Goal: Task Accomplishment & Management: Complete application form

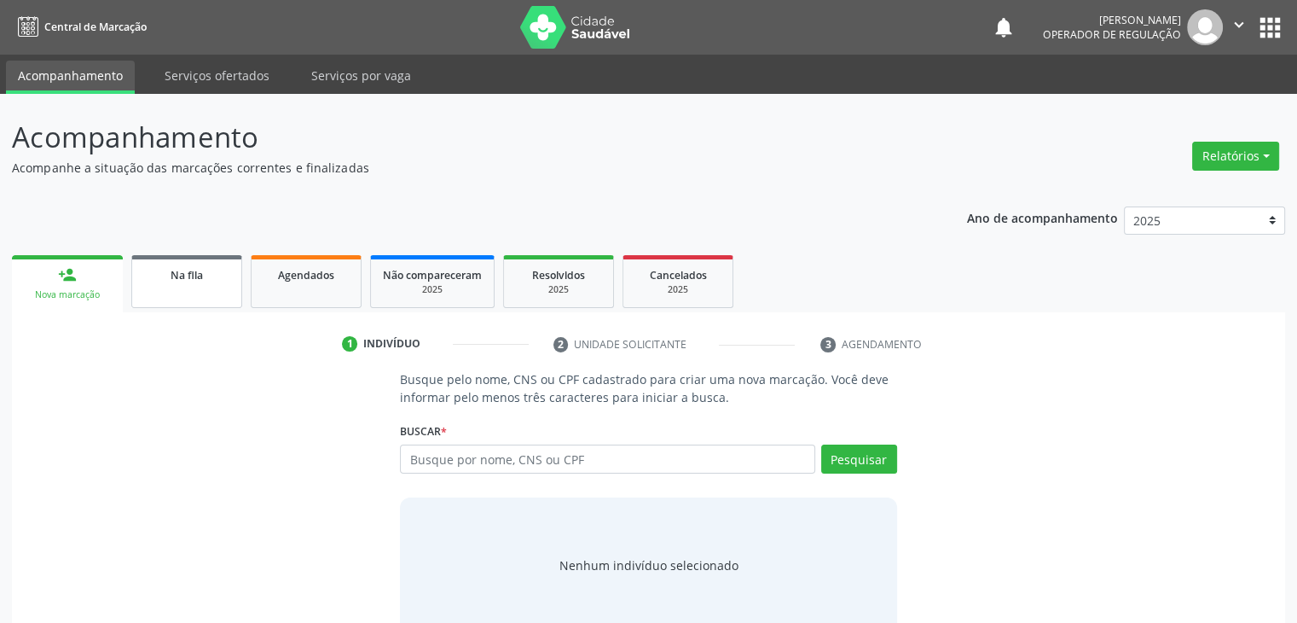
click at [203, 277] on div "Na fila" at bounding box center [186, 274] width 85 height 18
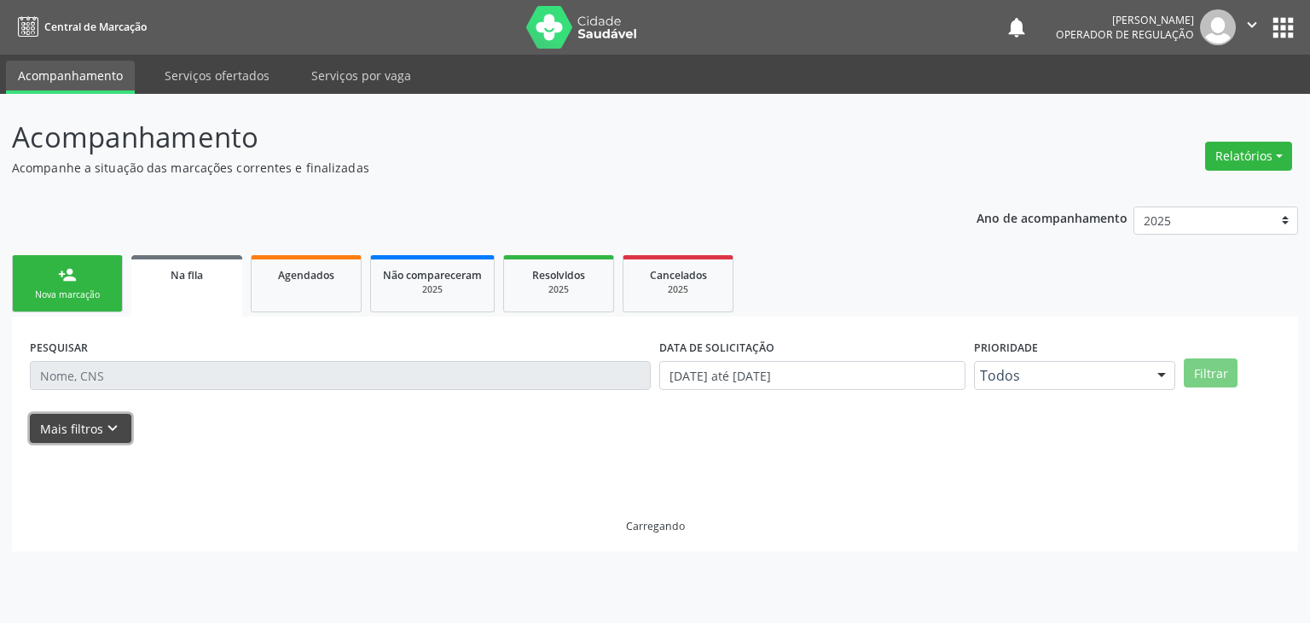
click at [103, 430] on icon "keyboard_arrow_down" at bounding box center [112, 428] width 19 height 19
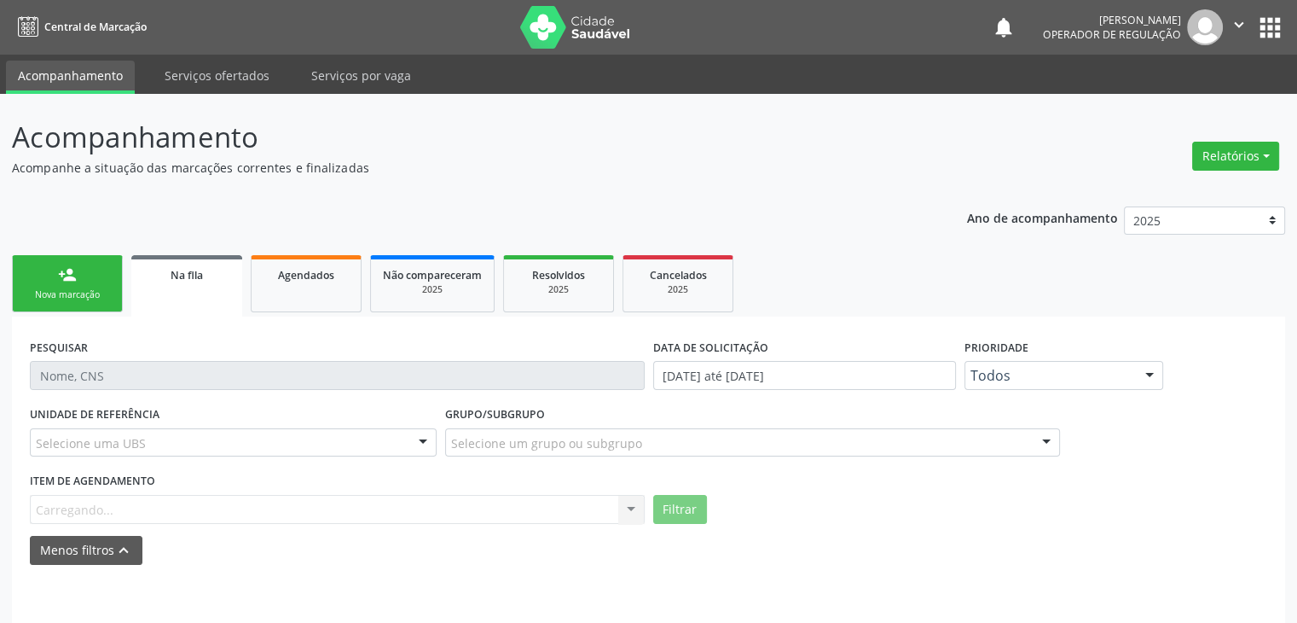
click at [184, 438] on div "Selecione uma UBS" at bounding box center [233, 442] width 407 height 29
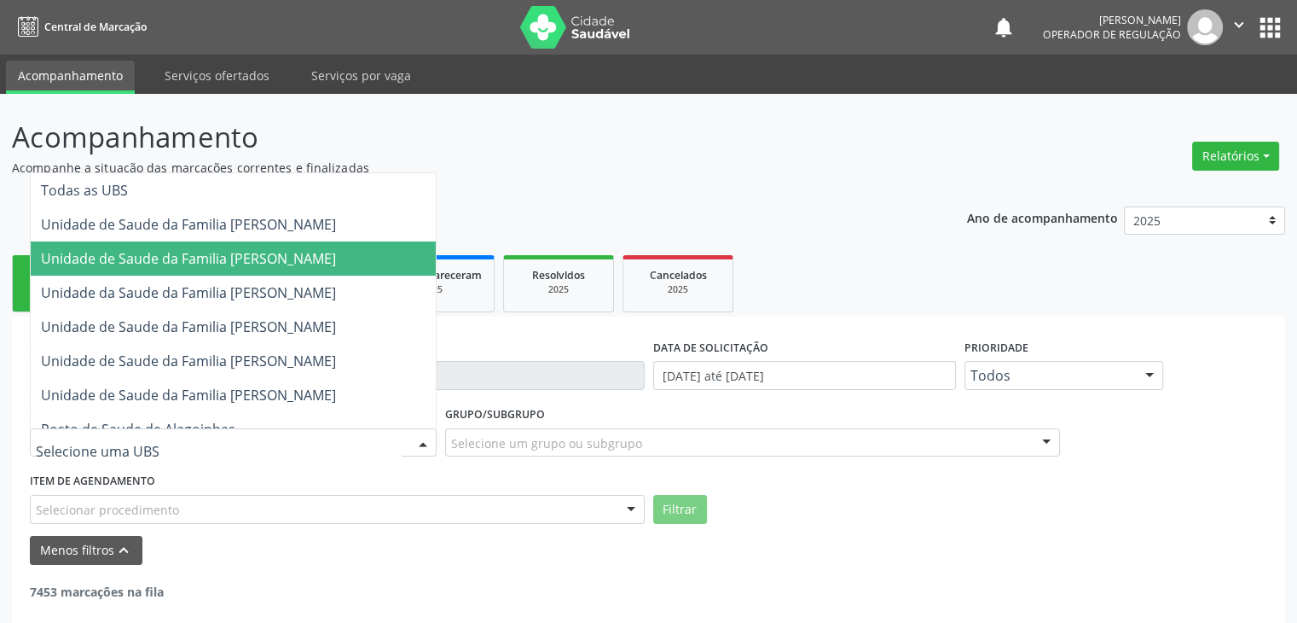
click at [317, 264] on span "Unidade de Saude da Familia [PERSON_NAME]" at bounding box center [188, 258] width 295 height 19
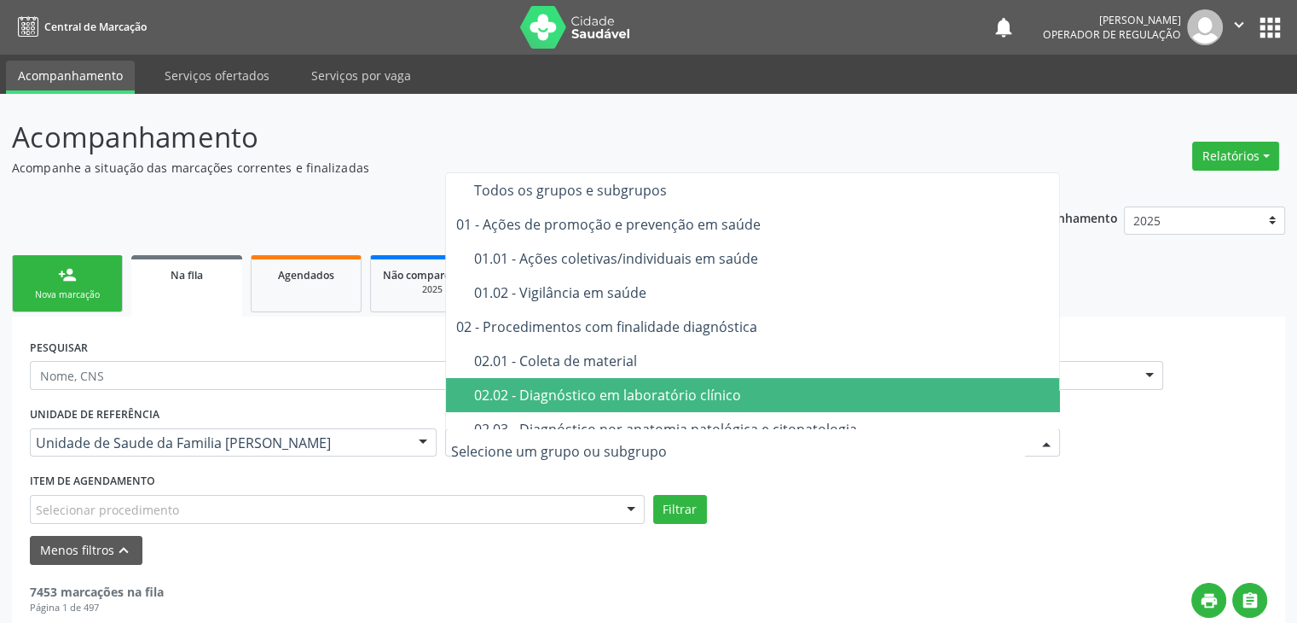
click at [582, 395] on div "02.02 - Diagnóstico em laboratório clínico" at bounding box center [762, 395] width 577 height 14
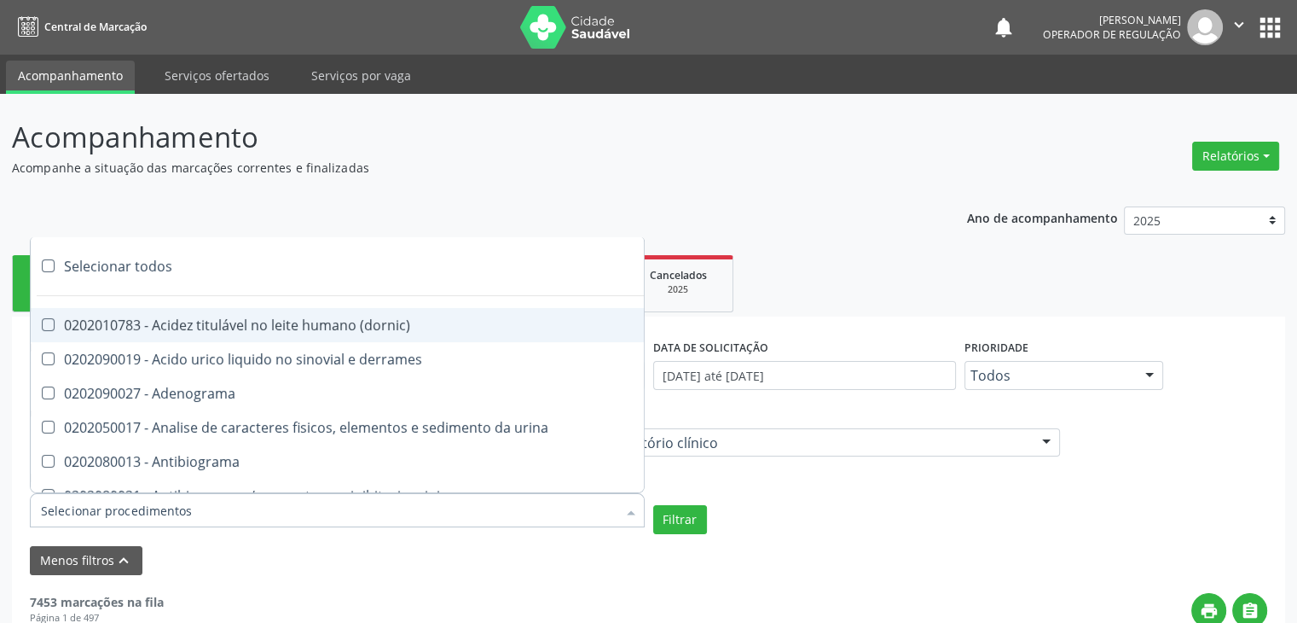
click at [187, 511] on div at bounding box center [337, 510] width 615 height 34
click at [139, 271] on div "Selecionar todos" at bounding box center [495, 266] width 929 height 34
checkbox input "true"
checkbox \(dornic\) "true"
checkbox derrames "true"
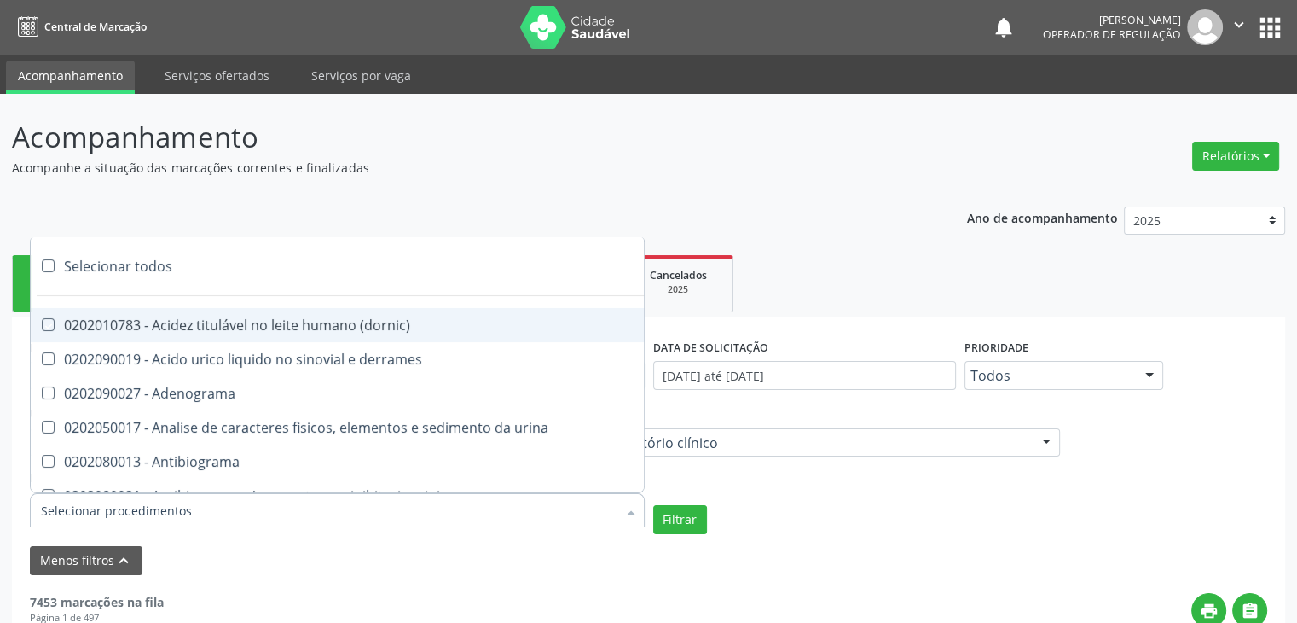
checkbox Adenograma "true"
checkbox urina "true"
checkbox Antibiograma "true"
checkbox minima "true"
checkbox micobacterias "true"
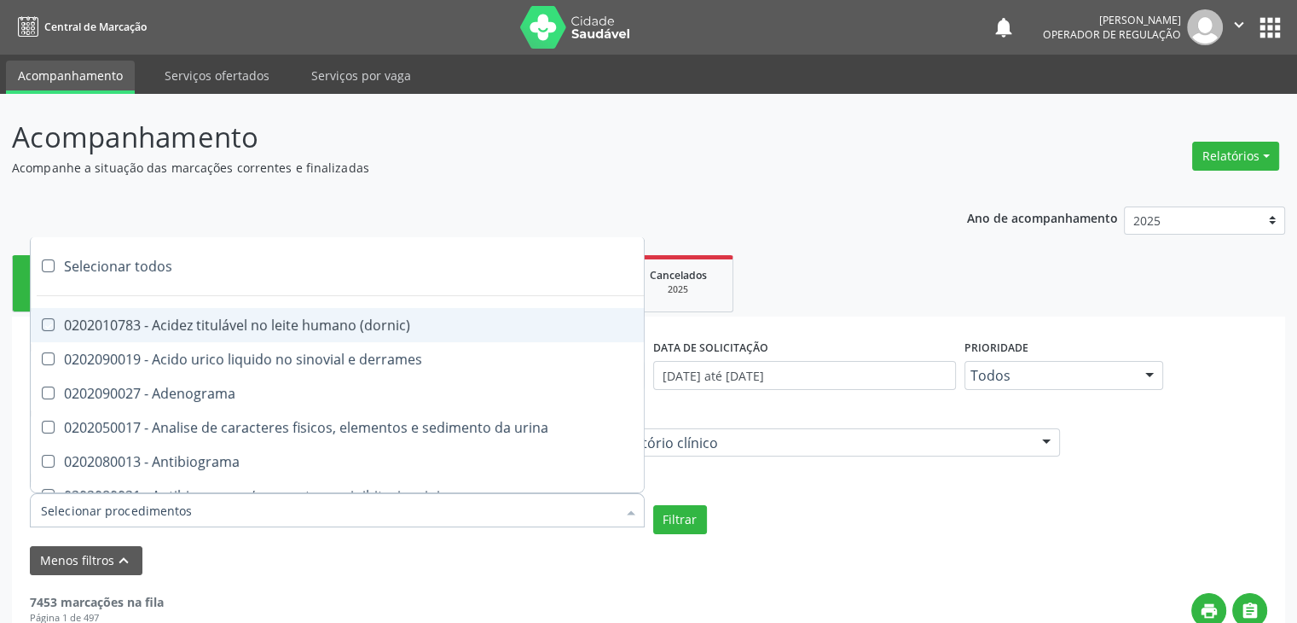
checkbox blot "true"
checkbox mlpa "true"
checkbox \(hanseniase\) "true"
checkbox \(controle\) "true"
checkbox \(diagnóstica\) "true"
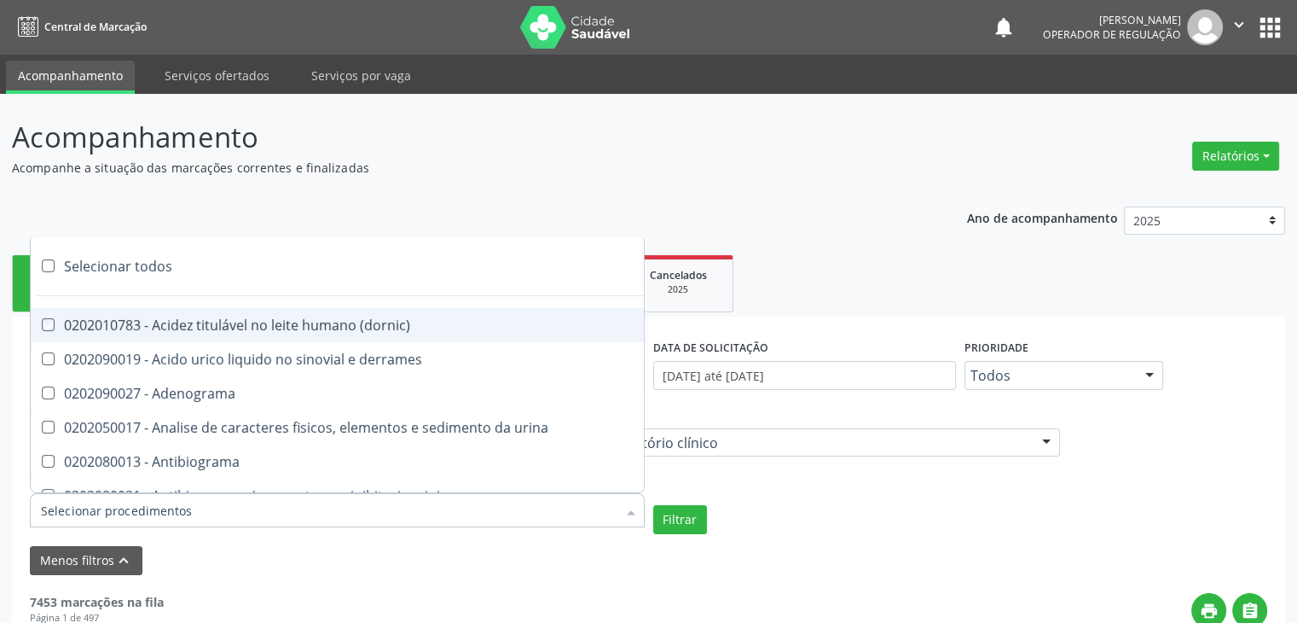
checkbox \(gram\) "true"
checkbox clamidia "true"
checkbox herpesvirus "true"
checkbox hematologica "true"
checkbox creatinina "true"
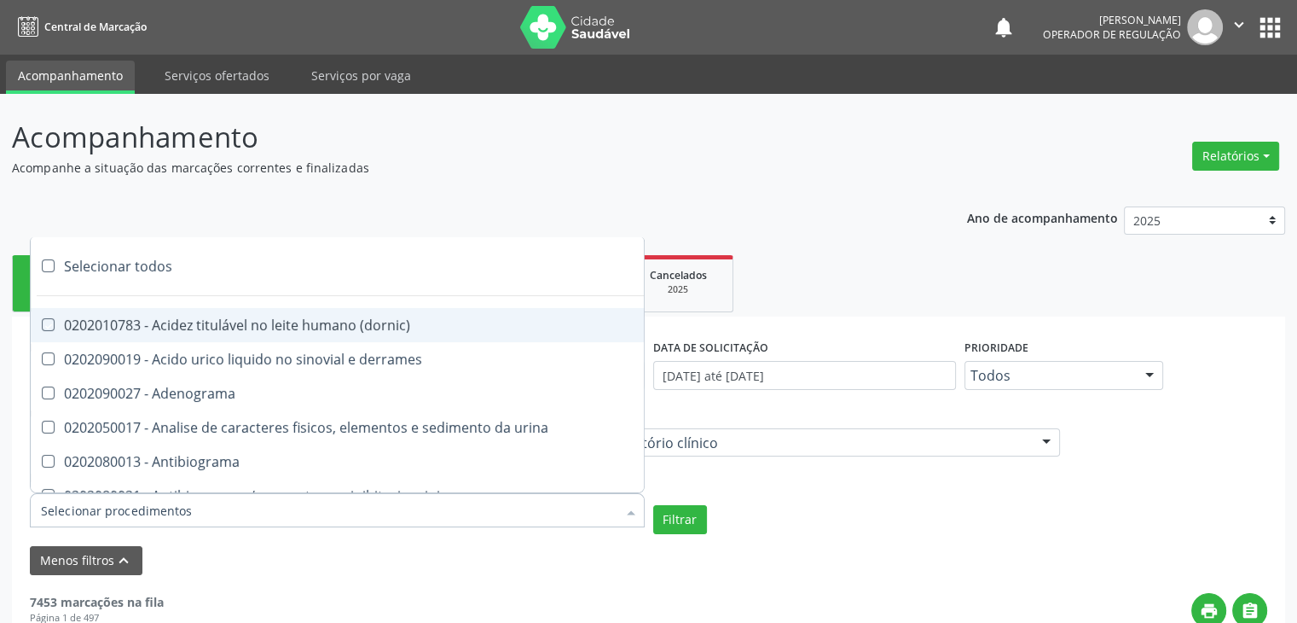
checkbox fosfato "true"
checkbox ureia "true"
checkbox osmolar "true"
checkbox addis "true"
checkbox b "true"
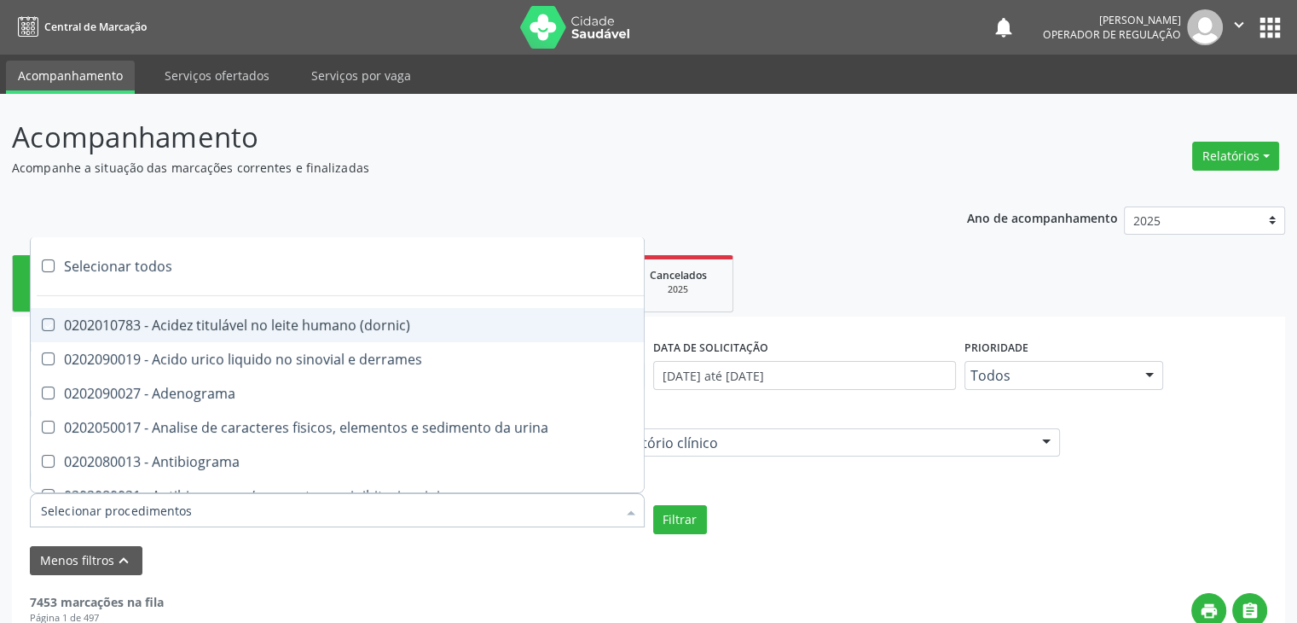
checkbox cd4\/cd8 "true"
checkbox totais "true"
checkbox plaquetas "true"
checkbox reticulocitos "true"
checkbox liquor "true"
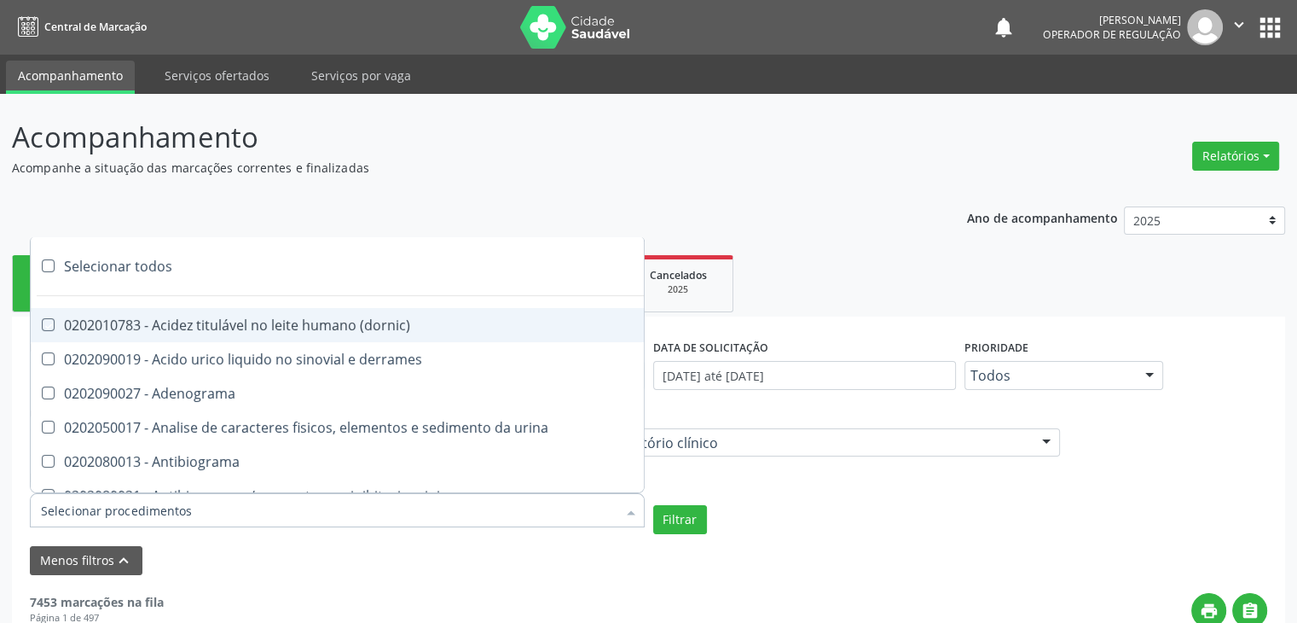
checkbox liquor "true"
checkbox identificacao "true"
checkbox \(pos-pasteurização\) "true"
checkbox herpesvirus "true"
checkbox baar "true"
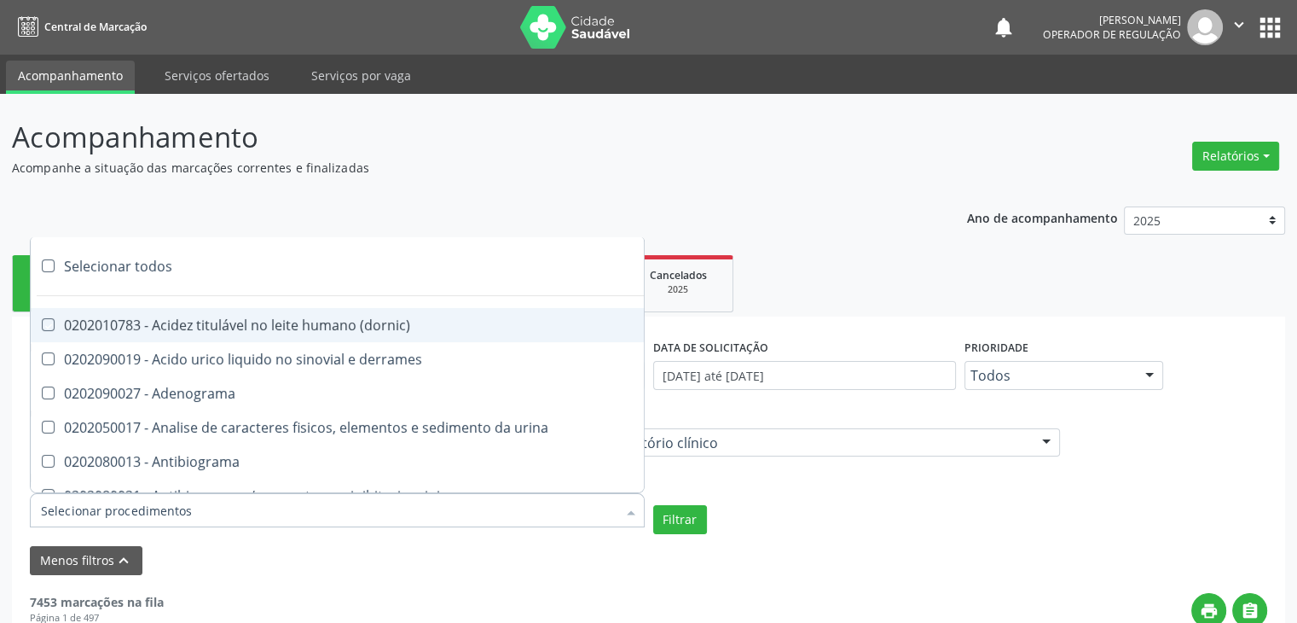
checkbox anaerobicas "true"
checkbox fungos "true"
checkbox \(qualitativo\) "true"
checkbox tardio\) "true"
checkbox \(qualitativo\) "true"
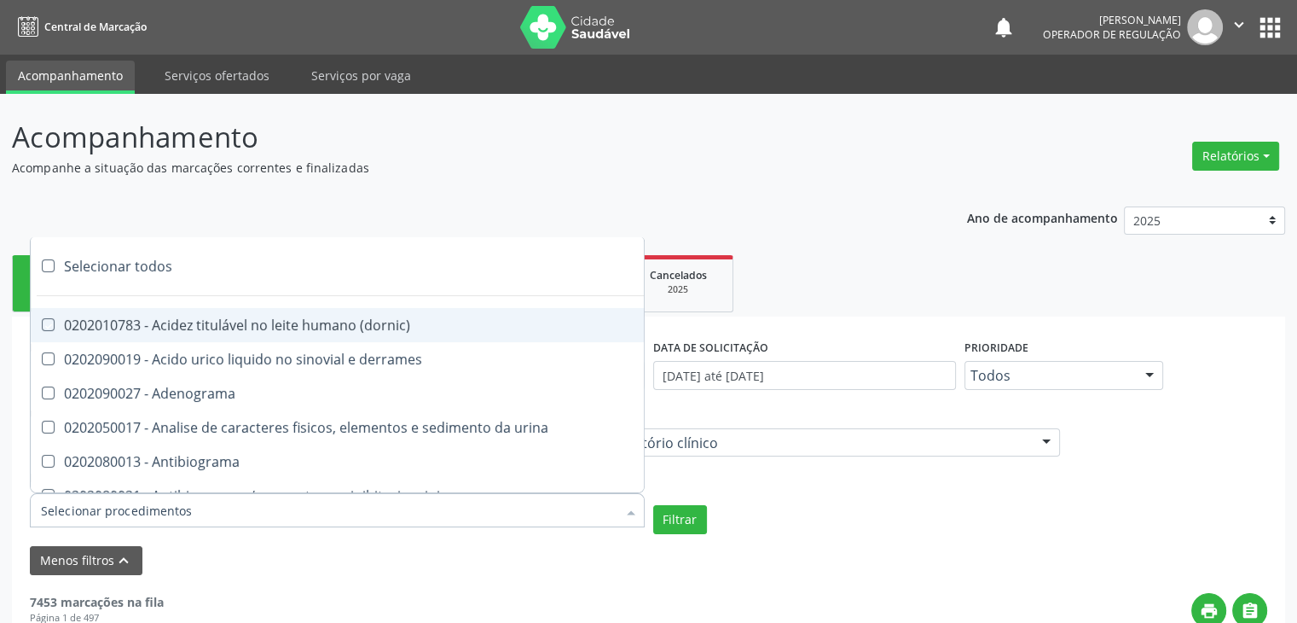
checkbox \(confirmatorio\) "true"
checkbox molecular "true"
checkbox htlv-1 "true"
checkbox biotinidase "true"
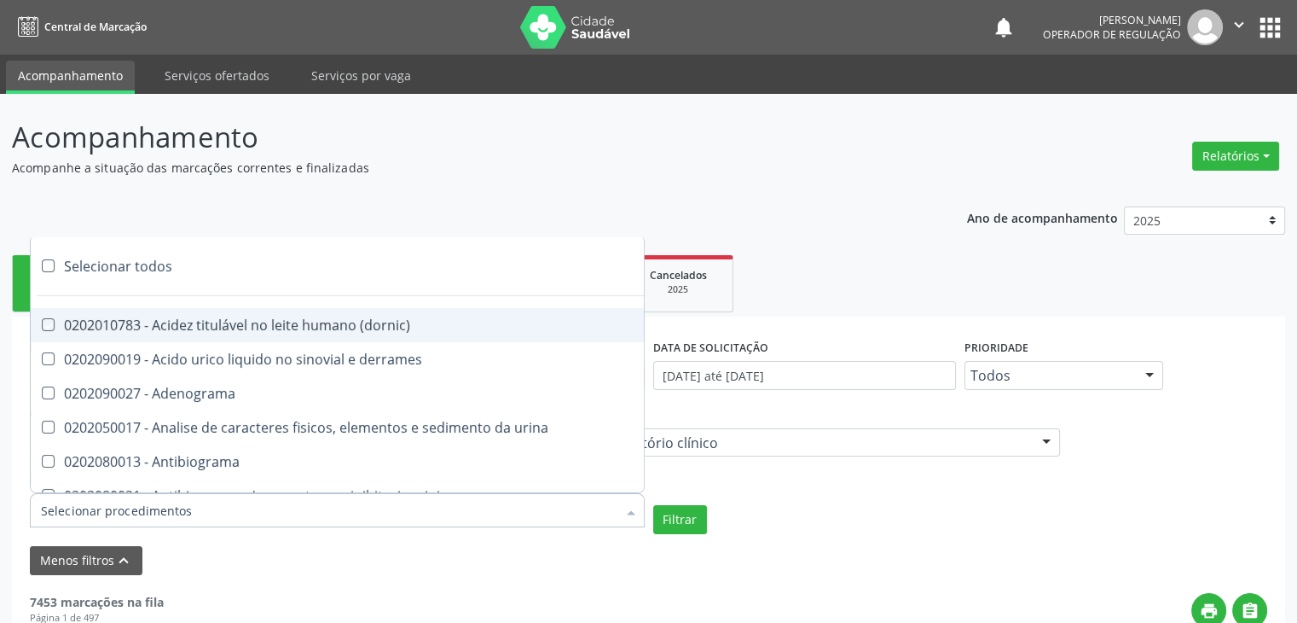
checkbox congênita "true"
checkbox antiplaquetarios "true"
checkbox ferro "true"
checkbox bandas\) "true"
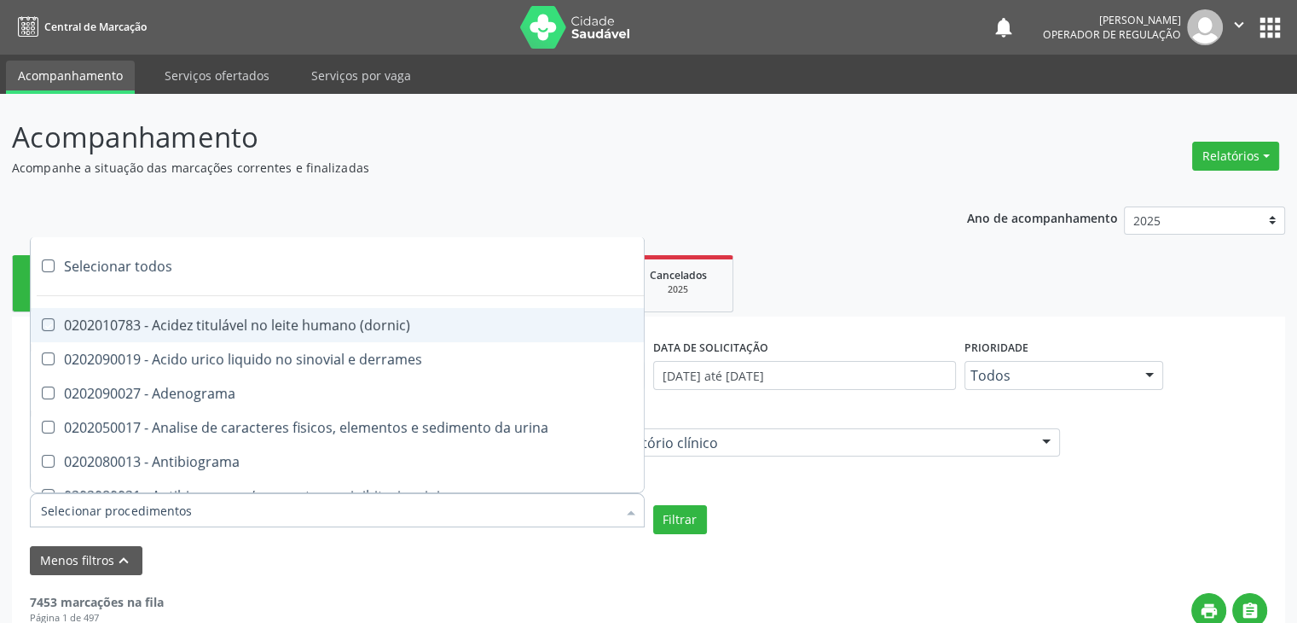
checkbox bandas\) "true"
checkbox \(ch50\) "true"
checkbox aminoacidos "true"
checkbox globular "true"
checkbox dosagens\) "true"
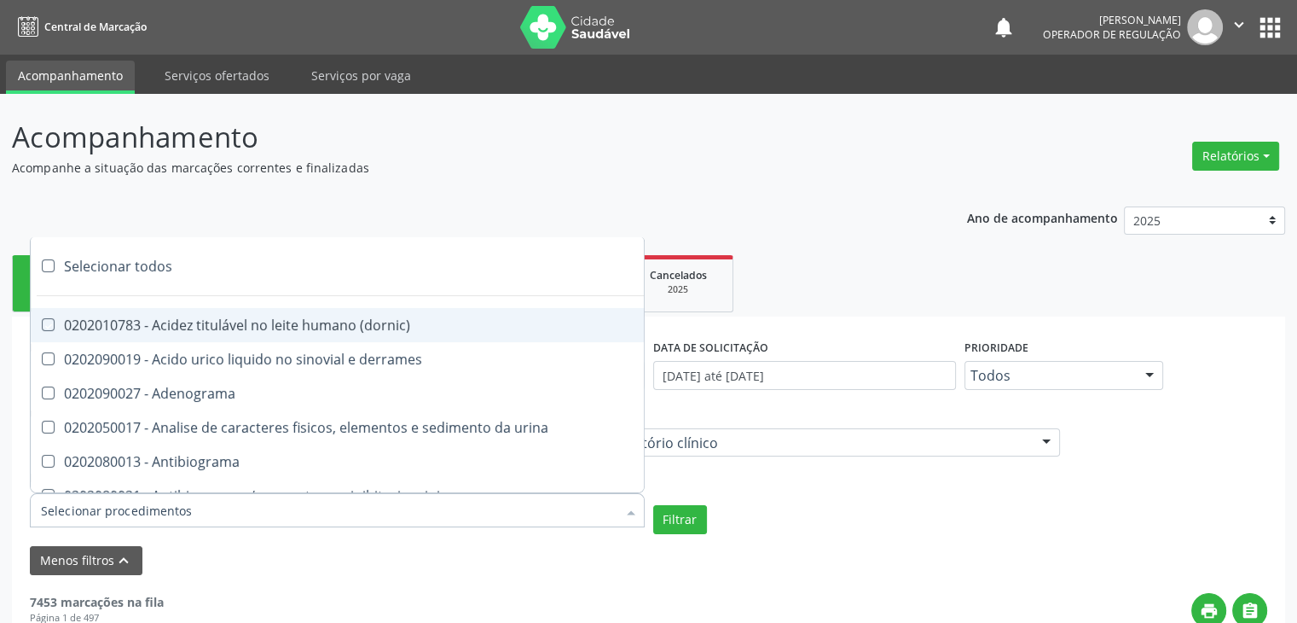
checkbox dosagens\) "true"
checkbox \(cada\) "true"
checkbox reumatoide "true"
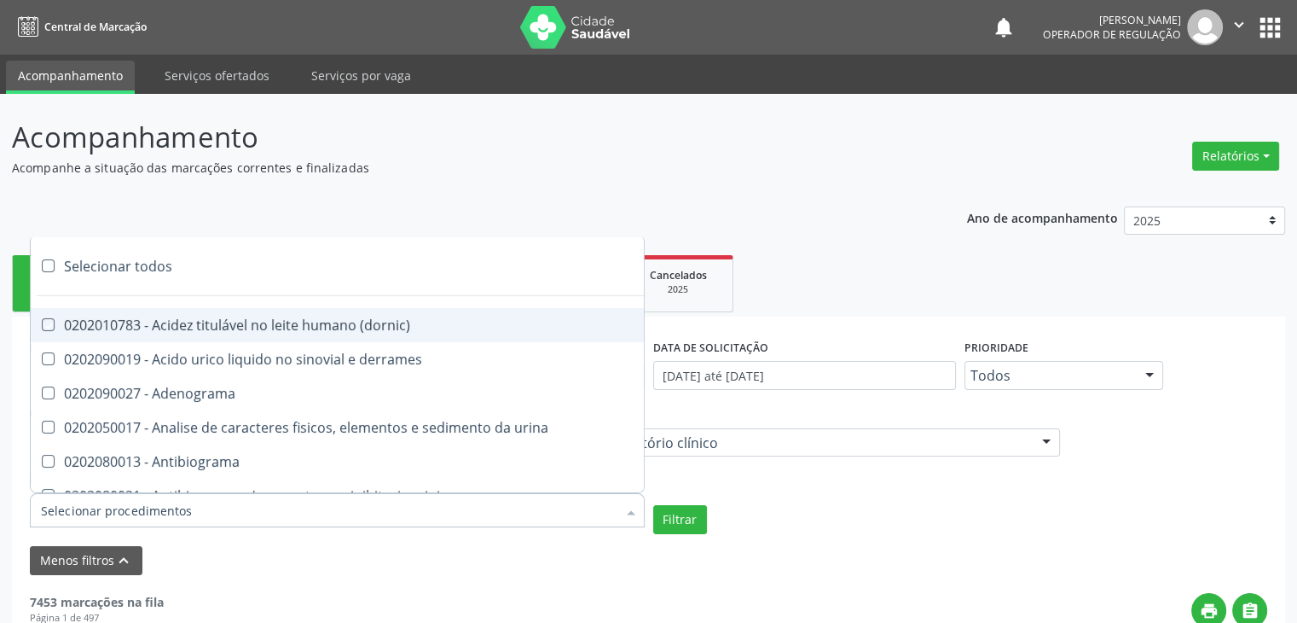
checkbox amniotico "true"
checkbox livre "true"
checkbox osmolalidade "true"
checkbox osmolaridade "true"
checkbox t3 "true"
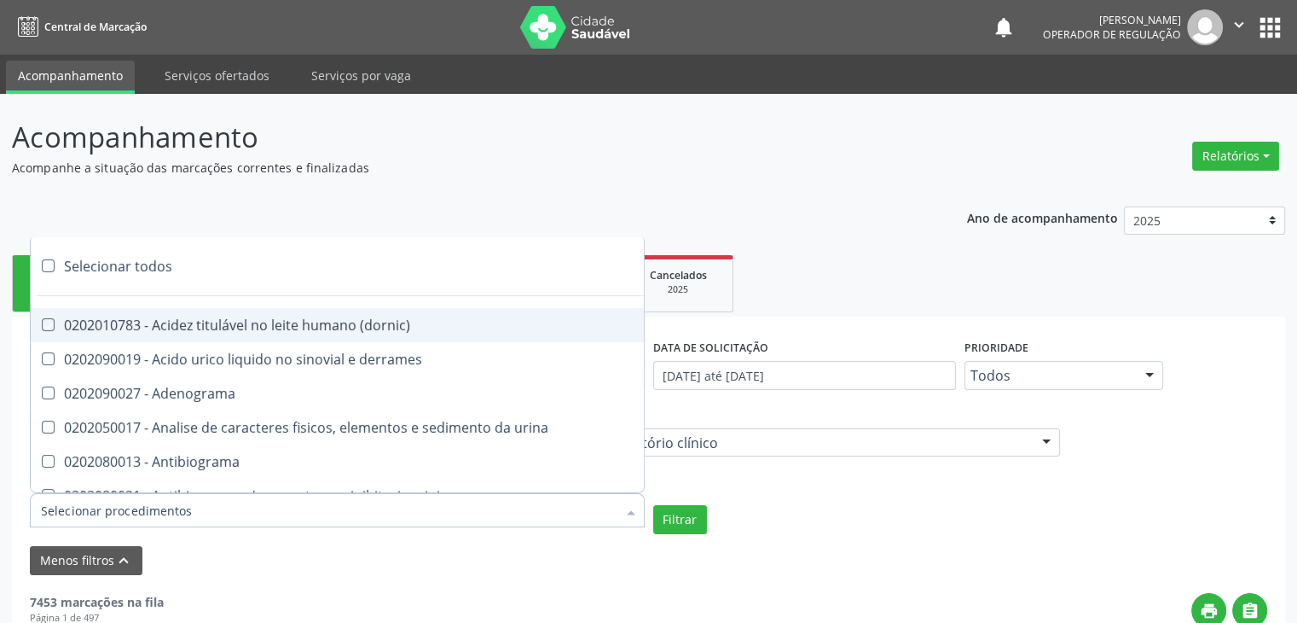
checkbox sulfo-hemoglobina "true"
checkbox reverso "true"
checkbox coagulacao "true"
checkbox euglobulina "true"
checkbox -duke "true"
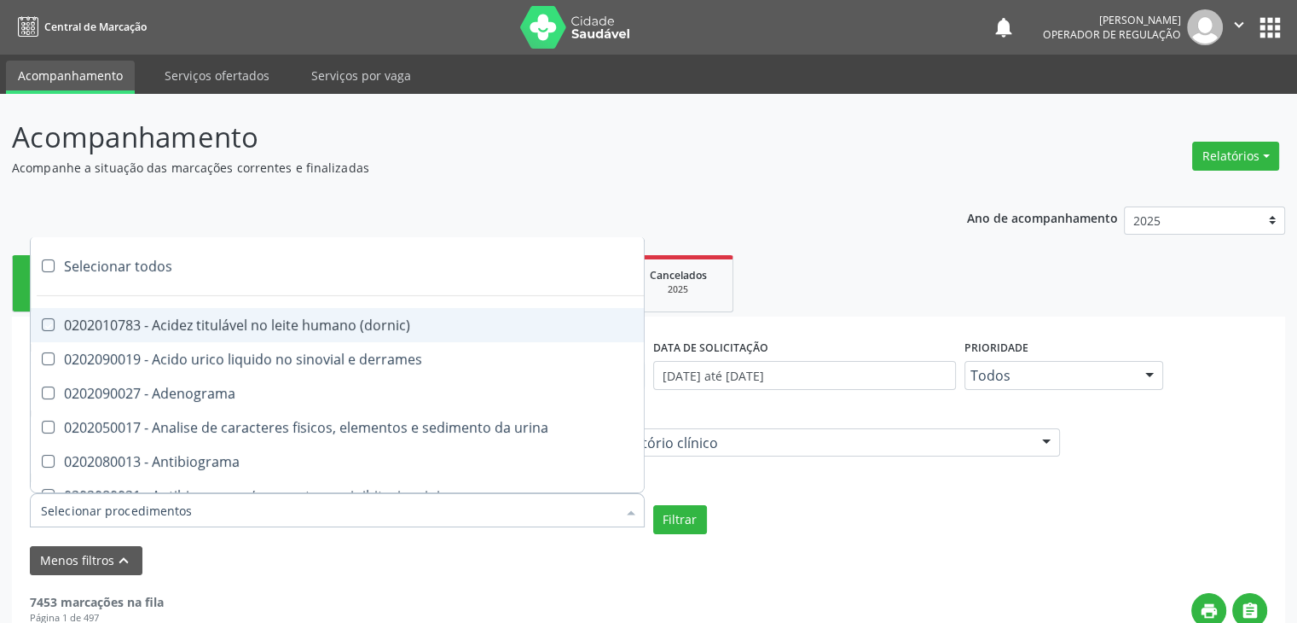
checkbox ivy "true"
checkbox hemacias "true"
checkbox trombina "true"
checkbox ativada\) "true"
checkbox \(tap\) "true"
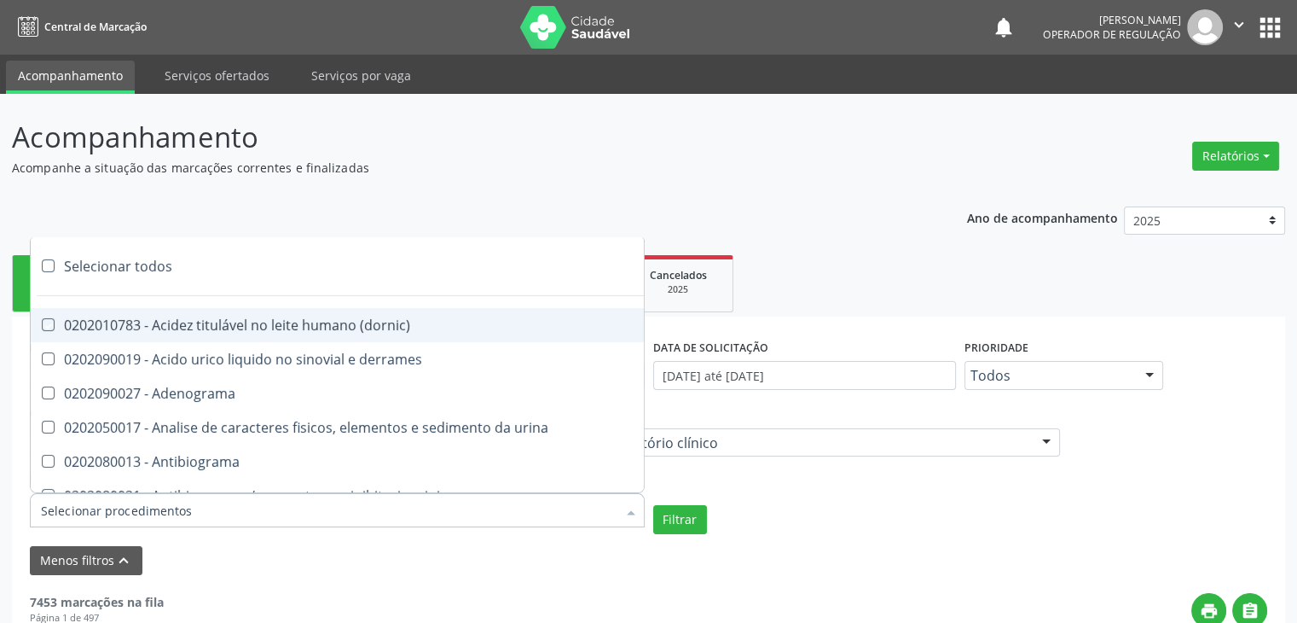
checkbox \(vhs\) "true"
checkbox abo "true"
checkbox reativa "true"
checkbox ordenhado "true"
checkbox pezinho\) "true"
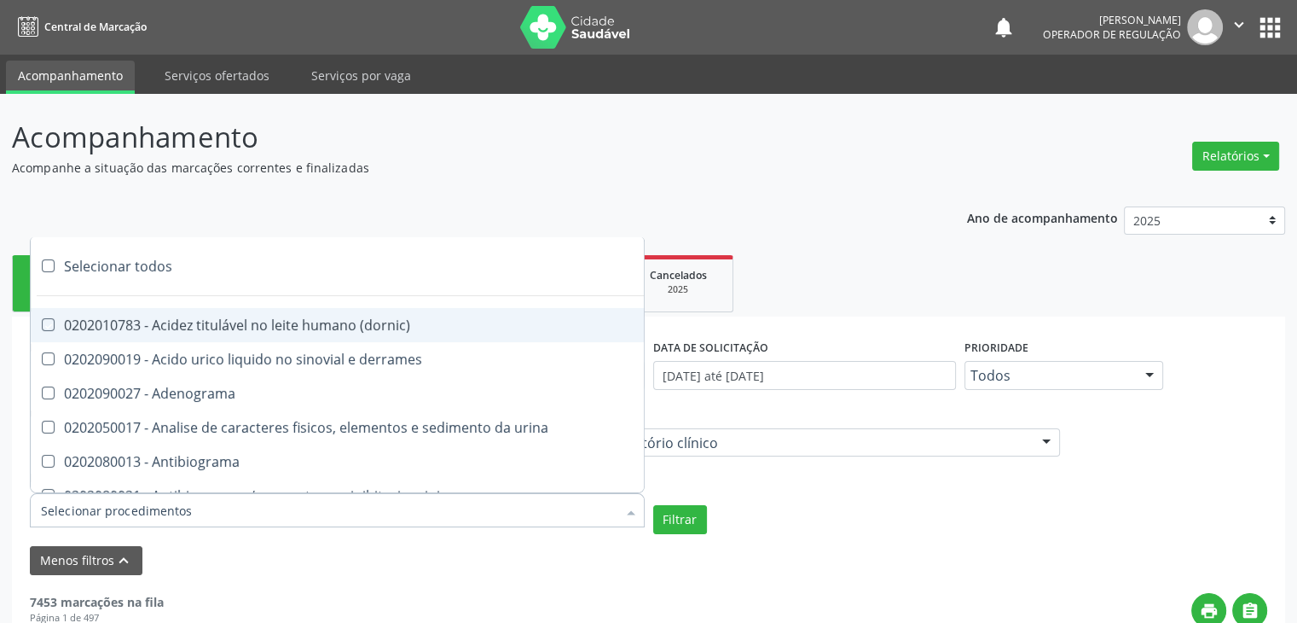
checkbox complemento "true"
checkbox pezinho\) "true"
checkbox 17-alfa-hidroxiprogesterona "true"
checkbox totais "true"
checkbox 17-hidroxicorticosteroides "true"
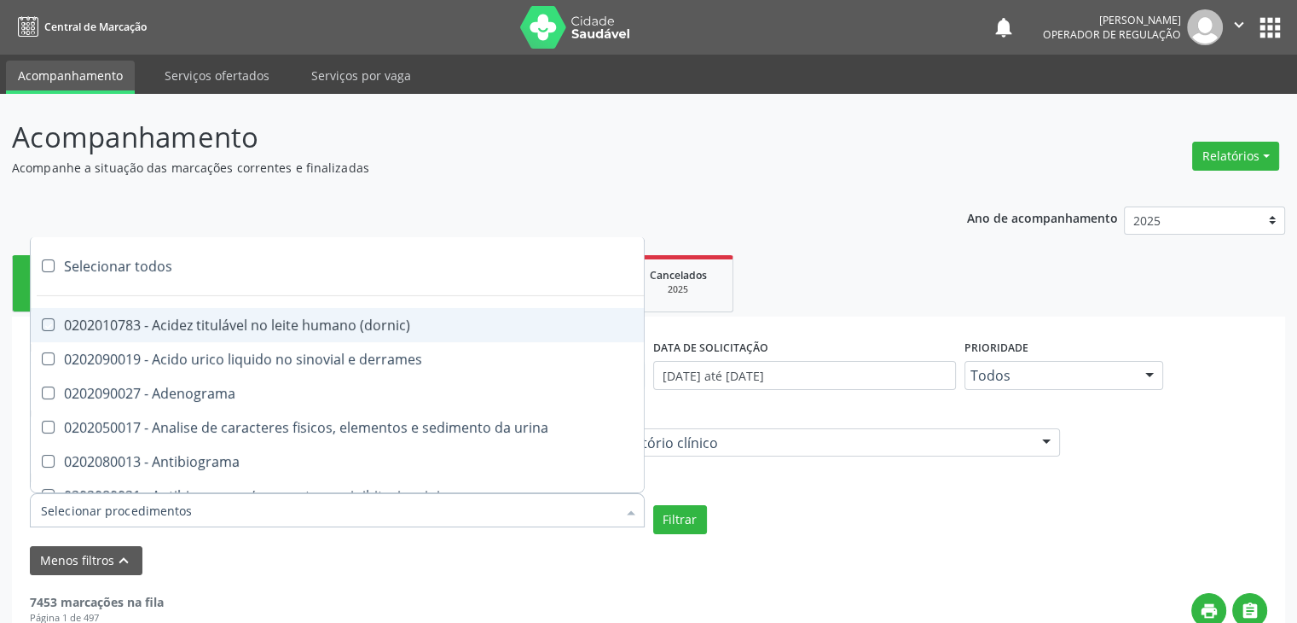
checkbox d "true"
checkbox 5-nucleotidase "true"
checkbox acetona "true"
checkbox \(serotonina\) "true"
checkbox ascorbico "true"
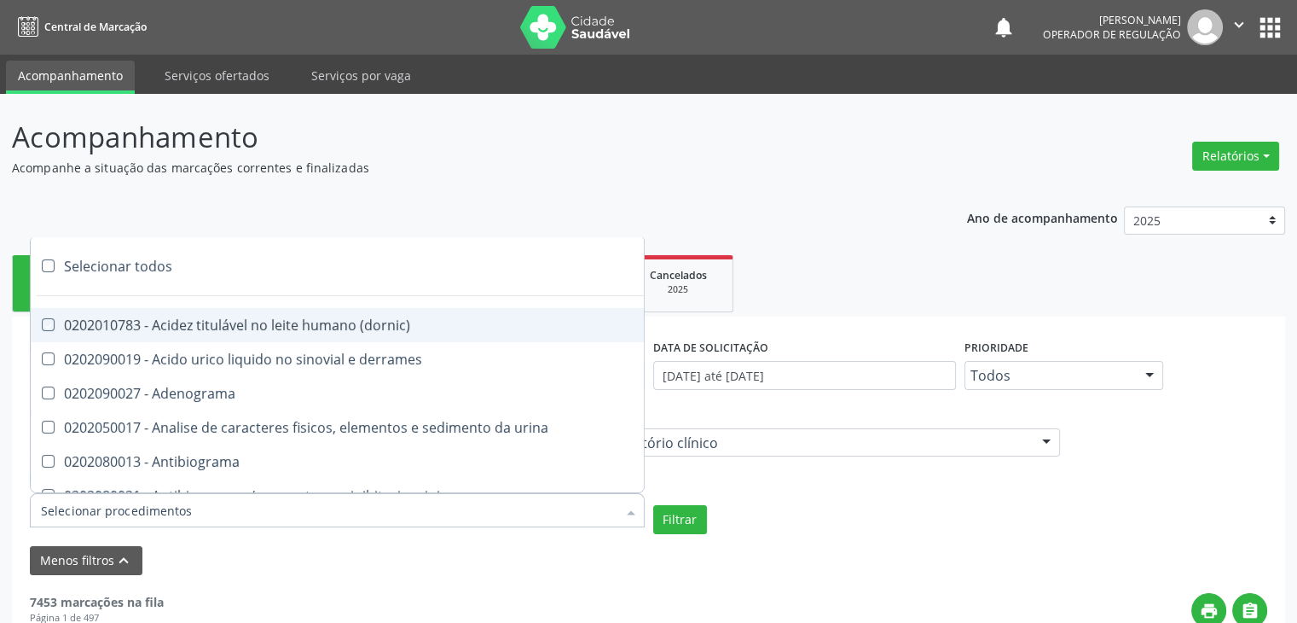
checkbox delta-aminolevulinico "true"
checkbox hipurico "true"
checkbox mandelico "true"
checkbox metil-hipurico "true"
checkbox urico "true"
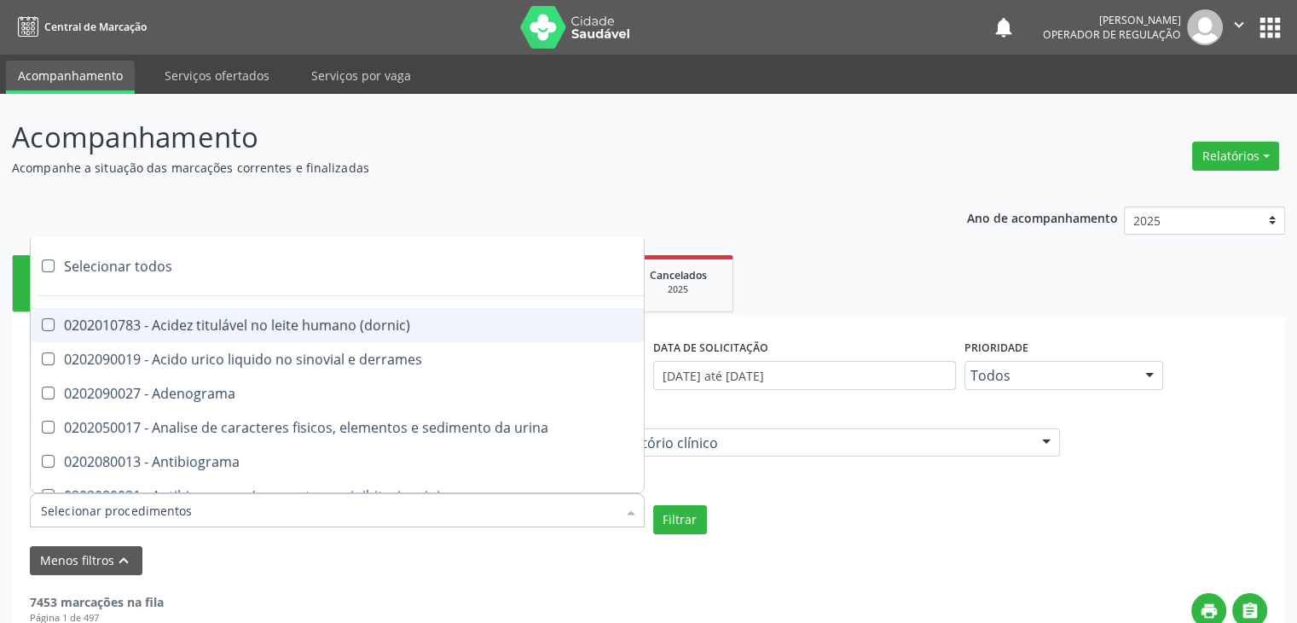
checkbox valproico "true"
checkbox vanilmandelico "true"
checkbox \(acth\) "true"
checkbox ala-desidratase "true"
checkbox etilico "true"
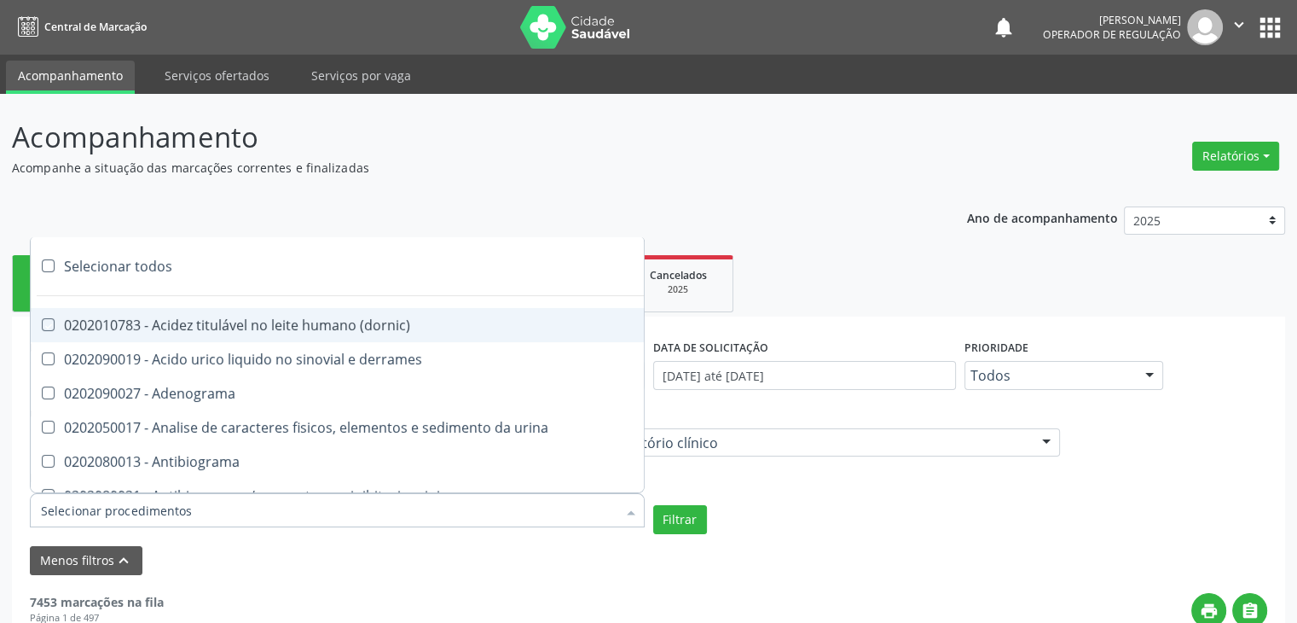
checkbox aldolase "true"
checkbox aldosterona "true"
checkbox alfa-1-antitripsina "true"
checkbox acida "true"
checkbox alfa-2-macroglobulina "true"
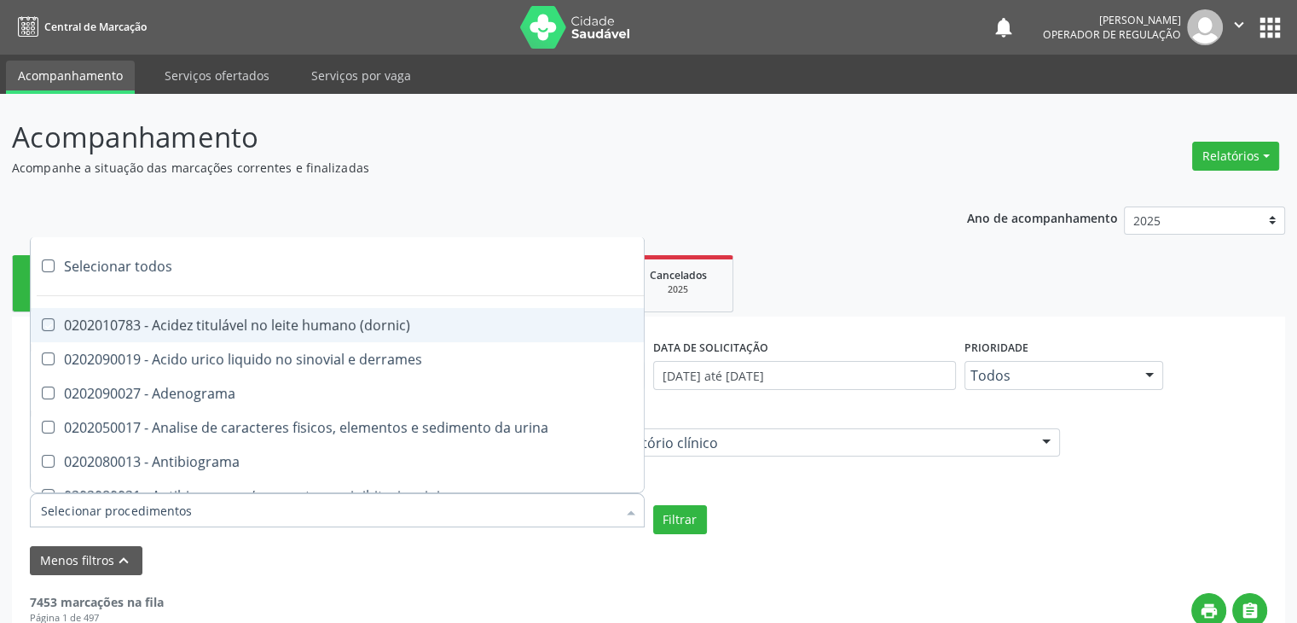
checkbox alfa-fetoproteina "true"
checkbox aluminio "true"
checkbox amilase "true"
checkbox aminoglicosideos "true"
checkbox amonia "true"
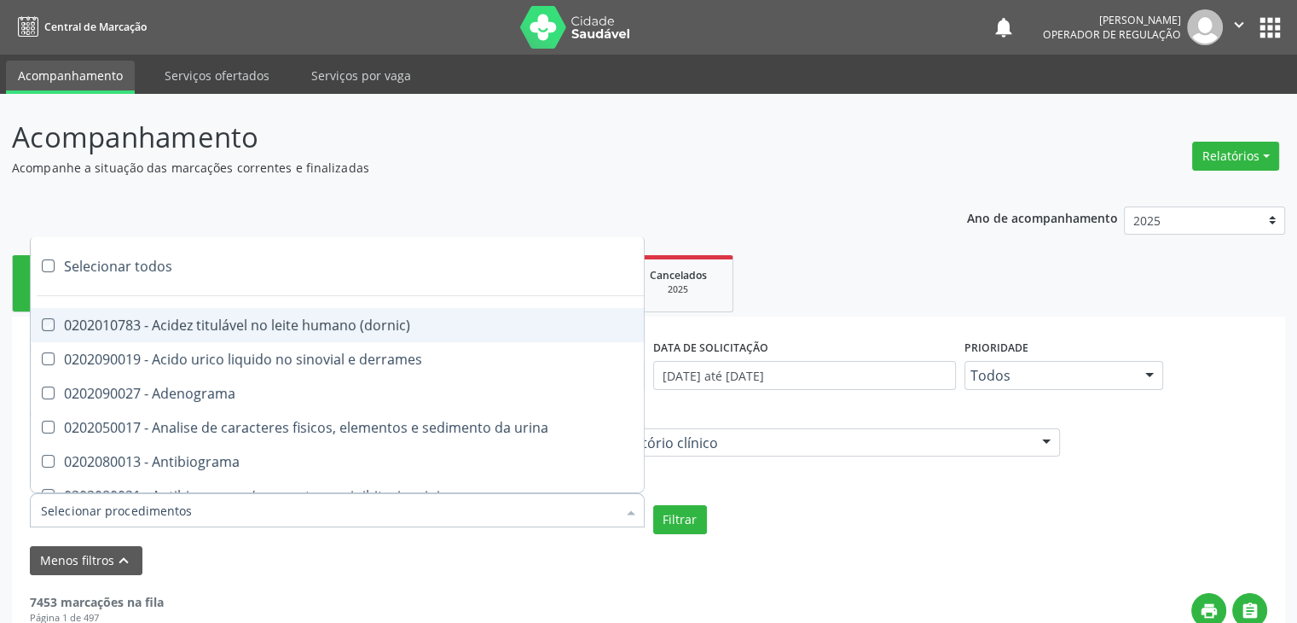
checkbox ciclico "true"
checkbox androstenediona "true"
checkbox anfetaminas "true"
checkbox circulante "true"
checkbox iga "true"
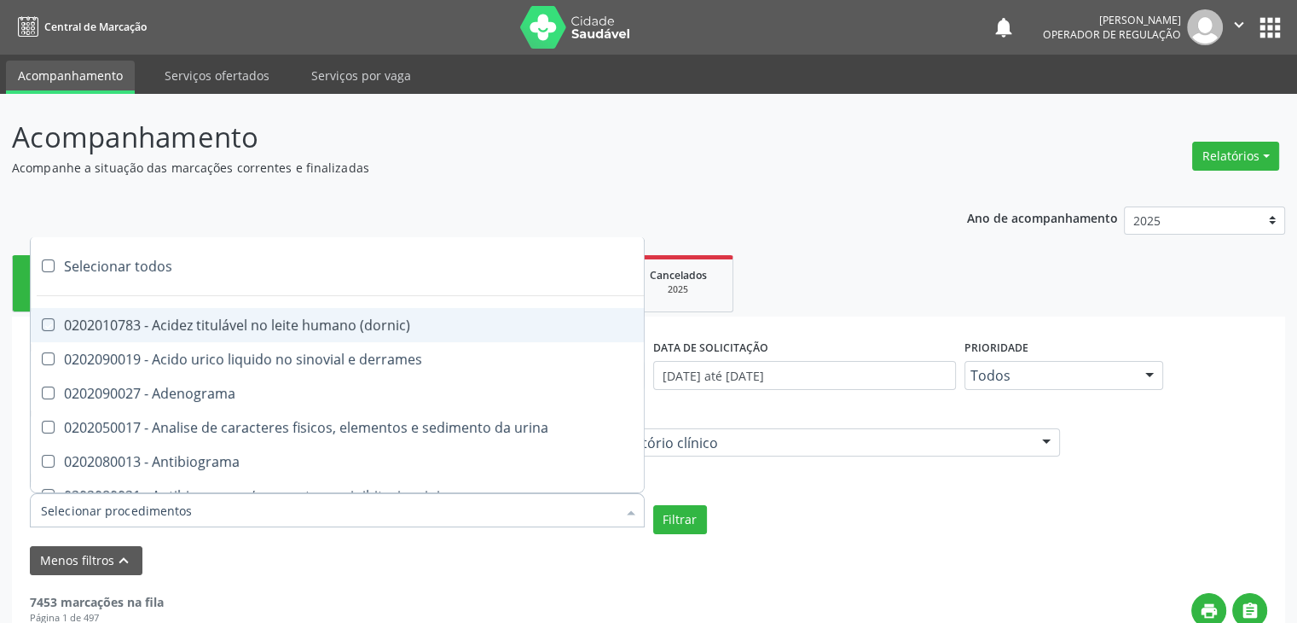
checkbox triciclicos "true"
checkbox \(psa\) "true"
checkbox iii "true"
checkbox barbituratos "true"
checkbox benzodiazepinicos "true"
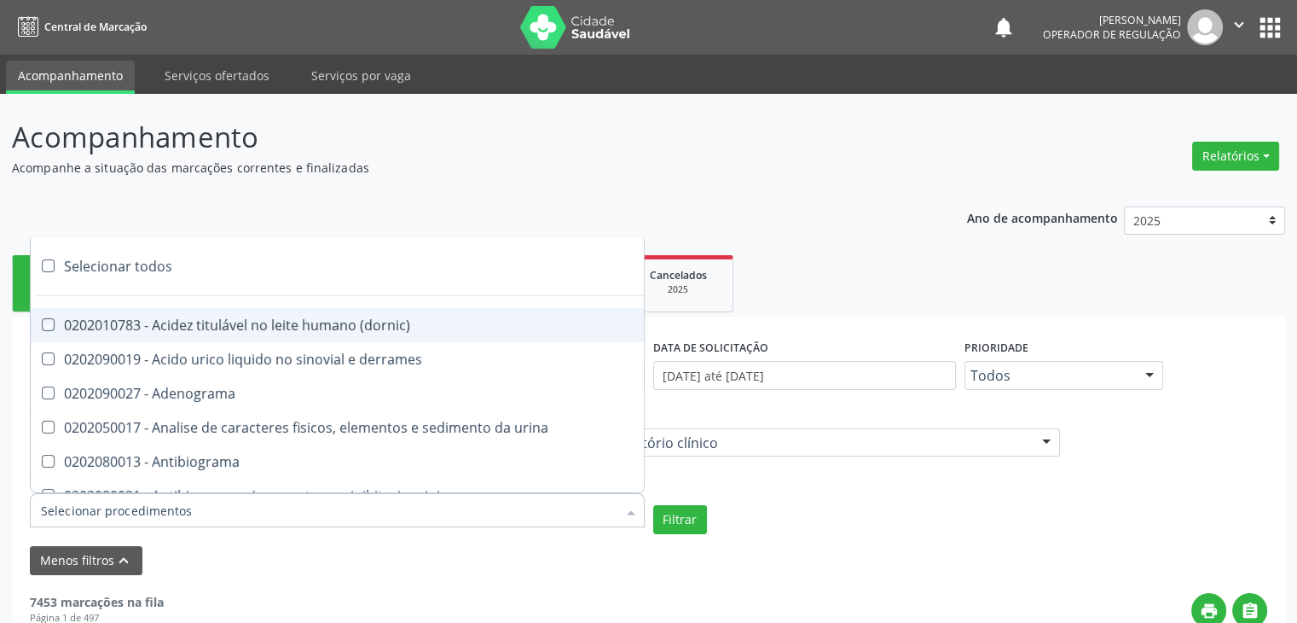
checkbox beta-2-microglobulina "true"
checkbox fracoes "true"
checkbox cadmio "true"
checkbox calcio "true"
checkbox ionizavel "true"
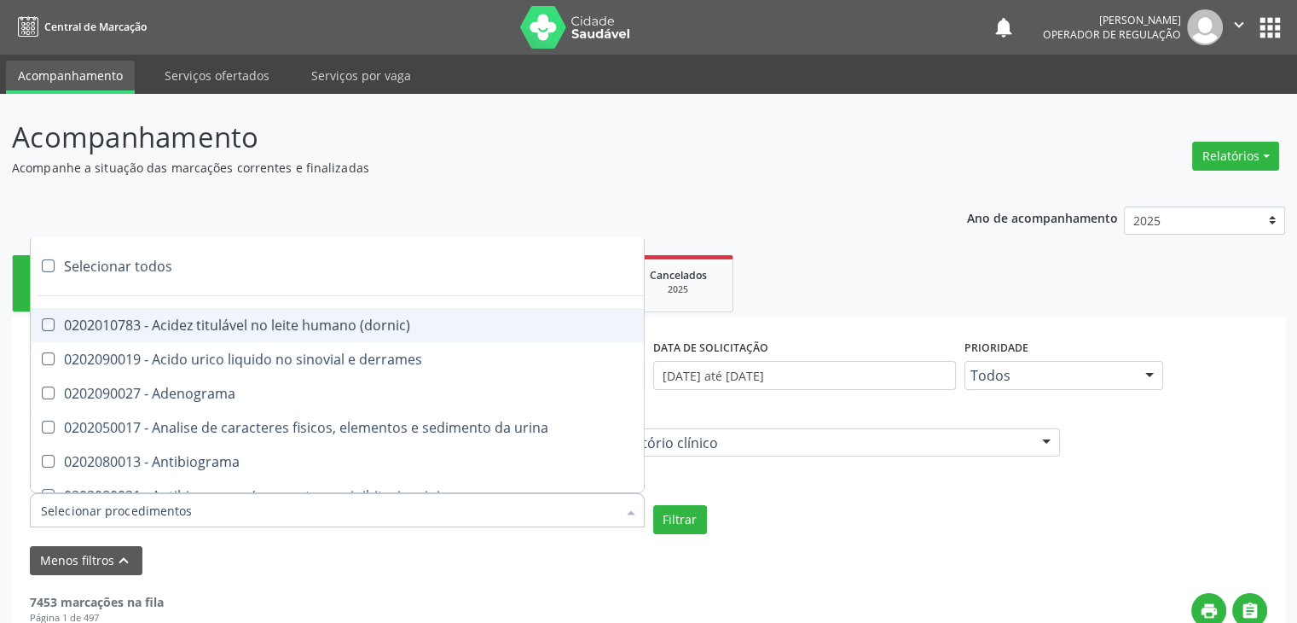
checkbox calcitonina "true"
checkbox carbamazepina "true"
checkbox carboxi-hemoglobina "true"
checkbox caroteno "true"
checkbox catecolaminas "true"
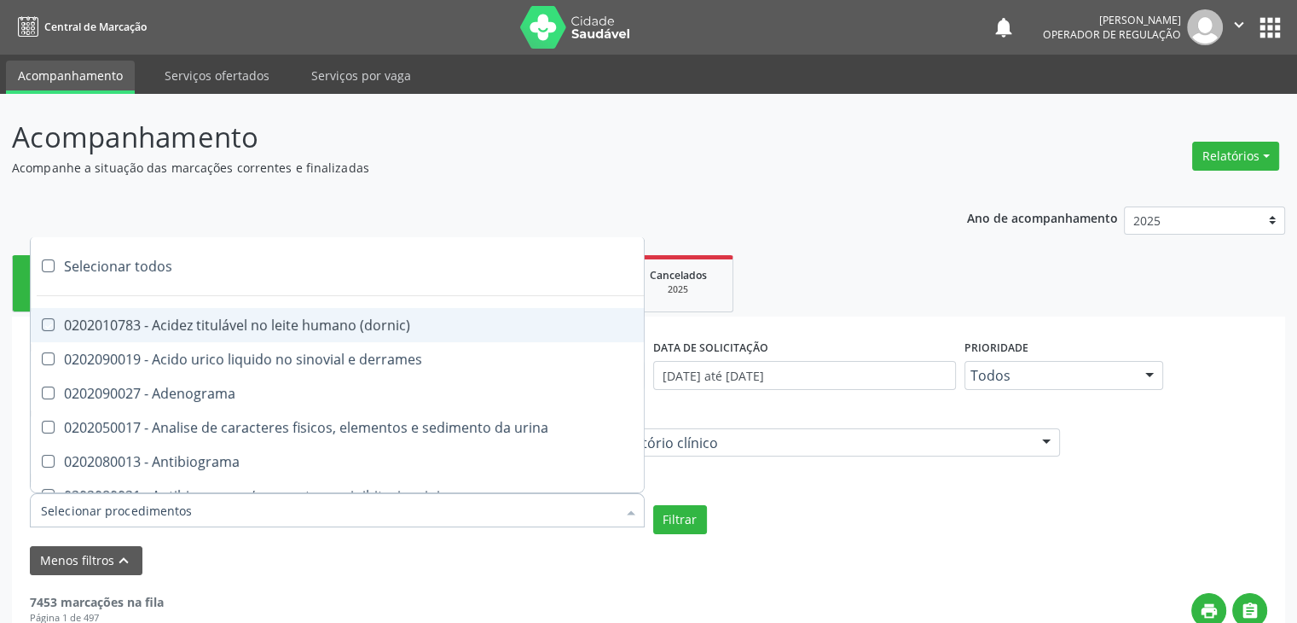
checkbox chumbo "true"
checkbox ciclosporina "true"
checkbox citrato "true"
checkbox cloreto "true"
checkbox suor "true"
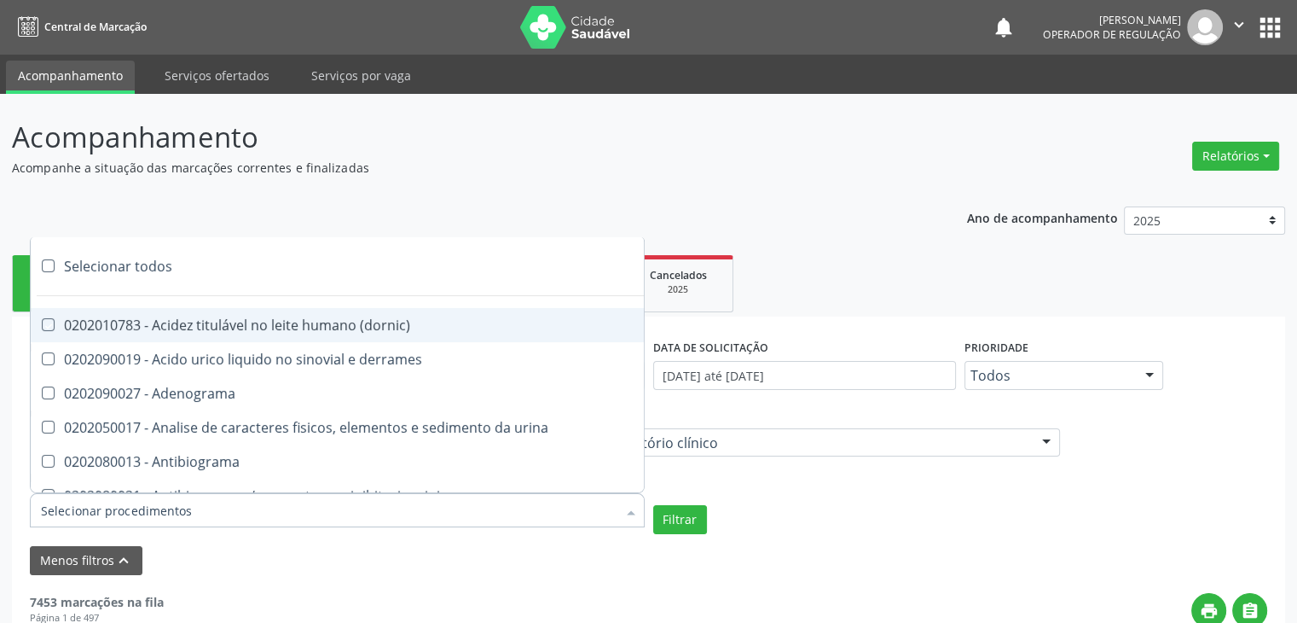
checkbox cobre "true"
checkbox hdl "true"
checkbox ldl "true"
checkbox colinesterase "true"
checkbox c3 "true"
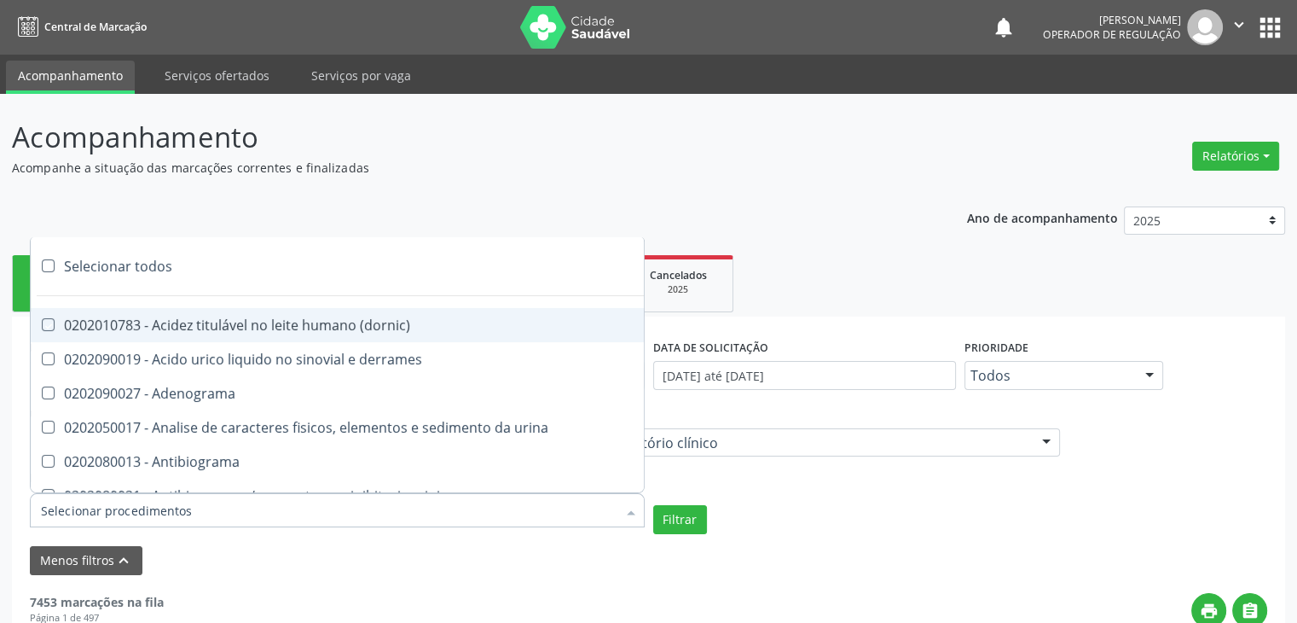
checkbox c4 "true"
checkbox cortisol "true"
checkbox creatinina "true"
checkbox amniotico "true"
checkbox \(cpk\) "true"
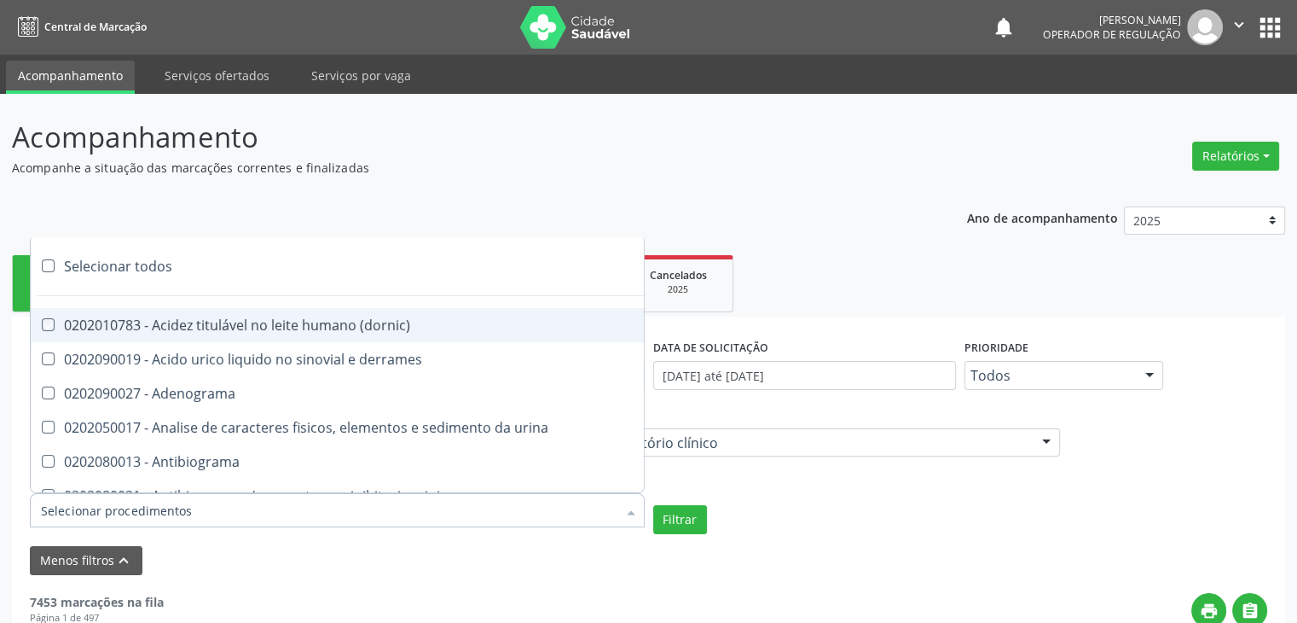
checkbox crioaglutinina "true"
checkbox \(dhea\) "true"
checkbox alfa-hidroxibutirica "true"
checkbox glutamica "true"
checkbox latica "true"
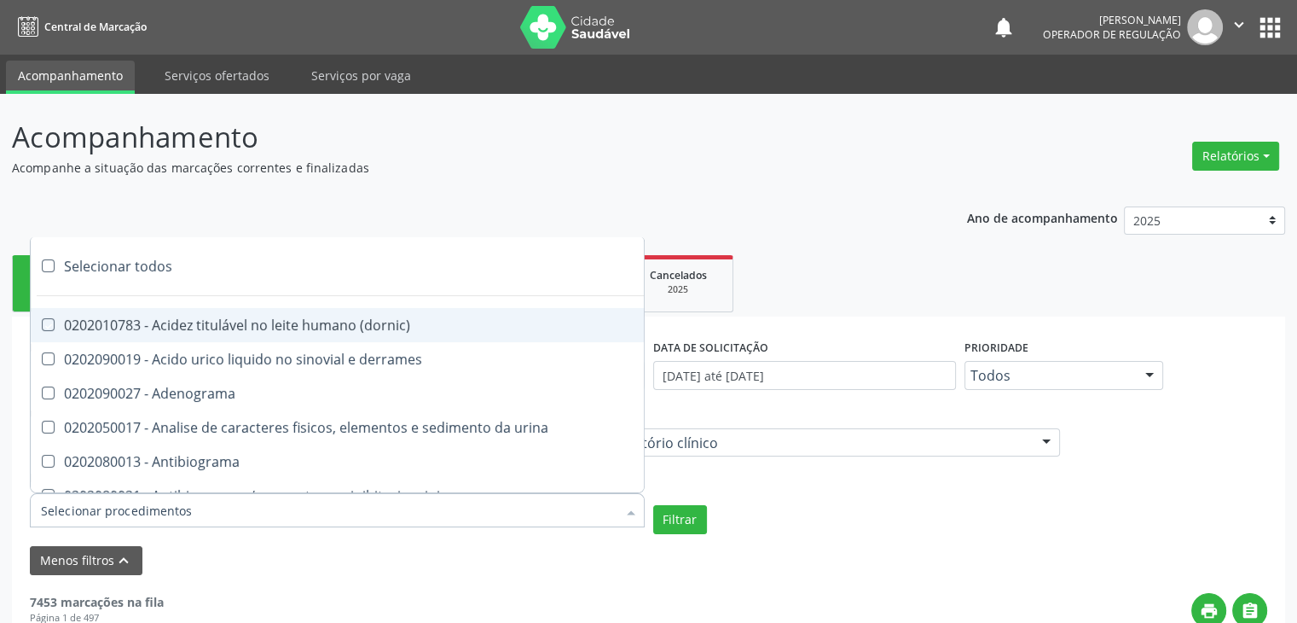
checkbox fracionadas\) "true"
checkbox digitoxina\) "true"
checkbox \(dht\) "true"
checkbox fecal "true"
checkbox estradiol "true"
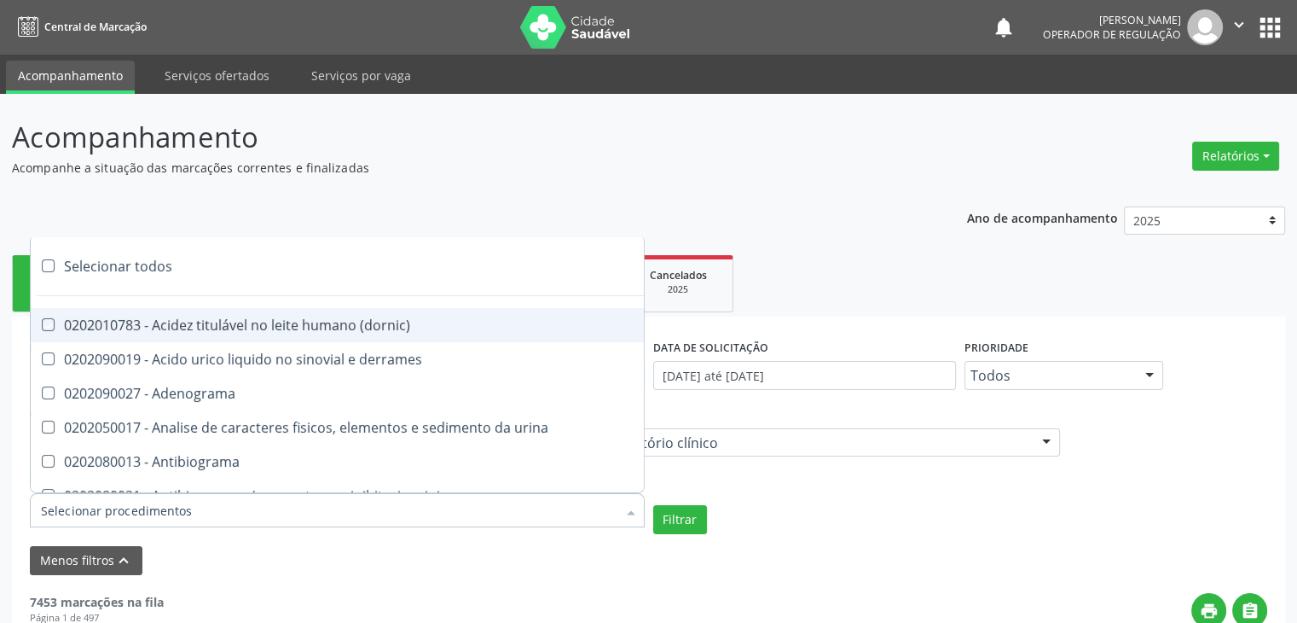
checkbox estriol "true"
checkbox estrona "true"
checkbox etossuximida "true"
checkbox ii "true"
checkbox ix "true"
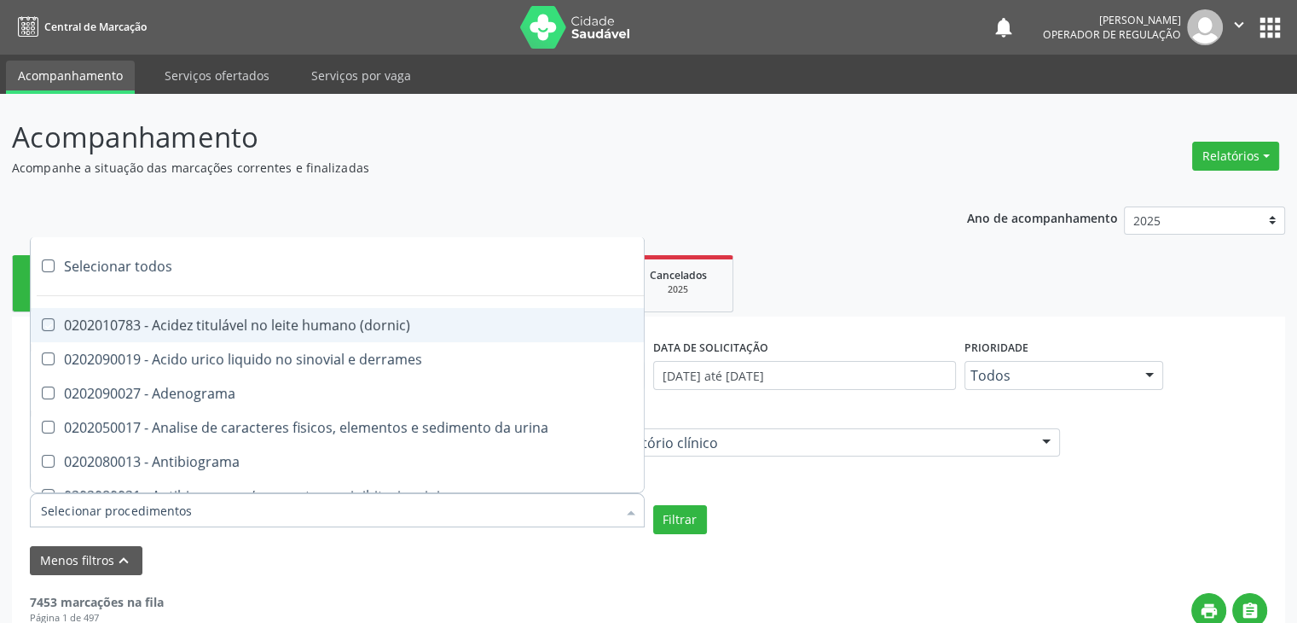
checkbox v "true"
checkbox vii "true"
checkbox viii "true"
checkbox \(inibidor\) "true"
checkbox \(antigeno\) "true"
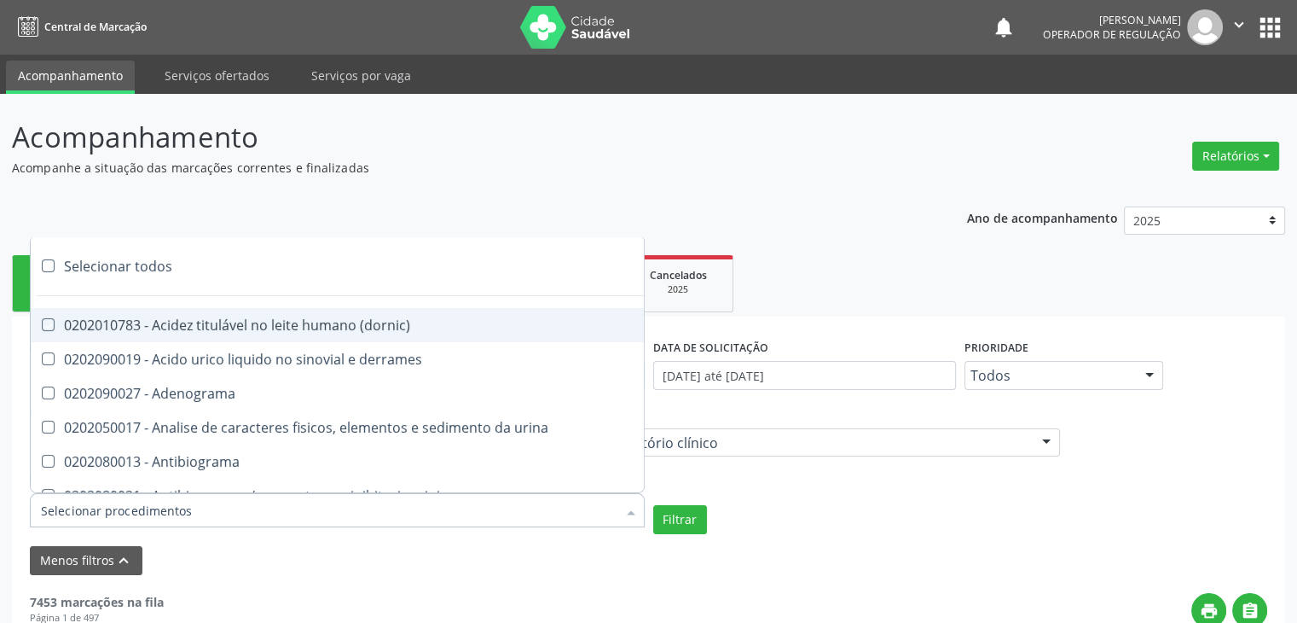
checkbox x "true"
checkbox xi "true"
checkbox xii "true"
checkbox xiii "true"
checkbox tardio\) "true"
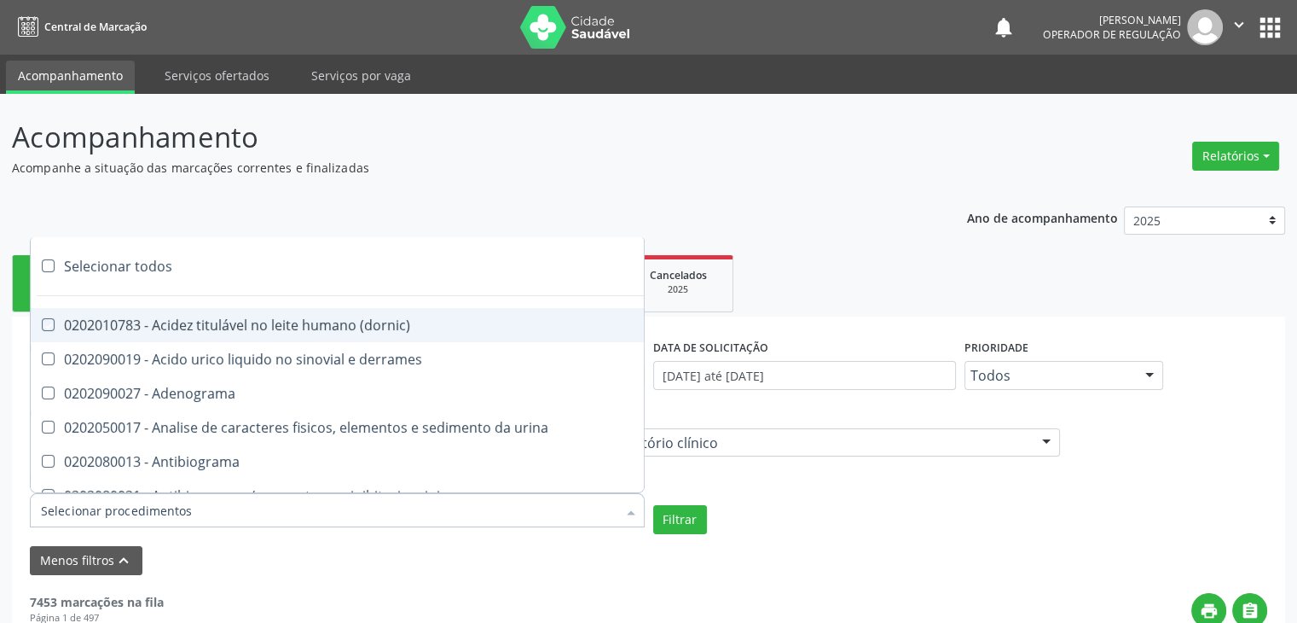
checkbox t4 "true"
checkbox pezinho\) "true"
checkbox fenitoina "true"
checkbox fenol "true"
checkbox ferritina "true"
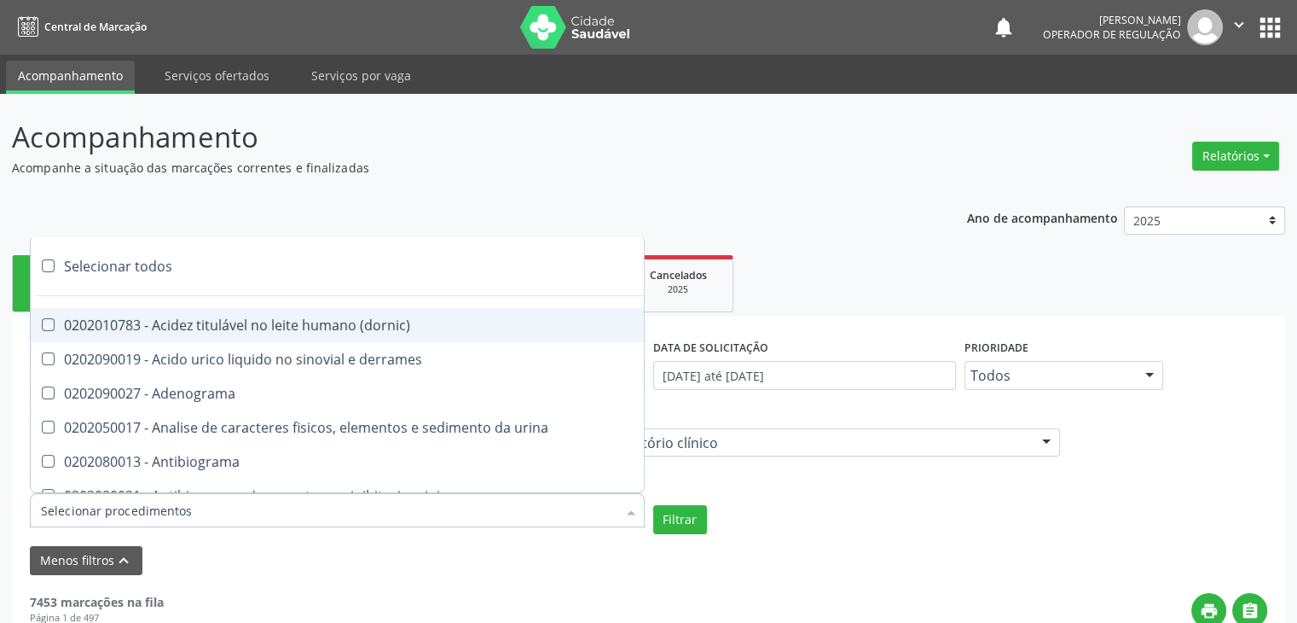
checkbox serico "true"
checkbox fibrinogenio "true"
checkbox folato "true"
checkbox formaldeido "true"
checkbox total "true"
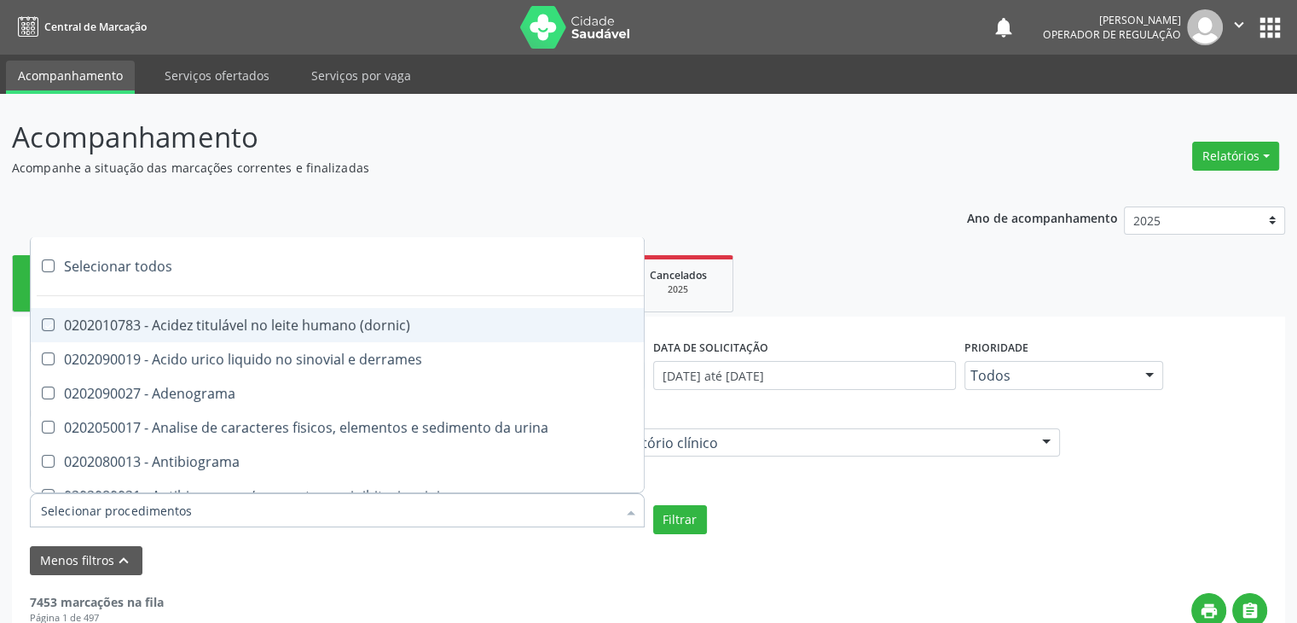
checkbox alcalina "true"
checkbox esperma "true"
checkbox fosforo "true"
checkbox acida "true"
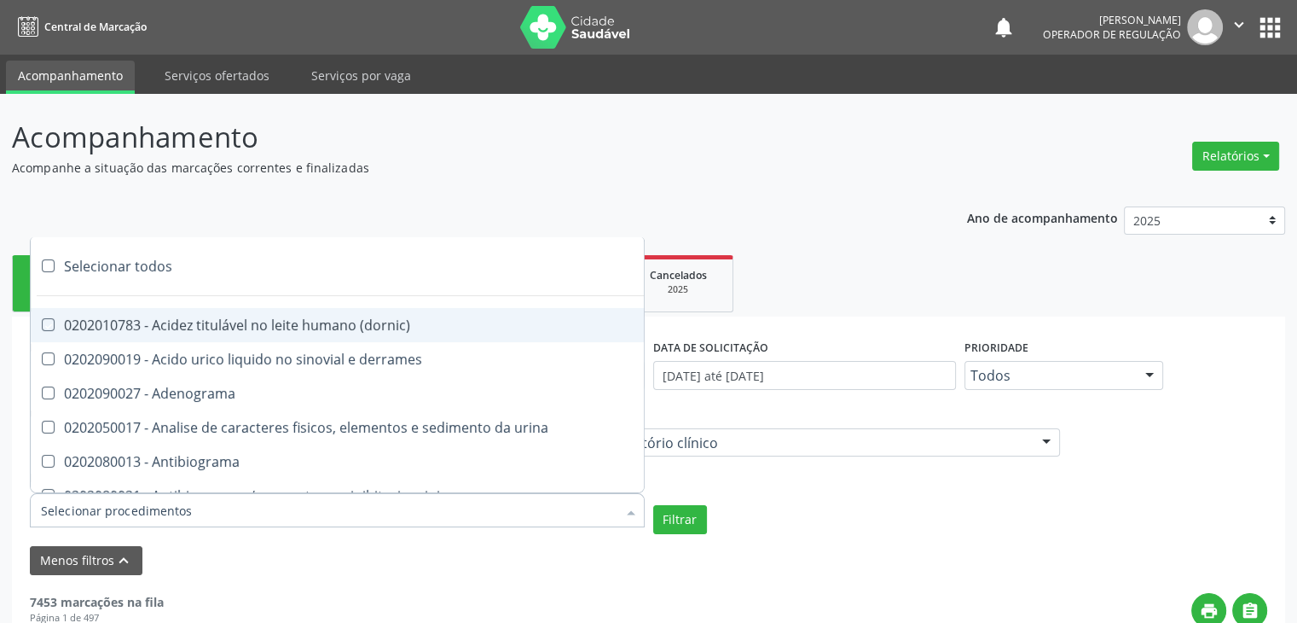
checkbox frutose "true"
checkbox esperma "true"
checkbox galactose "true"
checkbox gt\) "true"
checkbox gastrina "true"
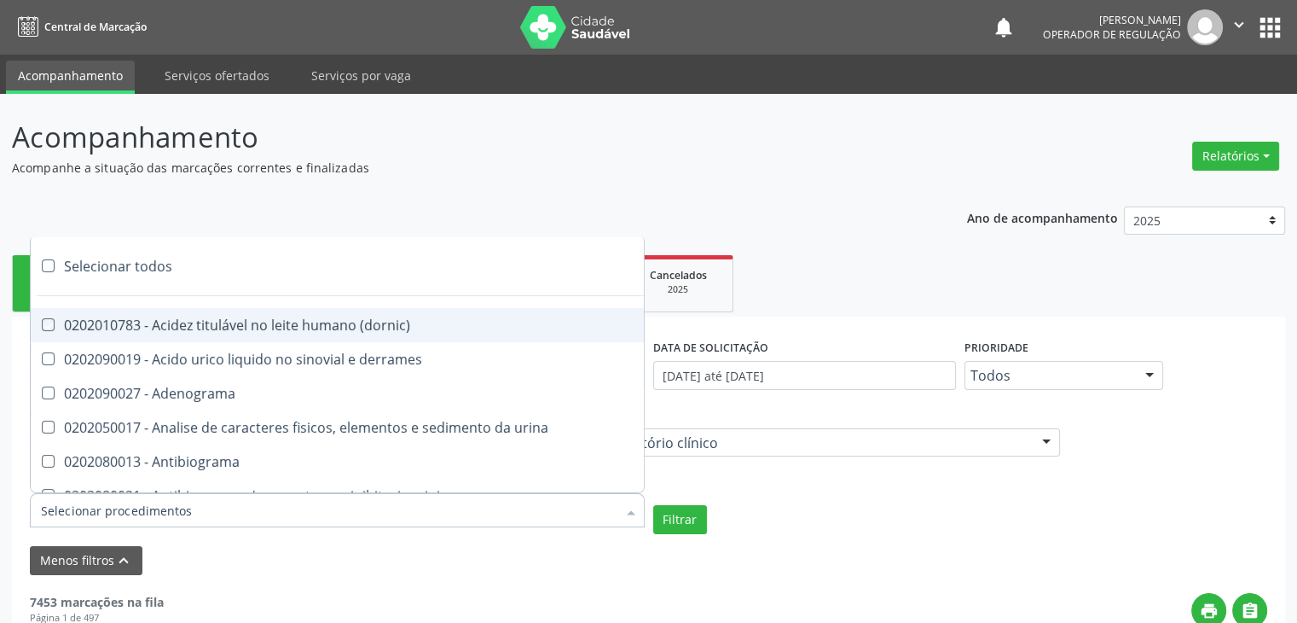
checkbox glicose "true"
checkbox derrames "true"
checkbox desidrogenase "true"
checkbox tiroxina "true"
checkbox hcg\) "true"
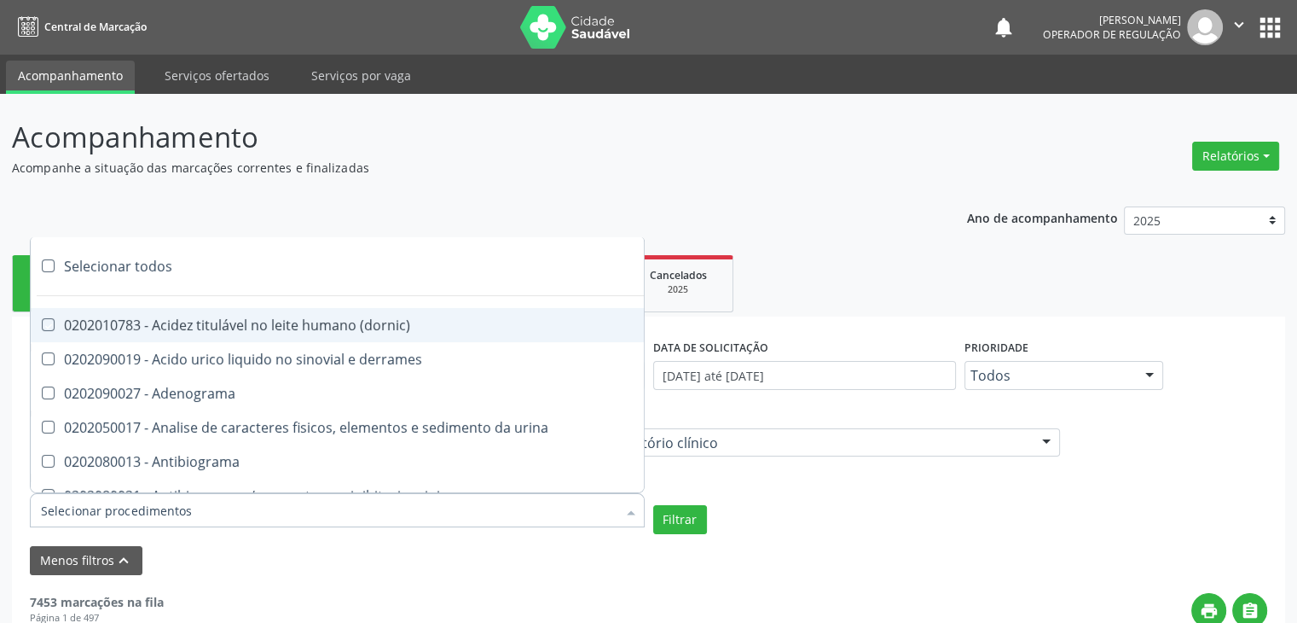
checkbox fecal "true"
checkbox haptoglobina "true"
checkbox hemoglobina "true"
checkbox 37oc "true"
checkbox fetal "true"
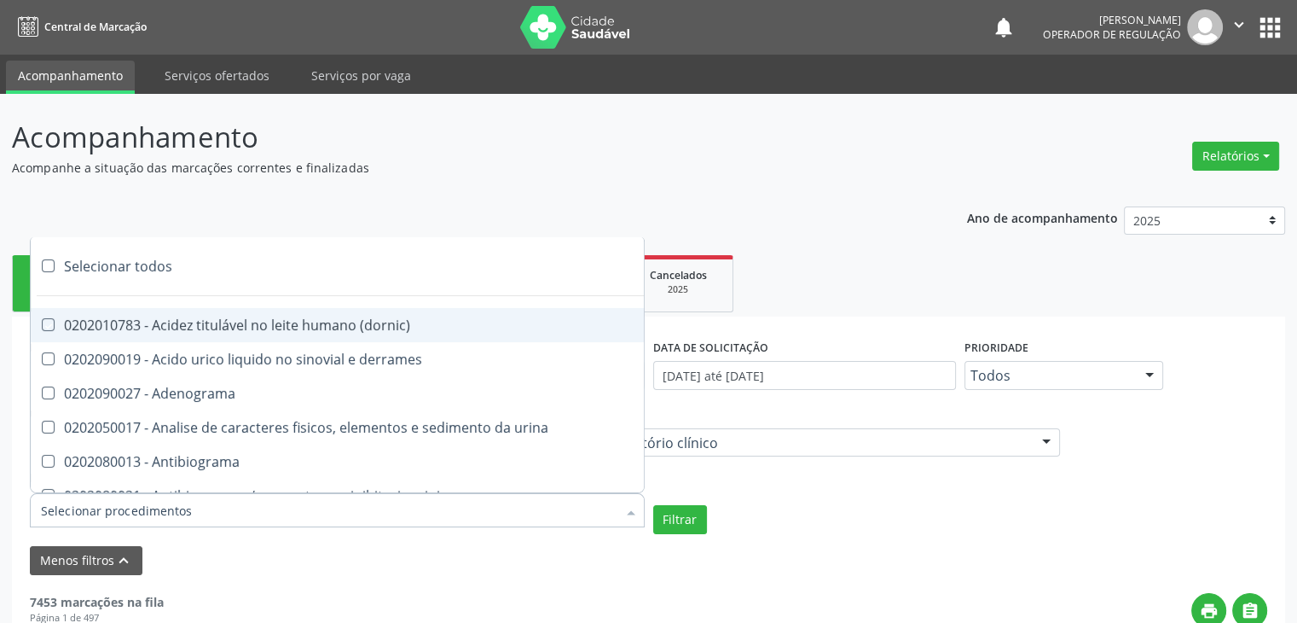
checkbox glicosilada "true"
checkbox hemossiderina "true"
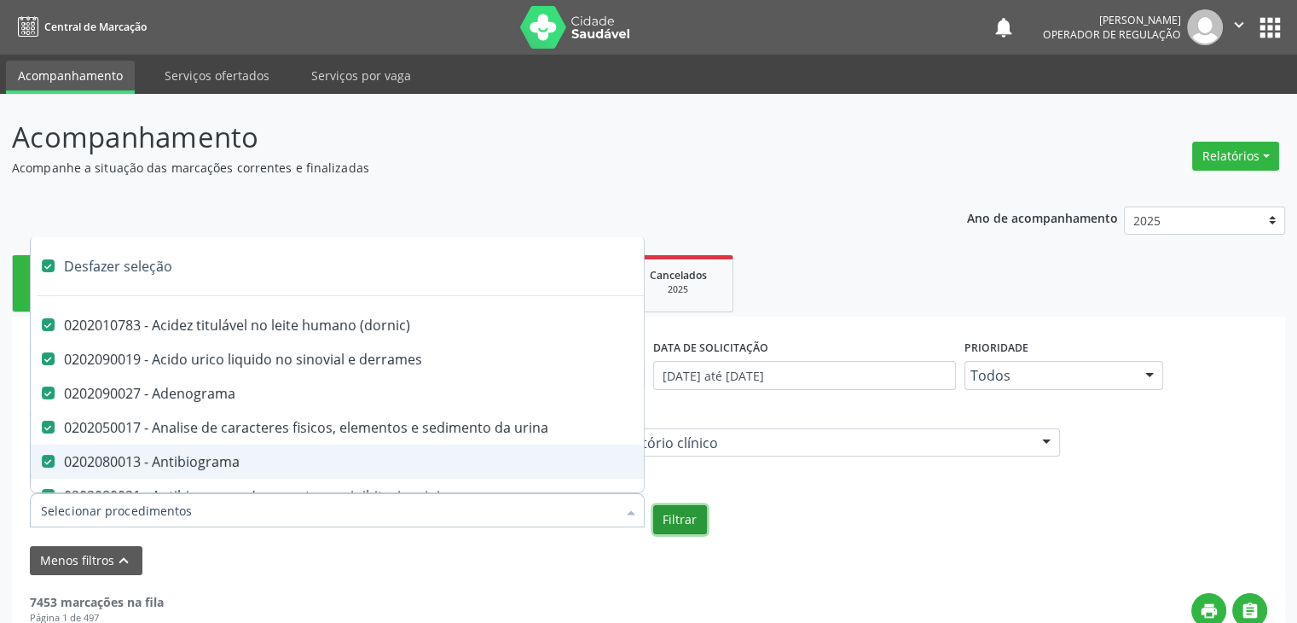
click at [670, 530] on button "Filtrar" at bounding box center [680, 519] width 54 height 29
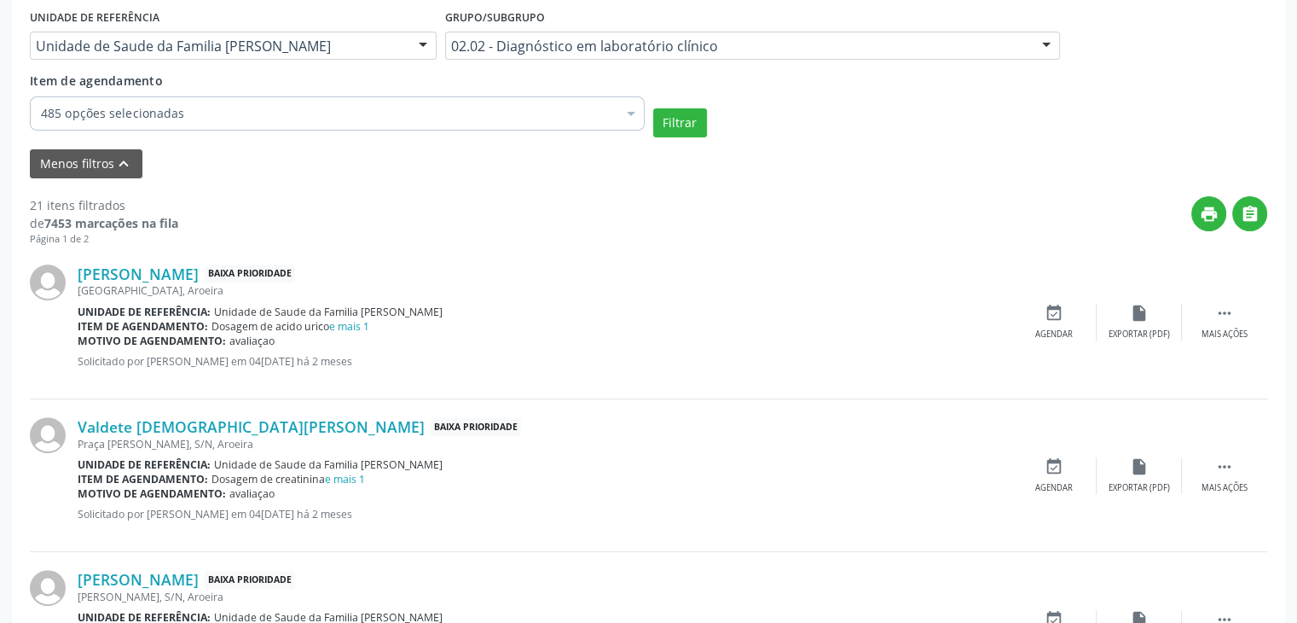
scroll to position [427, 0]
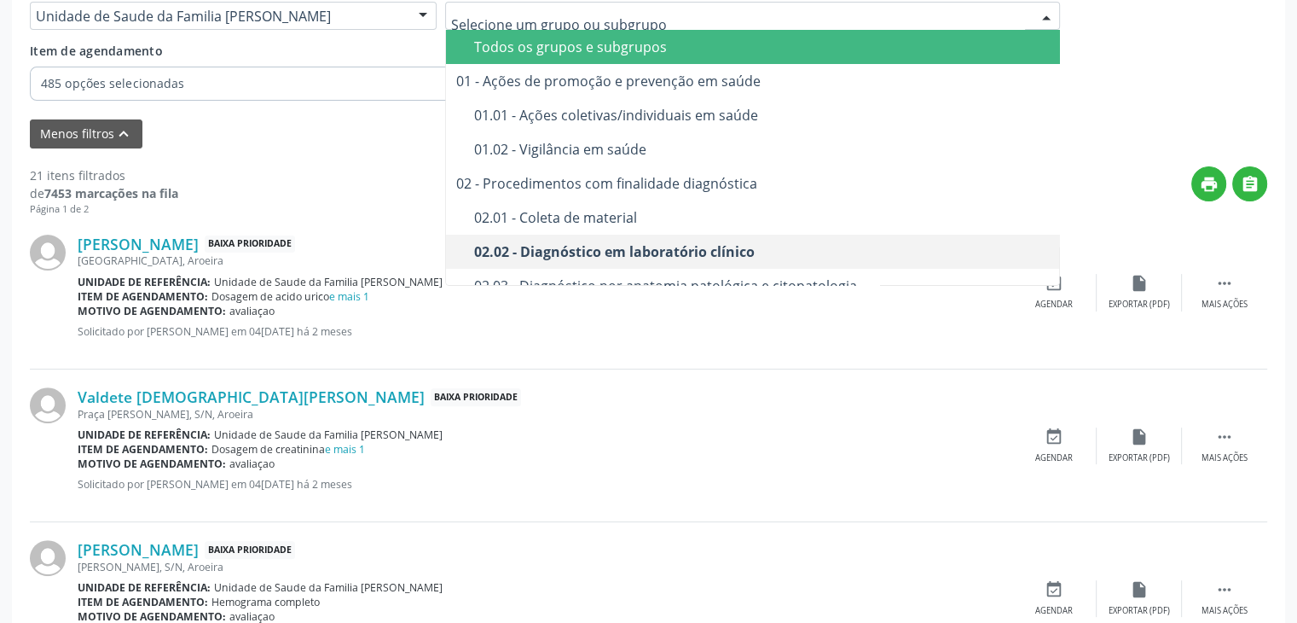
click at [558, 43] on div "Todos os grupos e subgrupos" at bounding box center [762, 47] width 577 height 14
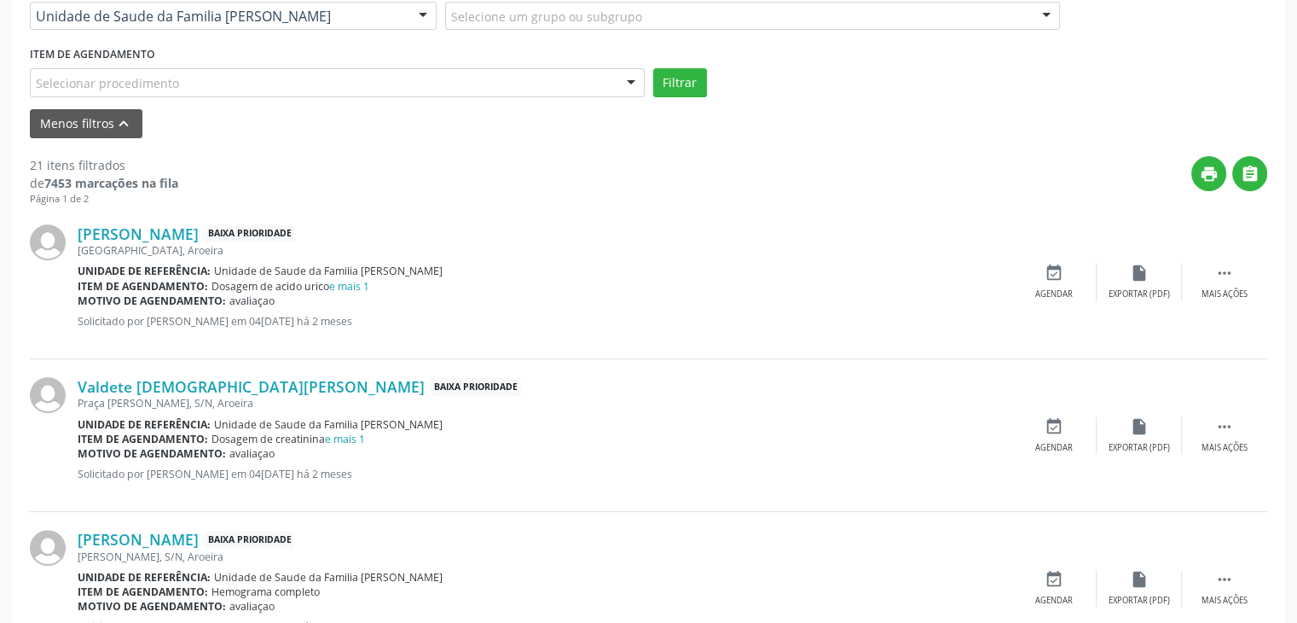
click at [361, 88] on div "Selecionar procedimento" at bounding box center [337, 82] width 615 height 29
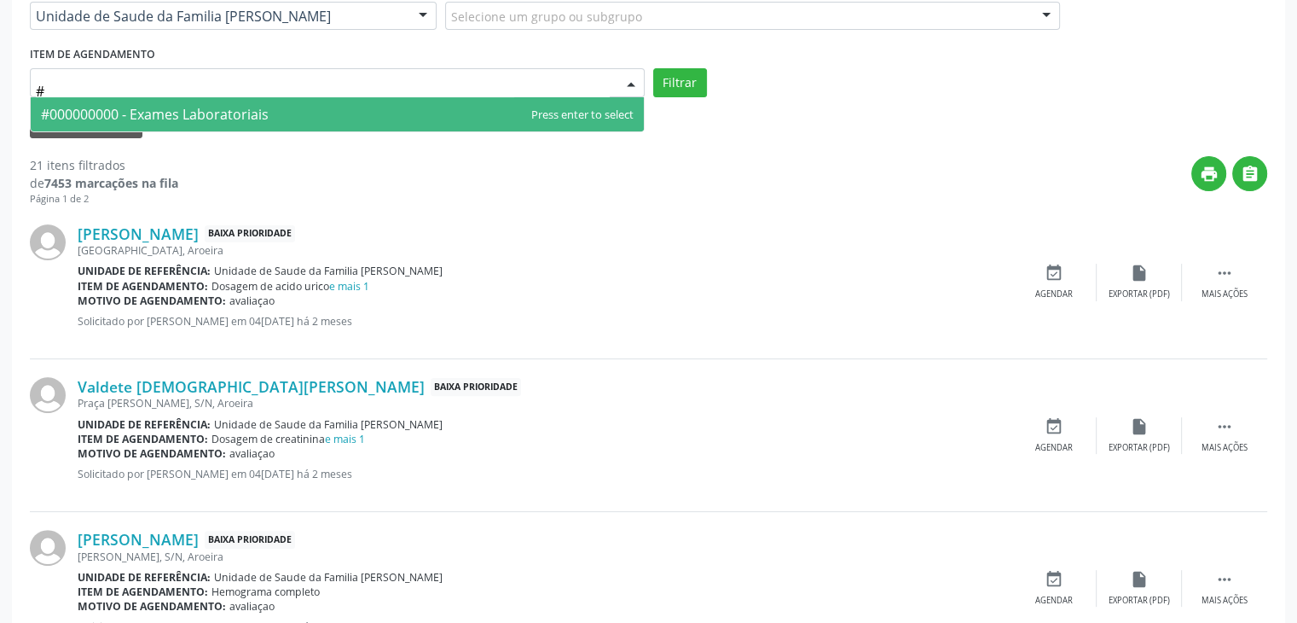
click at [362, 106] on span "#000000000 - Exames Laboratoriais" at bounding box center [337, 114] width 613 height 34
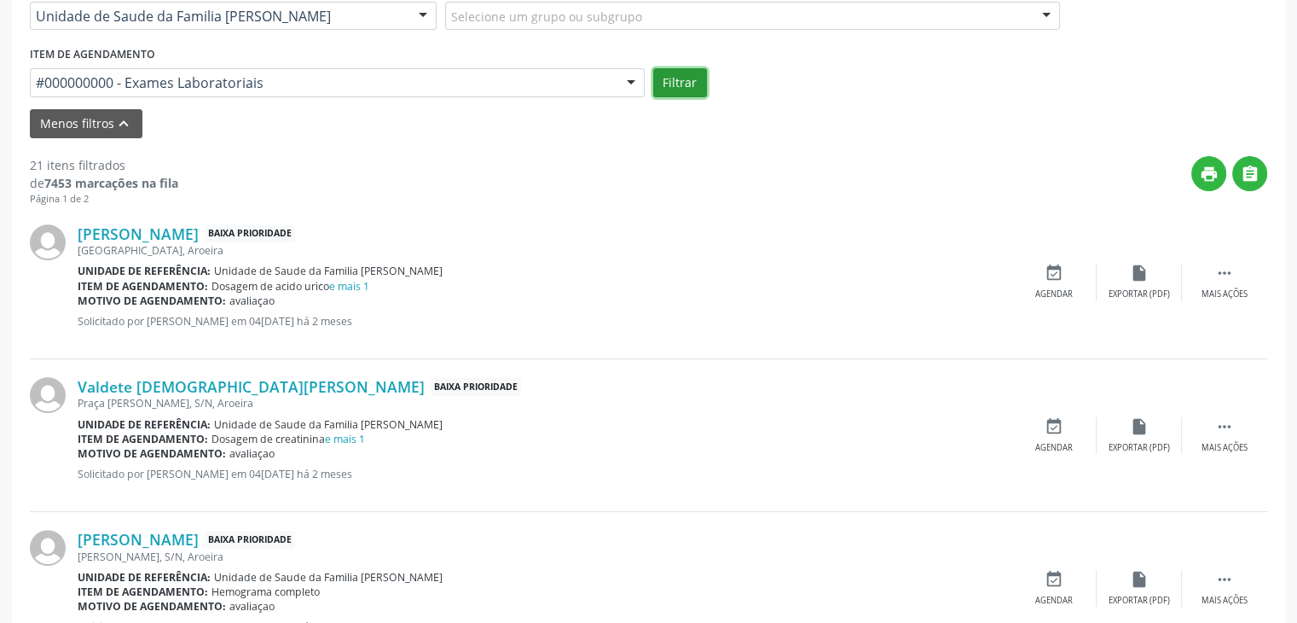
click at [661, 90] on button "Filtrar" at bounding box center [680, 82] width 54 height 29
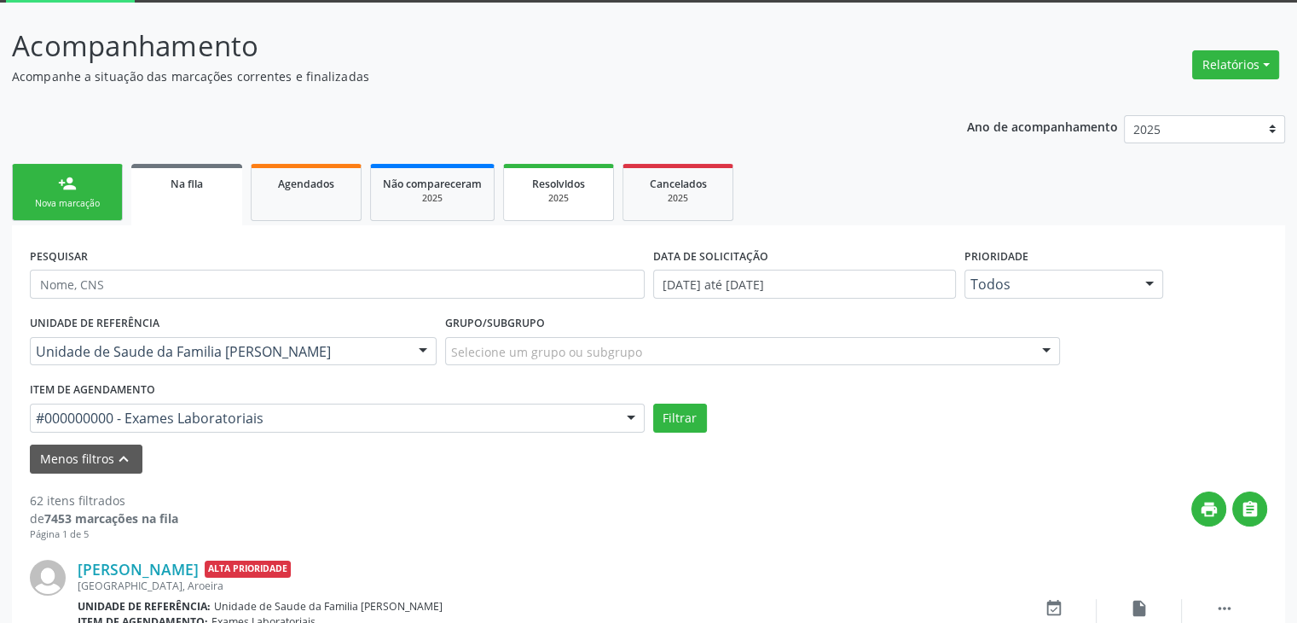
scroll to position [0, 0]
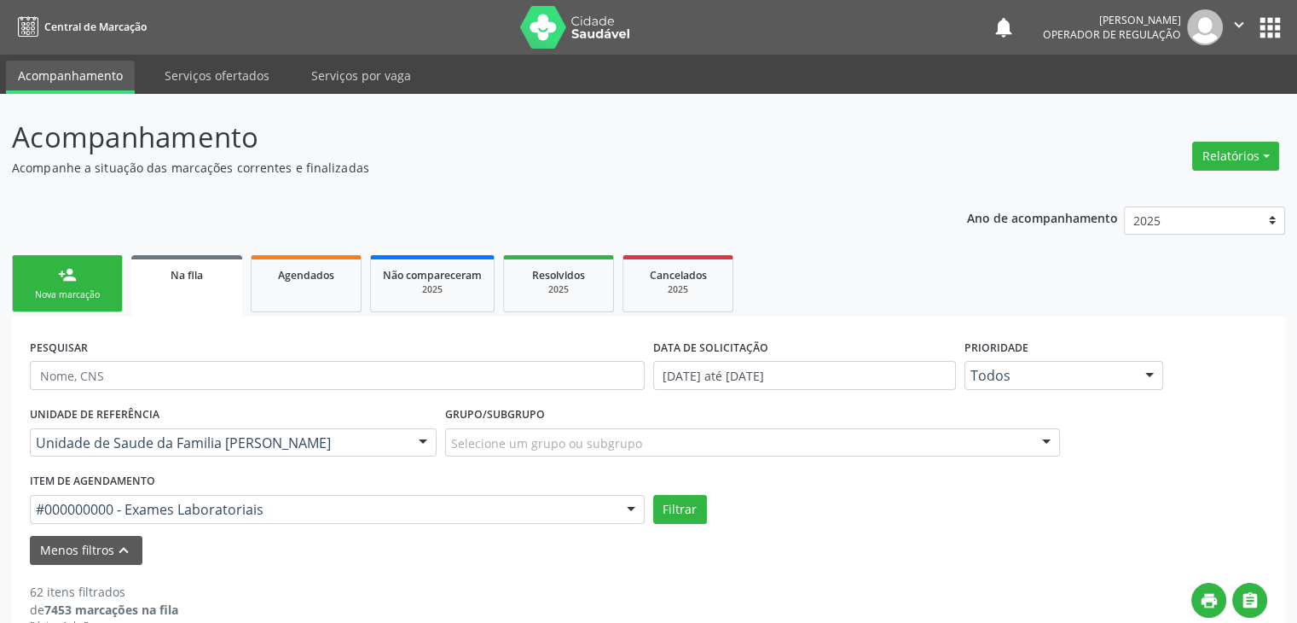
click at [537, 455] on div "Selecione um grupo ou subgrupo" at bounding box center [752, 442] width 615 height 29
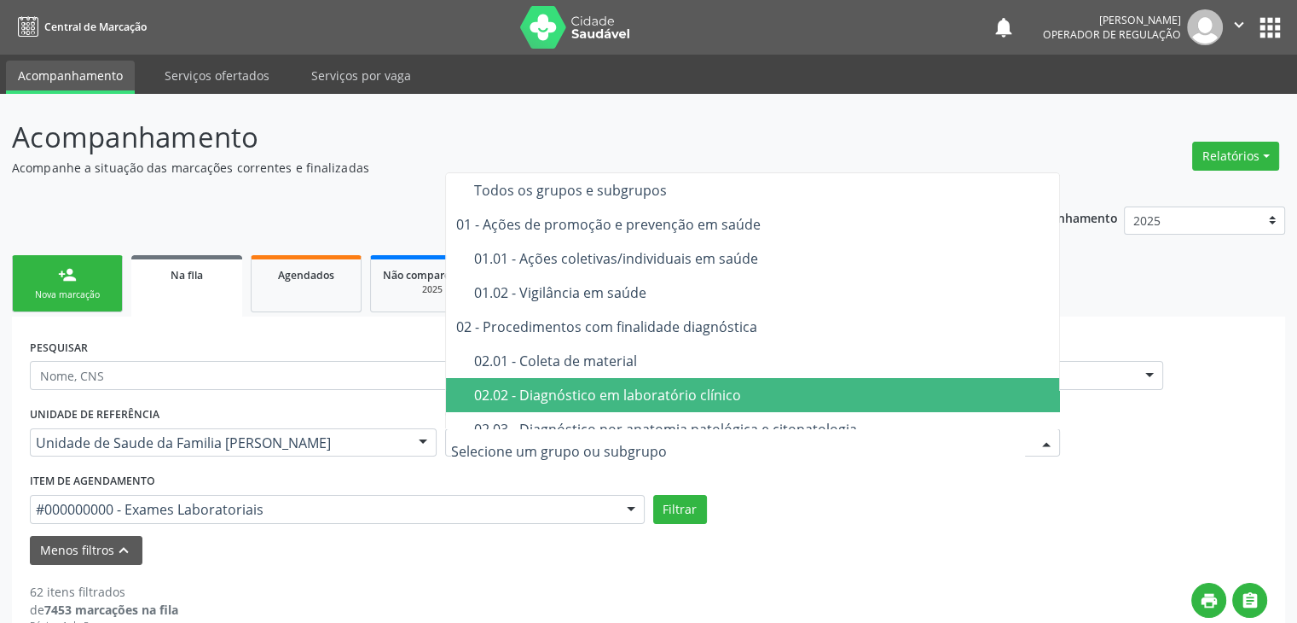
click at [553, 392] on div "02.02 - Diagnóstico em laboratório clínico" at bounding box center [762, 395] width 577 height 14
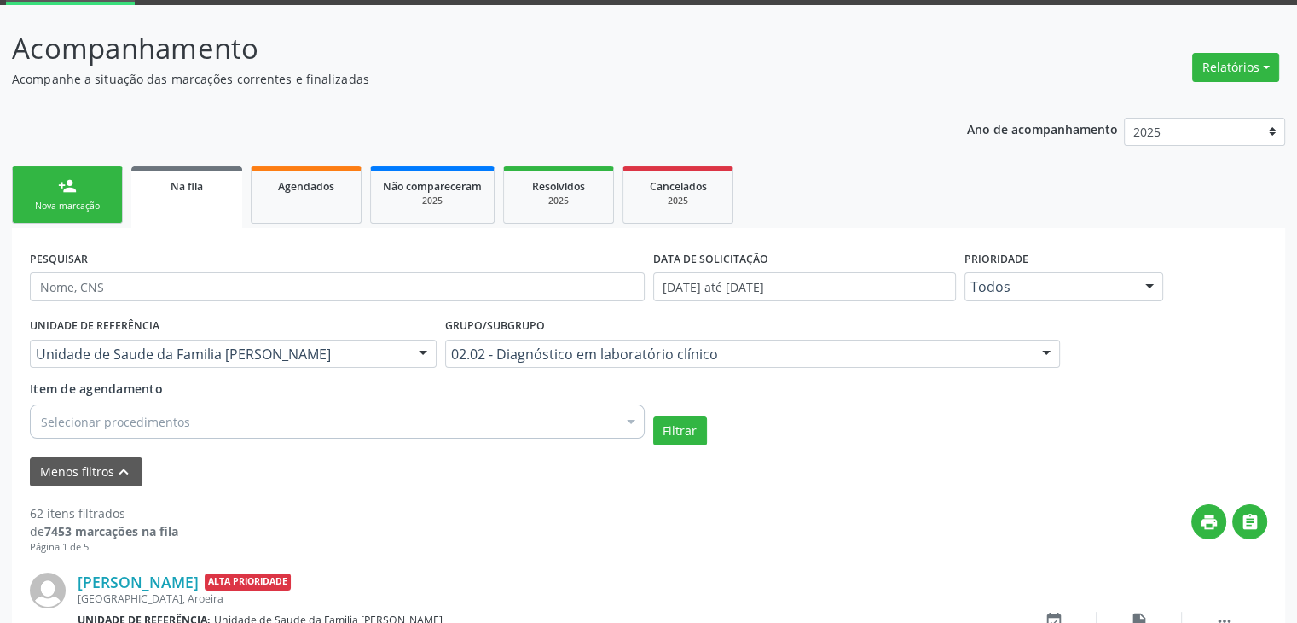
scroll to position [341, 0]
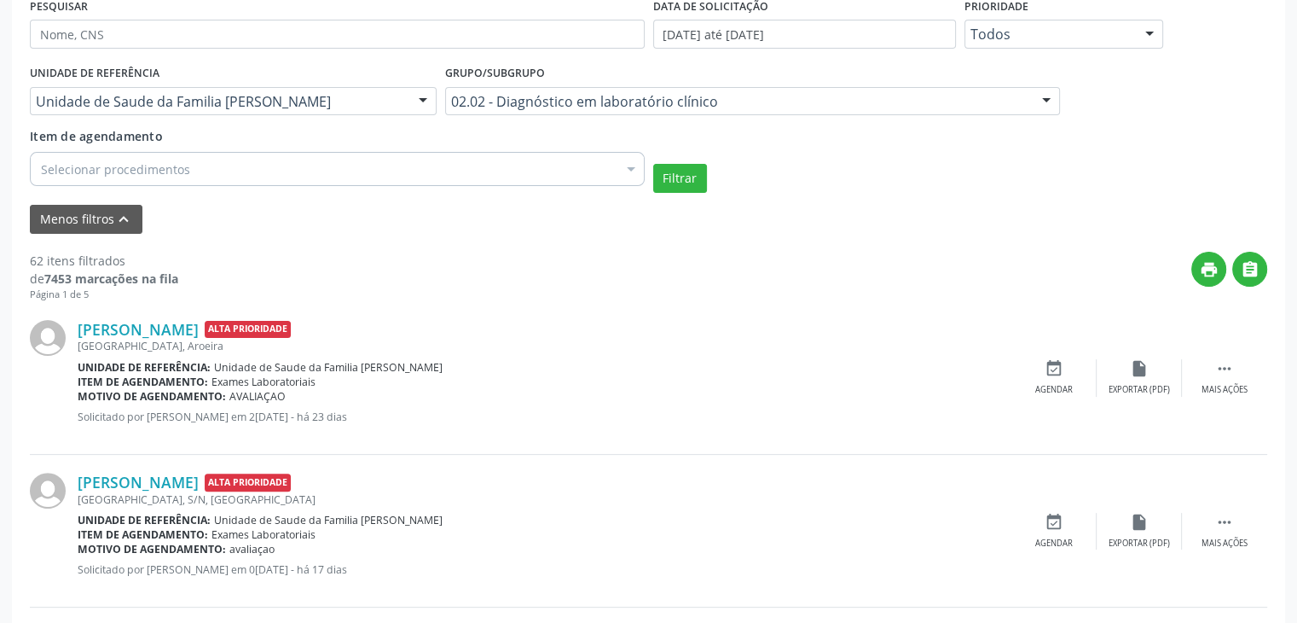
click at [412, 141] on div "Item de agendamento Selecionar procedimentos Selecionar todos 0202010783 - Acid…" at bounding box center [337, 154] width 615 height 54
click at [392, 171] on div "Selecionar procedimentos" at bounding box center [337, 169] width 615 height 34
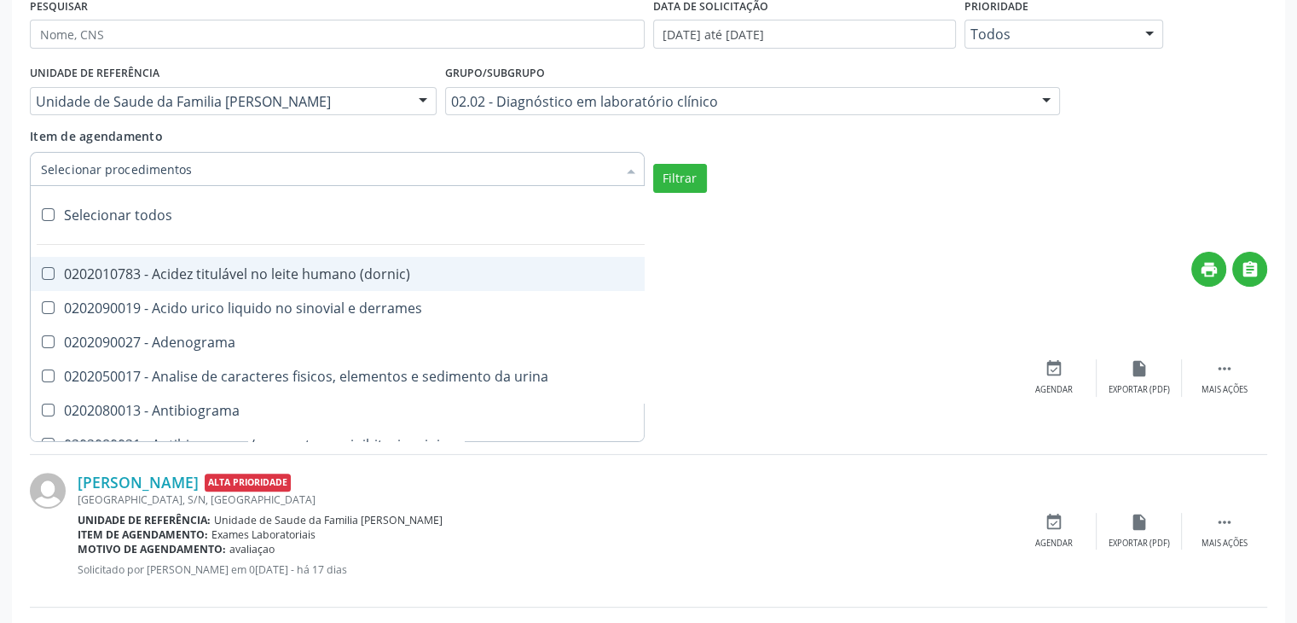
click at [136, 200] on div "Selecionar todos" at bounding box center [495, 215] width 929 height 34
click at [694, 174] on button "Filtrar" at bounding box center [680, 178] width 54 height 29
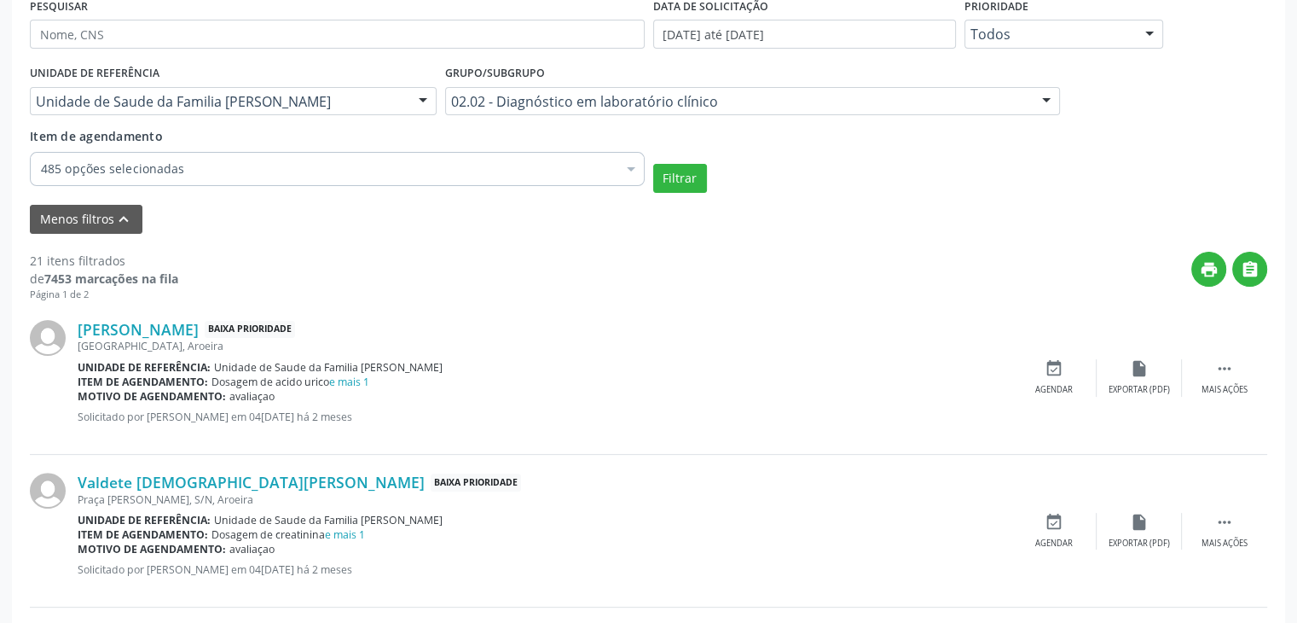
scroll to position [427, 0]
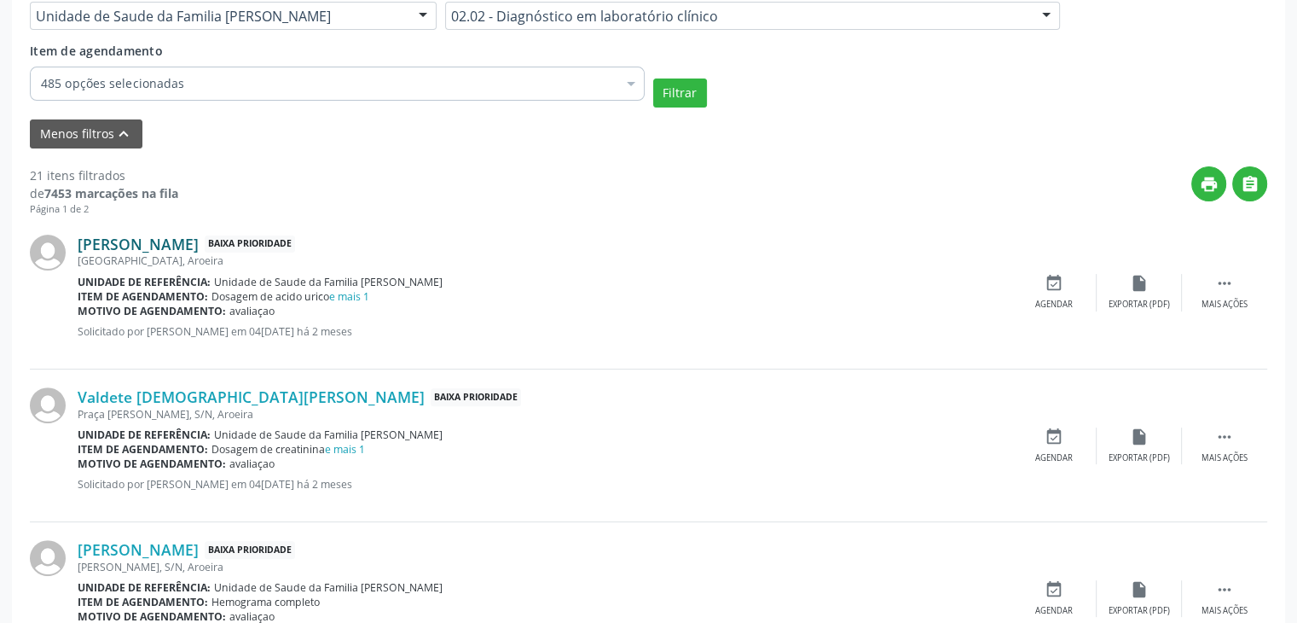
click at [199, 246] on link "Adelmo da Cruz Almeida" at bounding box center [138, 244] width 121 height 19
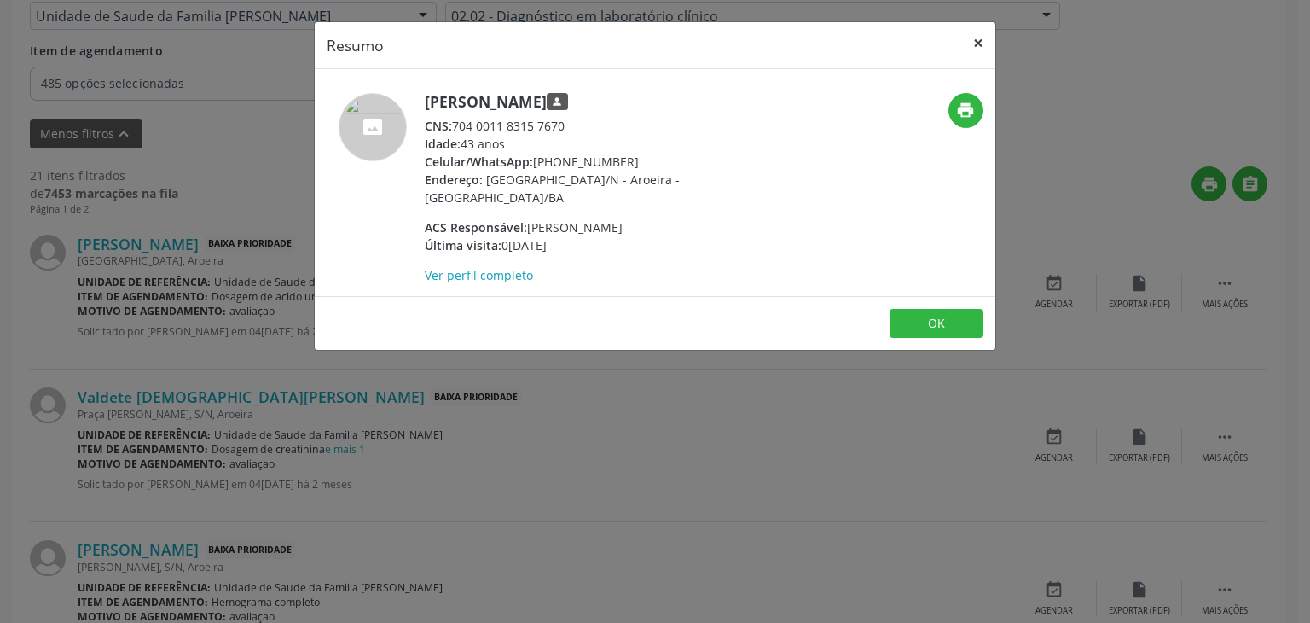
click at [966, 37] on button "×" at bounding box center [978, 43] width 34 height 42
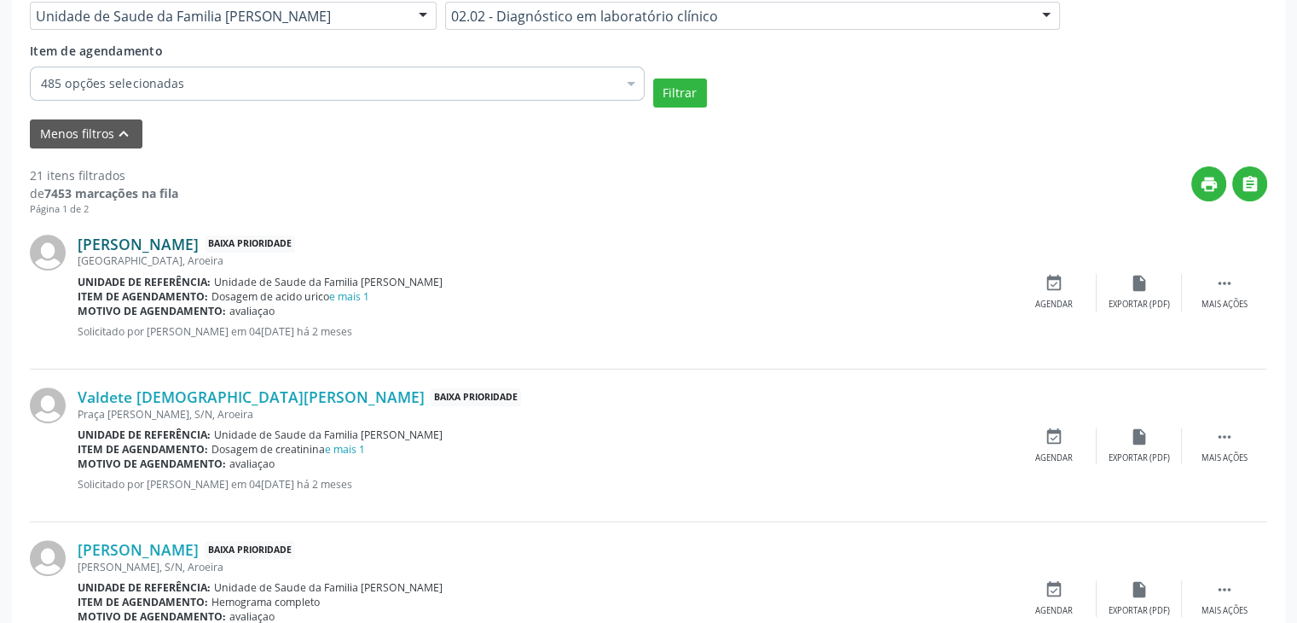
click at [175, 235] on link "Adelmo da Cruz Almeida" at bounding box center [138, 244] width 121 height 19
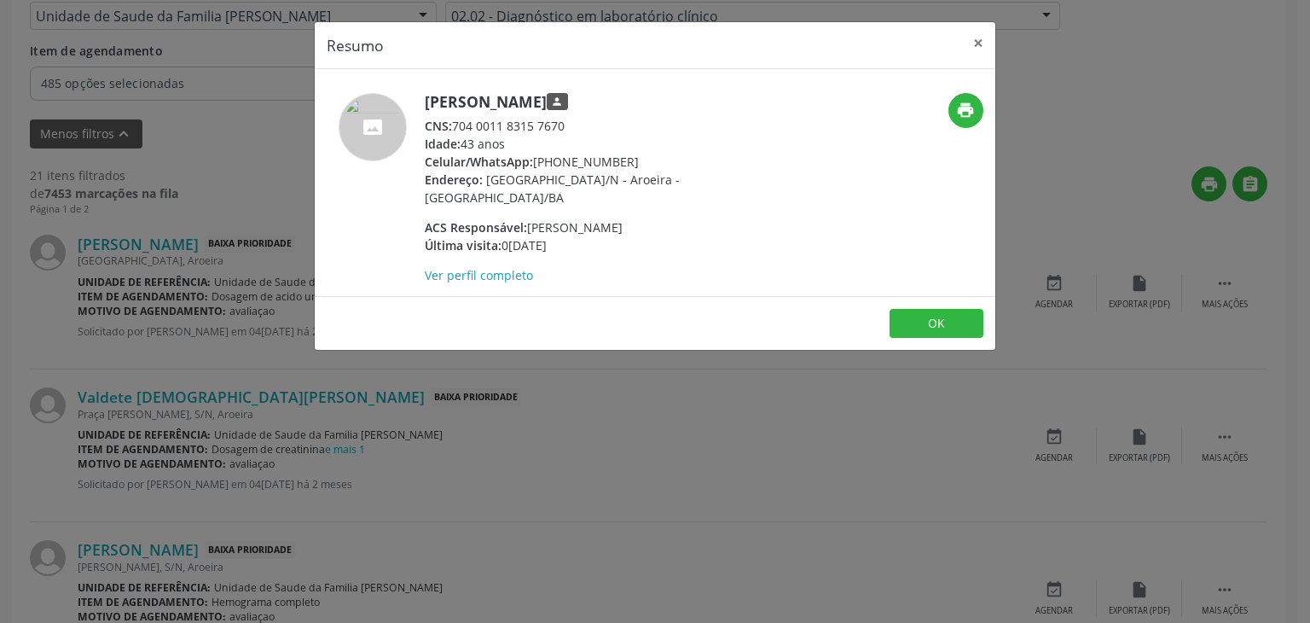
drag, startPoint x: 421, startPoint y: 102, endPoint x: 627, endPoint y: 101, distance: 205.6
click at [627, 101] on div "Adelmo da Cruz Almeida person CNS: 704 0011 8315 7670 Idade: 43 anos Celular/Wh…" at bounding box center [542, 188] width 454 height 191
copy h5 "Adelmo da Cruz Almeida"
click at [973, 45] on button "×" at bounding box center [978, 43] width 34 height 42
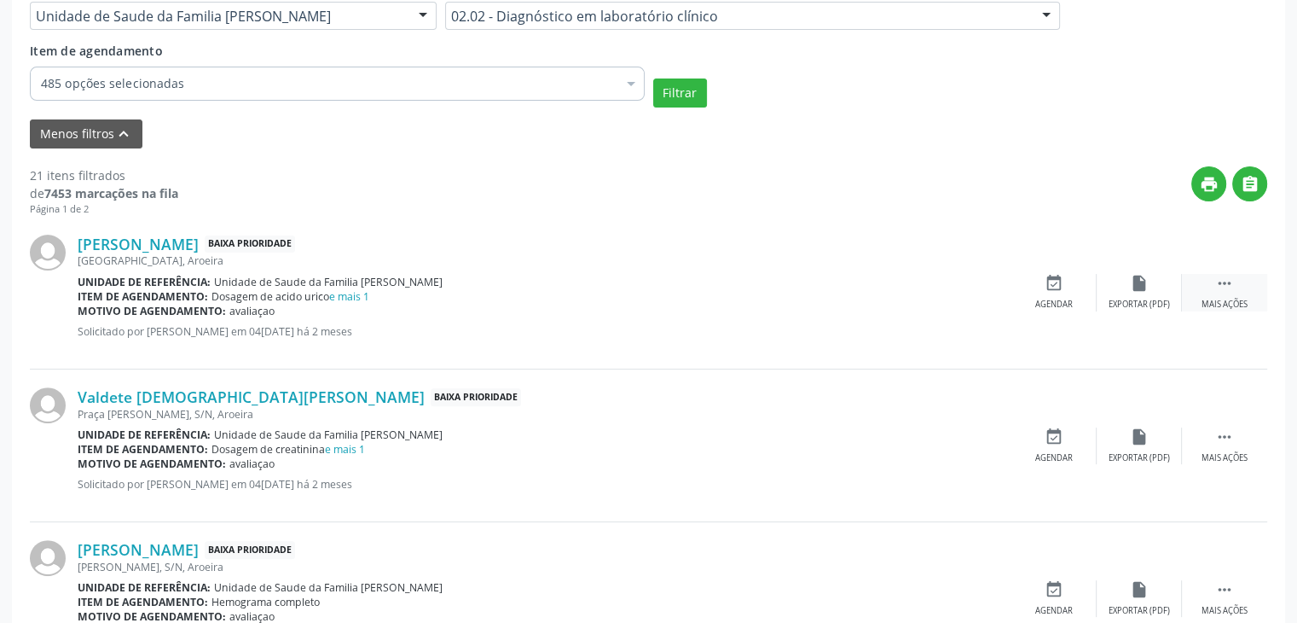
click at [1207, 306] on div "Mais ações" at bounding box center [1225, 305] width 46 height 12
click at [1141, 302] on div "Editar" at bounding box center [1139, 305] width 27 height 12
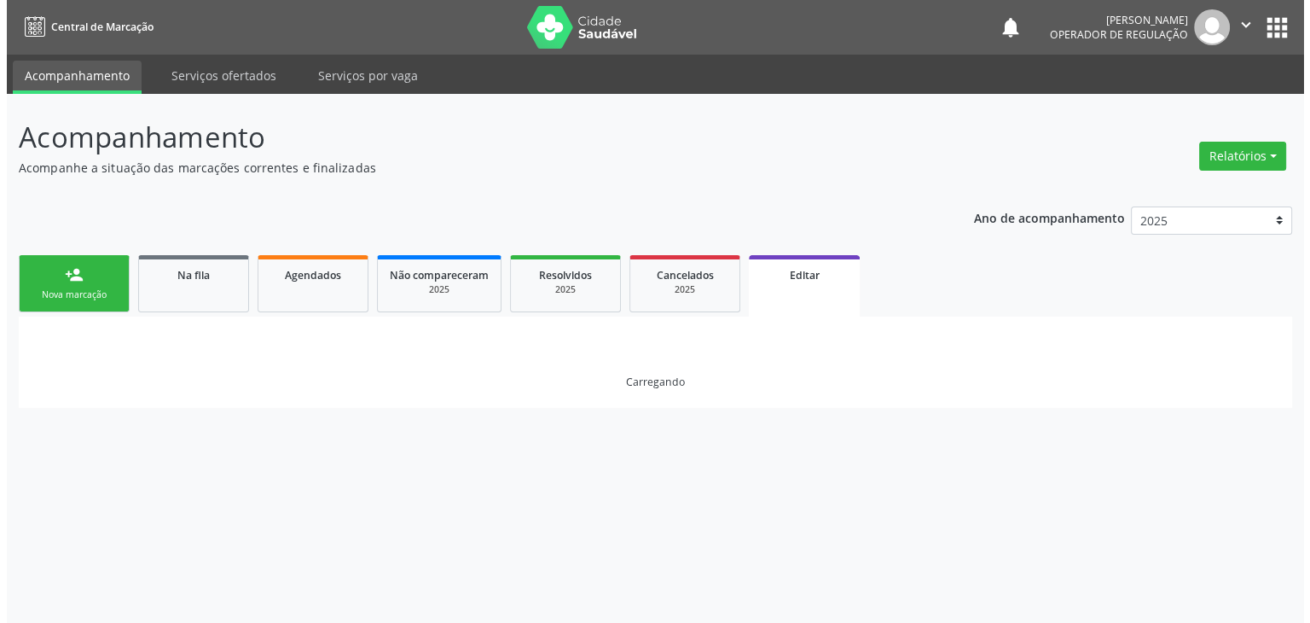
scroll to position [0, 0]
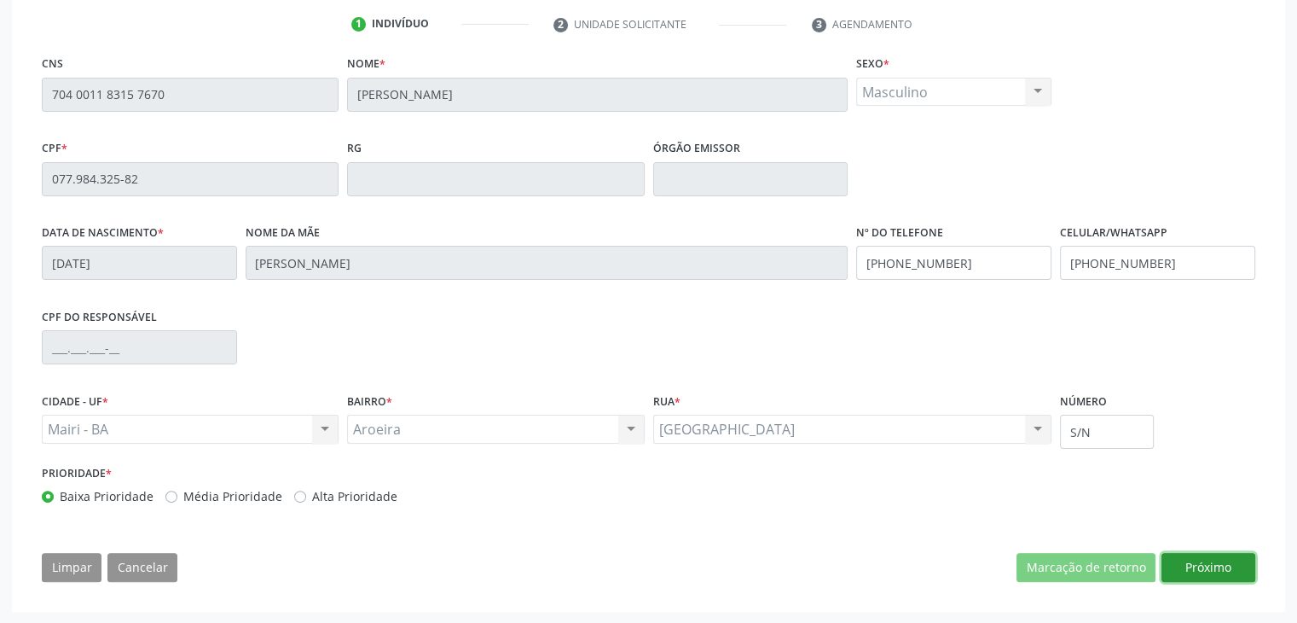
click at [1198, 572] on button "Próximo" at bounding box center [1209, 567] width 94 height 29
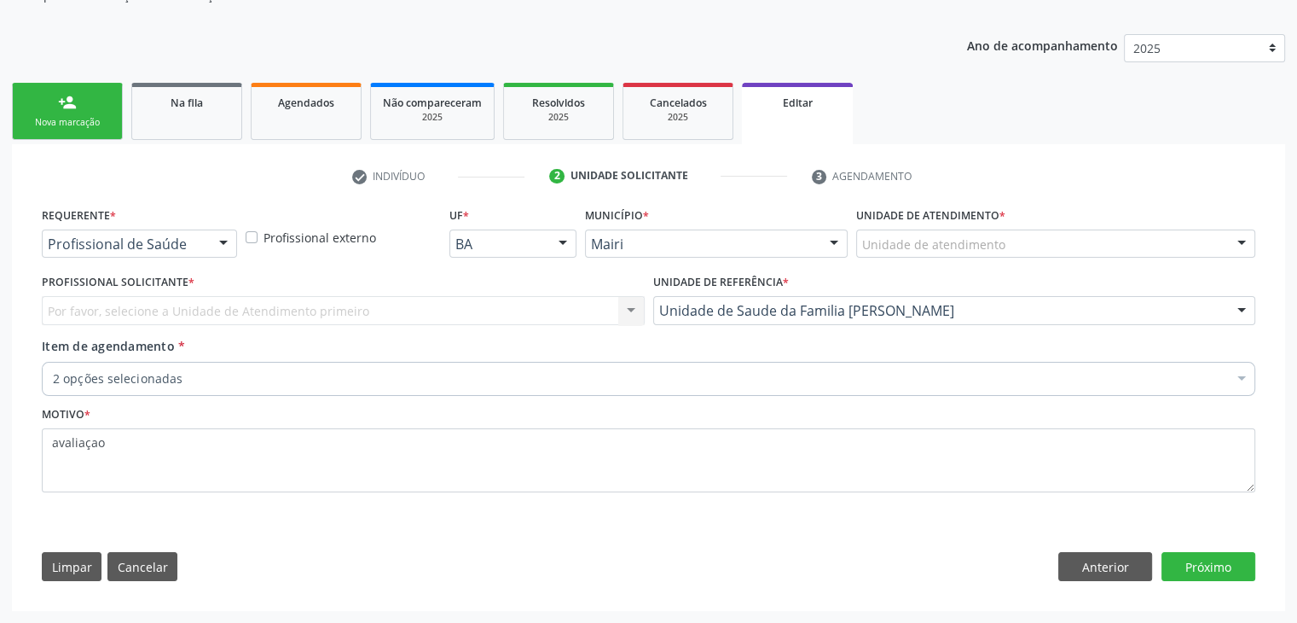
scroll to position [171, 0]
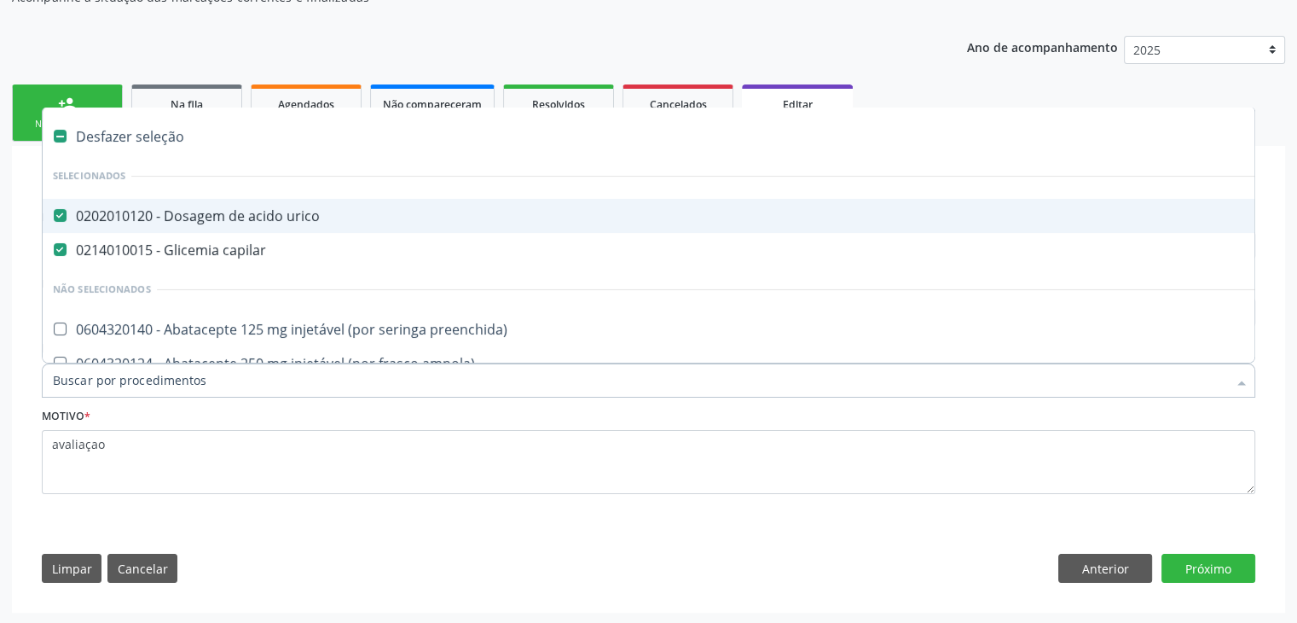
click at [148, 131] on div "Desfazer seleção" at bounding box center [709, 136] width 1333 height 34
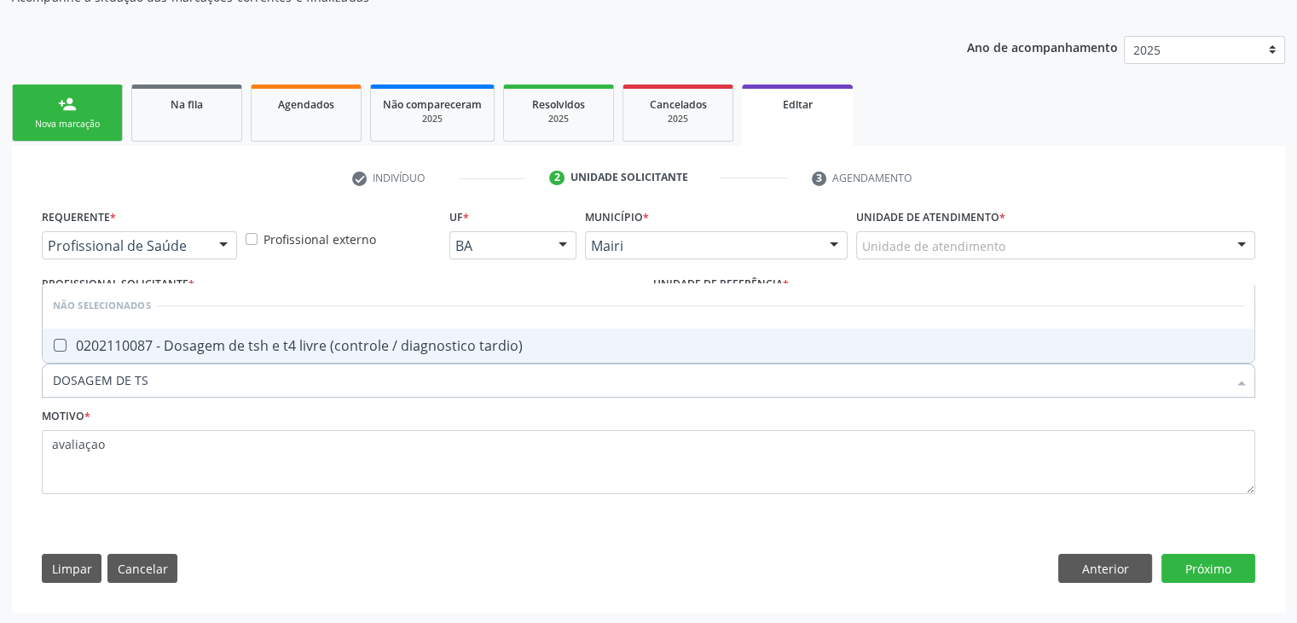
click at [263, 349] on div "0202110087 - Dosagem de tsh e t4 livre (controle / diagnostico tardio)" at bounding box center [649, 346] width 1192 height 14
click at [1208, 571] on button "Próximo" at bounding box center [1209, 568] width 94 height 29
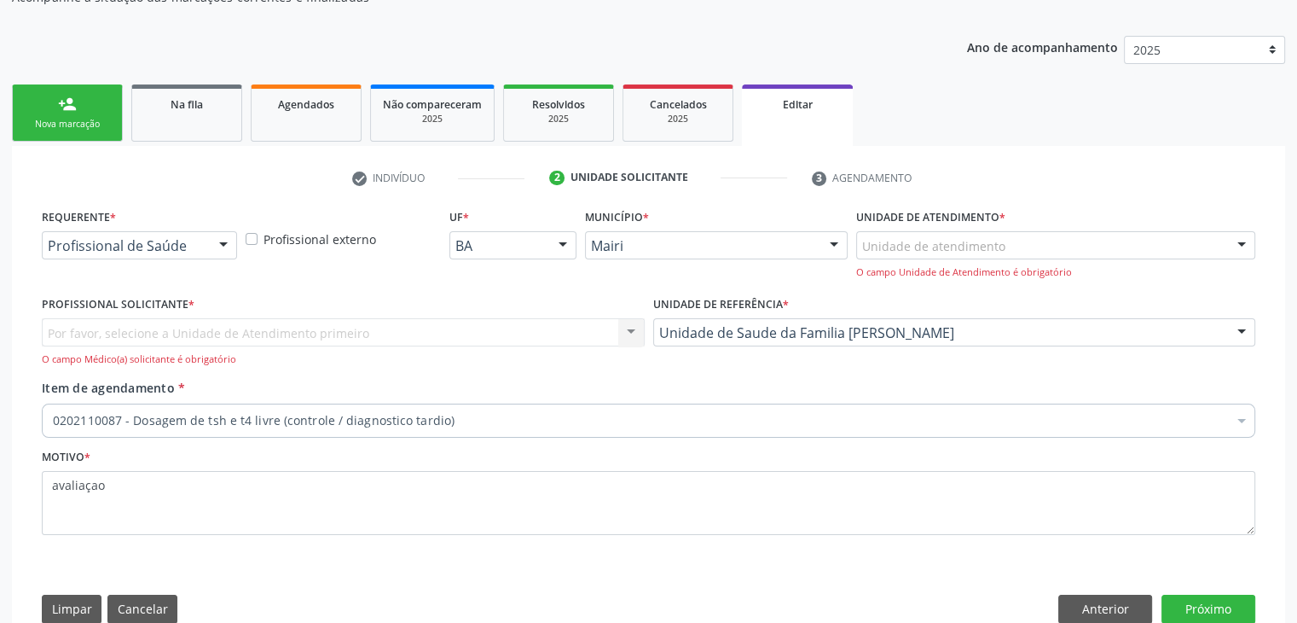
click at [279, 329] on div "Por favor, selecione a Unidade de Atendimento primeiro Nenhum resultado encontr…" at bounding box center [343, 342] width 603 height 49
click at [175, 322] on div "Por favor, selecione a Unidade de Atendimento primeiro Nenhum resultado encontr…" at bounding box center [343, 342] width 603 height 49
click at [288, 338] on div "Por favor, selecione a Unidade de Atendimento primeiro Nenhum resultado encontr…" at bounding box center [343, 342] width 603 height 49
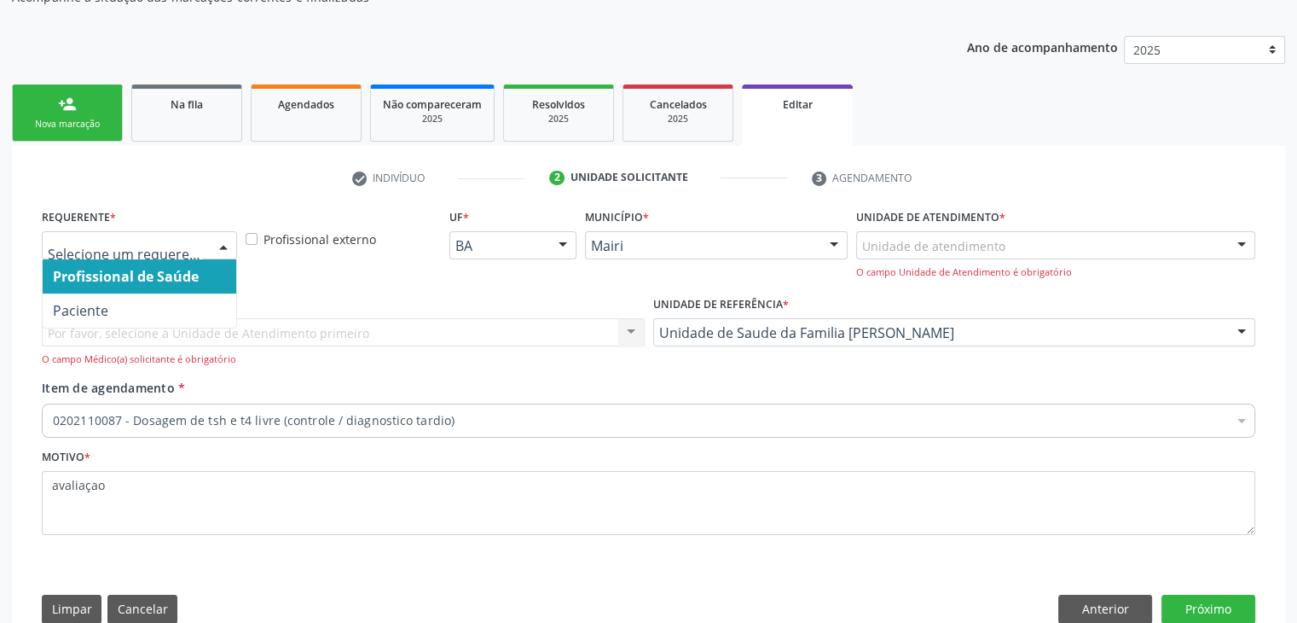
click at [133, 276] on span "Profissional de Saúde" at bounding box center [126, 276] width 146 height 19
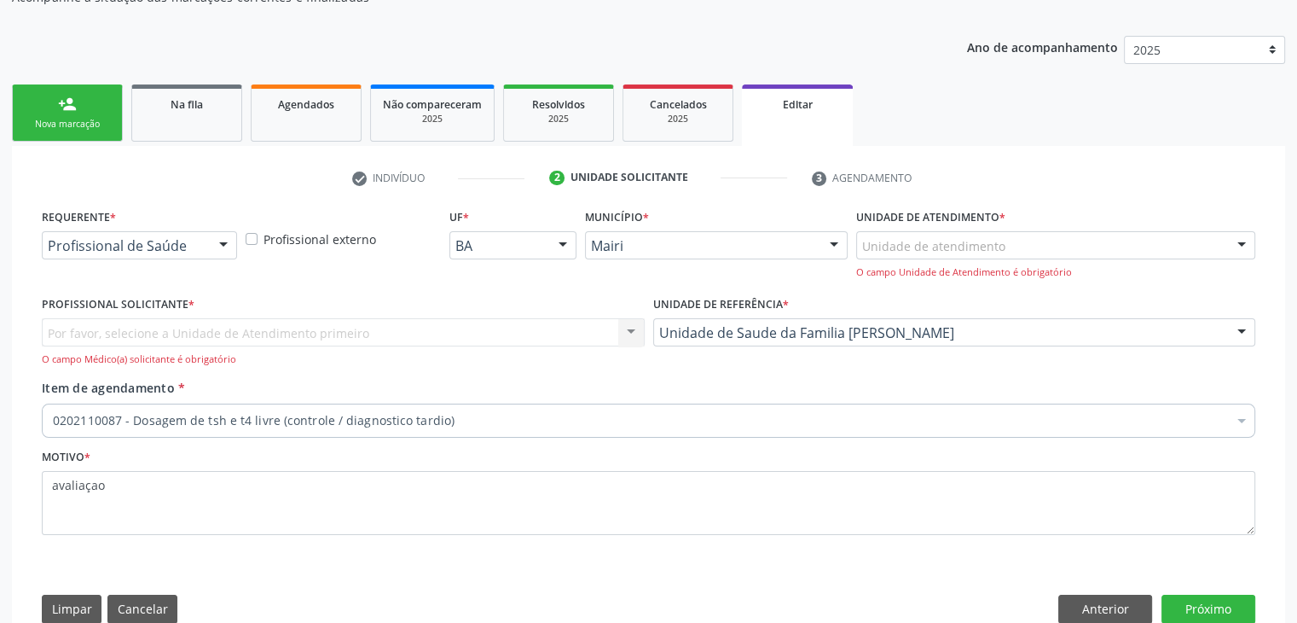
click at [293, 338] on div "Por favor, selecione a Unidade de Atendimento primeiro Nenhum resultado encontr…" at bounding box center [343, 342] width 603 height 49
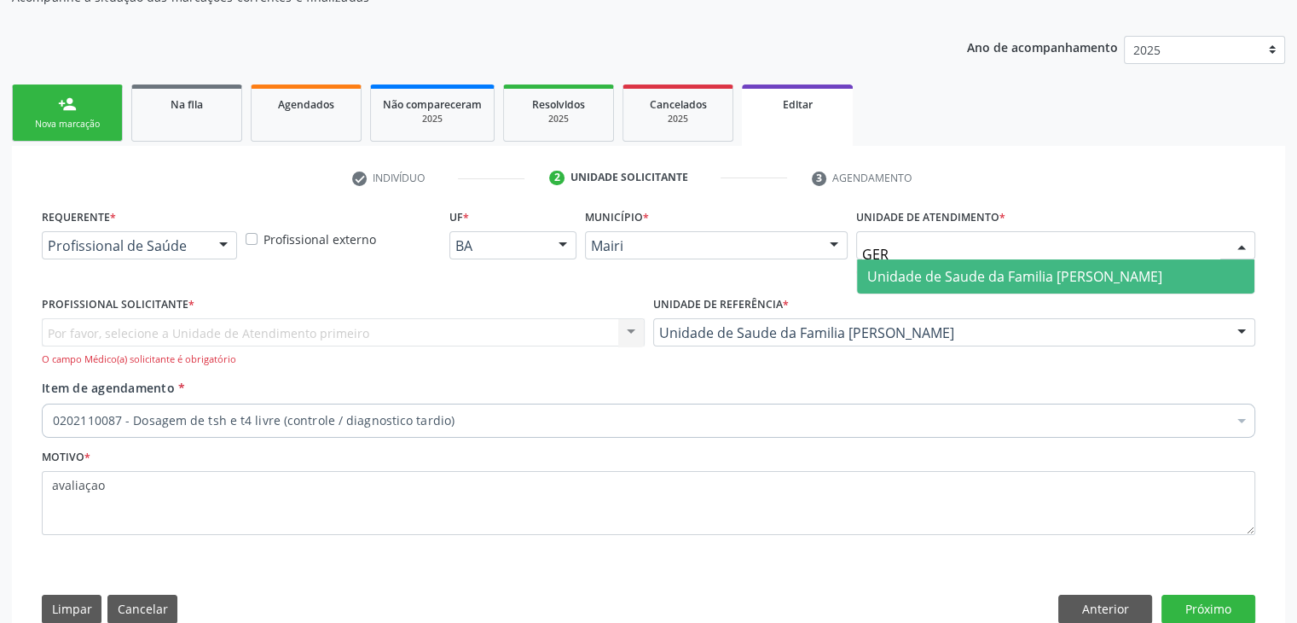
click at [954, 268] on span "Unidade de Saude da Familia [PERSON_NAME]" at bounding box center [1015, 276] width 295 height 19
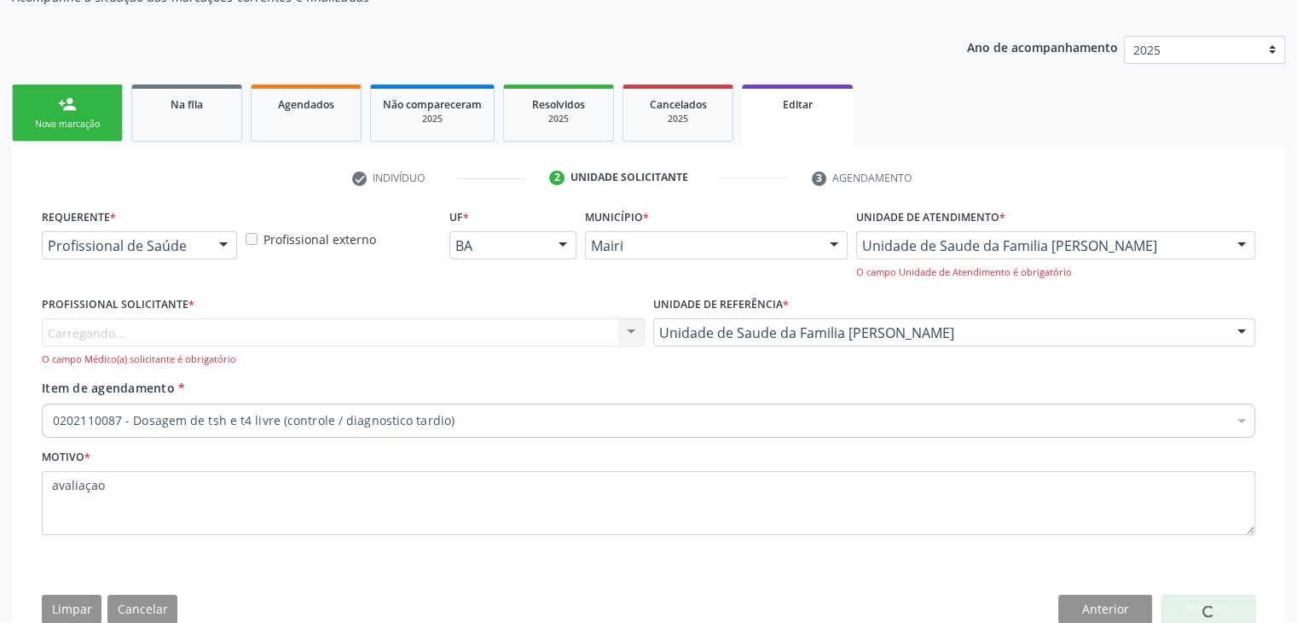
click at [374, 328] on div "Carregando... Nenhum resultado encontrado para: " " Não há nenhuma opção para s…" at bounding box center [343, 342] width 603 height 49
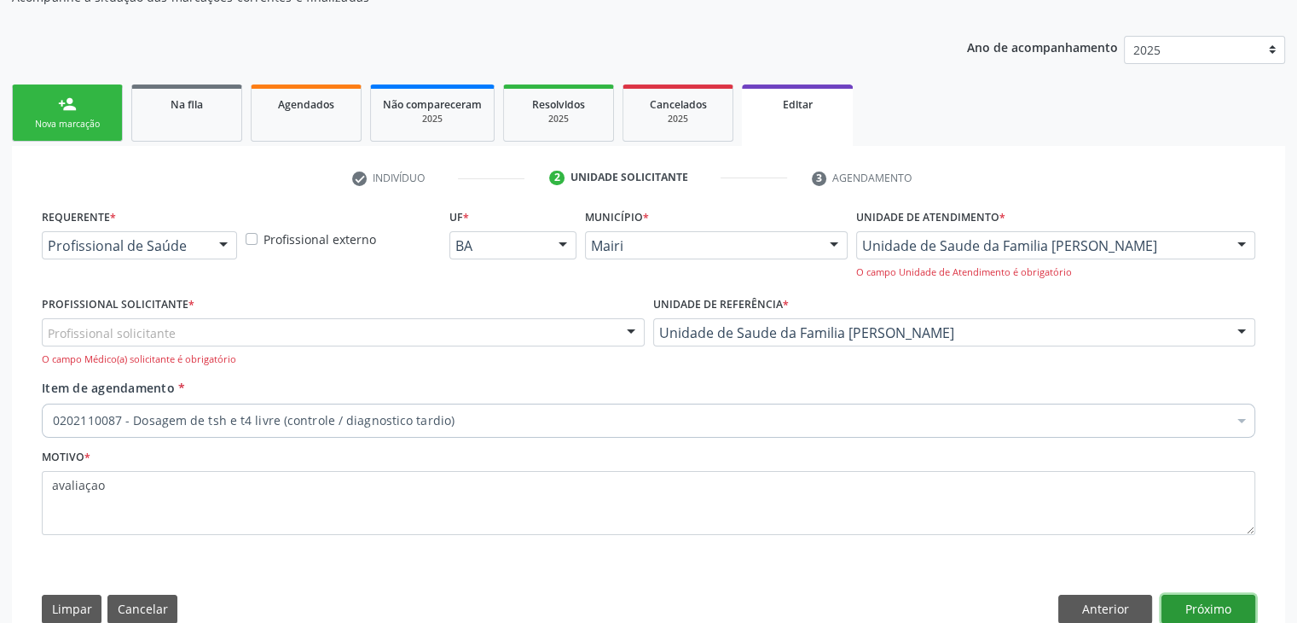
click at [1181, 604] on button "Próximo" at bounding box center [1209, 609] width 94 height 29
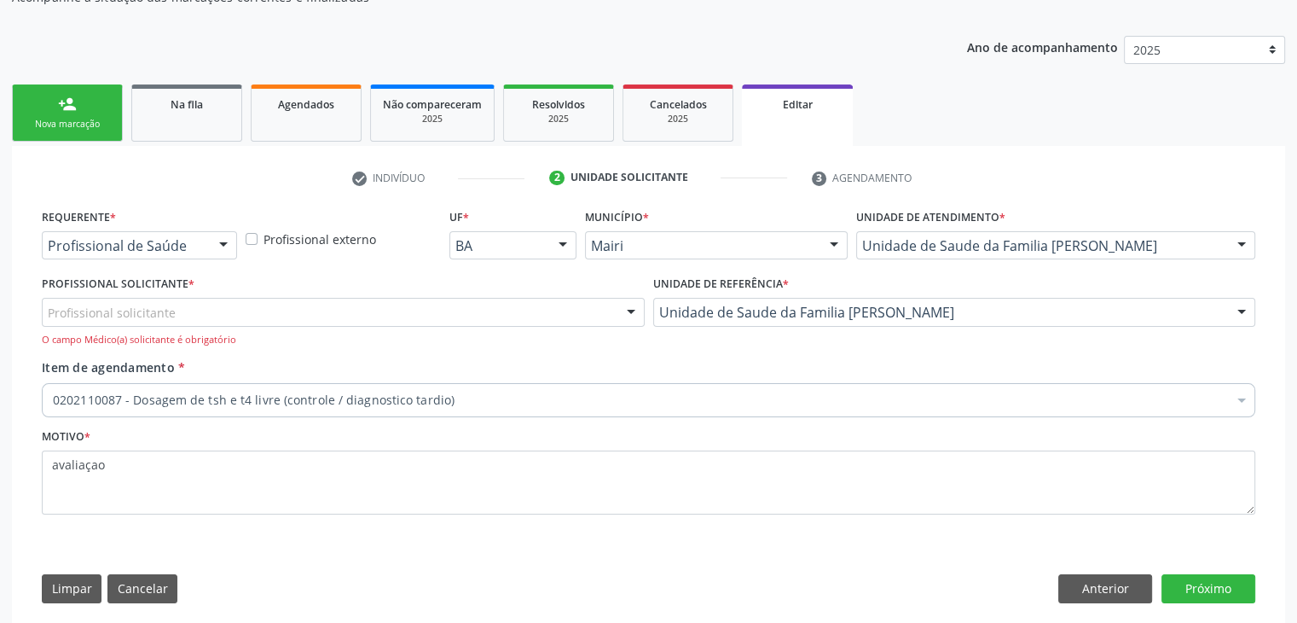
click at [194, 305] on div "Profissional solicitante" at bounding box center [343, 312] width 603 height 29
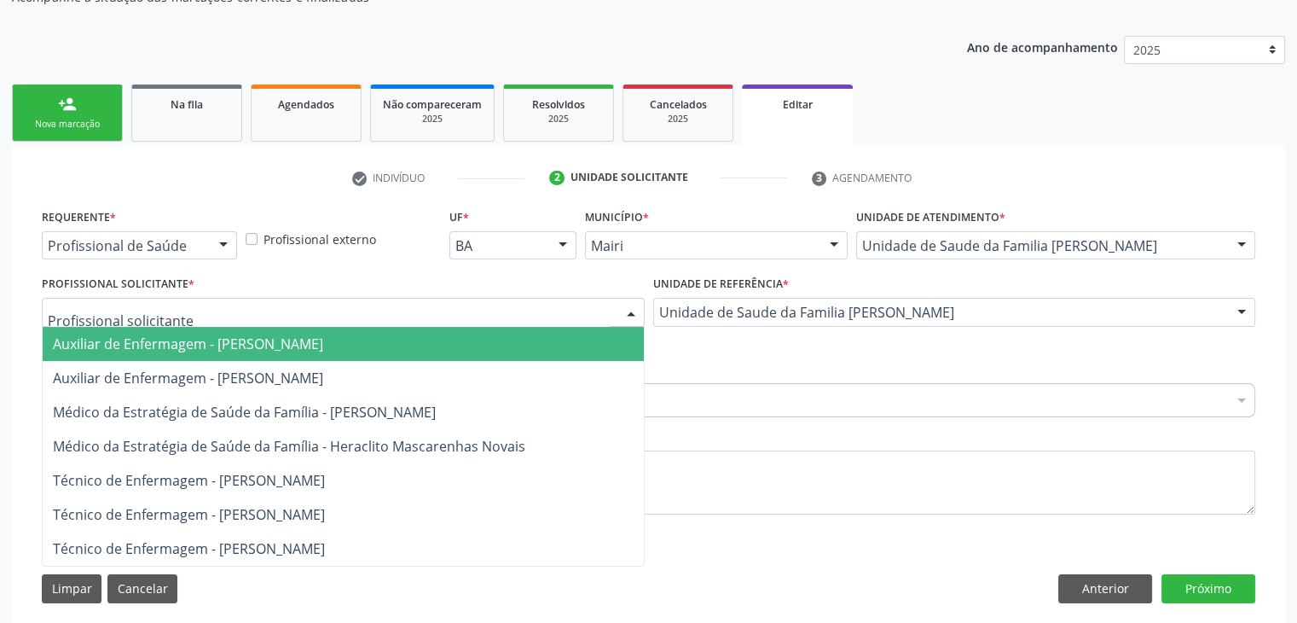
scroll to position [191, 0]
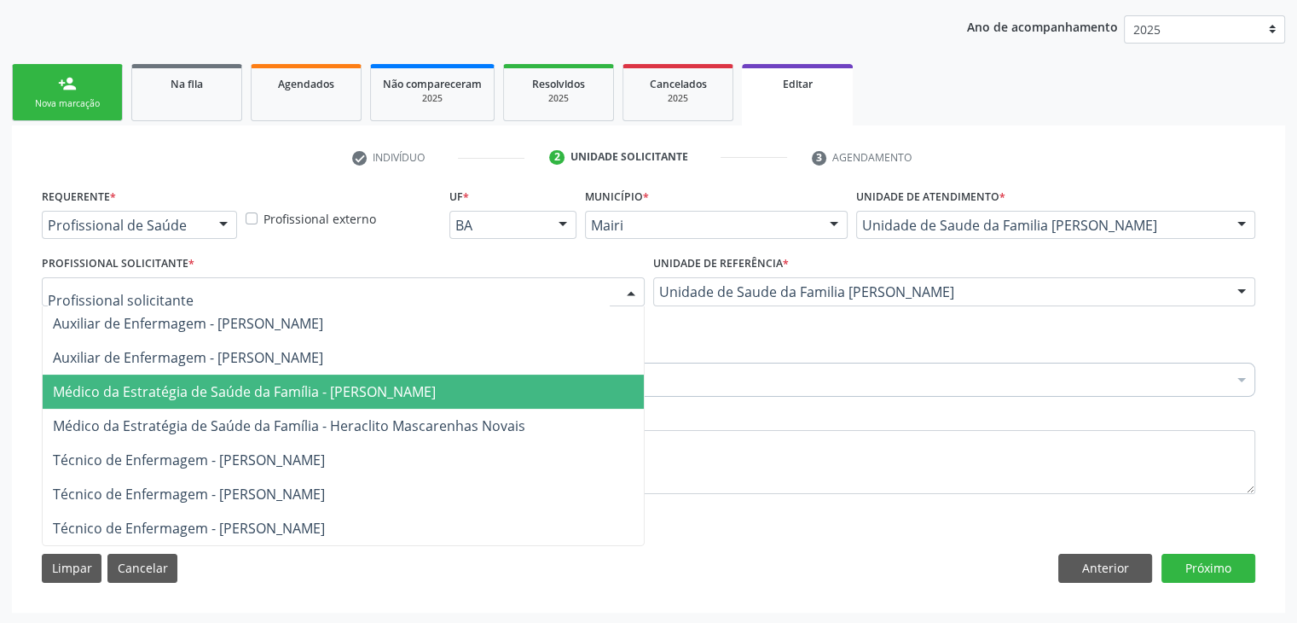
click at [304, 390] on span "Médico da Estratégia de Saúde da Família - [PERSON_NAME]" at bounding box center [244, 391] width 383 height 19
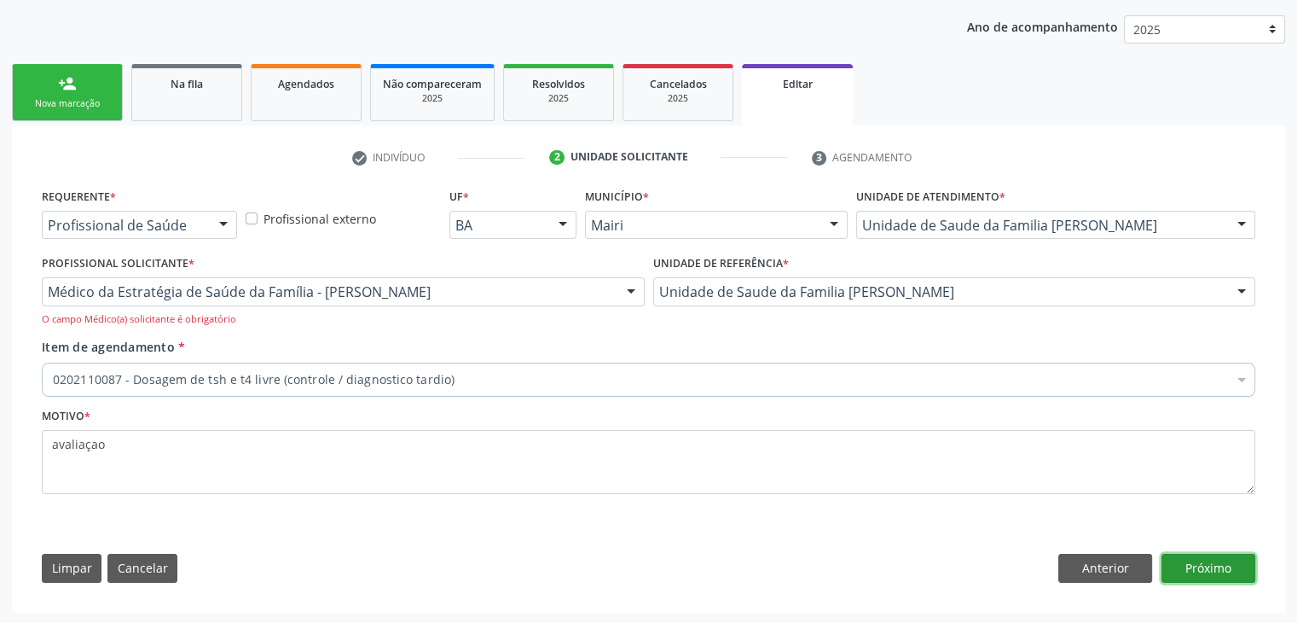
click at [1206, 567] on button "Próximo" at bounding box center [1209, 568] width 94 height 29
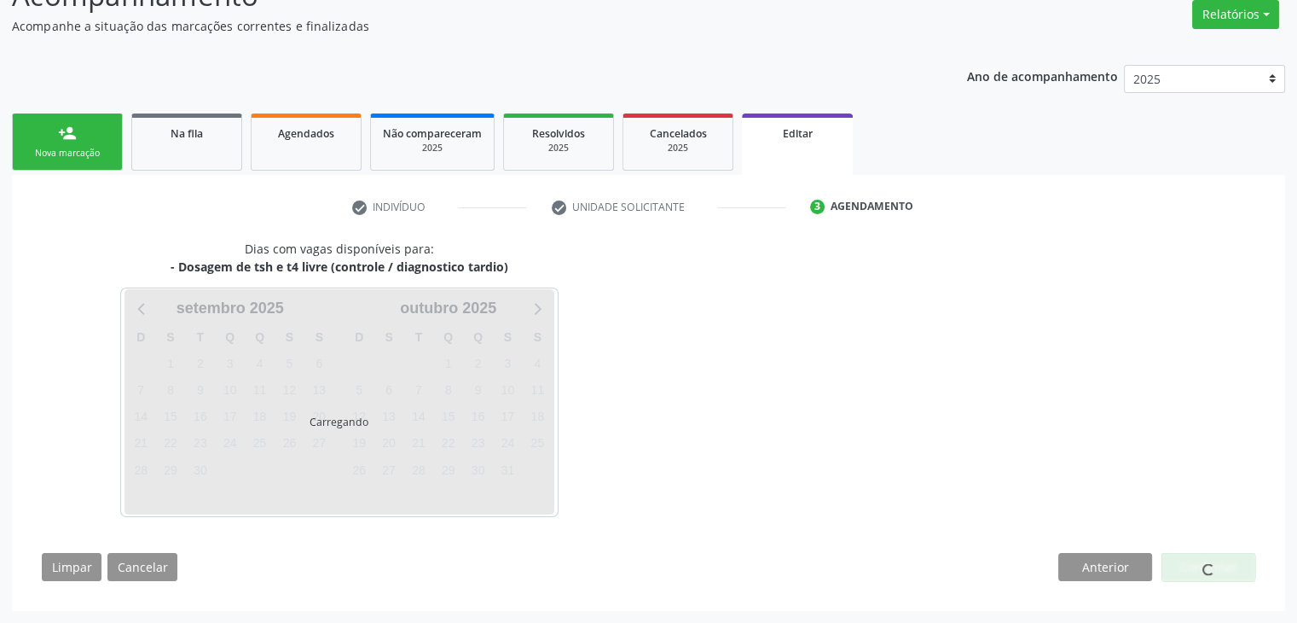
scroll to position [141, 0]
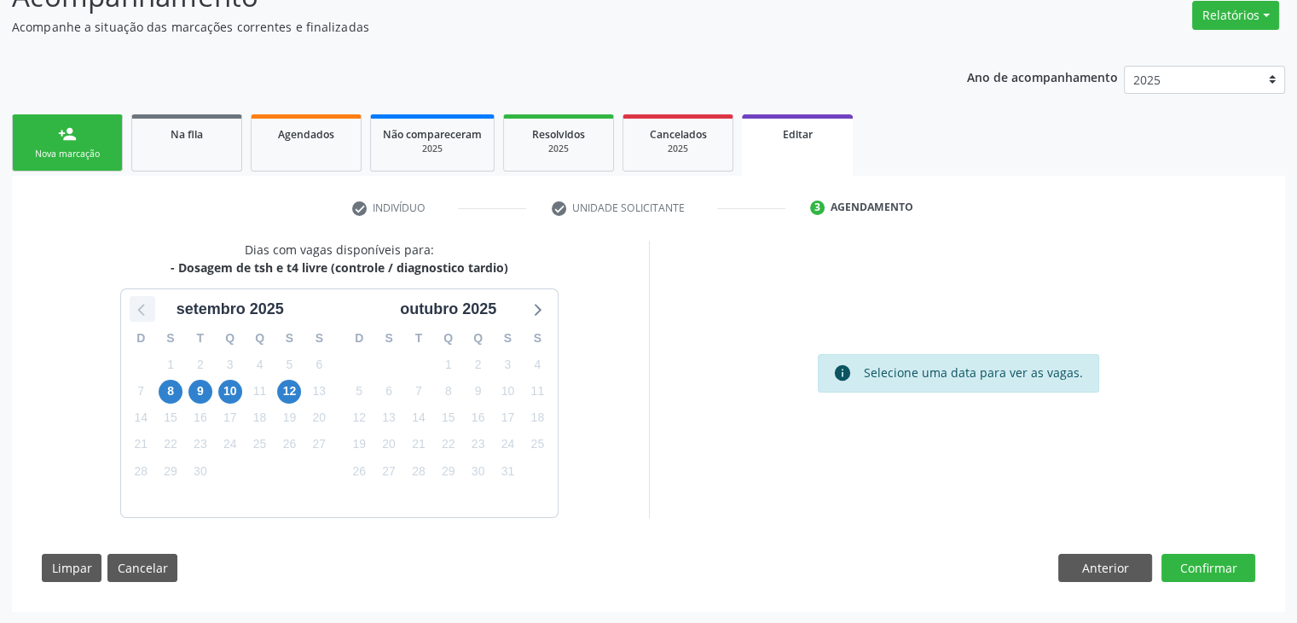
click at [133, 305] on icon at bounding box center [142, 309] width 22 height 22
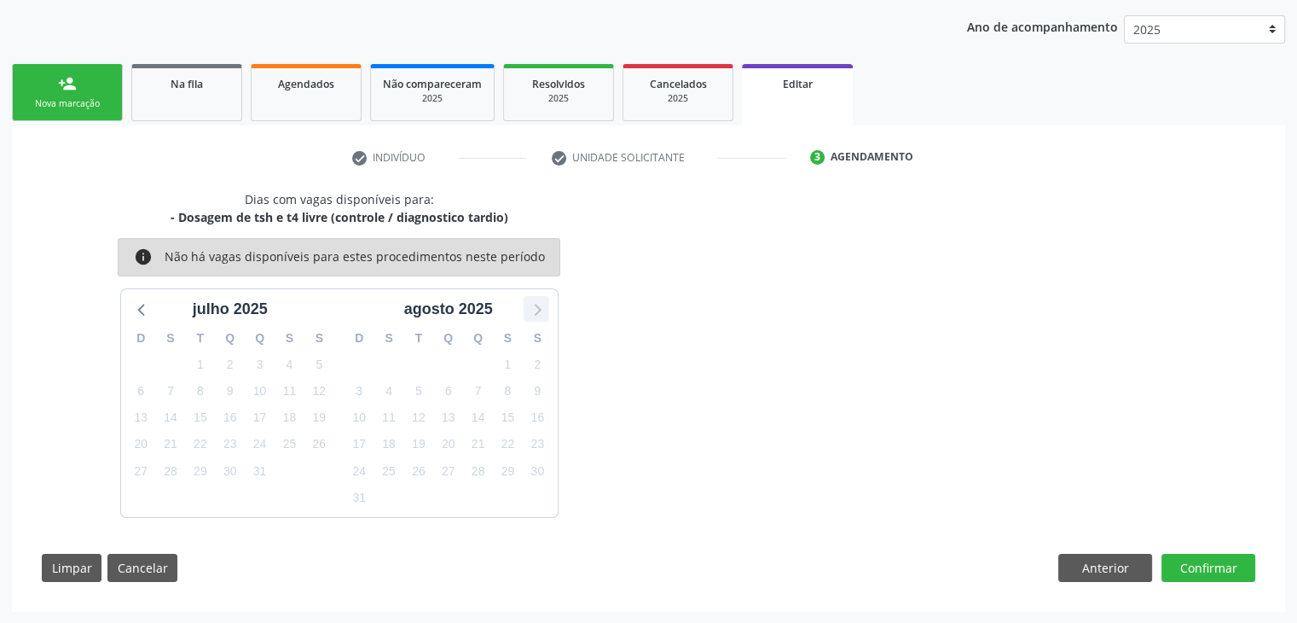
click at [533, 308] on icon at bounding box center [536, 309] width 22 height 22
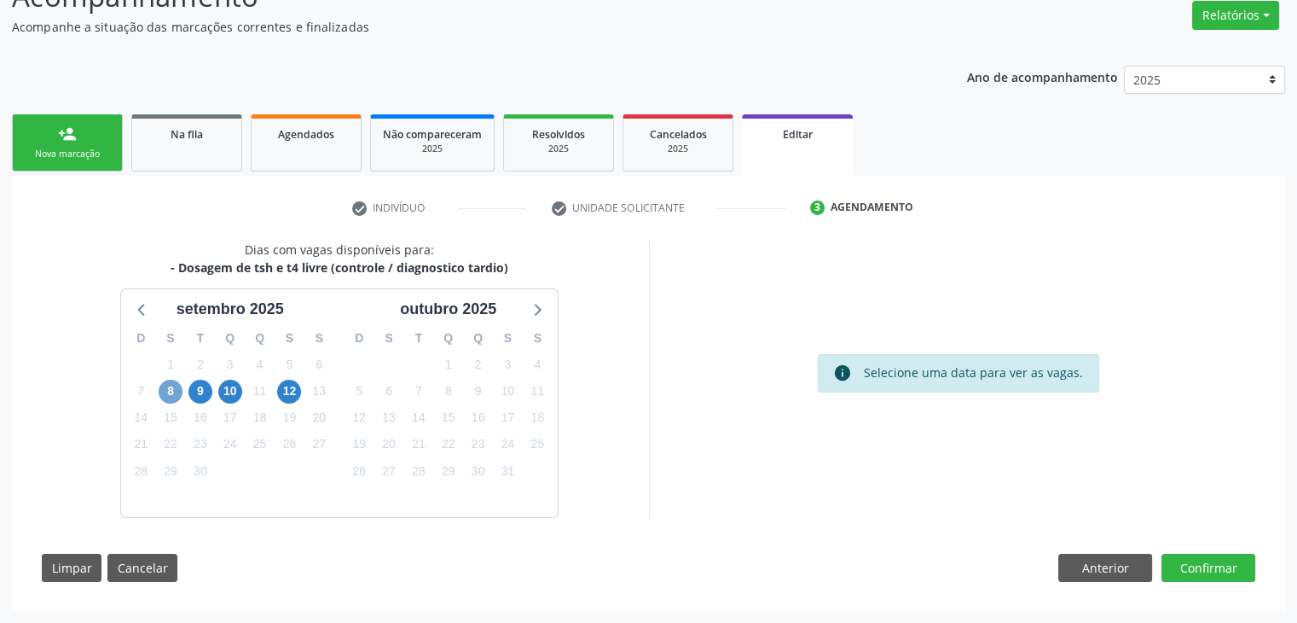
click at [171, 389] on span "8" at bounding box center [171, 392] width 24 height 24
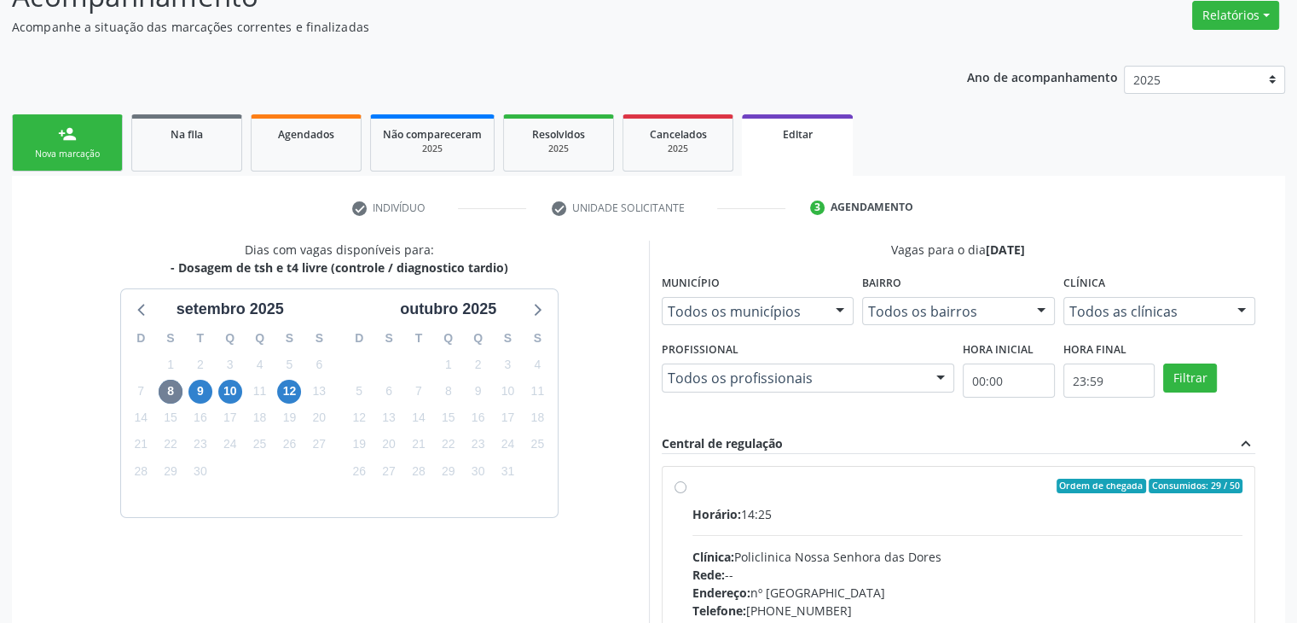
click at [721, 495] on label "Ordem de chegada Consumidos: 29 / 50 Horário: 14:25 Clínica: Policlinica Nossa …" at bounding box center [968, 610] width 551 height 262
click at [687, 494] on input "Ordem de chegada Consumidos: 29 / 50 Horário: 14:25 Clínica: Policlinica Nossa …" at bounding box center [681, 486] width 12 height 15
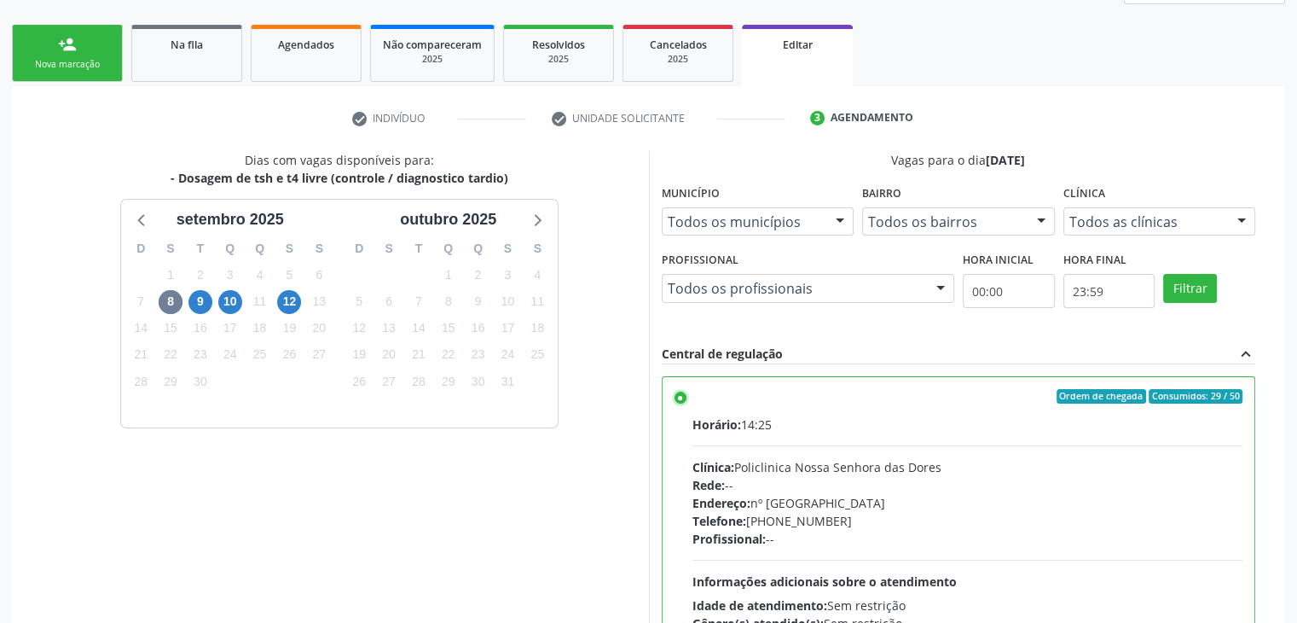
scroll to position [418, 0]
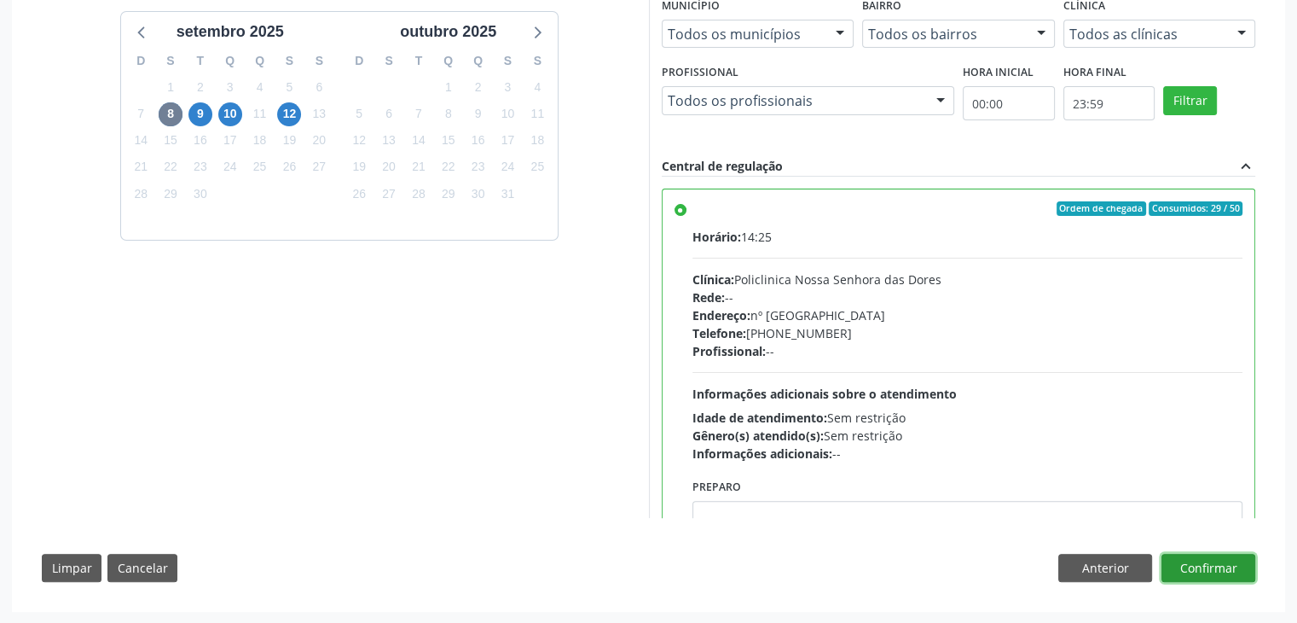
click at [1222, 575] on button "Confirmar" at bounding box center [1209, 568] width 94 height 29
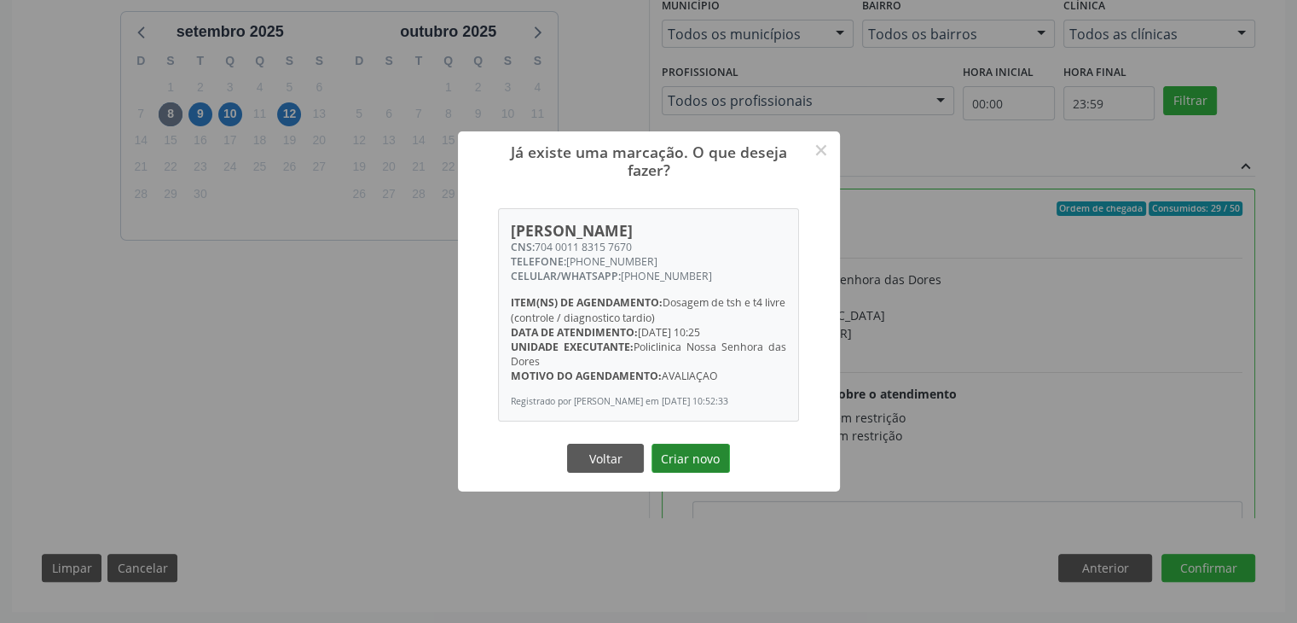
click at [693, 457] on button "Criar novo" at bounding box center [691, 458] width 78 height 29
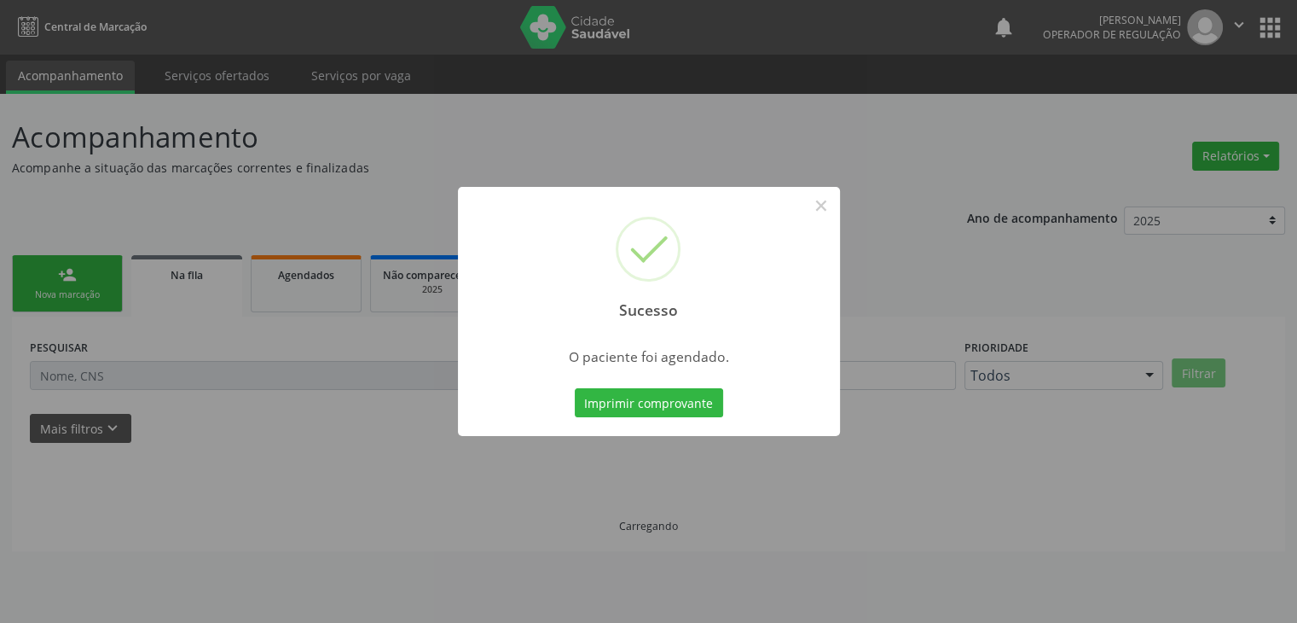
scroll to position [0, 0]
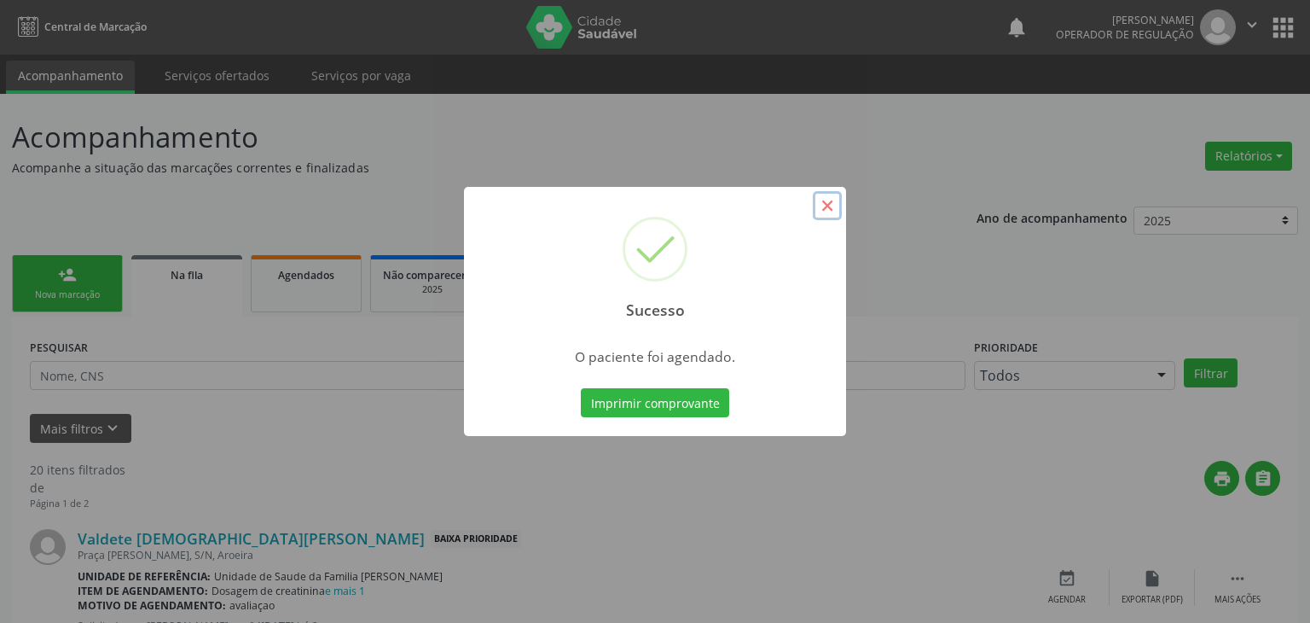
click at [830, 206] on button "×" at bounding box center [827, 205] width 29 height 29
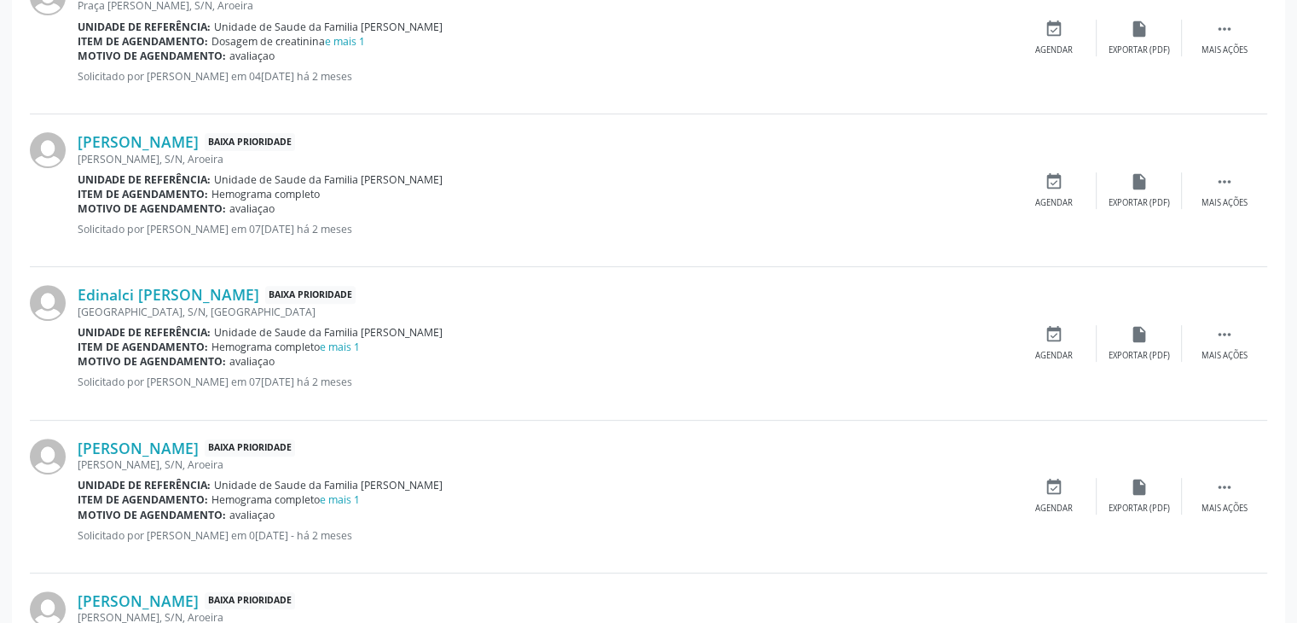
scroll to position [293, 0]
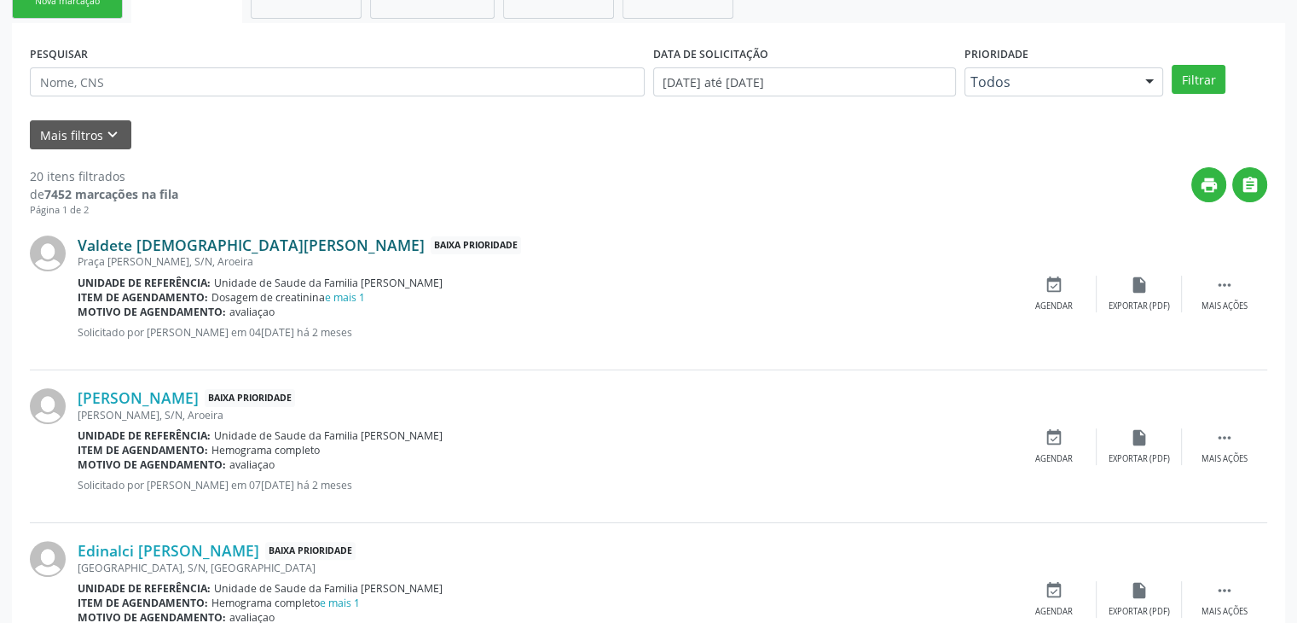
click at [146, 239] on link "Valdete Evangelista Silva" at bounding box center [251, 244] width 347 height 19
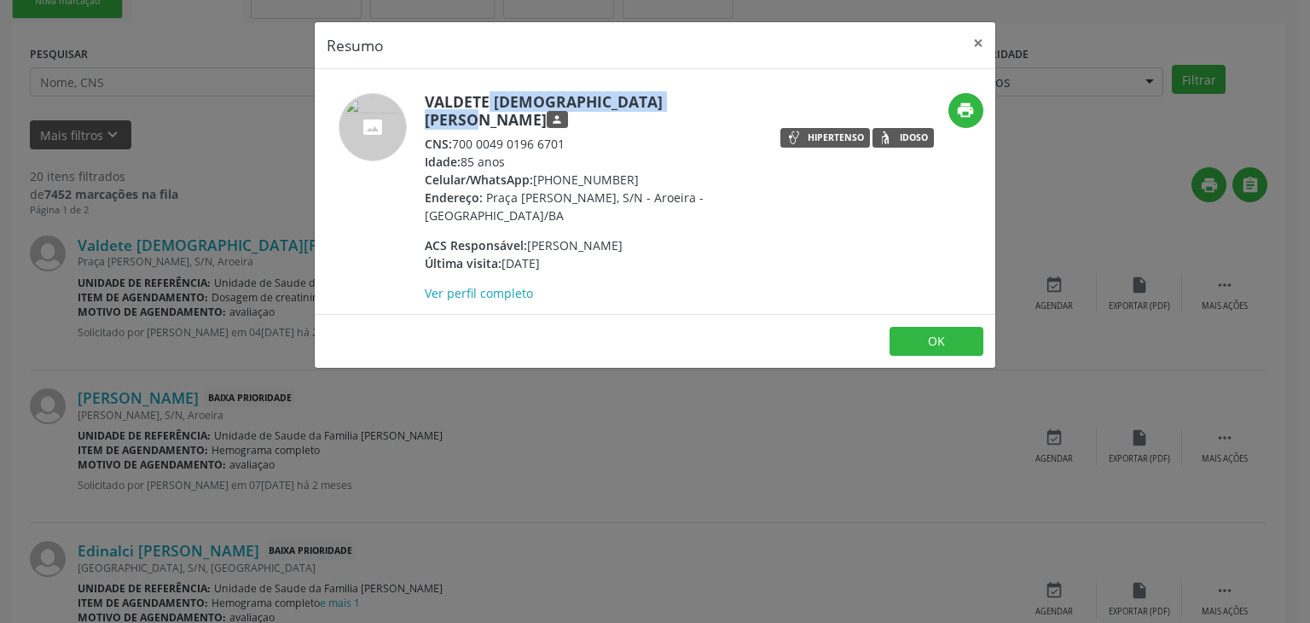
drag, startPoint x: 424, startPoint y: 98, endPoint x: 635, endPoint y: 85, distance: 211.9
click at [635, 85] on div "Valdete Evangelista Silva person CNS: 700 0049 0196 6701 Idade: 85 anos Celular…" at bounding box center [655, 191] width 681 height 245
copy h5 "Valdete Evangelista Silva"
click at [989, 38] on button "×" at bounding box center [978, 43] width 34 height 42
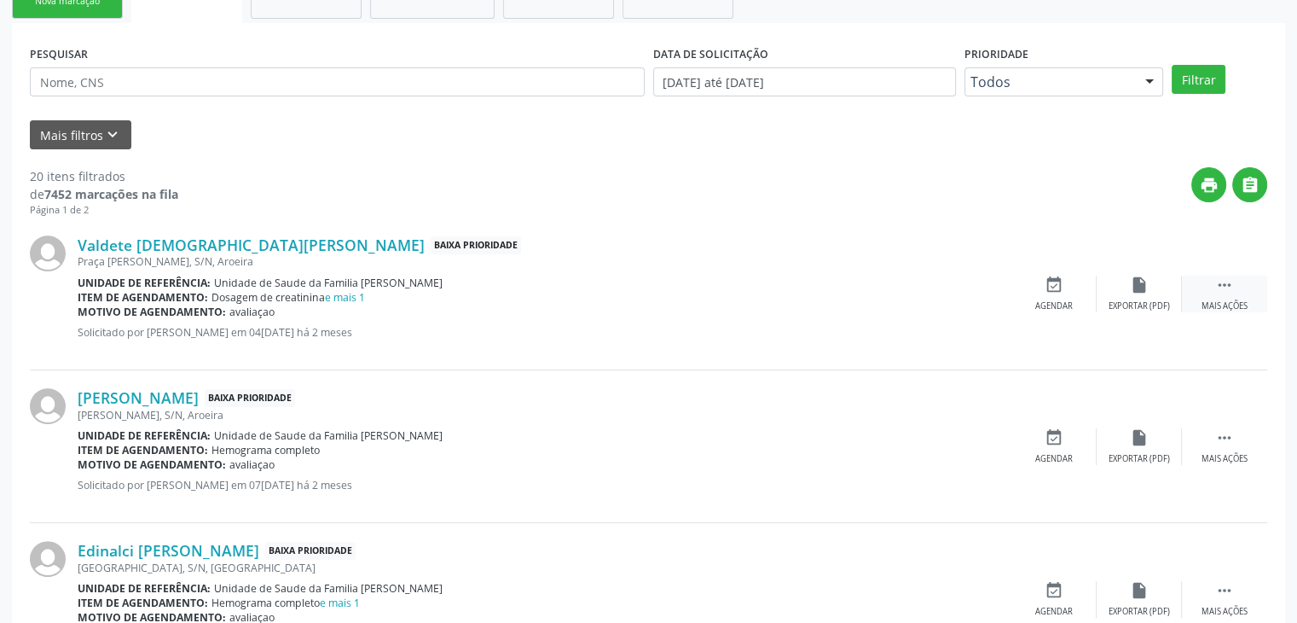
click at [1233, 293] on div " Mais ações" at bounding box center [1224, 294] width 85 height 37
click at [1116, 284] on div "edit Editar" at bounding box center [1139, 294] width 85 height 37
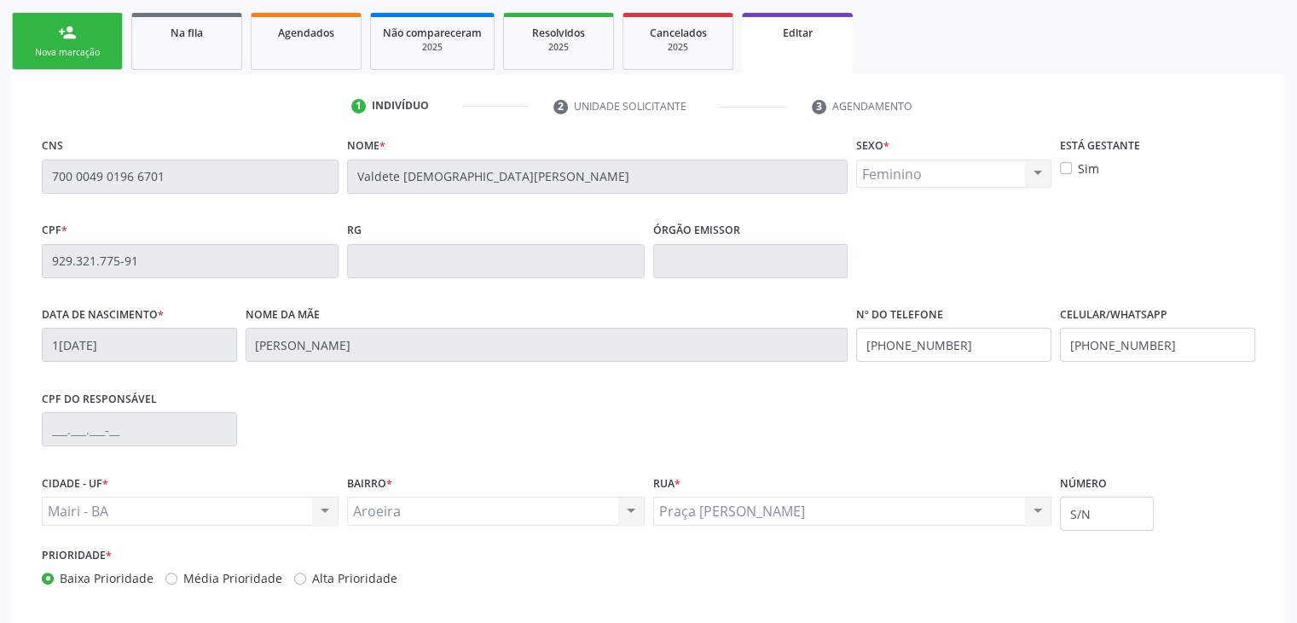
scroll to position [324, 0]
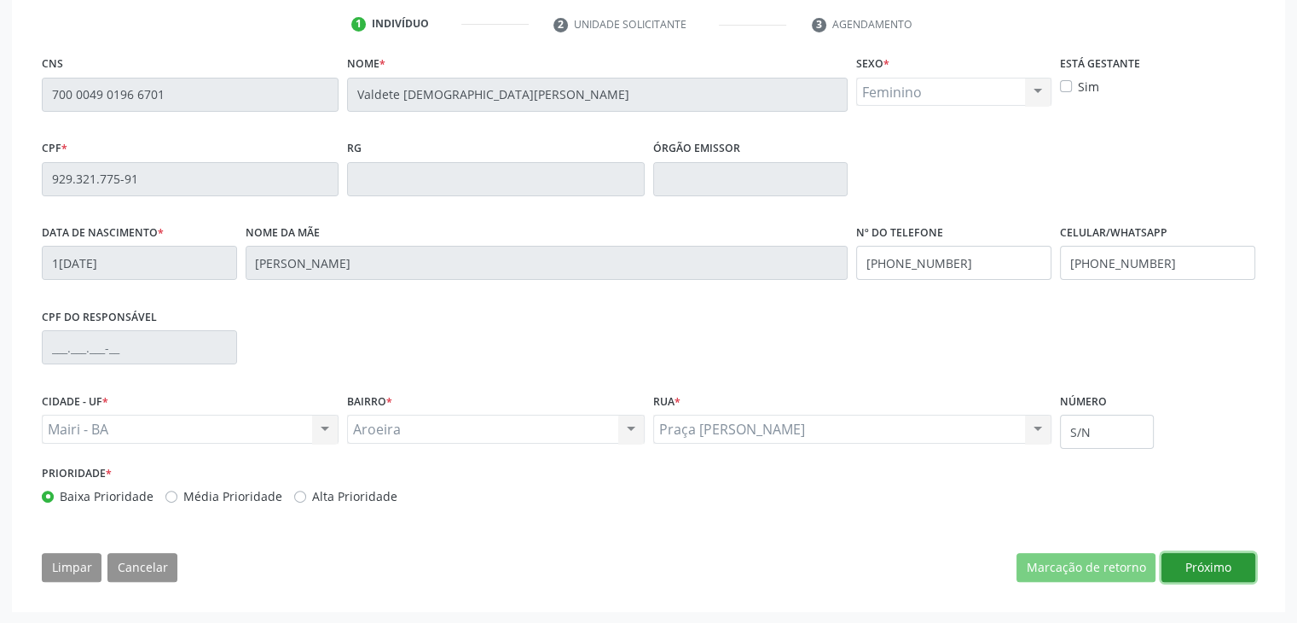
click at [1204, 565] on button "Próximo" at bounding box center [1209, 567] width 94 height 29
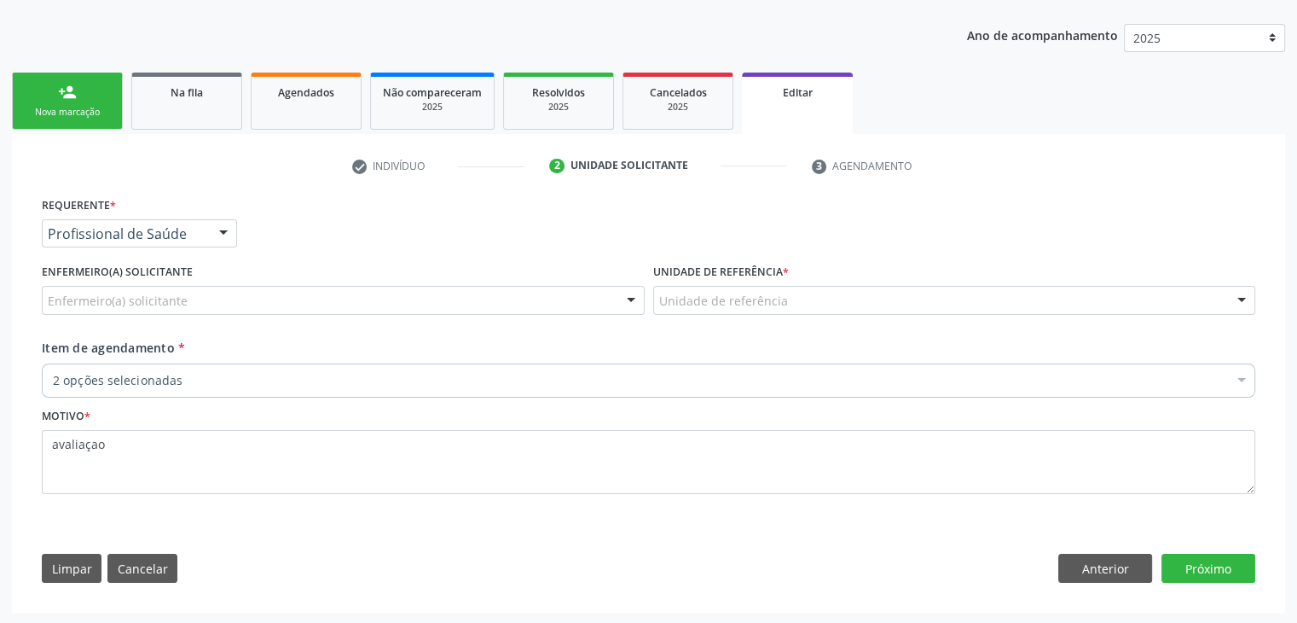
click at [249, 304] on div "Enfermeiro(a) solicitante" at bounding box center [343, 300] width 603 height 29
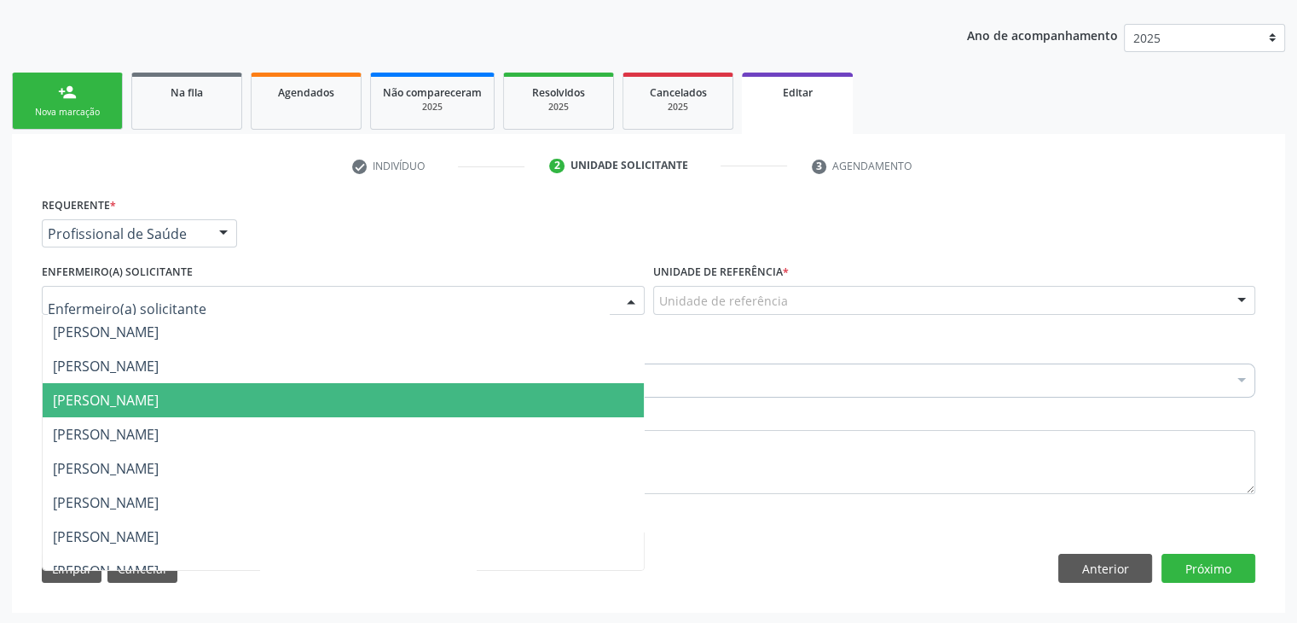
drag, startPoint x: 141, startPoint y: 408, endPoint x: 174, endPoint y: 398, distance: 34.8
click at [141, 407] on span "Jadna Araujo de Almeida" at bounding box center [343, 400] width 601 height 34
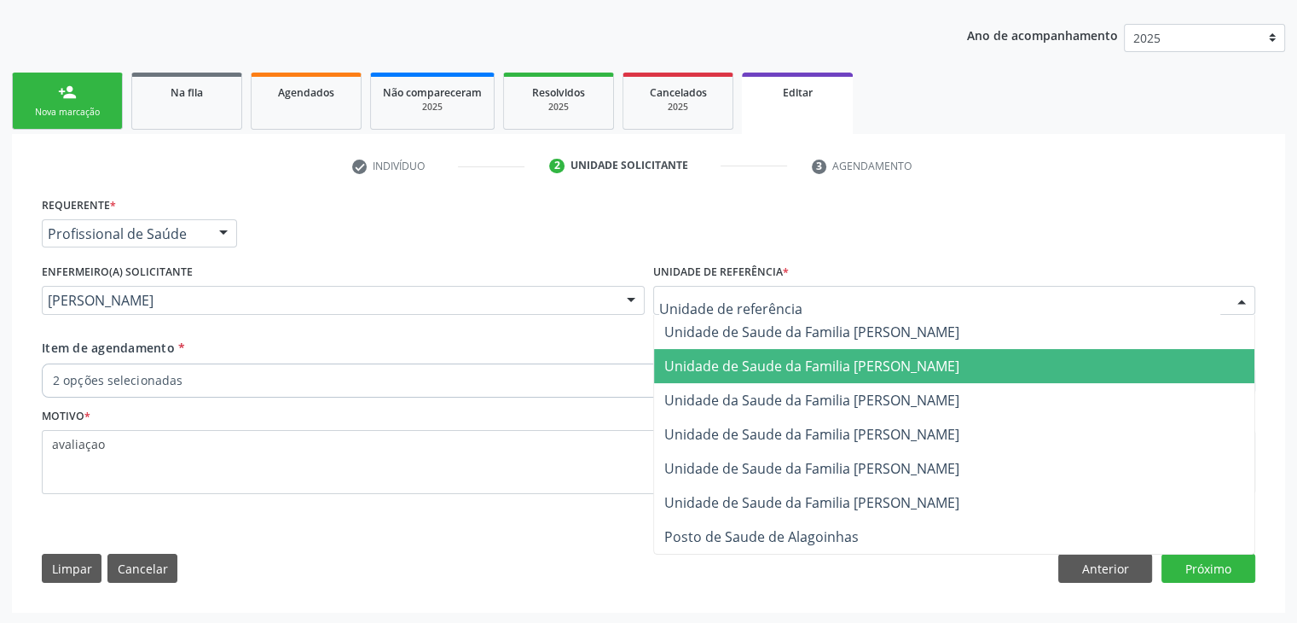
click at [819, 369] on span "Unidade de Saude da Familia [PERSON_NAME]" at bounding box center [811, 366] width 295 height 19
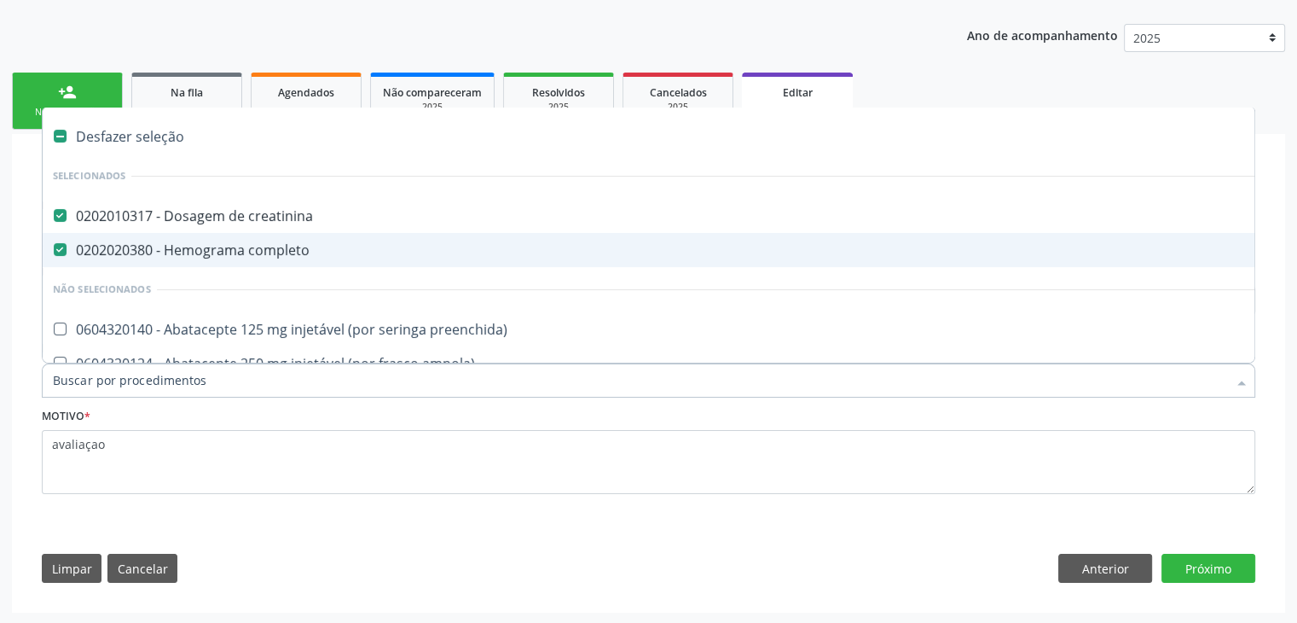
click at [146, 137] on div "Desfazer seleção" at bounding box center [709, 136] width 1333 height 34
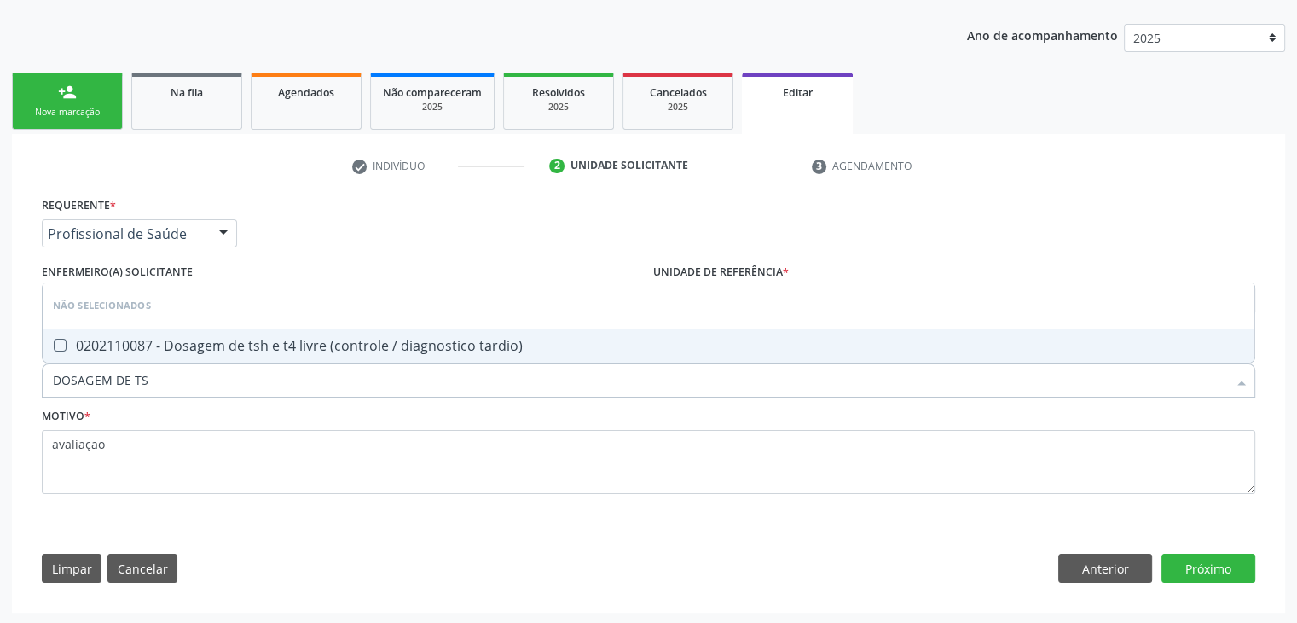
click at [220, 332] on span "0202110087 - Dosagem de tsh e t4 livre (controle / diagnostico tardio)" at bounding box center [649, 345] width 1212 height 34
click at [1192, 570] on button "Próximo" at bounding box center [1209, 568] width 94 height 29
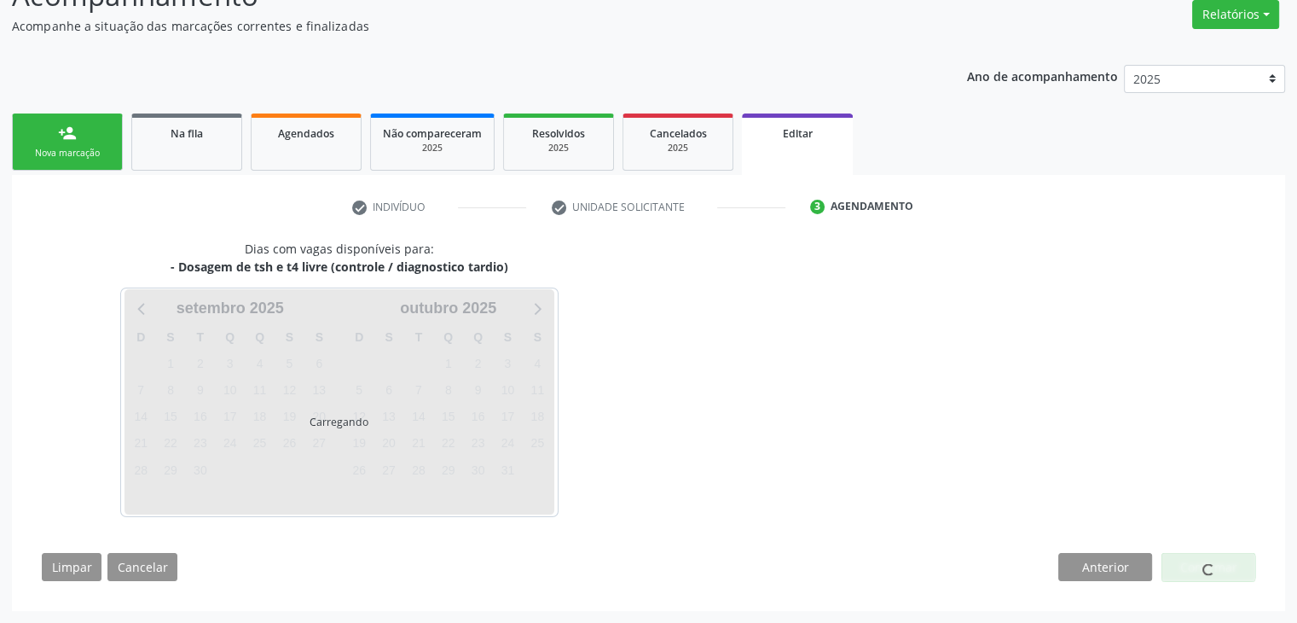
scroll to position [141, 0]
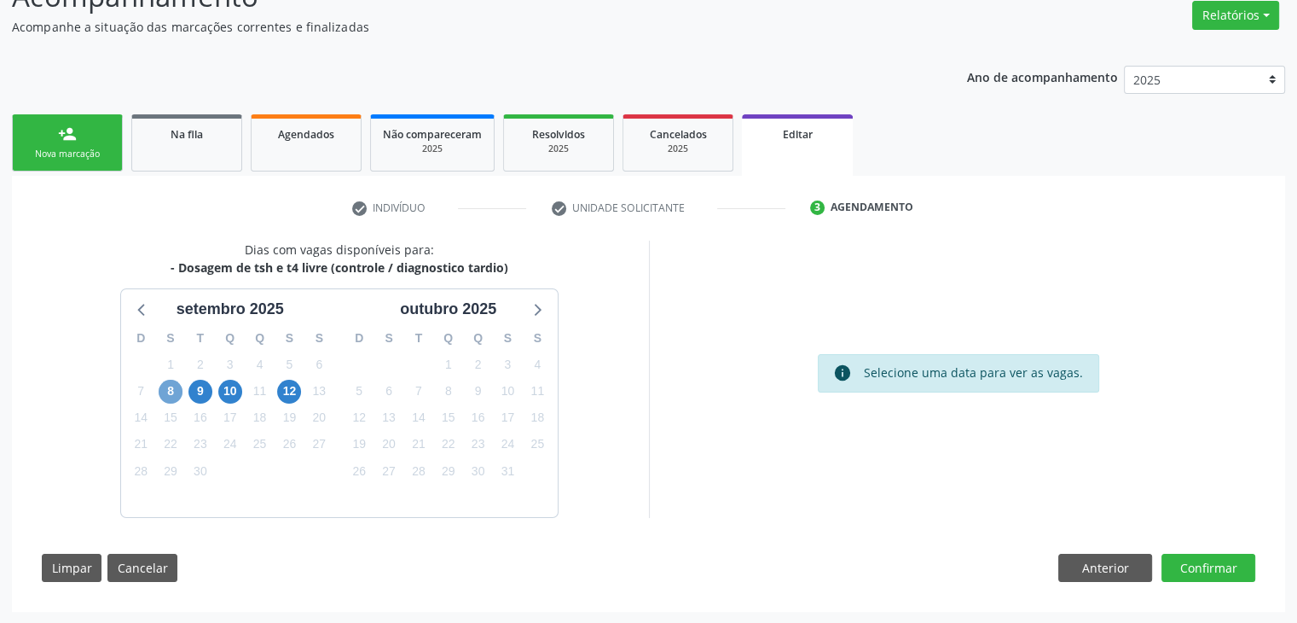
click at [171, 396] on span "8" at bounding box center [171, 392] width 24 height 24
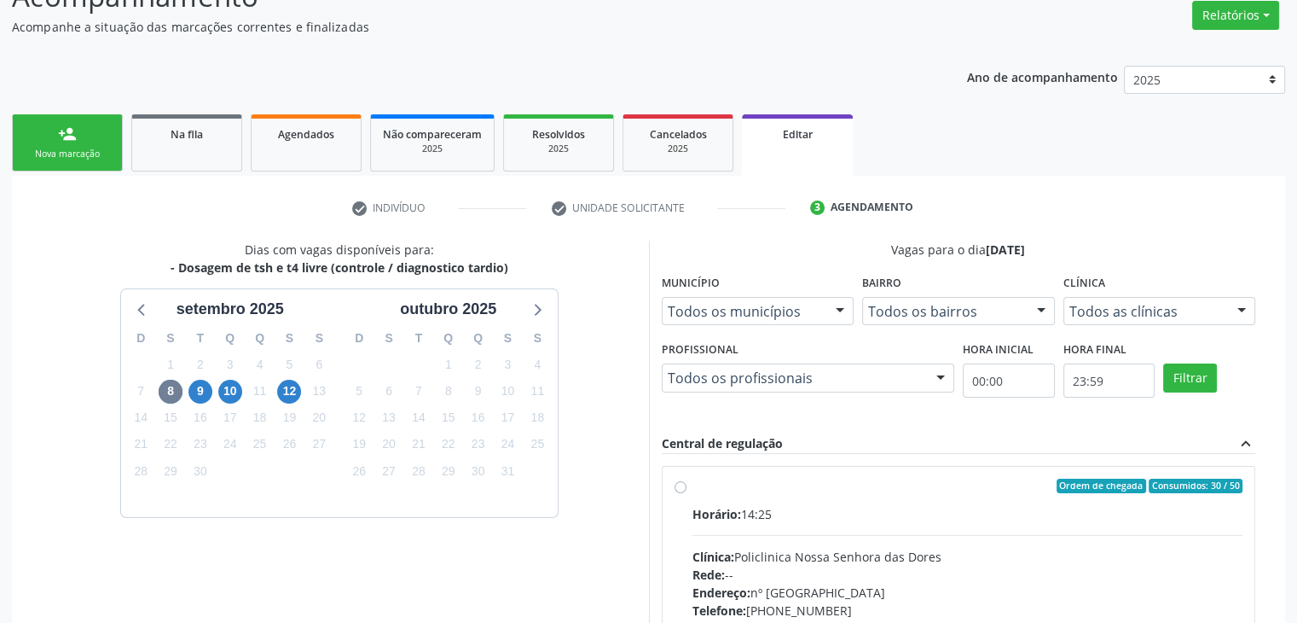
click at [748, 553] on div "Clínica: Policlinica Nossa Senhora das Dores" at bounding box center [968, 557] width 551 height 18
click at [687, 494] on input "Ordem de chegada Consumidos: 30 / 50 Horário: 14:25 Clínica: Policlinica Nossa …" at bounding box center [681, 486] width 12 height 15
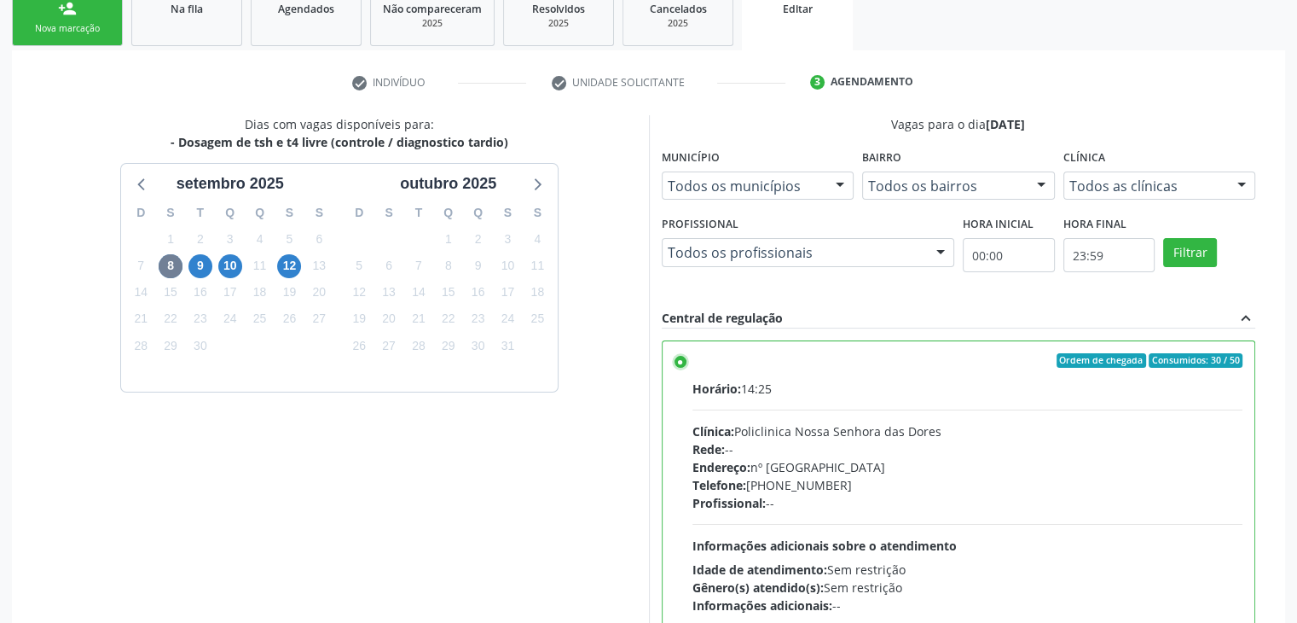
scroll to position [418, 0]
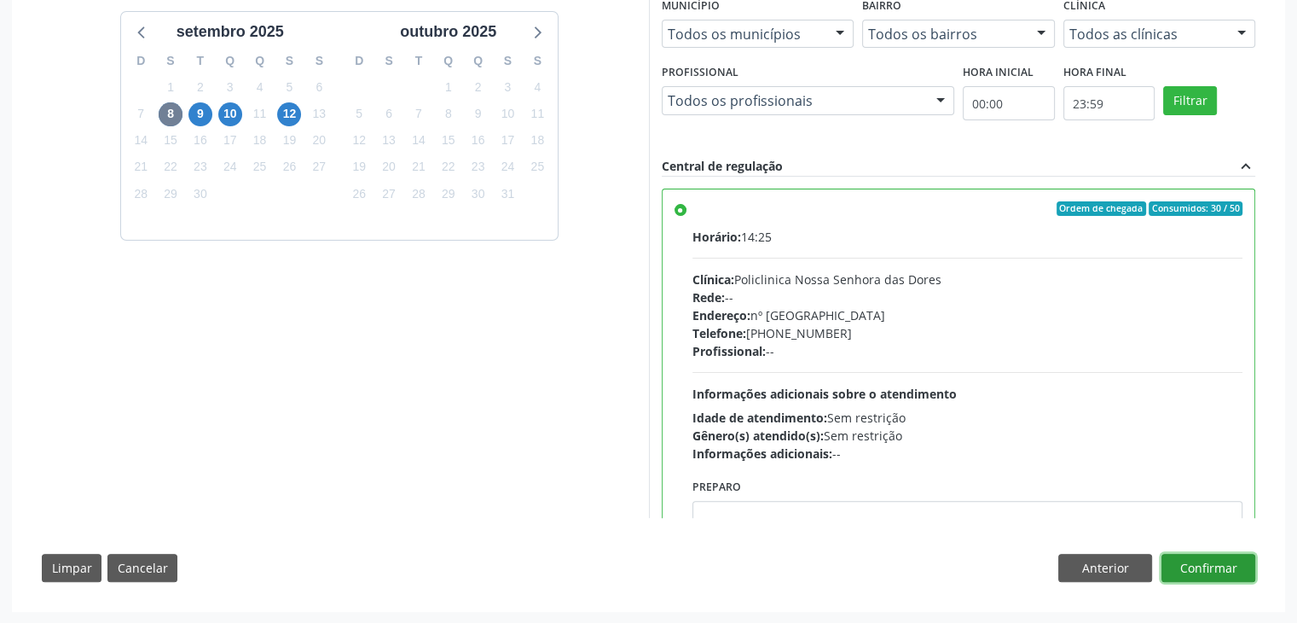
click at [1210, 567] on button "Confirmar" at bounding box center [1209, 568] width 94 height 29
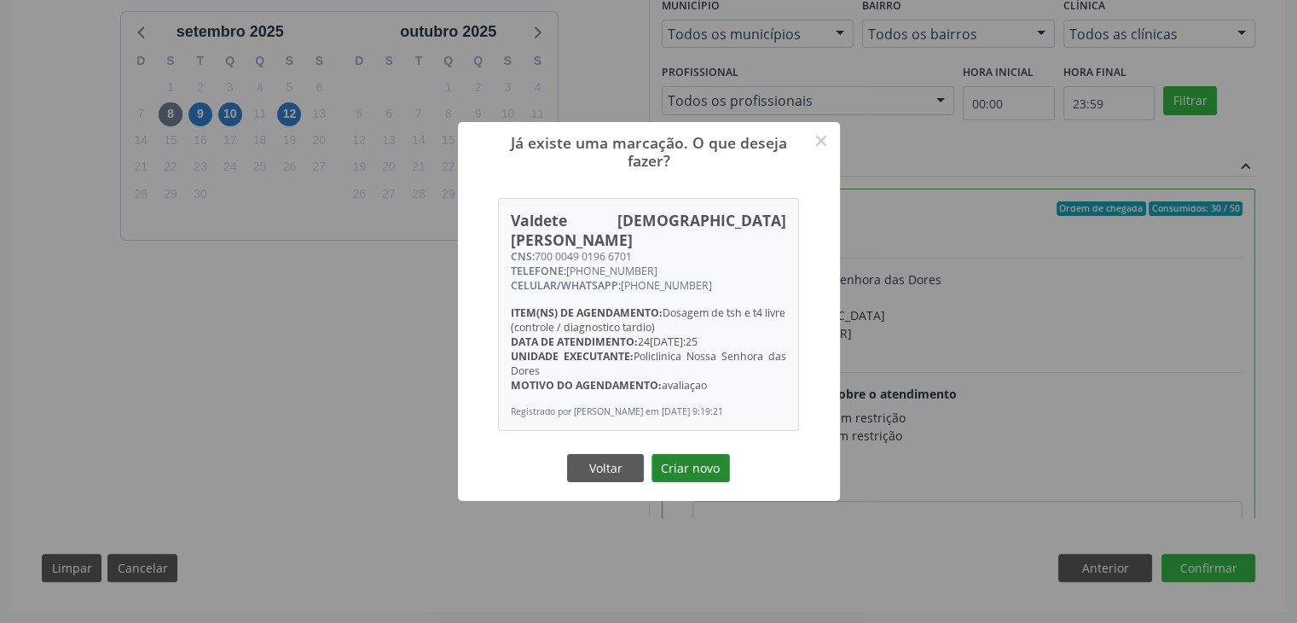
click at [679, 460] on button "Criar novo" at bounding box center [691, 468] width 78 height 29
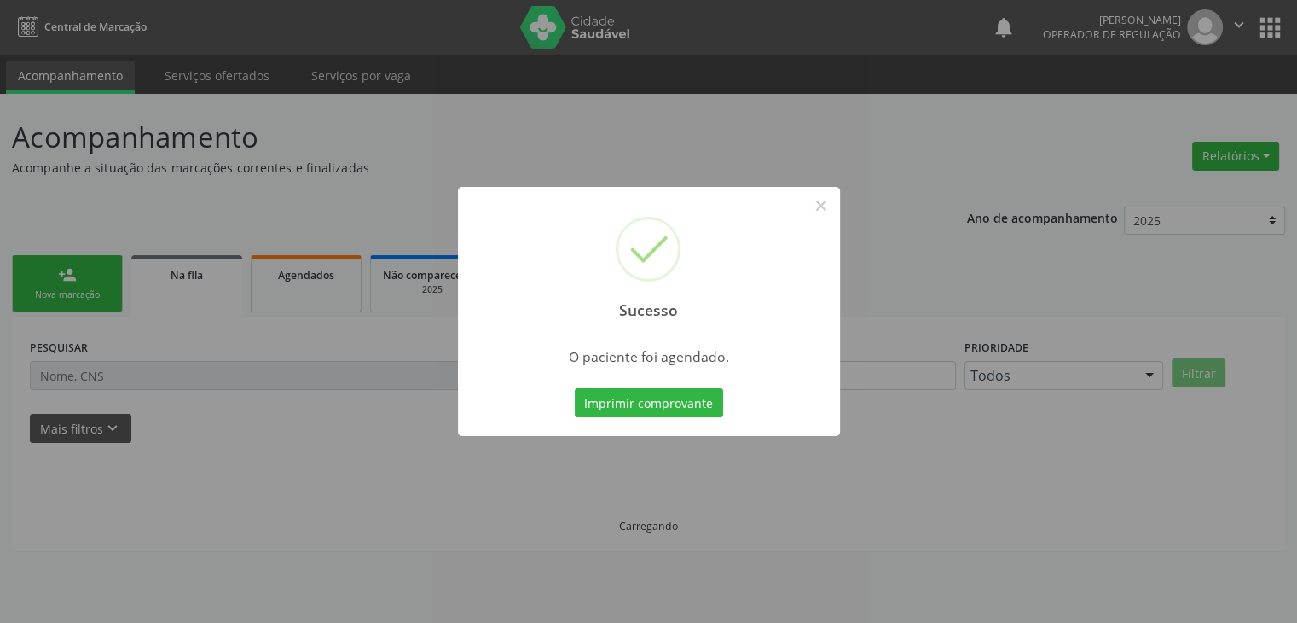
scroll to position [0, 0]
click at [821, 206] on button "×" at bounding box center [827, 205] width 29 height 29
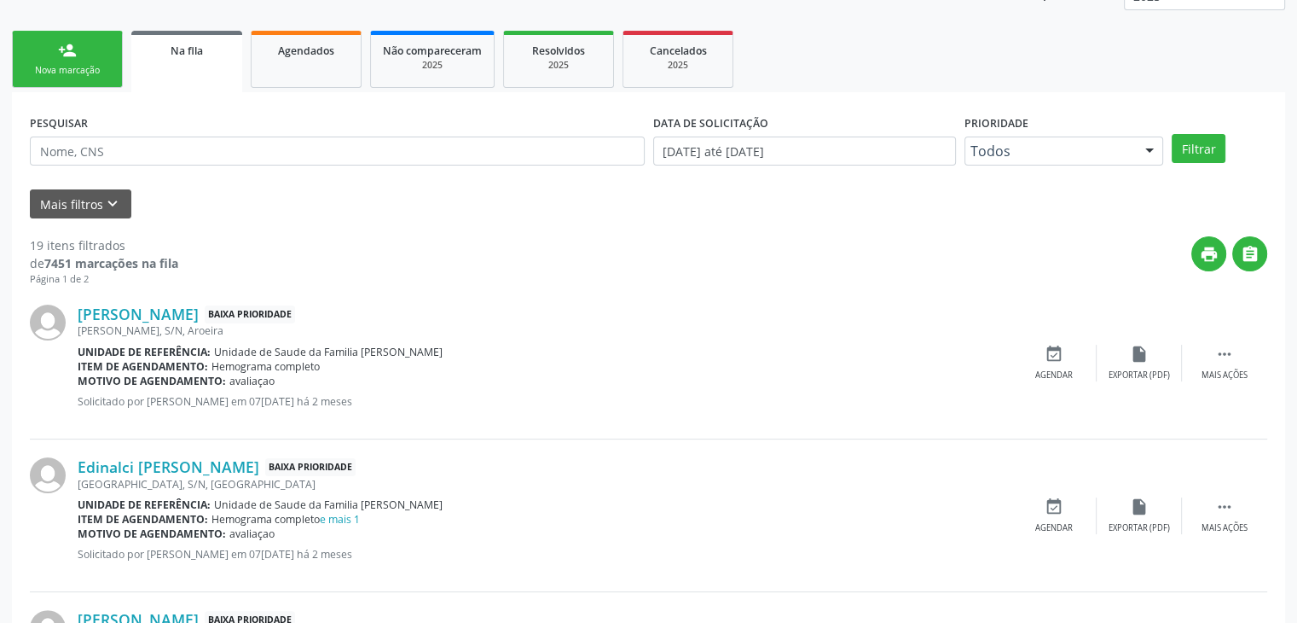
scroll to position [341, 0]
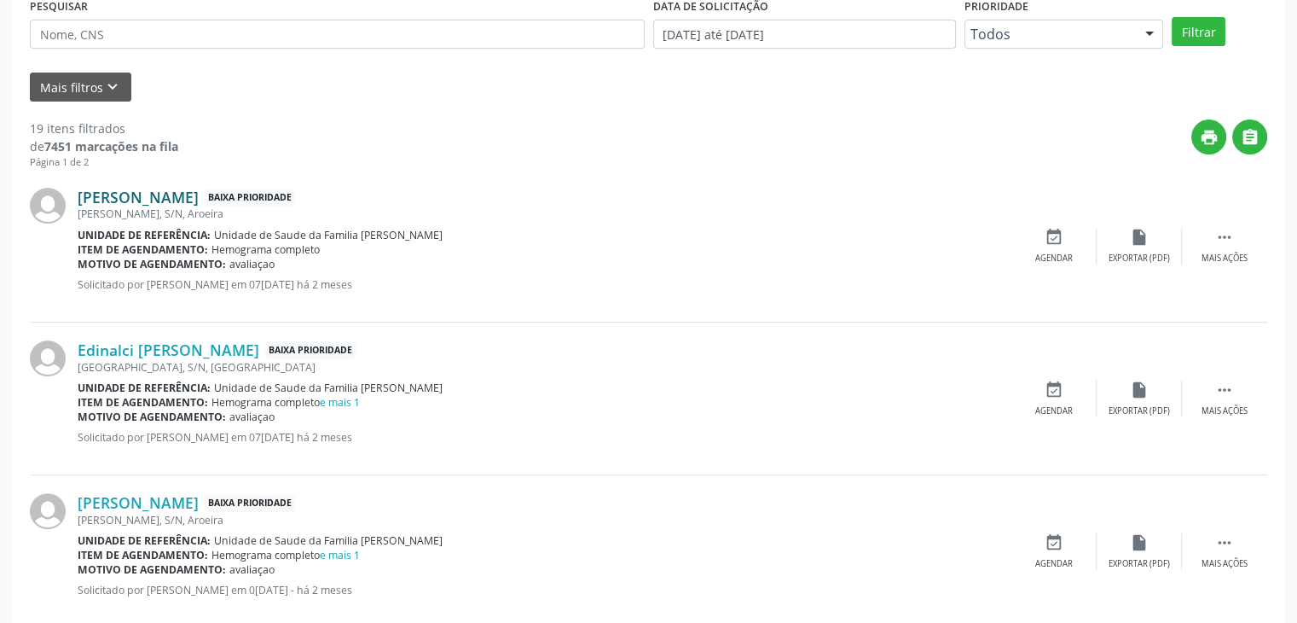
click at [164, 199] on link "Marcio Maia Rios" at bounding box center [138, 197] width 121 height 19
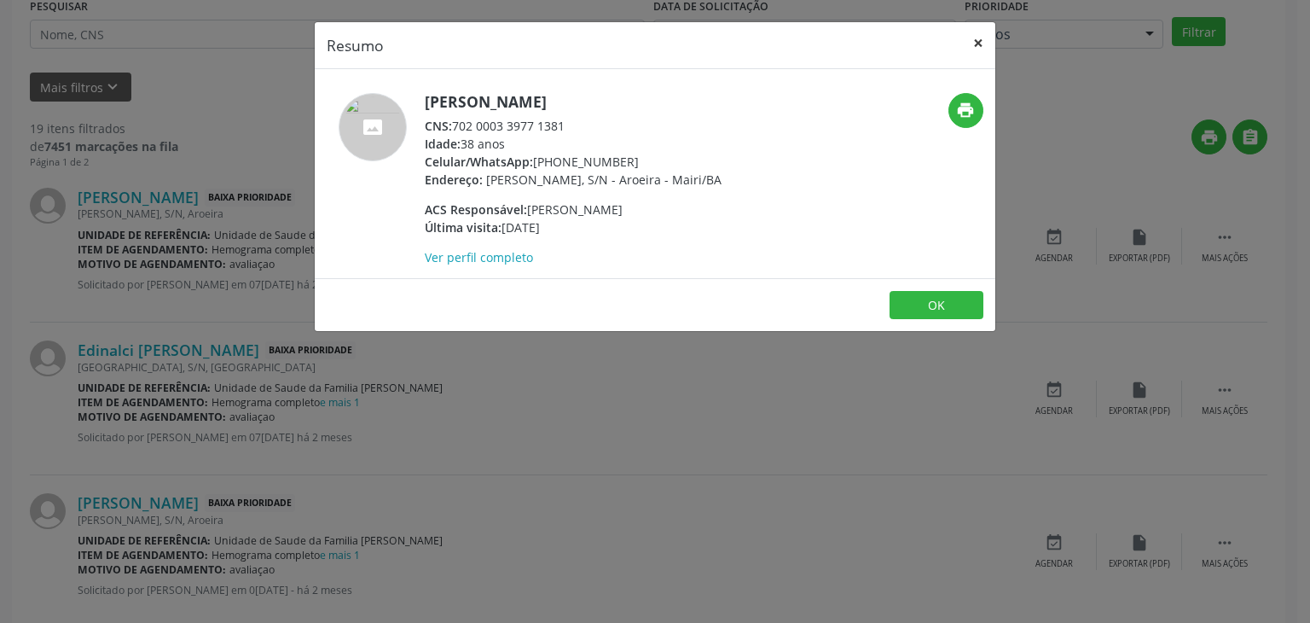
click at [962, 49] on button "×" at bounding box center [978, 43] width 34 height 42
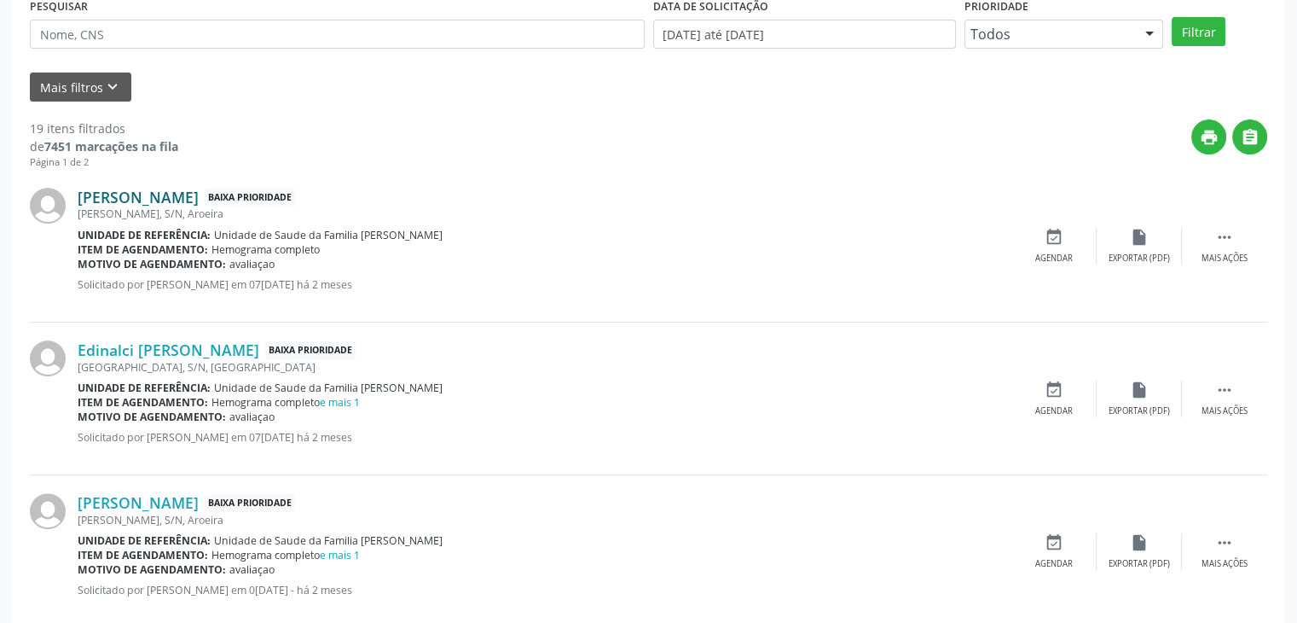
click at [147, 204] on link "Marcio Maia Rios" at bounding box center [138, 197] width 121 height 19
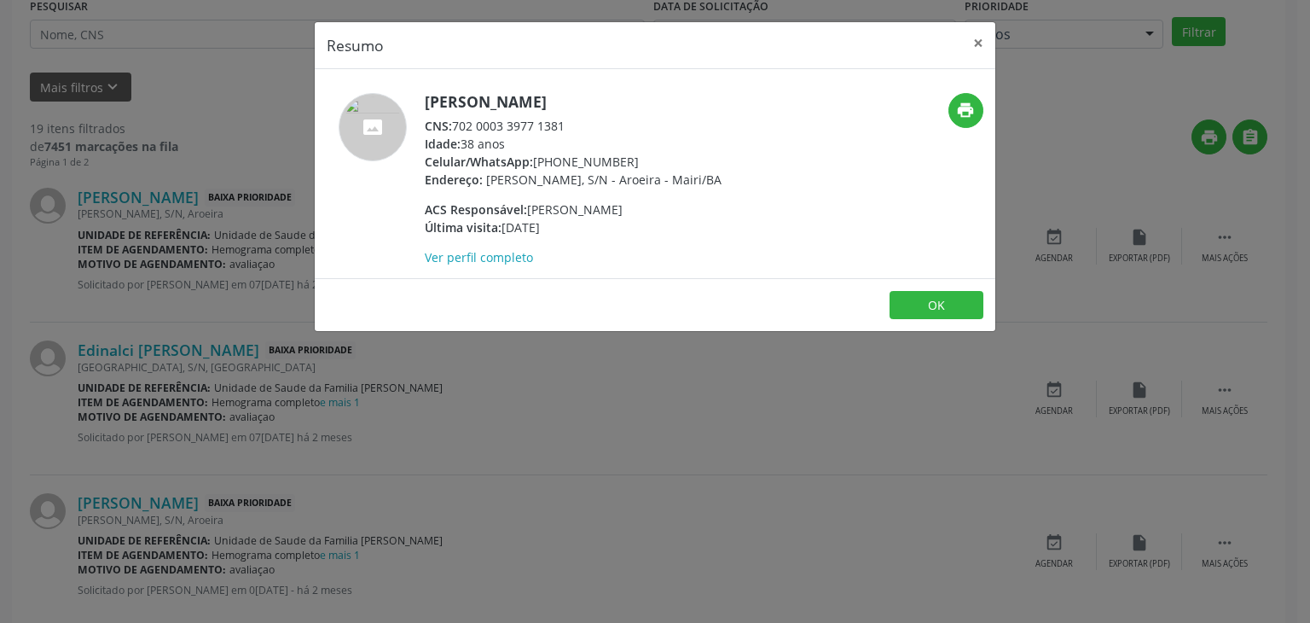
drag, startPoint x: 427, startPoint y: 100, endPoint x: 567, endPoint y: 100, distance: 140.7
click at [567, 100] on h5 "Marcio Maia Rios" at bounding box center [573, 102] width 297 height 18
copy h5 "Marcio Maia Rios"
click at [976, 45] on button "×" at bounding box center [978, 43] width 34 height 42
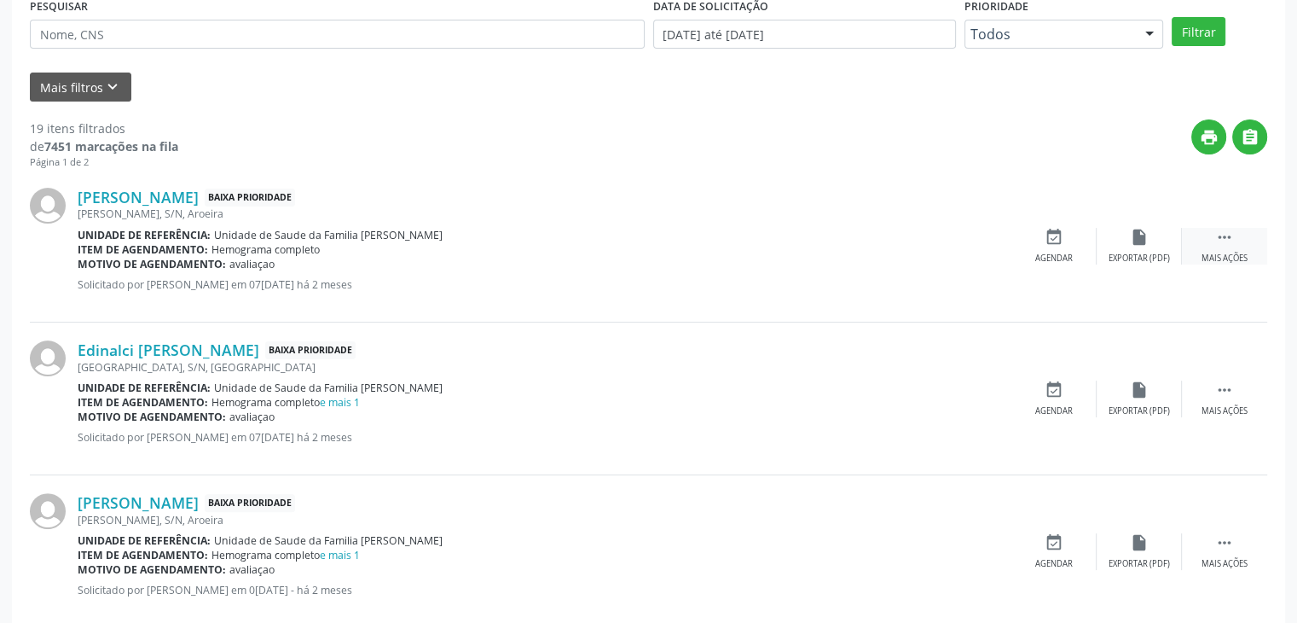
click at [1221, 240] on icon "" at bounding box center [1225, 237] width 19 height 19
click at [1154, 234] on div "edit Editar" at bounding box center [1139, 246] width 85 height 37
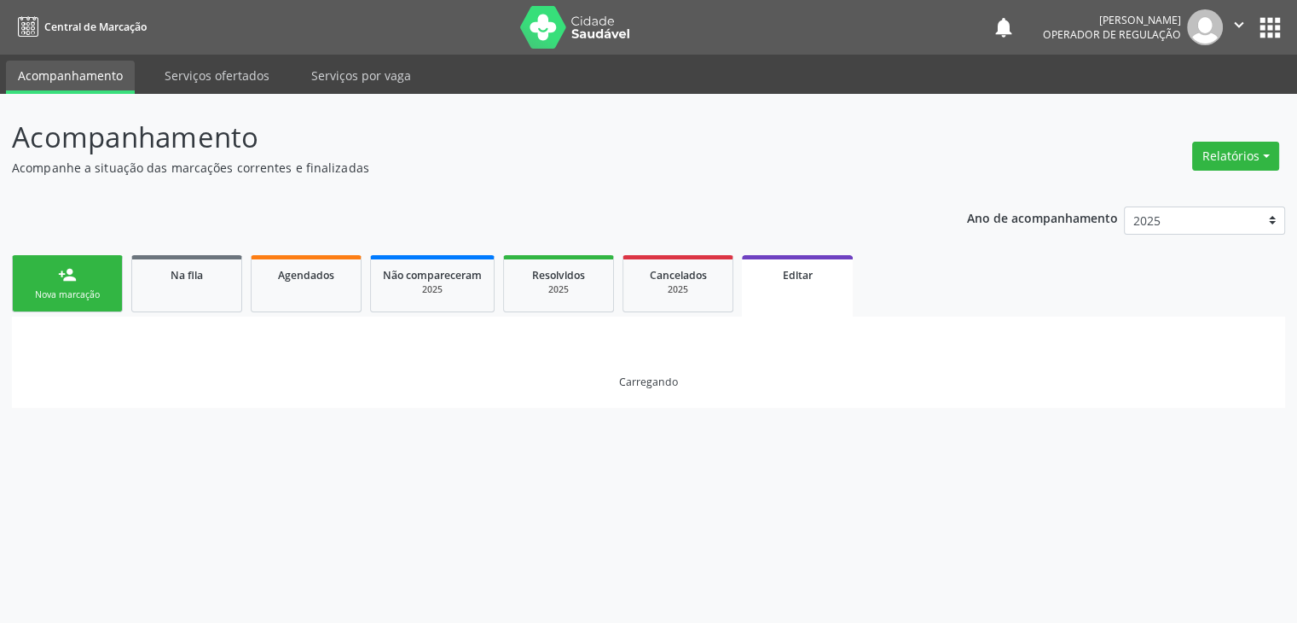
scroll to position [0, 0]
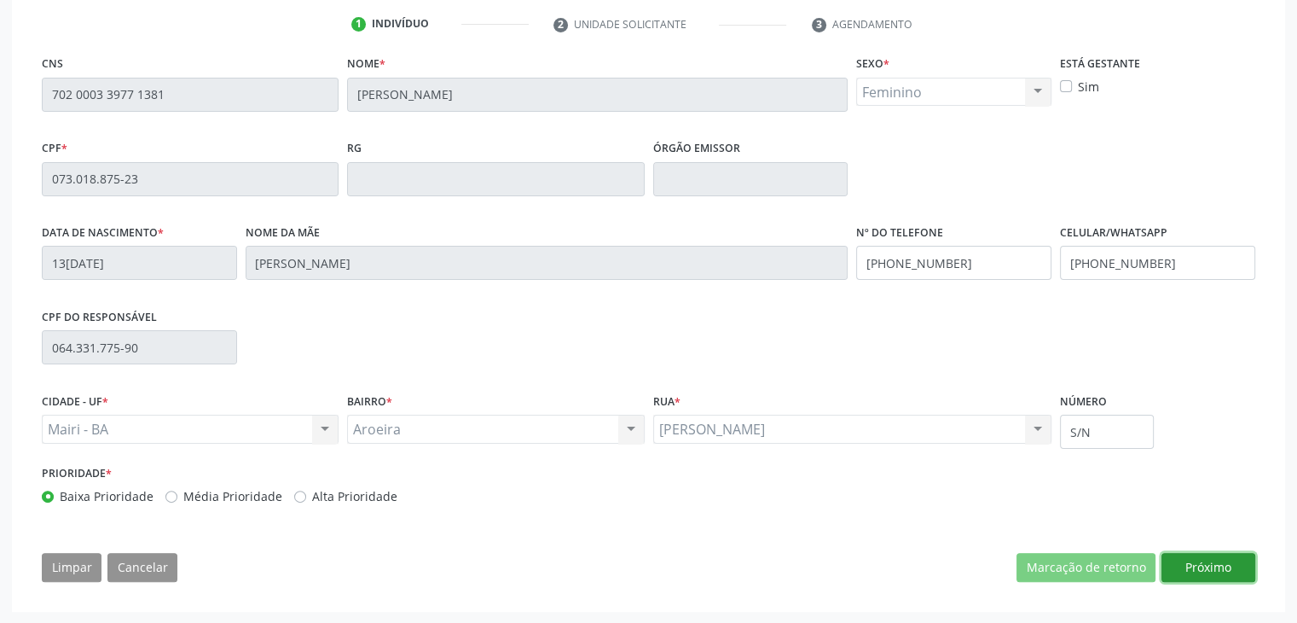
click at [1225, 568] on button "Próximo" at bounding box center [1209, 567] width 94 height 29
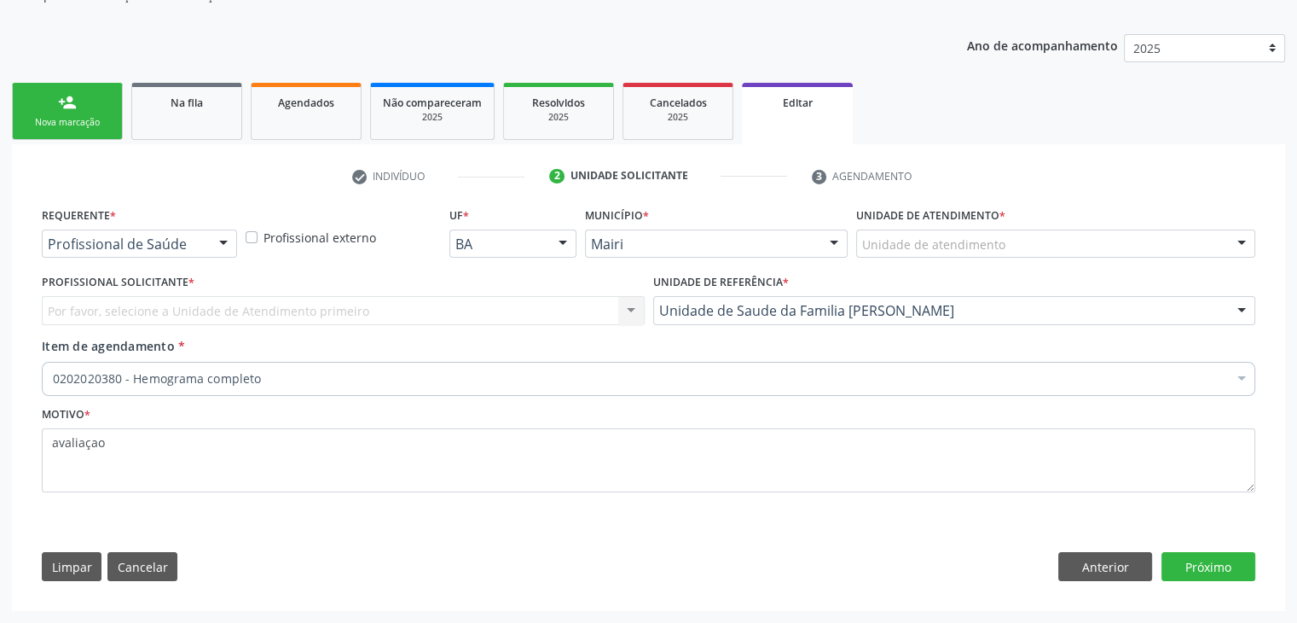
scroll to position [171, 0]
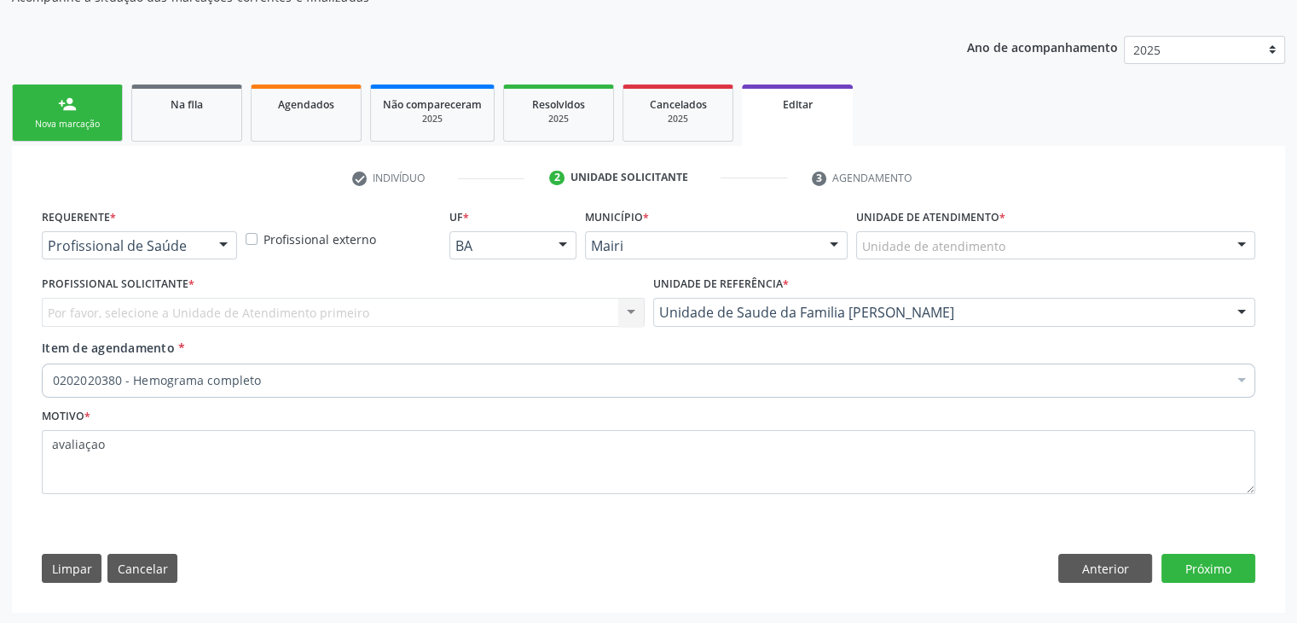
click at [267, 396] on div "Item de agendamento * 0202020380 - Hemograma completo Desfazer seleção Selecion…" at bounding box center [649, 372] width 1222 height 66
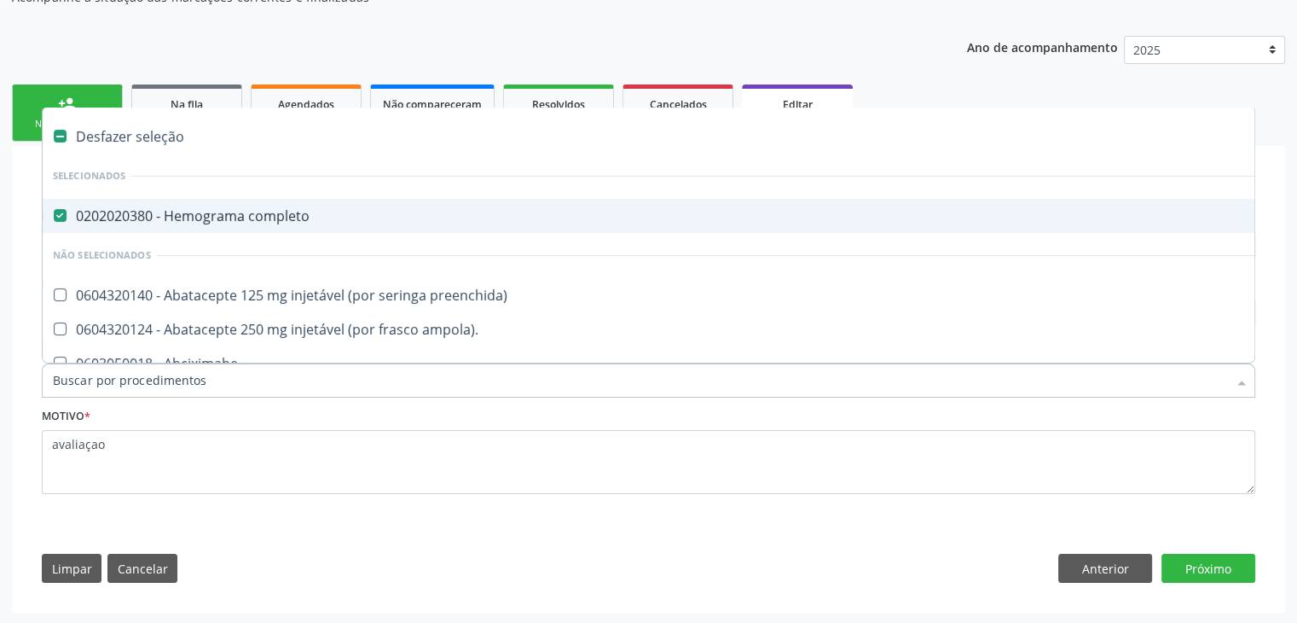
click at [133, 223] on span "0202020380 - Hemograma completo" at bounding box center [709, 216] width 1333 height 34
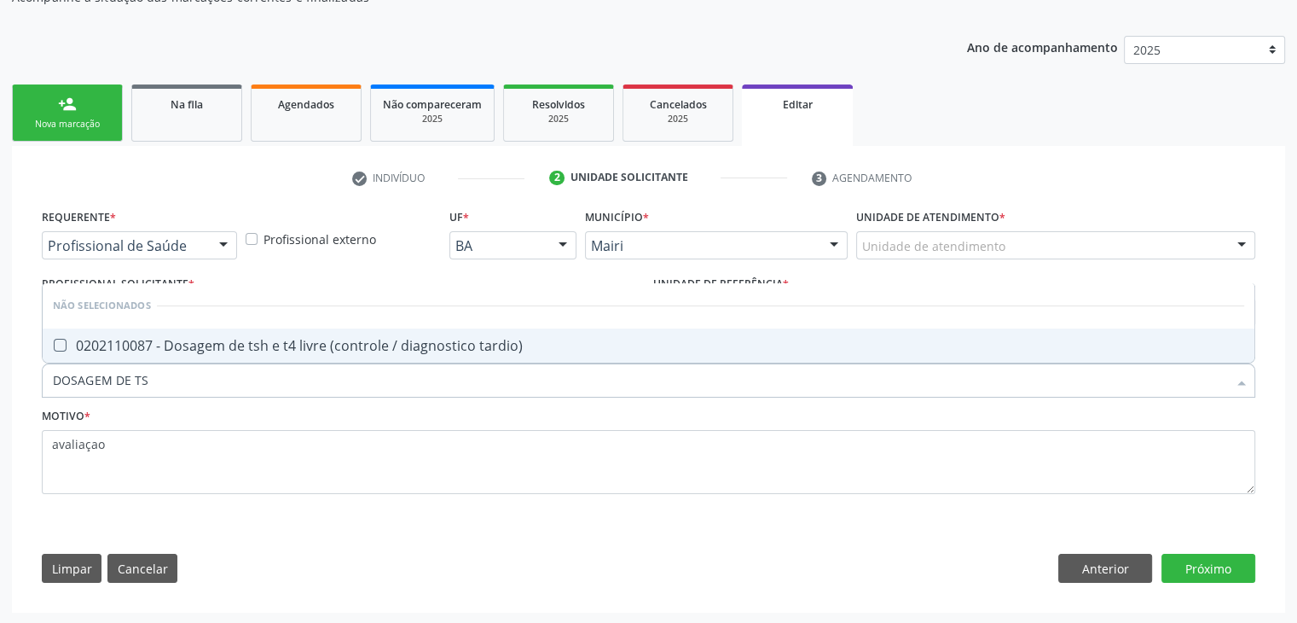
click at [178, 351] on div "0202110087 - Dosagem de tsh e t4 livre (controle / diagnostico tardio)" at bounding box center [649, 346] width 1192 height 14
click at [1187, 573] on button "Próximo" at bounding box center [1209, 568] width 94 height 29
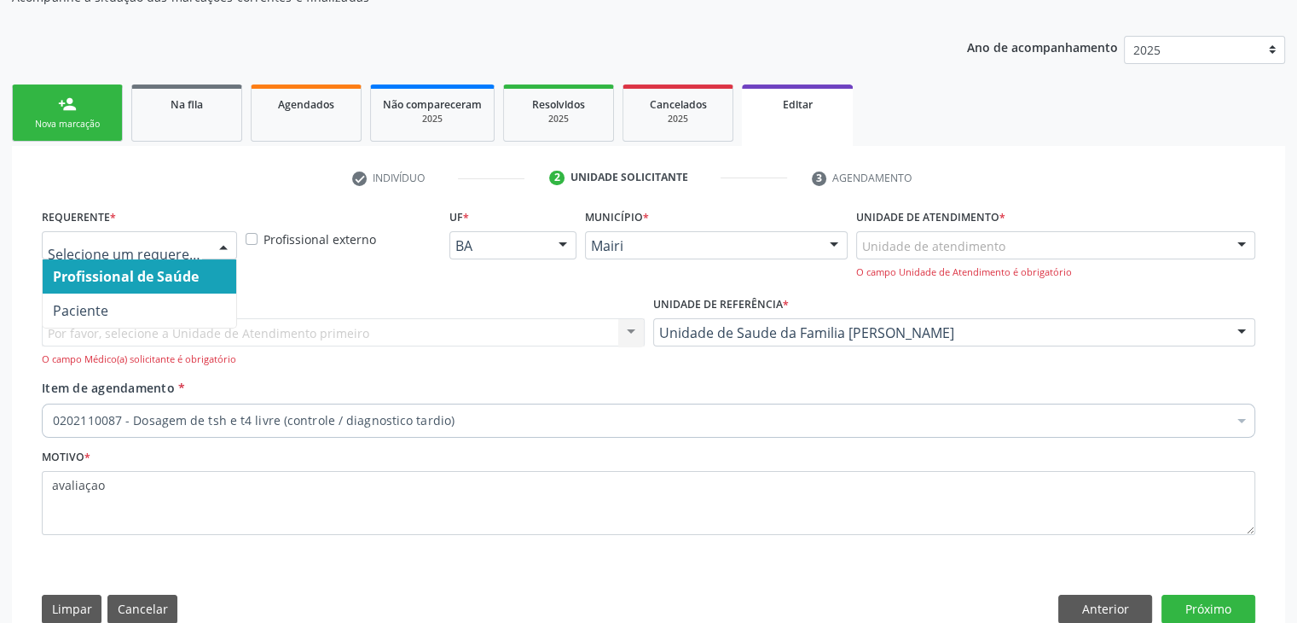
click at [151, 247] on input "text" at bounding box center [125, 254] width 154 height 34
click at [128, 231] on div at bounding box center [139, 245] width 195 height 29
click at [319, 247] on div "Profissional externo" at bounding box center [343, 248] width 204 height 87
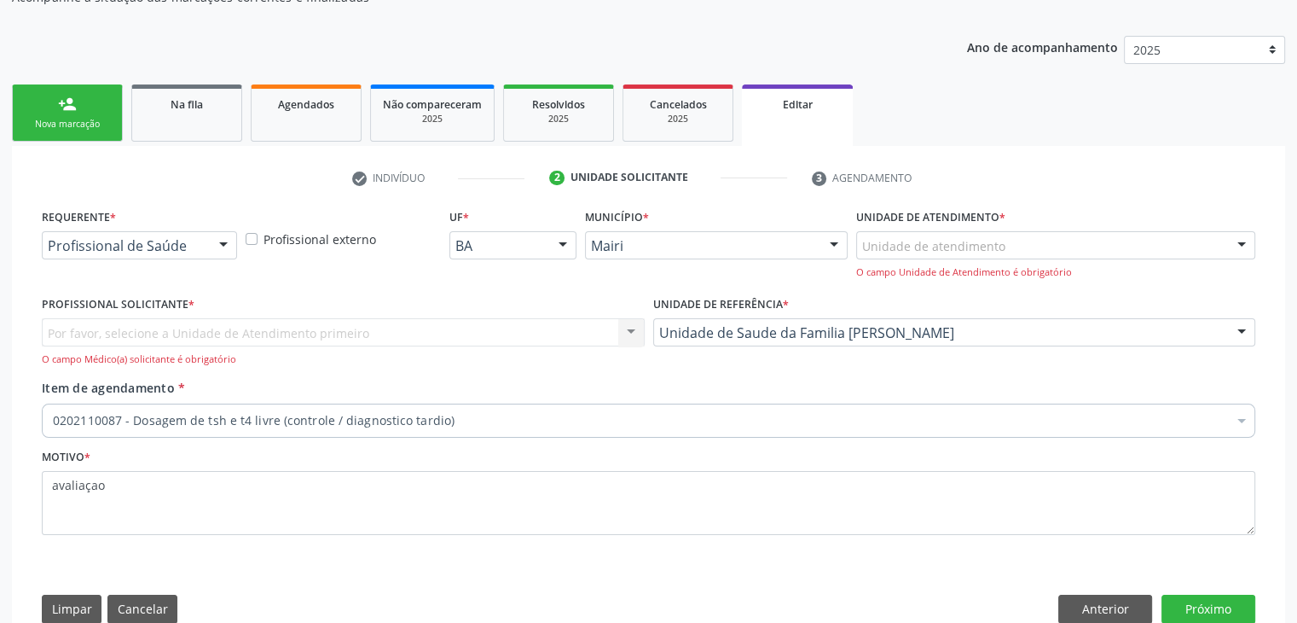
click at [305, 231] on label "Profissional externo" at bounding box center [320, 239] width 113 height 18
click at [258, 231] on input "Profissional externo" at bounding box center [252, 237] width 12 height 15
click at [1144, 243] on div "Unidade de atendimento" at bounding box center [1055, 245] width 399 height 29
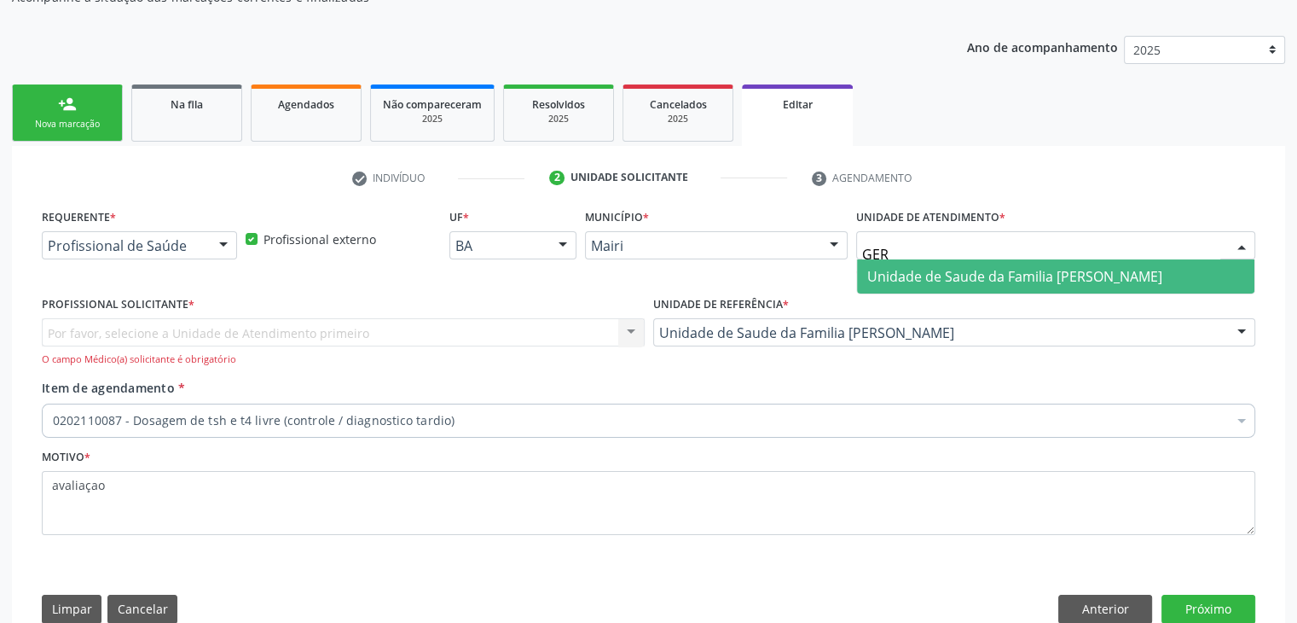
click at [1047, 284] on span "Unidade de Saude da Familia [PERSON_NAME]" at bounding box center [1056, 276] width 398 height 34
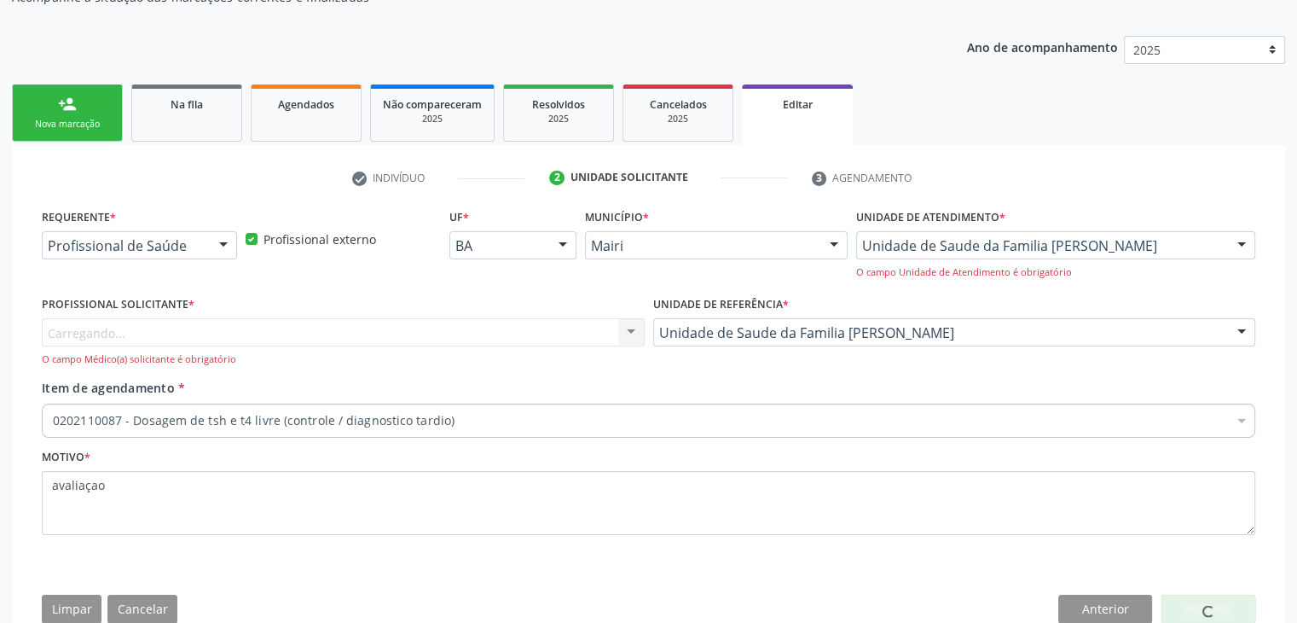
click at [392, 329] on div "Carregando..." at bounding box center [343, 332] width 603 height 29
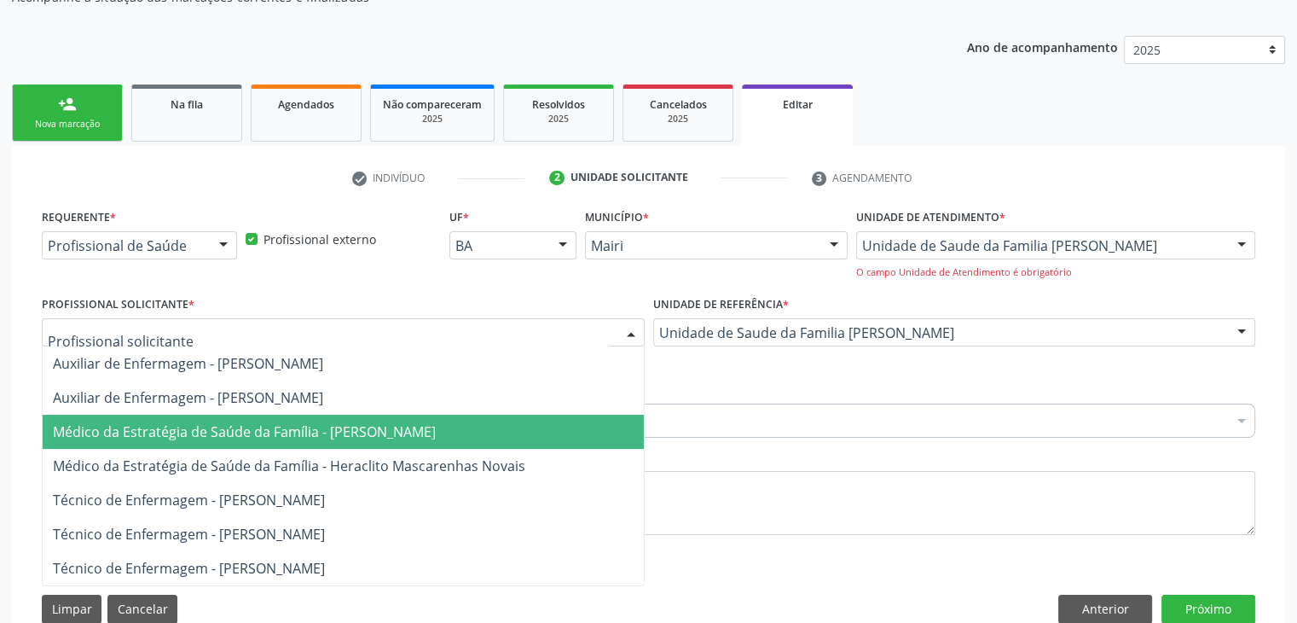
click at [278, 424] on span "Médico da Estratégia de Saúde da Família - Guilherme Seixas Barreto Dourado" at bounding box center [244, 431] width 383 height 19
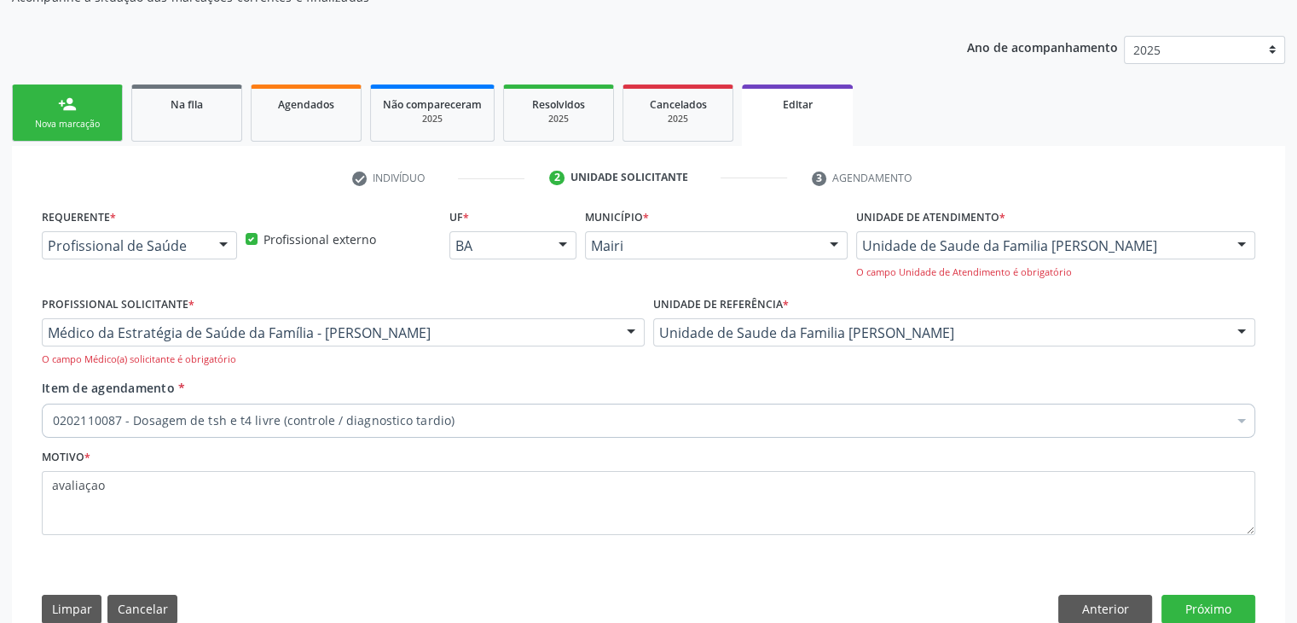
click at [274, 236] on label "Profissional externo" at bounding box center [320, 239] width 113 height 18
click at [258, 236] on input "Profissional externo" at bounding box center [252, 237] width 12 height 15
click at [1240, 610] on button "Próximo" at bounding box center [1209, 609] width 94 height 29
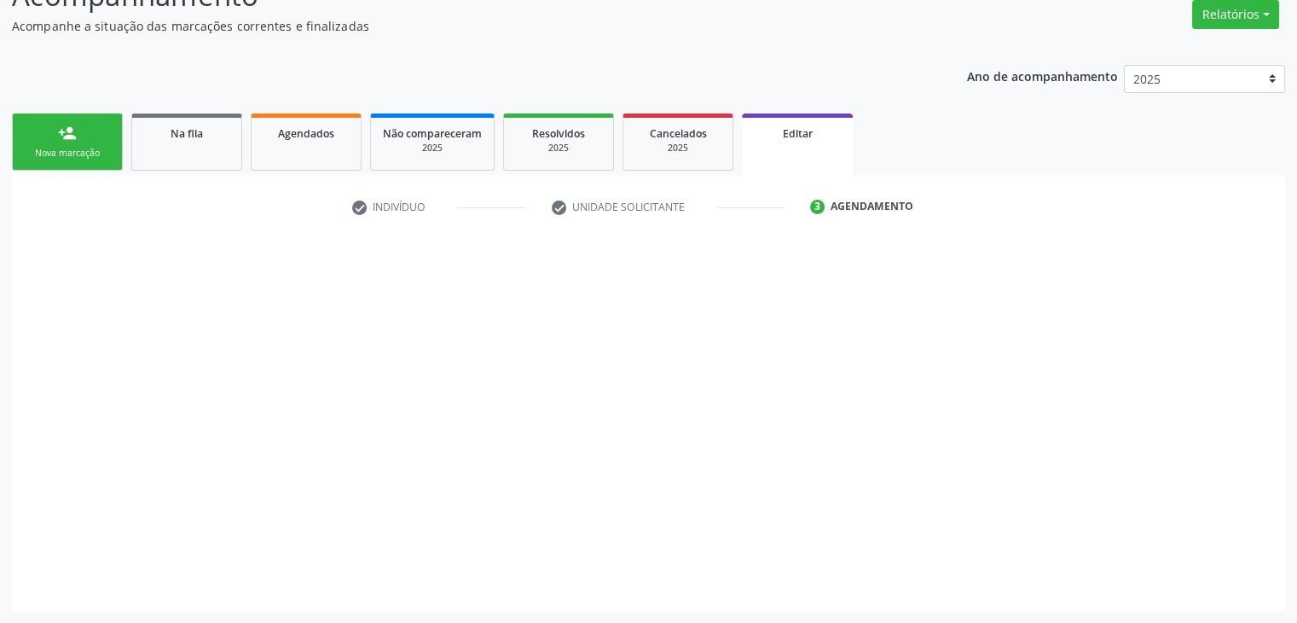
scroll to position [141, 0]
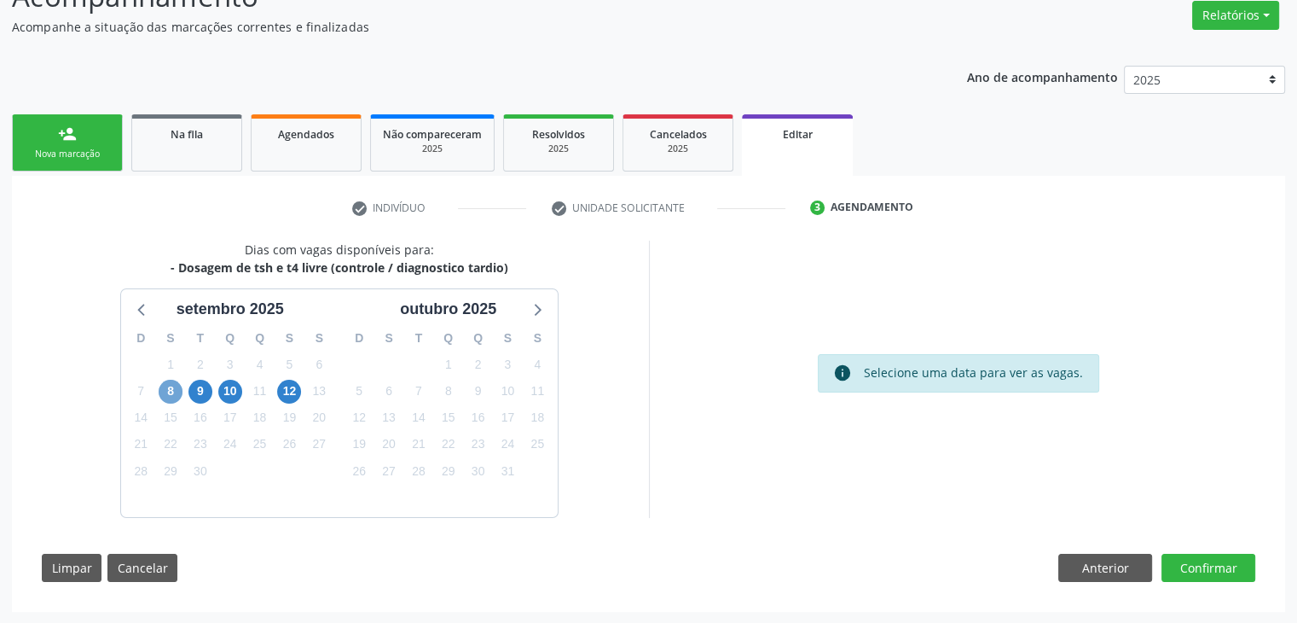
click at [167, 396] on span "8" at bounding box center [171, 392] width 24 height 24
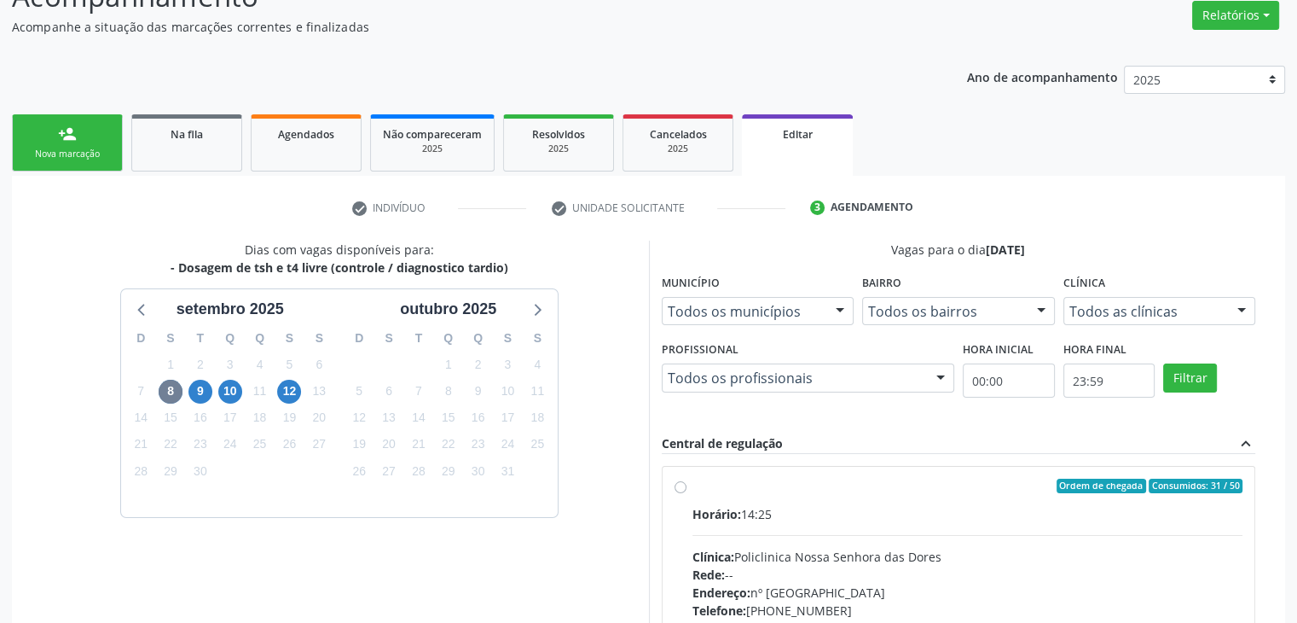
click at [1078, 567] on div "Rede: --" at bounding box center [968, 575] width 551 height 18
click at [687, 494] on input "Ordem de chegada Consumidos: 31 / 50 Horário: 14:25 Clínica: Policlinica Nossa …" at bounding box center [681, 486] width 12 height 15
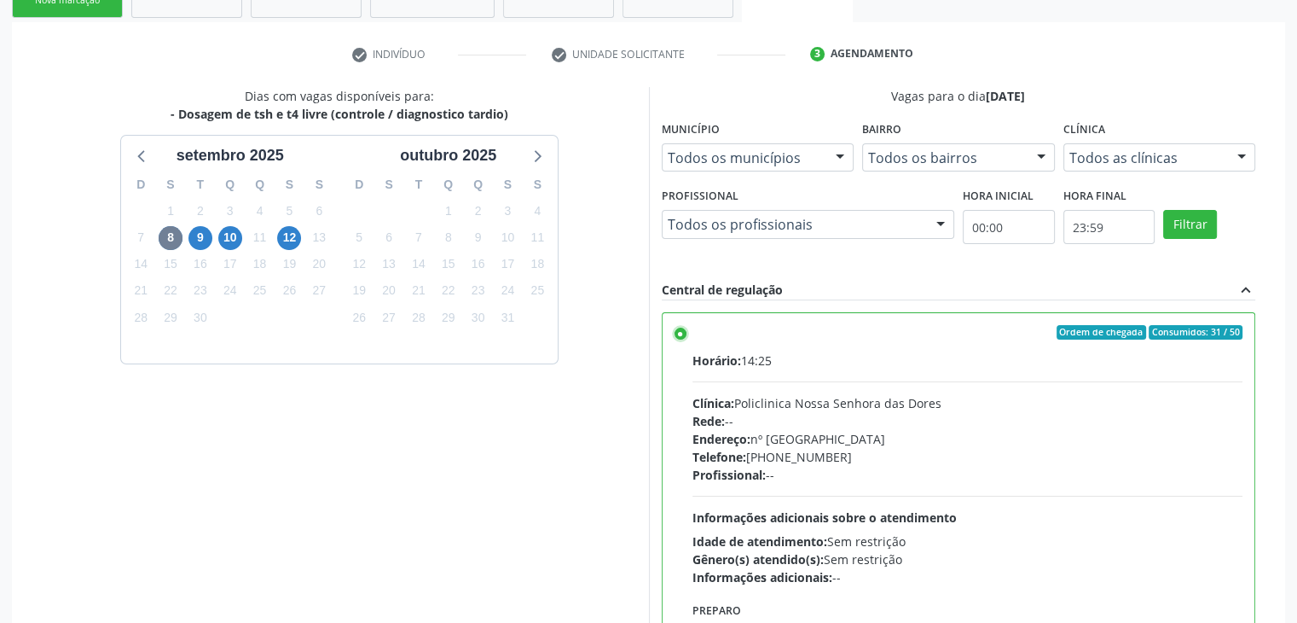
scroll to position [418, 0]
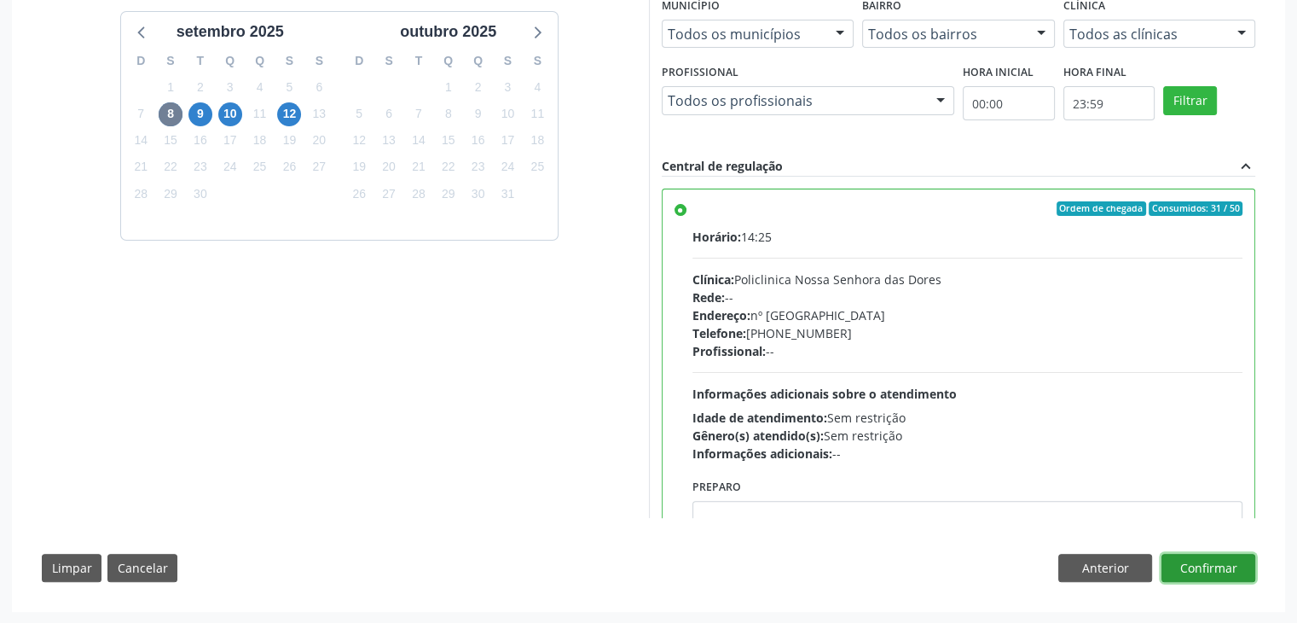
click at [1224, 568] on button "Confirmar" at bounding box center [1209, 568] width 94 height 29
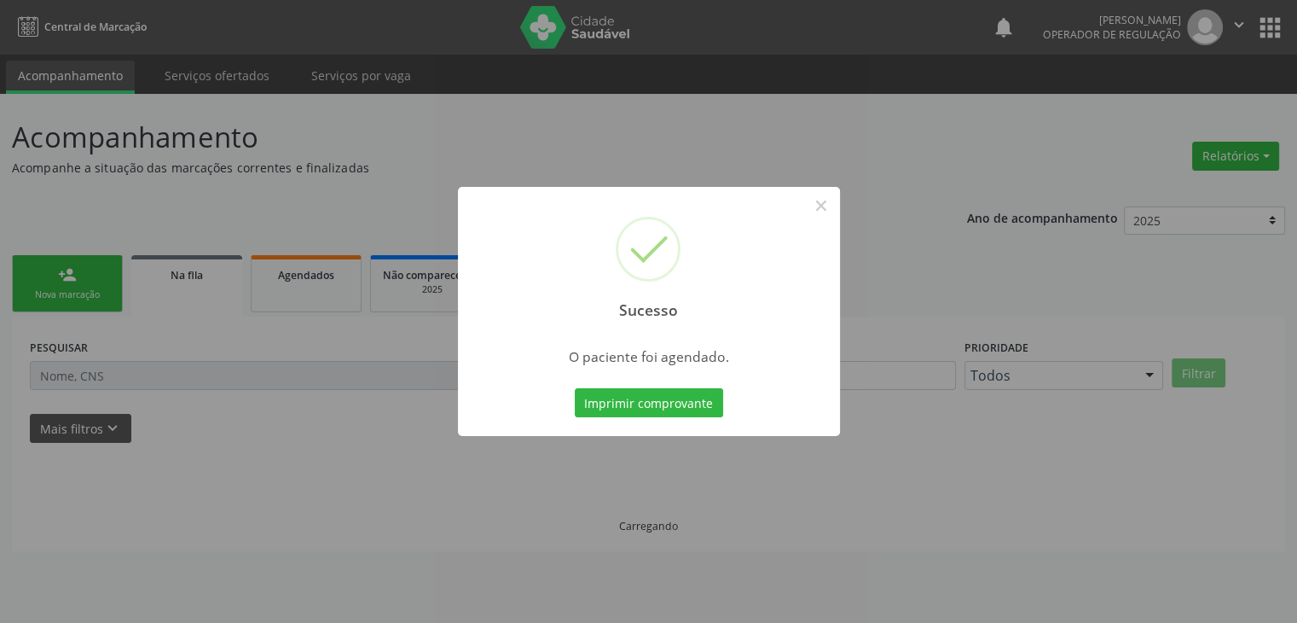
scroll to position [0, 0]
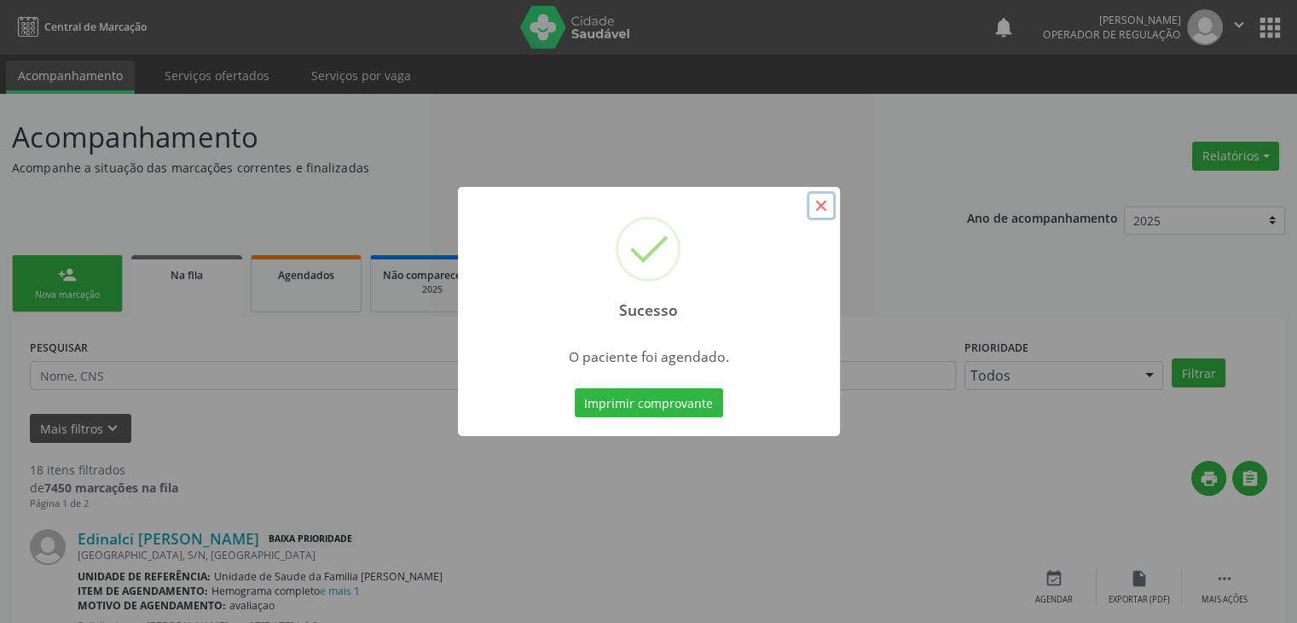
click at [811, 199] on button "×" at bounding box center [821, 205] width 29 height 29
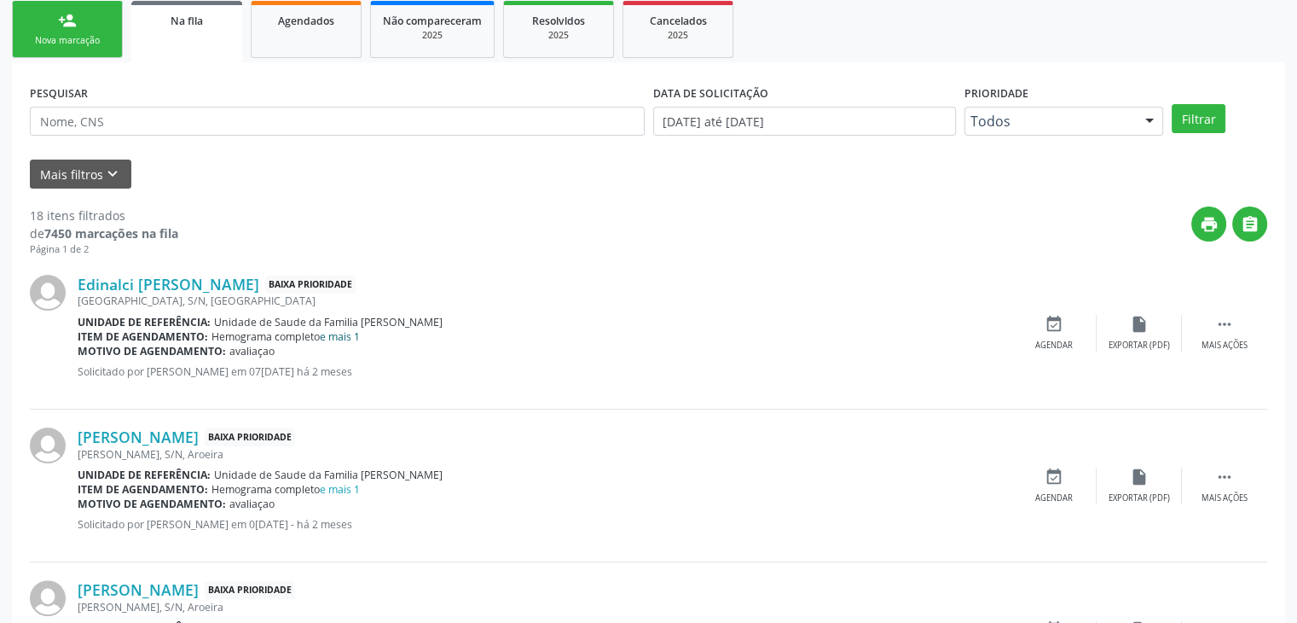
scroll to position [256, 0]
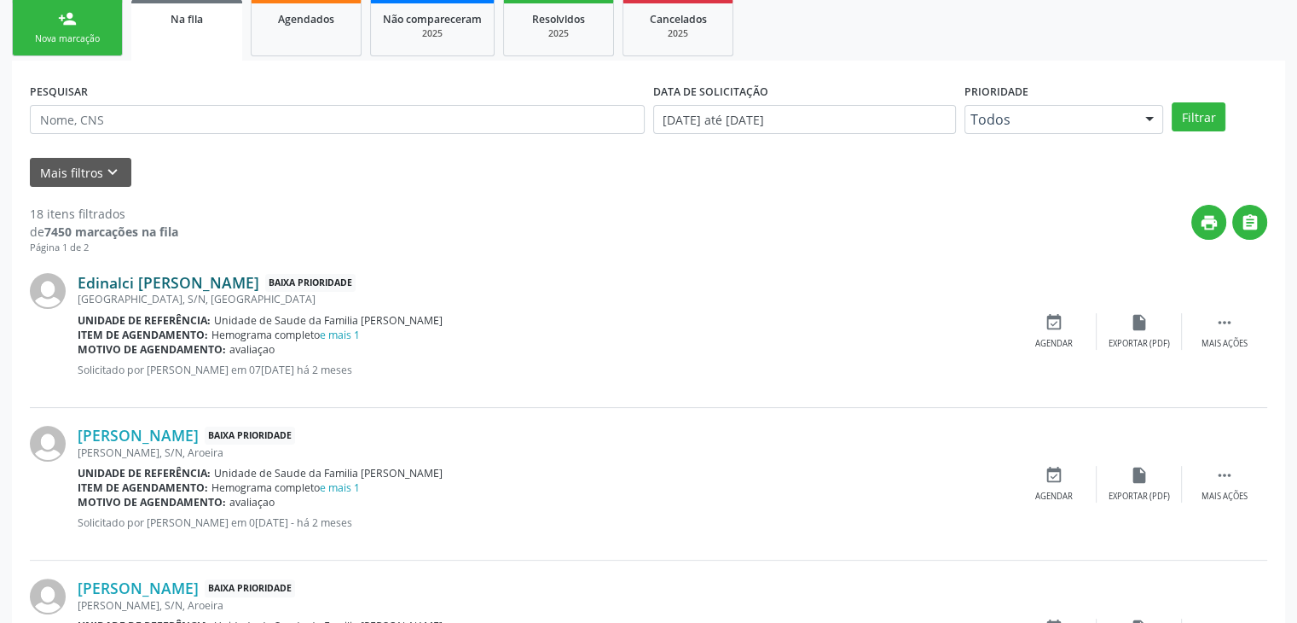
click at [224, 281] on link "Edinalci Pedreira de Almeida" at bounding box center [169, 282] width 182 height 19
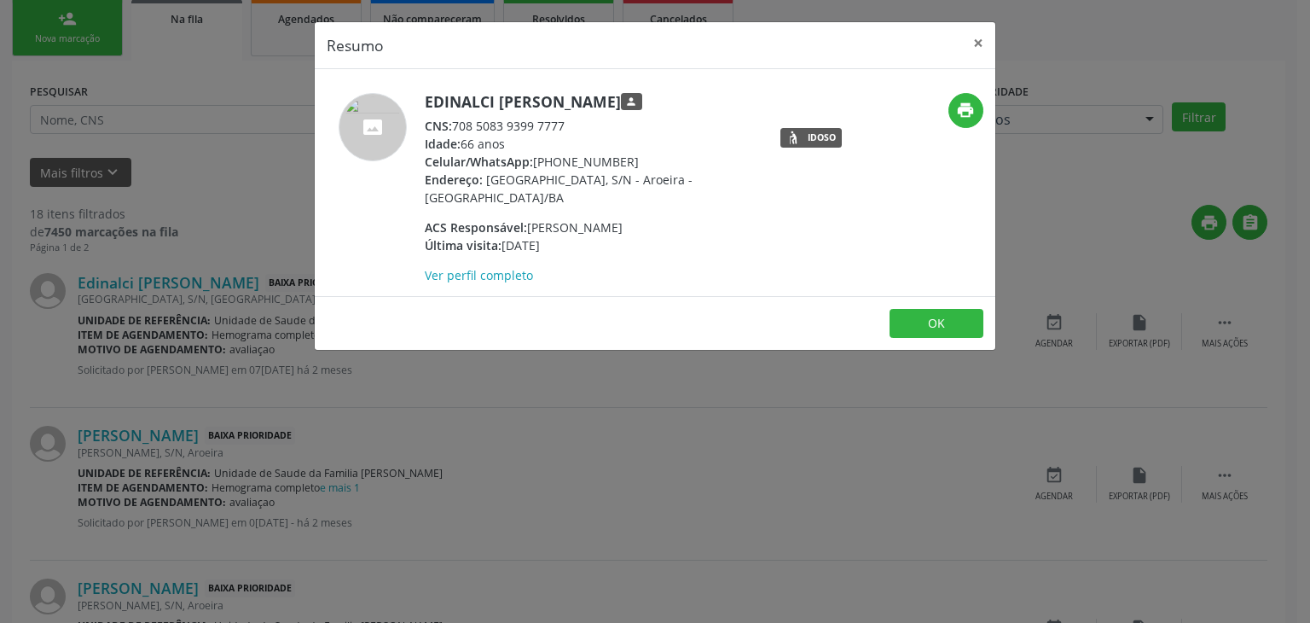
drag, startPoint x: 421, startPoint y: 102, endPoint x: 665, endPoint y: 102, distance: 244.8
click at [665, 102] on div "Edinalci Pedreira de Almeida person CNS: 708 5083 9399 7777 Idade: 66 anos Celu…" at bounding box center [542, 188] width 454 height 191
copy div "Edinalci Pedreira de Almeida"
click at [979, 47] on button "×" at bounding box center [978, 43] width 34 height 42
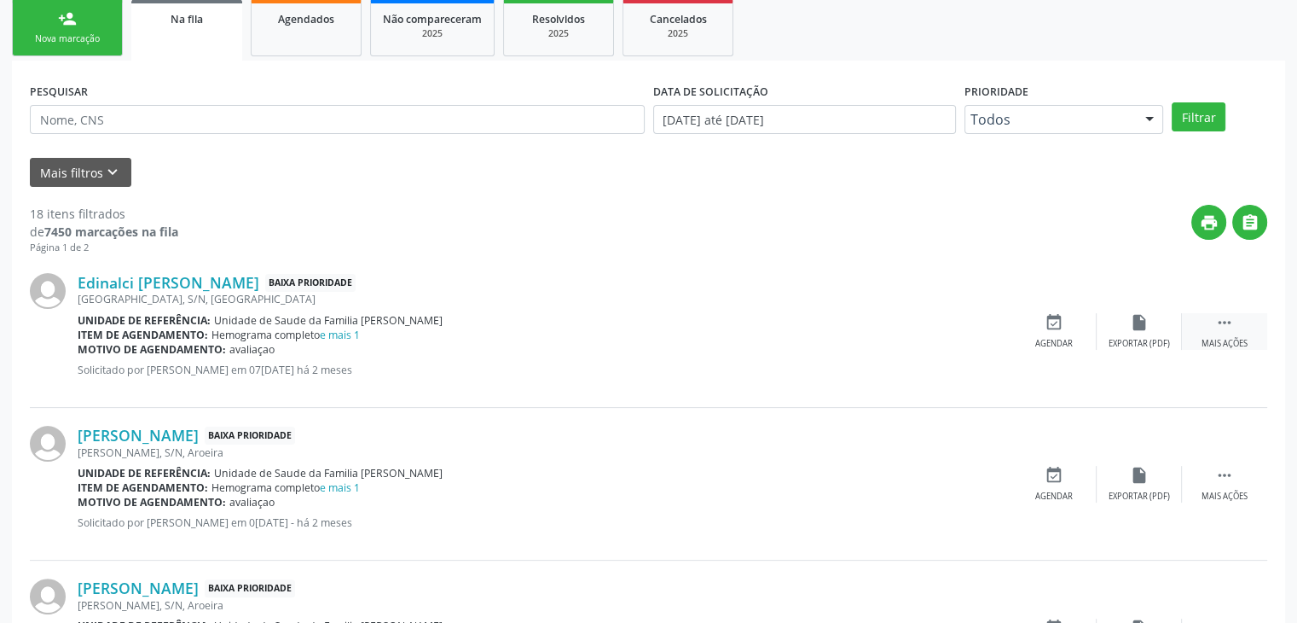
click at [1217, 329] on icon "" at bounding box center [1225, 322] width 19 height 19
click at [1175, 324] on div "edit Editar" at bounding box center [1139, 331] width 85 height 37
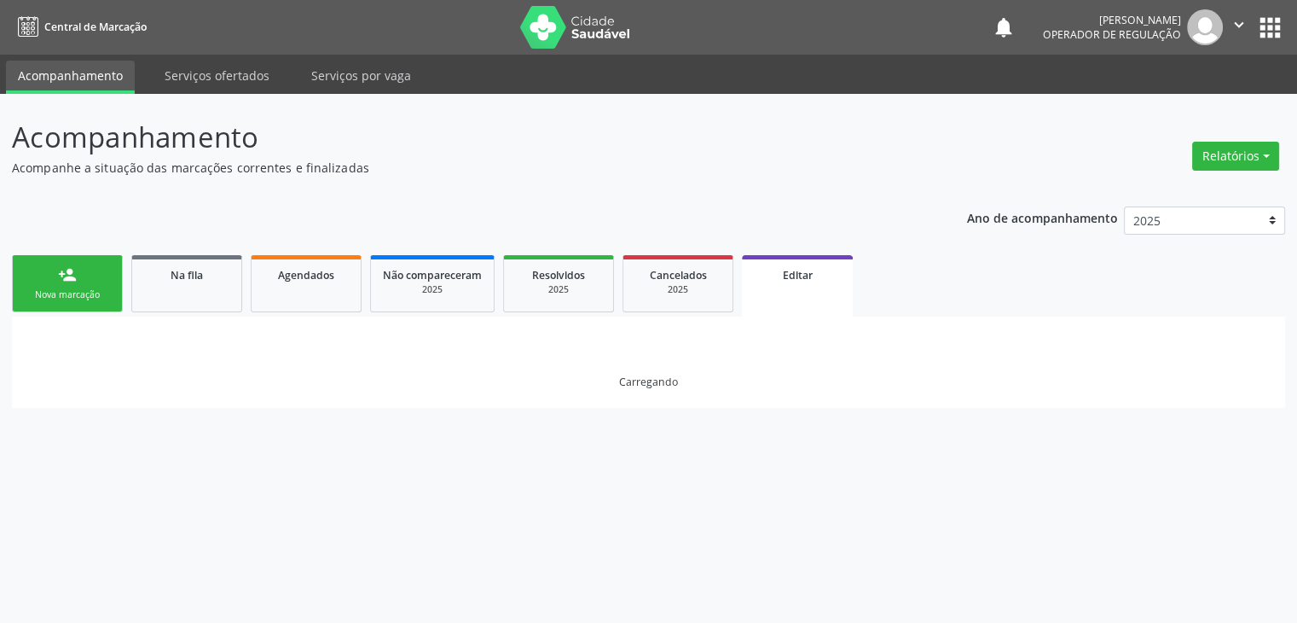
scroll to position [0, 0]
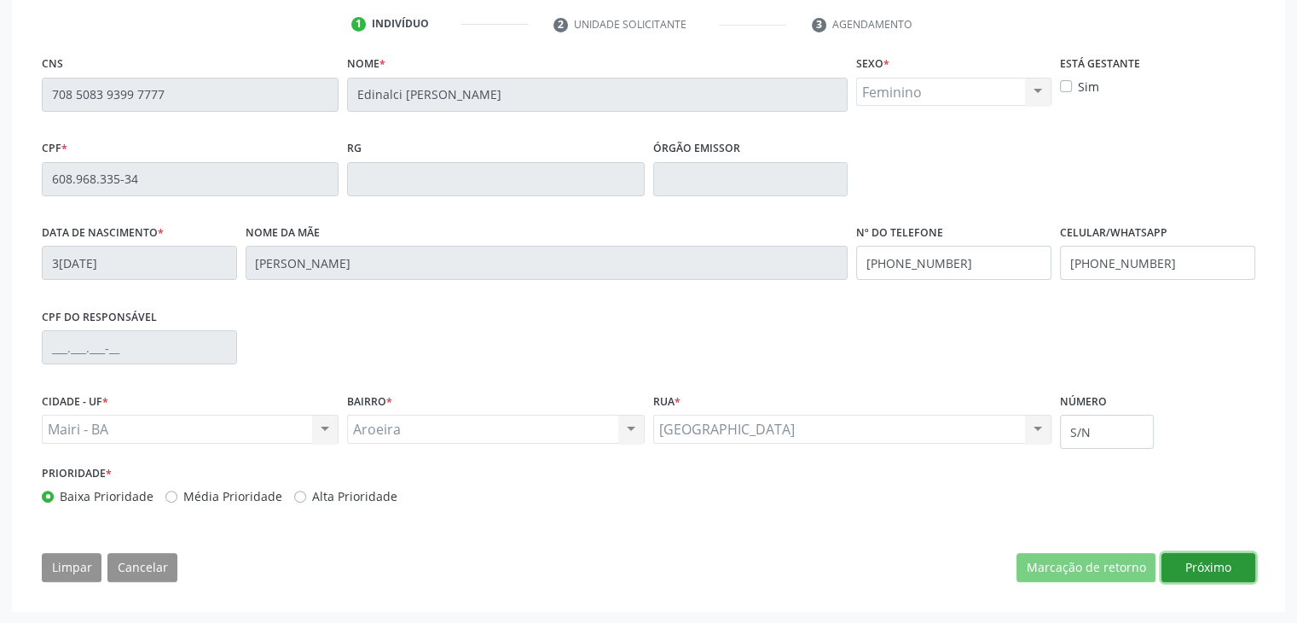
click at [1198, 557] on button "Próximo" at bounding box center [1209, 567] width 94 height 29
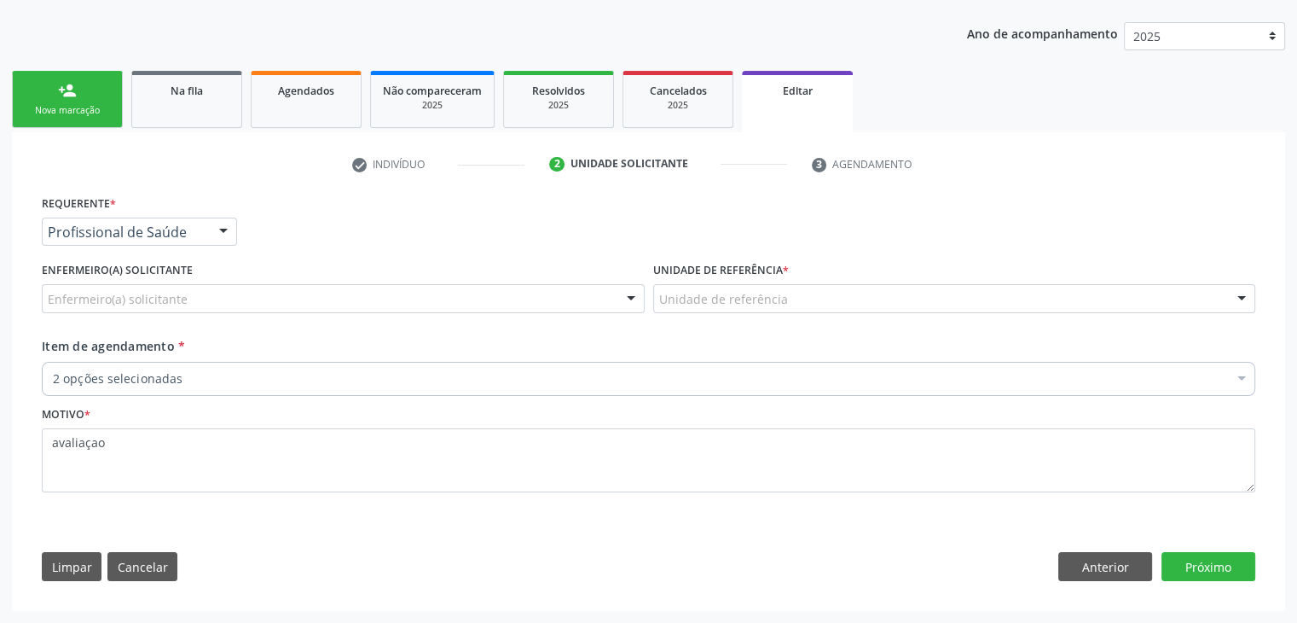
scroll to position [183, 0]
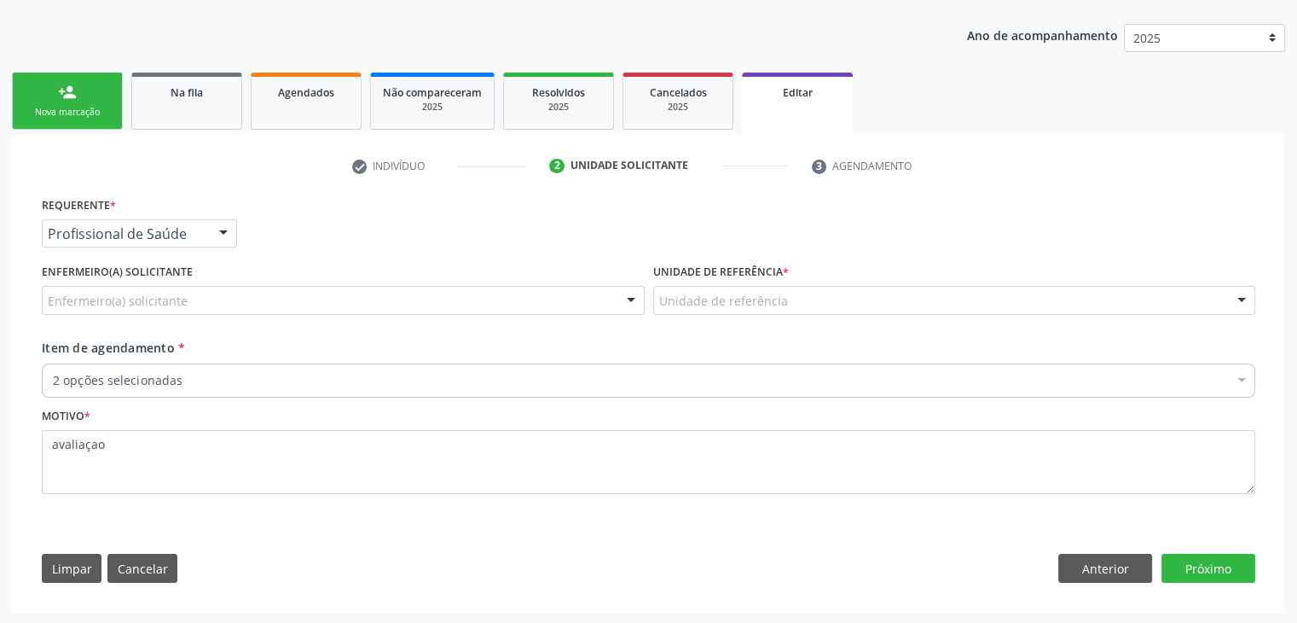
click at [162, 369] on div "2 opções selecionadas" at bounding box center [649, 380] width 1214 height 34
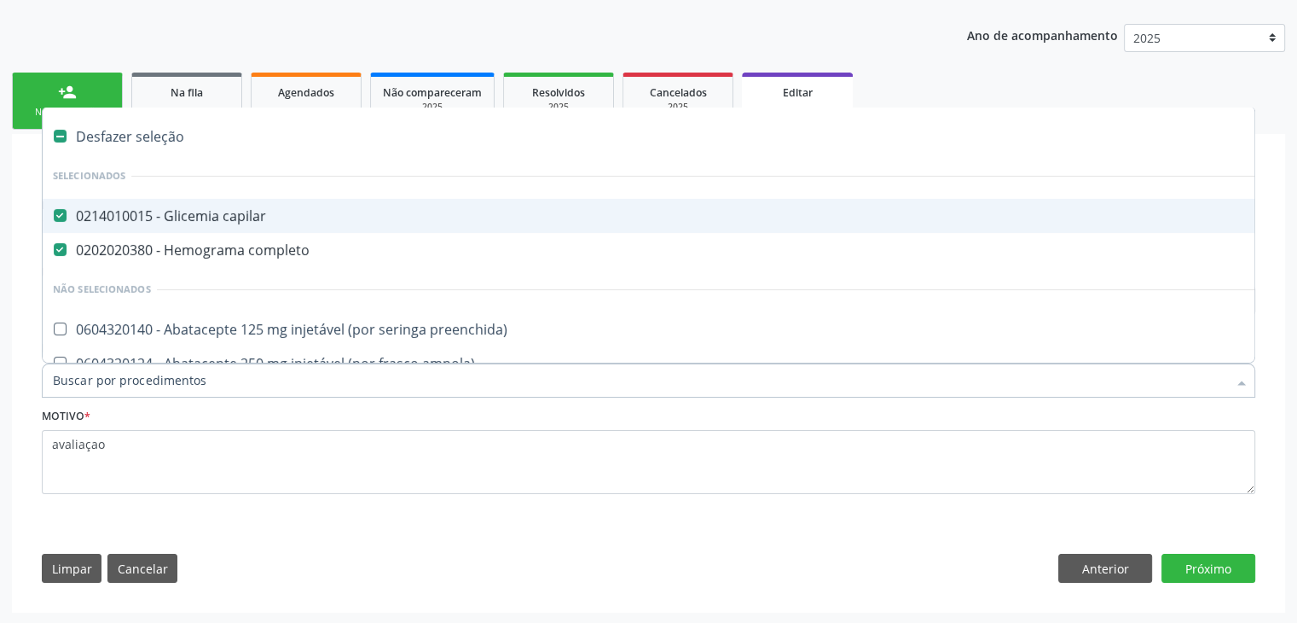
click at [126, 126] on div "Desfazer seleção" at bounding box center [709, 136] width 1333 height 34
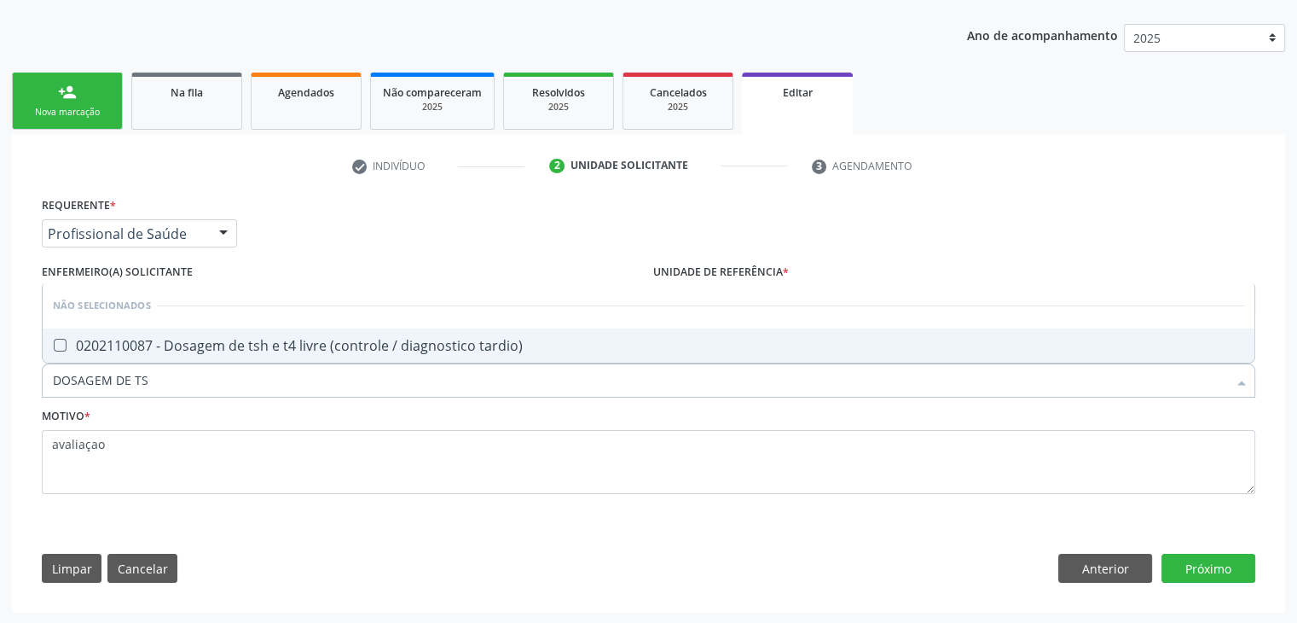
click at [307, 333] on span "0202110087 - Dosagem de tsh e t4 livre (controle / diagnostico tardio)" at bounding box center [649, 345] width 1212 height 34
click at [1246, 577] on button "Próximo" at bounding box center [1209, 568] width 94 height 29
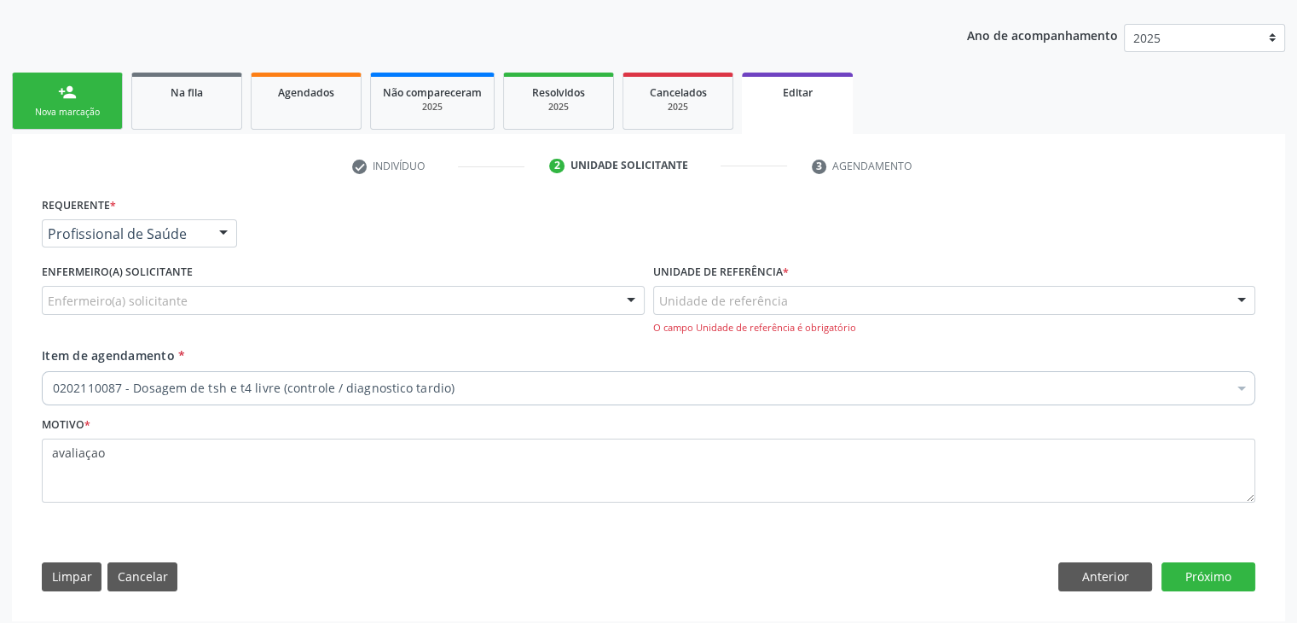
click at [952, 290] on div "Unidade de referência" at bounding box center [954, 300] width 603 height 29
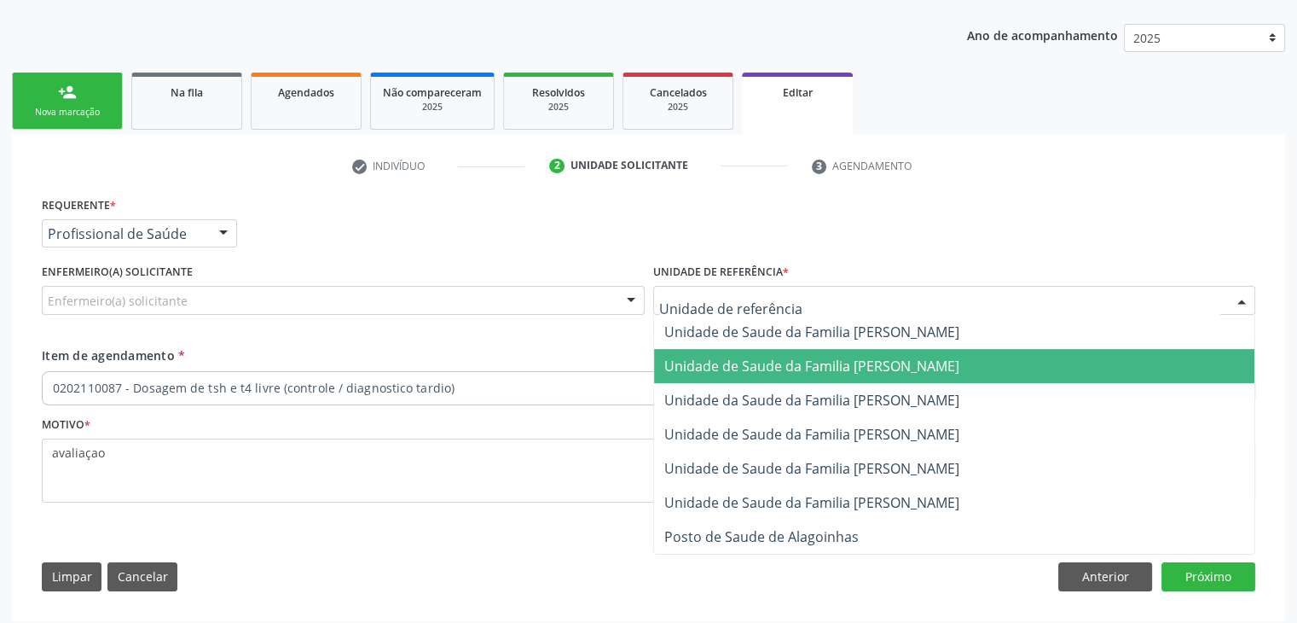
click at [910, 357] on span "Unidade de Saude da Familia [PERSON_NAME]" at bounding box center [811, 366] width 295 height 19
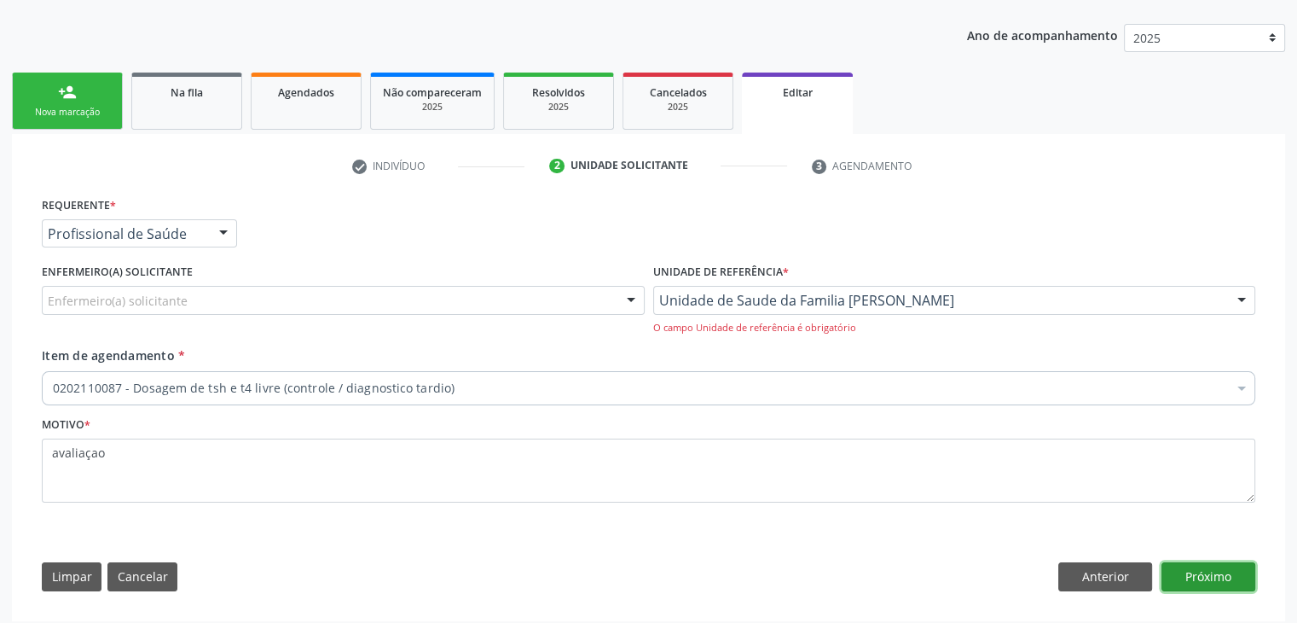
click at [1184, 580] on button "Próximo" at bounding box center [1209, 576] width 94 height 29
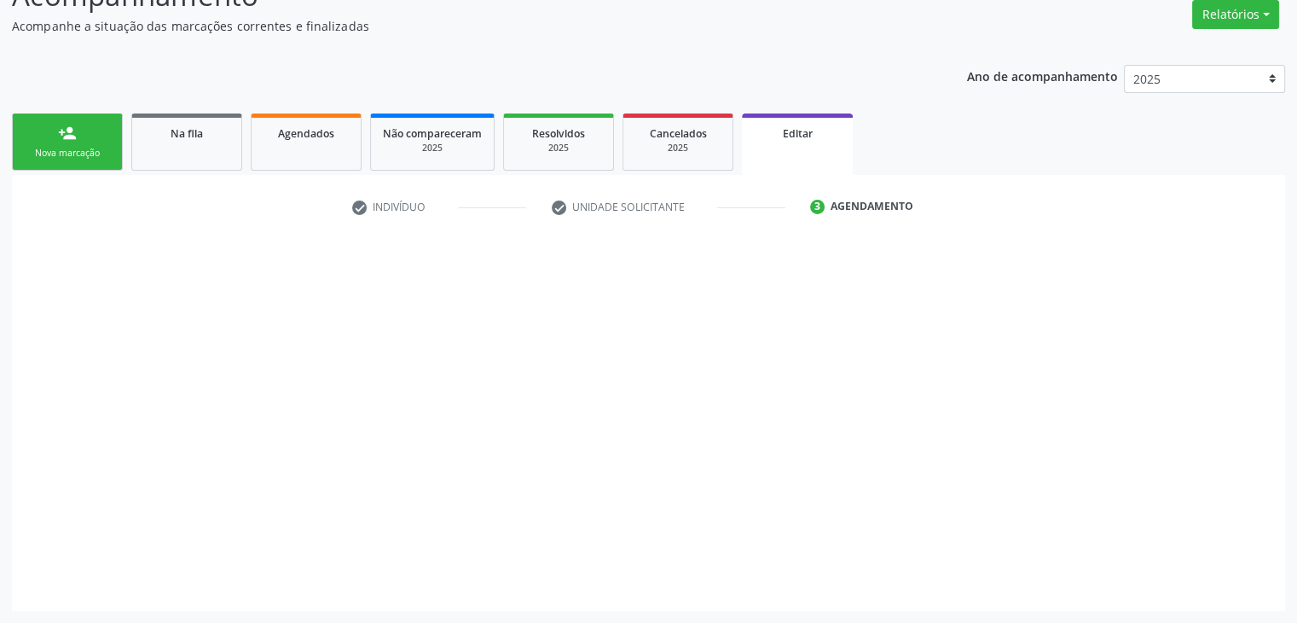
scroll to position [141, 0]
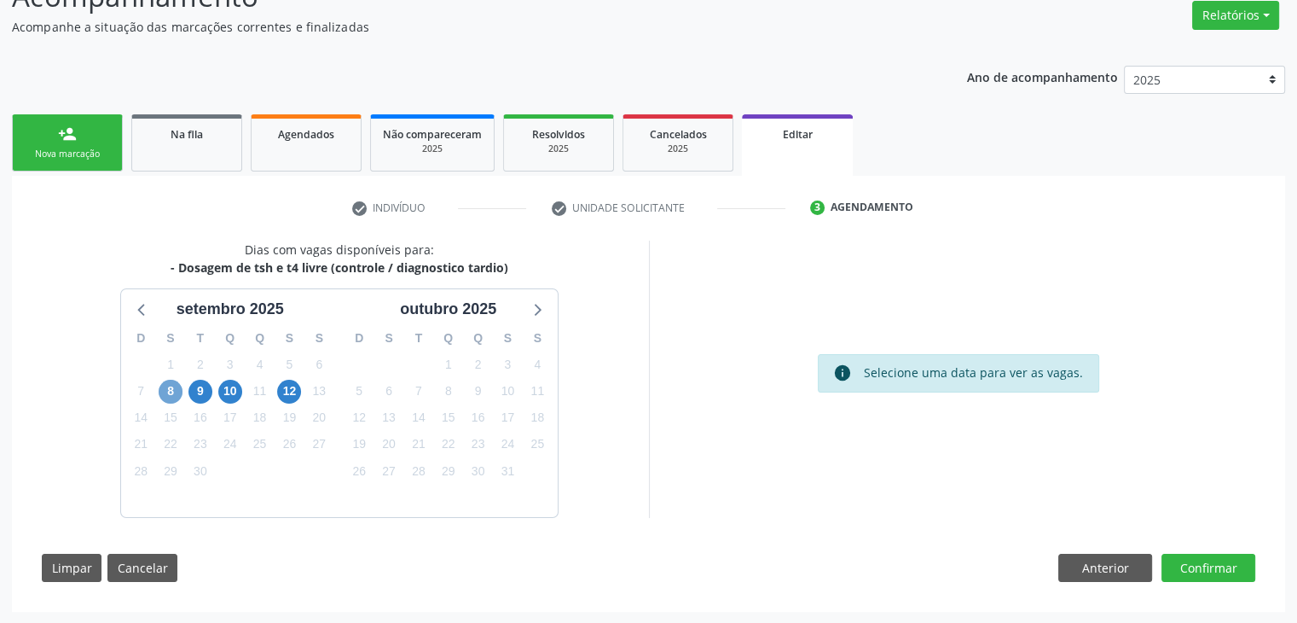
drag, startPoint x: 171, startPoint y: 385, endPoint x: 184, endPoint y: 398, distance: 18.1
click at [171, 384] on span "8" at bounding box center [171, 392] width 24 height 24
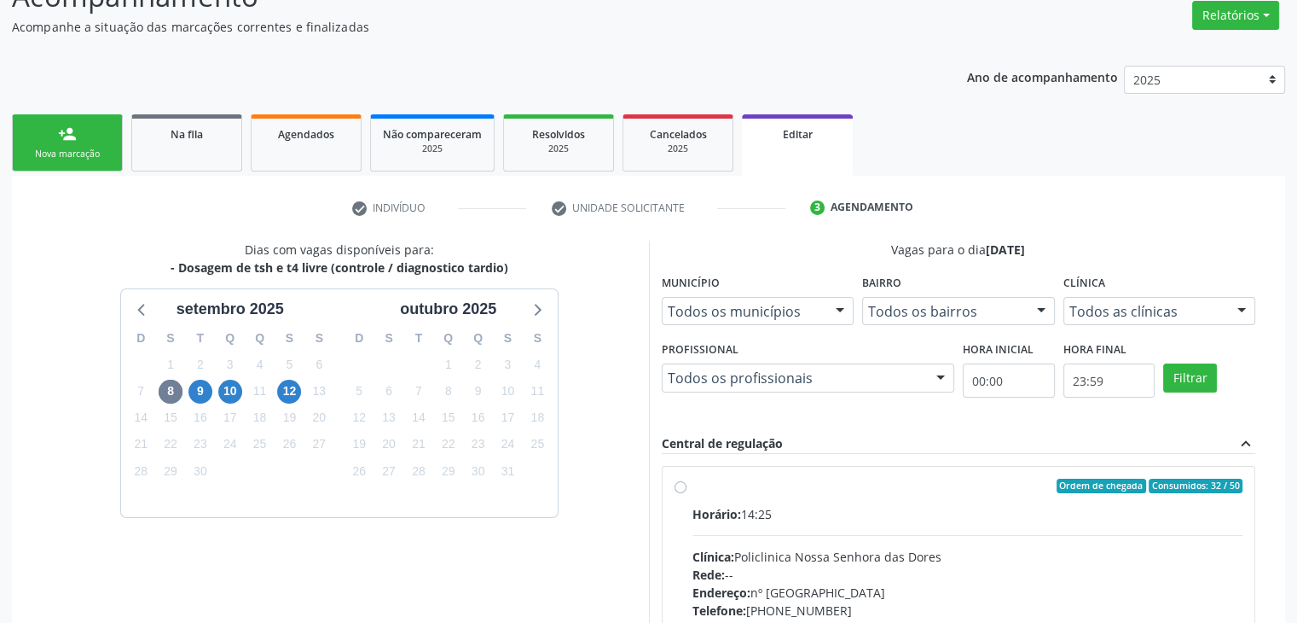
click at [850, 525] on div "Horário: 14:25 Clínica: Policlinica Nossa Senhora das Dores Rede: -- Endereço: …" at bounding box center [968, 622] width 551 height 235
click at [687, 494] on input "Ordem de chegada Consumidos: 32 / 50 Horário: 14:25 Clínica: Policlinica Nossa …" at bounding box center [681, 486] width 12 height 15
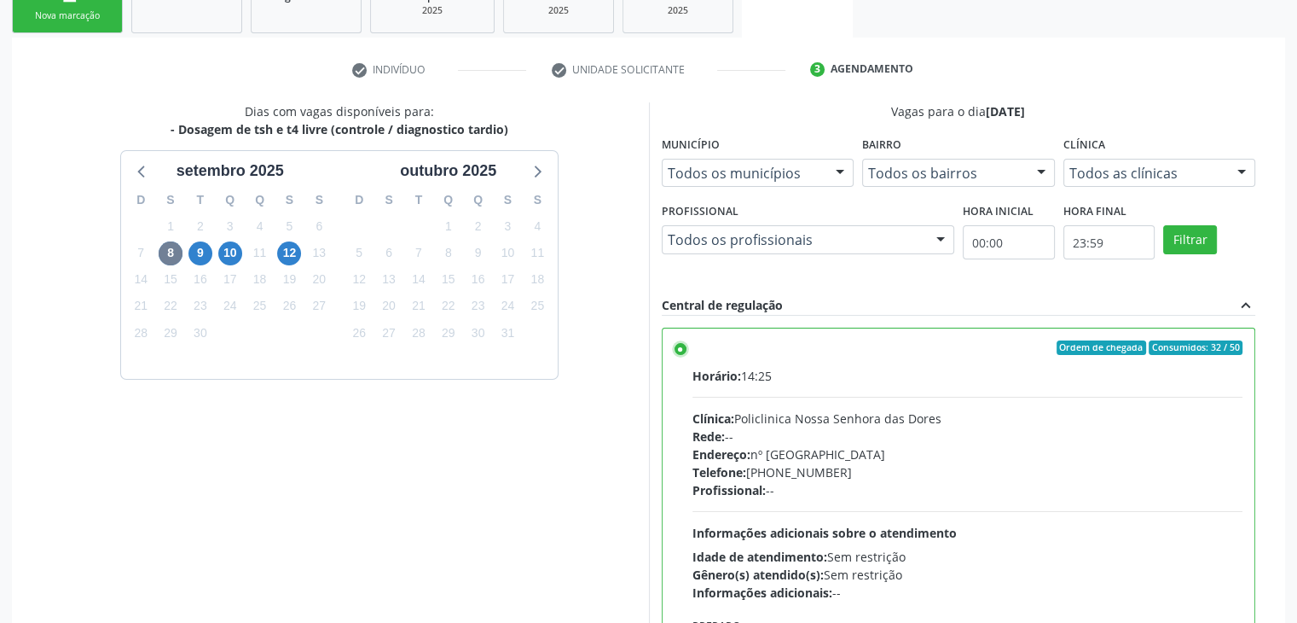
scroll to position [418, 0]
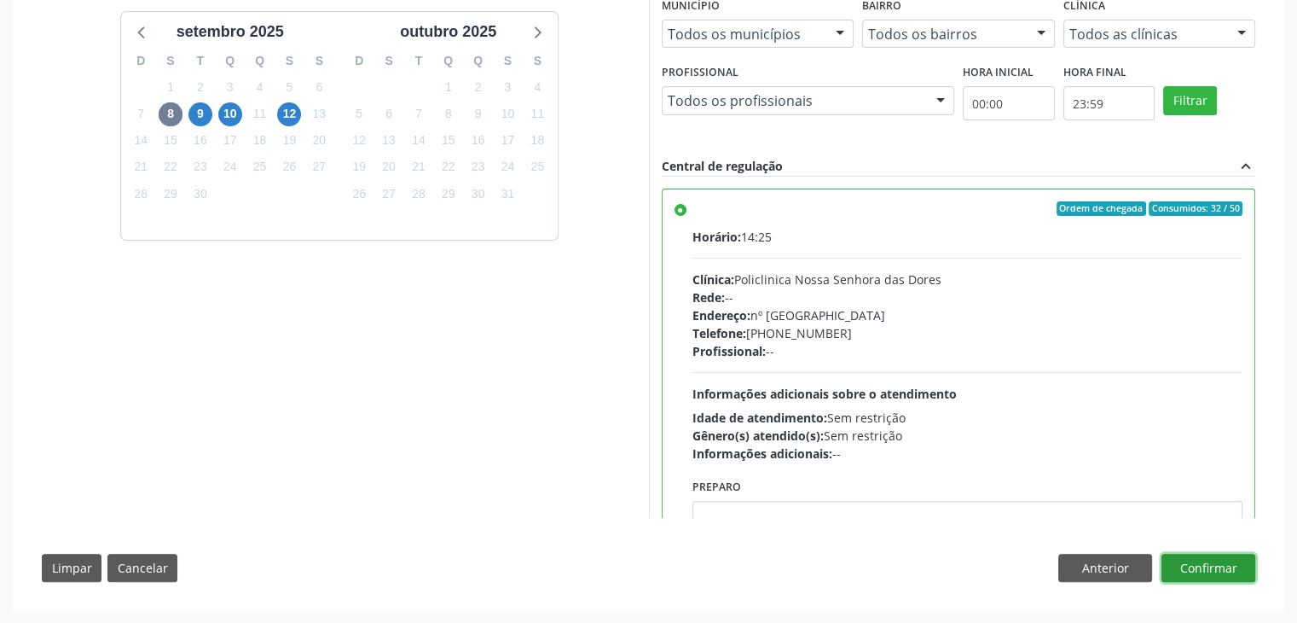
click at [1244, 557] on button "Confirmar" at bounding box center [1209, 568] width 94 height 29
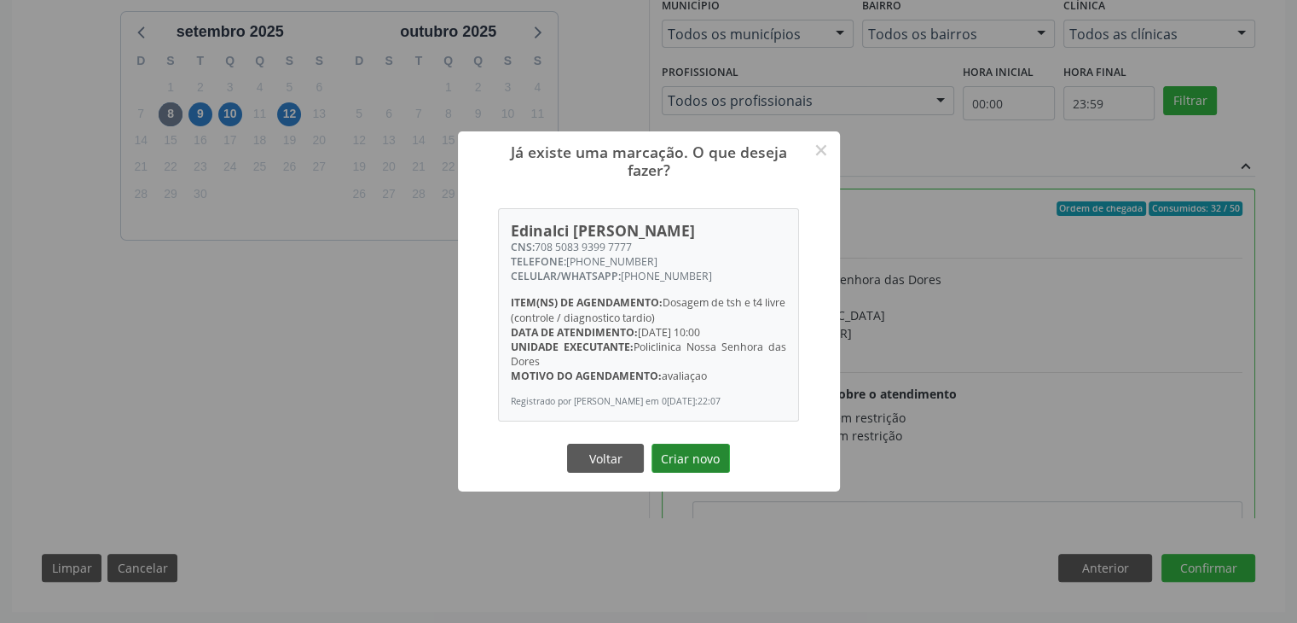
click at [693, 464] on button "Criar novo" at bounding box center [691, 458] width 78 height 29
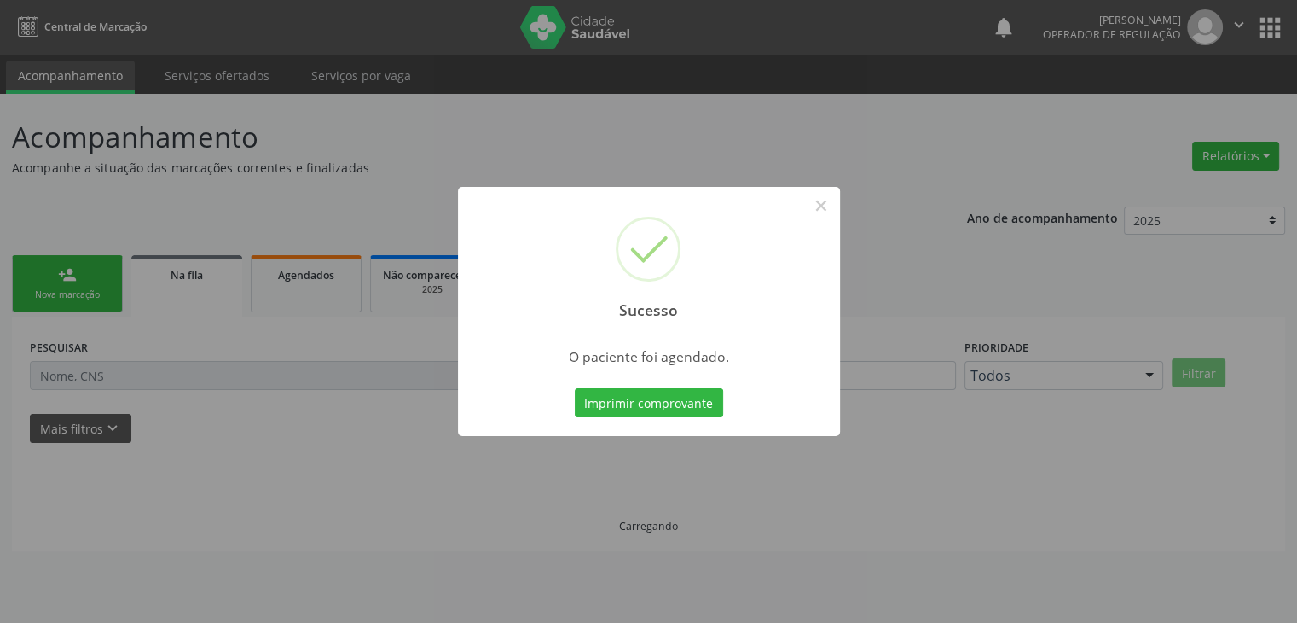
scroll to position [0, 0]
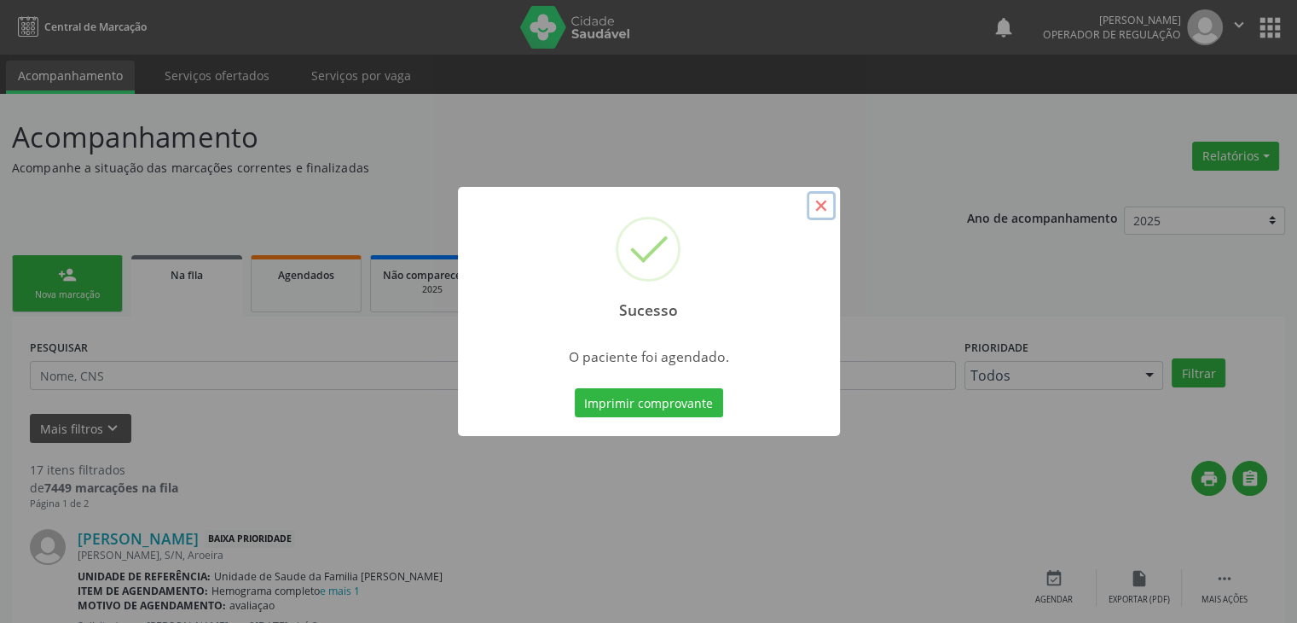
drag, startPoint x: 830, startPoint y: 201, endPoint x: 778, endPoint y: 333, distance: 141.3
click at [831, 201] on button "×" at bounding box center [821, 205] width 29 height 29
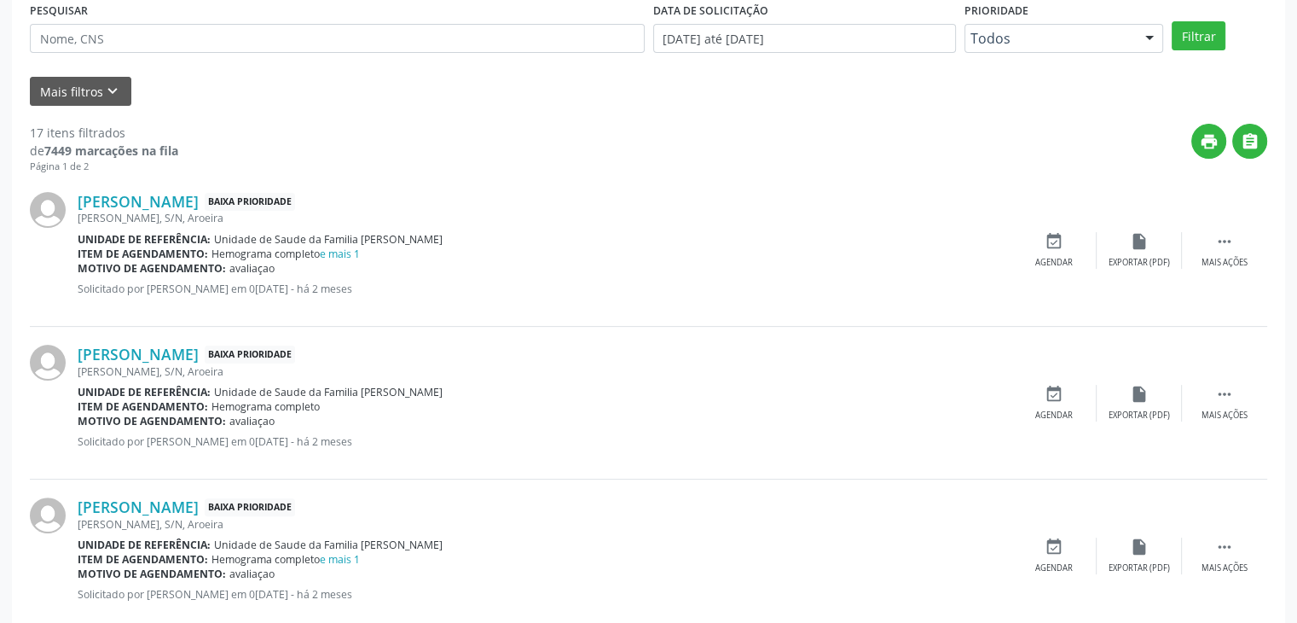
scroll to position [341, 0]
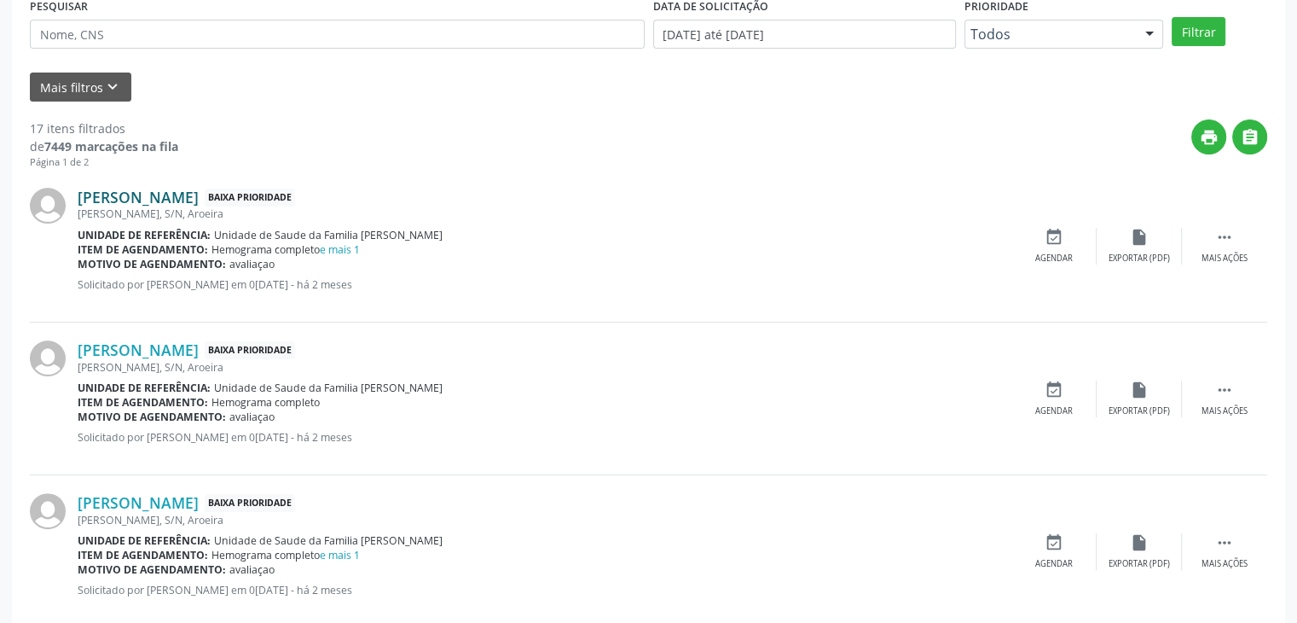
click at [177, 199] on link "Magali Pessoa Santana" at bounding box center [138, 197] width 121 height 19
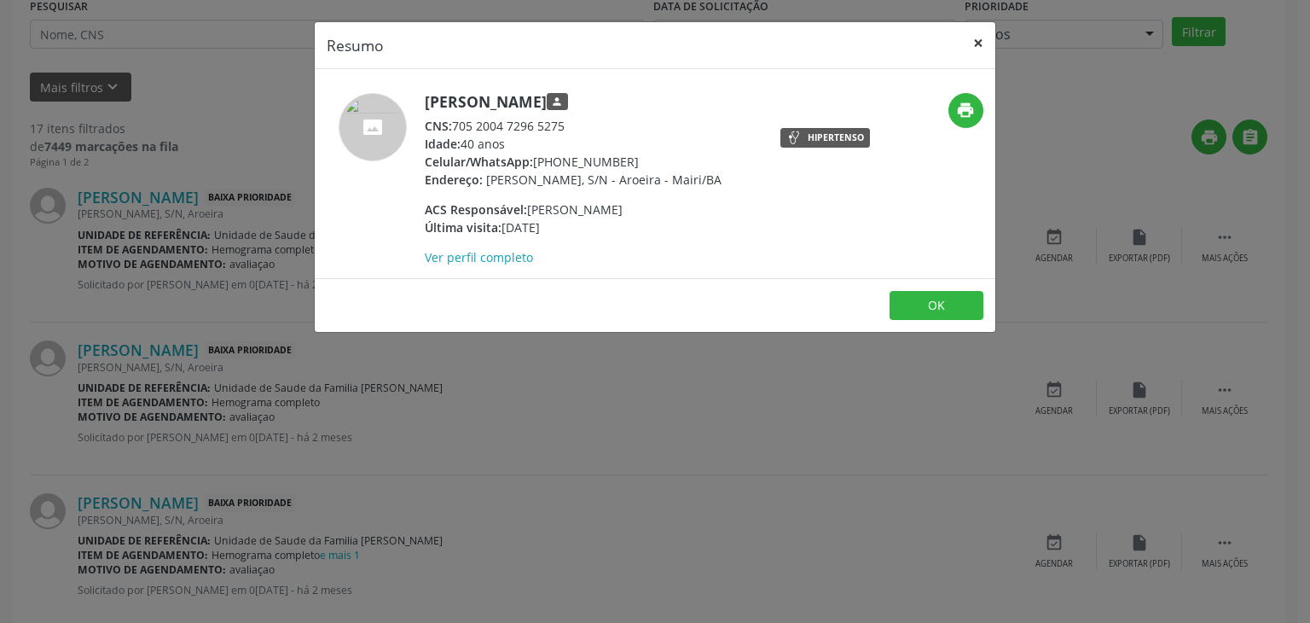
click at [972, 42] on button "×" at bounding box center [978, 43] width 34 height 42
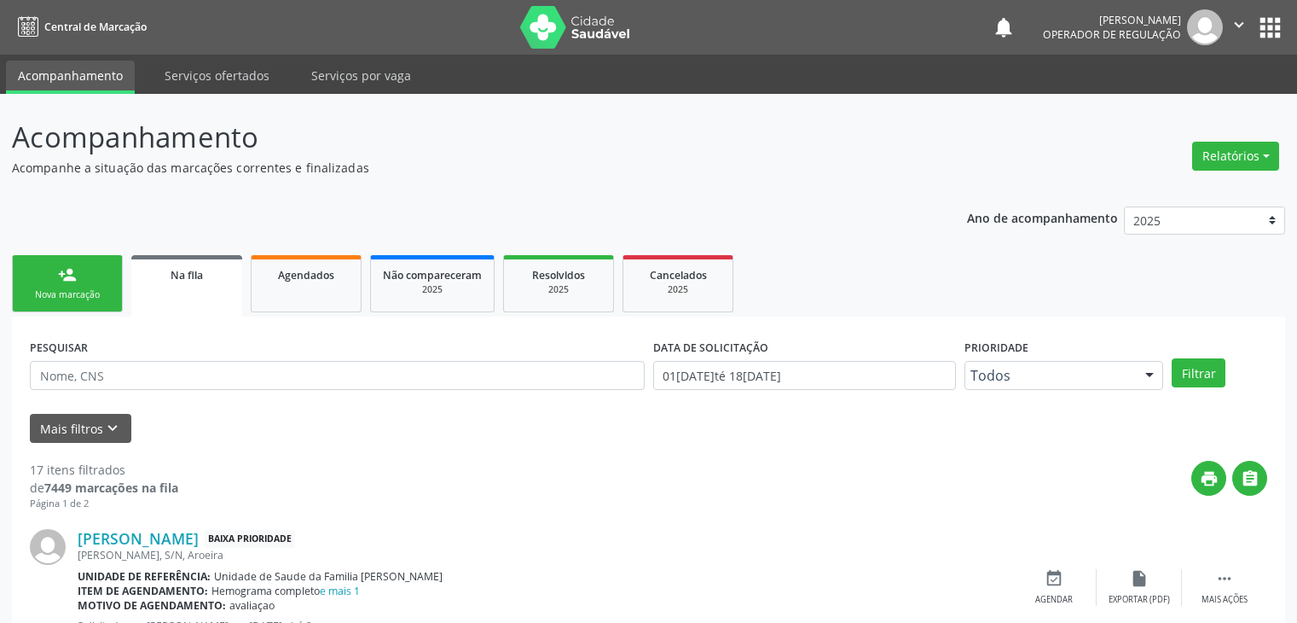
scroll to position [341, 0]
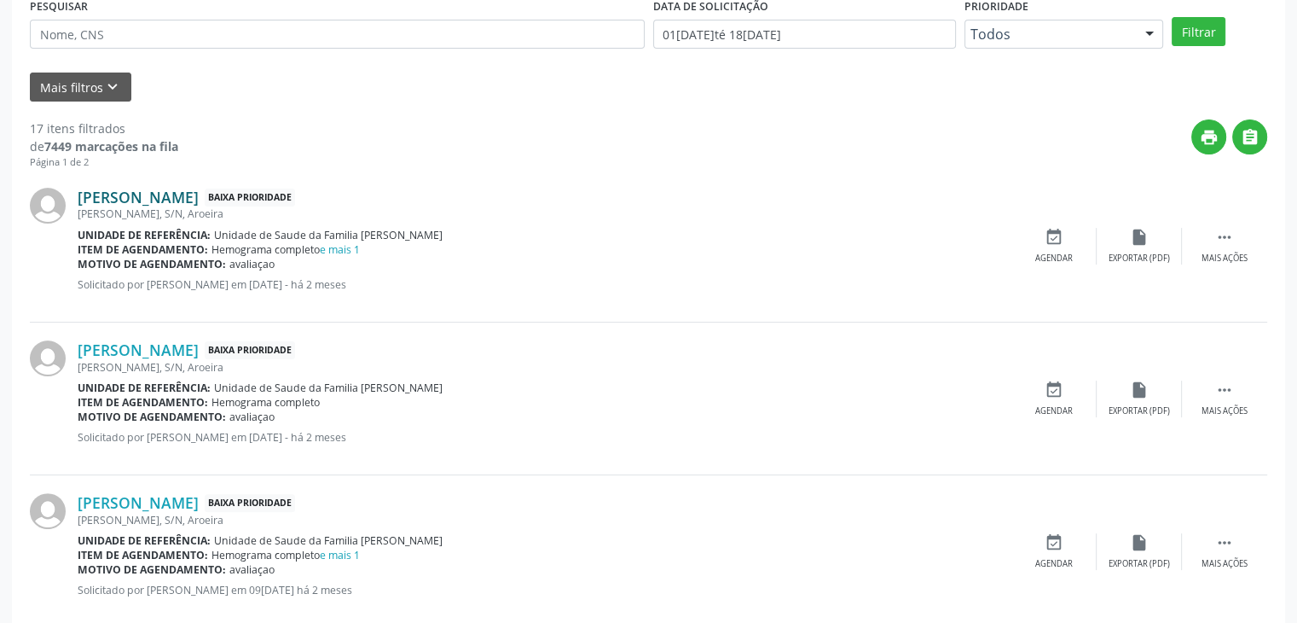
click at [184, 194] on link "Magali Pessoa Santana" at bounding box center [138, 197] width 121 height 19
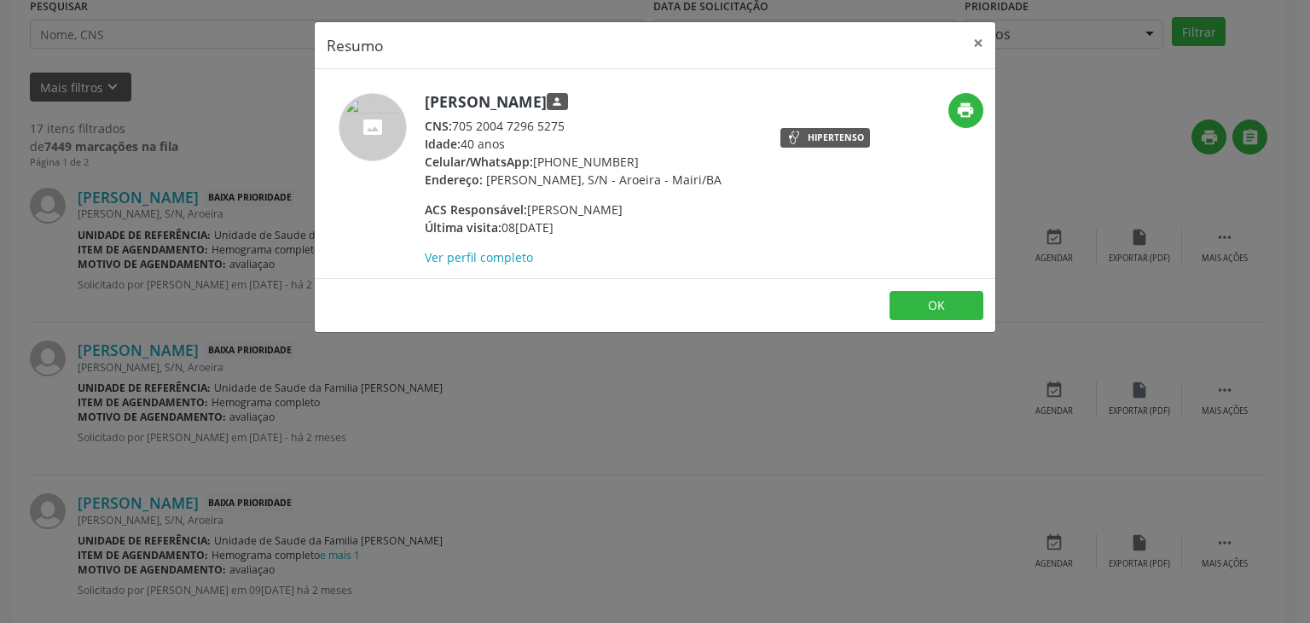
drag, startPoint x: 425, startPoint y: 96, endPoint x: 618, endPoint y: 109, distance: 193.2
click at [618, 109] on h5 "Magali Pessoa Santana person" at bounding box center [573, 102] width 297 height 18
copy h5 "Magali Pessoa Santana"
click at [969, 41] on button "×" at bounding box center [978, 43] width 34 height 42
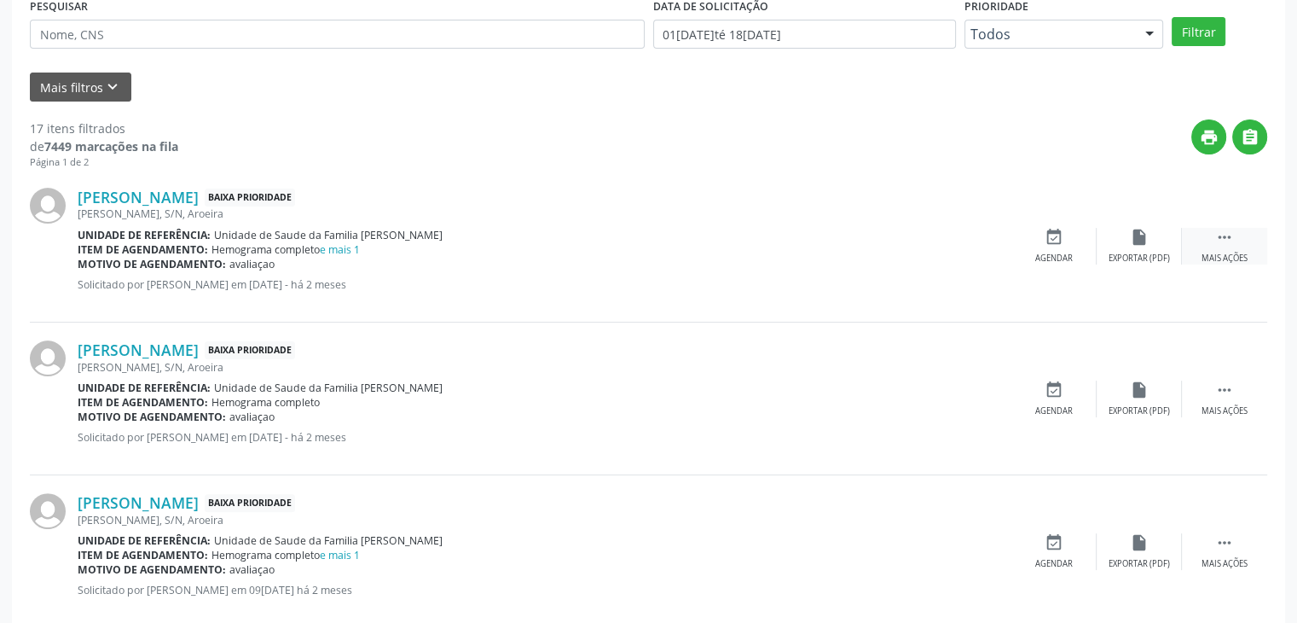
click at [1204, 226] on div "Magali Pessoa Santana Baixa Prioridade José Fernandes, S/N, Aroeira Unidade de …" at bounding box center [649, 246] width 1238 height 153
click at [1199, 240] on div " Mais ações" at bounding box center [1224, 246] width 85 height 37
click at [1145, 246] on div "edit Editar" at bounding box center [1139, 246] width 85 height 37
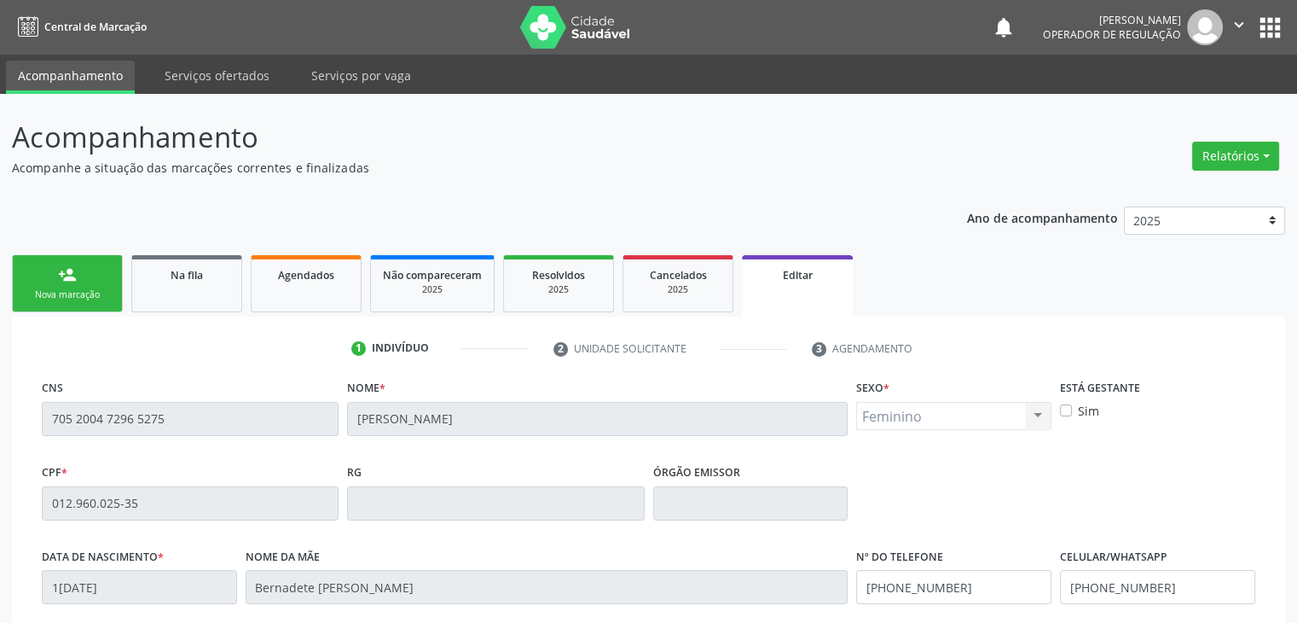
scroll to position [324, 0]
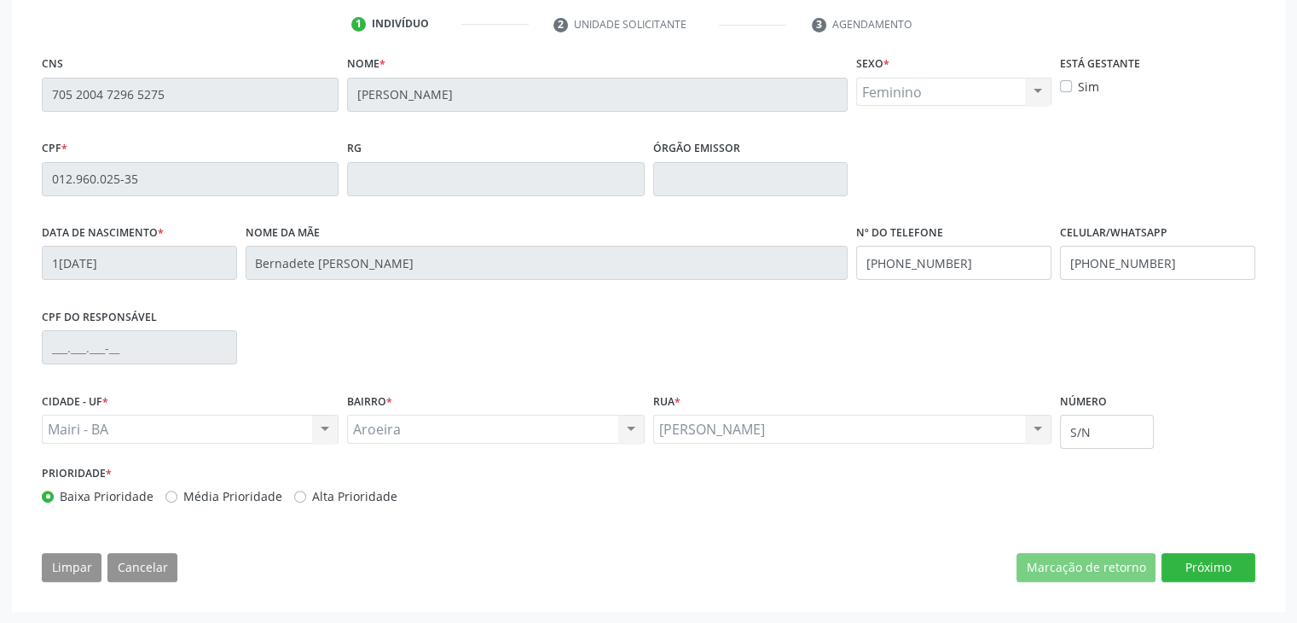
click at [1237, 550] on div "CNS 705 2004 7296 5275 Nome * Magali Pessoa Santana Sexo * Feminino Masculino F…" at bounding box center [649, 322] width 1238 height 543
click at [1238, 562] on button "Próximo" at bounding box center [1209, 567] width 94 height 29
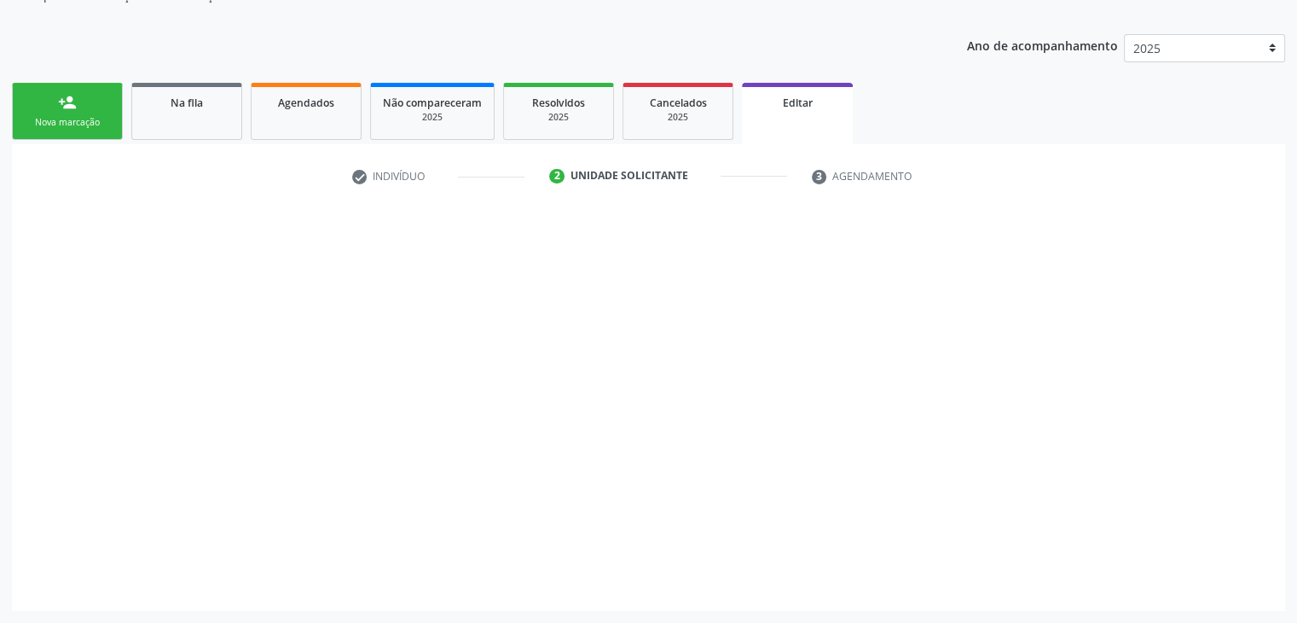
scroll to position [171, 0]
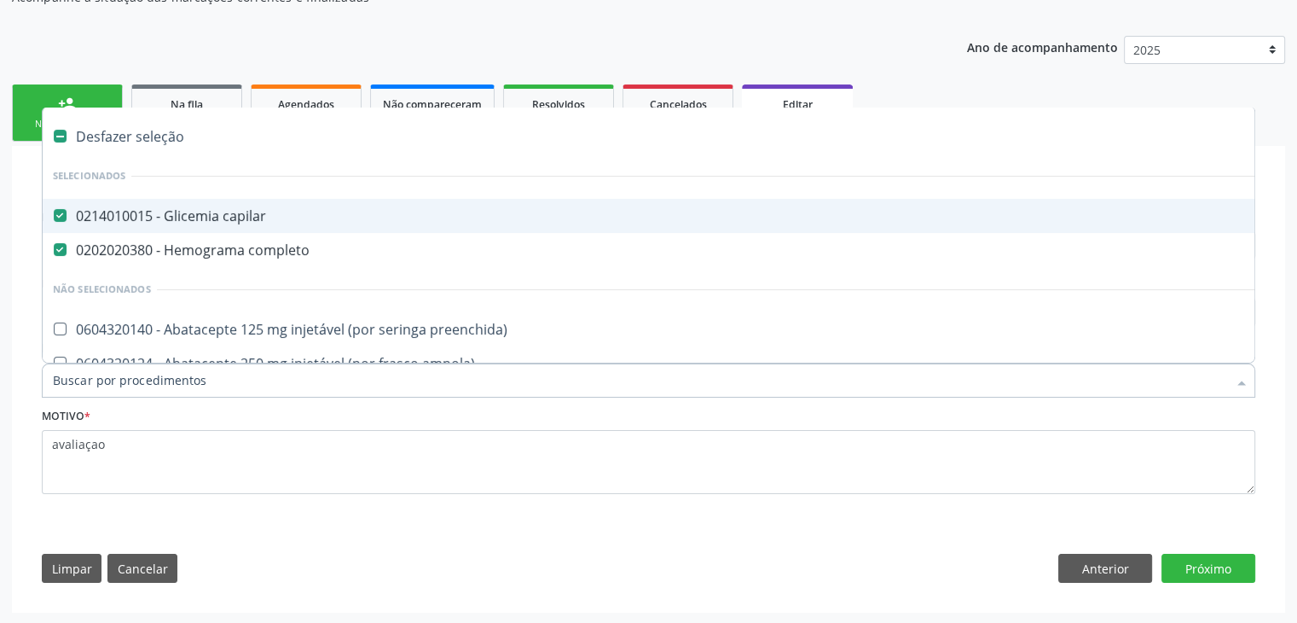
click at [125, 125] on div "Desfazer seleção" at bounding box center [709, 136] width 1333 height 34
checkbox capilar "false"
checkbox completo "false"
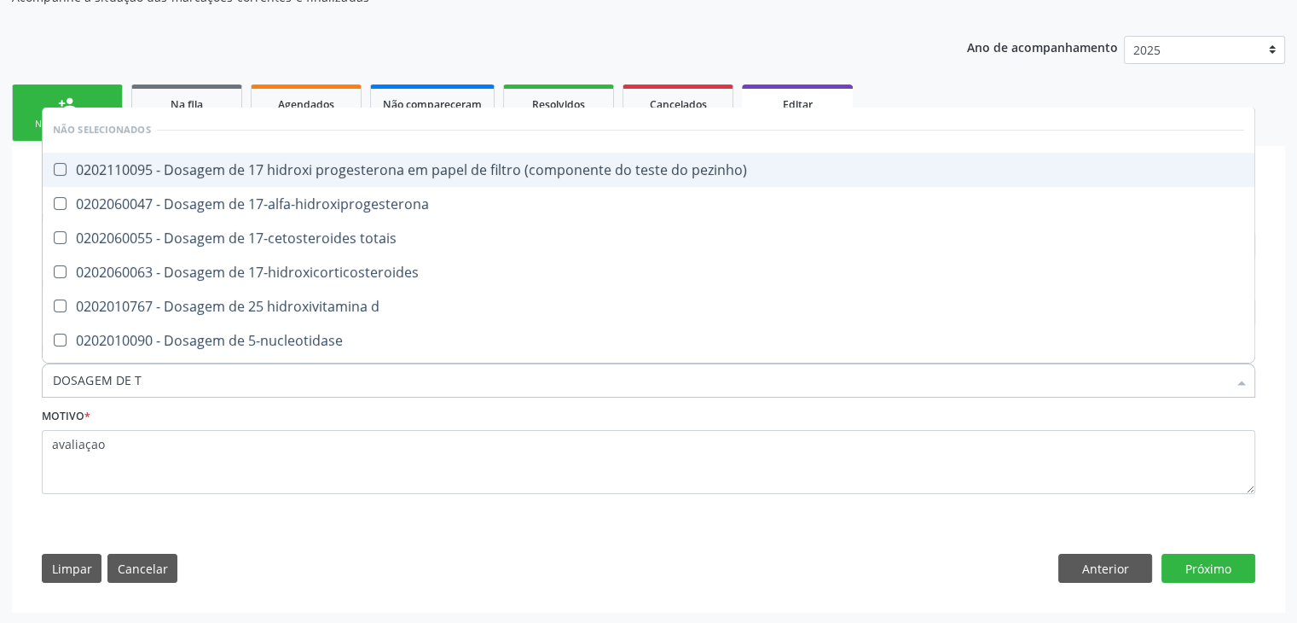
type input "DOSAGEM DE TS"
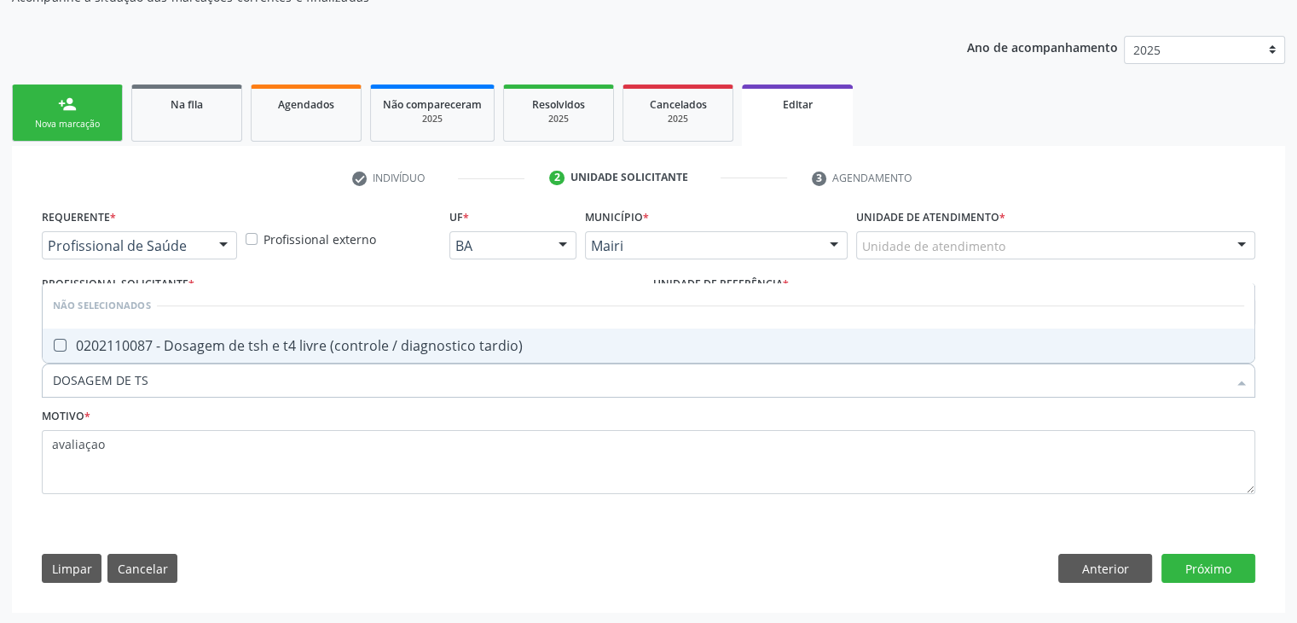
click at [278, 333] on span "0202110087 - Dosagem de tsh e t4 livre (controle / diagnostico tardio)" at bounding box center [649, 345] width 1212 height 34
checkbox tardio\) "true"
click at [1208, 565] on button "Próximo" at bounding box center [1209, 568] width 94 height 29
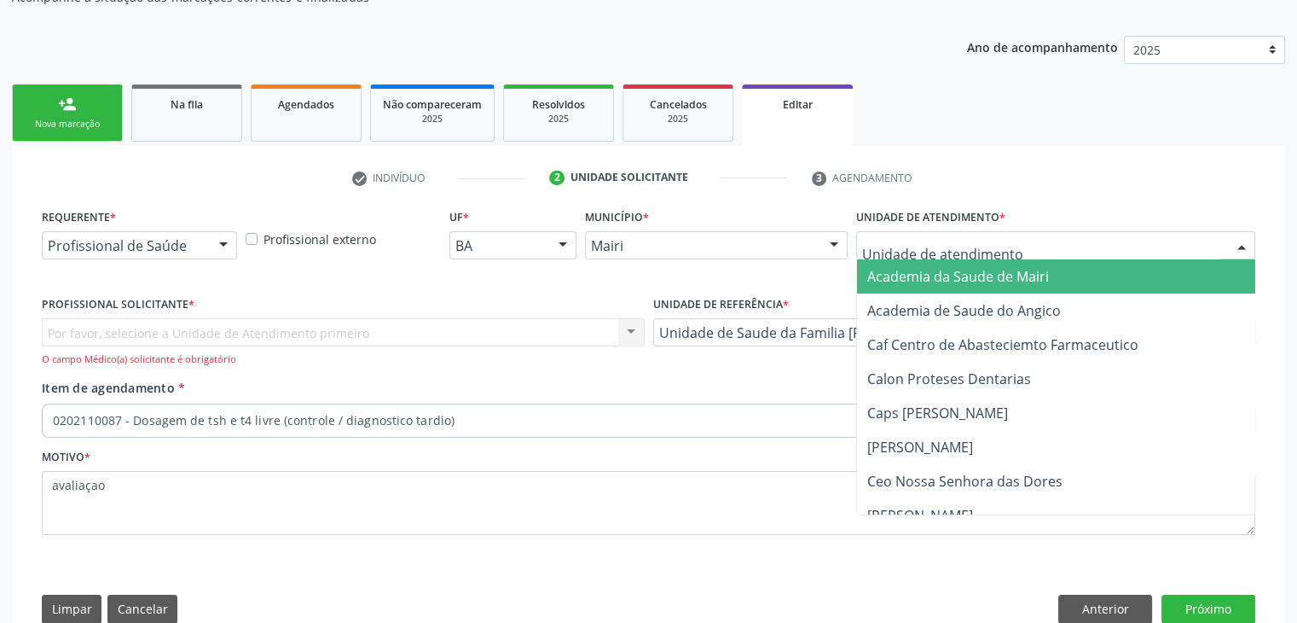
click at [1173, 233] on div at bounding box center [1055, 245] width 399 height 29
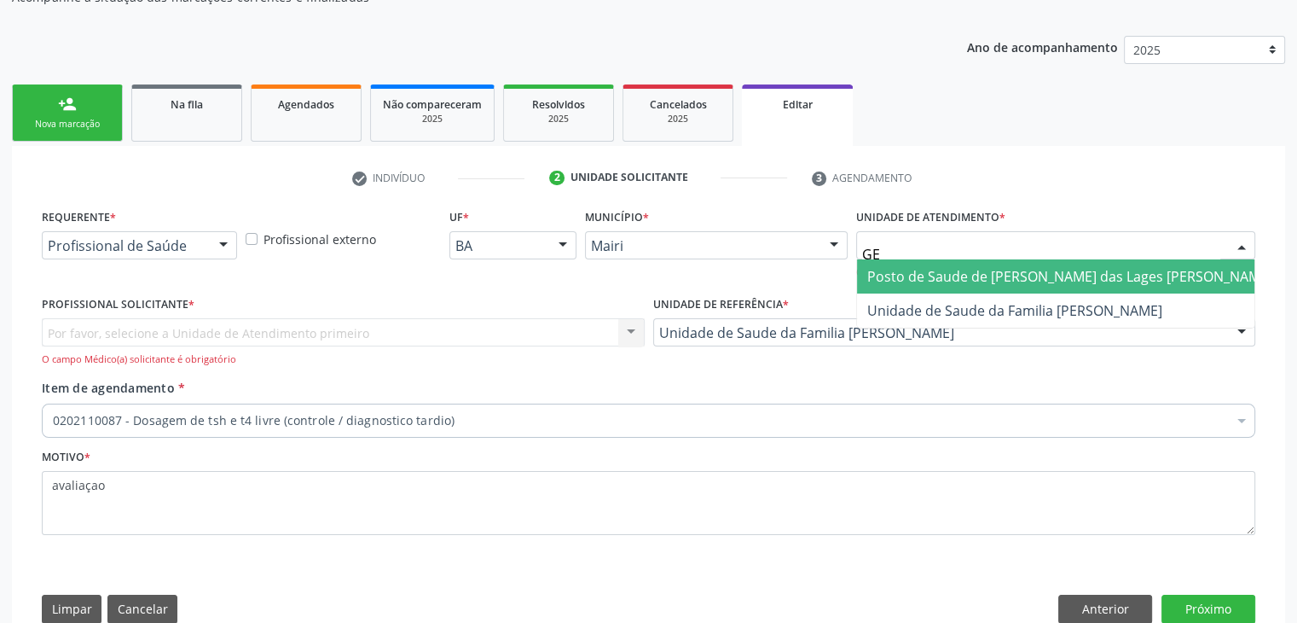
type input "GER"
click at [1128, 264] on span "Unidade de Saude da Familia [PERSON_NAME]" at bounding box center [1056, 276] width 398 height 34
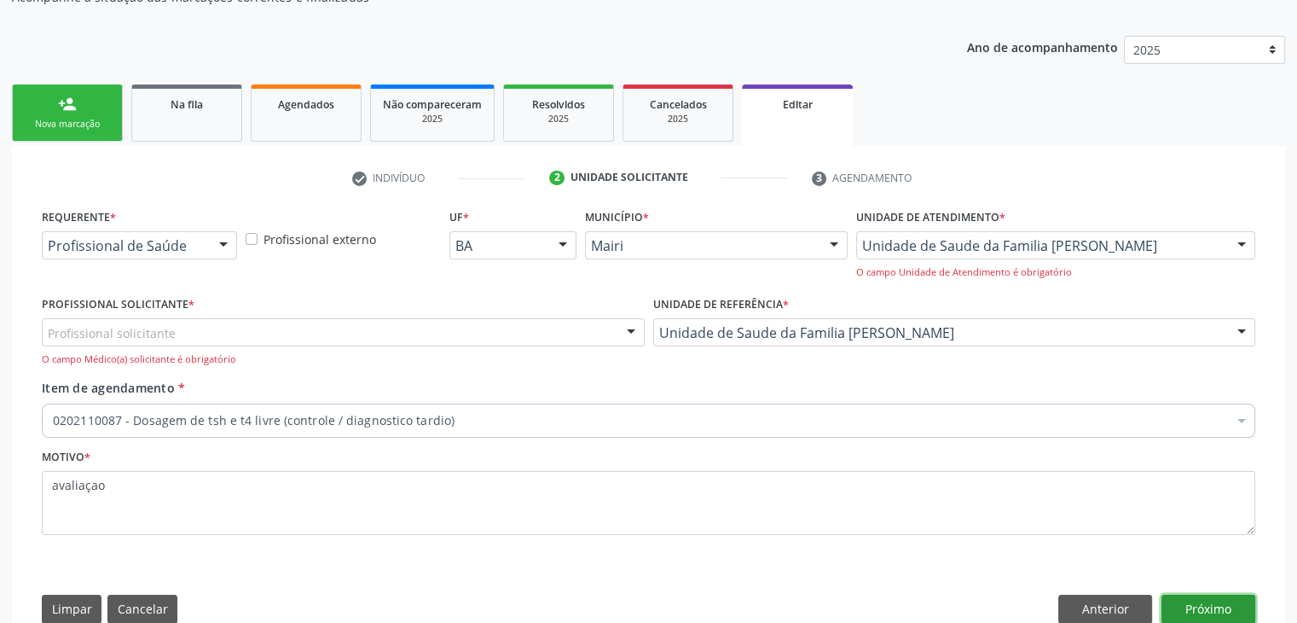
click at [1211, 606] on button "Próximo" at bounding box center [1209, 609] width 94 height 29
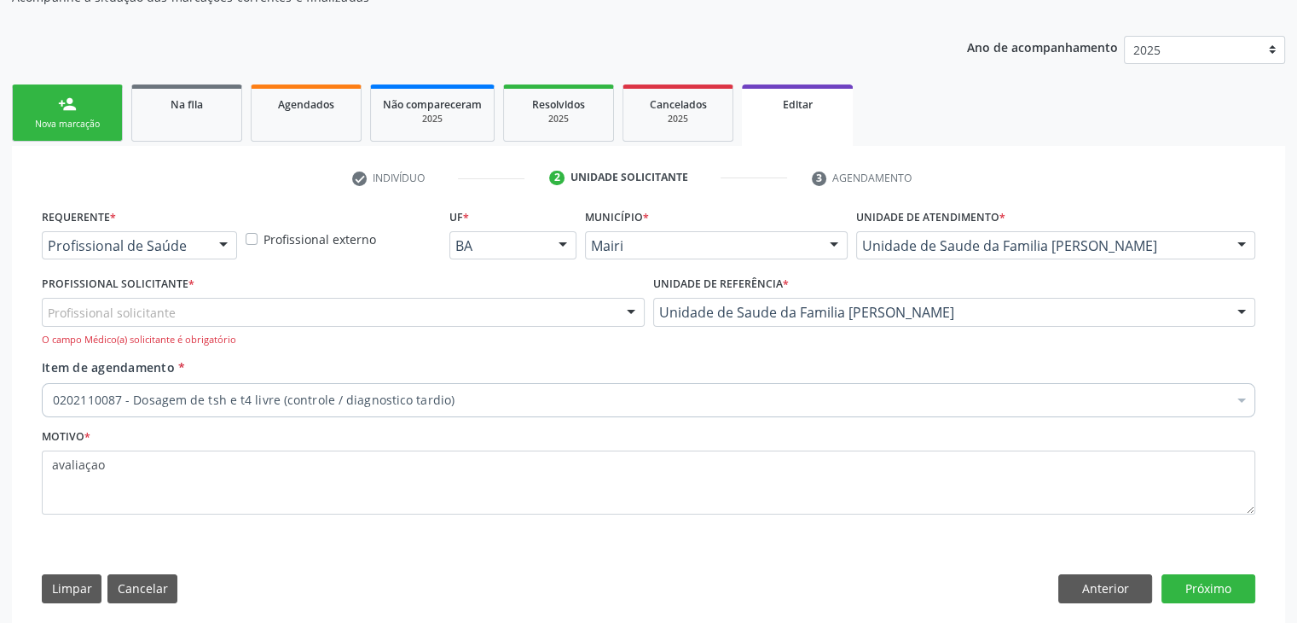
click at [184, 298] on div "Profissional solicitante" at bounding box center [343, 312] width 603 height 29
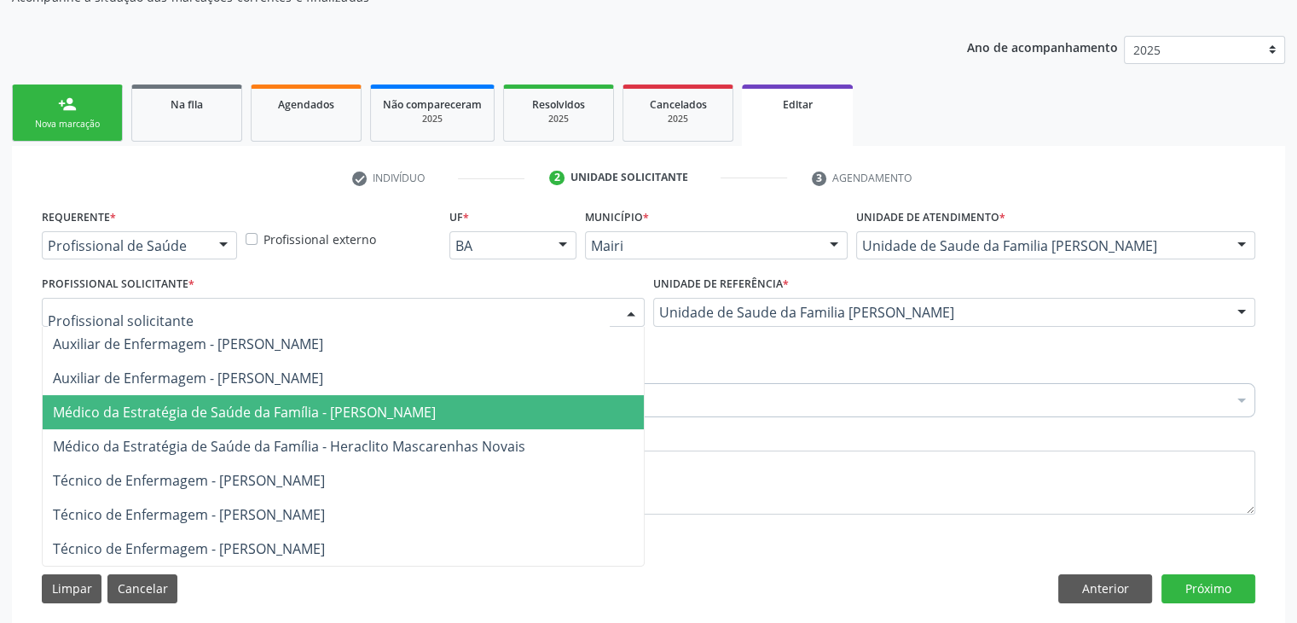
click at [228, 412] on span "Médico da Estratégia de Saúde da Família - [PERSON_NAME]" at bounding box center [244, 412] width 383 height 19
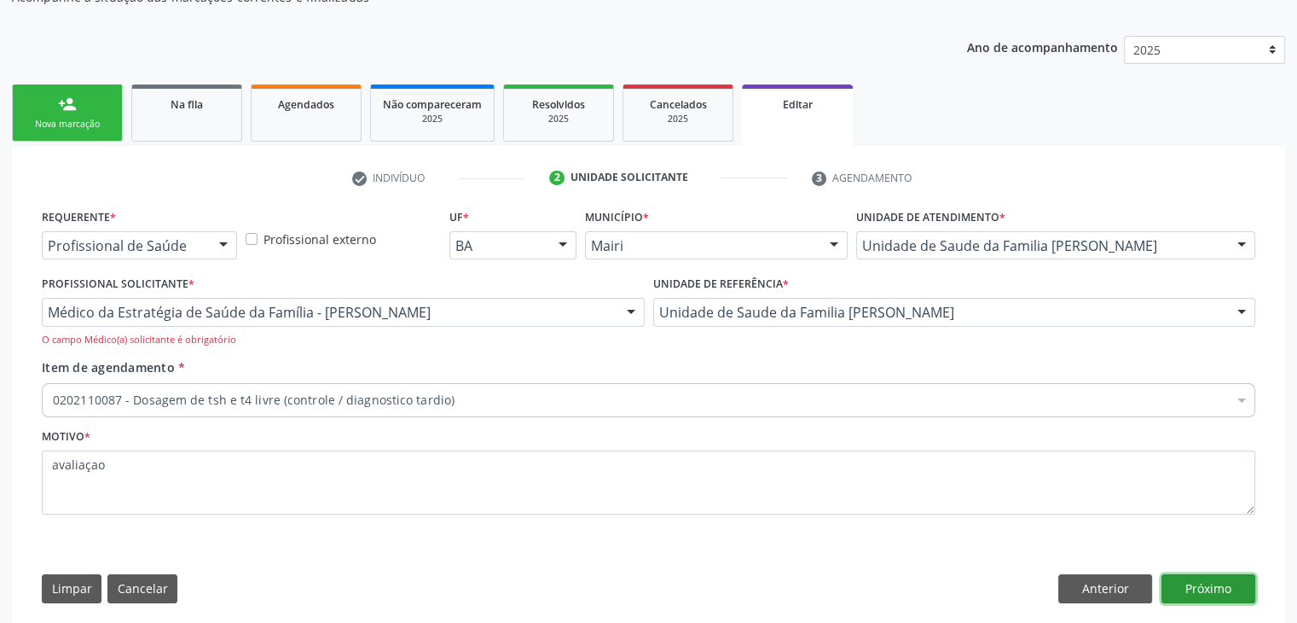
click at [1198, 593] on button "Próximo" at bounding box center [1209, 588] width 94 height 29
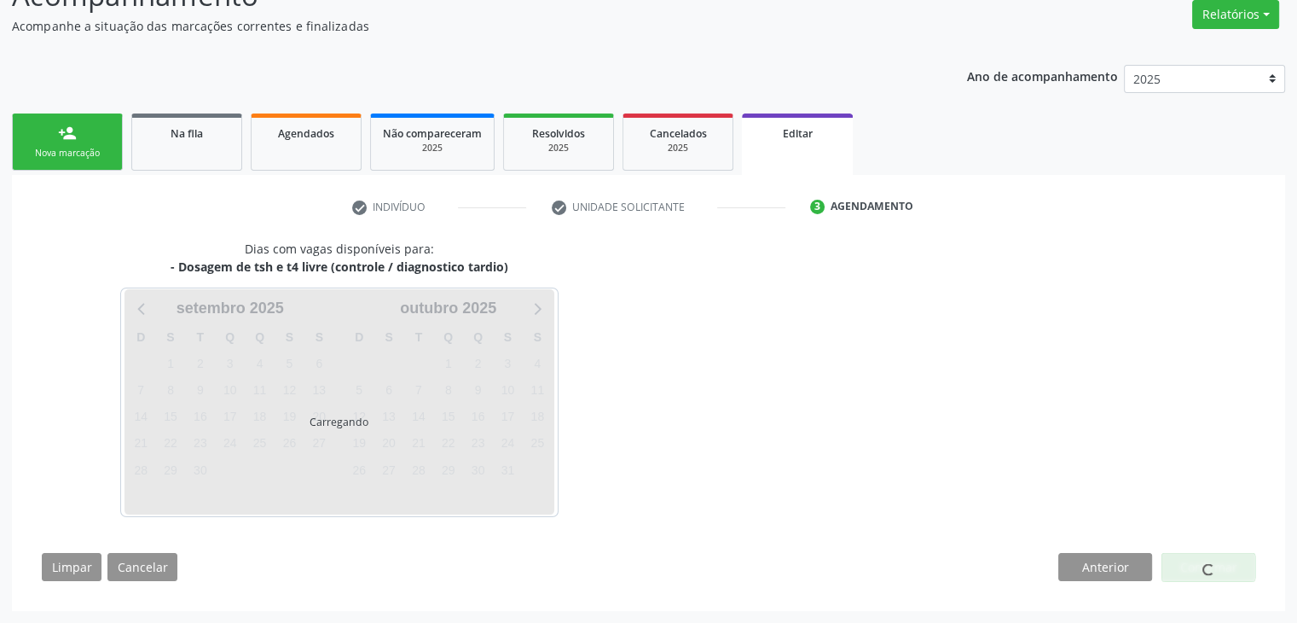
scroll to position [141, 0]
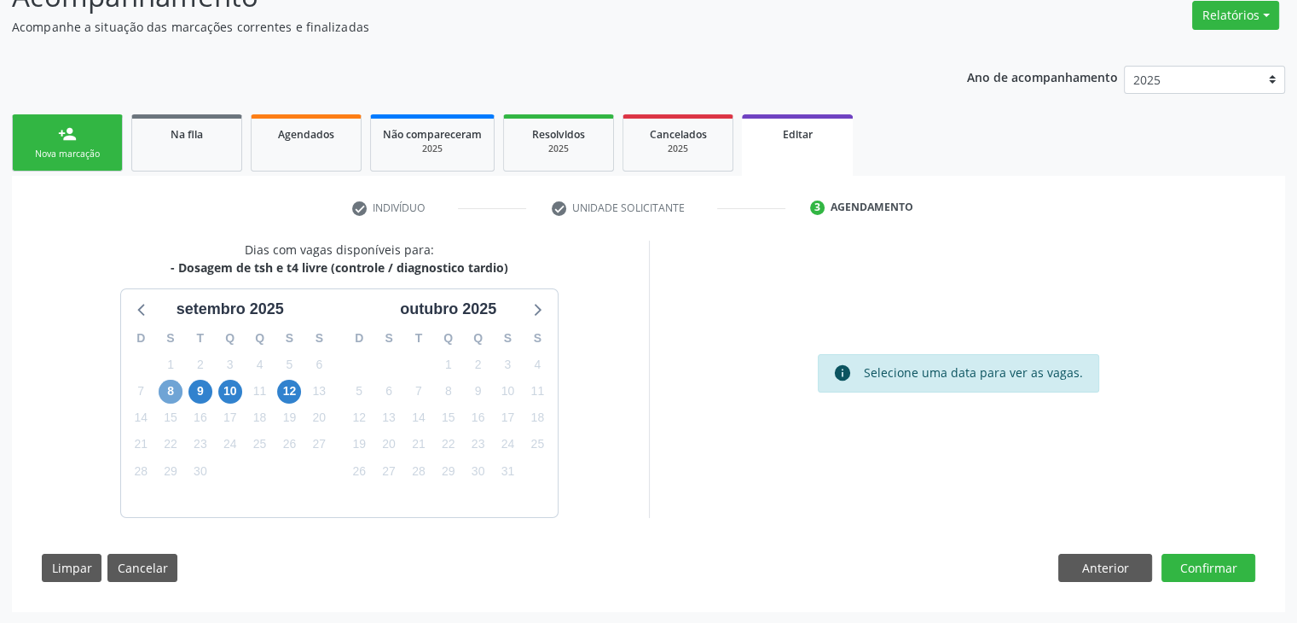
click at [177, 389] on span "8" at bounding box center [171, 392] width 24 height 24
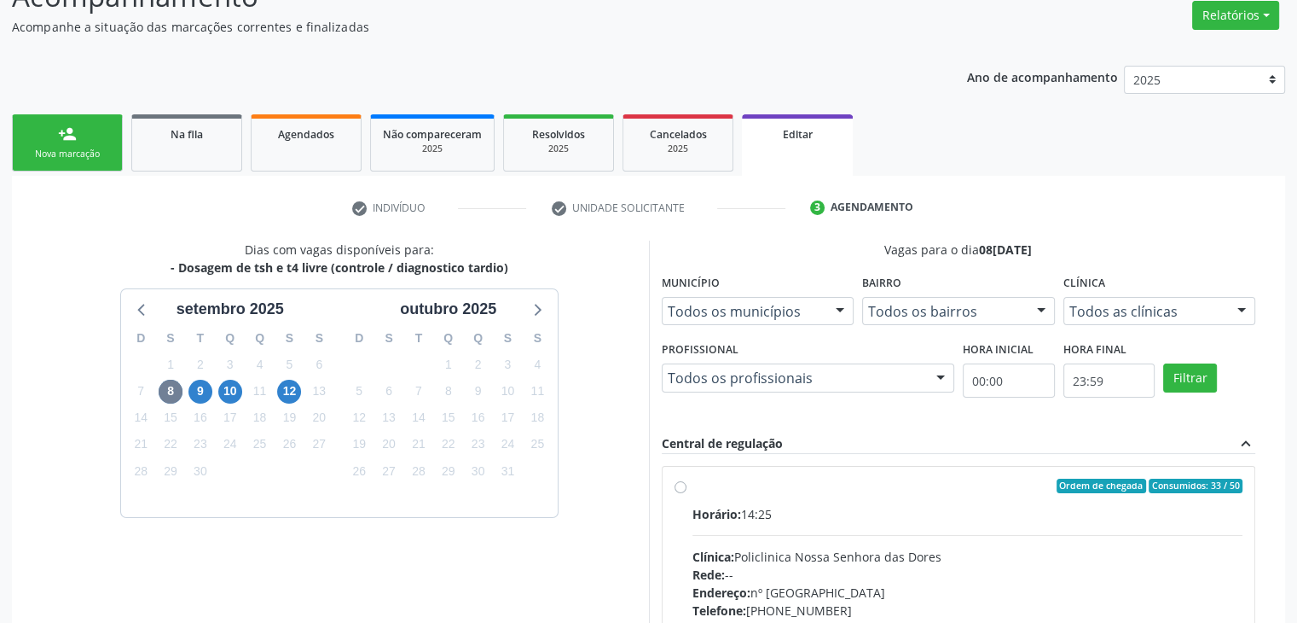
click at [1034, 530] on div "Horário: 14:25 Clínica: Policlinica Nossa Senhora das Dores Rede: -- Endereço: …" at bounding box center [968, 622] width 551 height 235
click at [687, 494] on input "Ordem de chegada Consumidos: 33 / 50 Horário: 14:25 Clínica: Policlinica Nossa …" at bounding box center [681, 486] width 12 height 15
radio input "true"
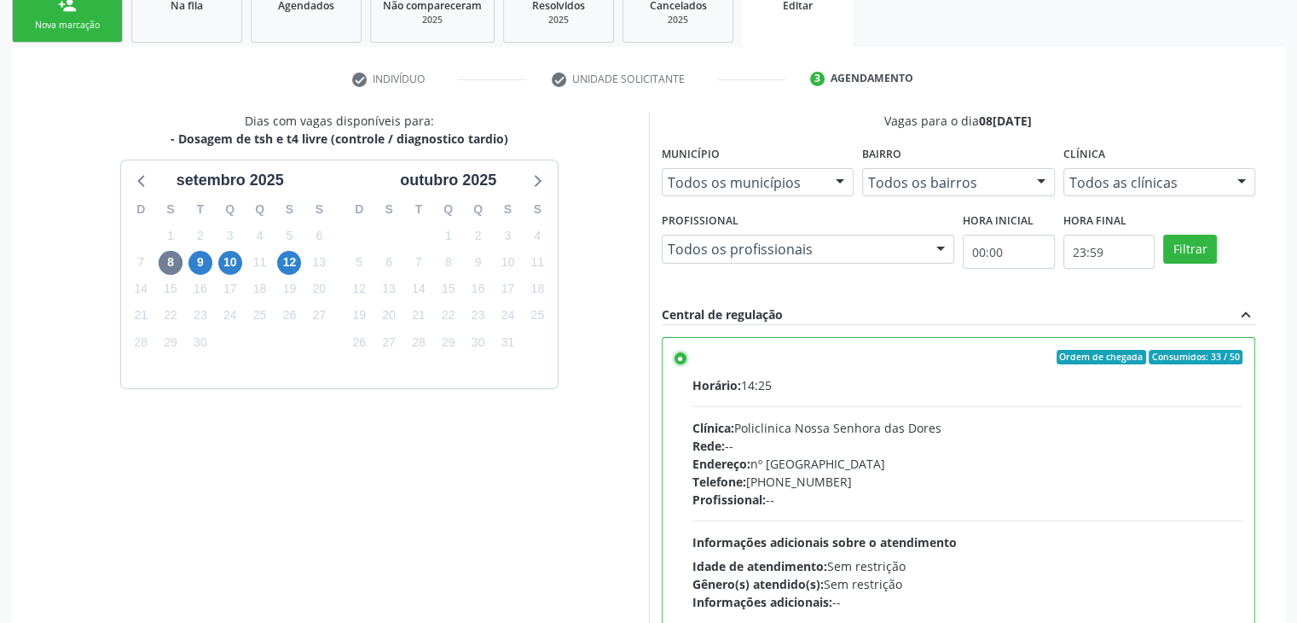
scroll to position [418, 0]
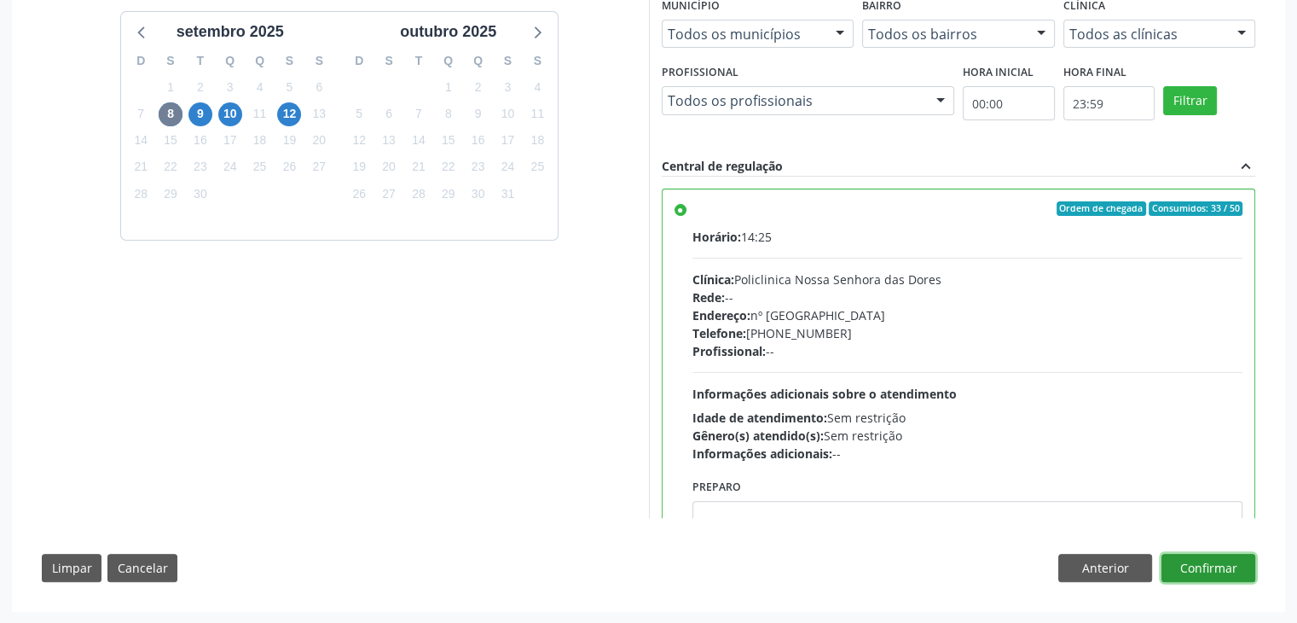
click at [1204, 567] on button "Confirmar" at bounding box center [1209, 568] width 94 height 29
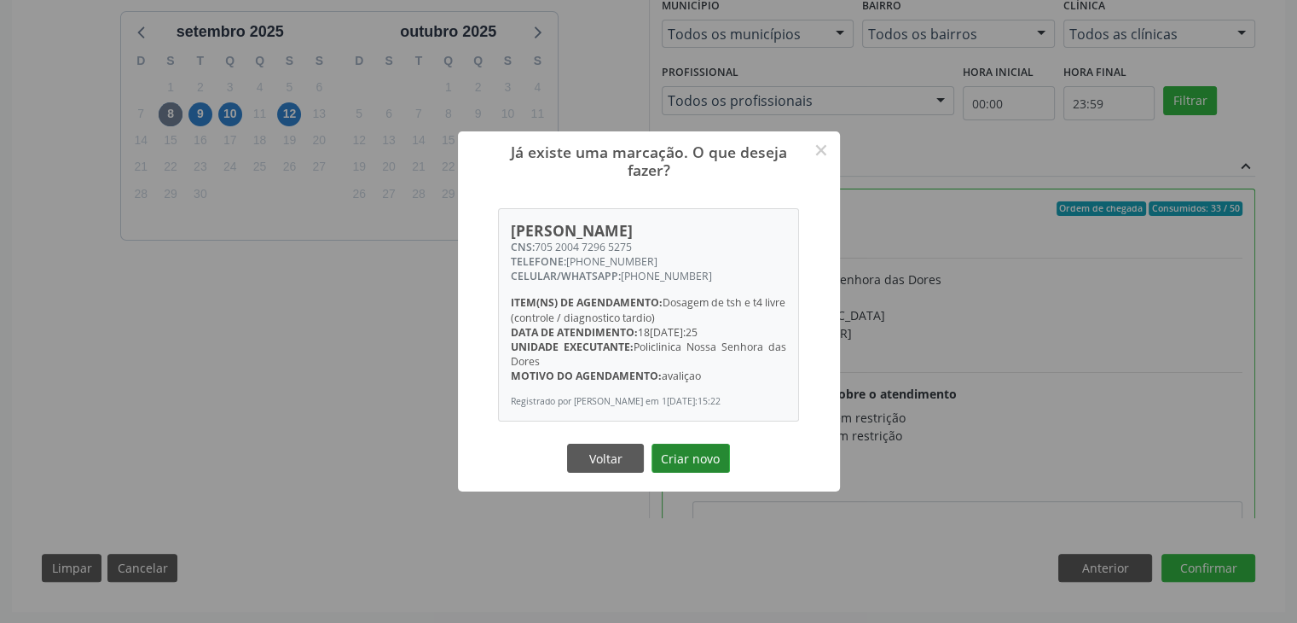
click at [676, 461] on button "Criar novo" at bounding box center [691, 458] width 78 height 29
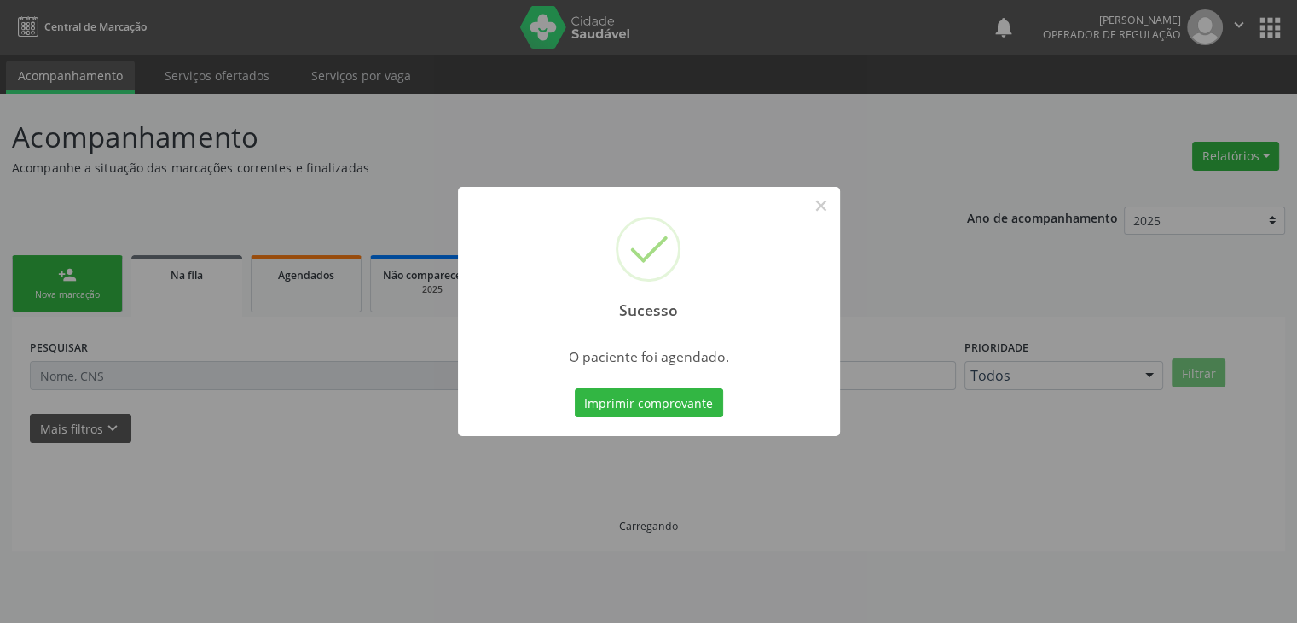
scroll to position [0, 0]
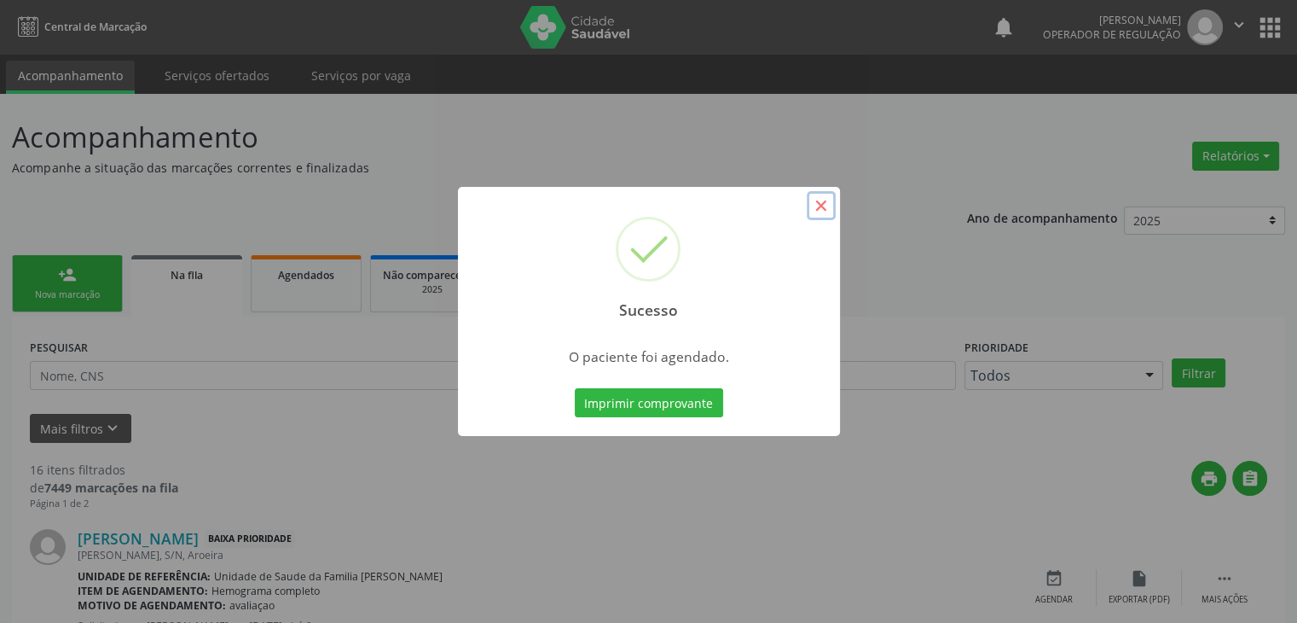
click at [832, 212] on button "×" at bounding box center [821, 205] width 29 height 29
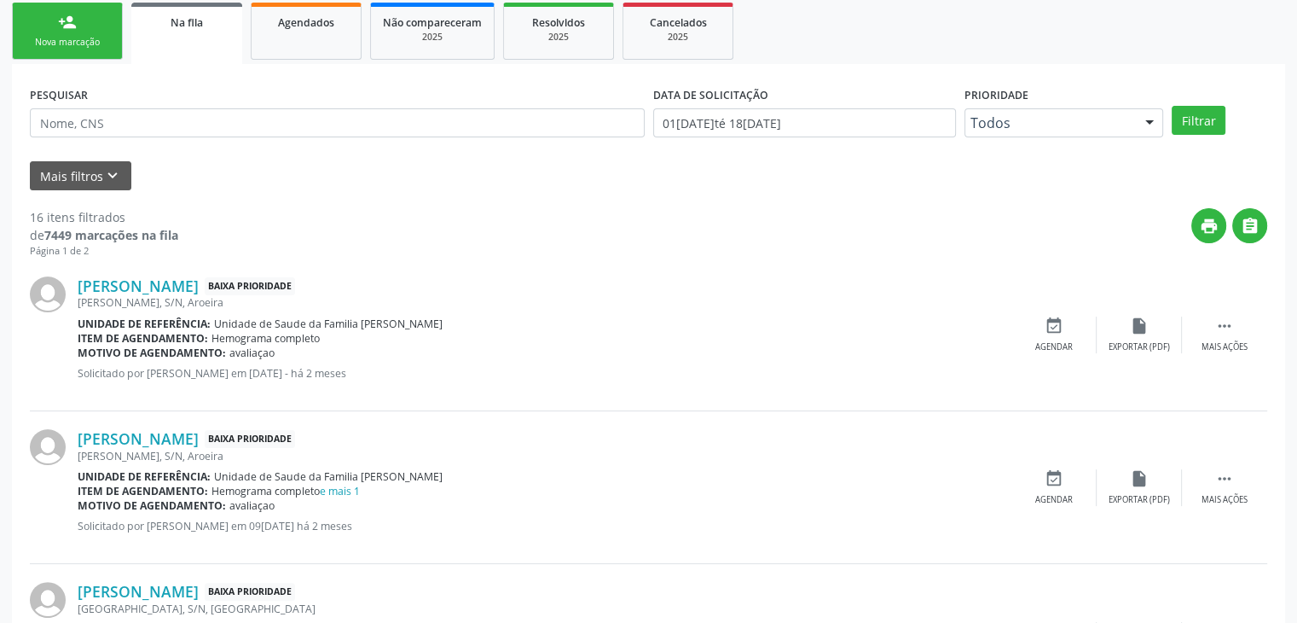
scroll to position [256, 0]
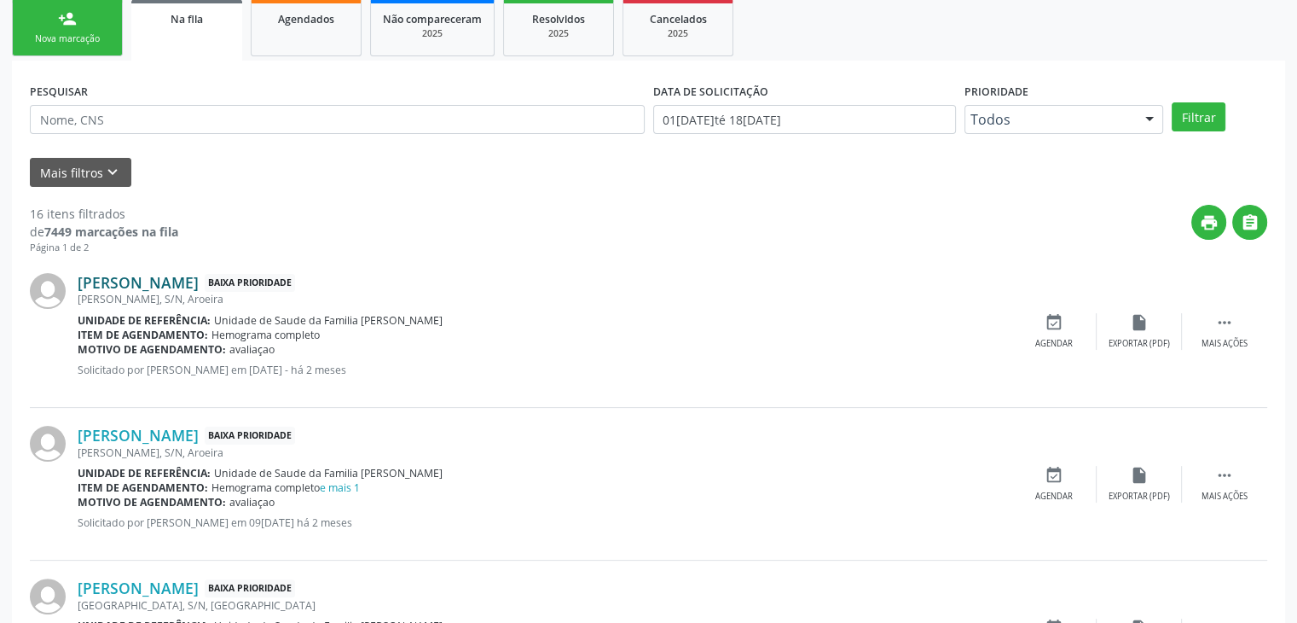
click at [147, 278] on link "Elisangela Gonçalves Pezan" at bounding box center [138, 282] width 121 height 19
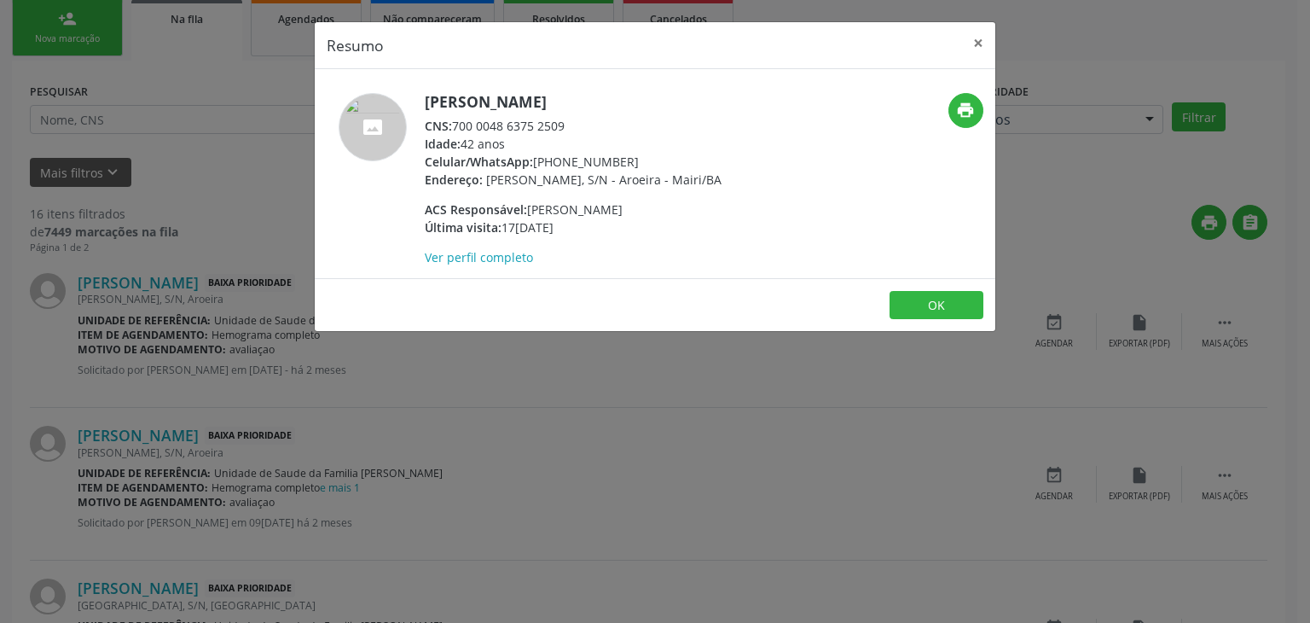
drag, startPoint x: 423, startPoint y: 90, endPoint x: 663, endPoint y: 100, distance: 239.9
click at [663, 100] on div "Elisangela Gonçalves Pezan CNS: 700 0048 6375 2509 Idade: 42 anos Celular/Whats…" at bounding box center [655, 173] width 681 height 209
copy h5 "Elisangela Gonçalves Pezan"
click at [985, 42] on button "×" at bounding box center [978, 43] width 34 height 42
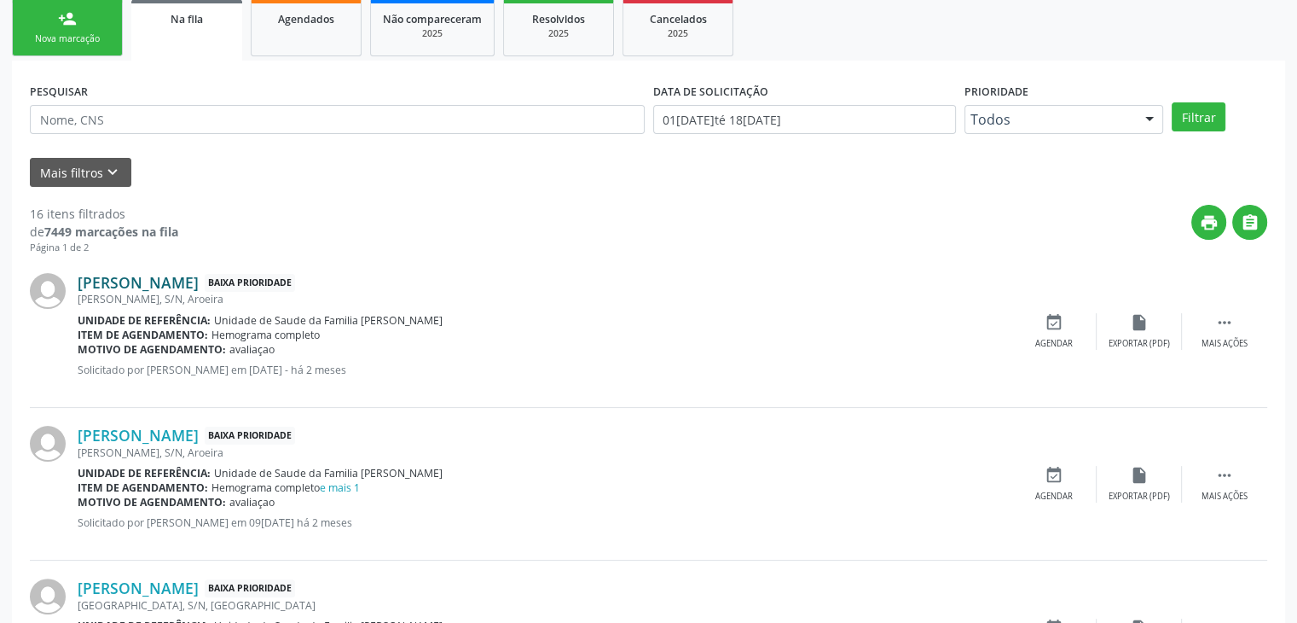
click at [188, 286] on link "Elisangela Gonçalves Pezan" at bounding box center [138, 282] width 121 height 19
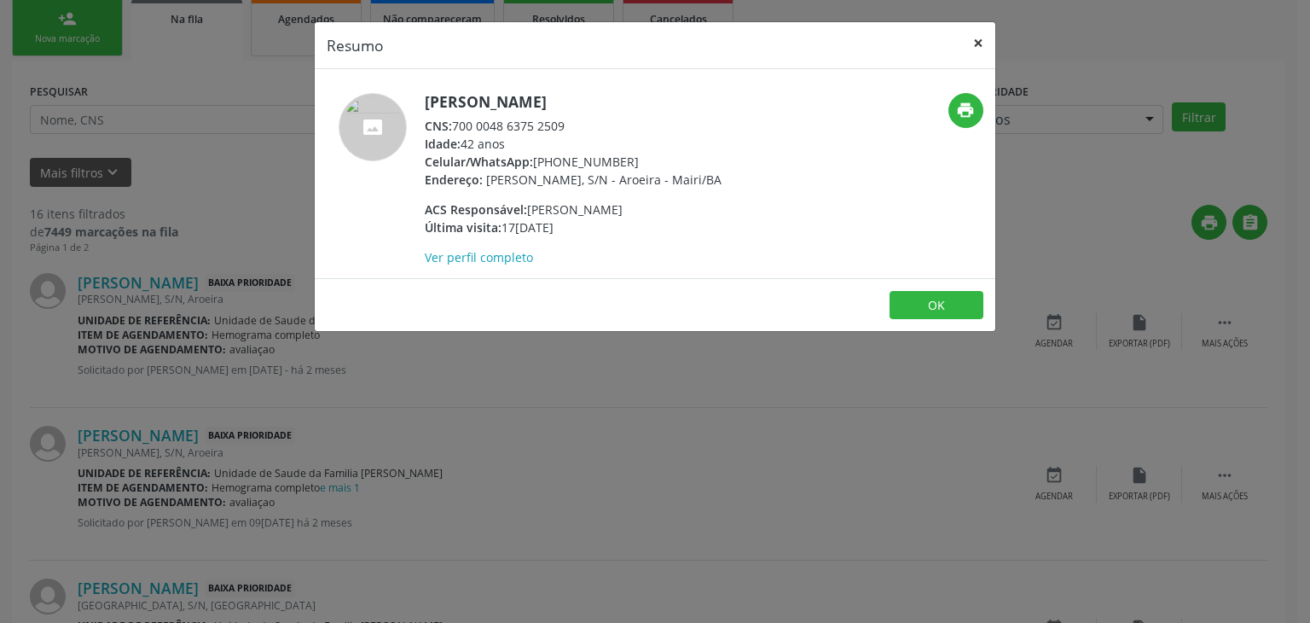
click at [982, 38] on button "×" at bounding box center [978, 43] width 34 height 42
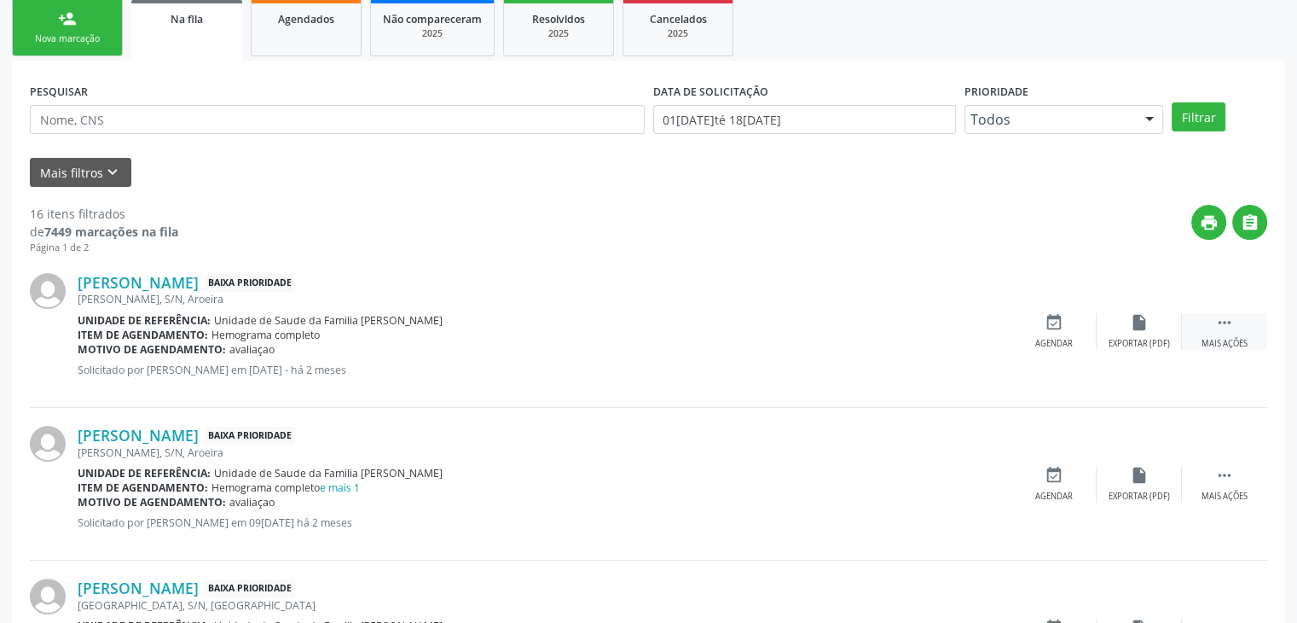
click at [1212, 332] on div " Mais ações" at bounding box center [1224, 331] width 85 height 37
click at [1161, 313] on div "edit Editar" at bounding box center [1139, 331] width 85 height 37
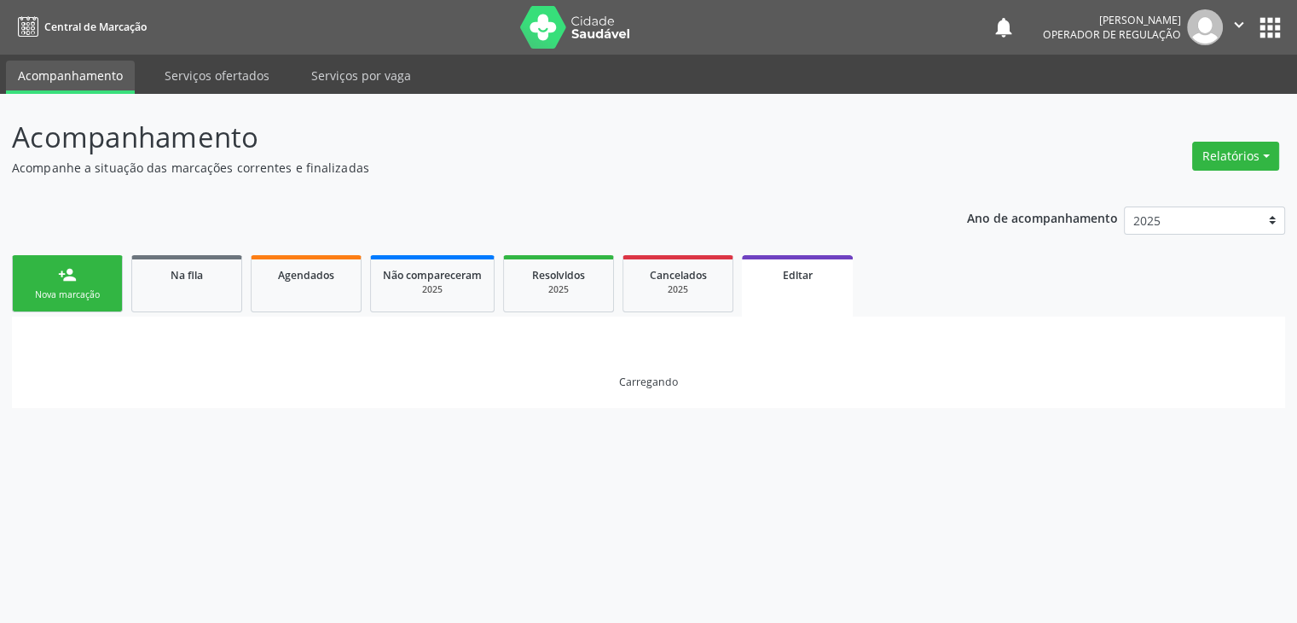
scroll to position [0, 0]
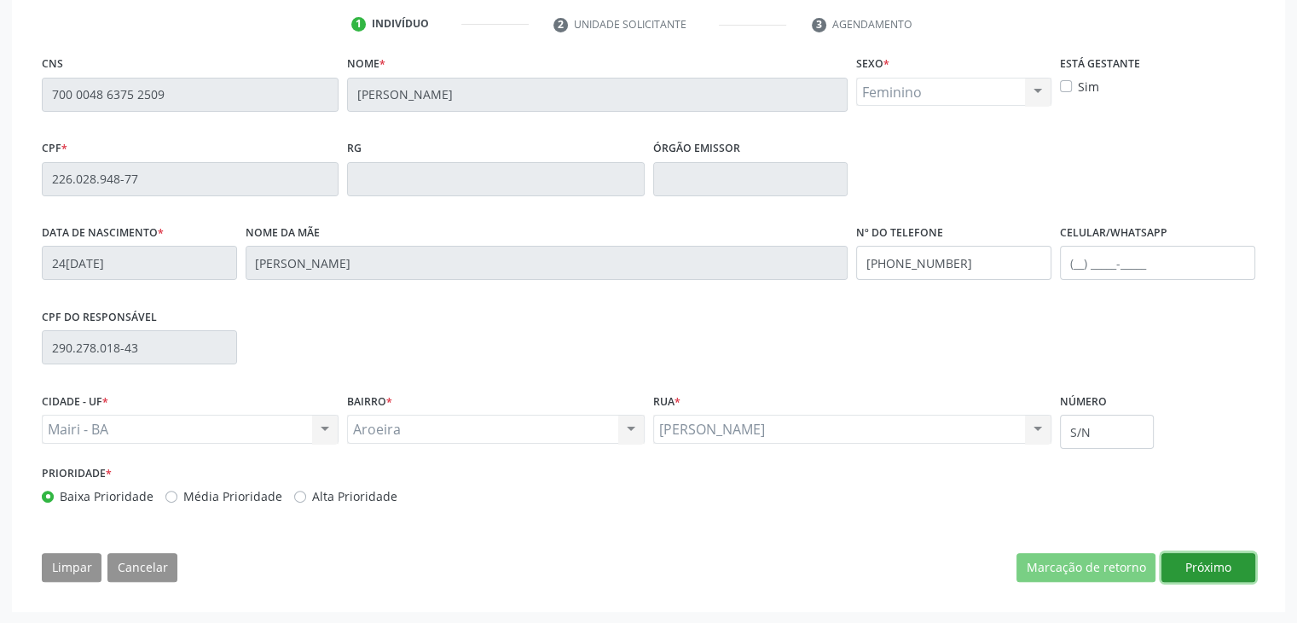
click at [1198, 563] on button "Próximo" at bounding box center [1209, 567] width 94 height 29
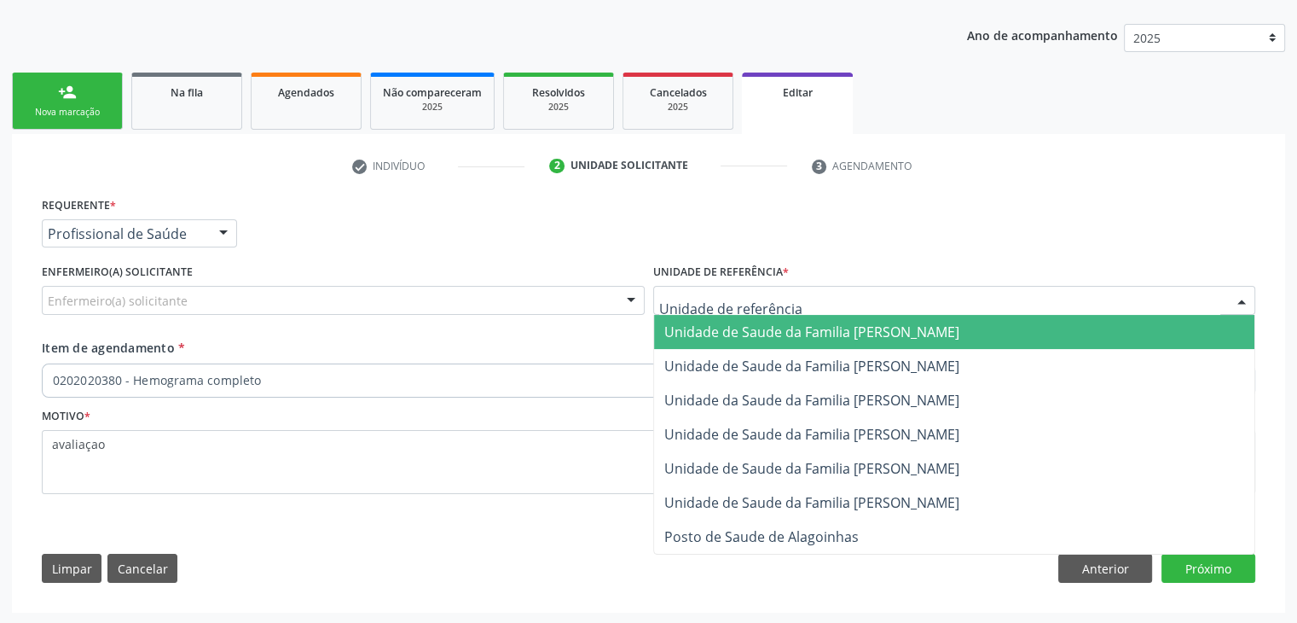
click at [755, 309] on div at bounding box center [954, 300] width 603 height 29
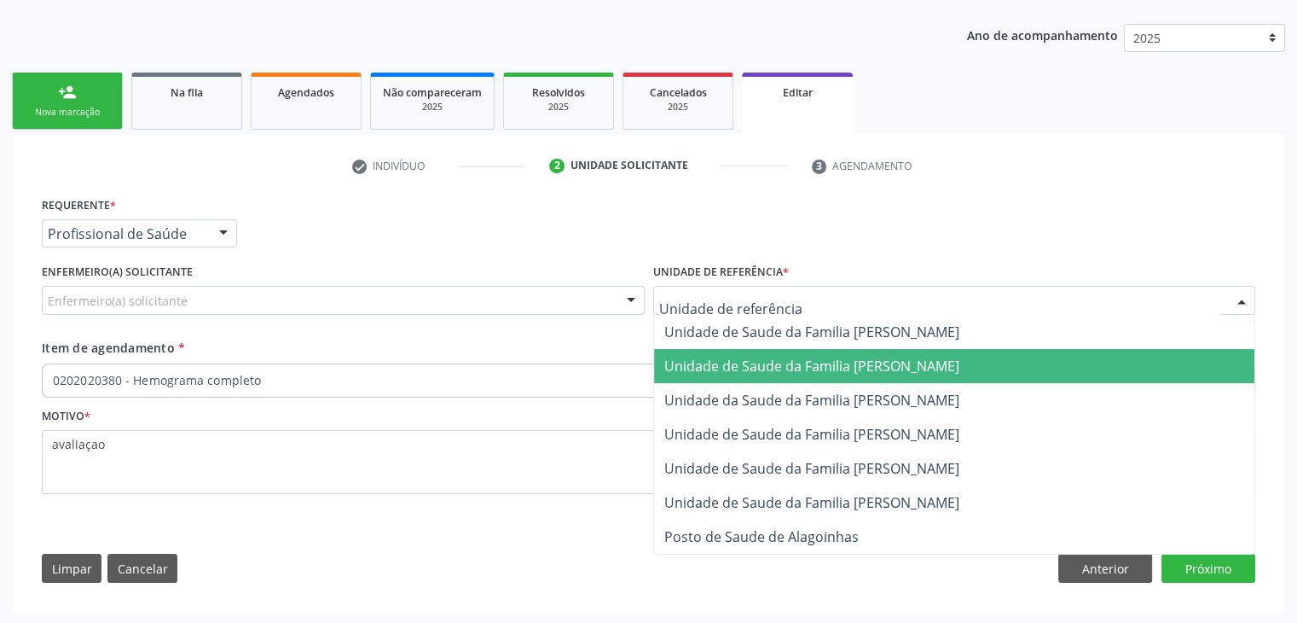
click at [805, 373] on span "Unidade de Saude da Familia [PERSON_NAME]" at bounding box center [811, 366] width 295 height 19
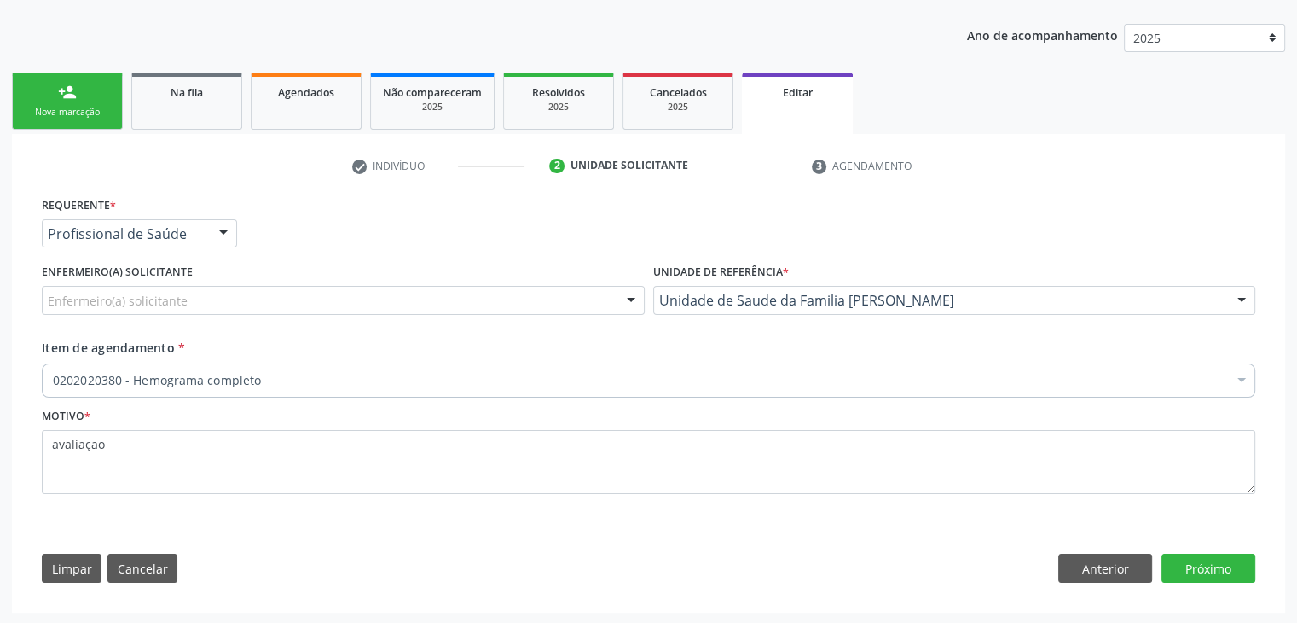
click at [472, 389] on div "0202020380 - Hemograma completo" at bounding box center [649, 380] width 1214 height 34
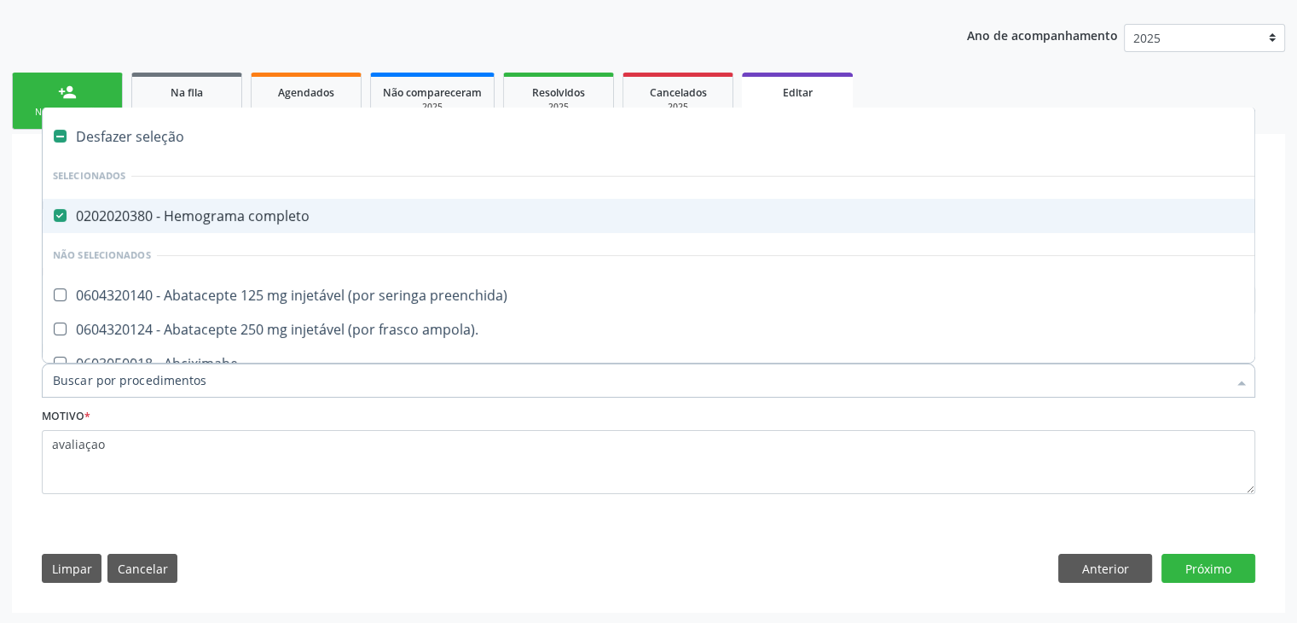
click at [202, 219] on div "0202020380 - Hemograma completo" at bounding box center [709, 216] width 1313 height 14
checkbox completo "false"
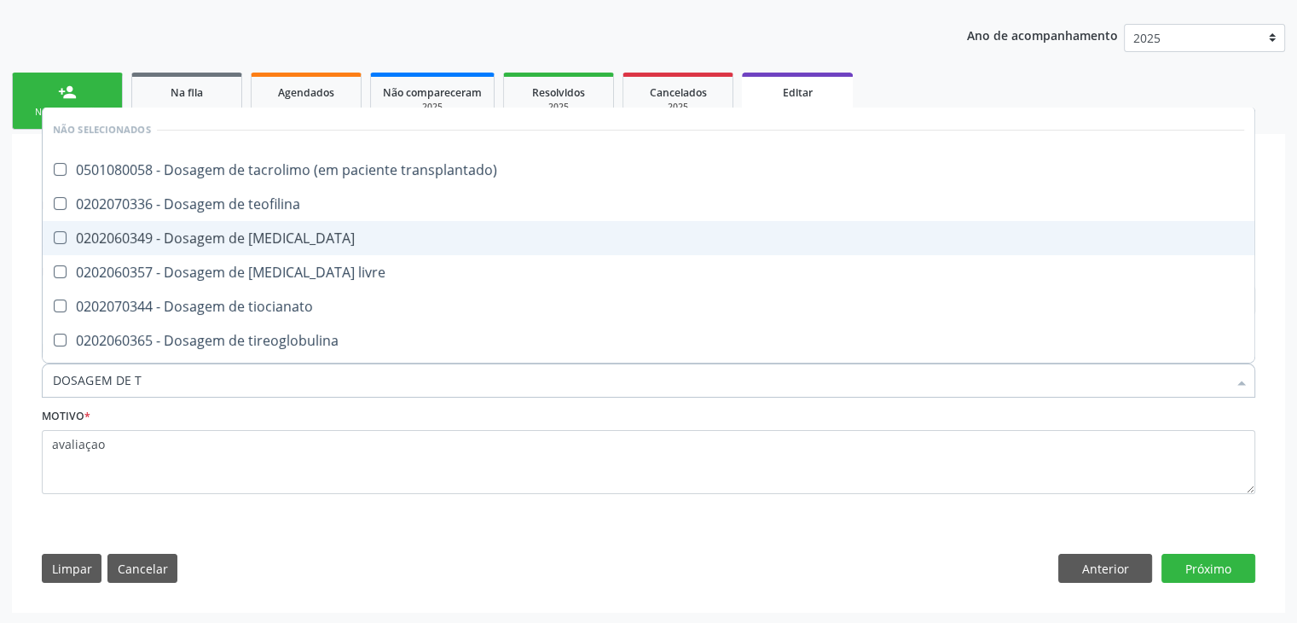
type input "DOSAGEM DE TS"
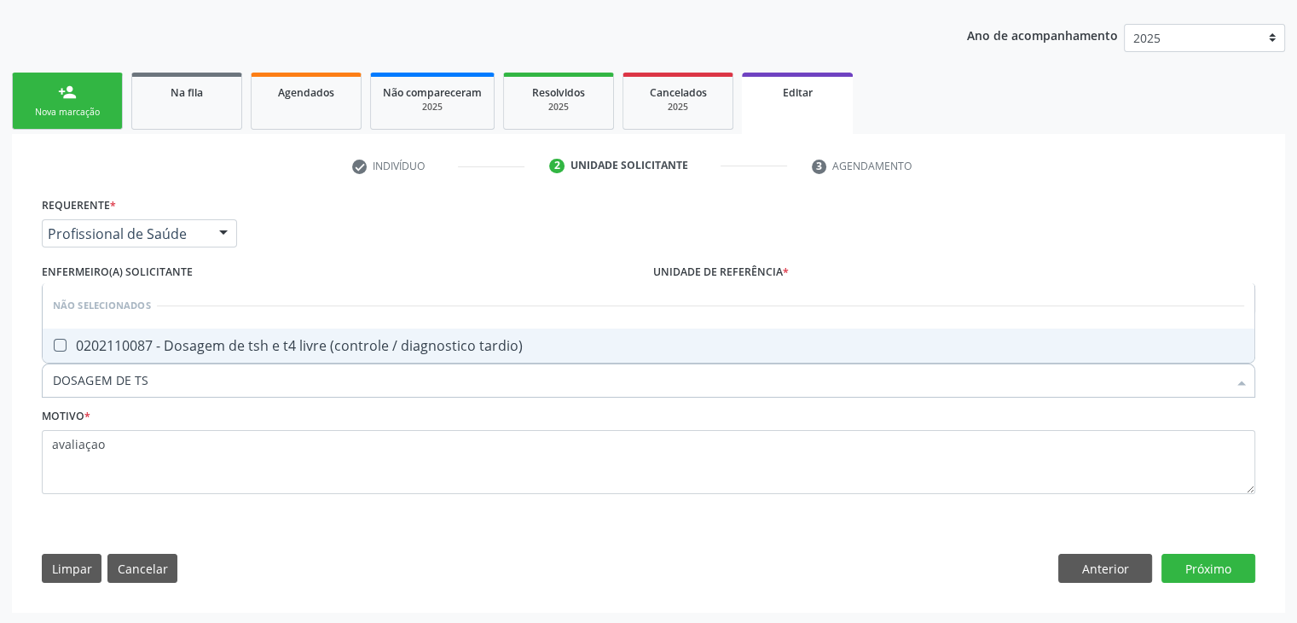
click at [227, 339] on div "0202110087 - Dosagem de tsh e t4 livre (controle / diagnostico tardio)" at bounding box center [649, 346] width 1192 height 14
checkbox tardio\) "true"
click at [1181, 563] on button "Próximo" at bounding box center [1209, 568] width 94 height 29
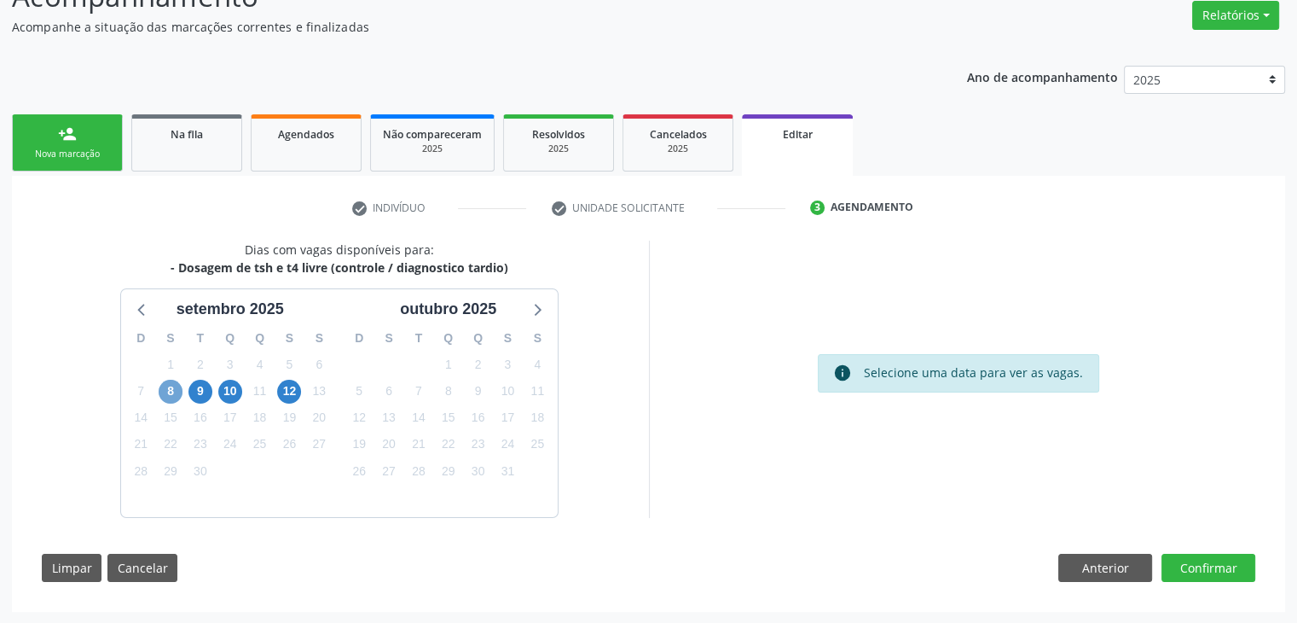
click at [173, 386] on span "8" at bounding box center [171, 392] width 24 height 24
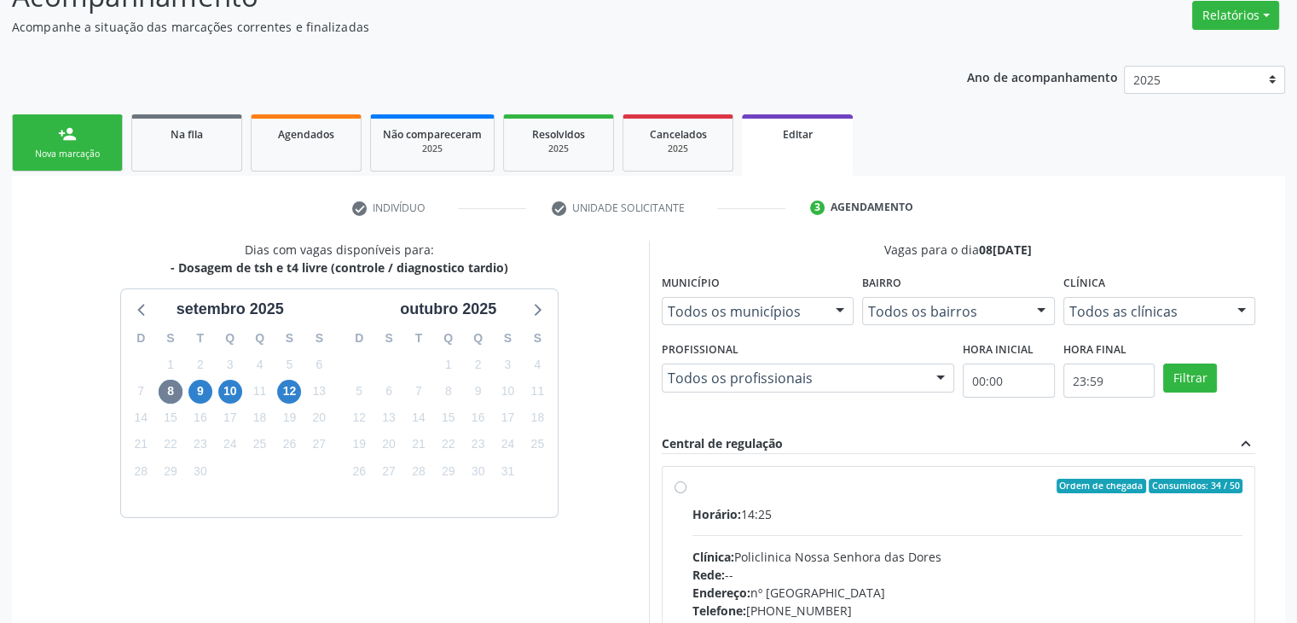
click at [729, 485] on div "Ordem de chegada Consumidos: 34 / 50" at bounding box center [968, 486] width 551 height 15
click at [687, 485] on input "Ordem de chegada Consumidos: 34 / 50 Horário: 14:25 Clínica: Policlinica Nossa …" at bounding box center [681, 486] width 12 height 15
radio input "true"
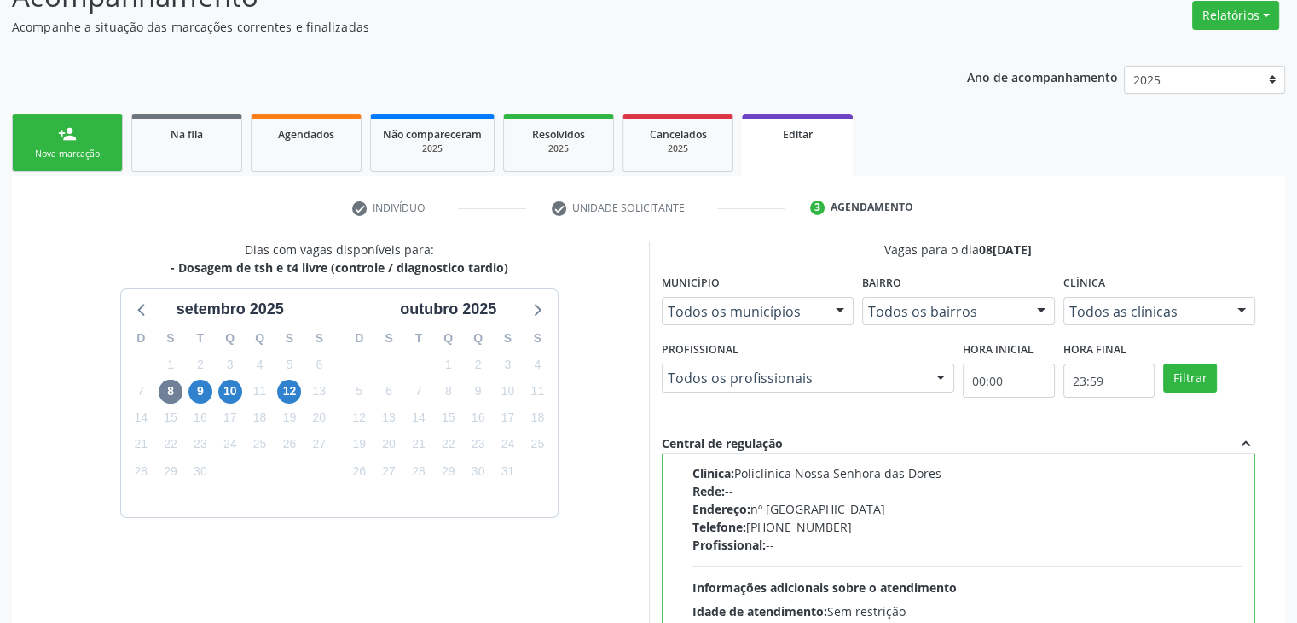
scroll to position [418, 0]
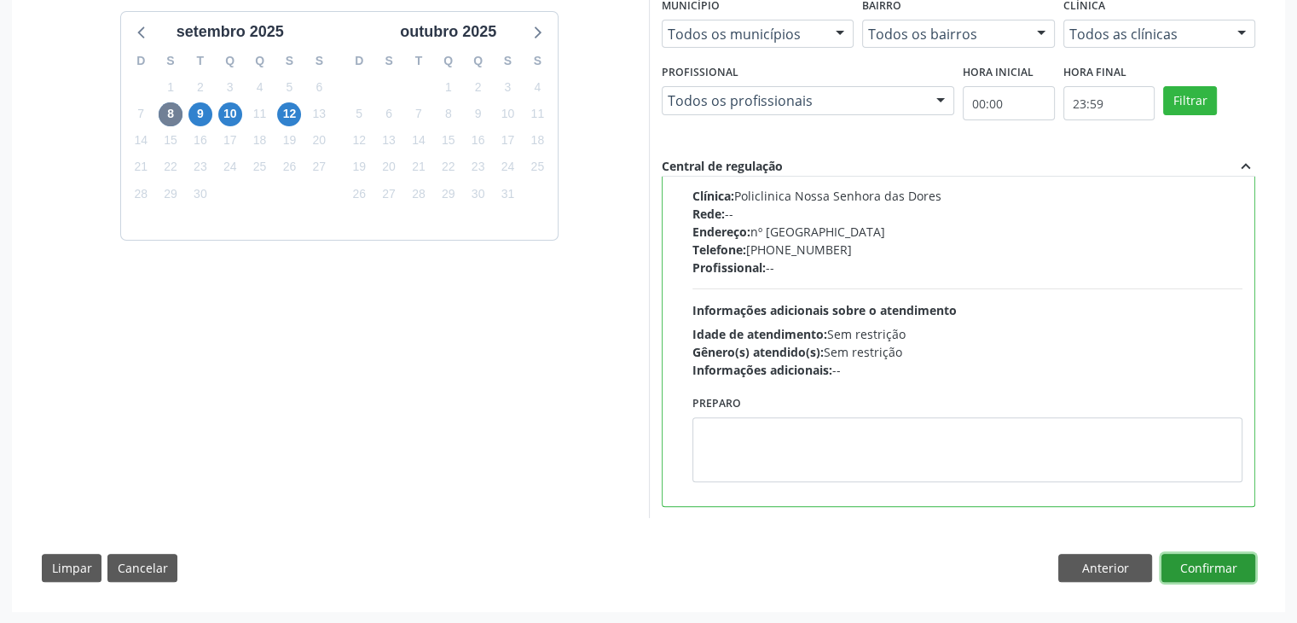
click at [1242, 565] on button "Confirmar" at bounding box center [1209, 568] width 94 height 29
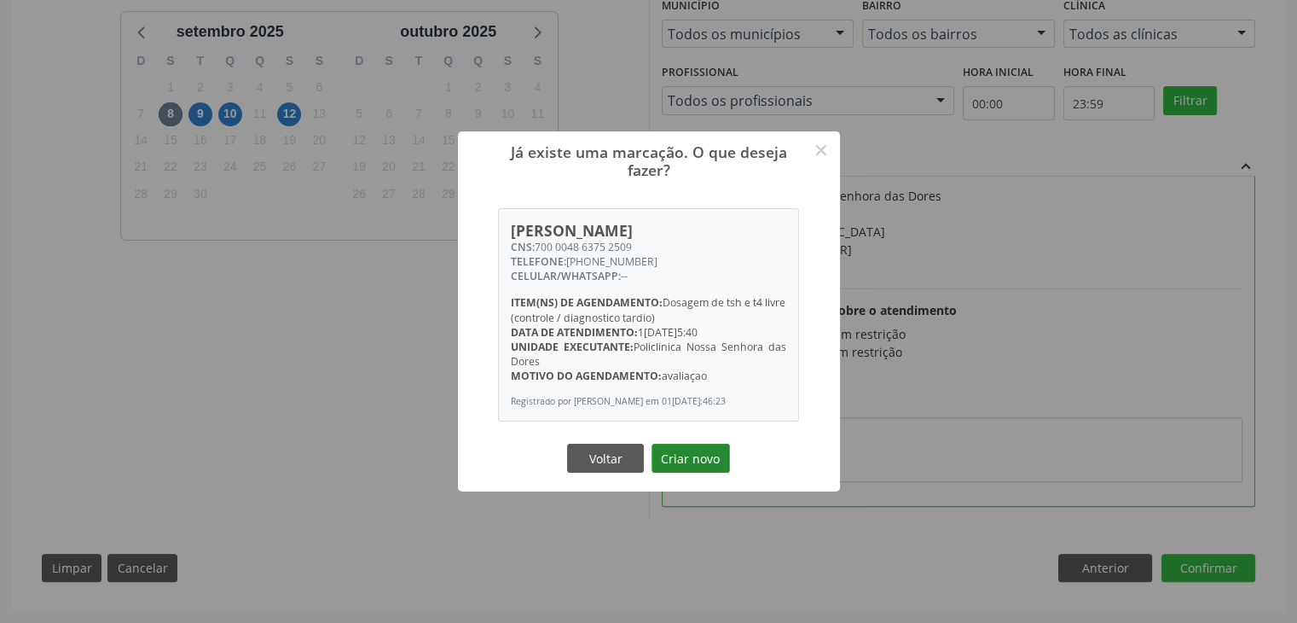
click at [691, 462] on button "Criar novo" at bounding box center [691, 458] width 78 height 29
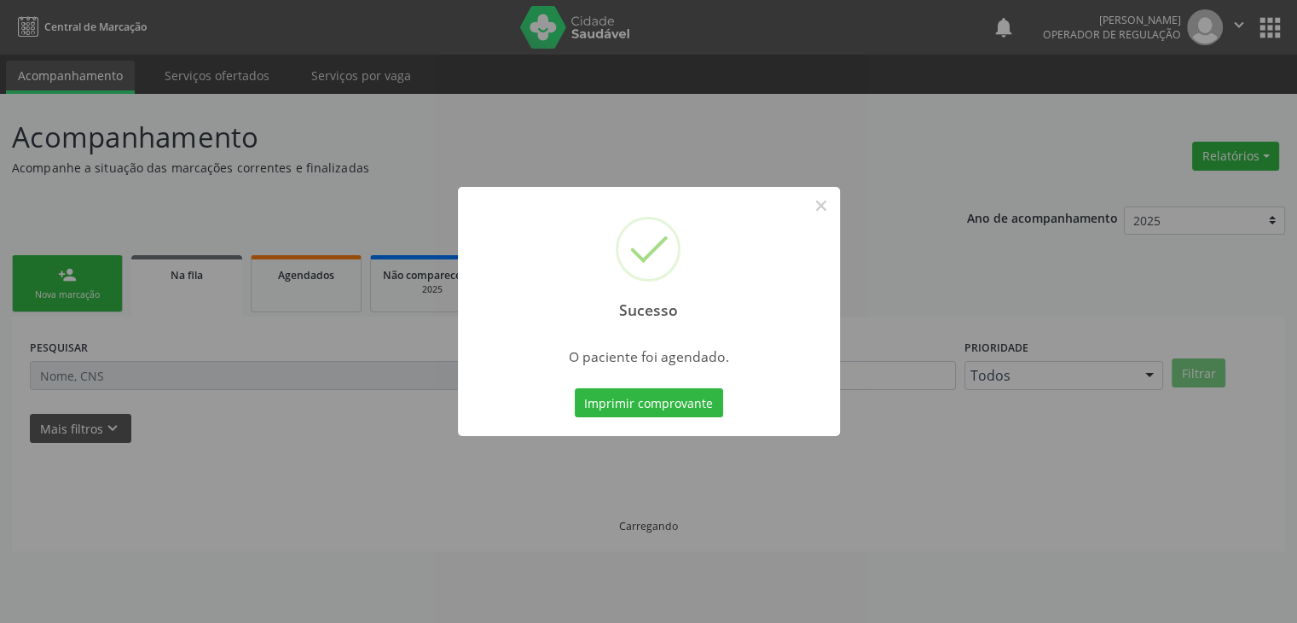
scroll to position [0, 0]
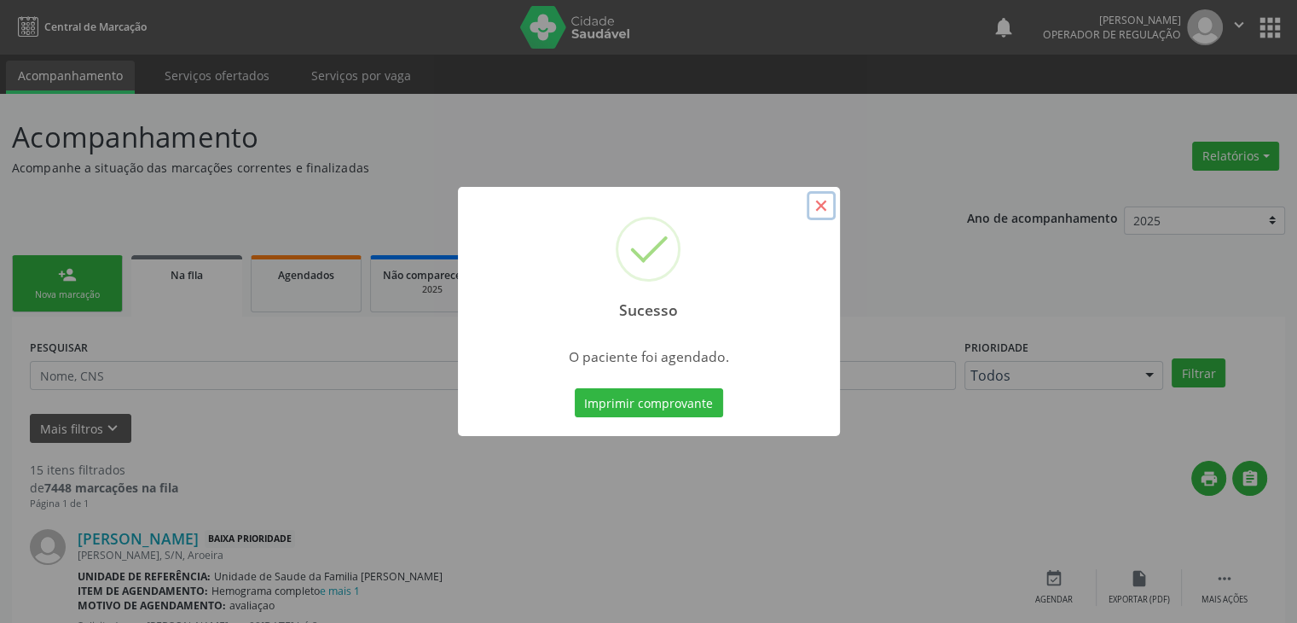
click at [817, 204] on button "×" at bounding box center [821, 205] width 29 height 29
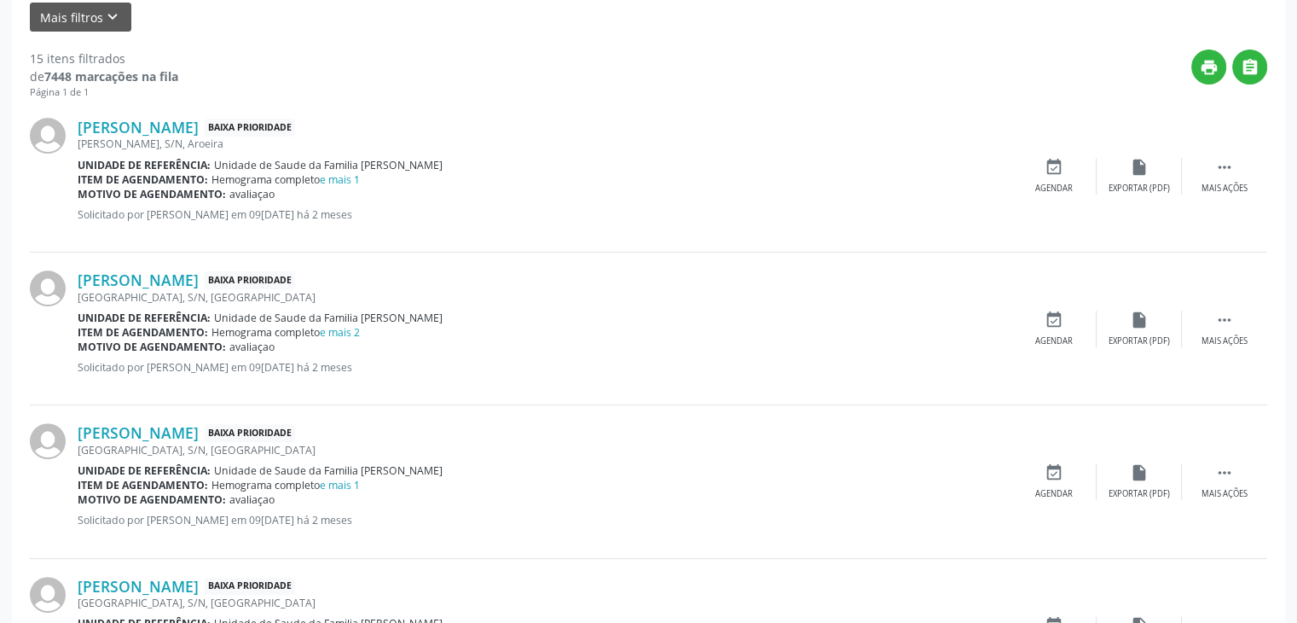
scroll to position [427, 0]
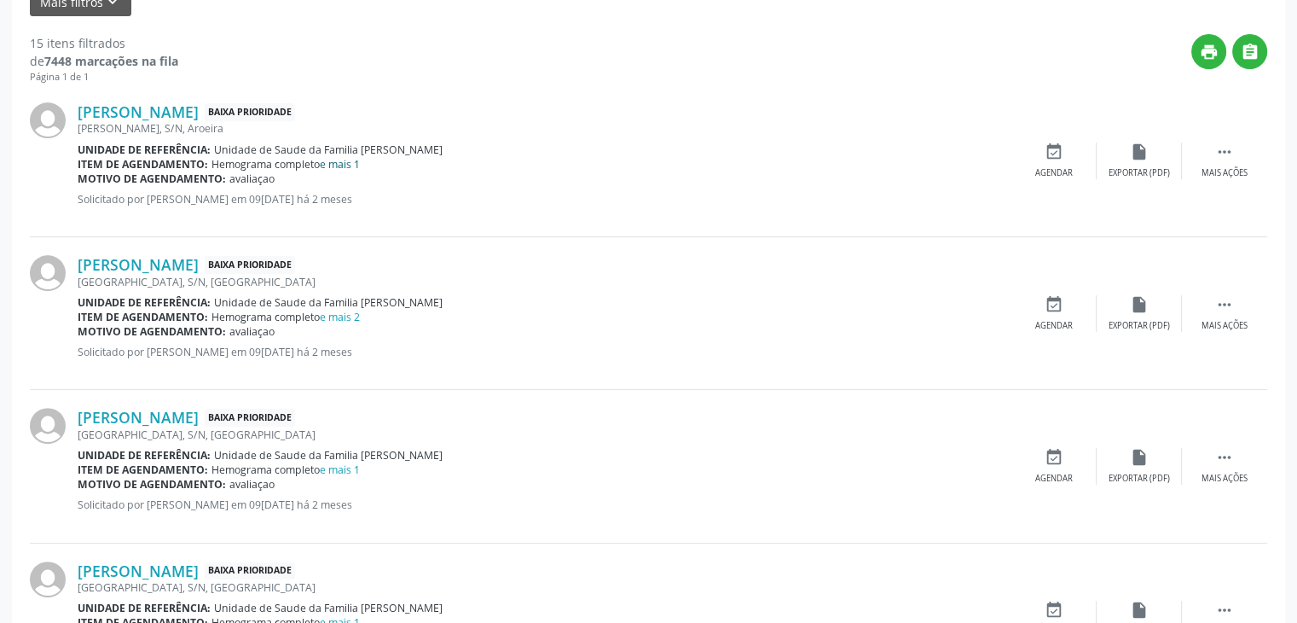
click at [339, 167] on link "e mais 1" at bounding box center [340, 164] width 40 height 15
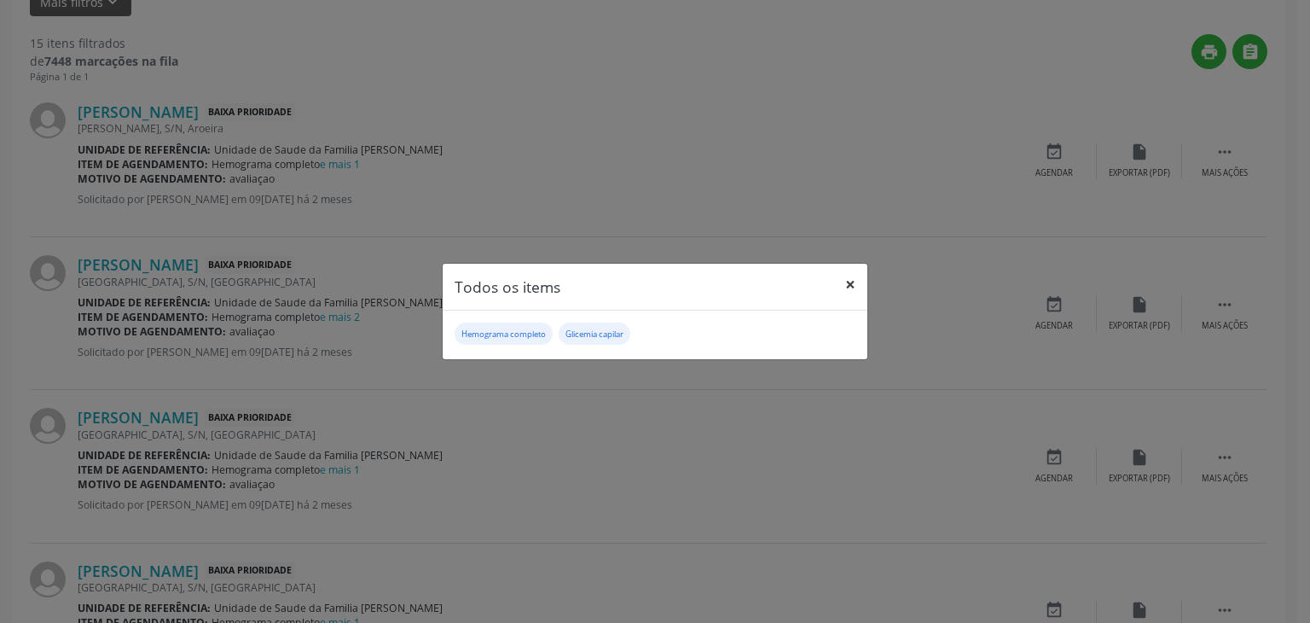
click at [853, 278] on button "×" at bounding box center [850, 285] width 34 height 42
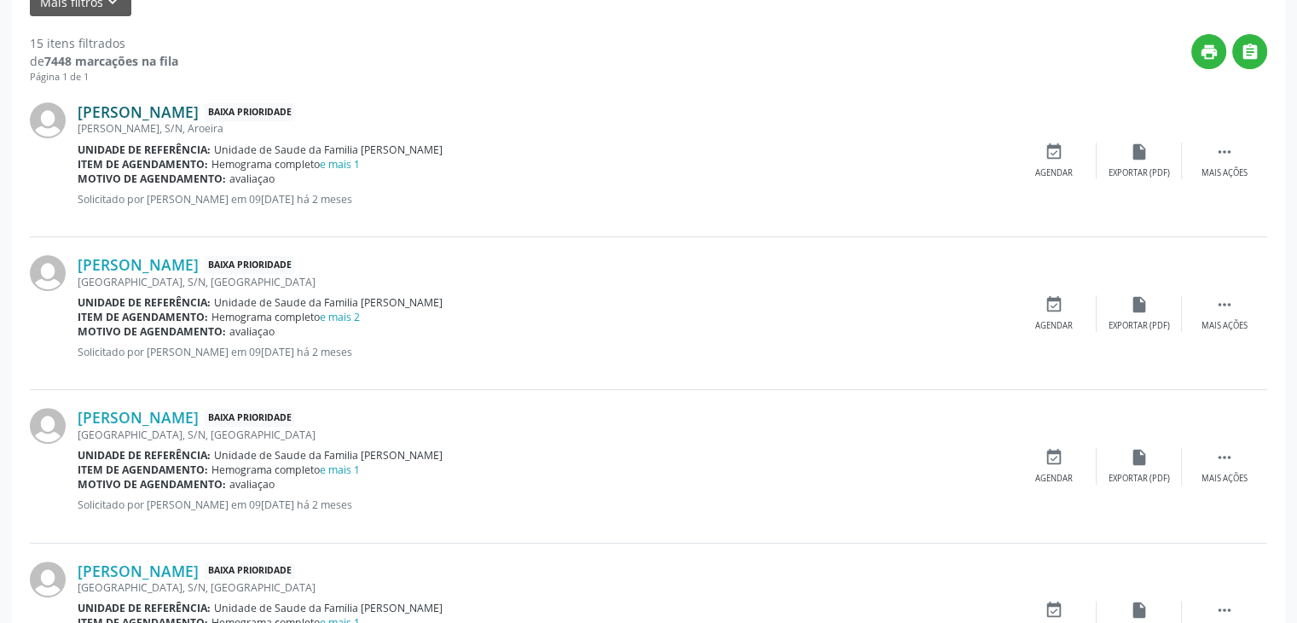
click at [99, 109] on link "Maria Silva de Souza" at bounding box center [138, 111] width 121 height 19
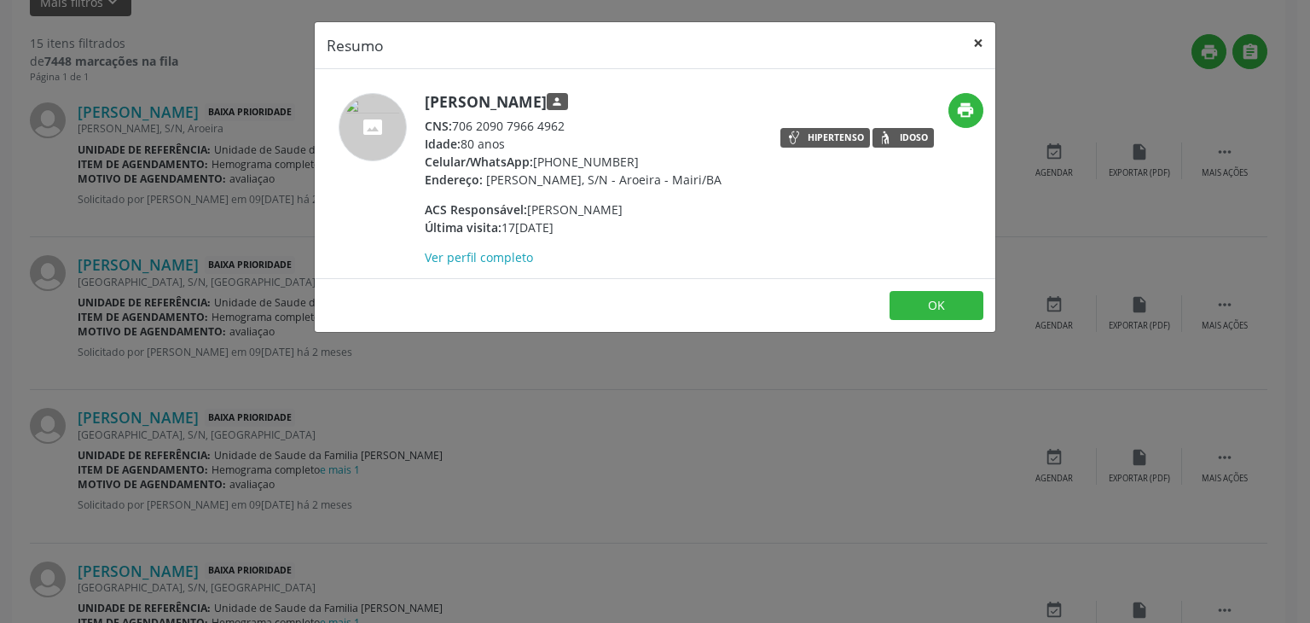
click at [969, 45] on button "×" at bounding box center [978, 43] width 34 height 42
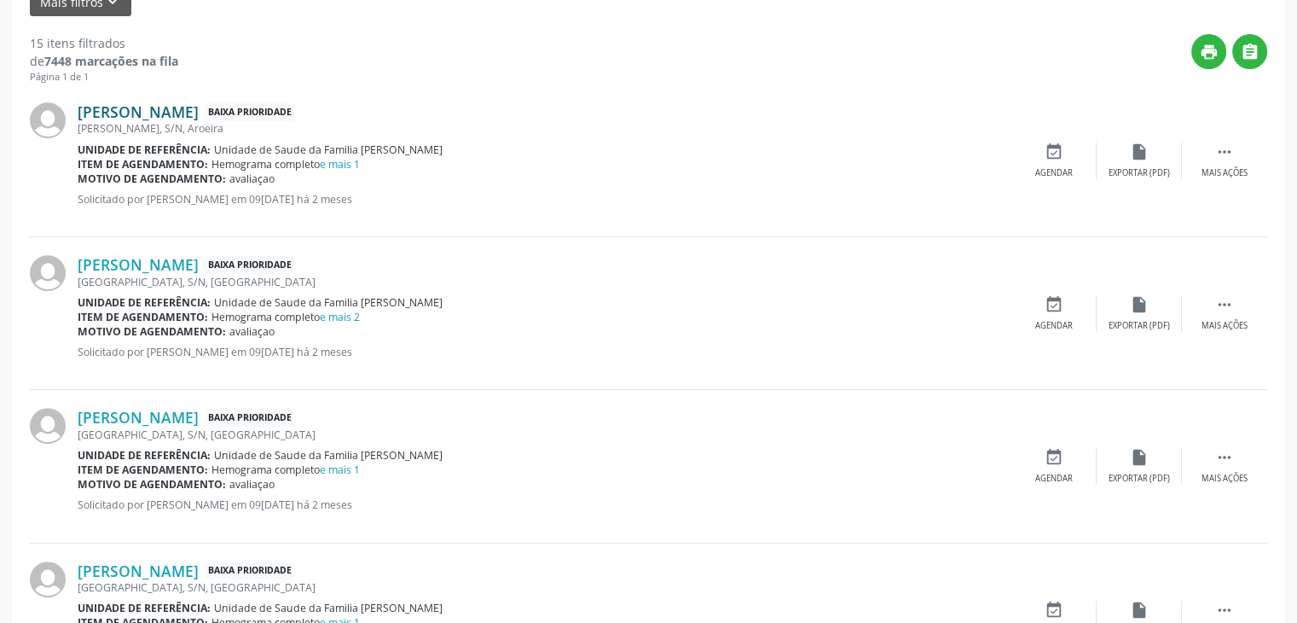
click at [123, 111] on link "Maria Silva de Souza" at bounding box center [138, 111] width 121 height 19
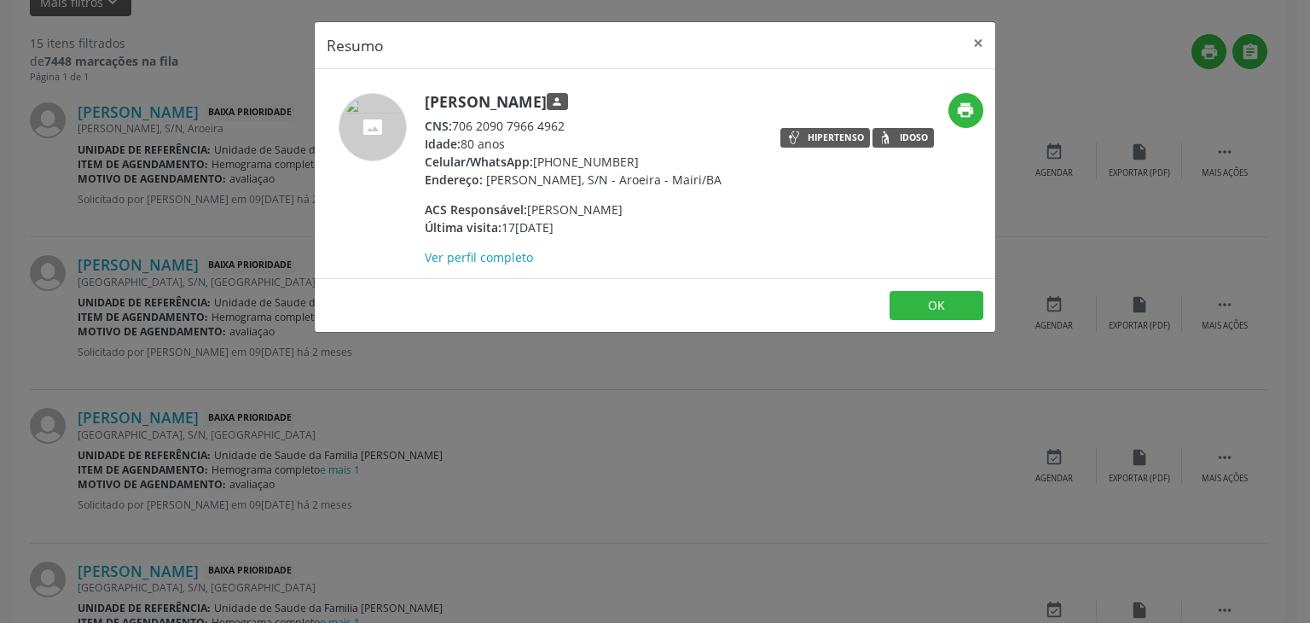
drag, startPoint x: 425, startPoint y: 100, endPoint x: 593, endPoint y: 109, distance: 168.3
click at [593, 109] on h5 "Maria Silva de Souza person" at bounding box center [573, 102] width 297 height 18
copy h5 "Maria Silva de Souza"
click at [980, 36] on button "×" at bounding box center [978, 43] width 34 height 42
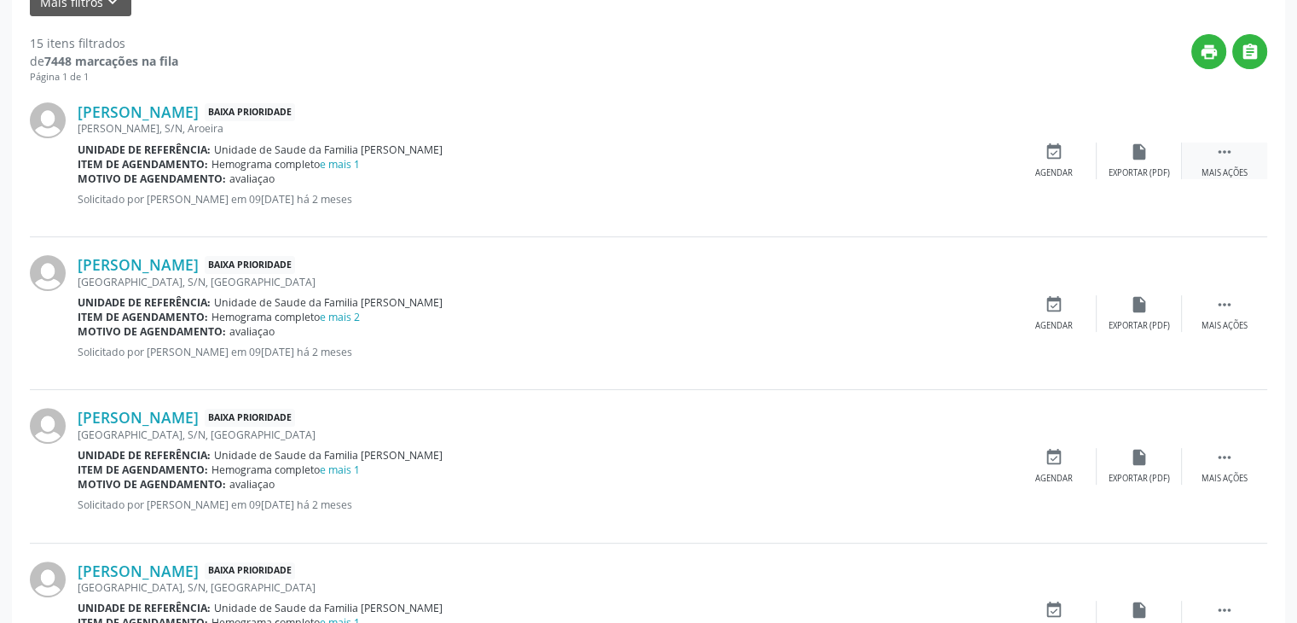
click at [1198, 170] on div " Mais ações" at bounding box center [1224, 160] width 85 height 37
click at [1140, 162] on div "edit Editar" at bounding box center [1139, 160] width 85 height 37
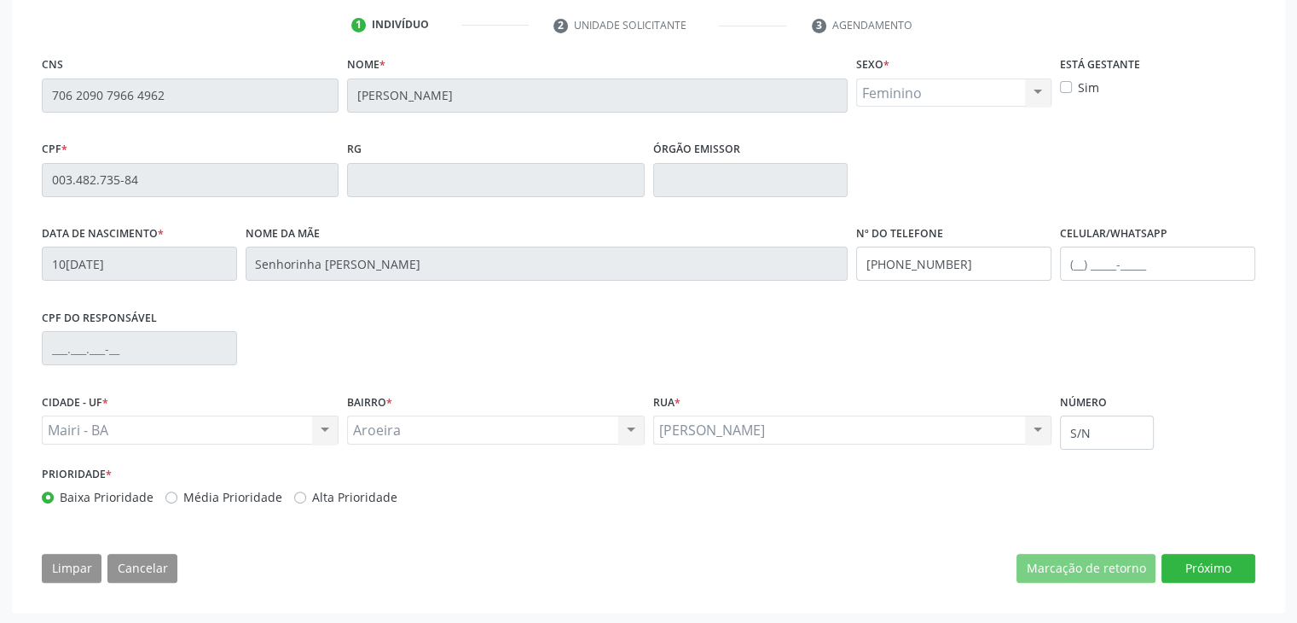
scroll to position [324, 0]
click at [1231, 566] on button "Próximo" at bounding box center [1209, 567] width 94 height 29
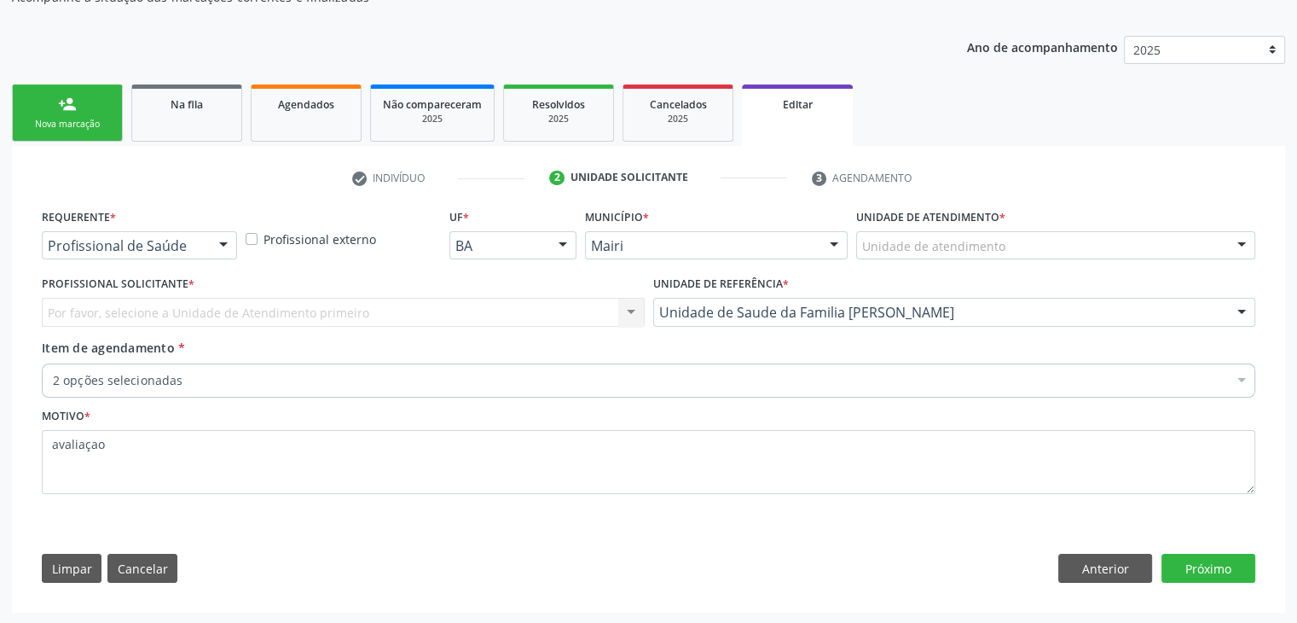
drag, startPoint x: 310, startPoint y: 380, endPoint x: 280, endPoint y: 340, distance: 49.3
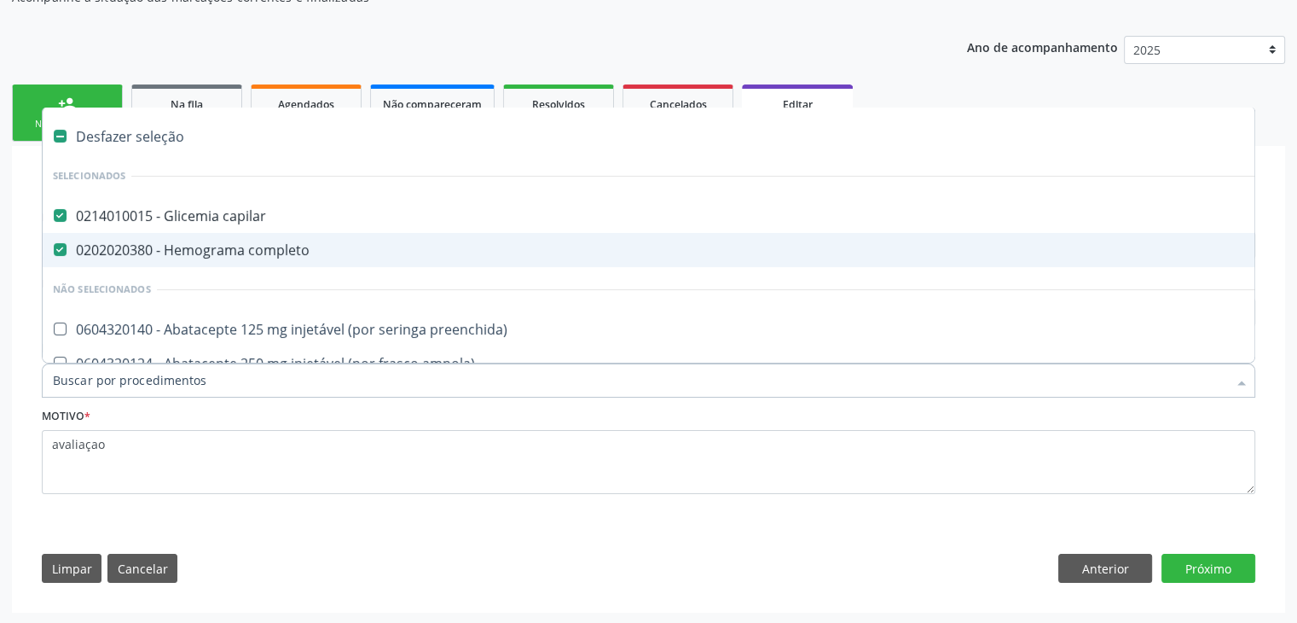
click at [102, 122] on div "Desfazer seleção" at bounding box center [709, 136] width 1333 height 34
checkbox capilar "false"
checkbox completo "false"
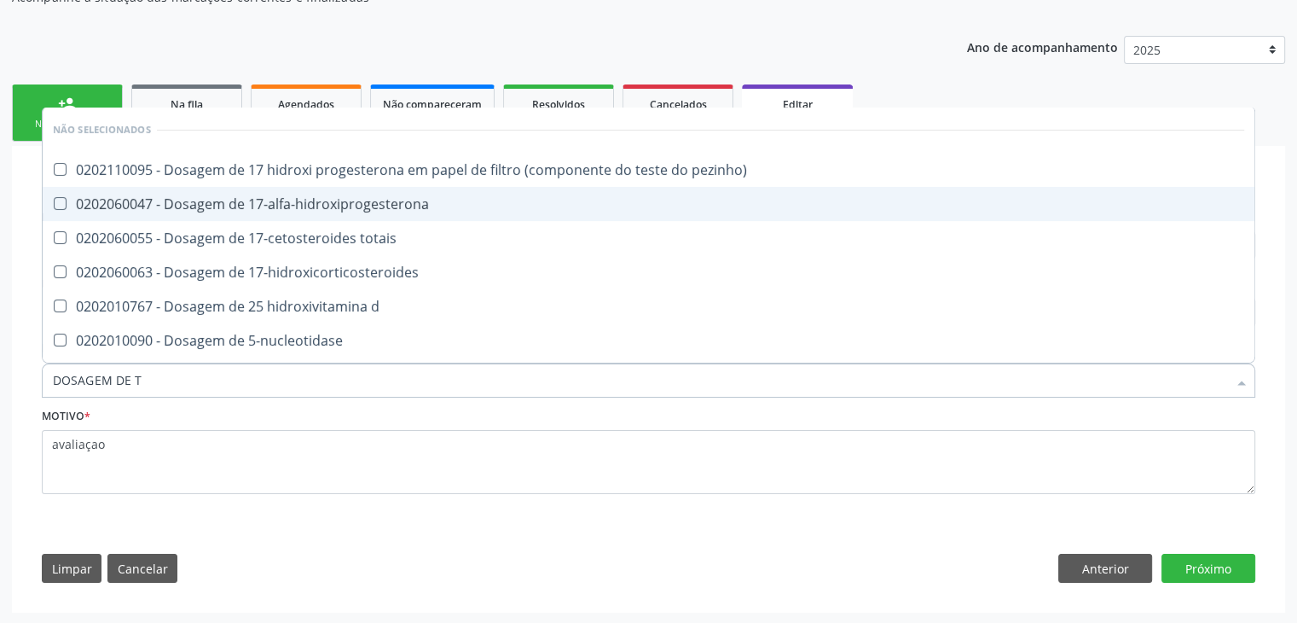
type input "DOSAGEM DE TS"
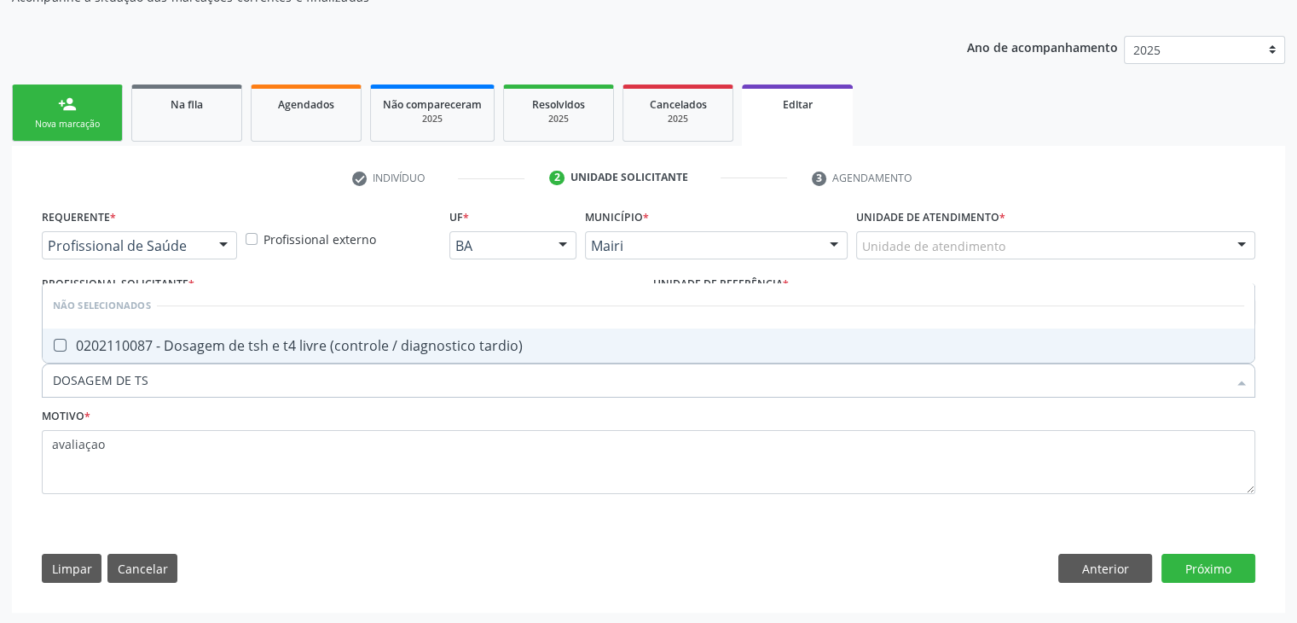
click at [208, 328] on span "0202110087 - Dosagem de tsh e t4 livre (controle / diagnostico tardio)" at bounding box center [649, 345] width 1212 height 34
checkbox tardio\) "true"
click at [1075, 242] on div "Requerente * Profissional de Saúde Profissional de Saúde Paciente Nenhum result…" at bounding box center [649, 362] width 1214 height 314
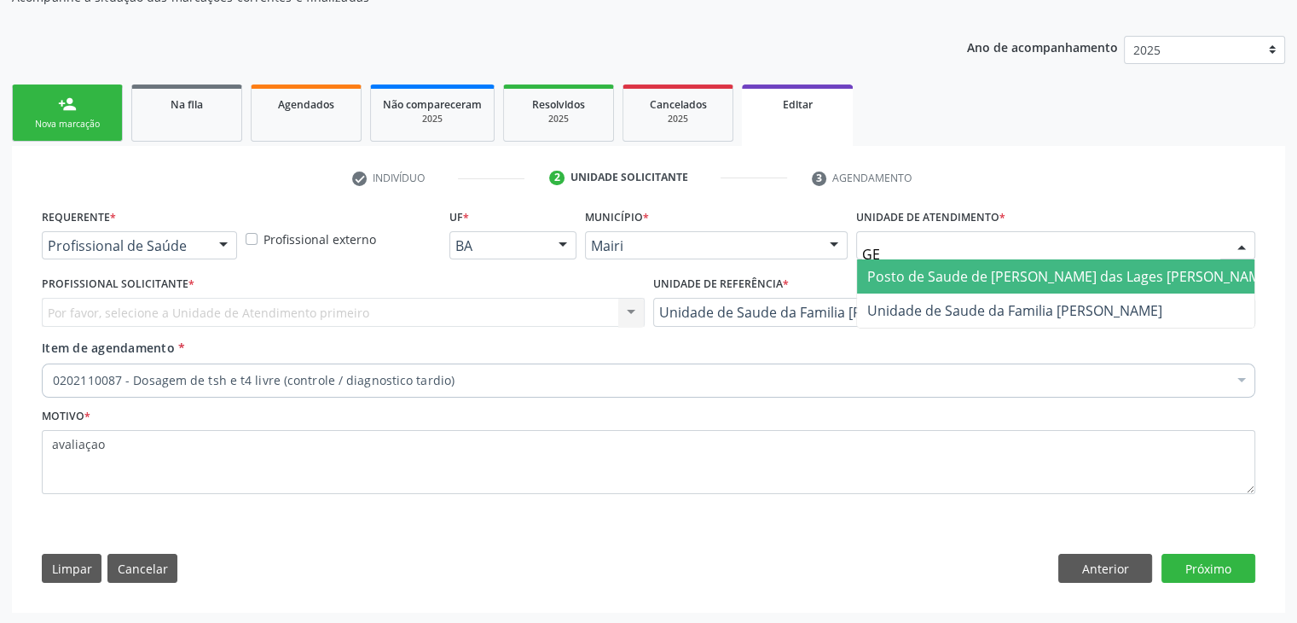
type input "GER"
click at [1065, 278] on span "Unidade de Saude da Familia [PERSON_NAME]" at bounding box center [1015, 276] width 295 height 19
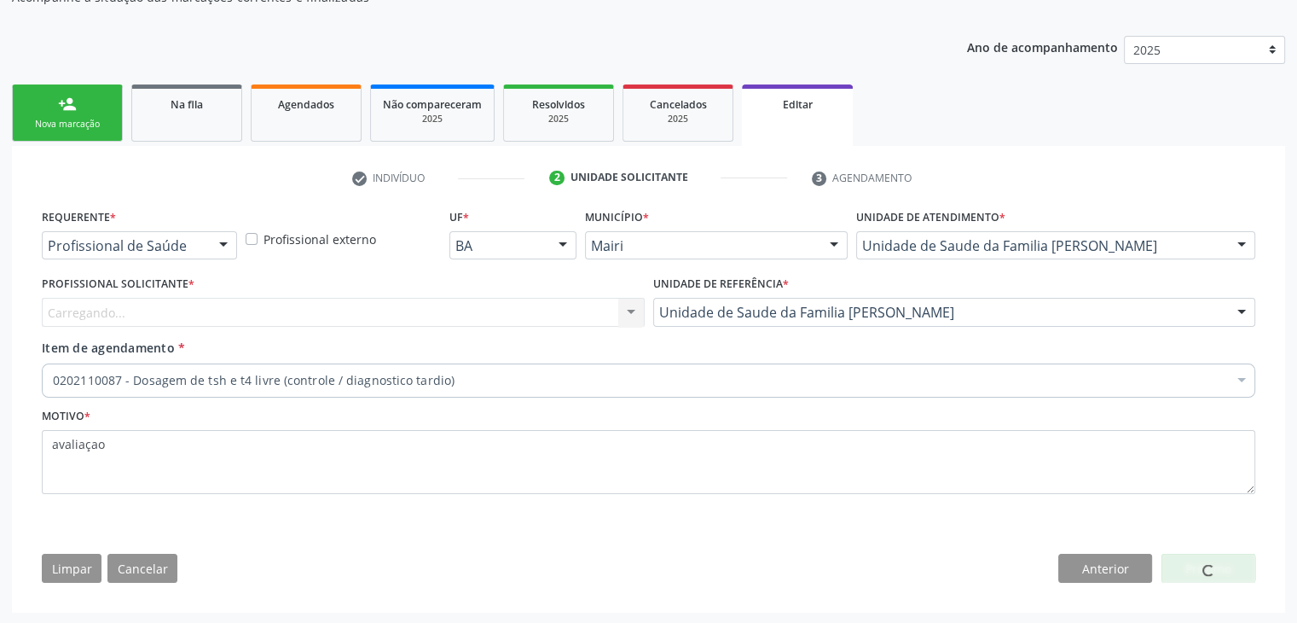
click at [496, 298] on div "Carregando... Nenhum resultado encontrado para: " " Não há nenhuma opção para s…" at bounding box center [343, 312] width 603 height 29
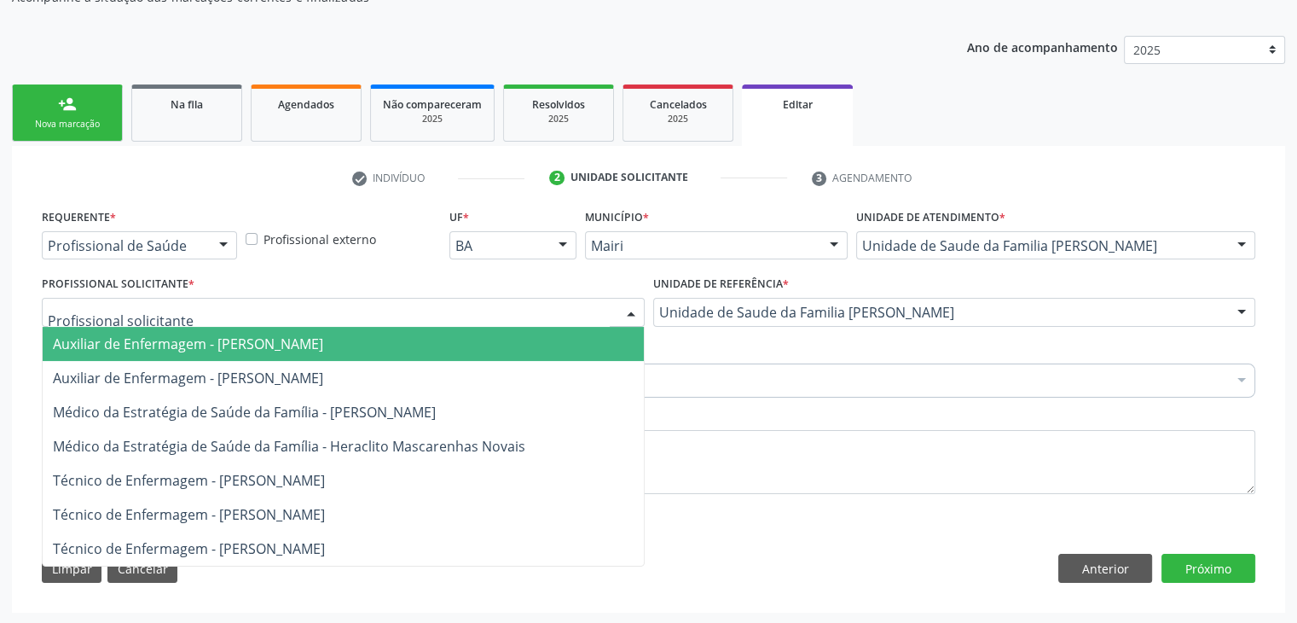
click at [484, 301] on div at bounding box center [343, 312] width 603 height 29
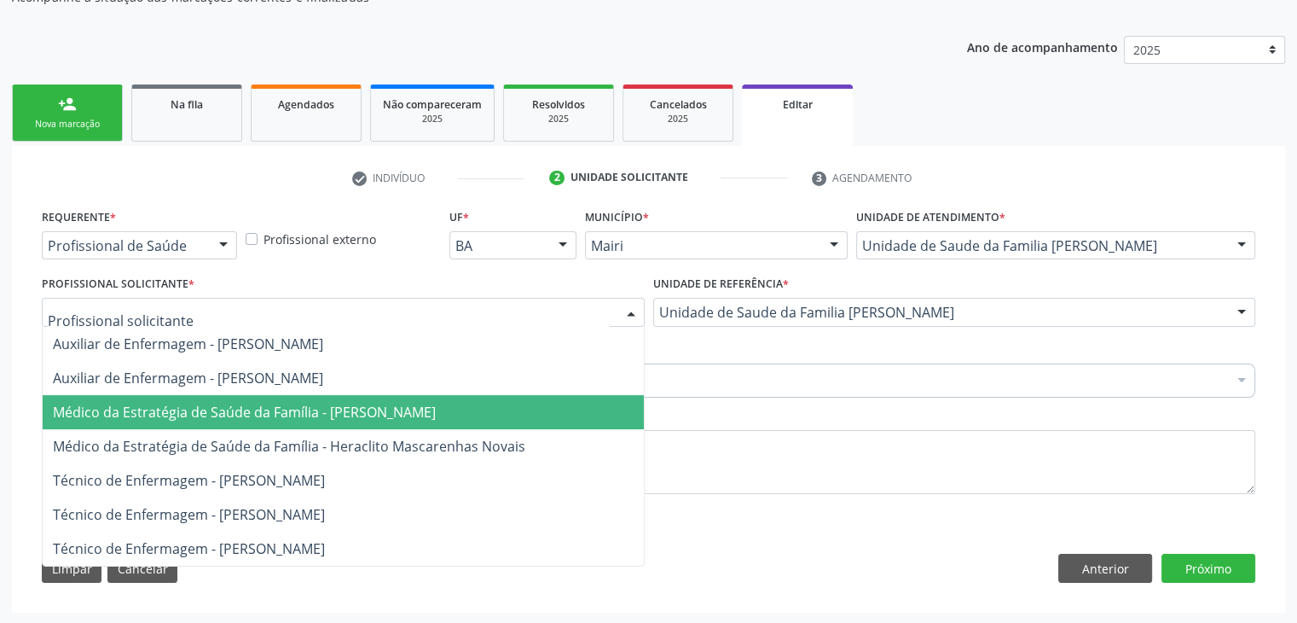
click at [421, 403] on span "Médico da Estratégia de Saúde da Família - [PERSON_NAME]" at bounding box center [244, 412] width 383 height 19
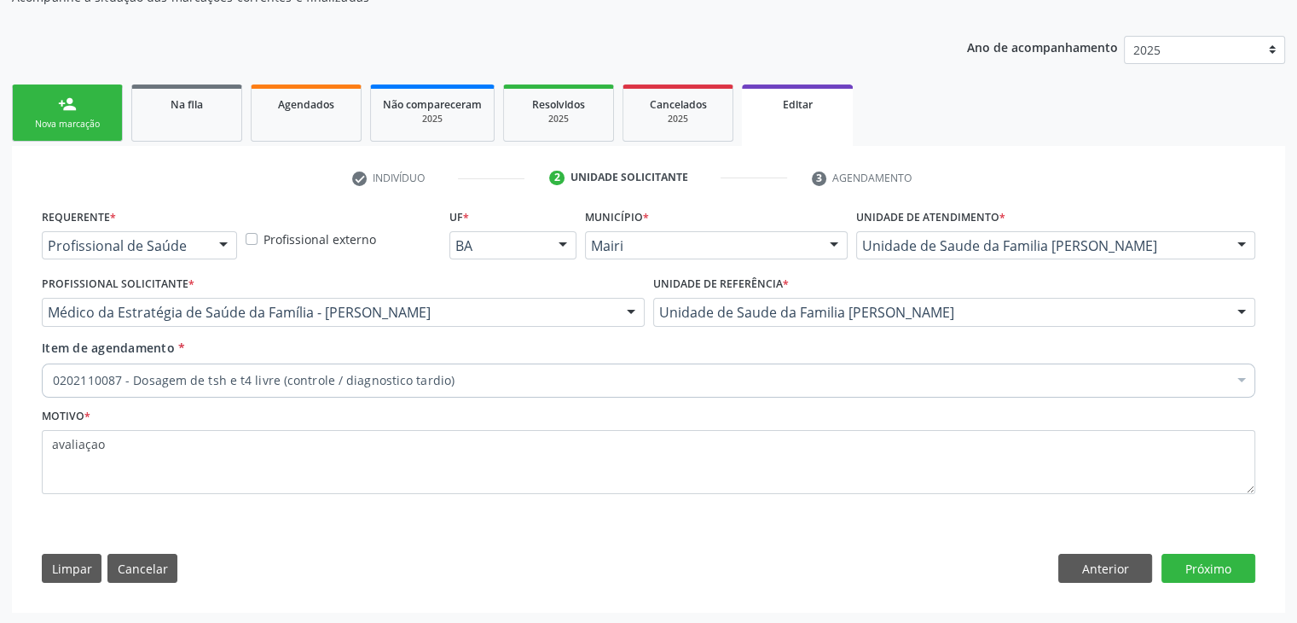
click at [1241, 583] on div "Requerente * Profissional de Saúde Profissional de Saúde Paciente Nenhum result…" at bounding box center [649, 400] width 1238 height 390
click at [1235, 571] on button "Próximo" at bounding box center [1209, 568] width 94 height 29
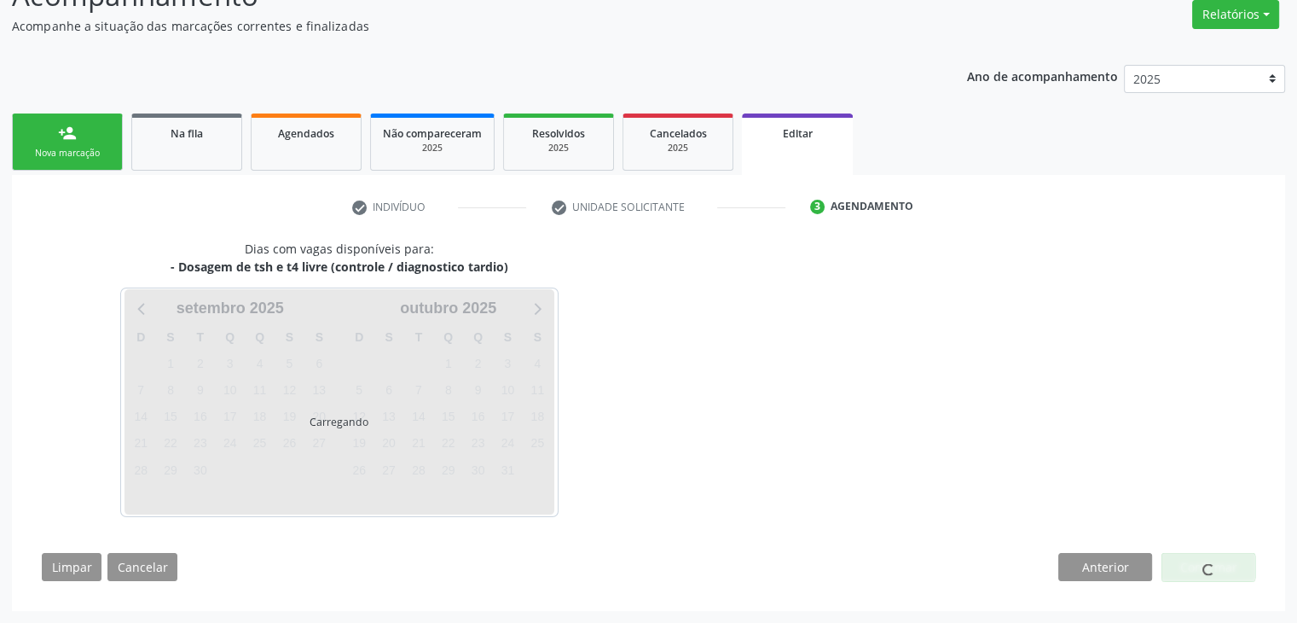
scroll to position [141, 0]
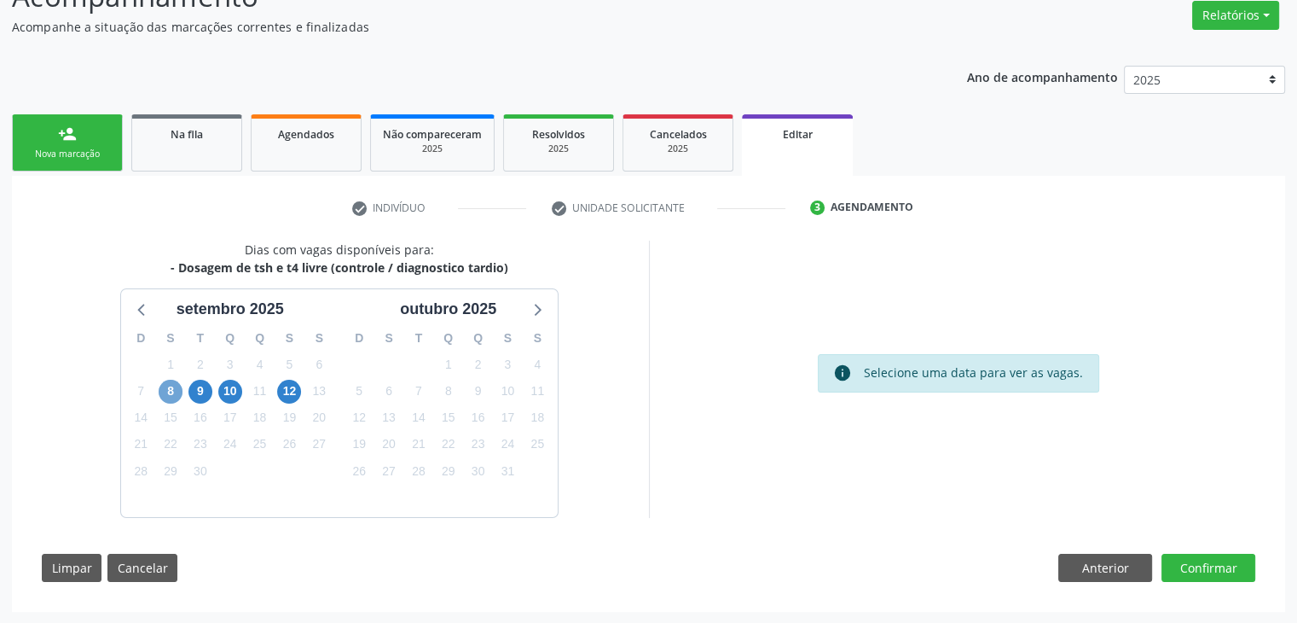
click at [163, 396] on span "8" at bounding box center [171, 392] width 24 height 24
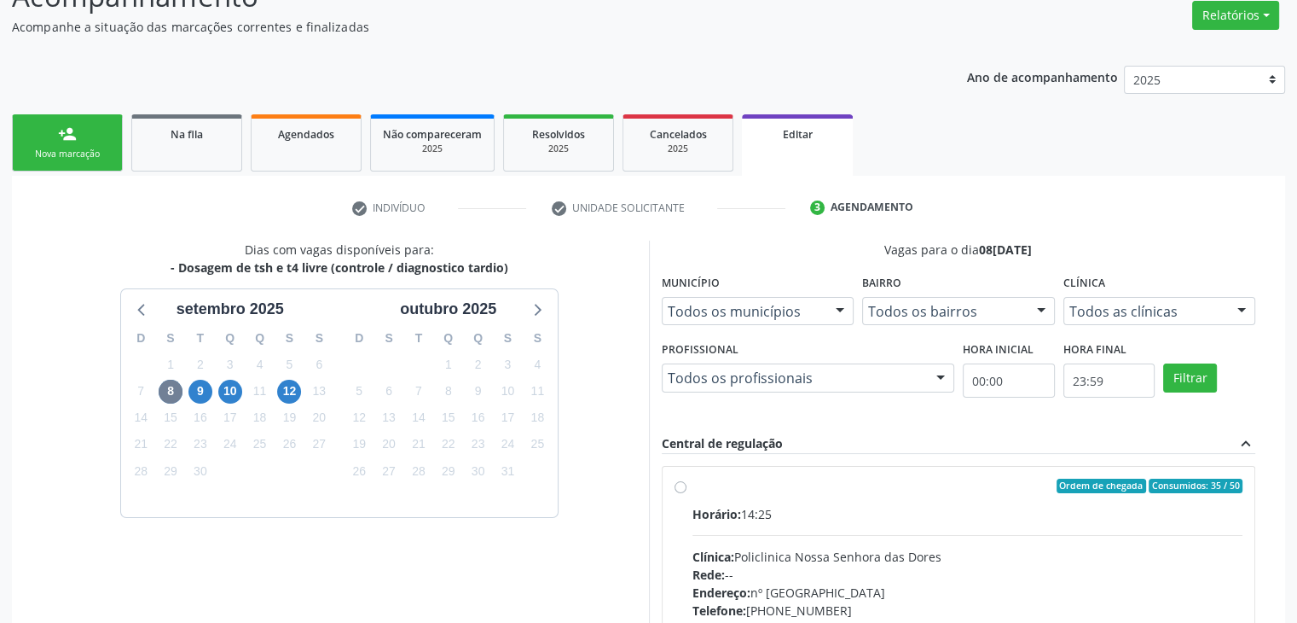
click at [790, 536] on div "Horário: 14:25 Clínica: Policlinica Nossa Senhora das Dores Rede: -- Endereço: …" at bounding box center [968, 622] width 551 height 235
click at [687, 494] on input "Ordem de chegada Consumidos: 35 / 50 Horário: 14:25 Clínica: Policlinica Nossa …" at bounding box center [681, 486] width 12 height 15
radio input "true"
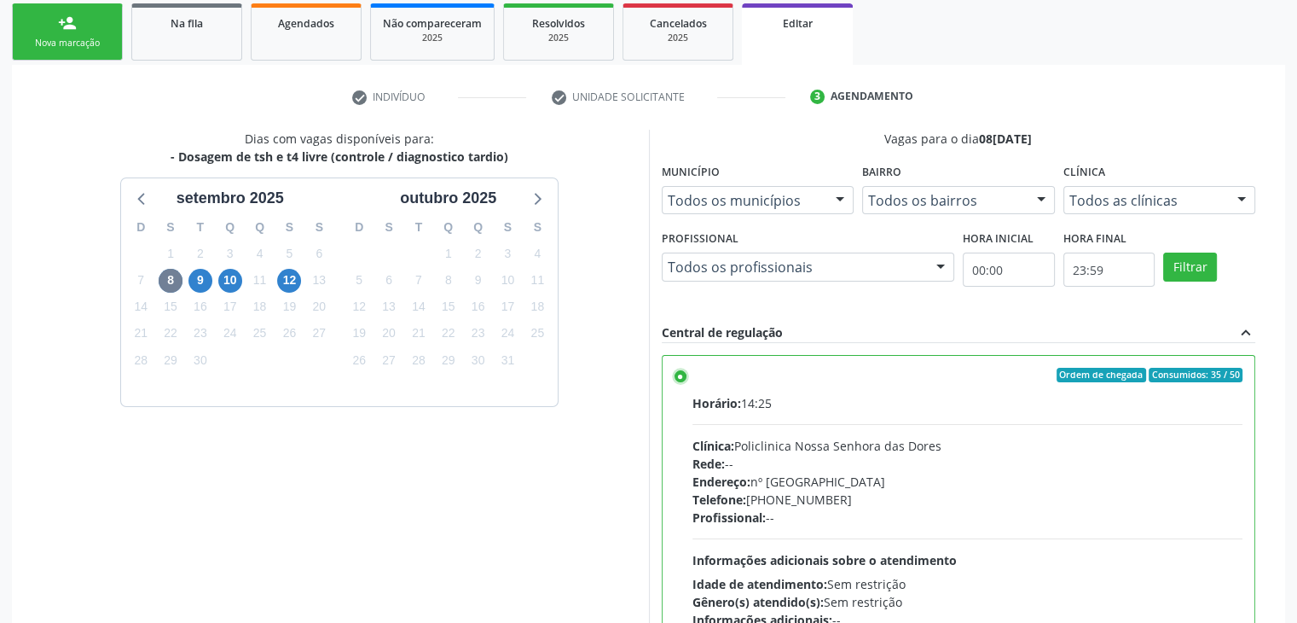
scroll to position [418, 0]
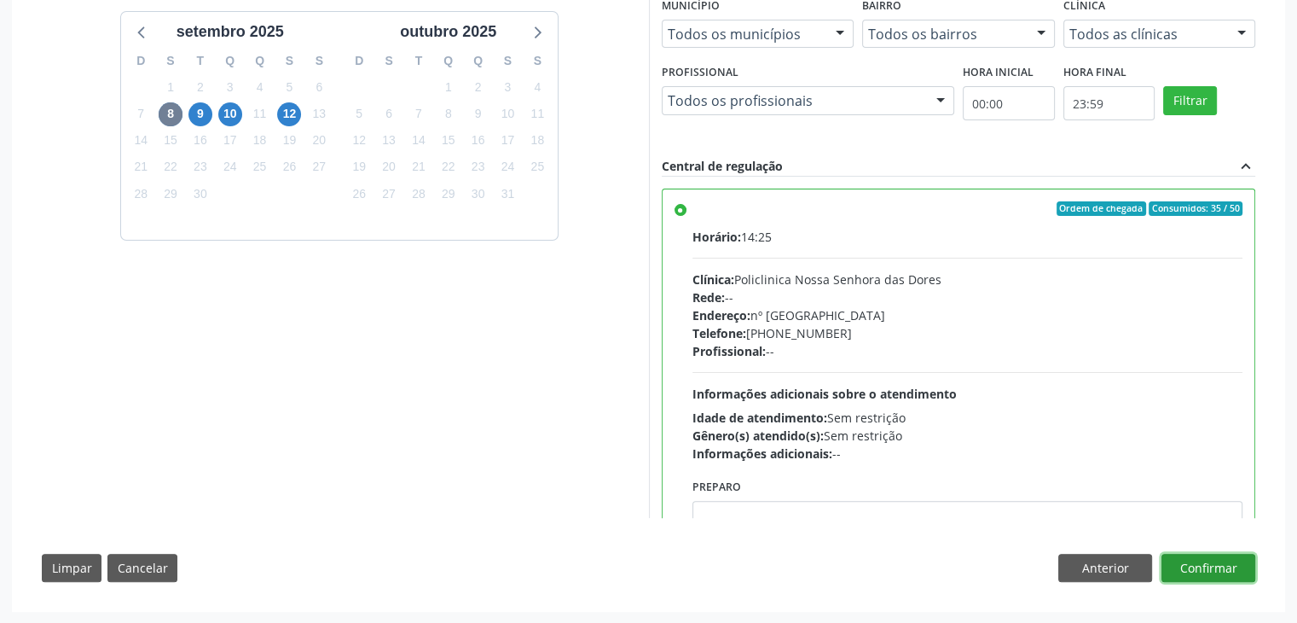
click at [1232, 554] on button "Confirmar" at bounding box center [1209, 568] width 94 height 29
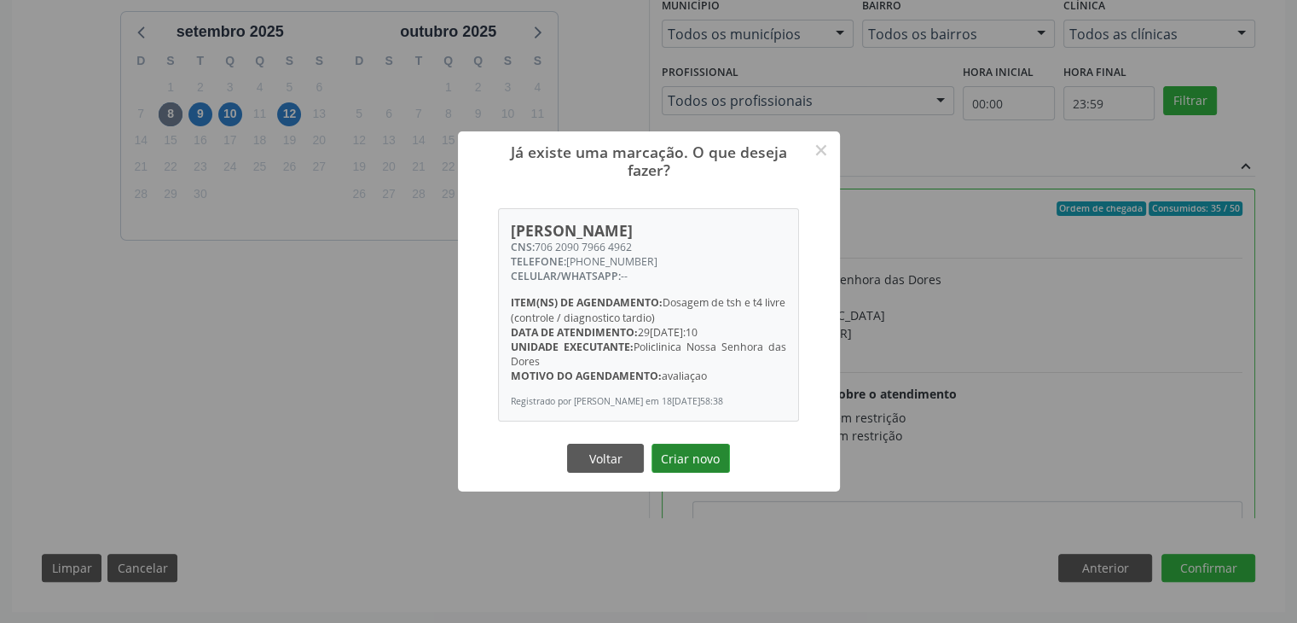
click at [722, 458] on button "Criar novo" at bounding box center [691, 458] width 78 height 29
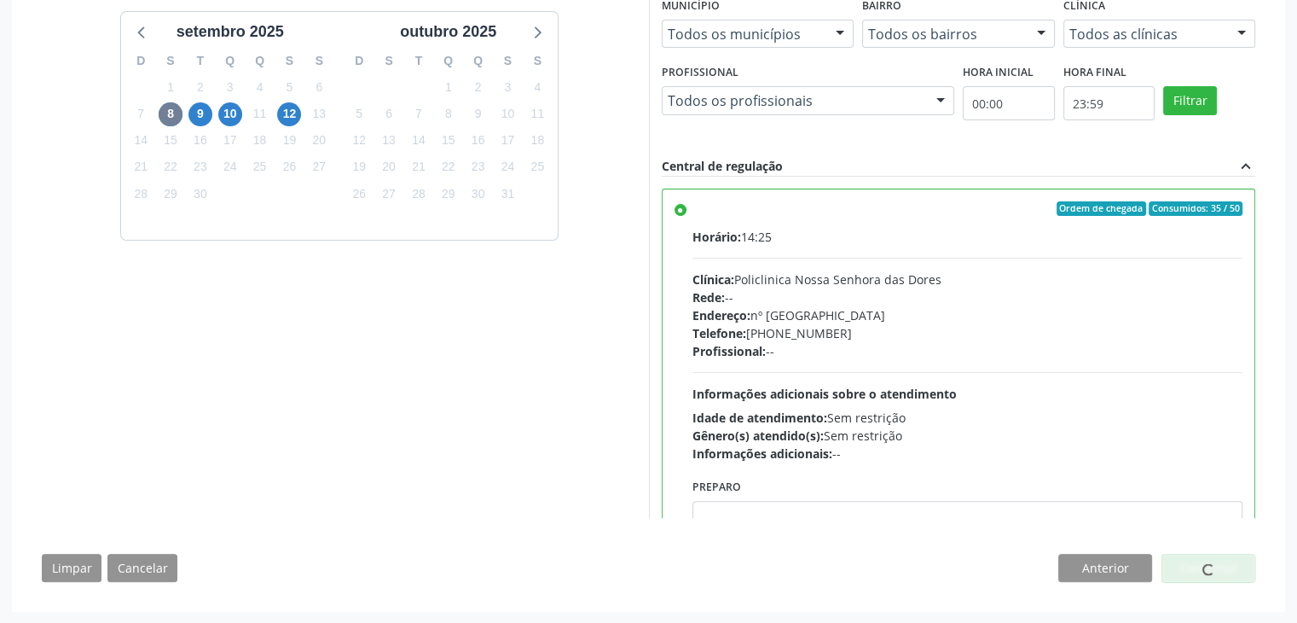
scroll to position [0, 0]
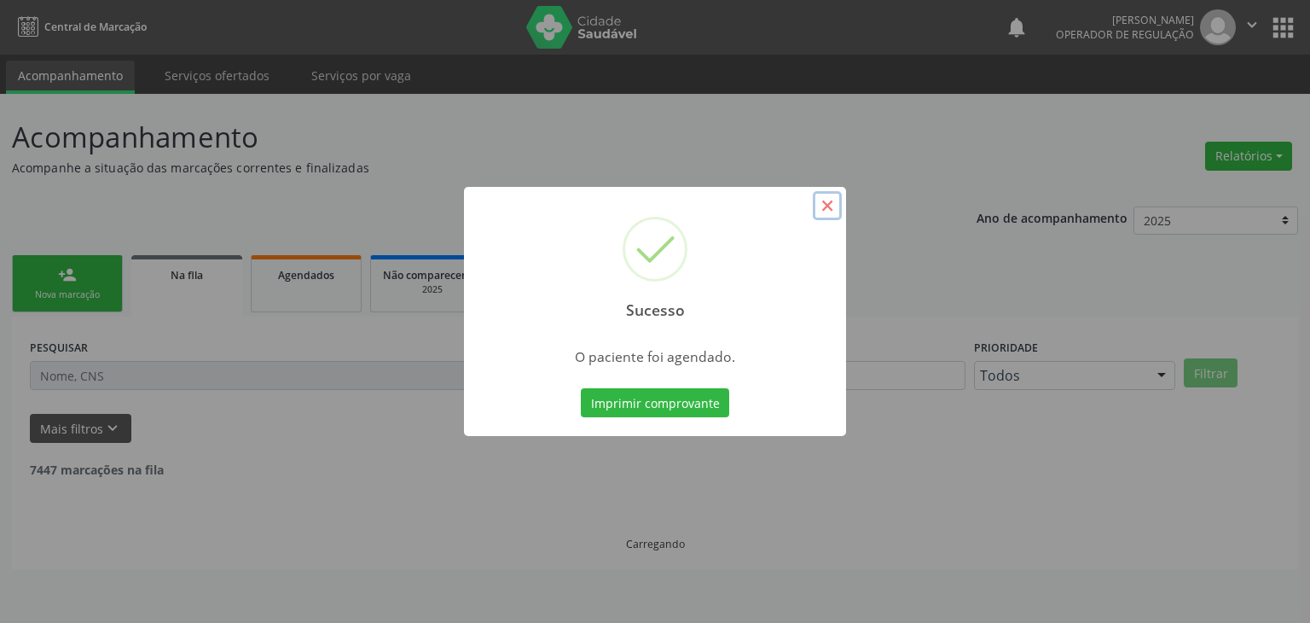
click at [833, 200] on button "×" at bounding box center [827, 205] width 29 height 29
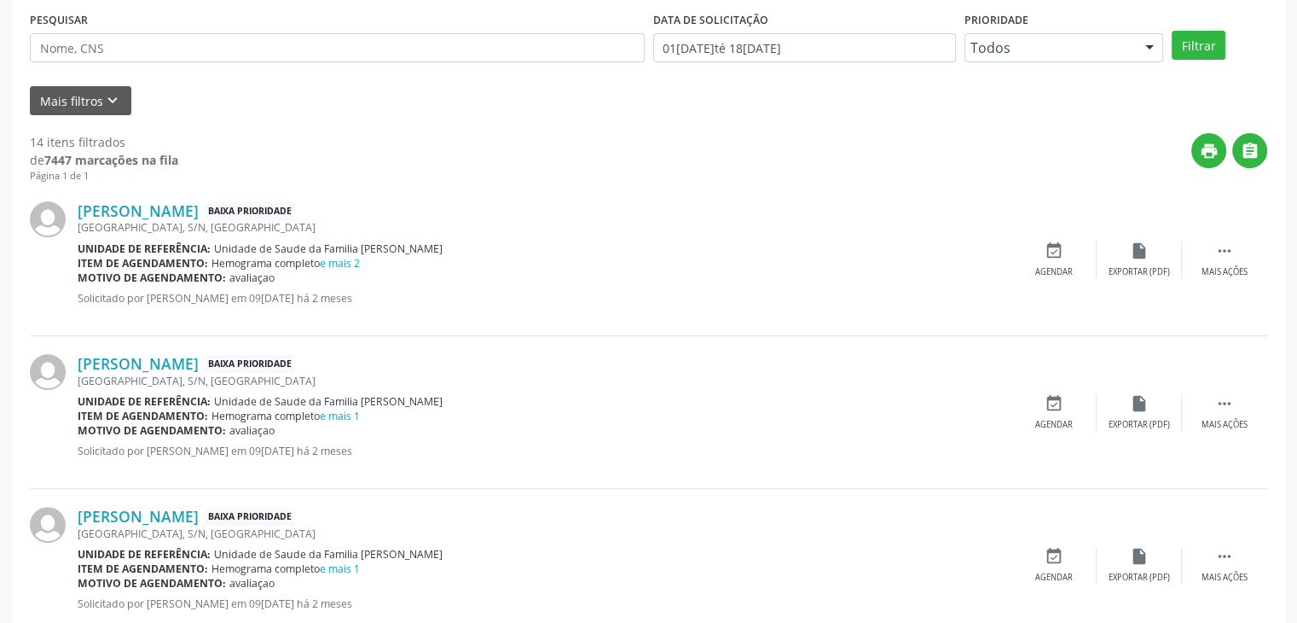
scroll to position [341, 0]
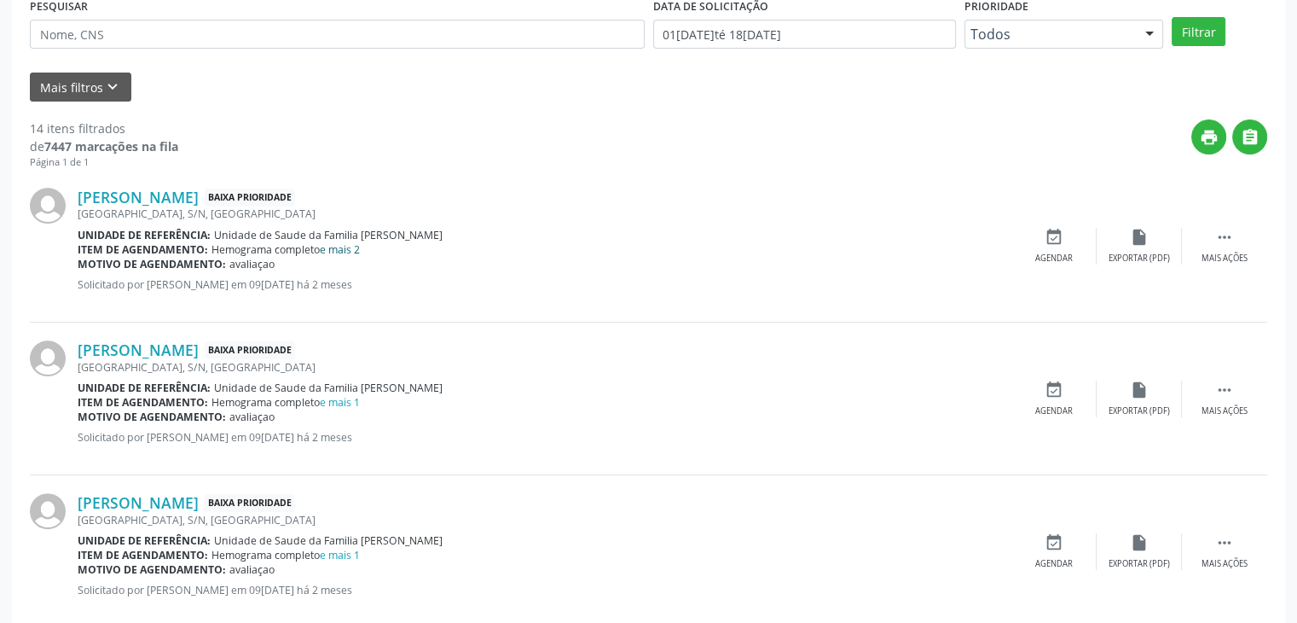
click at [338, 248] on link "e mais 2" at bounding box center [340, 249] width 40 height 15
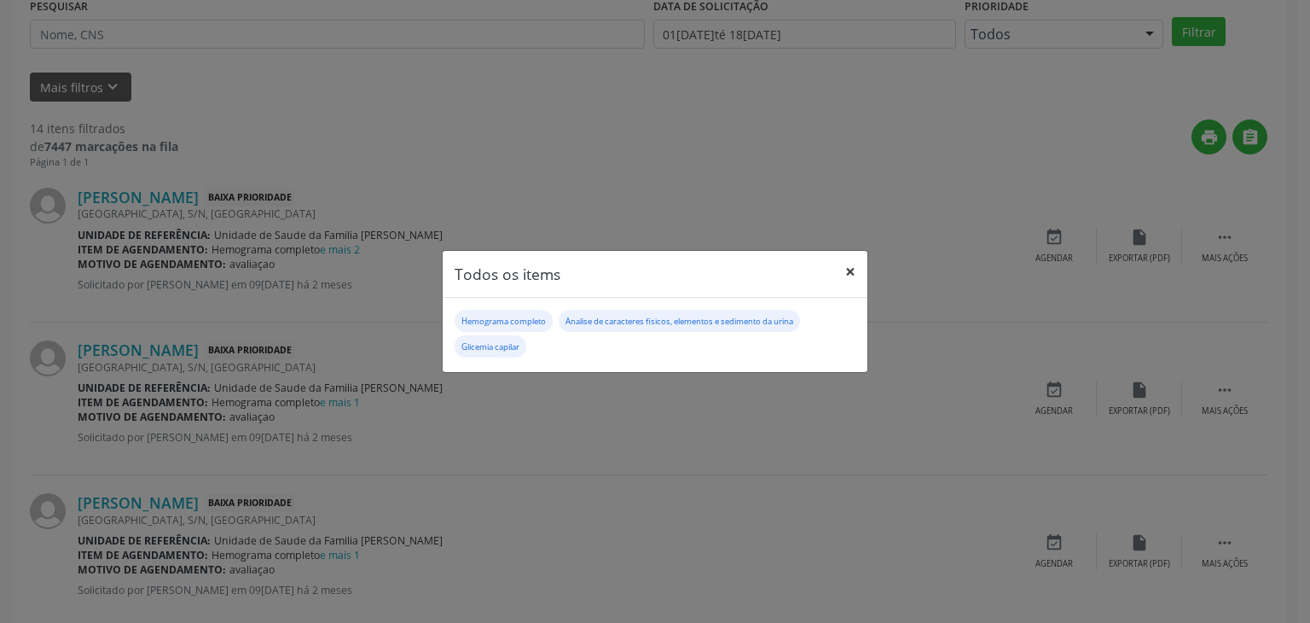
click at [846, 270] on button "×" at bounding box center [850, 272] width 34 height 42
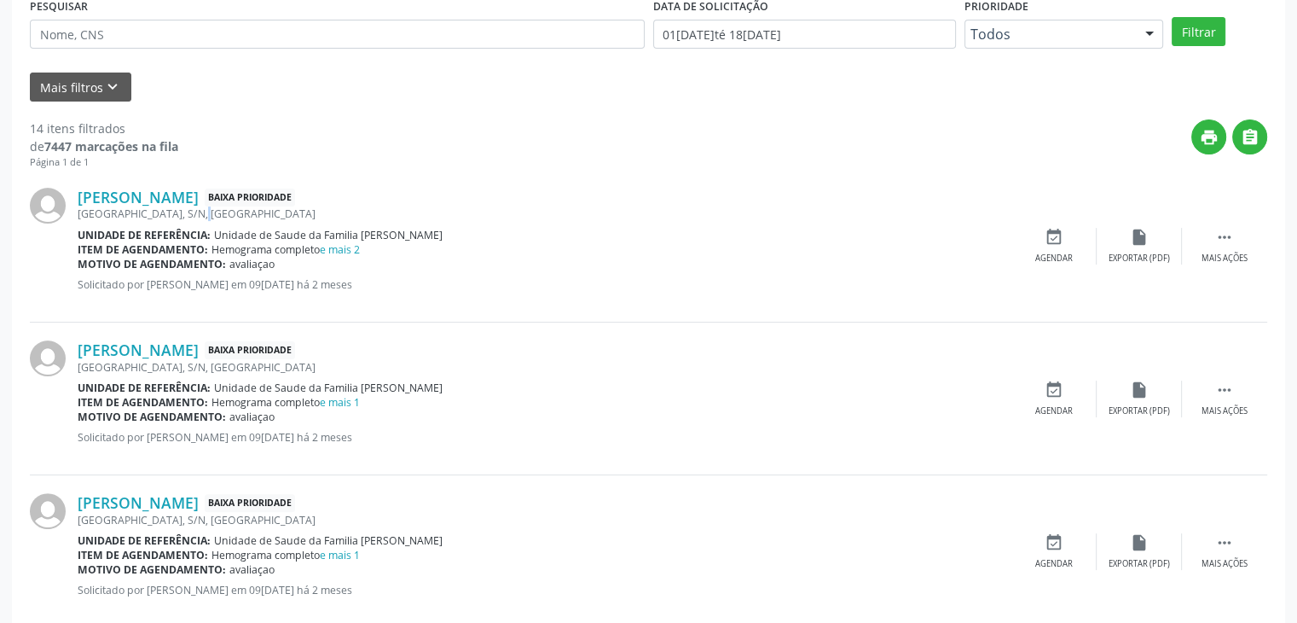
click at [172, 207] on div "[GEOGRAPHIC_DATA], S/N, [GEOGRAPHIC_DATA]" at bounding box center [545, 213] width 934 height 15
click at [170, 206] on div "[GEOGRAPHIC_DATA], S/N, [GEOGRAPHIC_DATA]" at bounding box center [545, 213] width 934 height 15
click at [165, 190] on link "Tairine Oliveira dos Santos" at bounding box center [138, 197] width 121 height 19
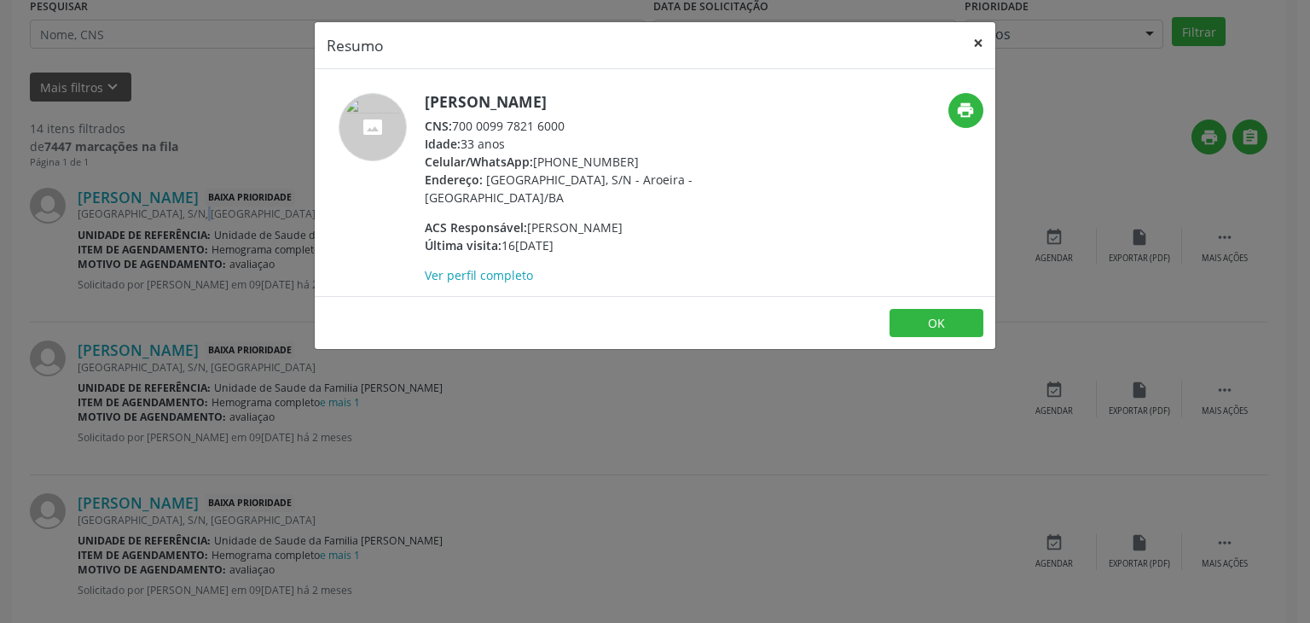
click at [977, 27] on button "×" at bounding box center [978, 43] width 34 height 42
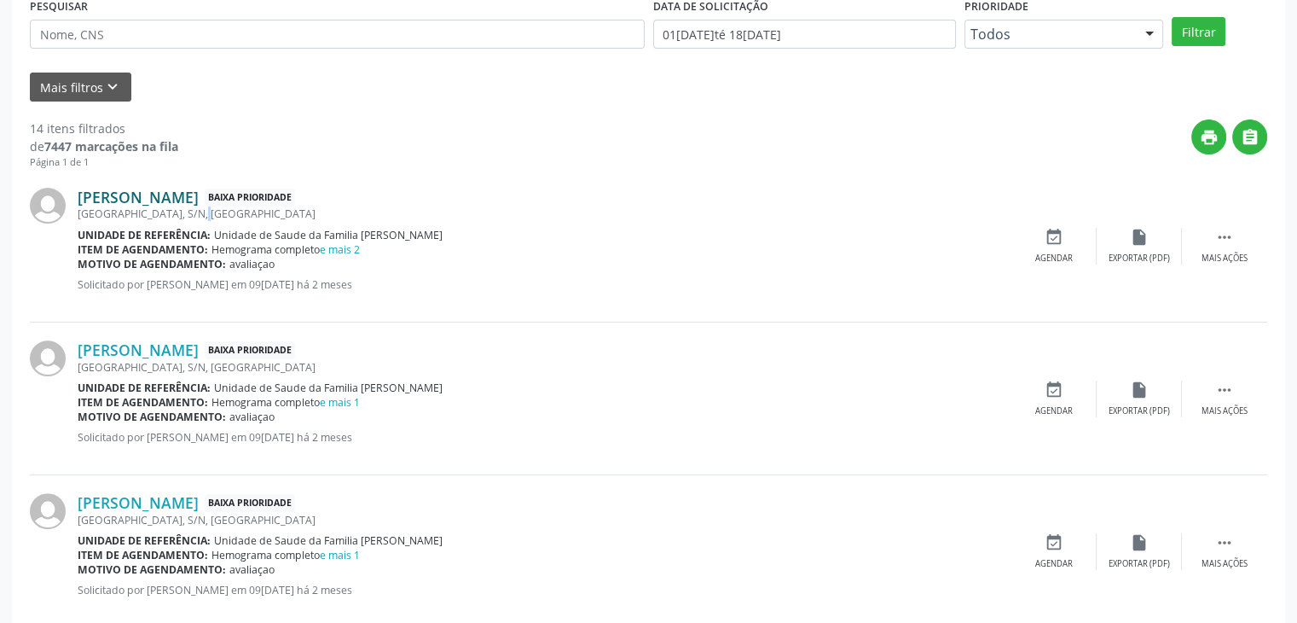
click at [161, 202] on link "Tairine Oliveira dos Santos" at bounding box center [138, 197] width 121 height 19
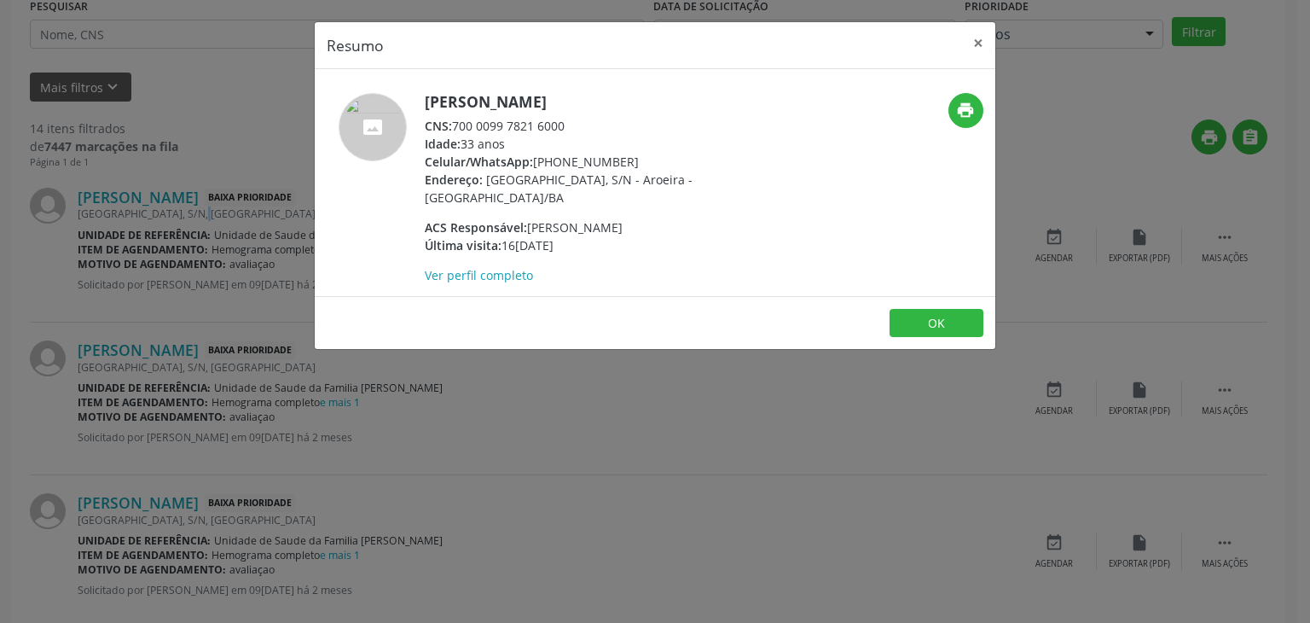
drag, startPoint x: 421, startPoint y: 94, endPoint x: 659, endPoint y: 81, distance: 238.3
click at [659, 81] on div "Tairine Oliveira dos Santos CNS: 700 0099 7821 6000 Idade: 33 anos Celular/What…" at bounding box center [655, 182] width 681 height 227
copy div "Tairine Oliveira dos Santos"
click at [977, 41] on button "×" at bounding box center [978, 43] width 34 height 42
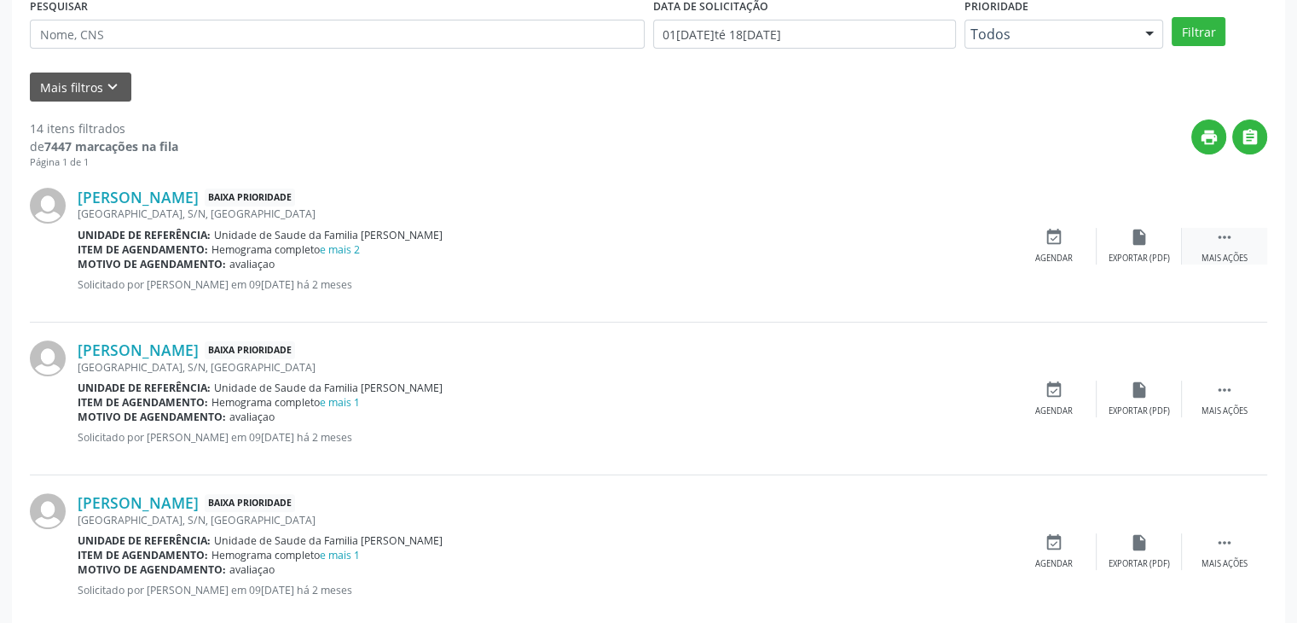
click at [1211, 247] on div " Mais ações" at bounding box center [1224, 246] width 85 height 37
click at [1123, 246] on div "edit Editar" at bounding box center [1139, 246] width 85 height 37
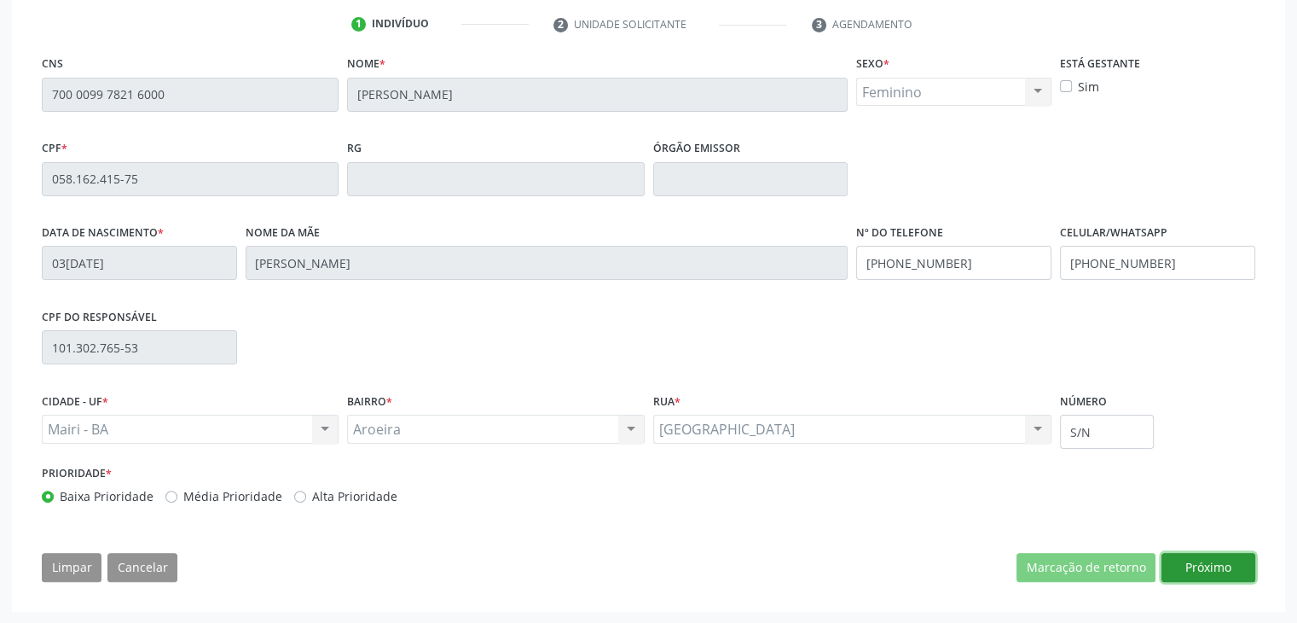
click at [1198, 572] on button "Próximo" at bounding box center [1209, 567] width 94 height 29
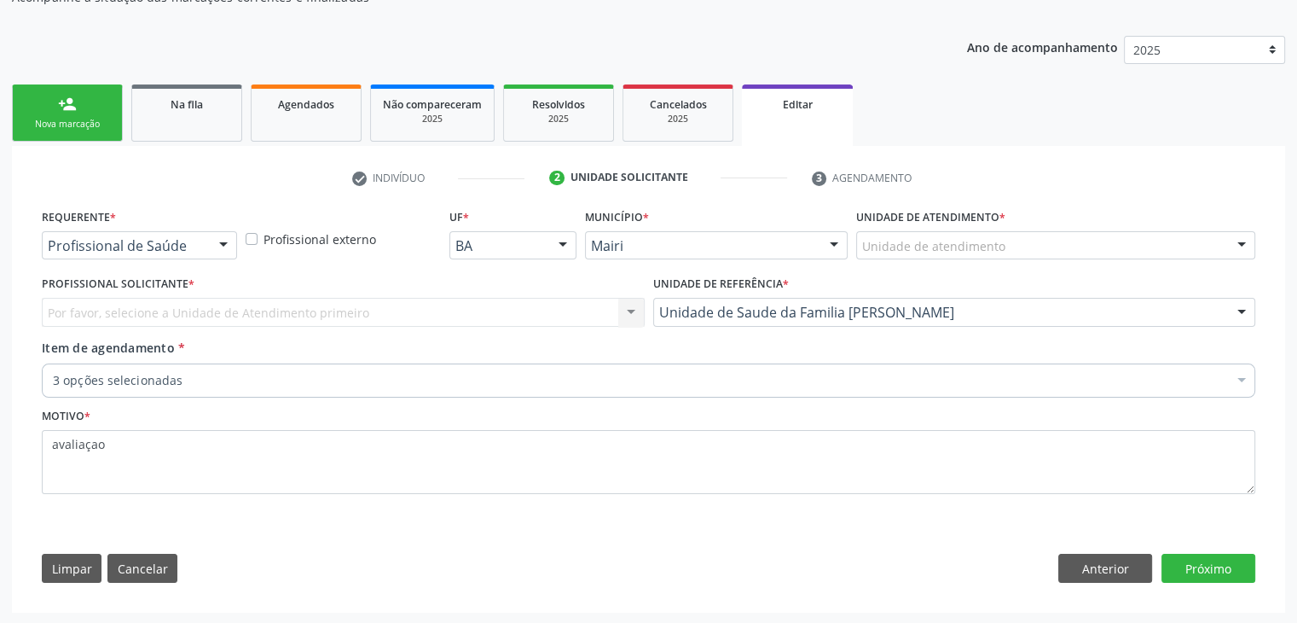
click at [1090, 257] on div "Unidade de atendimento" at bounding box center [1055, 245] width 399 height 29
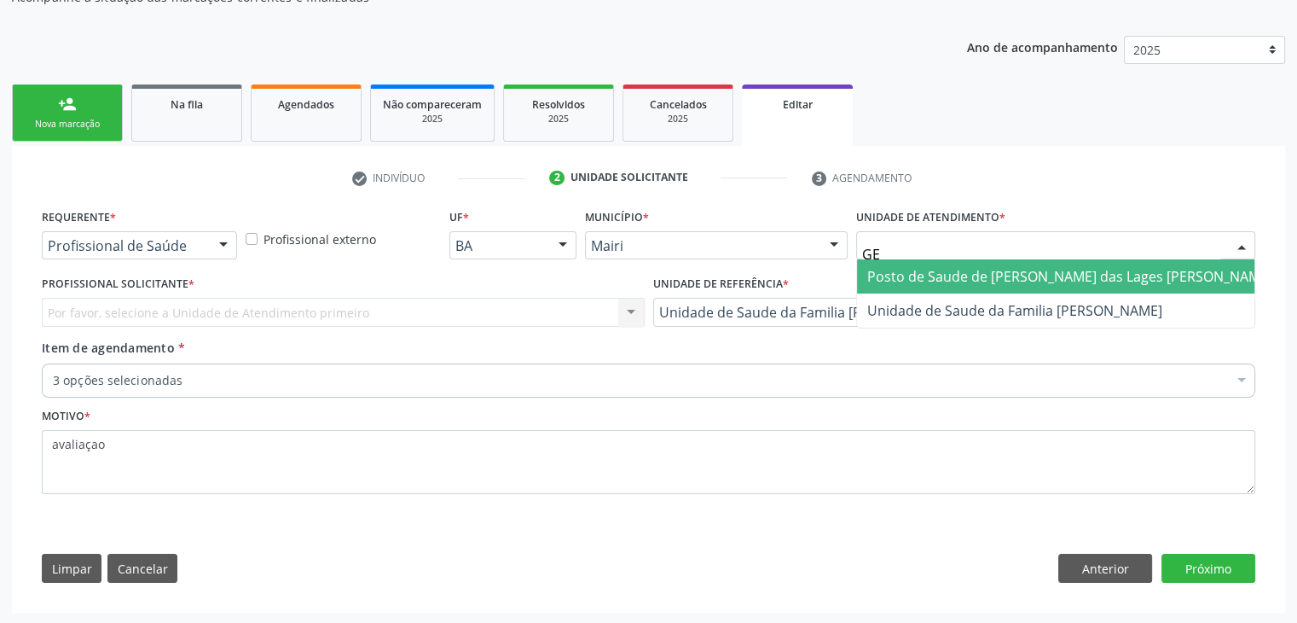
type input "GER"
click at [1047, 277] on span "Unidade de Saude da Familia [PERSON_NAME]" at bounding box center [1015, 276] width 295 height 19
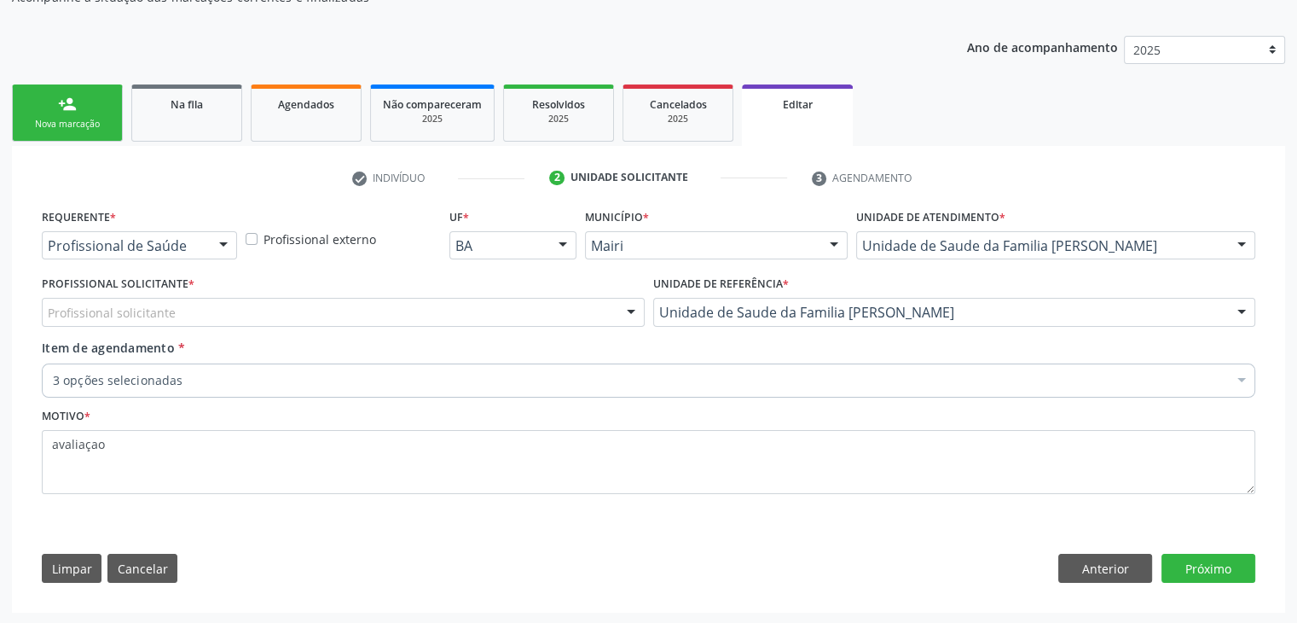
click at [252, 308] on div "Profissional solicitante" at bounding box center [343, 312] width 603 height 29
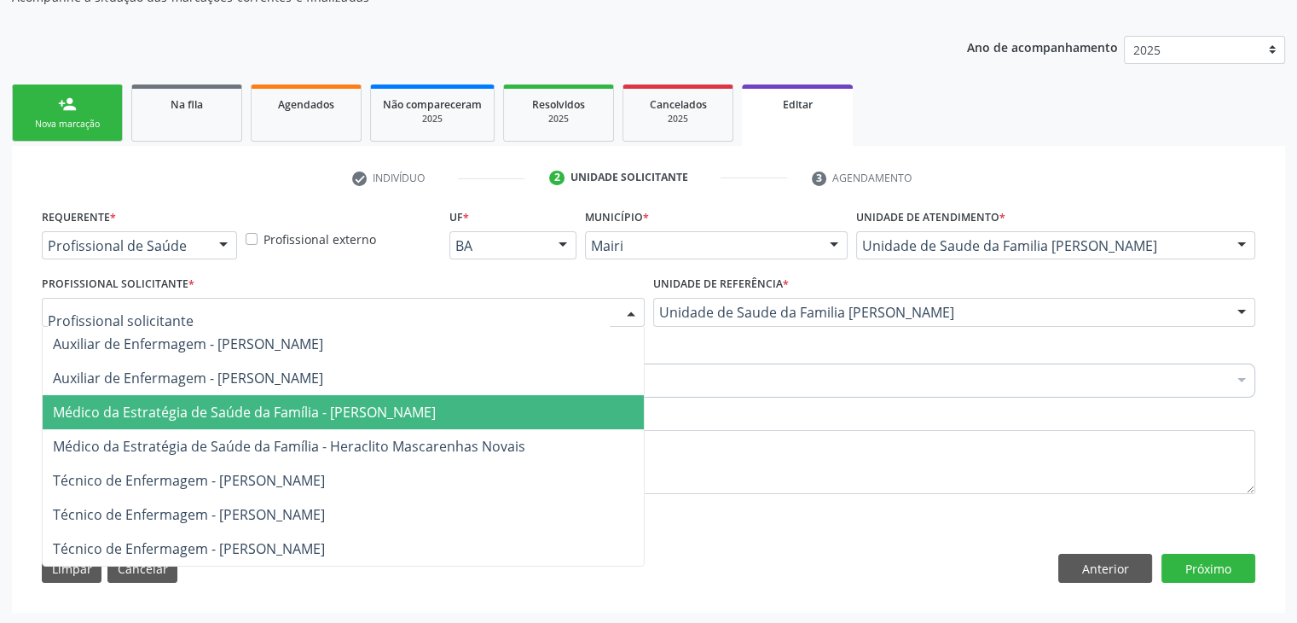
click at [246, 414] on span "Médico da Estratégia de Saúde da Família - [PERSON_NAME]" at bounding box center [244, 412] width 383 height 19
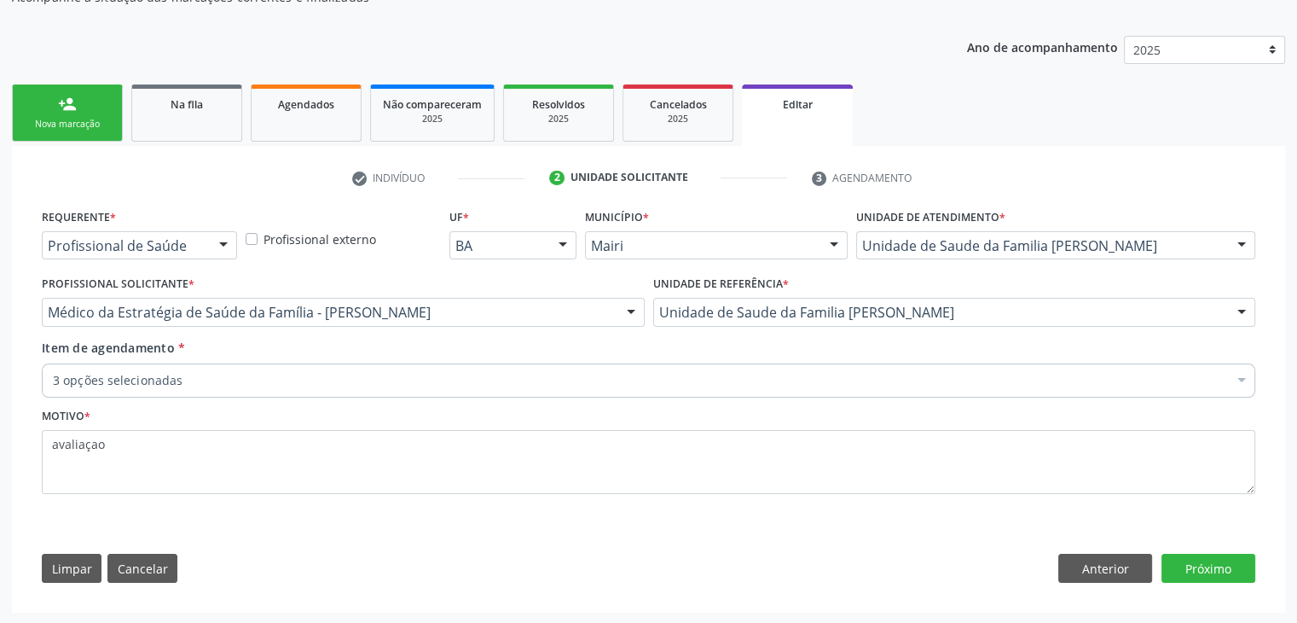
click at [238, 368] on div "3 opções selecionadas" at bounding box center [649, 380] width 1214 height 34
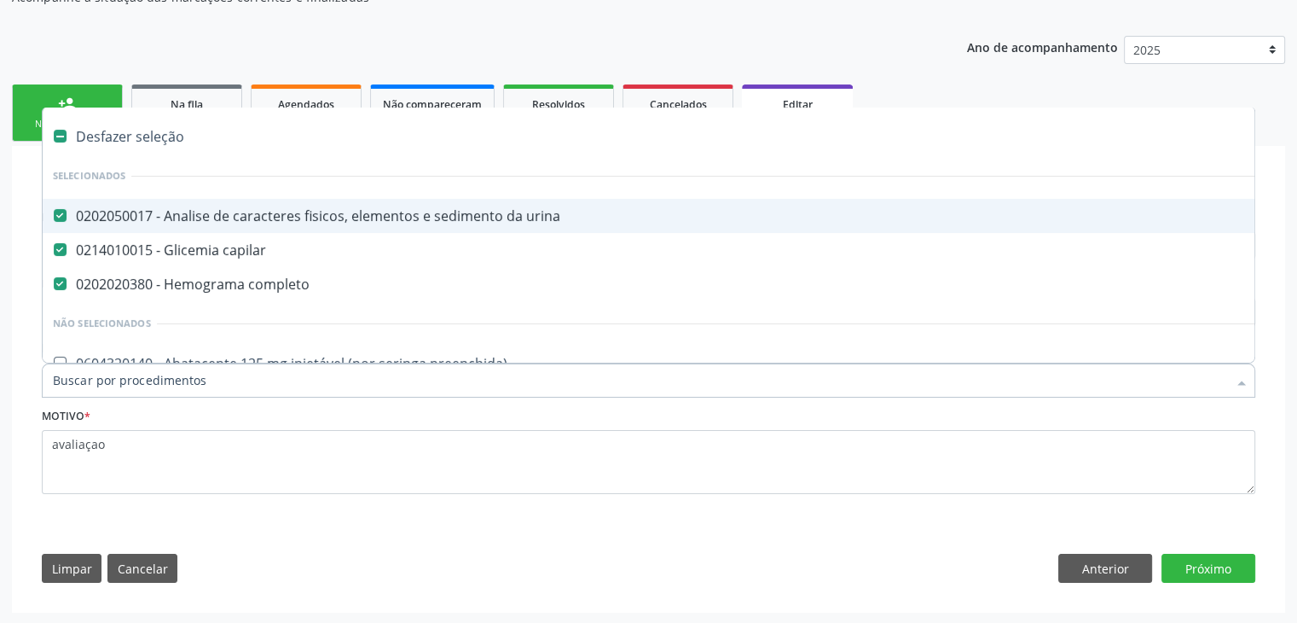
click at [143, 139] on div "Desfazer seleção" at bounding box center [709, 136] width 1333 height 34
checkbox urina "false"
checkbox capilar "false"
checkbox completo "false"
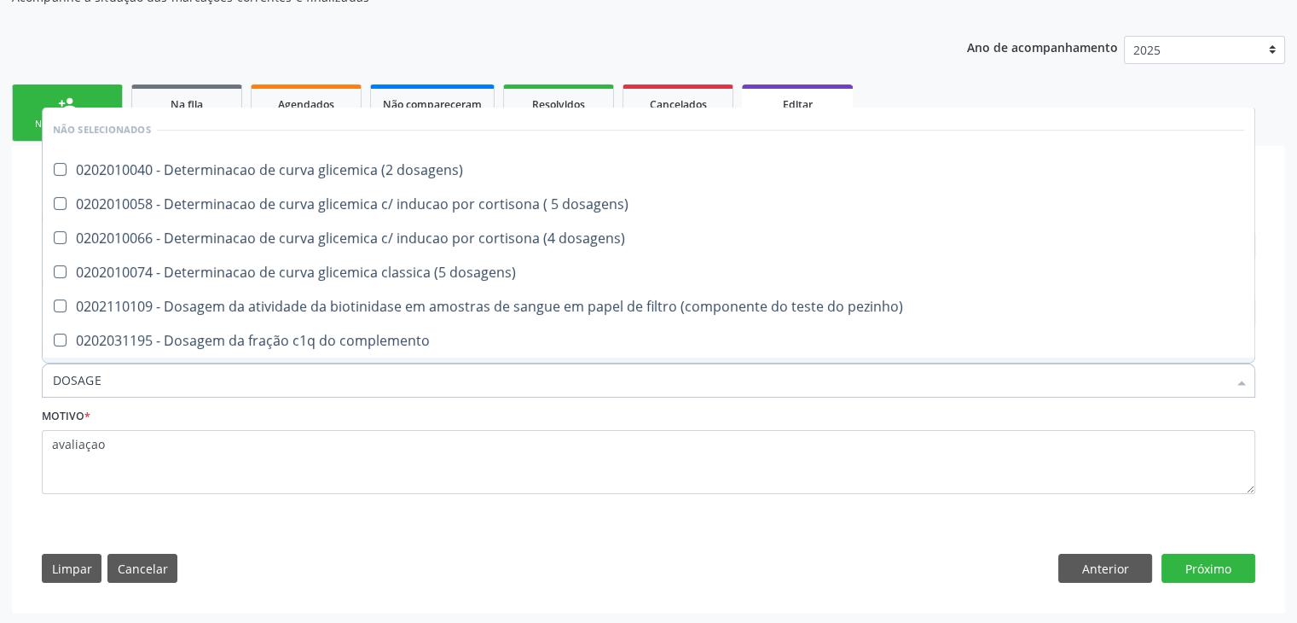
type input "DOSAGEM DE TSH"
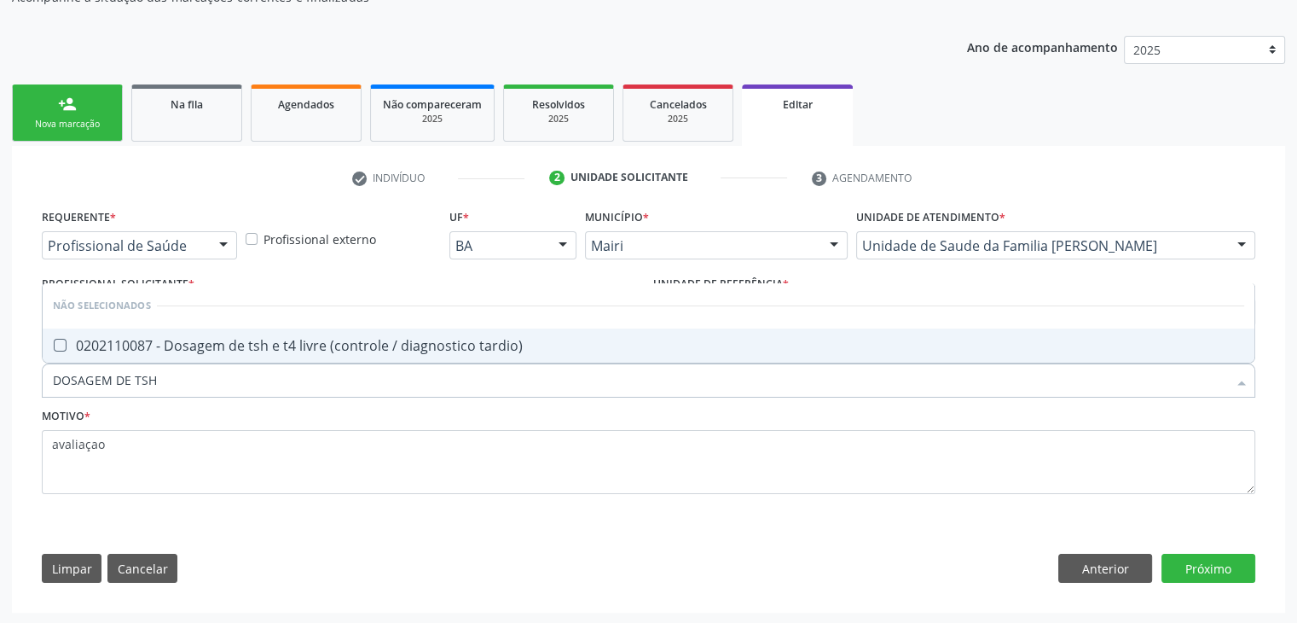
click at [297, 346] on div "0202110087 - Dosagem de tsh e t4 livre (controle / diagnostico tardio)" at bounding box center [649, 346] width 1192 height 14
checkbox tardio\) "true"
click at [1212, 567] on button "Próximo" at bounding box center [1209, 568] width 94 height 29
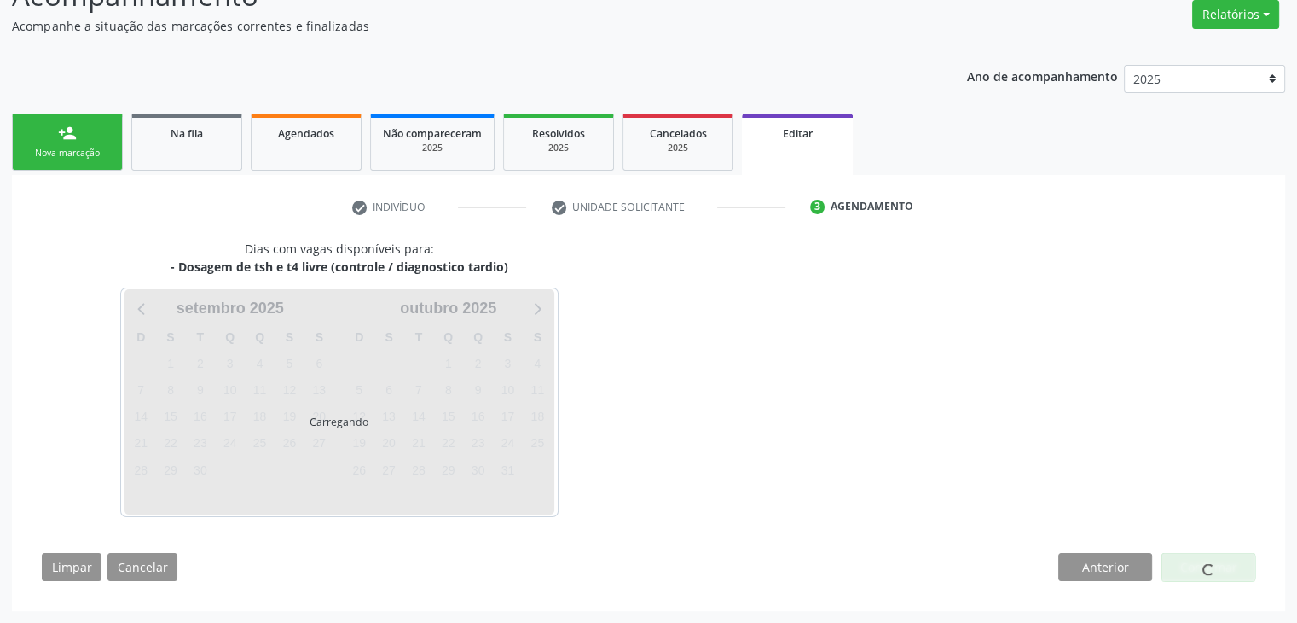
scroll to position [141, 0]
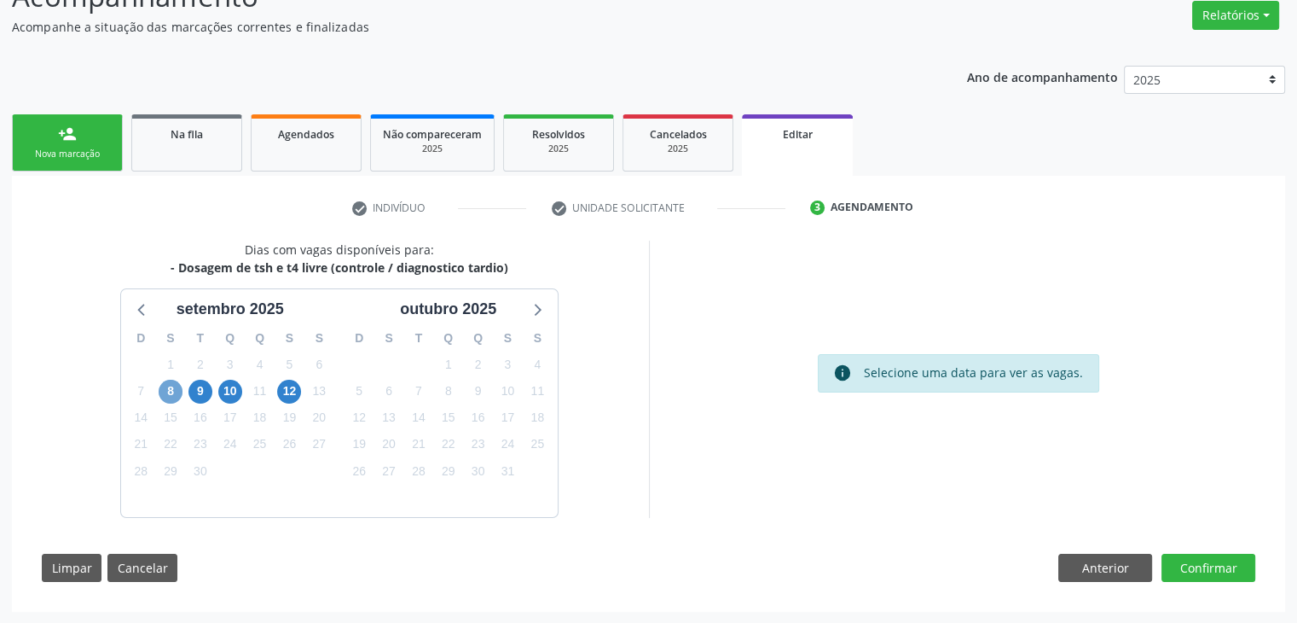
drag, startPoint x: 171, startPoint y: 390, endPoint x: 189, endPoint y: 396, distance: 18.1
click at [173, 390] on span "8" at bounding box center [171, 392] width 24 height 24
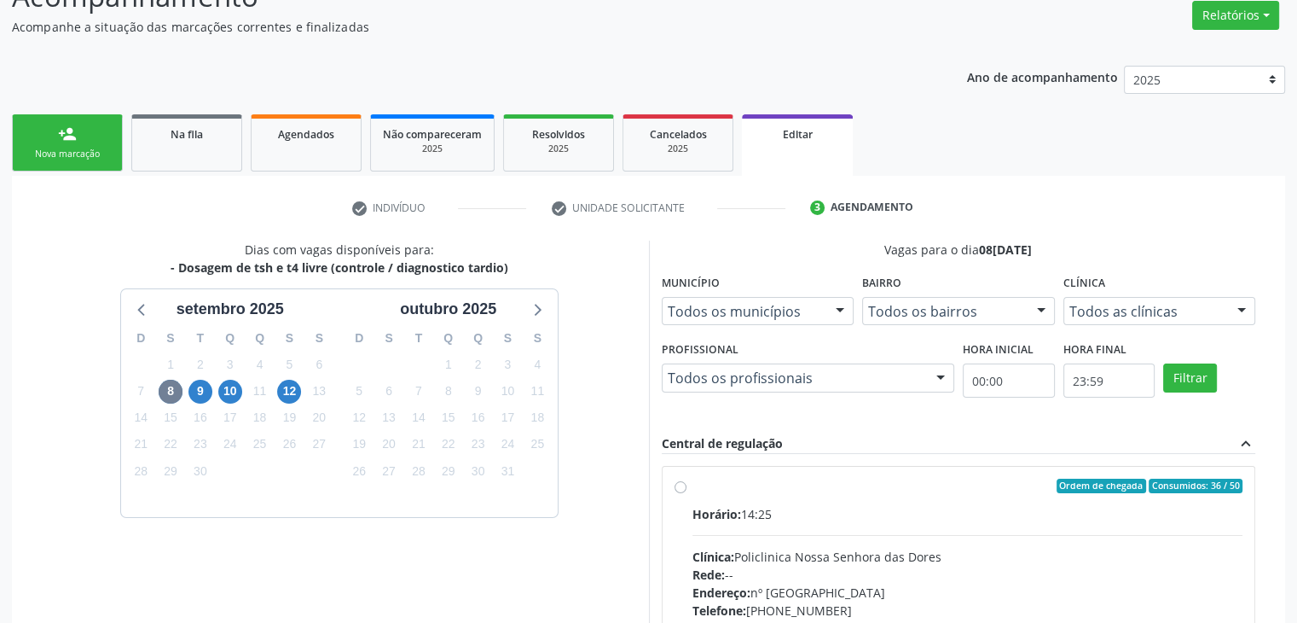
click at [855, 566] on div "Rede: --" at bounding box center [968, 575] width 551 height 18
click at [687, 494] on input "Ordem de chegada Consumidos: 36 / 50 Horário: 14:25 Clínica: Policlinica Nossa …" at bounding box center [681, 486] width 12 height 15
radio input "true"
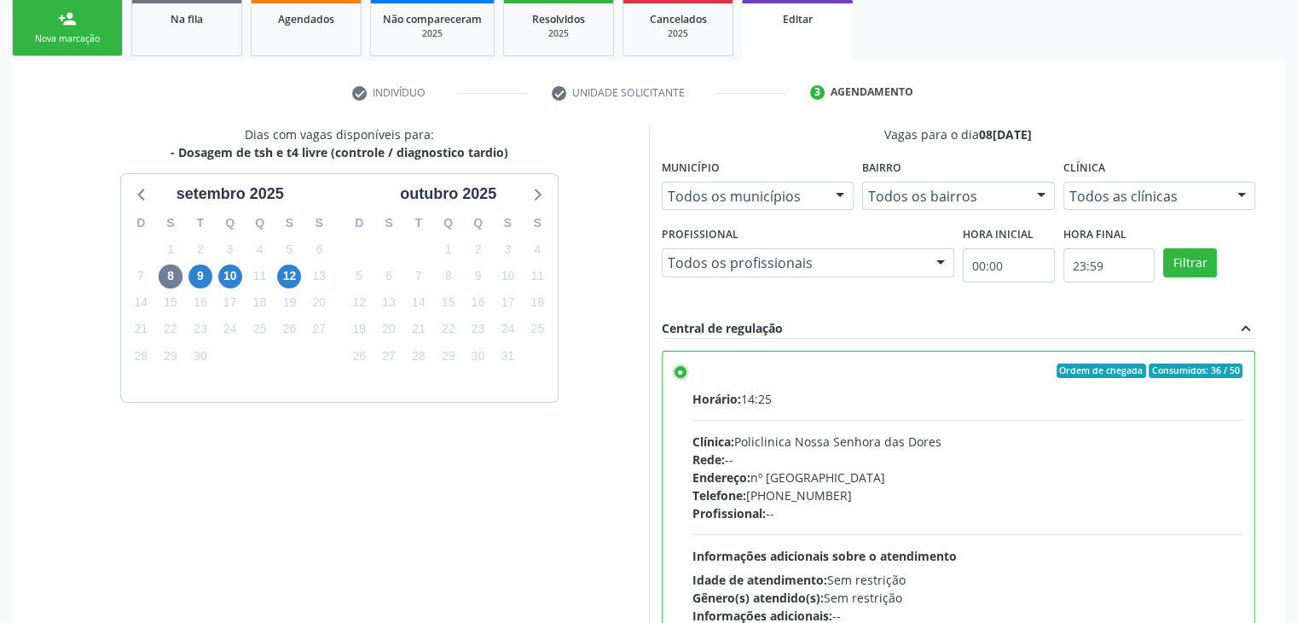
scroll to position [418, 0]
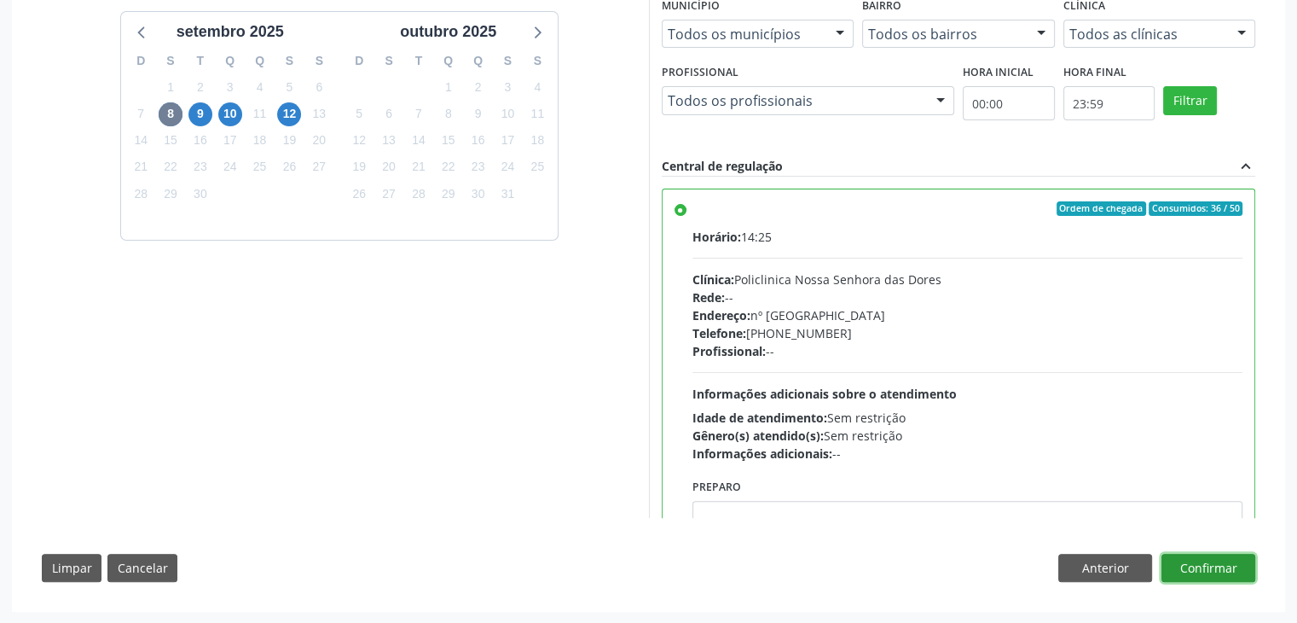
click at [1201, 565] on button "Confirmar" at bounding box center [1209, 568] width 94 height 29
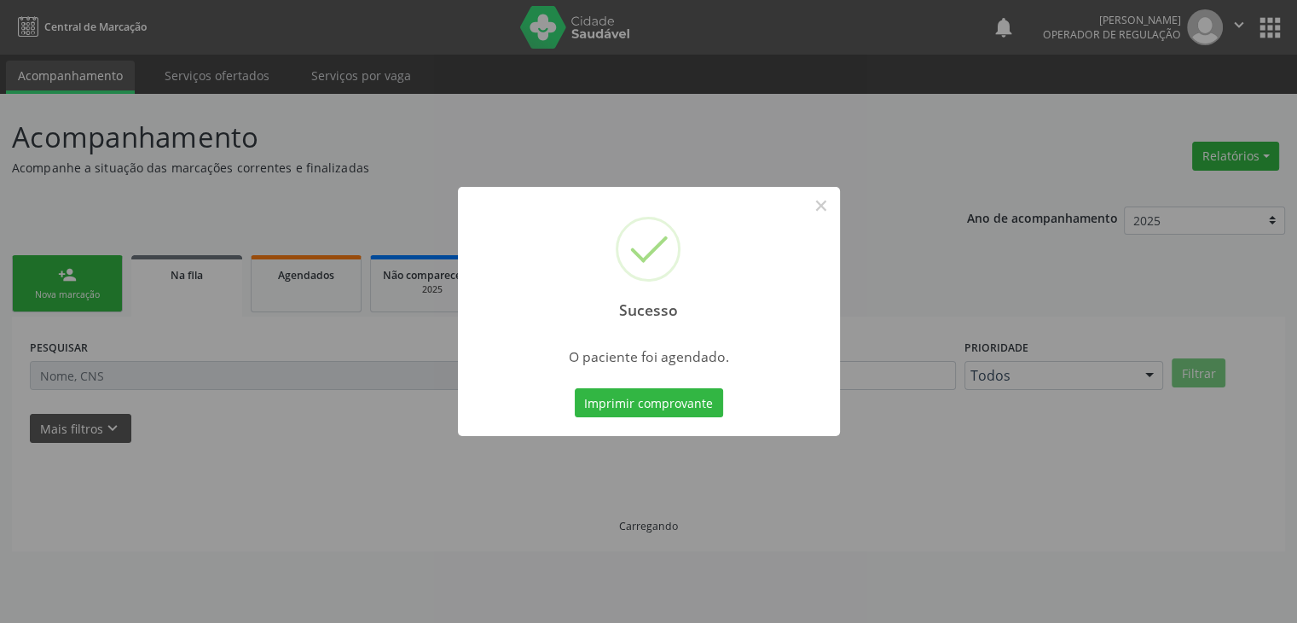
scroll to position [0, 0]
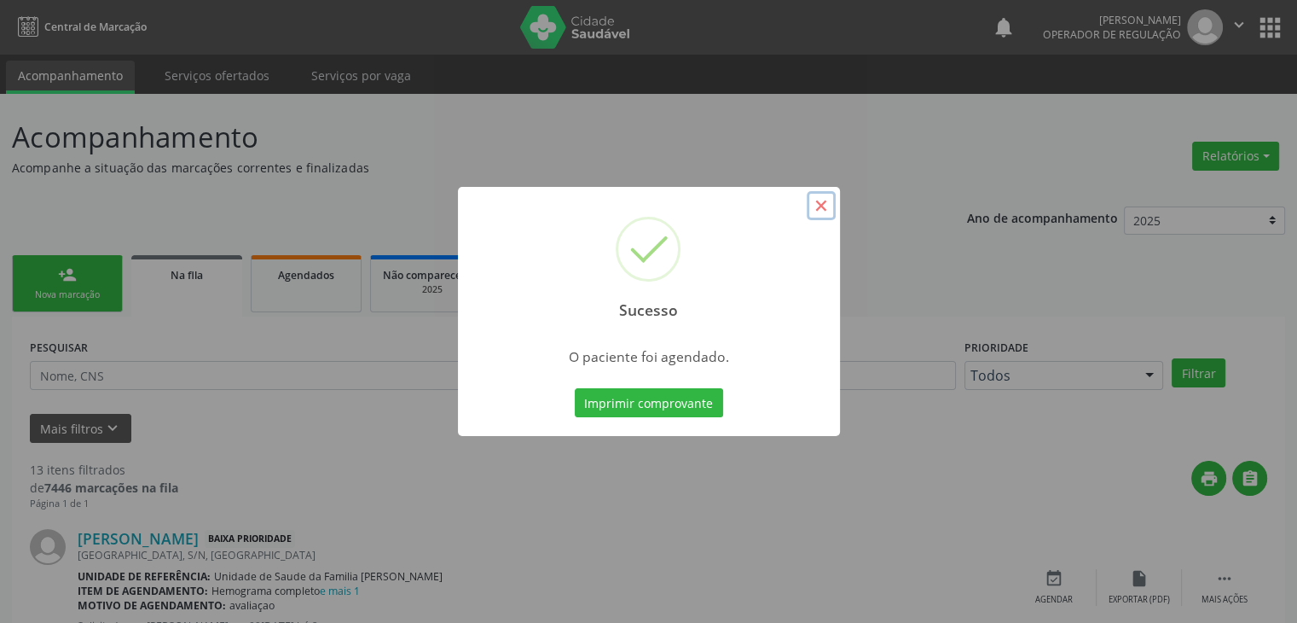
click at [827, 209] on button "×" at bounding box center [821, 205] width 29 height 29
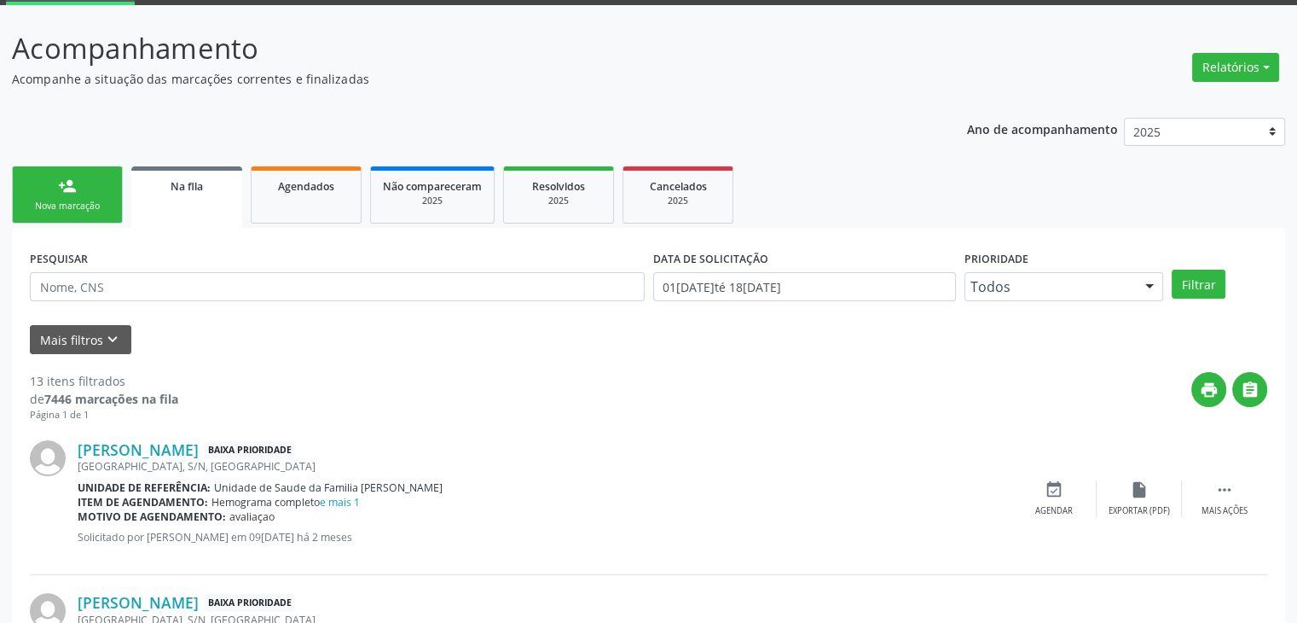
scroll to position [341, 0]
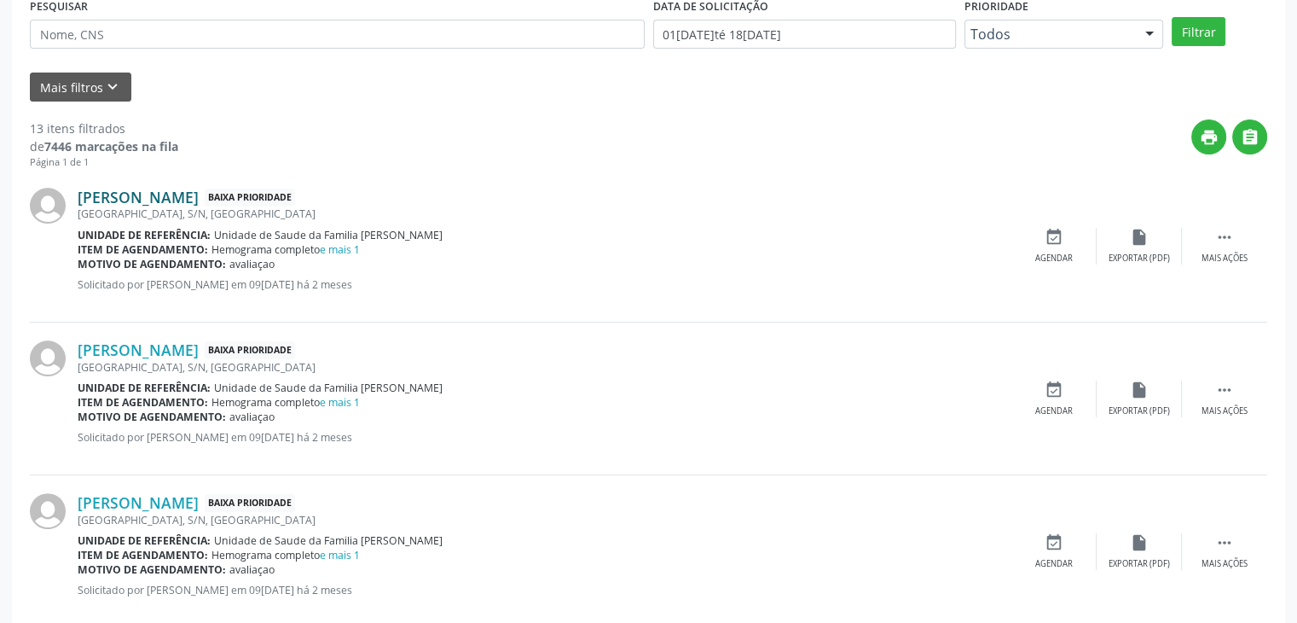
click at [122, 193] on link "Joceli Silva Santana" at bounding box center [138, 197] width 121 height 19
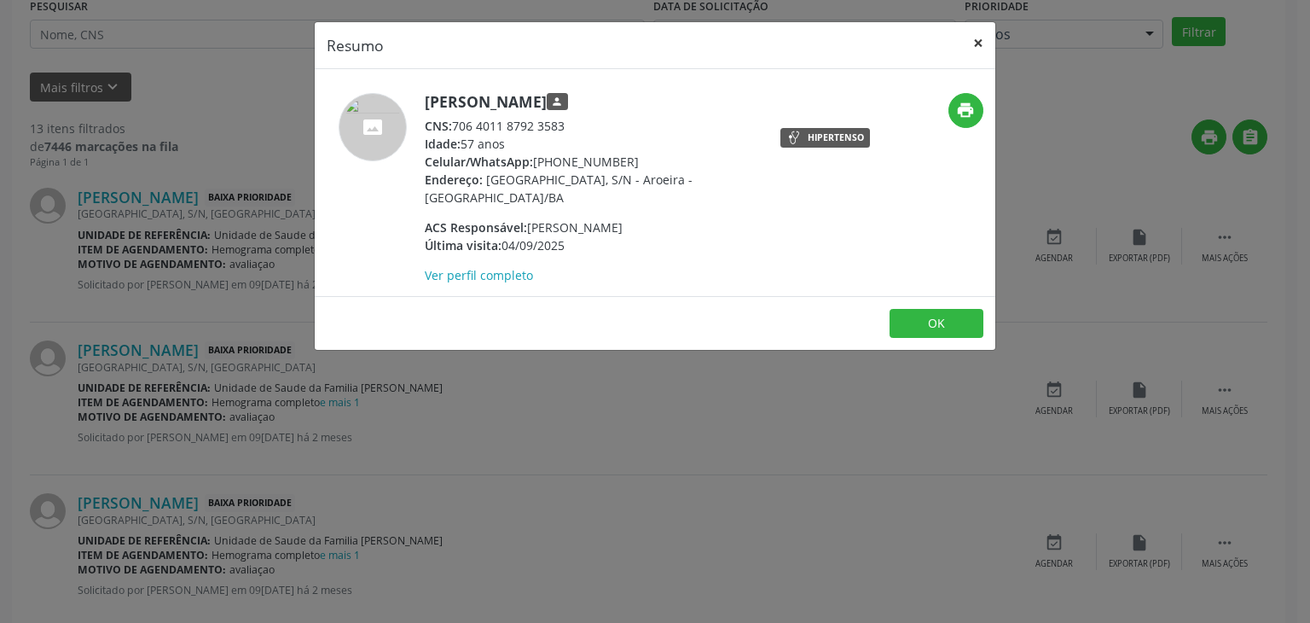
click at [974, 40] on button "×" at bounding box center [978, 43] width 34 height 42
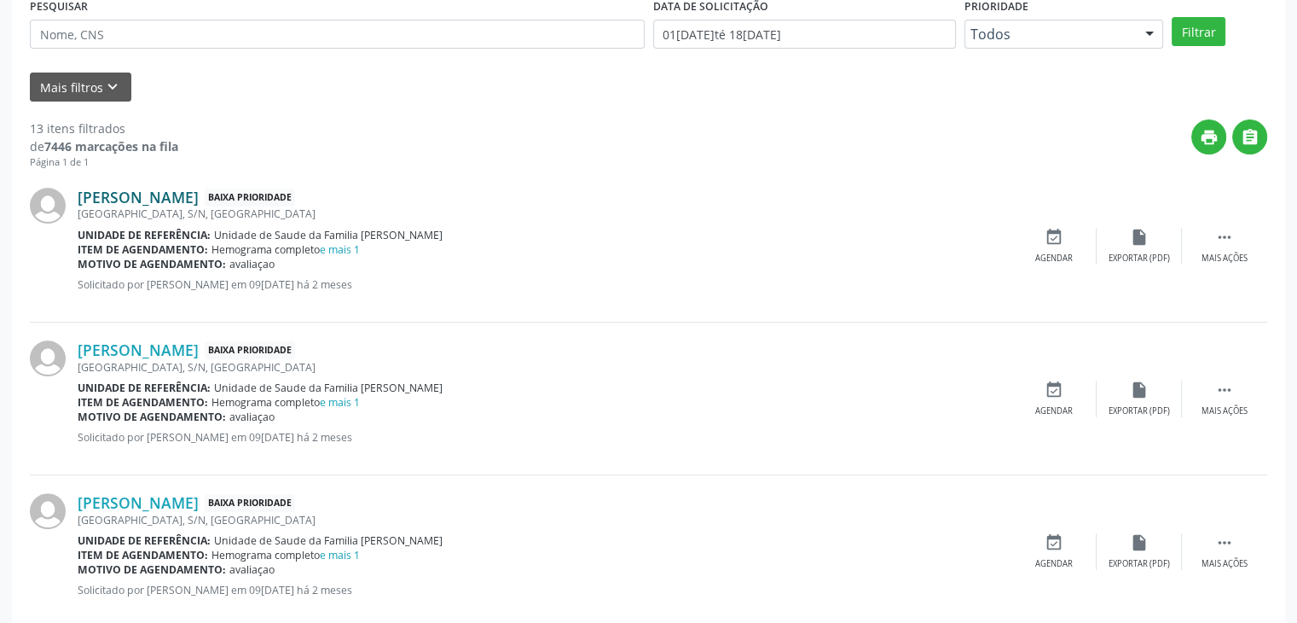
click at [139, 200] on link "Joceli Silva Santana" at bounding box center [138, 197] width 121 height 19
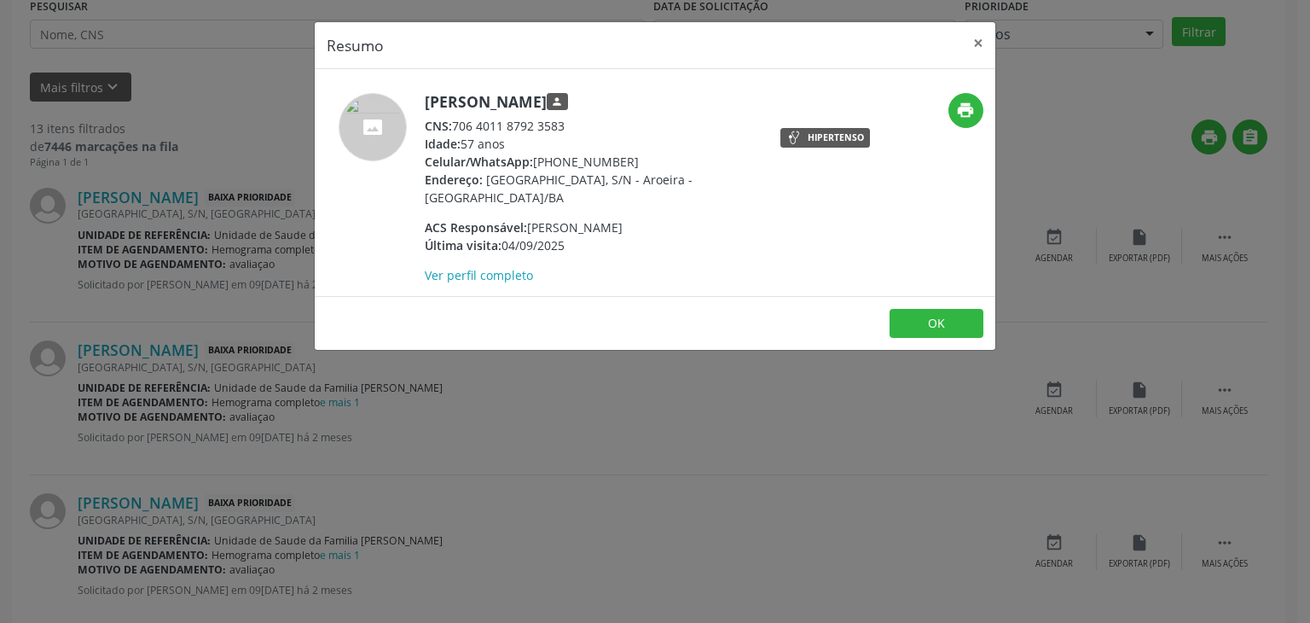
drag, startPoint x: 432, startPoint y: 103, endPoint x: 592, endPoint y: 99, distance: 160.4
click at [592, 99] on div "Joceli Silva Santana person CNS: 706 4011 8792 3583 Idade: 57 anos Celular/What…" at bounding box center [542, 188] width 454 height 191
copy div "Joceli Silva Santana"
click at [976, 38] on button "×" at bounding box center [978, 43] width 34 height 42
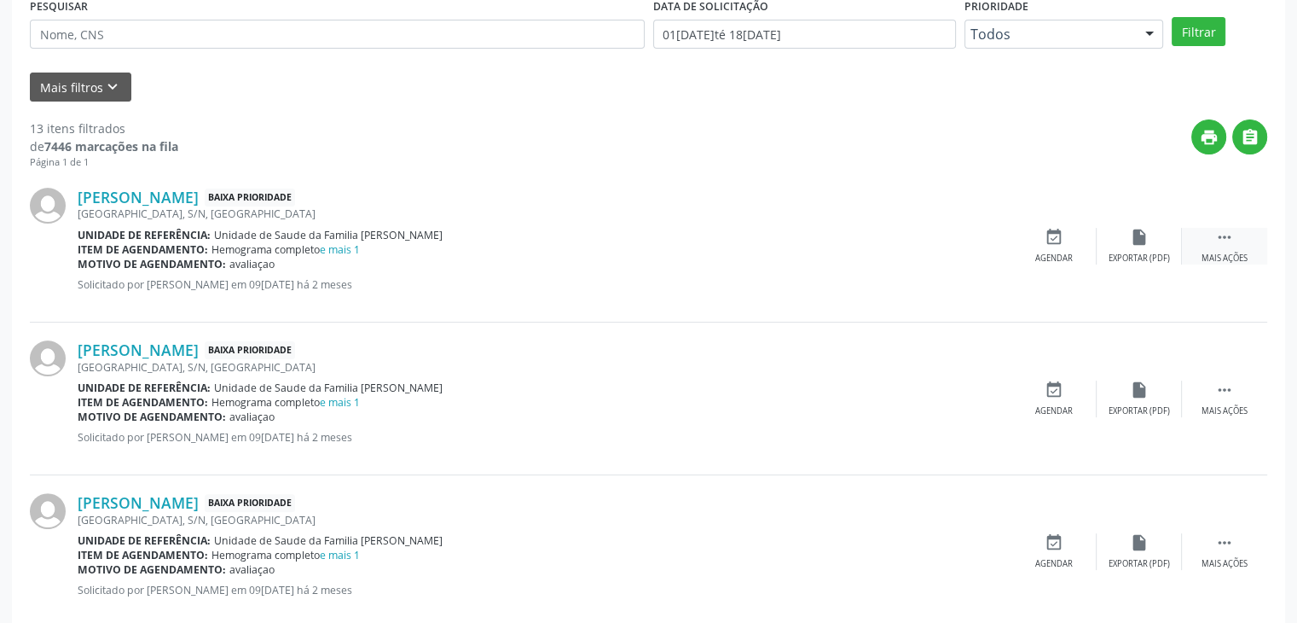
click at [1226, 234] on icon "" at bounding box center [1225, 237] width 19 height 19
click at [1146, 228] on div "edit Editar" at bounding box center [1139, 246] width 85 height 37
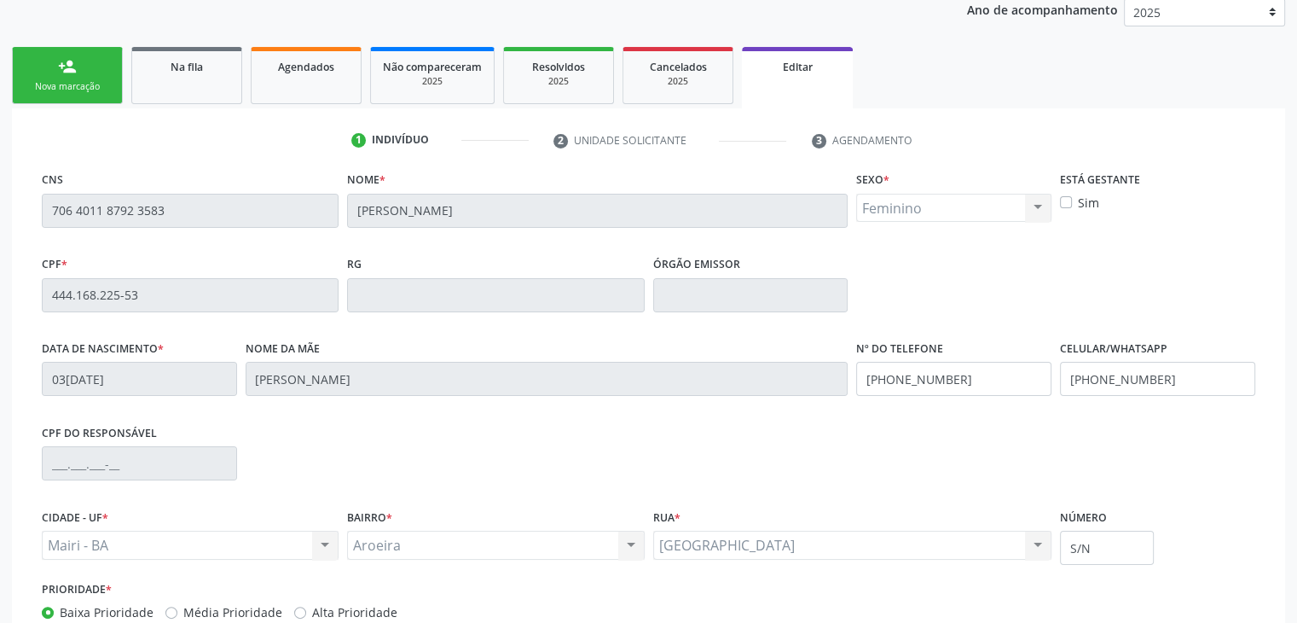
scroll to position [324, 0]
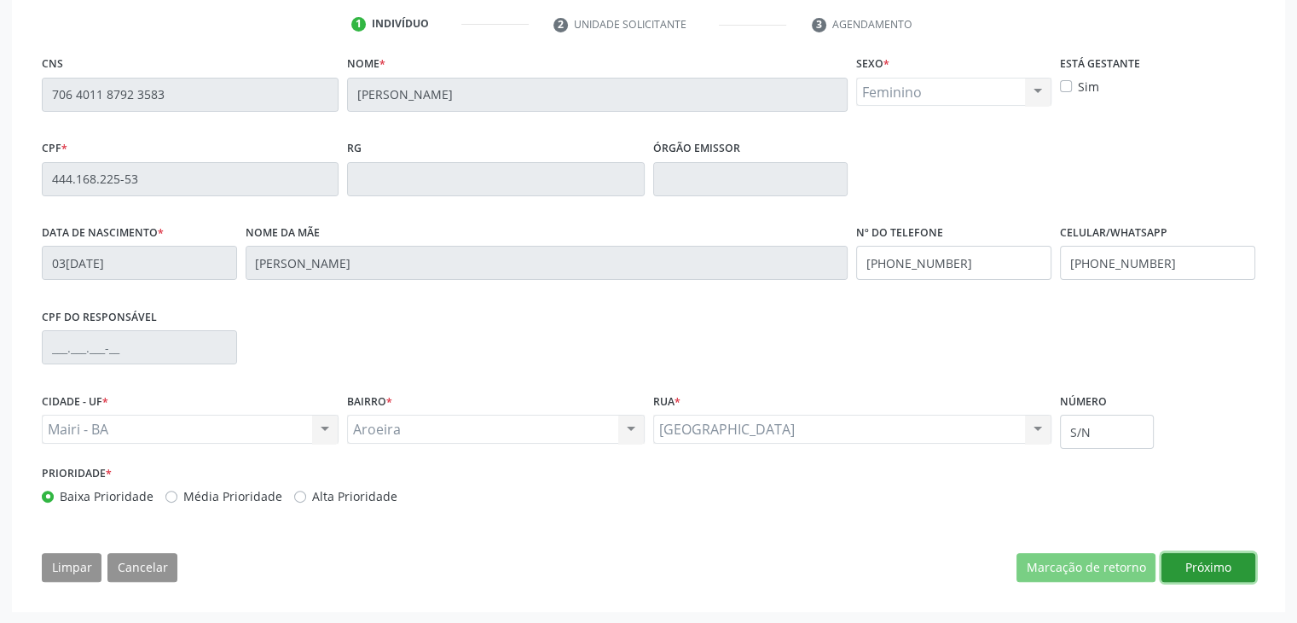
click at [1231, 572] on button "Próximo" at bounding box center [1209, 567] width 94 height 29
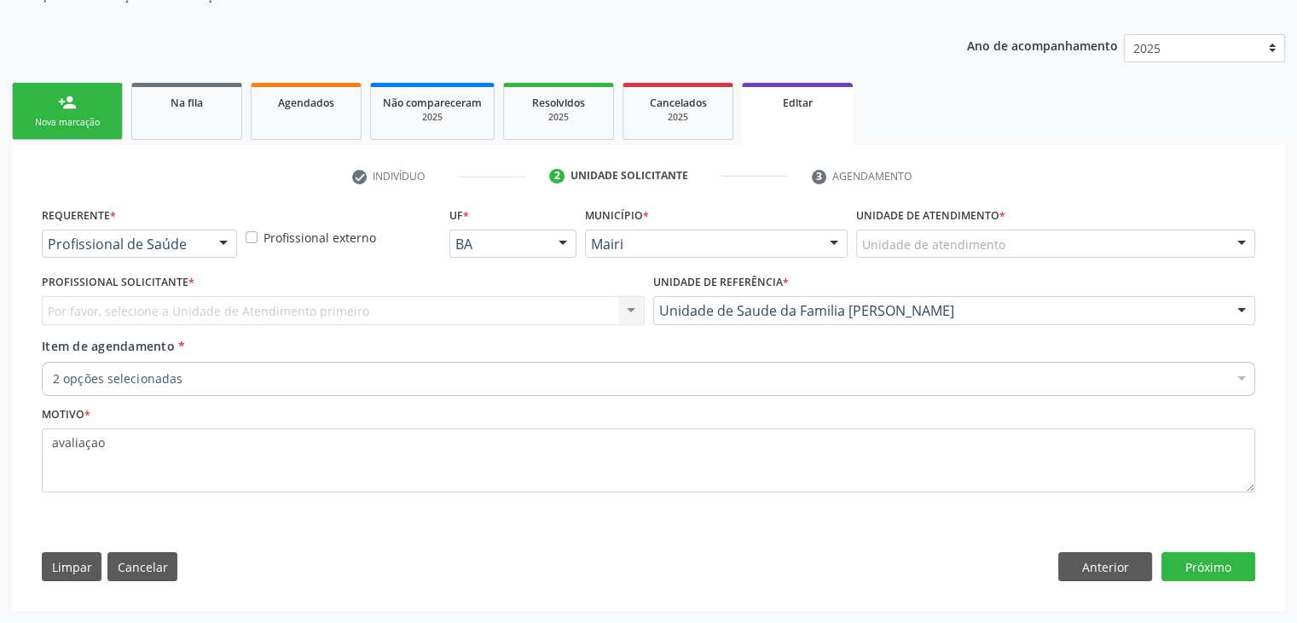
scroll to position [171, 0]
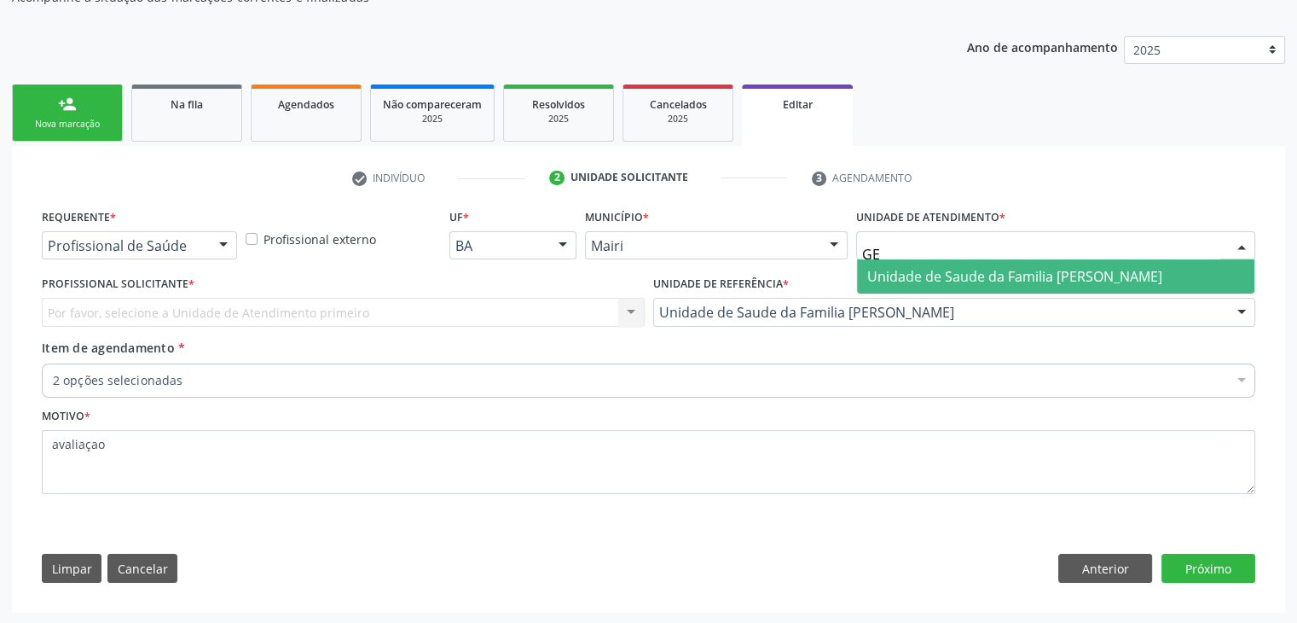
type input "GER"
click at [880, 274] on span "Unidade de Saude da Familia [PERSON_NAME]" at bounding box center [1015, 276] width 295 height 19
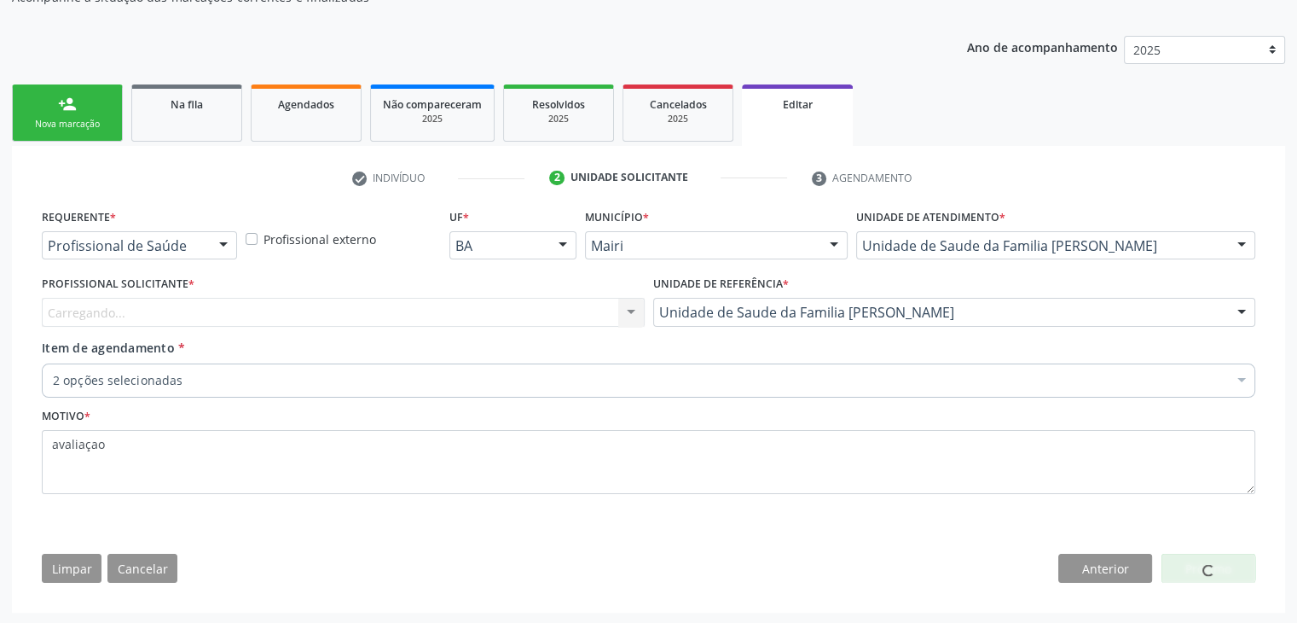
click at [235, 305] on div "Carregando..." at bounding box center [343, 312] width 603 height 29
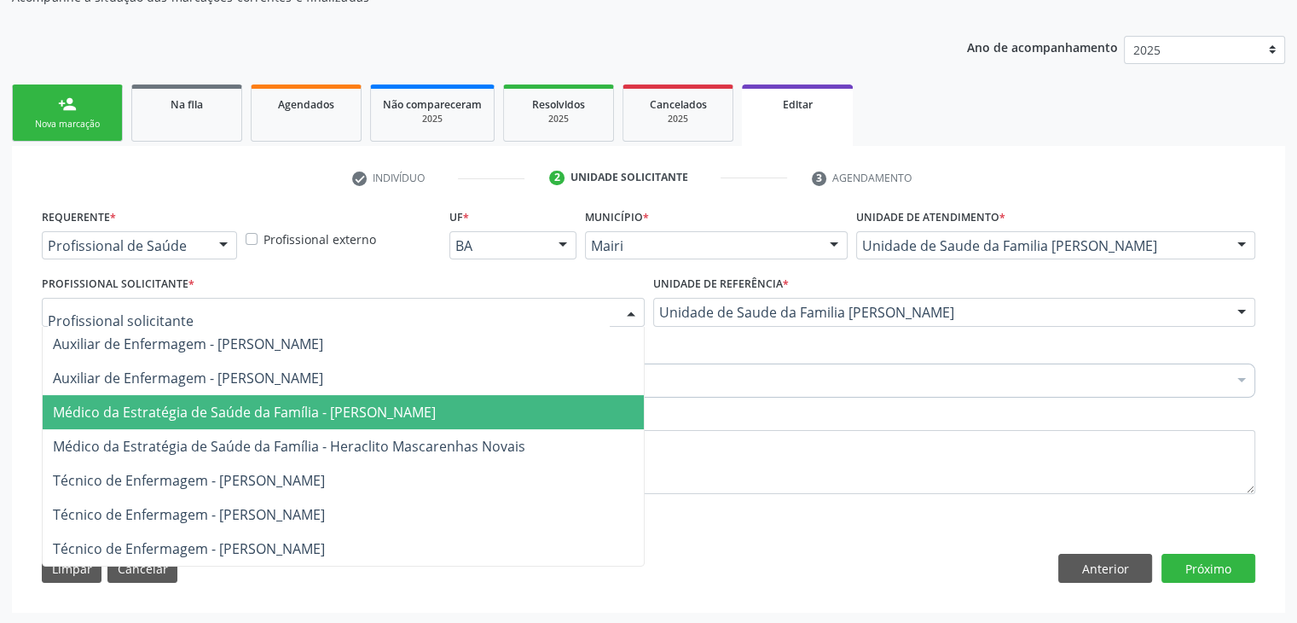
click at [256, 417] on span "Médico da Estratégia de Saúde da Família - [PERSON_NAME]" at bounding box center [244, 412] width 383 height 19
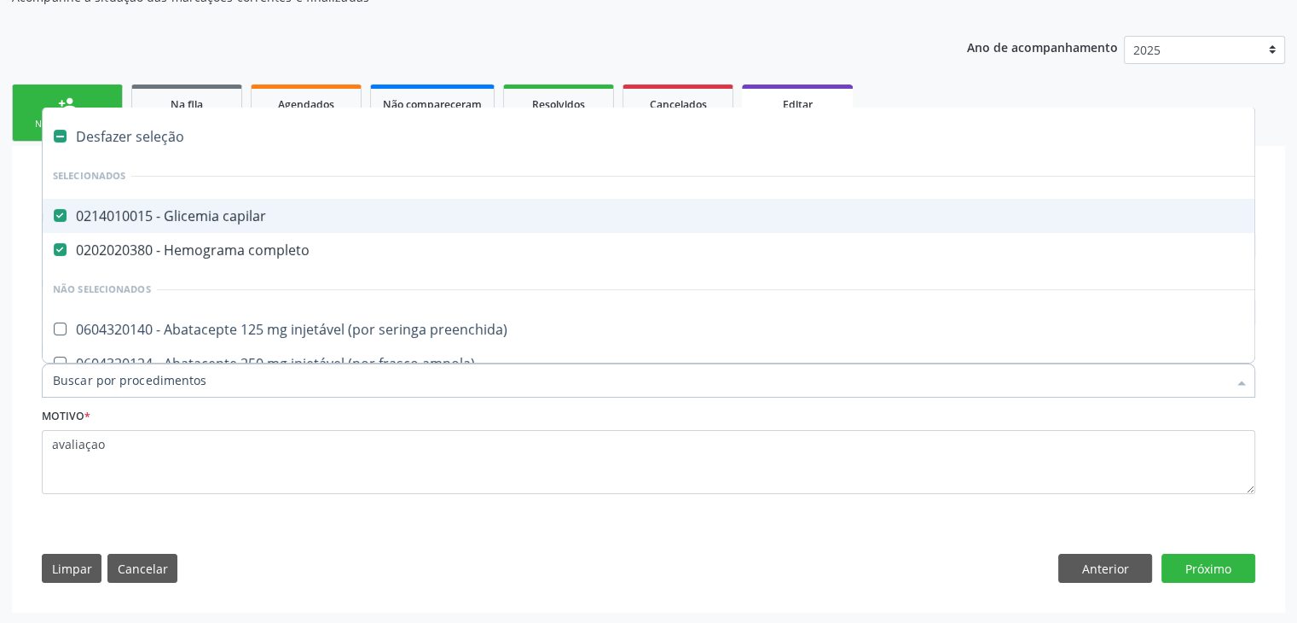
click at [125, 131] on div "Desfazer seleção" at bounding box center [709, 136] width 1333 height 34
checkbox capilar "false"
checkbox completo "false"
type input "D"
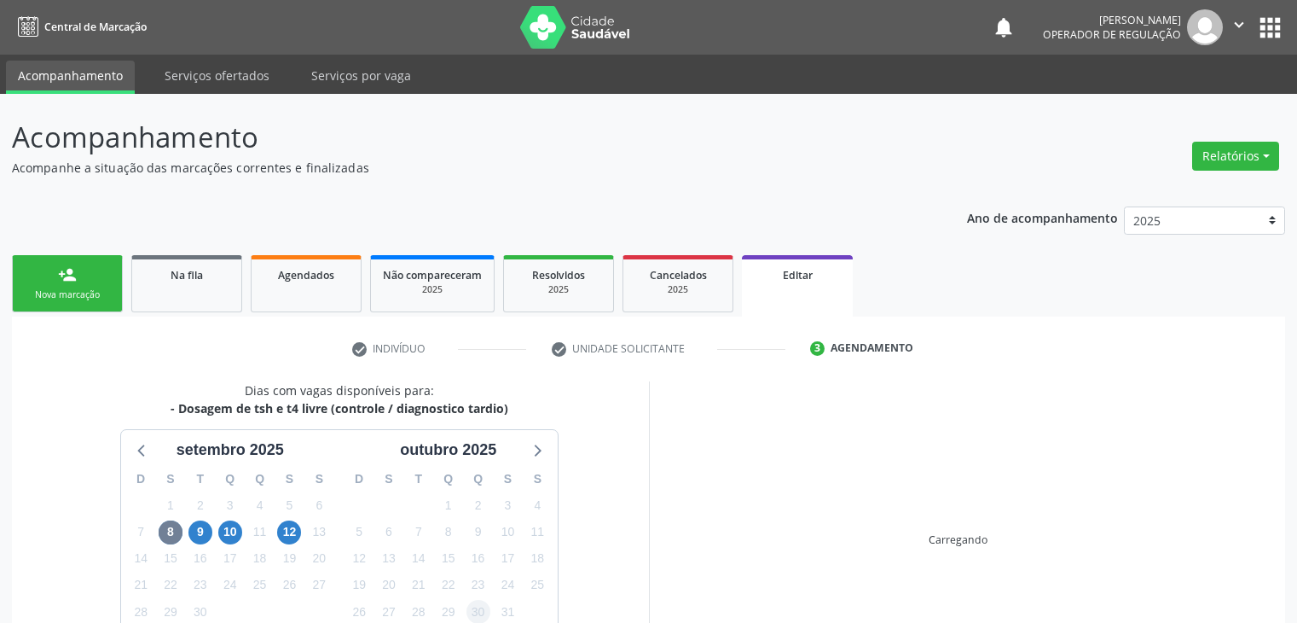
scroll to position [141, 0]
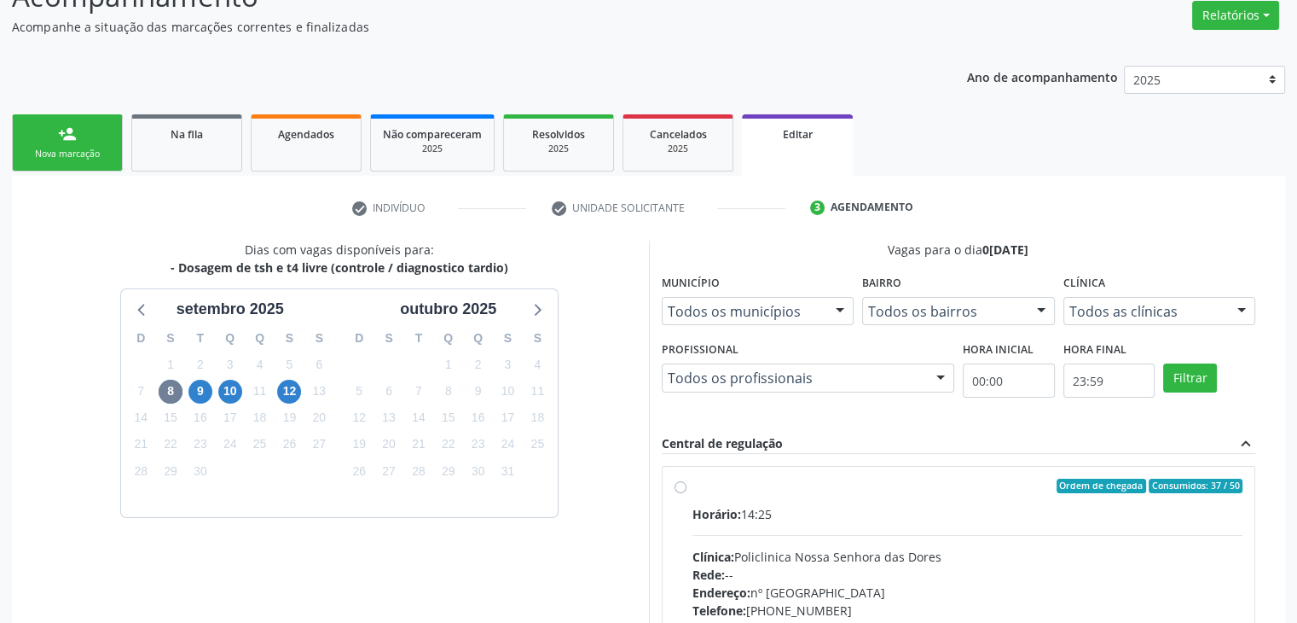
click at [757, 529] on div "Horário: 14:25 Clínica: Policlinica Nossa Senhora das Dores Rede: -- Endereço: …" at bounding box center [968, 622] width 551 height 235
click at [687, 494] on input "Ordem de chegada Consumidos: 37 / 50 Horário: 14:25 Clínica: Policlinica Nossa …" at bounding box center [681, 486] width 12 height 15
radio input "true"
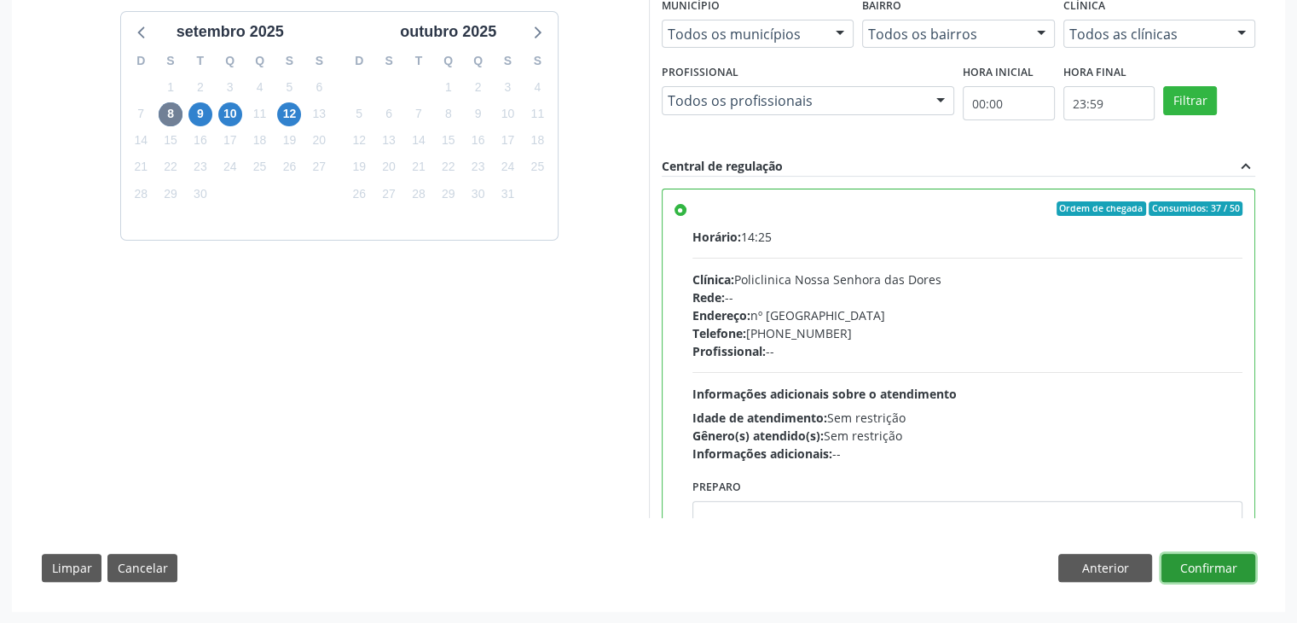
click at [1201, 565] on button "Confirmar" at bounding box center [1209, 568] width 94 height 29
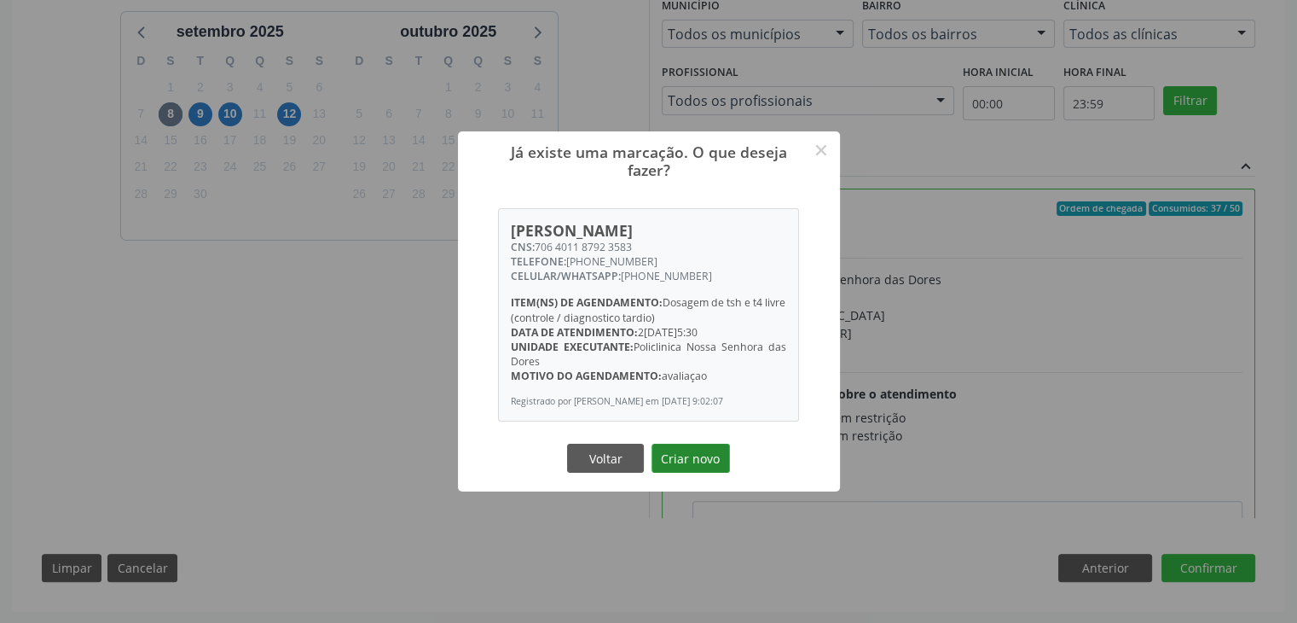
click at [682, 467] on button "Criar novo" at bounding box center [691, 458] width 78 height 29
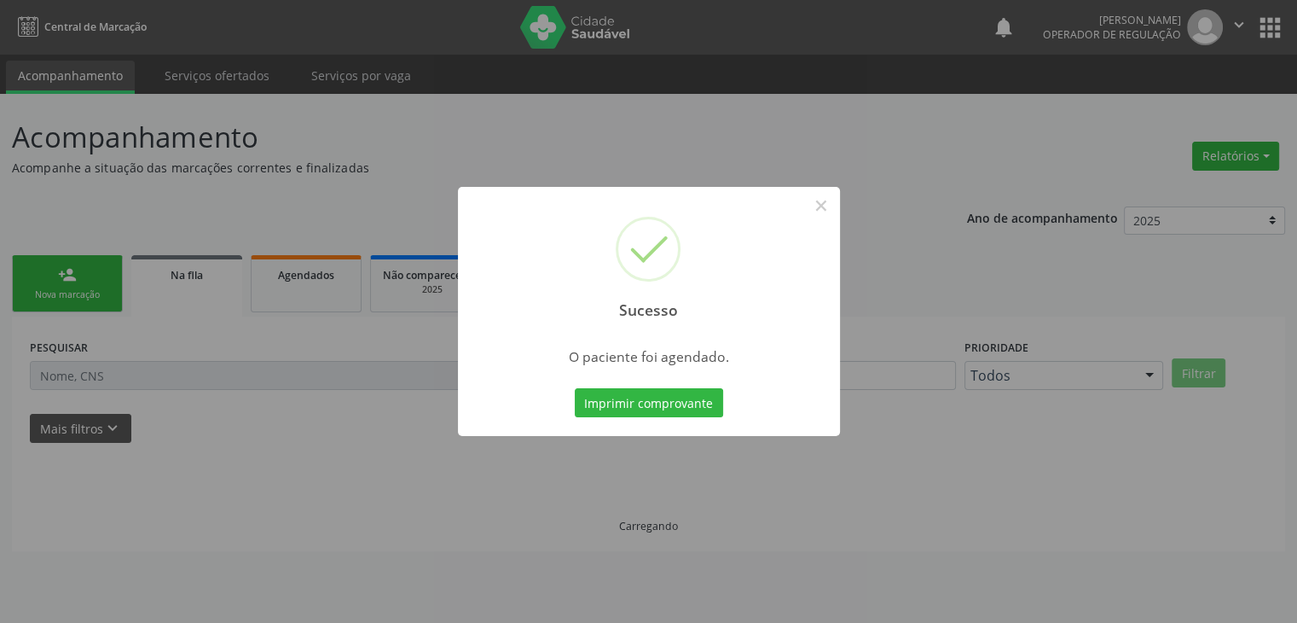
scroll to position [0, 0]
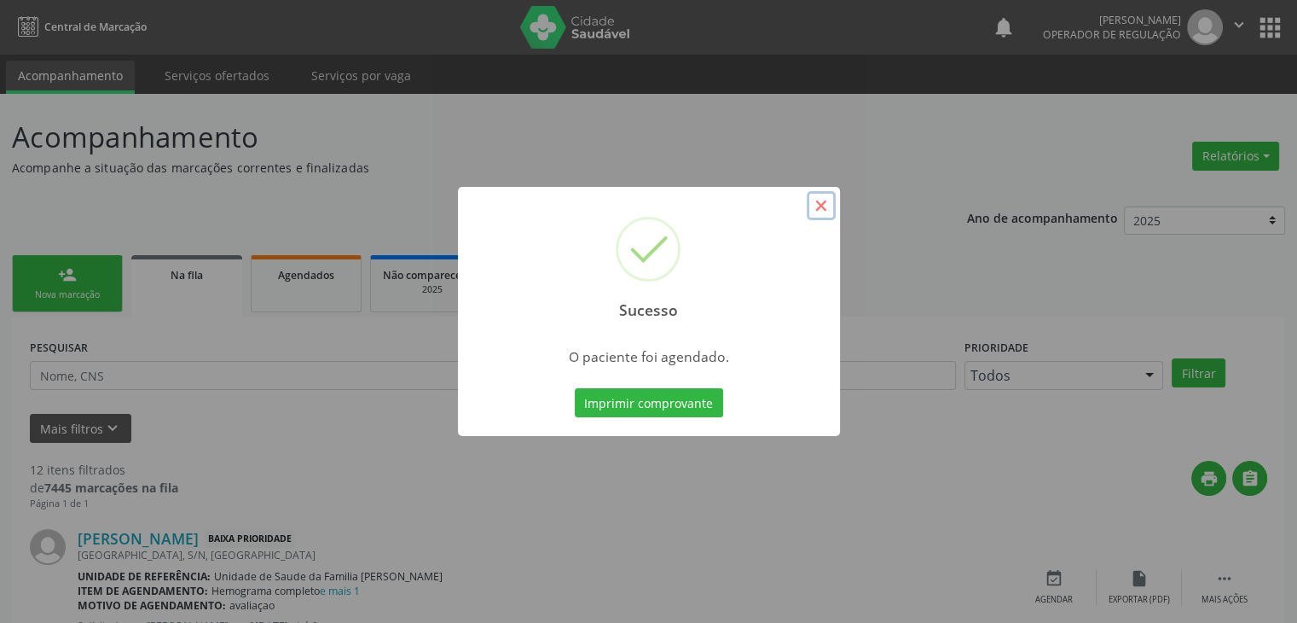
click at [829, 206] on button "×" at bounding box center [821, 205] width 29 height 29
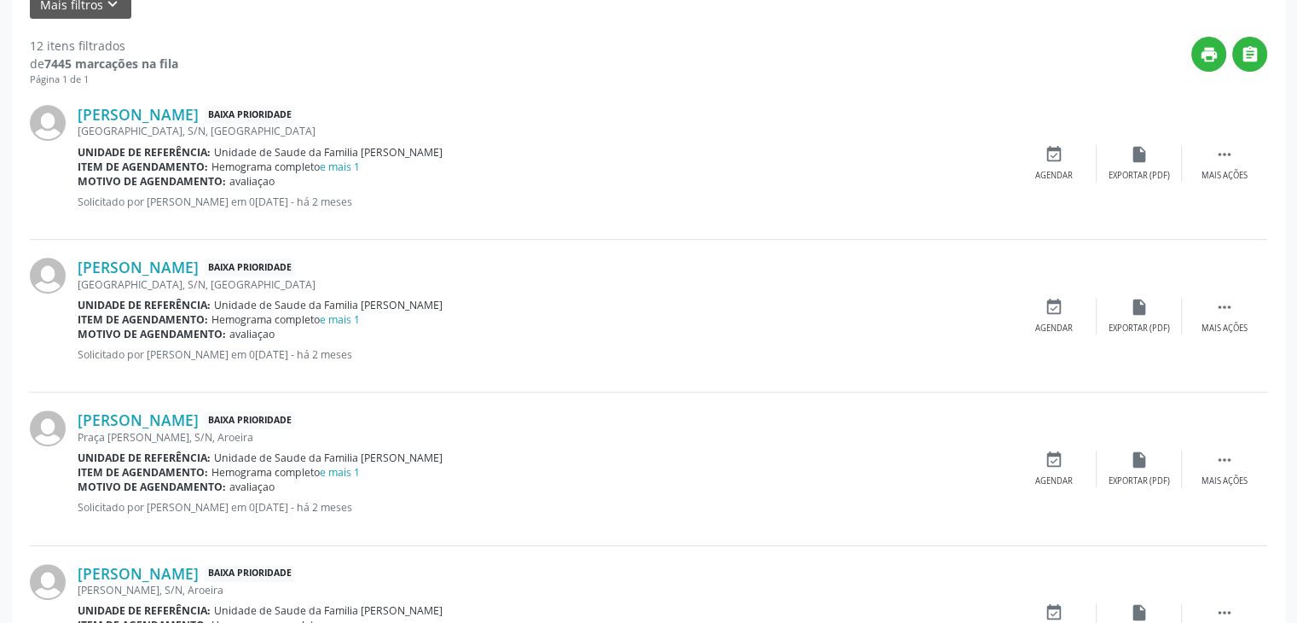
scroll to position [427, 0]
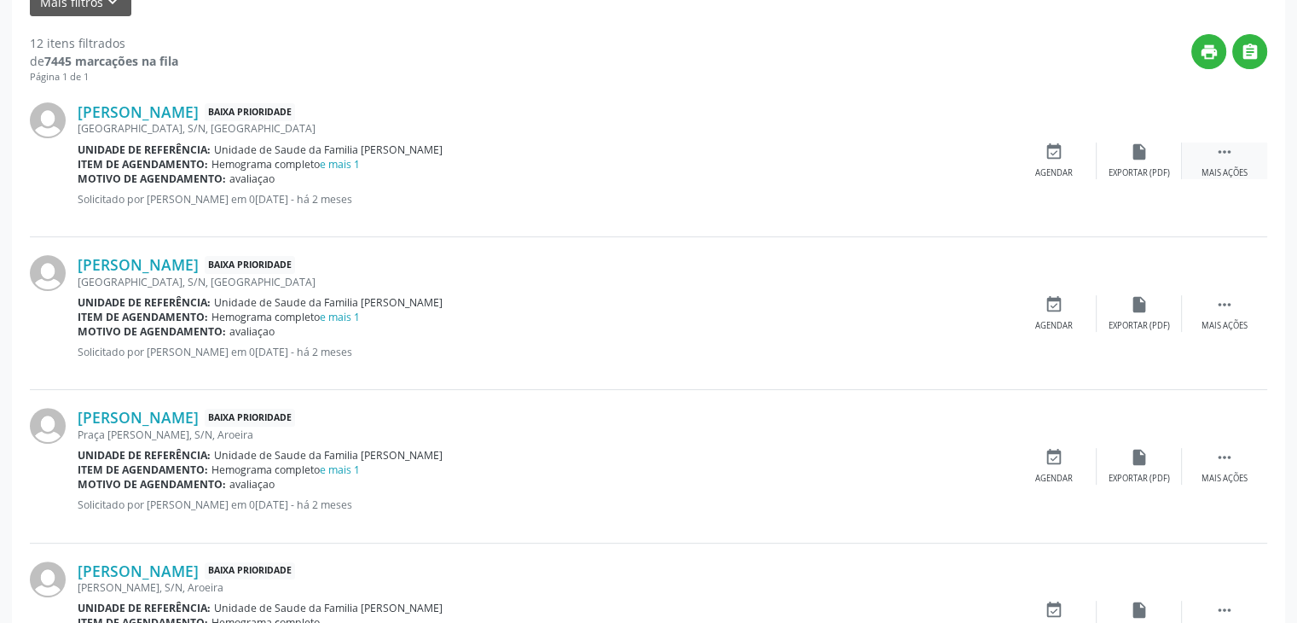
click at [1228, 171] on div "Mais ações" at bounding box center [1225, 173] width 46 height 12
click at [1135, 160] on div "edit Editar" at bounding box center [1139, 160] width 85 height 37
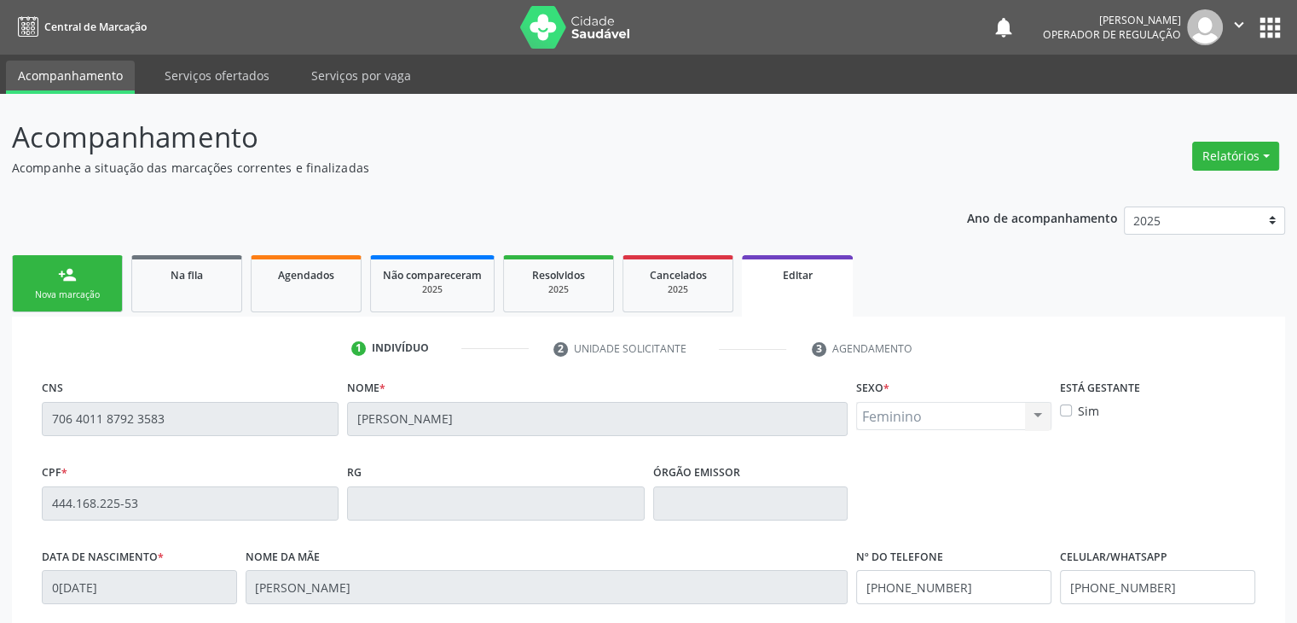
scroll to position [324, 0]
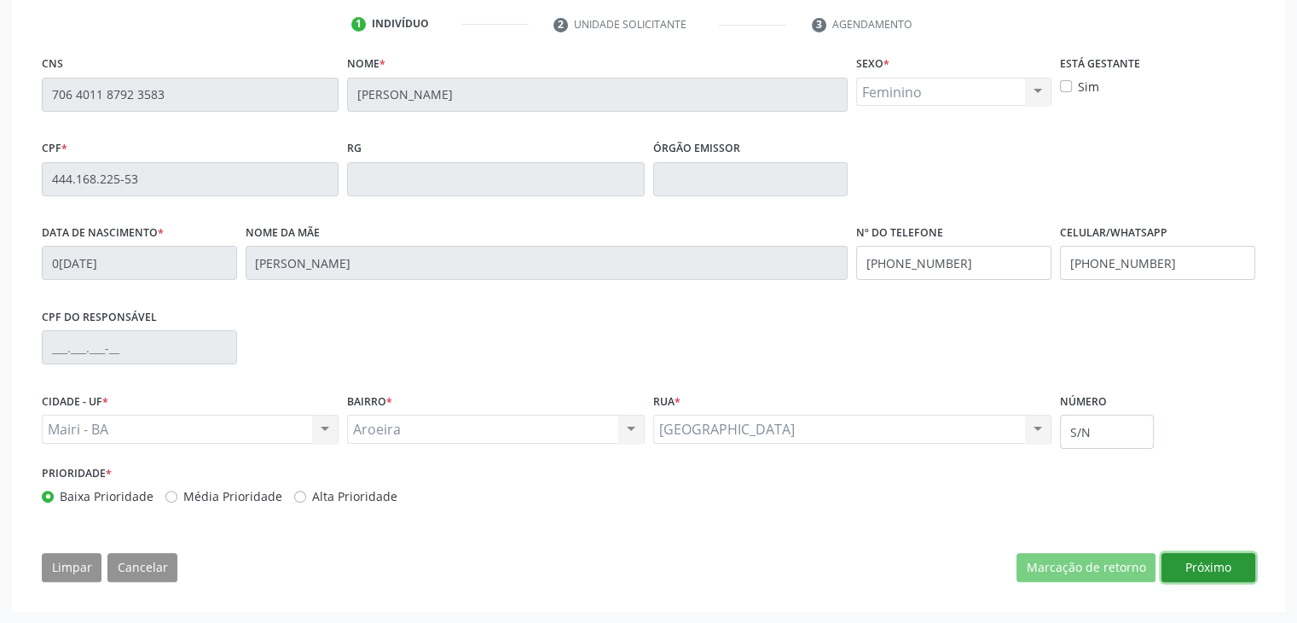
click at [1196, 560] on button "Próximo" at bounding box center [1209, 567] width 94 height 29
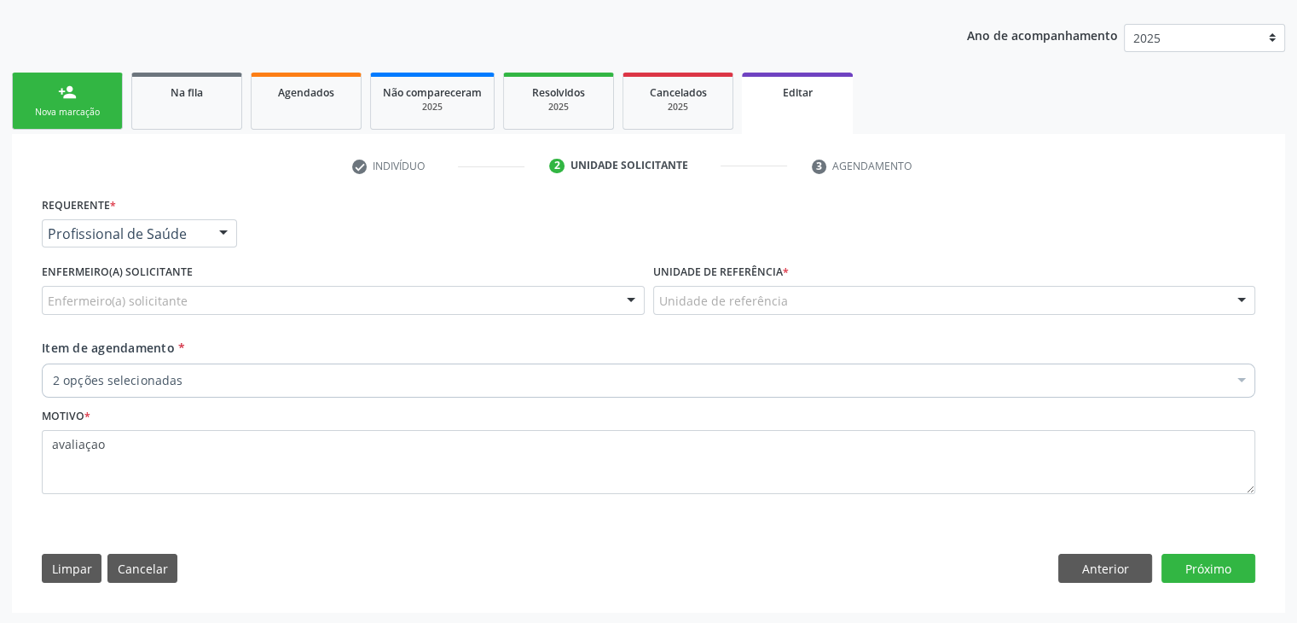
click at [302, 294] on div "Enfermeiro(a) solicitante" at bounding box center [343, 300] width 603 height 29
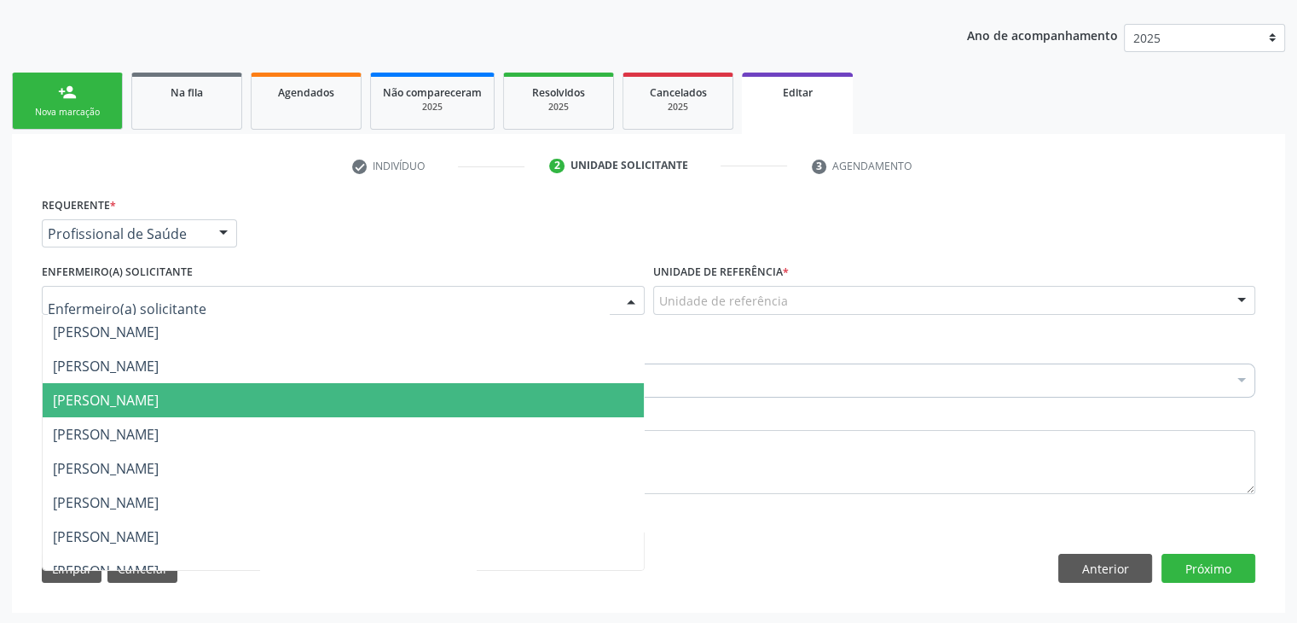
click at [127, 404] on span "[PERSON_NAME]" at bounding box center [106, 400] width 106 height 19
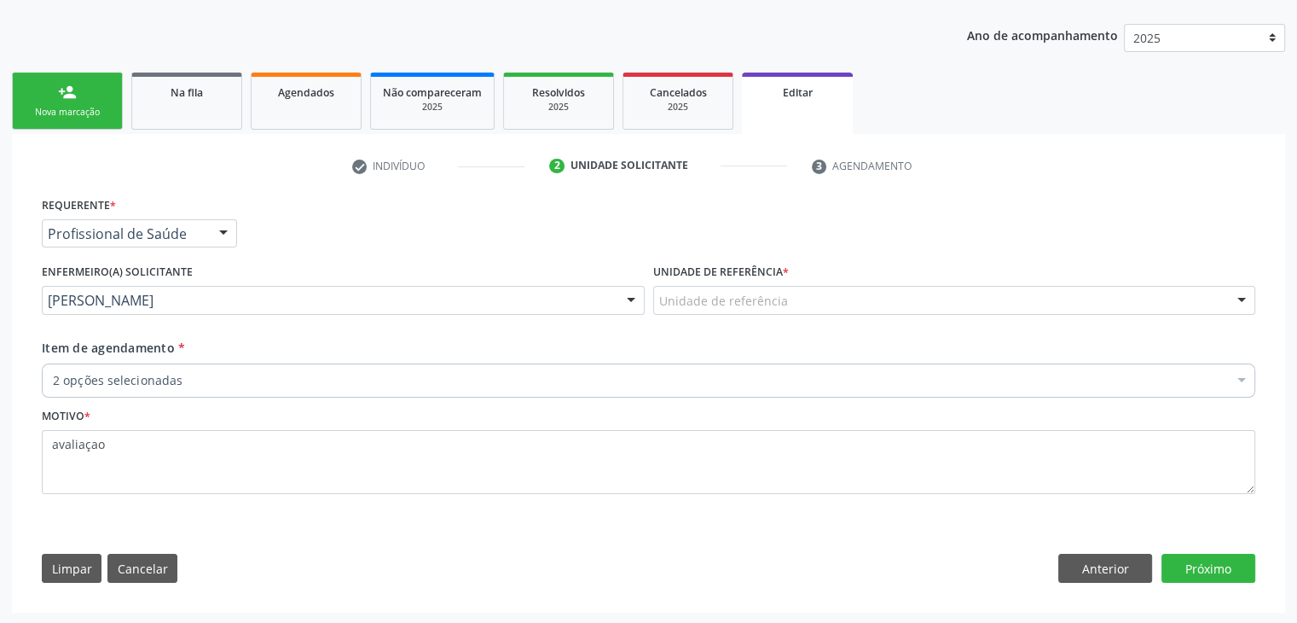
click at [844, 315] on div "Unidade de referência * Unidade de referência Unidade de Saude da Familia Jonat…" at bounding box center [955, 298] width 612 height 78
click at [844, 296] on div "Unidade de referência" at bounding box center [954, 300] width 603 height 29
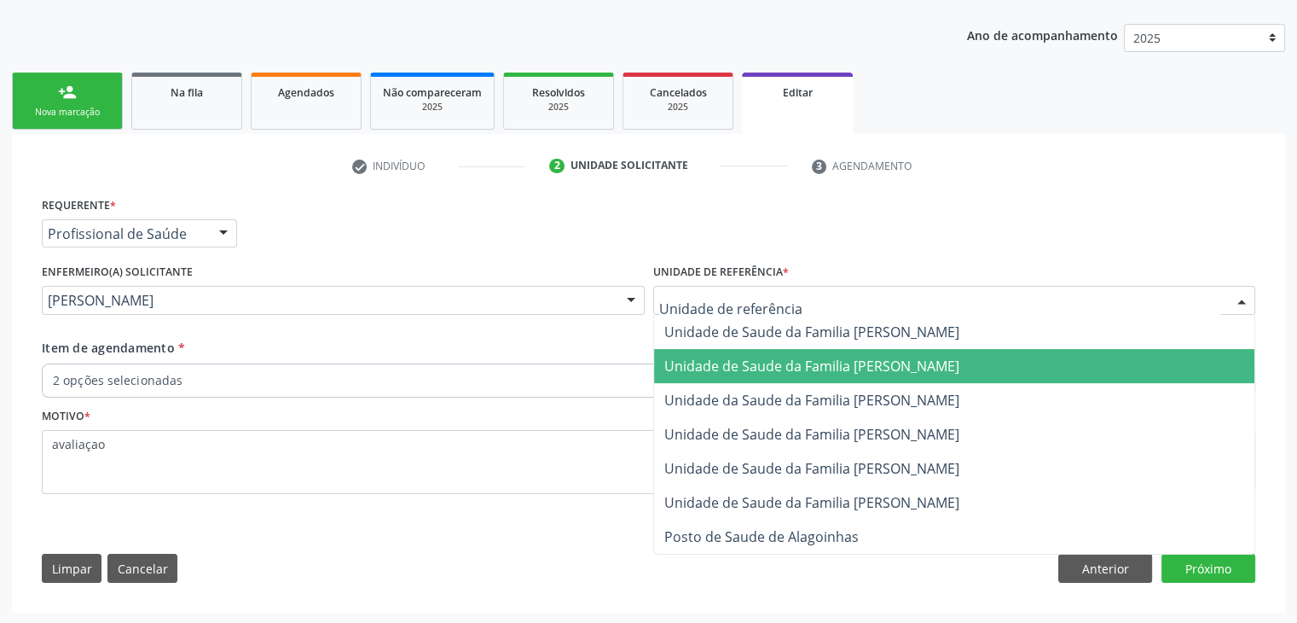
click at [867, 378] on span "Unidade de Saude da Familia [PERSON_NAME]" at bounding box center [954, 366] width 601 height 34
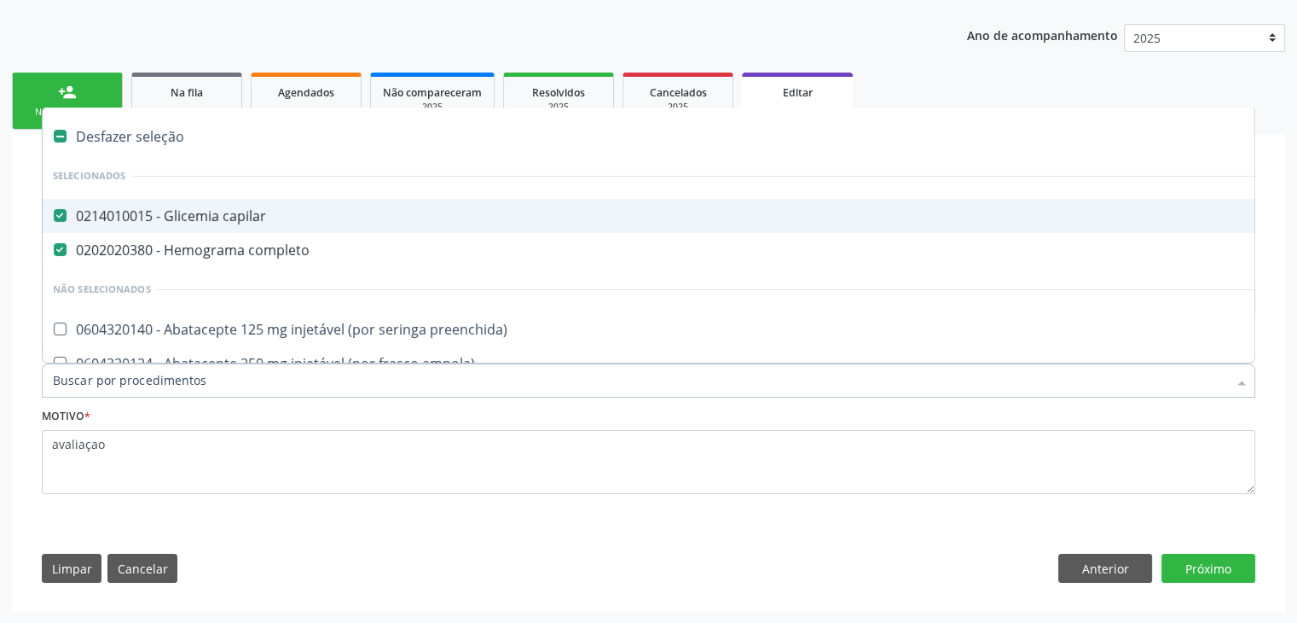
click at [150, 136] on div "Desfazer seleção" at bounding box center [709, 136] width 1333 height 34
checkbox capilar "false"
checkbox completo "false"
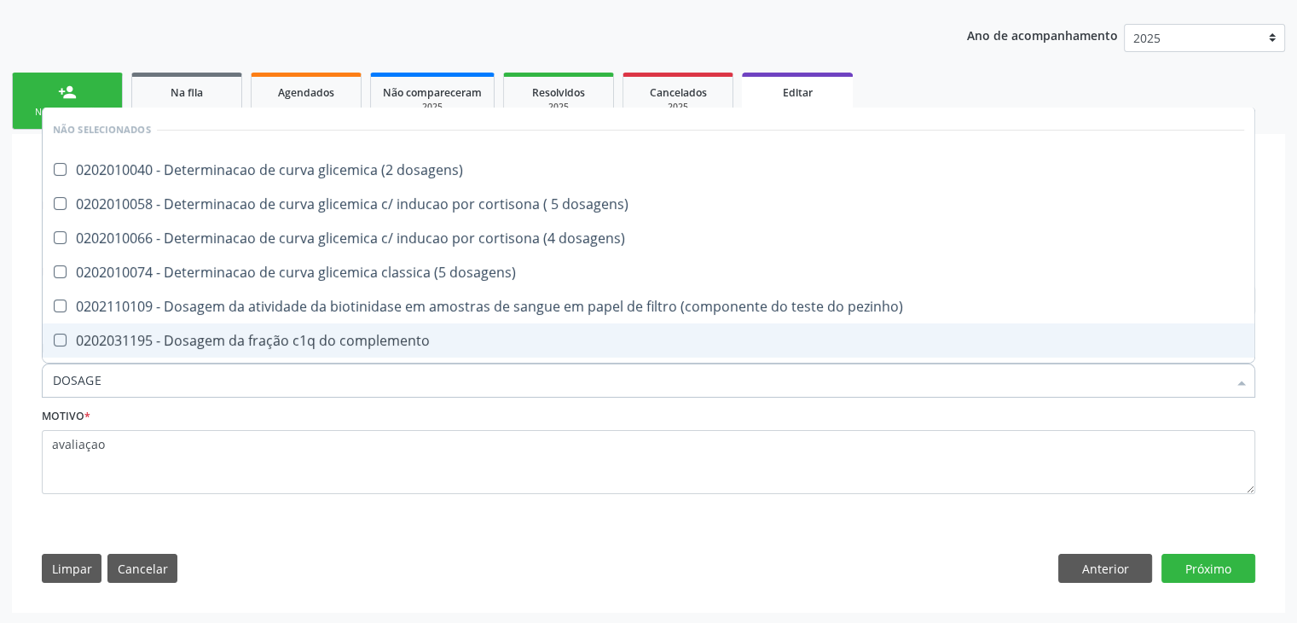
type input "DOSAGEM DE TSH"
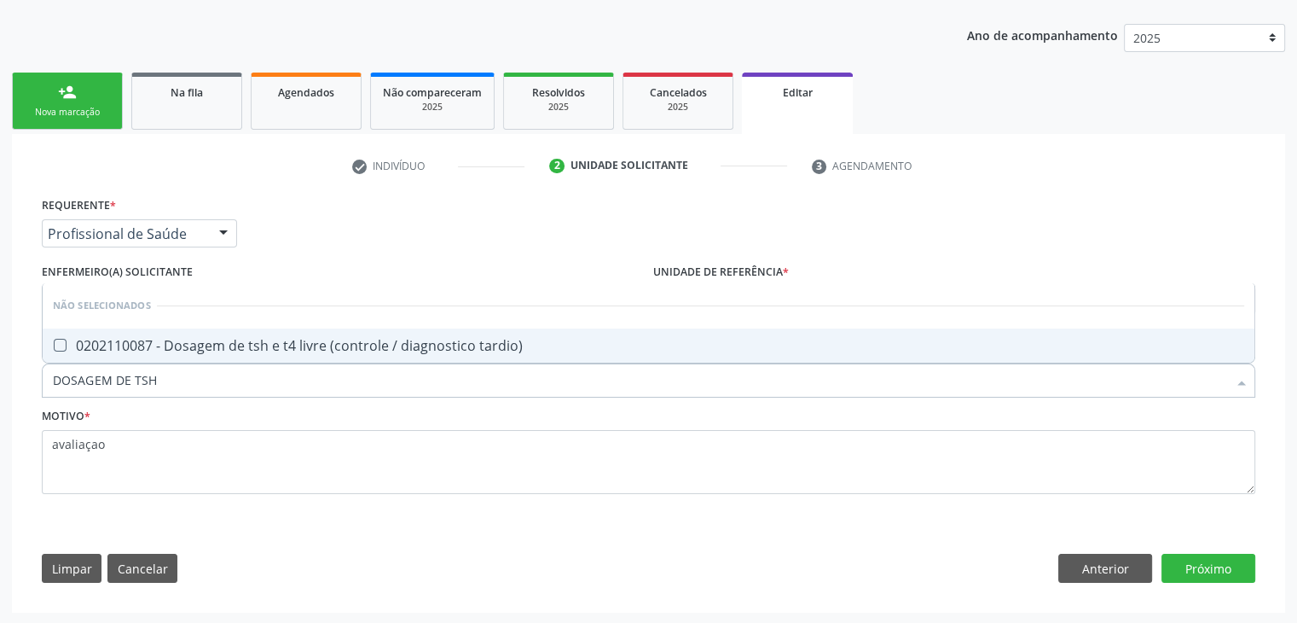
click at [304, 348] on div "0202110087 - Dosagem de tsh e t4 livre (controle / diagnostico tardio)" at bounding box center [649, 346] width 1192 height 14
checkbox tardio\) "true"
click at [1240, 566] on button "Próximo" at bounding box center [1209, 568] width 94 height 29
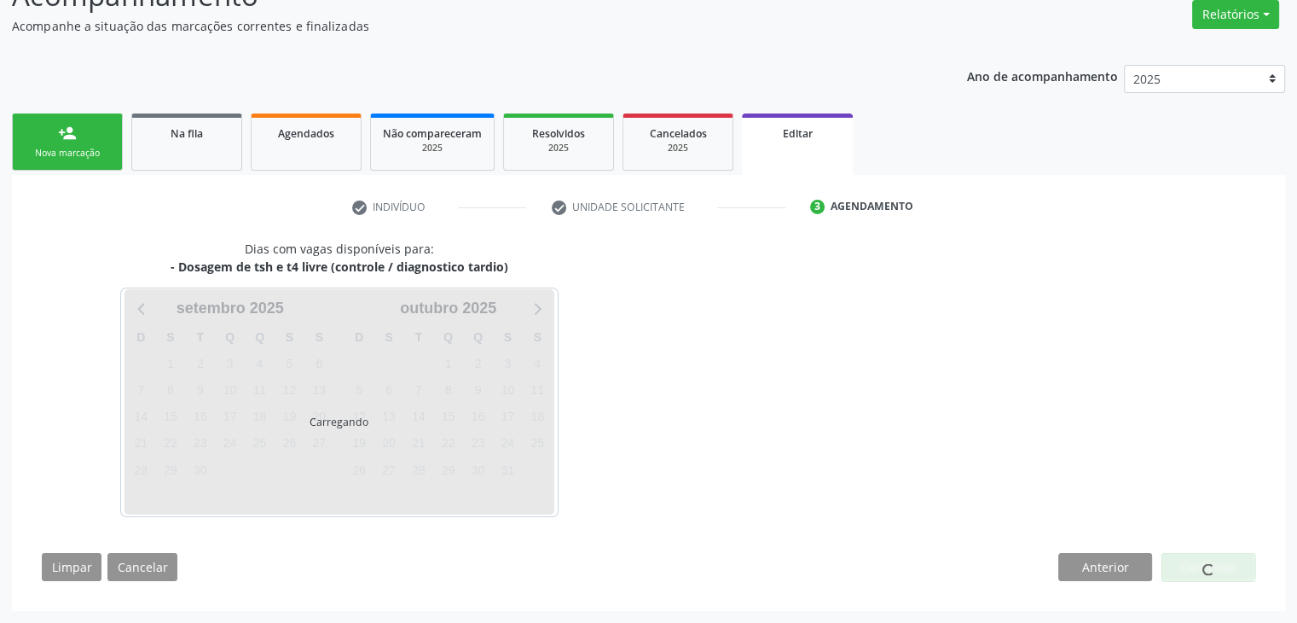
scroll to position [141, 0]
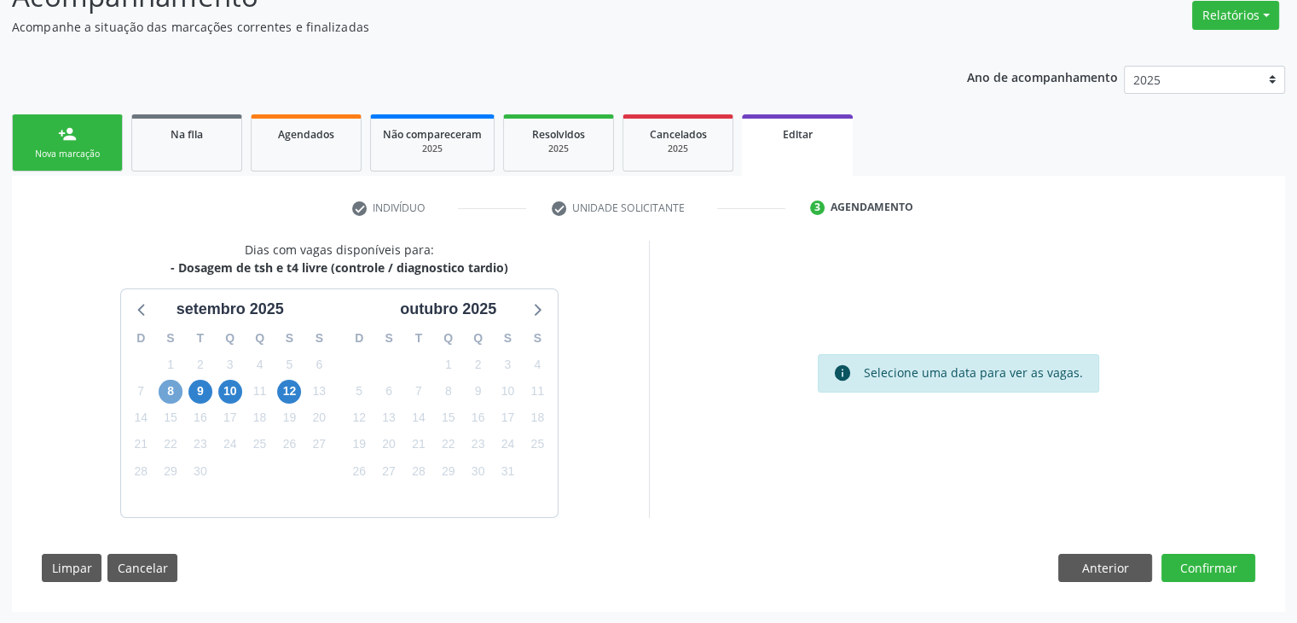
click at [165, 386] on span "8" at bounding box center [171, 392] width 24 height 24
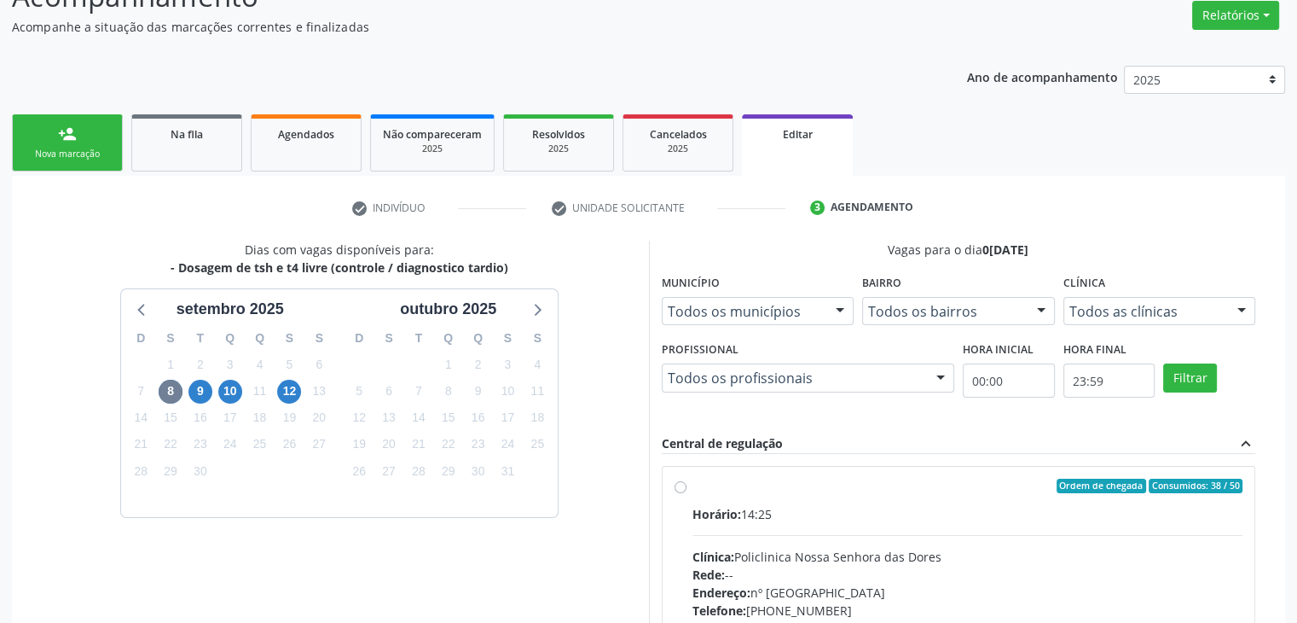
click at [747, 492] on label "Ordem de chegada Consumidos: 38 / 50 Horário: 14:25 Clínica: Policlinica Nossa …" at bounding box center [968, 610] width 551 height 262
click at [687, 492] on input "Ordem de chegada Consumidos: 38 / 50 Horário: 14:25 Clínica: Policlinica Nossa …" at bounding box center [681, 486] width 12 height 15
radio input "true"
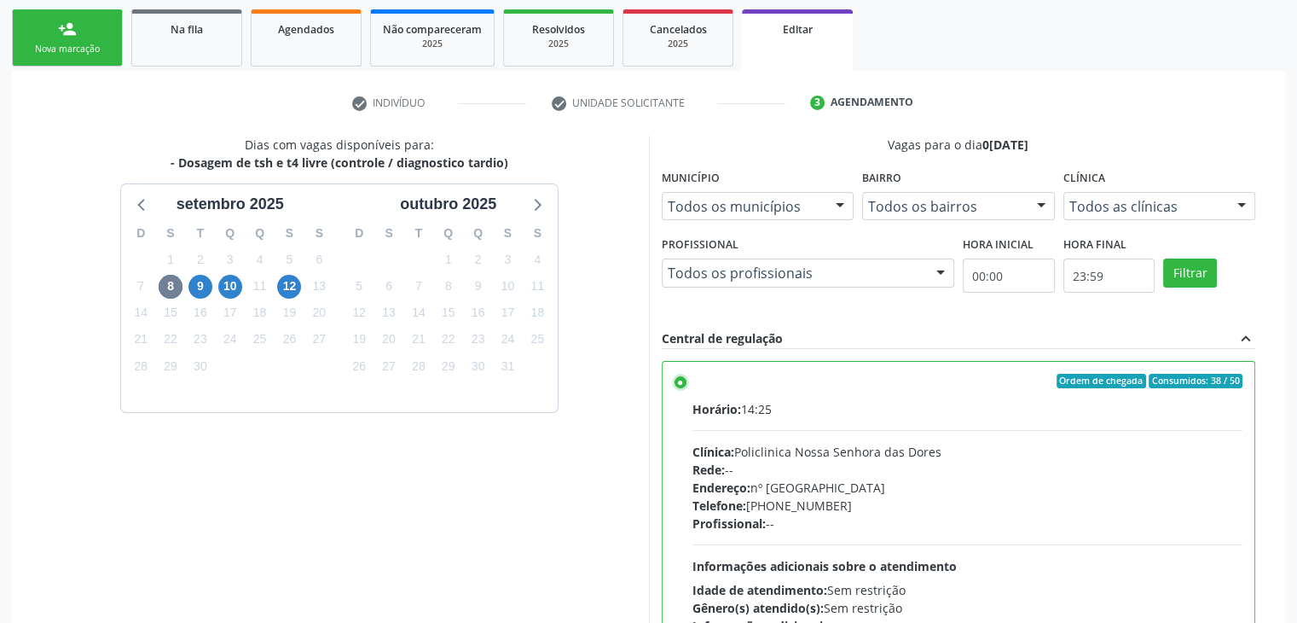
scroll to position [418, 0]
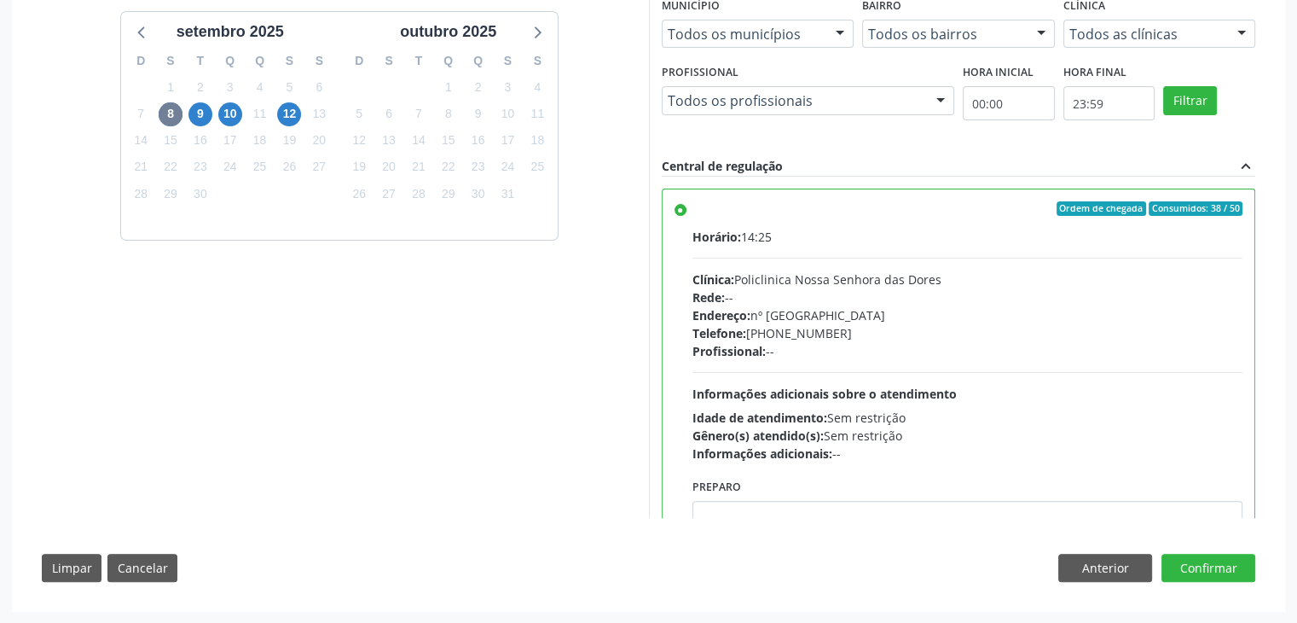
click at [1217, 550] on div "Dias com vagas disponíveis para: - Dosagem de tsh e t4 livre (controle / diagno…" at bounding box center [649, 278] width 1238 height 630
click at [1216, 560] on button "Confirmar" at bounding box center [1209, 568] width 94 height 29
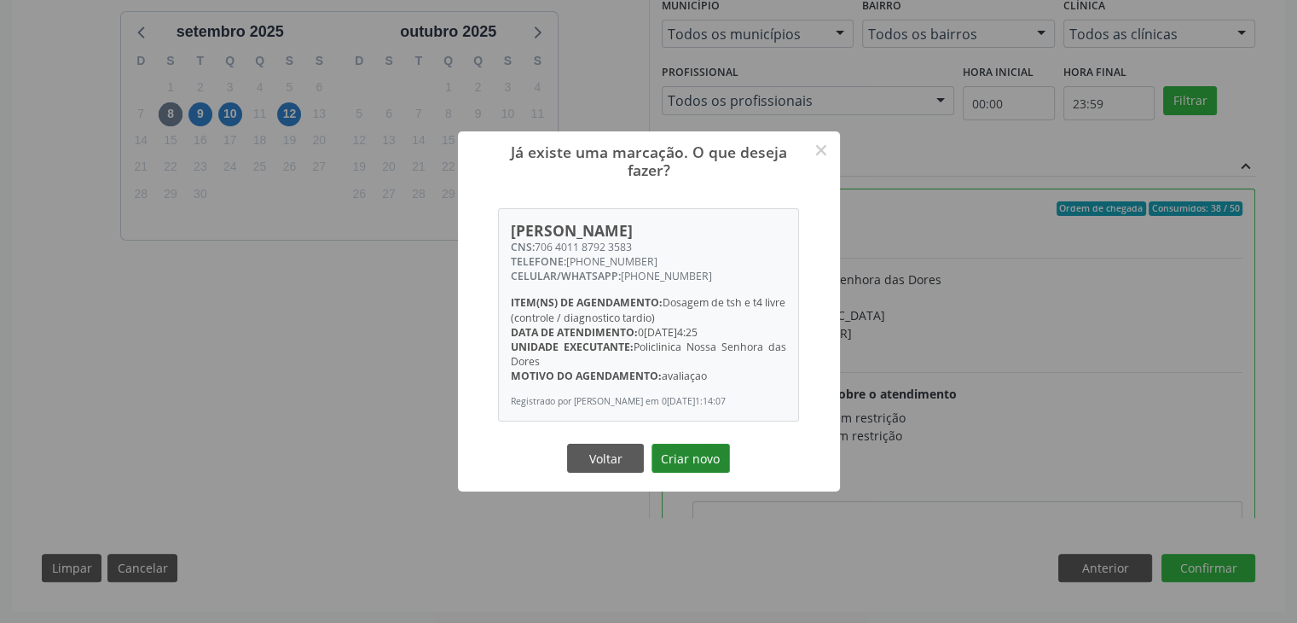
click at [686, 456] on button "Criar novo" at bounding box center [691, 458] width 78 height 29
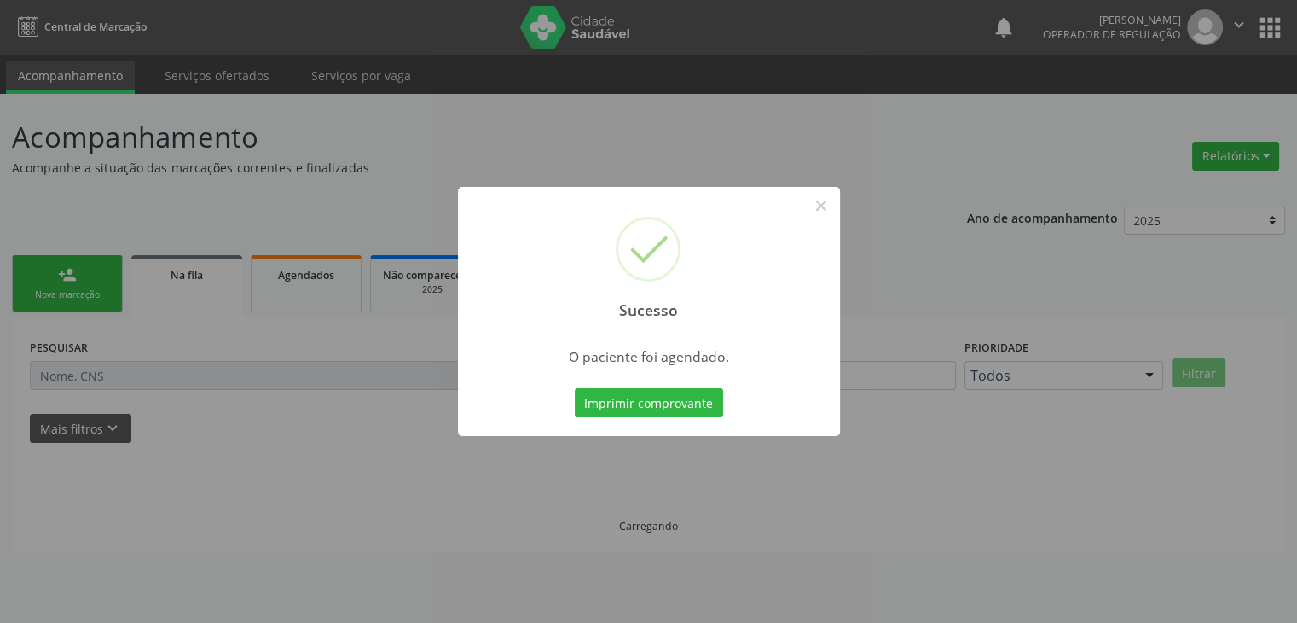
scroll to position [0, 0]
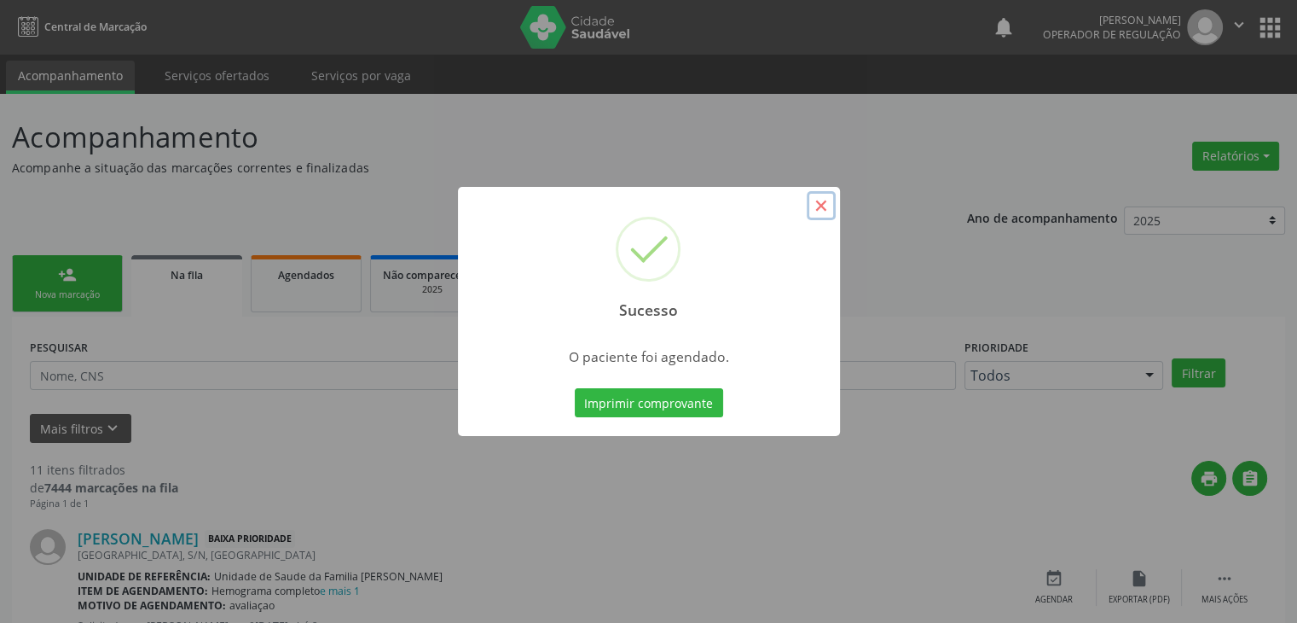
click at [818, 206] on button "×" at bounding box center [821, 205] width 29 height 29
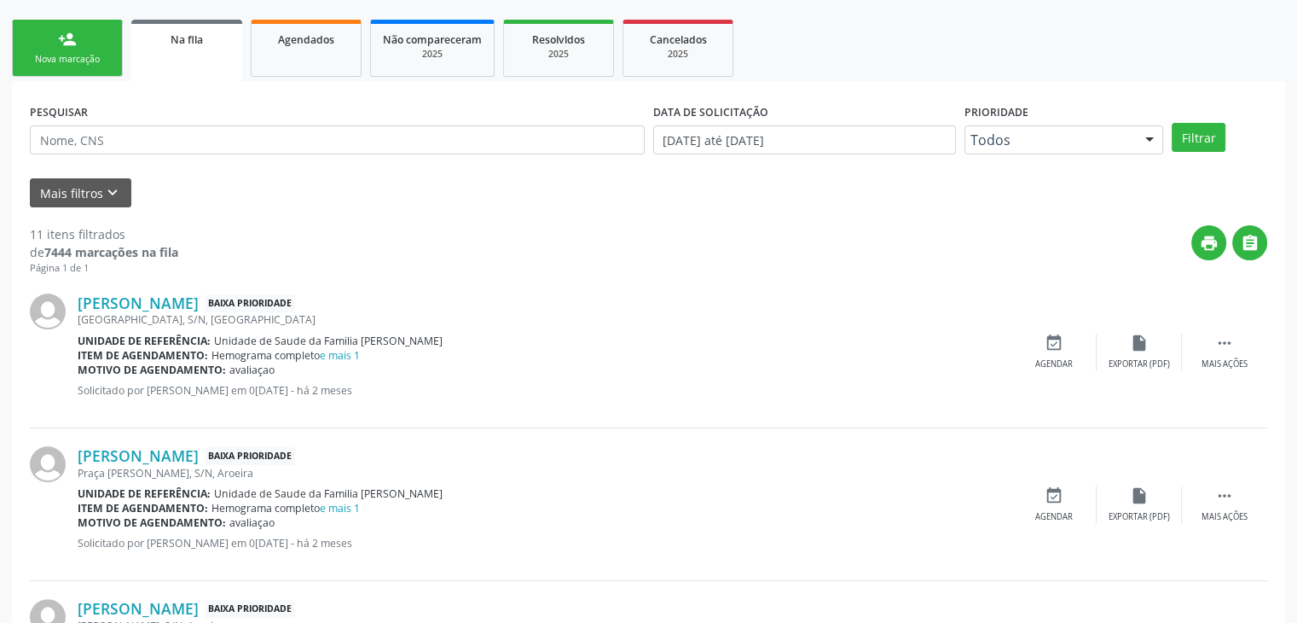
scroll to position [256, 0]
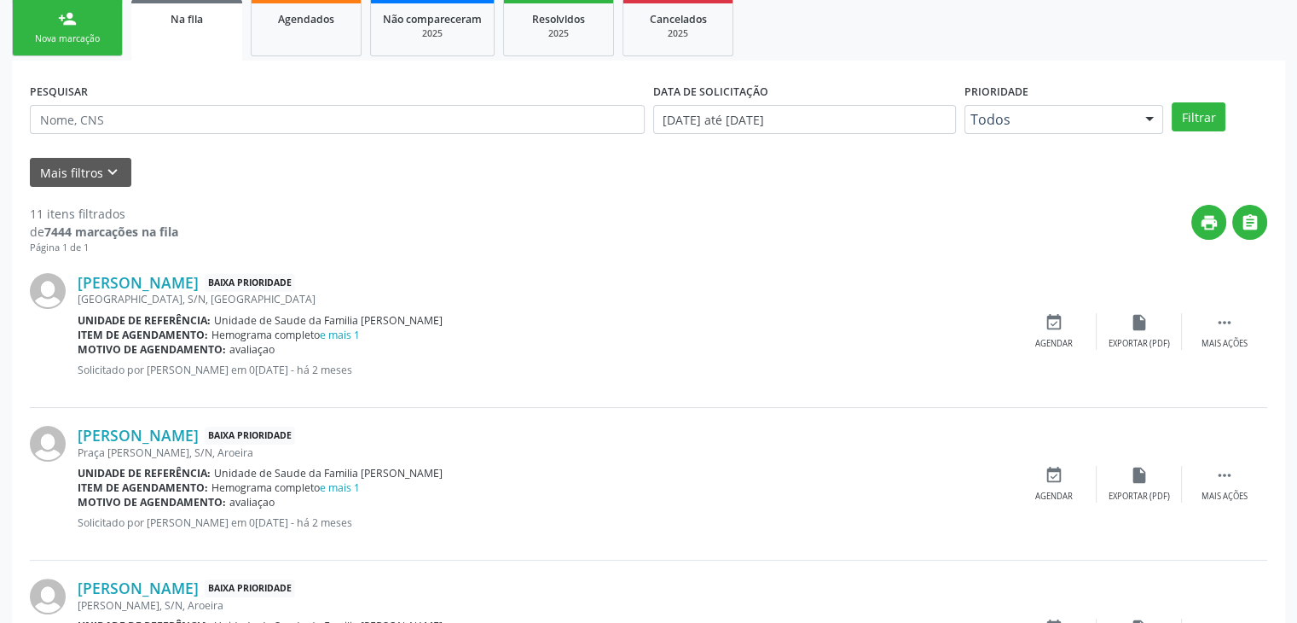
click at [239, 292] on div "[GEOGRAPHIC_DATA], S/N, [GEOGRAPHIC_DATA]" at bounding box center [545, 299] width 934 height 15
click at [199, 284] on link "Veciano Silva de Almeida" at bounding box center [138, 282] width 121 height 19
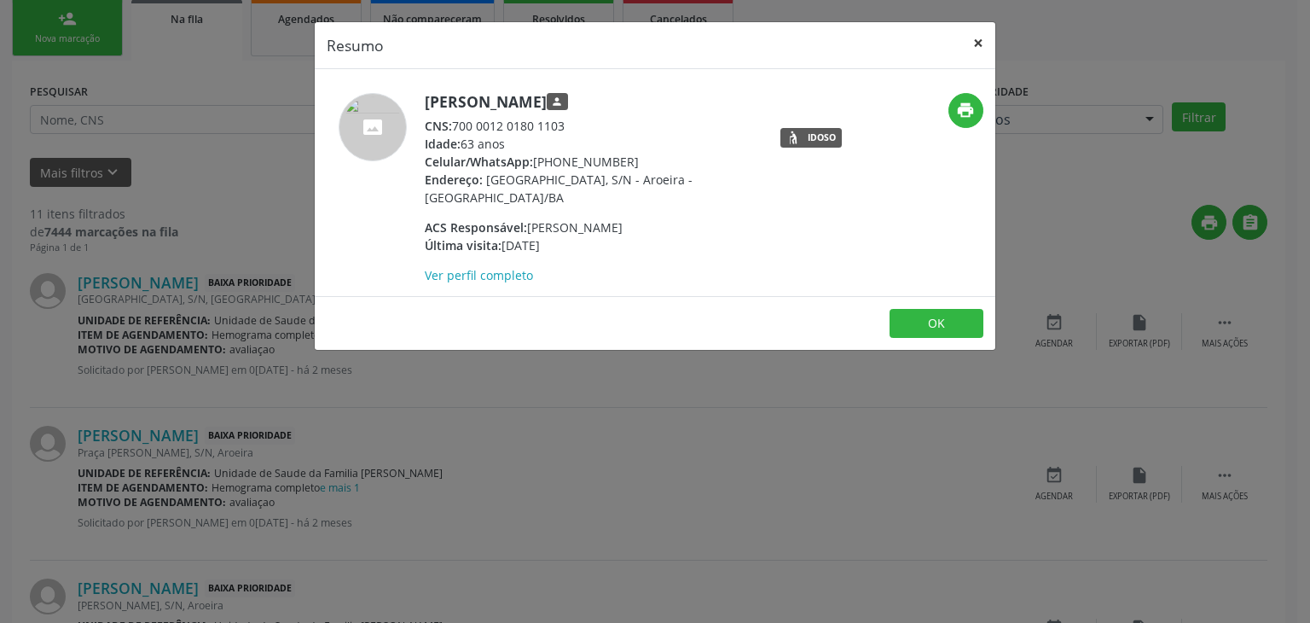
click at [975, 30] on button "×" at bounding box center [978, 43] width 34 height 42
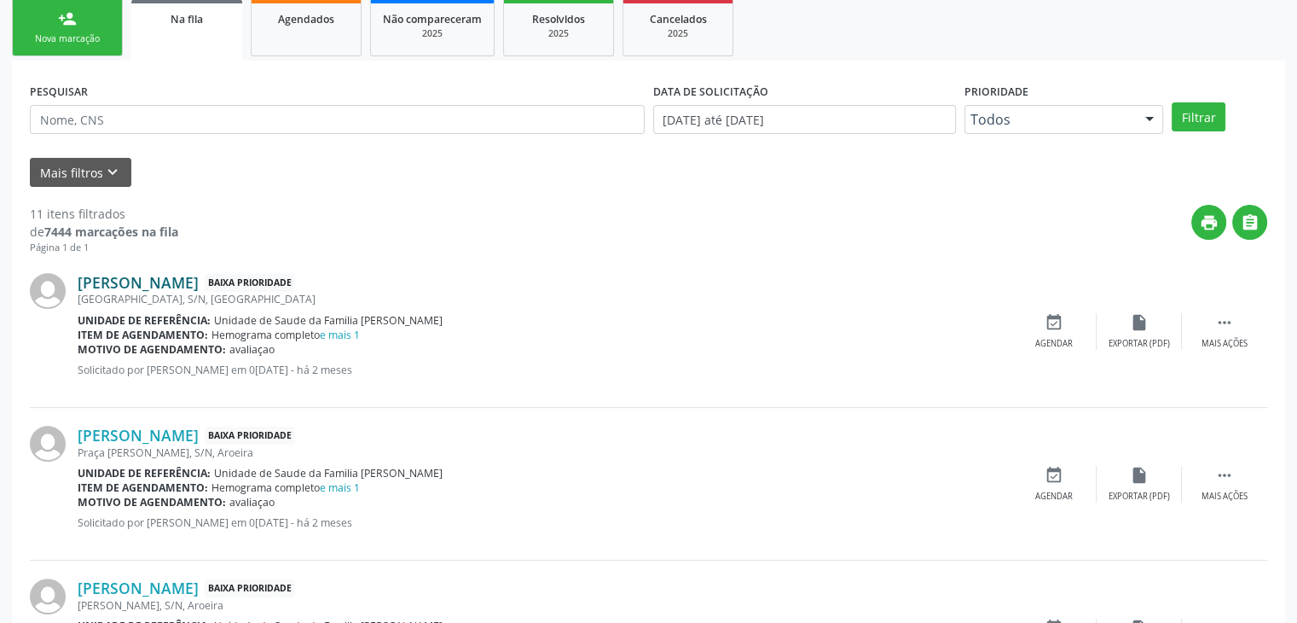
click at [135, 285] on link "Veciano Silva de Almeida" at bounding box center [138, 282] width 121 height 19
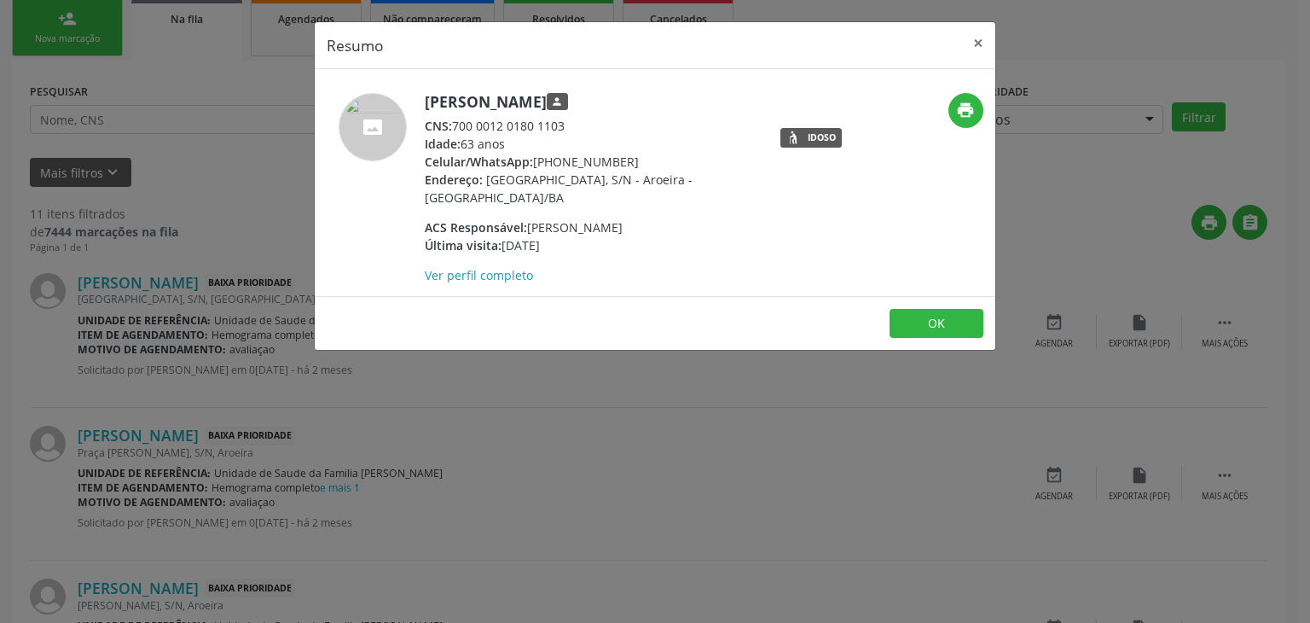
drag, startPoint x: 425, startPoint y: 96, endPoint x: 630, endPoint y: 96, distance: 204.7
click at [630, 96] on h5 "Veciano Silva de Almeida person" at bounding box center [591, 102] width 332 height 18
copy h5 "Veciano Silva de Almeida"
click at [989, 47] on button "×" at bounding box center [978, 43] width 34 height 42
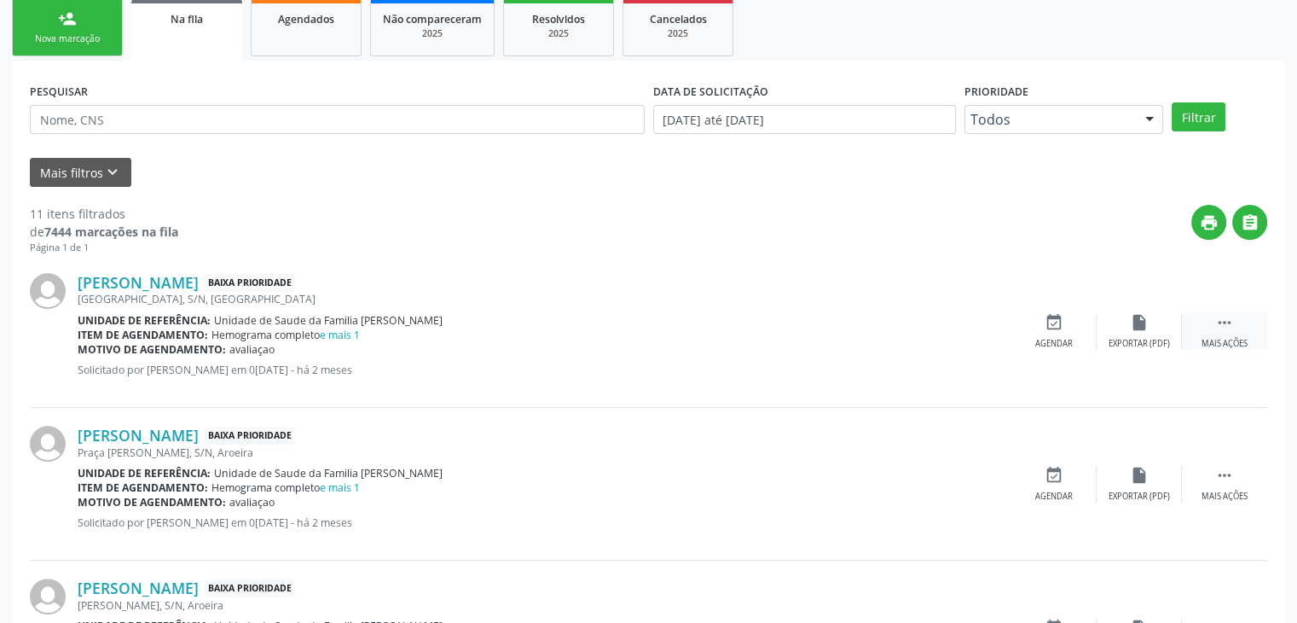
click at [1237, 334] on div " Mais ações" at bounding box center [1224, 331] width 85 height 37
click at [1135, 325] on icon "edit" at bounding box center [1139, 322] width 19 height 19
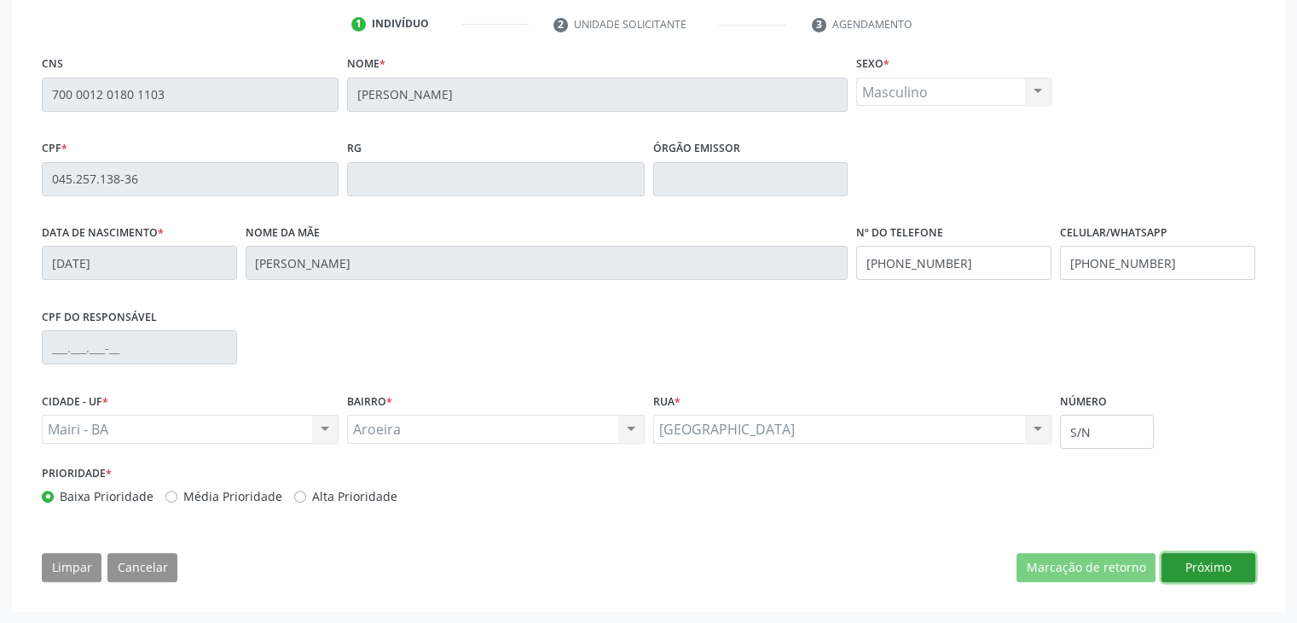
click at [1203, 574] on button "Próximo" at bounding box center [1209, 567] width 94 height 29
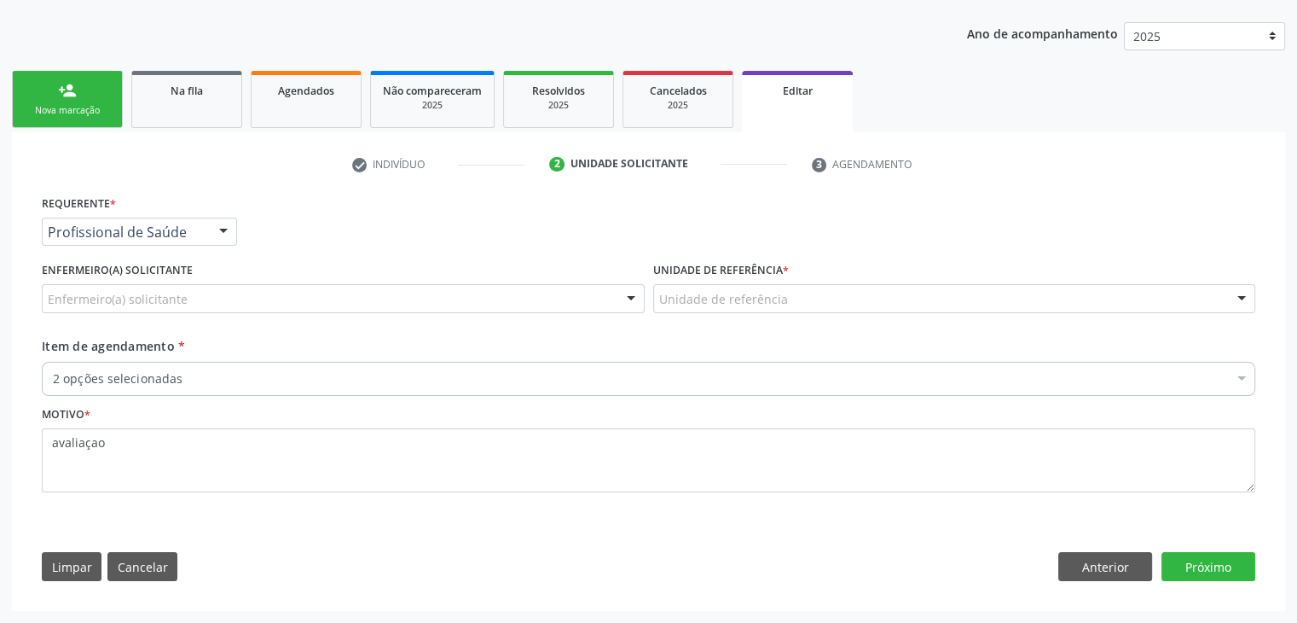
scroll to position [183, 0]
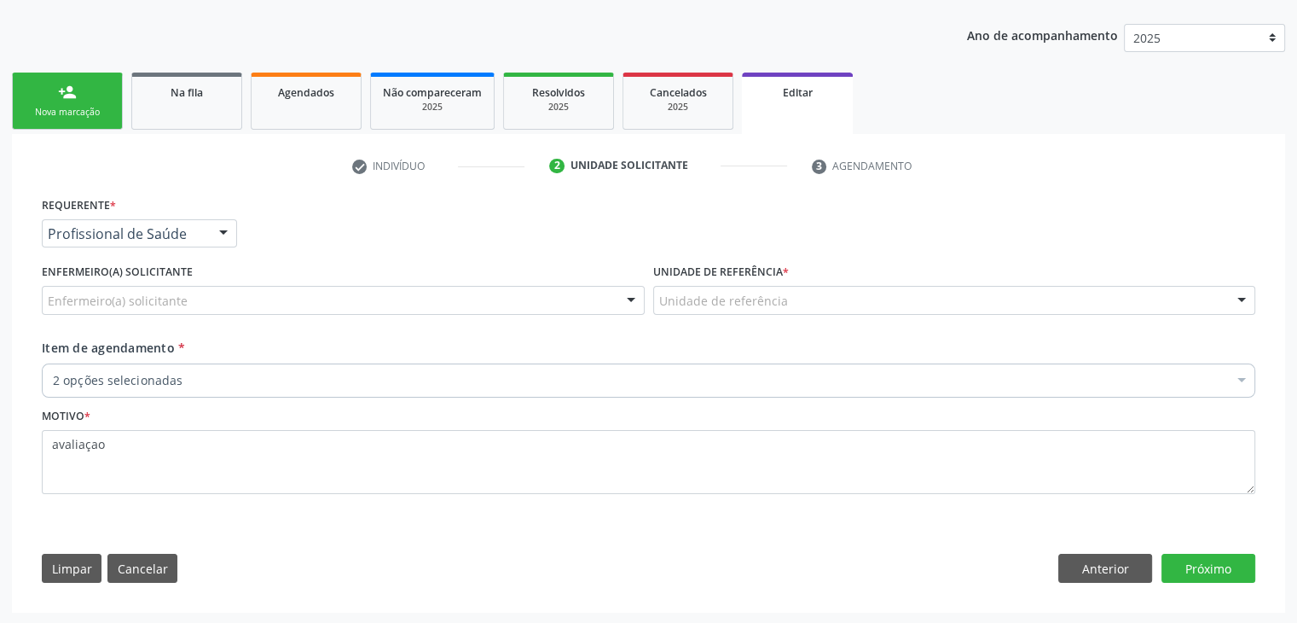
click at [403, 293] on div "Enfermeiro(a) solicitante" at bounding box center [343, 300] width 603 height 29
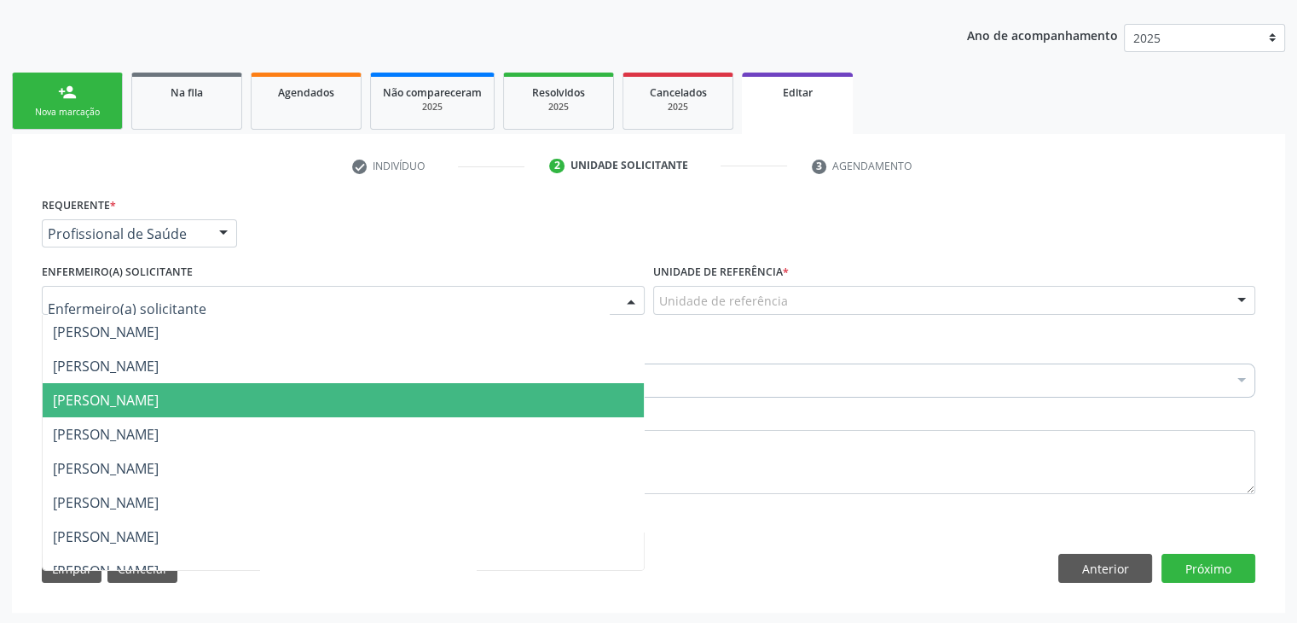
click at [159, 391] on span "[PERSON_NAME]" at bounding box center [106, 400] width 106 height 19
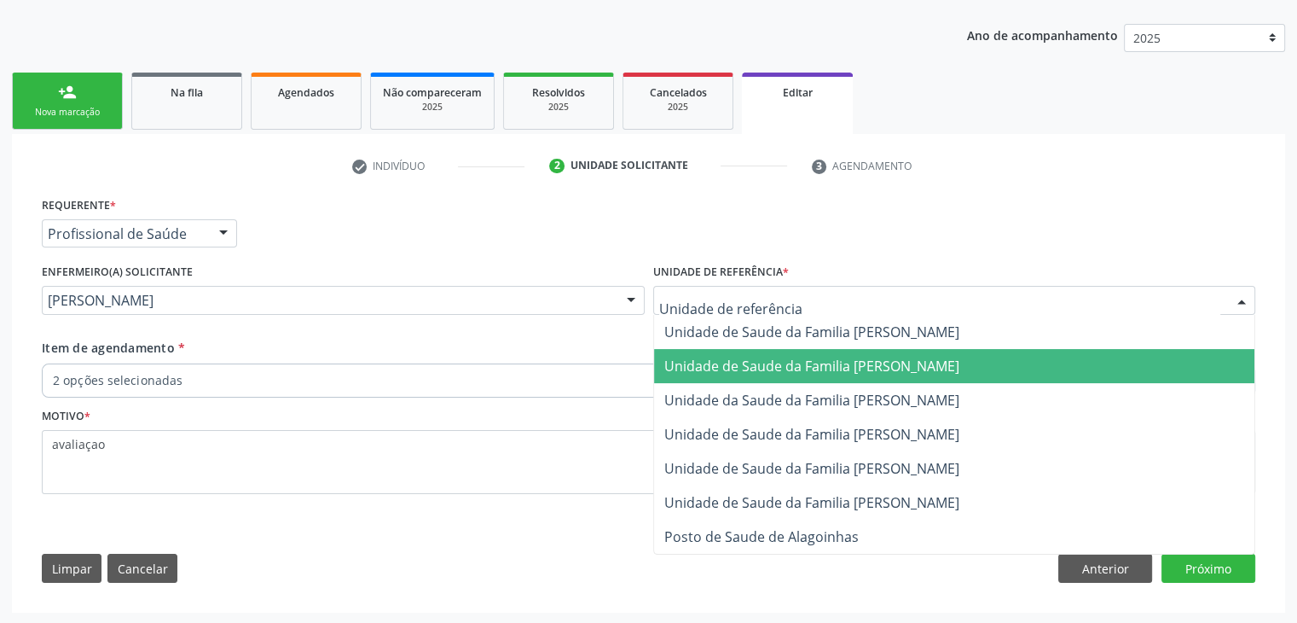
click at [780, 366] on span "Unidade de Saude da Familia [PERSON_NAME]" at bounding box center [811, 366] width 295 height 19
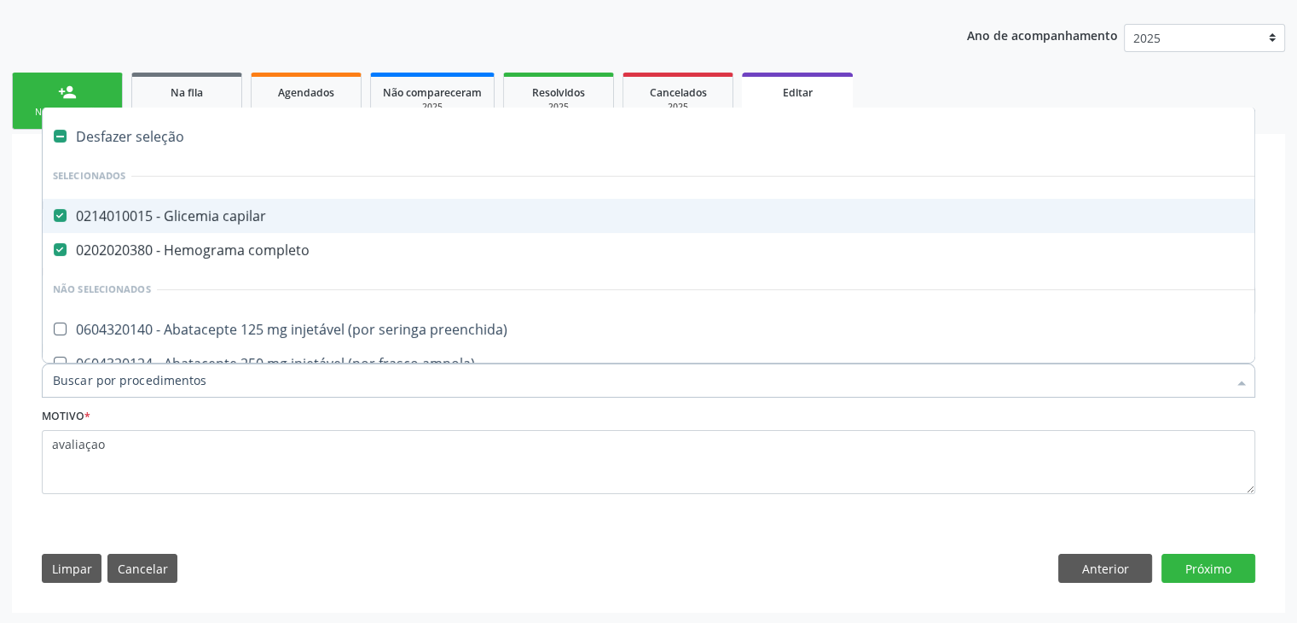
click at [113, 131] on div "Desfazer seleção" at bounding box center [709, 136] width 1333 height 34
checkbox capilar "false"
checkbox completo "false"
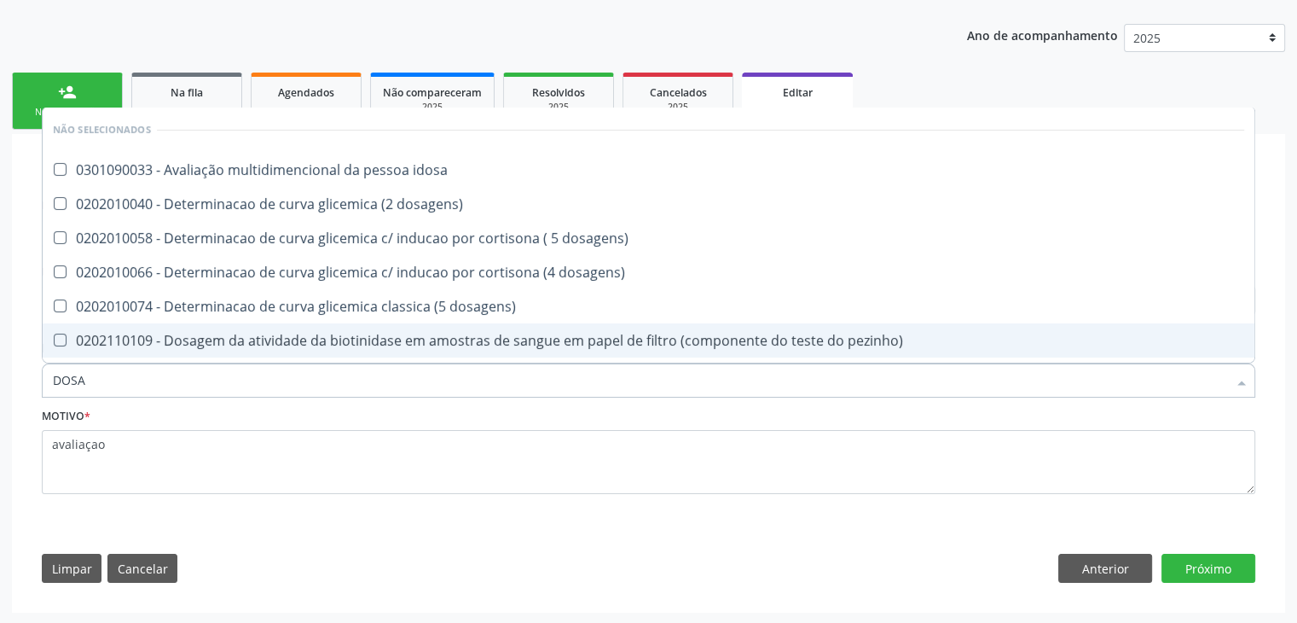
type input "DOSAGEM DE TSH"
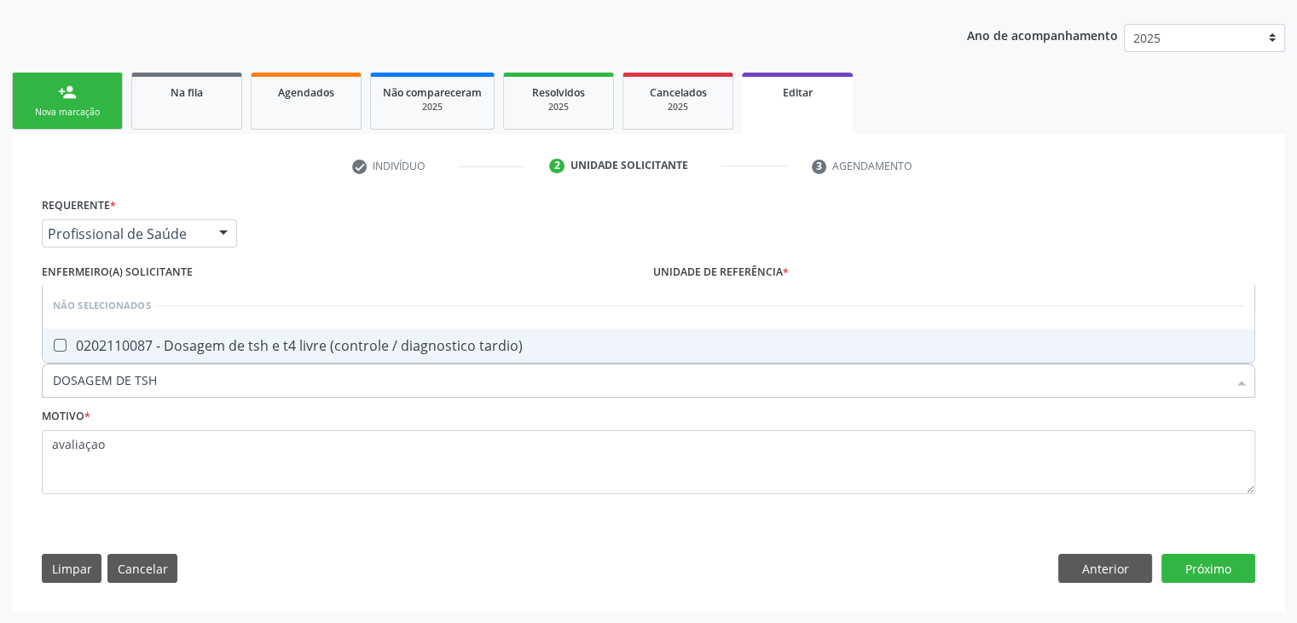
click at [265, 356] on span "0202110087 - Dosagem de tsh e t4 livre (controle / diagnostico tardio)" at bounding box center [649, 345] width 1212 height 34
checkbox tardio\) "true"
click at [1200, 562] on button "Próximo" at bounding box center [1209, 568] width 94 height 29
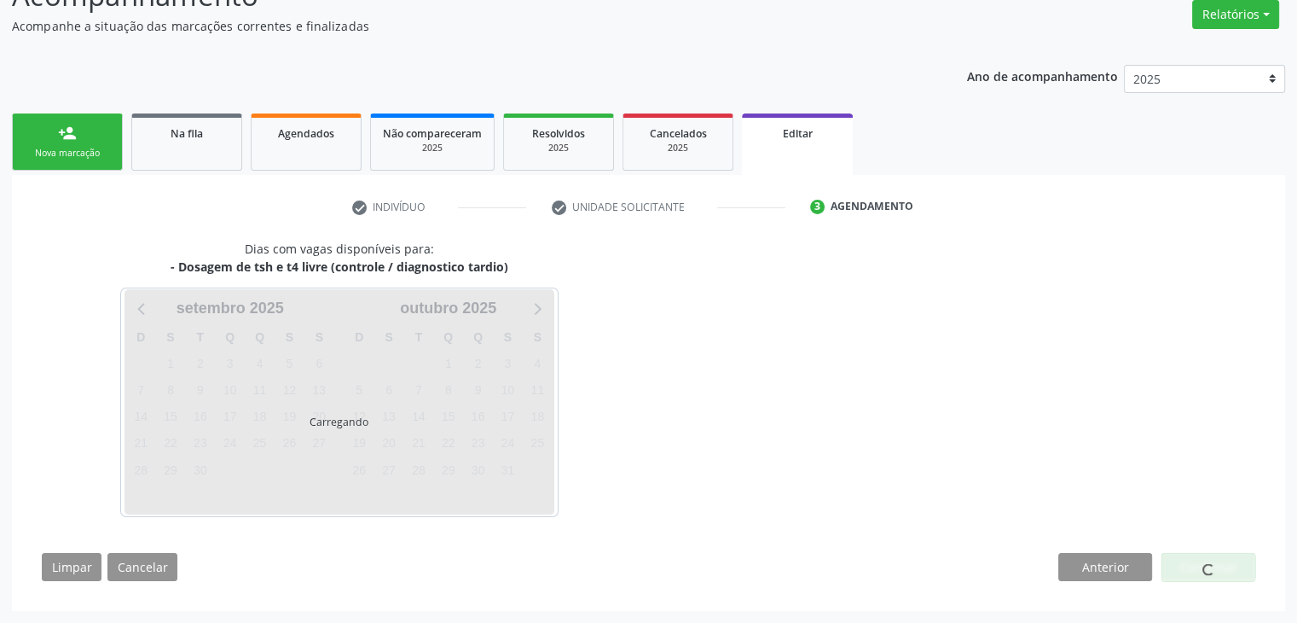
scroll to position [141, 0]
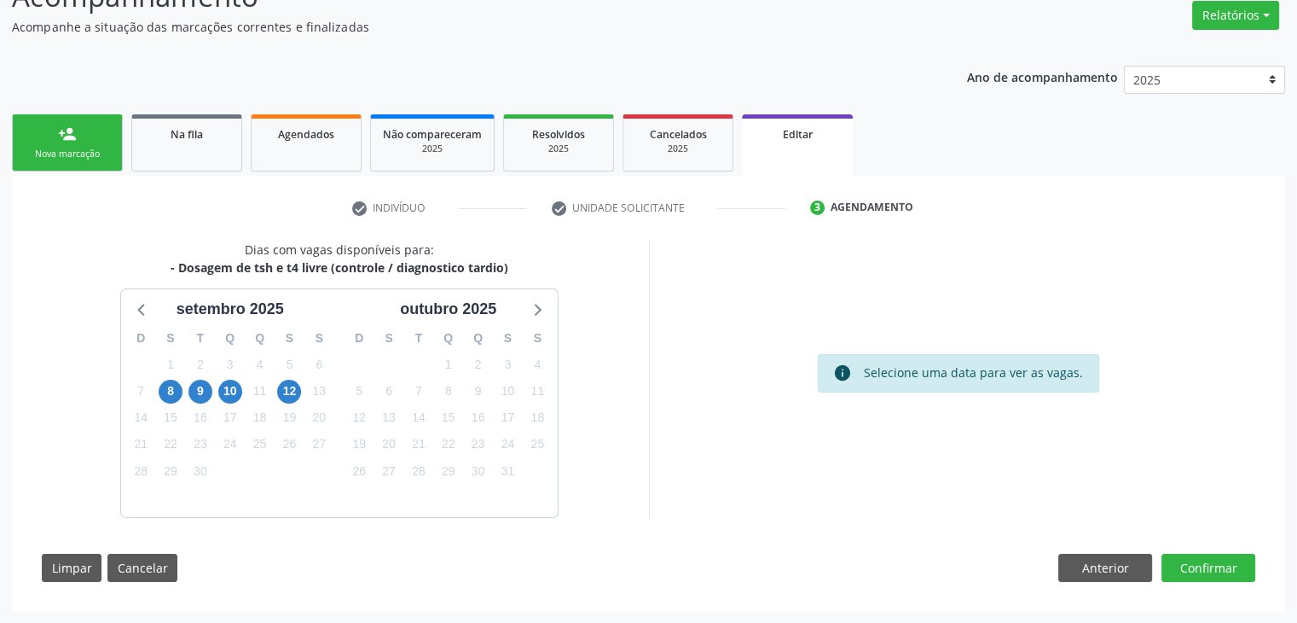
click at [157, 393] on div "8" at bounding box center [171, 391] width 30 height 26
click at [177, 395] on span "8" at bounding box center [171, 392] width 24 height 24
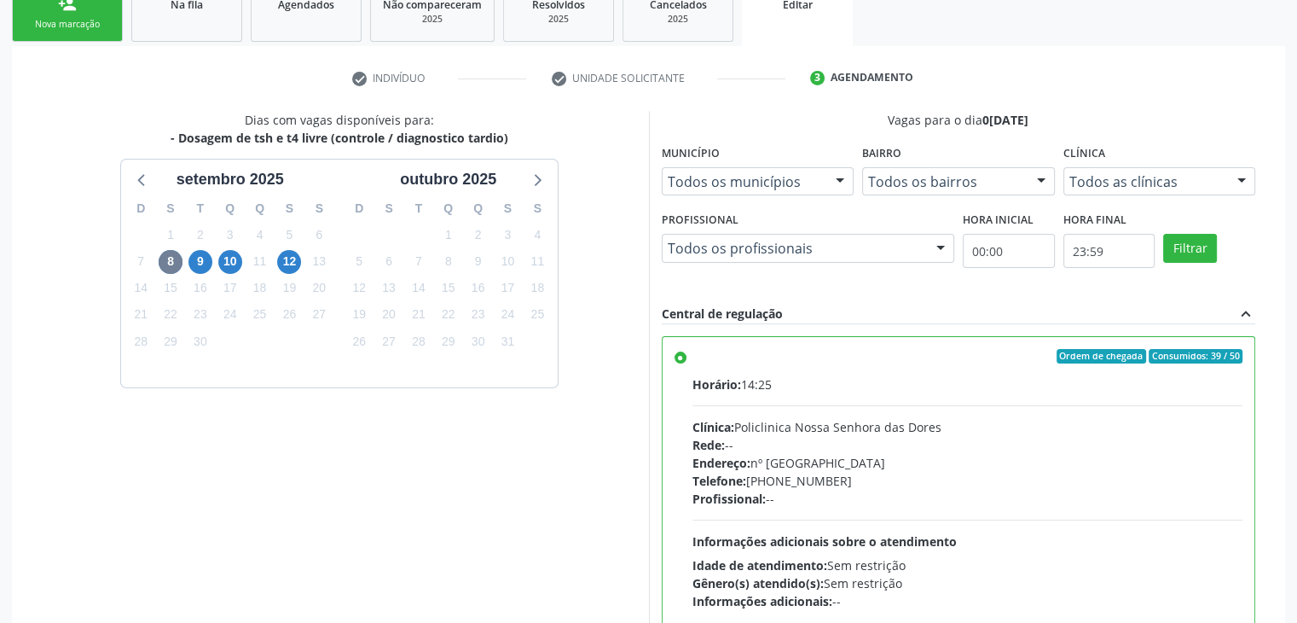
scroll to position [418, 0]
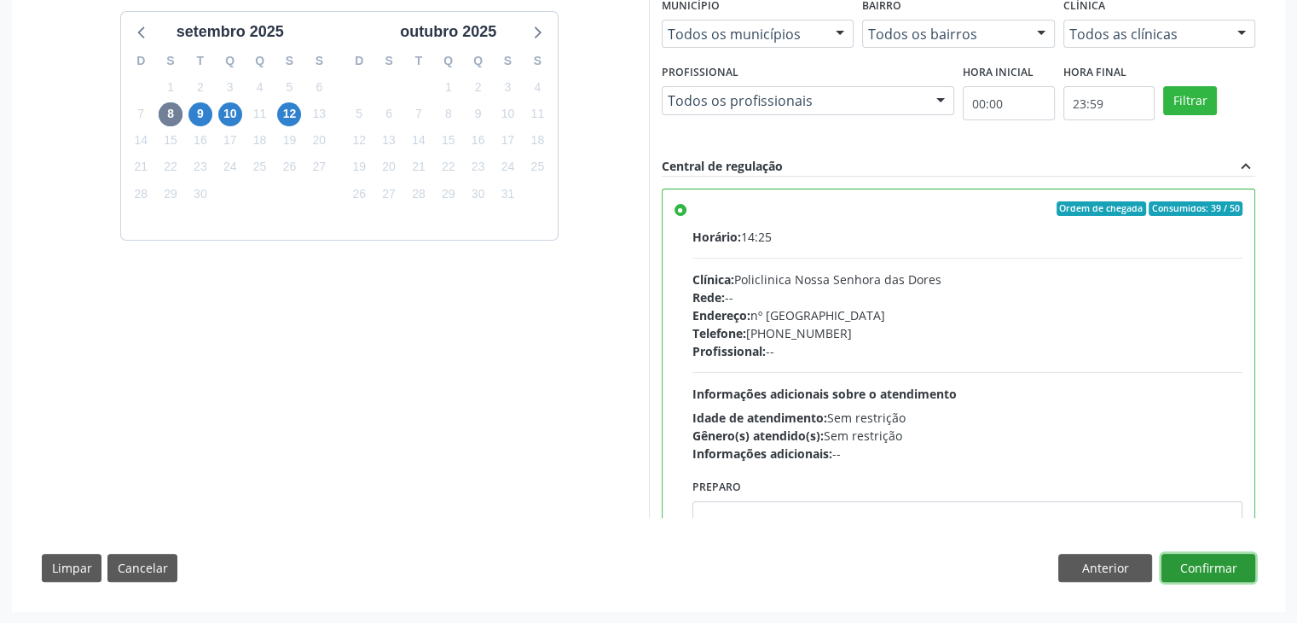
click at [1216, 570] on button "Confirmar" at bounding box center [1209, 568] width 94 height 29
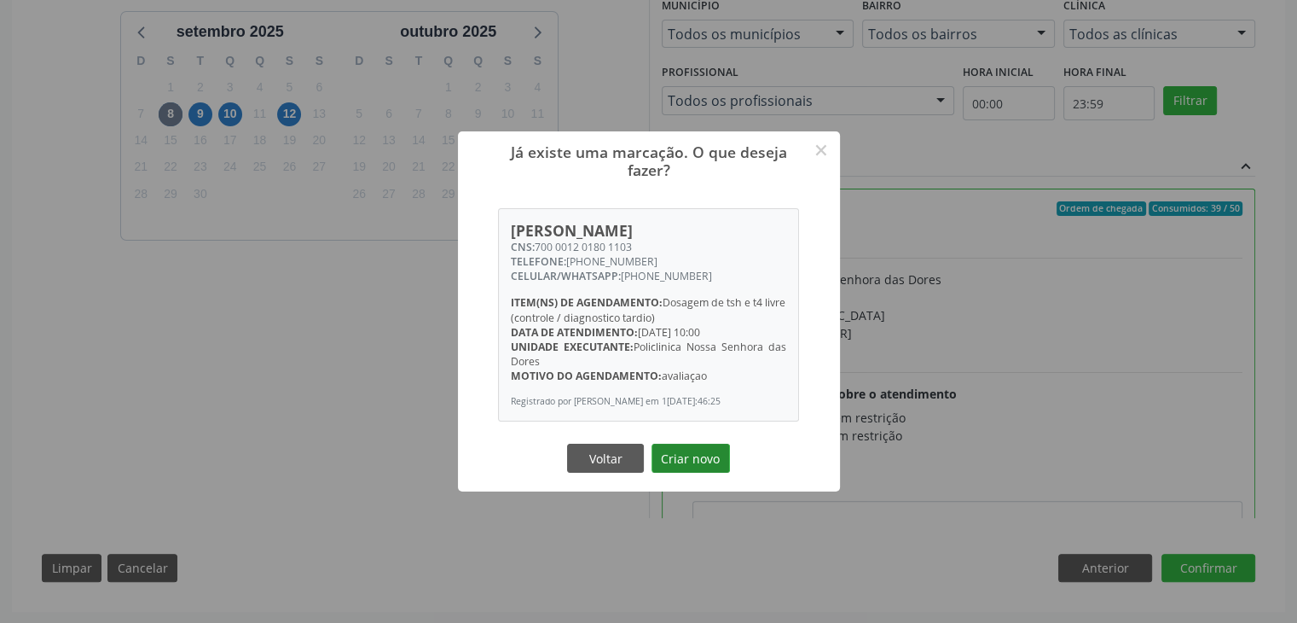
click at [676, 461] on button "Criar novo" at bounding box center [691, 458] width 78 height 29
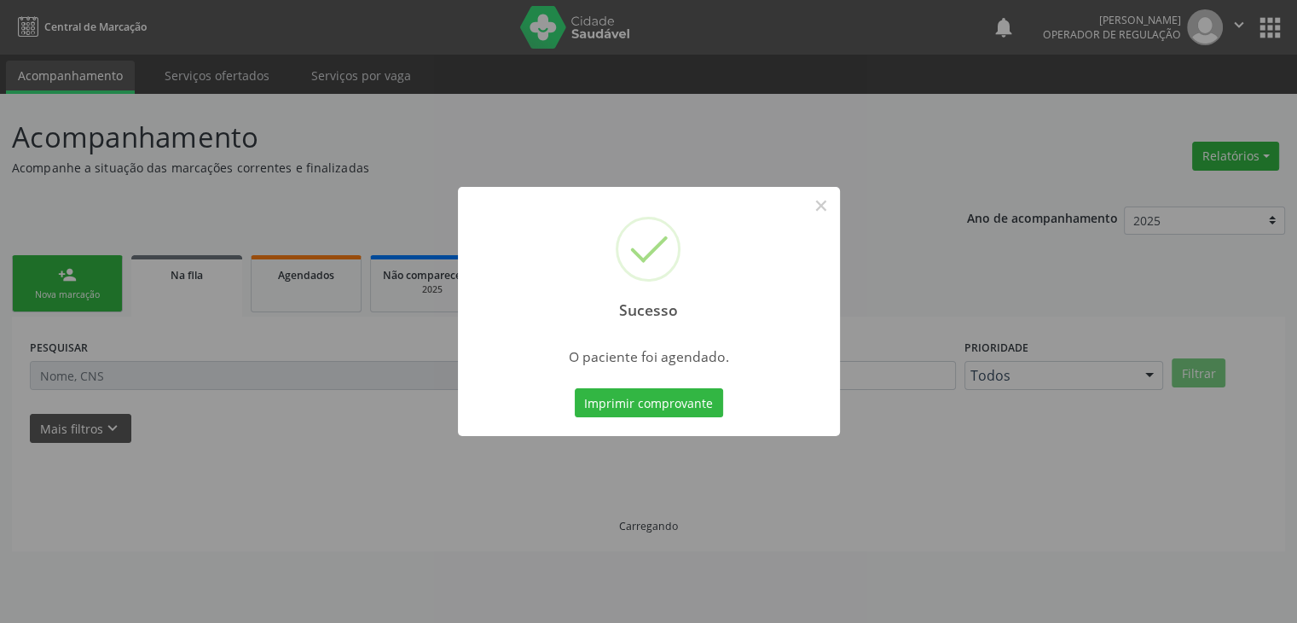
scroll to position [0, 0]
click at [827, 196] on button "×" at bounding box center [827, 205] width 29 height 29
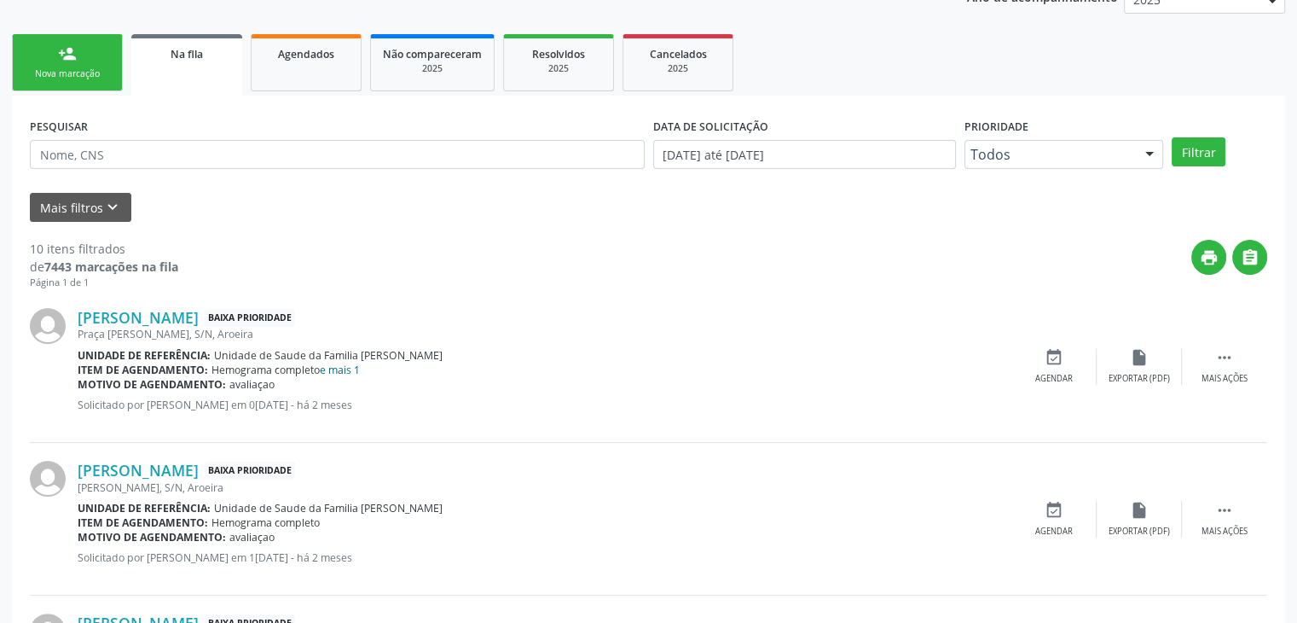
scroll to position [256, 0]
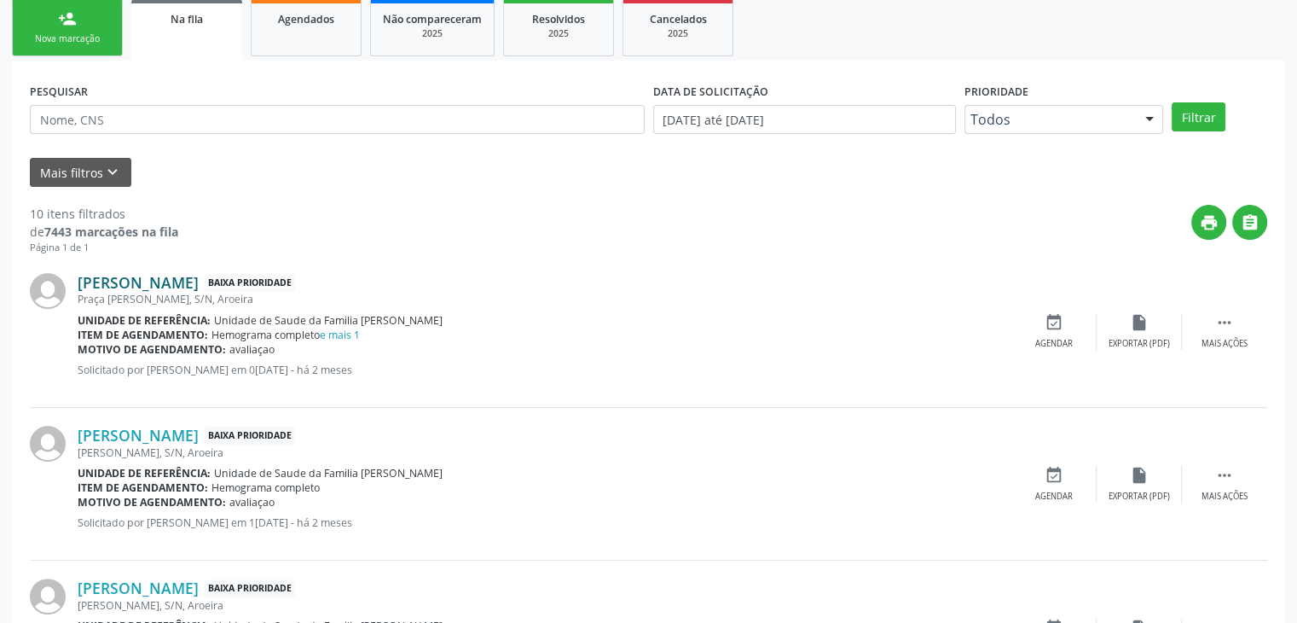
click at [199, 281] on link "João Marcos Jesus Sena" at bounding box center [138, 282] width 121 height 19
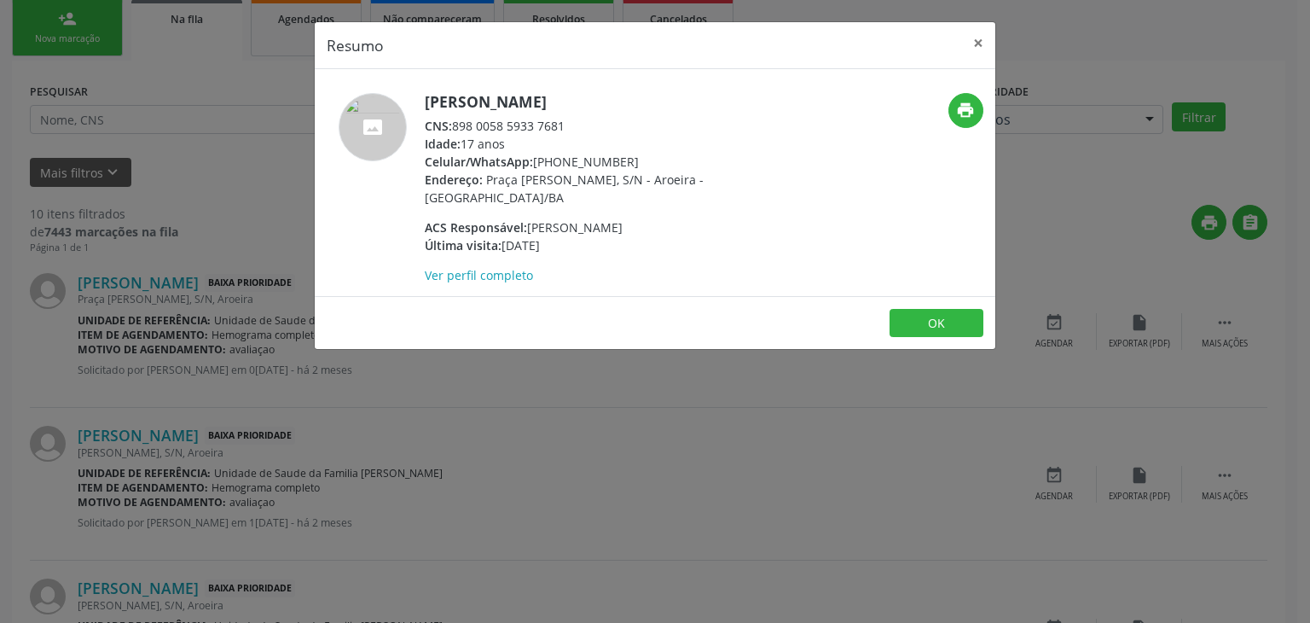
drag, startPoint x: 417, startPoint y: 100, endPoint x: 617, endPoint y: 100, distance: 199.6
click at [617, 100] on div "João Marcos Jesus Sena CNS: 898 0058 5933 7681 Idade: 17 anos Celular/WhatsApp:…" at bounding box center [542, 188] width 454 height 191
copy div "João Marcos Jesus Sena"
click at [975, 36] on button "×" at bounding box center [978, 43] width 34 height 42
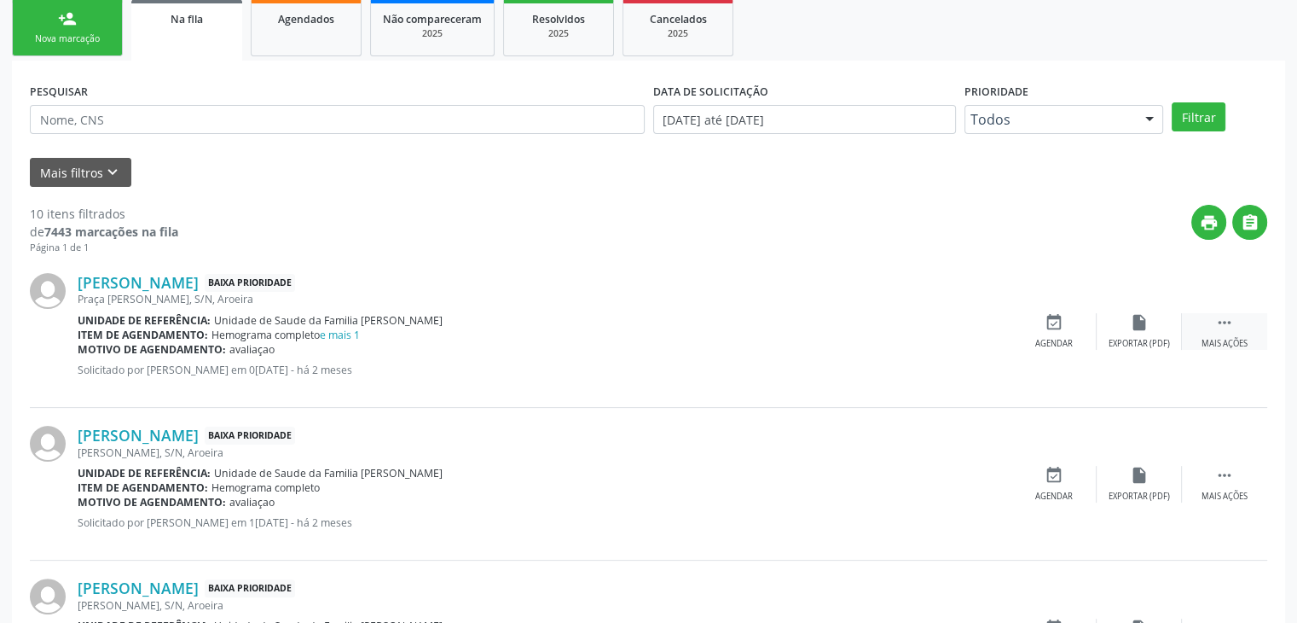
click at [1210, 323] on div " Mais ações" at bounding box center [1224, 331] width 85 height 37
click at [1169, 322] on div "edit Editar" at bounding box center [1139, 331] width 85 height 37
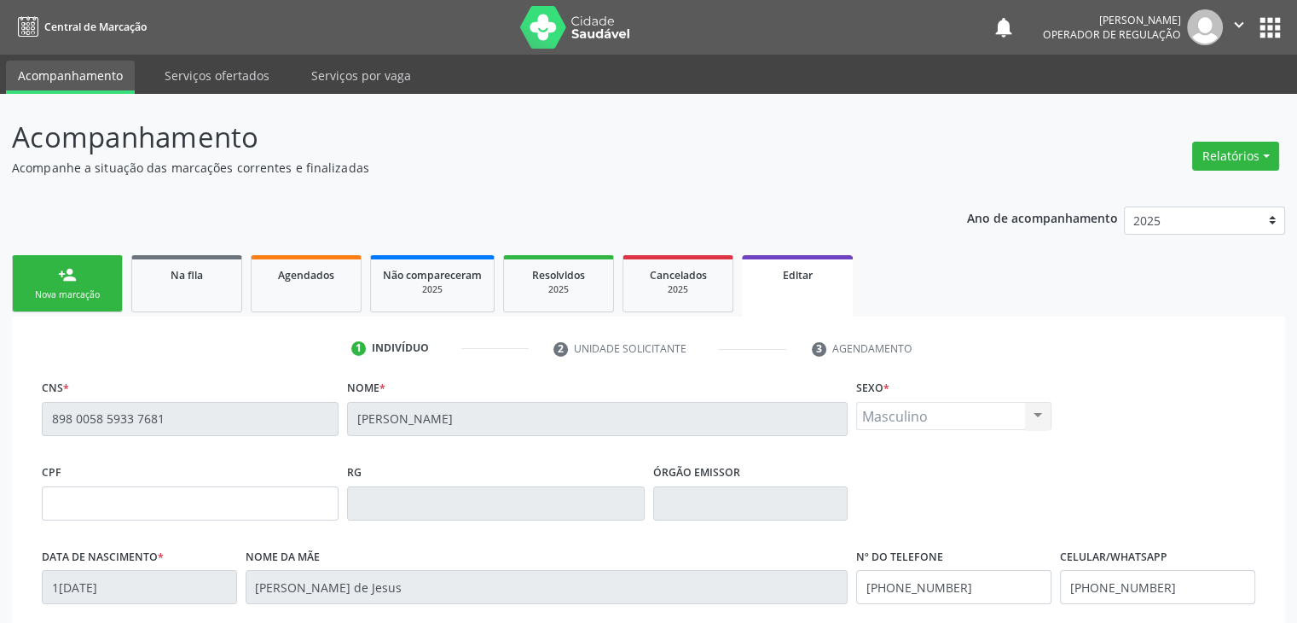
scroll to position [324, 0]
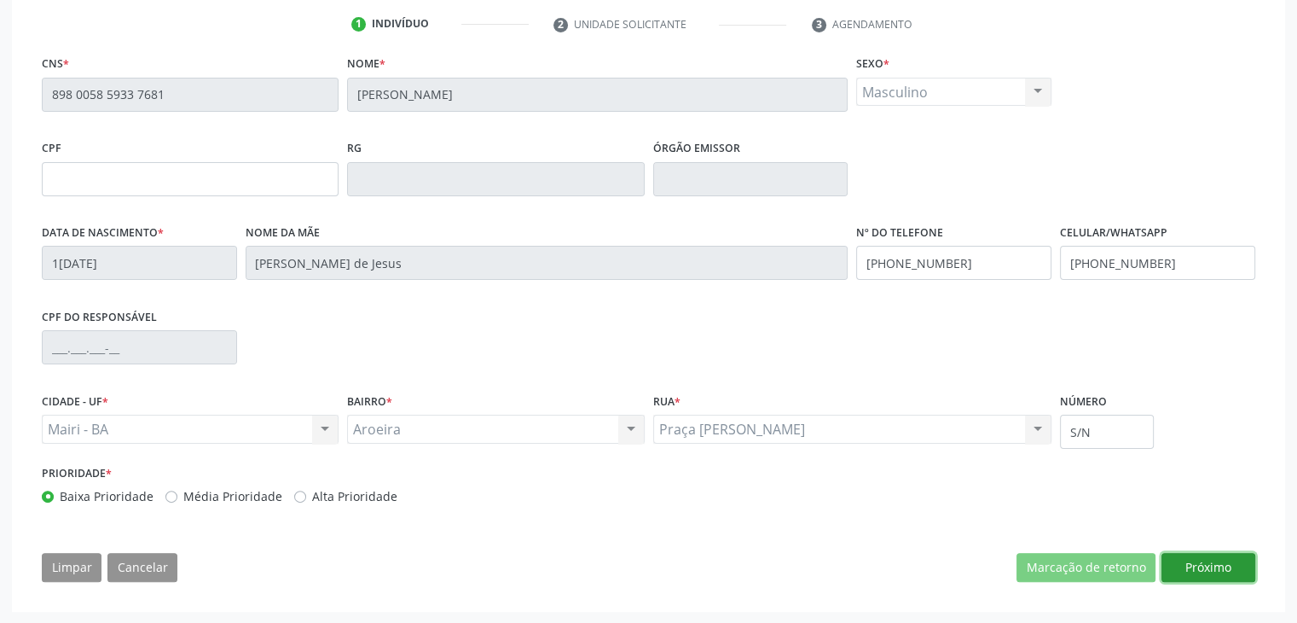
click at [1211, 574] on button "Próximo" at bounding box center [1209, 567] width 94 height 29
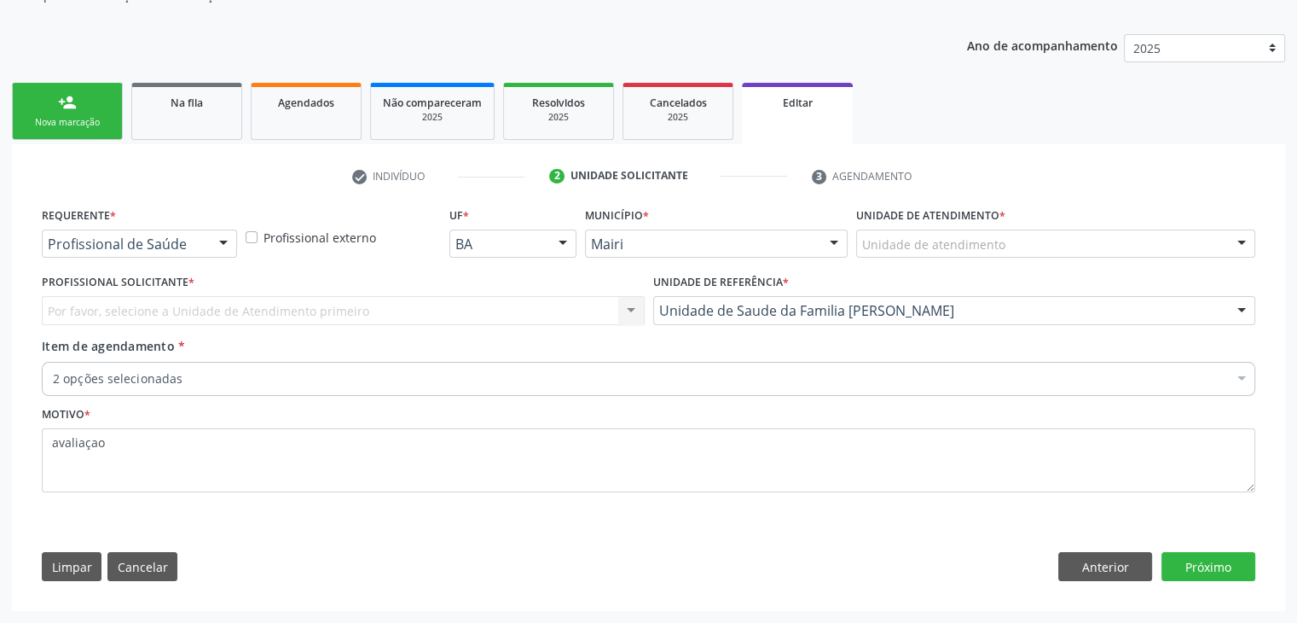
scroll to position [171, 0]
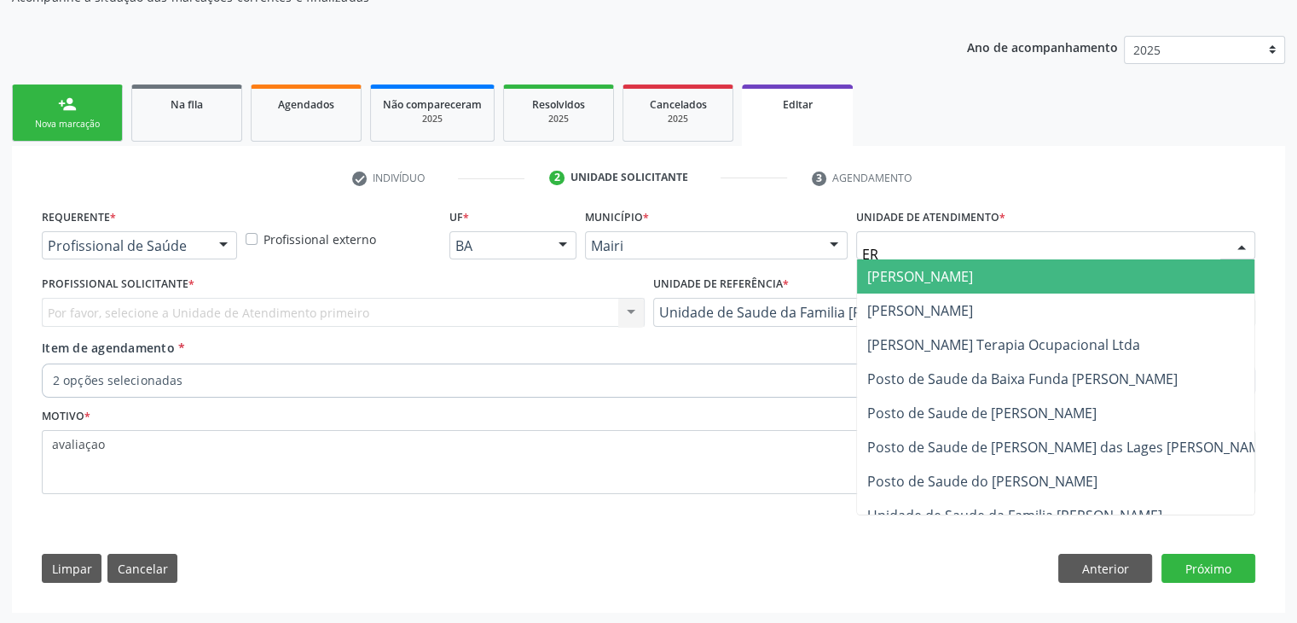
type input "E"
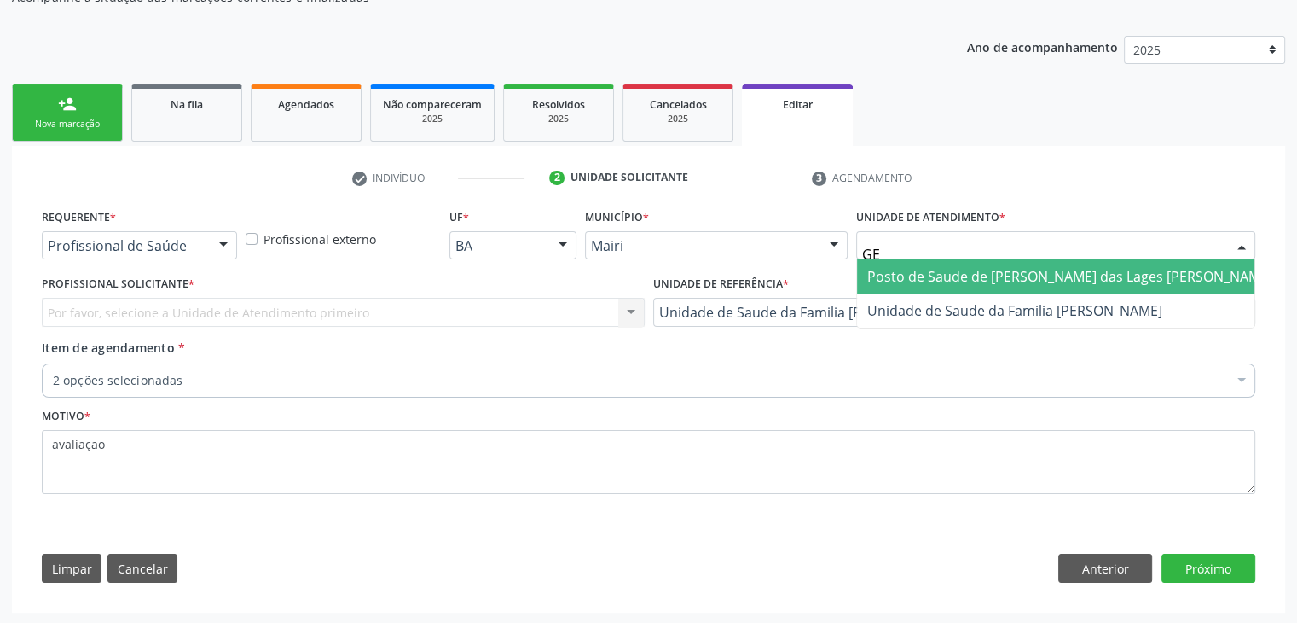
type input "GER"
click at [969, 278] on span "Unidade de Saude da Familia [PERSON_NAME]" at bounding box center [1015, 276] width 295 height 19
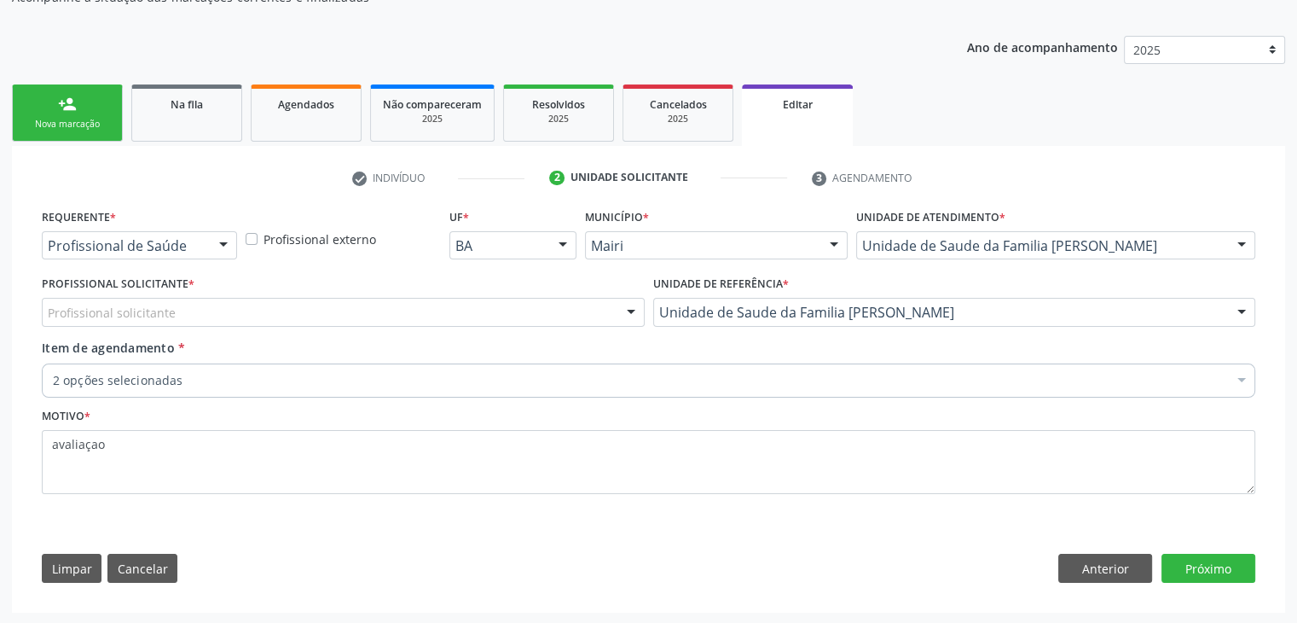
click at [430, 310] on div "Profissional solicitante" at bounding box center [343, 312] width 603 height 29
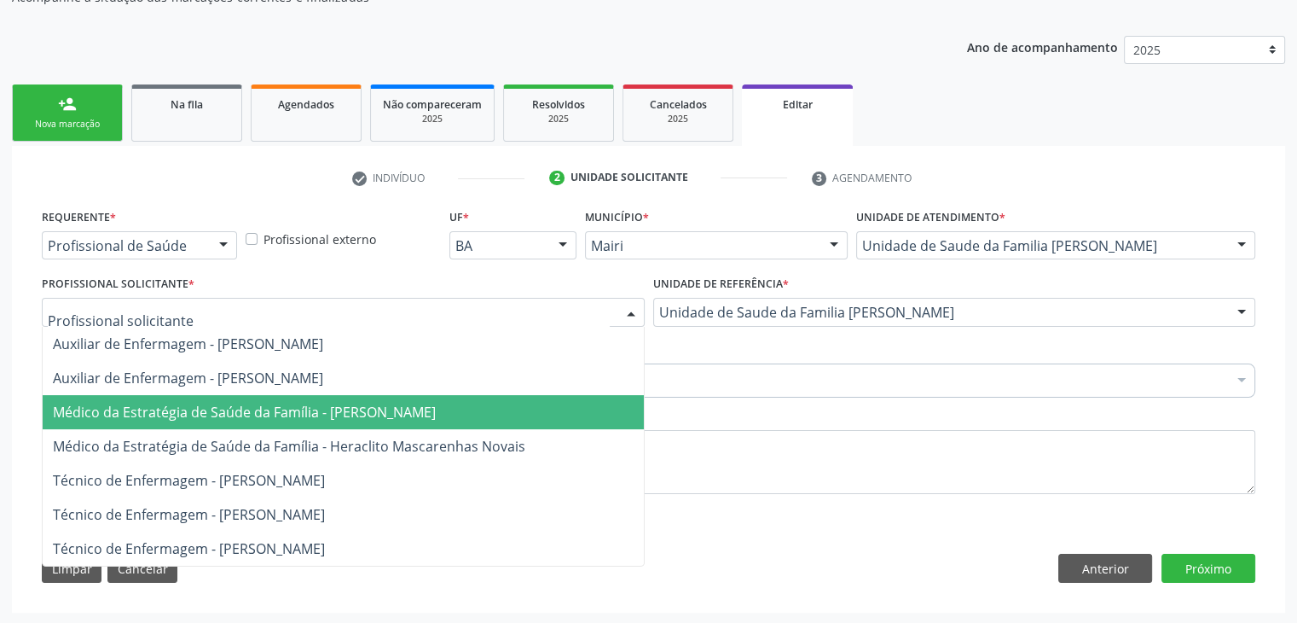
click at [350, 416] on span "Médico da Estratégia de Saúde da Família - [PERSON_NAME]" at bounding box center [244, 412] width 383 height 19
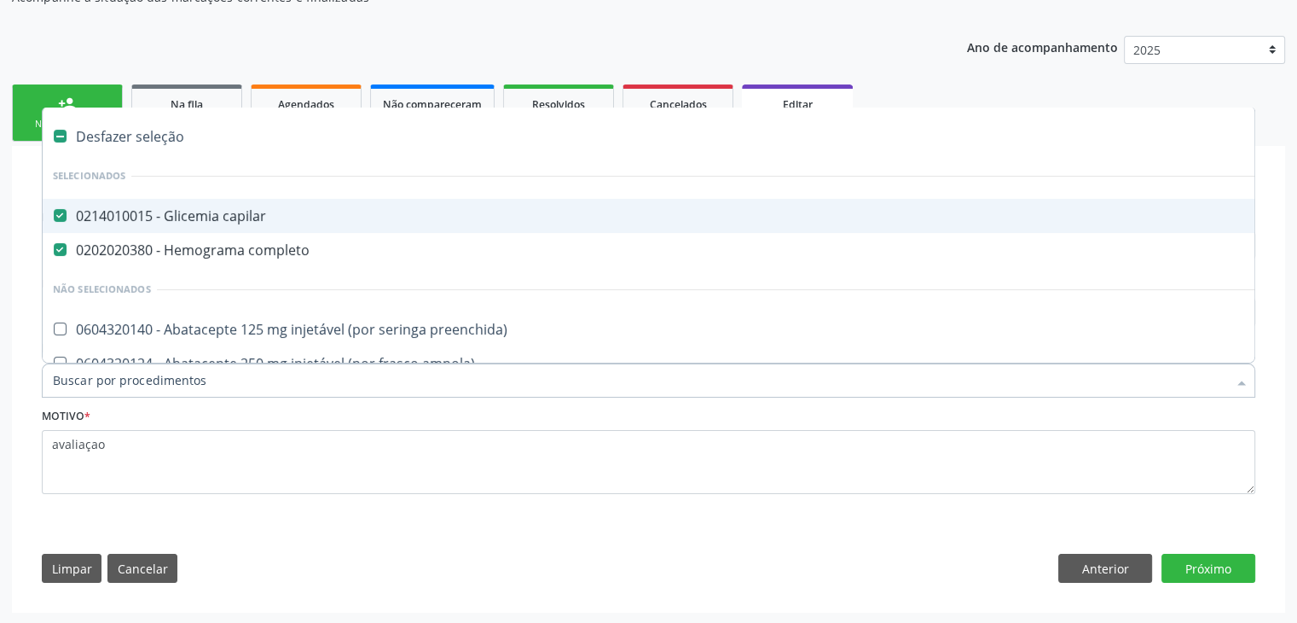
click at [136, 125] on div "Desfazer seleção" at bounding box center [709, 136] width 1333 height 34
checkbox capilar "false"
checkbox completo "false"
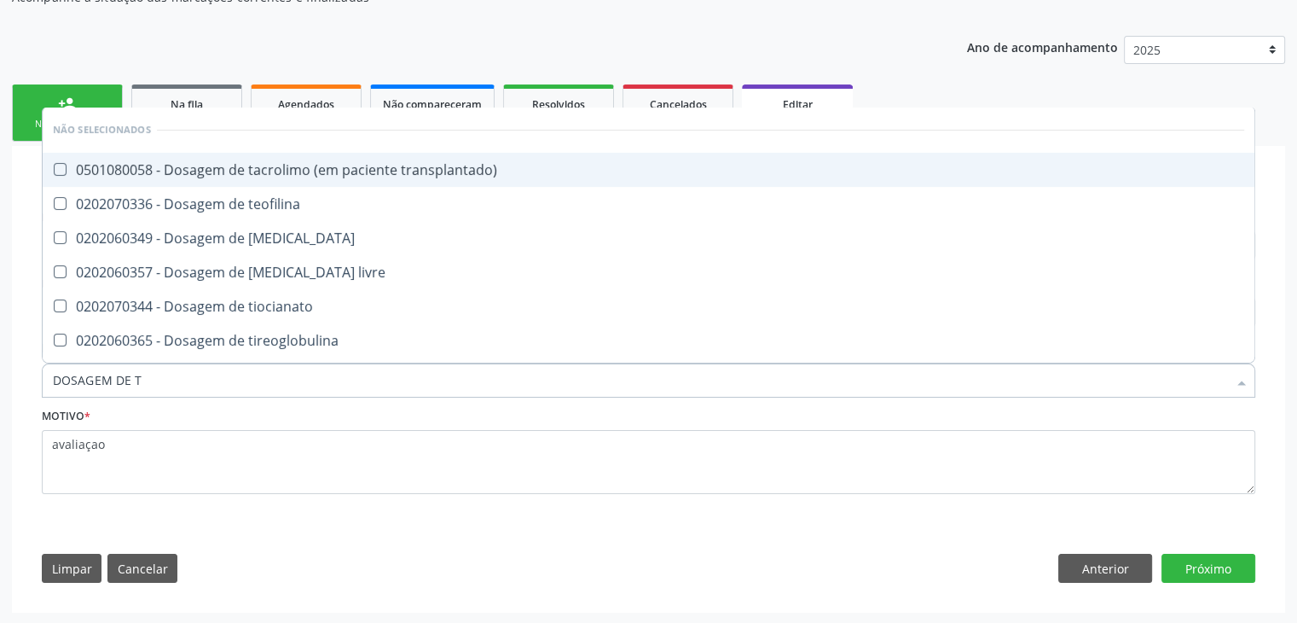
type input "DOSAGEM DE TS"
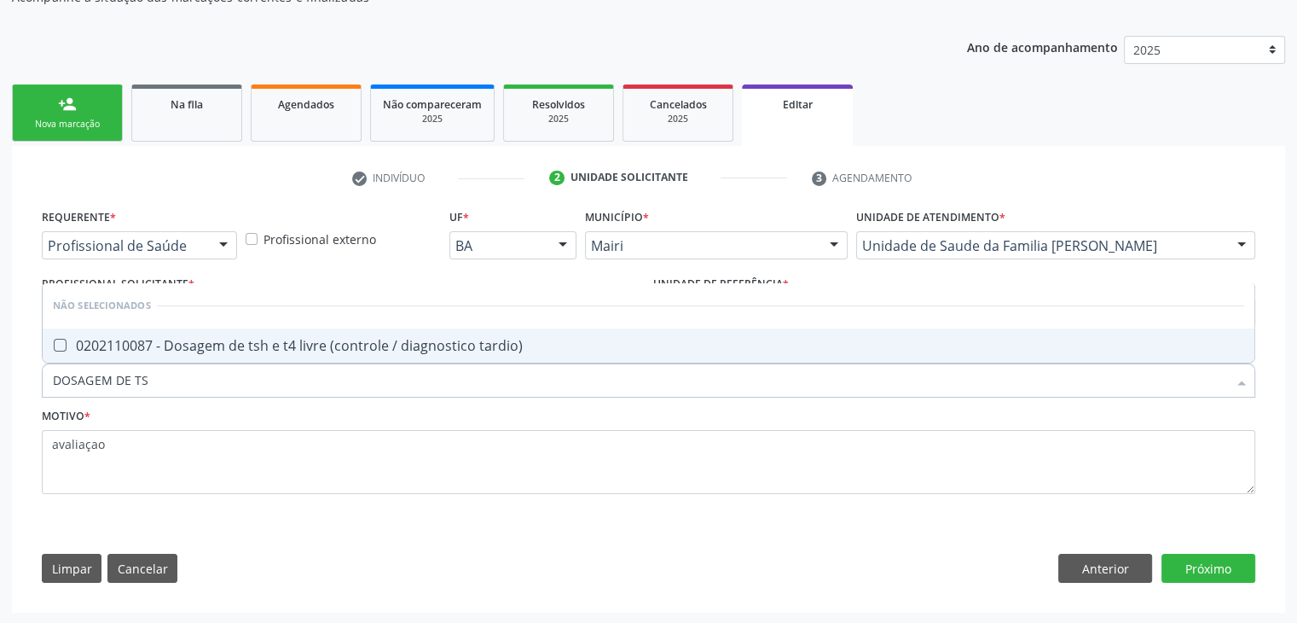
click at [334, 344] on div "0202110087 - Dosagem de tsh e t4 livre (controle / diagnostico tardio)" at bounding box center [649, 346] width 1192 height 14
checkbox tardio\) "true"
click at [1208, 577] on button "Próximo" at bounding box center [1209, 568] width 94 height 29
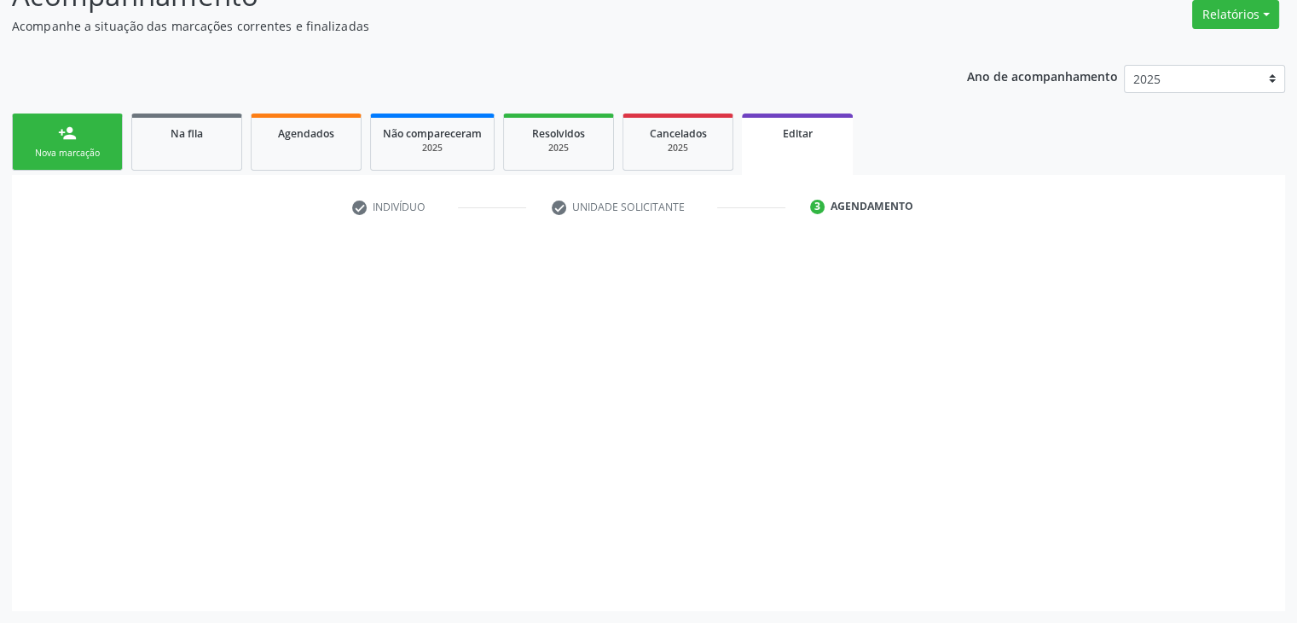
scroll to position [141, 0]
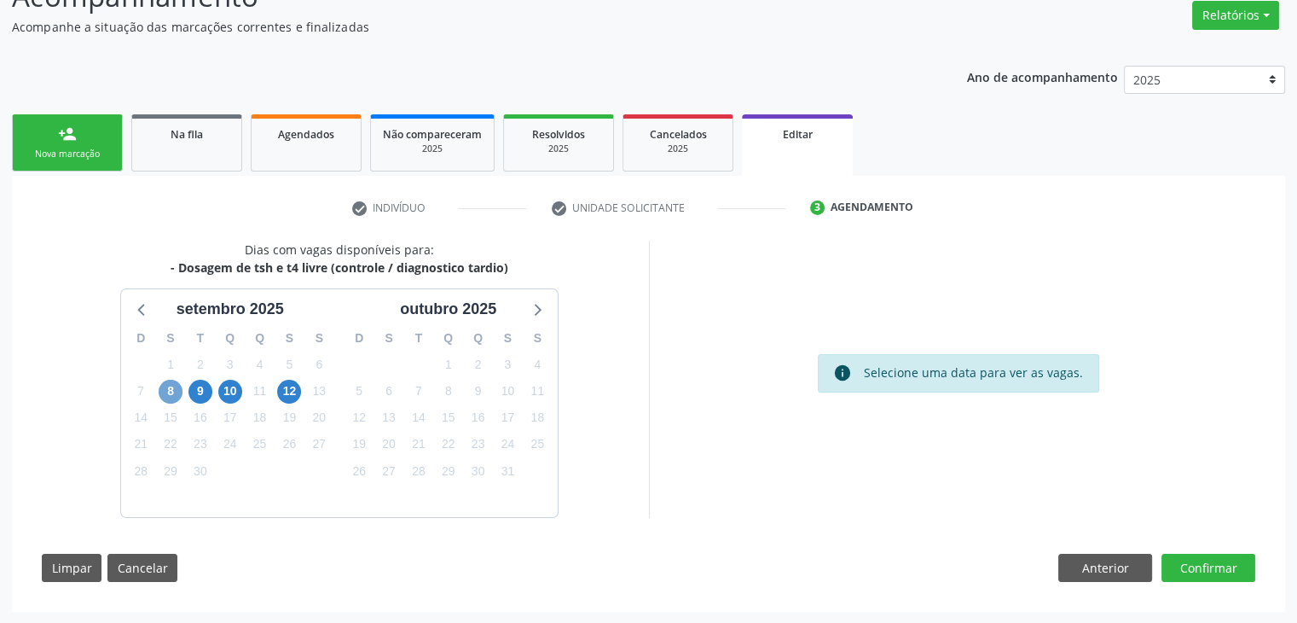
click at [172, 380] on span "8" at bounding box center [171, 392] width 24 height 24
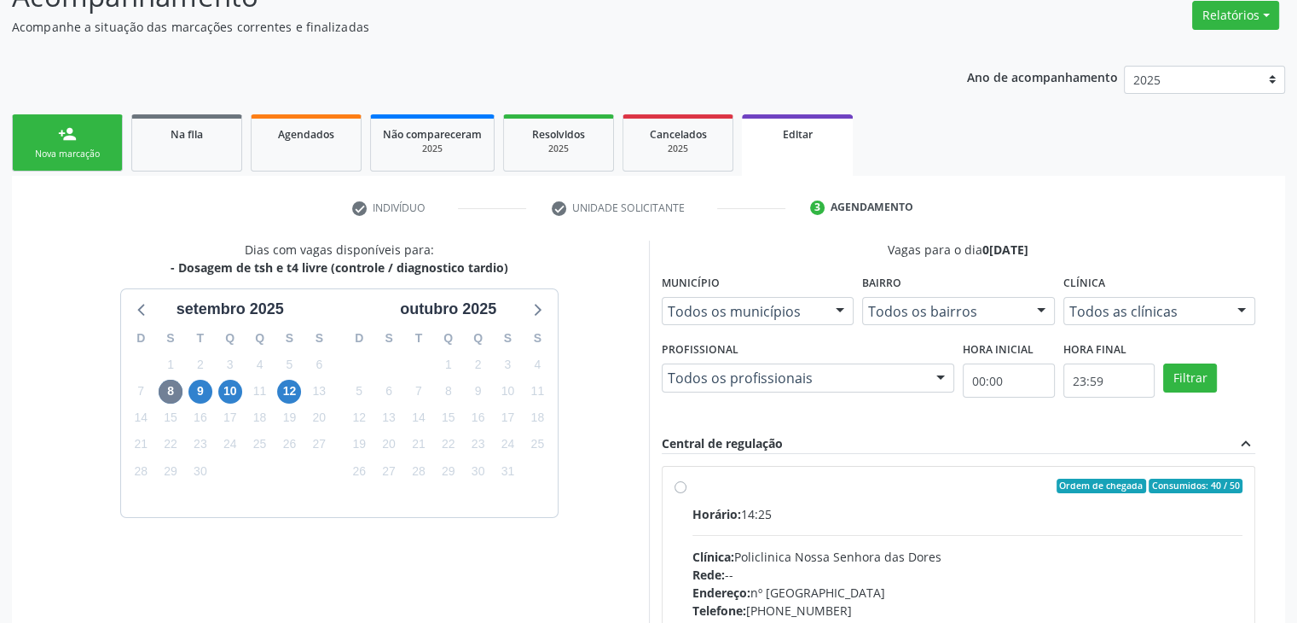
click at [822, 508] on div "Horário: 14:25" at bounding box center [968, 514] width 551 height 18
click at [687, 494] on input "Ordem de chegada Consumidos: 40 / 50 Horário: 14:25 Clínica: Policlinica Nossa …" at bounding box center [681, 486] width 12 height 15
radio input "true"
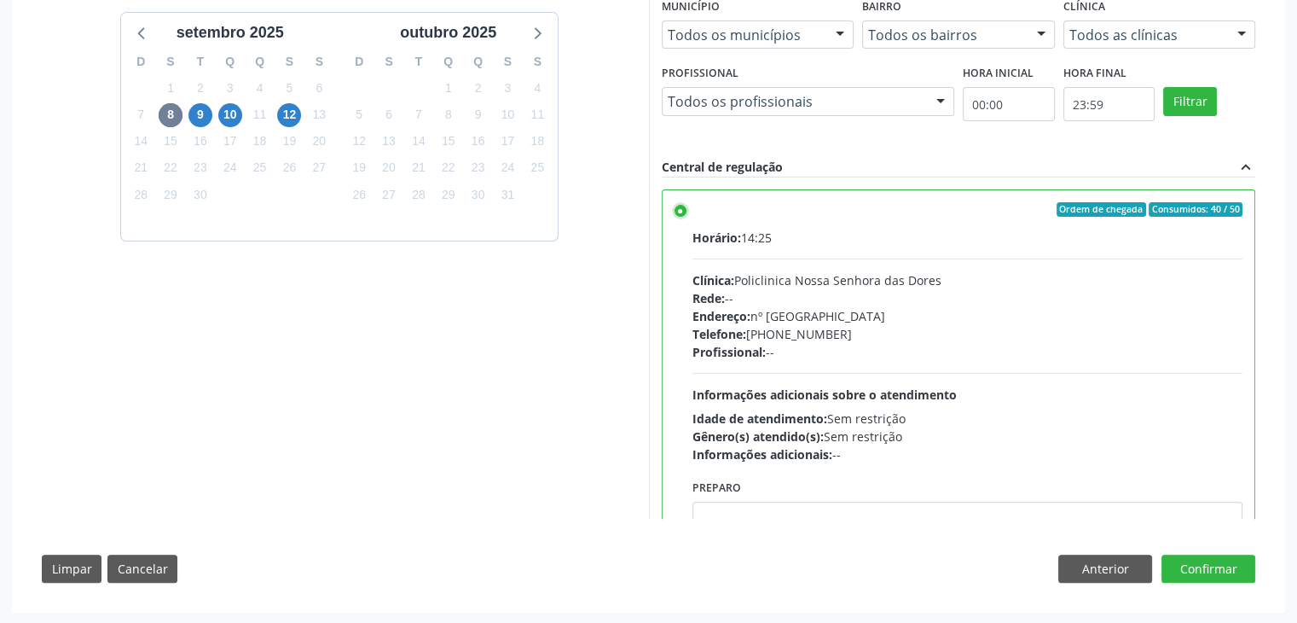
scroll to position [418, 0]
click at [1228, 568] on button "Confirmar" at bounding box center [1209, 568] width 94 height 29
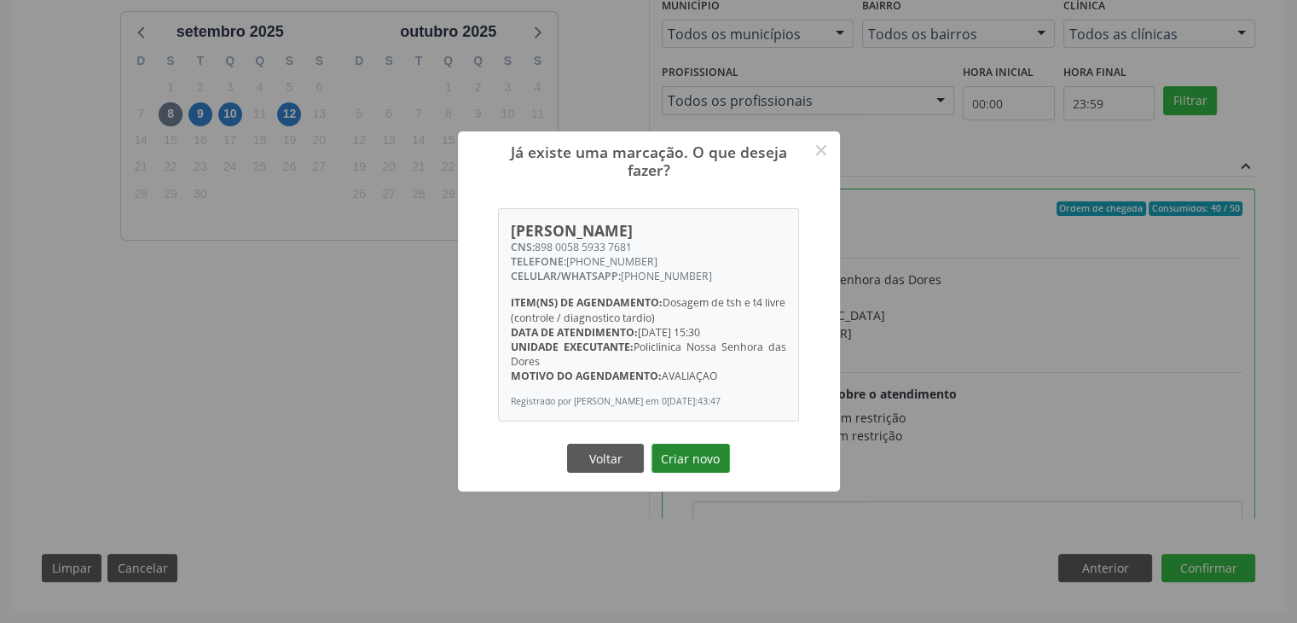
click at [682, 451] on button "Criar novo" at bounding box center [691, 458] width 78 height 29
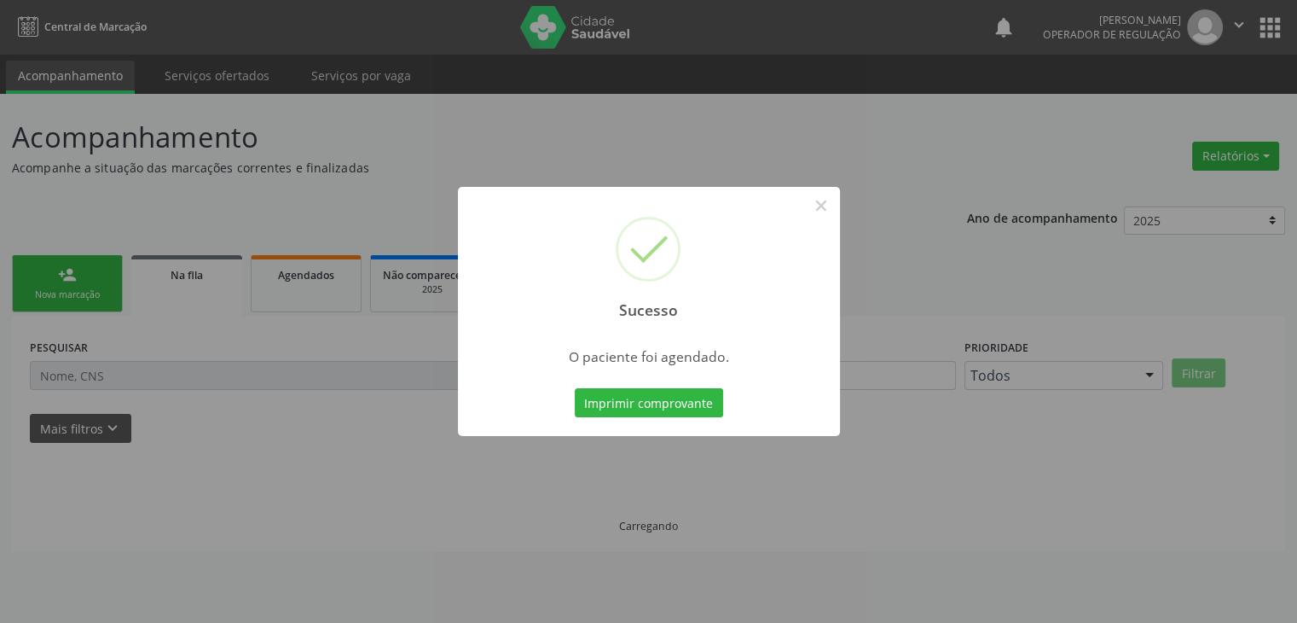
scroll to position [0, 0]
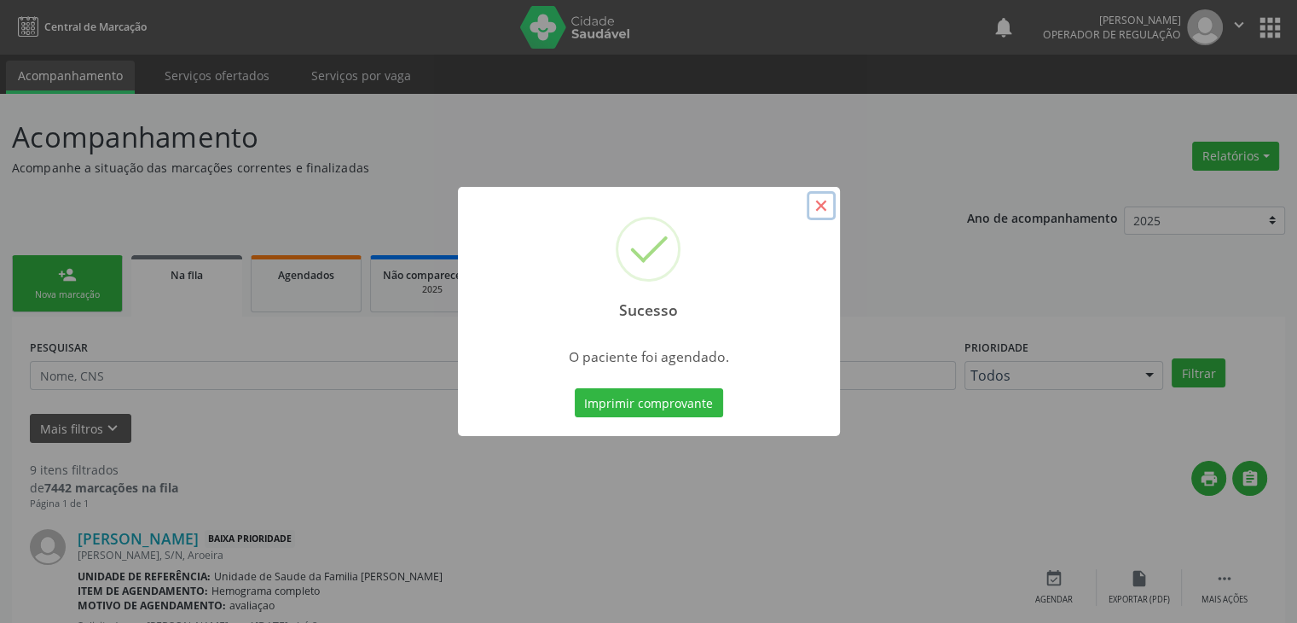
click at [829, 195] on button "×" at bounding box center [821, 205] width 29 height 29
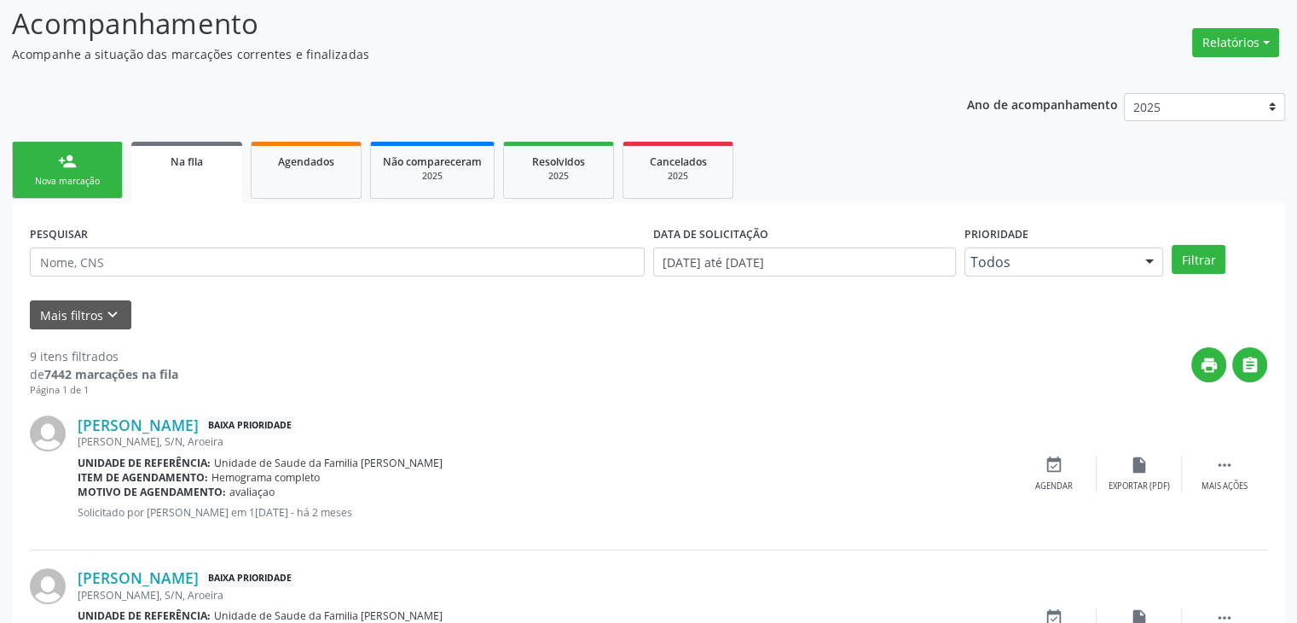
scroll to position [256, 0]
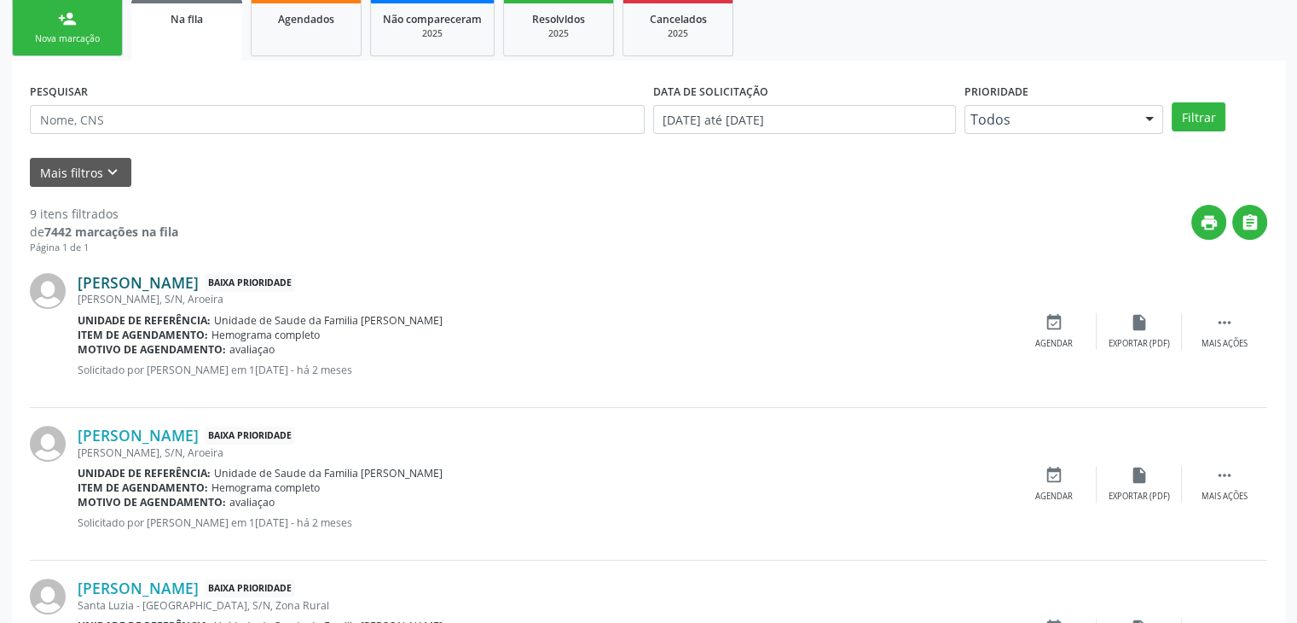
click at [129, 273] on link "Marilza Araujo dos Santos" at bounding box center [138, 282] width 121 height 19
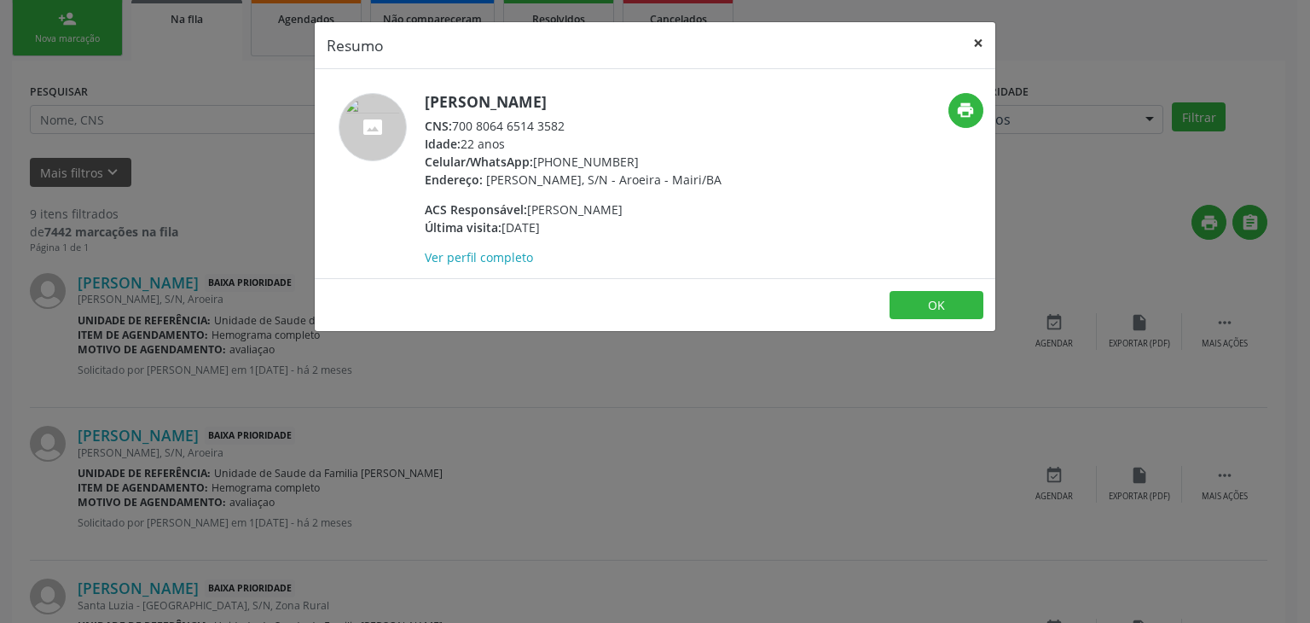
click at [975, 39] on button "×" at bounding box center [978, 43] width 34 height 42
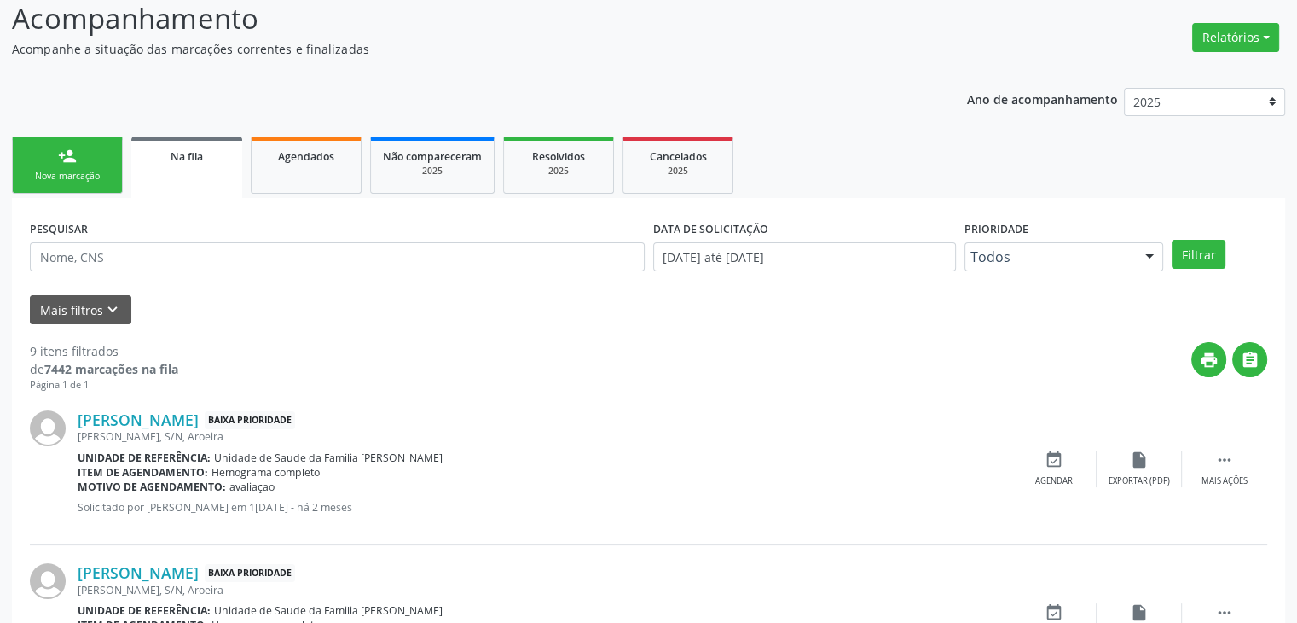
scroll to position [181, 0]
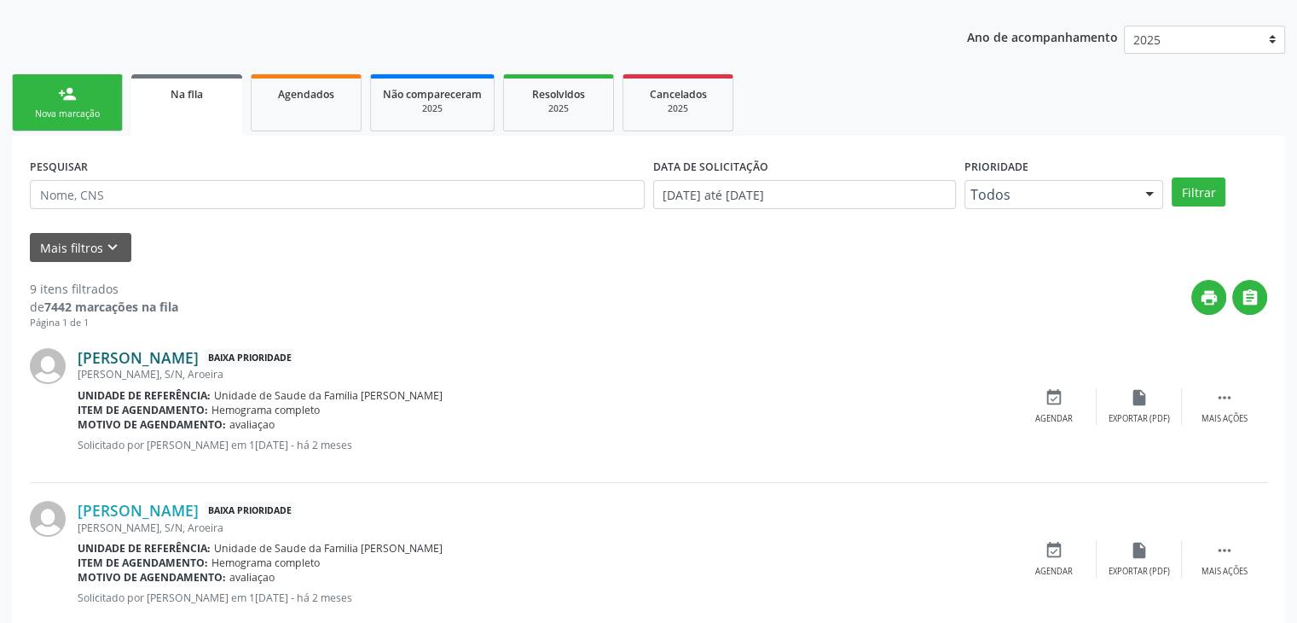
click at [197, 355] on link "Marilza Araujo dos Santos" at bounding box center [138, 357] width 121 height 19
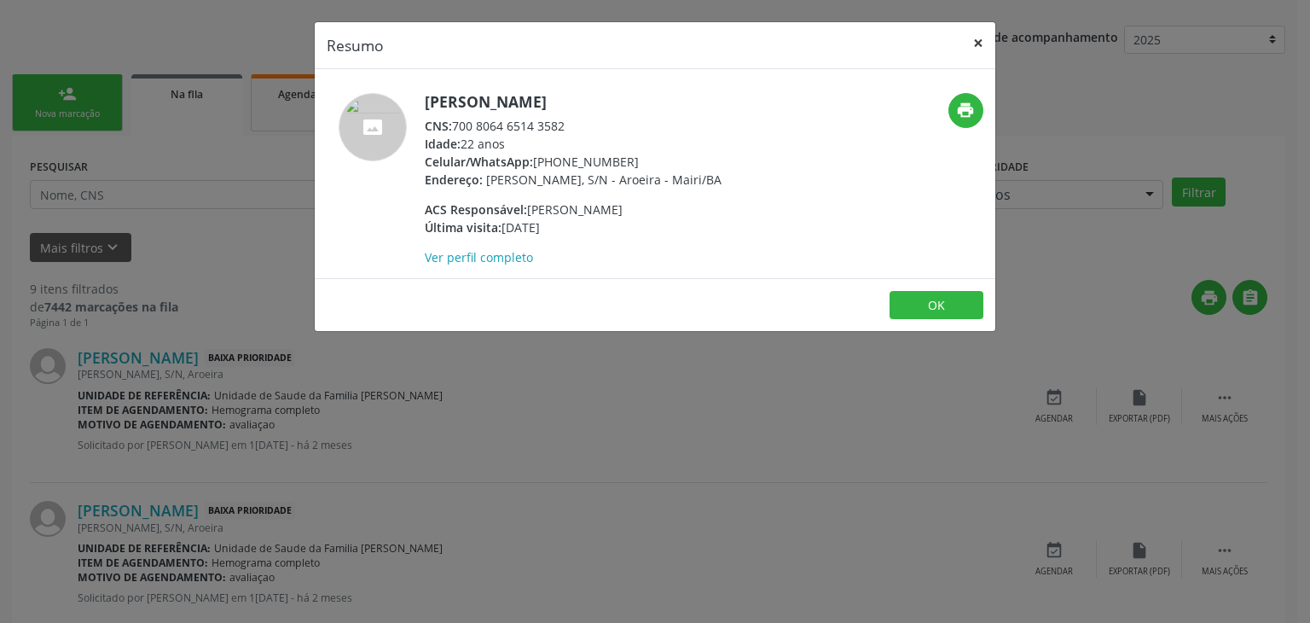
click at [977, 31] on button "×" at bounding box center [978, 43] width 34 height 42
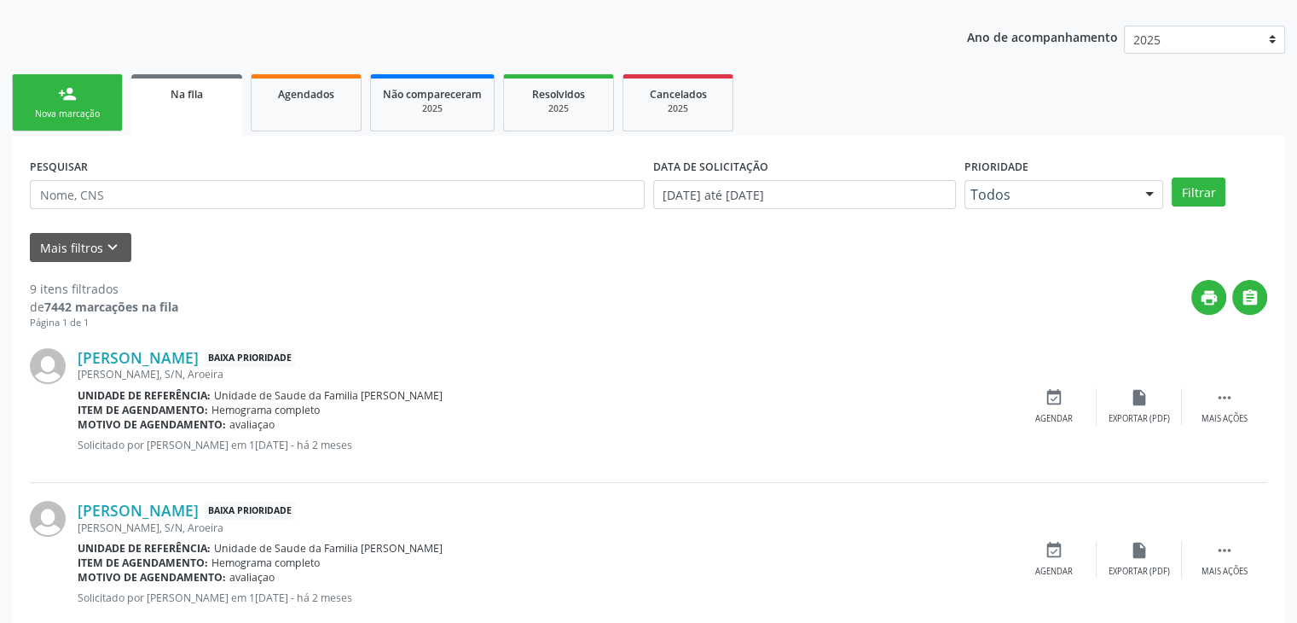
click at [162, 342] on div "Marilza Araujo dos Santos Baixa Prioridade José Fernandes, S/N, Aroeira Unidade…" at bounding box center [649, 406] width 1238 height 153
click at [161, 359] on link "Marilza Araujo dos Santos" at bounding box center [138, 357] width 121 height 19
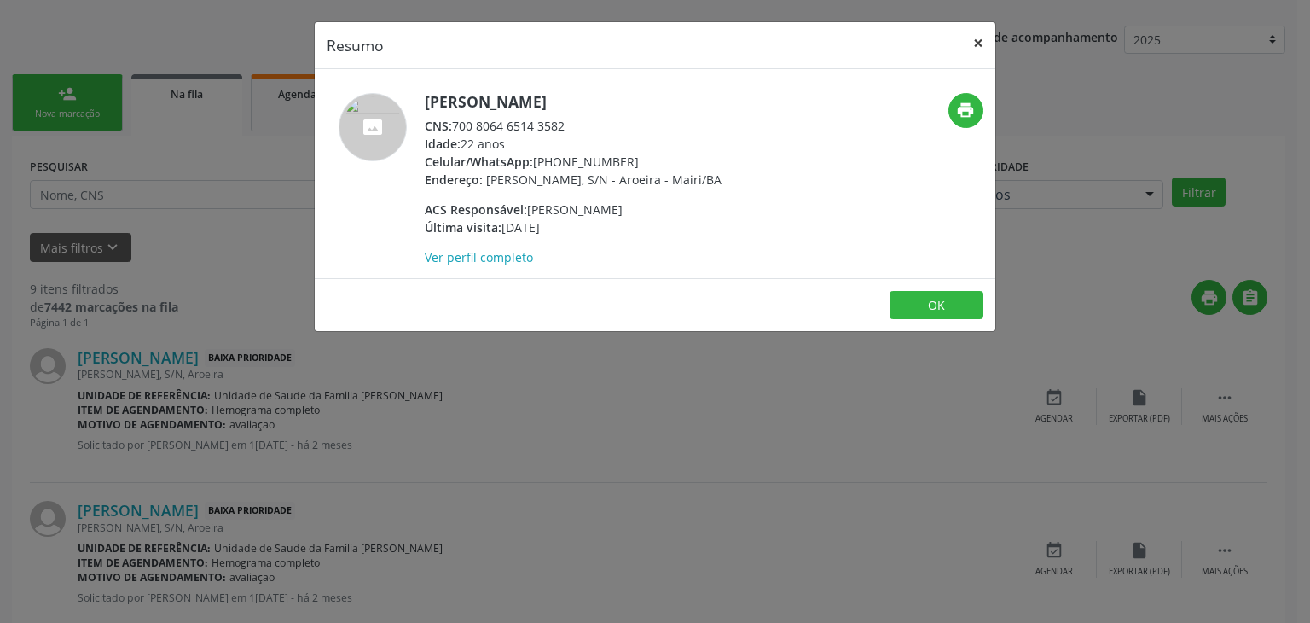
click at [981, 34] on button "×" at bounding box center [978, 43] width 34 height 42
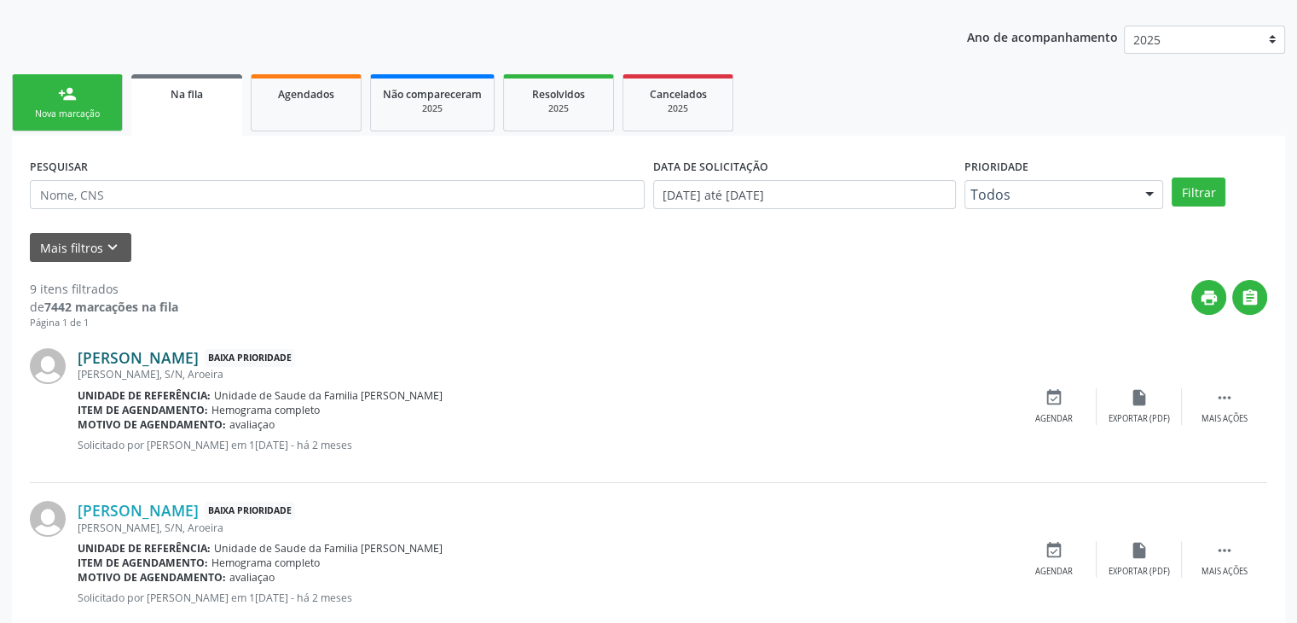
click at [179, 358] on link "Marilza Araujo dos Santos" at bounding box center [138, 357] width 121 height 19
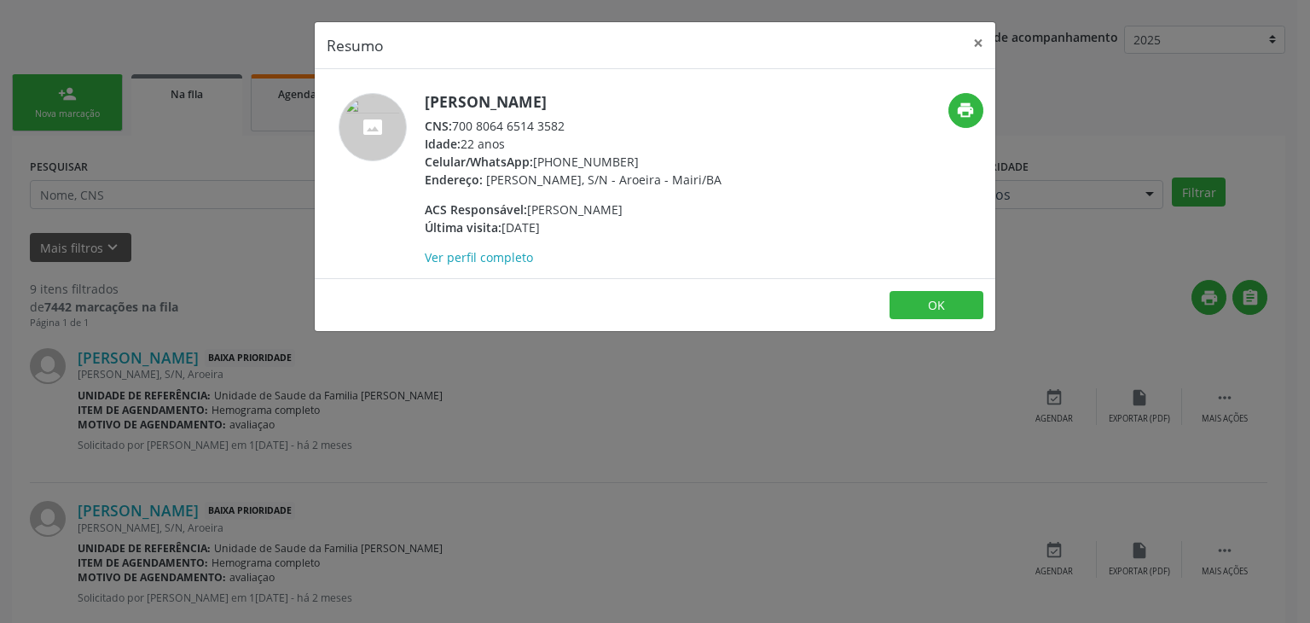
drag, startPoint x: 426, startPoint y: 95, endPoint x: 659, endPoint y: 105, distance: 233.1
click at [658, 105] on h5 "Marilza Araujo dos Santos" at bounding box center [573, 102] width 297 height 18
copy h5 "Marilza Araujo dos Santos"
click at [979, 33] on button "×" at bounding box center [978, 43] width 34 height 42
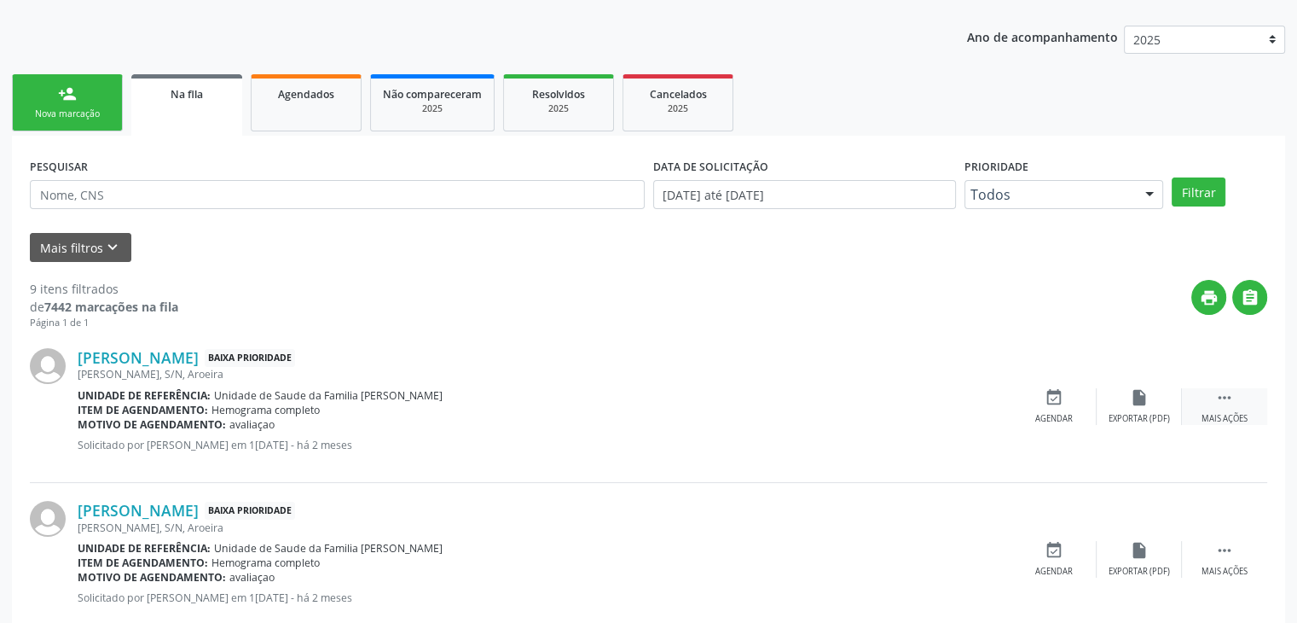
click at [1227, 413] on div "Mais ações" at bounding box center [1225, 419] width 46 height 12
click at [1158, 398] on div "edit Editar" at bounding box center [1139, 406] width 85 height 37
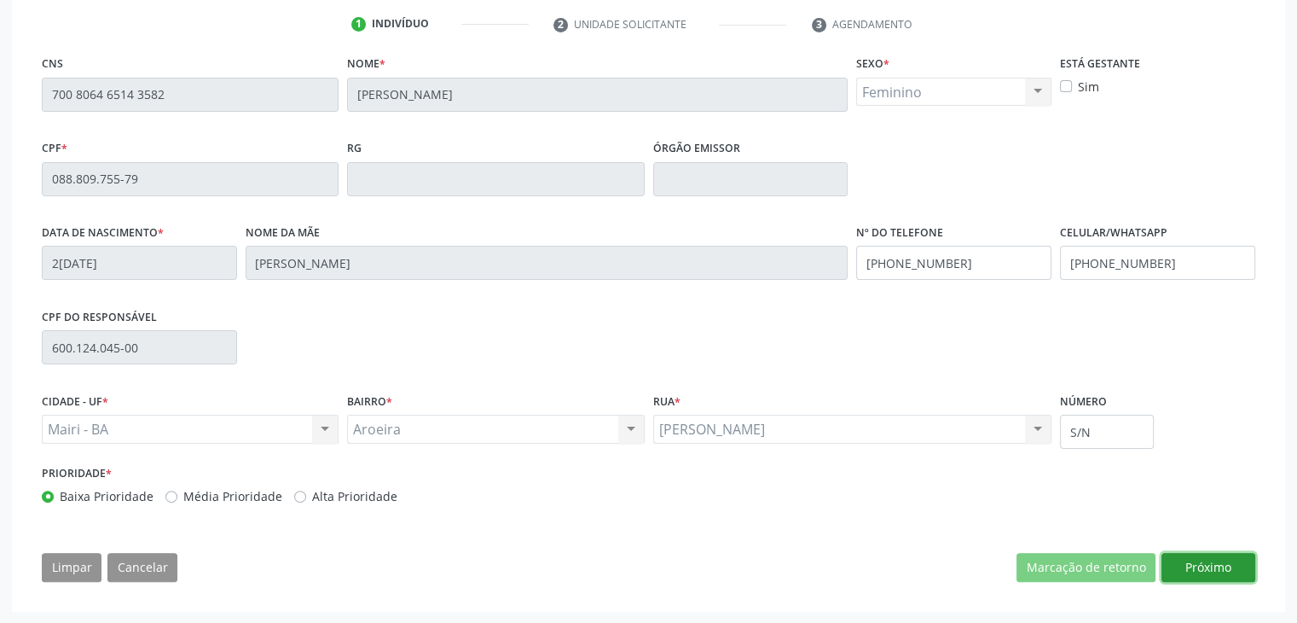
click at [1193, 562] on button "Próximo" at bounding box center [1209, 567] width 94 height 29
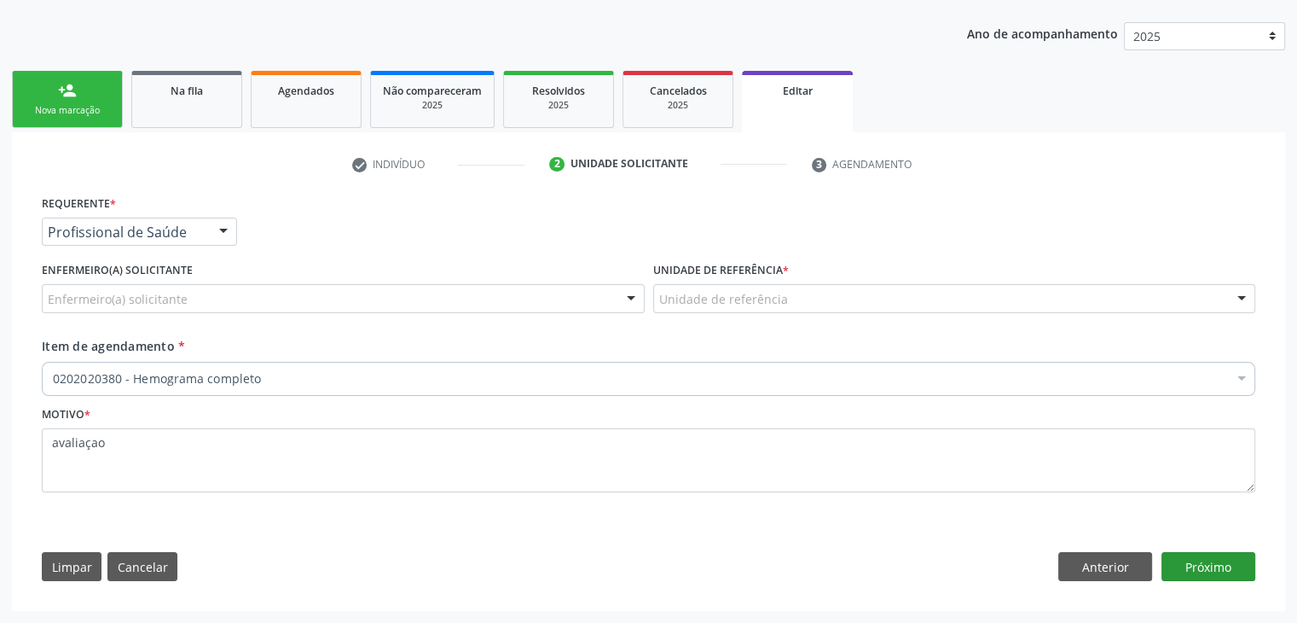
scroll to position [183, 0]
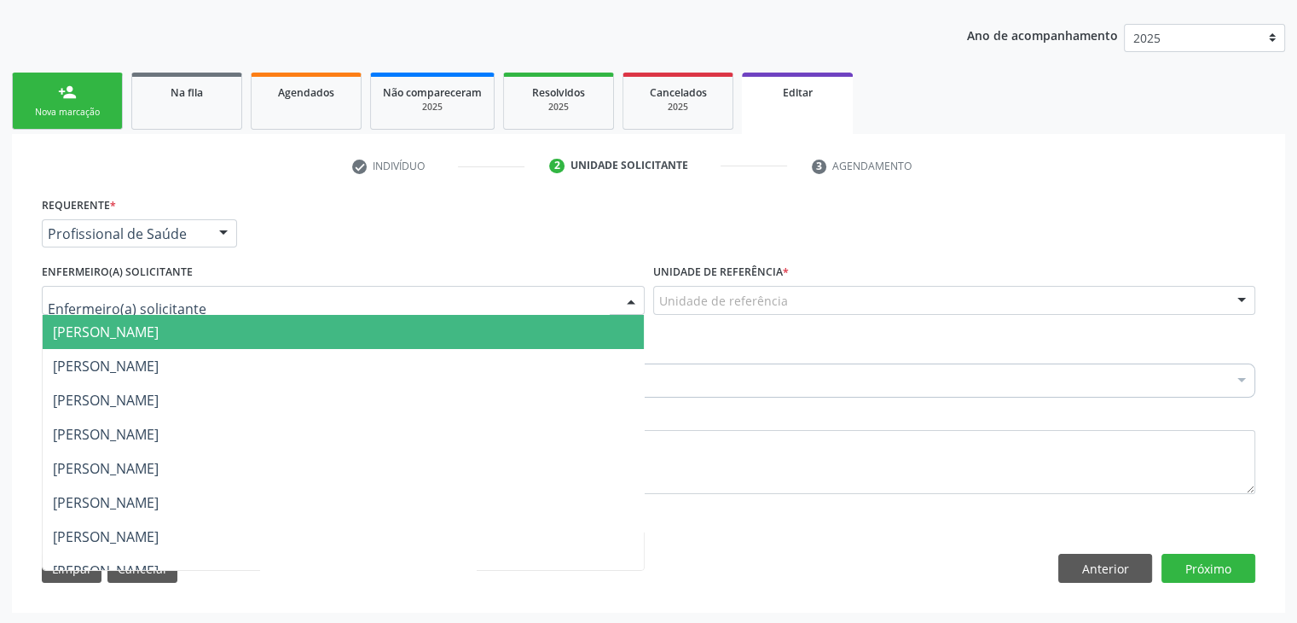
click at [219, 294] on div at bounding box center [343, 300] width 603 height 29
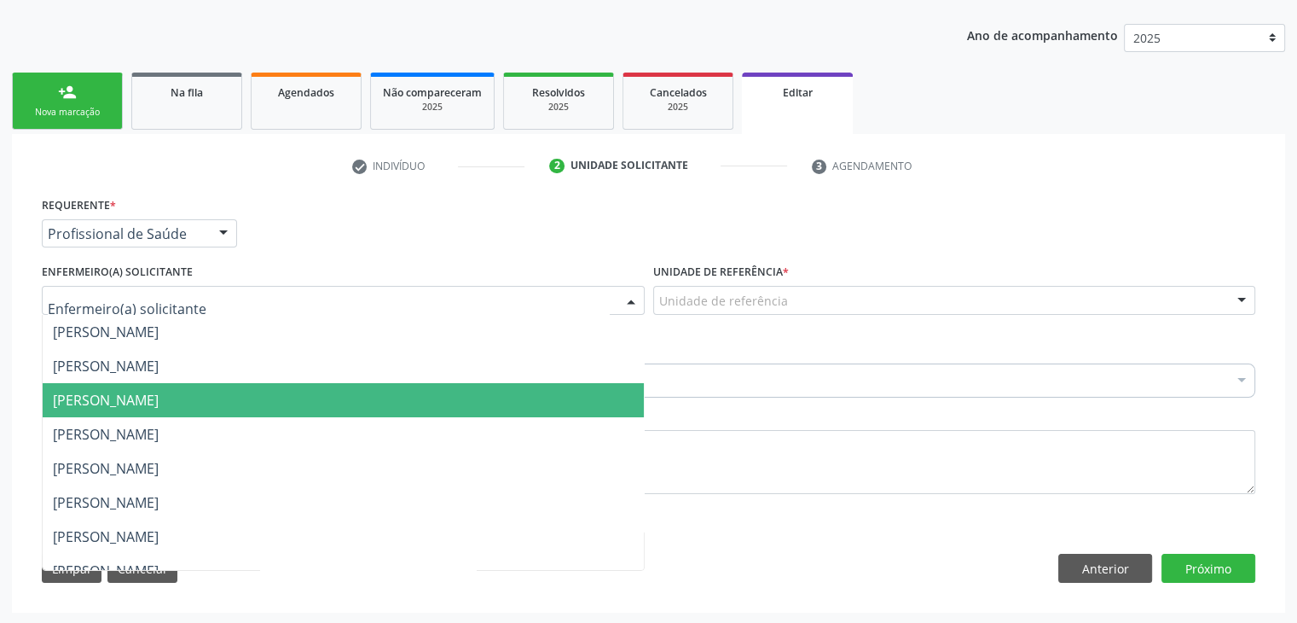
click at [146, 398] on span "Jadna Araujo de Almeida" at bounding box center [106, 400] width 106 height 19
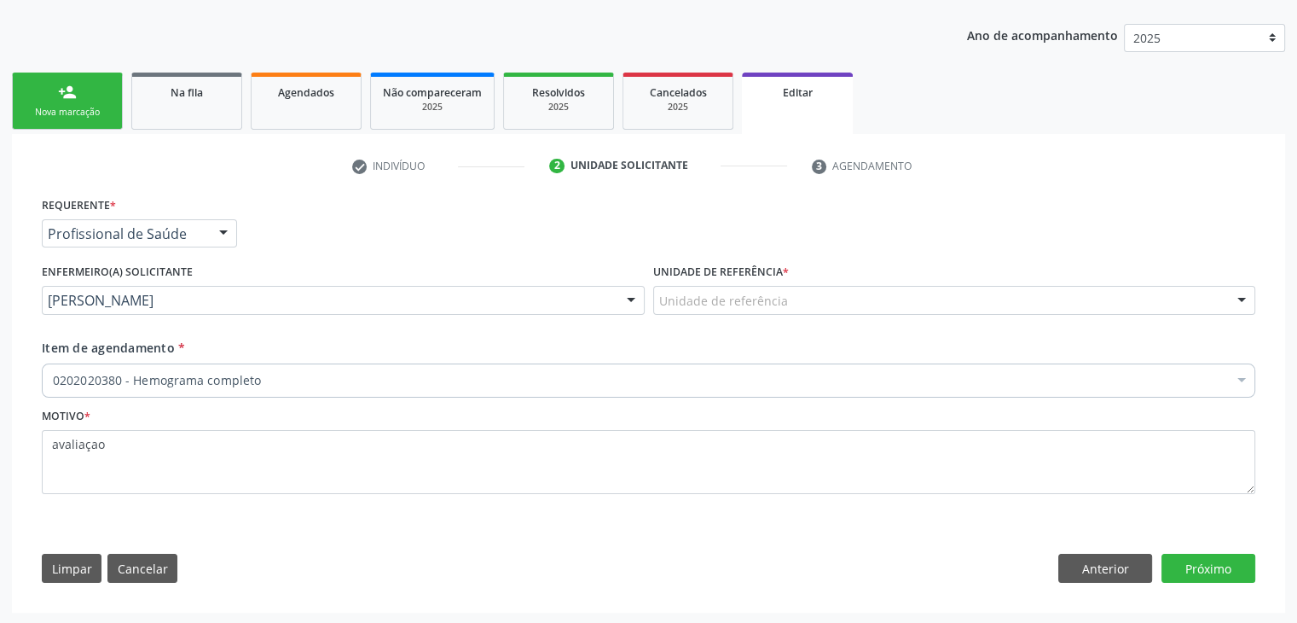
click at [807, 301] on div "Unidade de referência" at bounding box center [954, 300] width 603 height 29
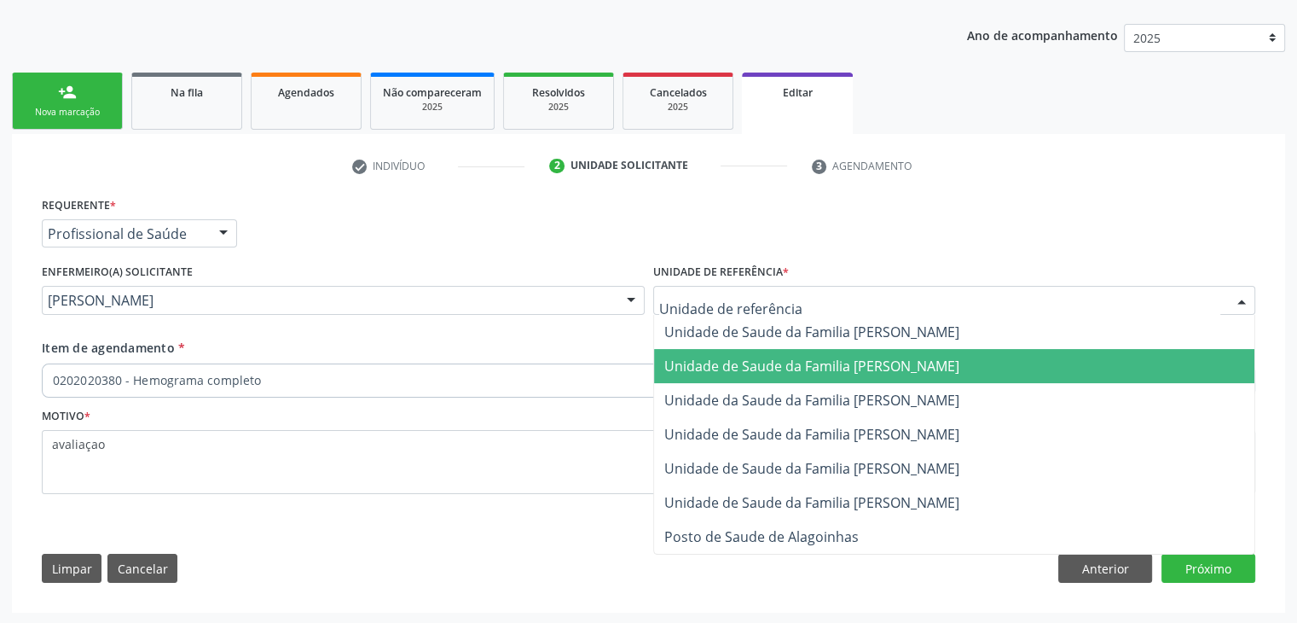
click at [801, 362] on span "Unidade de Saude da Familia [PERSON_NAME]" at bounding box center [811, 366] width 295 height 19
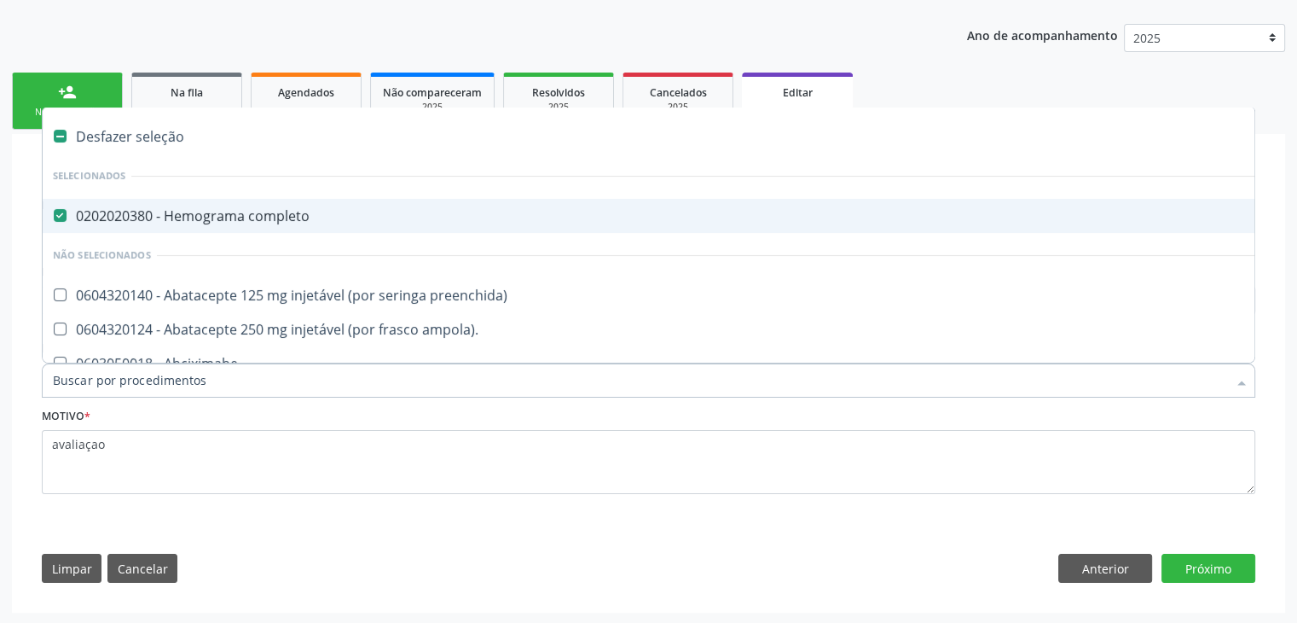
click at [200, 209] on div "0202020380 - Hemograma completo" at bounding box center [709, 216] width 1313 height 14
checkbox completo "false"
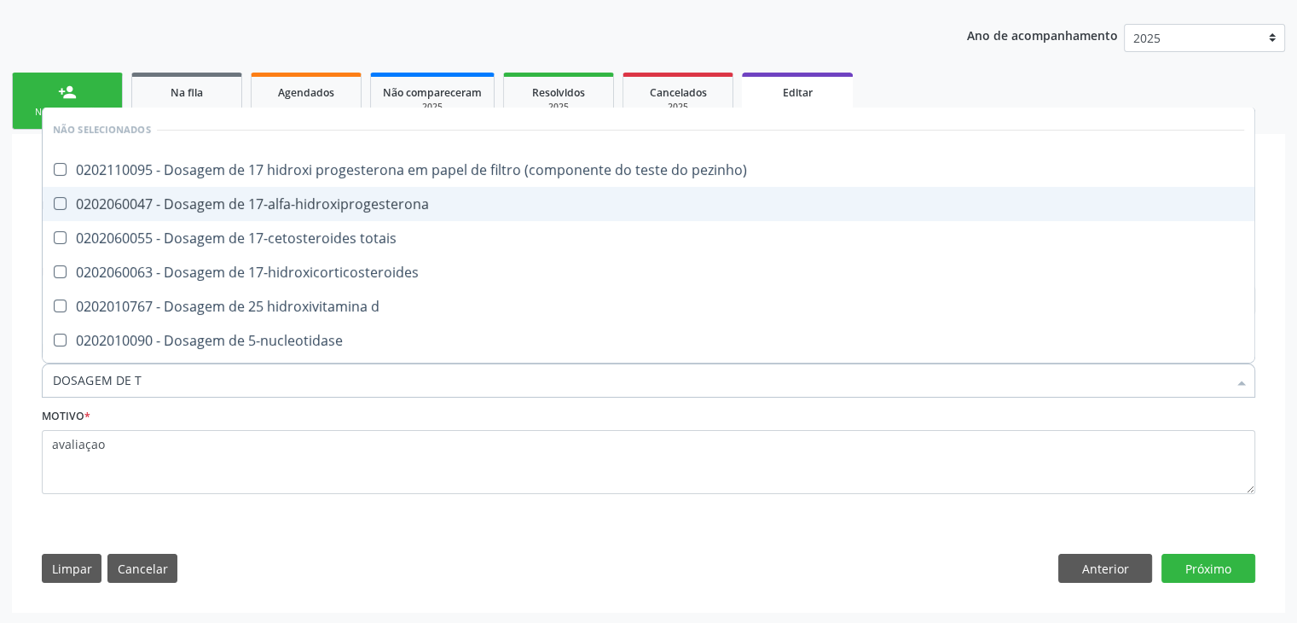
type input "DOSAGEM DE TS"
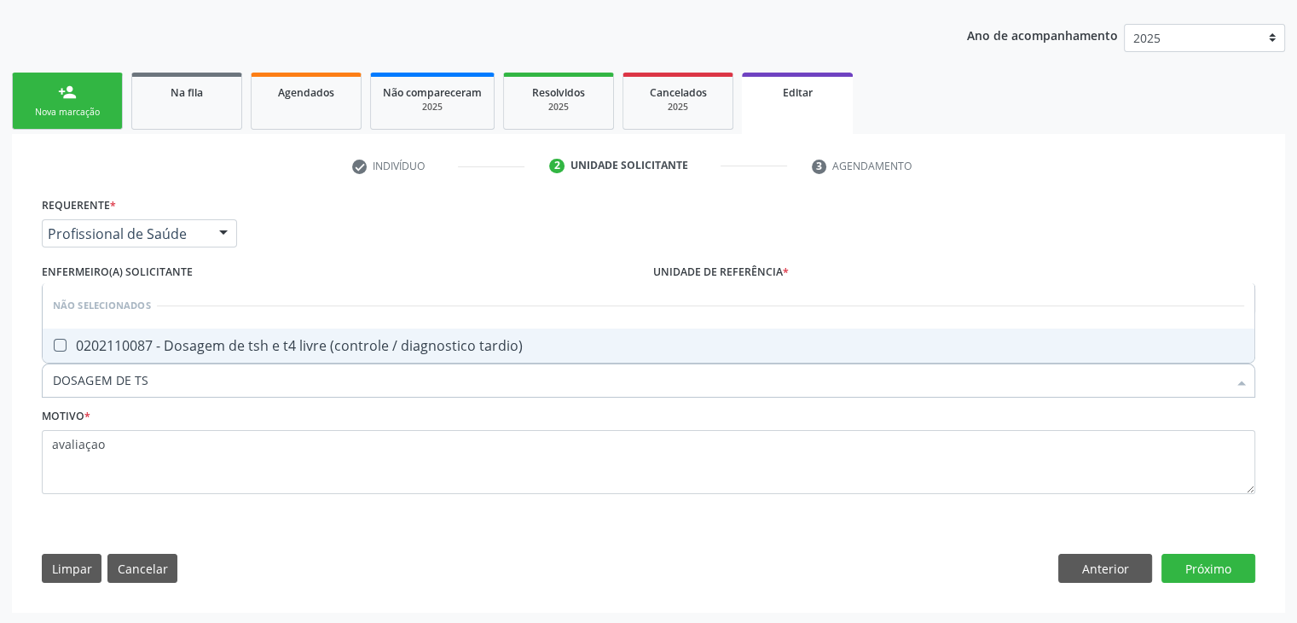
click at [201, 351] on div "0202110087 - Dosagem de tsh e t4 livre (controle / diagnostico tardio)" at bounding box center [649, 346] width 1192 height 14
checkbox tardio\) "true"
click at [1208, 573] on button "Próximo" at bounding box center [1209, 568] width 94 height 29
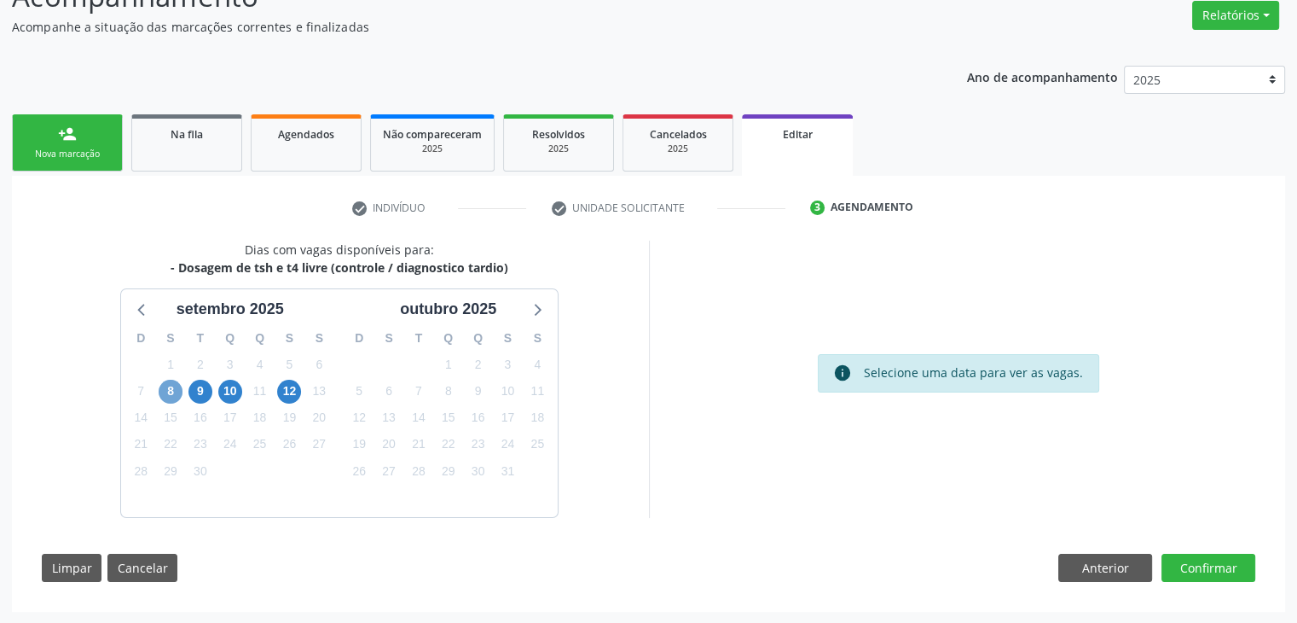
click at [171, 392] on span "8" at bounding box center [171, 392] width 24 height 24
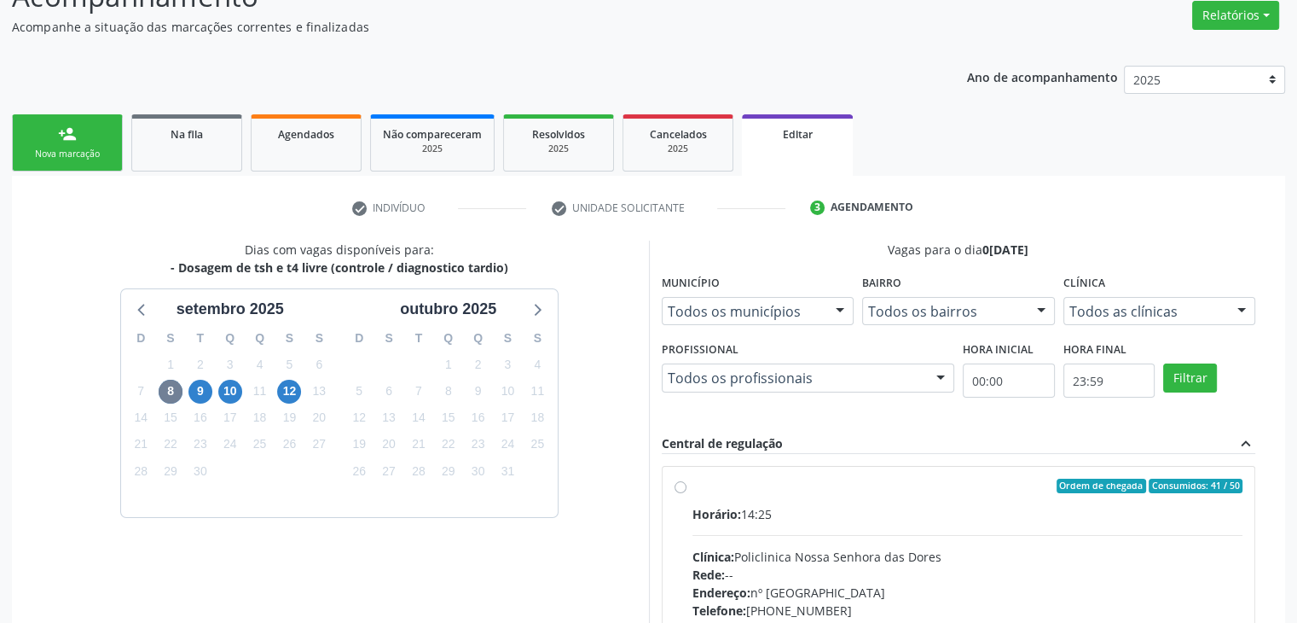
click at [966, 543] on div "Horário: 14:25 Clínica: Policlinica Nossa Senhora das Dores Rede: -- Endereço: …" at bounding box center [968, 622] width 551 height 235
click at [687, 494] on input "Ordem de chegada Consumidos: 41 / 50 Horário: 14:25 Clínica: Policlinica Nossa …" at bounding box center [681, 486] width 12 height 15
radio input "true"
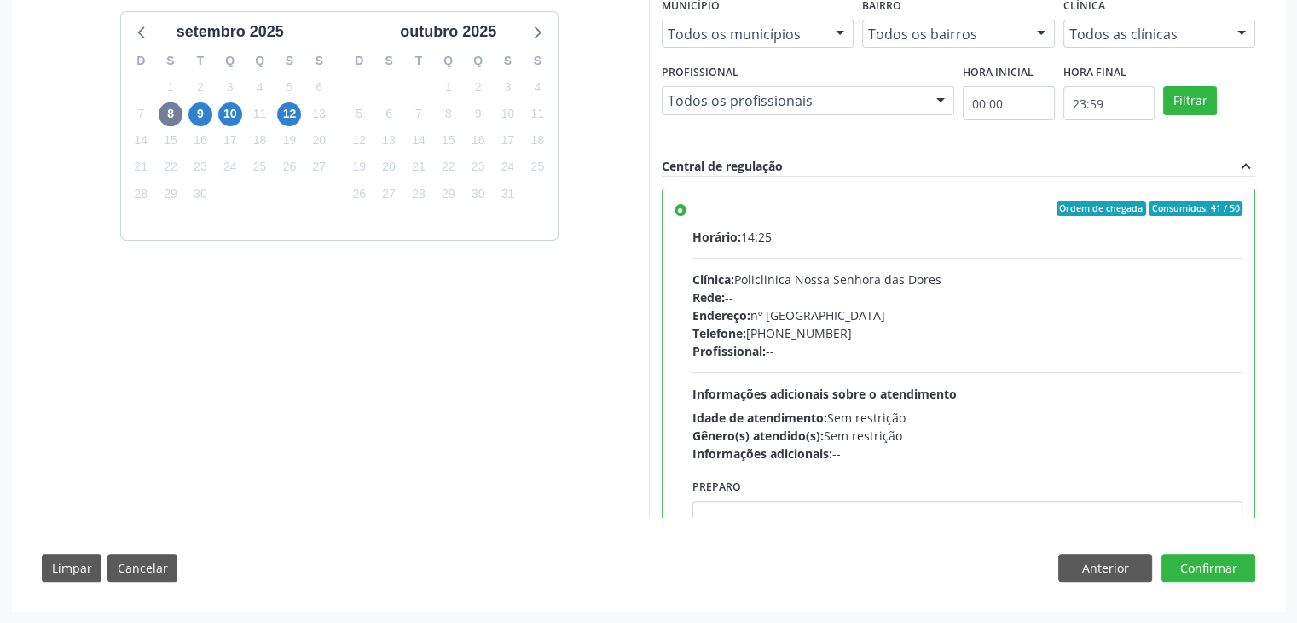
click at [1201, 549] on div "Dias com vagas disponíveis para: - Dosagem de tsh e t4 livre (controle / diagno…" at bounding box center [649, 278] width 1238 height 630
click at [1198, 565] on button "Confirmar" at bounding box center [1209, 568] width 94 height 29
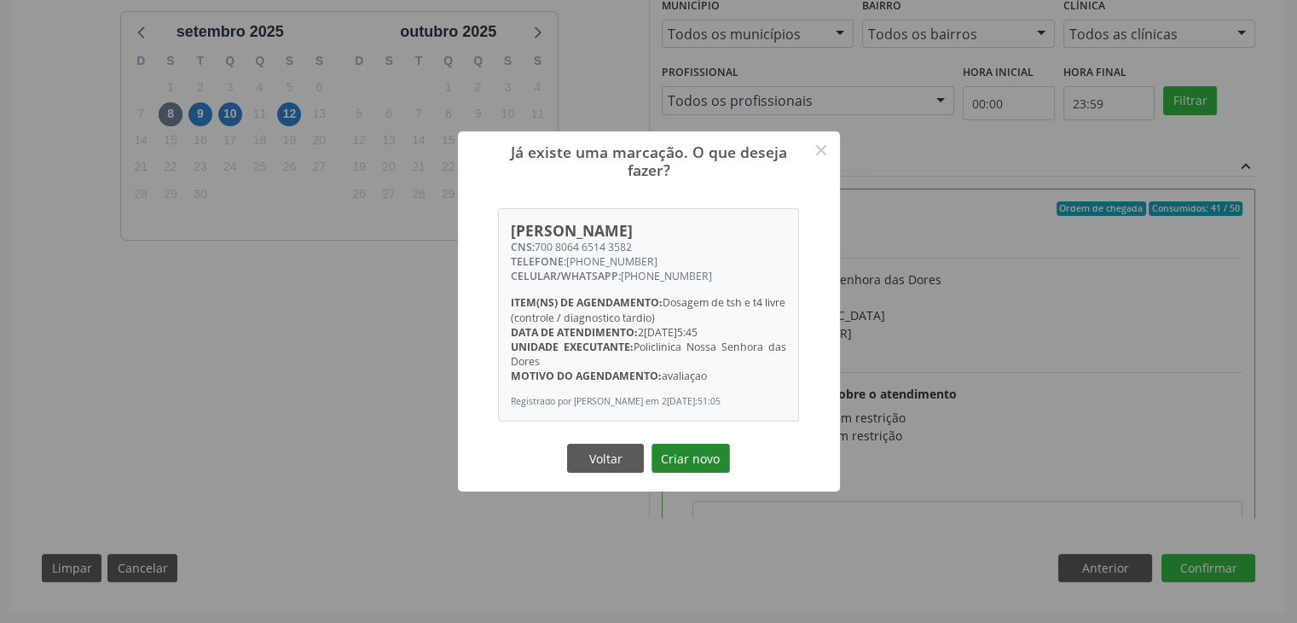
click at [689, 472] on button "Criar novo" at bounding box center [691, 458] width 78 height 29
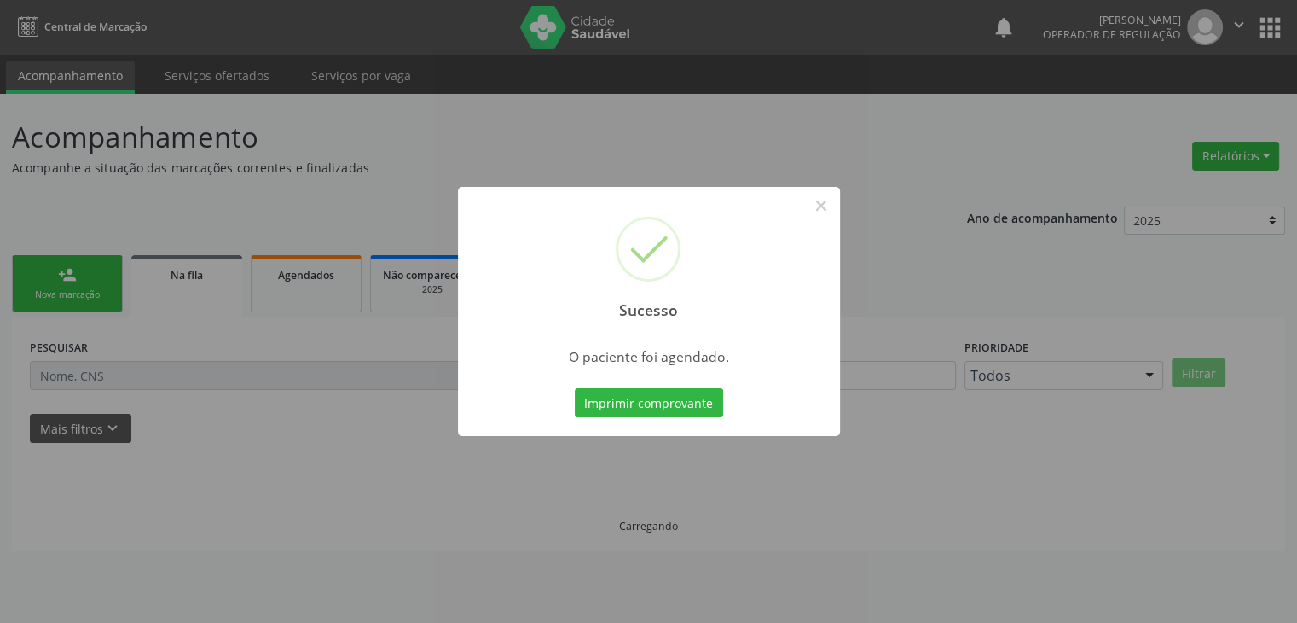
scroll to position [0, 0]
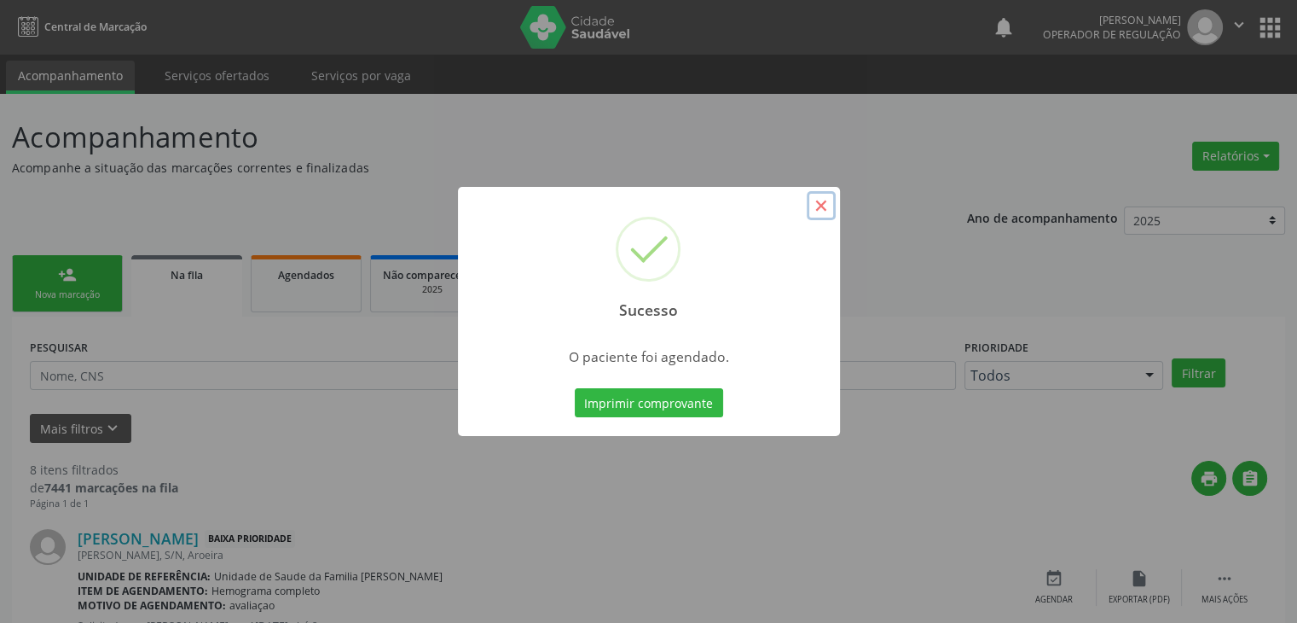
click at [828, 206] on button "×" at bounding box center [821, 205] width 29 height 29
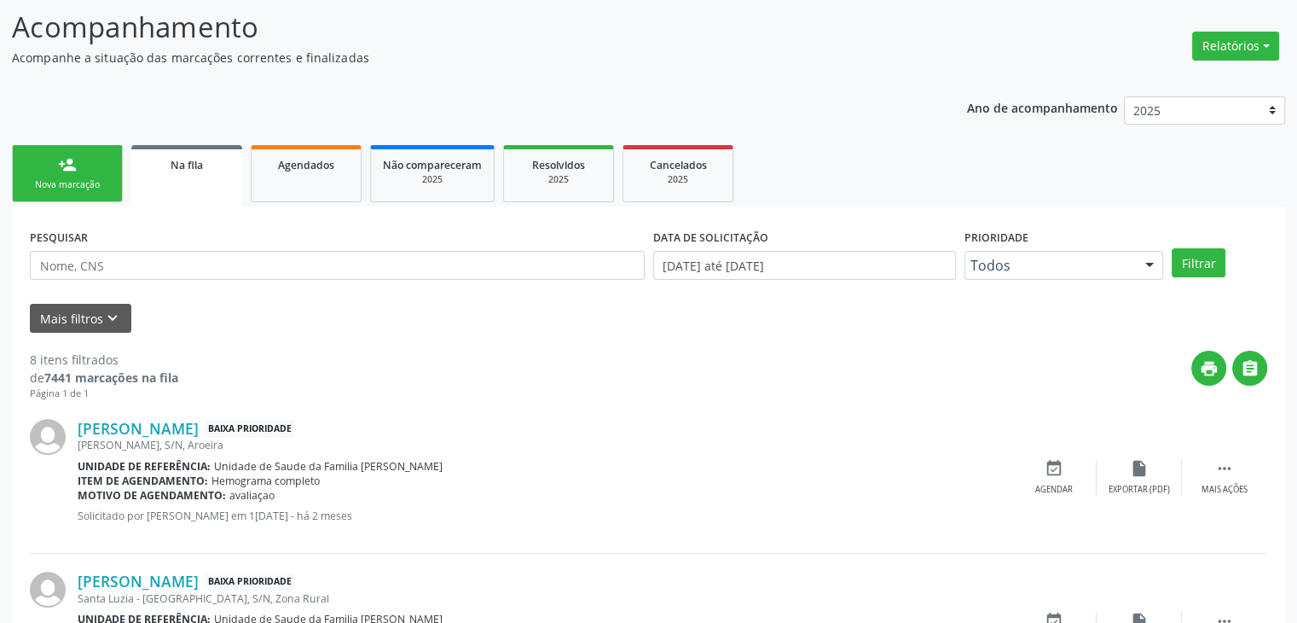
scroll to position [256, 0]
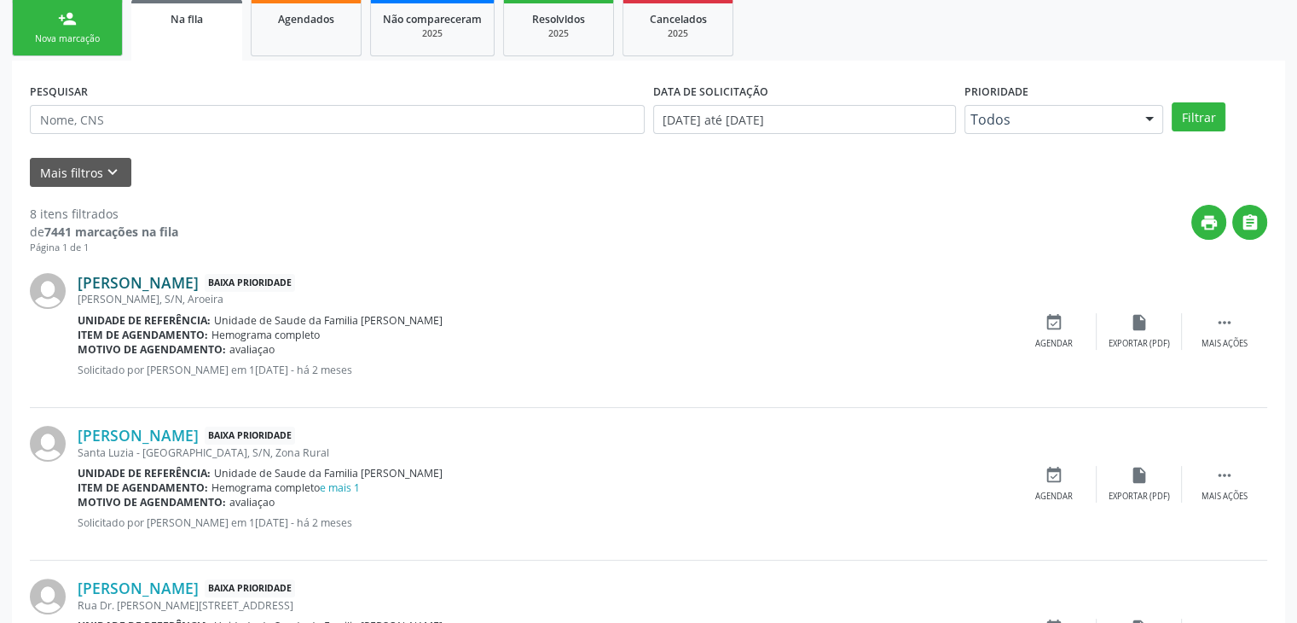
click at [164, 277] on link "Terezinha Santos Oliveira" at bounding box center [138, 282] width 121 height 19
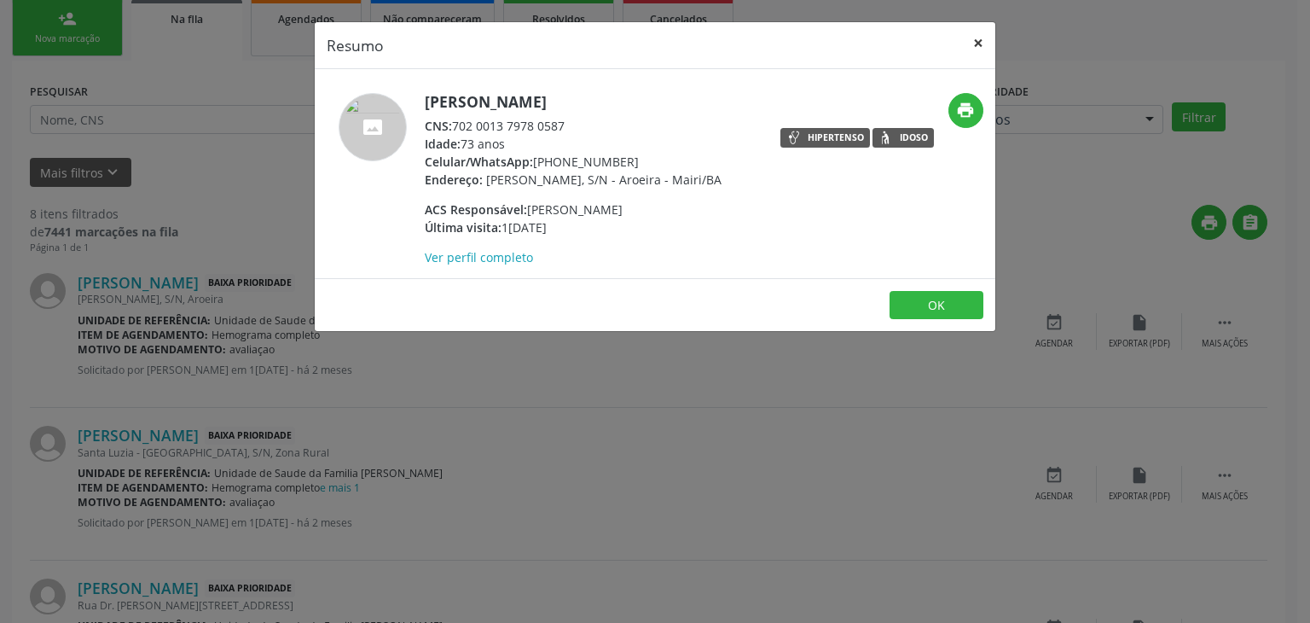
click at [967, 35] on button "×" at bounding box center [978, 43] width 34 height 42
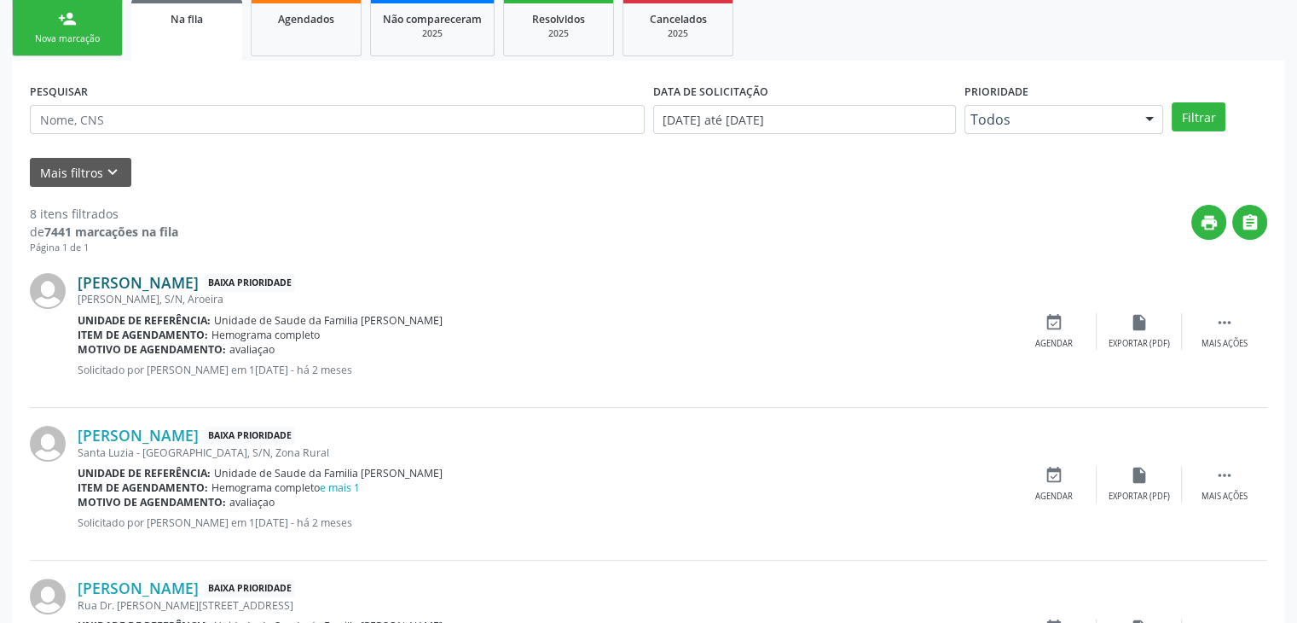
click at [166, 287] on link "Terezinha Santos Oliveira" at bounding box center [138, 282] width 121 height 19
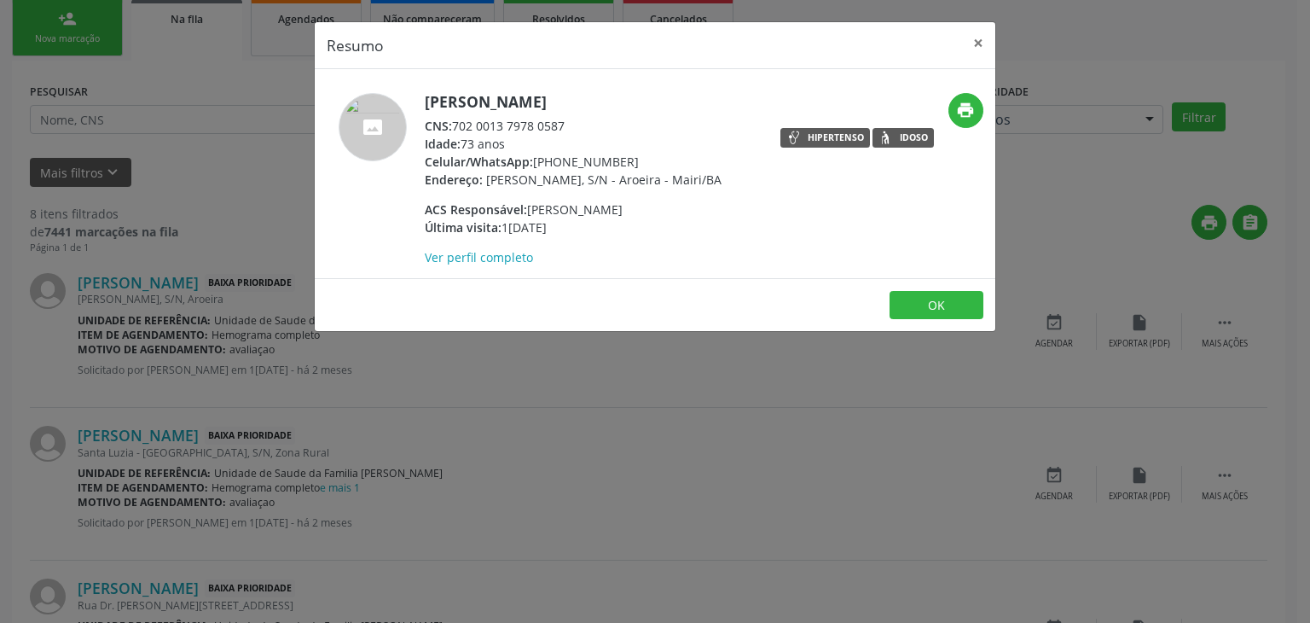
drag, startPoint x: 423, startPoint y: 103, endPoint x: 662, endPoint y: 109, distance: 238.9
click at [662, 109] on div "Terezinha Santos Oliveira CNS: 702 0013 7978 0587 Idade: 73 anos Celular/WhatsA…" at bounding box center [542, 179] width 454 height 173
copy h5 "Terezinha Santos Oliveira"
click at [983, 46] on button "×" at bounding box center [978, 43] width 34 height 42
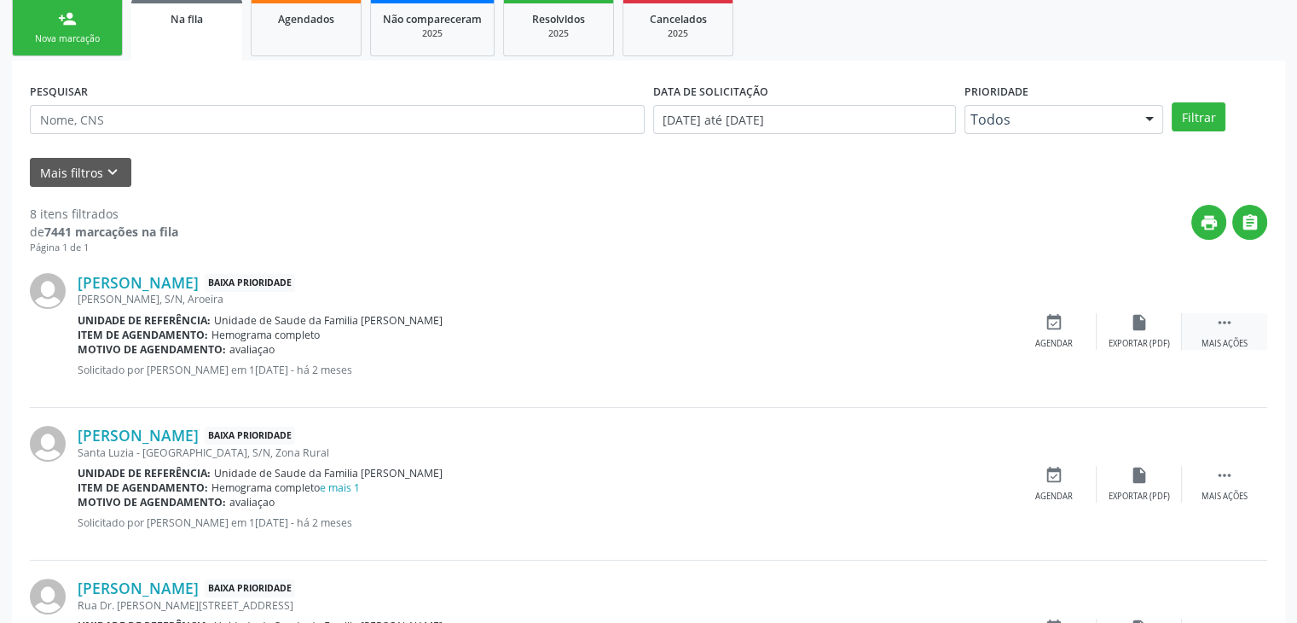
click at [1229, 330] on div " Mais ações" at bounding box center [1224, 331] width 85 height 37
click at [1185, 320] on div " Menos ações" at bounding box center [1224, 331] width 85 height 37
click at [1227, 342] on div "Mais ações" at bounding box center [1225, 344] width 46 height 12
click at [1143, 339] on div "Editar" at bounding box center [1139, 344] width 27 height 12
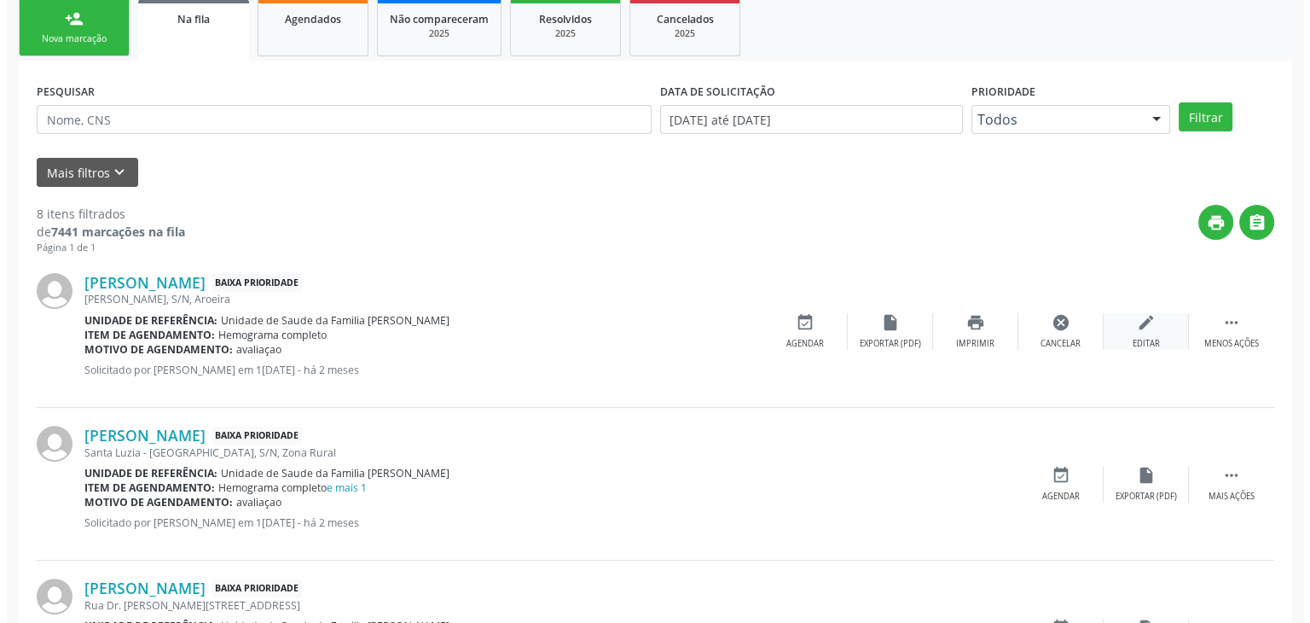
scroll to position [0, 0]
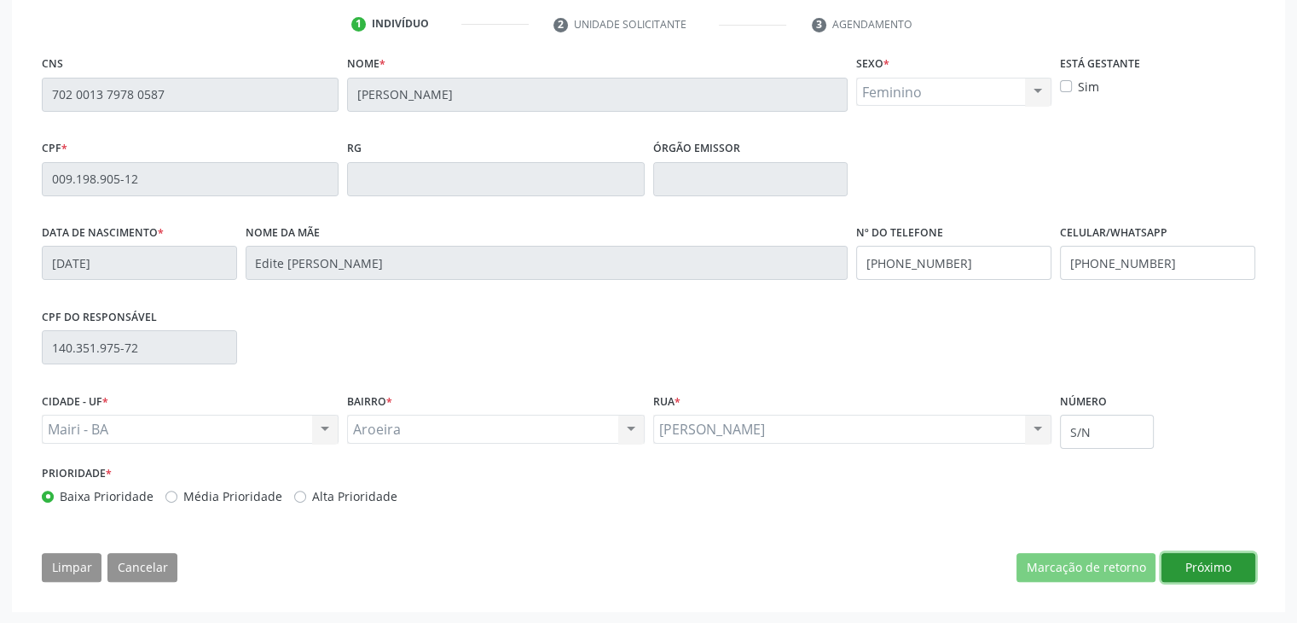
click at [1219, 568] on button "Próximo" at bounding box center [1209, 567] width 94 height 29
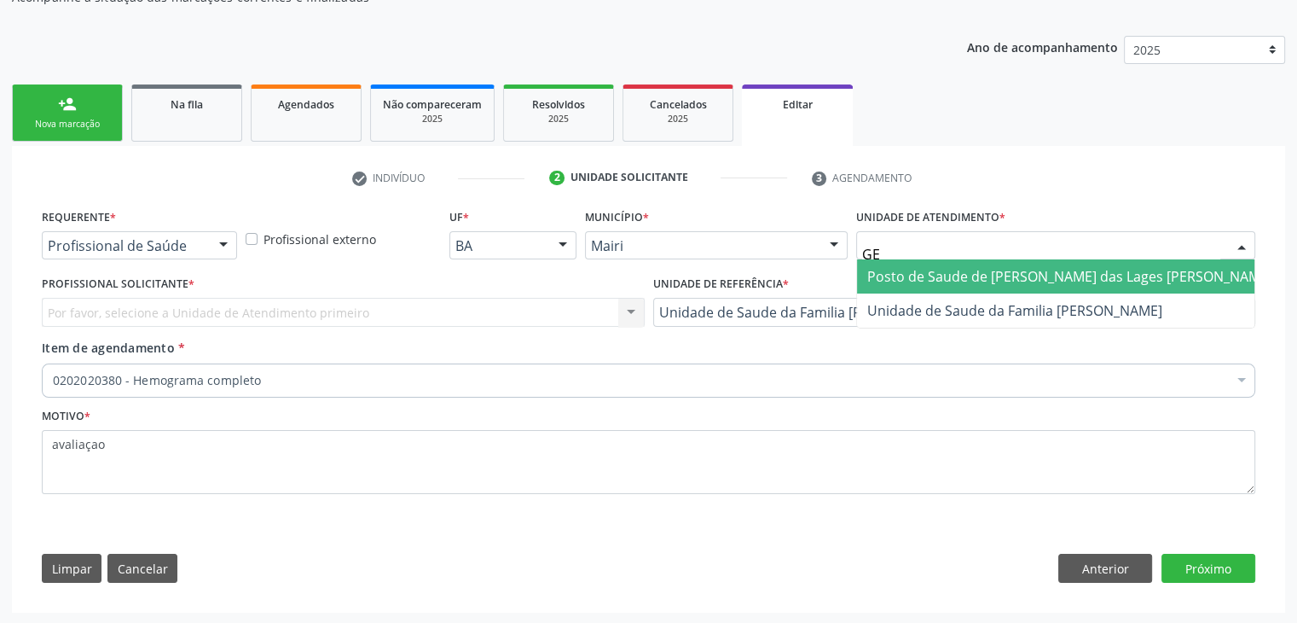
type input "GER"
click at [931, 270] on span "Unidade de Saude da Familia [PERSON_NAME]" at bounding box center [1015, 276] width 295 height 19
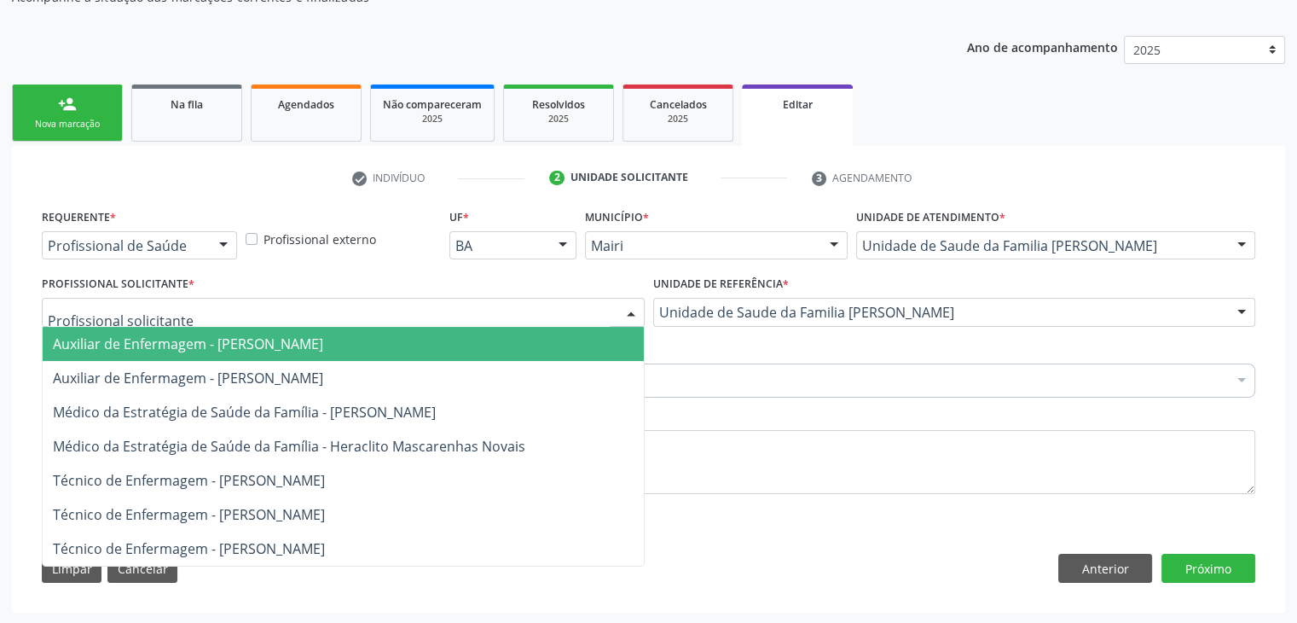
click at [196, 318] on div at bounding box center [343, 312] width 603 height 29
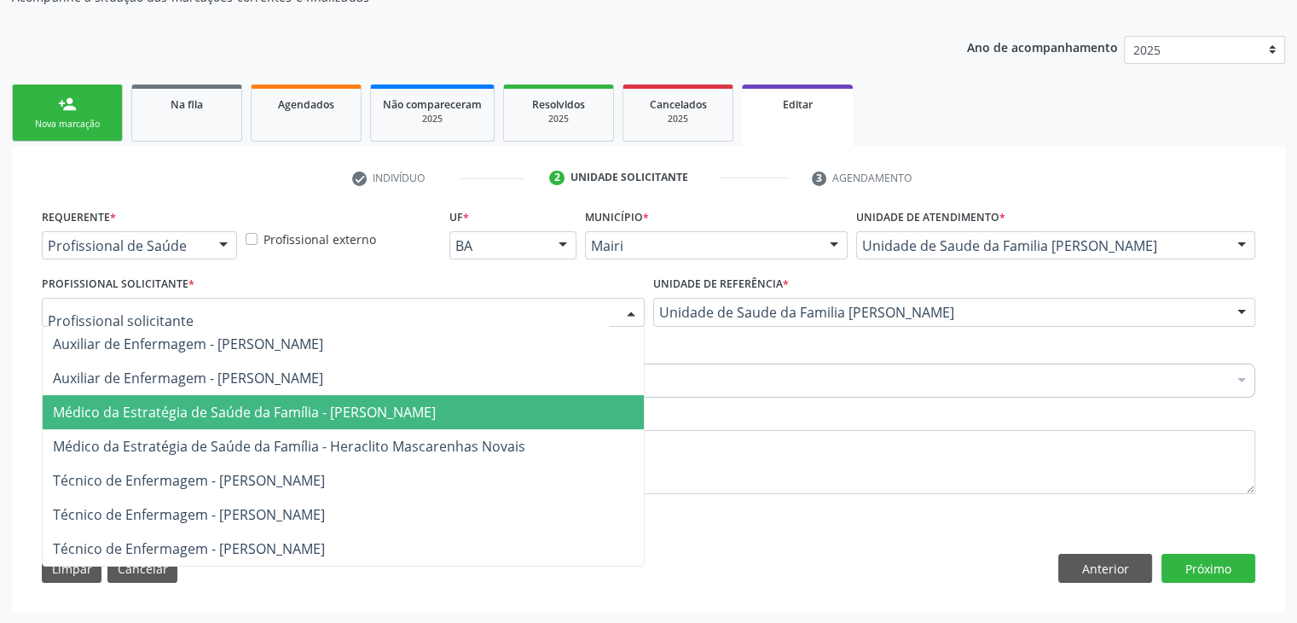
click at [239, 413] on span "Médico da Estratégia de Saúde da Família - Guilherme Seixas Barreto Dourado" at bounding box center [244, 412] width 383 height 19
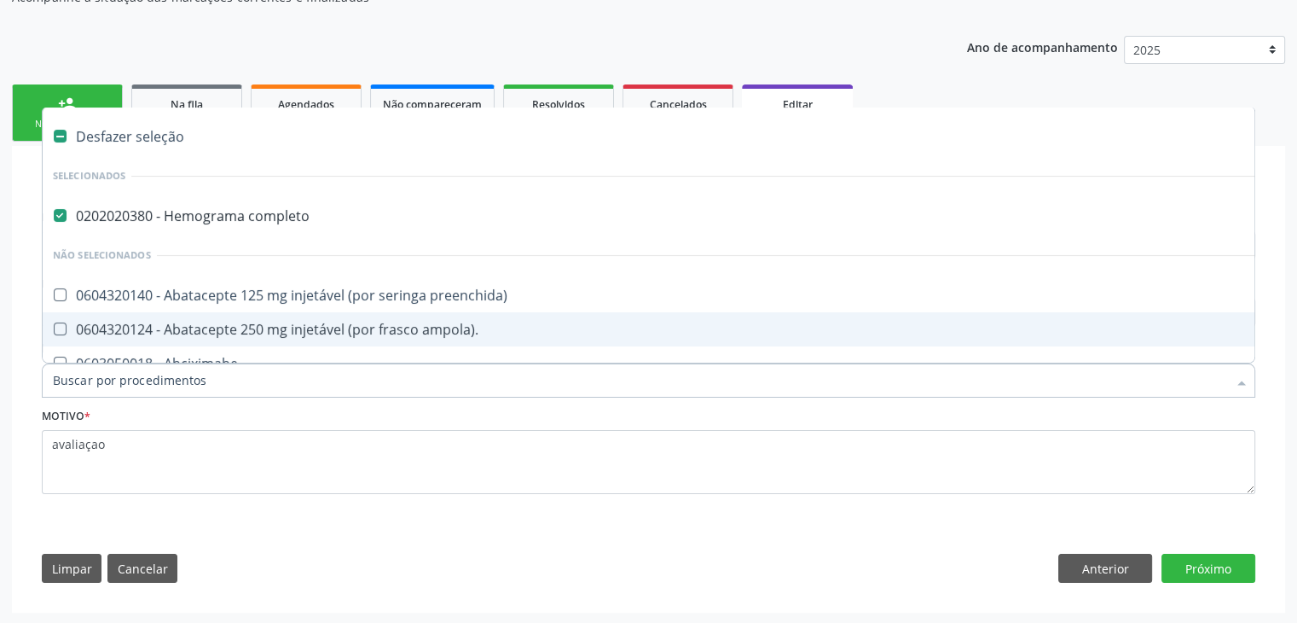
click at [178, 219] on div "0202020380 - Hemograma completo" at bounding box center [709, 216] width 1313 height 14
checkbox completo "false"
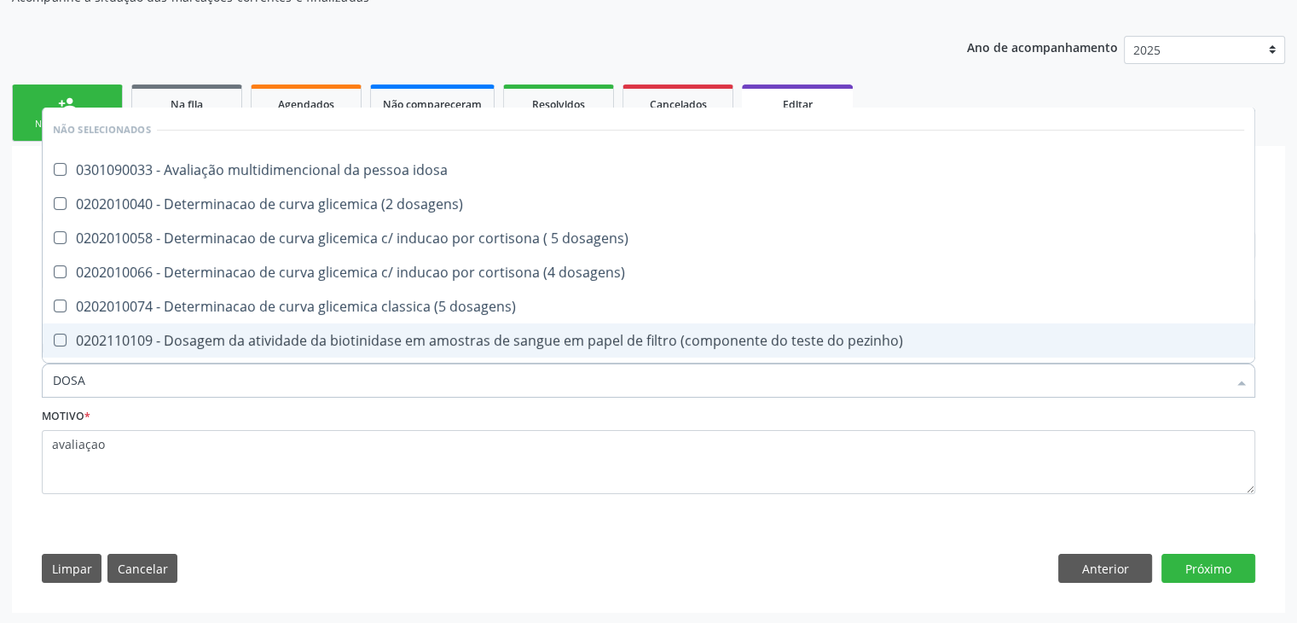
type input "DOSAGEM DE TSH"
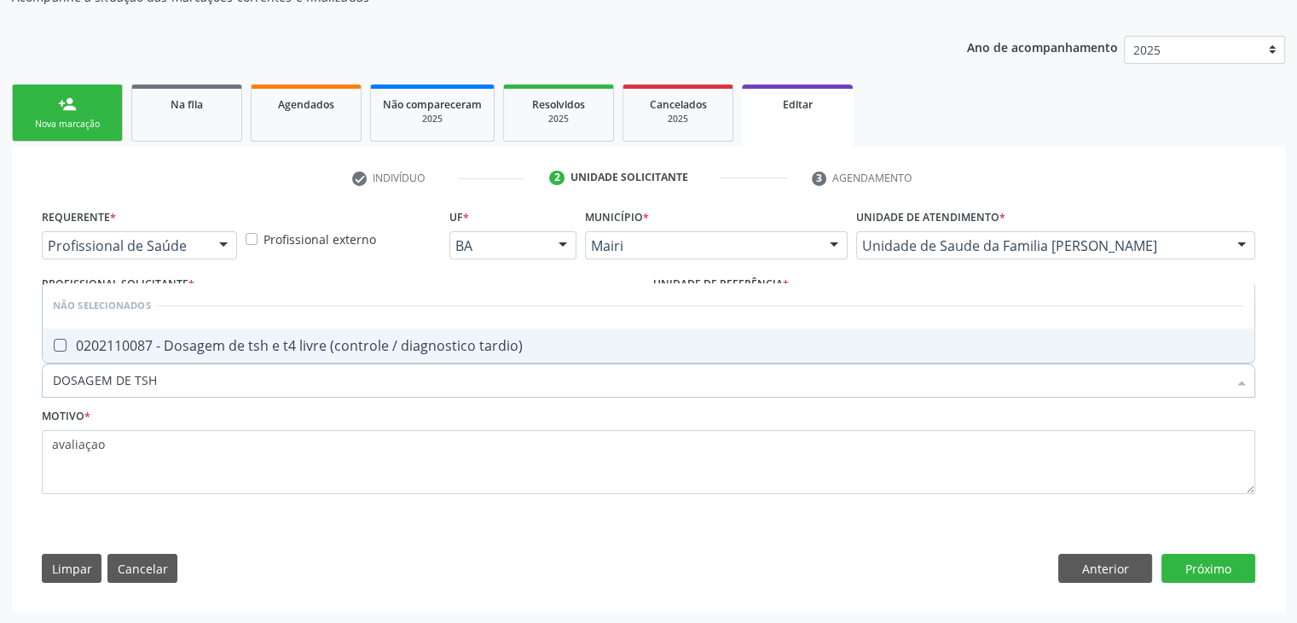
click at [262, 339] on div "0202110087 - Dosagem de tsh e t4 livre (controle / diagnostico tardio)" at bounding box center [649, 346] width 1192 height 14
checkbox tardio\) "true"
click at [1195, 567] on button "Próximo" at bounding box center [1209, 568] width 94 height 29
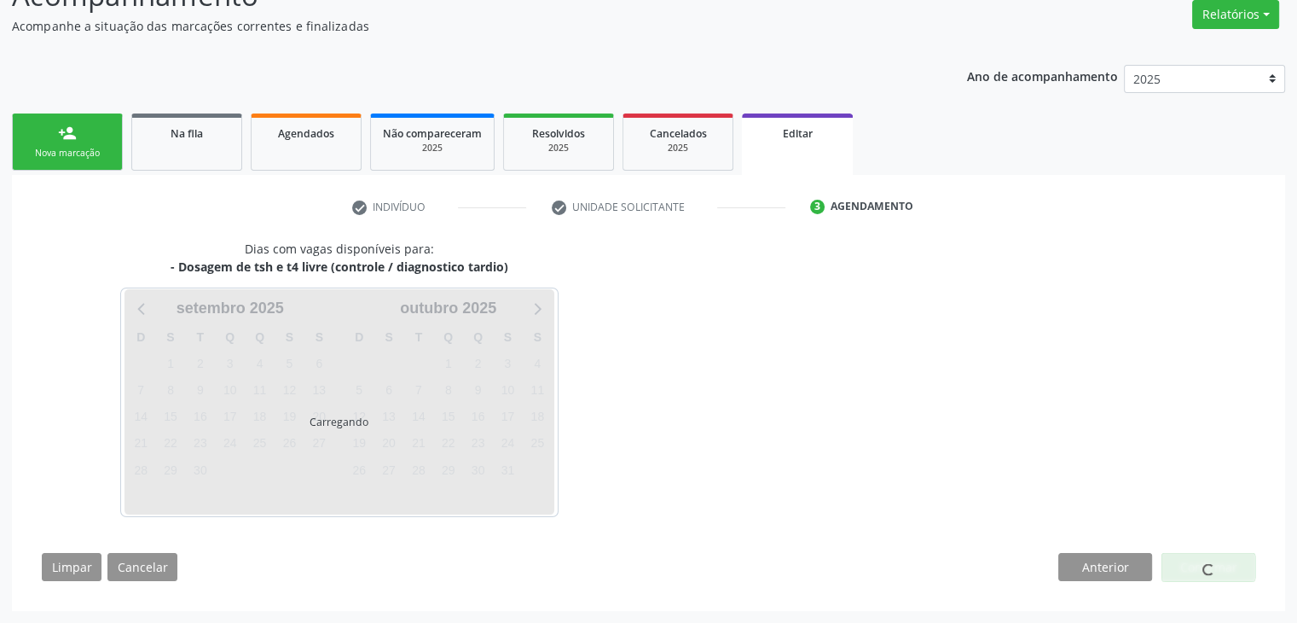
scroll to position [141, 0]
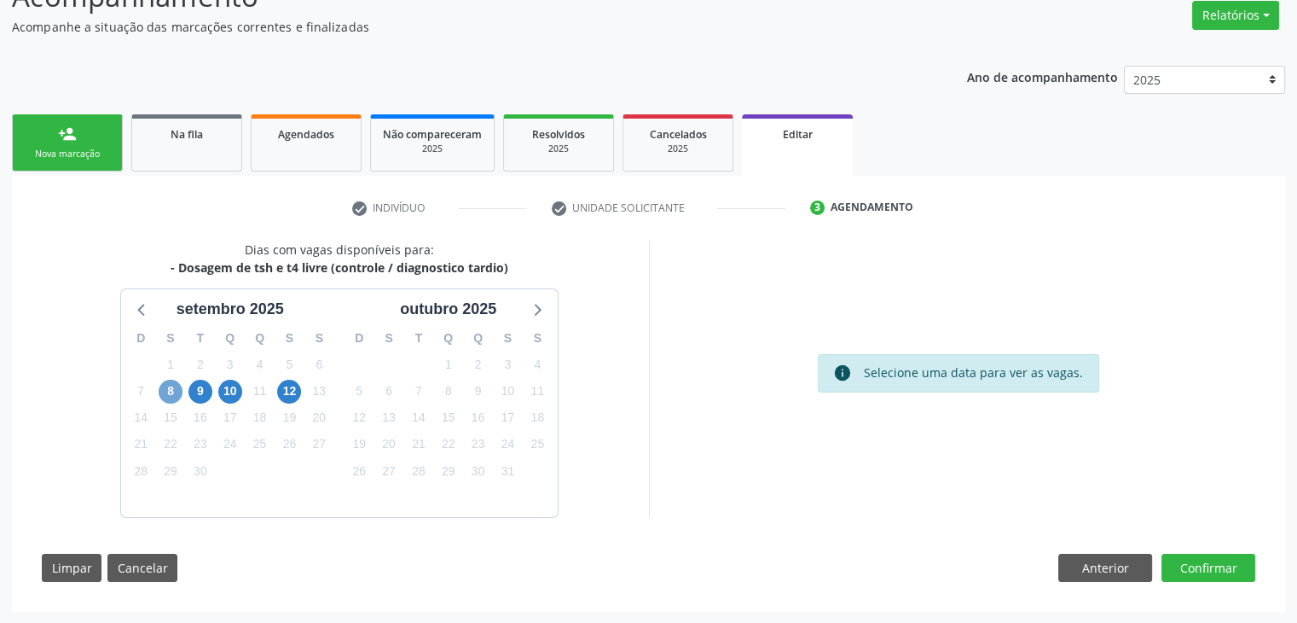
click at [171, 390] on span "8" at bounding box center [171, 392] width 24 height 24
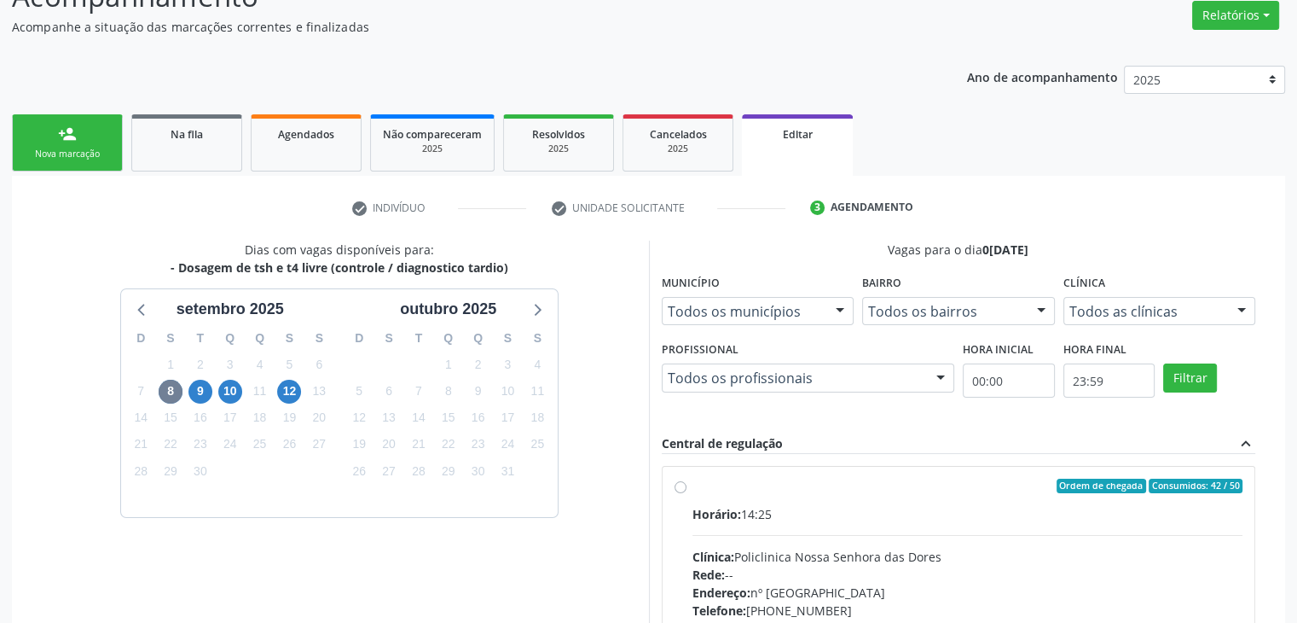
click at [976, 553] on div "Clínica: Policlinica Nossa Senhora das Dores" at bounding box center [968, 557] width 551 height 18
click at [687, 494] on input "Ordem de chegada Consumidos: 42 / 50 Horário: 14:25 Clínica: Policlinica Nossa …" at bounding box center [681, 486] width 12 height 15
radio input "true"
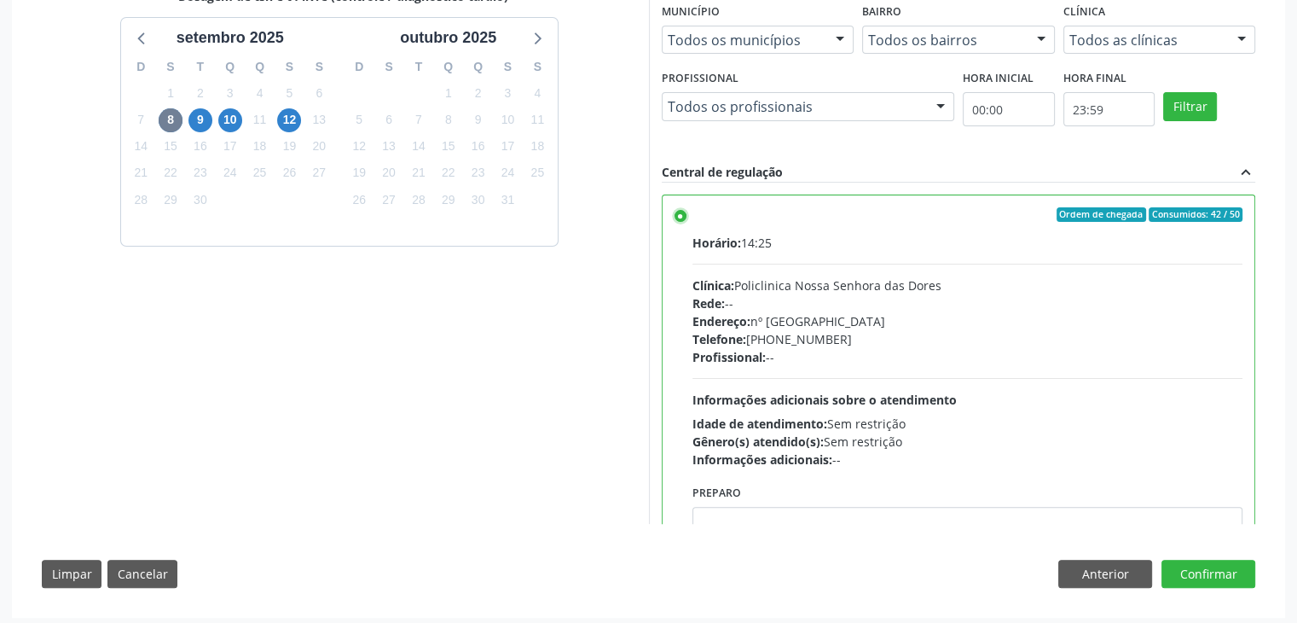
scroll to position [418, 0]
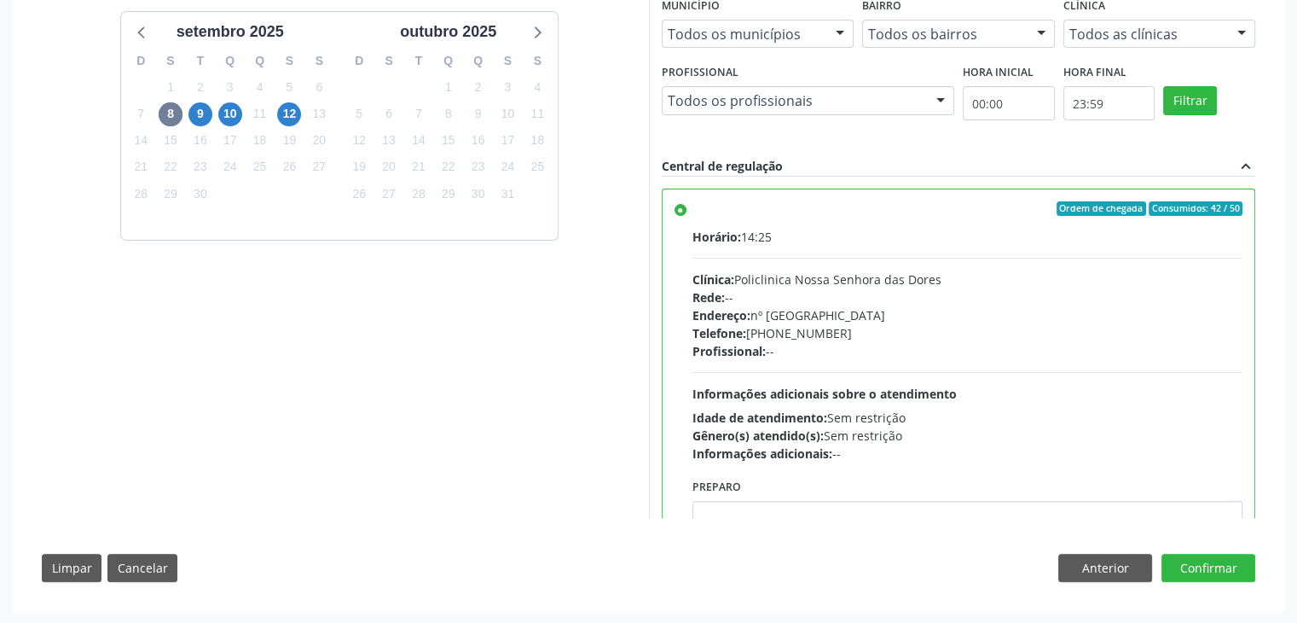
click at [1231, 587] on div "Dias com vagas disponíveis para: - Dosagem de tsh e t4 livre (controle / diagno…" at bounding box center [649, 278] width 1238 height 630
click at [1225, 569] on button "Confirmar" at bounding box center [1209, 568] width 94 height 29
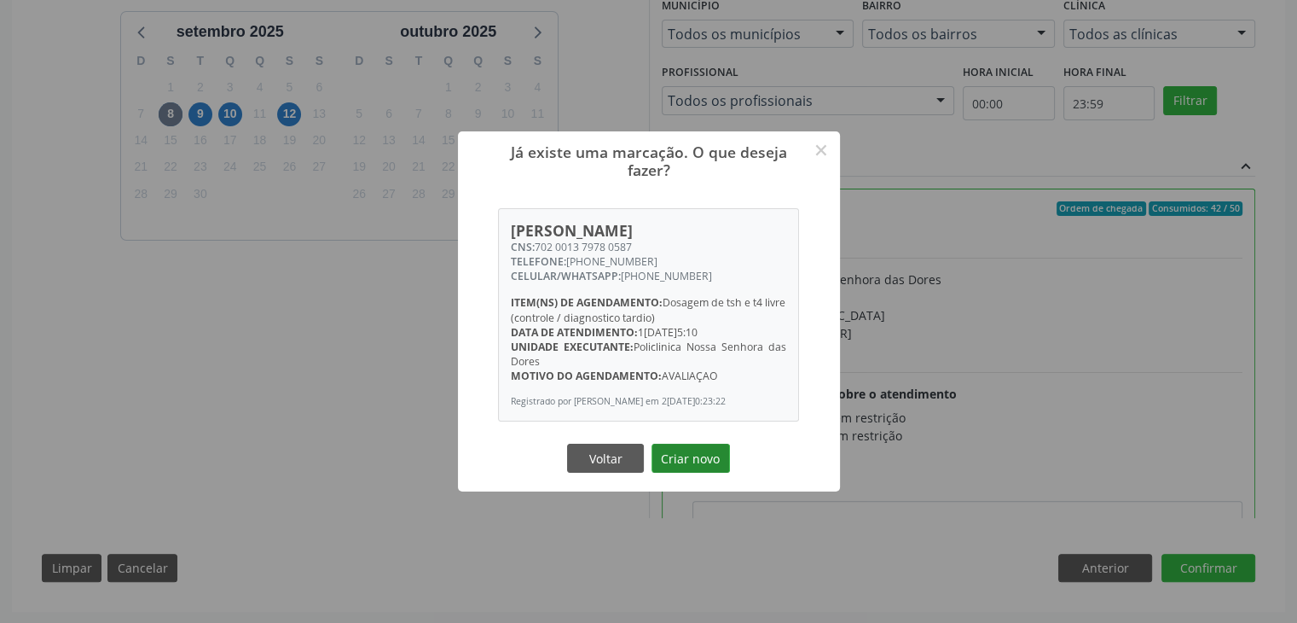
click at [687, 455] on button "Criar novo" at bounding box center [691, 458] width 78 height 29
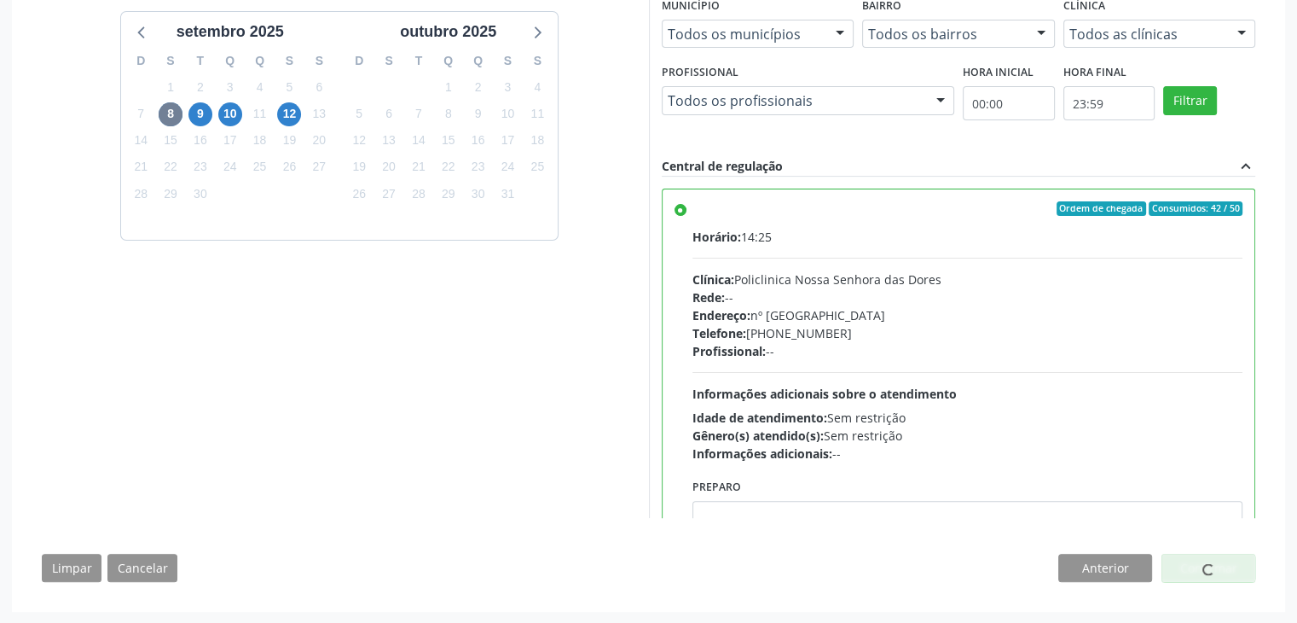
scroll to position [0, 0]
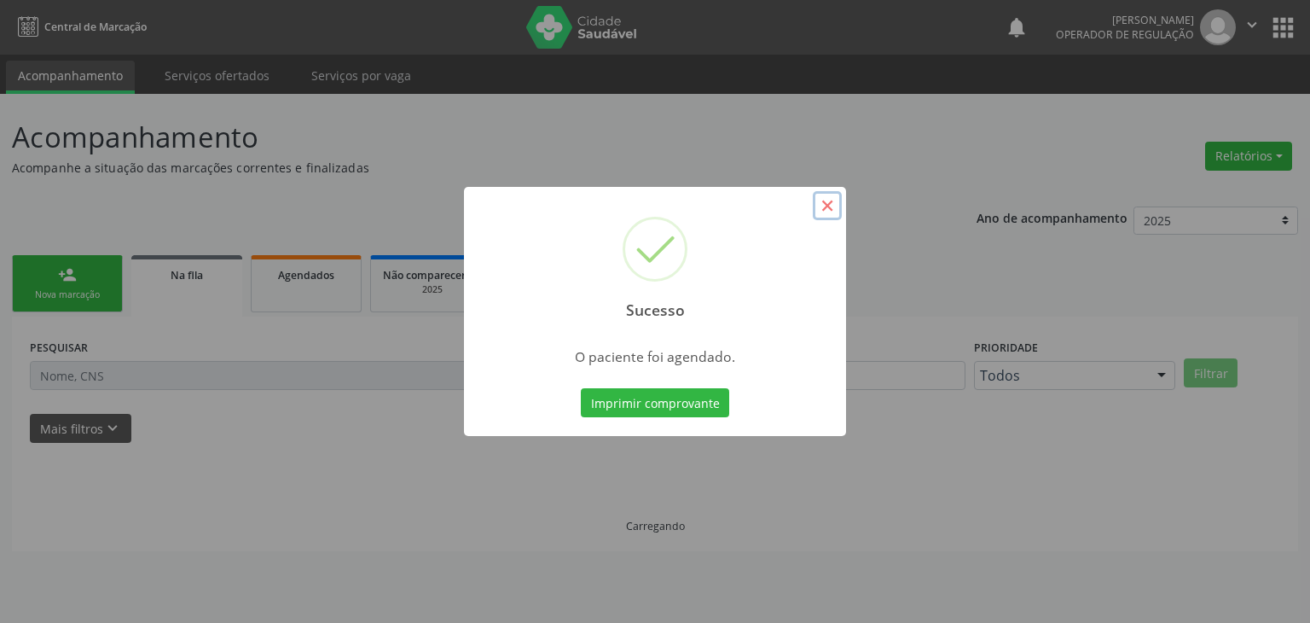
click at [824, 212] on button "×" at bounding box center [827, 205] width 29 height 29
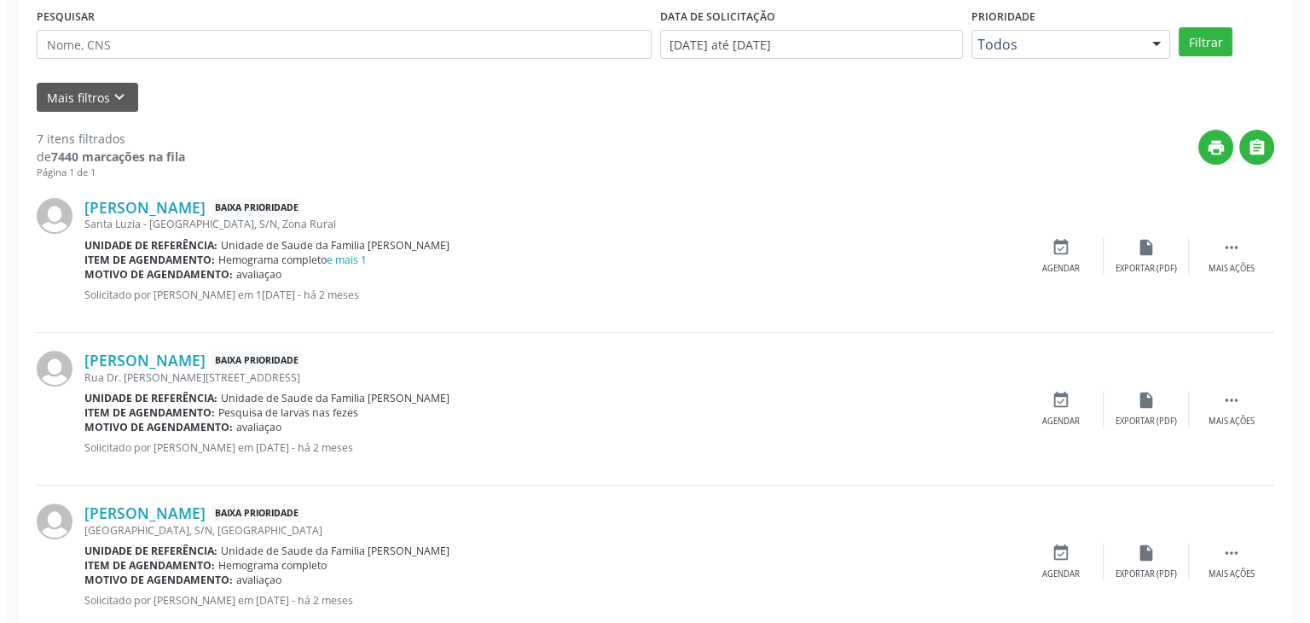
scroll to position [341, 0]
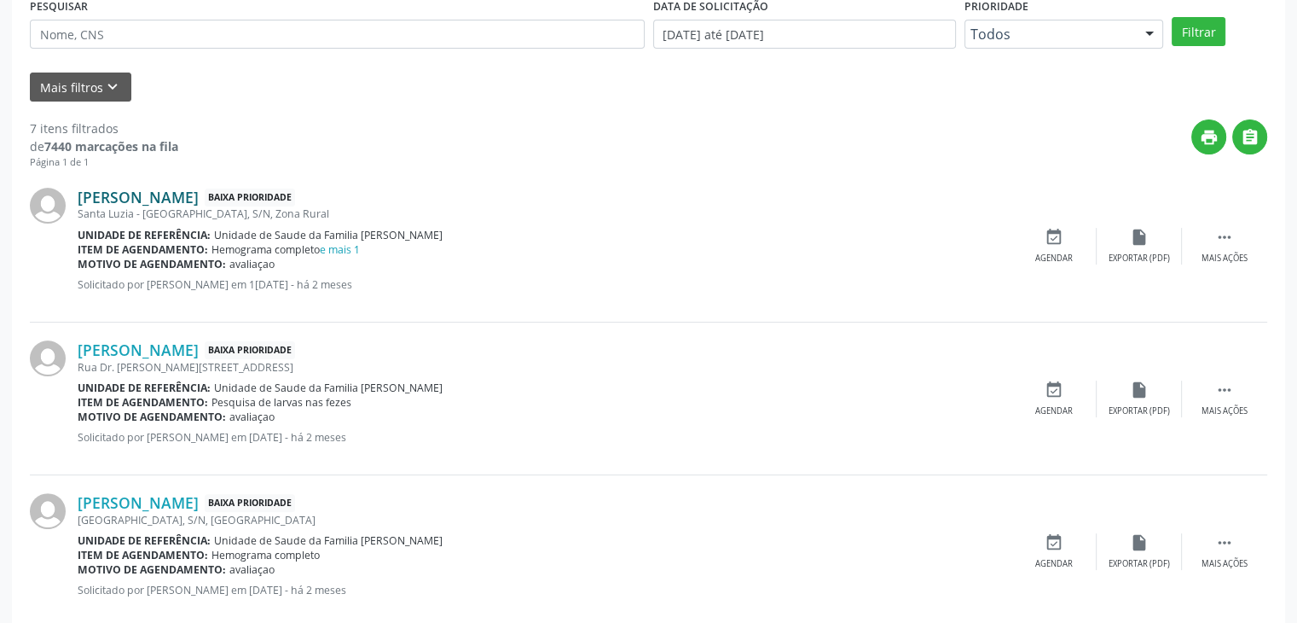
click at [180, 192] on link "Flavia Martins Gomes" at bounding box center [138, 197] width 121 height 19
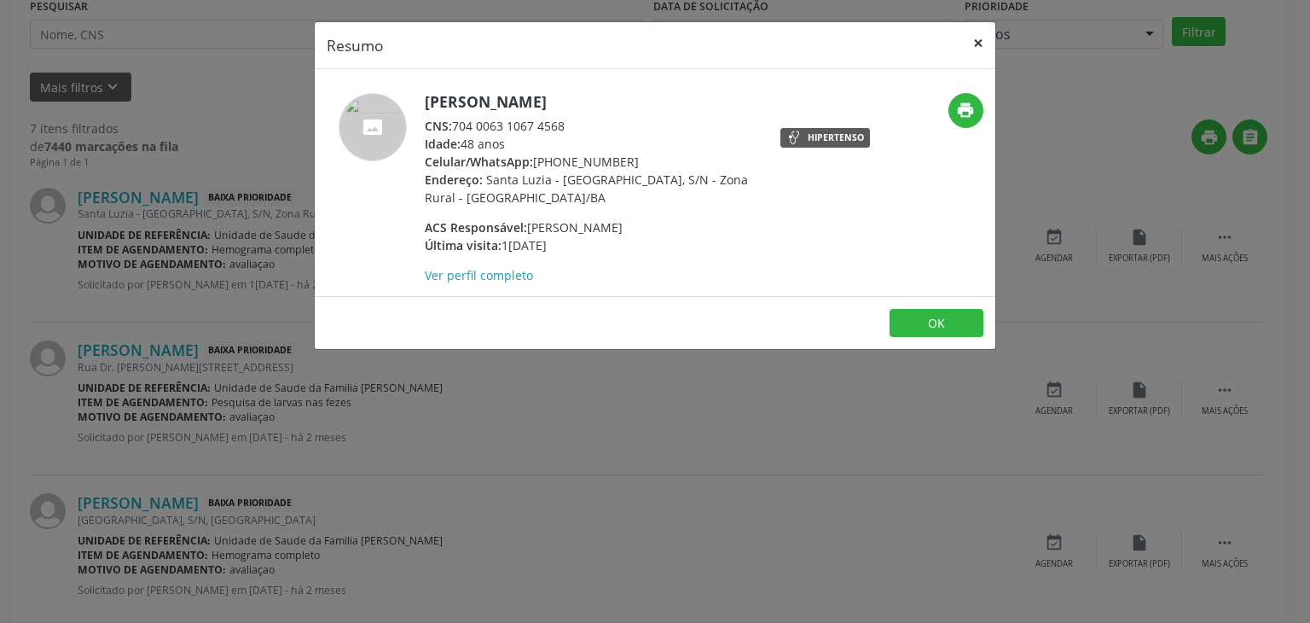
click at [979, 38] on button "×" at bounding box center [978, 43] width 34 height 42
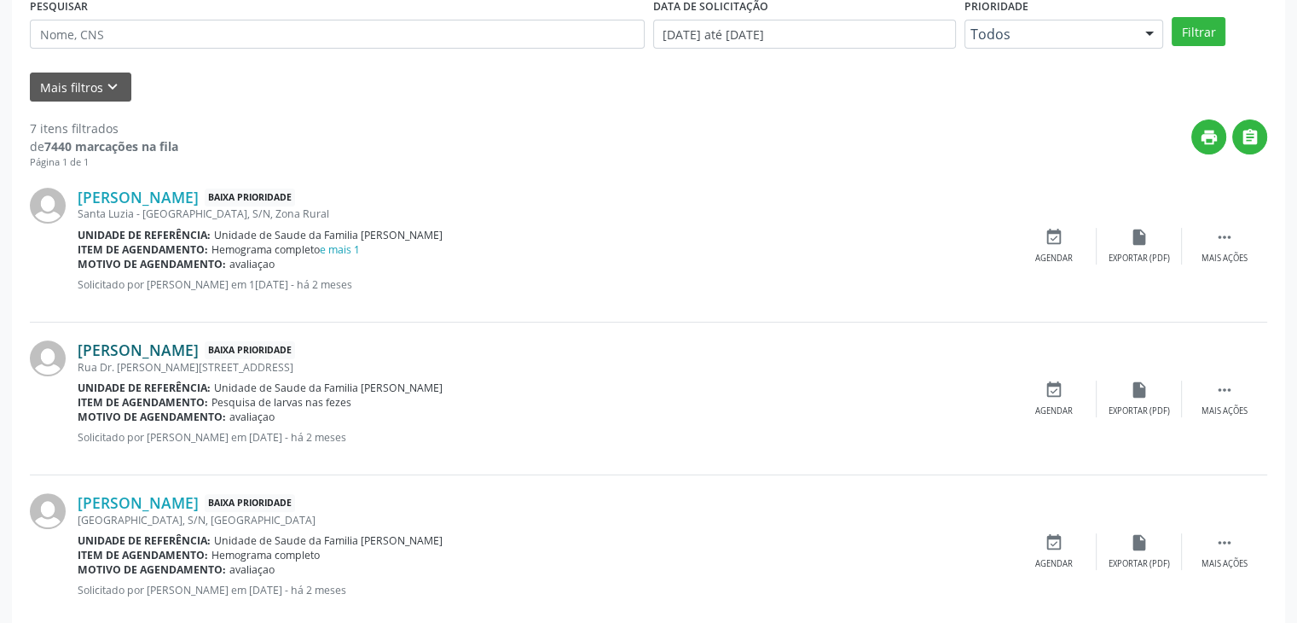
click at [143, 352] on link "Amanda Santos de Almeida" at bounding box center [138, 349] width 121 height 19
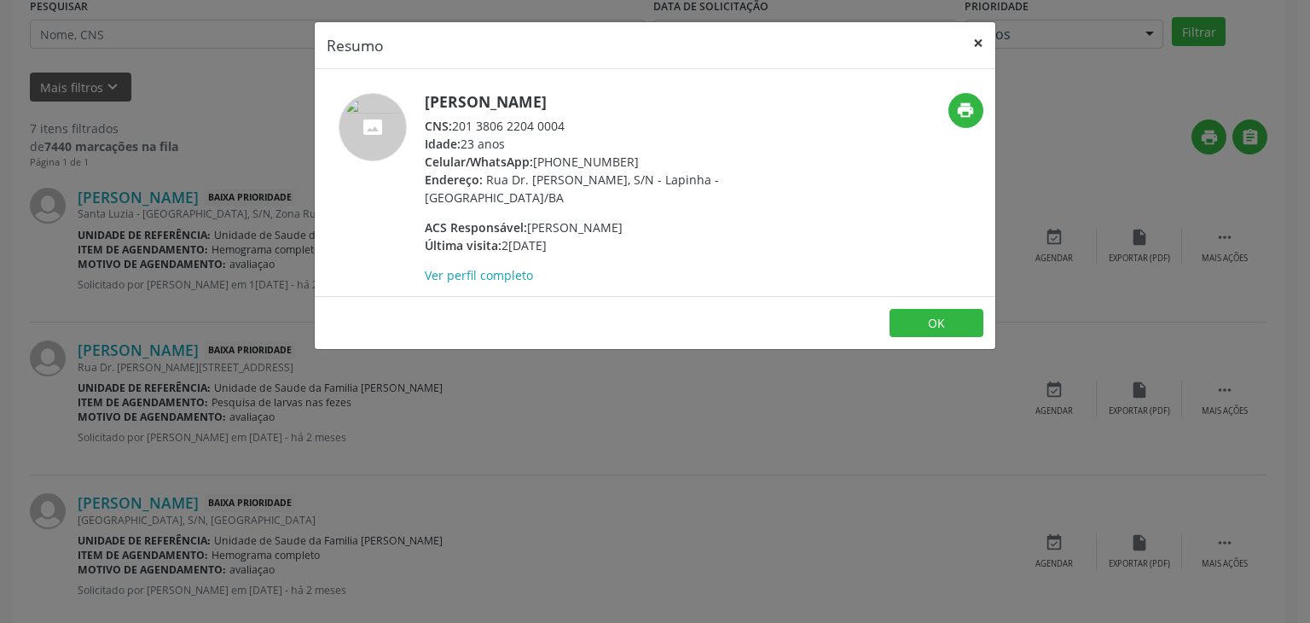
click at [979, 39] on button "×" at bounding box center [978, 43] width 34 height 42
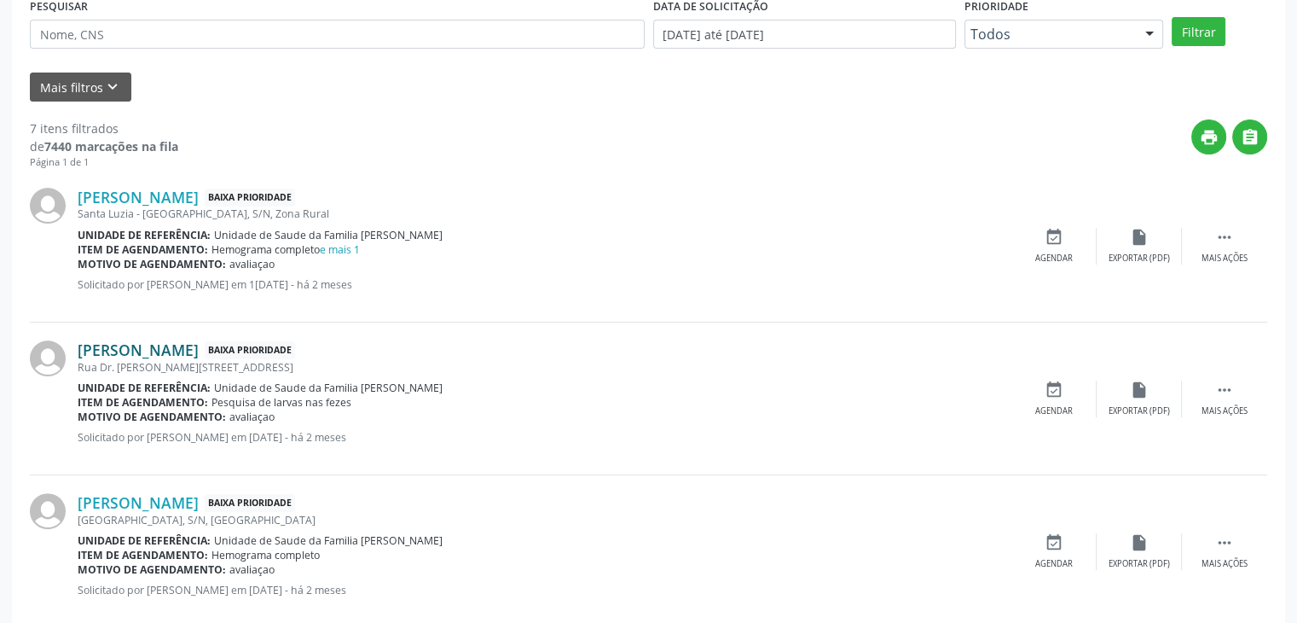
click at [130, 351] on link "Amanda Santos de Almeida" at bounding box center [138, 349] width 121 height 19
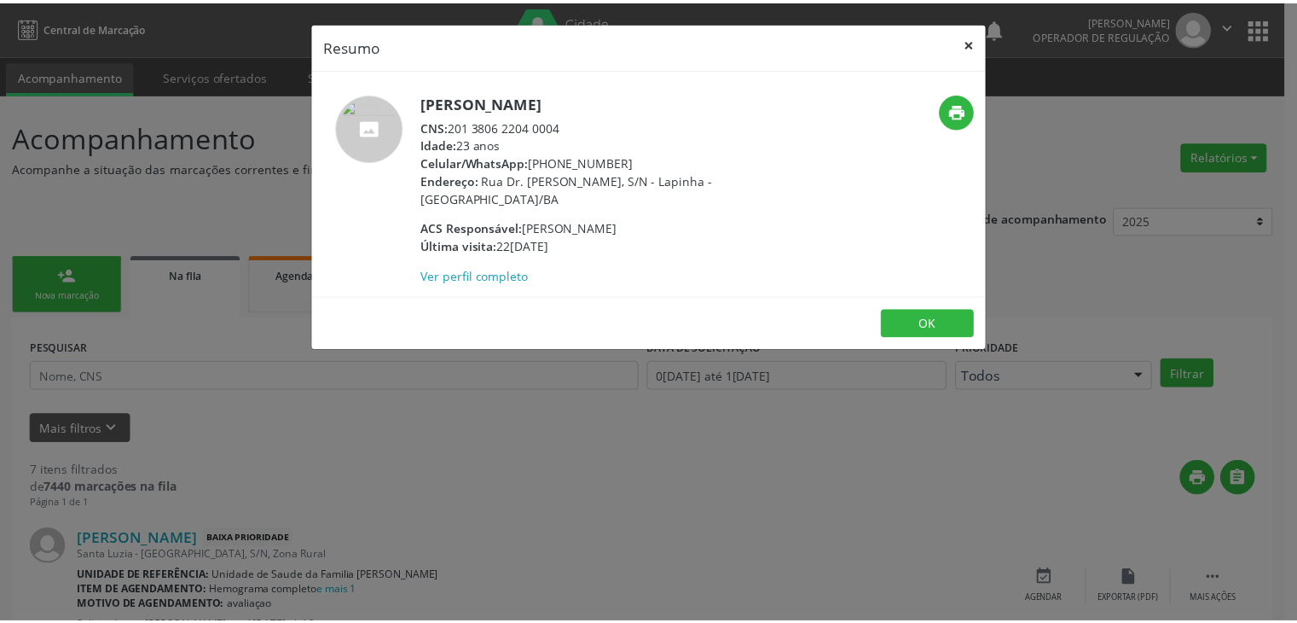
scroll to position [341, 0]
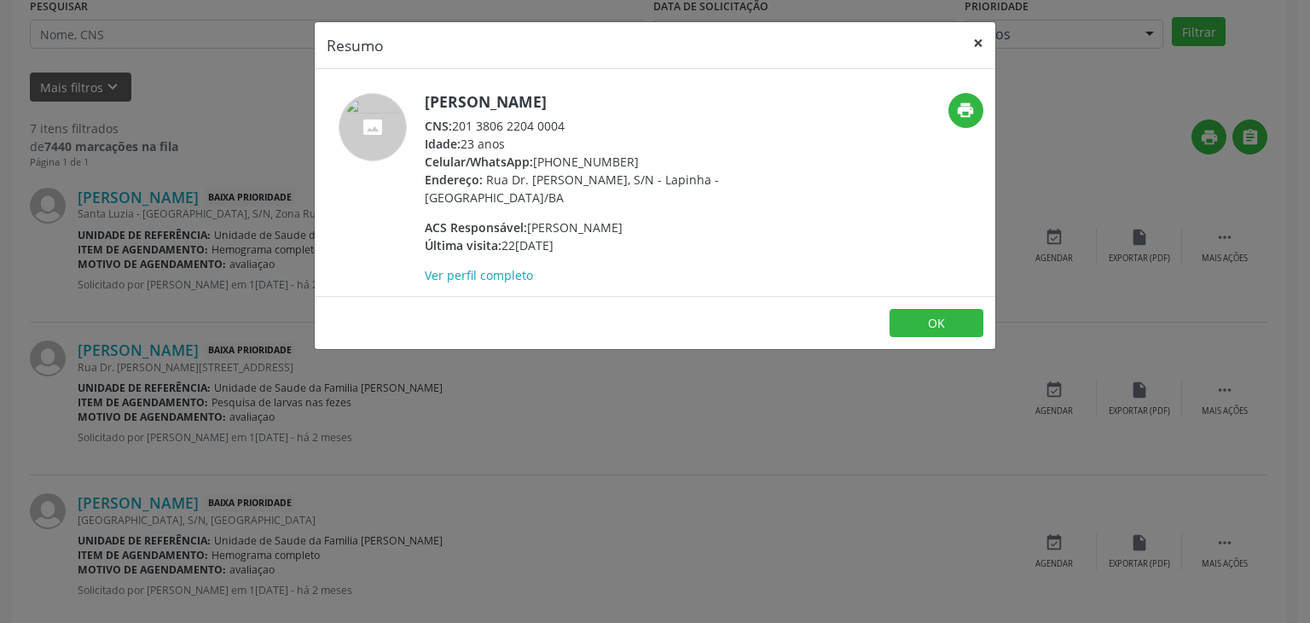
click at [976, 36] on button "×" at bounding box center [978, 43] width 34 height 42
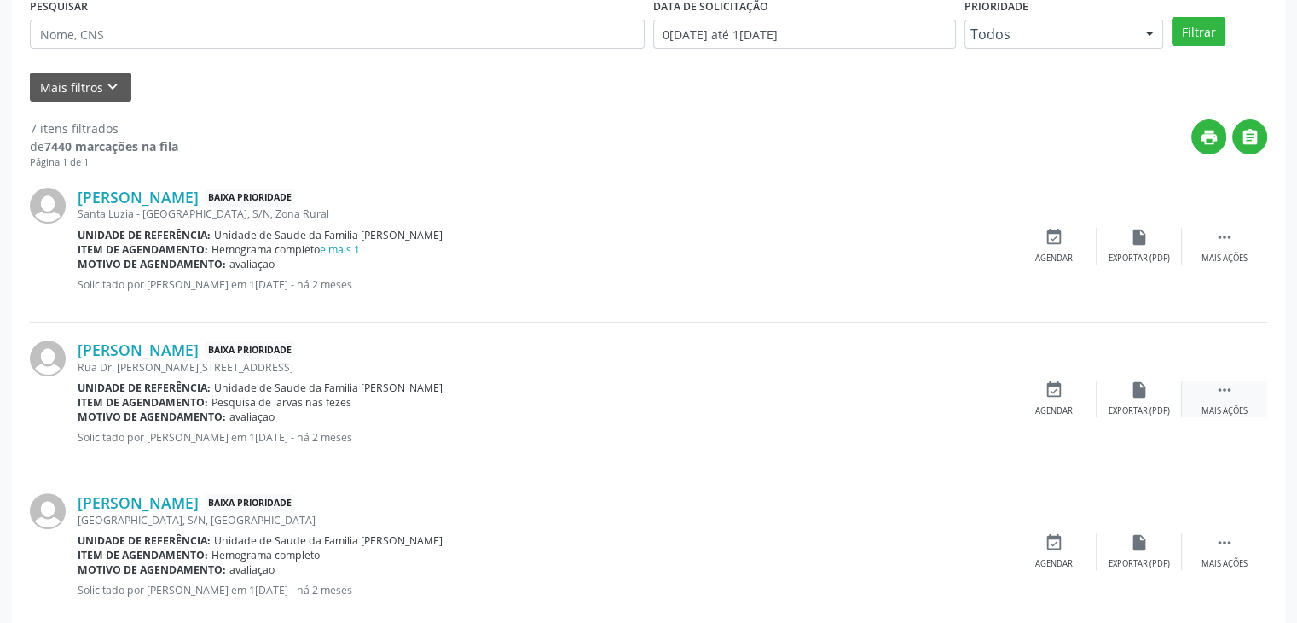
click at [1234, 390] on div " Mais ações" at bounding box center [1224, 398] width 85 height 37
click at [1119, 393] on div "edit Editar" at bounding box center [1139, 398] width 85 height 37
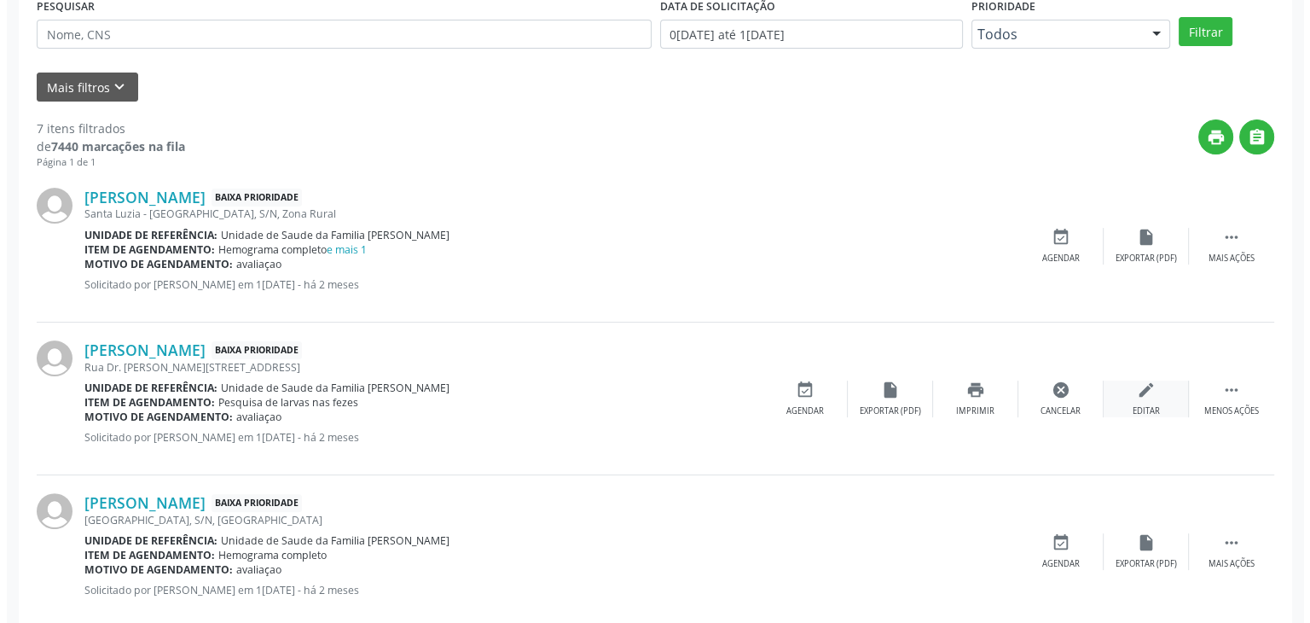
scroll to position [0, 0]
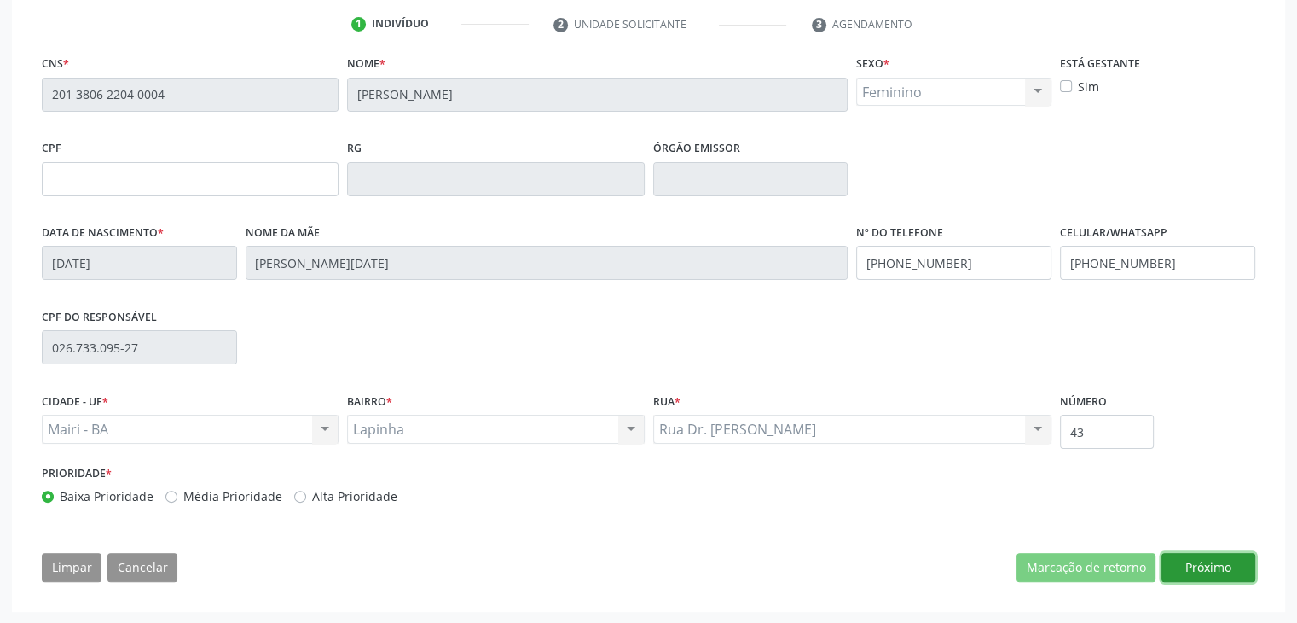
click at [1191, 569] on button "Próximo" at bounding box center [1209, 567] width 94 height 29
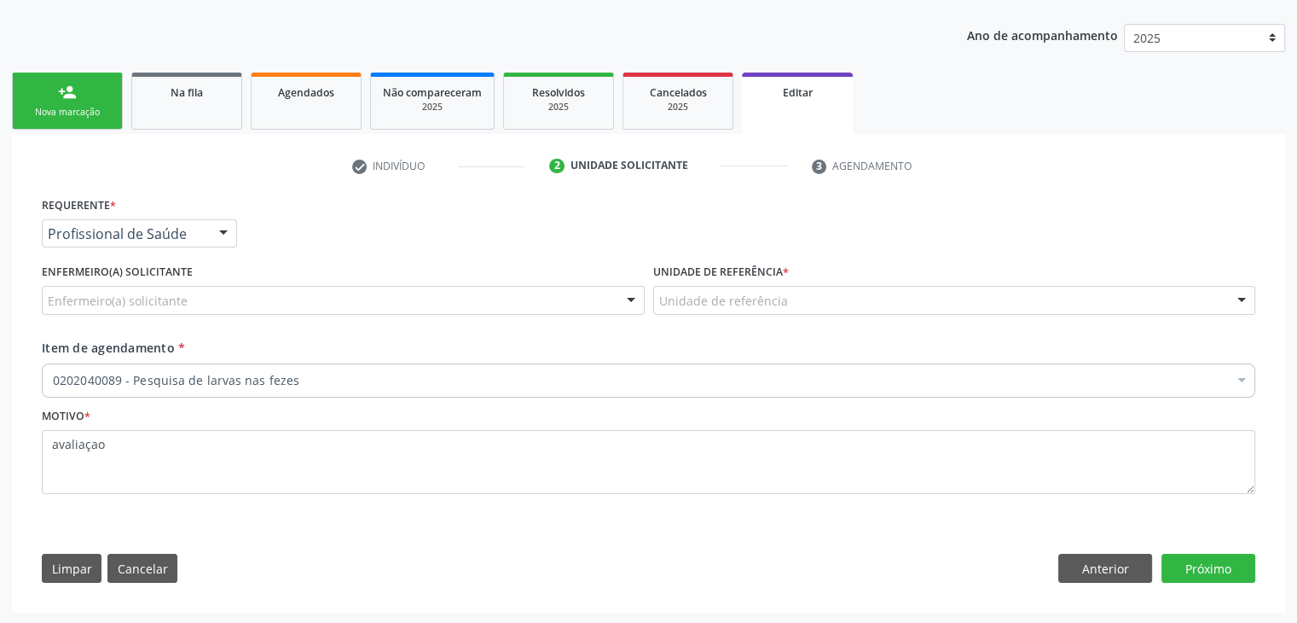
click at [436, 289] on div "Enfermeiro(a) solicitante" at bounding box center [343, 300] width 603 height 29
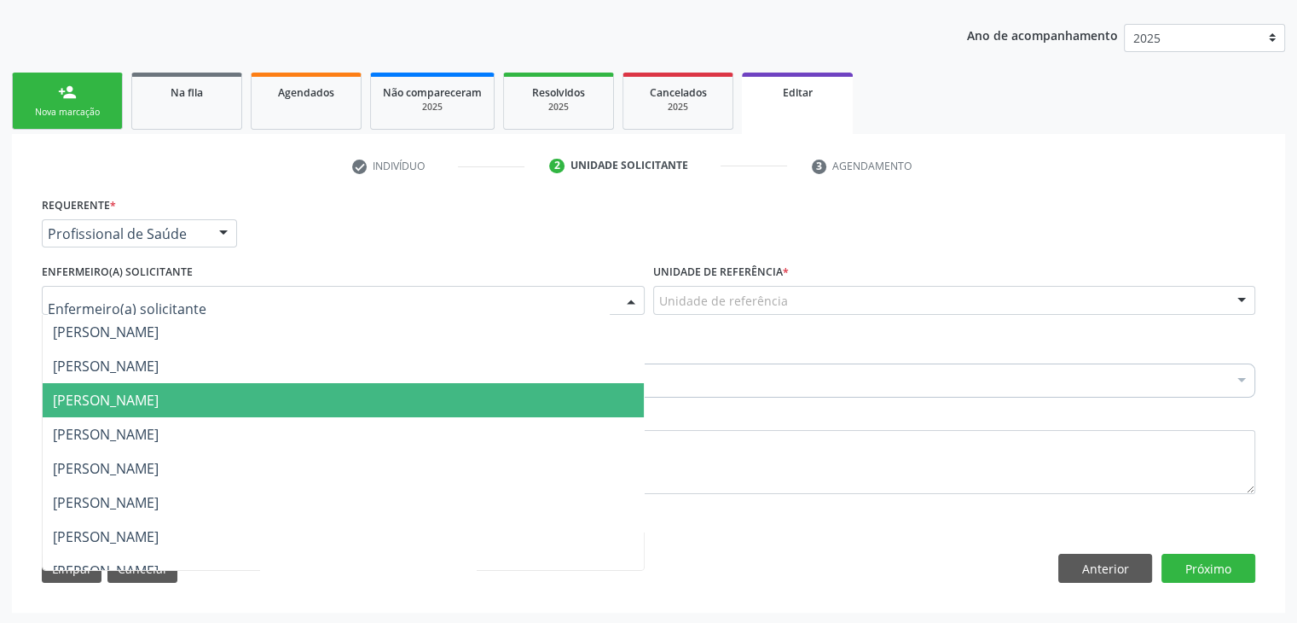
click at [130, 392] on span "[PERSON_NAME]" at bounding box center [106, 400] width 106 height 19
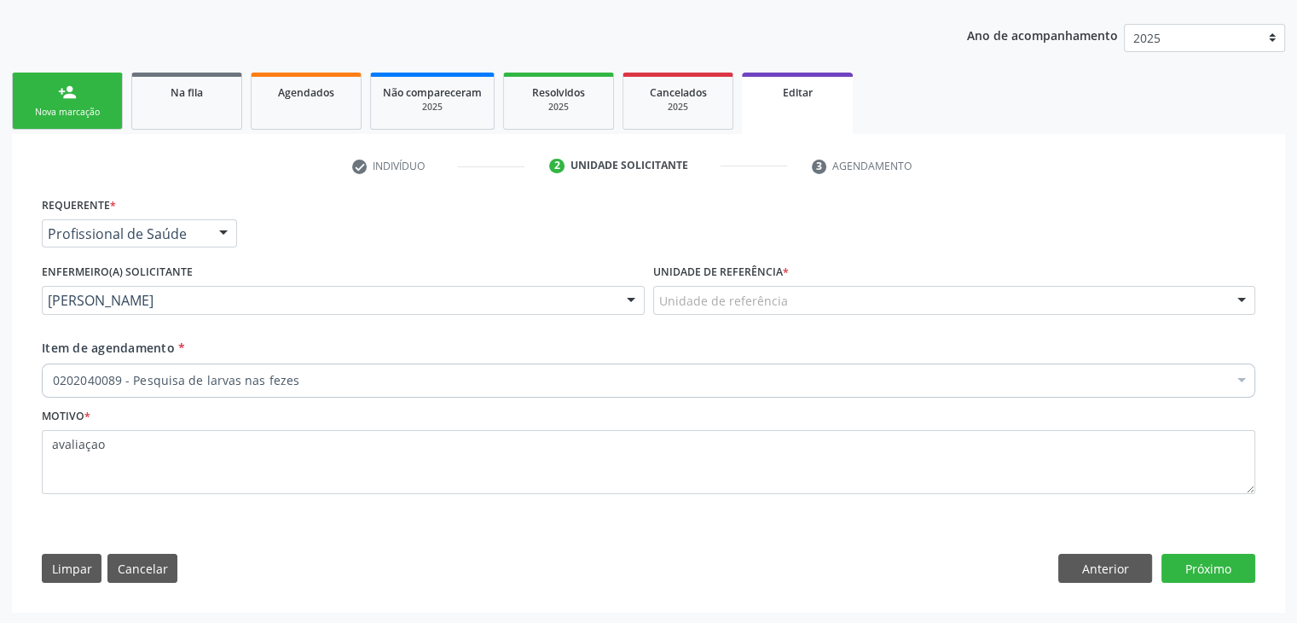
click at [918, 292] on div "Unidade de referência" at bounding box center [954, 300] width 603 height 29
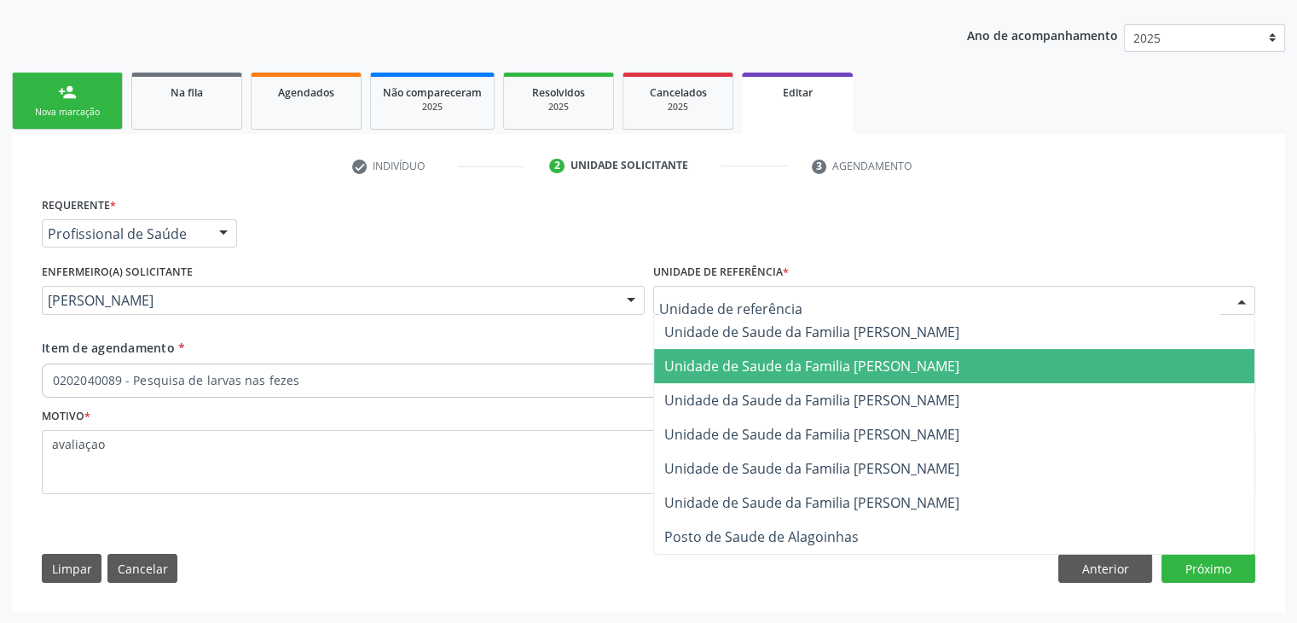
click at [864, 363] on span "Unidade de Saude da Familia [PERSON_NAME]" at bounding box center [811, 366] width 295 height 19
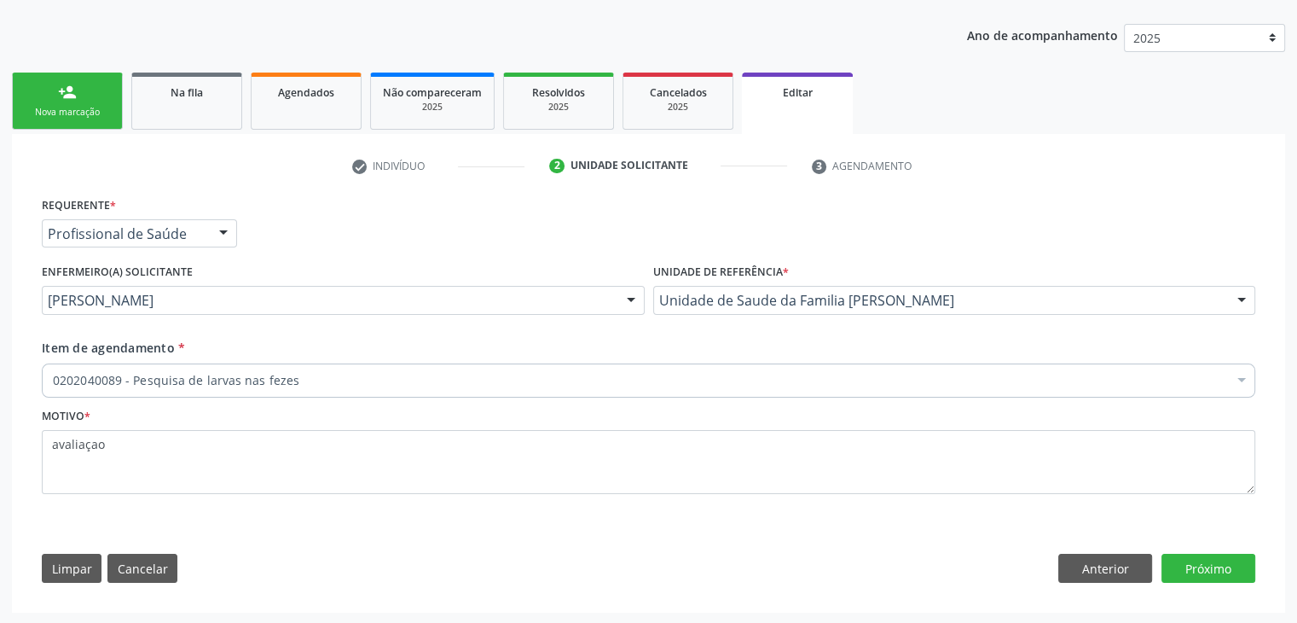
click at [397, 366] on div "0202040089 - Pesquisa de larvas nas fezes" at bounding box center [649, 380] width 1214 height 34
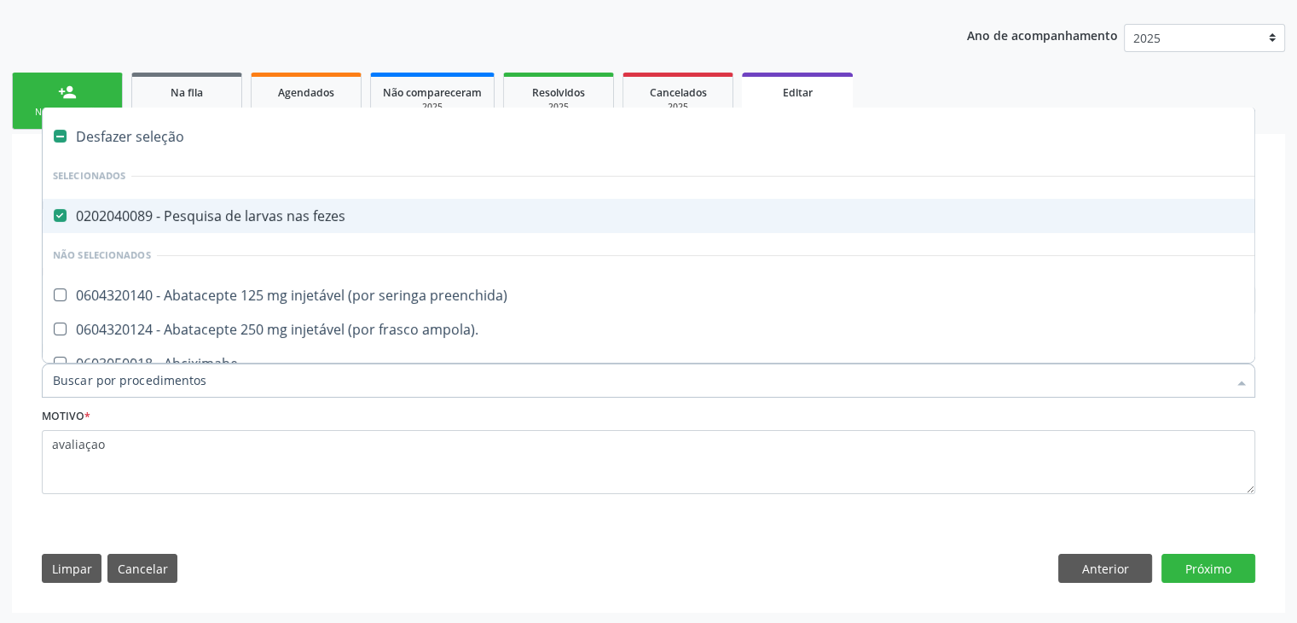
click at [235, 203] on span "0202040089 - Pesquisa de larvas nas fezes" at bounding box center [709, 216] width 1333 height 34
checkbox fezes "false"
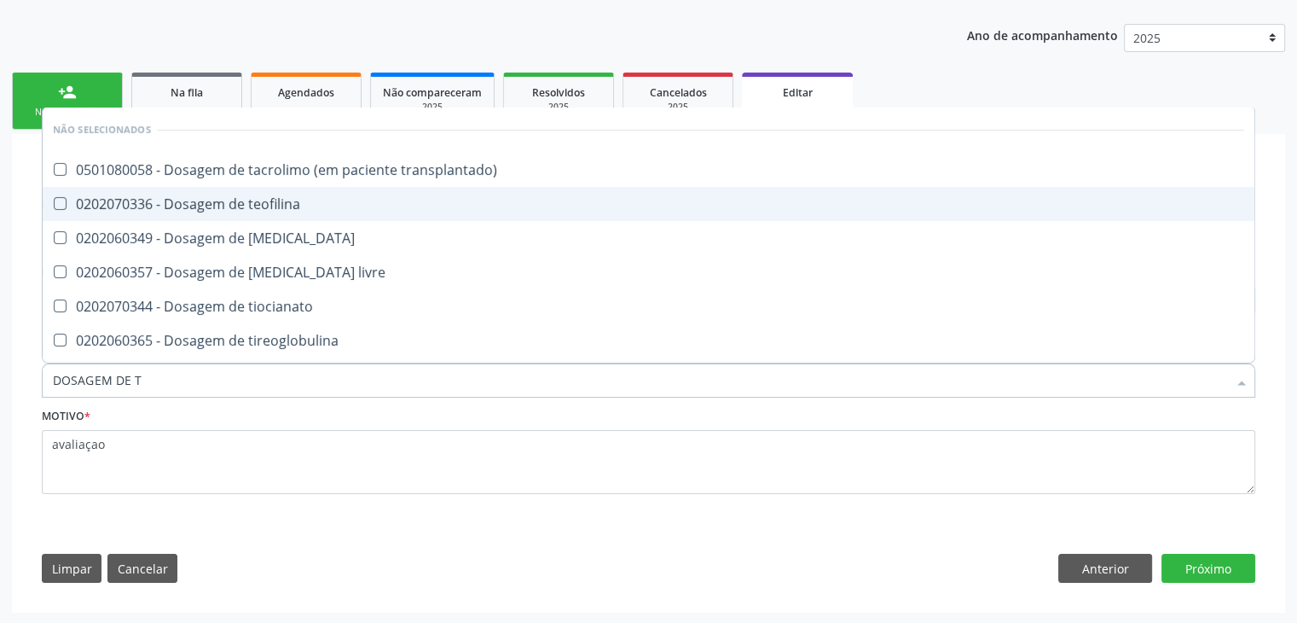
type input "DOSAGEM DE TS"
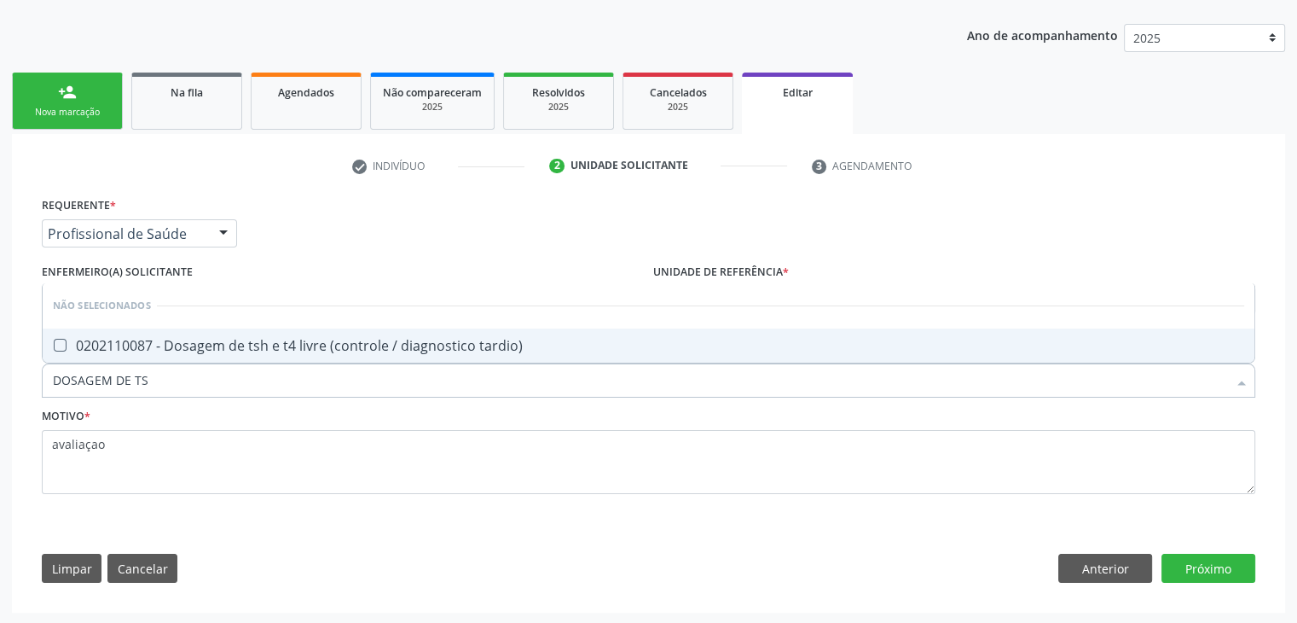
click at [286, 342] on div "0202110087 - Dosagem de tsh e t4 livre (controle / diagnostico tardio)" at bounding box center [649, 346] width 1192 height 14
checkbox tardio\) "true"
click at [1196, 577] on button "Próximo" at bounding box center [1209, 568] width 94 height 29
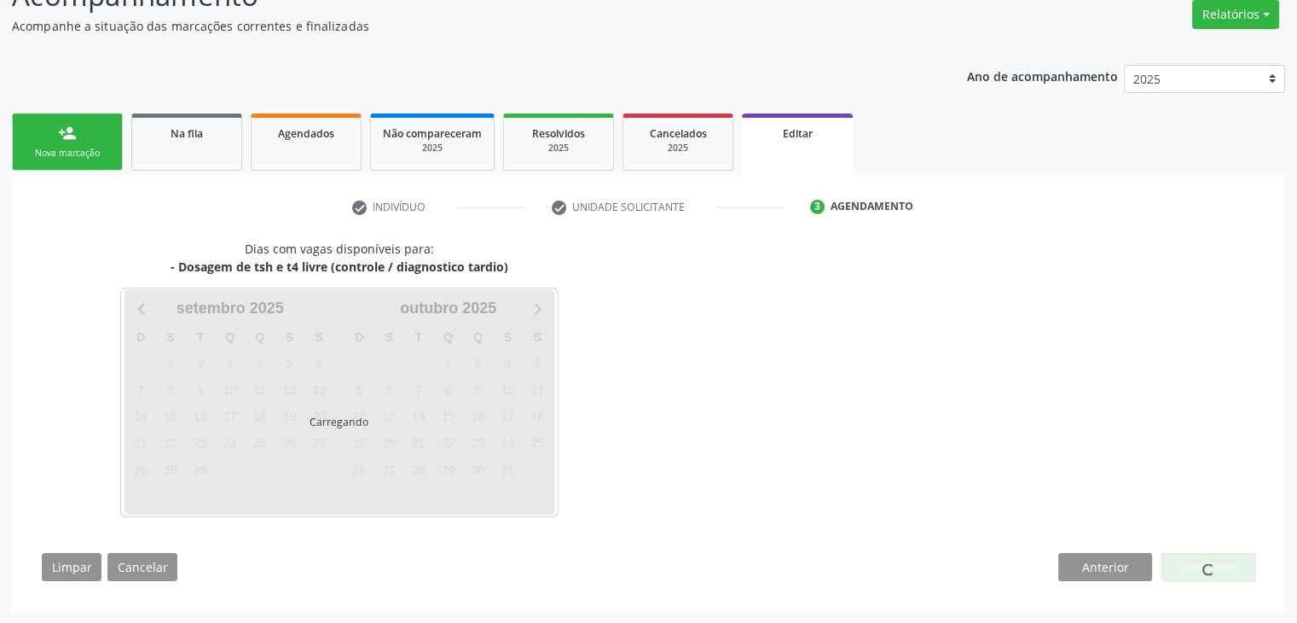
scroll to position [141, 0]
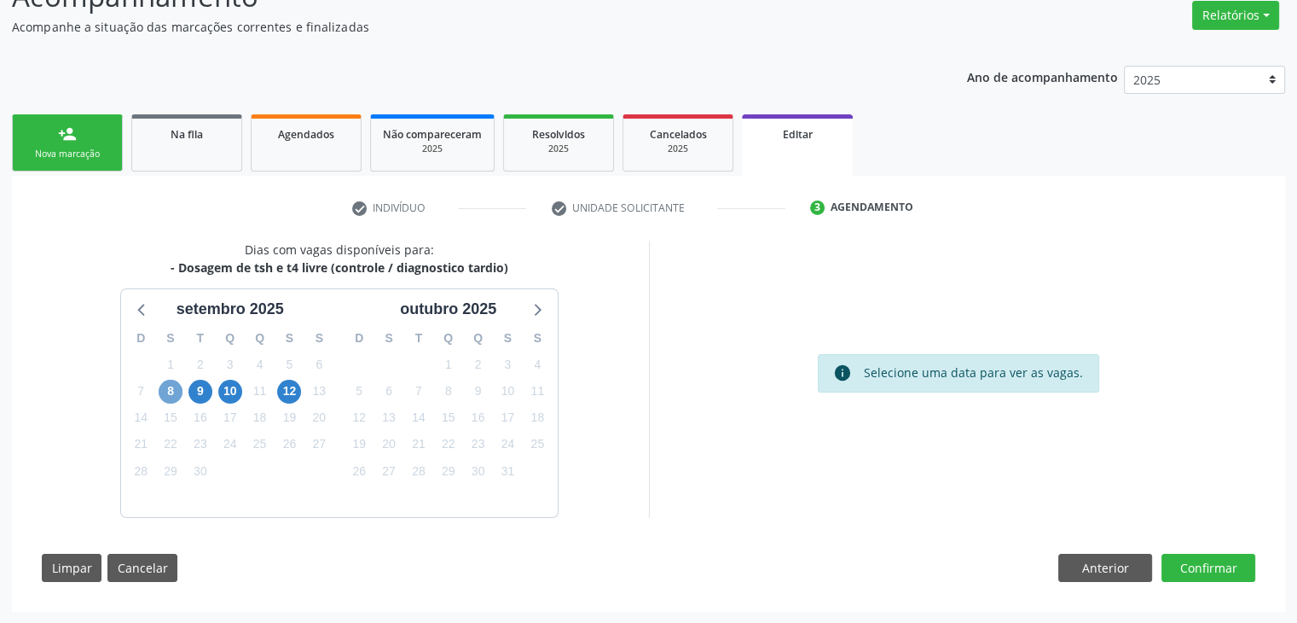
click at [167, 394] on span "8" at bounding box center [171, 392] width 24 height 24
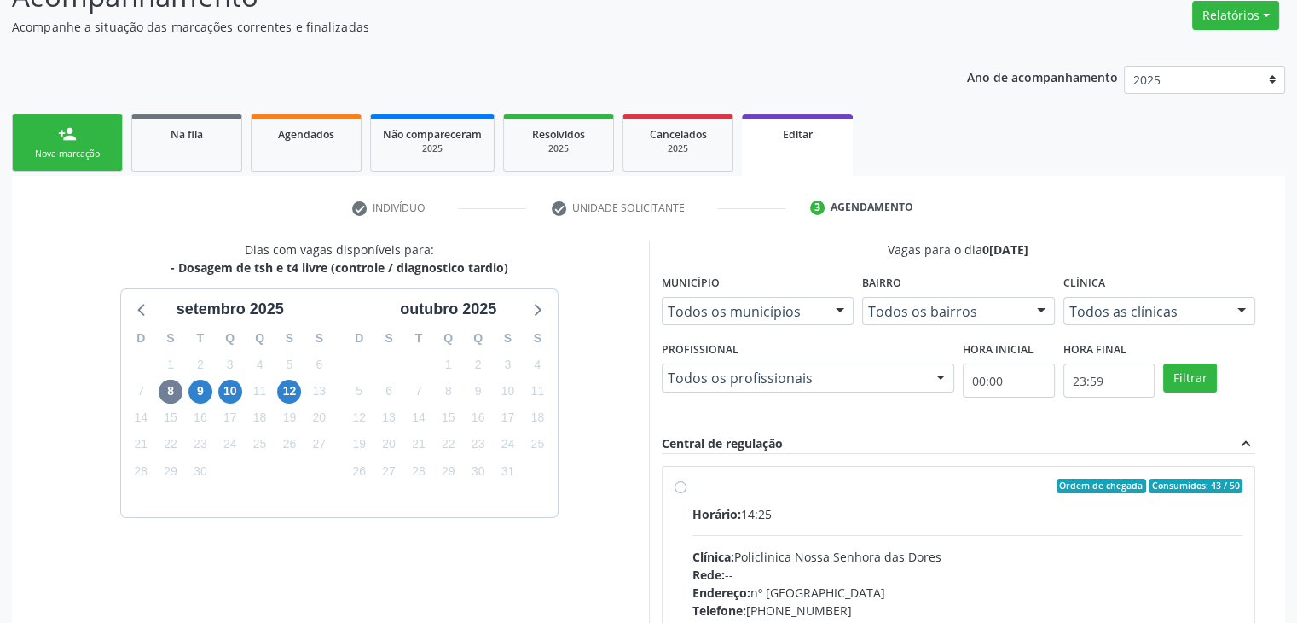
click at [831, 524] on div "Horário: 14:25 Clínica: Policlinica Nossa Senhora das Dores Rede: -- Endereço: …" at bounding box center [968, 622] width 551 height 235
click at [687, 494] on input "Ordem de chegada Consumidos: 43 / 50 Horário: 14:25 Clínica: Policlinica [GEOGR…" at bounding box center [681, 486] width 12 height 15
radio input "true"
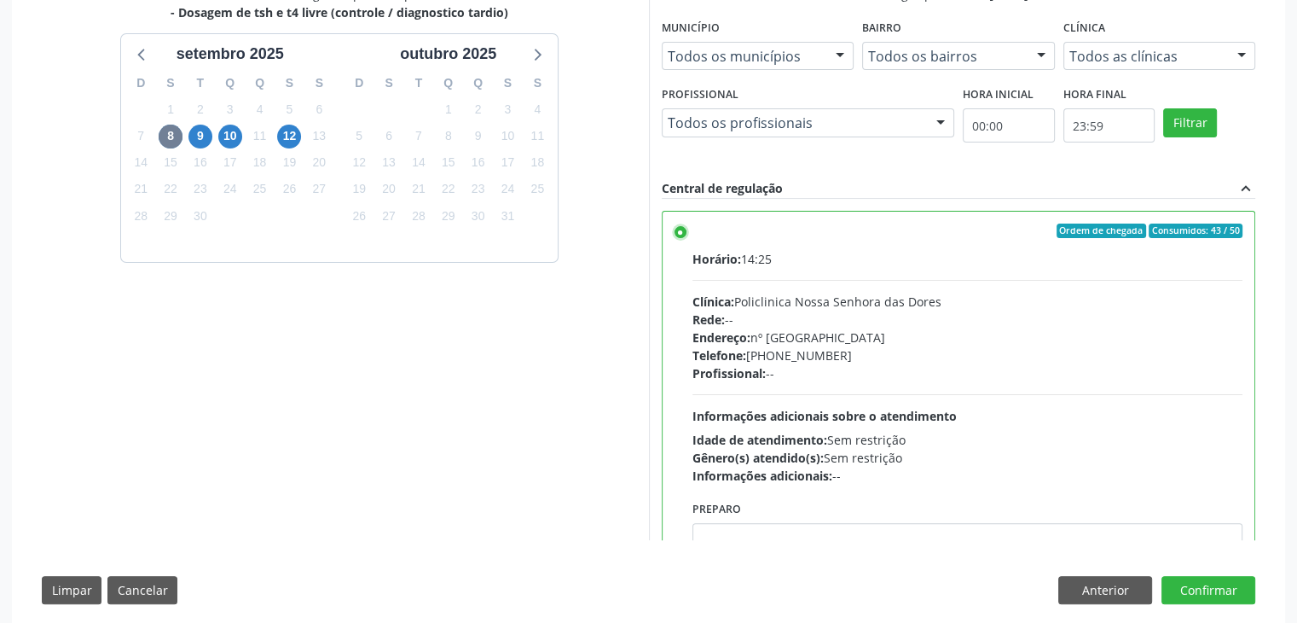
scroll to position [418, 0]
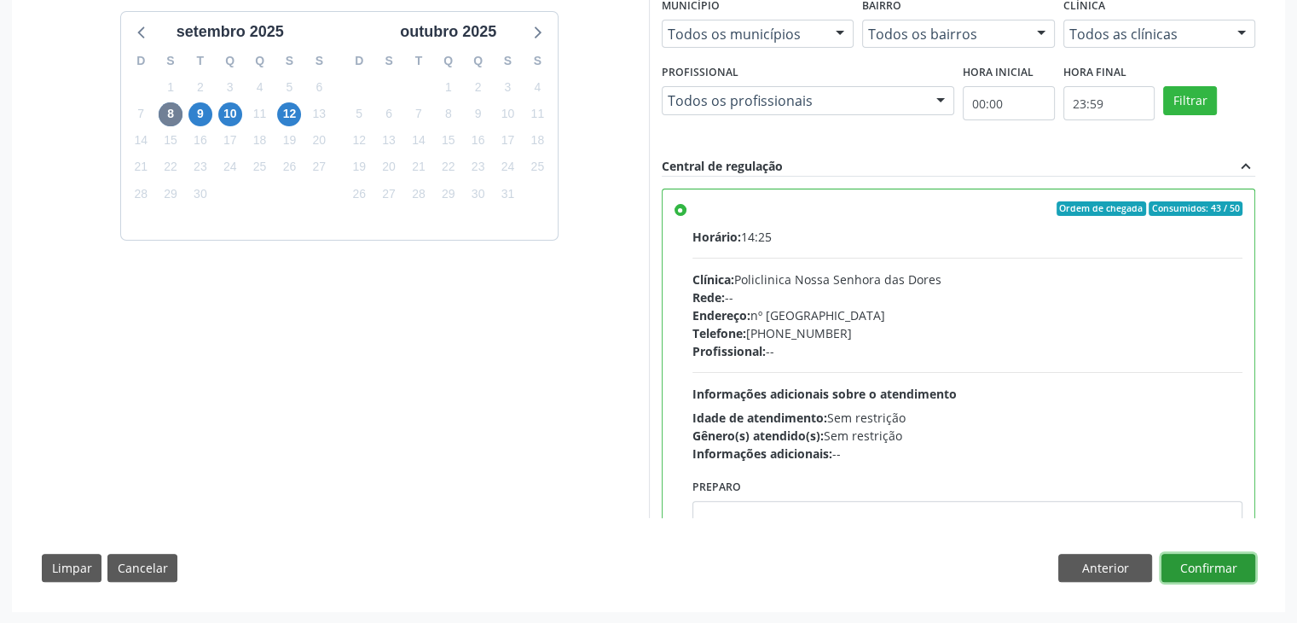
click at [1233, 556] on button "Confirmar" at bounding box center [1209, 568] width 94 height 29
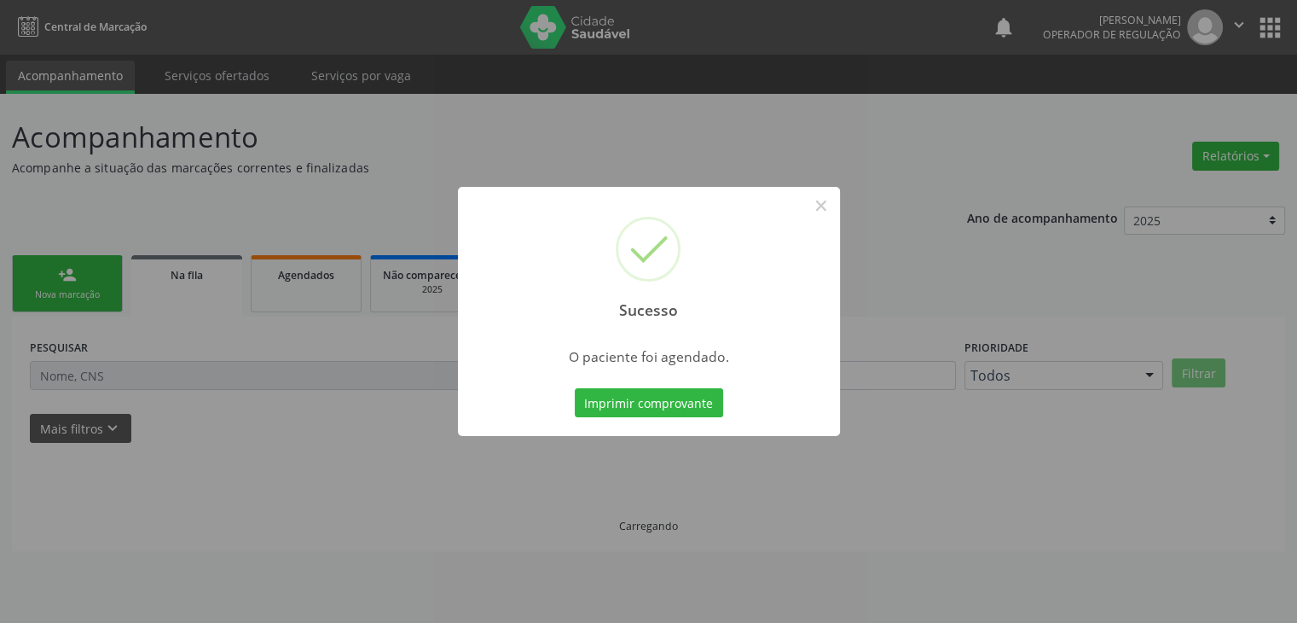
scroll to position [0, 0]
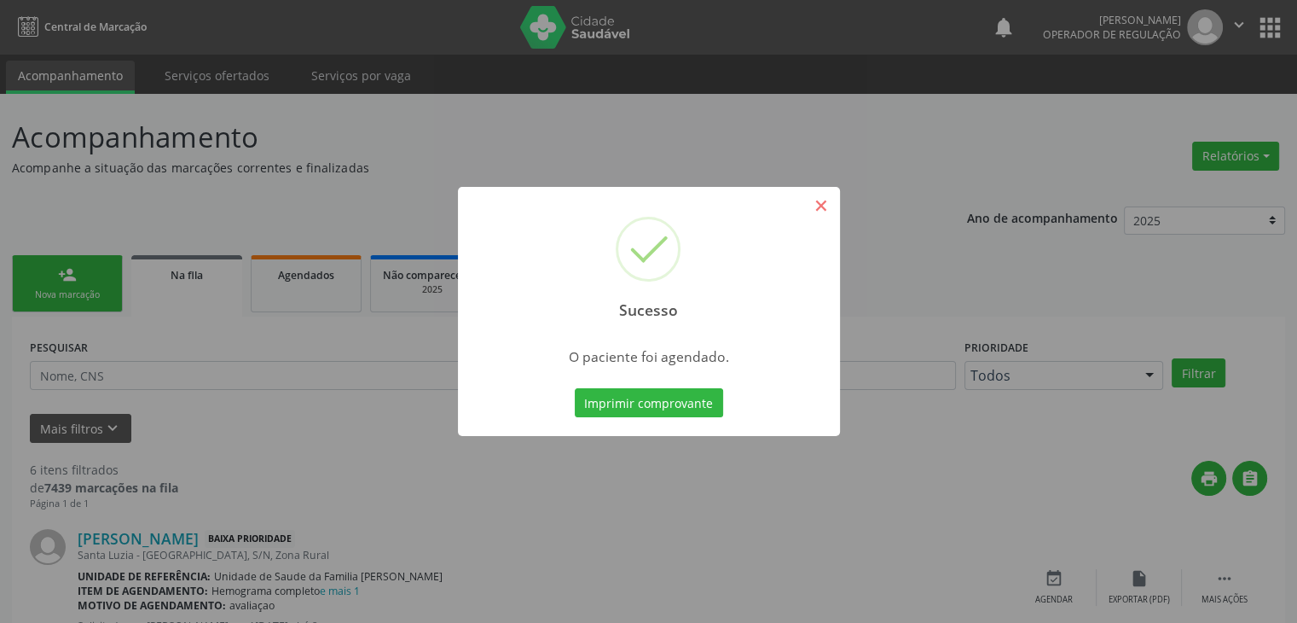
click at [839, 200] on div "Sucesso ×" at bounding box center [649, 260] width 382 height 147
click at [826, 195] on button "×" at bounding box center [821, 205] width 29 height 29
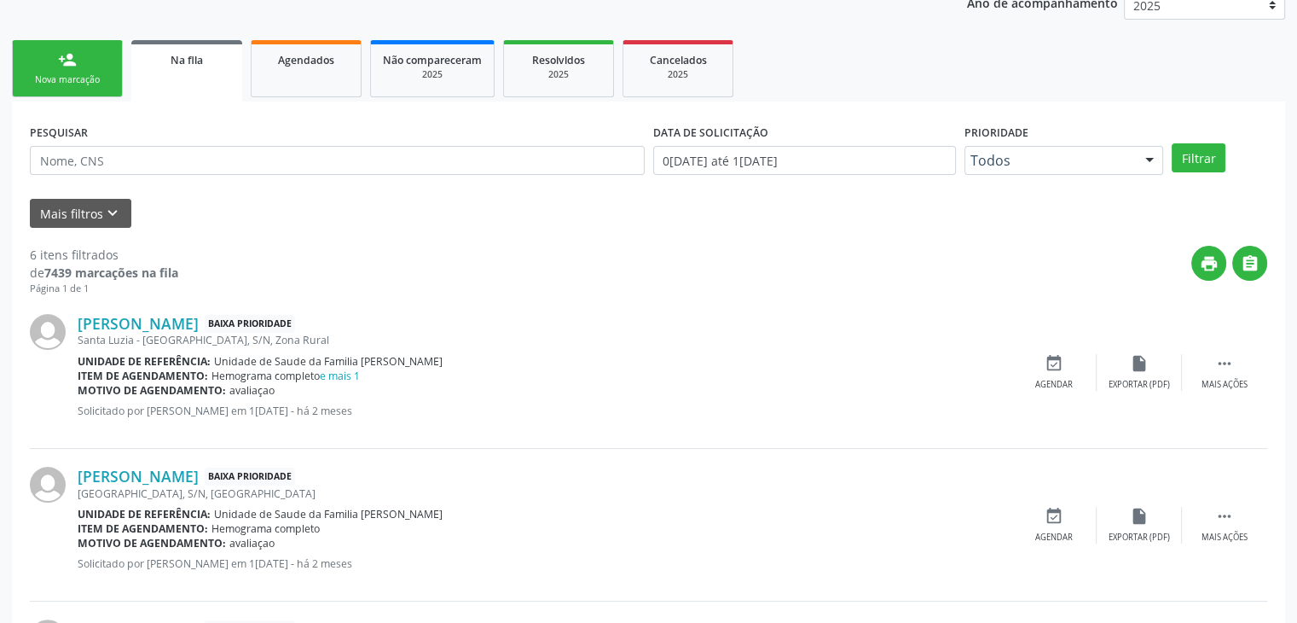
scroll to position [427, 0]
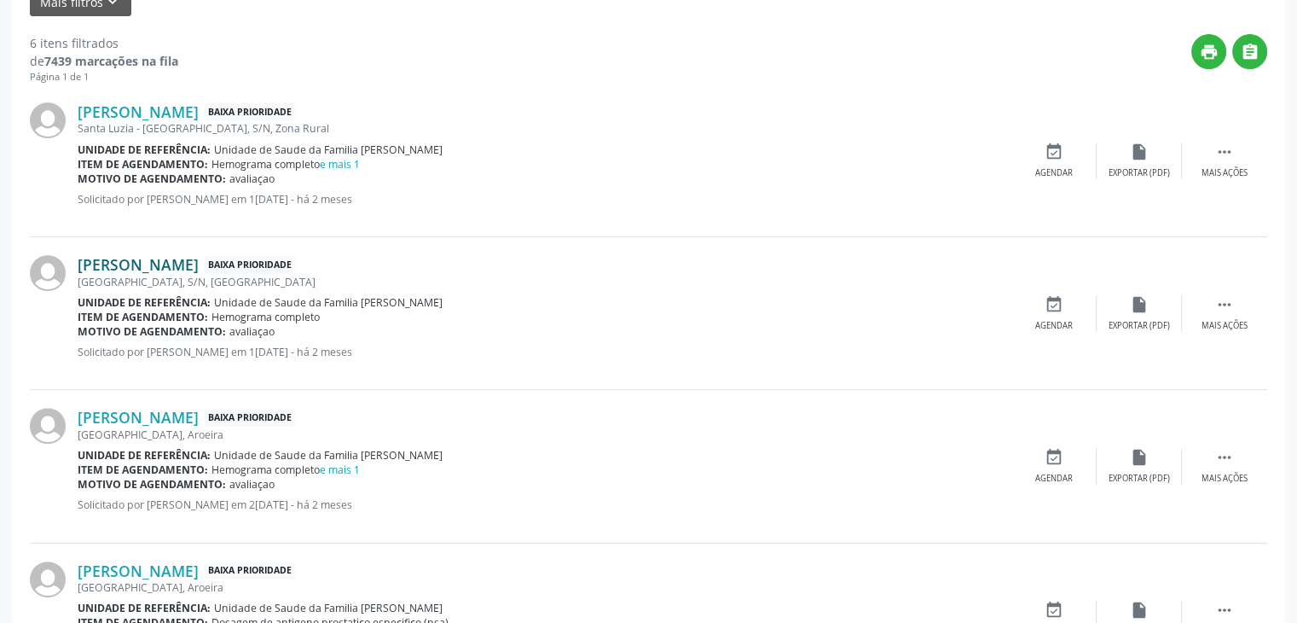
click at [159, 257] on link "[PERSON_NAME]" at bounding box center [138, 264] width 121 height 19
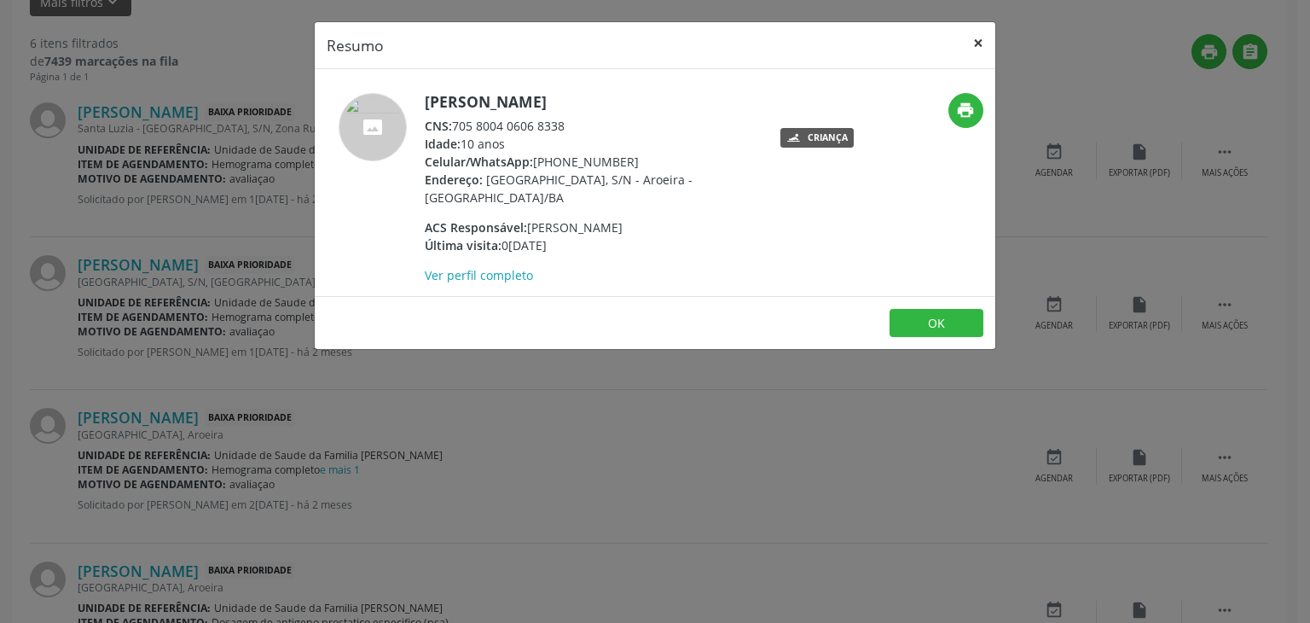
click at [974, 39] on button "×" at bounding box center [978, 43] width 34 height 42
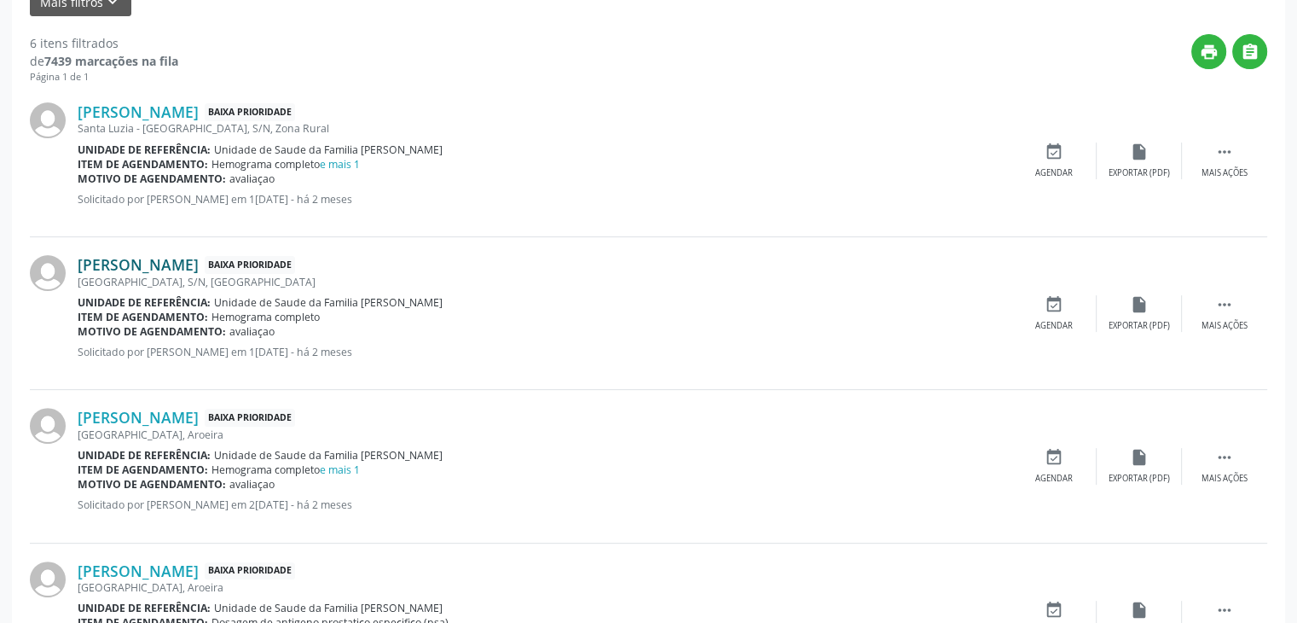
click at [186, 267] on link "[PERSON_NAME]" at bounding box center [138, 264] width 121 height 19
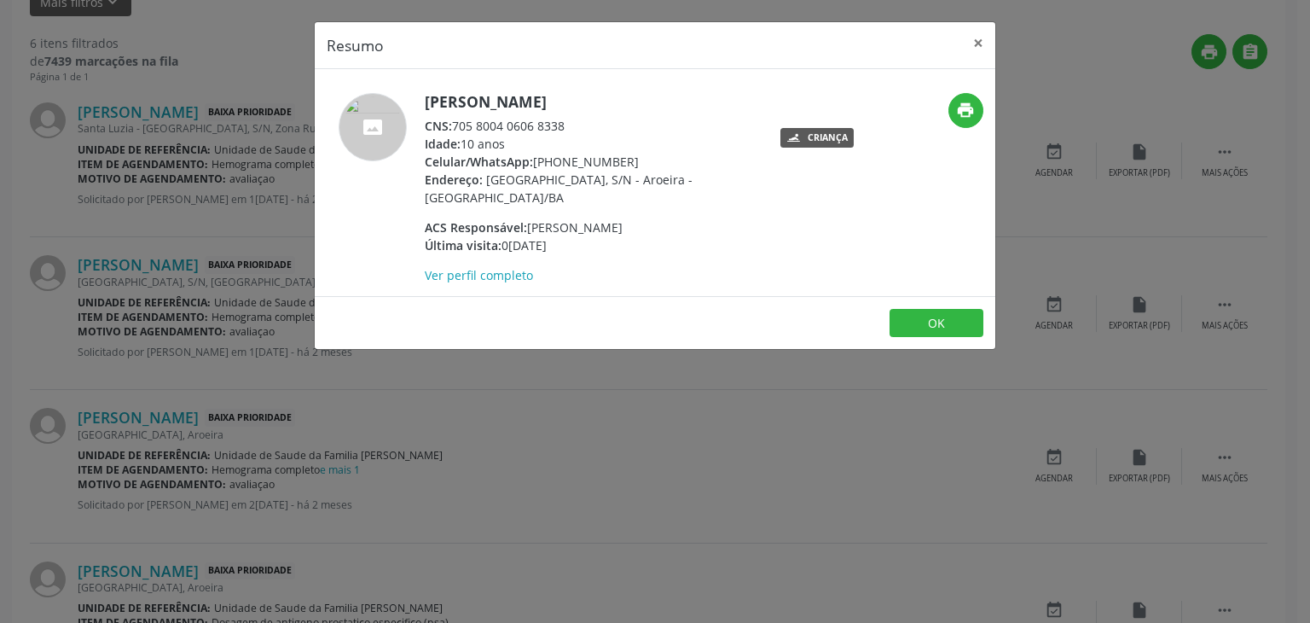
drag, startPoint x: 417, startPoint y: 100, endPoint x: 609, endPoint y: 110, distance: 192.2
click at [609, 110] on div "Lais dos Santos Souza CNS: 705 8004 0606 8338 Idade: 10 anos Celular/WhatsApp: …" at bounding box center [542, 188] width 454 height 191
copy div "Lais dos Santos Souza"
click at [970, 42] on button "×" at bounding box center [978, 43] width 34 height 42
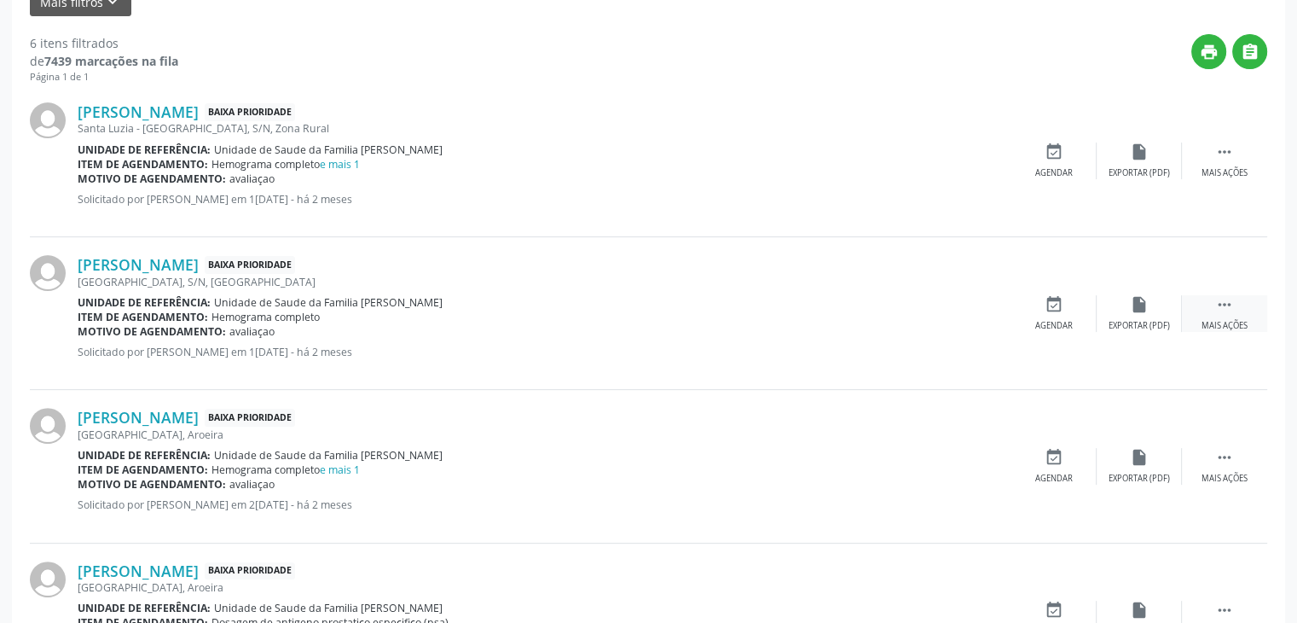
click at [1215, 306] on div " Mais ações" at bounding box center [1224, 313] width 85 height 37
click at [1130, 311] on icon "edit" at bounding box center [1139, 304] width 19 height 19
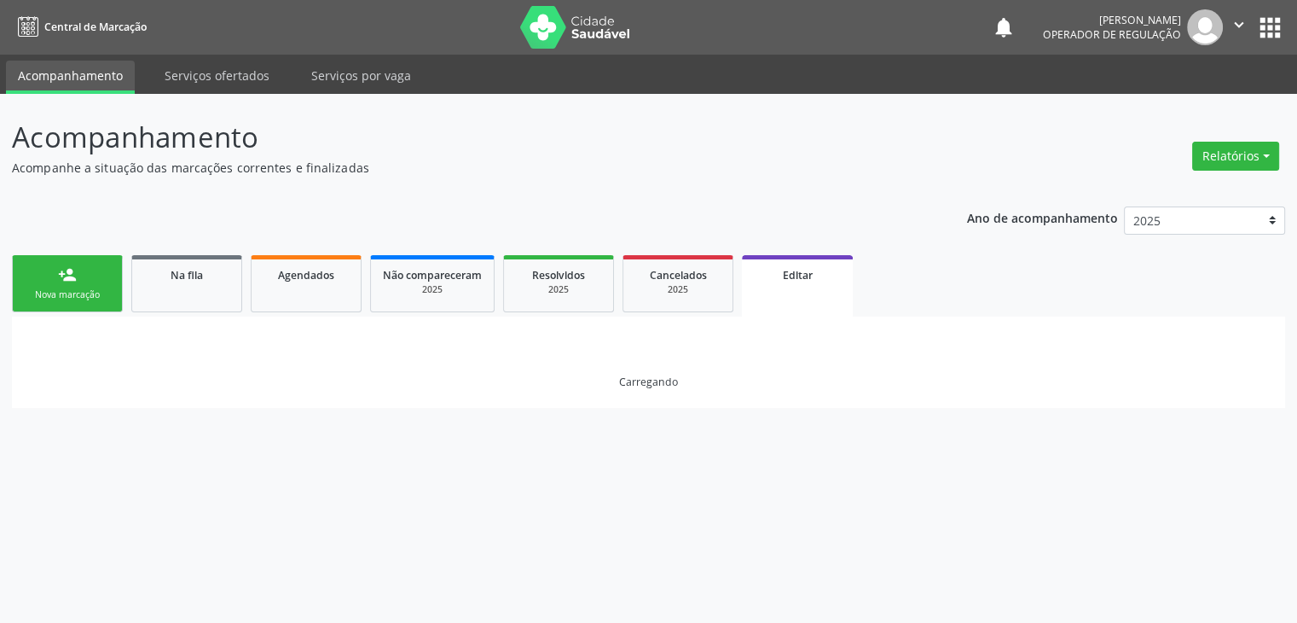
scroll to position [0, 0]
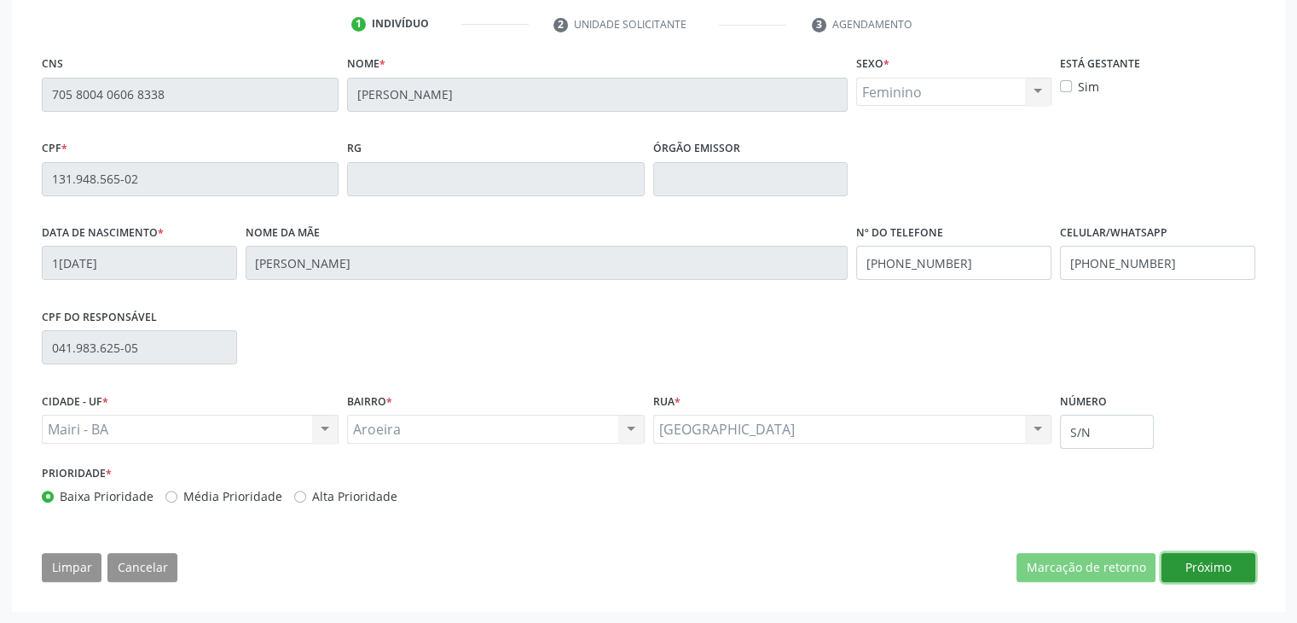
click at [1203, 559] on button "Próximo" at bounding box center [1209, 567] width 94 height 29
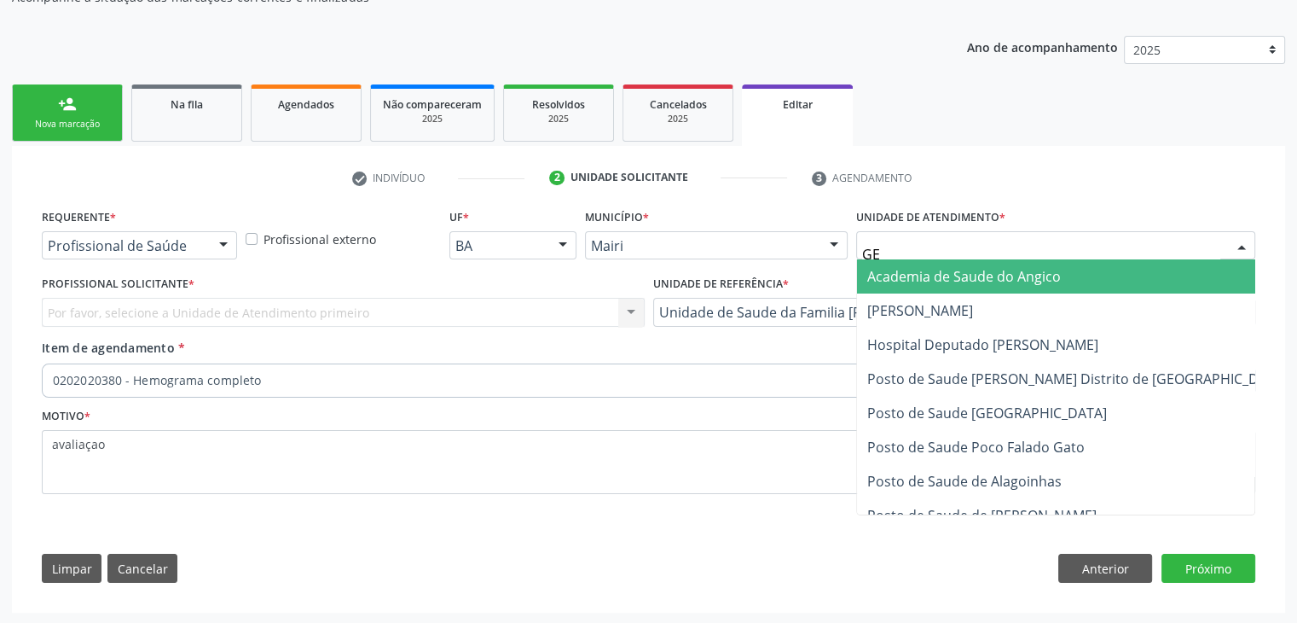
type input "GER"
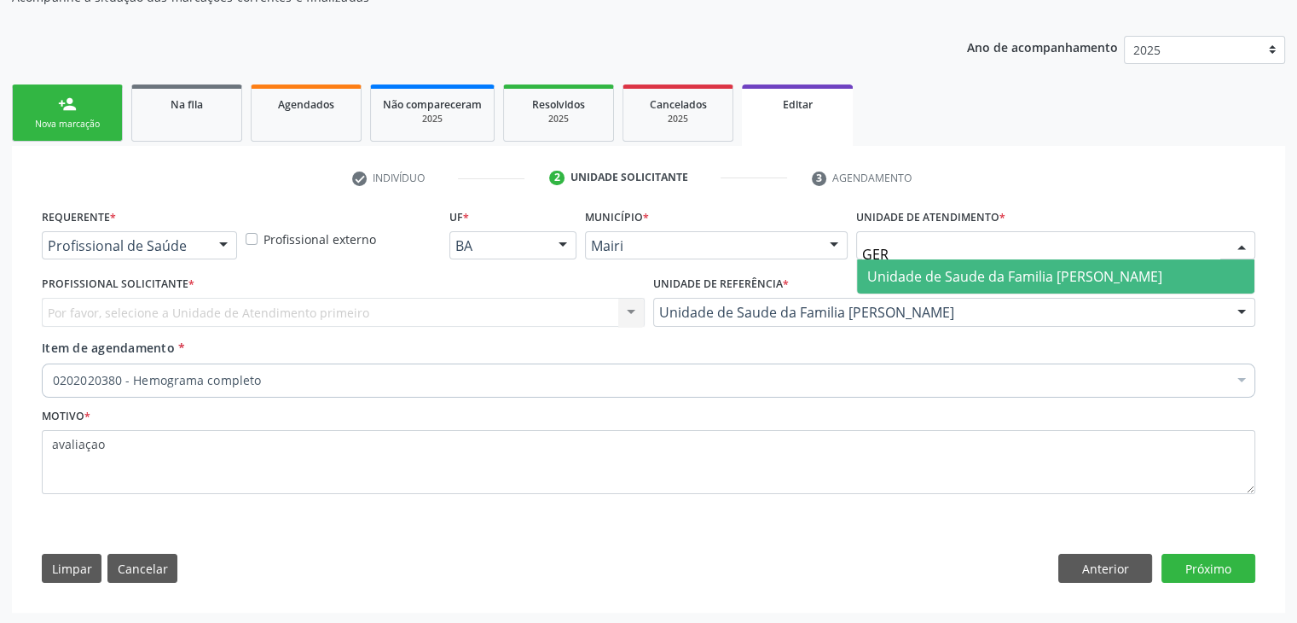
click at [945, 273] on span "Unidade de Saude da Familia [PERSON_NAME]" at bounding box center [1015, 276] width 295 height 19
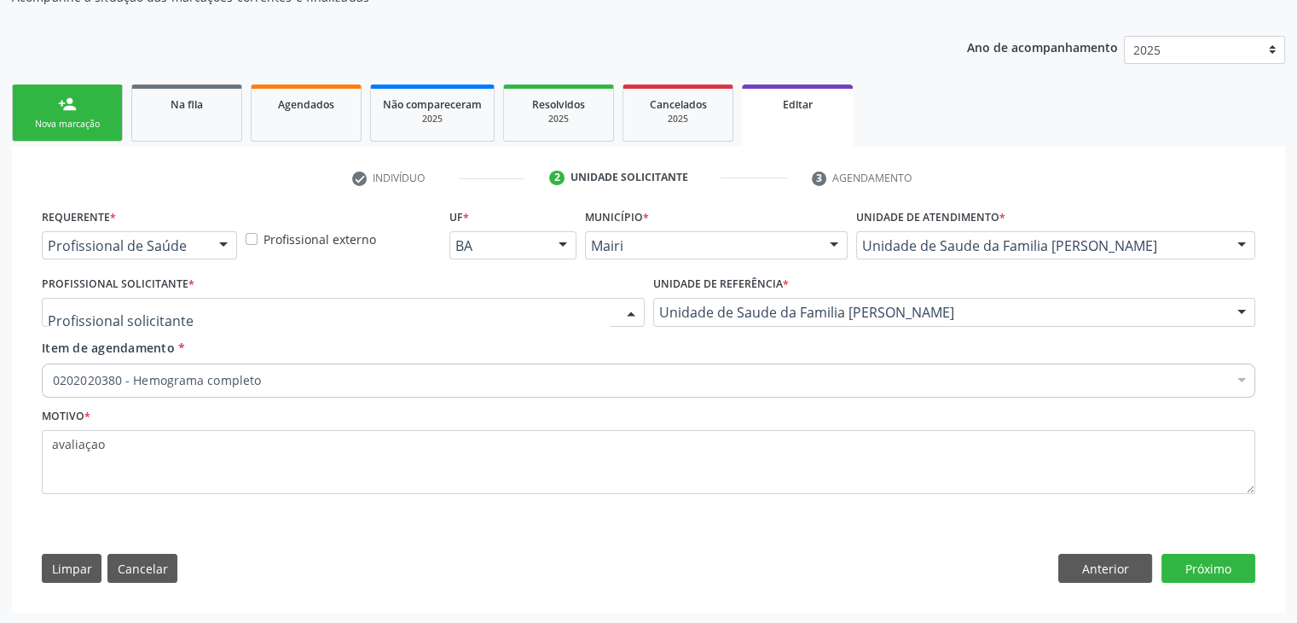
click at [133, 299] on div at bounding box center [343, 312] width 603 height 29
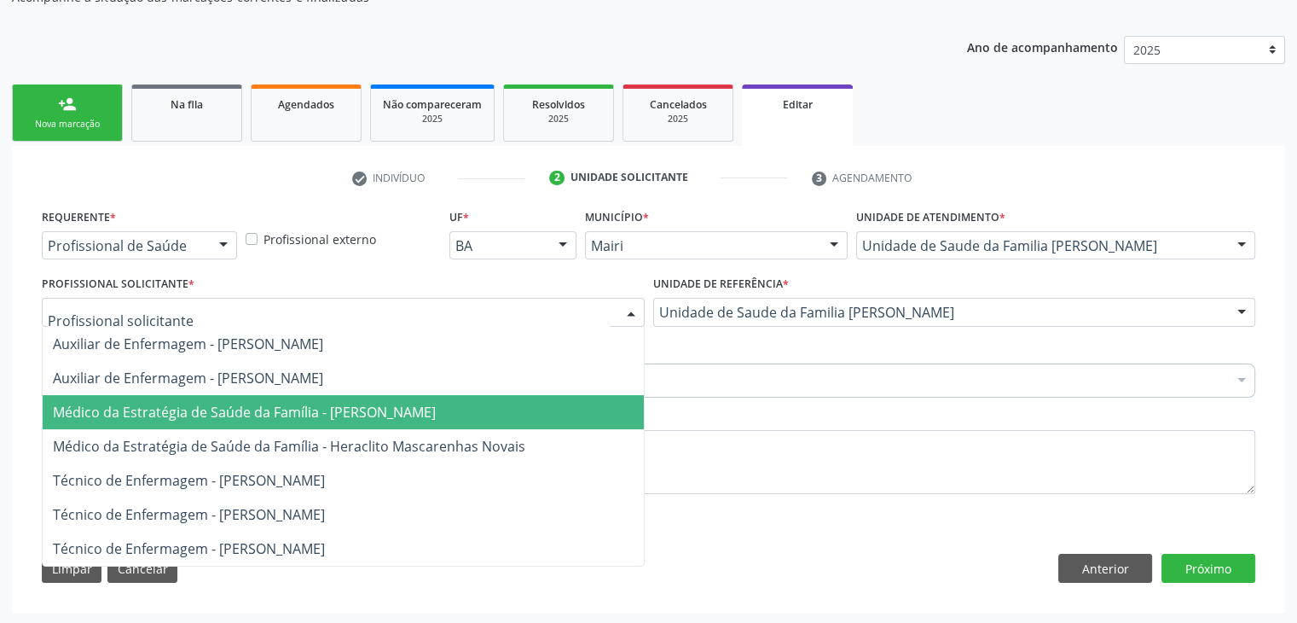
click at [208, 411] on span "Médico da Estratégia de Saúde da Família - Guilherme Seixas Barreto Dourado" at bounding box center [244, 412] width 383 height 19
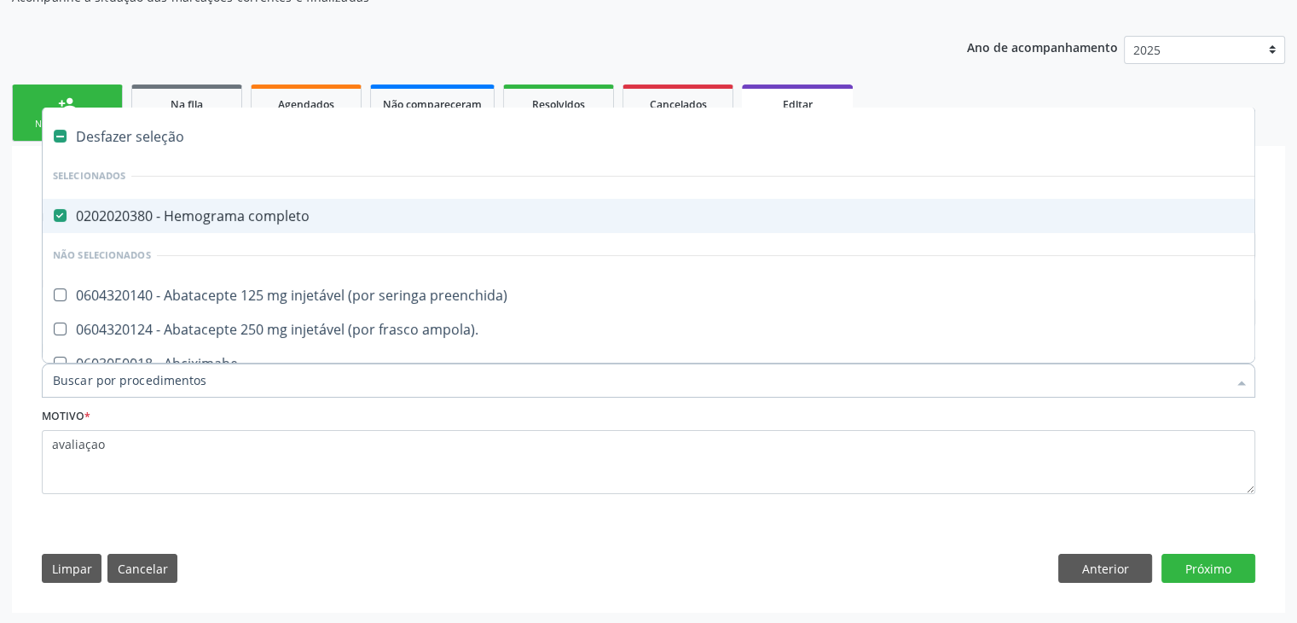
click at [232, 216] on div "0202020380 - Hemograma completo" at bounding box center [709, 216] width 1313 height 14
checkbox completo "false"
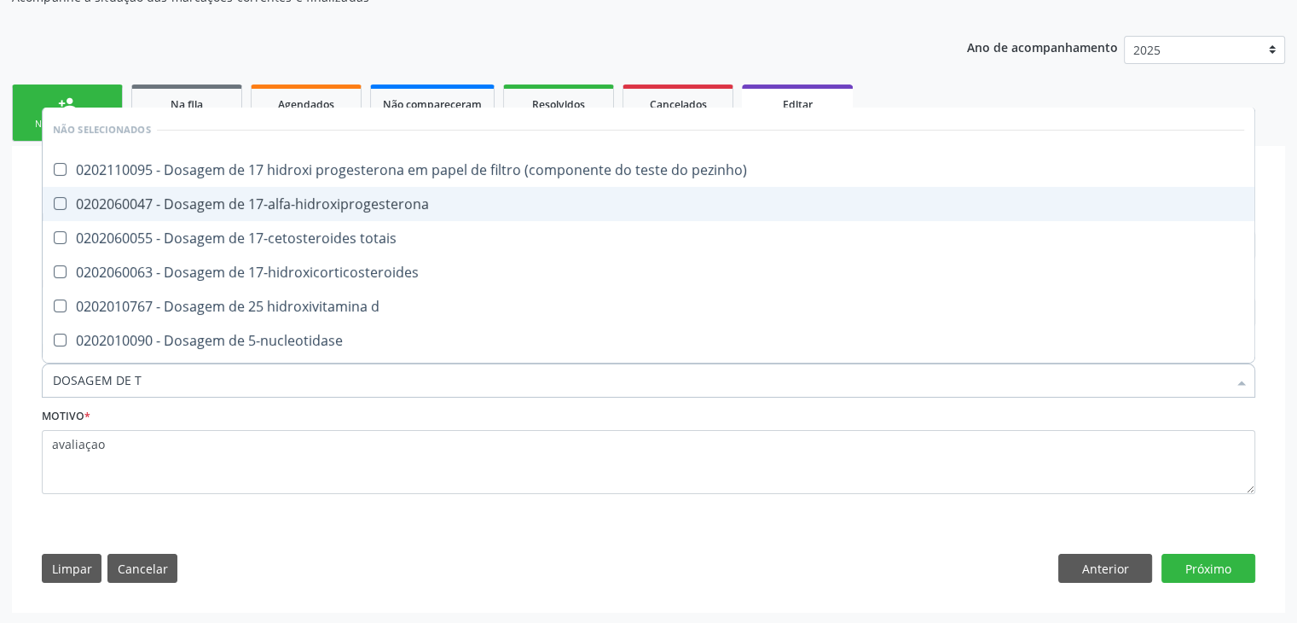
type input "DOSAGEM DE TS"
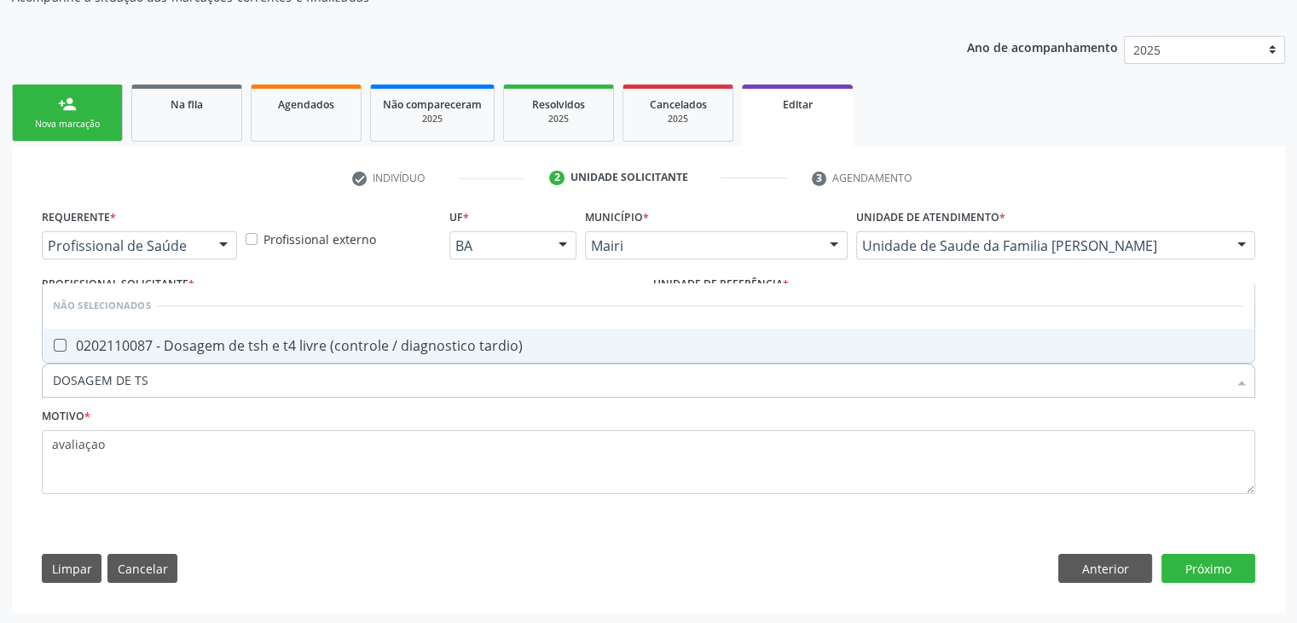
click at [240, 339] on div "0202110087 - Dosagem de tsh e t4 livre (controle / diagnostico tardio)" at bounding box center [649, 346] width 1192 height 14
checkbox tardio\) "true"
click at [1236, 565] on button "Próximo" at bounding box center [1209, 568] width 94 height 29
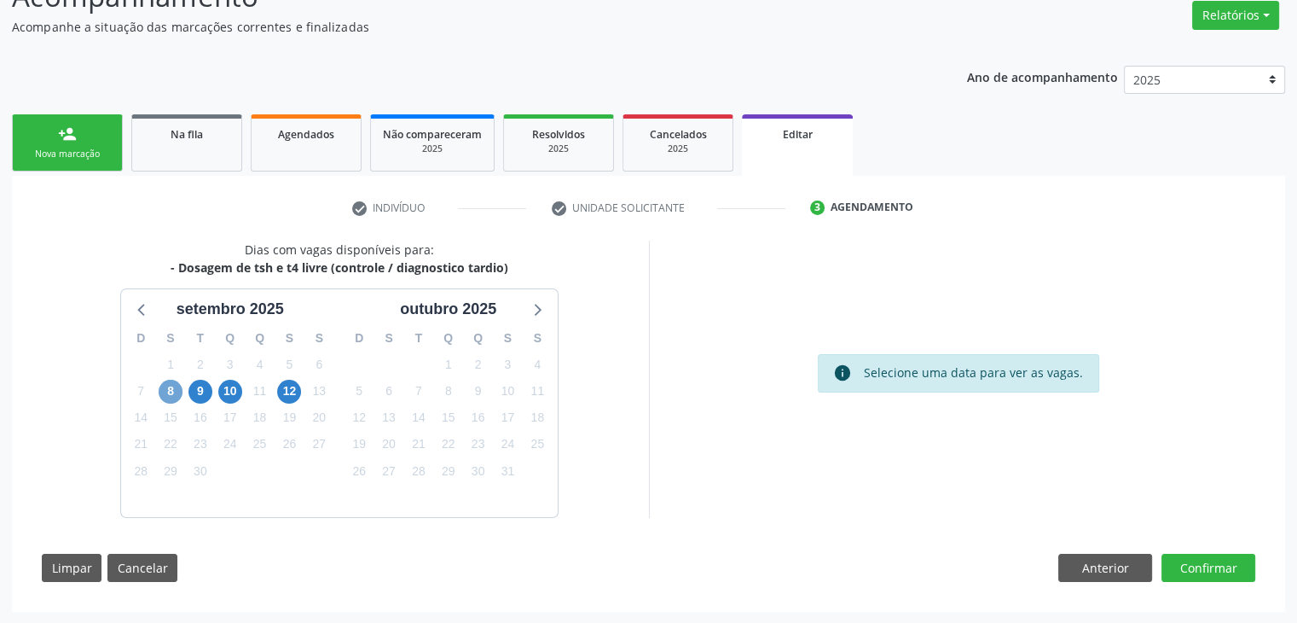
click at [177, 390] on span "8" at bounding box center [171, 392] width 24 height 24
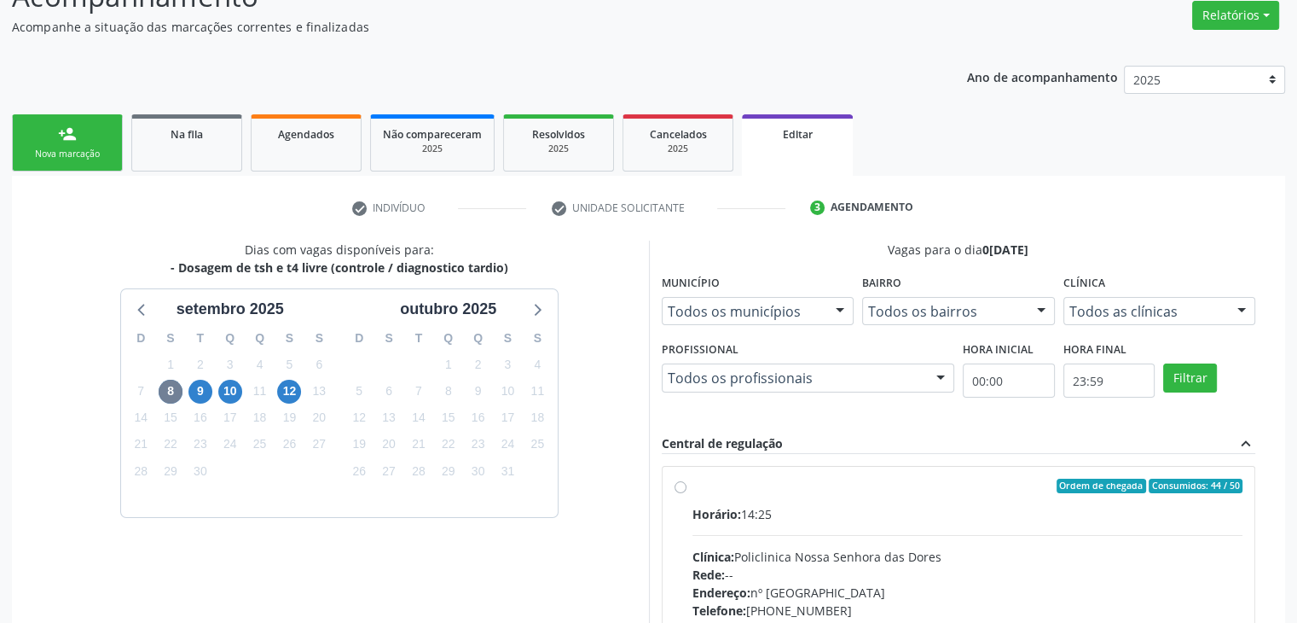
click at [858, 509] on div "Horário: 14:25" at bounding box center [968, 514] width 551 height 18
click at [687, 494] on input "Ordem de chegada Consumidos: 44 / 50 Horário: 14:25 Clínica: Policlinica Nossa …" at bounding box center [681, 486] width 12 height 15
radio input "true"
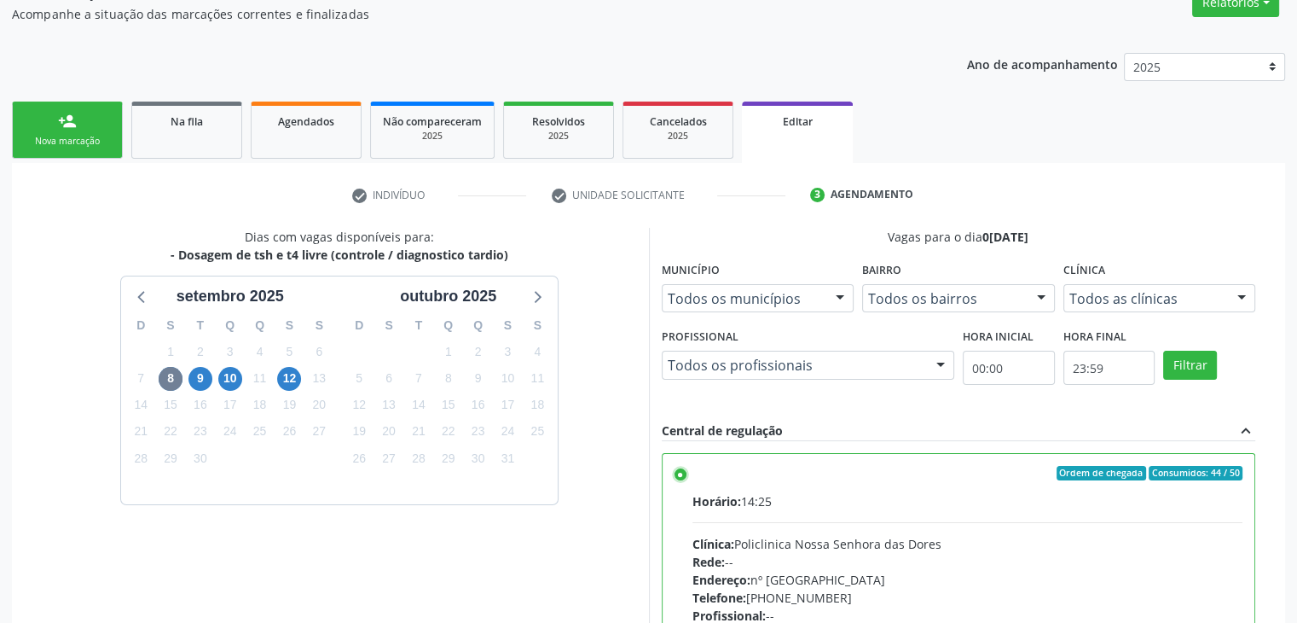
scroll to position [418, 0]
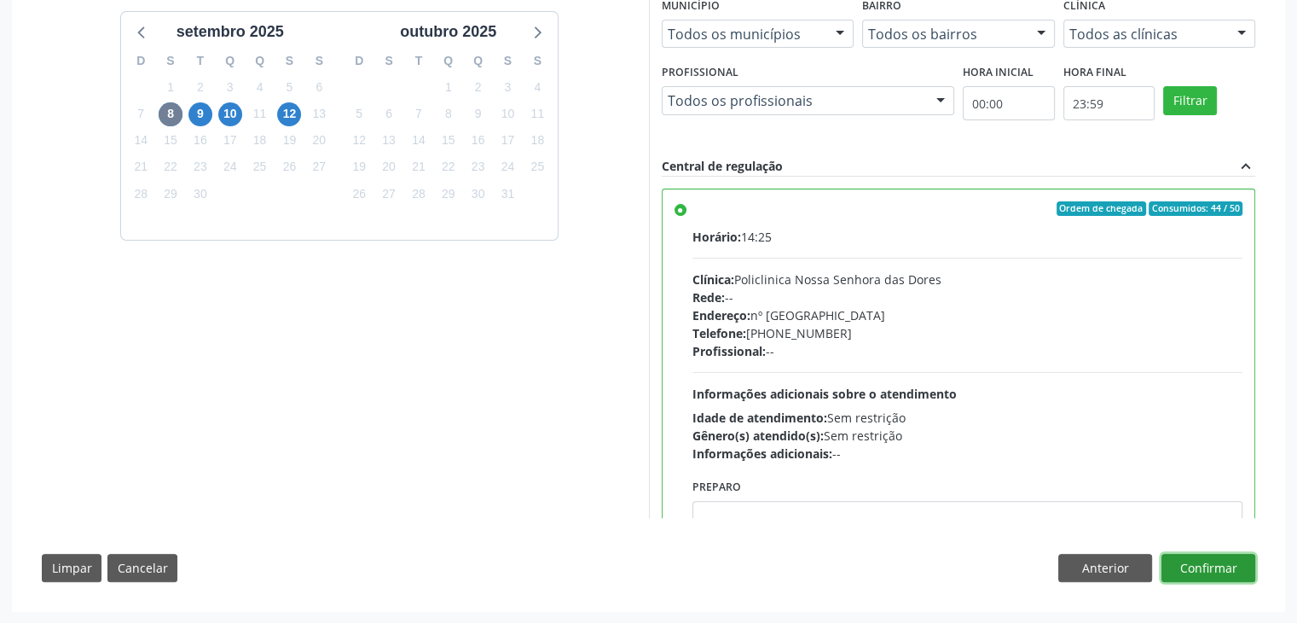
click at [1176, 563] on button "Confirmar" at bounding box center [1209, 568] width 94 height 29
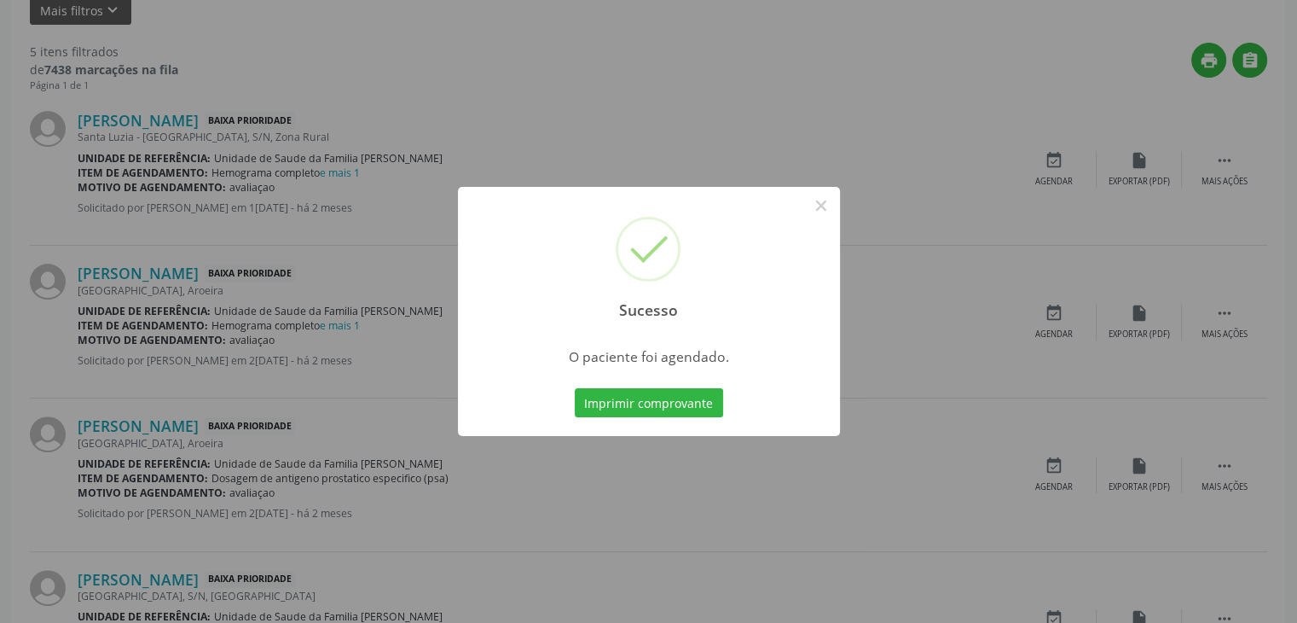
scroll to position [0, 0]
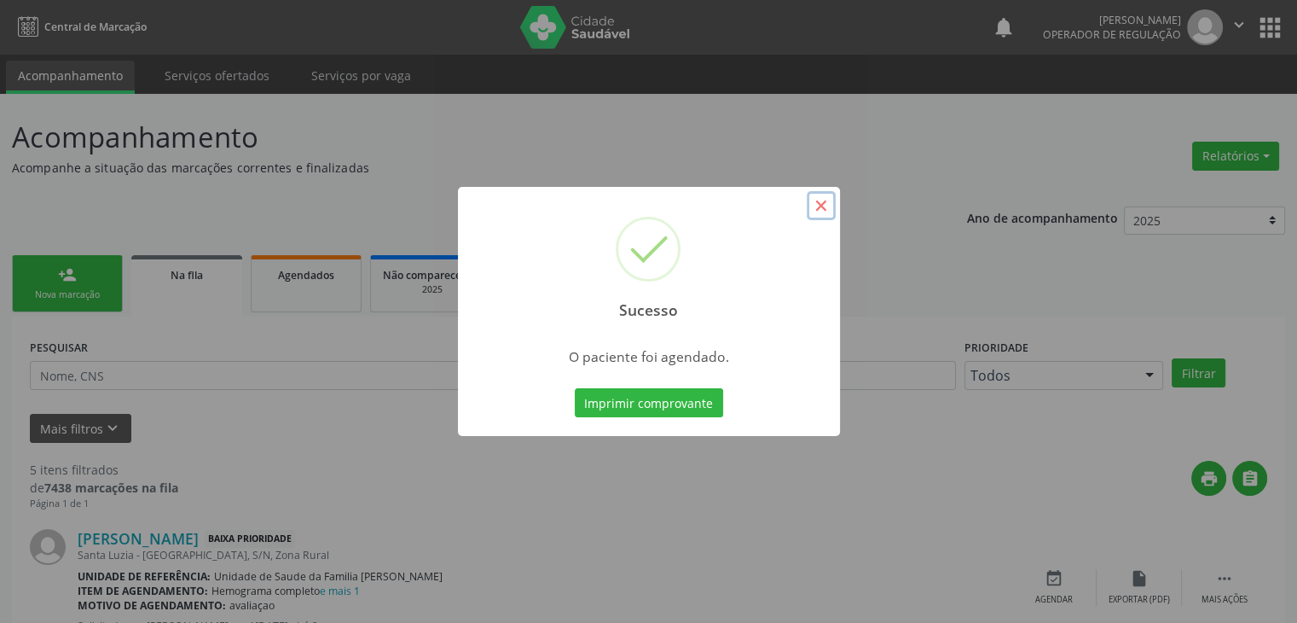
click at [823, 207] on button "×" at bounding box center [821, 205] width 29 height 29
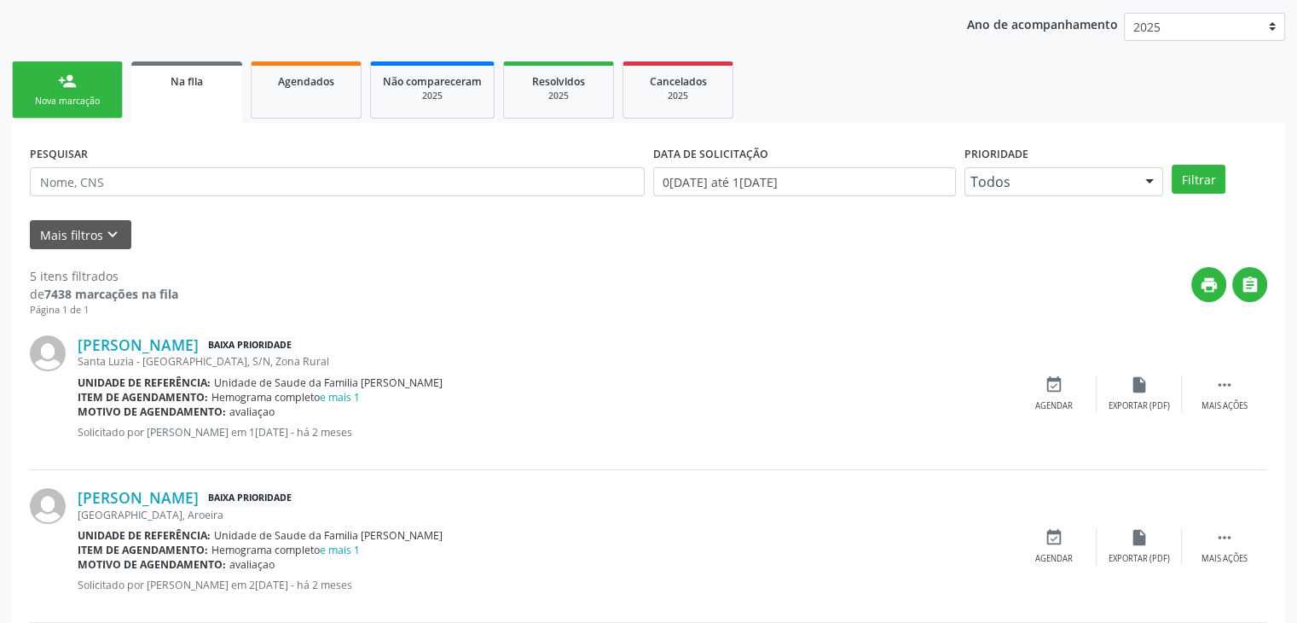
scroll to position [427, 0]
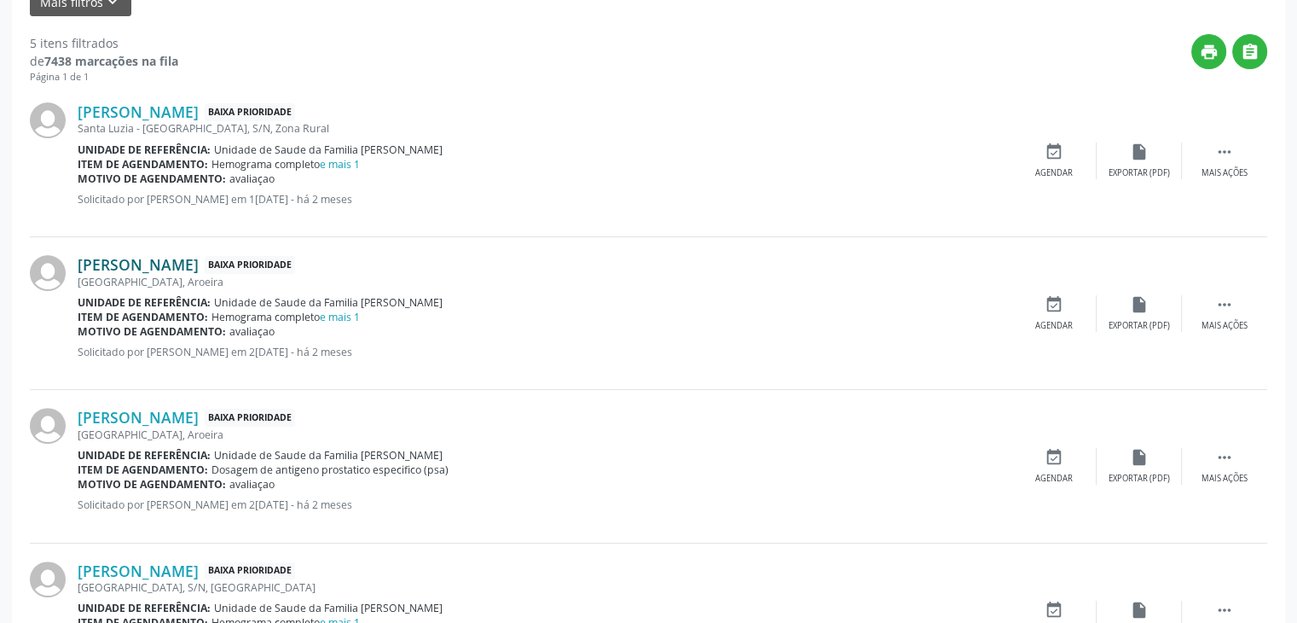
click at [181, 260] on link "Antonio de Souza Gomes" at bounding box center [138, 264] width 121 height 19
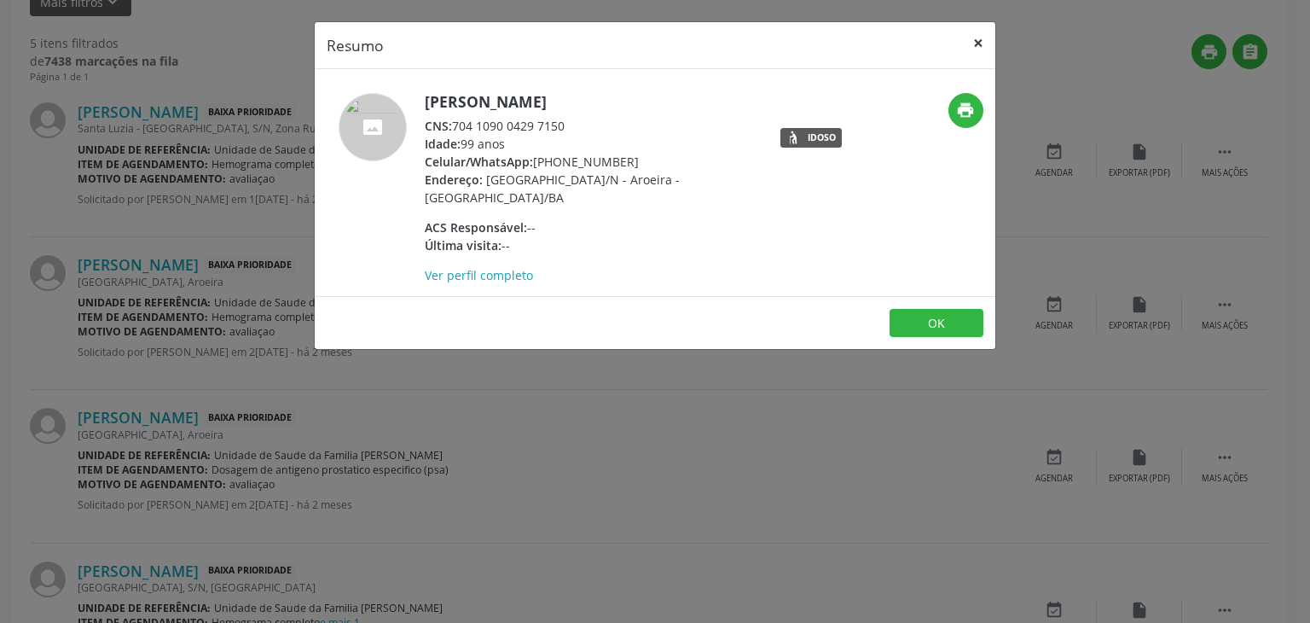
click at [985, 28] on button "×" at bounding box center [978, 43] width 34 height 42
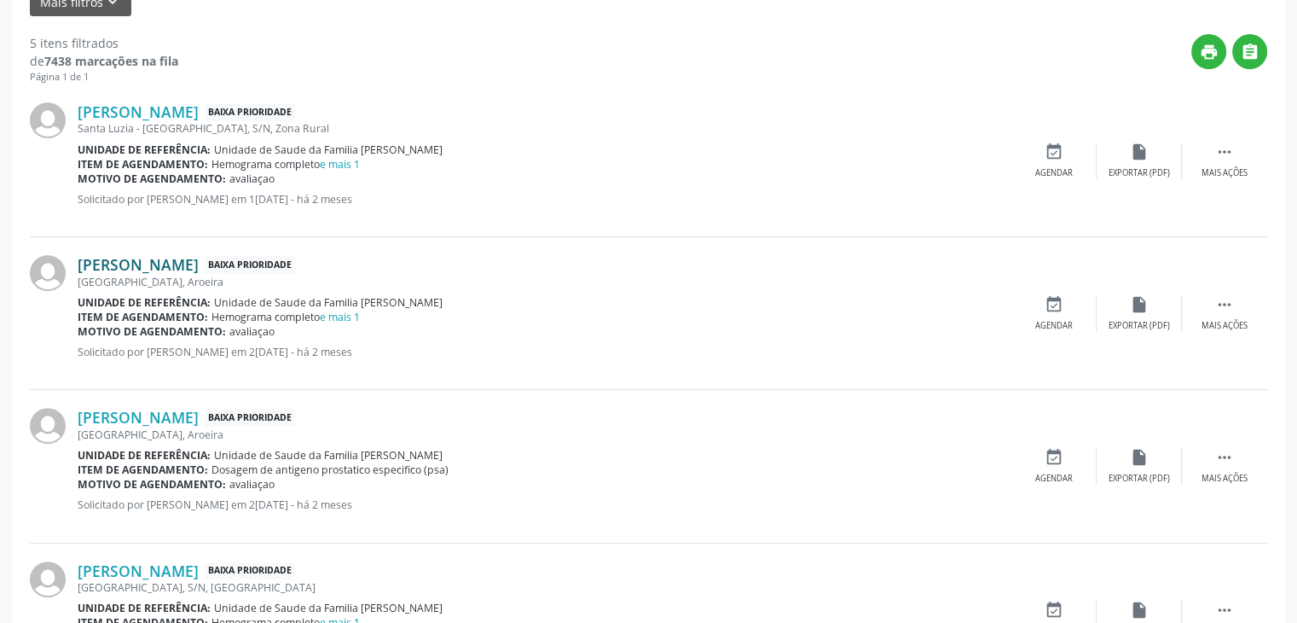
click at [183, 257] on link "Antonio de Souza Gomes" at bounding box center [138, 264] width 121 height 19
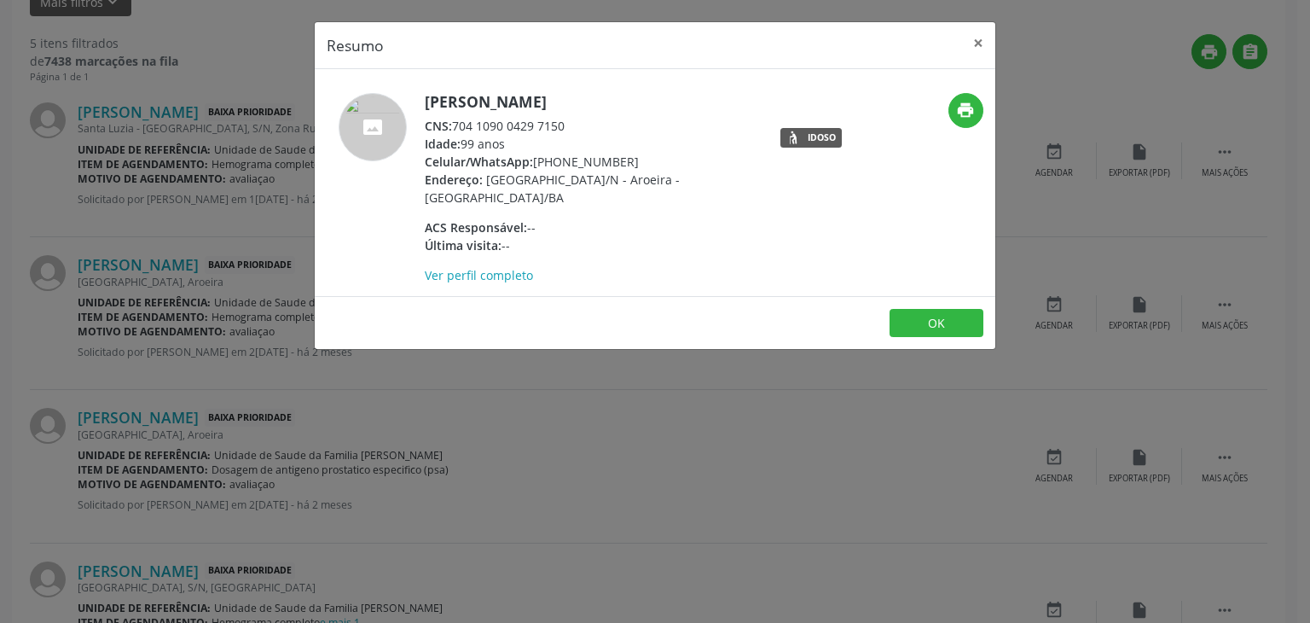
drag, startPoint x: 425, startPoint y: 97, endPoint x: 635, endPoint y: 90, distance: 210.0
click at [635, 90] on div "Antonio de Souza Gomes CNS: 704 1090 0429 7150 Idade: 99 anos Celular/WhatsApp:…" at bounding box center [655, 182] width 681 height 227
copy h5 "Antonio de Souza Gomes"
click at [978, 28] on button "×" at bounding box center [978, 43] width 34 height 42
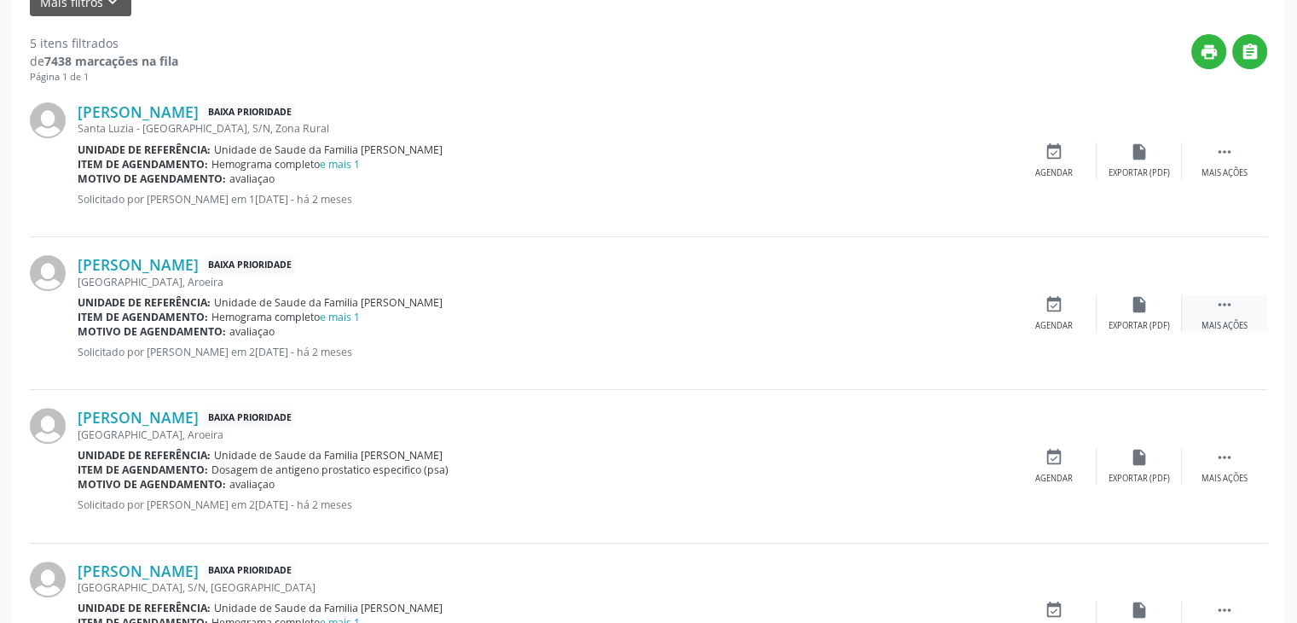
click at [1218, 310] on icon "" at bounding box center [1225, 304] width 19 height 19
click at [1149, 312] on div "edit Editar" at bounding box center [1139, 313] width 85 height 37
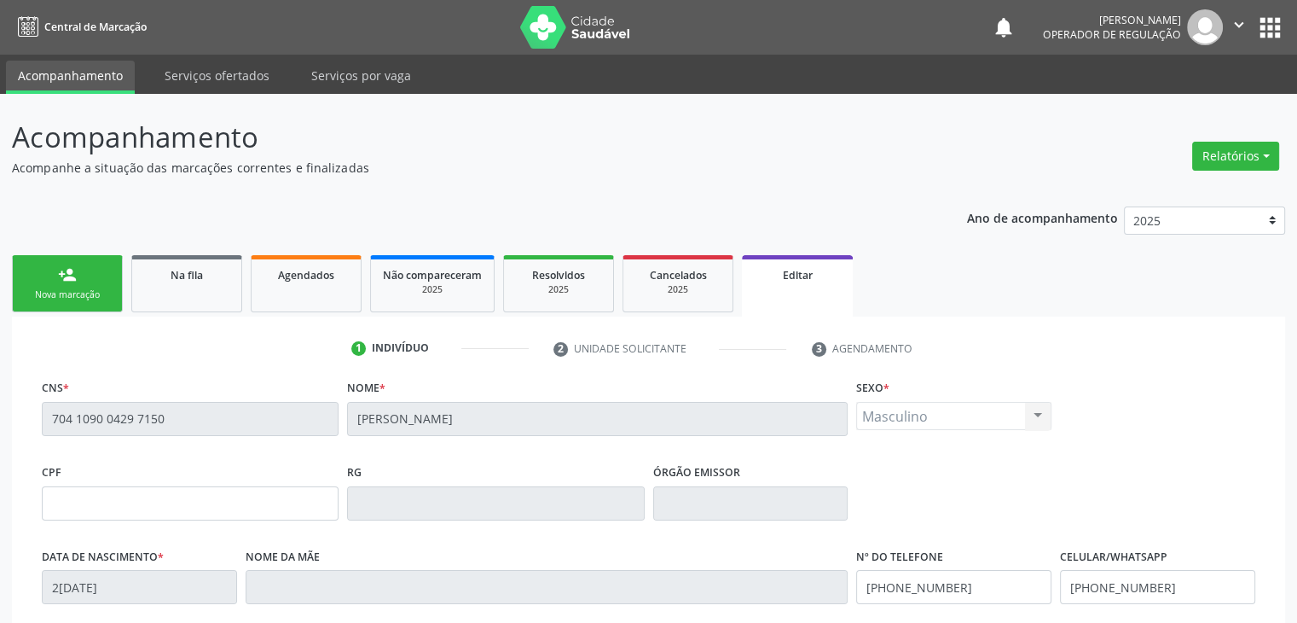
scroll to position [324, 0]
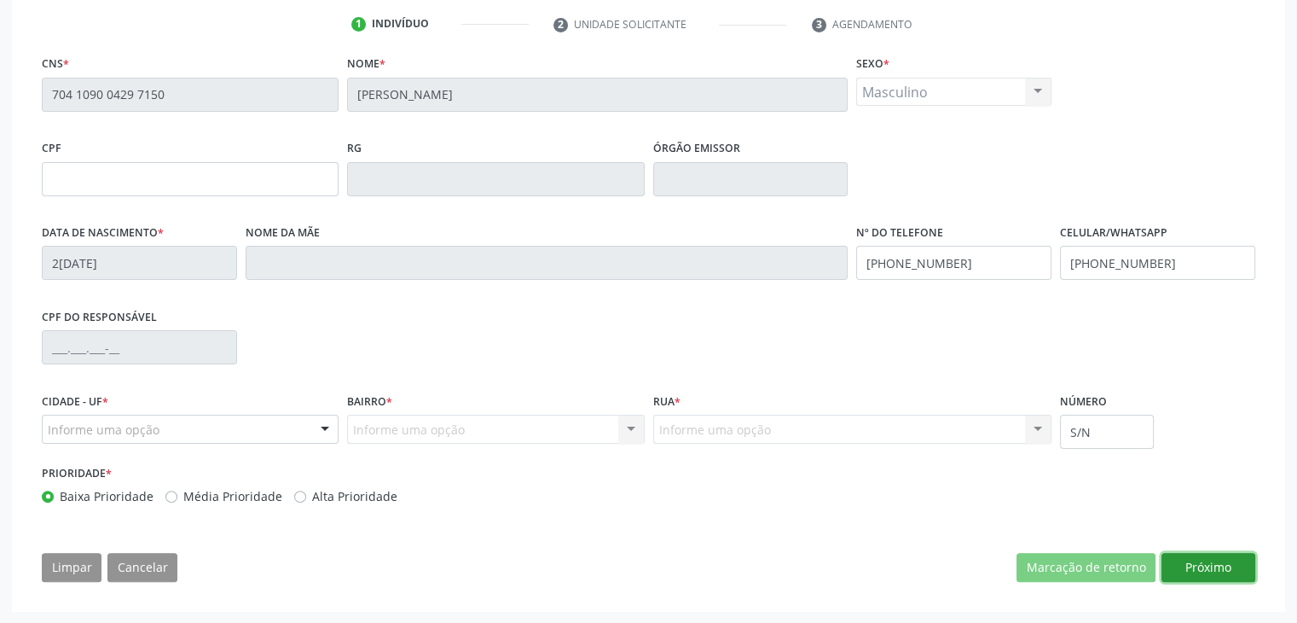
click at [1215, 554] on button "Próximo" at bounding box center [1209, 567] width 94 height 29
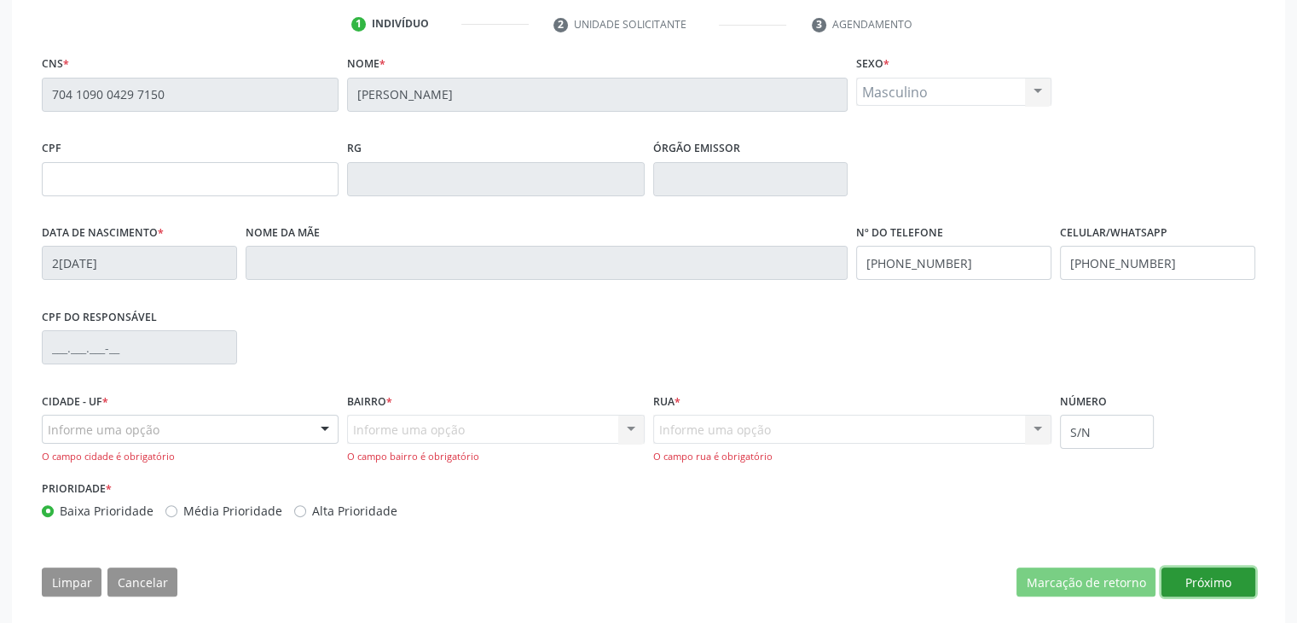
click at [1225, 589] on button "Próximo" at bounding box center [1209, 581] width 94 height 29
drag, startPoint x: 68, startPoint y: 425, endPoint x: 81, endPoint y: 427, distance: 12.9
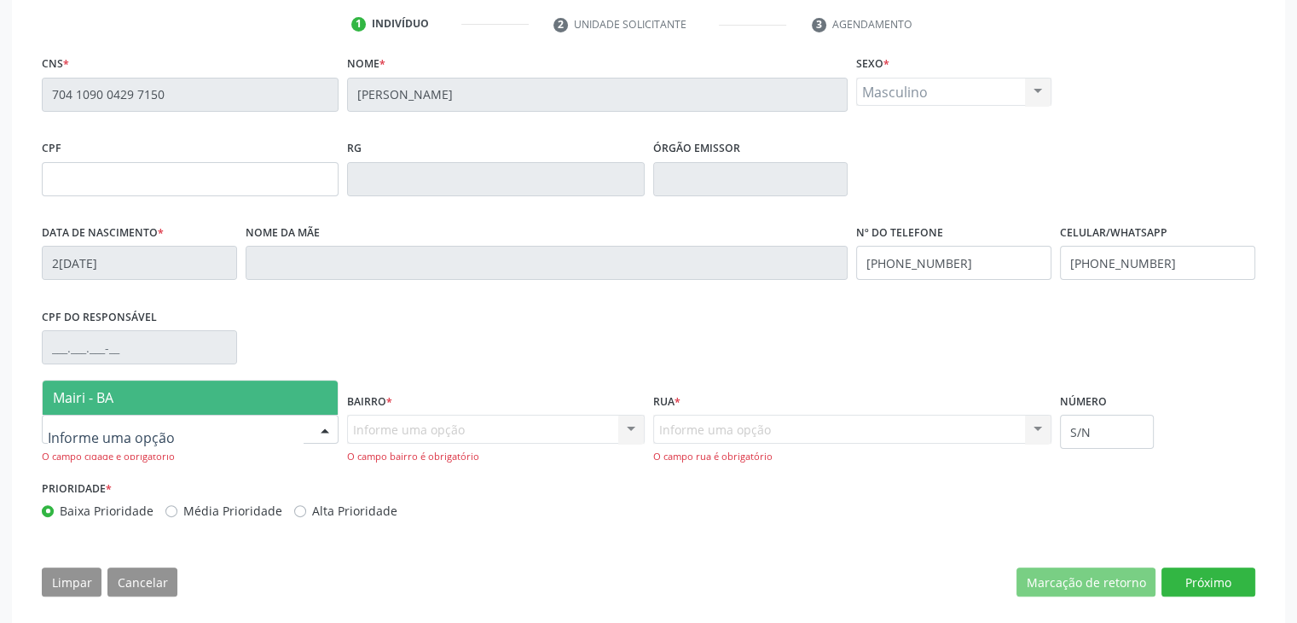
click at [109, 406] on span "Mairi - BA" at bounding box center [190, 397] width 295 height 34
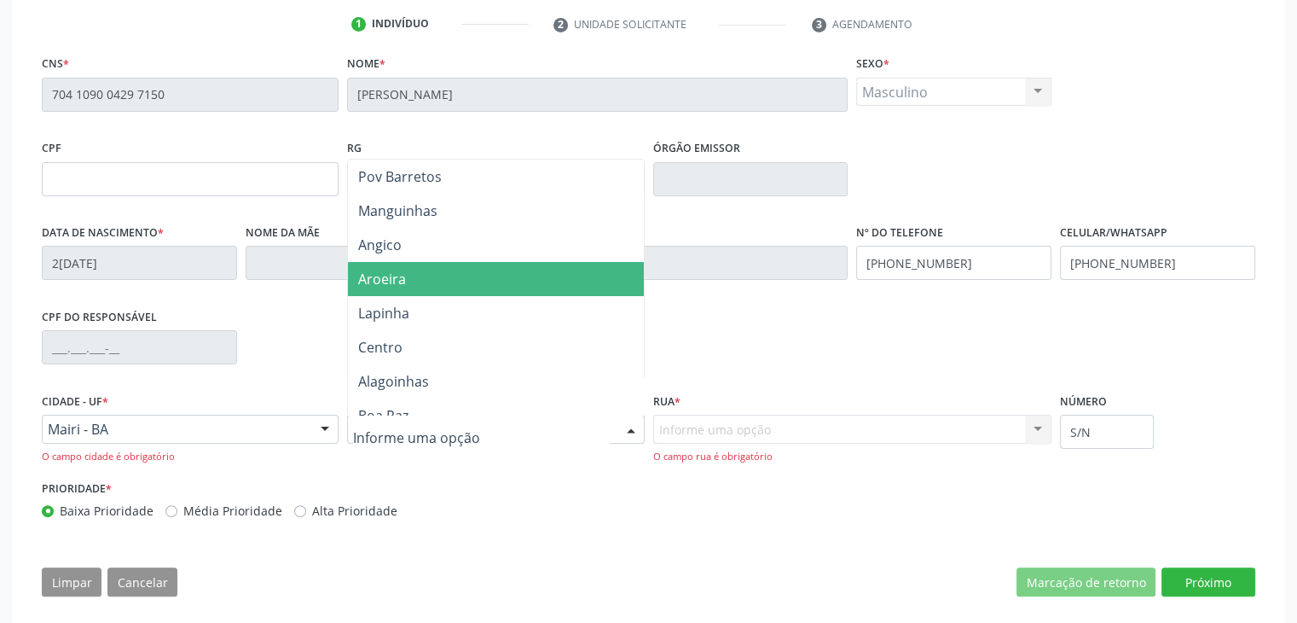
click at [415, 282] on span "Aroeira" at bounding box center [495, 279] width 295 height 34
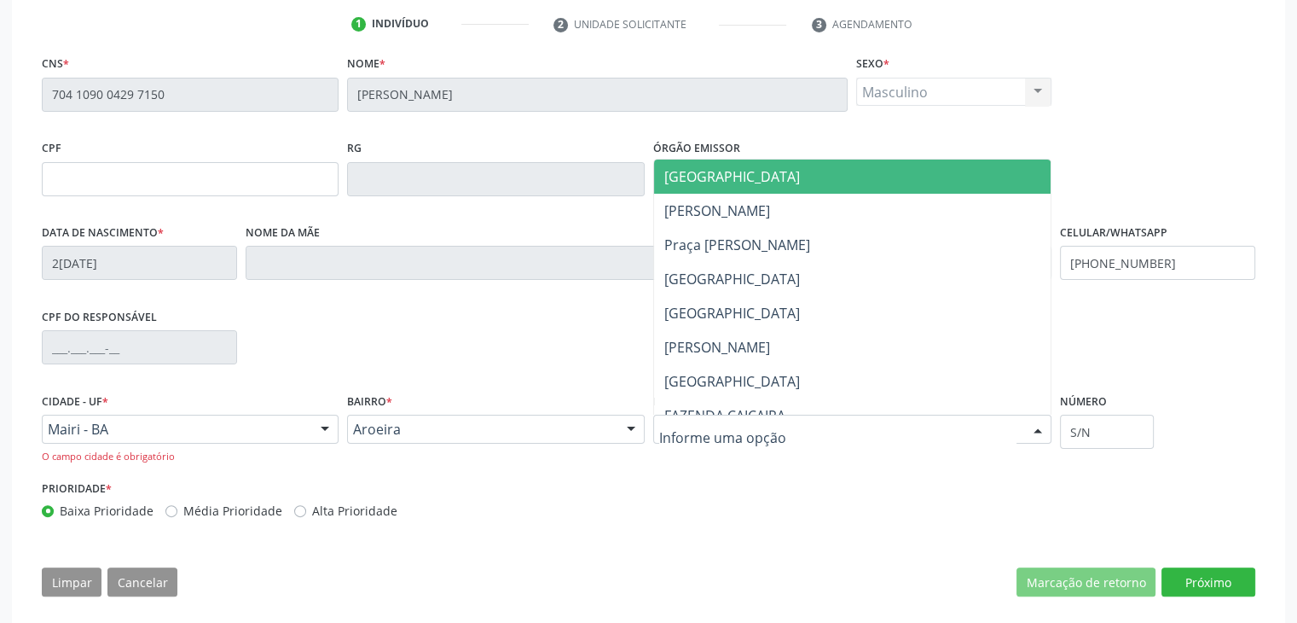
click at [709, 175] on span "Rua da Usina" at bounding box center [732, 176] width 136 height 19
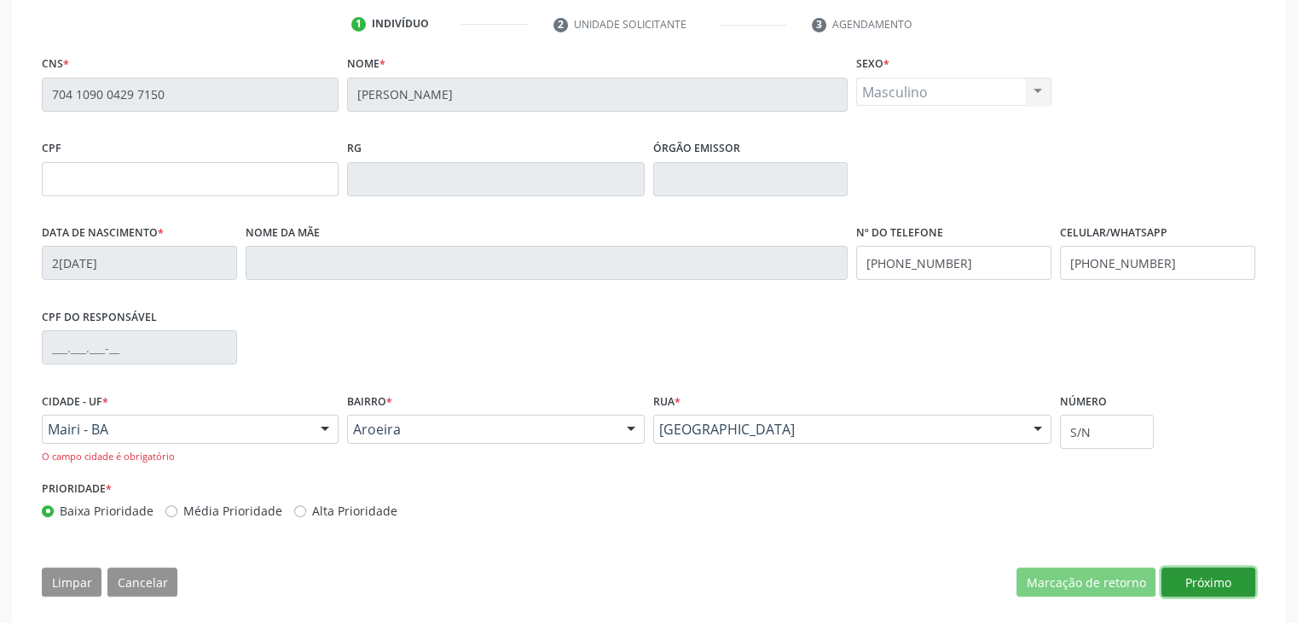
click at [1213, 573] on button "Próximo" at bounding box center [1209, 581] width 94 height 29
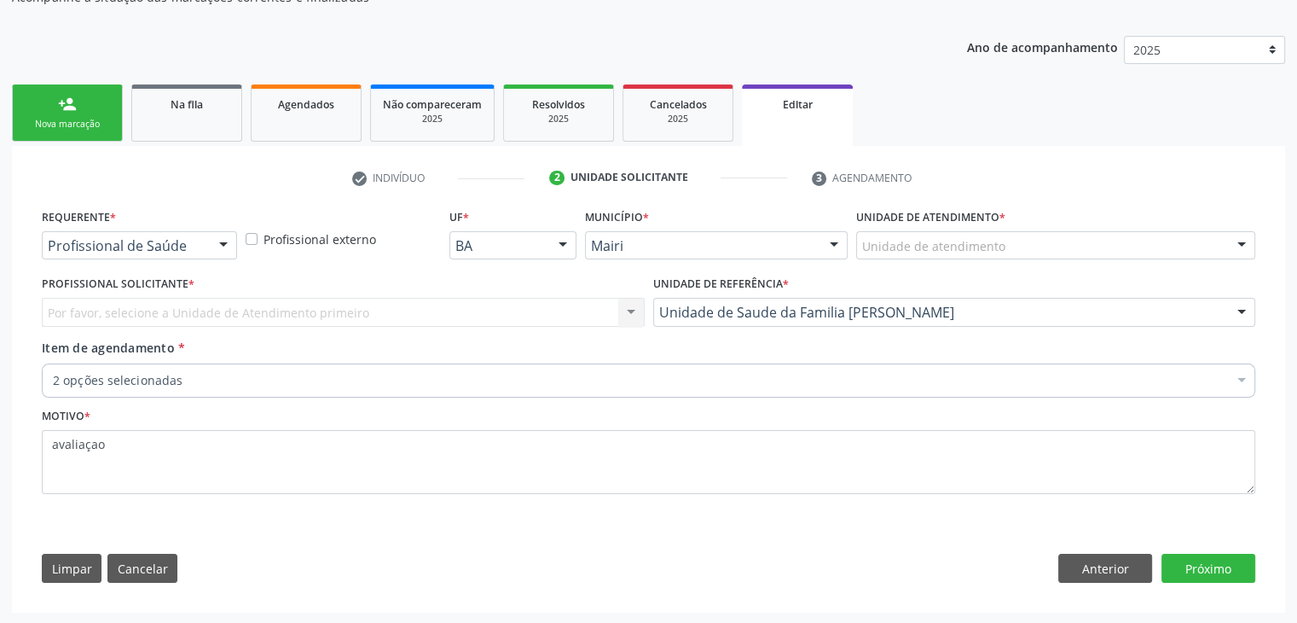
click at [171, 387] on div "2 opções selecionadas" at bounding box center [649, 380] width 1214 height 34
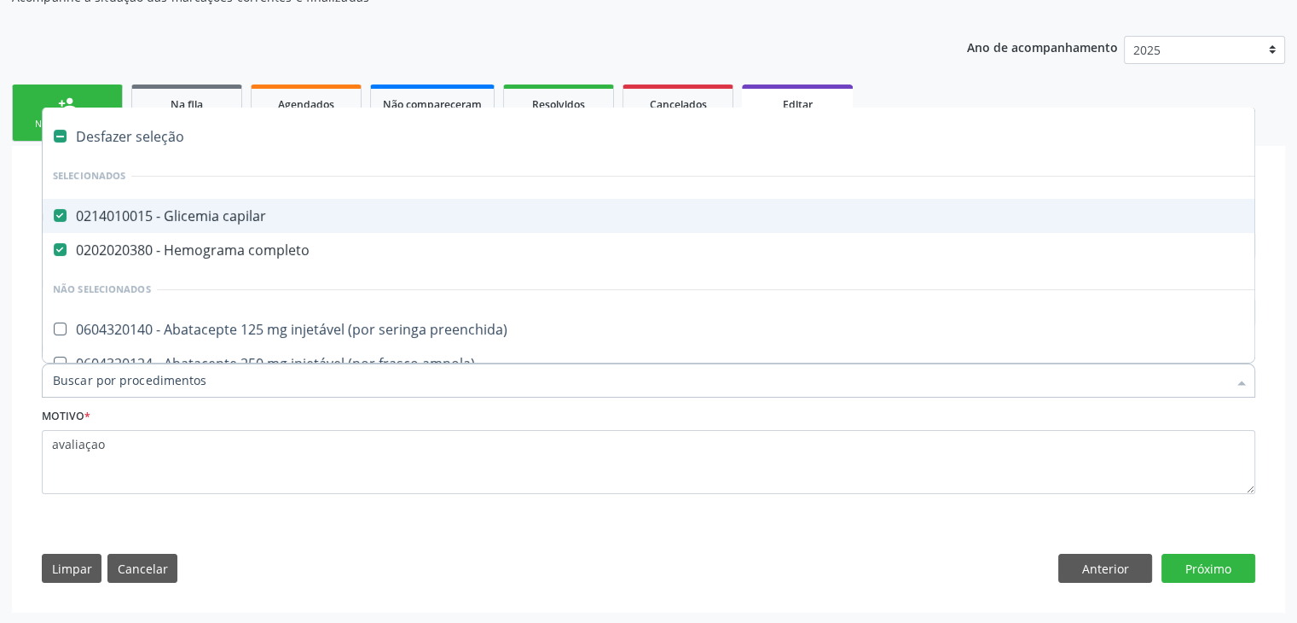
click at [130, 142] on div "Desfazer seleção" at bounding box center [709, 136] width 1333 height 34
checkbox capilar "false"
checkbox completo "false"
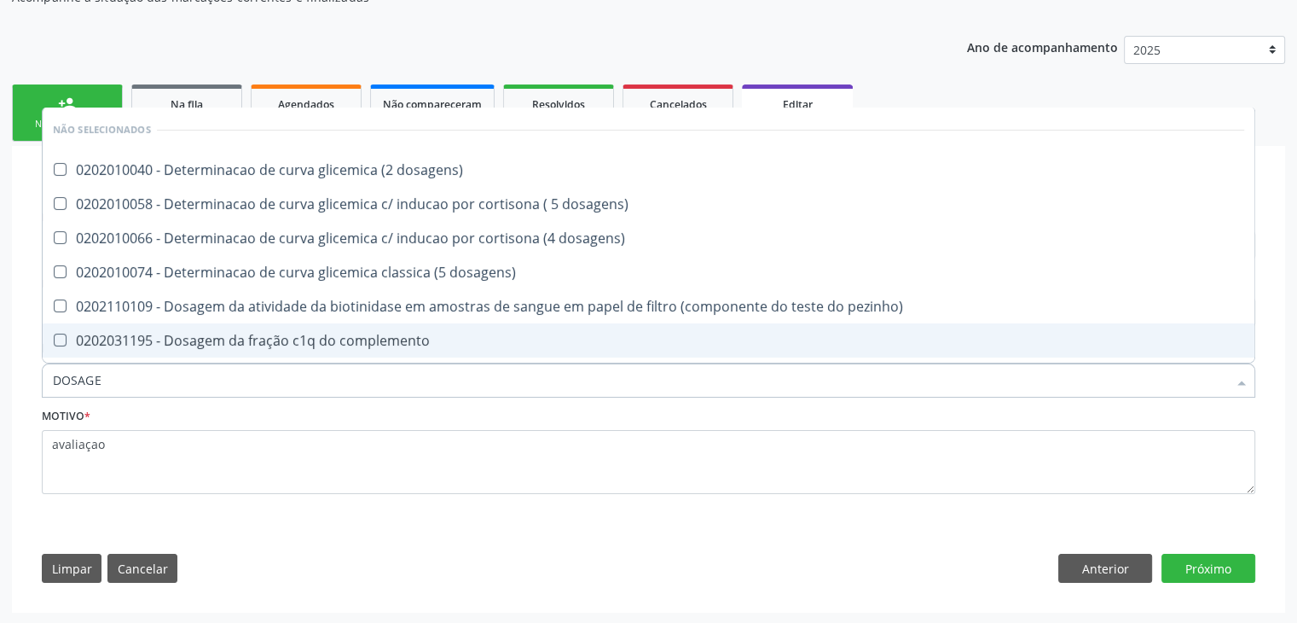
type input "DOSAGEM DE TSH"
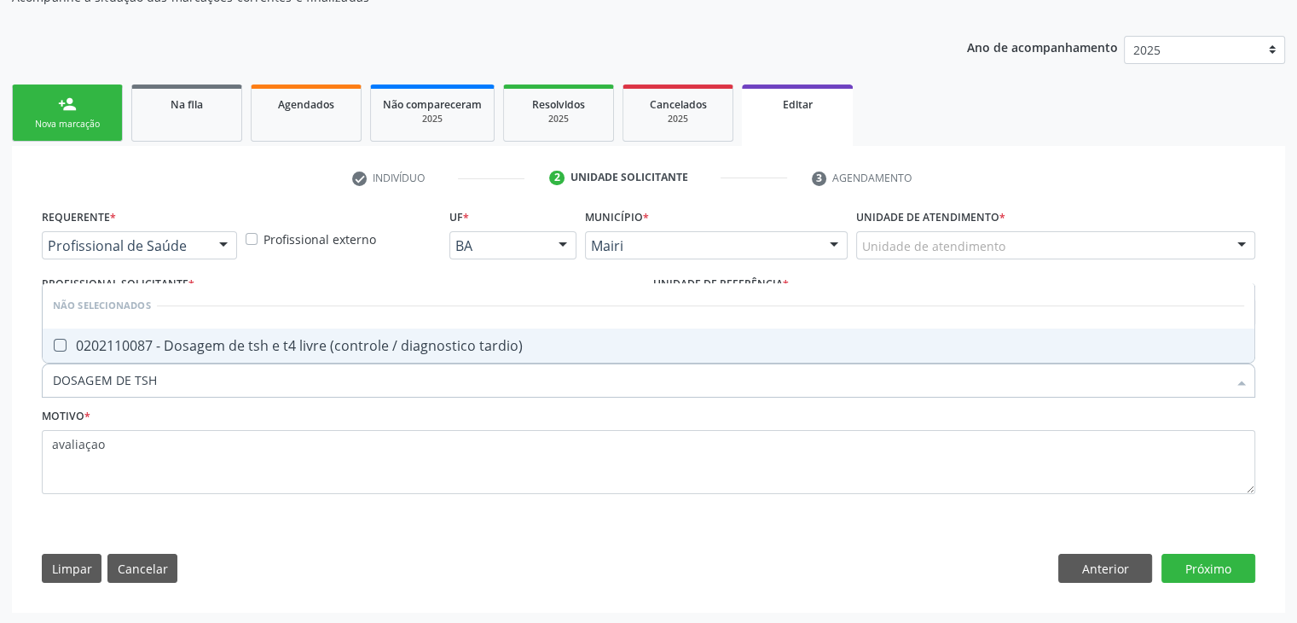
click at [289, 332] on span "0202110087 - Dosagem de tsh e t4 livre (controle / diagnostico tardio)" at bounding box center [649, 345] width 1212 height 34
checkbox tardio\) "true"
drag, startPoint x: 1219, startPoint y: 578, endPoint x: 1103, endPoint y: 577, distance: 116.0
click at [1220, 579] on button "Próximo" at bounding box center [1209, 568] width 94 height 29
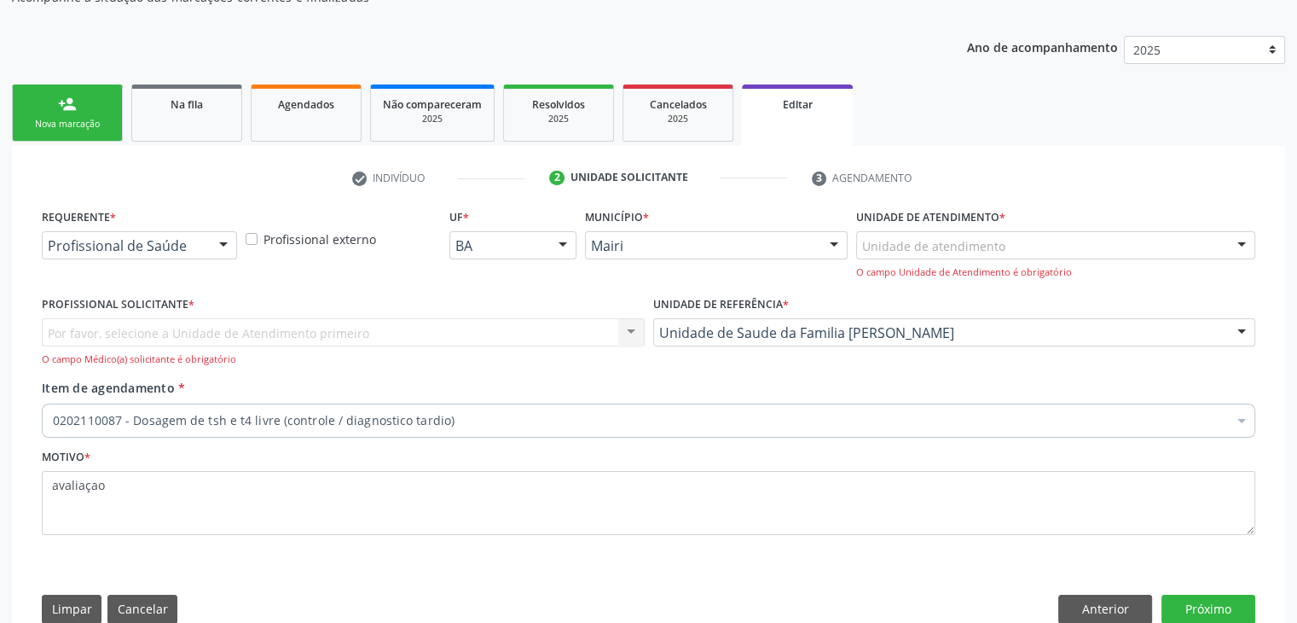
click at [991, 210] on label "Unidade de atendimento *" at bounding box center [930, 218] width 149 height 26
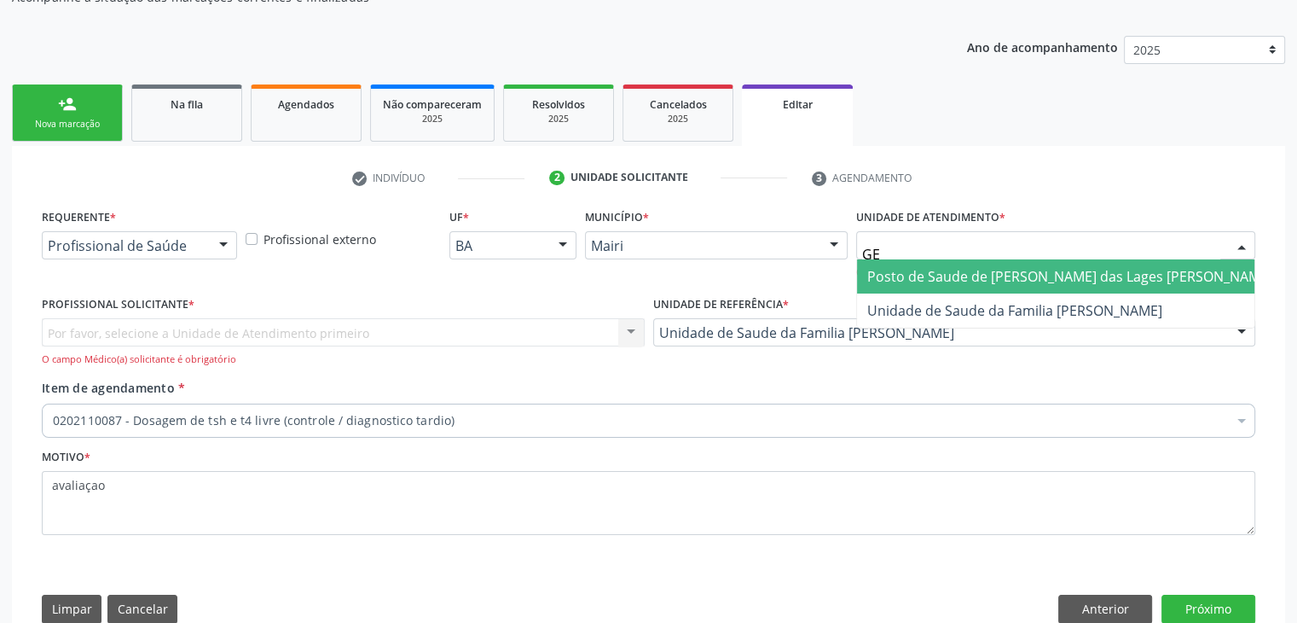
type input "GER"
click at [949, 272] on span "Unidade de Saude da Familia [PERSON_NAME]" at bounding box center [1015, 276] width 295 height 19
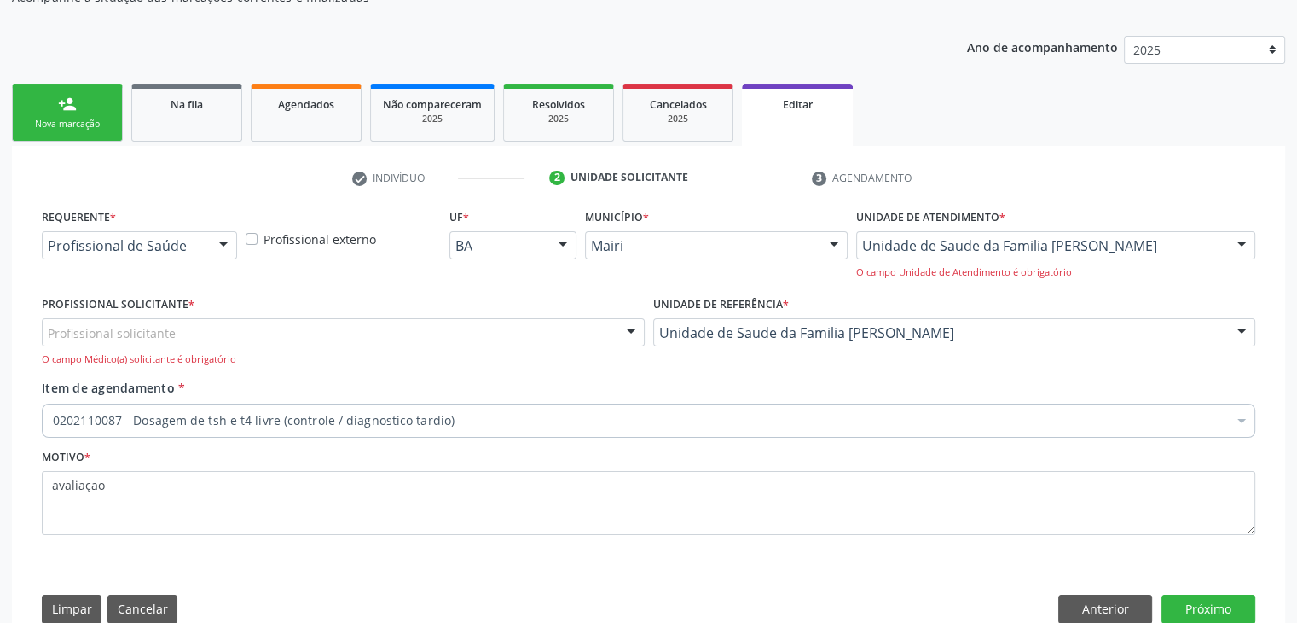
click at [242, 333] on div "Profissional solicitante" at bounding box center [343, 332] width 603 height 29
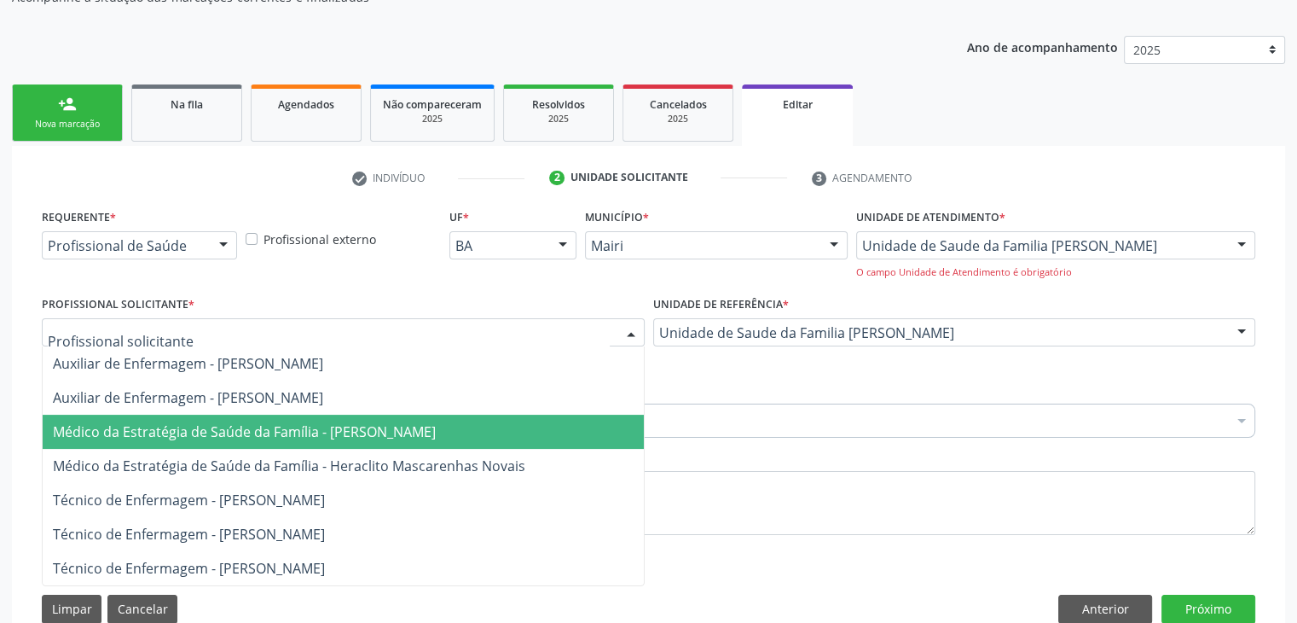
click at [276, 434] on span "Médico da Estratégia de Saúde da Família - Guilherme Seixas Barreto Dourado" at bounding box center [244, 431] width 383 height 19
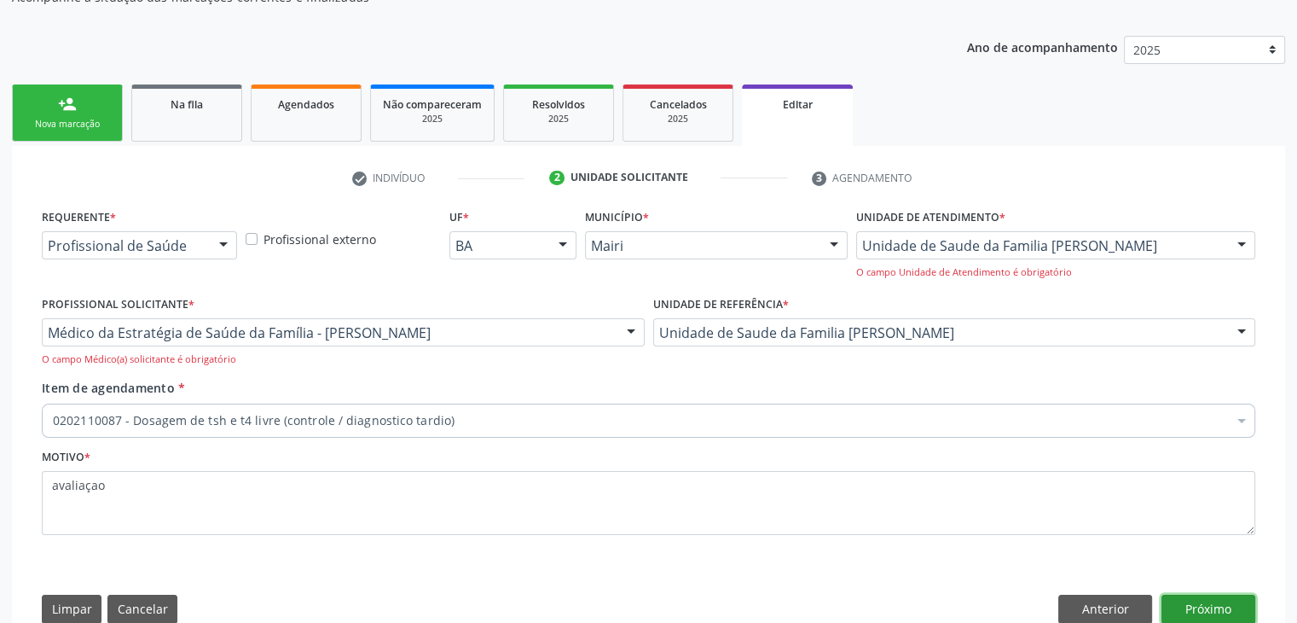
click at [1223, 607] on button "Próximo" at bounding box center [1209, 609] width 94 height 29
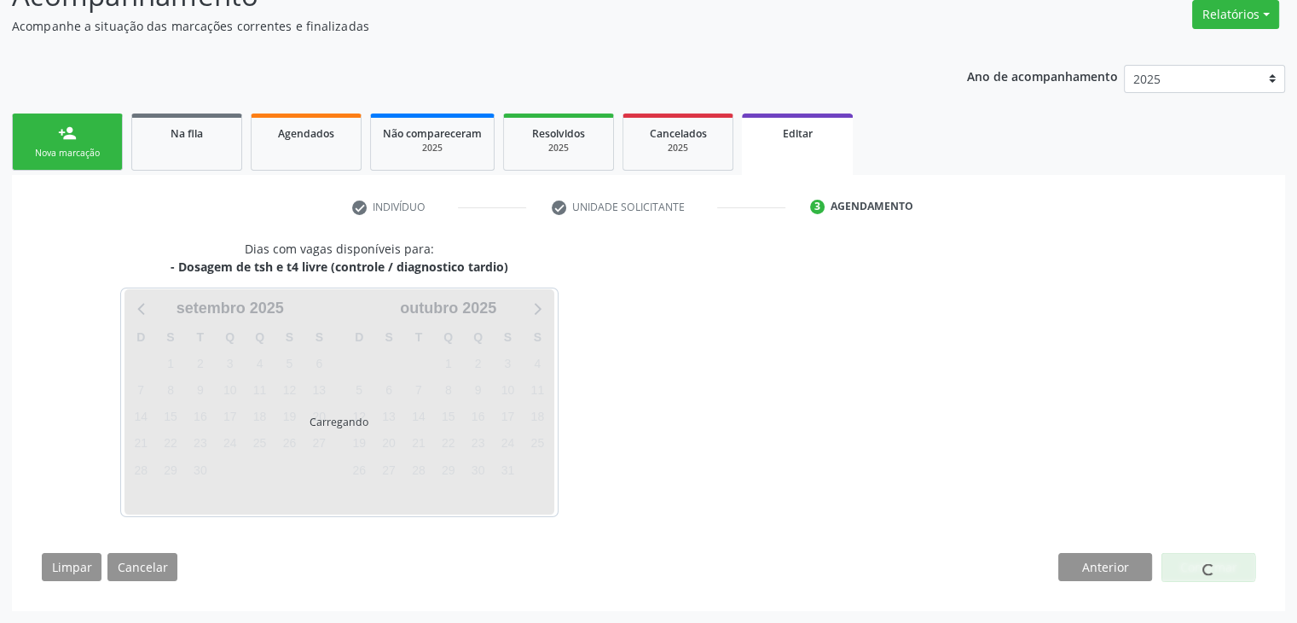
scroll to position [141, 0]
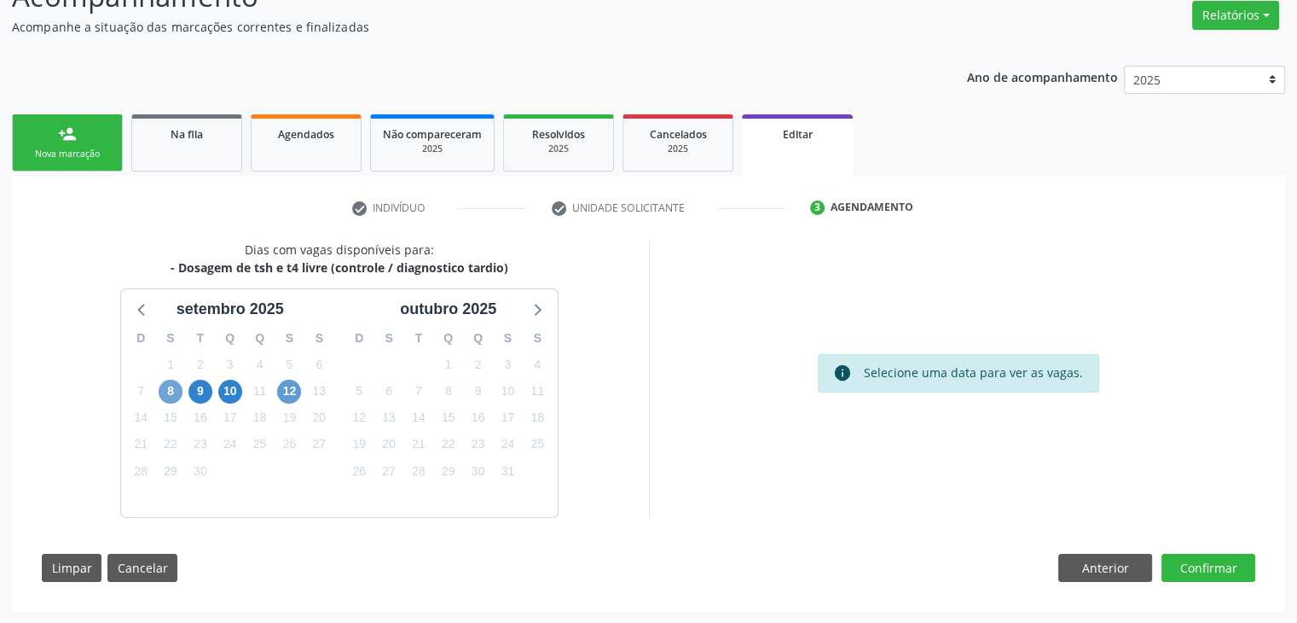
drag, startPoint x: 174, startPoint y: 383, endPoint x: 283, endPoint y: 391, distance: 109.5
click at [174, 383] on span "8" at bounding box center [171, 392] width 24 height 24
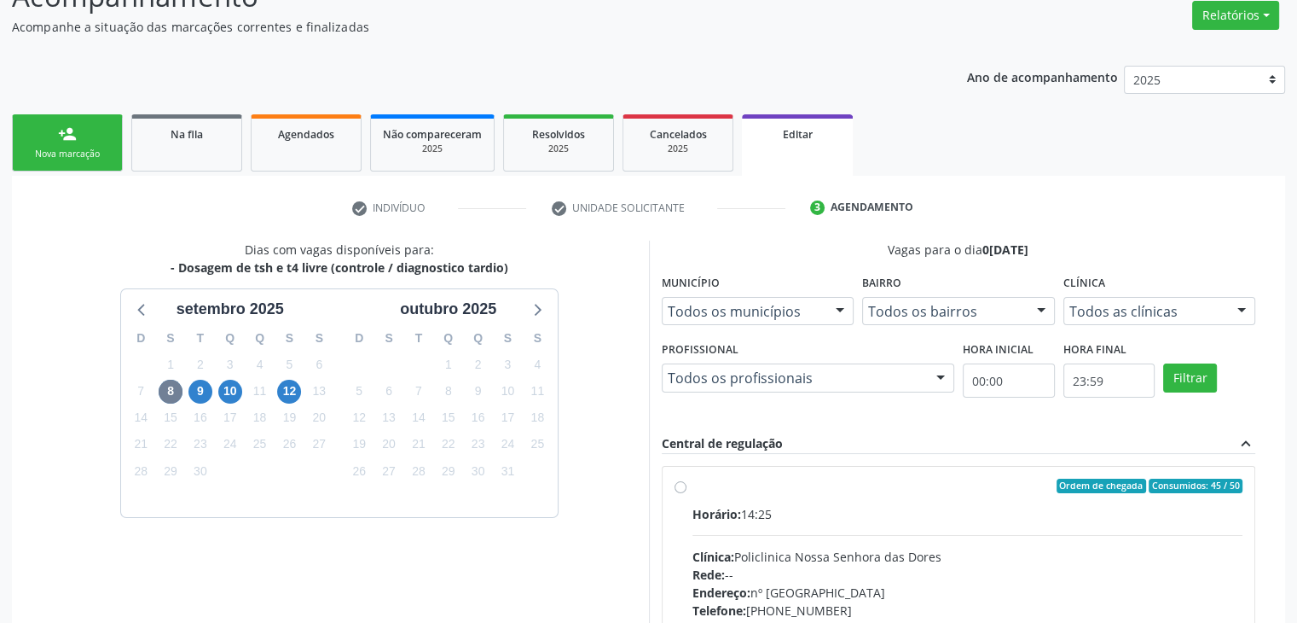
click at [915, 514] on div "Horário: 14:25" at bounding box center [968, 514] width 551 height 18
click at [687, 494] on input "Ordem de chegada Consumidos: 45 / 50 Horário: 14:25 Clínica: Policlinica Nossa …" at bounding box center [681, 486] width 12 height 15
radio input "true"
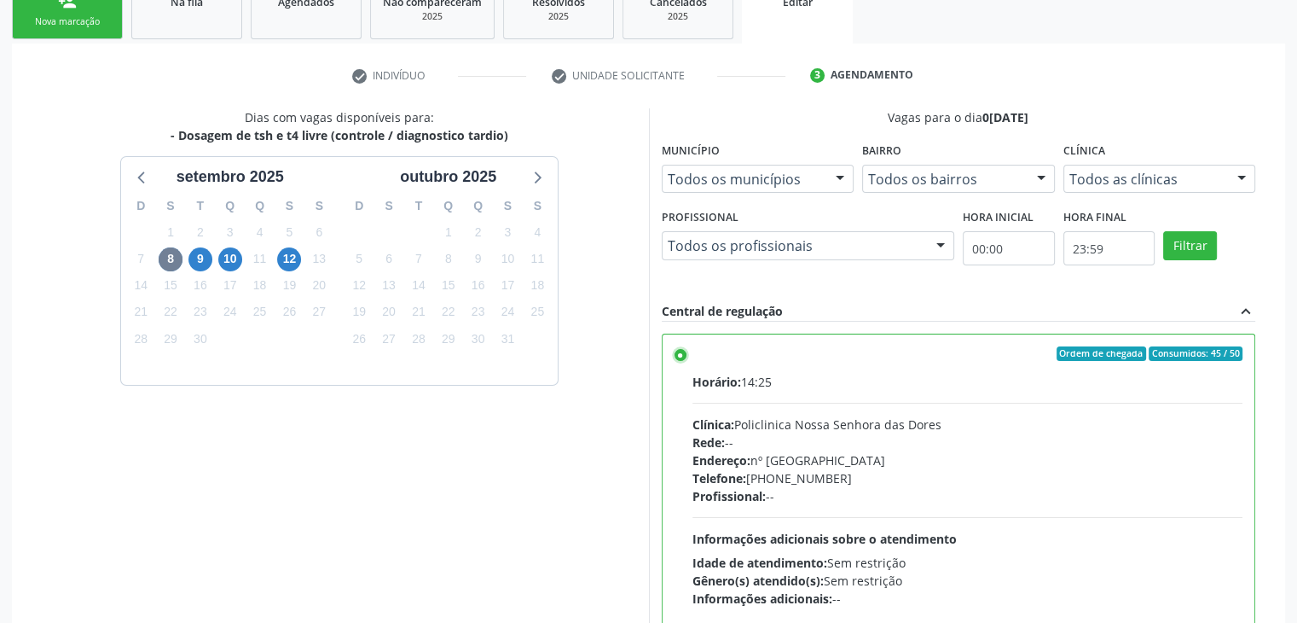
scroll to position [418, 0]
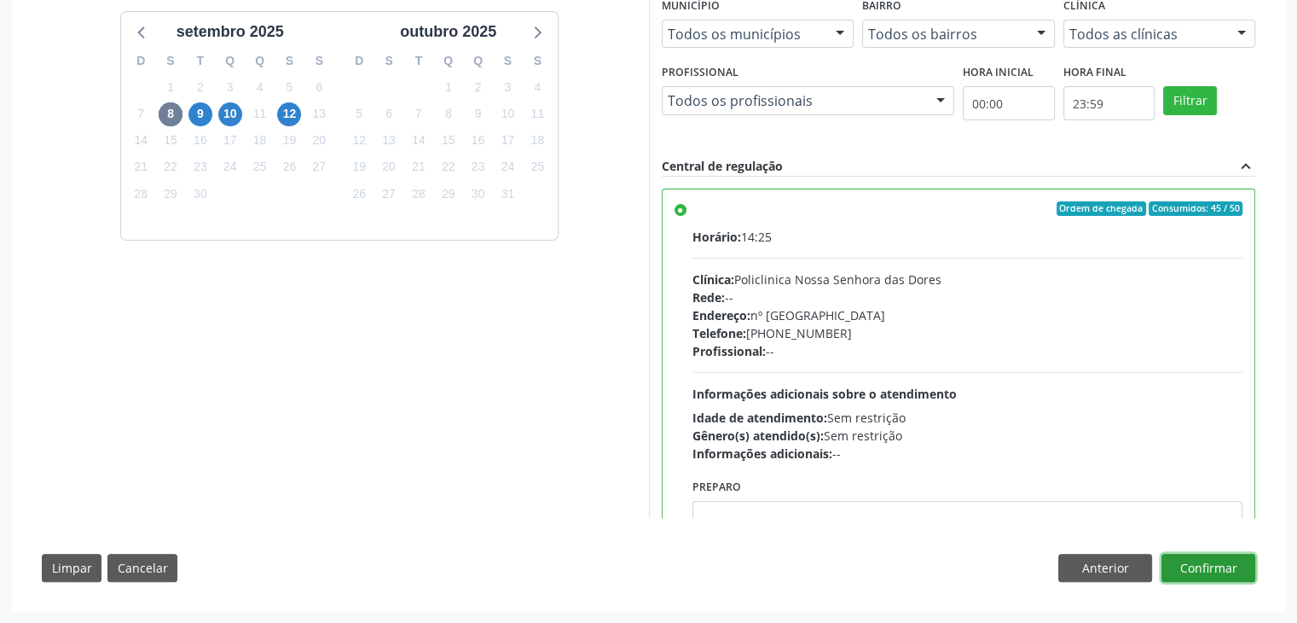
click at [1234, 559] on button "Confirmar" at bounding box center [1209, 568] width 94 height 29
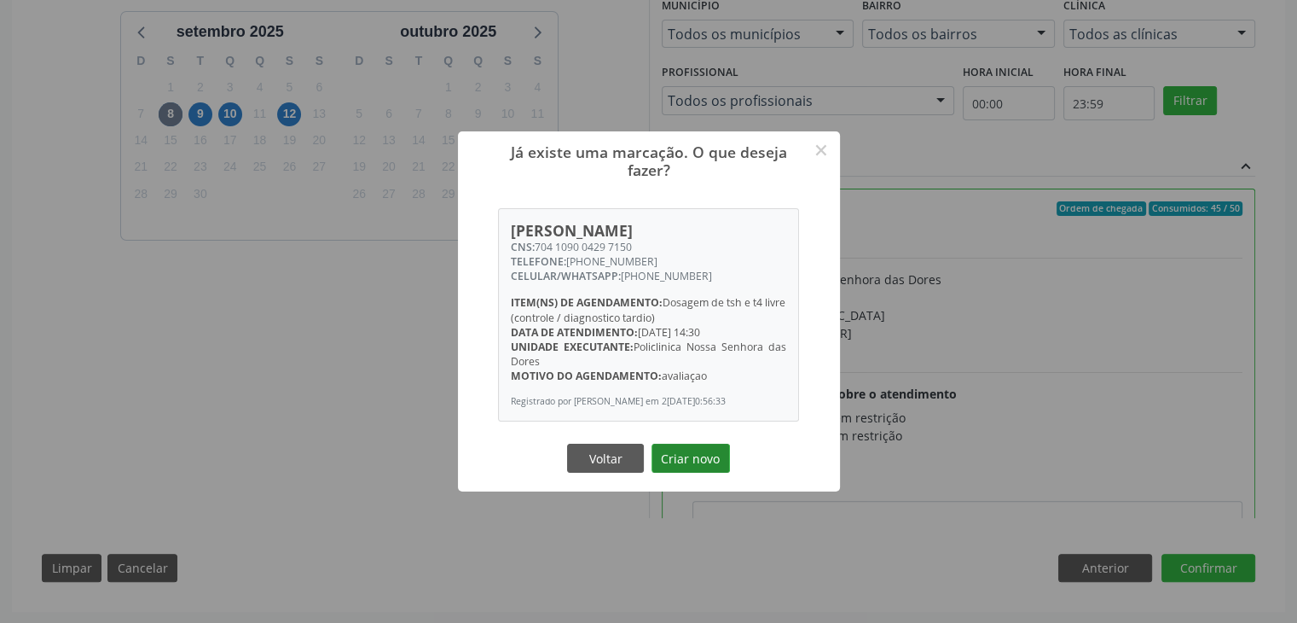
click at [686, 472] on button "Criar novo" at bounding box center [691, 458] width 78 height 29
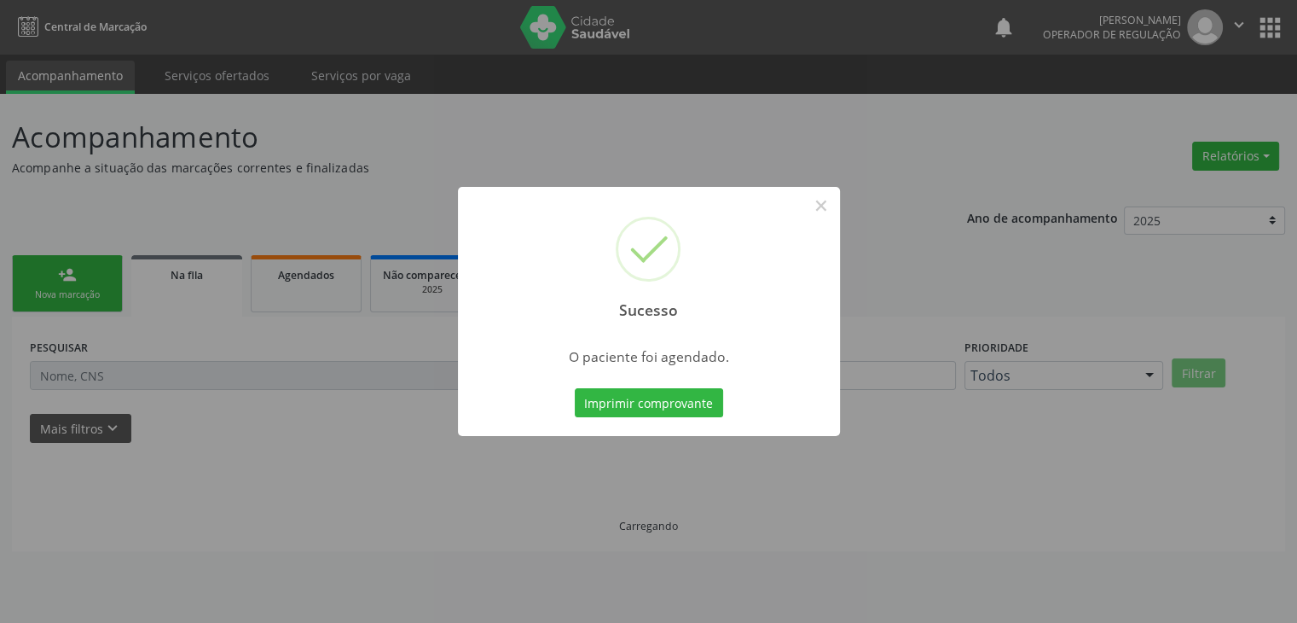
scroll to position [0, 0]
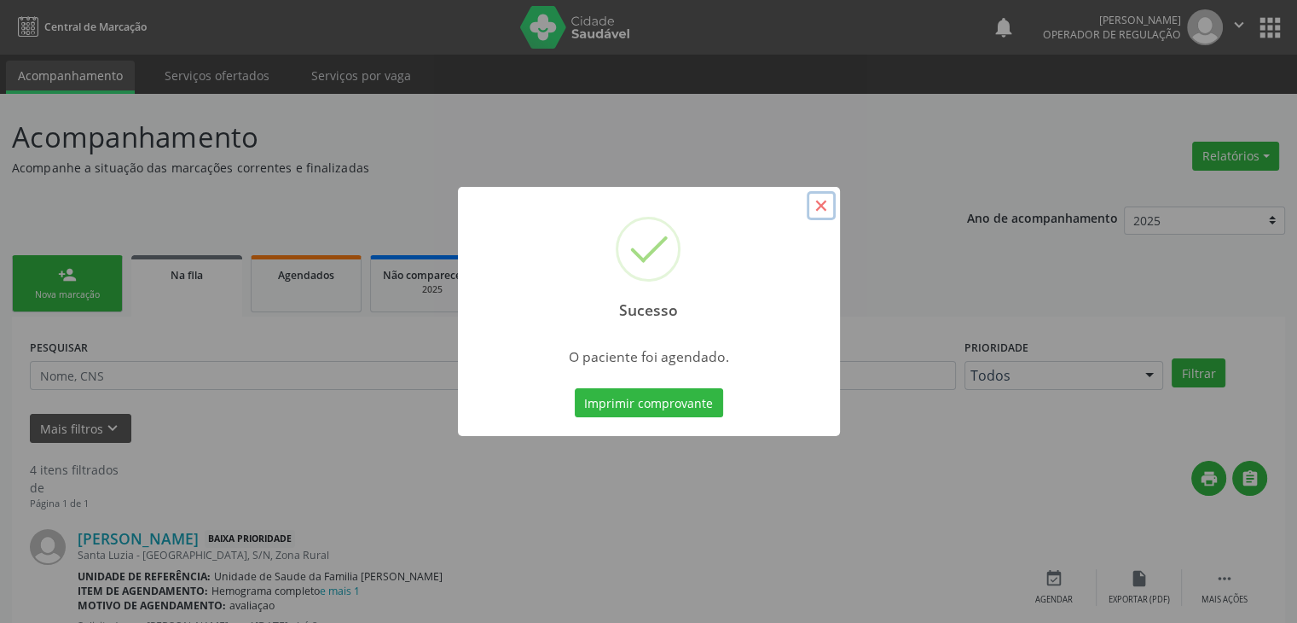
click at [824, 202] on button "×" at bounding box center [821, 205] width 29 height 29
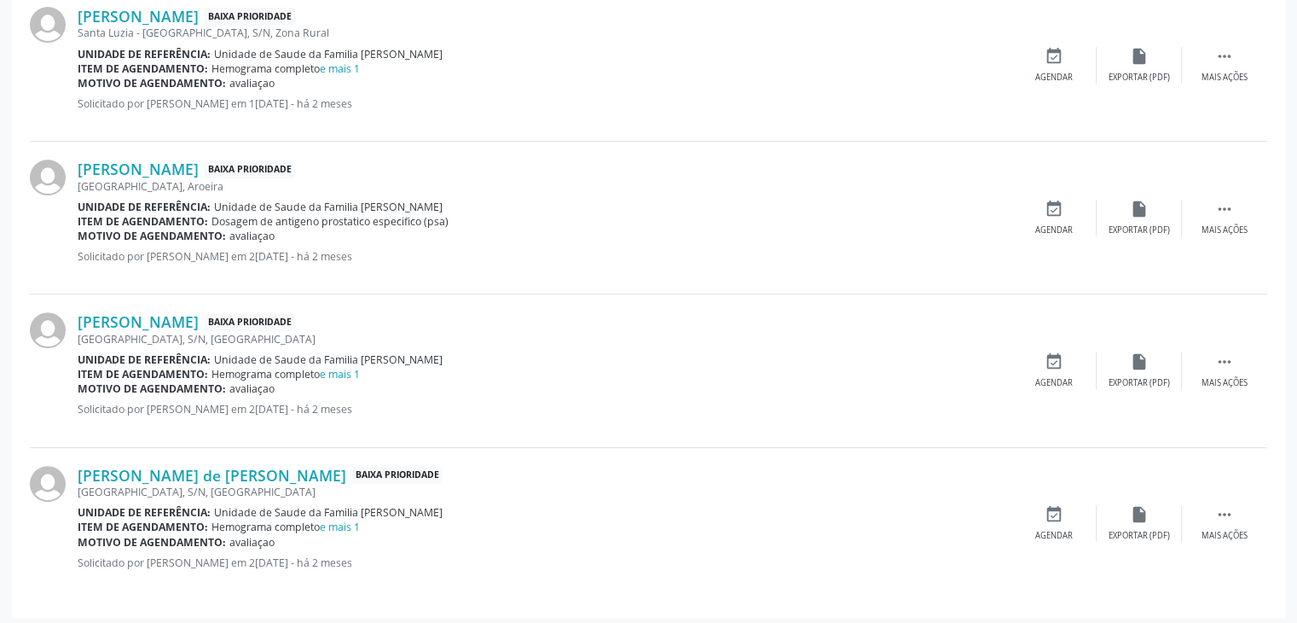
scroll to position [527, 0]
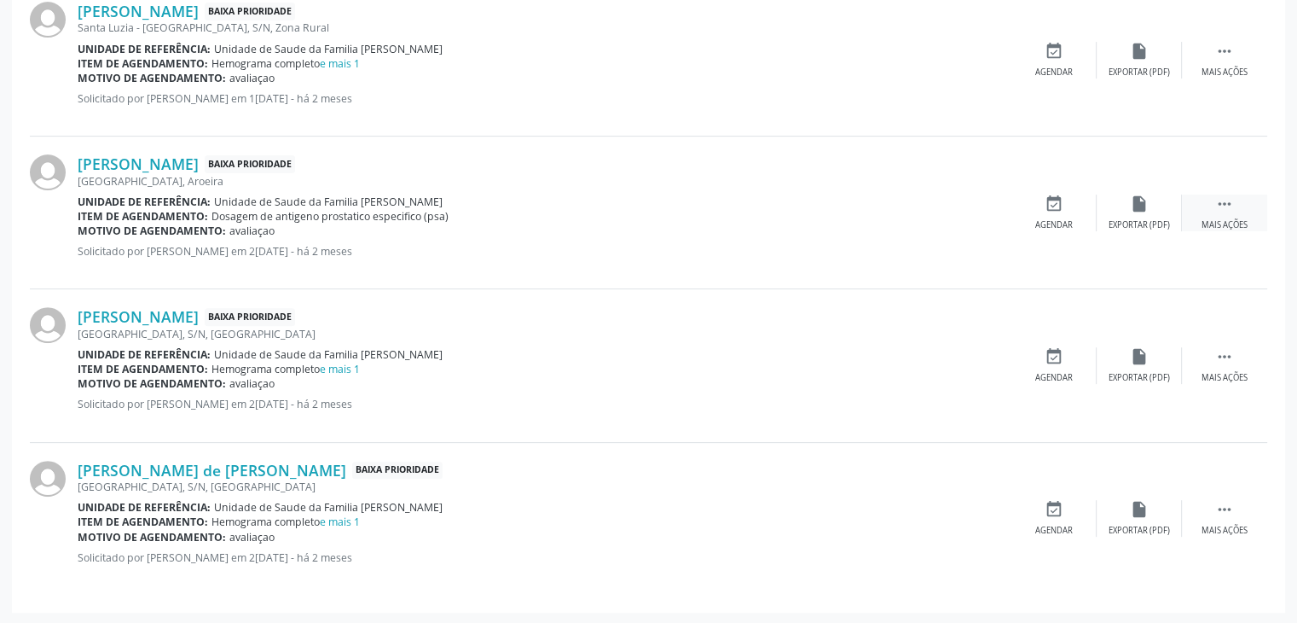
click at [1208, 202] on div " Mais ações" at bounding box center [1224, 212] width 85 height 37
click at [1115, 209] on div "edit Editar" at bounding box center [1139, 212] width 85 height 37
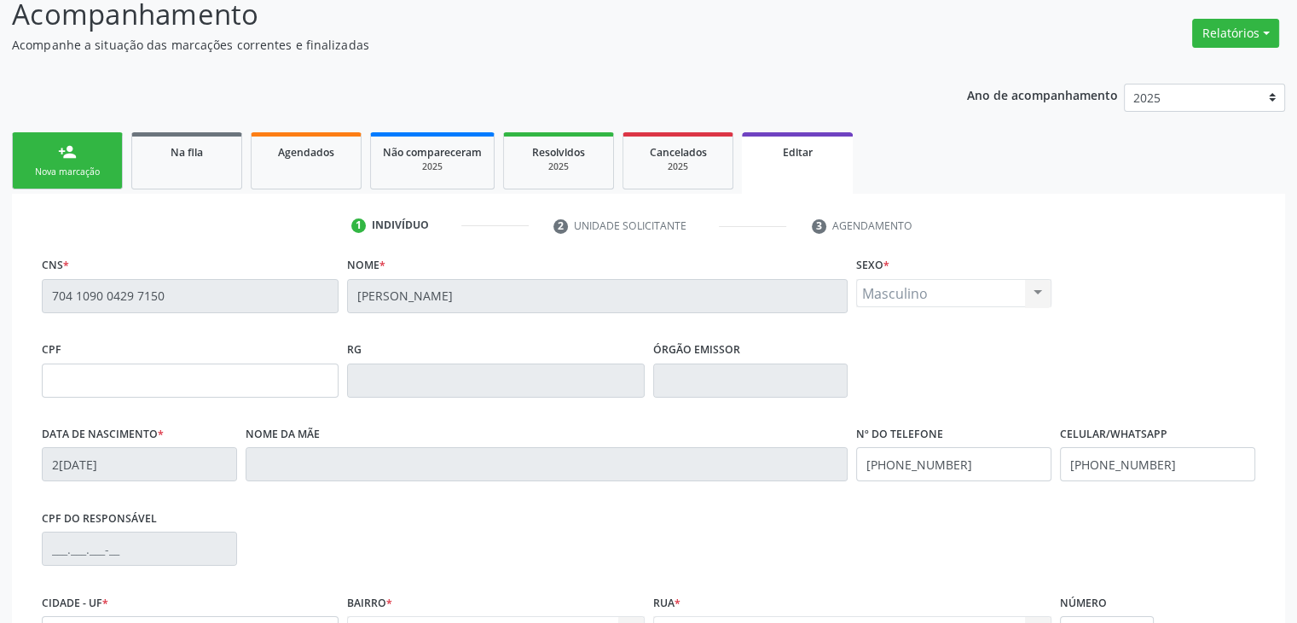
scroll to position [324, 0]
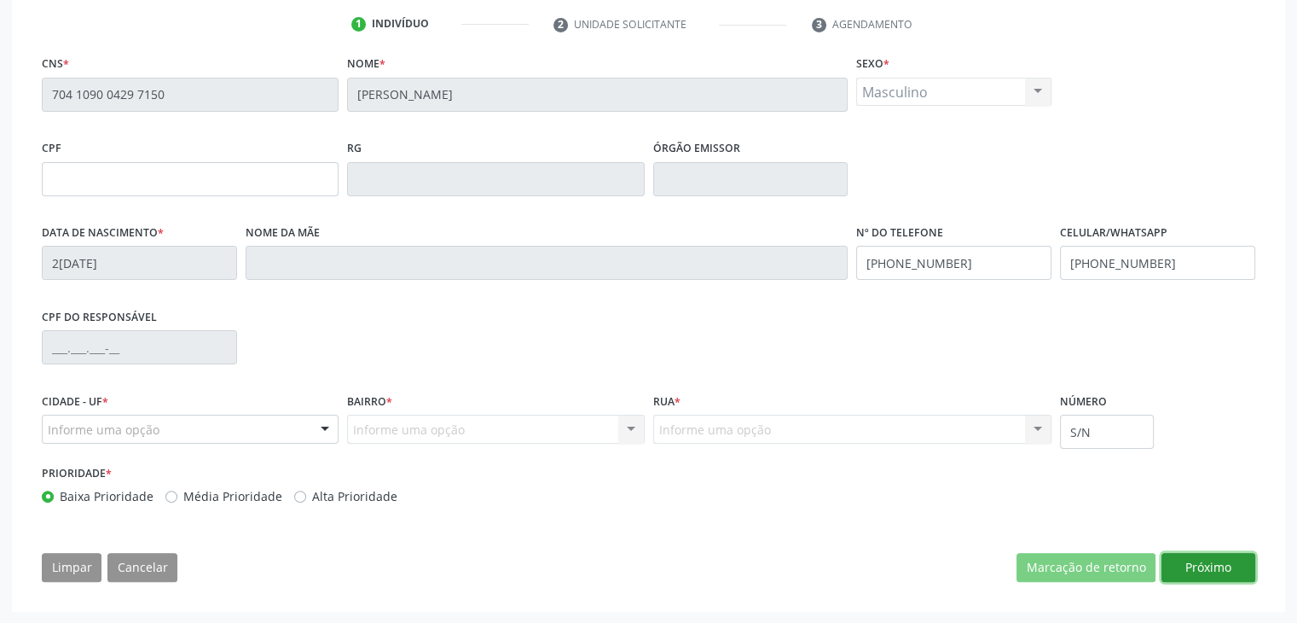
click at [1190, 560] on button "Próximo" at bounding box center [1209, 567] width 94 height 29
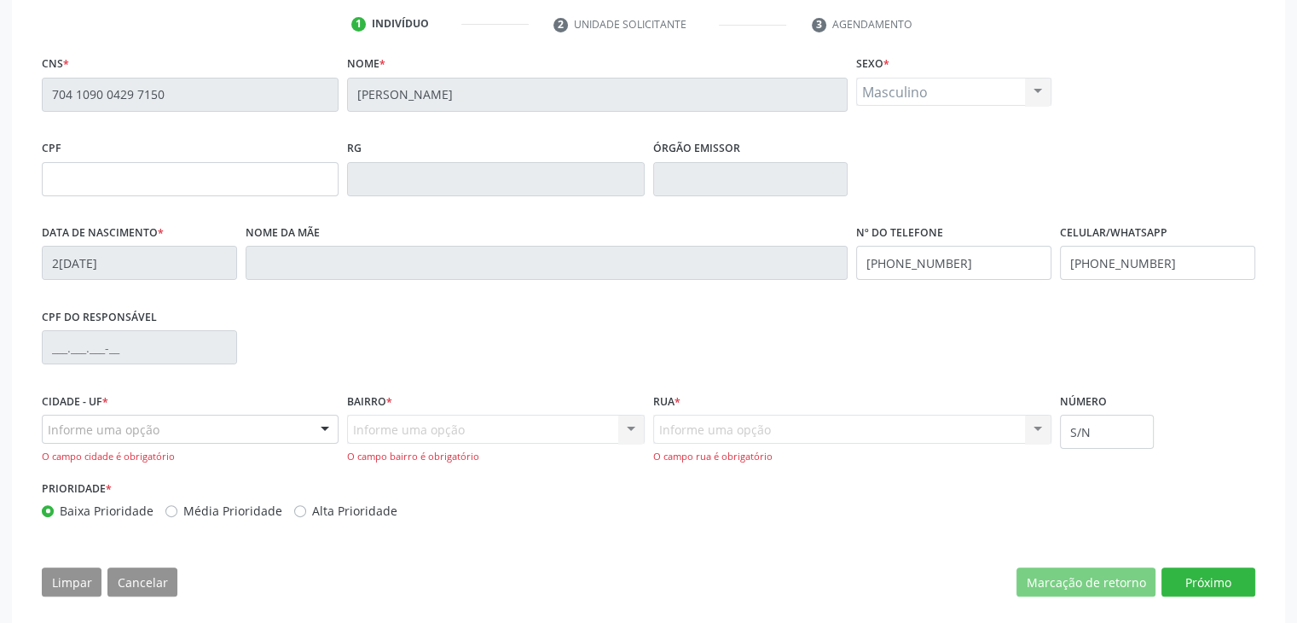
click at [159, 441] on div "Informe uma opção" at bounding box center [190, 429] width 297 height 29
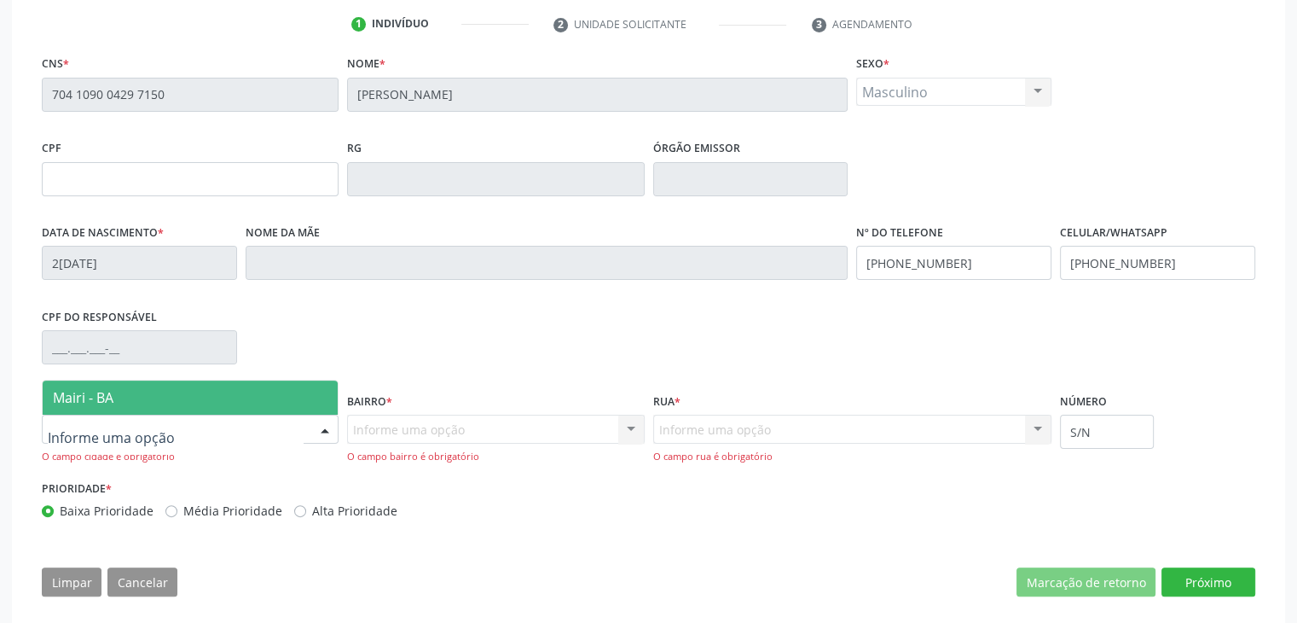
click at [116, 386] on span "Mairi - BA" at bounding box center [190, 397] width 295 height 34
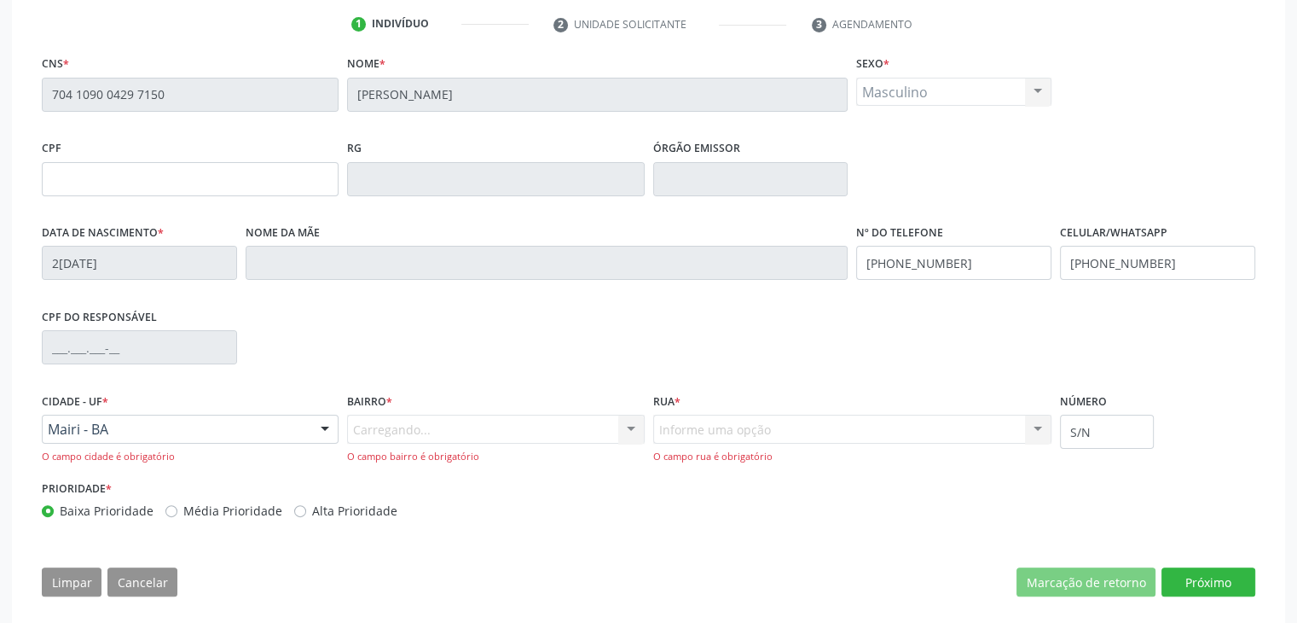
click at [386, 438] on div "Carregando... Nenhum resultado encontrado para: " " Nenhuma opção encontrada. D…" at bounding box center [495, 439] width 297 height 49
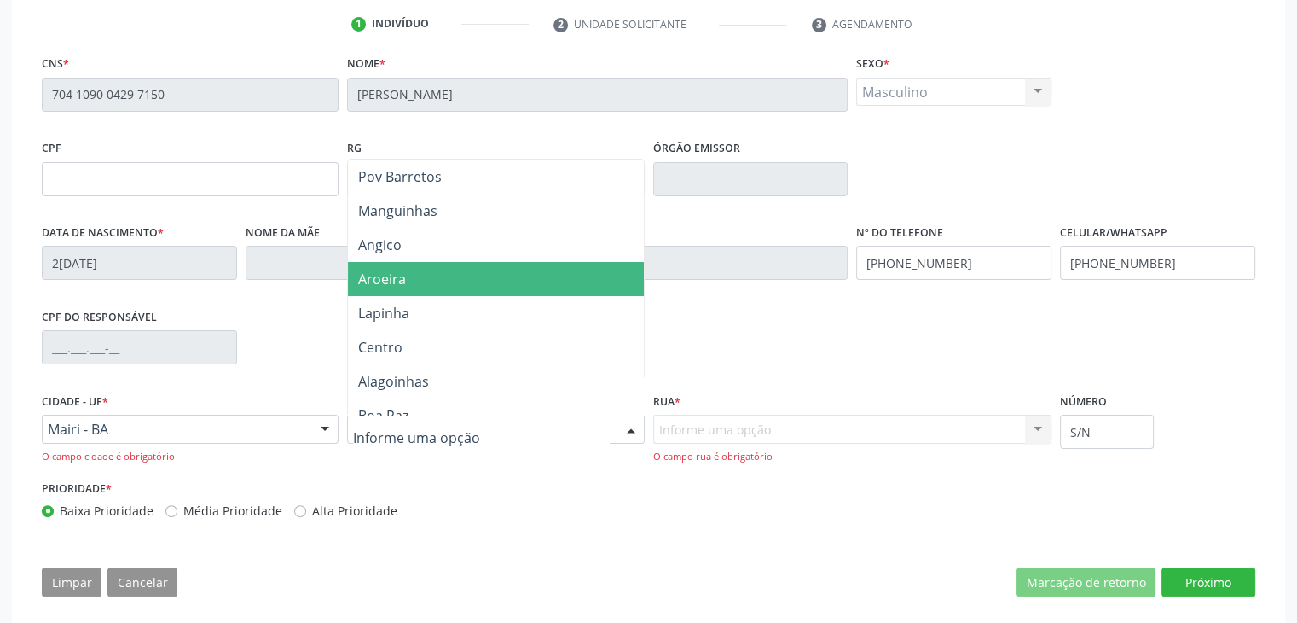
click at [398, 274] on span "Aroeira" at bounding box center [382, 279] width 48 height 19
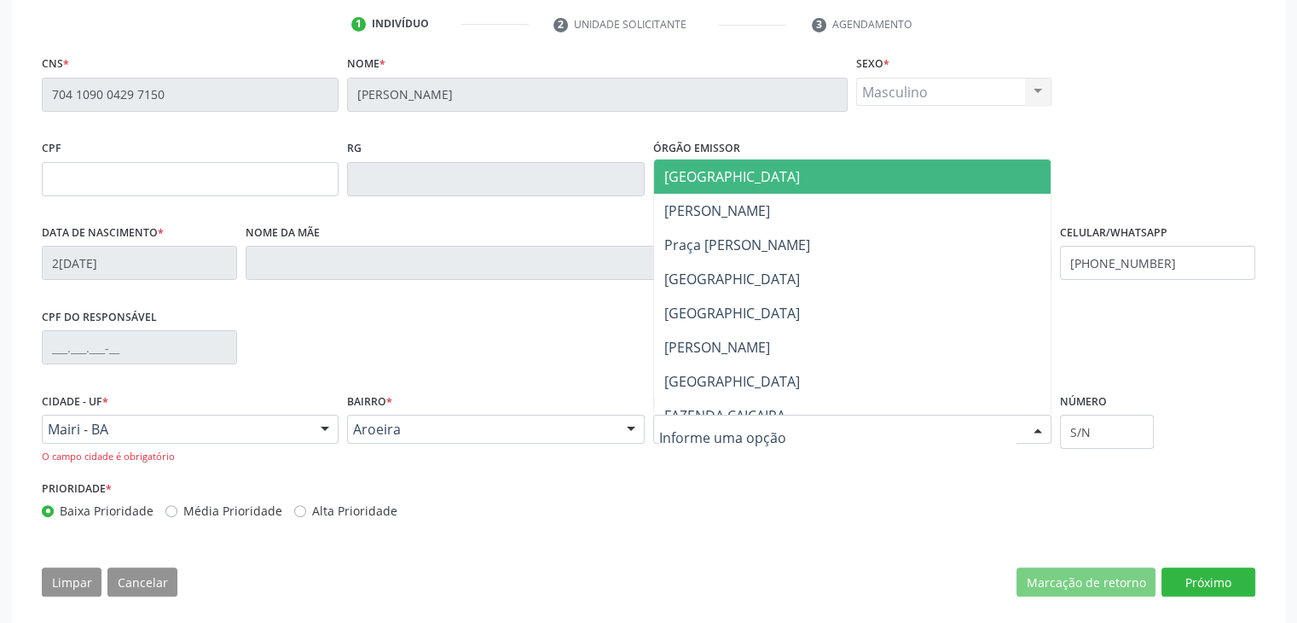
click at [809, 436] on div at bounding box center [852, 429] width 399 height 29
click at [721, 170] on span "Rua da Usina" at bounding box center [732, 176] width 136 height 19
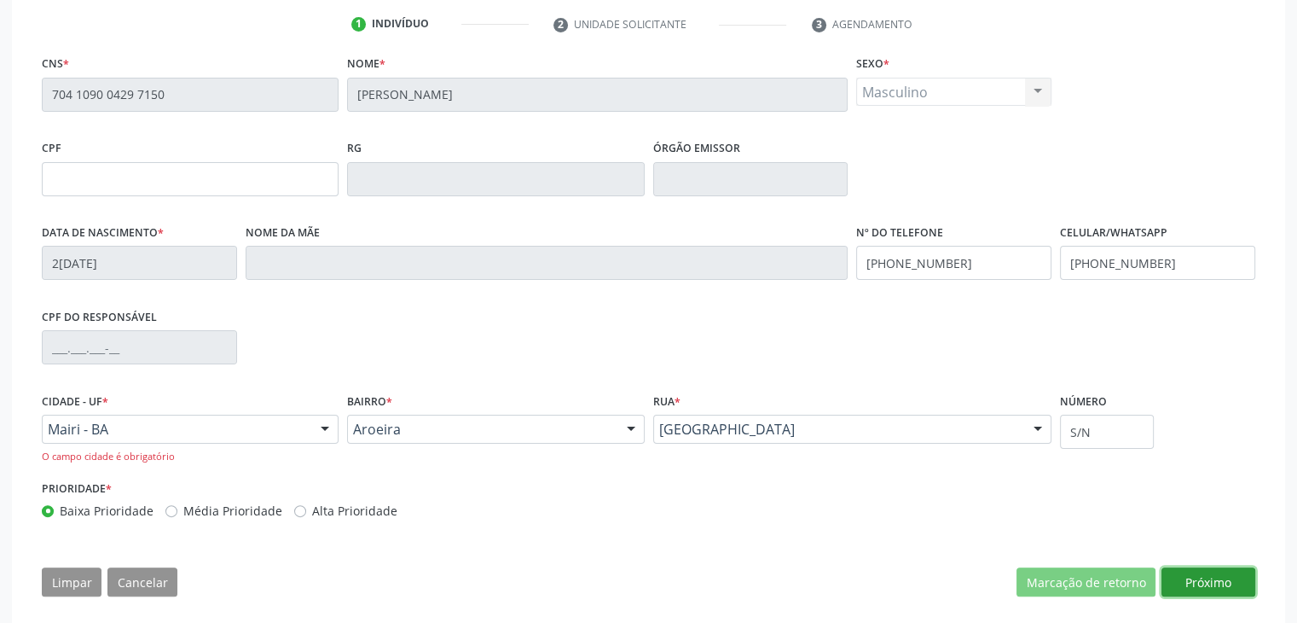
click at [1190, 584] on button "Próximo" at bounding box center [1209, 581] width 94 height 29
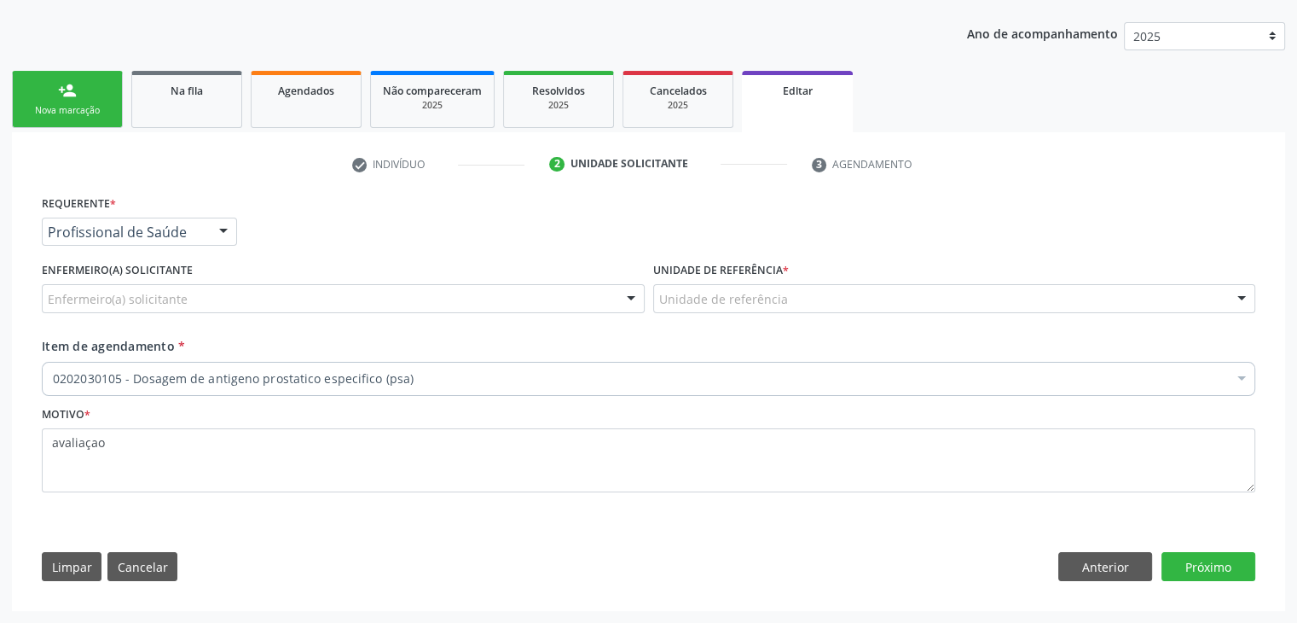
scroll to position [183, 0]
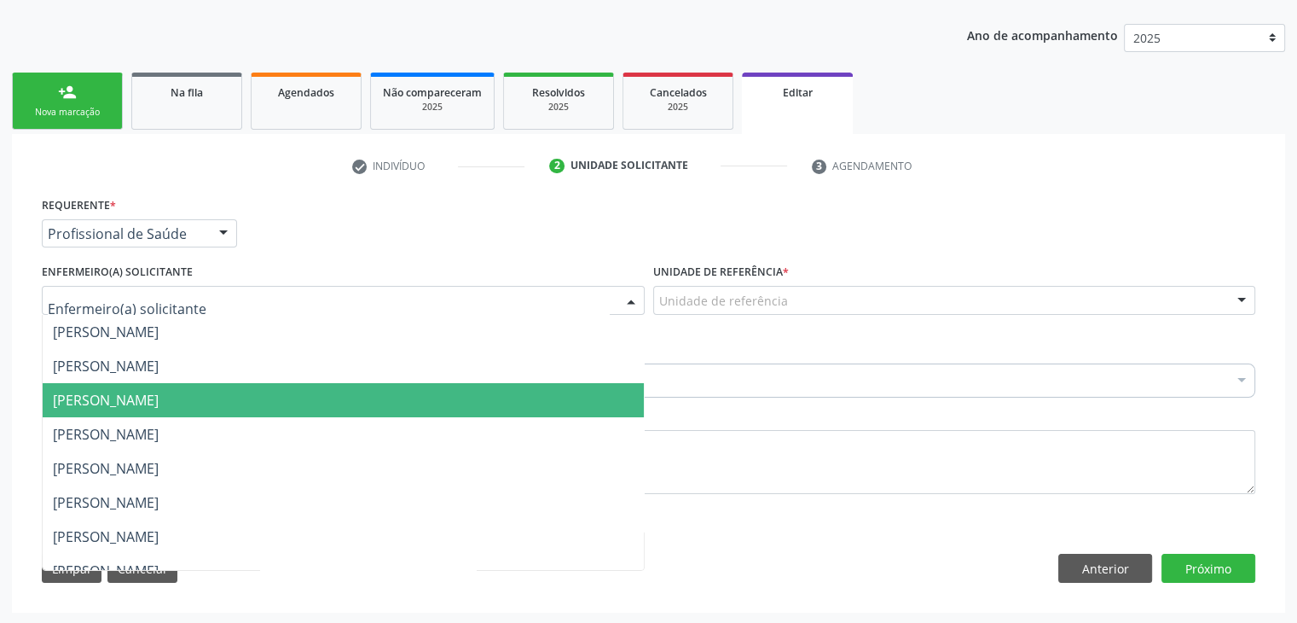
click at [151, 411] on span "Jadna Araujo de Almeida" at bounding box center [343, 400] width 601 height 34
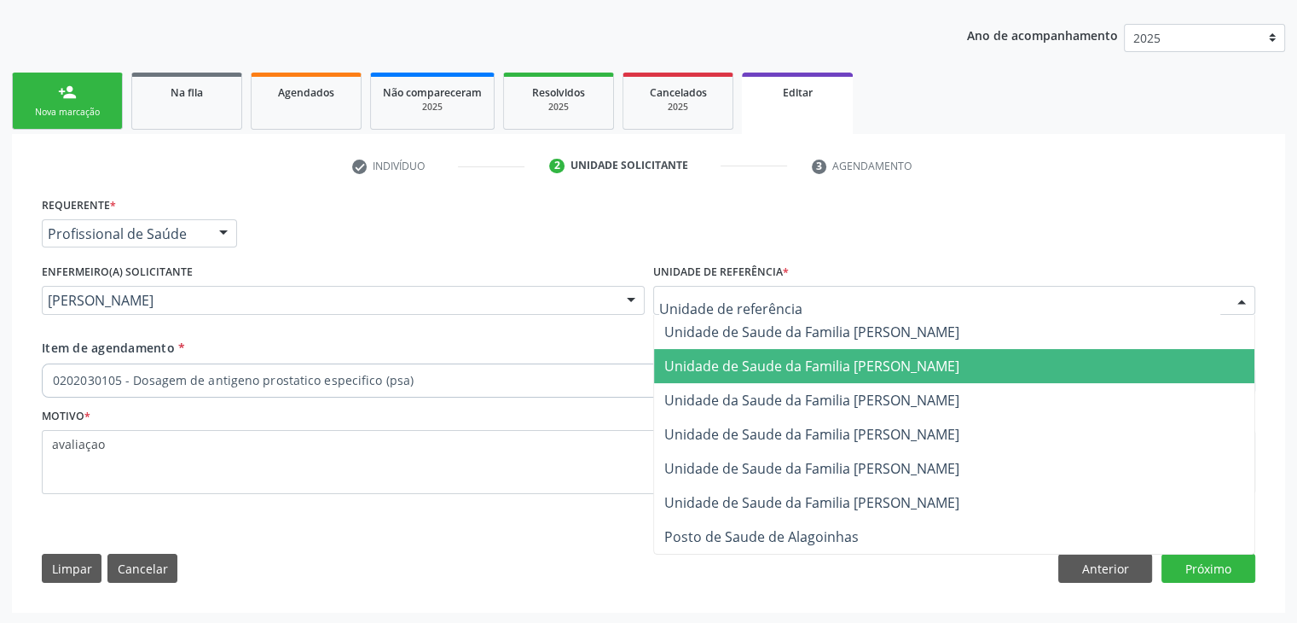
click at [776, 374] on span "Unidade de Saude da Familia [PERSON_NAME]" at bounding box center [954, 366] width 601 height 34
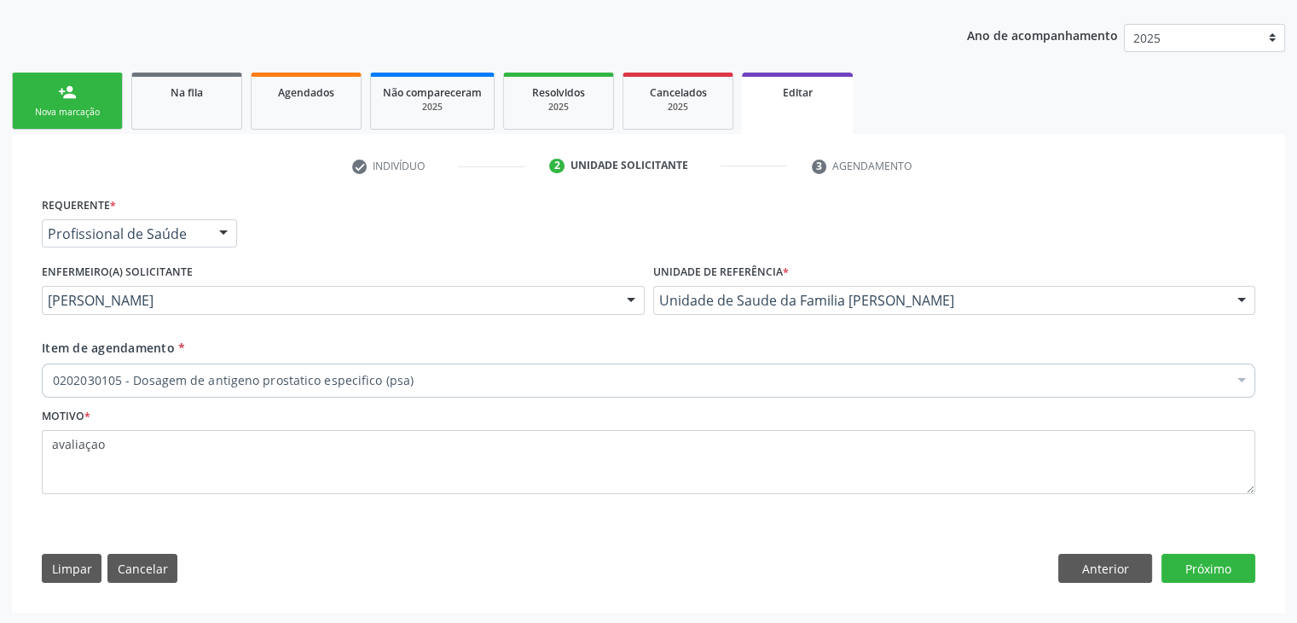
click at [454, 368] on div "0202030105 - Dosagem de antigeno prostatico especifico (psa)" at bounding box center [649, 380] width 1214 height 34
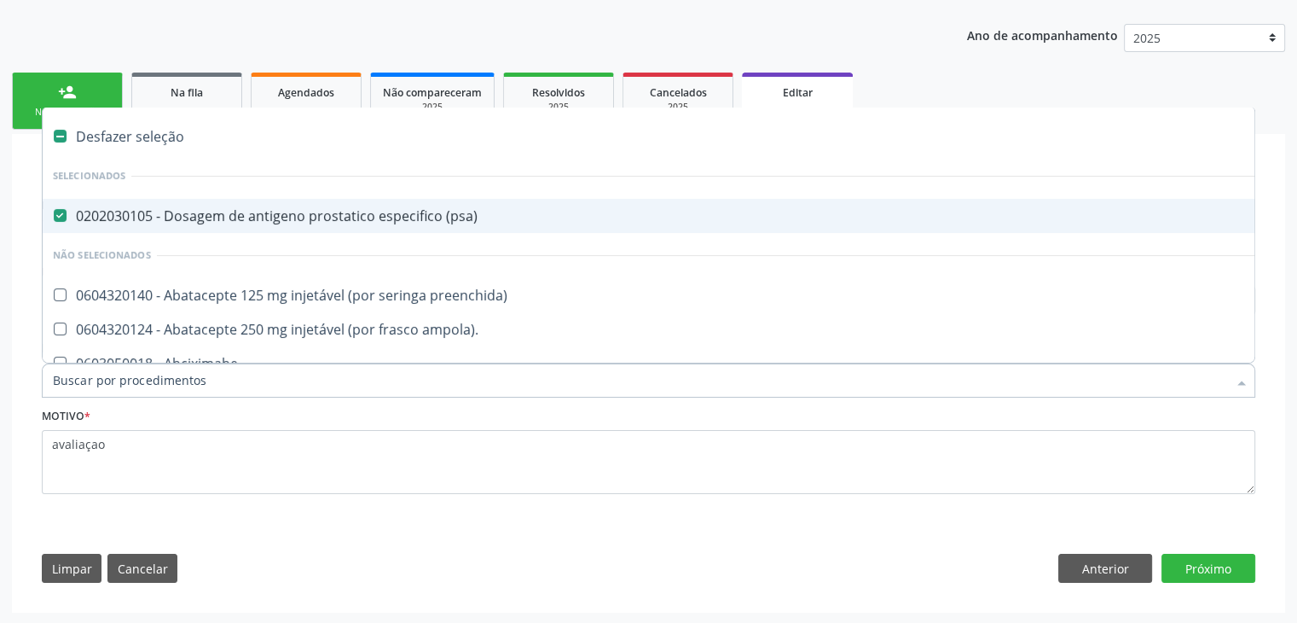
click at [291, 209] on div "0202030105 - Dosagem de antigeno prostatico especifico (psa)" at bounding box center [709, 216] width 1313 height 14
checkbox \(psa\) "false"
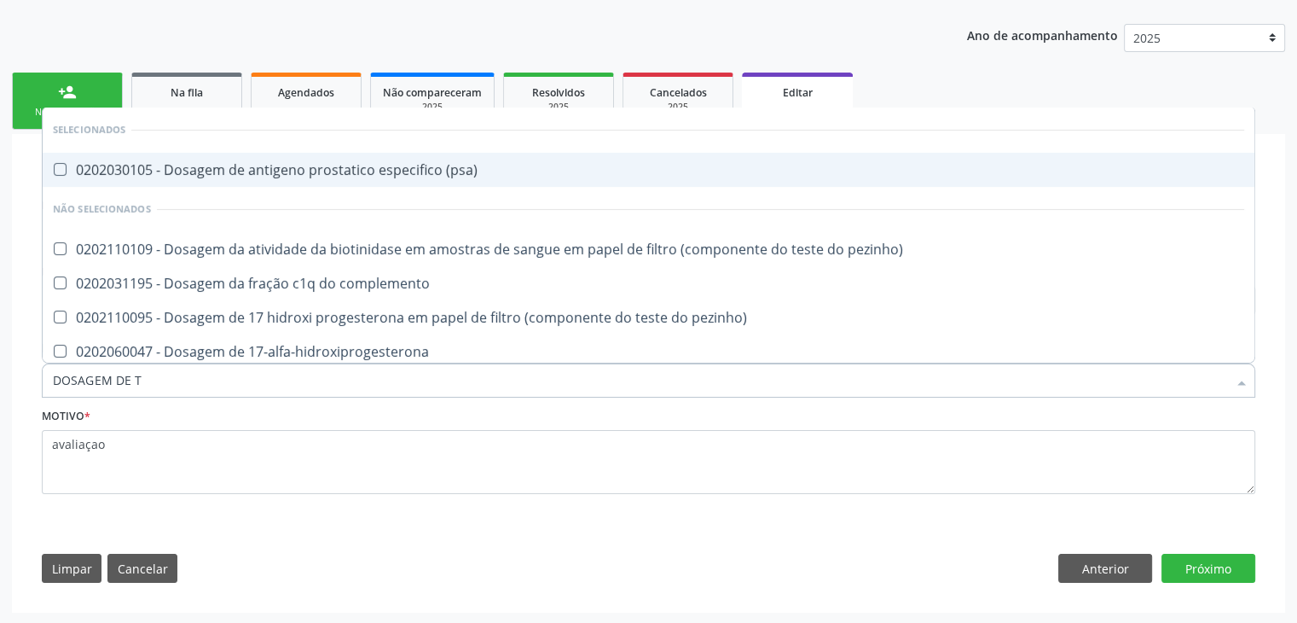
type input "DOSAGEM DE TS"
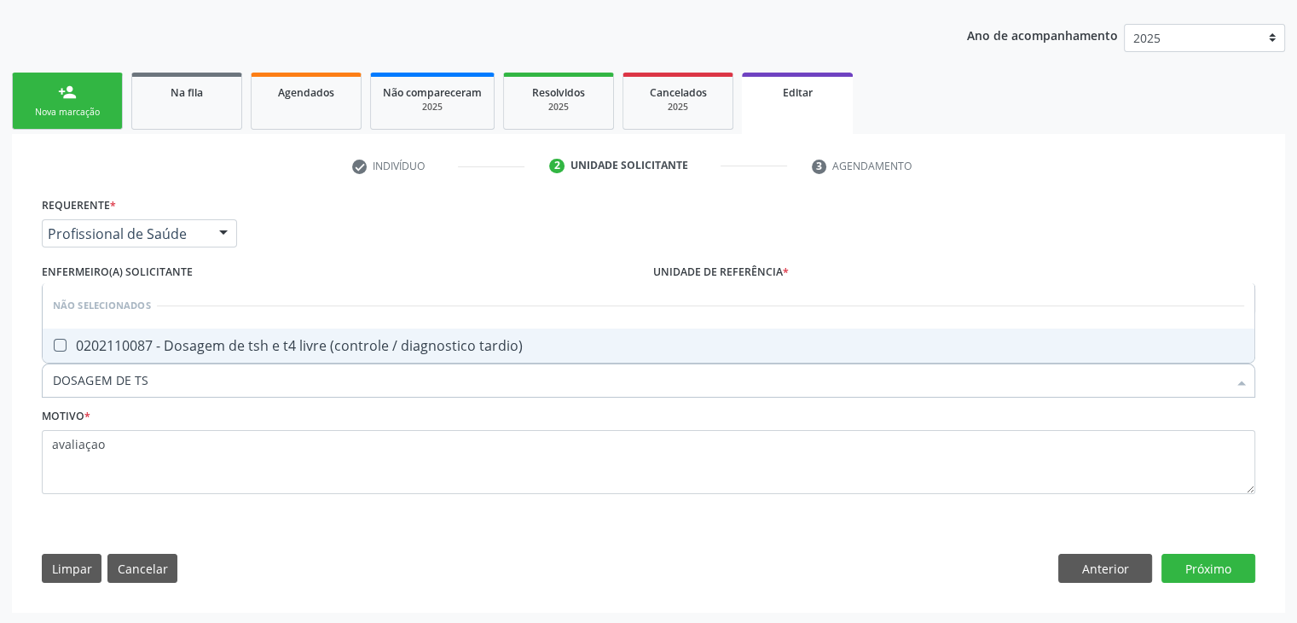
click at [167, 359] on span "0202110087 - Dosagem de tsh e t4 livre (controle / diagnostico tardio)" at bounding box center [649, 345] width 1212 height 34
checkbox tardio\) "true"
click at [1220, 566] on button "Próximo" at bounding box center [1209, 568] width 94 height 29
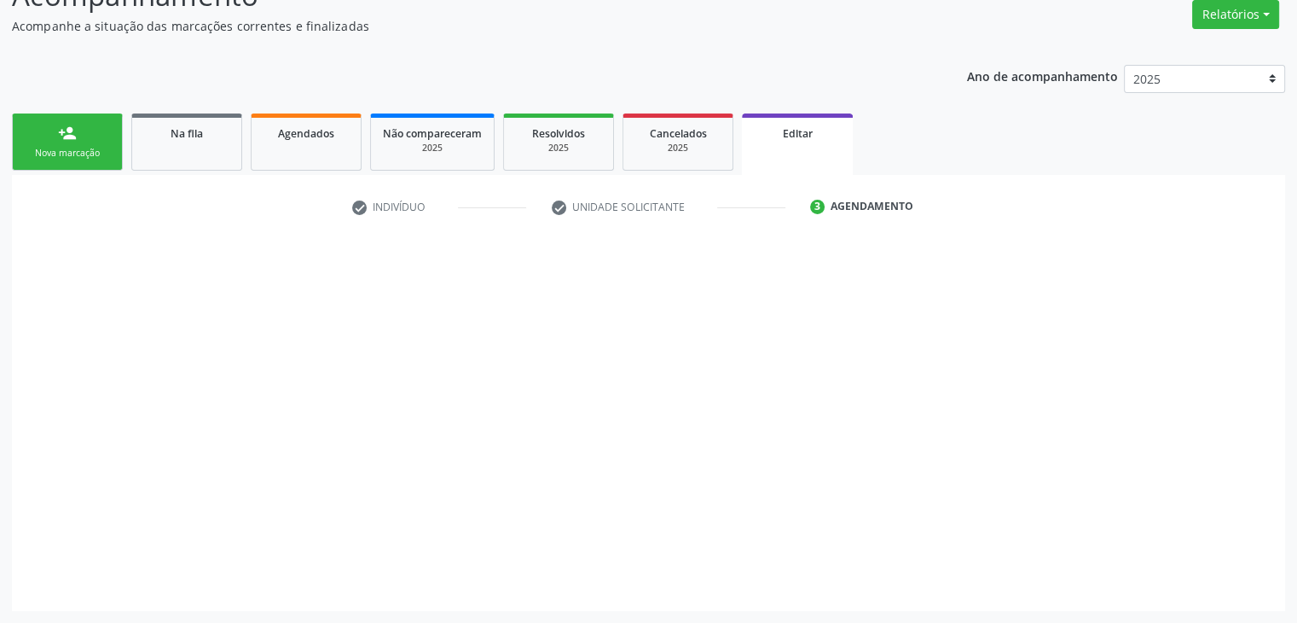
scroll to position [141, 0]
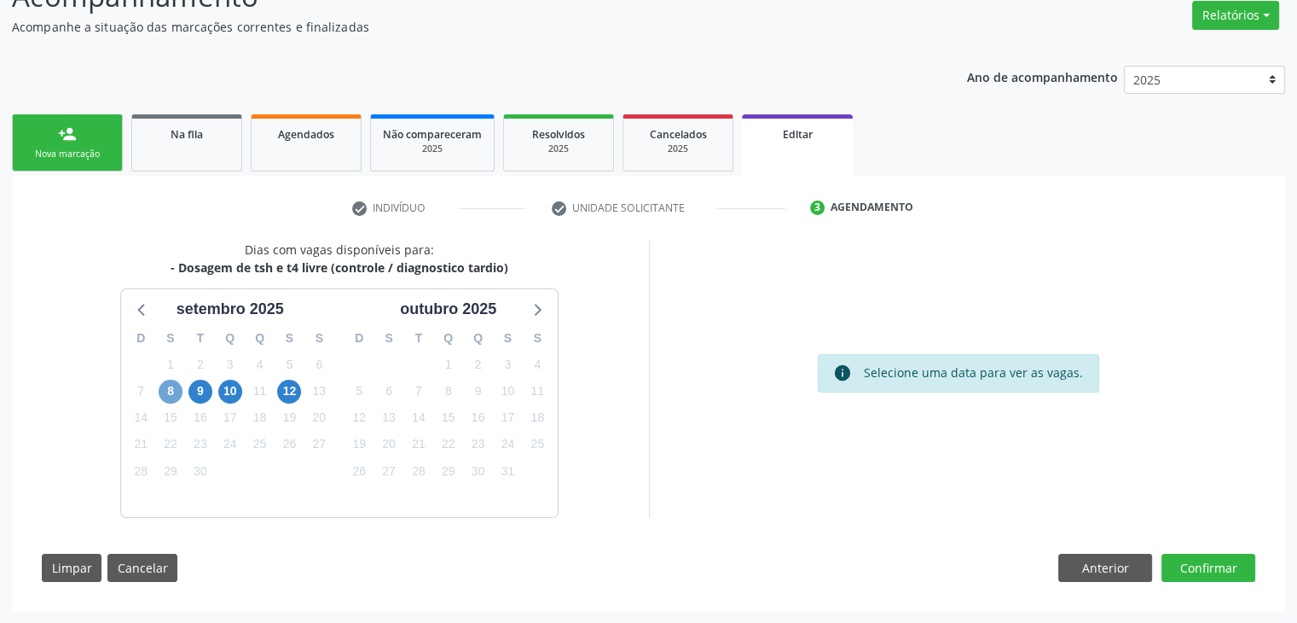
click at [175, 399] on span "8" at bounding box center [171, 392] width 24 height 24
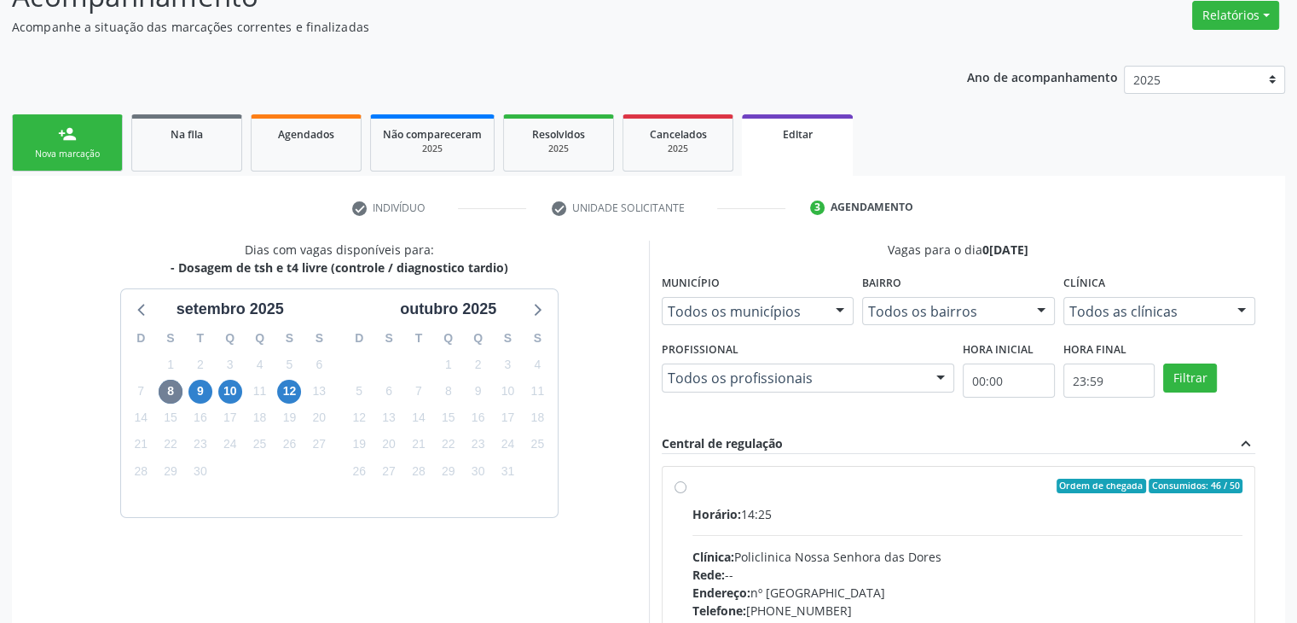
click at [863, 513] on div "Horário: 14:25" at bounding box center [968, 514] width 551 height 18
click at [687, 494] on input "Ordem de chegada Consumidos: 46 / 50 Horário: 14:25 Clínica: Policlinica Nossa …" at bounding box center [681, 486] width 12 height 15
radio input "true"
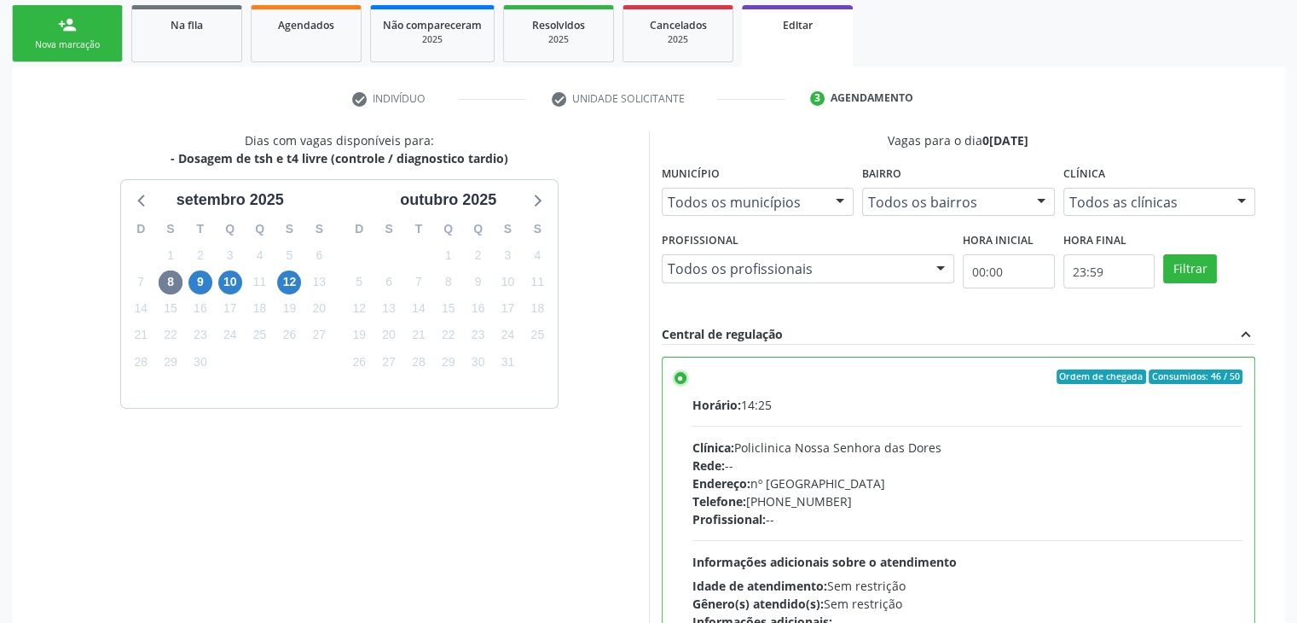
scroll to position [418, 0]
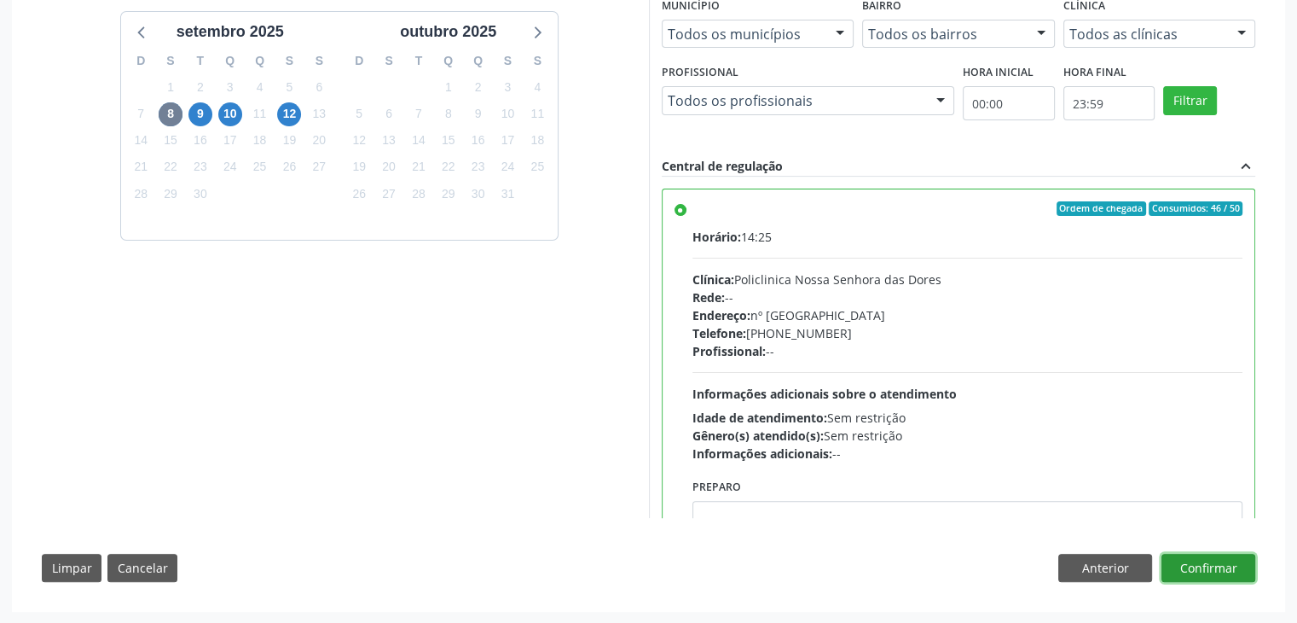
click at [1232, 566] on button "Confirmar" at bounding box center [1209, 568] width 94 height 29
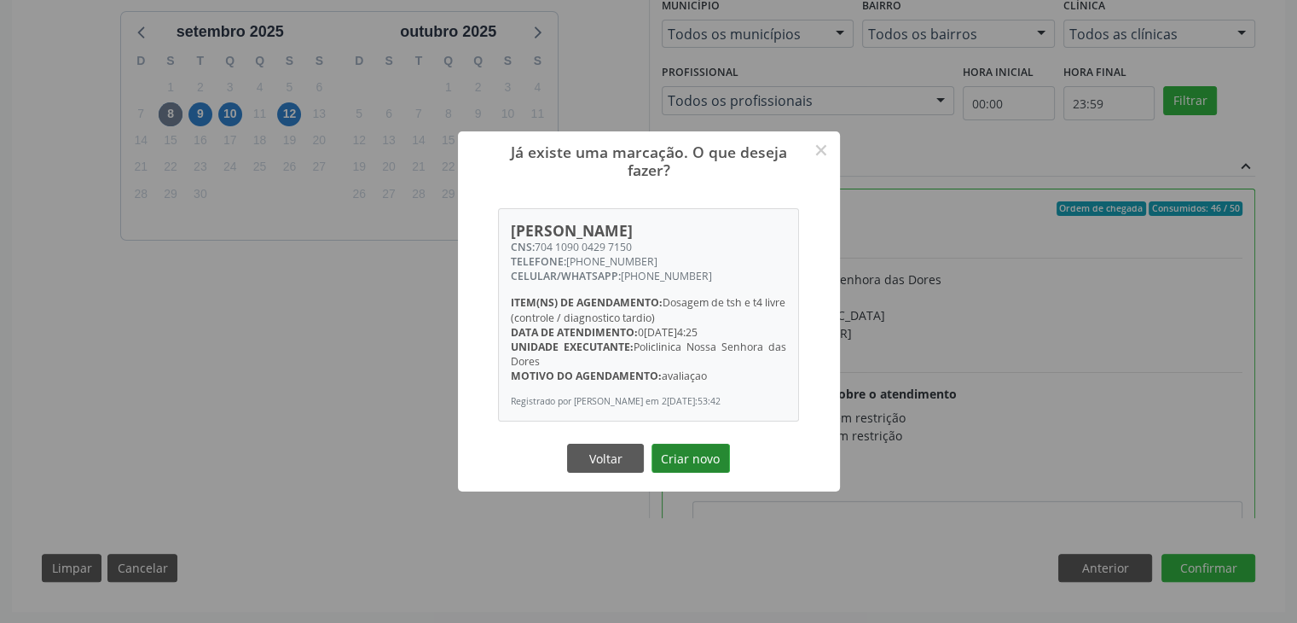
click at [683, 457] on button "Criar novo" at bounding box center [691, 458] width 78 height 29
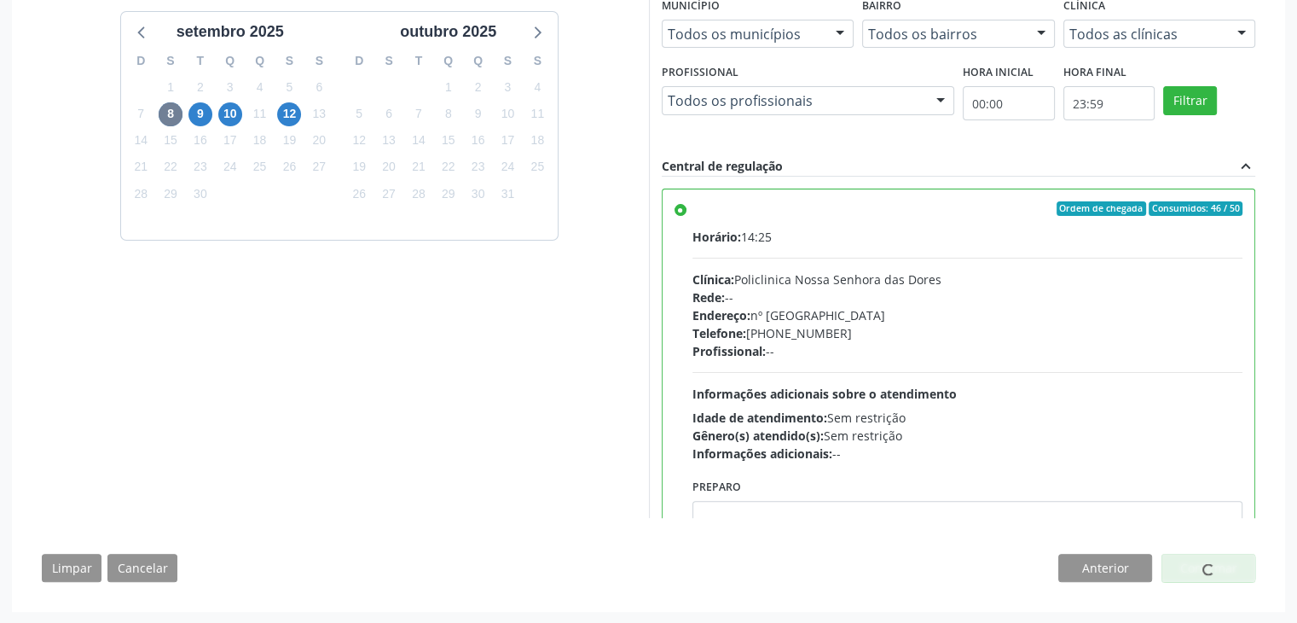
scroll to position [0, 0]
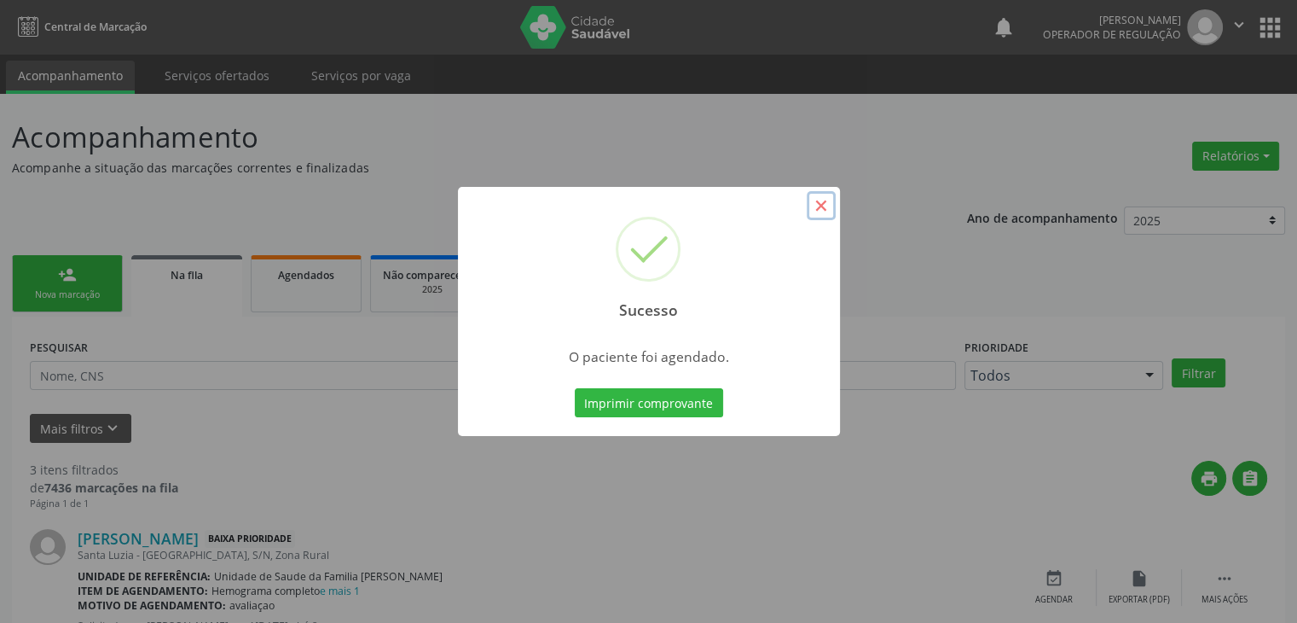
click at [821, 202] on button "×" at bounding box center [821, 205] width 29 height 29
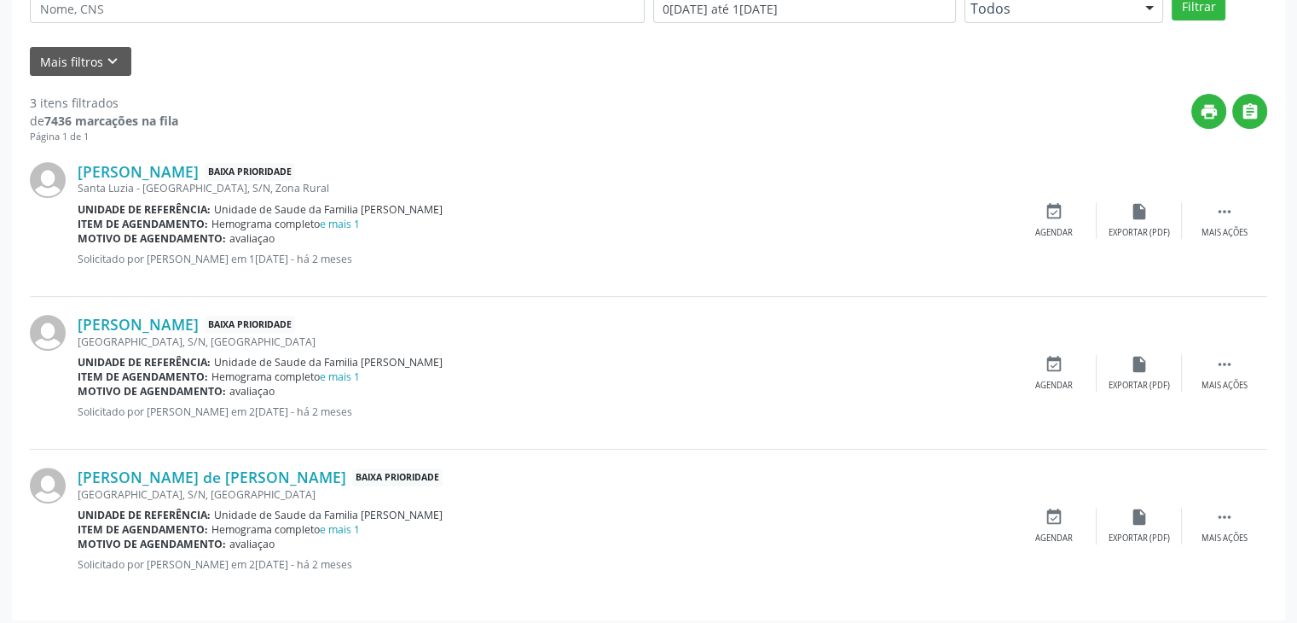
scroll to position [374, 0]
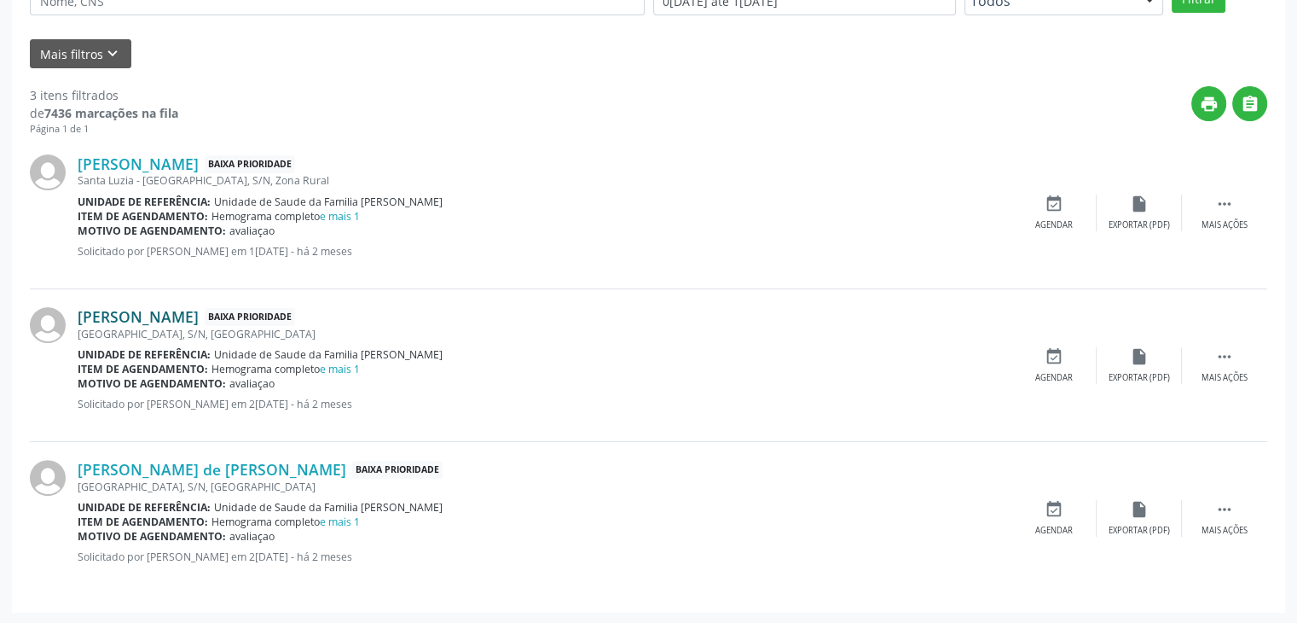
click at [188, 322] on link "Telma de Souza Jesus" at bounding box center [138, 316] width 121 height 19
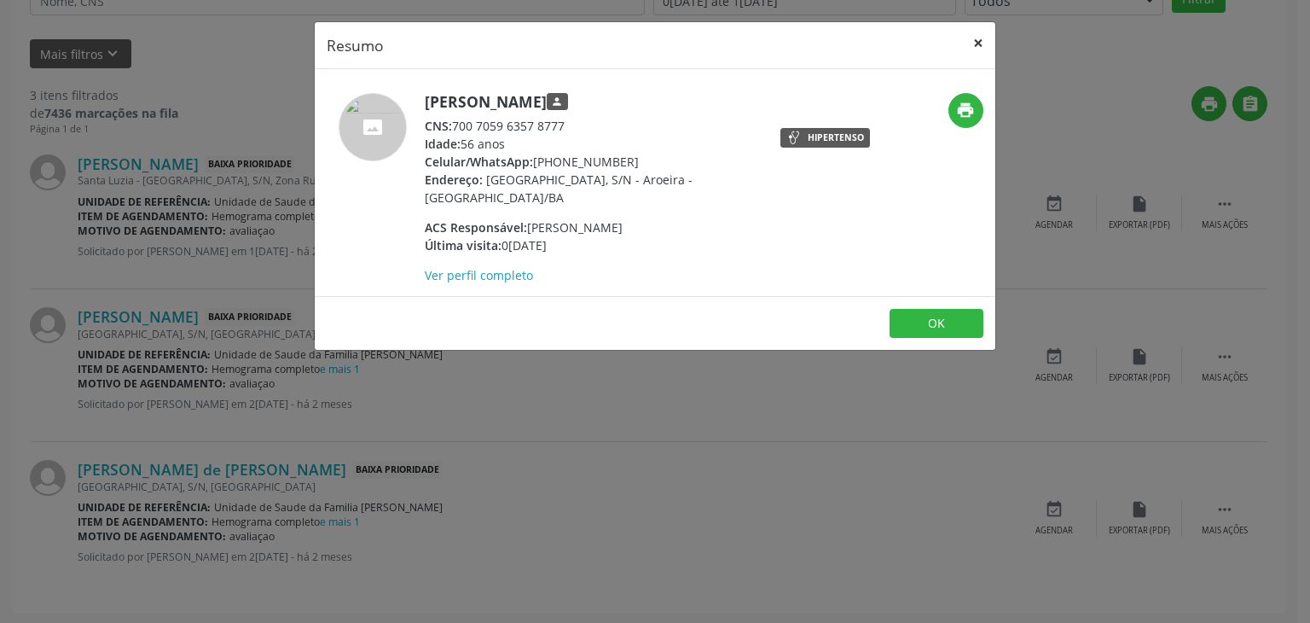
click at [984, 35] on button "×" at bounding box center [978, 43] width 34 height 42
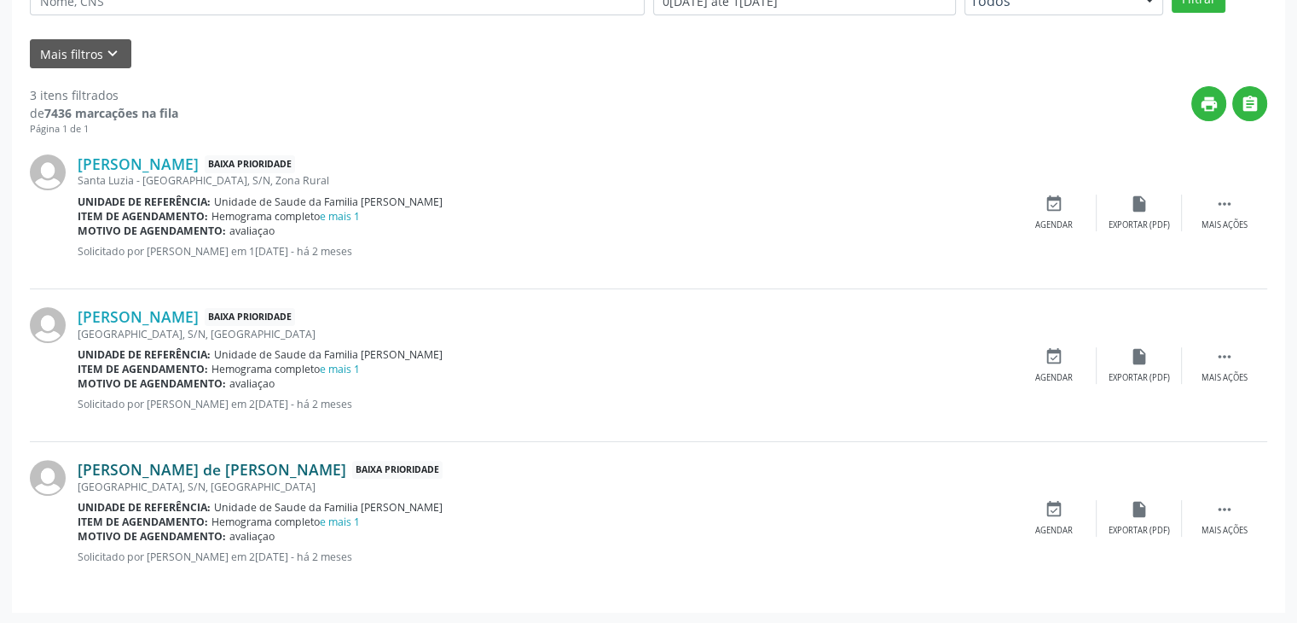
click at [92, 470] on link "Izabel Souza de Jesus" at bounding box center [212, 469] width 269 height 19
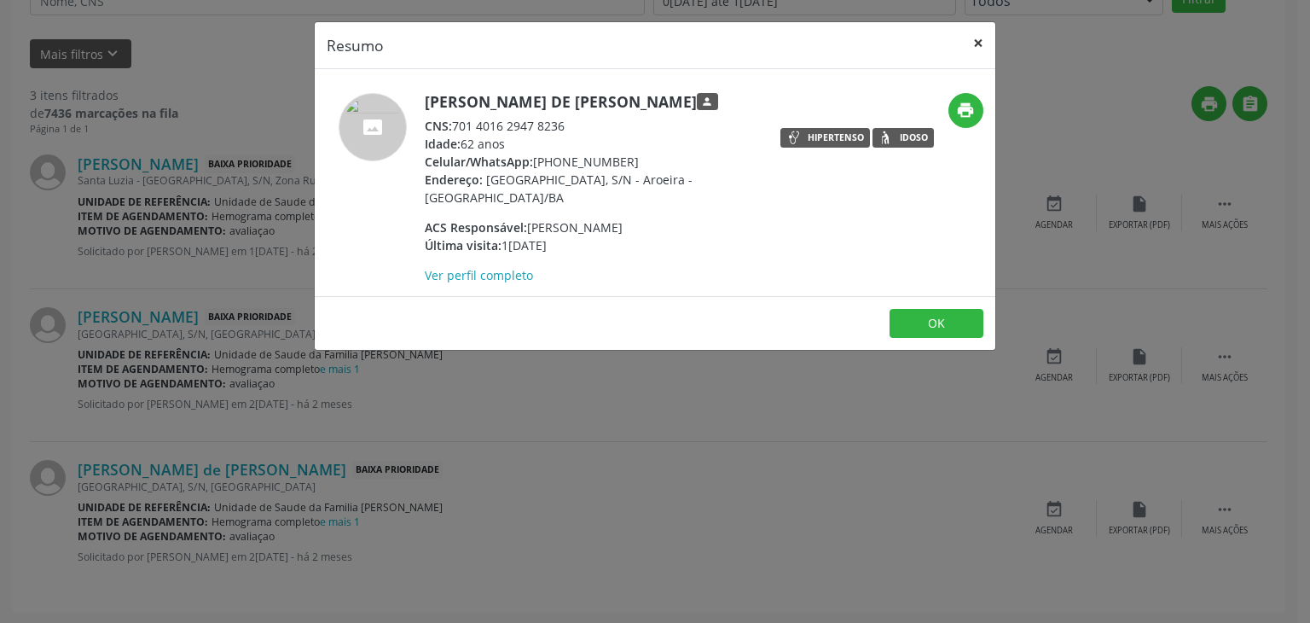
click at [982, 41] on button "×" at bounding box center [978, 43] width 34 height 42
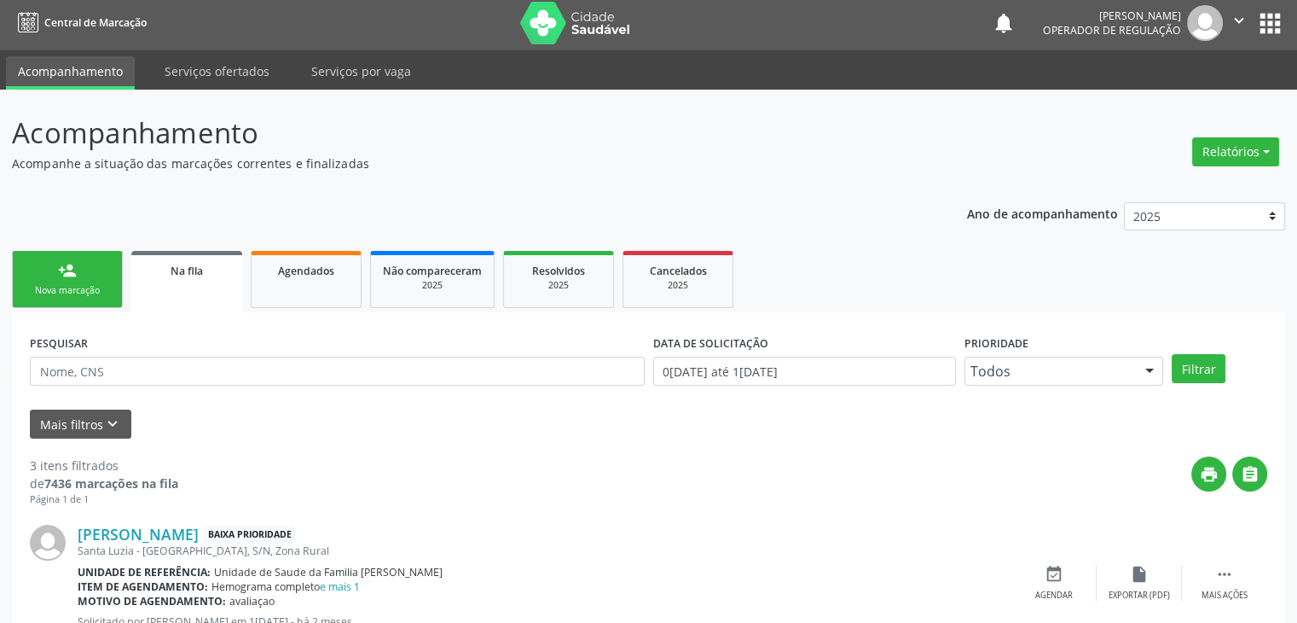
scroll to position [0, 0]
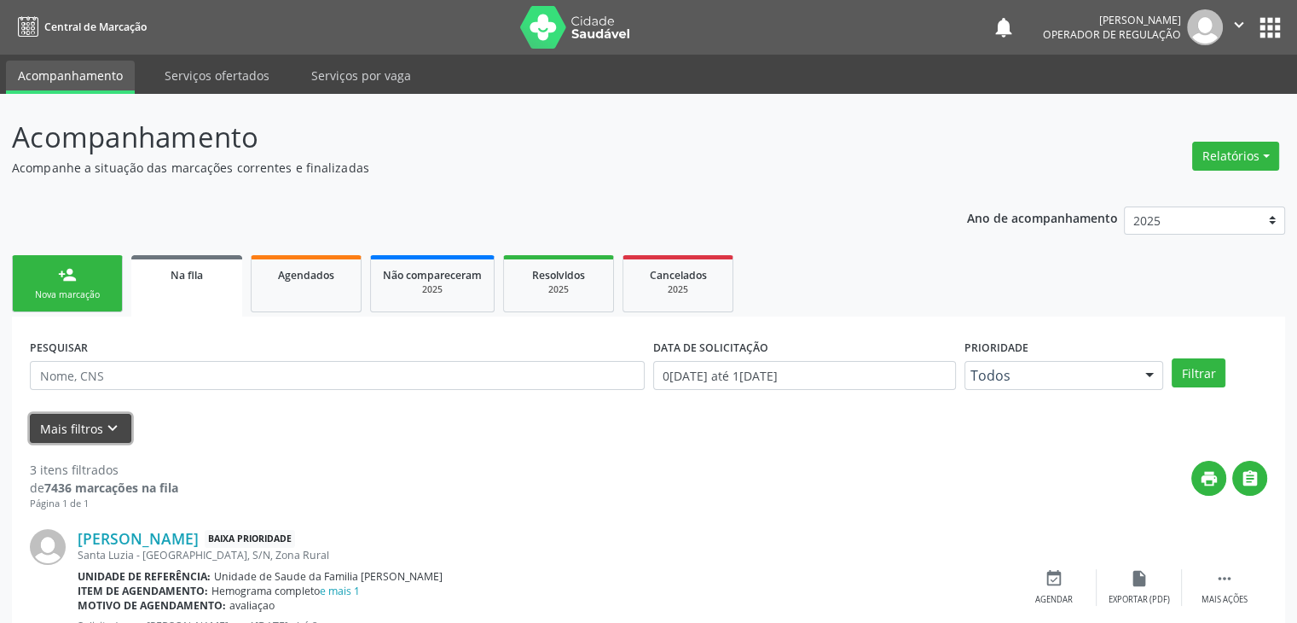
click at [121, 424] on button "Mais filtros keyboard_arrow_down" at bounding box center [81, 429] width 102 height 30
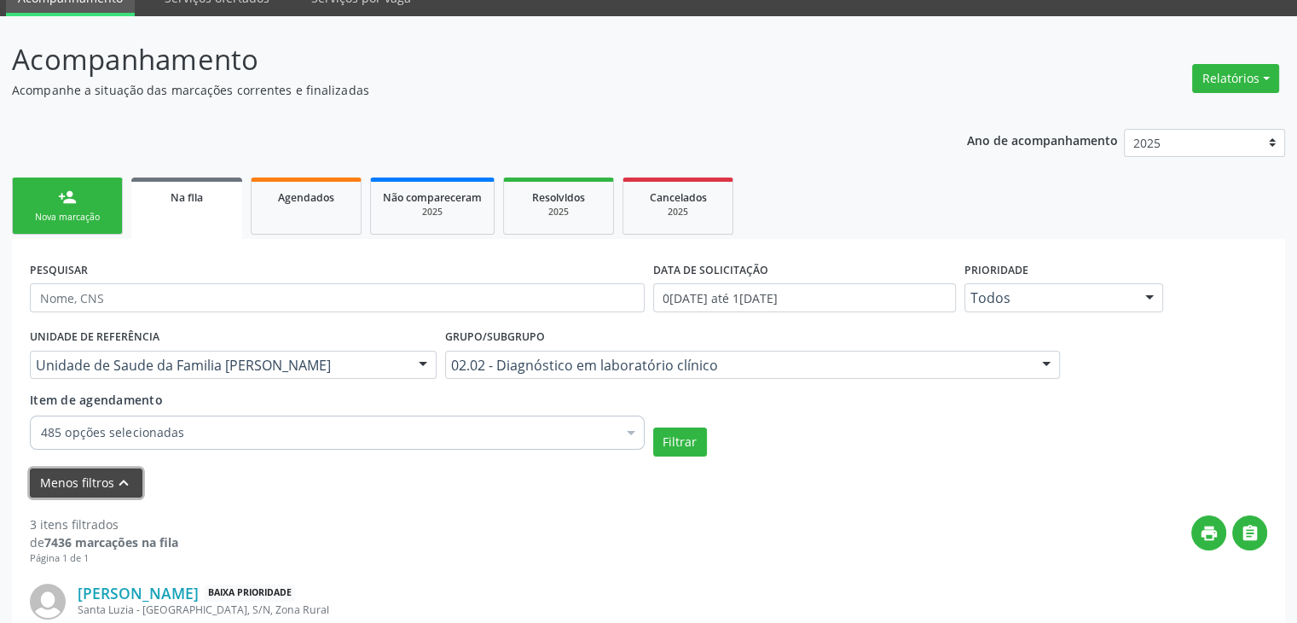
scroll to position [171, 0]
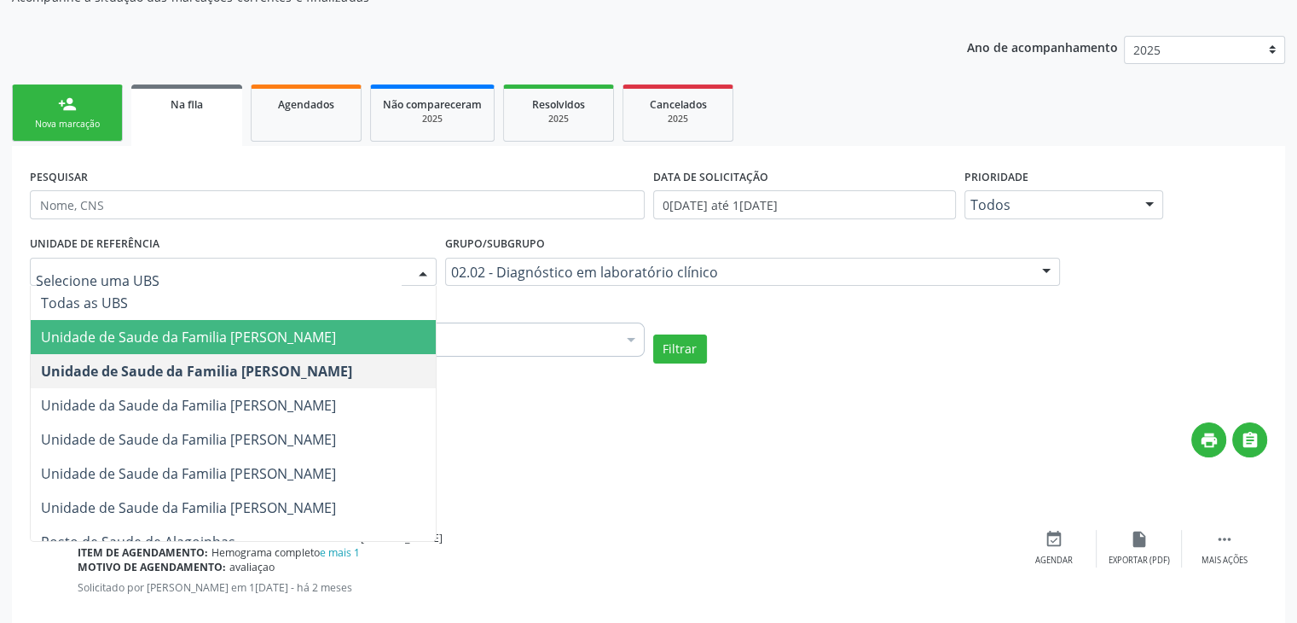
click at [278, 334] on span "Unidade de Saude da Familia [PERSON_NAME]" at bounding box center [188, 337] width 295 height 19
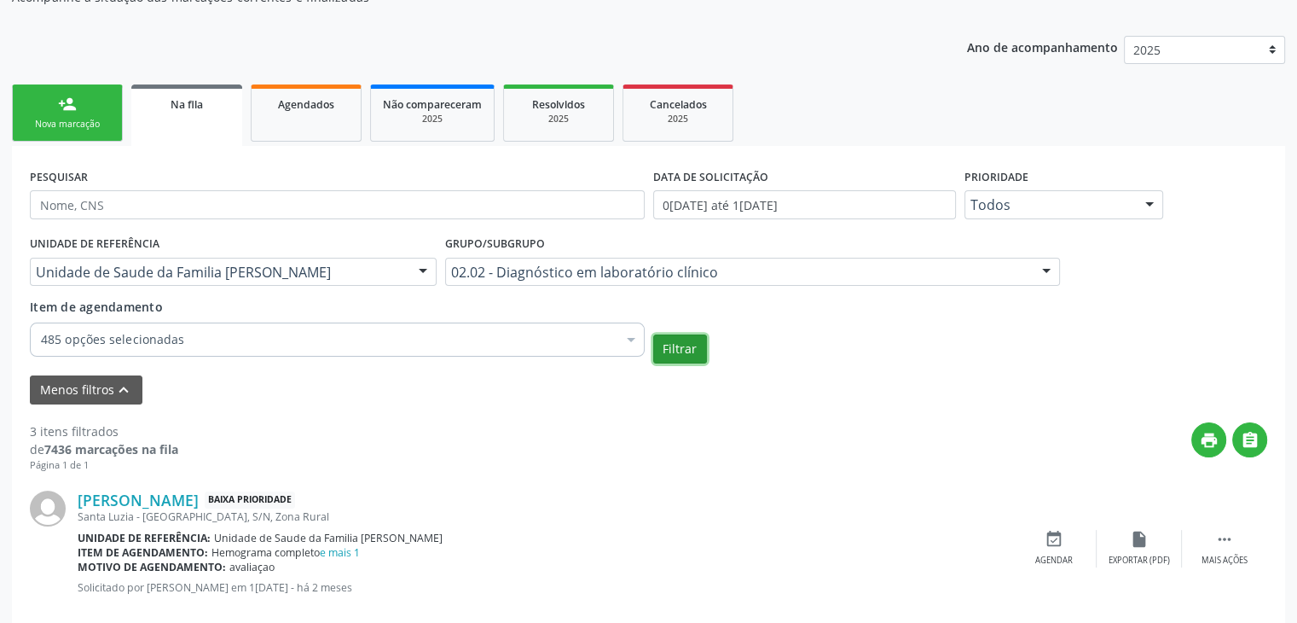
click at [665, 350] on button "Filtrar" at bounding box center [680, 348] width 54 height 29
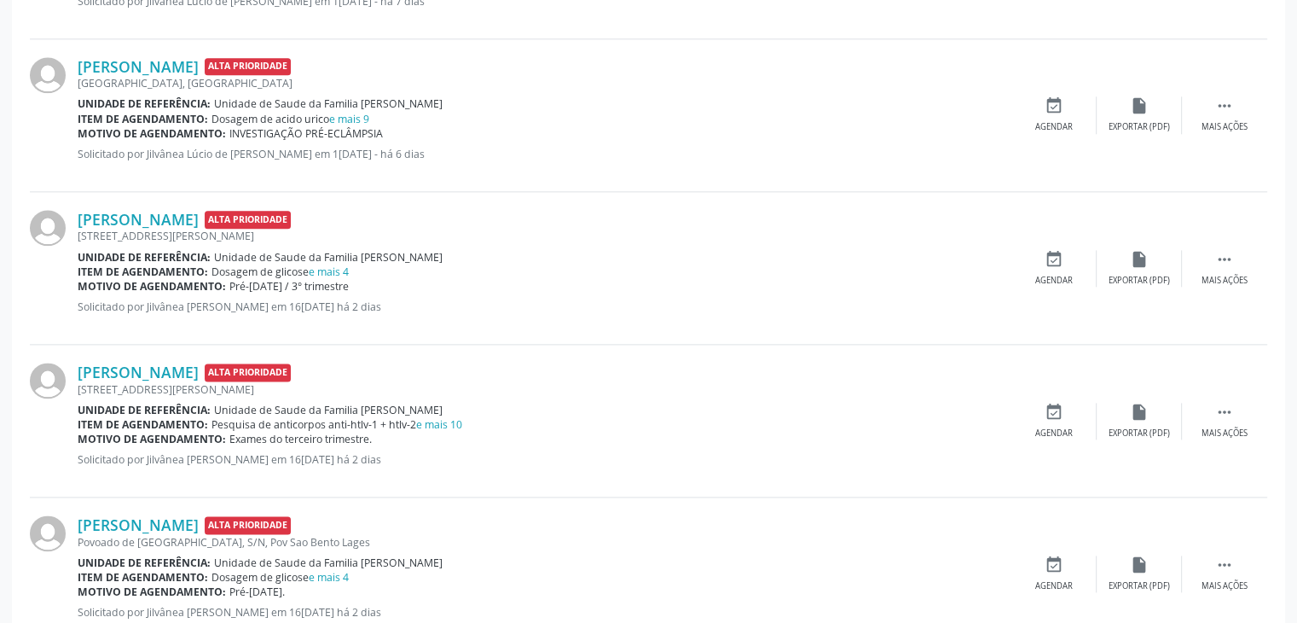
scroll to position [2387, 0]
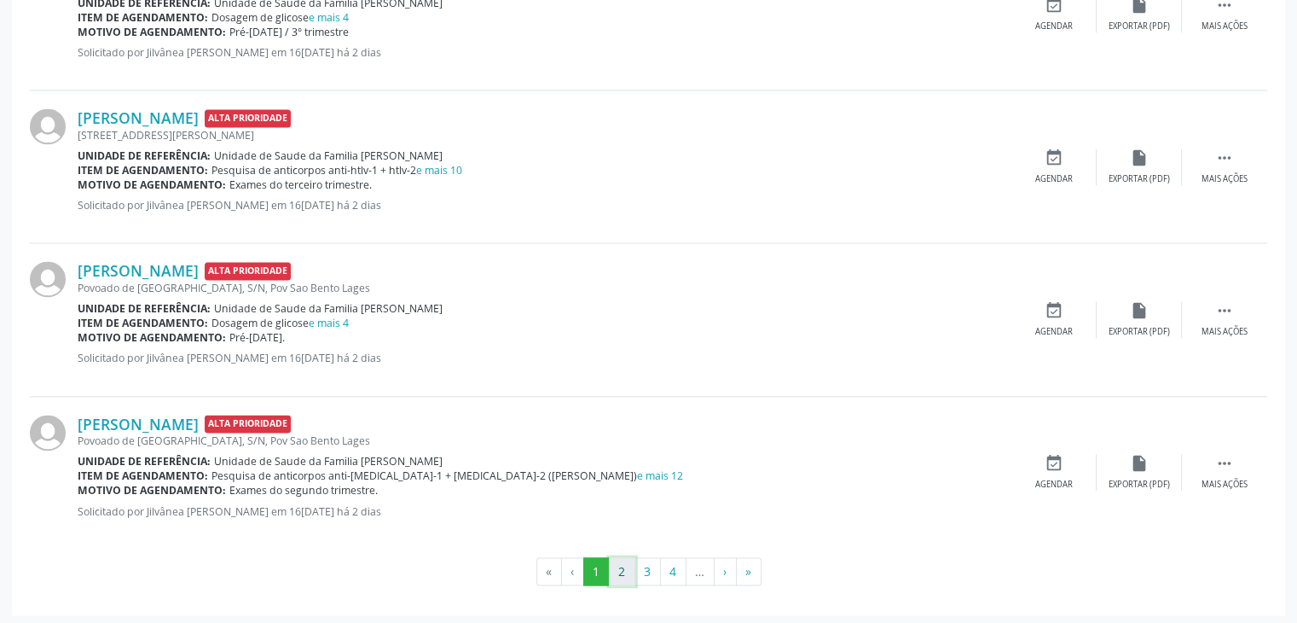
click at [621, 574] on button "2" at bounding box center [622, 571] width 26 height 29
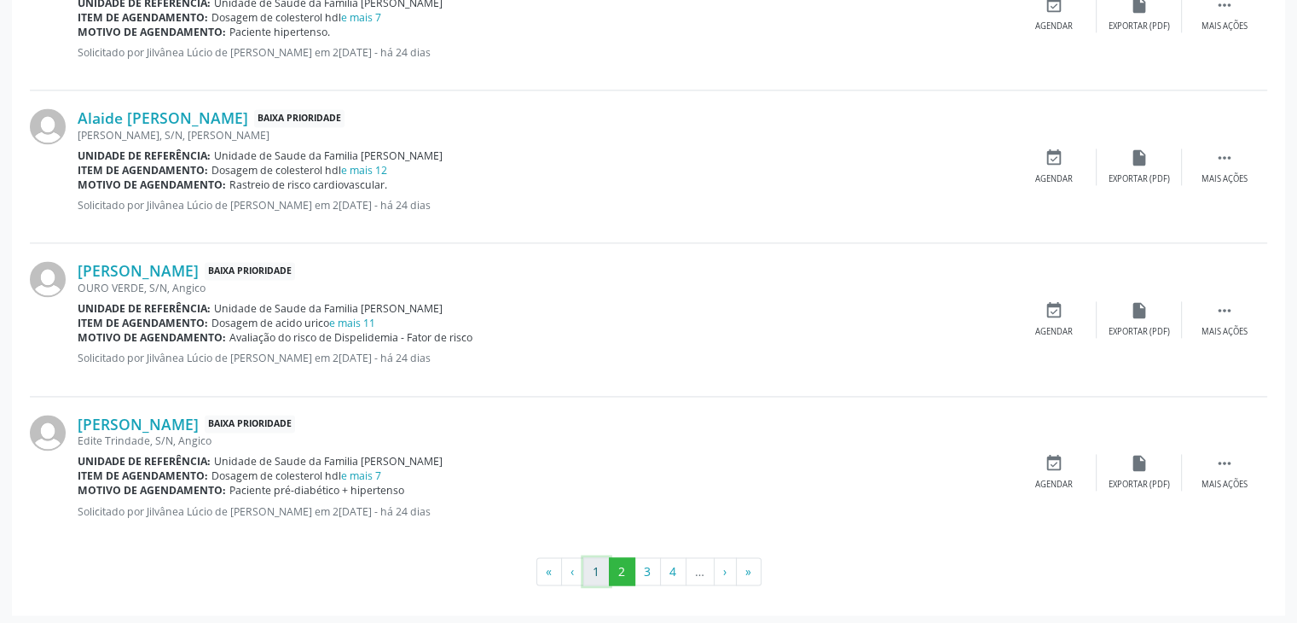
click at [591, 563] on button "1" at bounding box center [596, 571] width 26 height 29
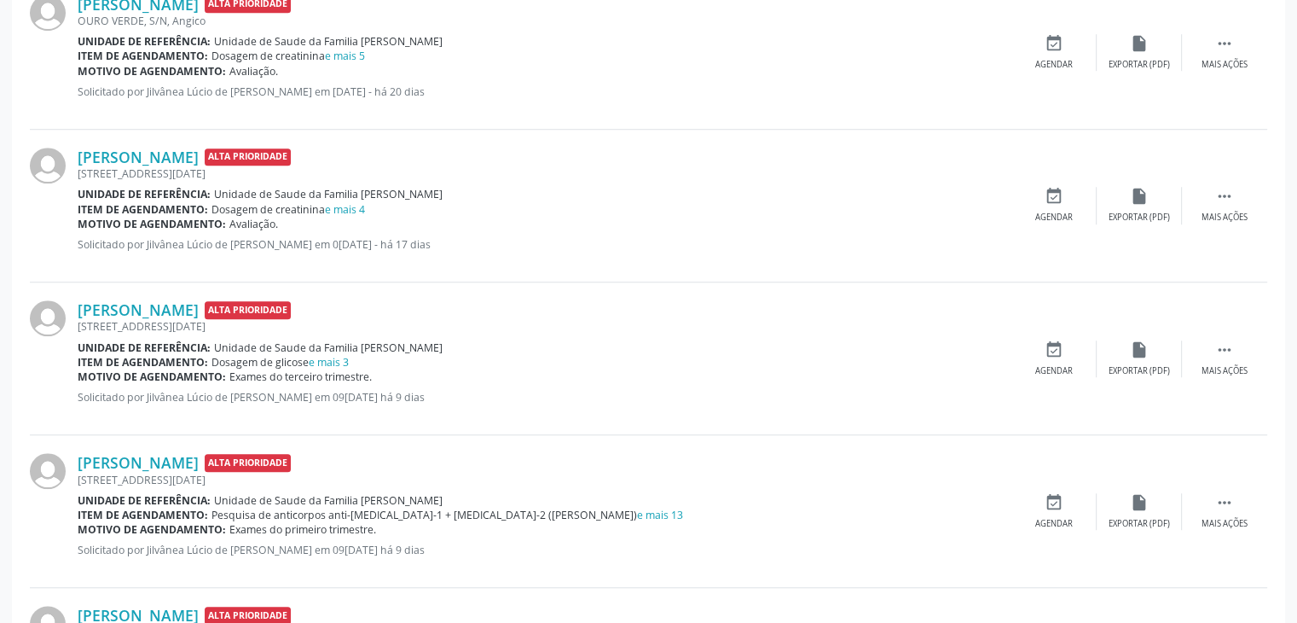
scroll to position [1363, 0]
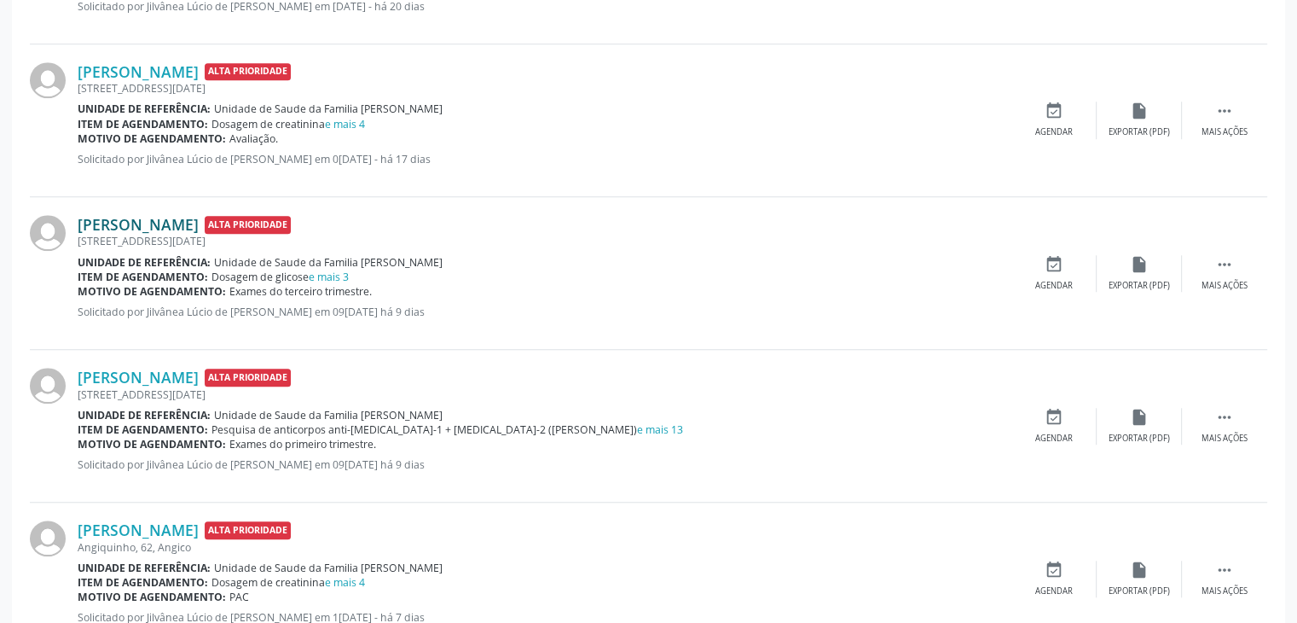
click at [128, 229] on link "Daiane Santos" at bounding box center [138, 224] width 121 height 19
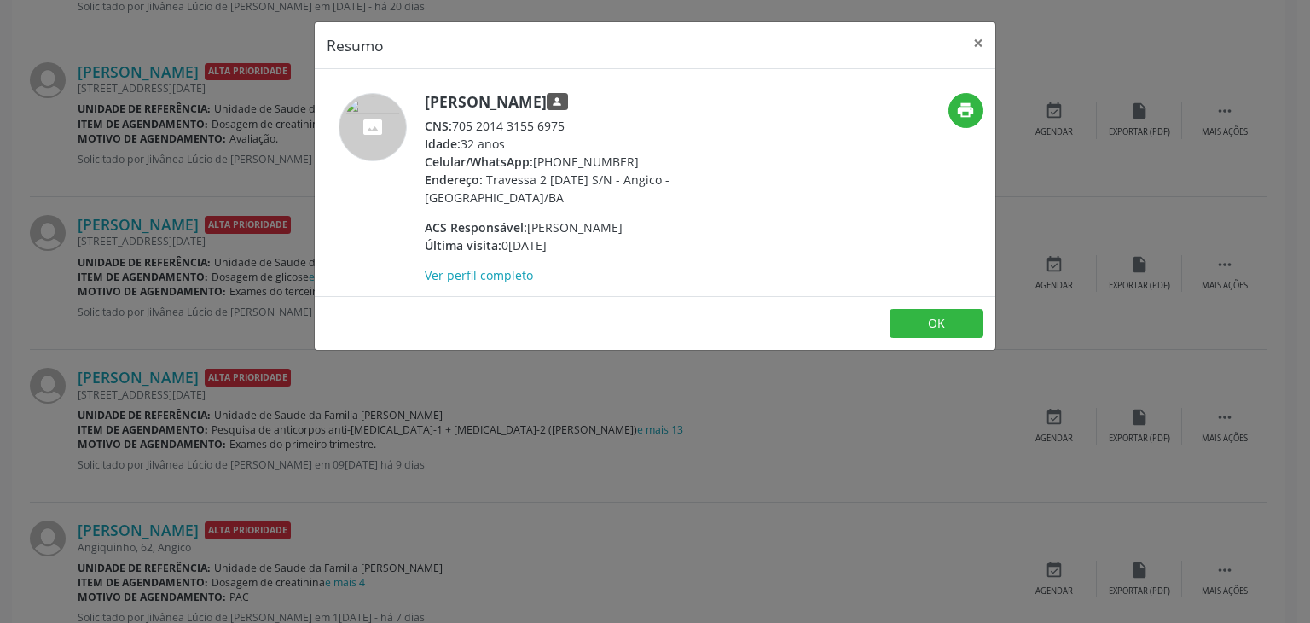
drag, startPoint x: 454, startPoint y: 100, endPoint x: 541, endPoint y: 108, distance: 87.4
click at [541, 108] on h5 "Daiane Santos person" at bounding box center [591, 102] width 332 height 18
copy h5 "Daiane Santos"
click at [978, 38] on button "×" at bounding box center [978, 43] width 34 height 42
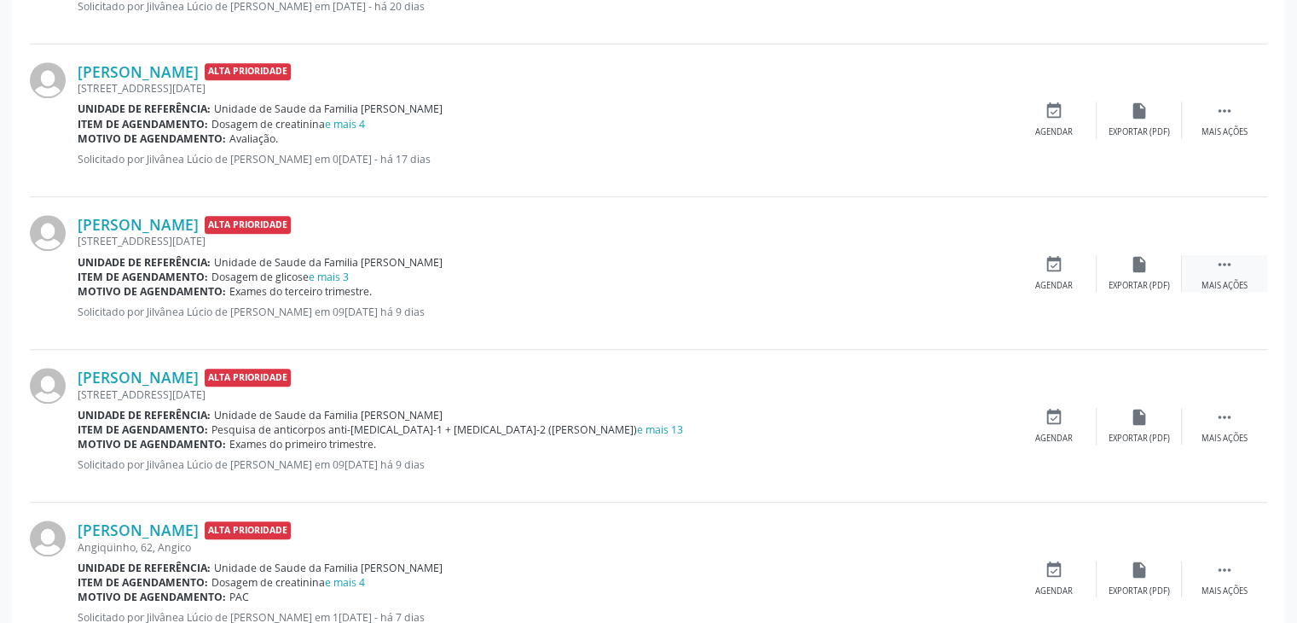
click at [1230, 281] on div "Mais ações" at bounding box center [1225, 286] width 46 height 12
click at [1152, 270] on div "edit Editar" at bounding box center [1139, 273] width 85 height 37
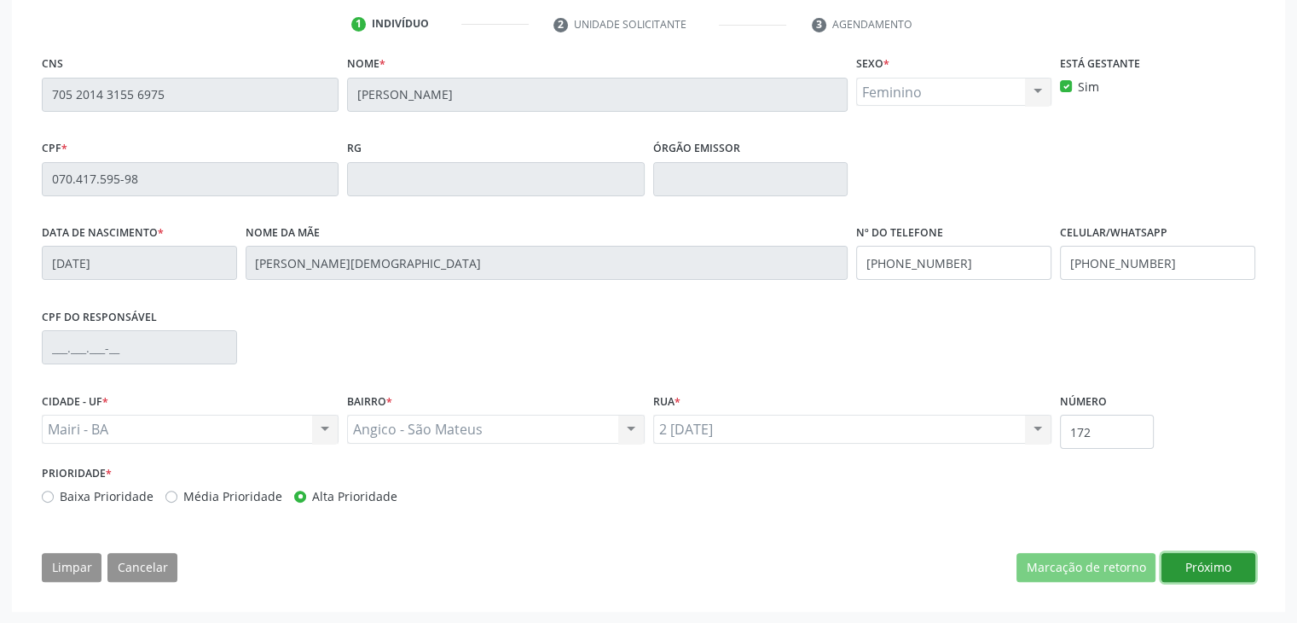
click at [1193, 564] on button "Próximo" at bounding box center [1209, 567] width 94 height 29
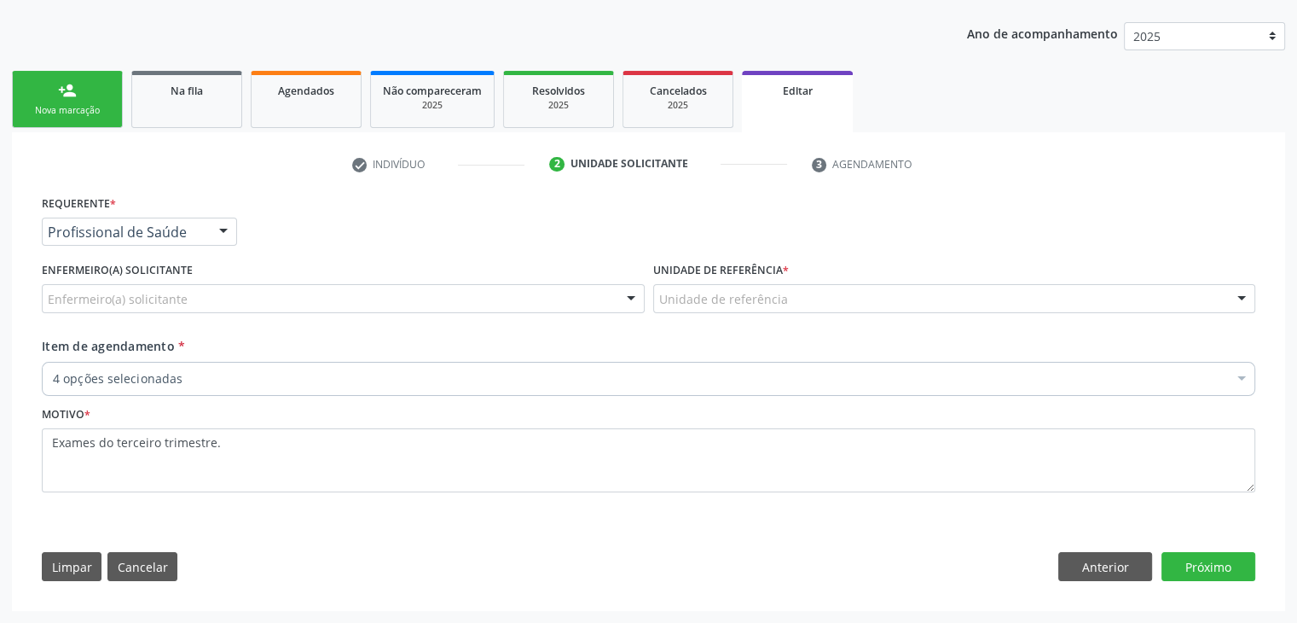
scroll to position [183, 0]
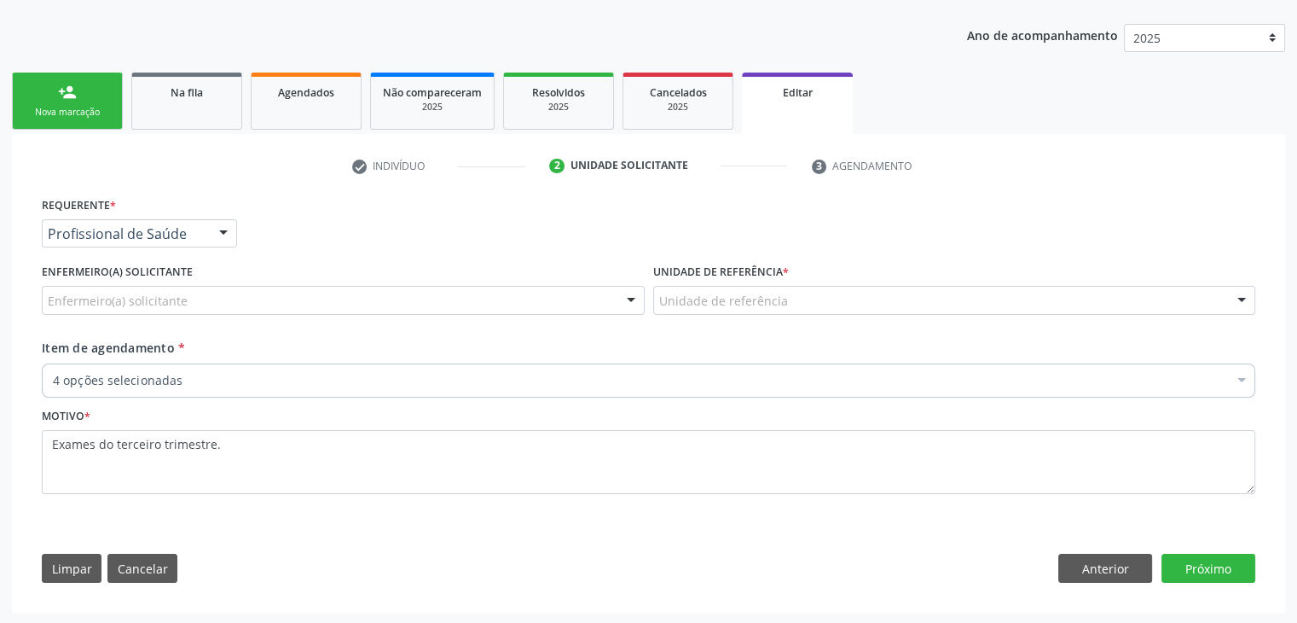
click at [188, 301] on div "Enfermeiro(a) solicitante" at bounding box center [343, 300] width 603 height 29
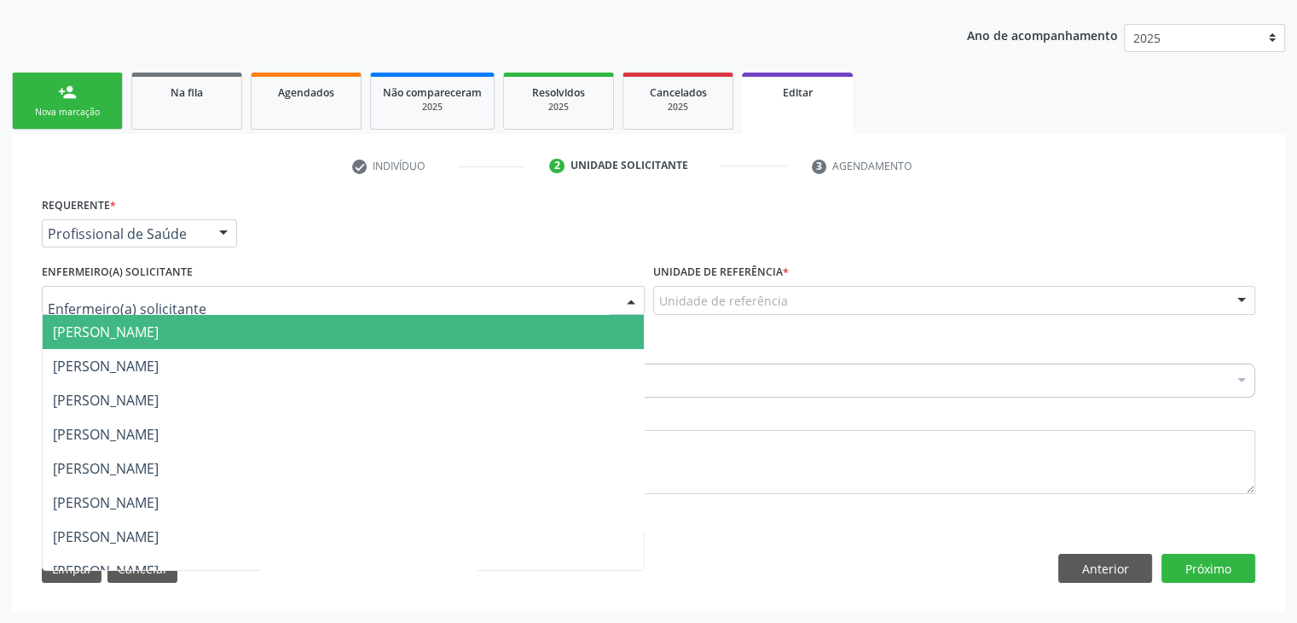
drag, startPoint x: 141, startPoint y: 336, endPoint x: 273, endPoint y: 357, distance: 133.8
click at [141, 335] on span "Jaqueline Soares Lima" at bounding box center [106, 331] width 106 height 19
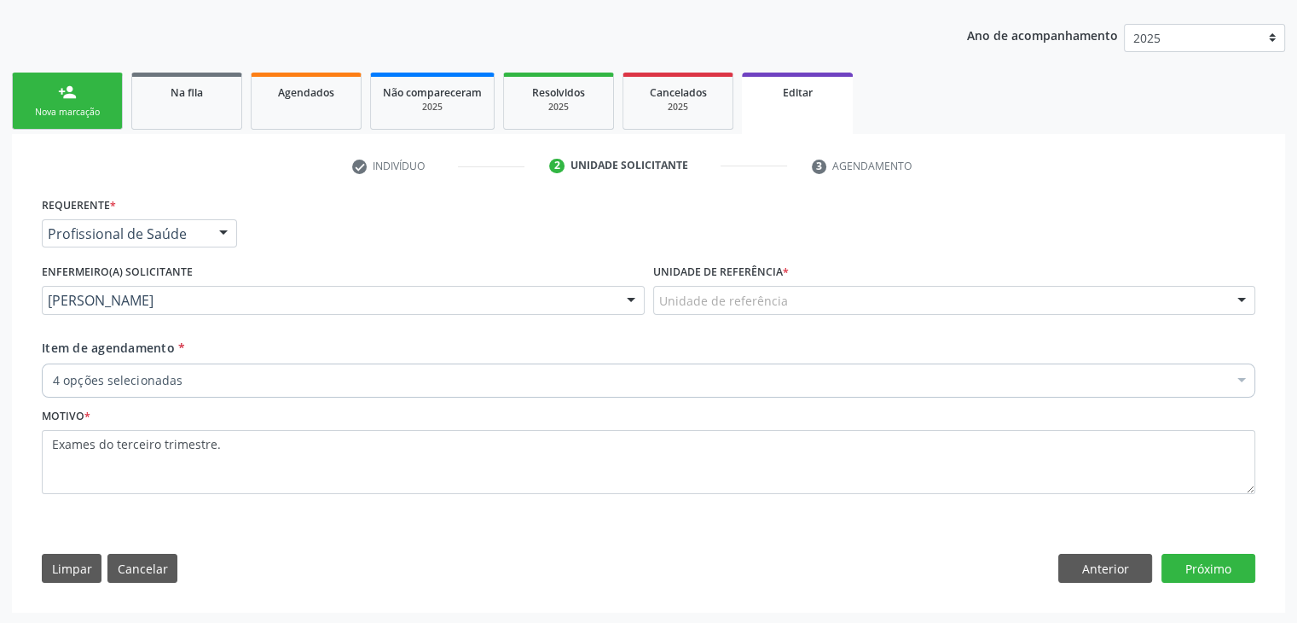
click at [924, 307] on div "Unidade de referência" at bounding box center [954, 300] width 603 height 29
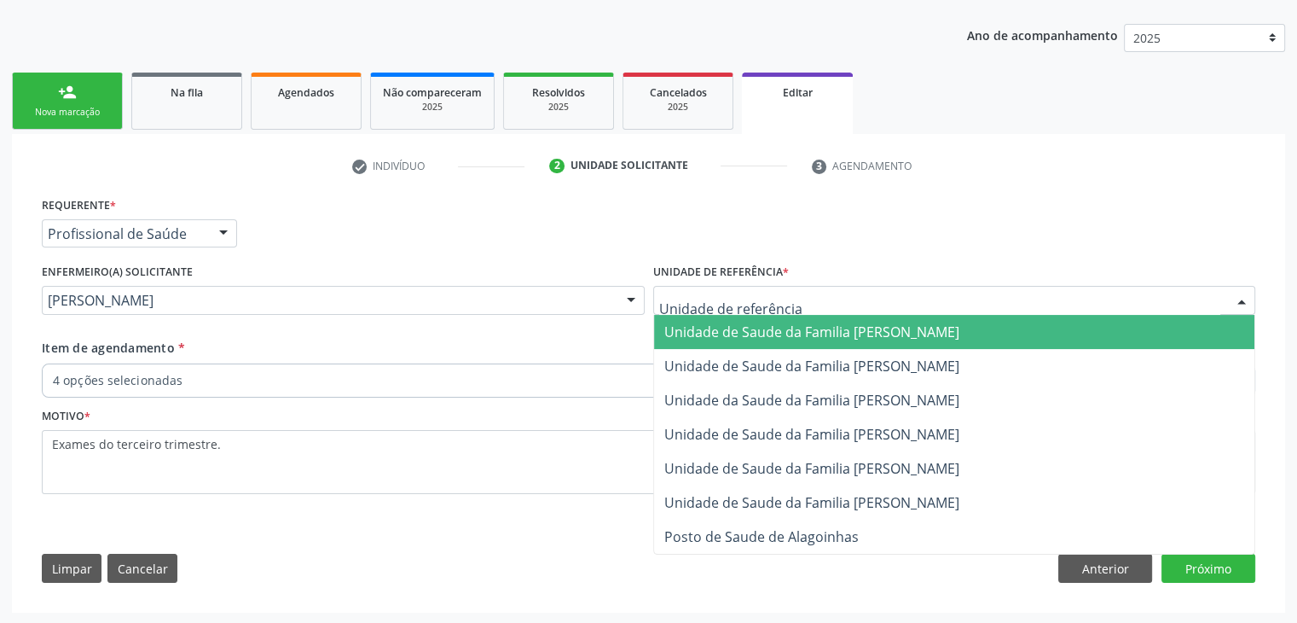
click at [873, 332] on span "Unidade de Saude da Familia [PERSON_NAME]" at bounding box center [811, 331] width 295 height 19
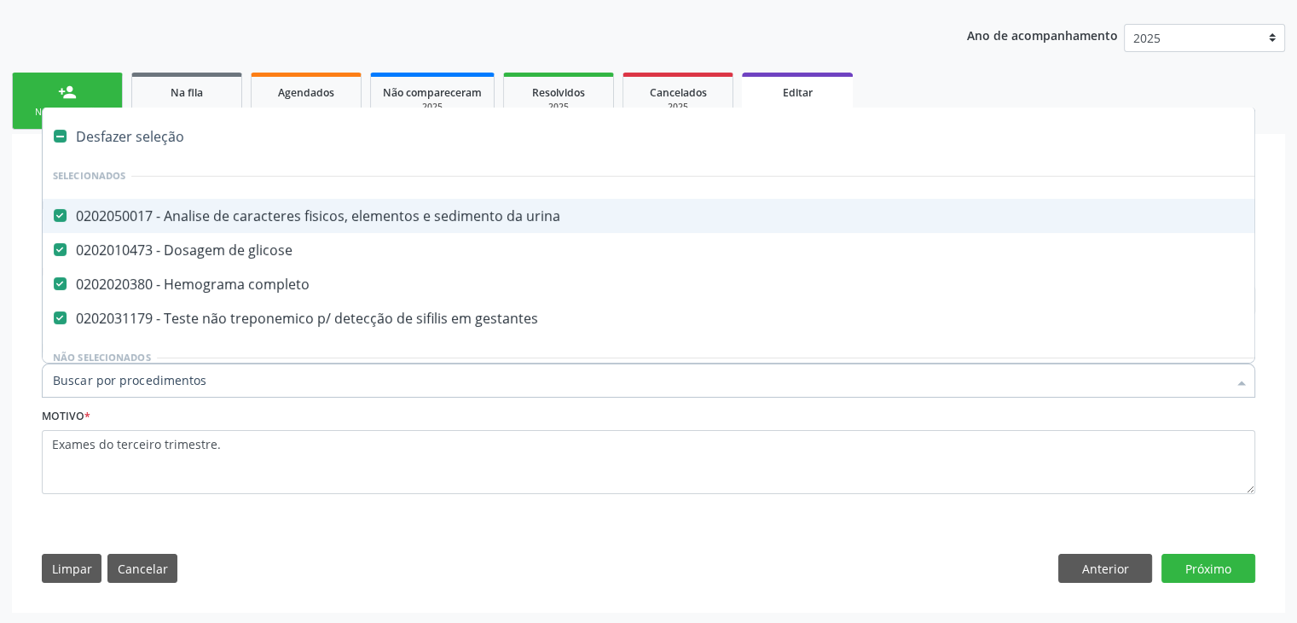
click at [135, 144] on div "Desfazer seleção" at bounding box center [709, 136] width 1333 height 34
checkbox urina "false"
checkbox glicose "false"
checkbox completo "false"
checkbox gestantes "false"
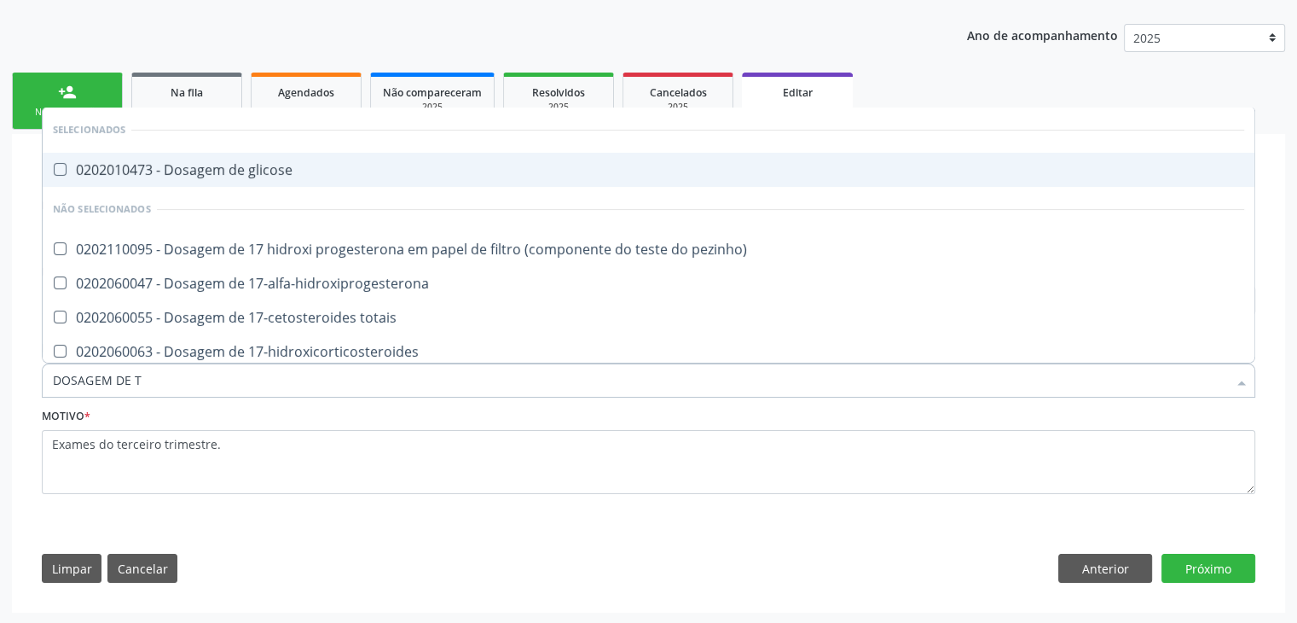
type input "DOSAGEM DE TS"
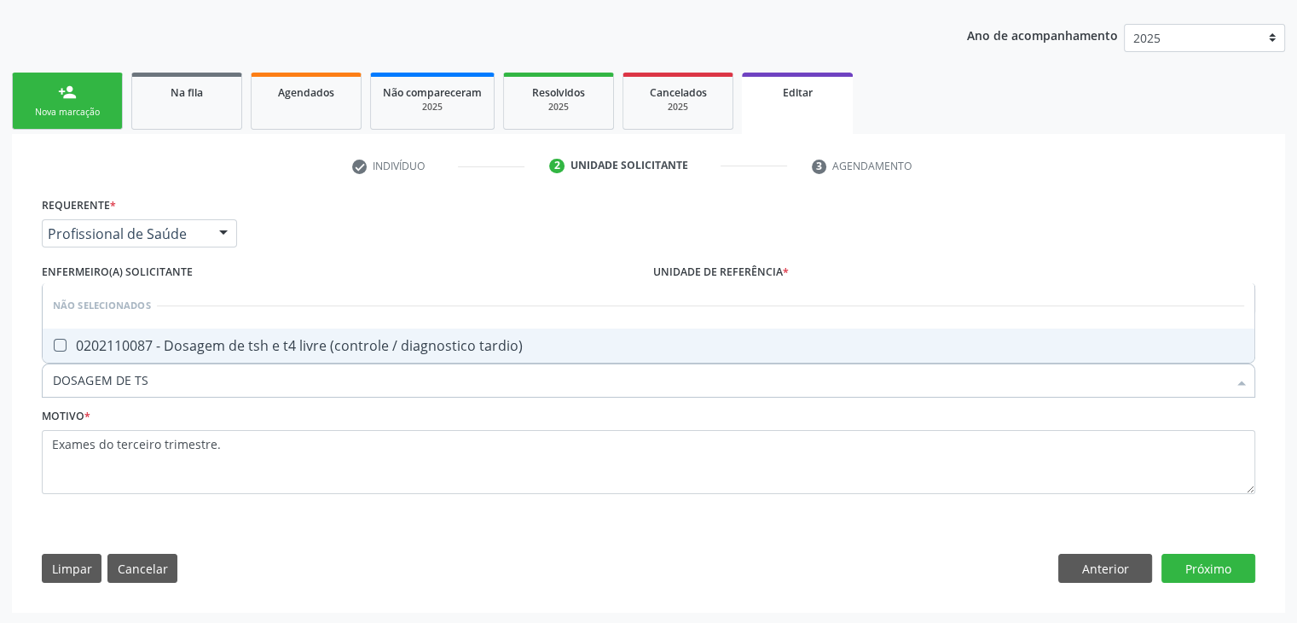
click at [329, 358] on span "0202110087 - Dosagem de tsh e t4 livre (controle / diagnostico tardio)" at bounding box center [649, 345] width 1212 height 34
checkbox tardio\) "true"
click at [1188, 567] on button "Próximo" at bounding box center [1209, 568] width 94 height 29
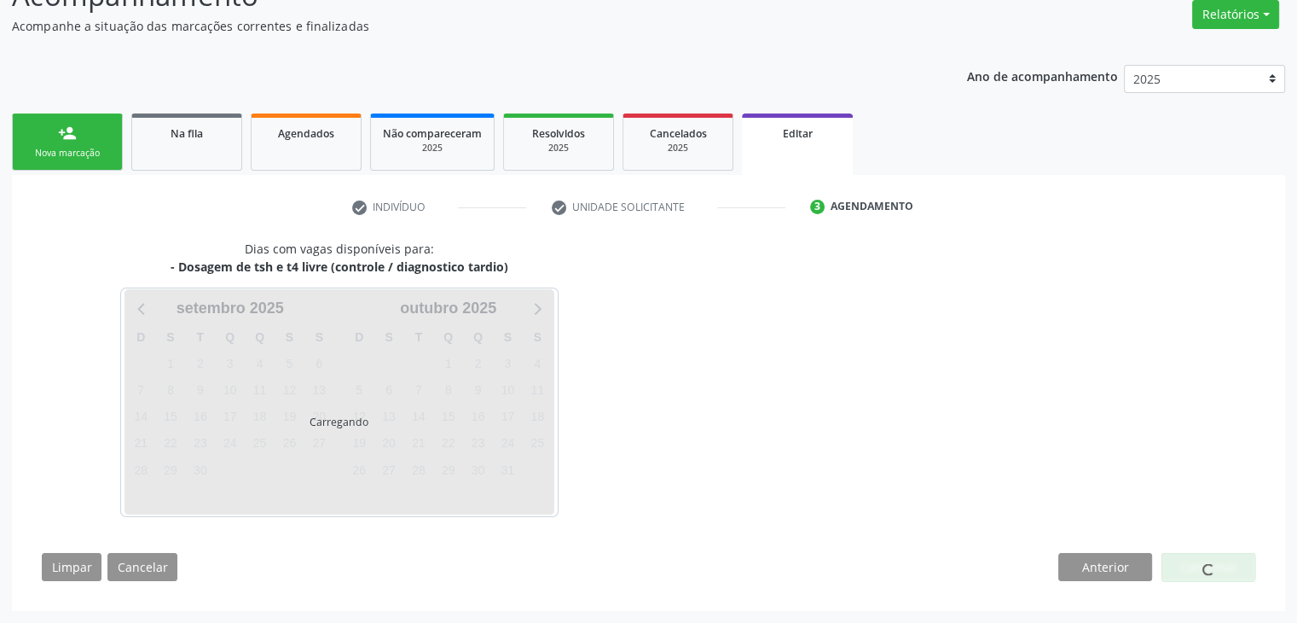
scroll to position [141, 0]
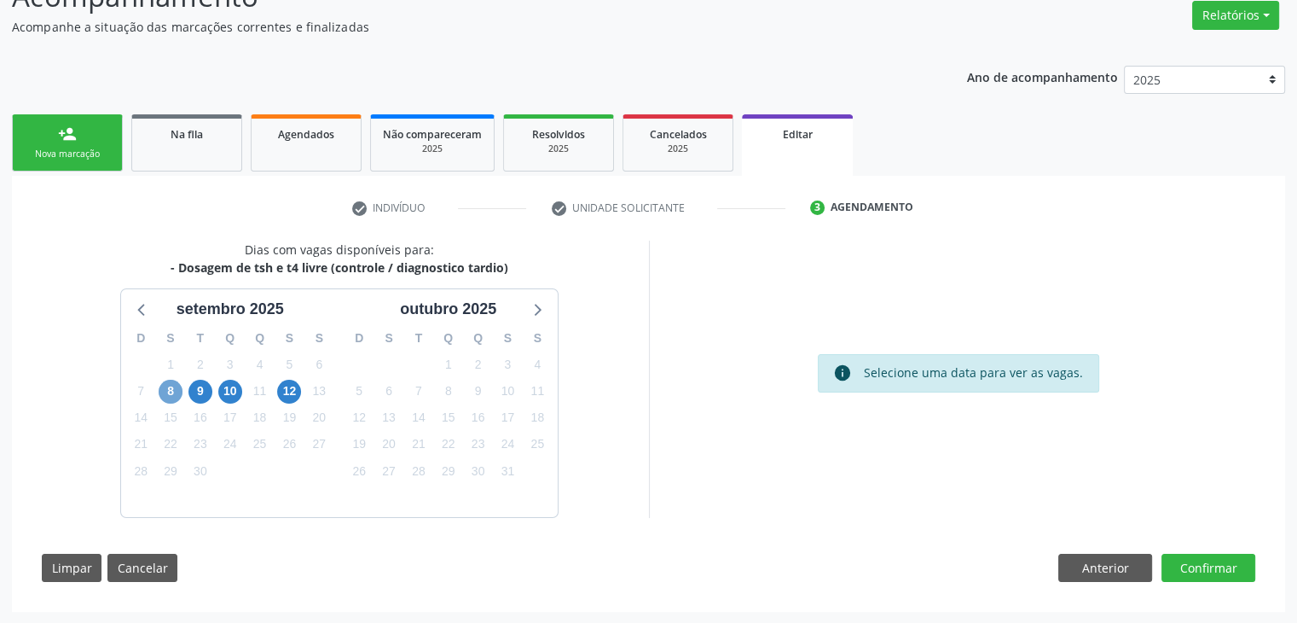
click at [175, 387] on span "8" at bounding box center [171, 392] width 24 height 24
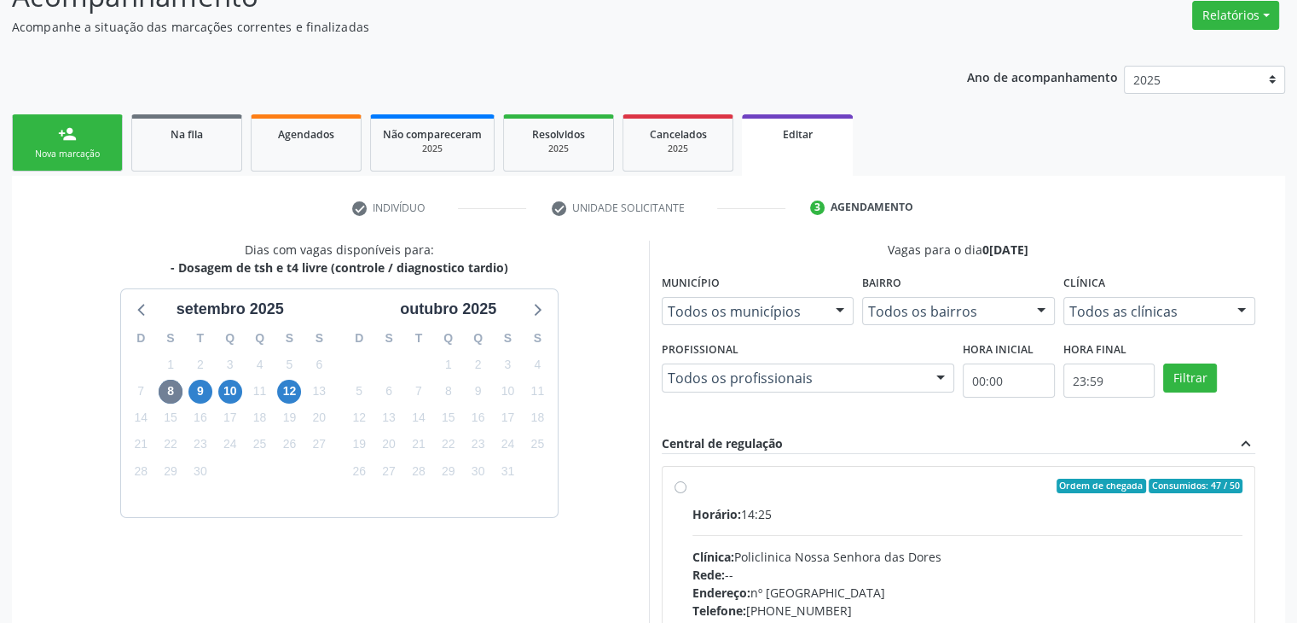
click at [865, 548] on div "Clínica: Policlinica Nossa Senhora das Dores" at bounding box center [968, 557] width 551 height 18
click at [687, 494] on input "Ordem de chegada Consumidos: 47 / 50 Horário: 14:25 Clínica: Policlinica Nossa …" at bounding box center [681, 486] width 12 height 15
radio input "true"
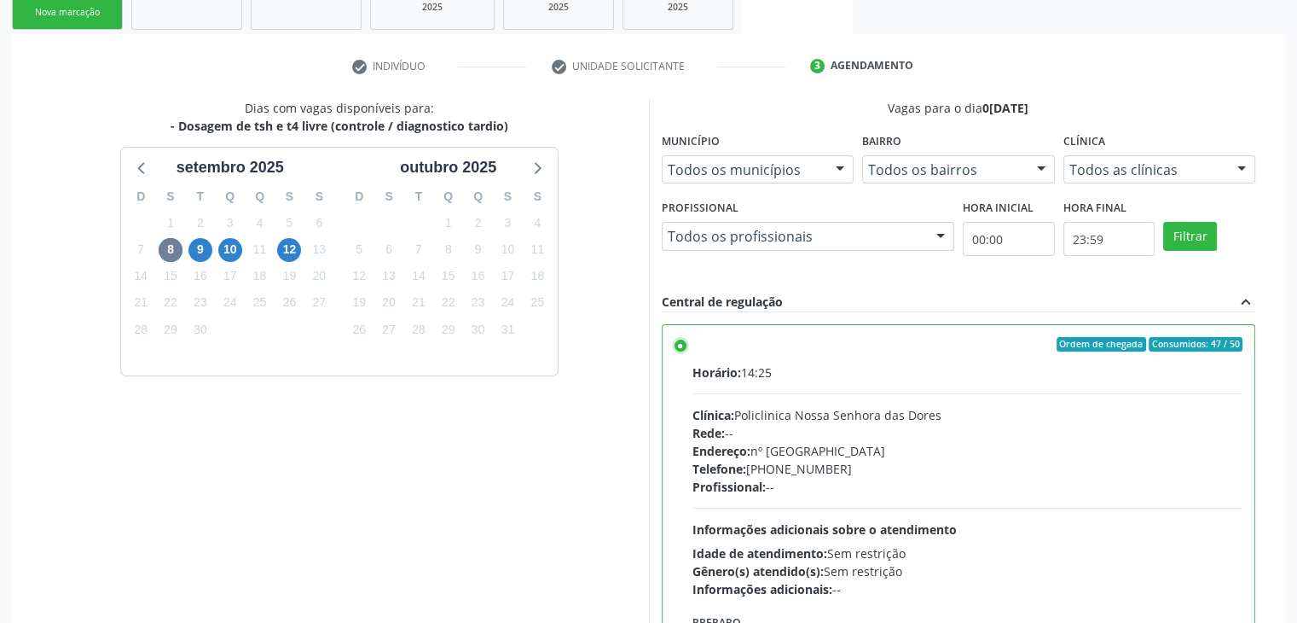
scroll to position [418, 0]
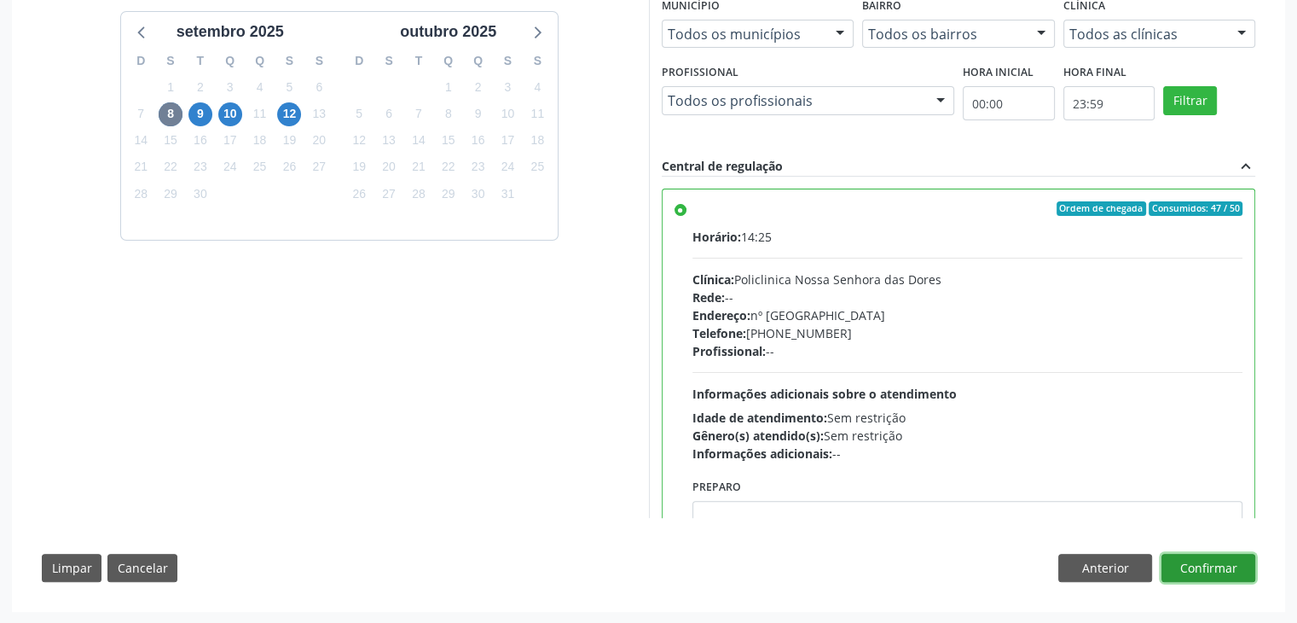
click at [1198, 563] on button "Confirmar" at bounding box center [1209, 568] width 94 height 29
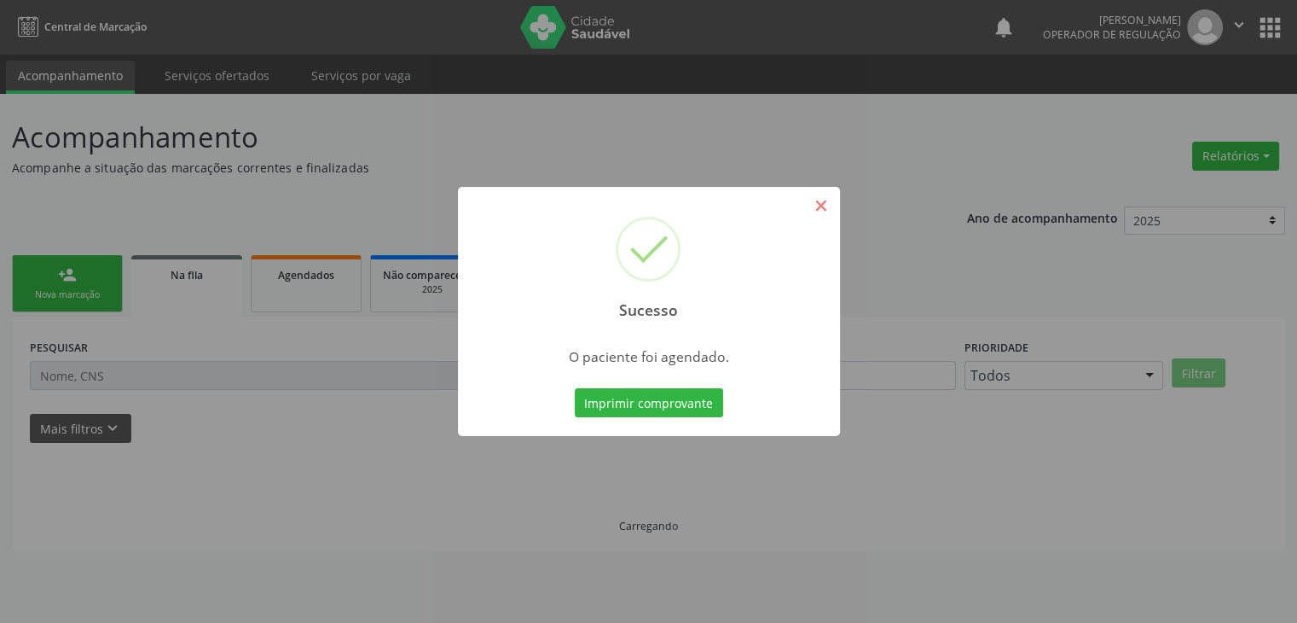
scroll to position [0, 0]
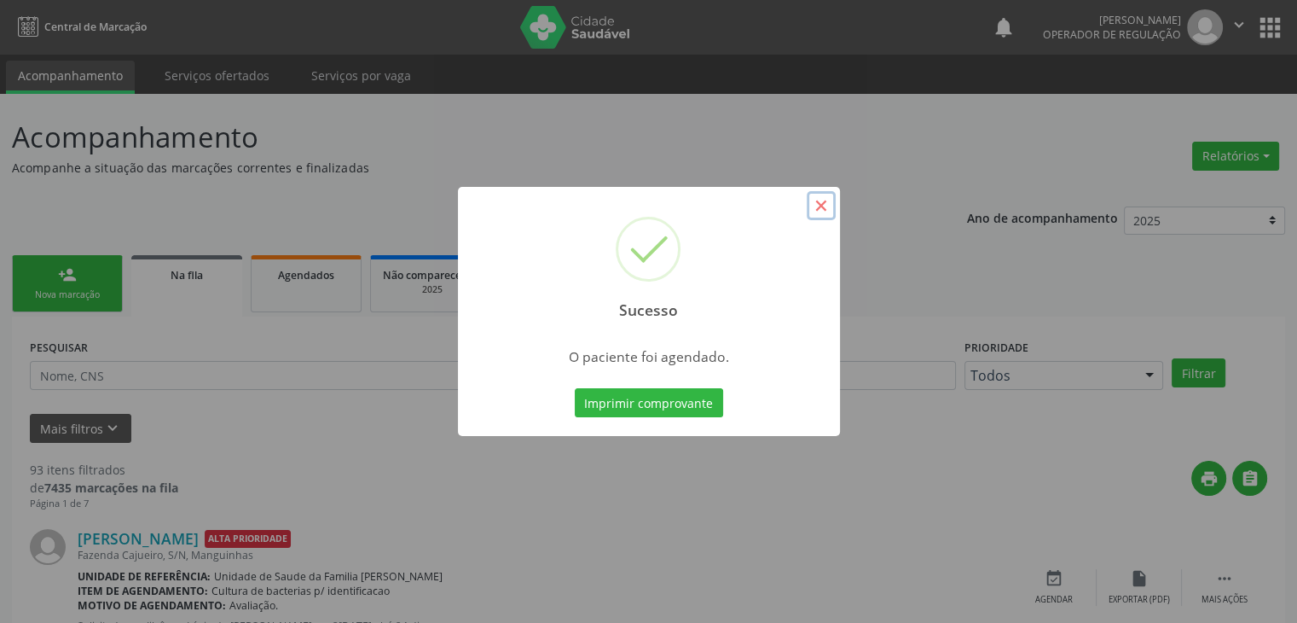
click at [826, 202] on button "×" at bounding box center [821, 205] width 29 height 29
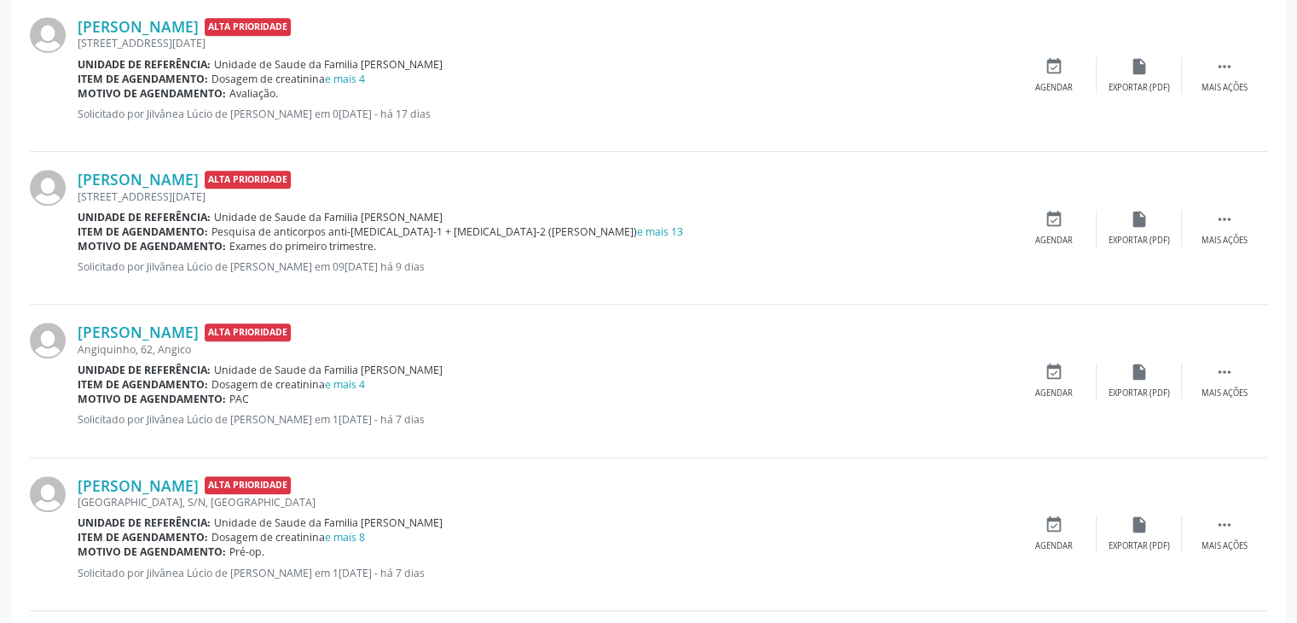
scroll to position [1280, 0]
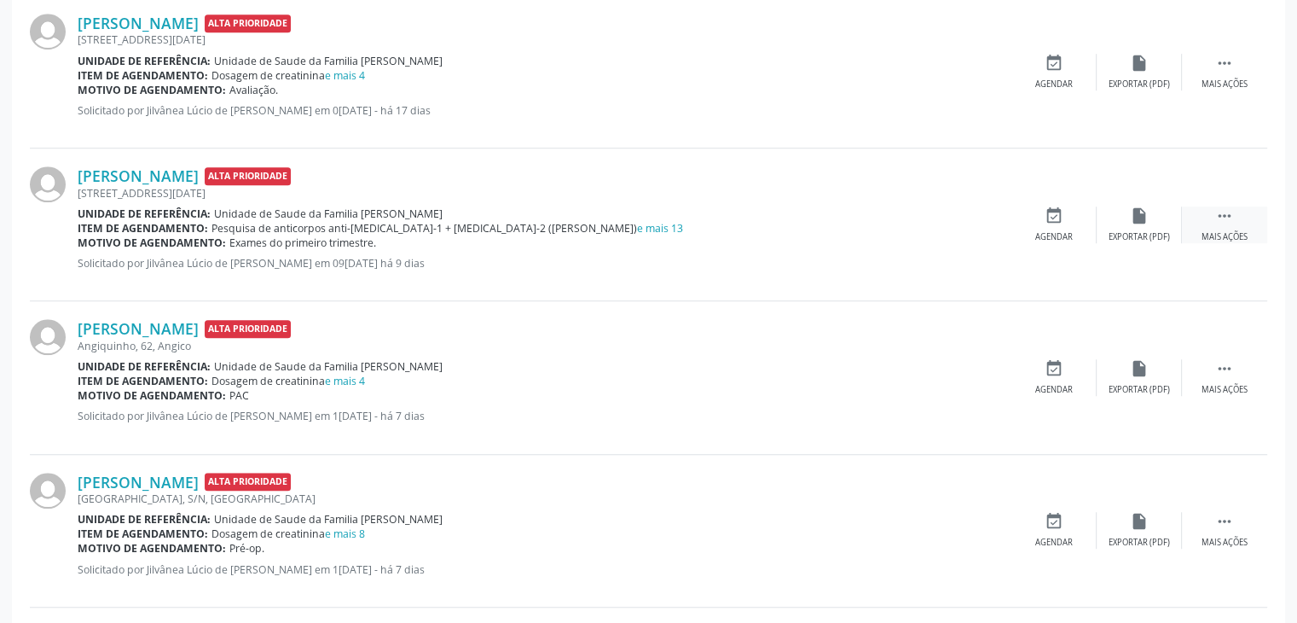
click at [1218, 212] on icon "" at bounding box center [1225, 215] width 19 height 19
click at [1164, 223] on div "edit Editar" at bounding box center [1139, 224] width 85 height 37
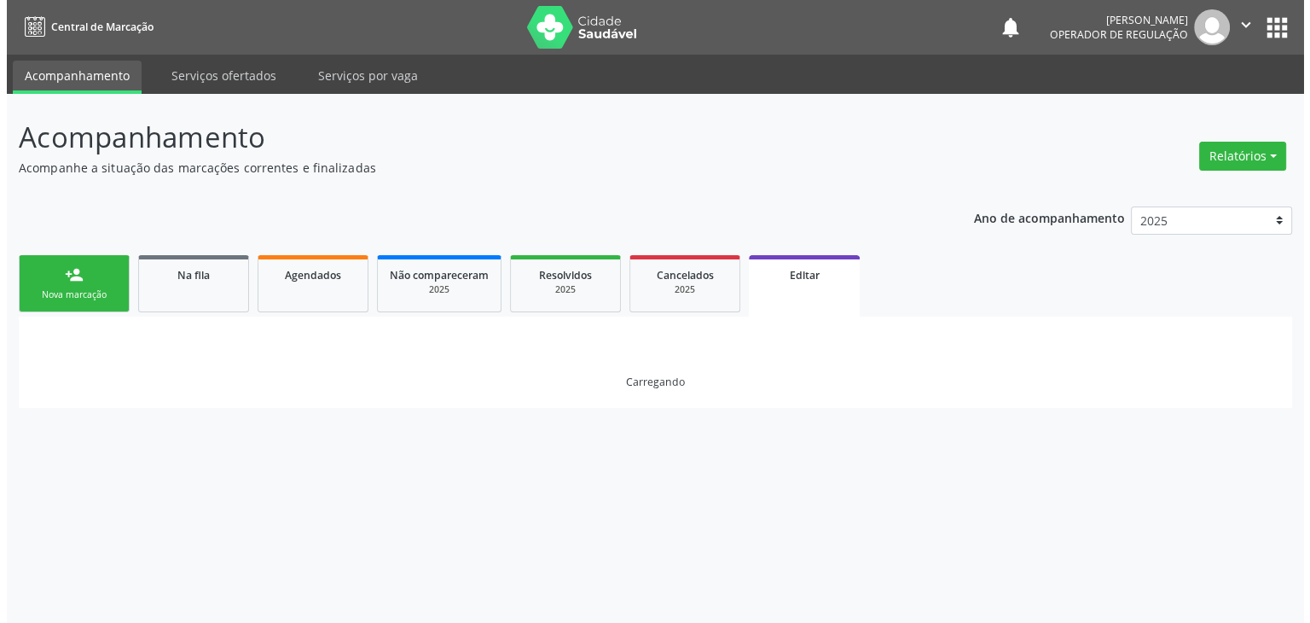
scroll to position [0, 0]
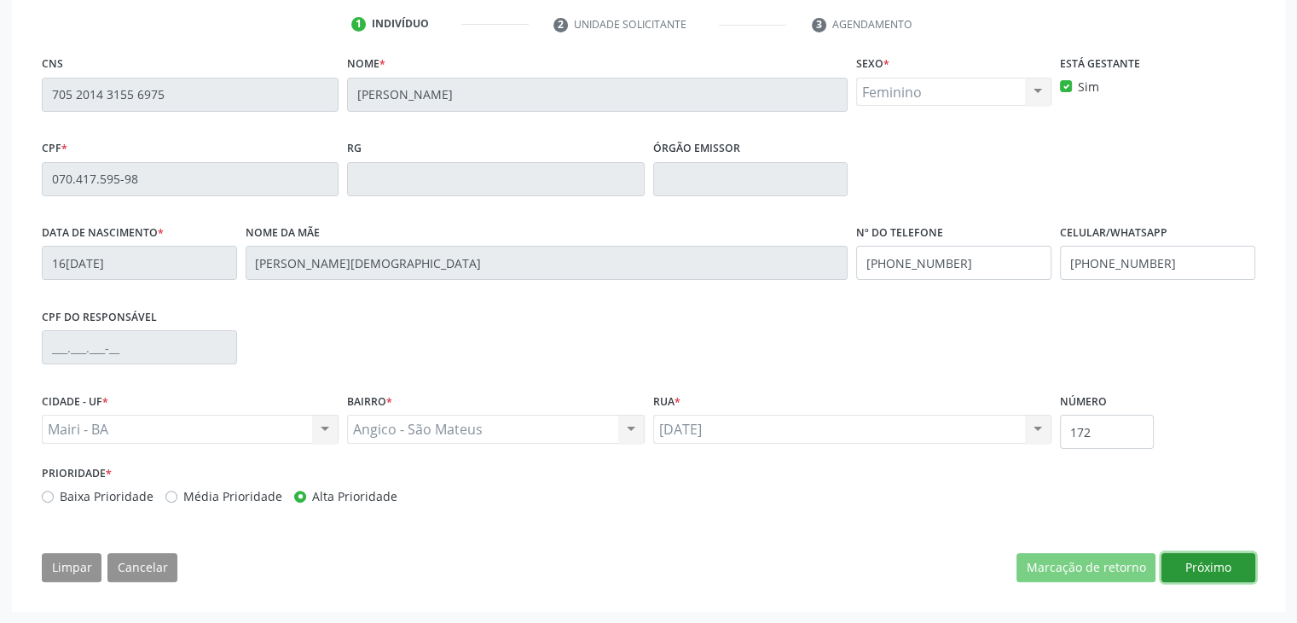
click at [1181, 567] on button "Próximo" at bounding box center [1209, 567] width 94 height 29
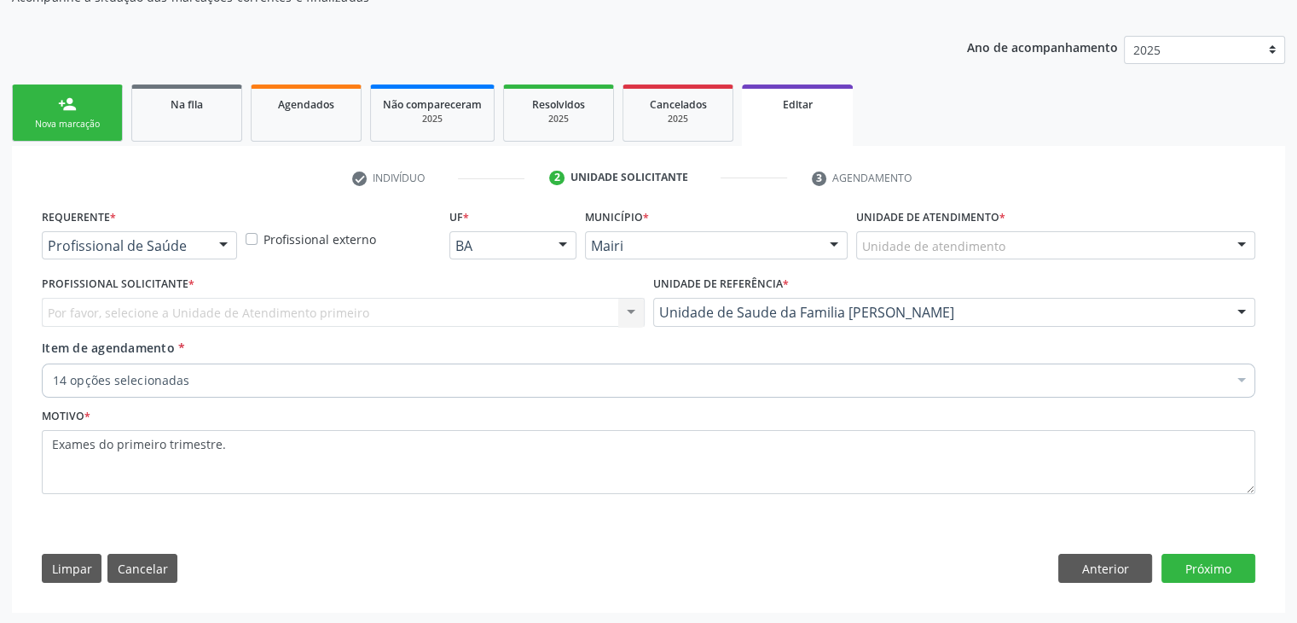
click at [955, 258] on div "Unidade de atendimento * Unidade de atendimento Academia da Saude de Mairi Acad…" at bounding box center [1056, 238] width 408 height 67
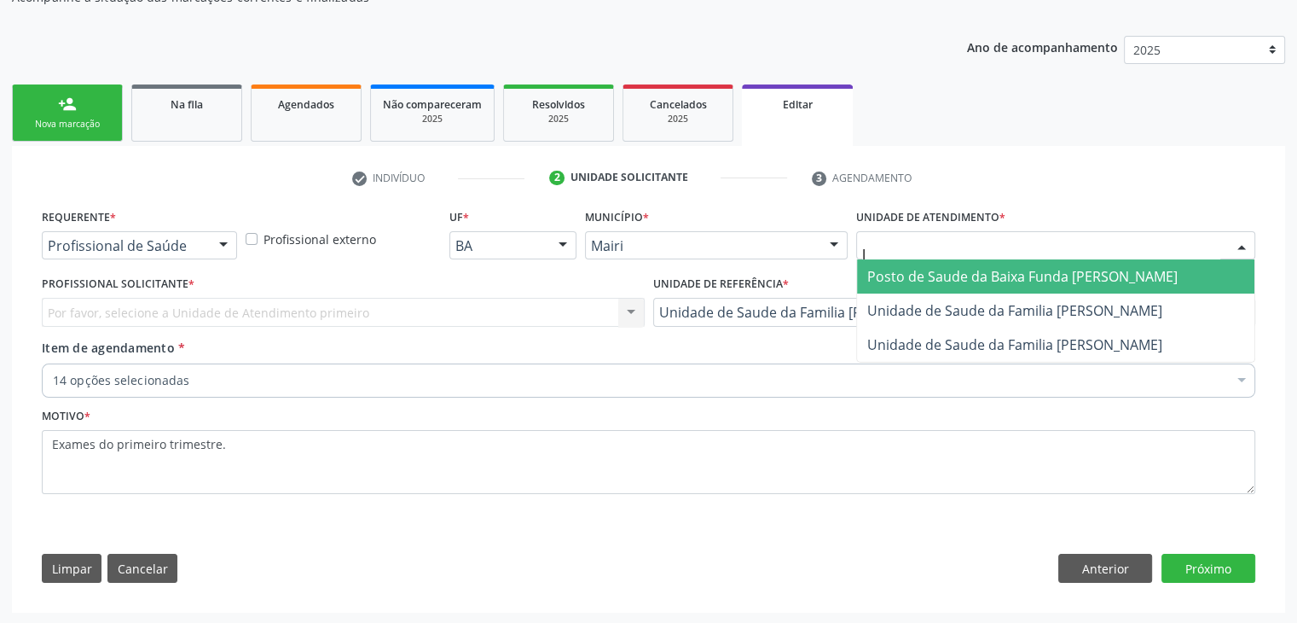
type input "[PERSON_NAME]"
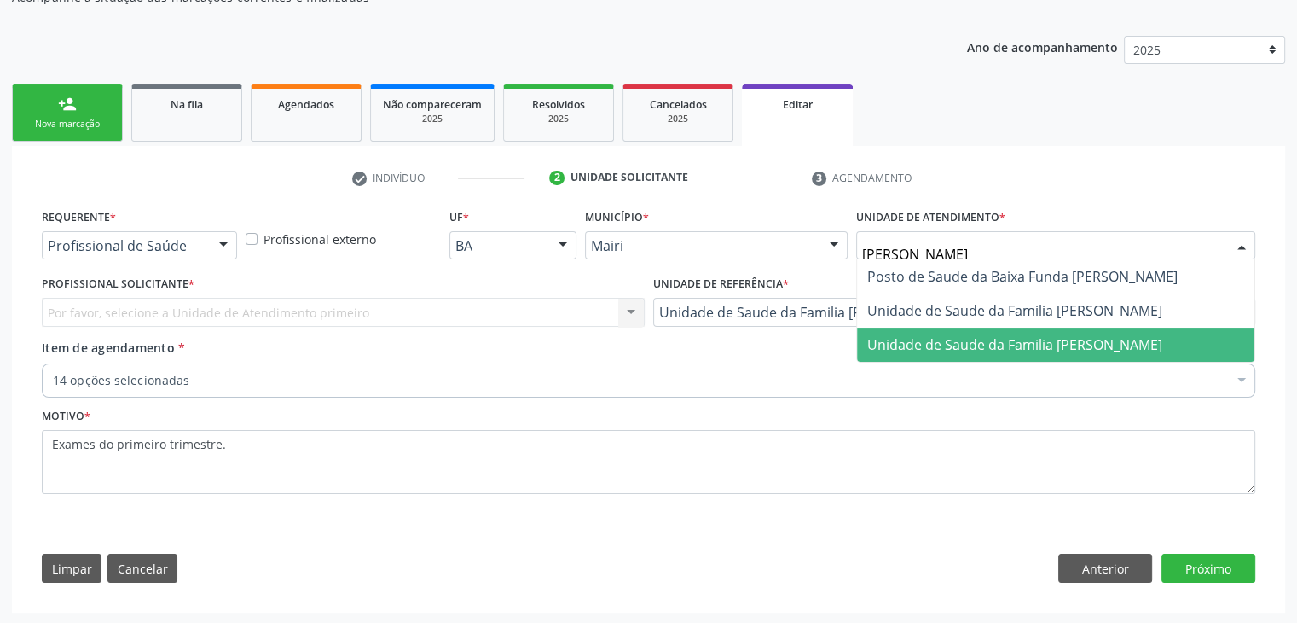
click at [998, 328] on span "Unidade de Saude da Familia [PERSON_NAME]" at bounding box center [1056, 345] width 398 height 34
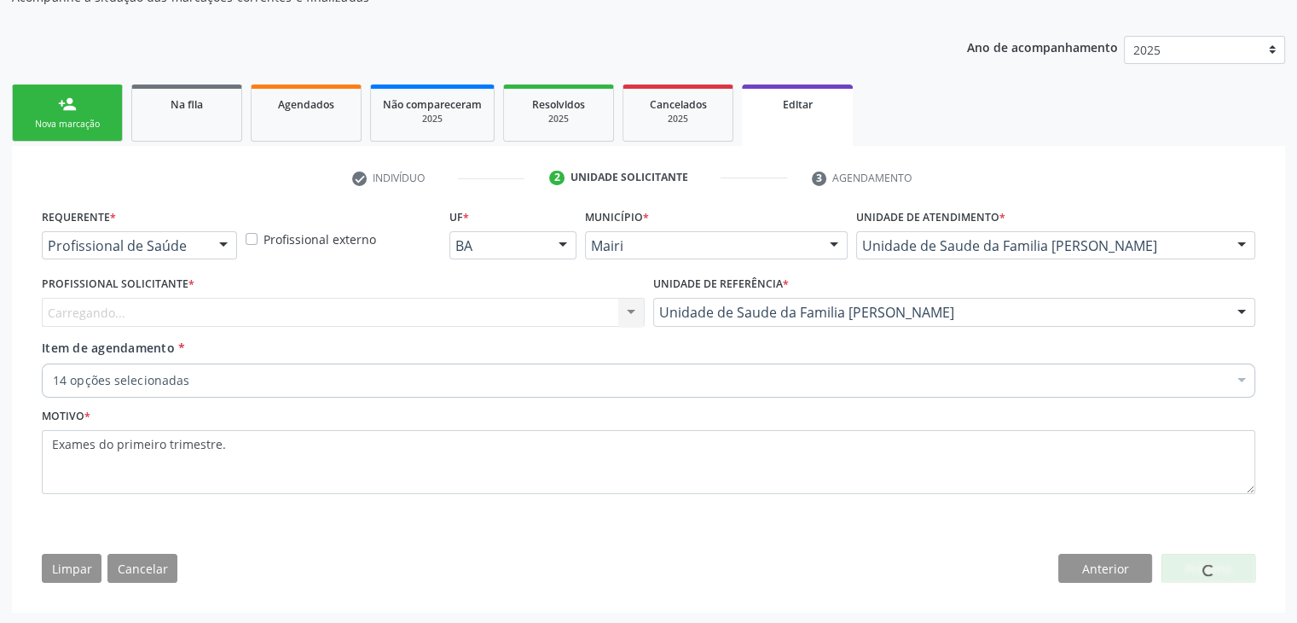
click at [236, 305] on div "Carregando... Nenhum resultado encontrado para: " " Não há nenhuma opção para s…" at bounding box center [343, 312] width 603 height 29
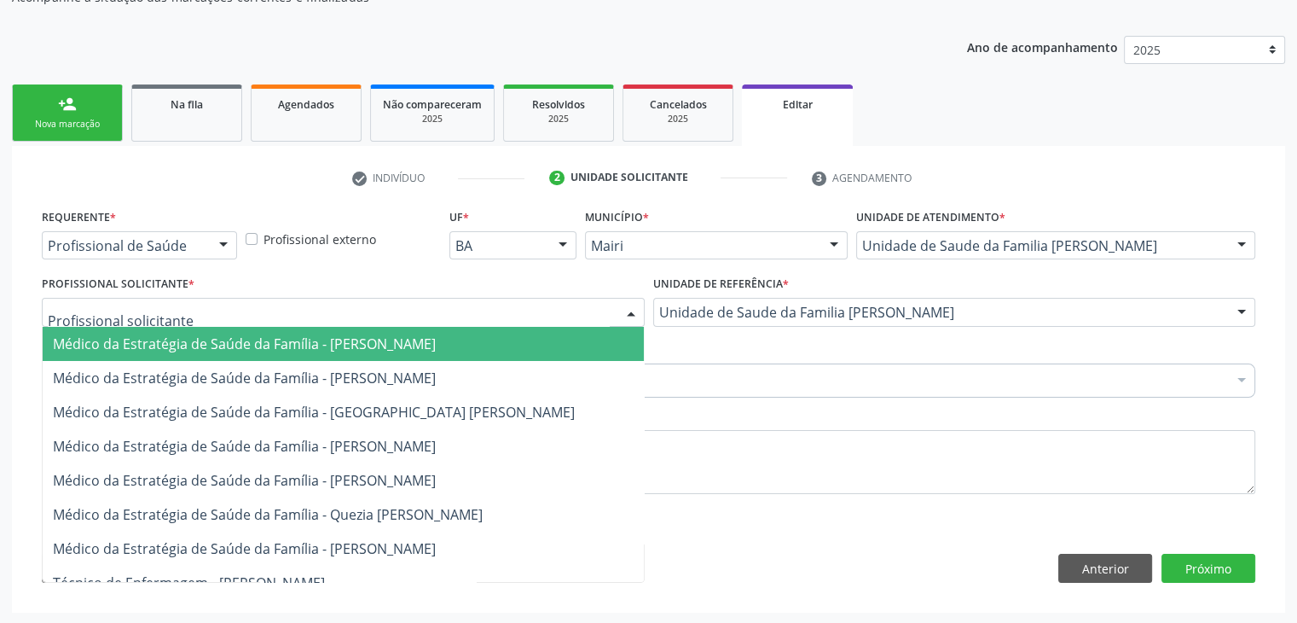
click at [236, 305] on div at bounding box center [343, 312] width 603 height 29
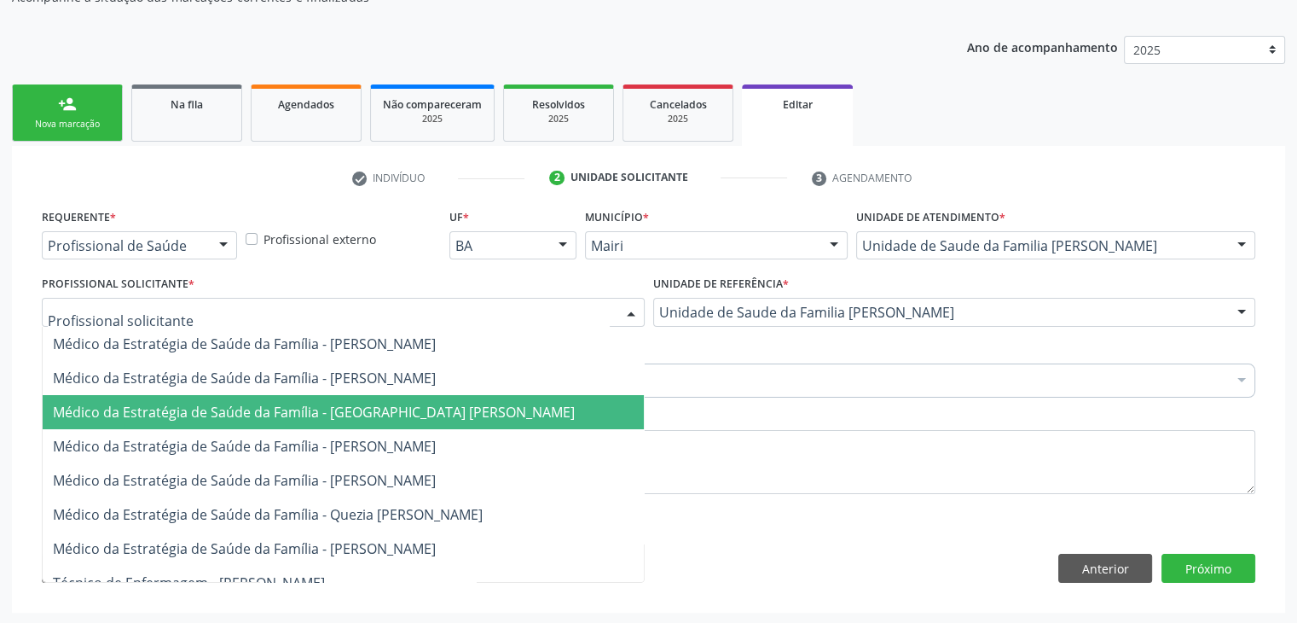
scroll to position [17, 0]
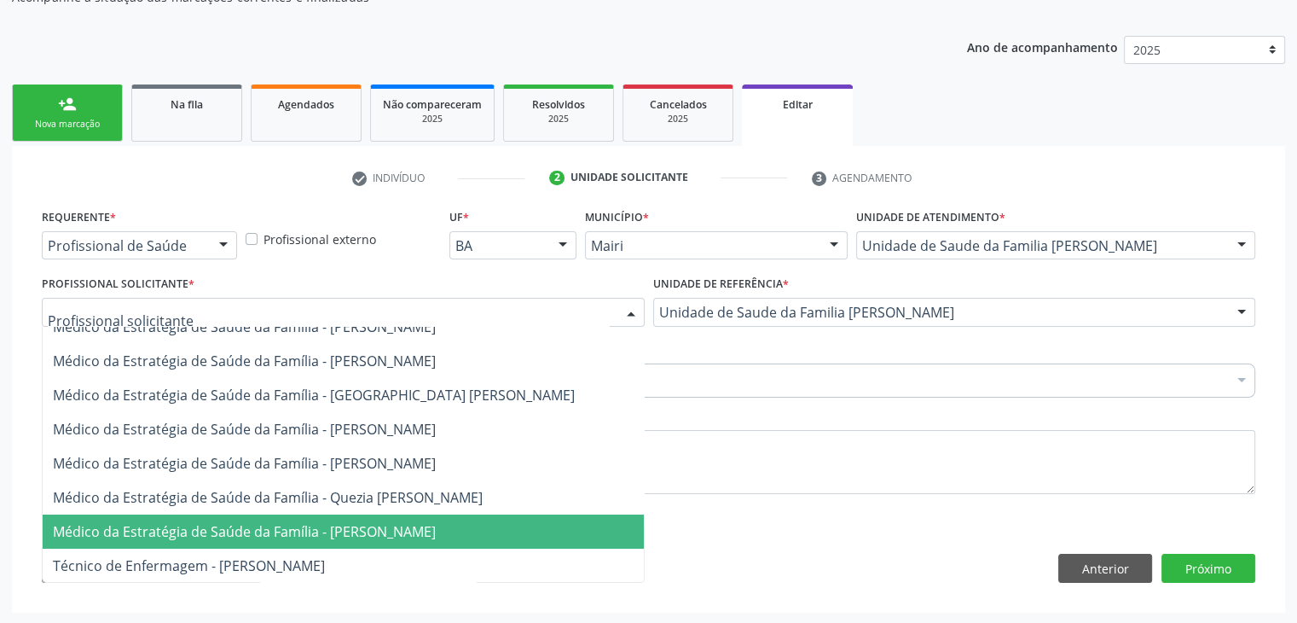
click at [322, 540] on span "Médico da Estratégia de Saúde da Família - [PERSON_NAME]" at bounding box center [343, 531] width 601 height 34
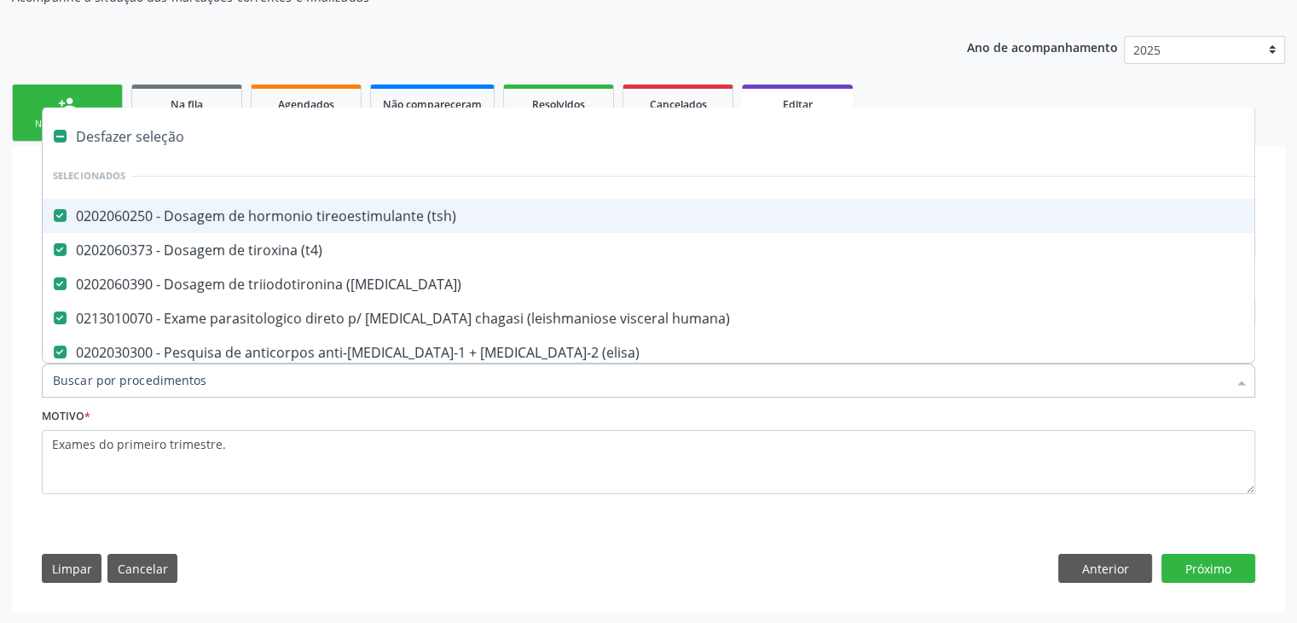
click at [140, 130] on div "Desfazer seleção" at bounding box center [709, 136] width 1333 height 34
checkbox \(tsh\) "false"
checkbox \(t4\) "false"
checkbox \(t3\) "false"
checkbox humana\) "false"
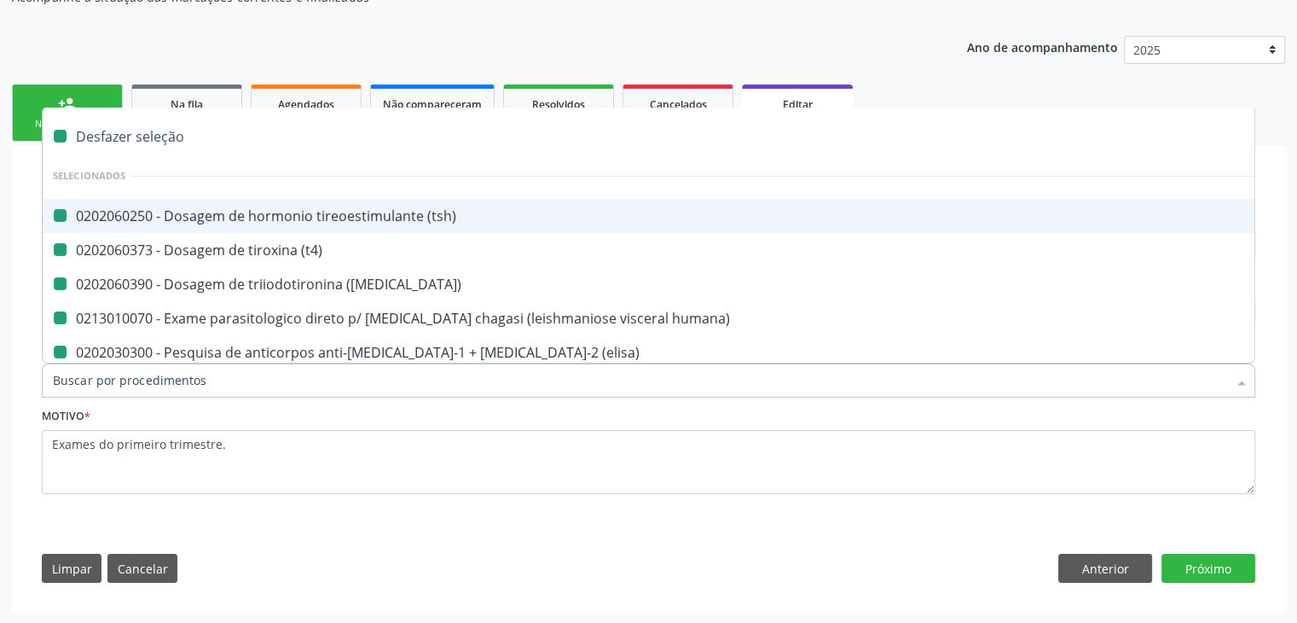
checkbox \(elisa\) "false"
checkbox htlv-2 "false"
checkbox \(anti-hcv\) "false"
checkbox anticitomegalovirus "false"
checkbox antitoxoplasma "false"
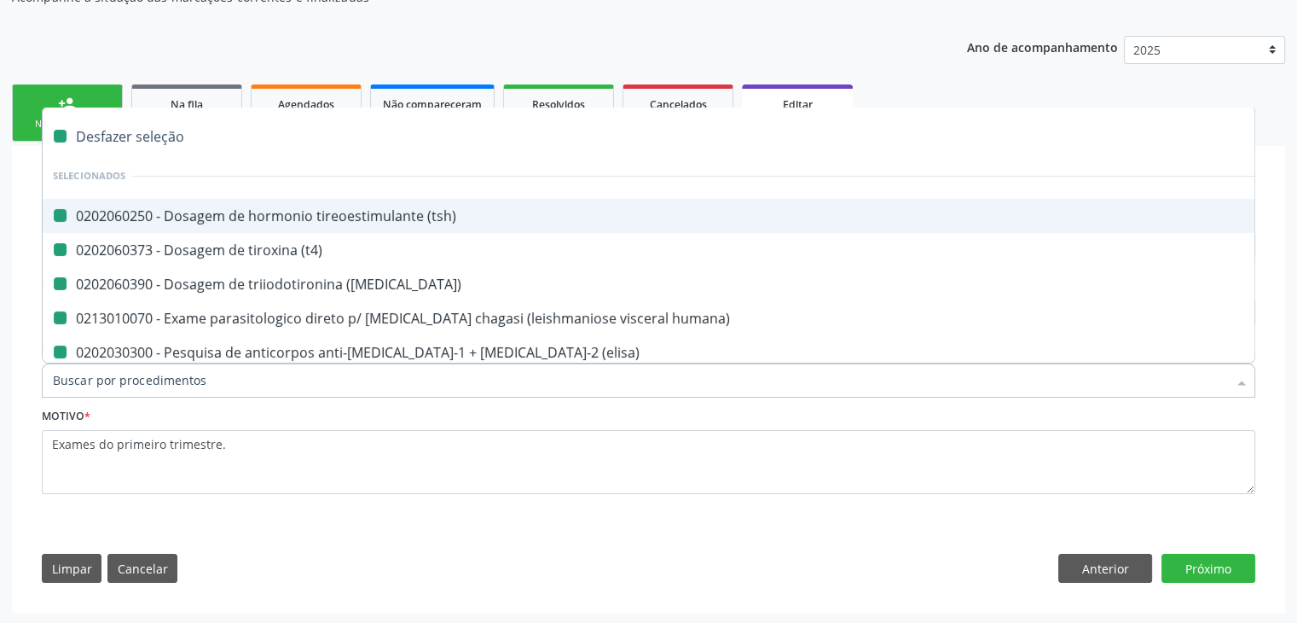
checkbox rubeola "false"
checkbox anticitomegalovirus "false"
checkbox antitoxoplasma "false"
checkbox rubeola "false"
checkbox \(hbsag\) "false"
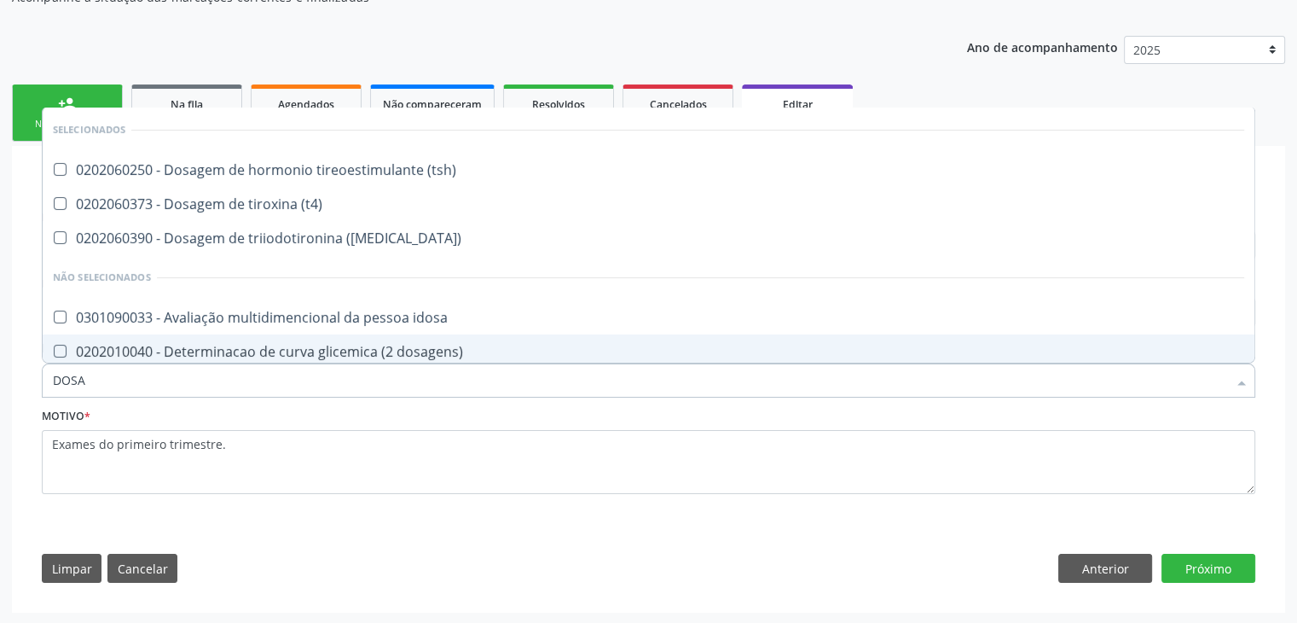
type input "DOSAGEM DE TSH"
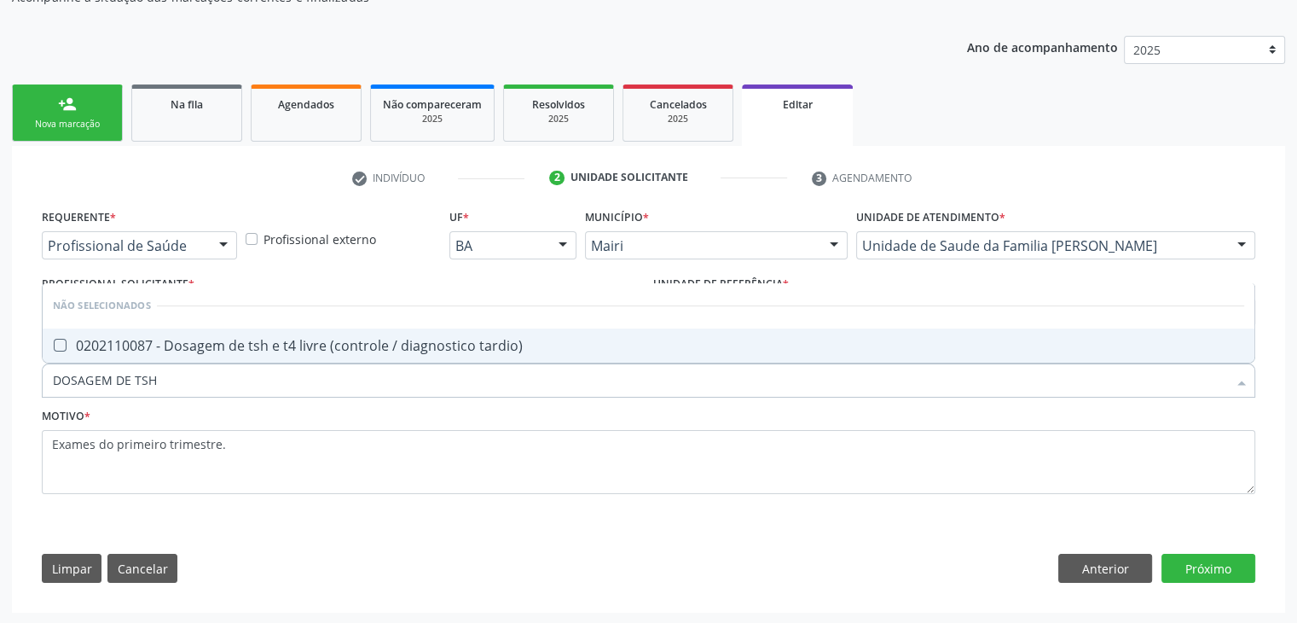
click at [277, 332] on span "0202110087 - Dosagem de tsh e t4 livre (controle / diagnostico tardio)" at bounding box center [649, 345] width 1212 height 34
checkbox tardio\) "true"
click at [1222, 563] on button "Próximo" at bounding box center [1209, 568] width 94 height 29
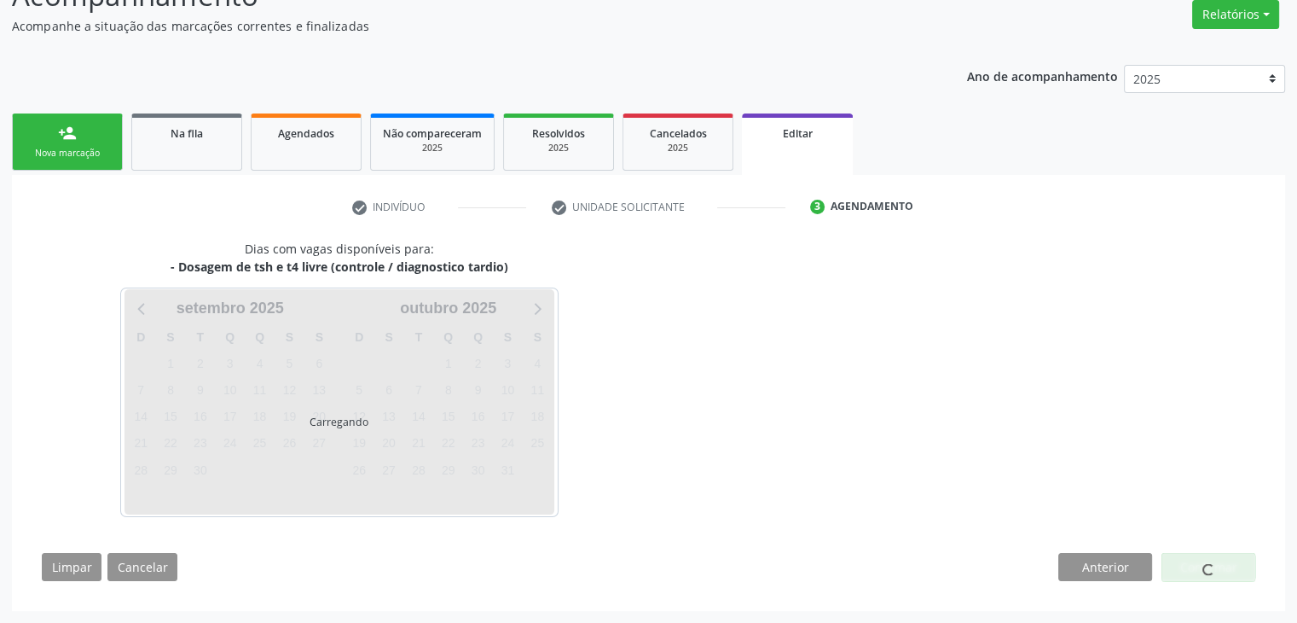
scroll to position [141, 0]
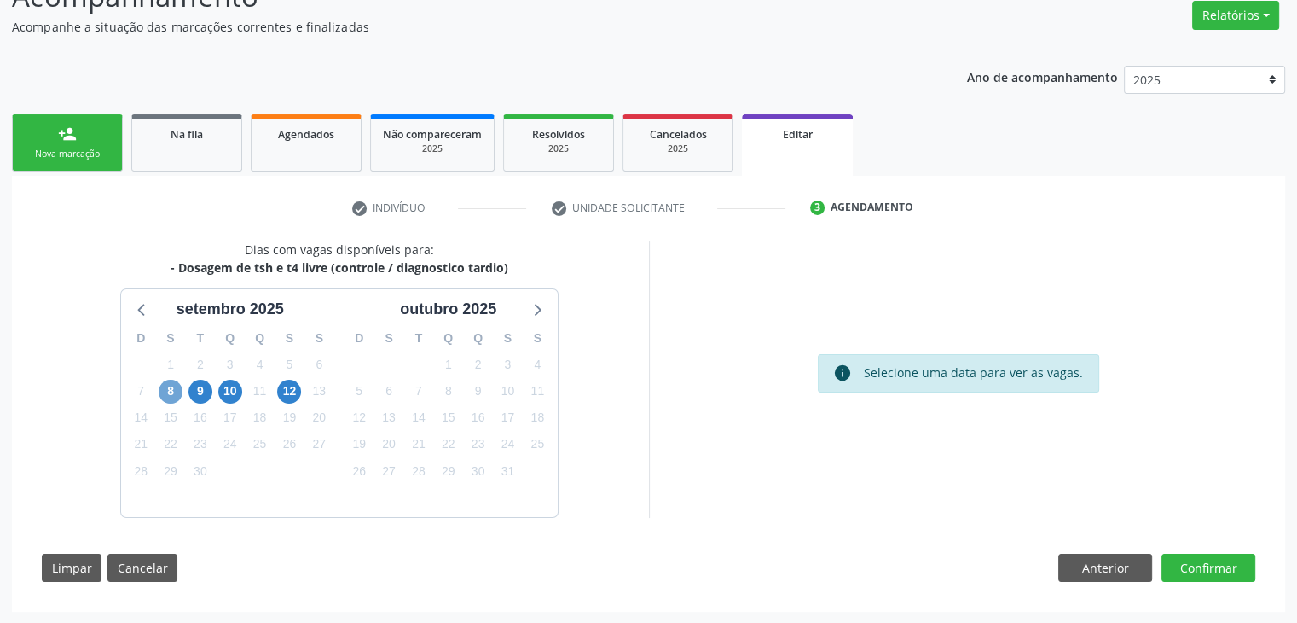
click at [173, 392] on span "8" at bounding box center [171, 392] width 24 height 24
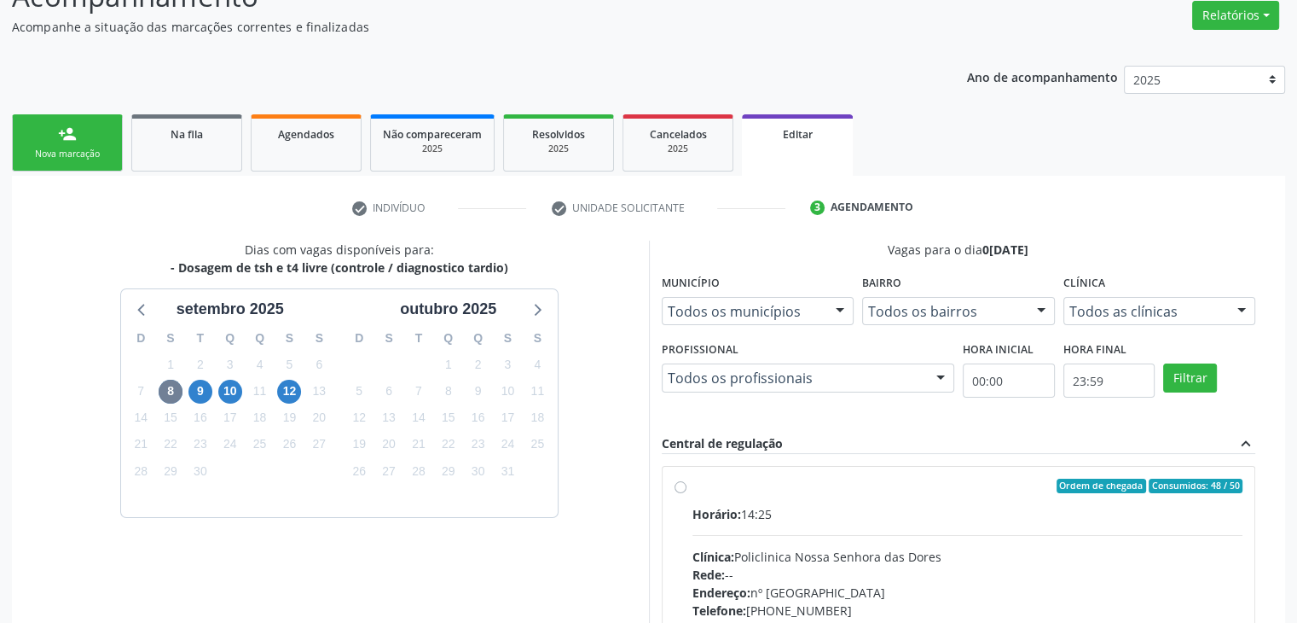
click at [853, 505] on div "Horário: 14:25" at bounding box center [968, 514] width 551 height 18
click at [687, 494] on input "Ordem de chegada Consumidos: 48 / 50 Horário: 14:25 Clínica: Policlinica [GEOGR…" at bounding box center [681, 486] width 12 height 15
radio input "true"
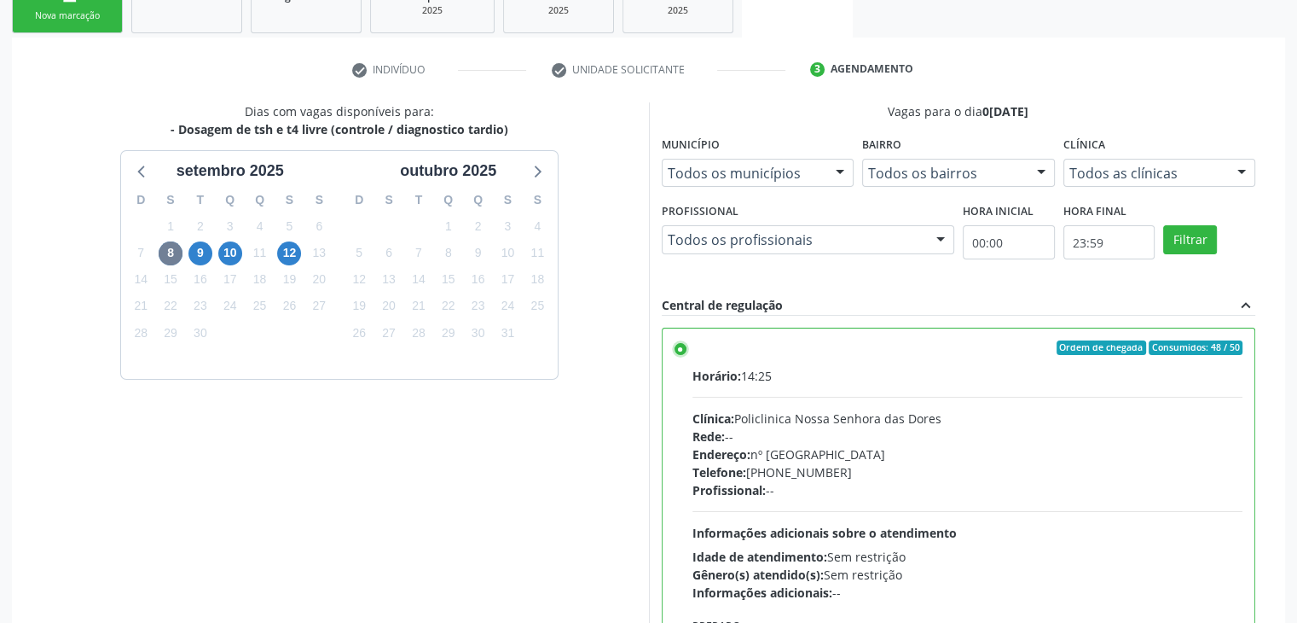
scroll to position [418, 0]
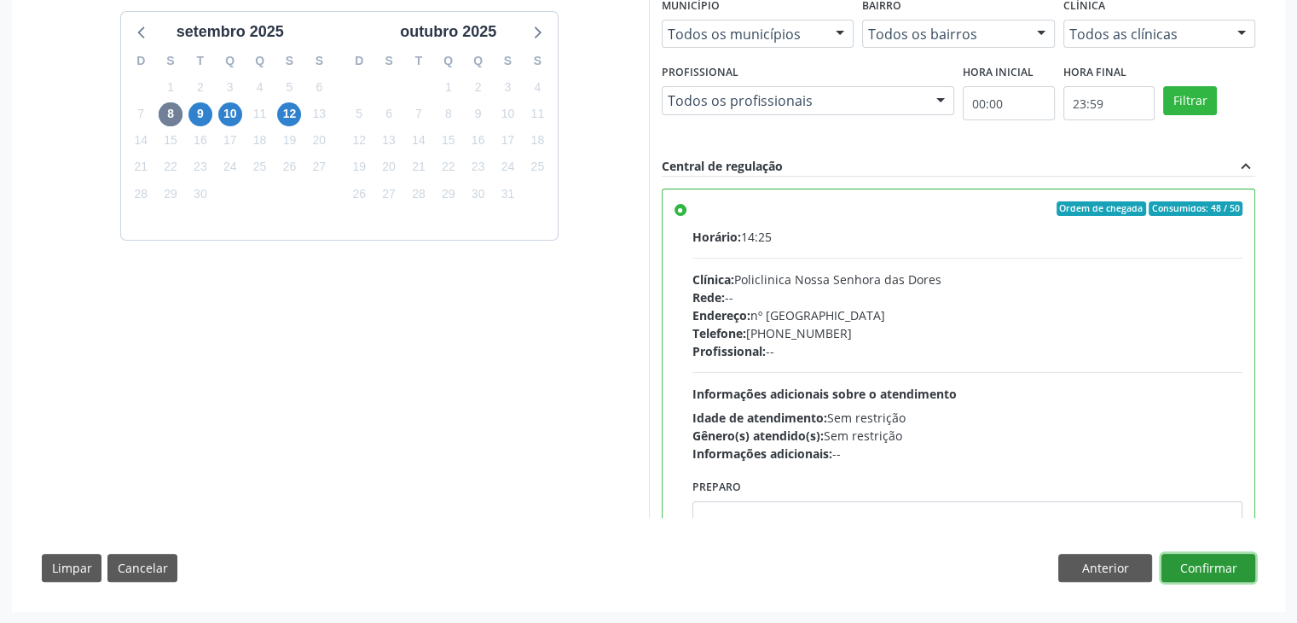
click at [1214, 563] on button "Confirmar" at bounding box center [1209, 568] width 94 height 29
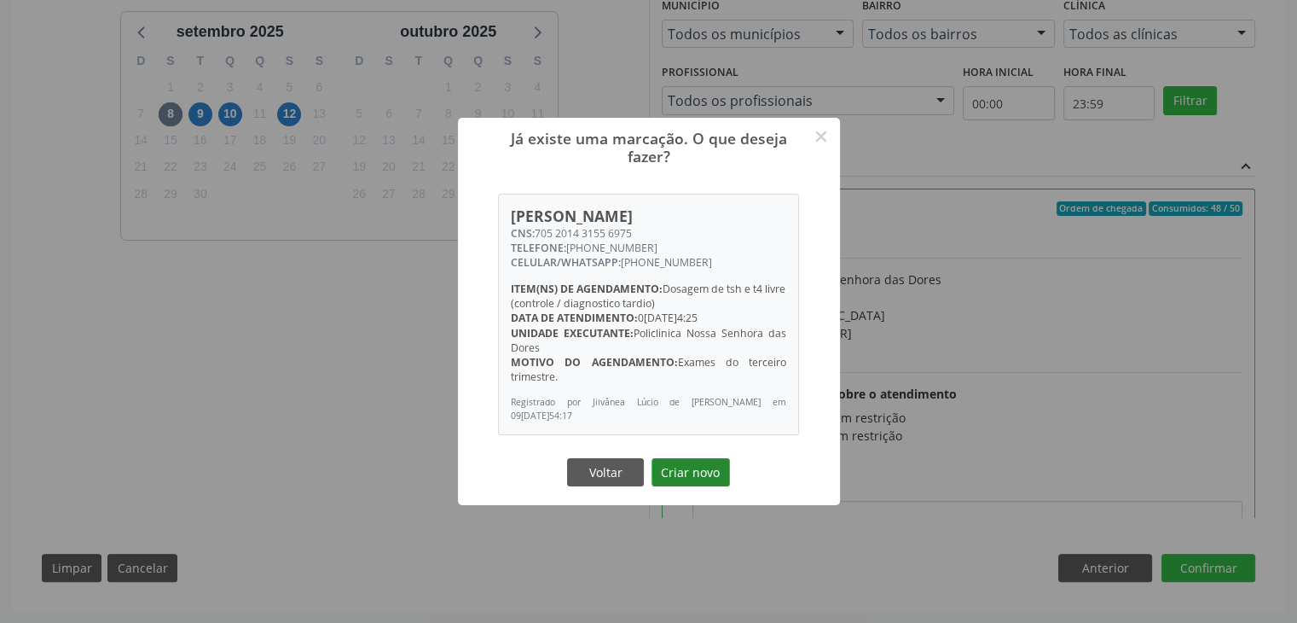
click at [664, 466] on button "Criar novo" at bounding box center [691, 472] width 78 height 29
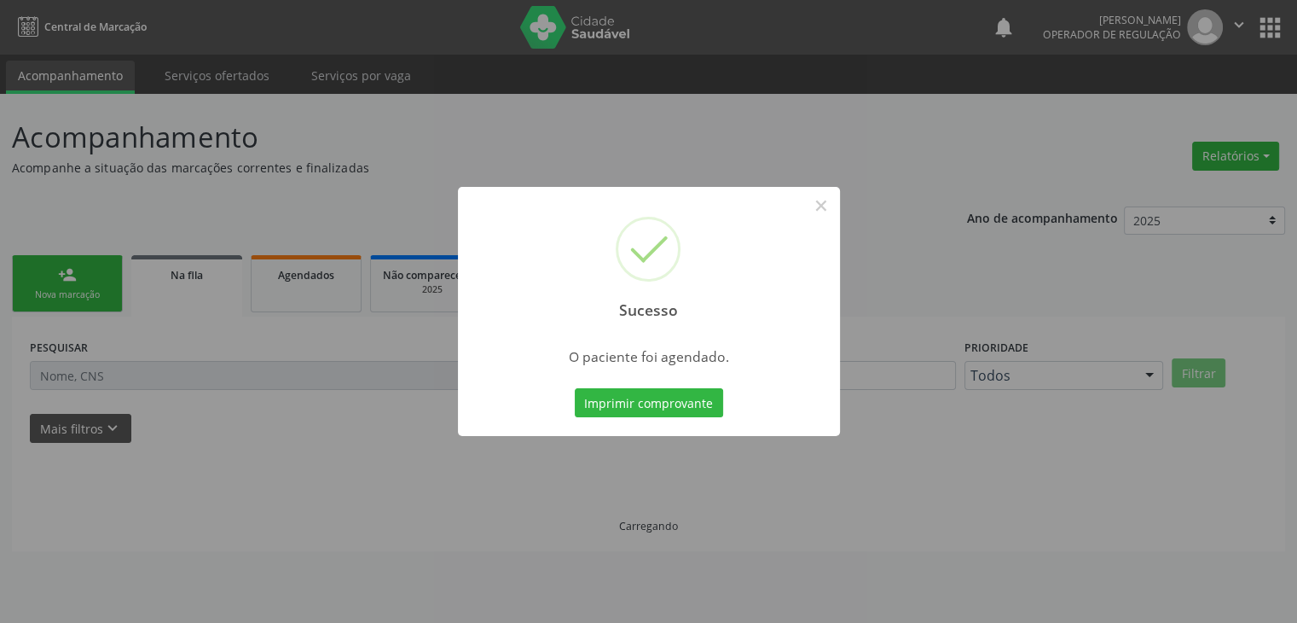
scroll to position [0, 0]
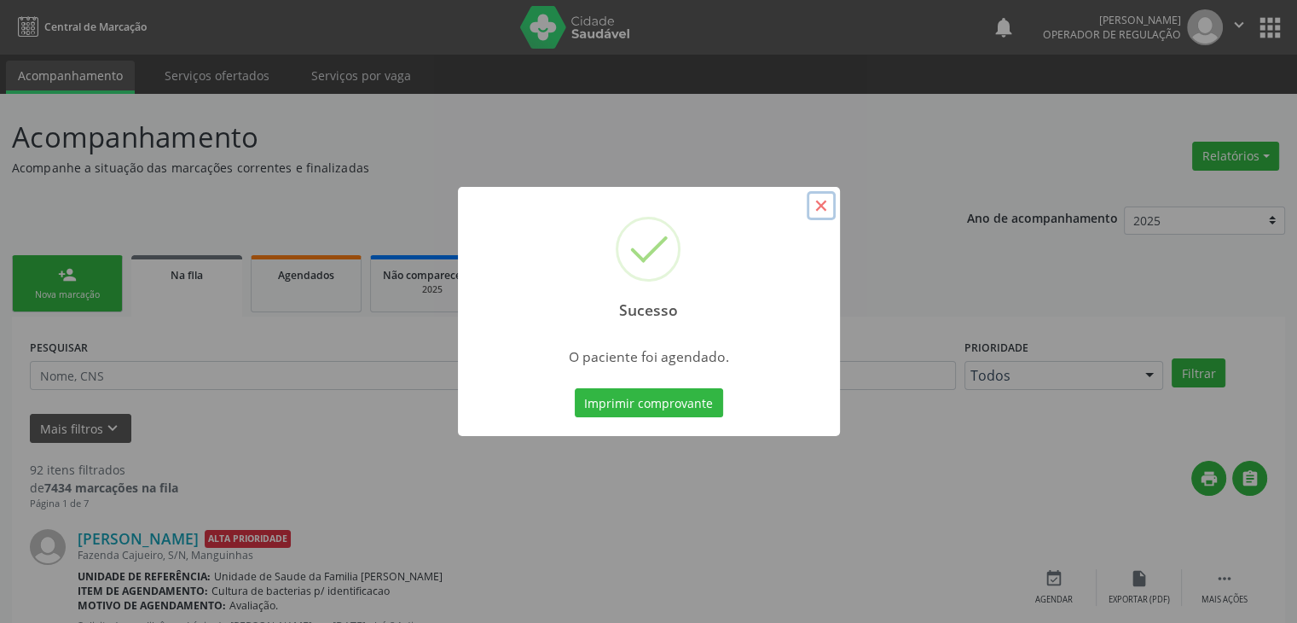
click at [833, 208] on button "×" at bounding box center [821, 205] width 29 height 29
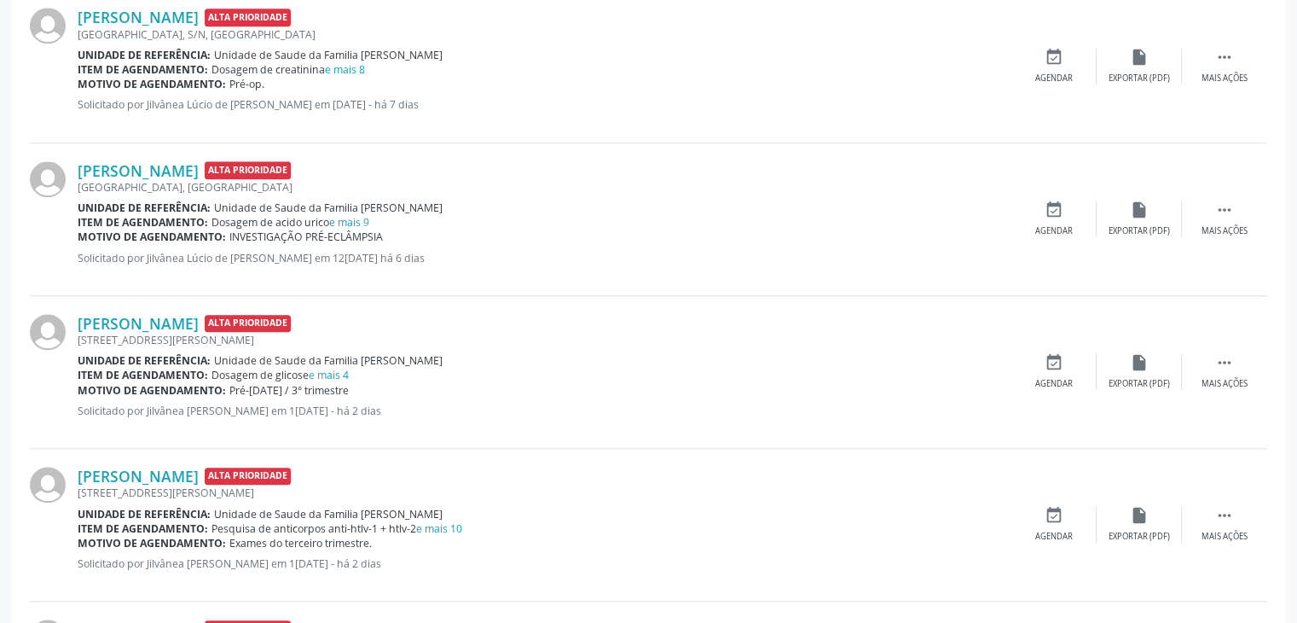
scroll to position [1621, 0]
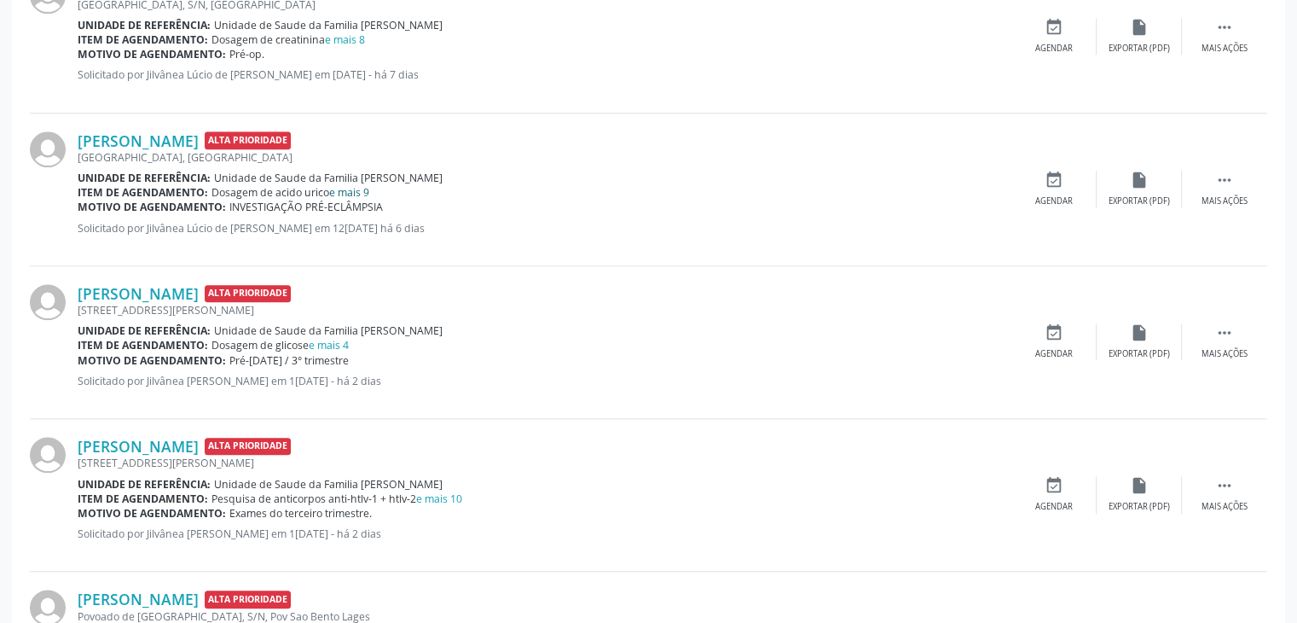
click at [348, 192] on link "e mais 9" at bounding box center [349, 192] width 40 height 15
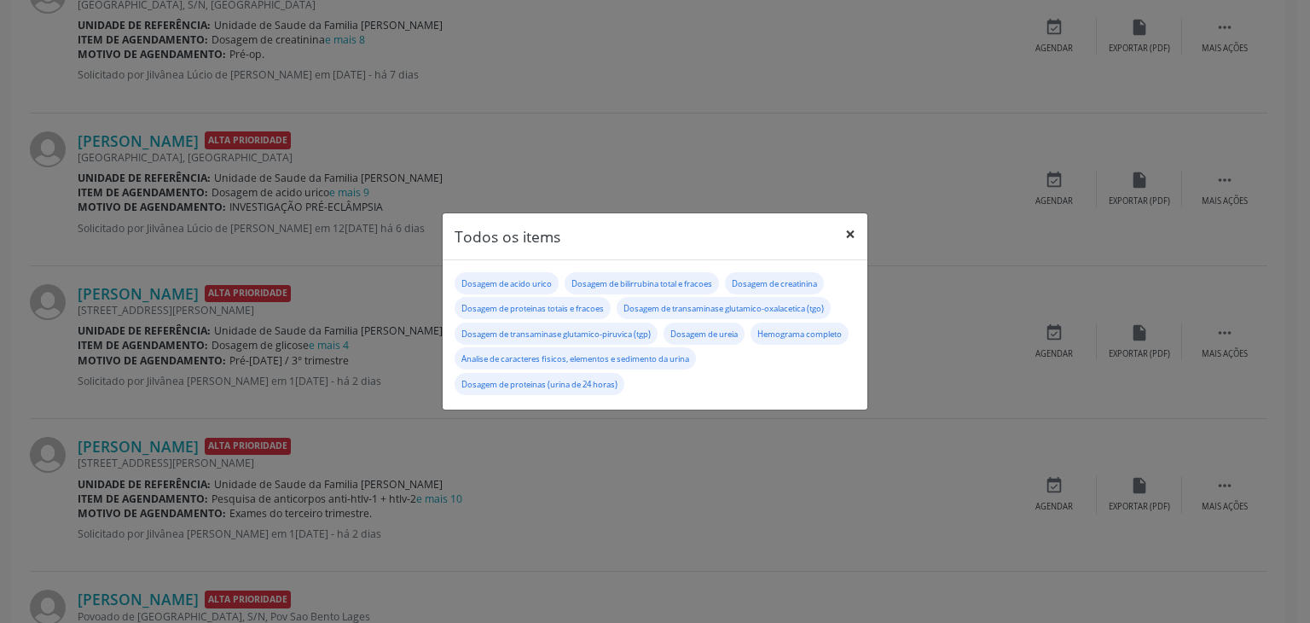
click at [846, 240] on button "×" at bounding box center [850, 234] width 34 height 42
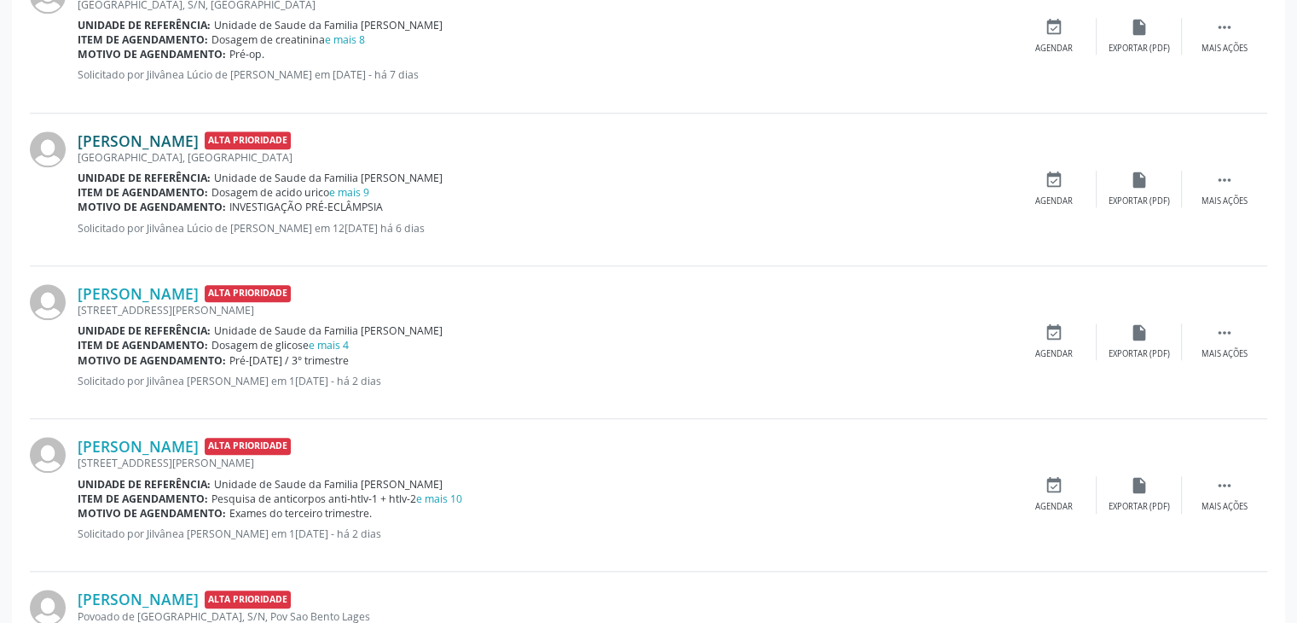
click at [188, 139] on link "[PERSON_NAME]" at bounding box center [138, 140] width 121 height 19
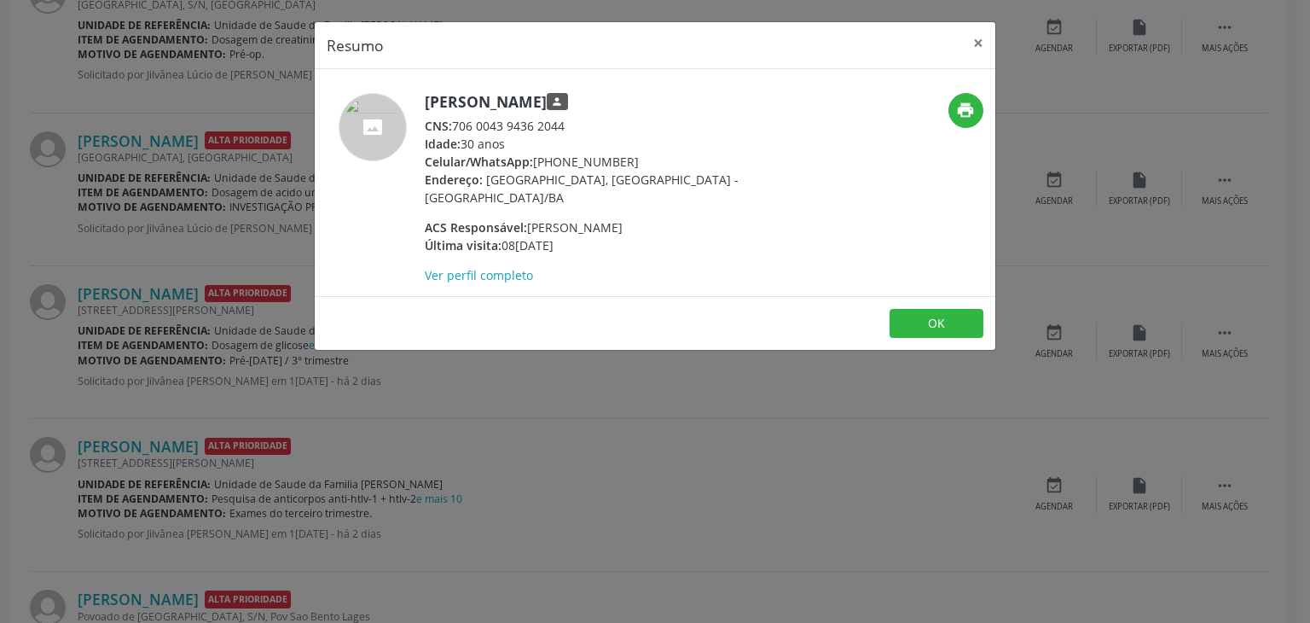
drag, startPoint x: 423, startPoint y: 100, endPoint x: 659, endPoint y: 96, distance: 236.3
click at [659, 96] on div "Suzanete da Silva Barreiros person CNS: 706 0043 9436 2044 Idade: 30 anos Celul…" at bounding box center [542, 188] width 454 height 191
copy h5 "Suzanete da Silva Barreiros"
click at [978, 49] on button "×" at bounding box center [978, 43] width 34 height 42
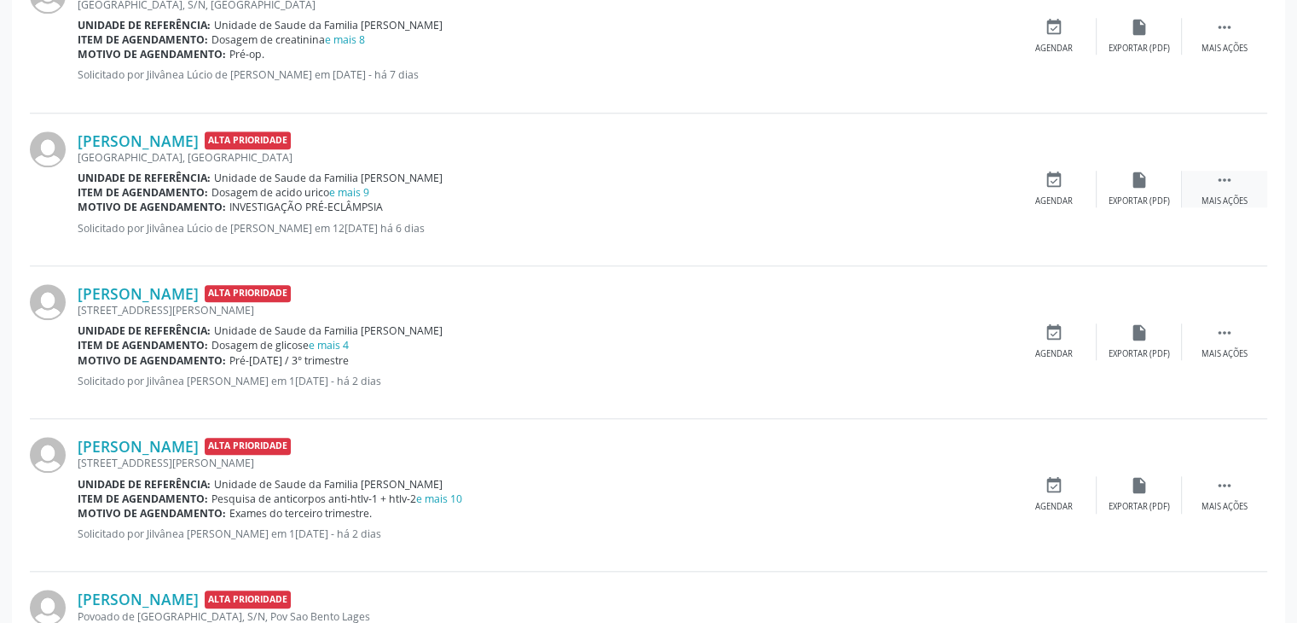
click at [1228, 185] on icon "" at bounding box center [1225, 180] width 19 height 19
click at [1142, 195] on div "Editar" at bounding box center [1139, 201] width 27 height 12
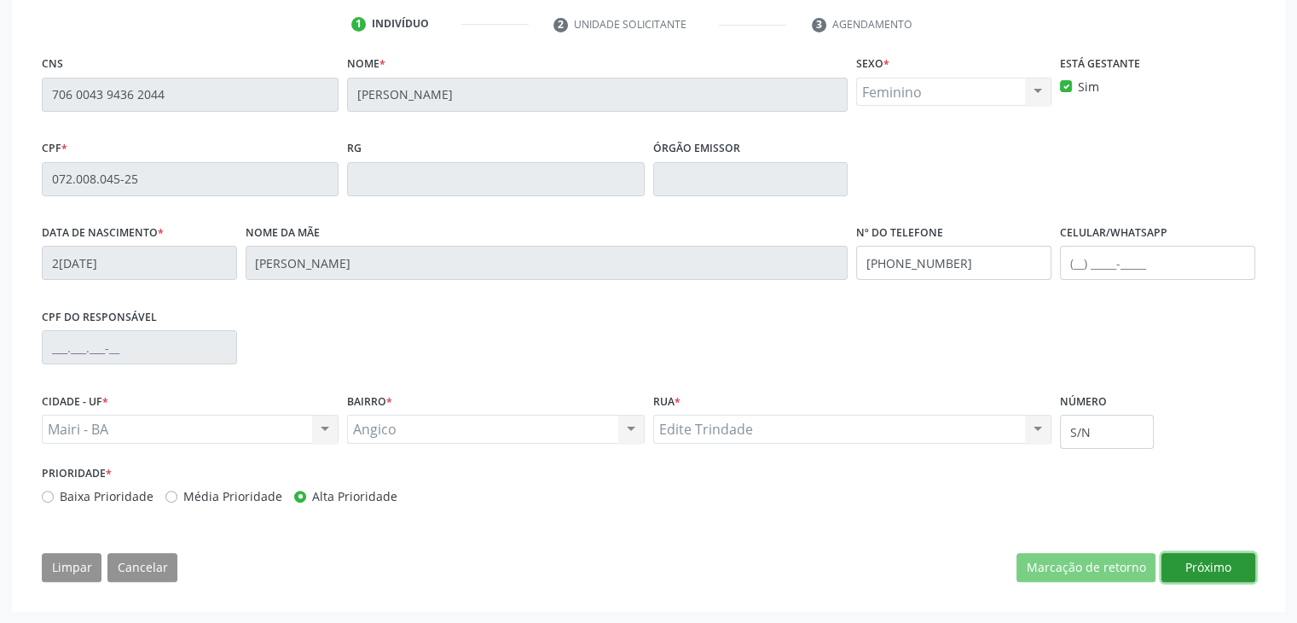
click at [1204, 561] on button "Próximo" at bounding box center [1209, 567] width 94 height 29
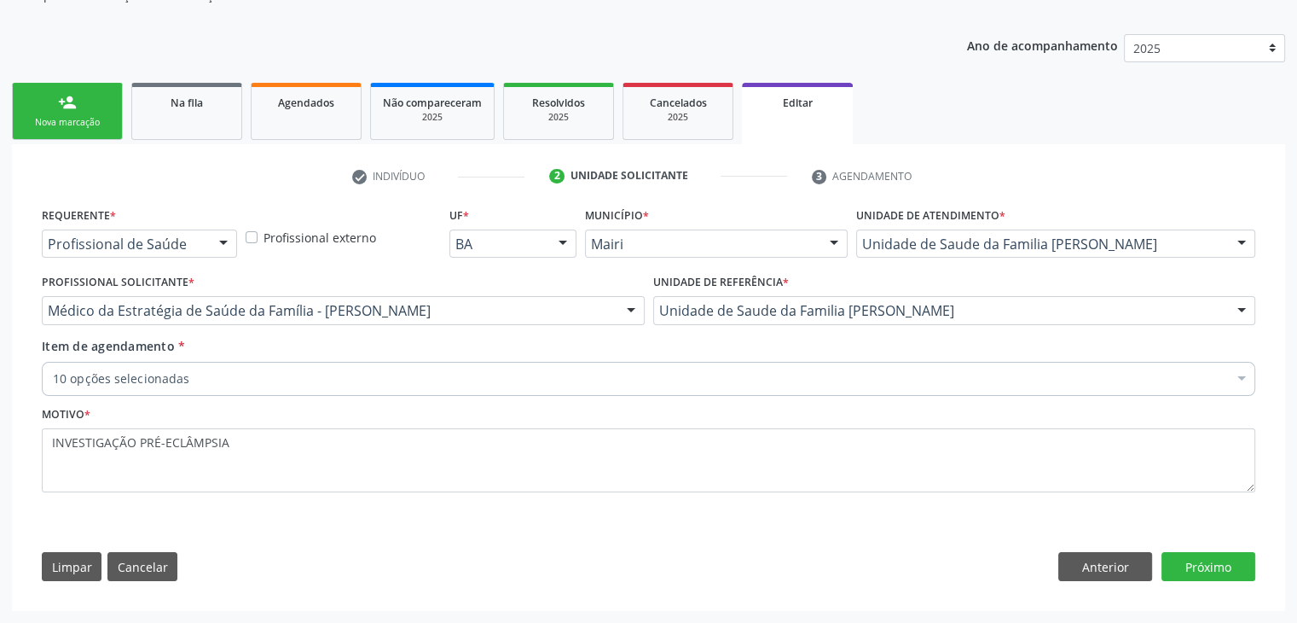
scroll to position [171, 0]
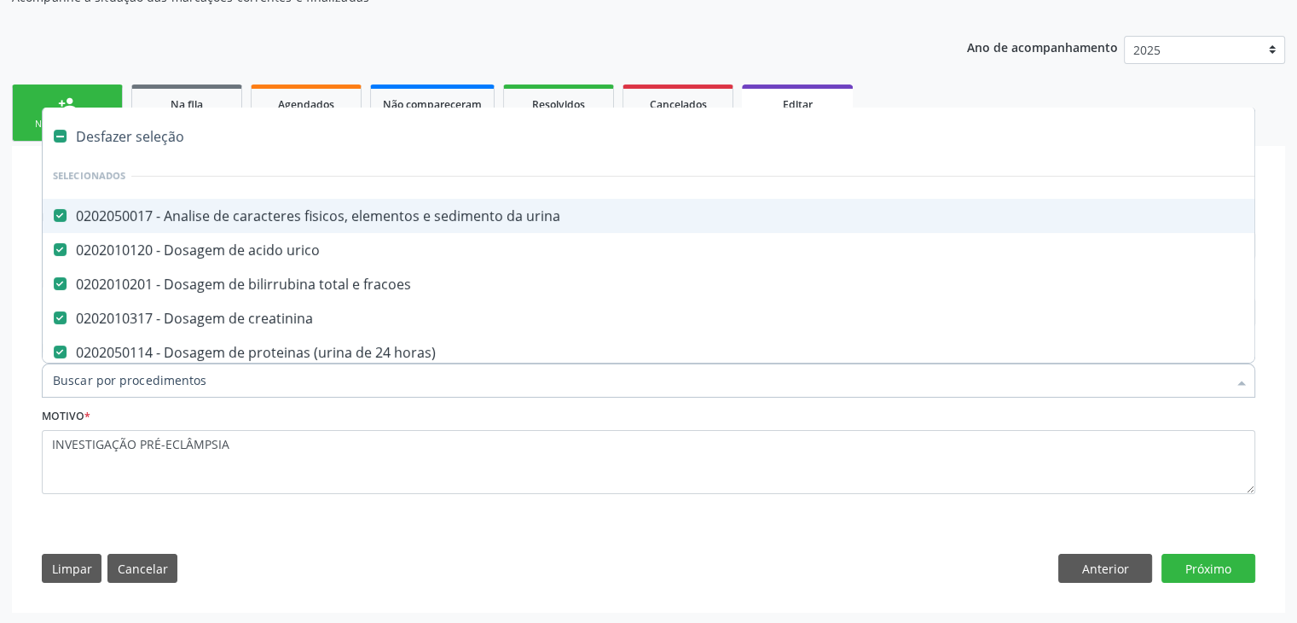
click at [168, 137] on div "Desfazer seleção" at bounding box center [709, 136] width 1333 height 34
checkbox urina "false"
checkbox urico "false"
checkbox fracoes "false"
checkbox creatinina "false"
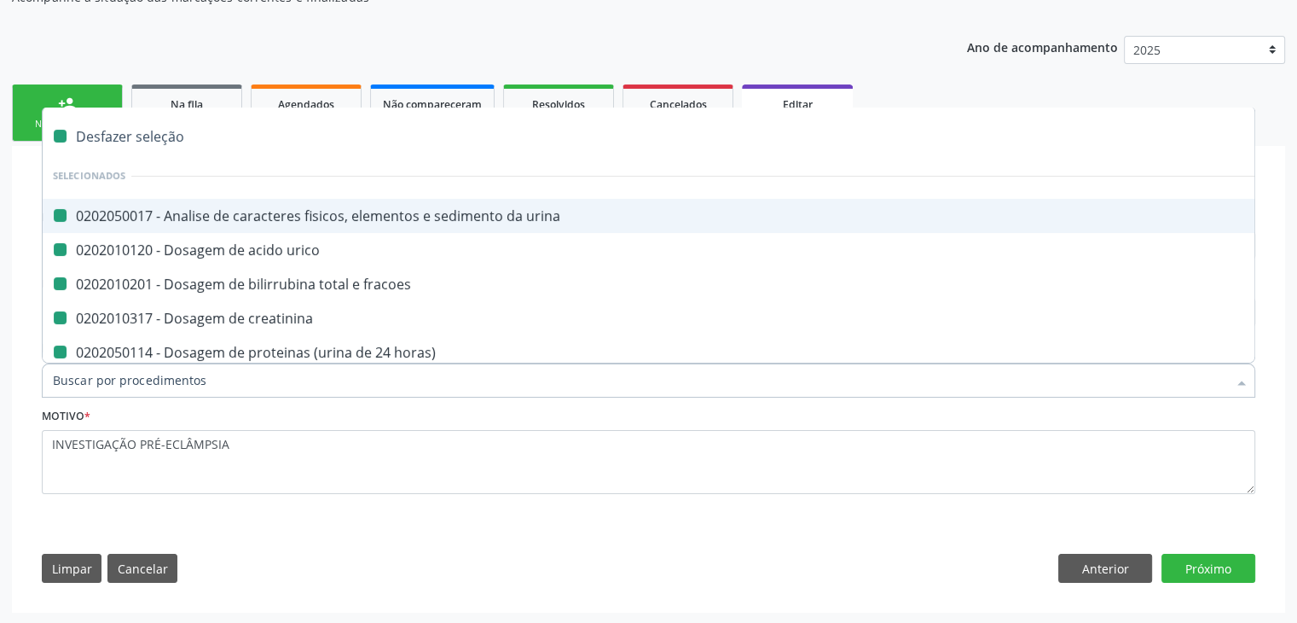
checkbox horas\) "false"
checkbox fracoes "false"
checkbox \(tgo\) "false"
checkbox \(tgp\) "false"
checkbox ureia "false"
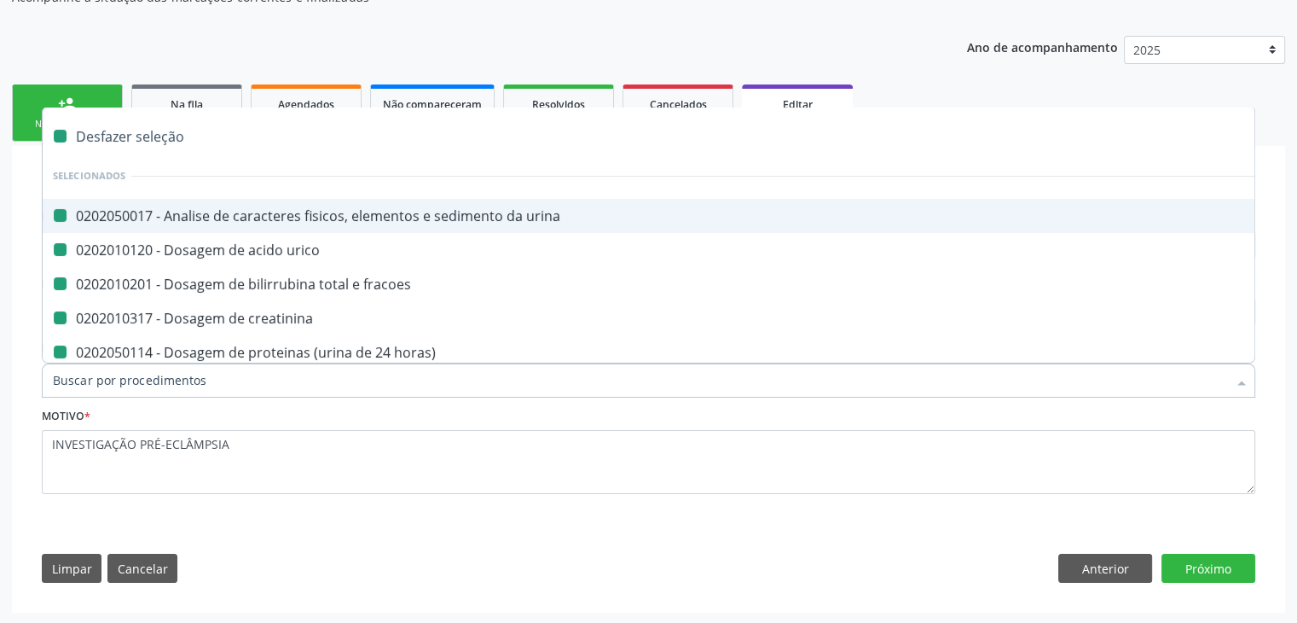
checkbox completo "false"
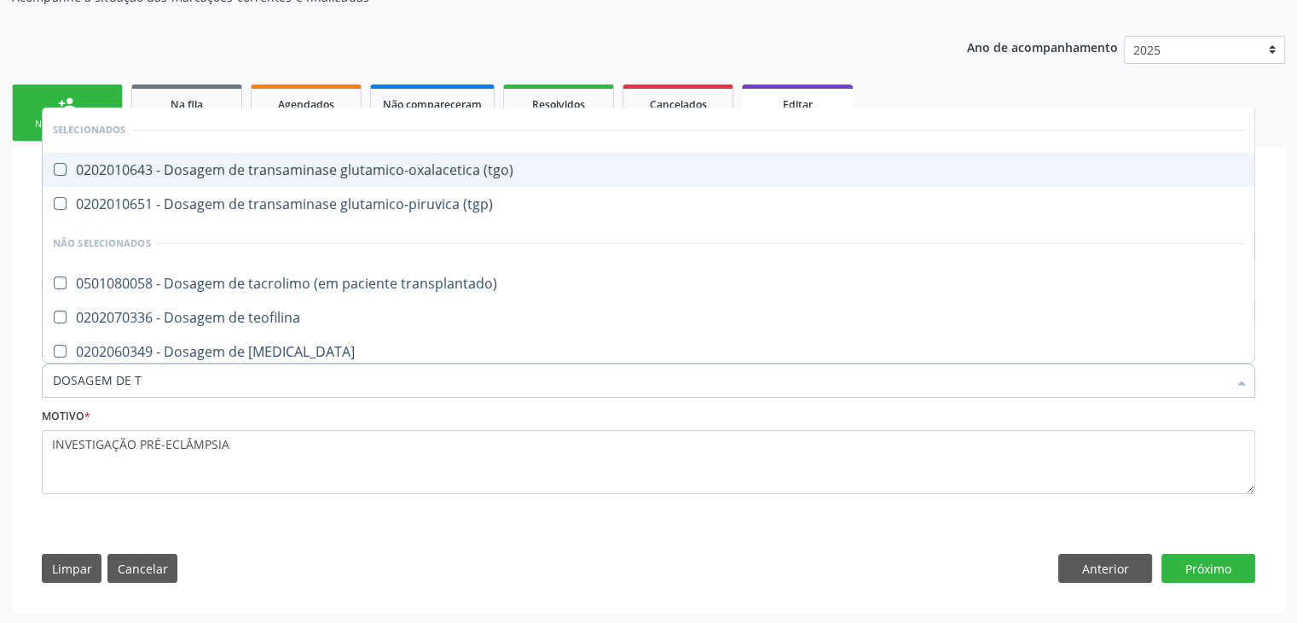
type input "DOSAGEM DE TS"
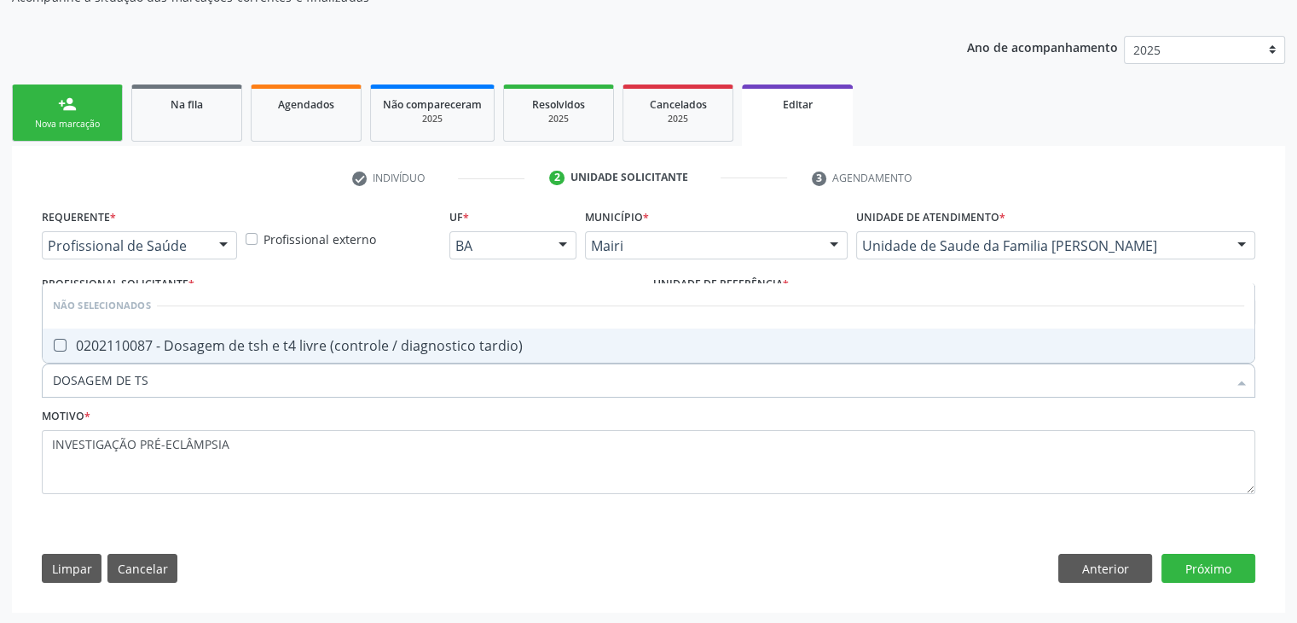
click at [293, 351] on div "0202110087 - Dosagem de tsh e t4 livre (controle / diagnostico tardio)" at bounding box center [649, 346] width 1192 height 14
checkbox tardio\) "true"
click at [1188, 562] on button "Próximo" at bounding box center [1209, 568] width 94 height 29
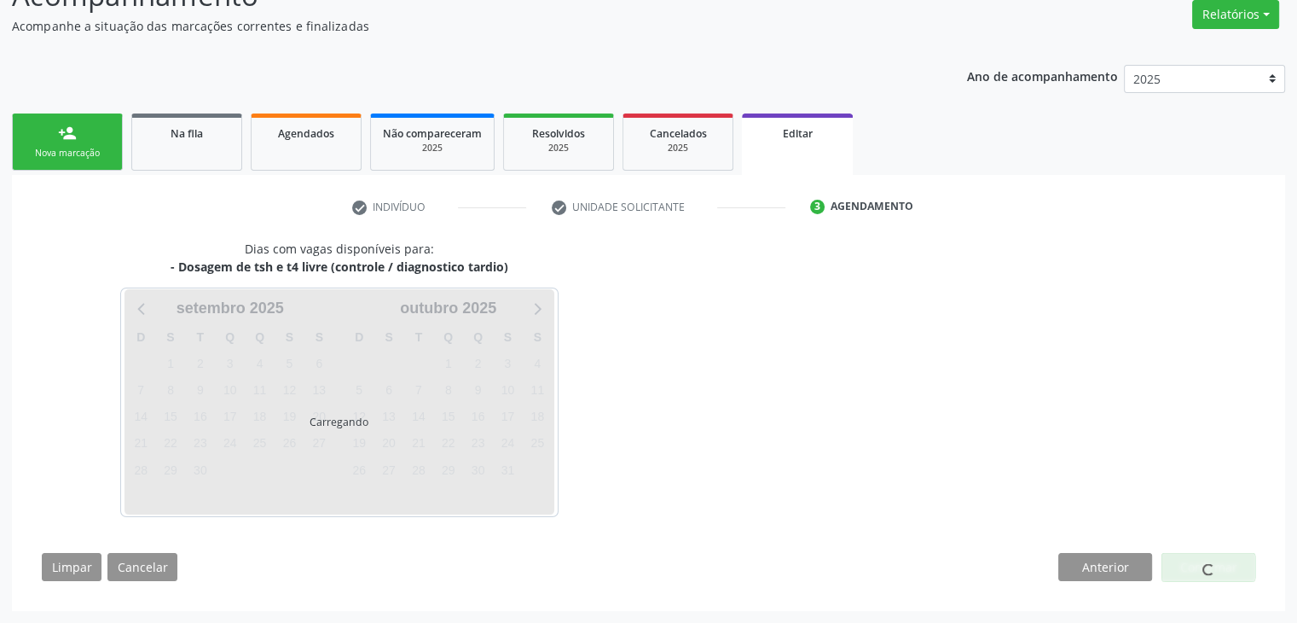
scroll to position [141, 0]
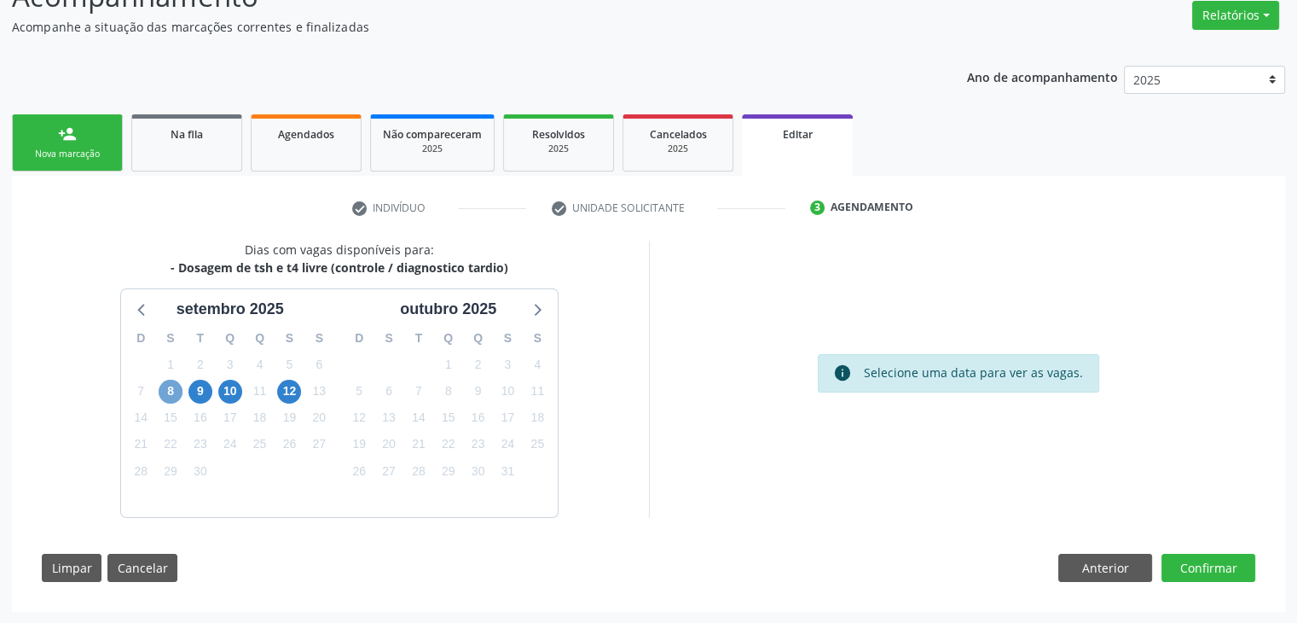
click at [177, 390] on span "8" at bounding box center [171, 392] width 24 height 24
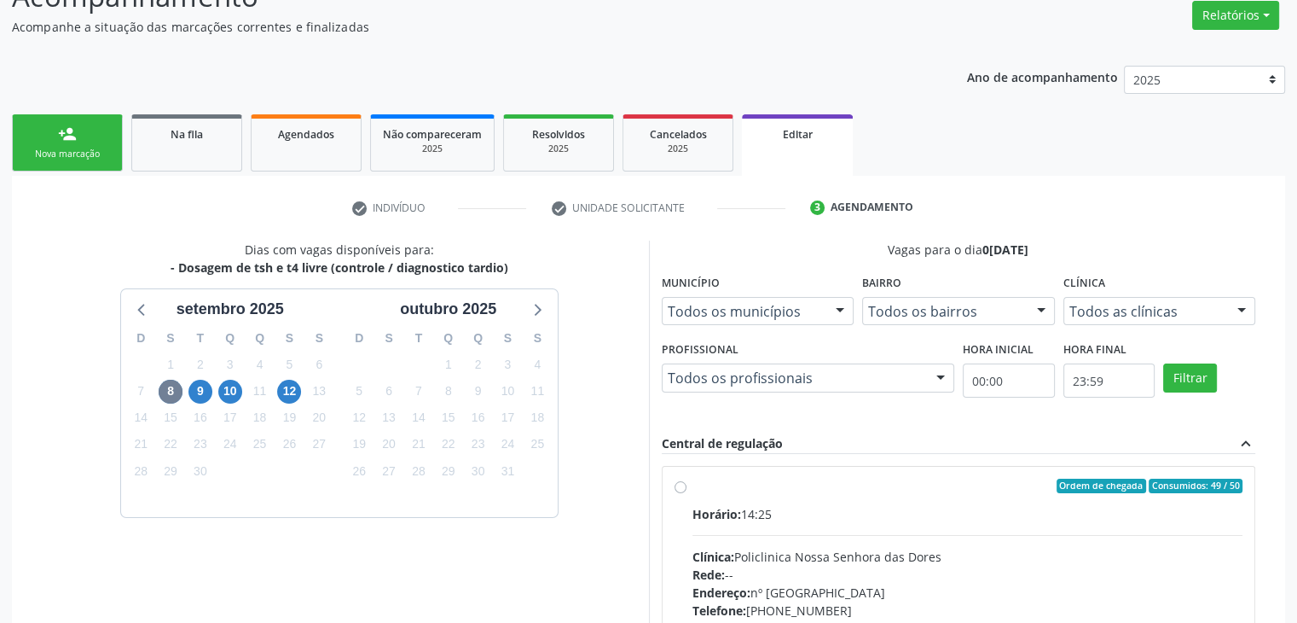
click at [821, 566] on div "Rede: --" at bounding box center [968, 575] width 551 height 18
click at [687, 494] on input "Ordem de chegada Consumidos: 49 / 50 Horário: 14:25 Clínica: Policlinica Nossa …" at bounding box center [681, 486] width 12 height 15
radio input "true"
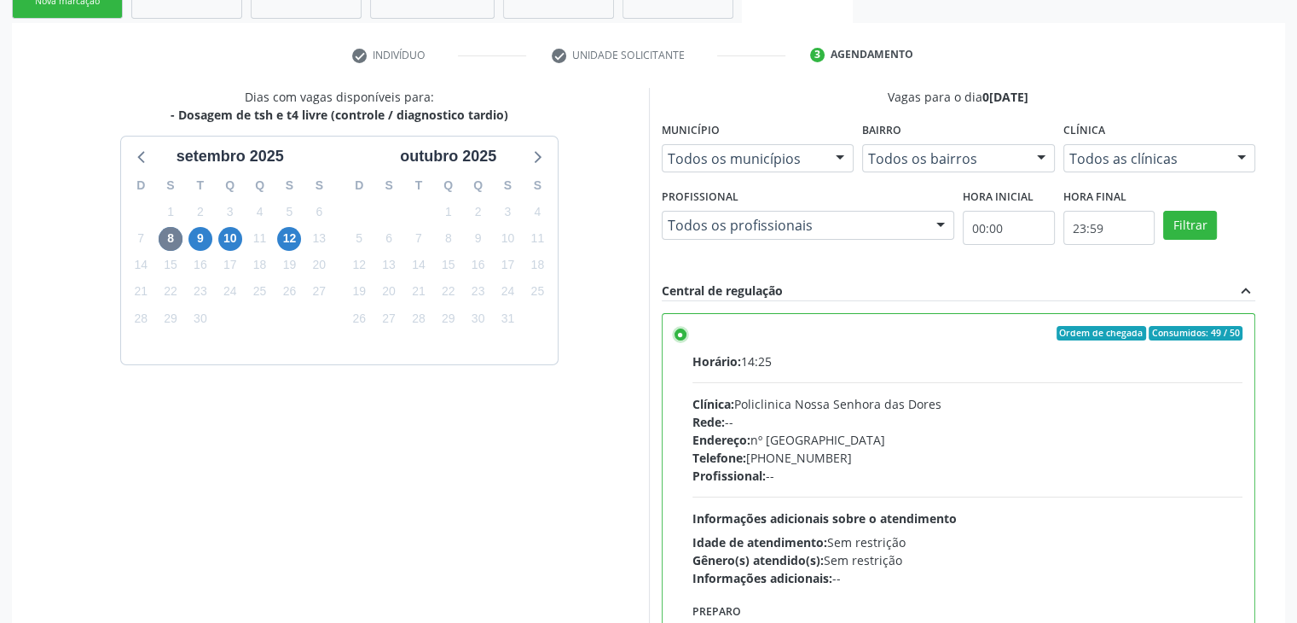
scroll to position [418, 0]
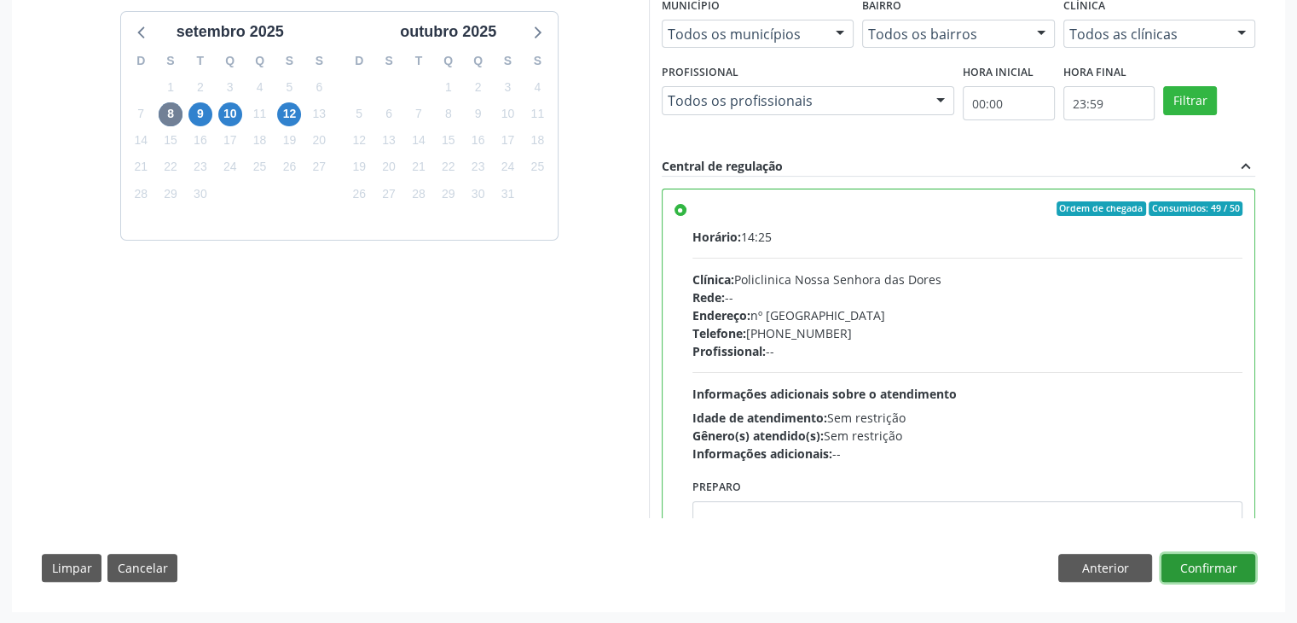
click at [1222, 573] on button "Confirmar" at bounding box center [1209, 568] width 94 height 29
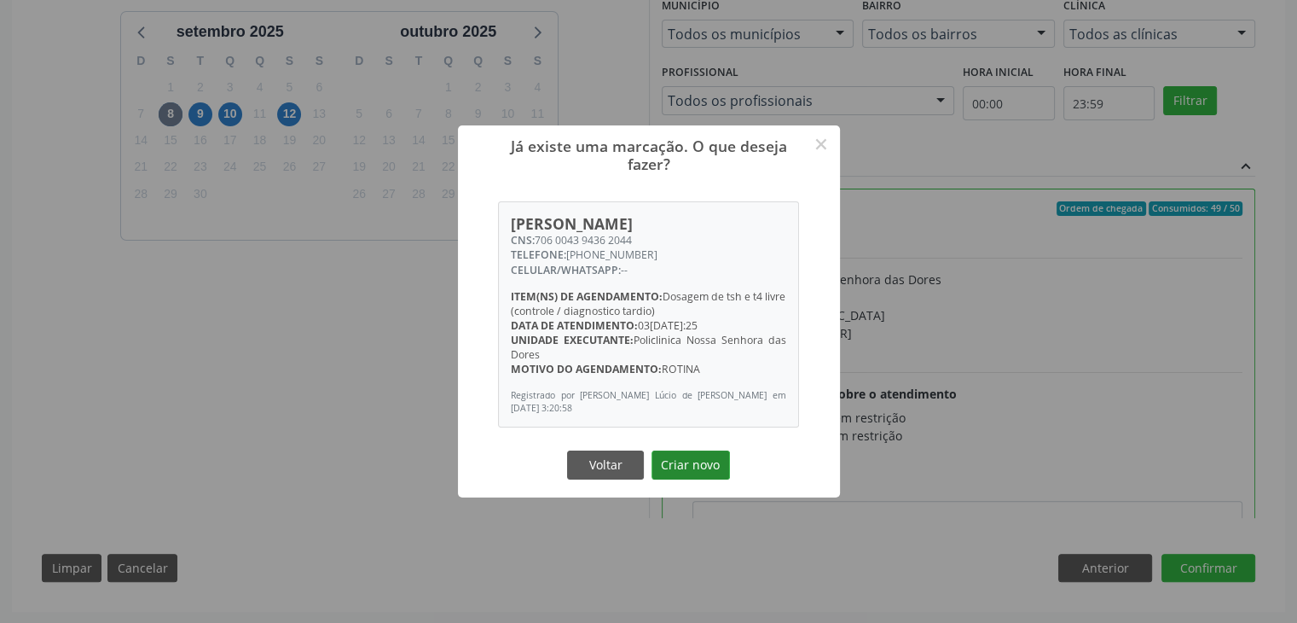
click at [695, 470] on button "Criar novo" at bounding box center [691, 464] width 78 height 29
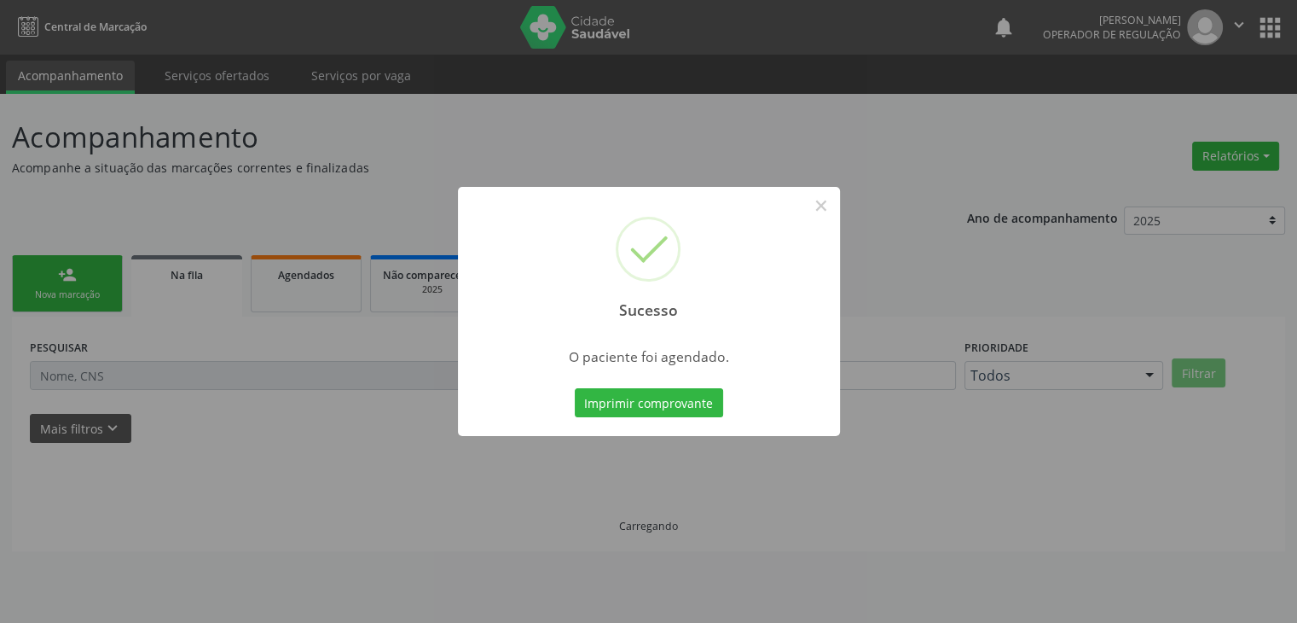
scroll to position [0, 0]
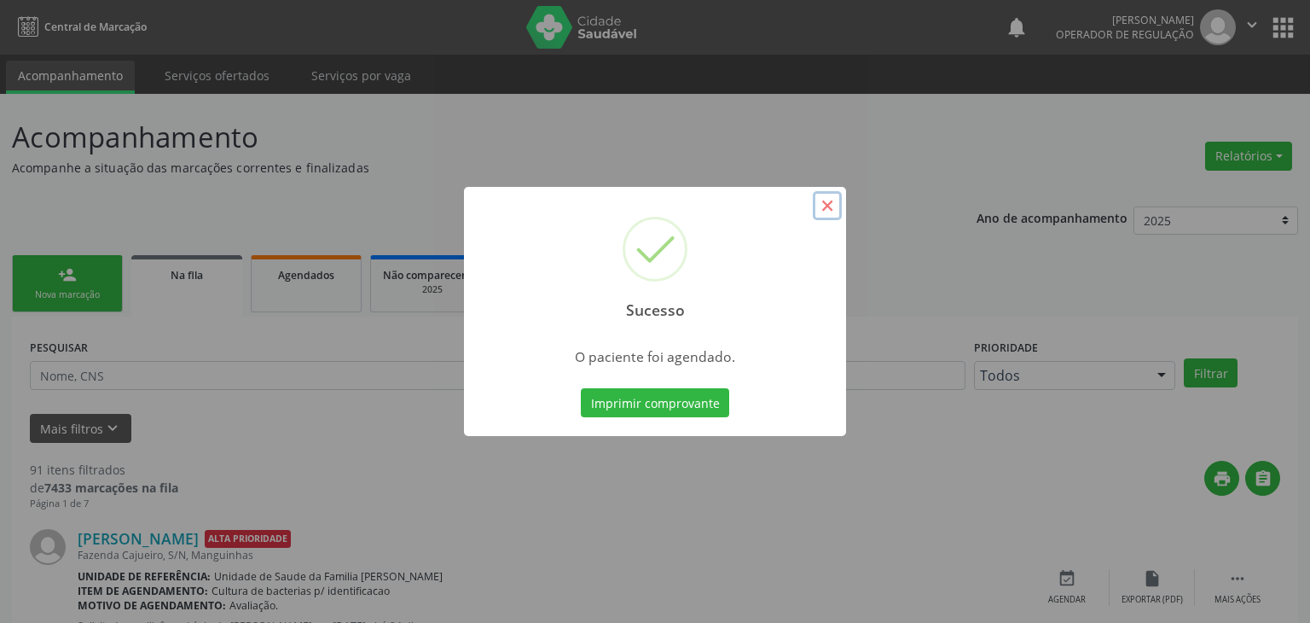
click at [827, 200] on button "×" at bounding box center [827, 205] width 29 height 29
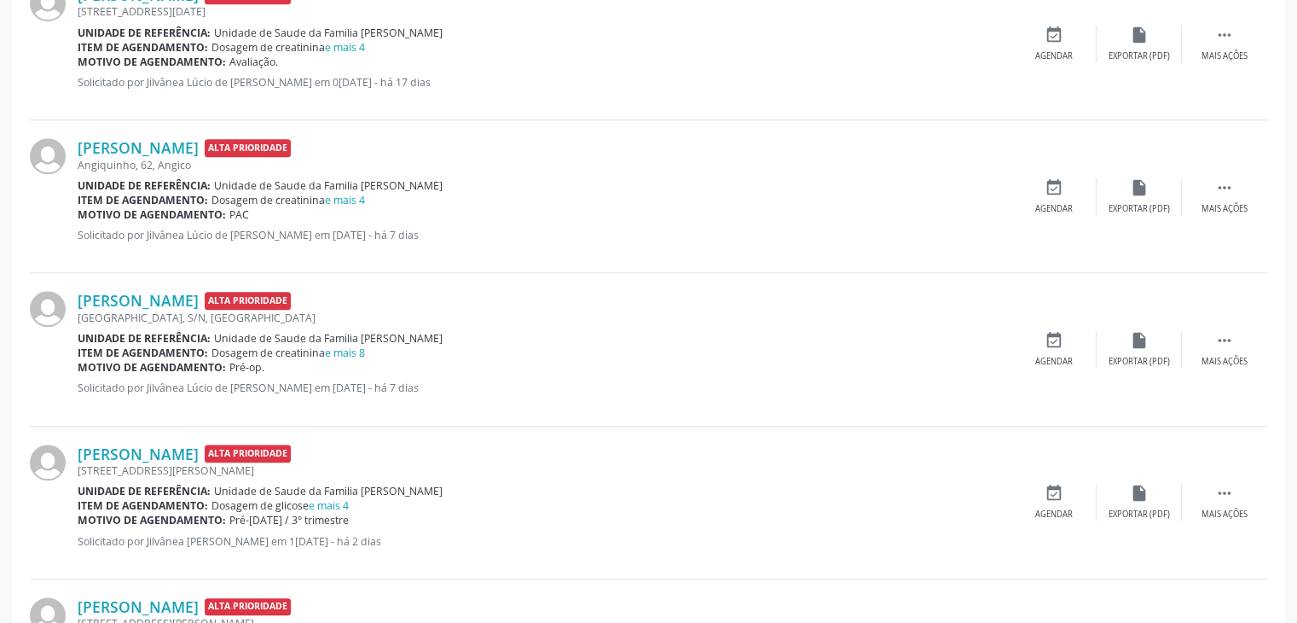
scroll to position [1535, 0]
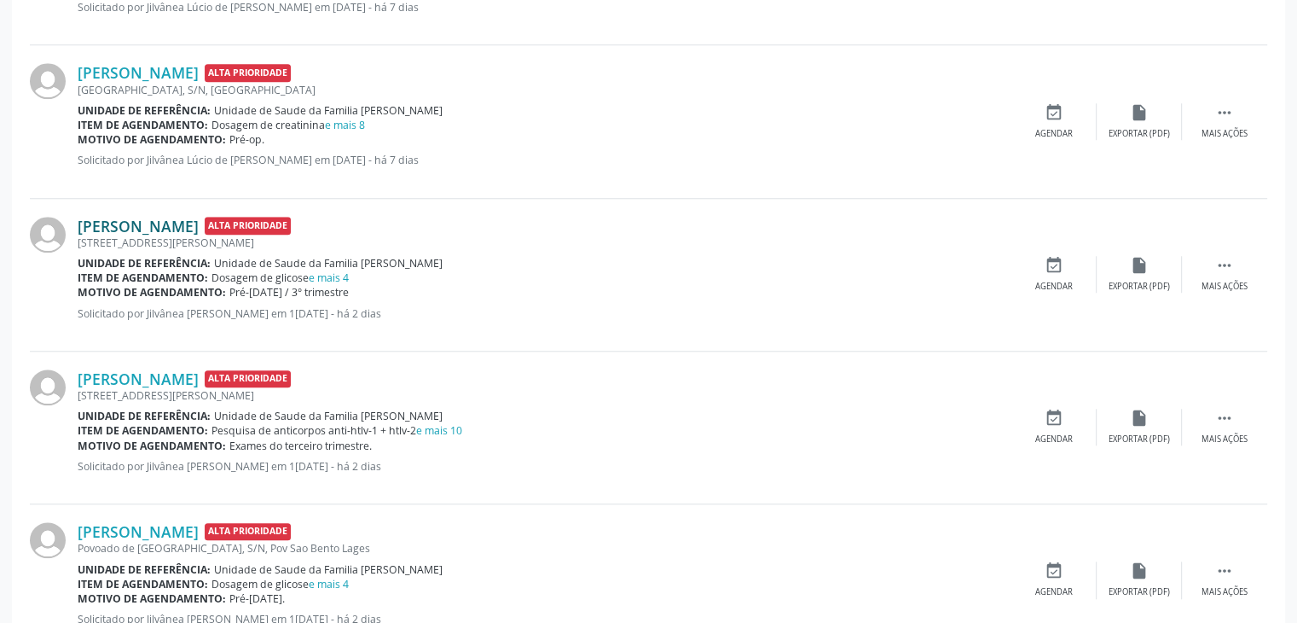
click at [95, 217] on link "Taise Maia Souza" at bounding box center [138, 226] width 121 height 19
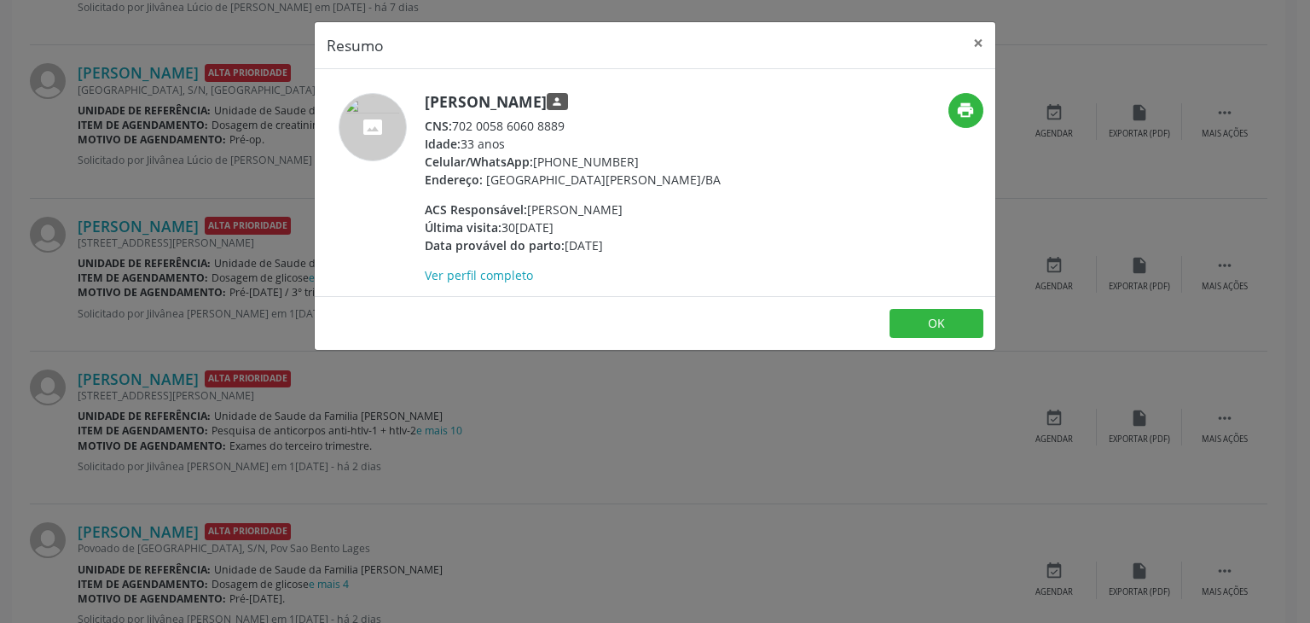
drag, startPoint x: 427, startPoint y: 98, endPoint x: 566, endPoint y: 102, distance: 139.9
click at [563, 102] on h5 "Taise Maia Souza person" at bounding box center [573, 102] width 296 height 18
copy h5 "Taise Maia Souza"
click at [982, 47] on button "×" at bounding box center [978, 43] width 34 height 42
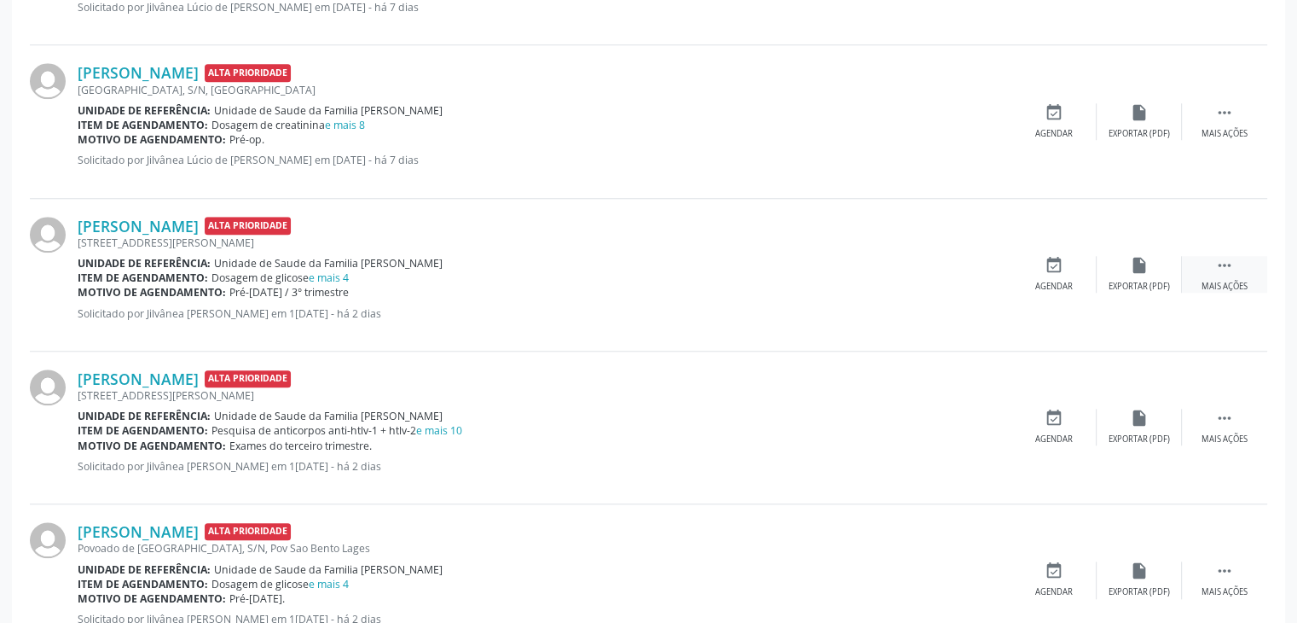
click at [1211, 268] on div " Mais ações" at bounding box center [1224, 274] width 85 height 37
click at [1102, 280] on div "edit Editar" at bounding box center [1139, 274] width 85 height 37
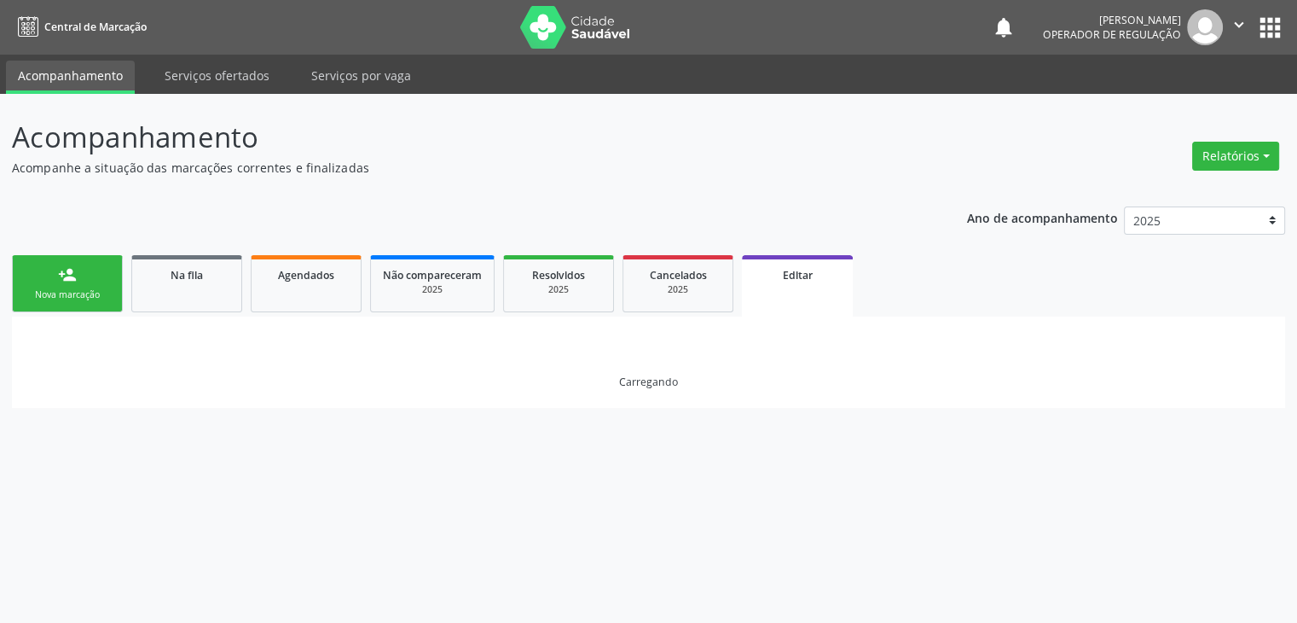
scroll to position [0, 0]
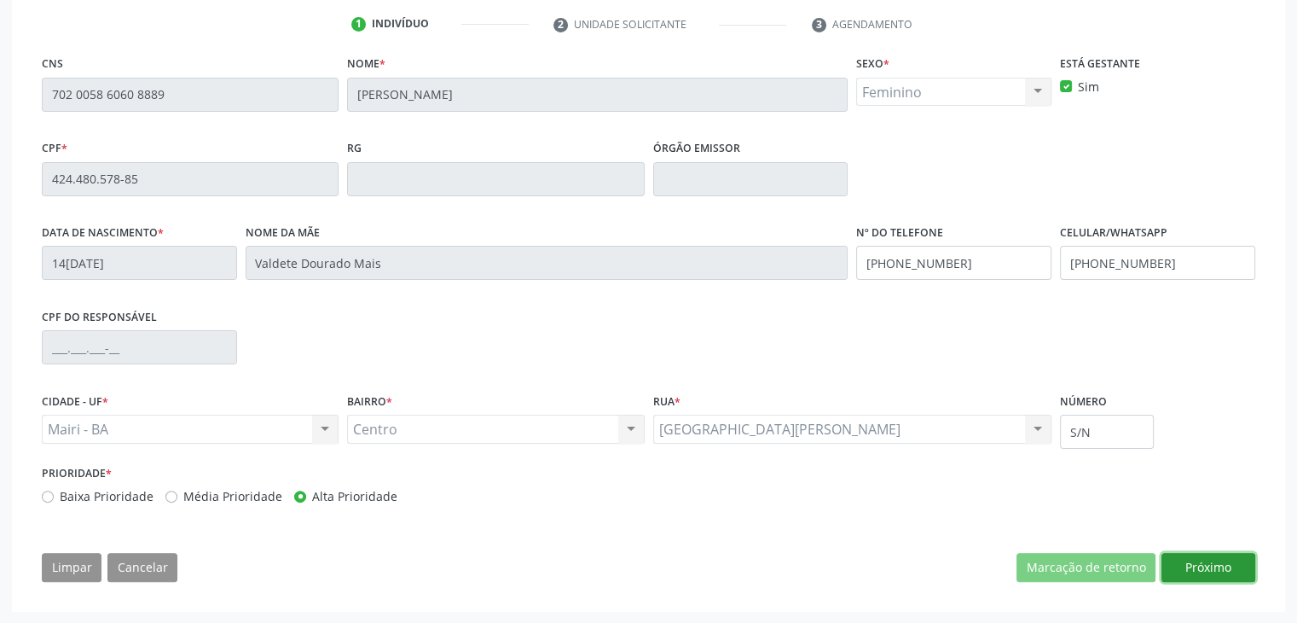
click at [1192, 577] on button "Próximo" at bounding box center [1209, 567] width 94 height 29
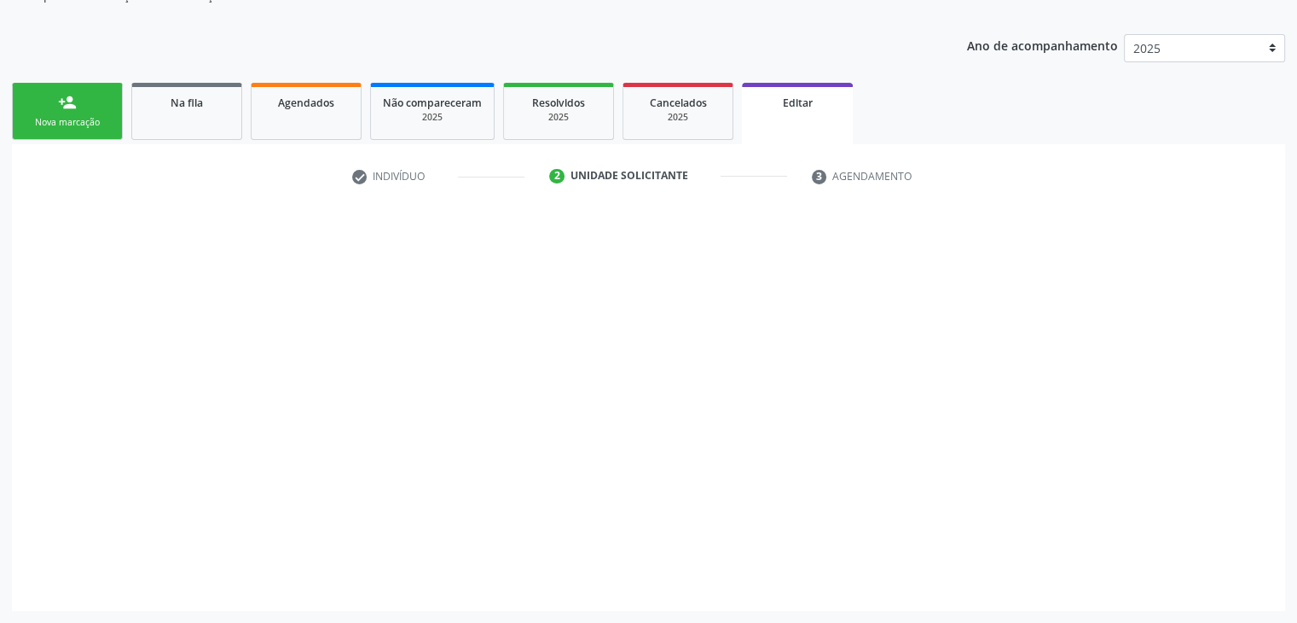
scroll to position [171, 0]
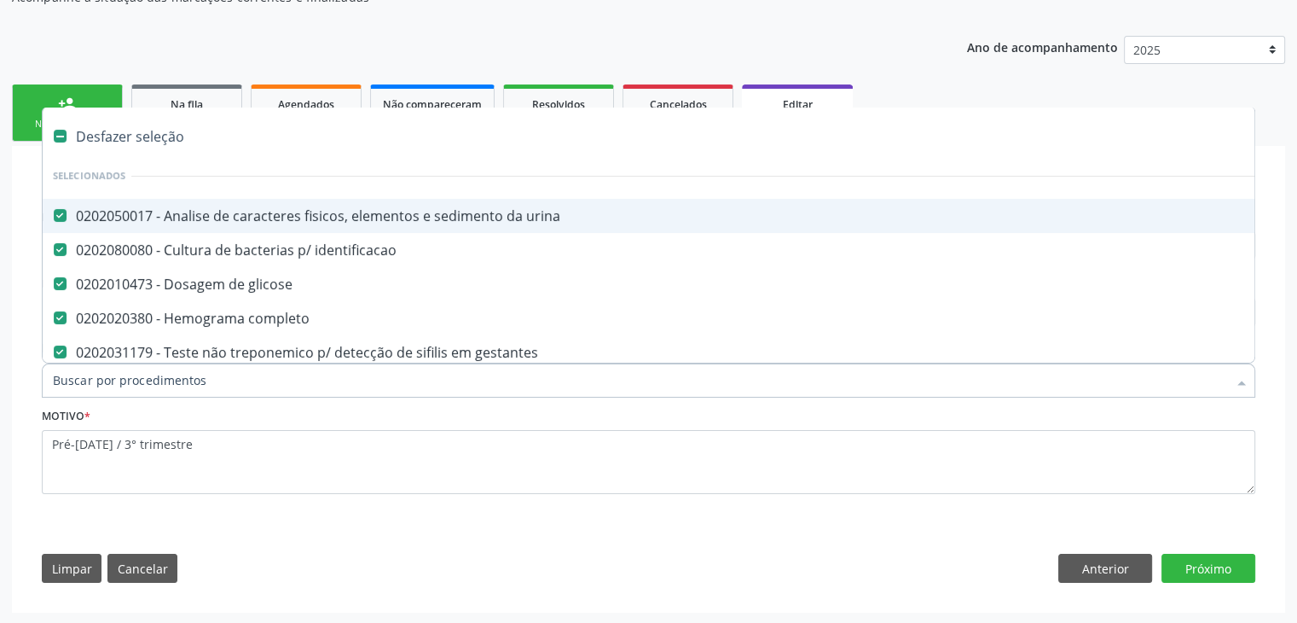
click at [142, 135] on div "Desfazer seleção" at bounding box center [709, 136] width 1333 height 34
checkbox urina "false"
checkbox identificacao "false"
checkbox glicose "false"
checkbox completo "false"
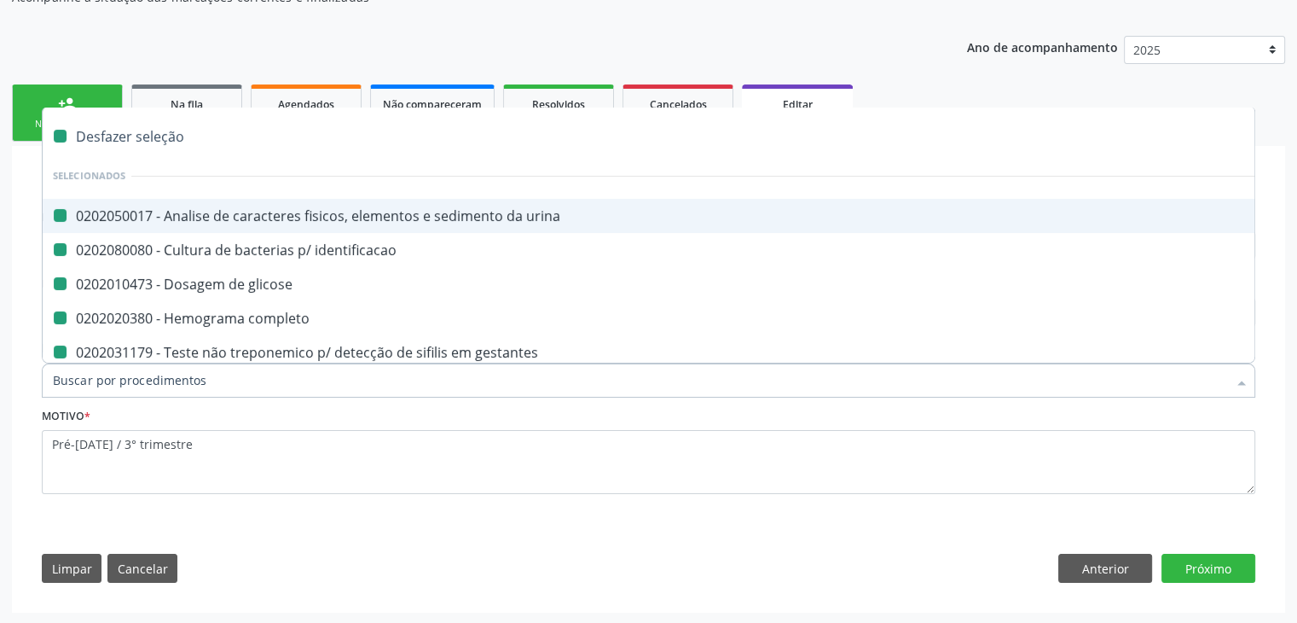
checkbox gestantes "false"
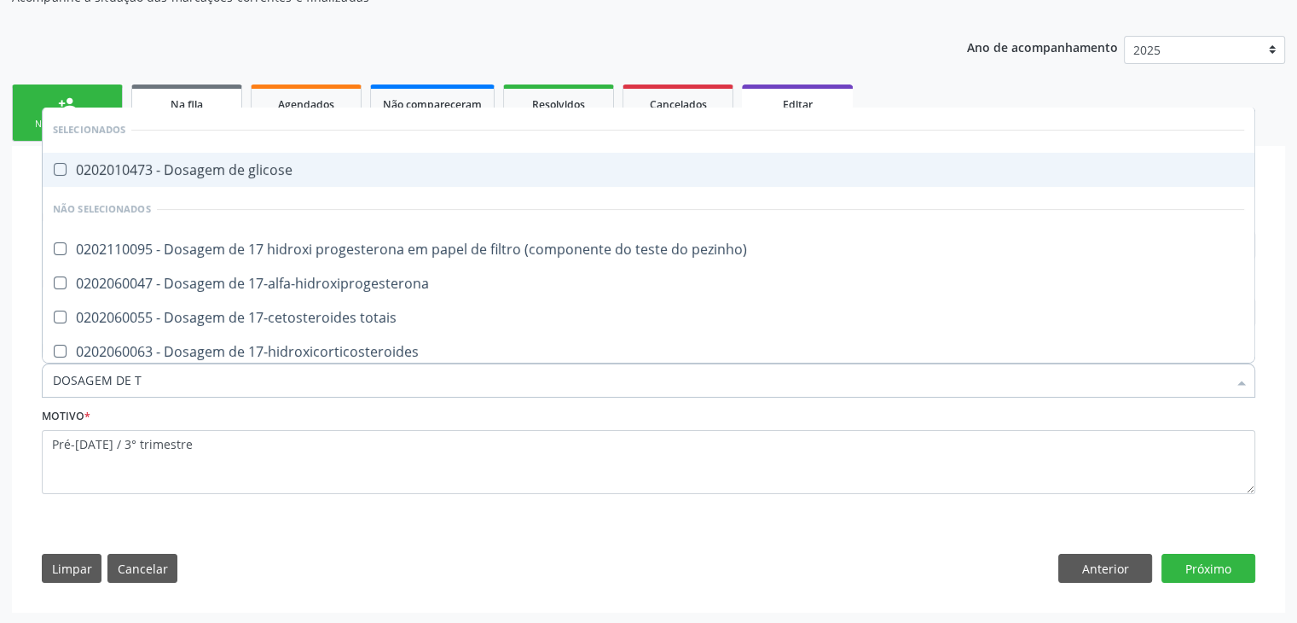
type input "DOSAGEM DE TS"
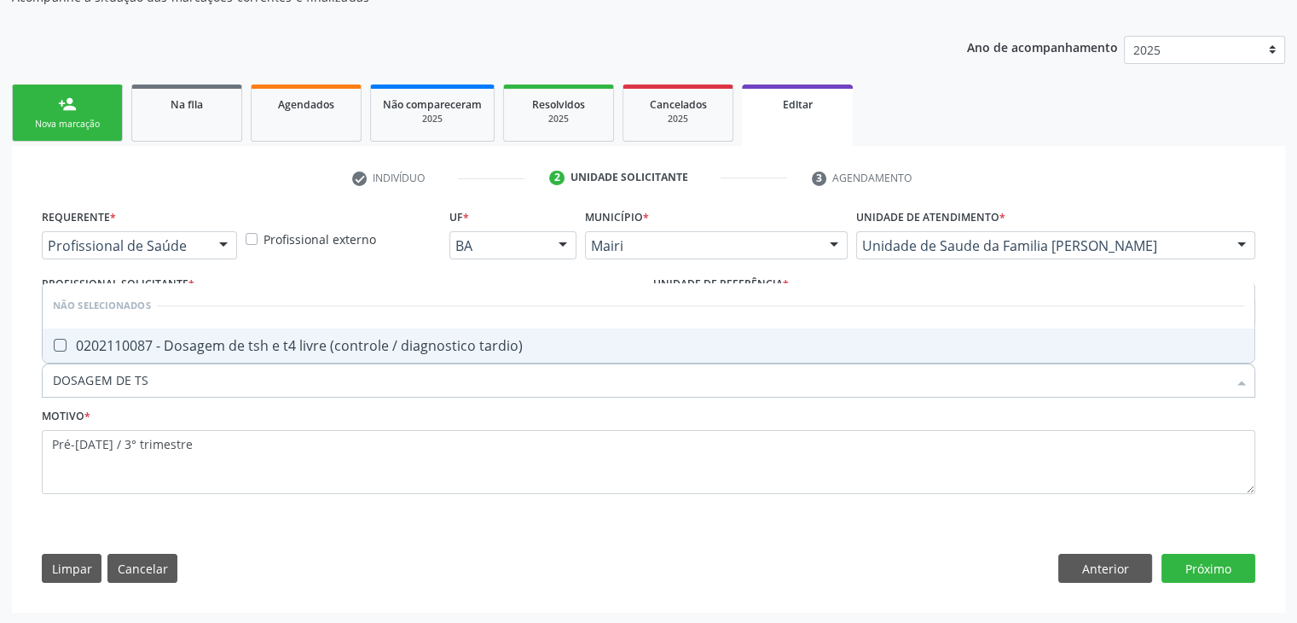
click at [270, 340] on div "0202110087 - Dosagem de tsh e t4 livre (controle / diagnostico tardio)" at bounding box center [649, 346] width 1192 height 14
checkbox tardio\) "true"
click at [1216, 577] on button "Próximo" at bounding box center [1209, 568] width 94 height 29
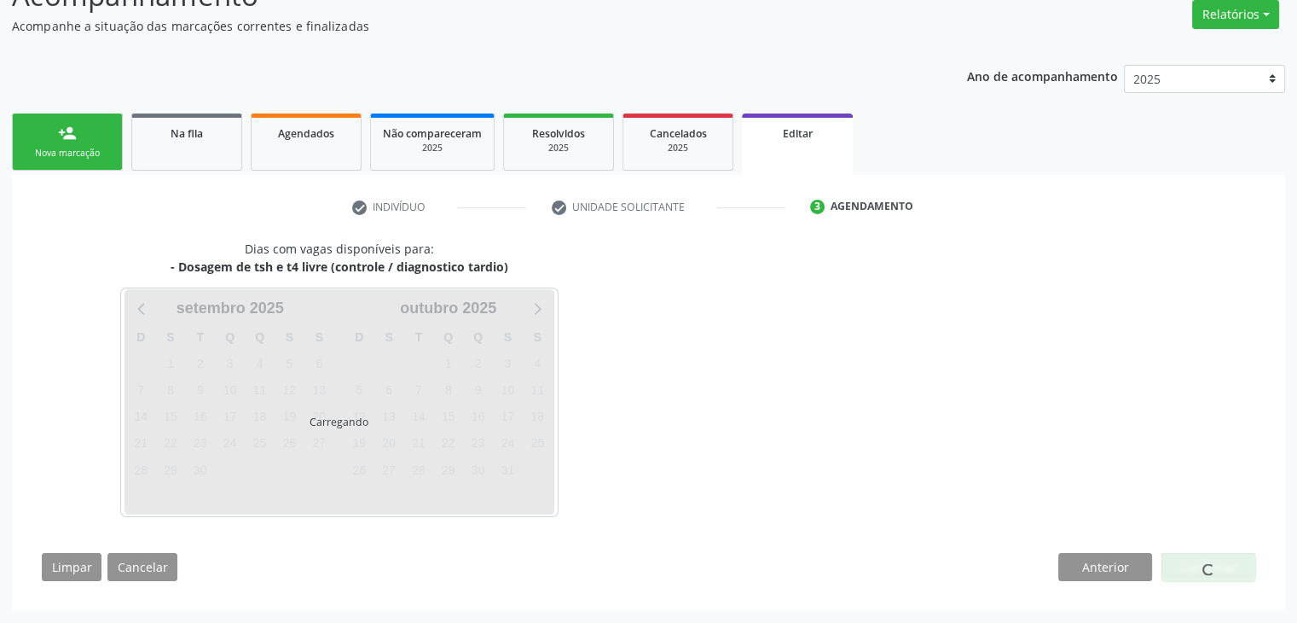
scroll to position [141, 0]
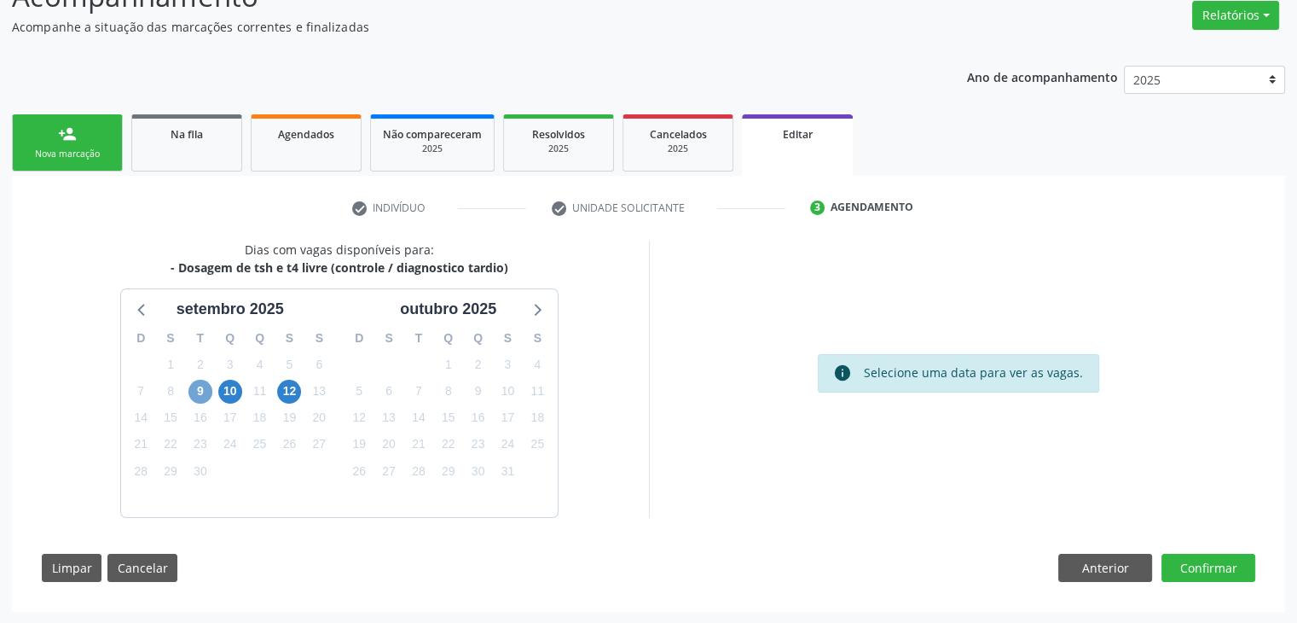
click at [205, 392] on span "9" at bounding box center [201, 392] width 24 height 24
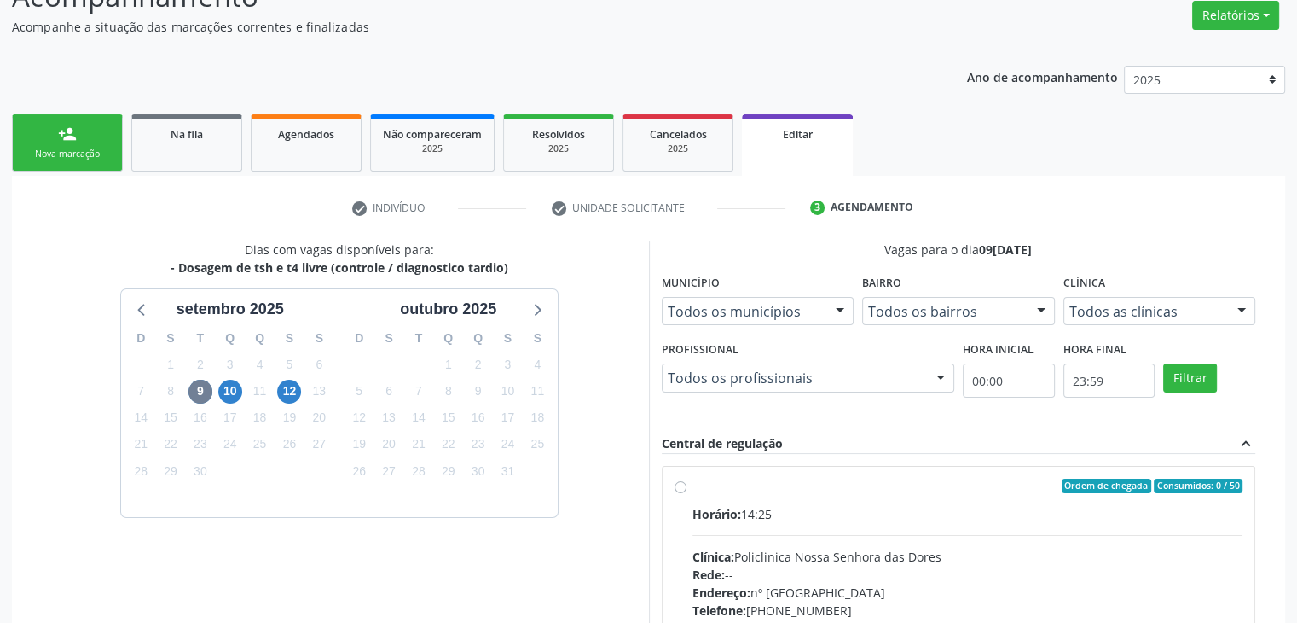
click at [933, 566] on div "Rede: --" at bounding box center [968, 575] width 551 height 18
click at [687, 494] on input "Ordem de chegada Consumidos: 0 / 50 Horário: 14:25 Clínica: Policlinica Nossa S…" at bounding box center [681, 486] width 12 height 15
radio input "true"
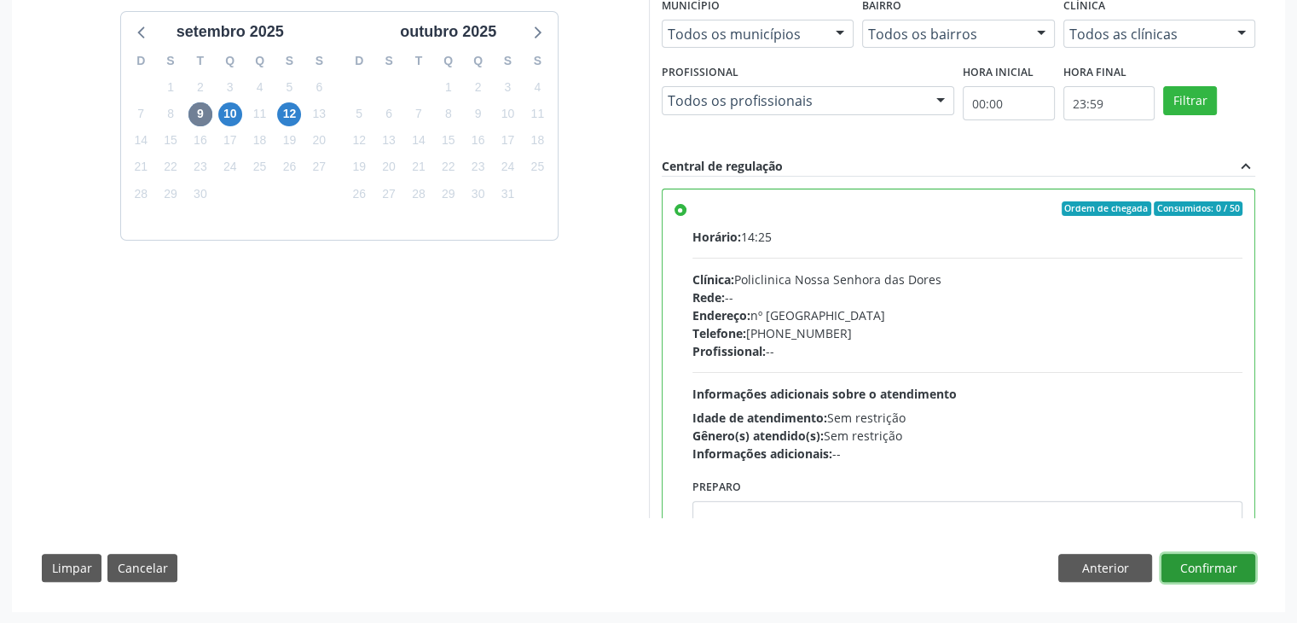
click at [1228, 572] on button "Confirmar" at bounding box center [1209, 568] width 94 height 29
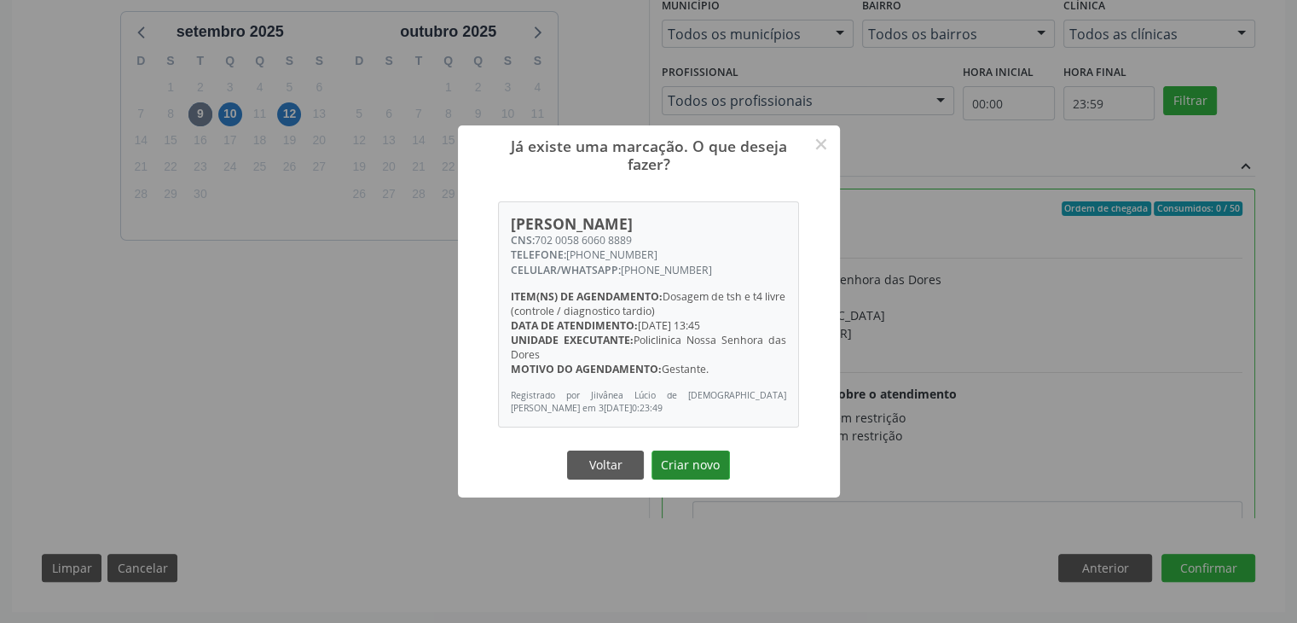
click at [690, 459] on button "Criar novo" at bounding box center [691, 464] width 78 height 29
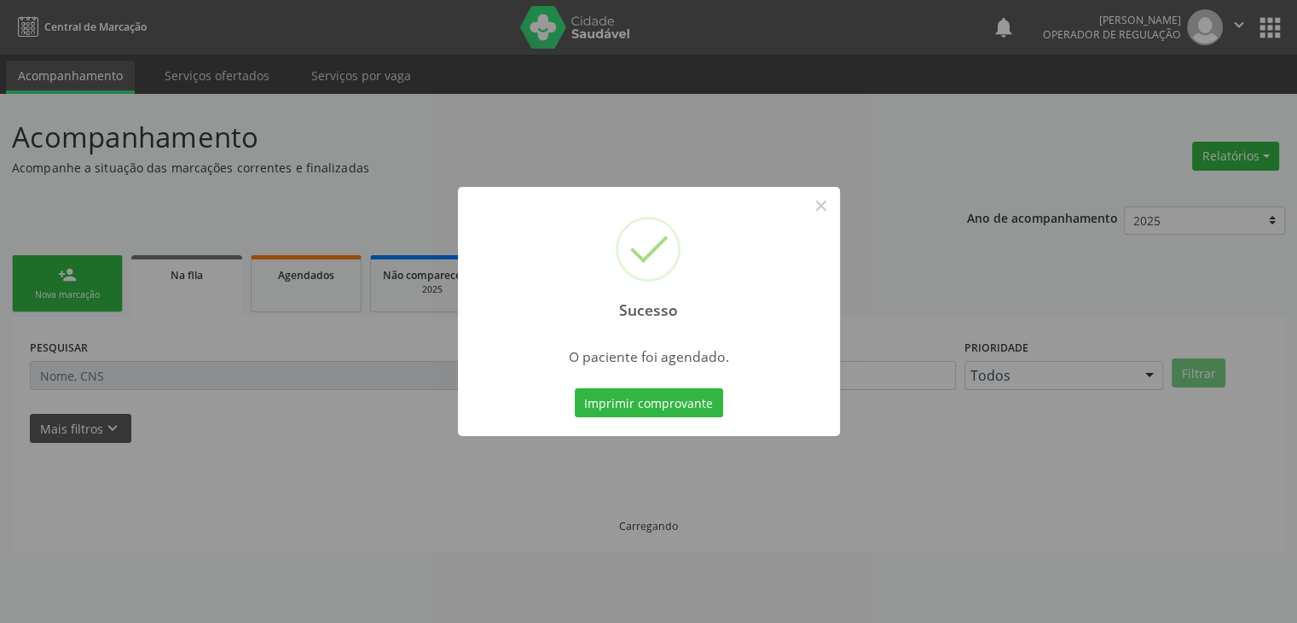
scroll to position [0, 0]
click at [818, 199] on button "×" at bounding box center [827, 205] width 29 height 29
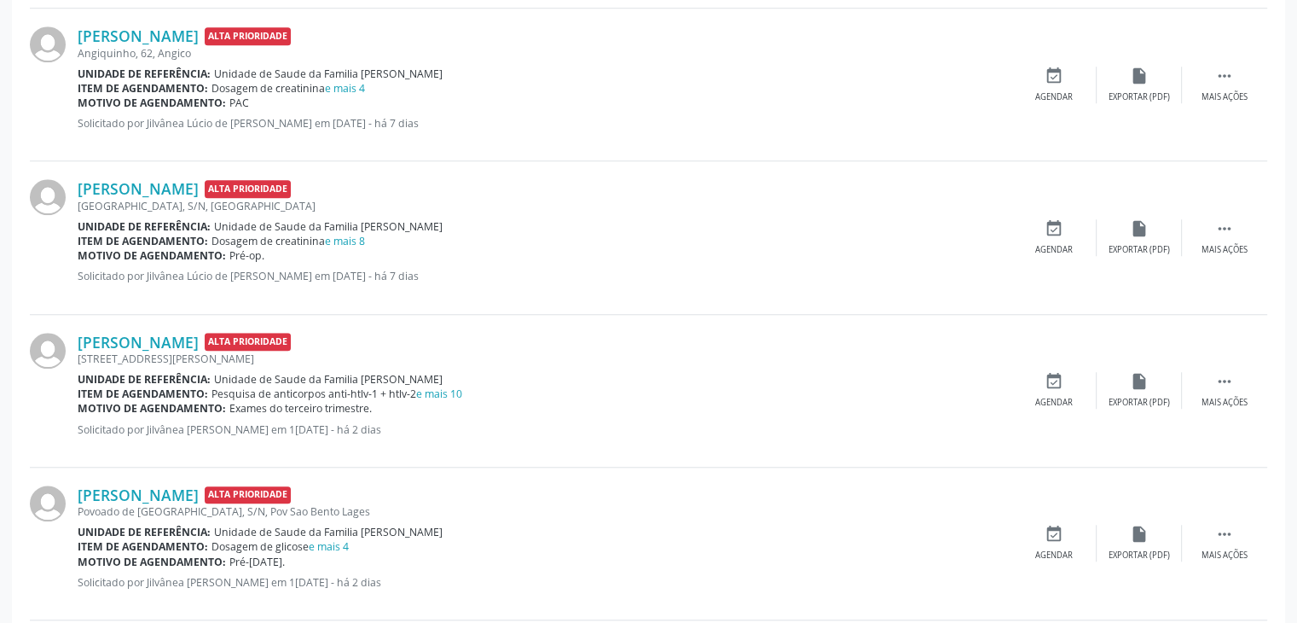
scroll to position [1450, 0]
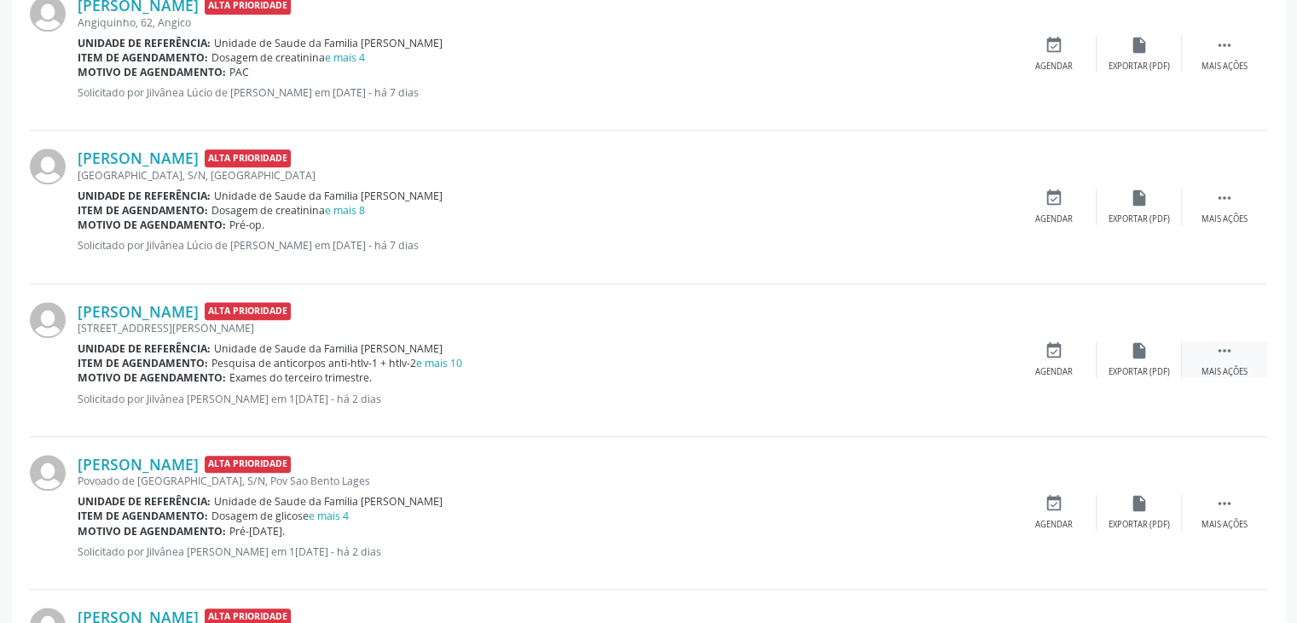
click at [1226, 345] on icon "" at bounding box center [1225, 350] width 19 height 19
click at [1158, 356] on div "edit Editar" at bounding box center [1139, 359] width 85 height 37
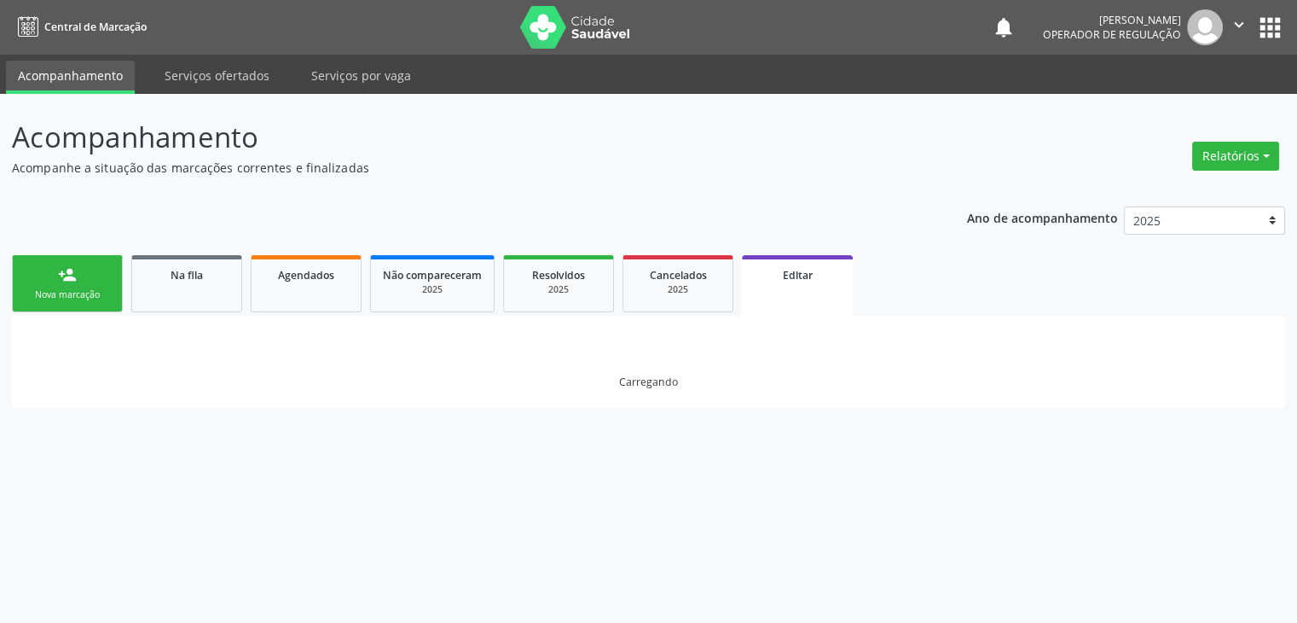
scroll to position [0, 0]
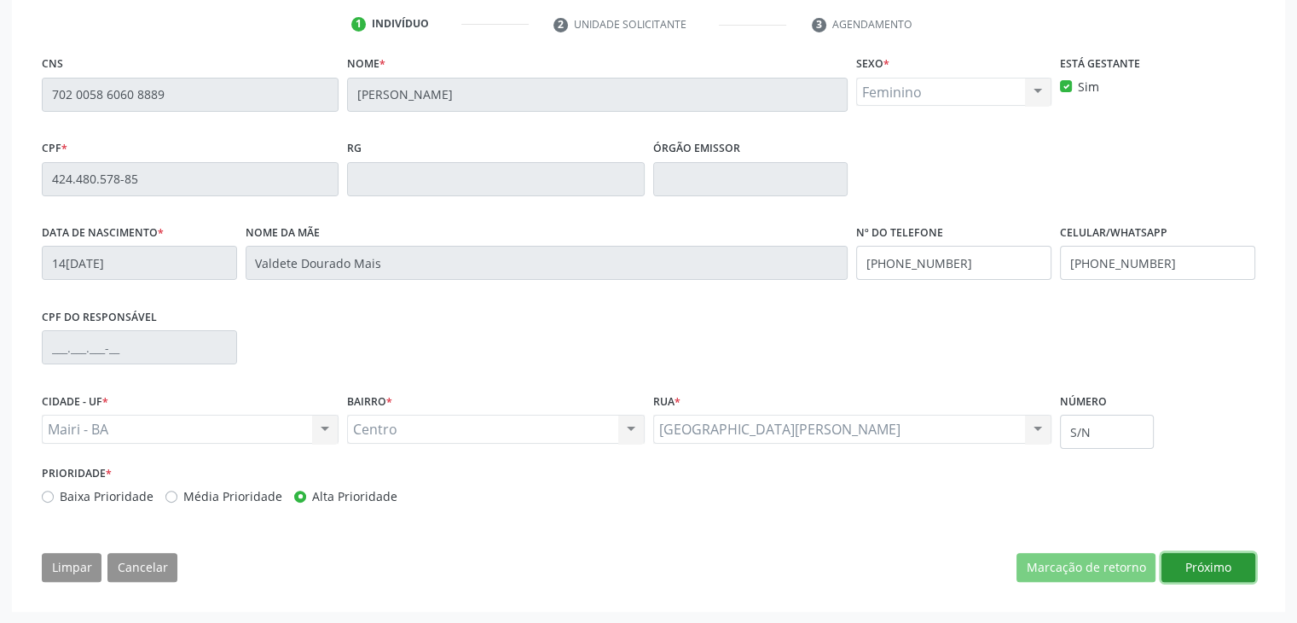
click at [1196, 560] on button "Próximo" at bounding box center [1209, 567] width 94 height 29
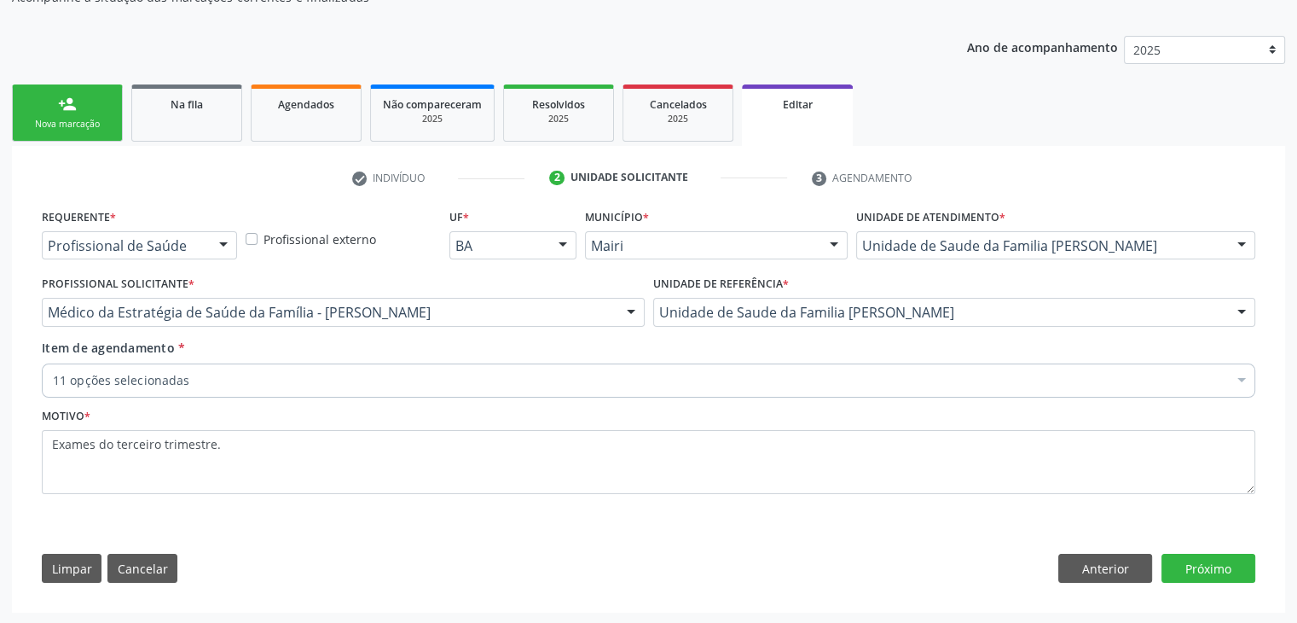
click at [352, 391] on div "11 opções selecionadas" at bounding box center [649, 380] width 1214 height 34
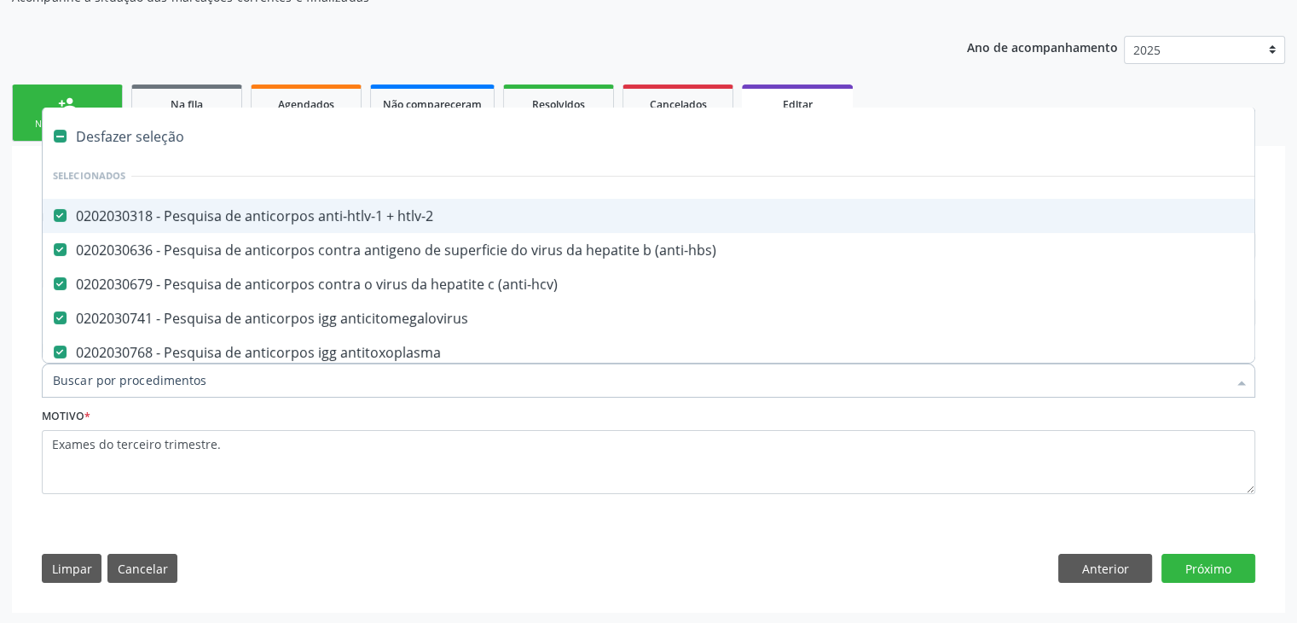
click at [146, 137] on div "Desfazer seleção" at bounding box center [709, 136] width 1333 height 34
checkbox htlv-2 "false"
checkbox \(anti-hbs\) "false"
checkbox \(anti-hcv\) "false"
checkbox anticitomegalovirus "false"
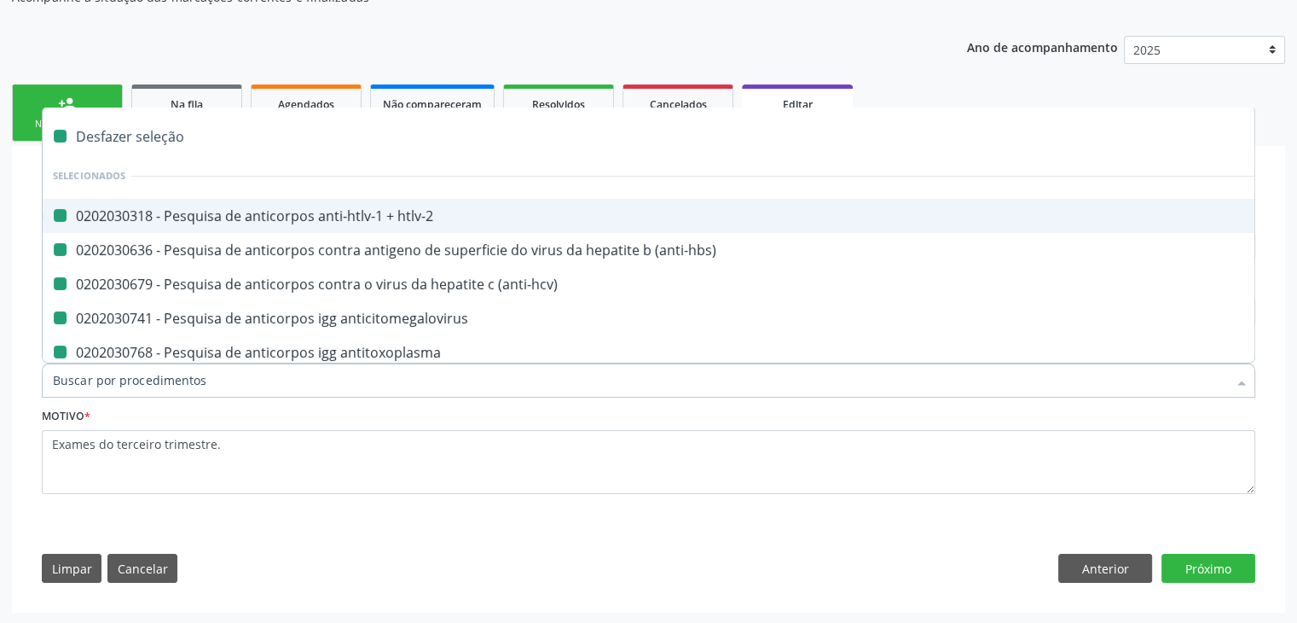
checkbox antitoxoplasma "false"
checkbox cruzi "false"
checkbox rubeola "false"
checkbox anticitomegalovirus "false"
checkbox antitoxoplasma "false"
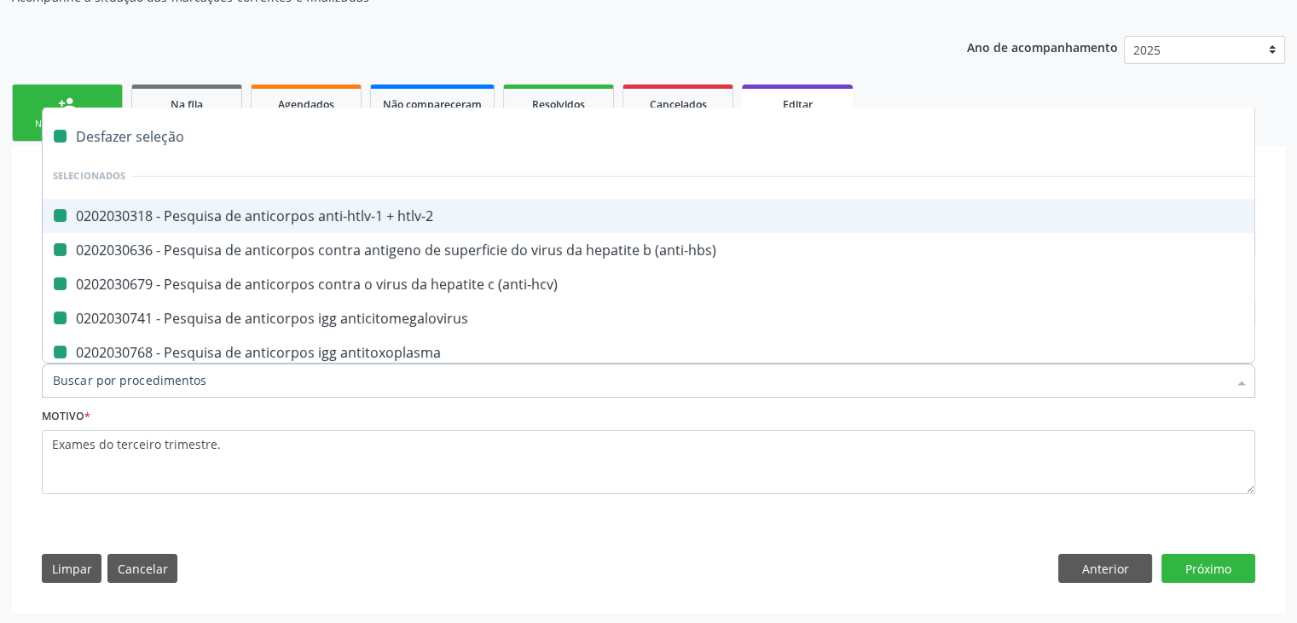
checkbox cruzi "false"
checkbox rubeola "false"
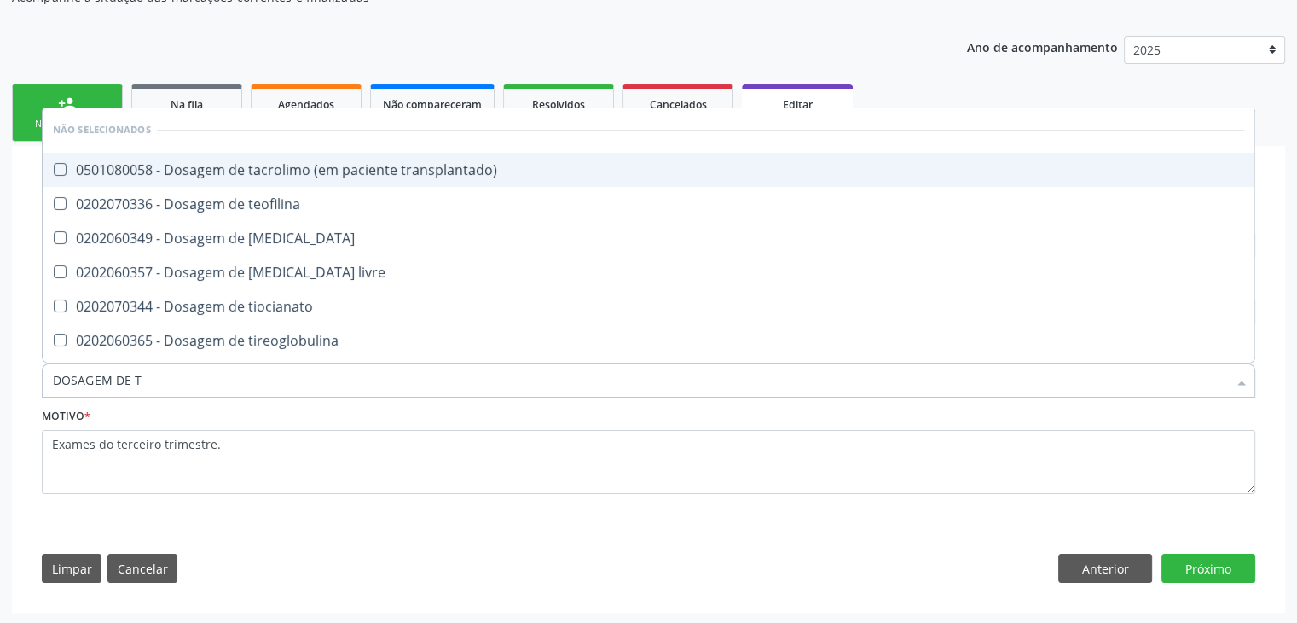
type input "DOSAGEM DE TS"
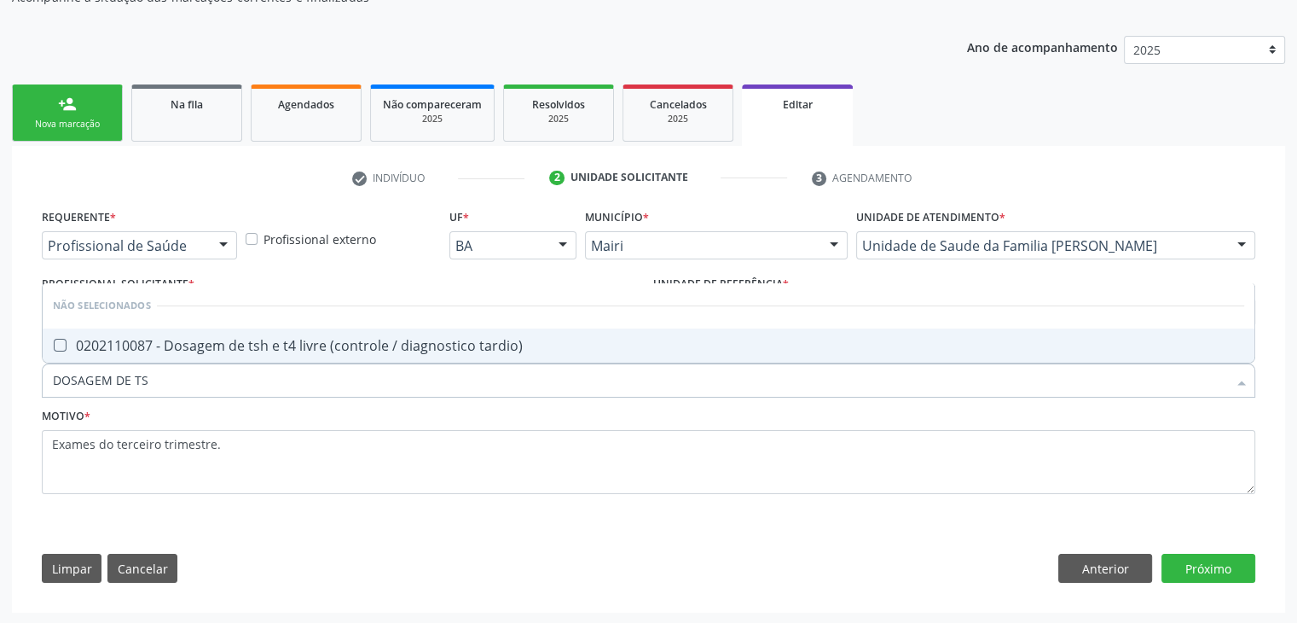
drag, startPoint x: 334, startPoint y: 345, endPoint x: 402, endPoint y: 339, distance: 67.7
click at [334, 345] on div "0202110087 - Dosagem de tsh e t4 livre (controle / diagnostico tardio)" at bounding box center [649, 346] width 1192 height 14
checkbox tardio\) "true"
click at [1211, 577] on button "Próximo" at bounding box center [1209, 568] width 94 height 29
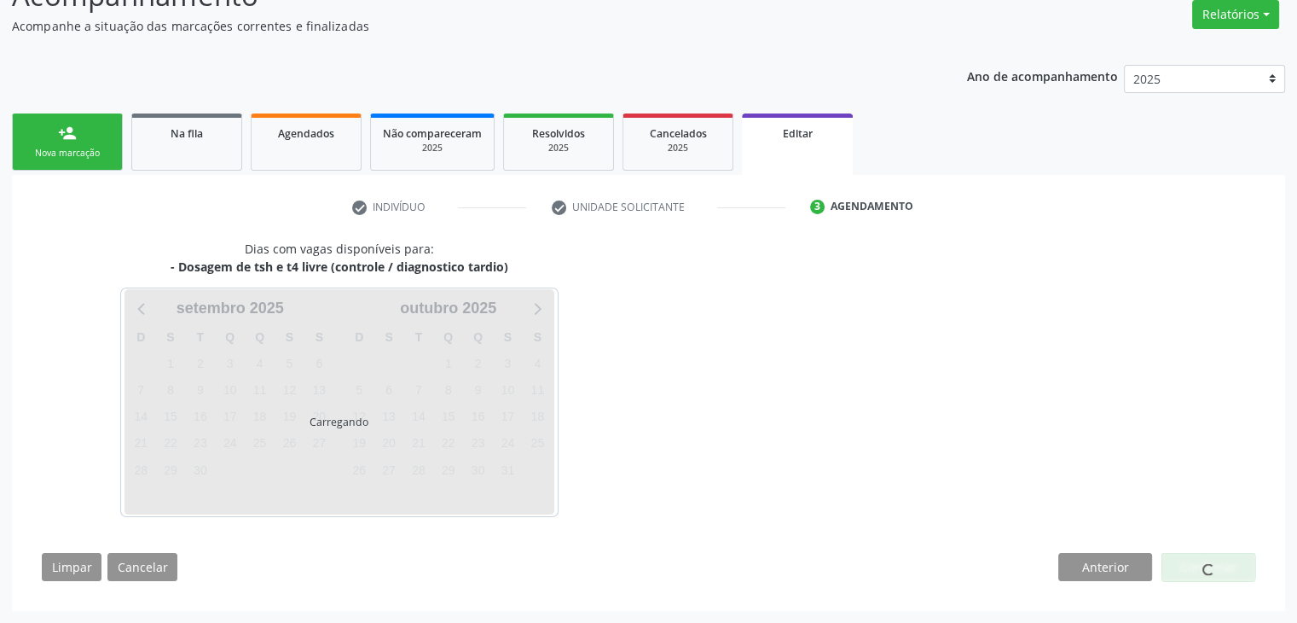
scroll to position [141, 0]
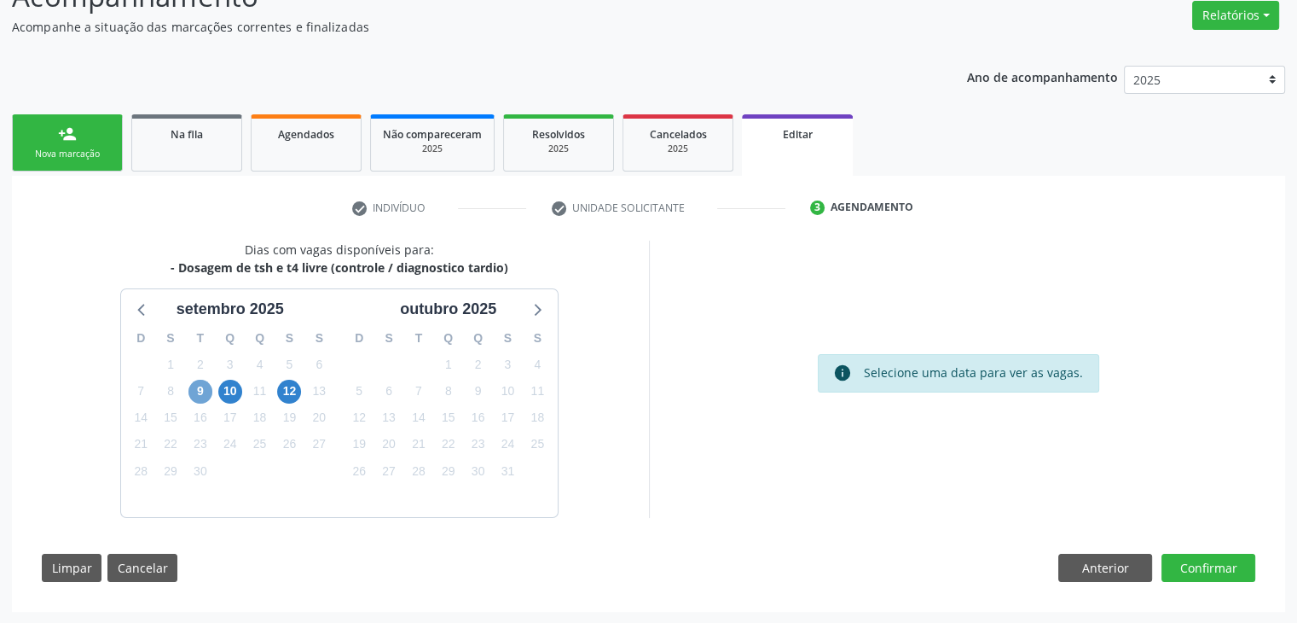
click at [207, 394] on span "9" at bounding box center [201, 392] width 24 height 24
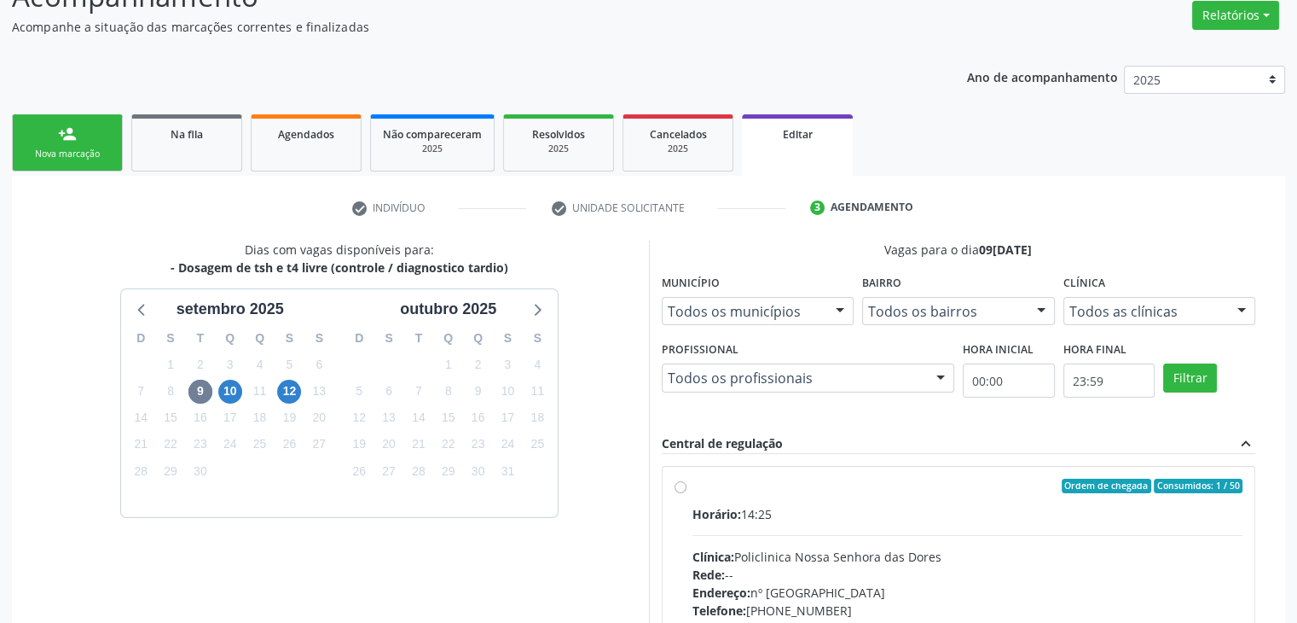
click at [730, 540] on div "Horário: 14:25 Clínica: Policlinica Nossa Senhora das Dores Rede: -- Endereço: …" at bounding box center [968, 622] width 551 height 235
click at [687, 494] on input "Ordem de chegada Consumidos: 1 / 50 Horário: 14:25 Clínica: Policlinica Nossa S…" at bounding box center [681, 486] width 12 height 15
radio input "true"
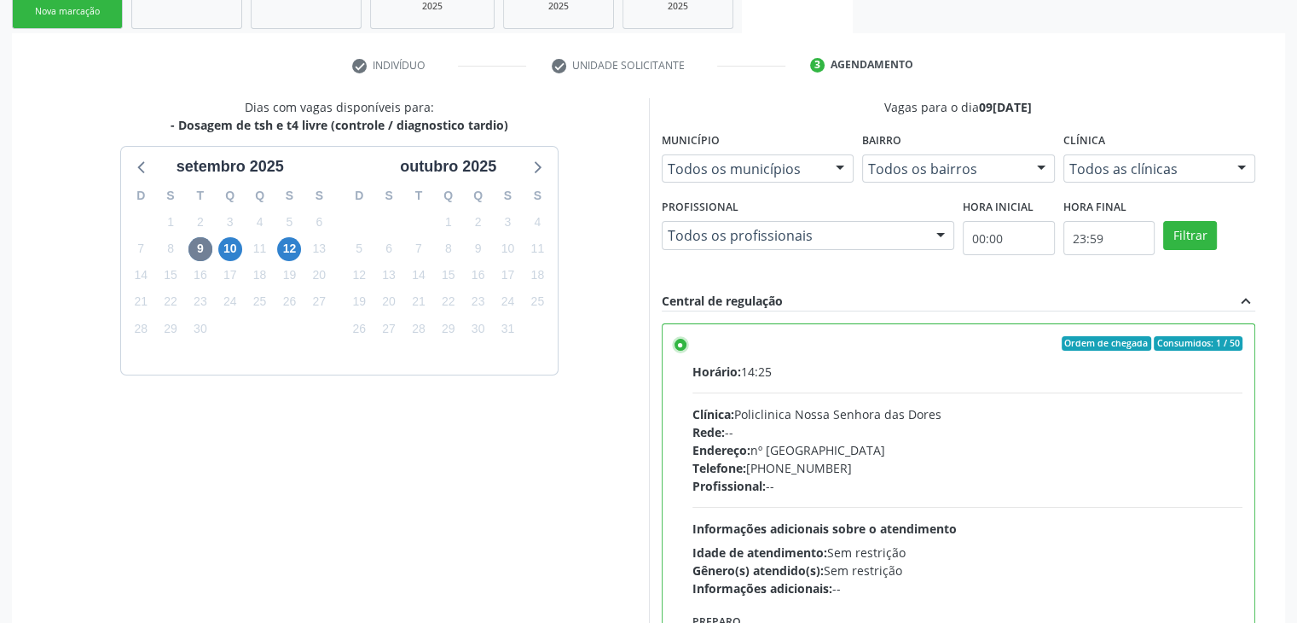
scroll to position [418, 0]
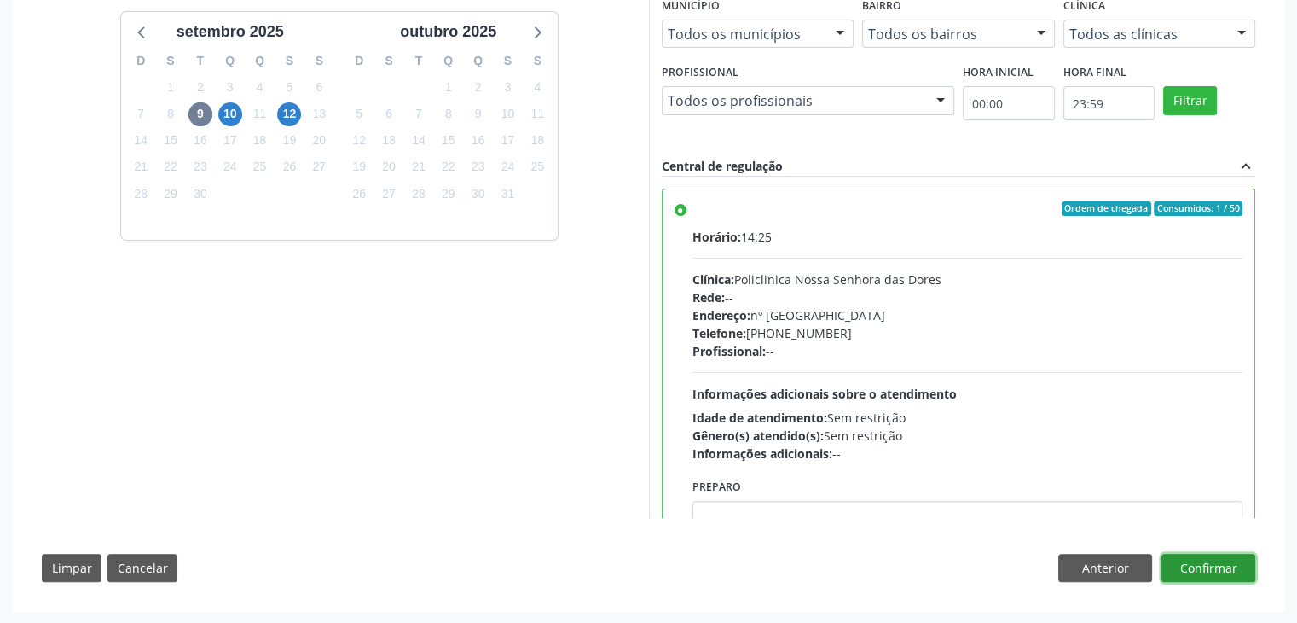
click at [1206, 559] on button "Confirmar" at bounding box center [1209, 568] width 94 height 29
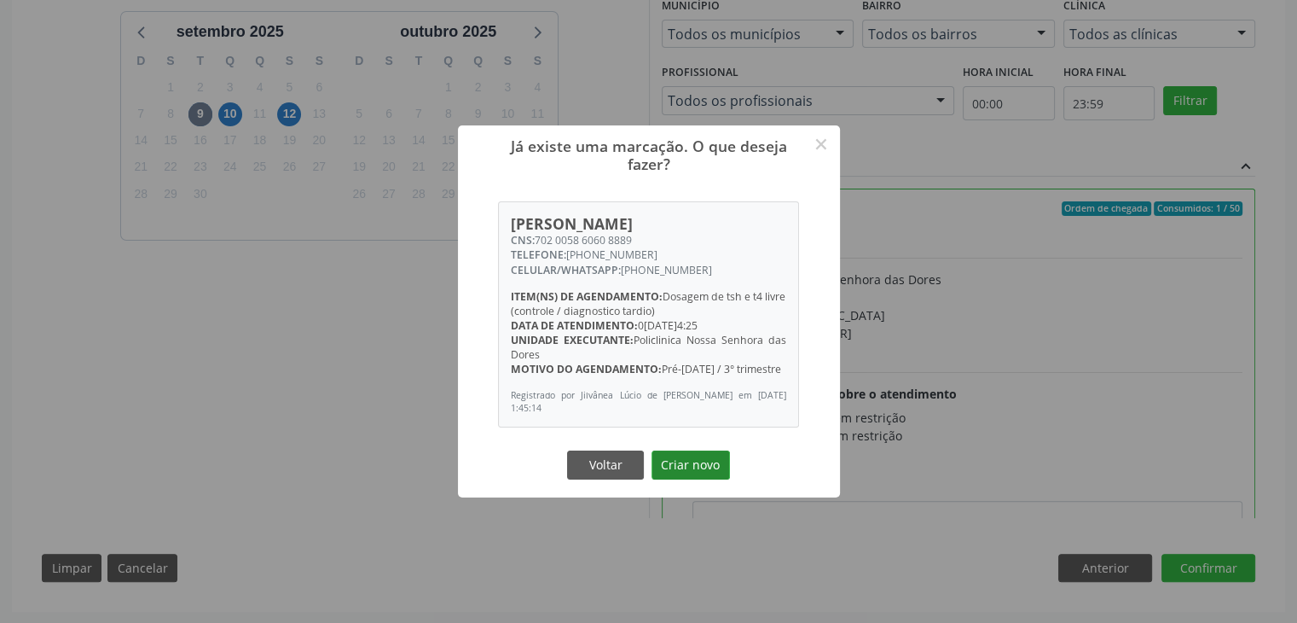
click at [689, 455] on button "Criar novo" at bounding box center [691, 464] width 78 height 29
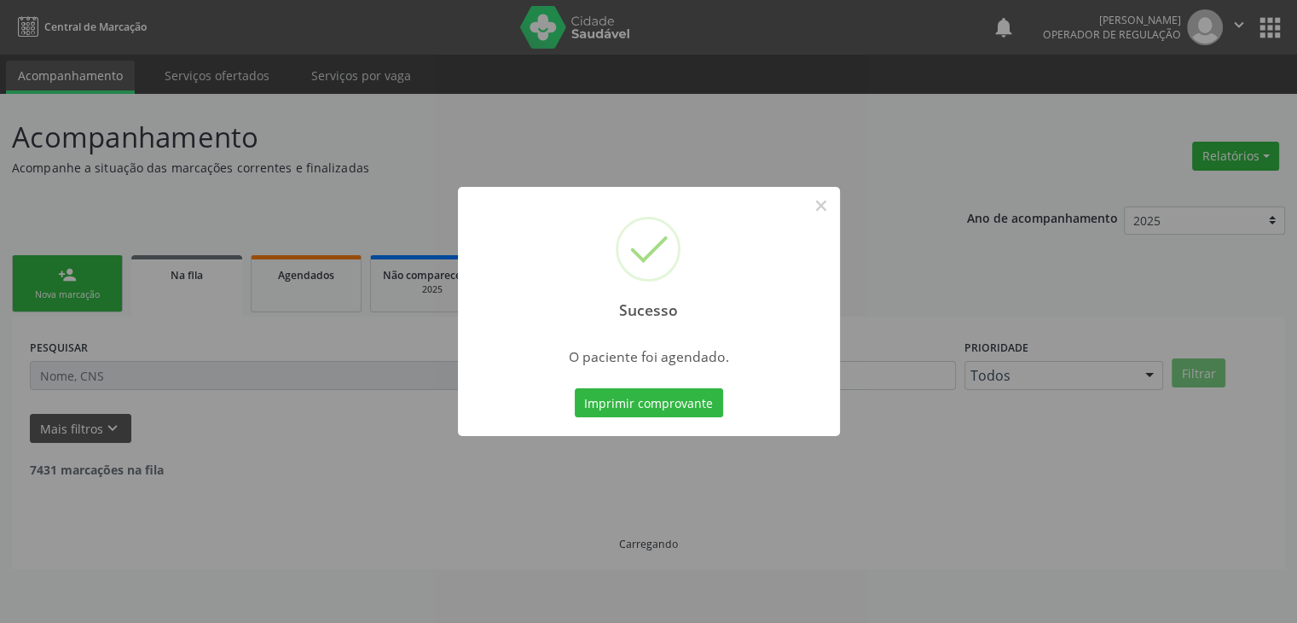
scroll to position [0, 0]
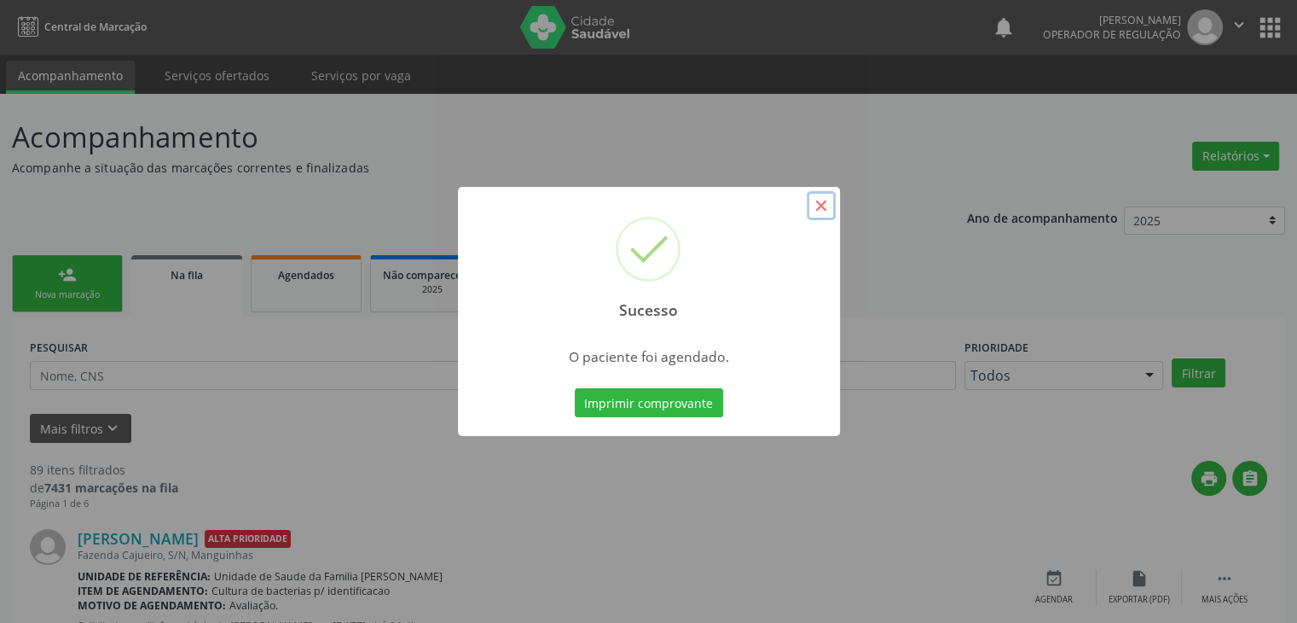
click at [825, 199] on button "×" at bounding box center [821, 205] width 29 height 29
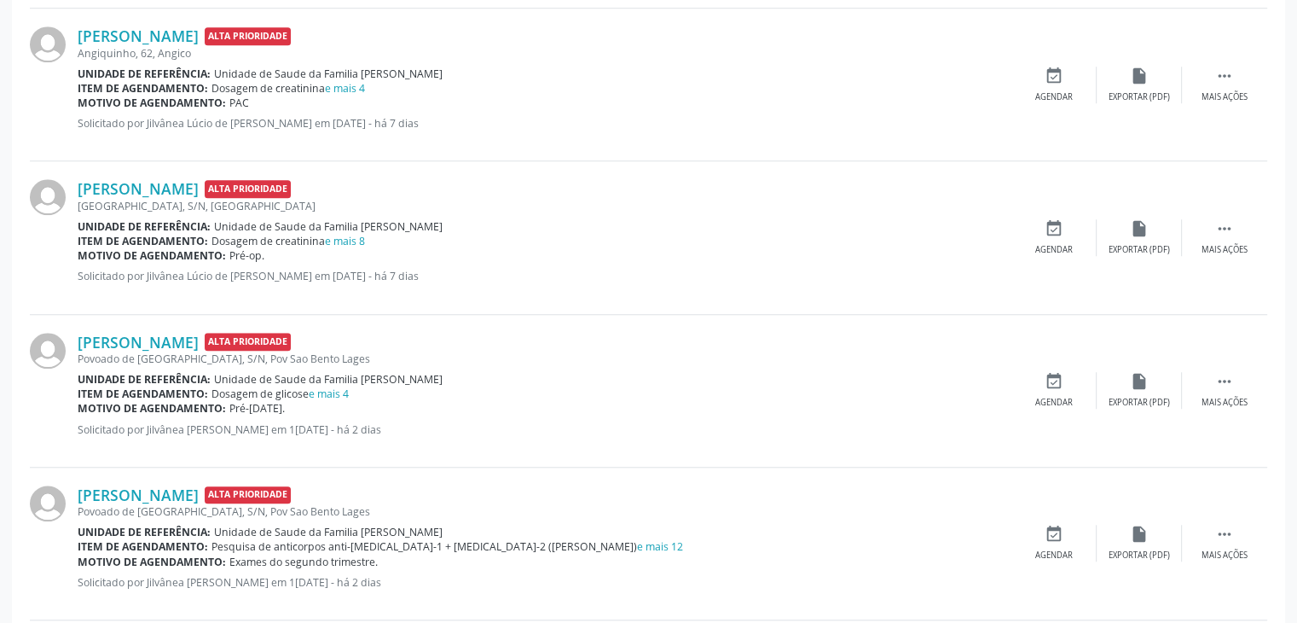
scroll to position [1450, 0]
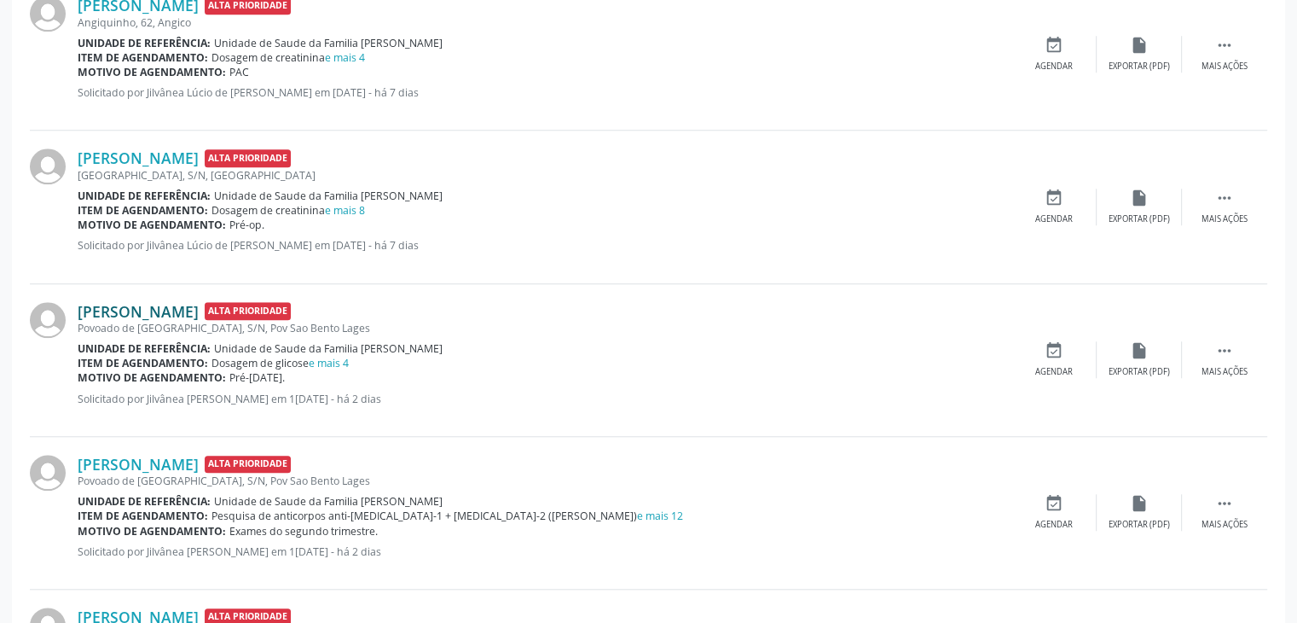
click at [153, 304] on link "Angela Pereira da Silva" at bounding box center [138, 311] width 121 height 19
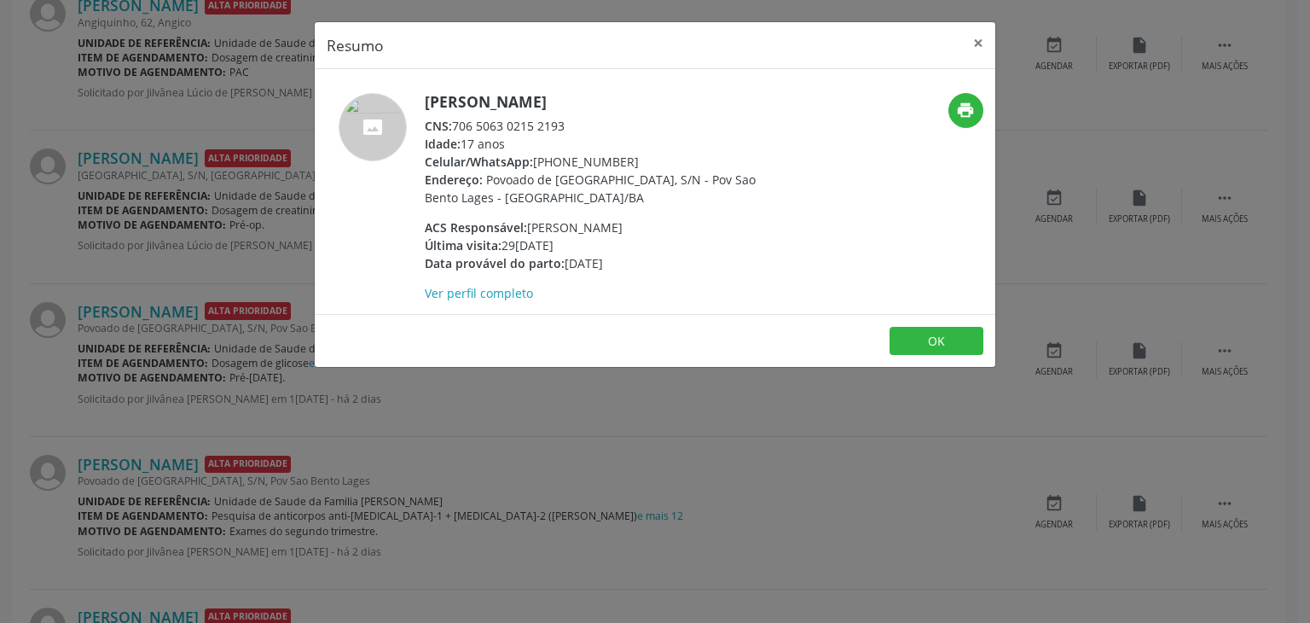
drag, startPoint x: 421, startPoint y: 102, endPoint x: 625, endPoint y: 97, distance: 204.8
click at [625, 97] on div "Angela Pereira da Silva CNS: 706 5063 0215 2193 Idade: 17 anos Celular/WhatsApp…" at bounding box center [542, 197] width 454 height 209
copy div "Angela Pereira da Silva"
click at [986, 35] on button "×" at bounding box center [978, 43] width 34 height 42
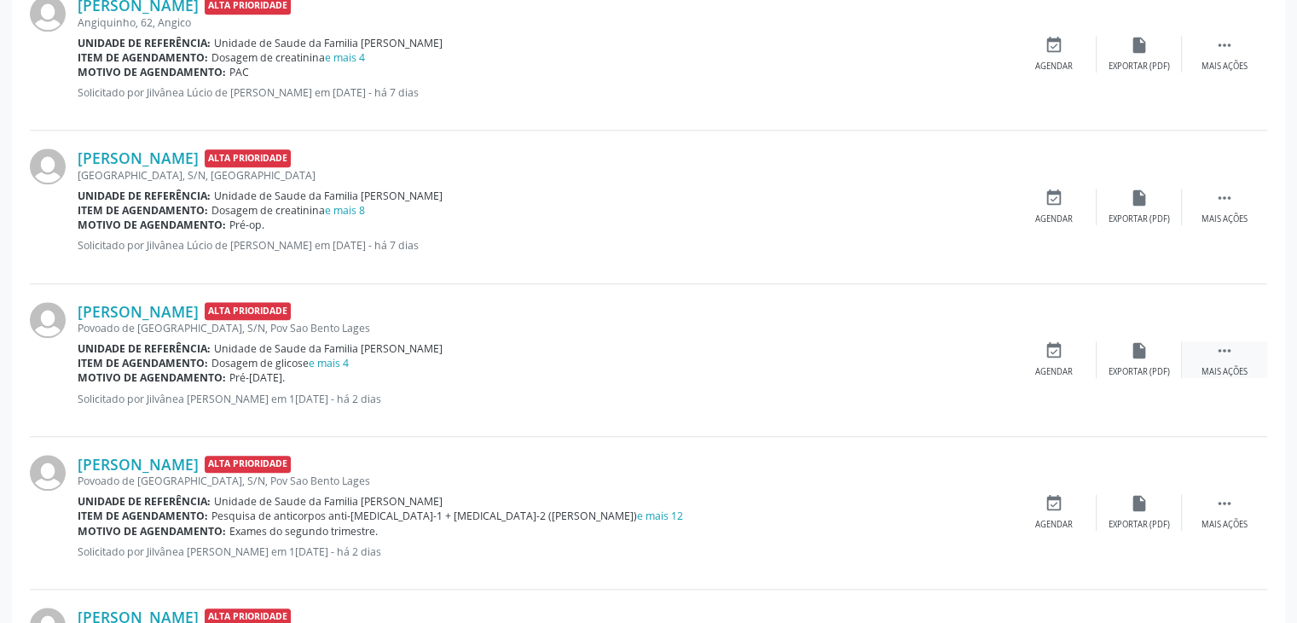
click at [1216, 347] on icon "" at bounding box center [1225, 350] width 19 height 19
click at [1134, 357] on icon "edit" at bounding box center [1139, 350] width 19 height 19
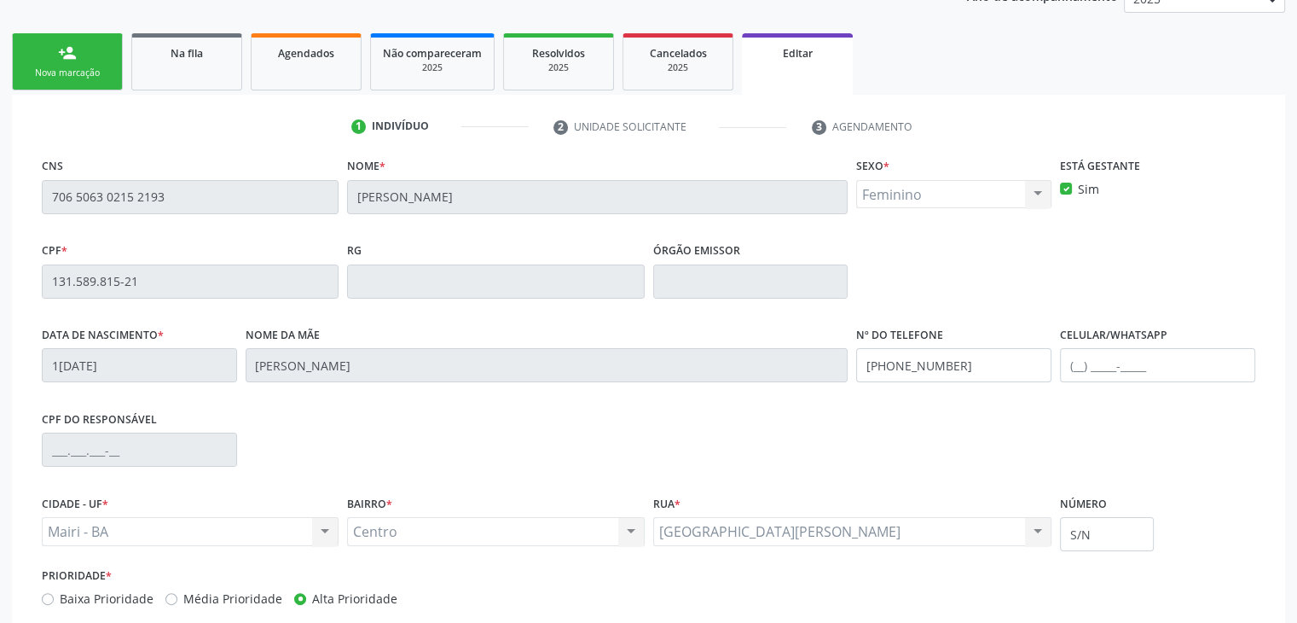
scroll to position [324, 0]
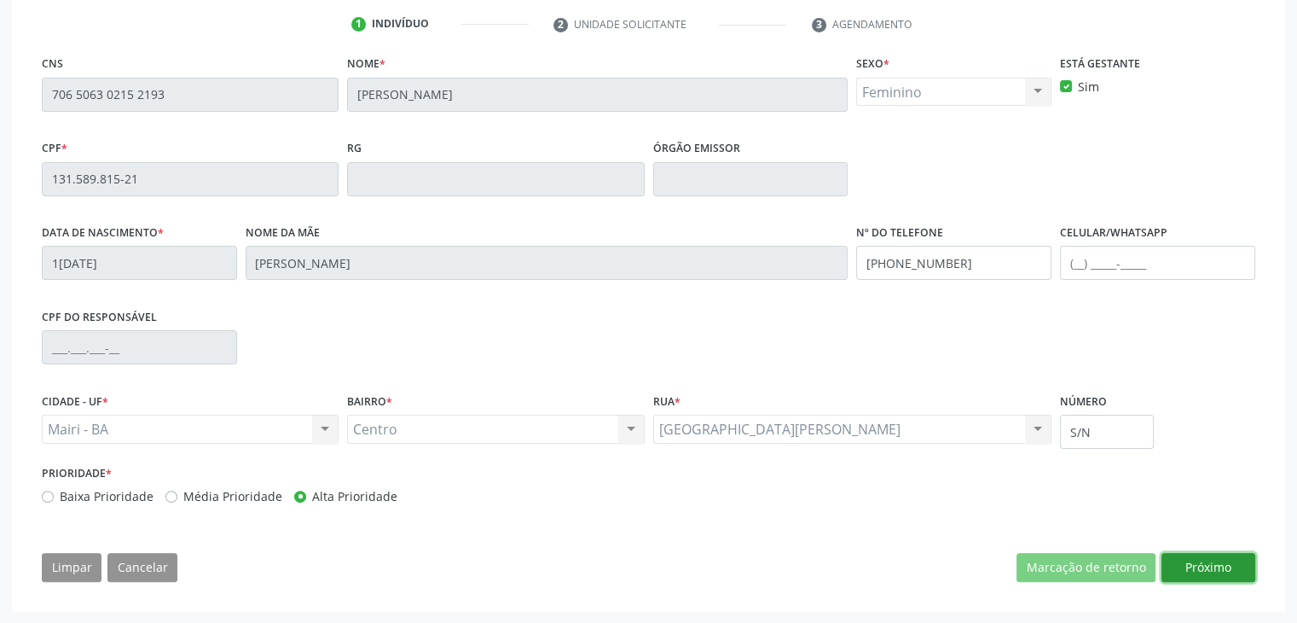
click at [1204, 568] on button "Próximo" at bounding box center [1209, 567] width 94 height 29
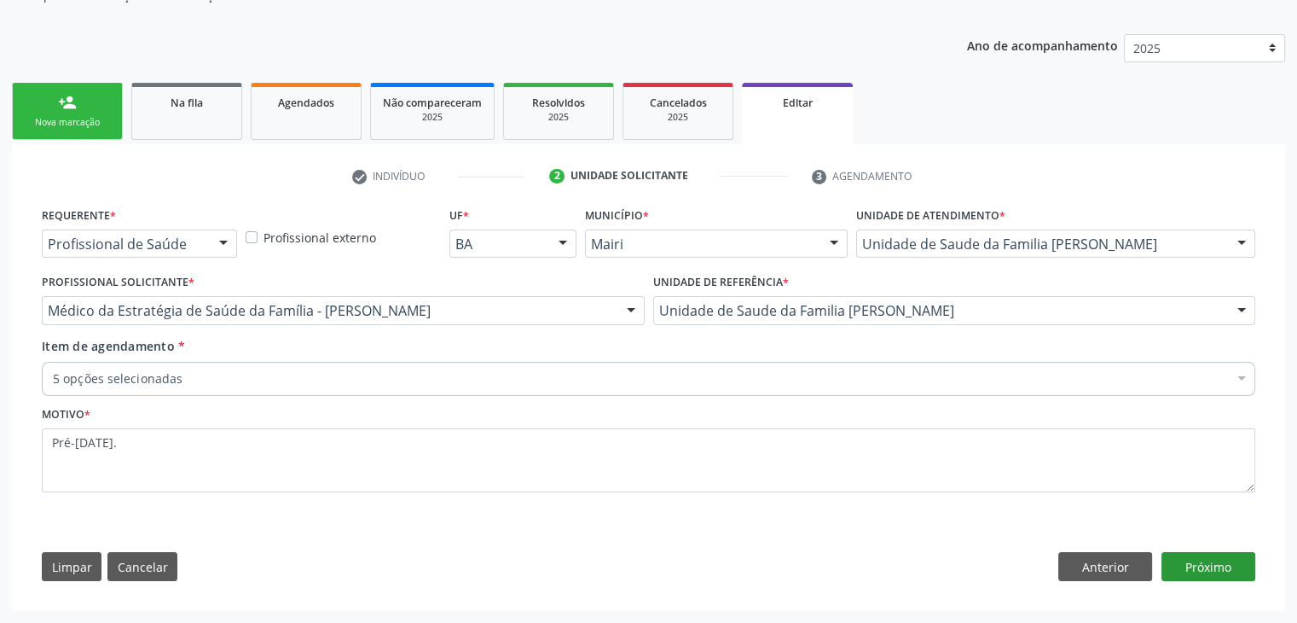
scroll to position [171, 0]
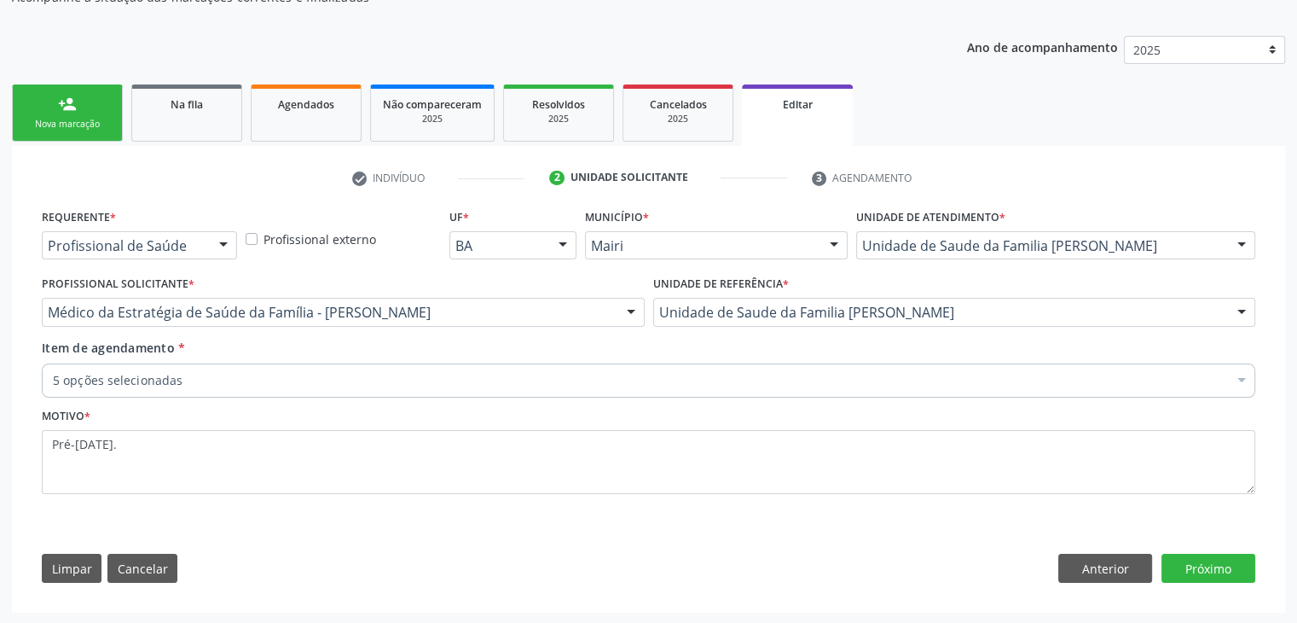
click at [283, 365] on div "5 opções selecionadas" at bounding box center [649, 380] width 1214 height 34
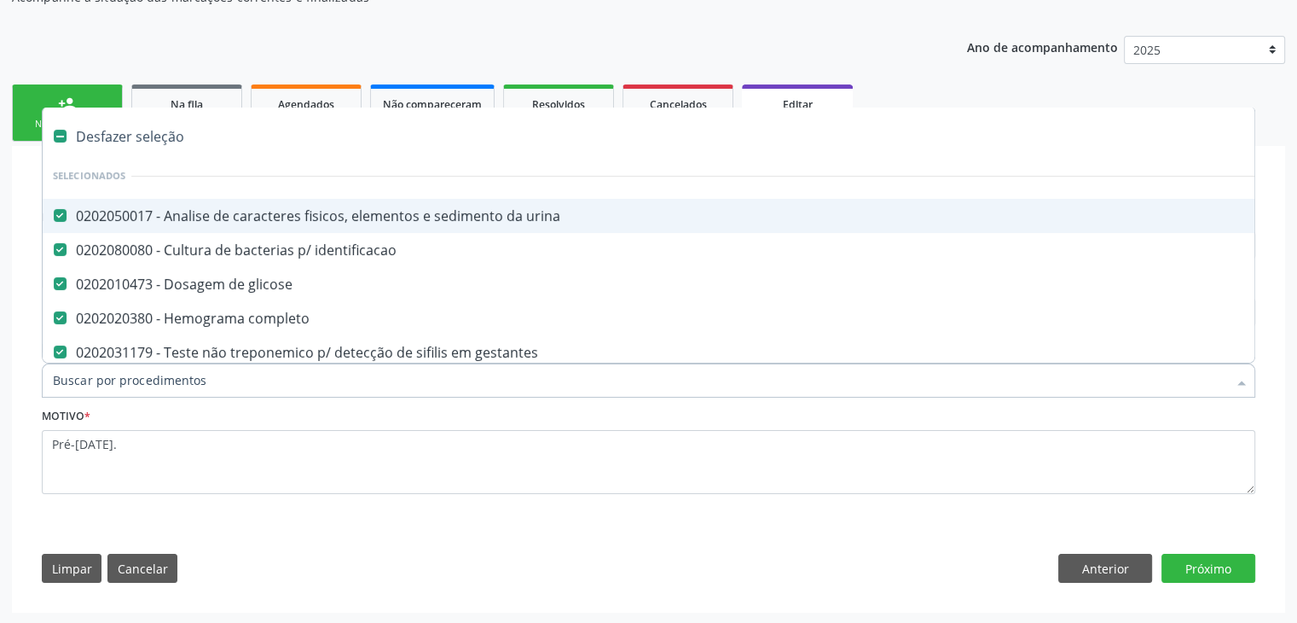
click at [142, 120] on div "Desfazer seleção" at bounding box center [709, 136] width 1333 height 34
checkbox urina "false"
checkbox identificacao "false"
checkbox glicose "false"
checkbox completo "false"
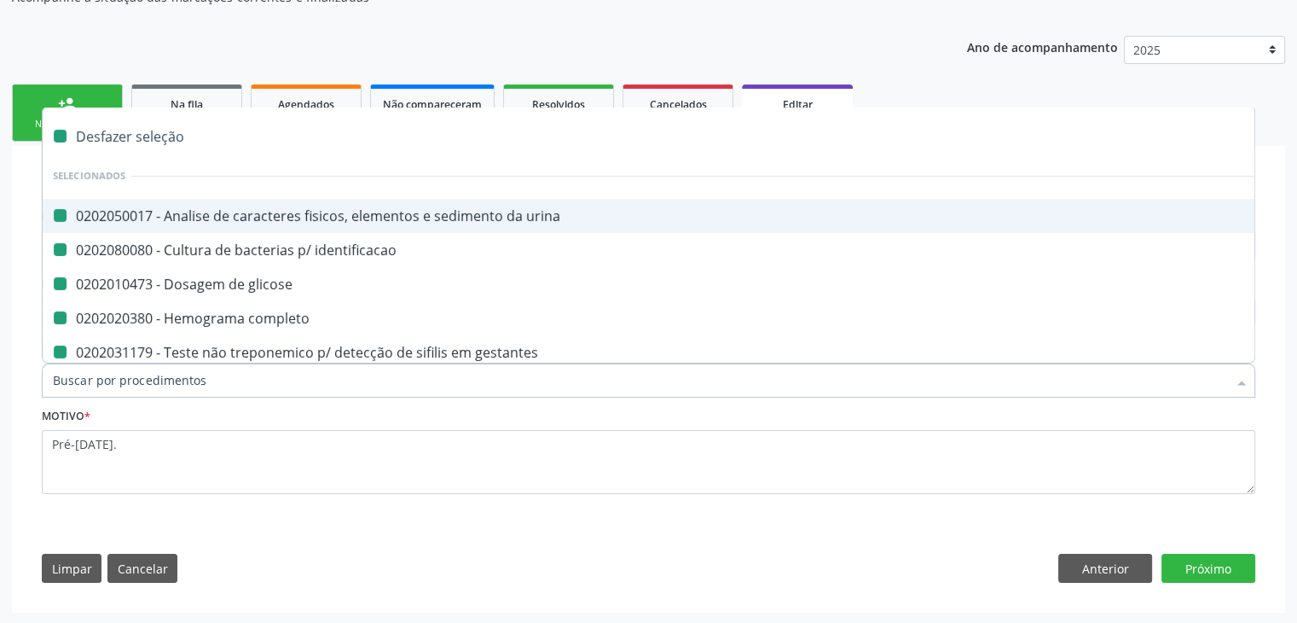
checkbox gestantes "false"
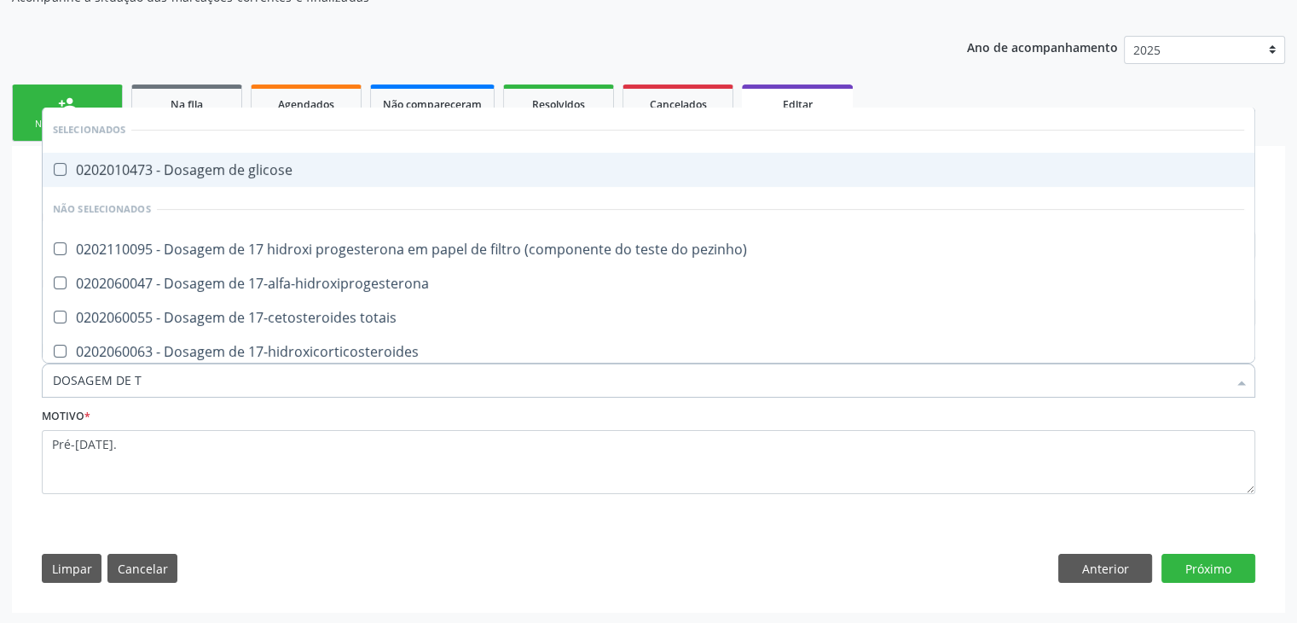
type input "DOSAGEM DE TS"
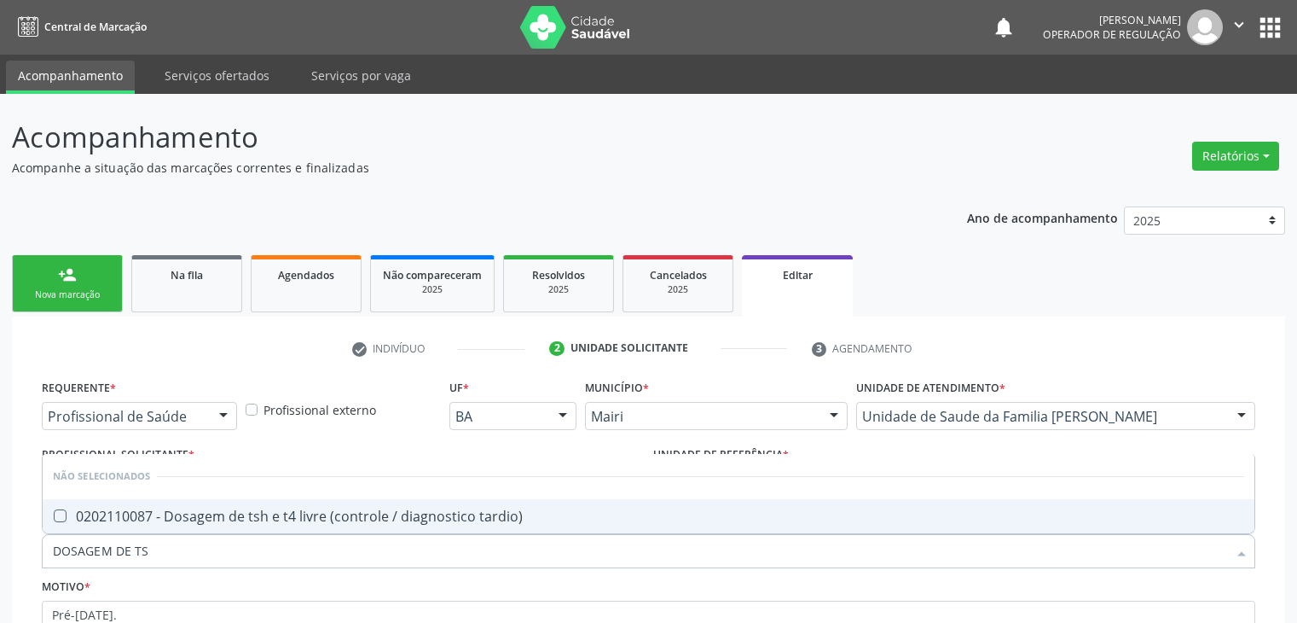
scroll to position [171, 0]
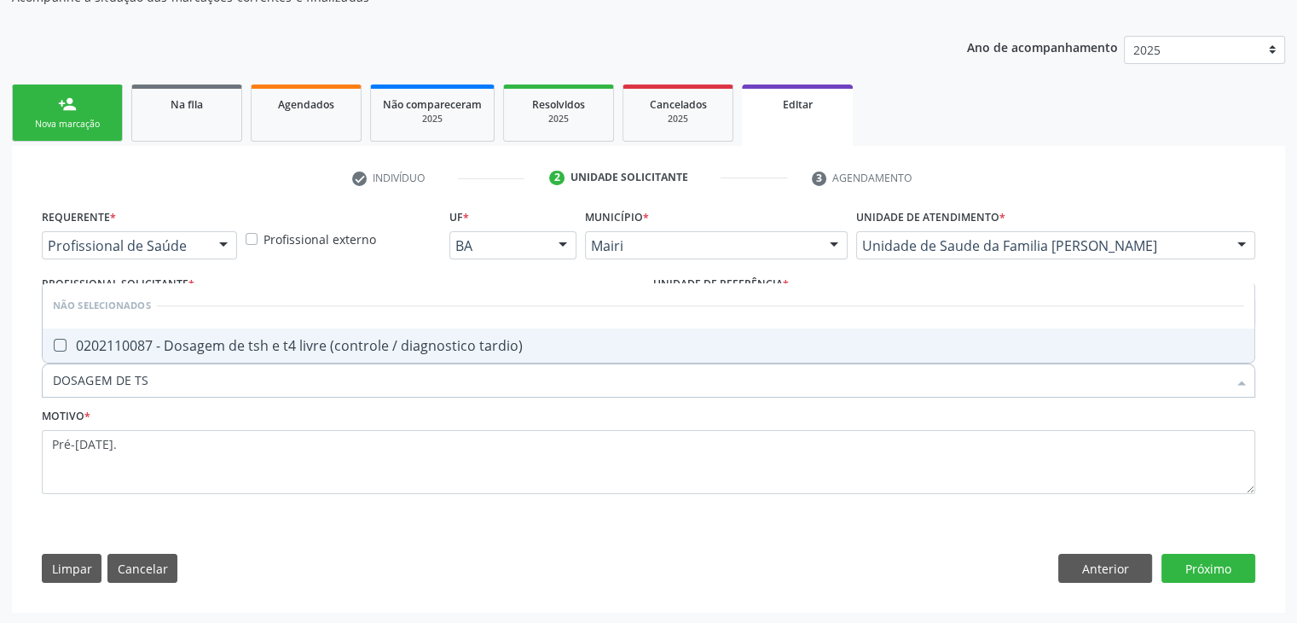
click at [270, 342] on div "0202110087 - Dosagem de tsh e t4 livre (controle / diagnostico tardio)" at bounding box center [649, 346] width 1192 height 14
checkbox tardio\) "true"
click at [1211, 578] on button "Próximo" at bounding box center [1209, 568] width 94 height 29
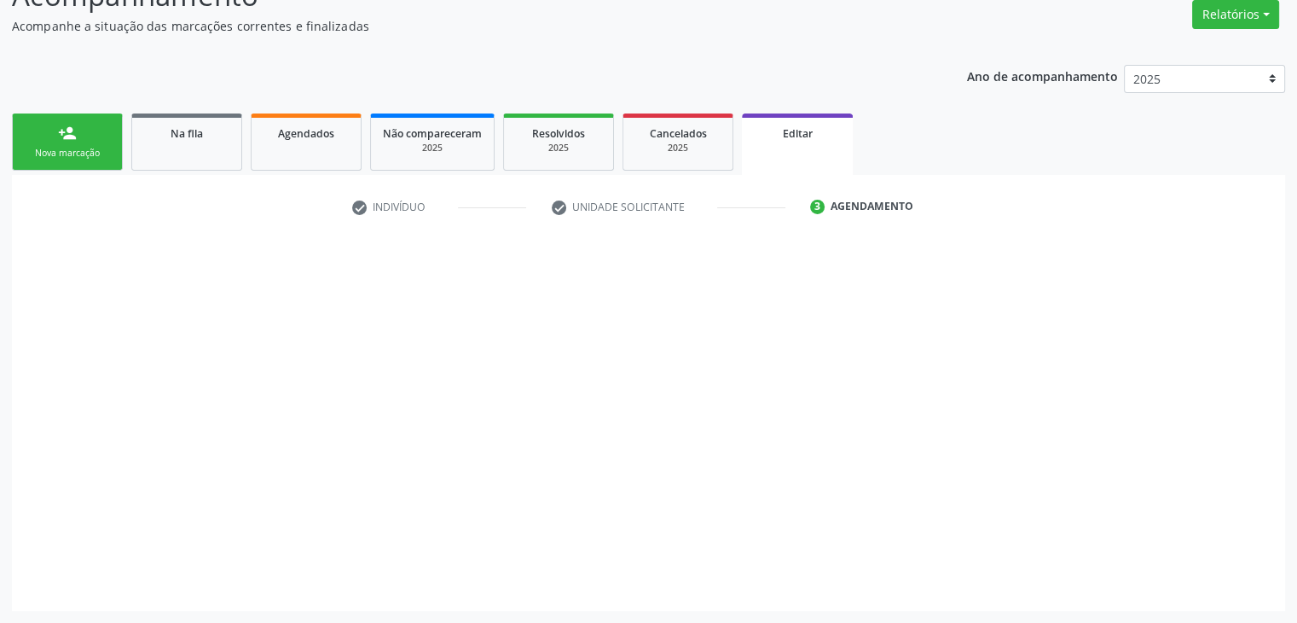
scroll to position [141, 0]
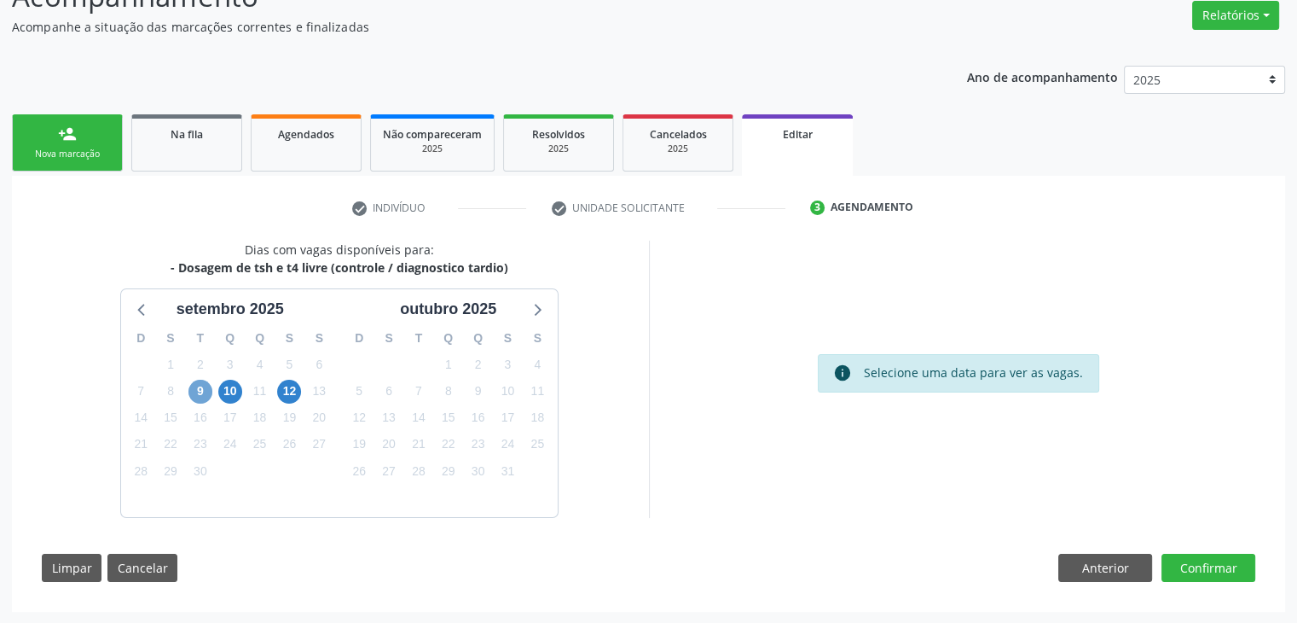
click at [189, 386] on span "9" at bounding box center [201, 392] width 24 height 24
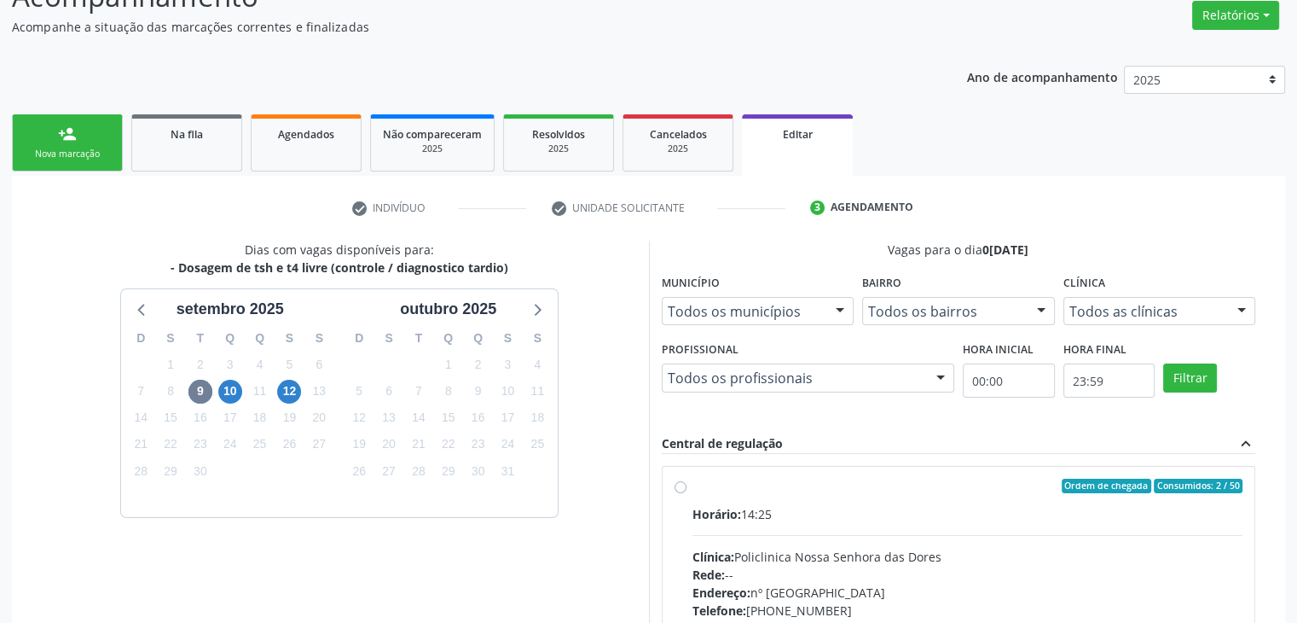
click at [864, 530] on div "Horário: 14:25 Clínica: Policlinica Nossa Senhora das Dores Rede: -- Endereço: …" at bounding box center [968, 622] width 551 height 235
click at [687, 494] on input "Ordem de chegada Consumidos: 2 / 50 Horário: 14:25 Clínica: Policlinica Nossa S…" at bounding box center [681, 486] width 12 height 15
radio input "true"
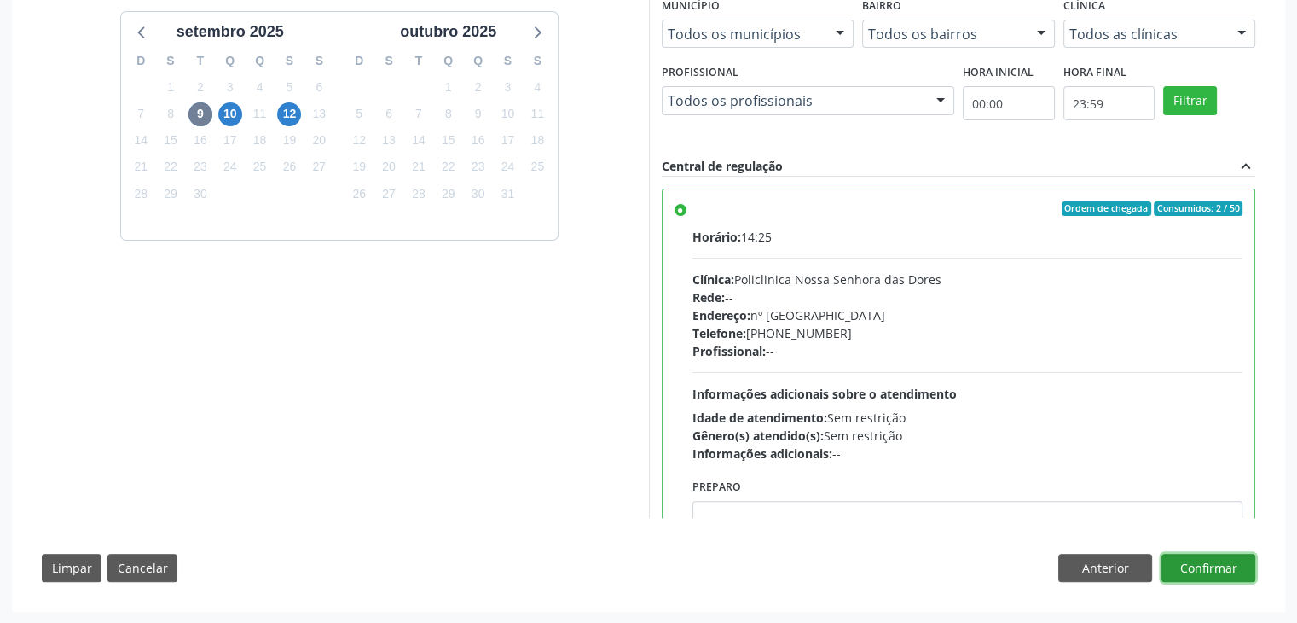
click at [1243, 573] on button "Confirmar" at bounding box center [1209, 568] width 94 height 29
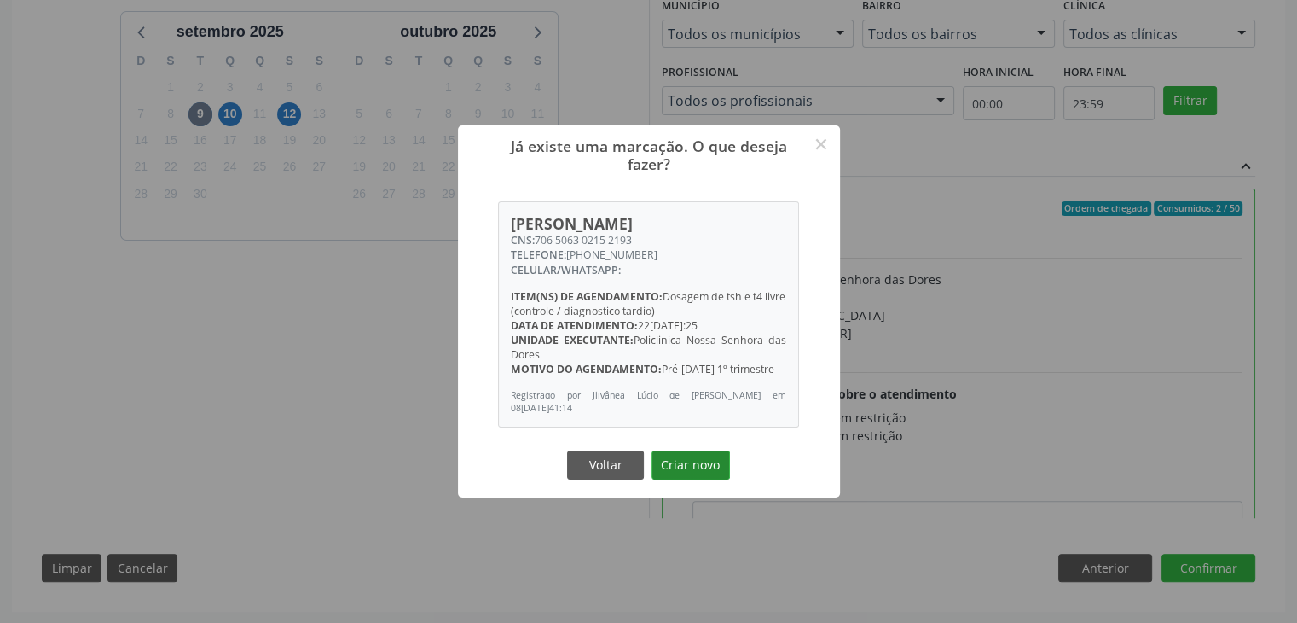
click at [676, 466] on button "Criar novo" at bounding box center [691, 464] width 78 height 29
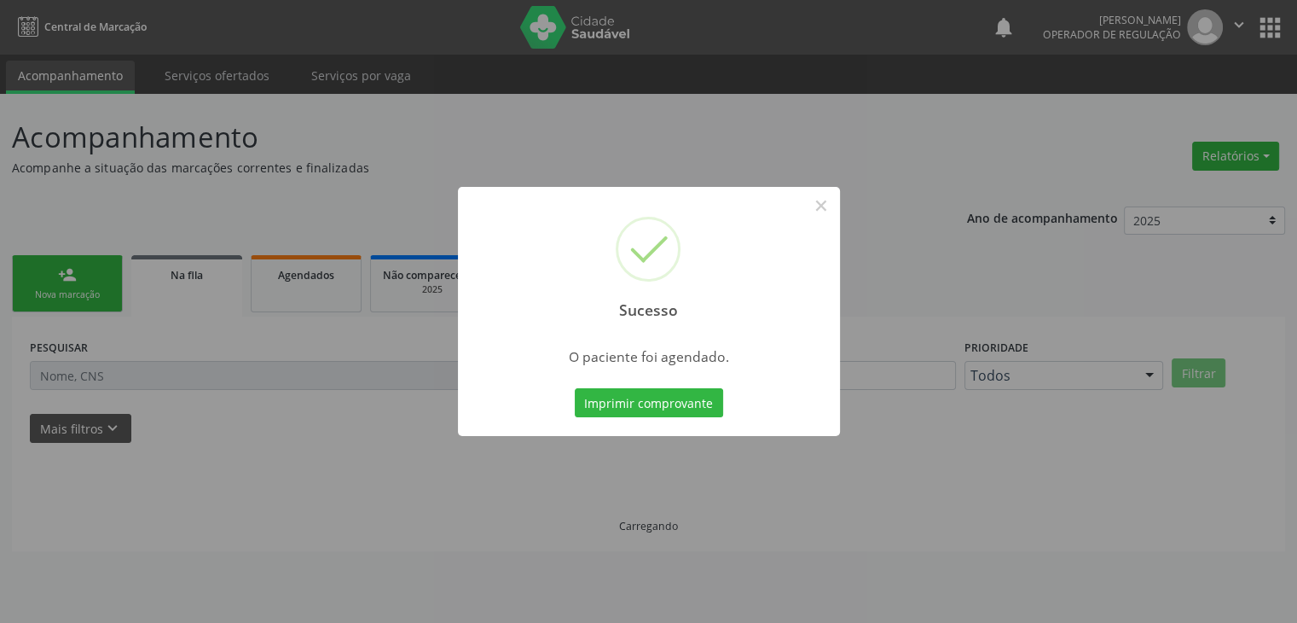
scroll to position [0, 0]
click at [839, 207] on button "×" at bounding box center [827, 205] width 29 height 29
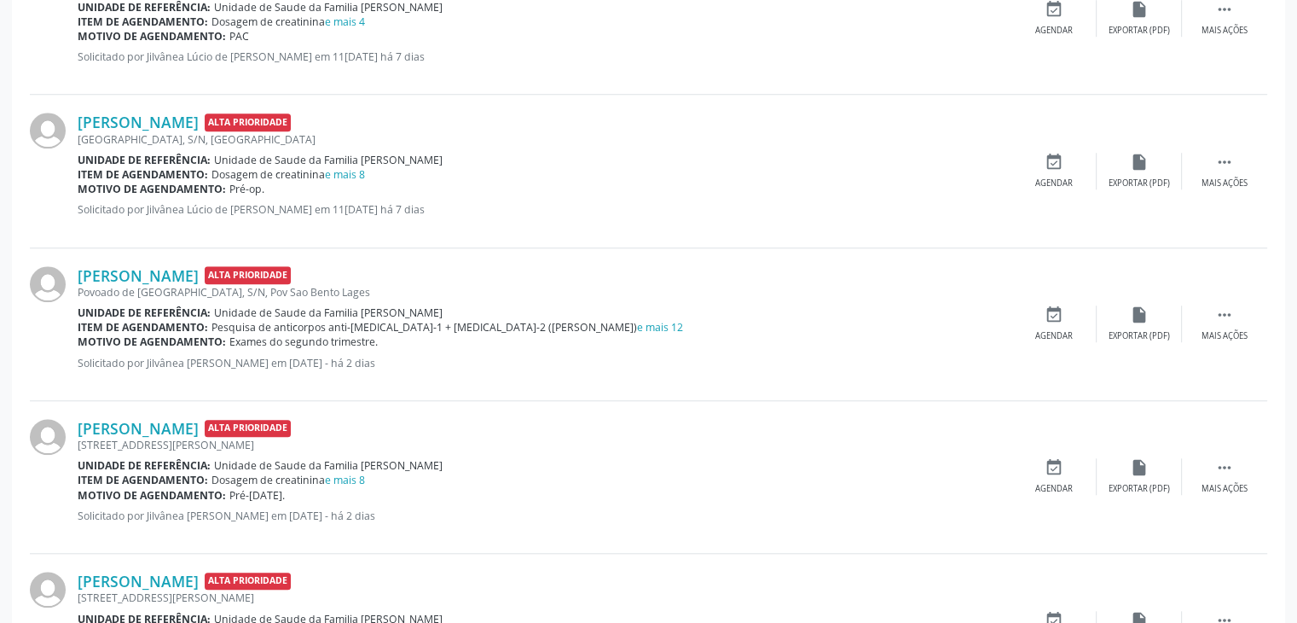
scroll to position [1535, 0]
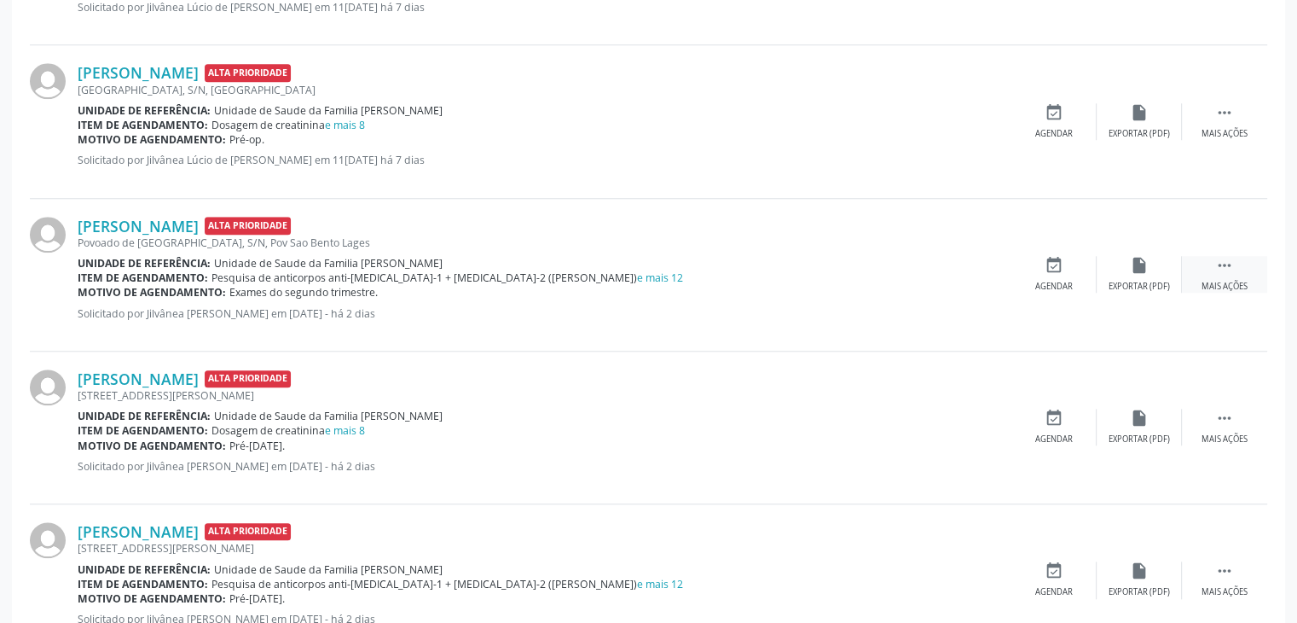
click at [1241, 287] on div "Mais ações" at bounding box center [1225, 287] width 46 height 12
click at [1167, 287] on div "edit Editar" at bounding box center [1139, 274] width 85 height 37
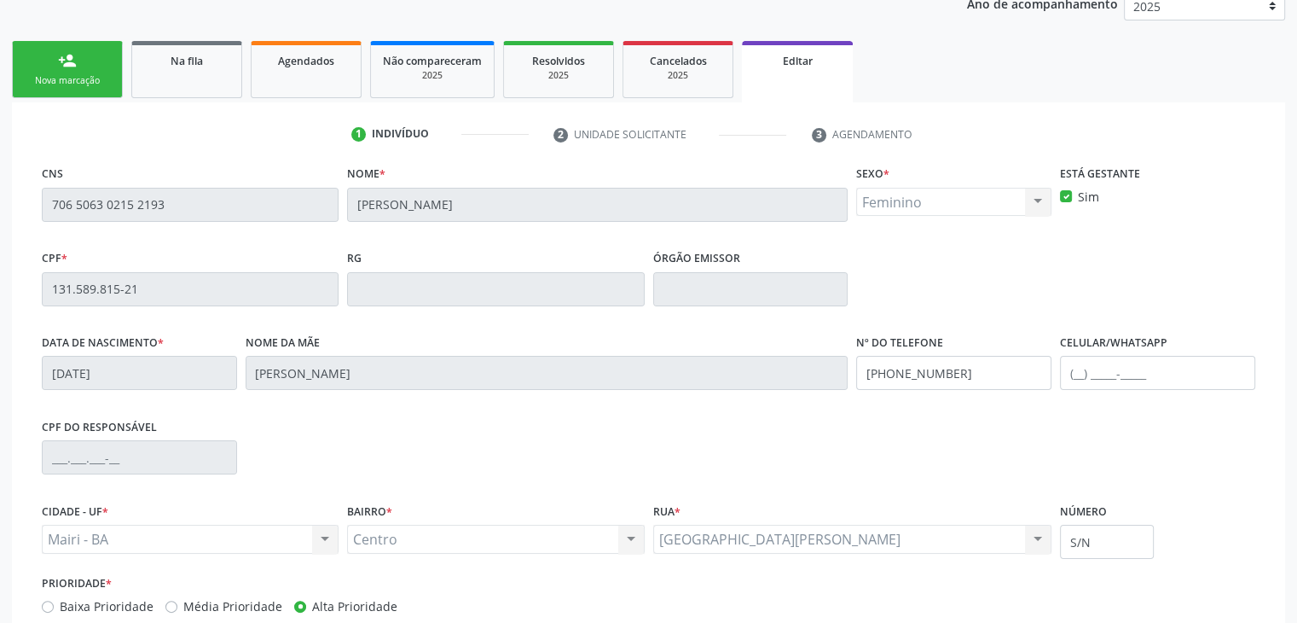
scroll to position [324, 0]
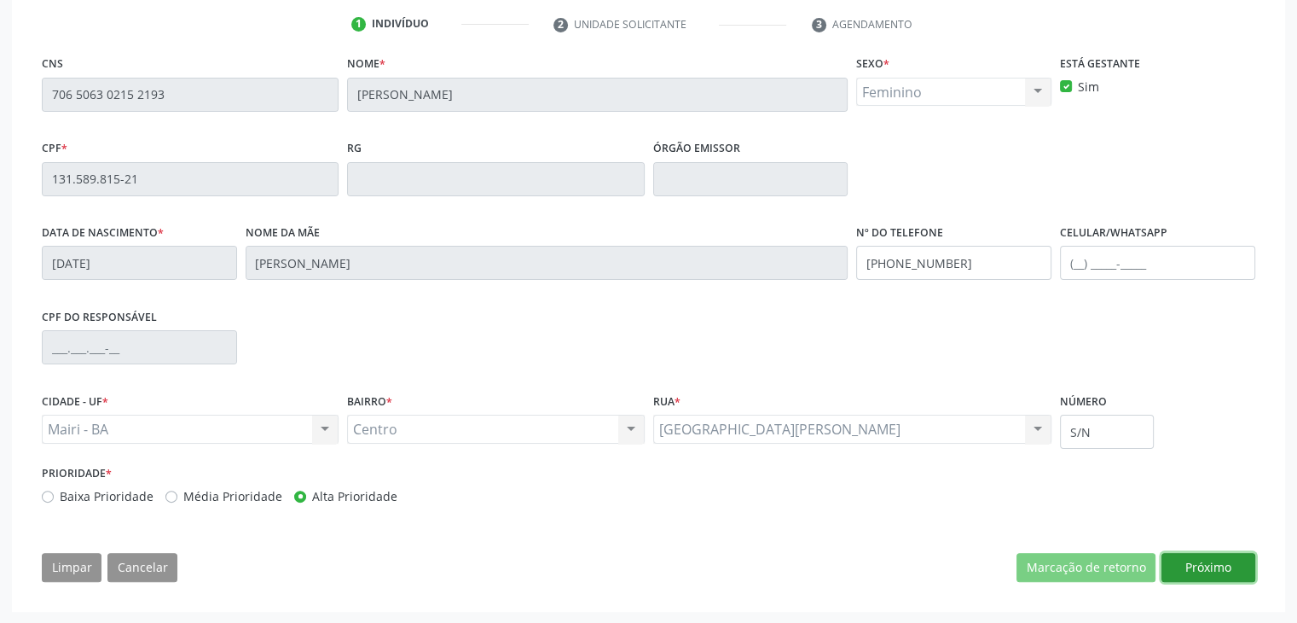
click at [1201, 571] on button "Próximo" at bounding box center [1209, 567] width 94 height 29
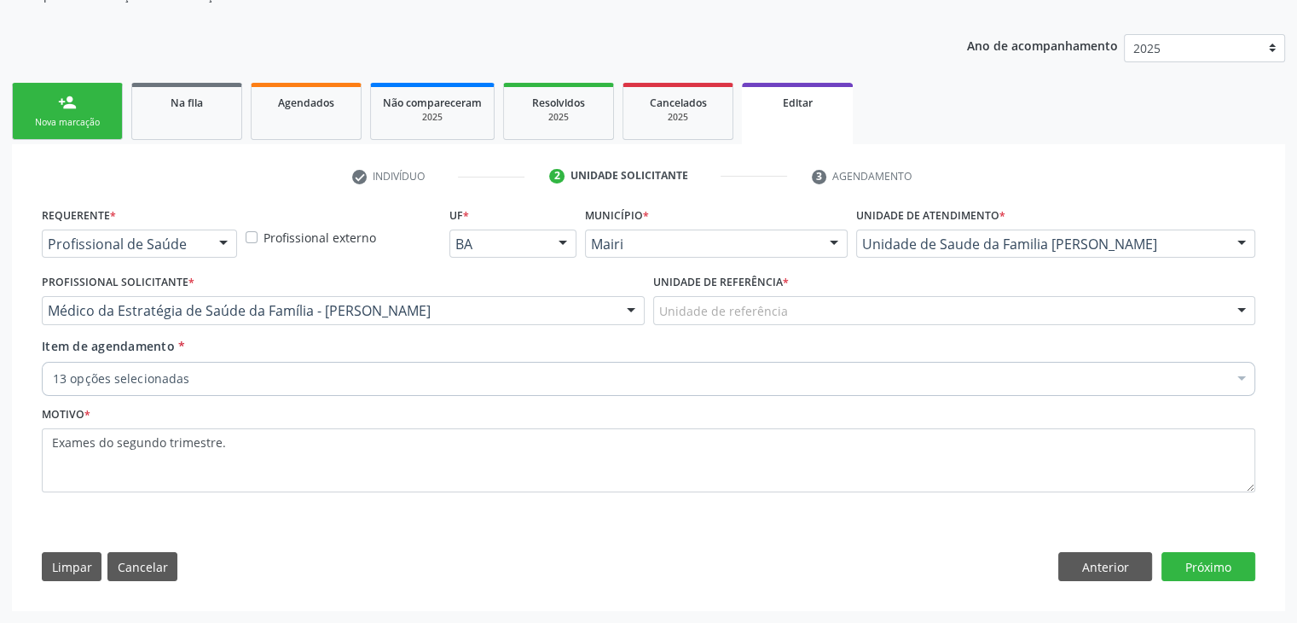
scroll to position [171, 0]
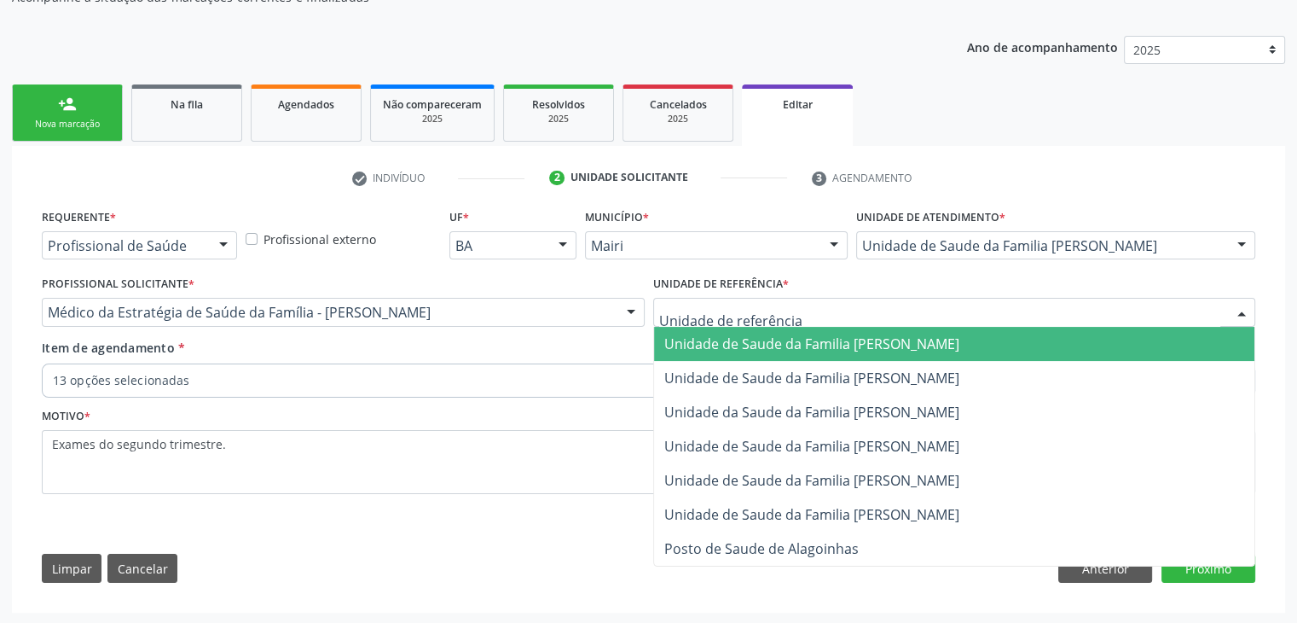
click at [819, 352] on span "Unidade de Saude da Familia [PERSON_NAME]" at bounding box center [954, 344] width 601 height 34
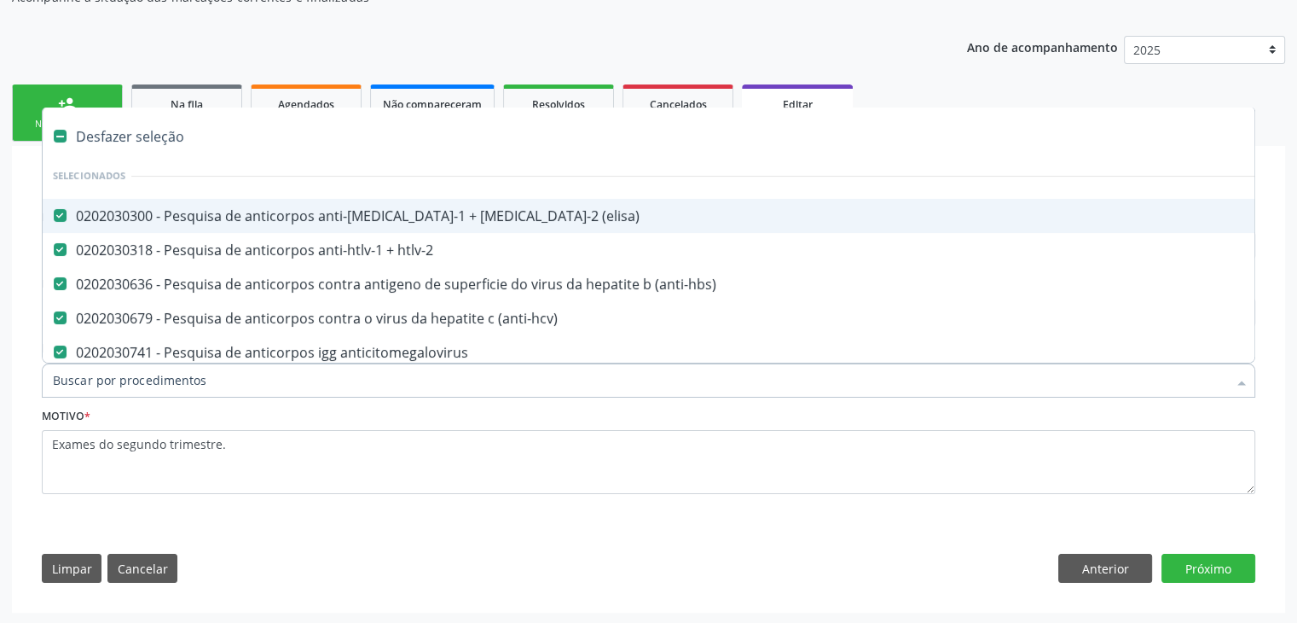
click at [114, 146] on div "Desfazer seleção" at bounding box center [709, 136] width 1333 height 34
checkbox \(elisa\) "false"
checkbox htlv-2 "false"
checkbox \(anti-hbs\) "false"
checkbox \(anti-hcv\) "false"
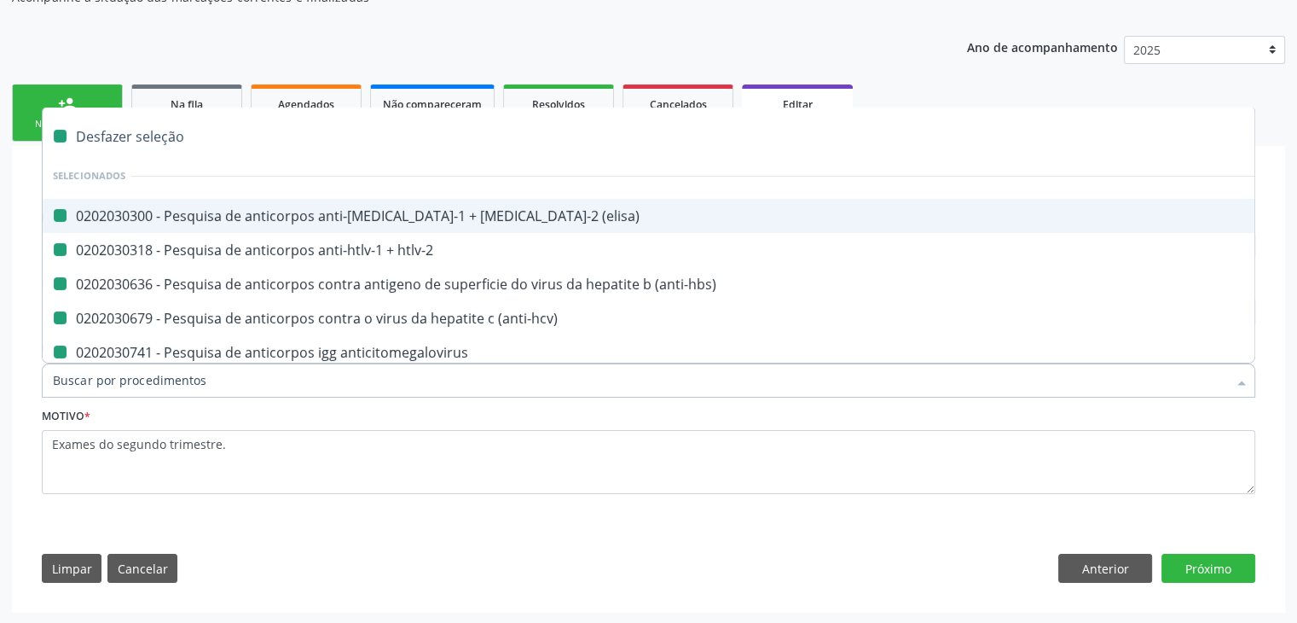
checkbox anticitomegalovirus "false"
checkbox antitoxoplasma "false"
checkbox cruzi "false"
checkbox rubeola "false"
checkbox anticitomegalovirus "false"
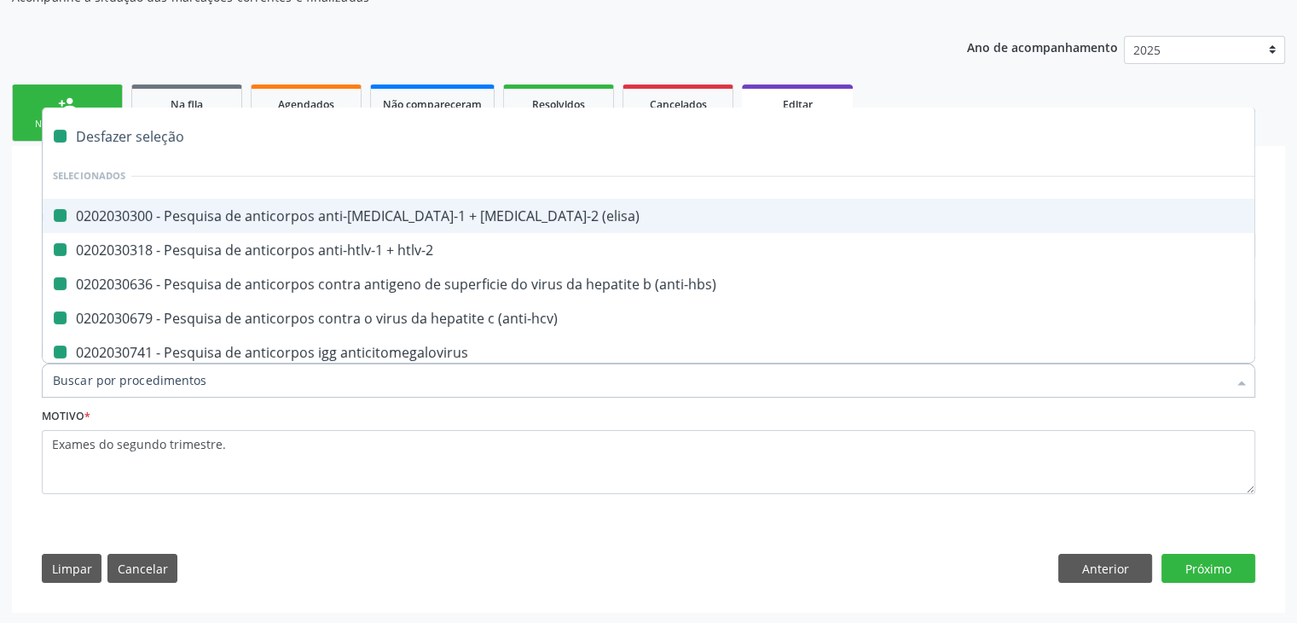
checkbox antitoxoplasma "false"
checkbox cruzi "false"
checkbox rubeola "false"
checkbox \(hbsag\) "false"
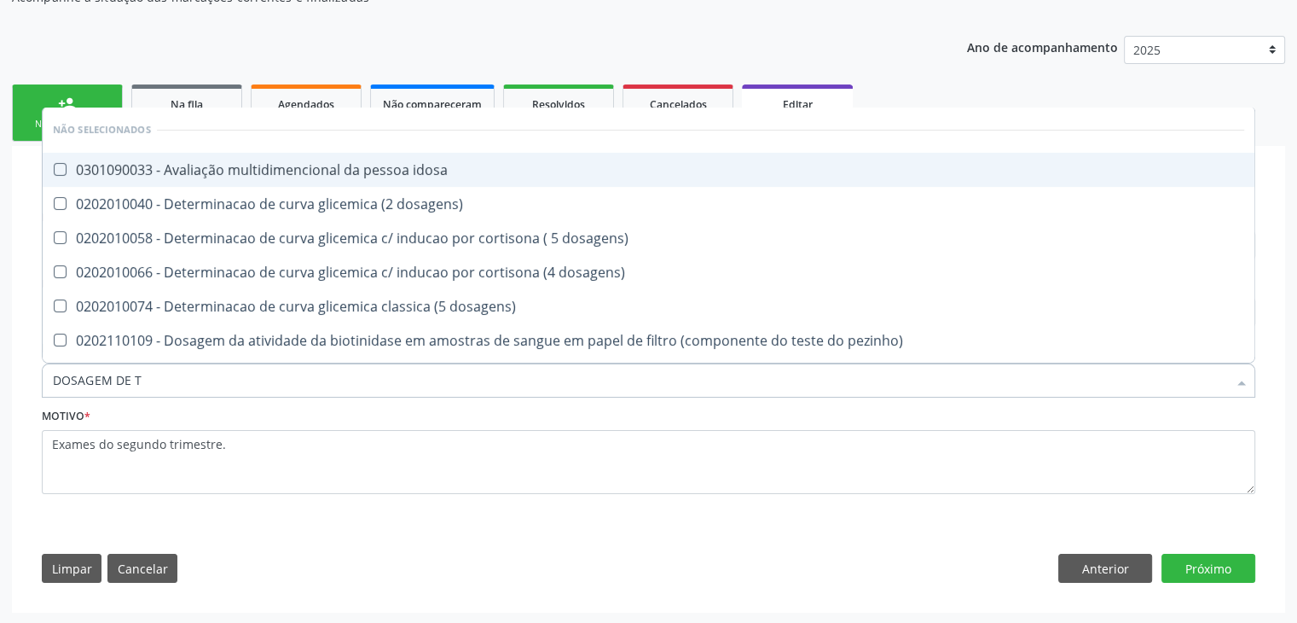
type input "DOSAGEM DE TS"
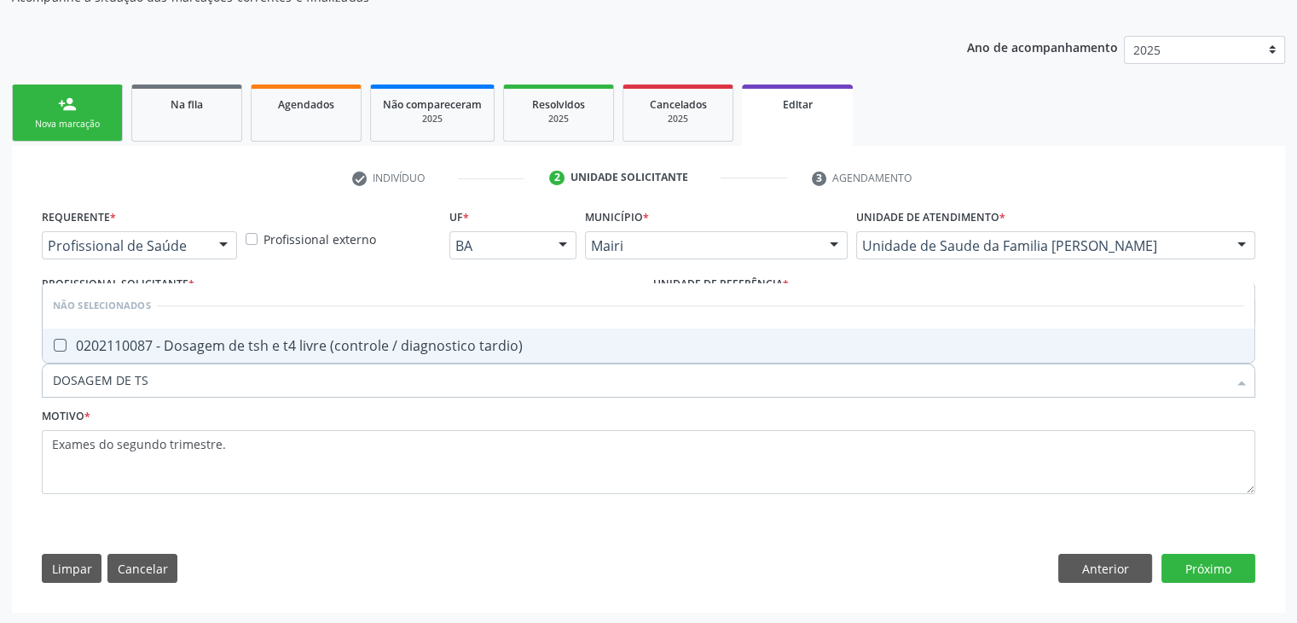
click at [338, 345] on div "0202110087 - Dosagem de tsh e t4 livre (controle / diagnostico tardio)" at bounding box center [649, 346] width 1192 height 14
checkbox tardio\) "true"
click at [1194, 575] on button "Próximo" at bounding box center [1209, 568] width 94 height 29
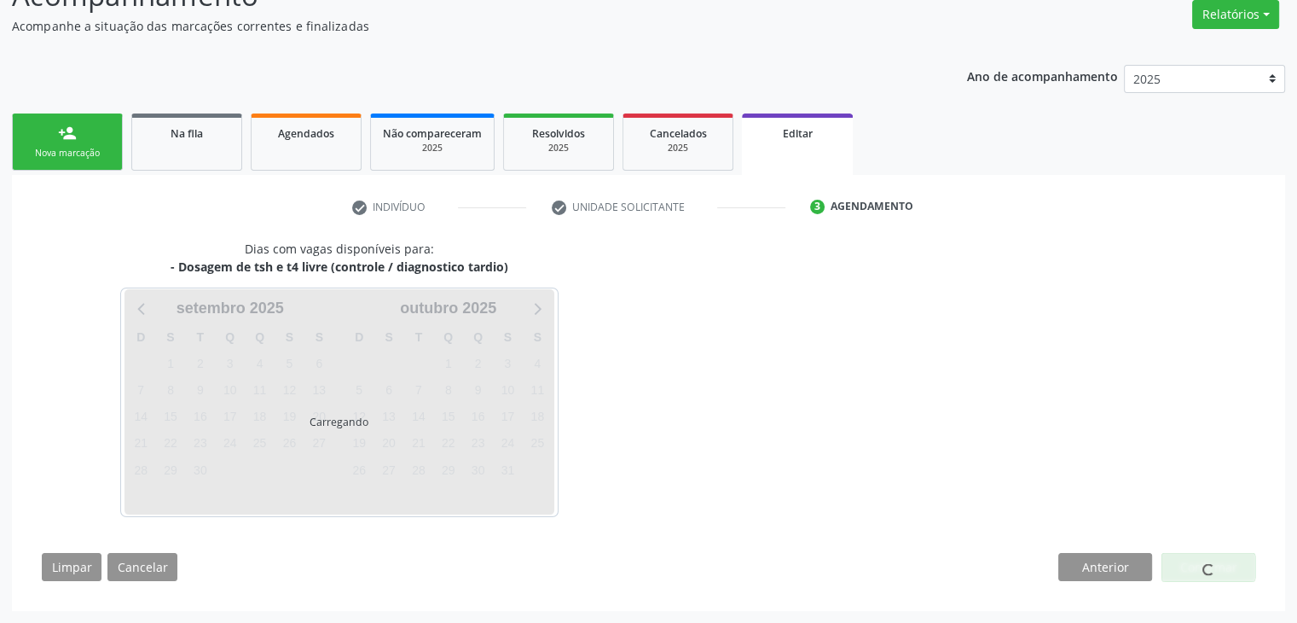
scroll to position [141, 0]
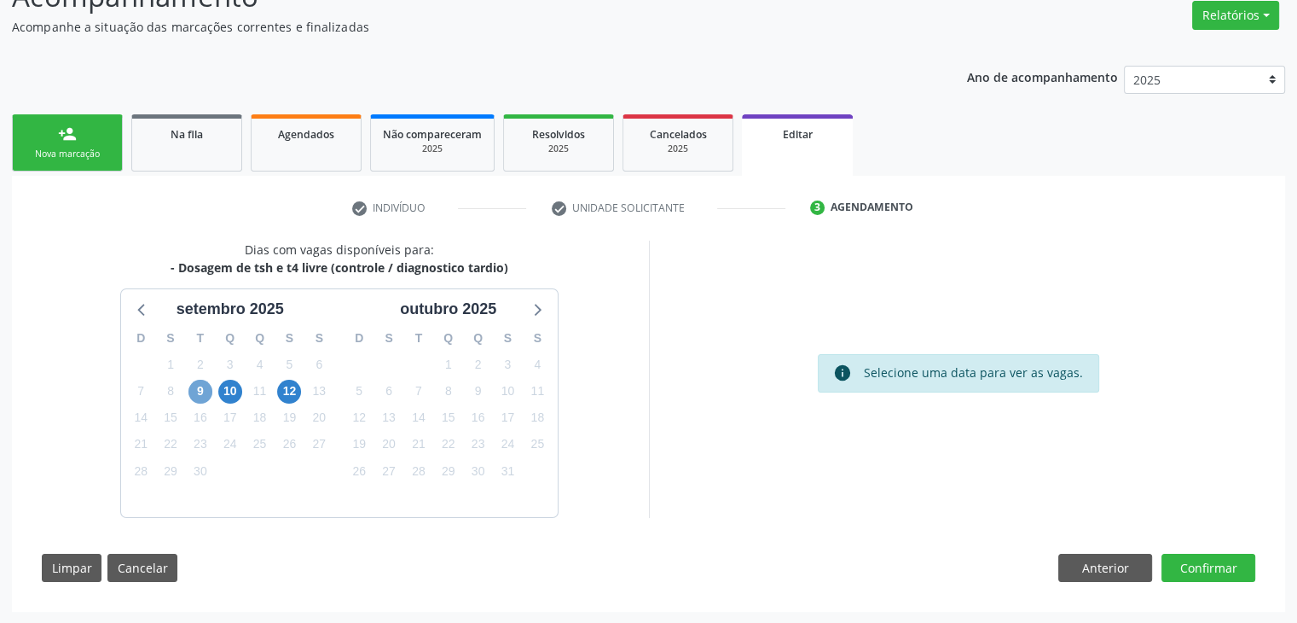
click at [192, 396] on span "9" at bounding box center [201, 392] width 24 height 24
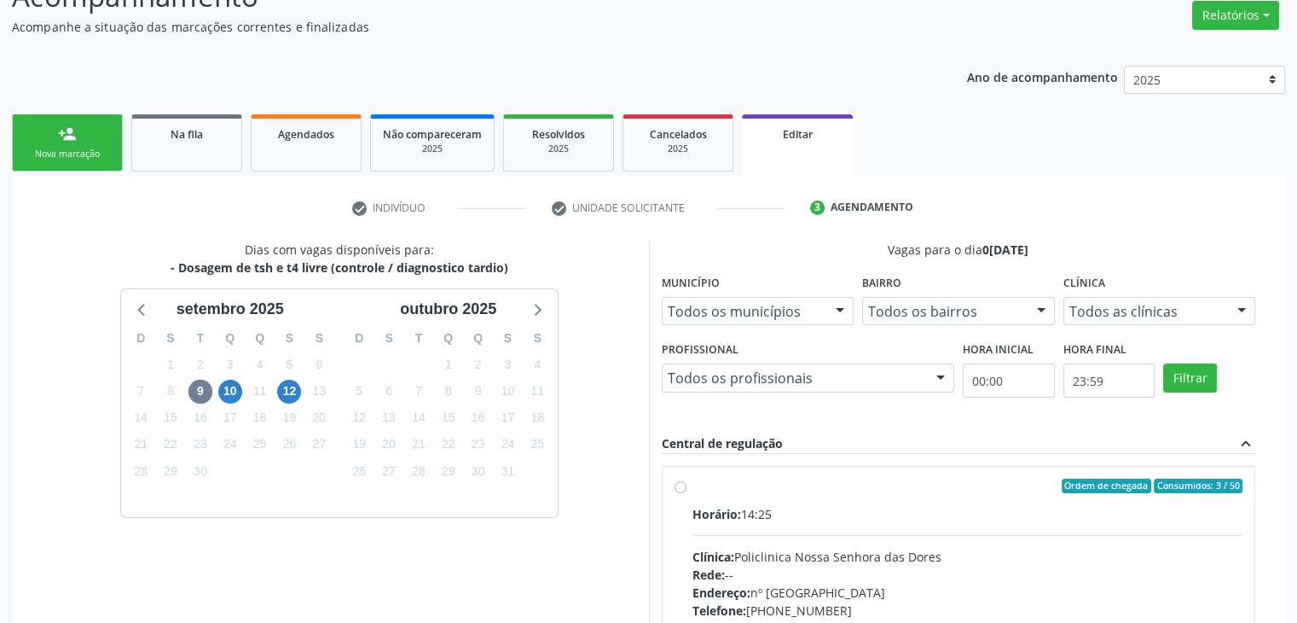
click at [789, 505] on div "Horário: 14:25" at bounding box center [968, 514] width 551 height 18
click at [687, 494] on input "Ordem de chegada Consumidos: 3 / 50 Horário: 14:25 Clínica: Policlinica Nossa S…" at bounding box center [681, 486] width 12 height 15
radio input "true"
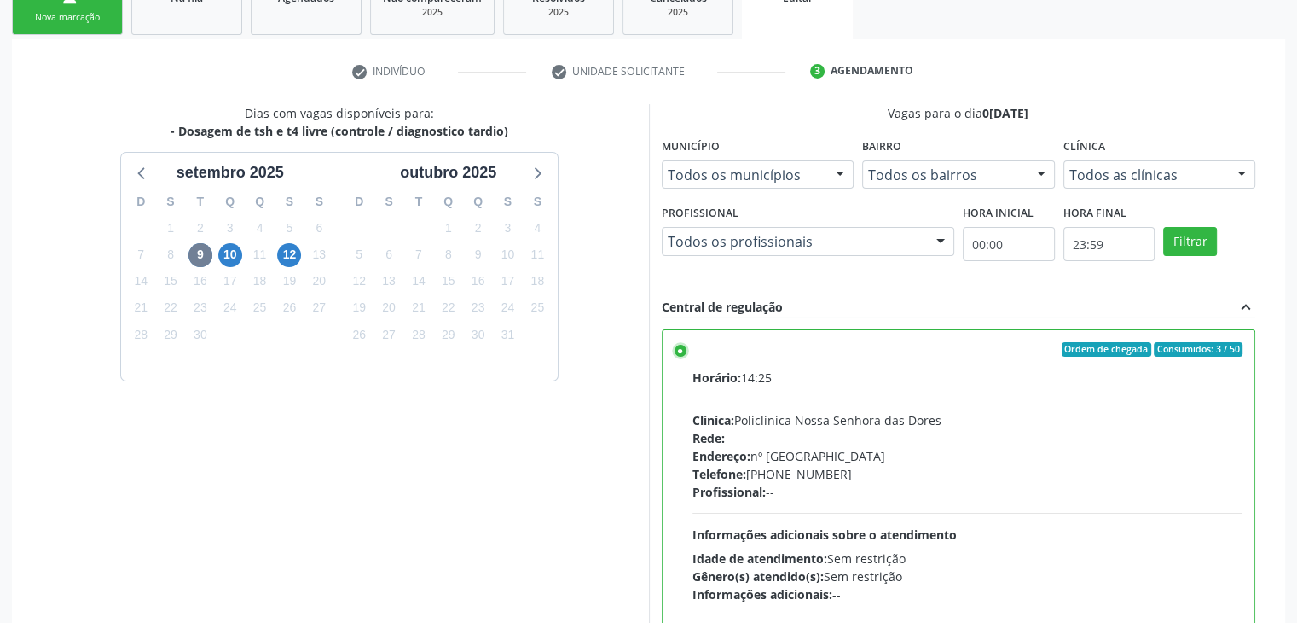
scroll to position [418, 0]
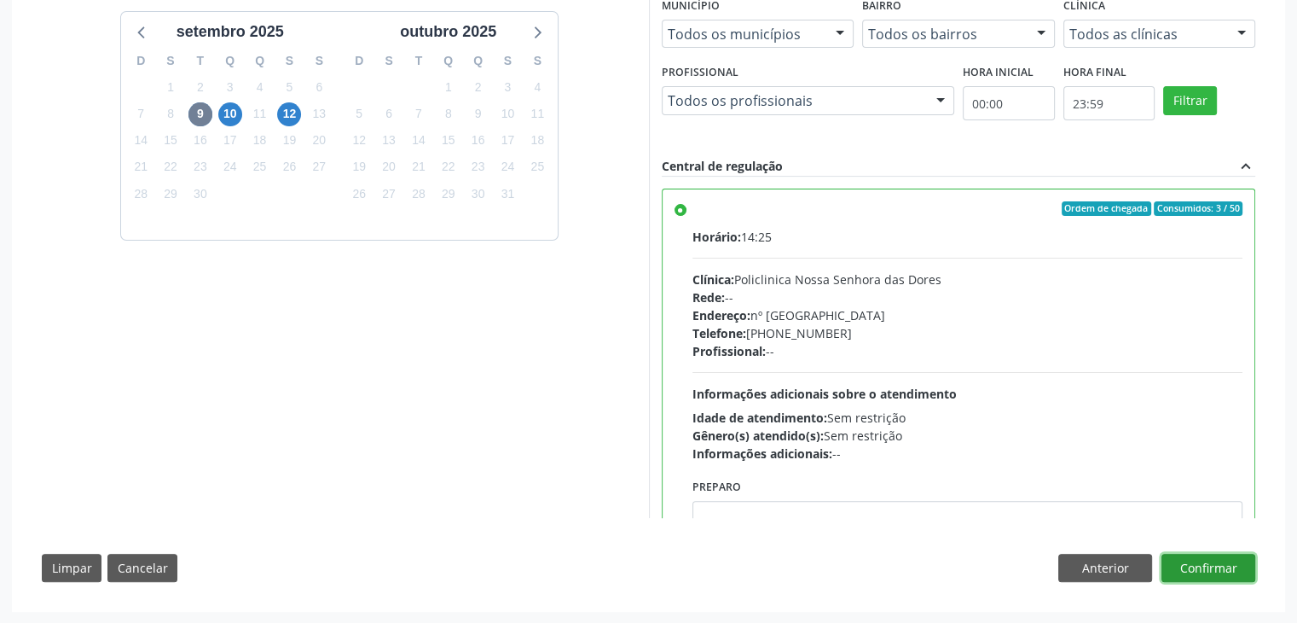
click at [1227, 554] on button "Confirmar" at bounding box center [1209, 568] width 94 height 29
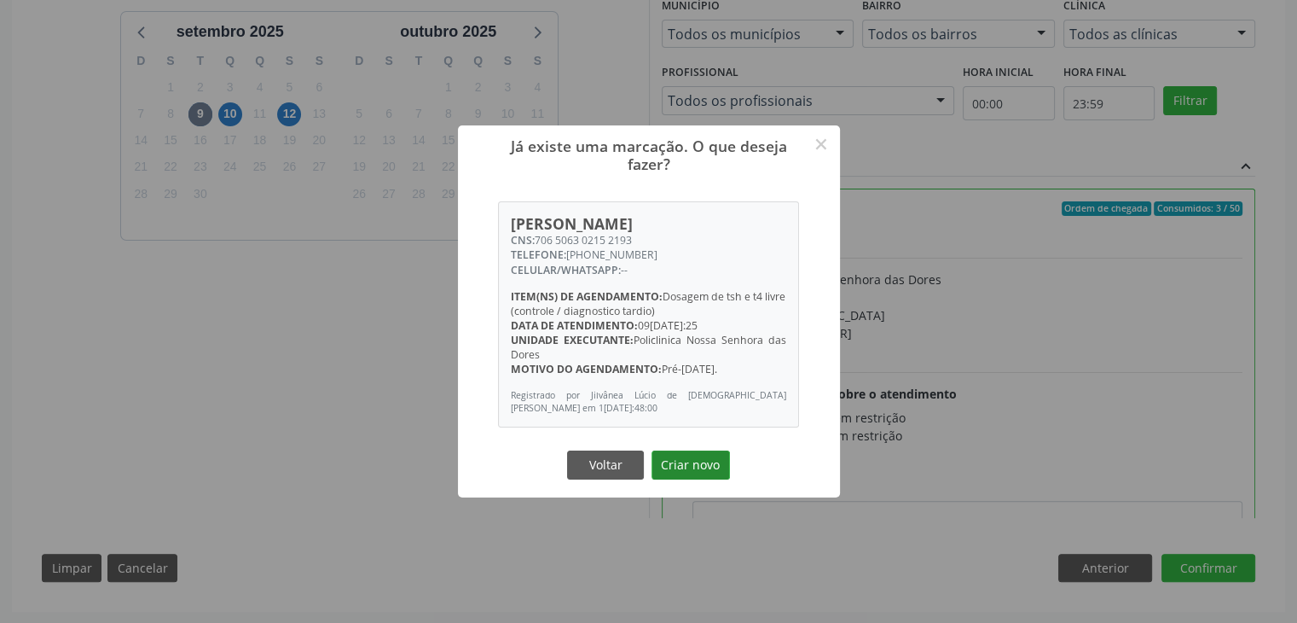
click at [726, 462] on button "Criar novo" at bounding box center [691, 464] width 78 height 29
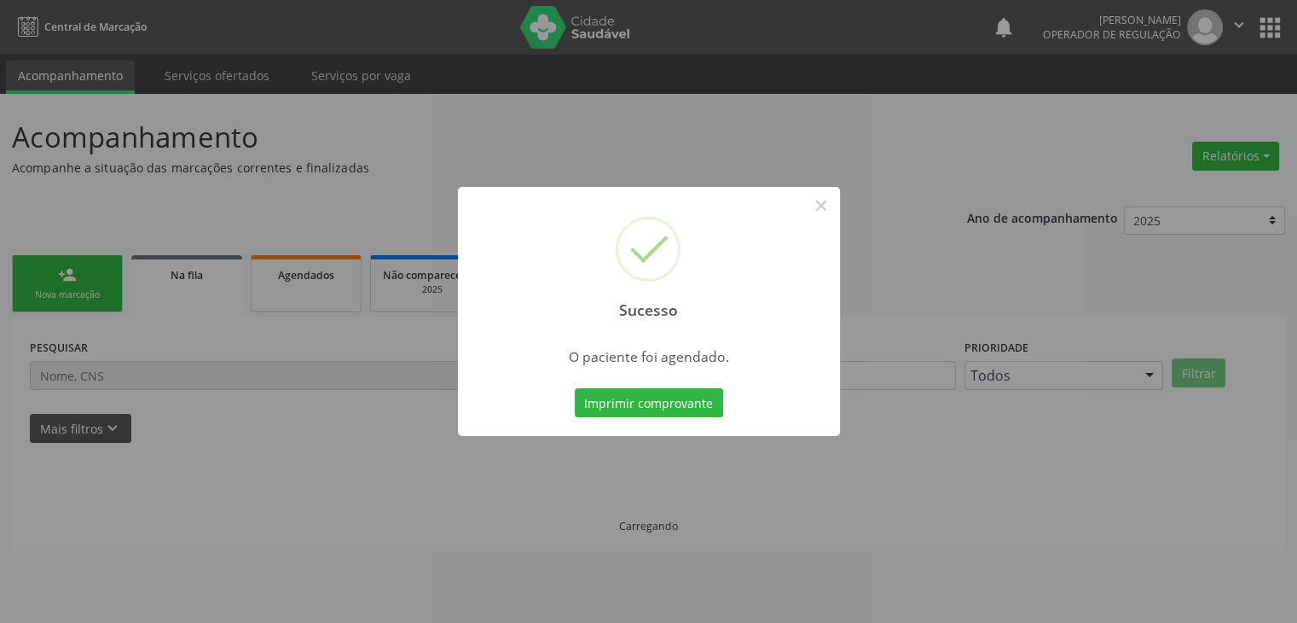
scroll to position [0, 0]
click at [833, 208] on button "×" at bounding box center [827, 205] width 29 height 29
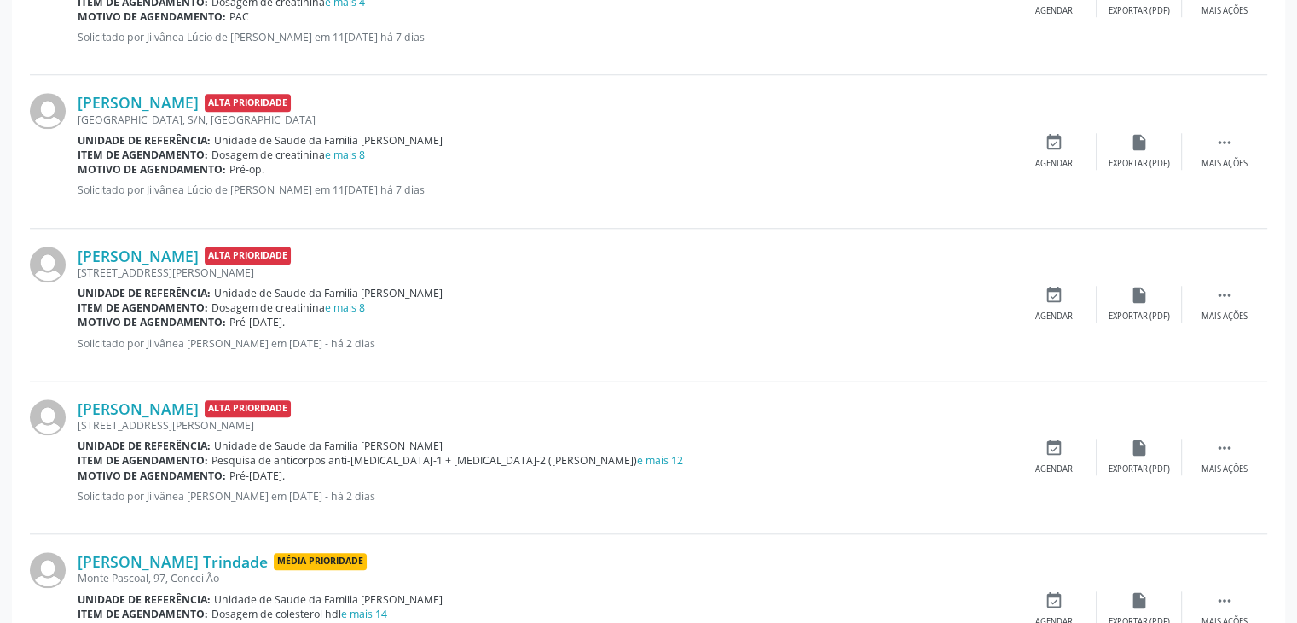
scroll to position [1535, 0]
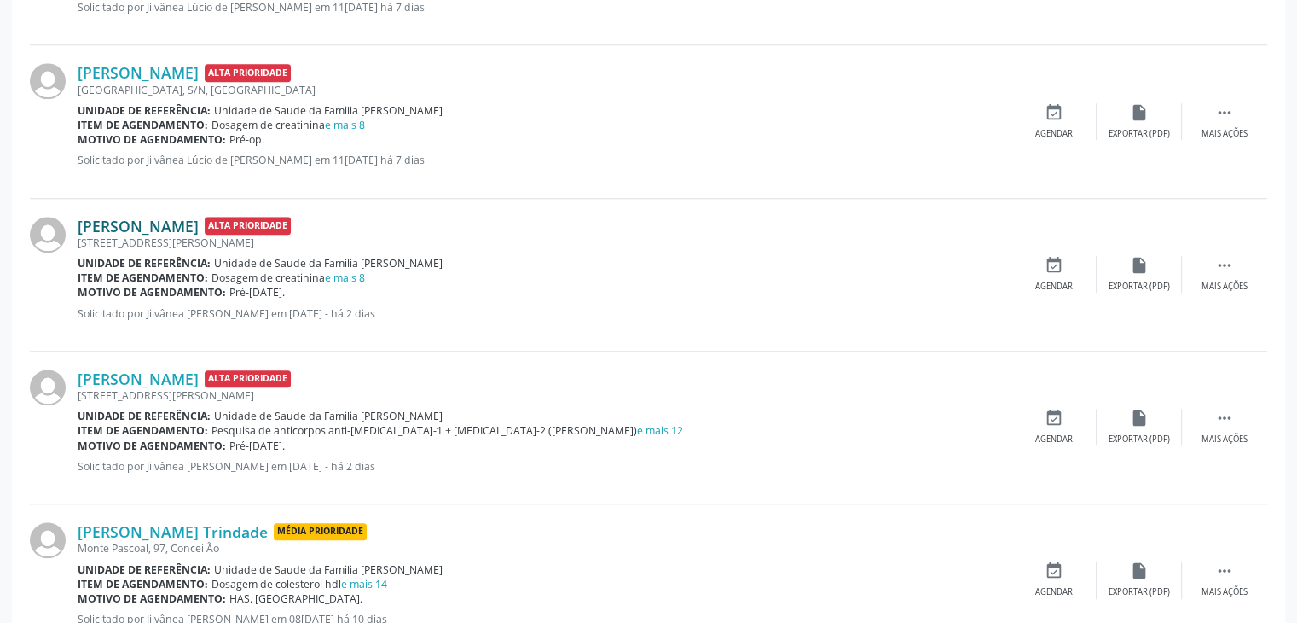
click at [192, 227] on link "Daiane Bastos Sampaio" at bounding box center [138, 226] width 121 height 19
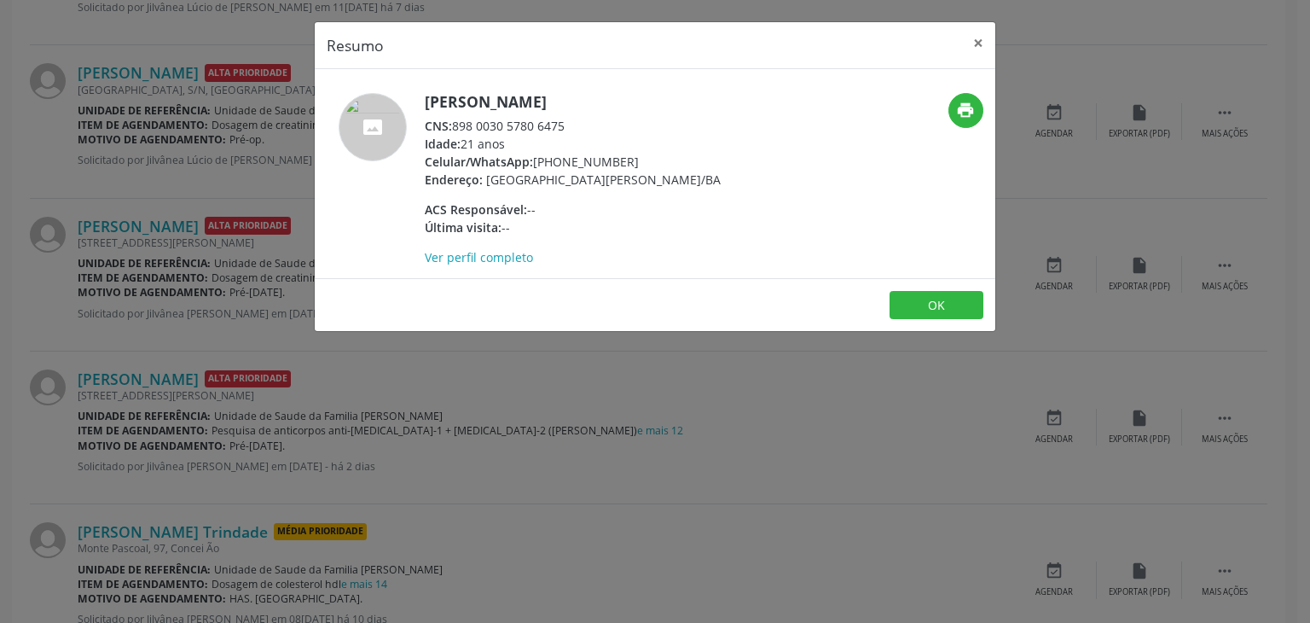
drag, startPoint x: 427, startPoint y: 96, endPoint x: 621, endPoint y: 97, distance: 194.5
click at [621, 97] on h5 "Daiane Bastos Sampaio" at bounding box center [573, 102] width 296 height 18
copy h5 "Daiane Bastos Sampaio"
click at [977, 38] on button "×" at bounding box center [978, 43] width 34 height 42
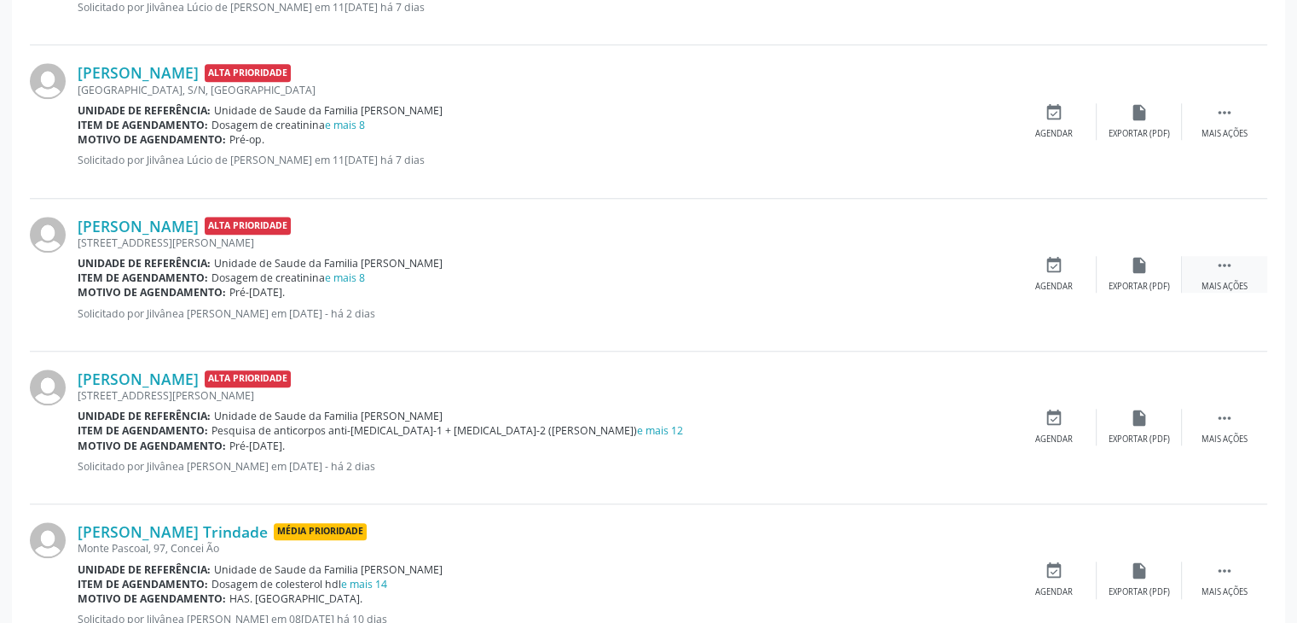
click at [1234, 270] on div " Mais ações" at bounding box center [1224, 274] width 85 height 37
click at [1110, 276] on div "edit Editar" at bounding box center [1139, 274] width 85 height 37
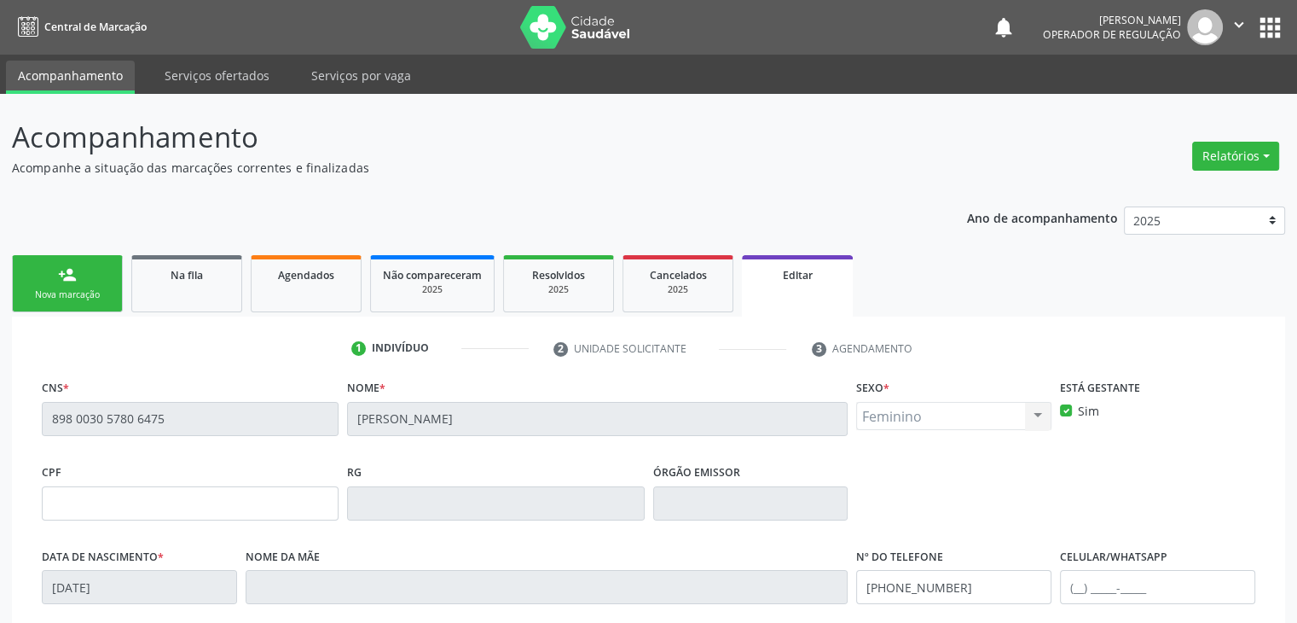
scroll to position [324, 0]
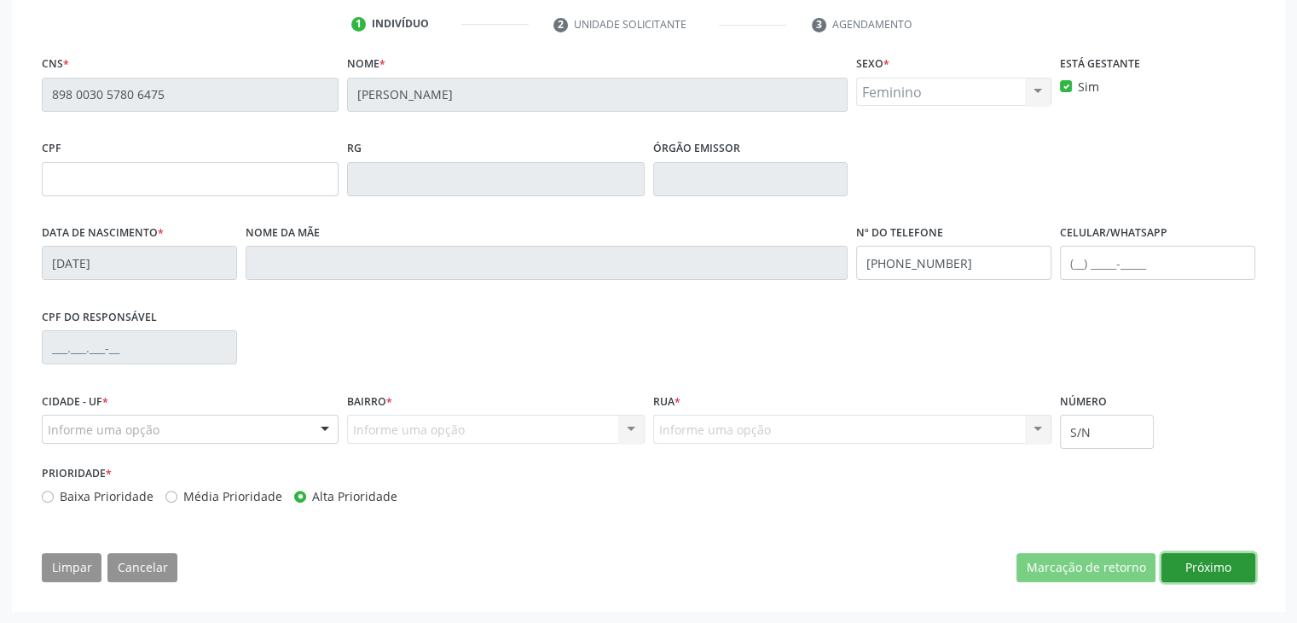
click at [1212, 563] on button "Próximo" at bounding box center [1209, 567] width 94 height 29
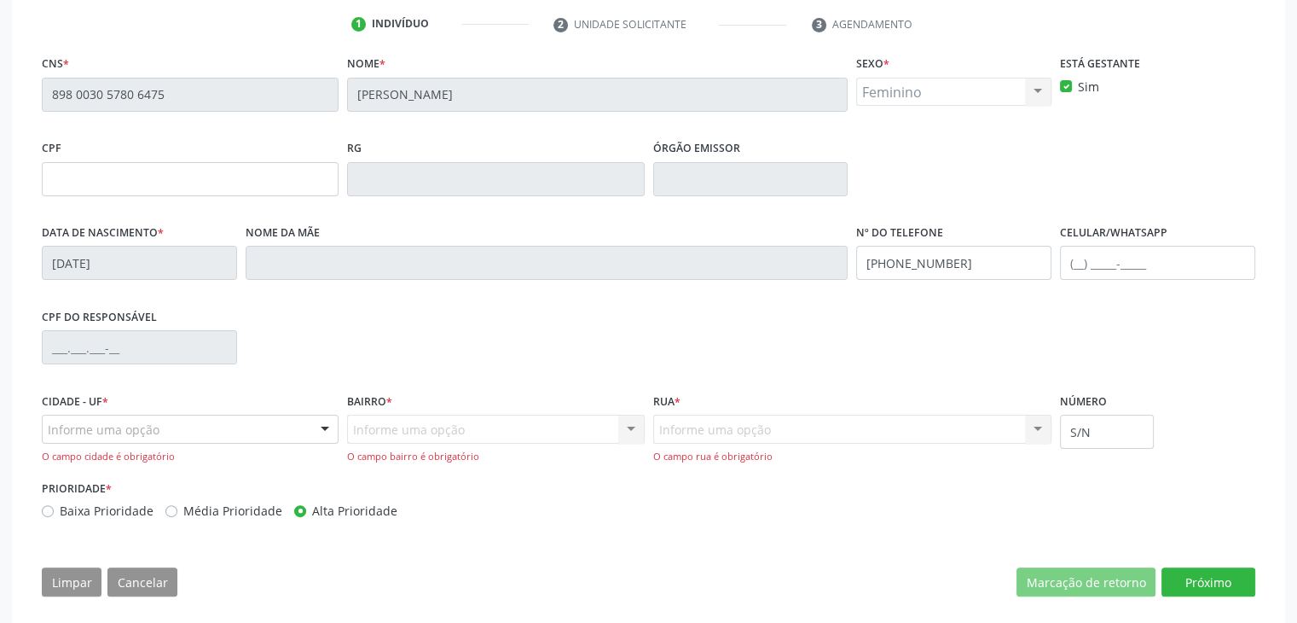
click at [262, 432] on div "Informe uma opção" at bounding box center [190, 429] width 297 height 29
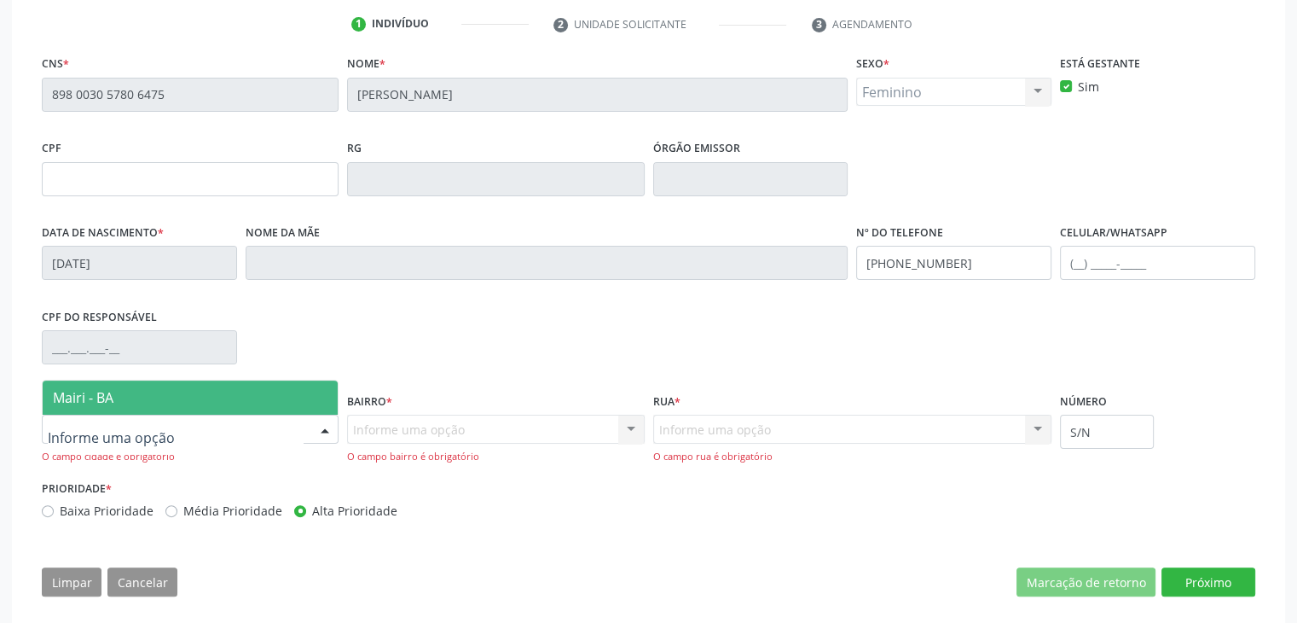
click at [151, 407] on span "Mairi - BA" at bounding box center [190, 397] width 295 height 34
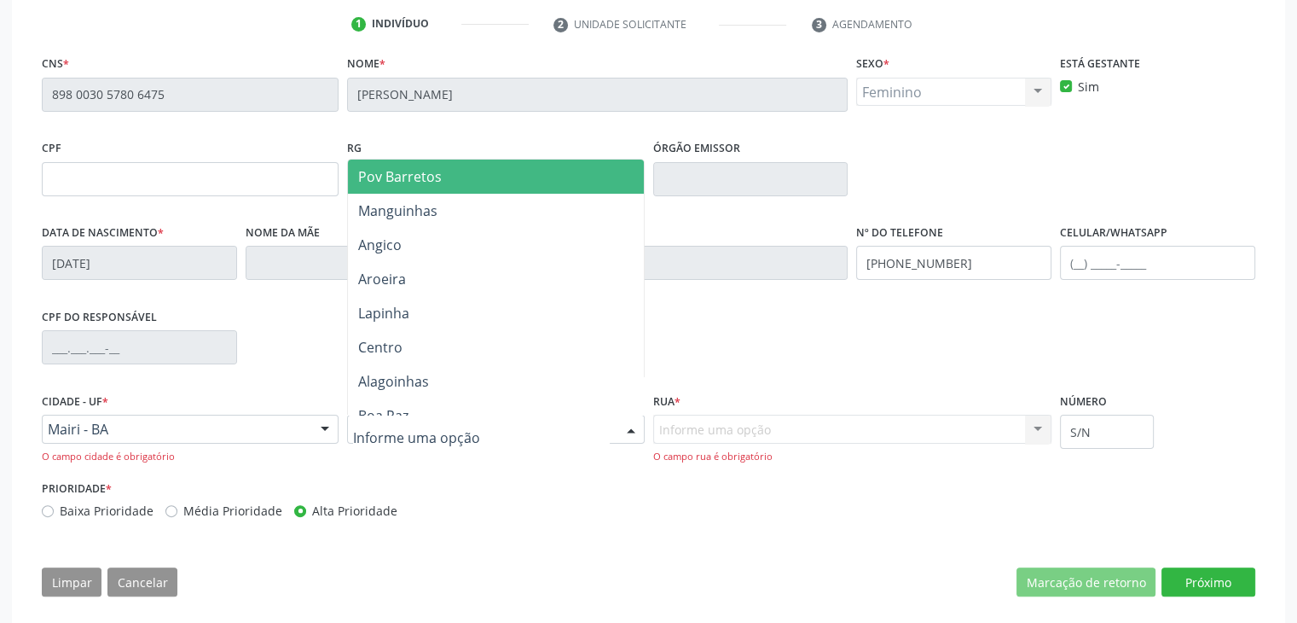
click at [437, 438] on div at bounding box center [495, 429] width 297 height 29
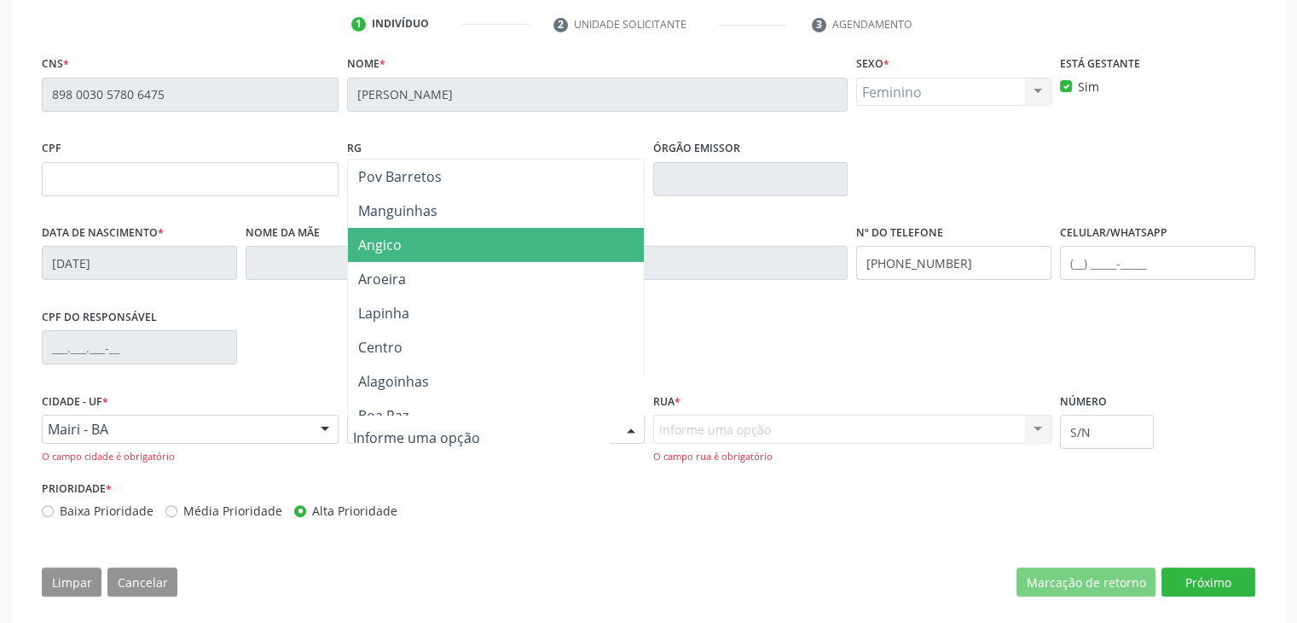
click at [413, 250] on span "Angico" at bounding box center [495, 245] width 295 height 34
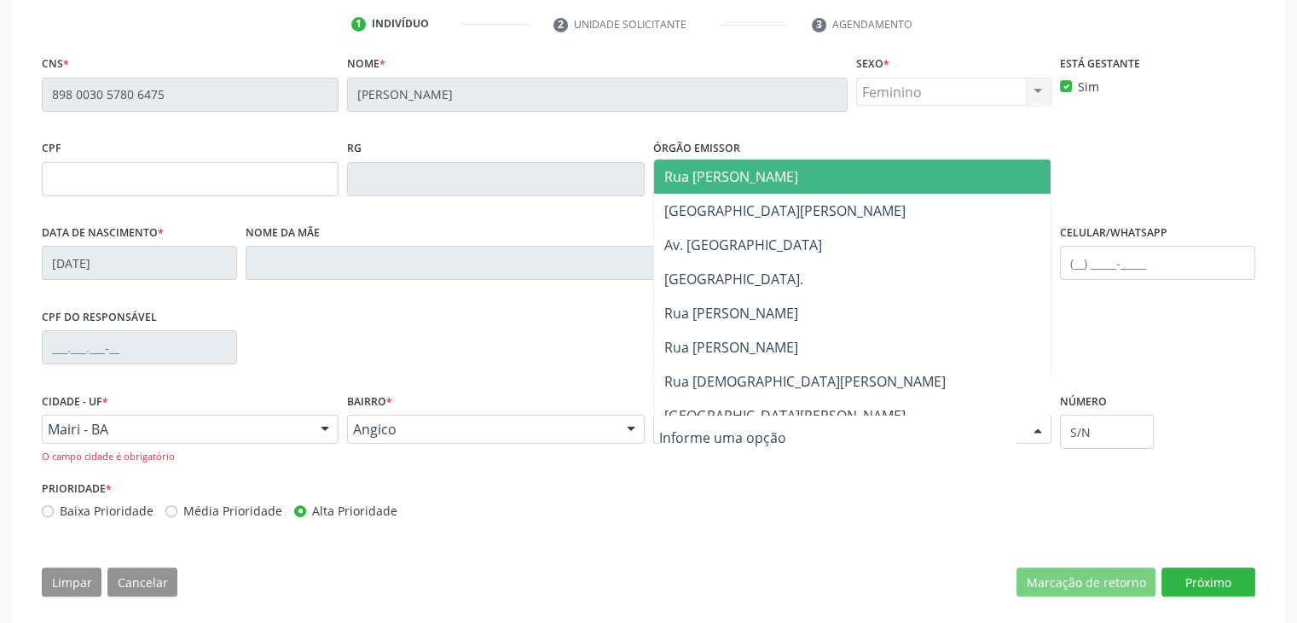
click at [733, 169] on span "Rua Cândido Nunes" at bounding box center [731, 176] width 134 height 19
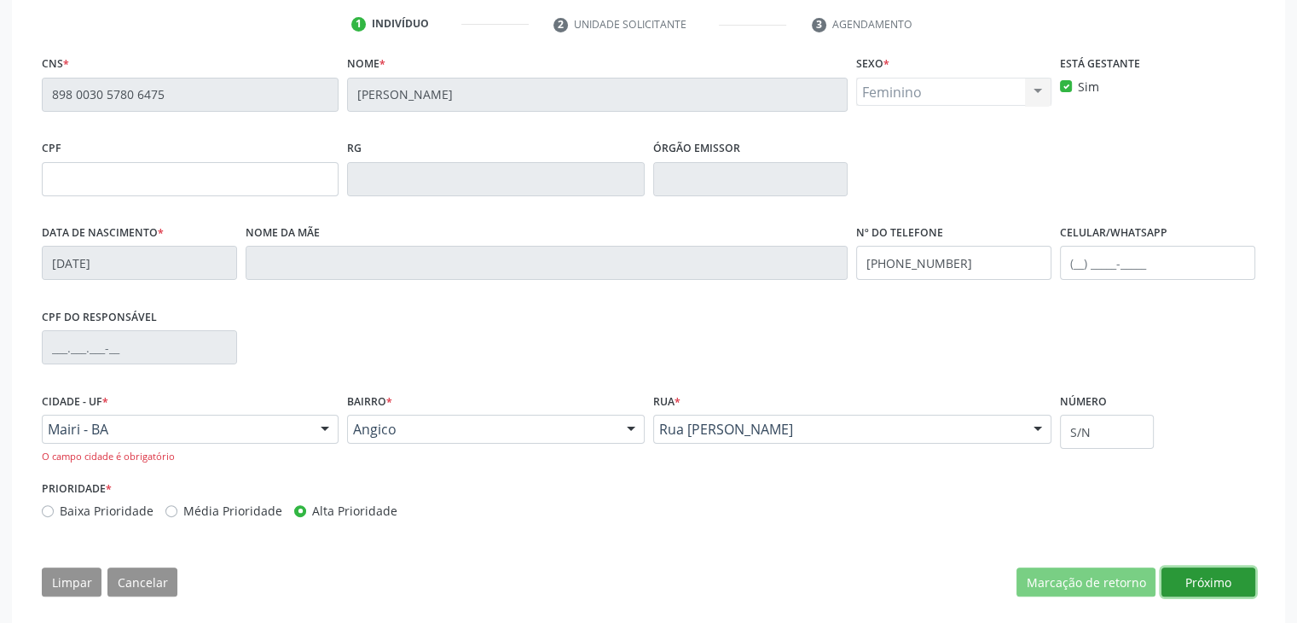
click at [1222, 584] on button "Próximo" at bounding box center [1209, 581] width 94 height 29
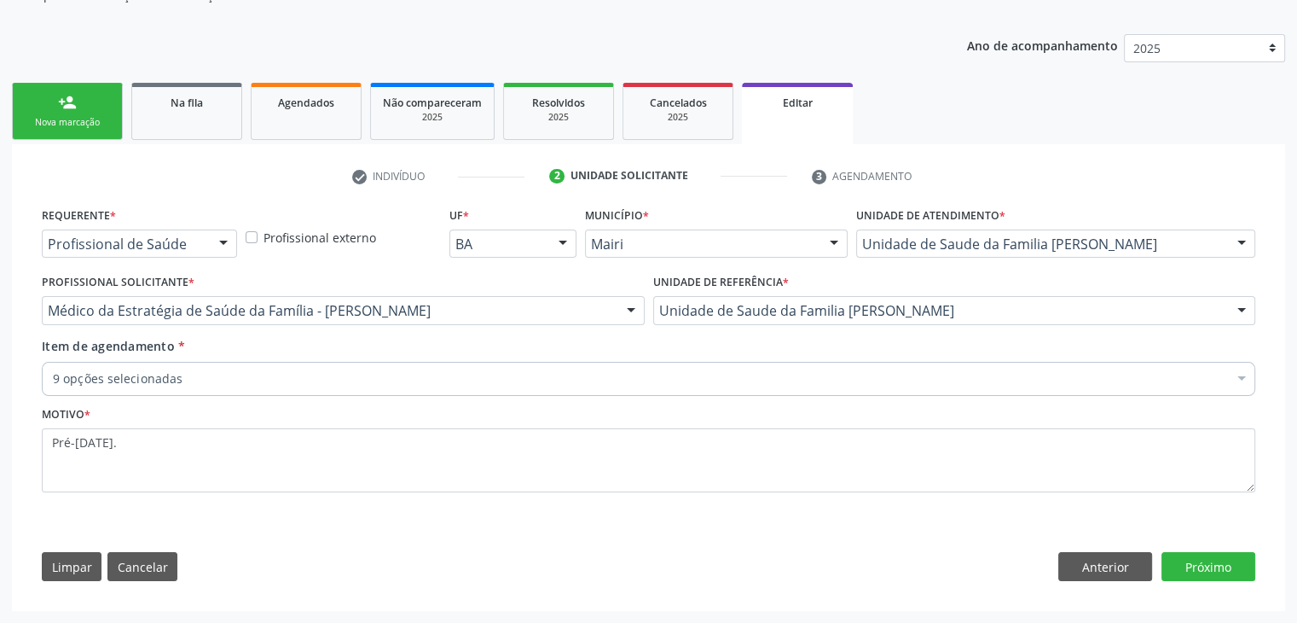
scroll to position [171, 0]
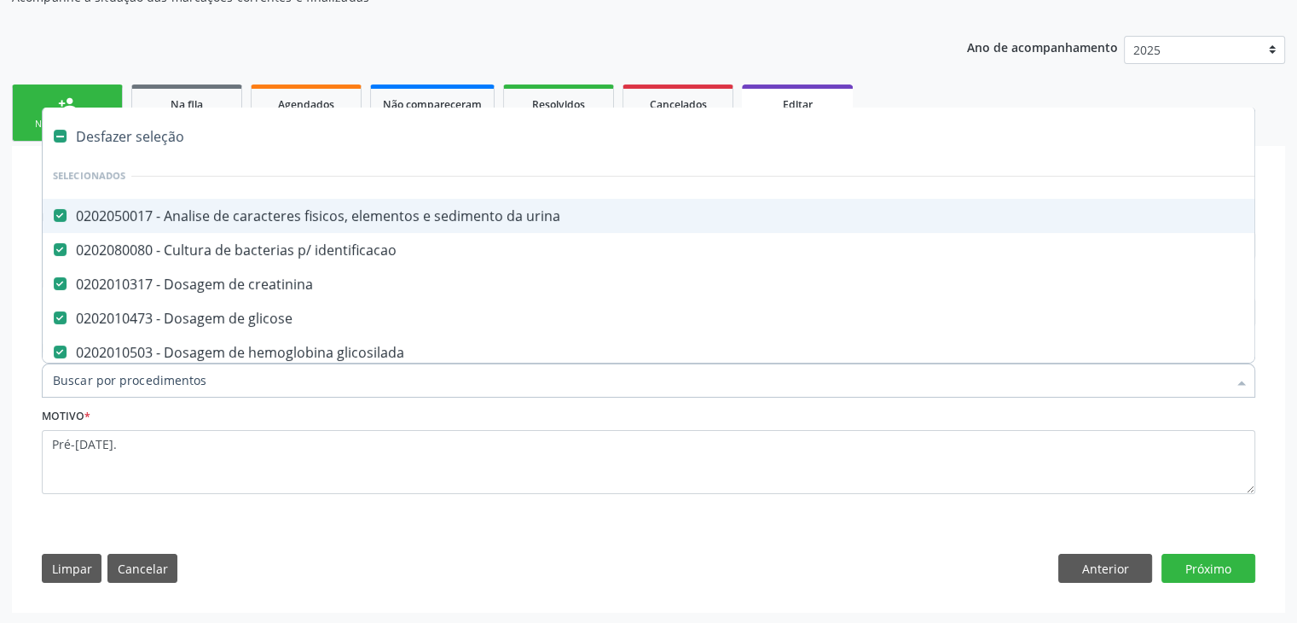
click at [147, 142] on div "Desfazer seleção" at bounding box center [709, 136] width 1333 height 34
checkbox urina "false"
checkbox identificacao "false"
checkbox creatinina "false"
checkbox glicose "false"
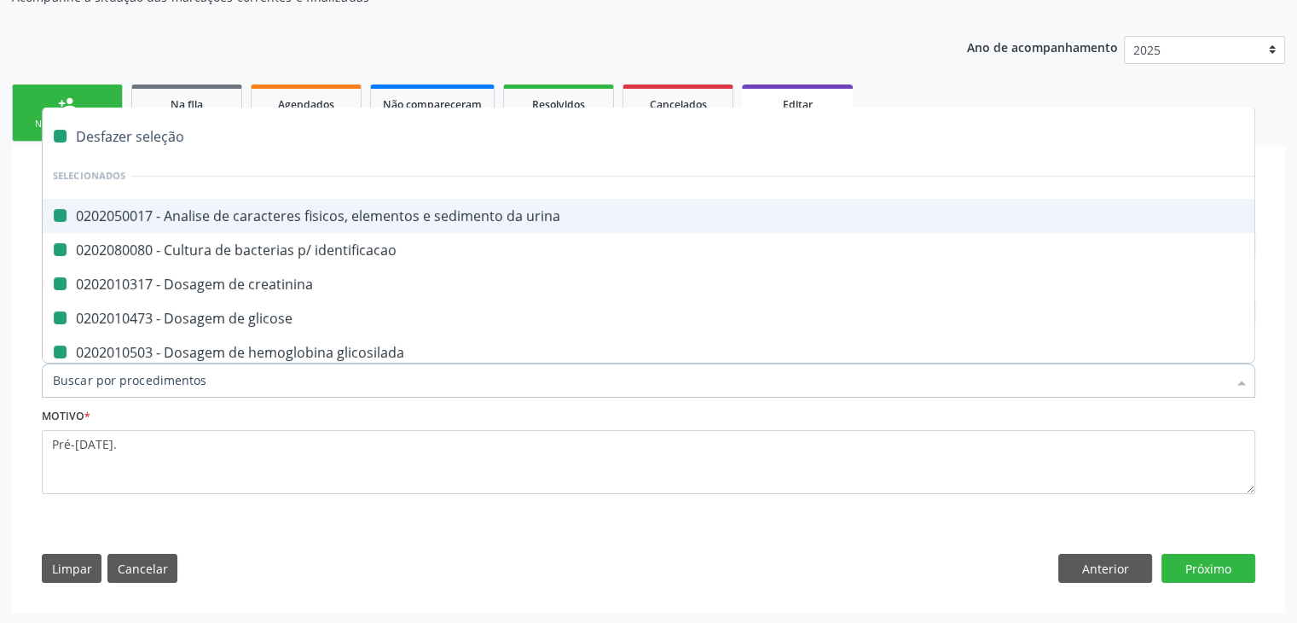
checkbox glicosilada "false"
checkbox \(tgo\) "false"
checkbox \(tgp\) "false"
checkbox ureia "false"
checkbox completo "false"
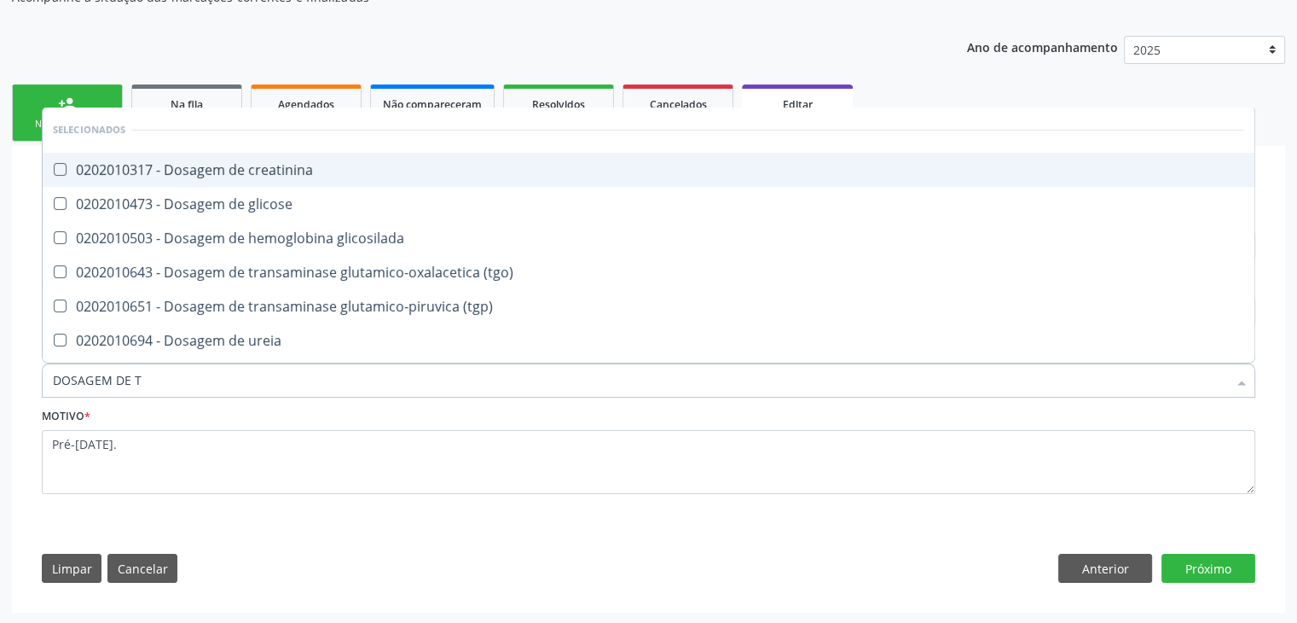
type input "DOSAGEM DE TS"
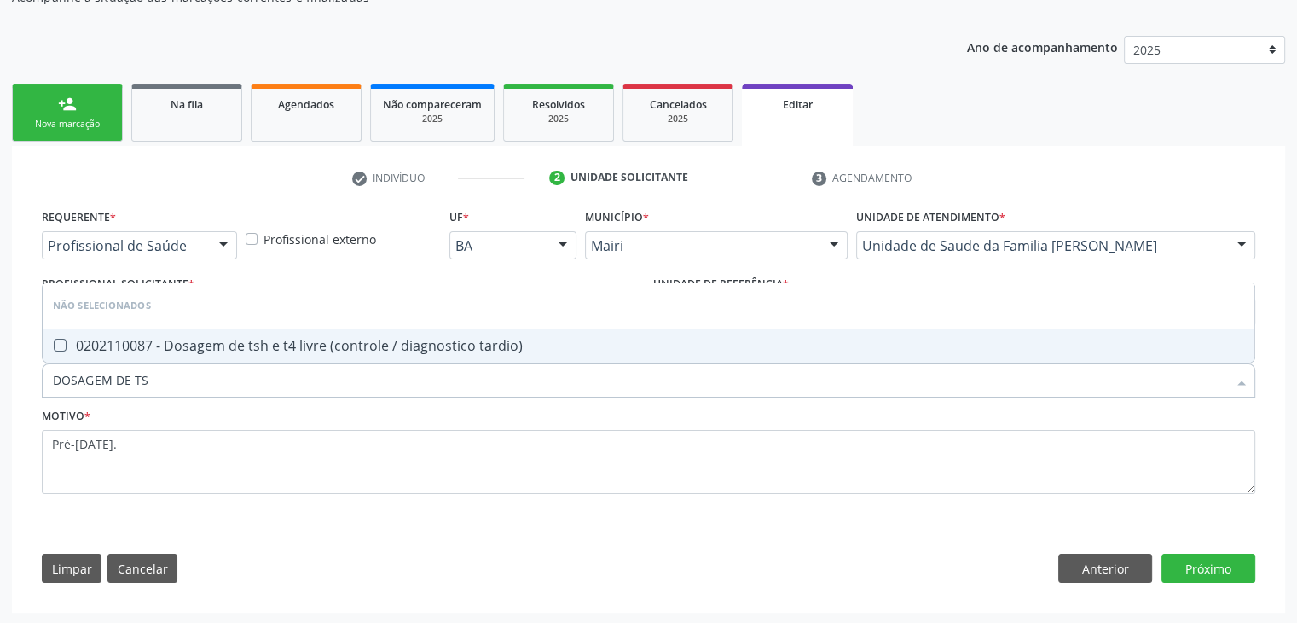
click at [281, 339] on div "0202110087 - Dosagem de tsh e t4 livre (controle / diagnostico tardio)" at bounding box center [649, 346] width 1192 height 14
checkbox tardio\) "true"
click at [1173, 555] on button "Próximo" at bounding box center [1209, 568] width 94 height 29
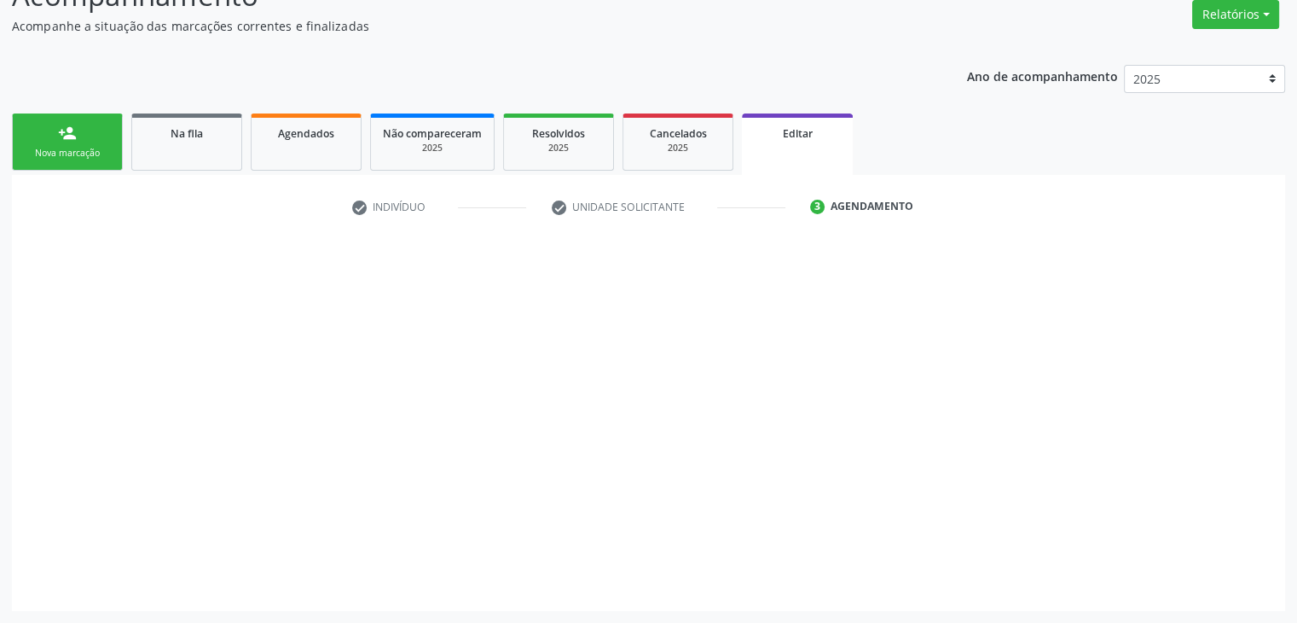
scroll to position [141, 0]
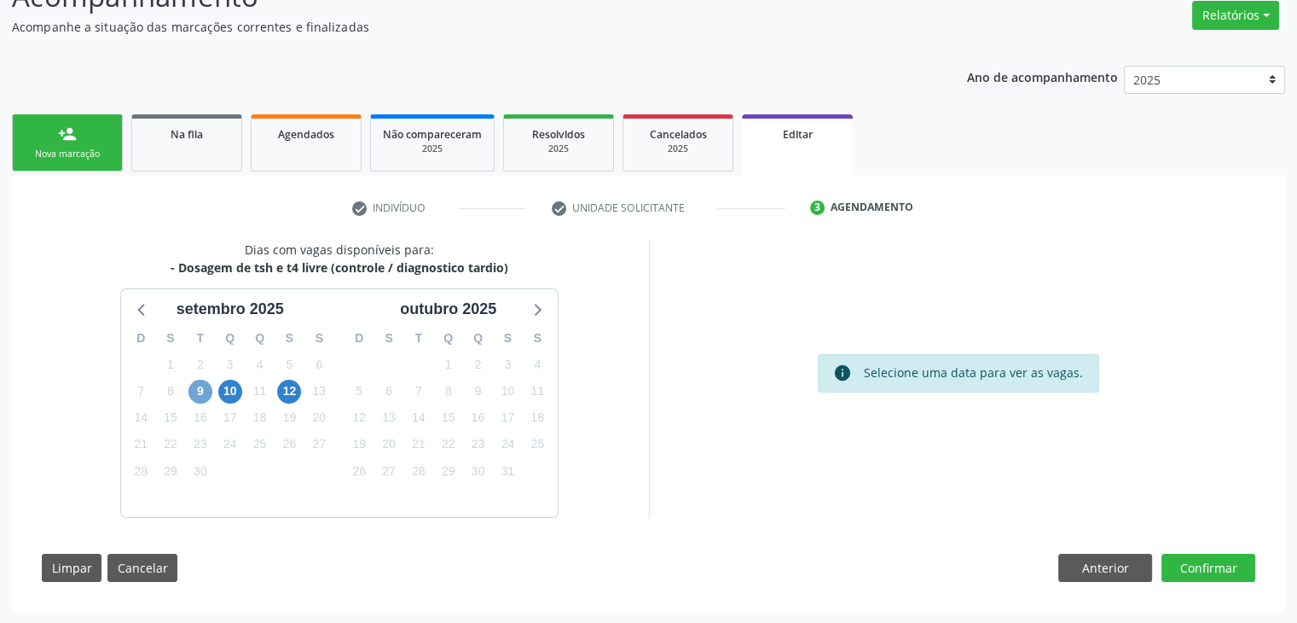
click at [206, 394] on span "9" at bounding box center [201, 392] width 24 height 24
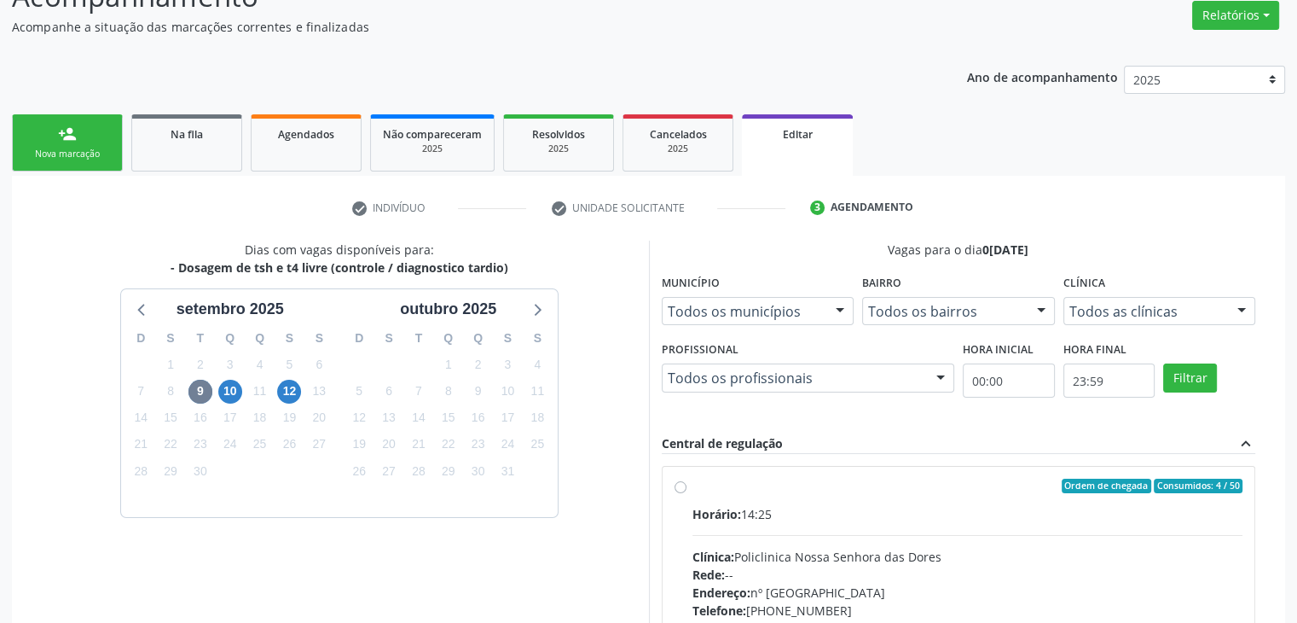
click at [894, 518] on div "Horário: 14:25" at bounding box center [968, 514] width 551 height 18
click at [687, 494] on input "Ordem de chegada Consumidos: 4 / 50 Horário: 14:25 Clínica: Policlinica Nossa S…" at bounding box center [681, 486] width 12 height 15
radio input "true"
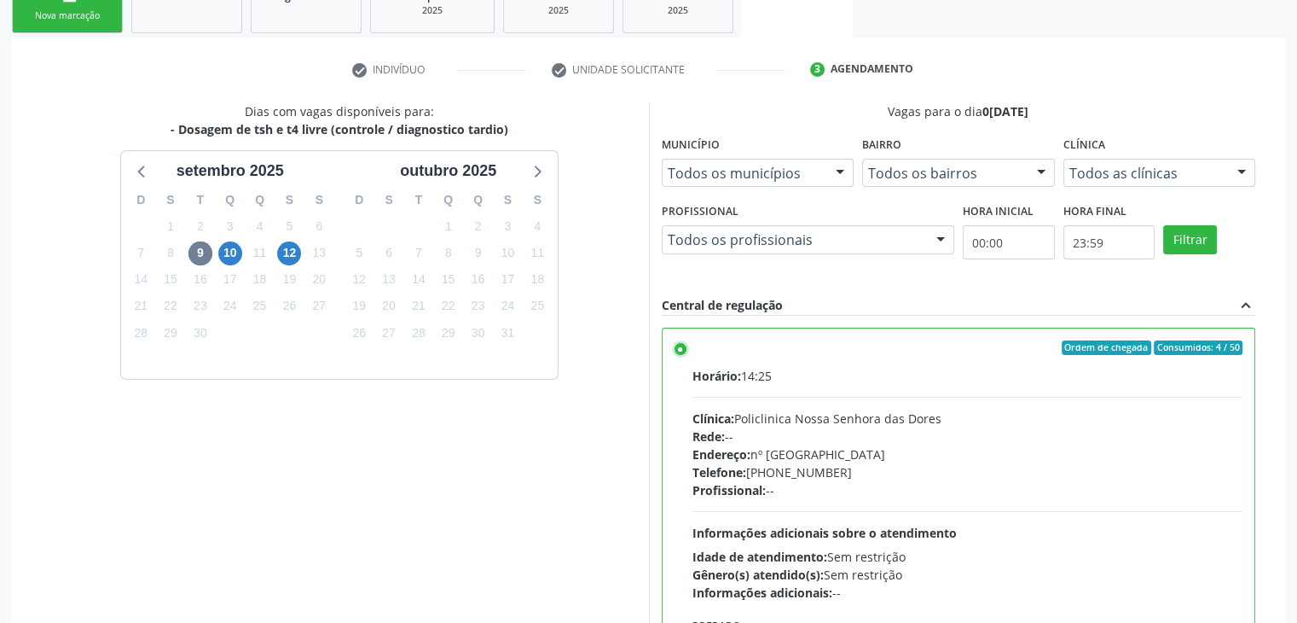
scroll to position [418, 0]
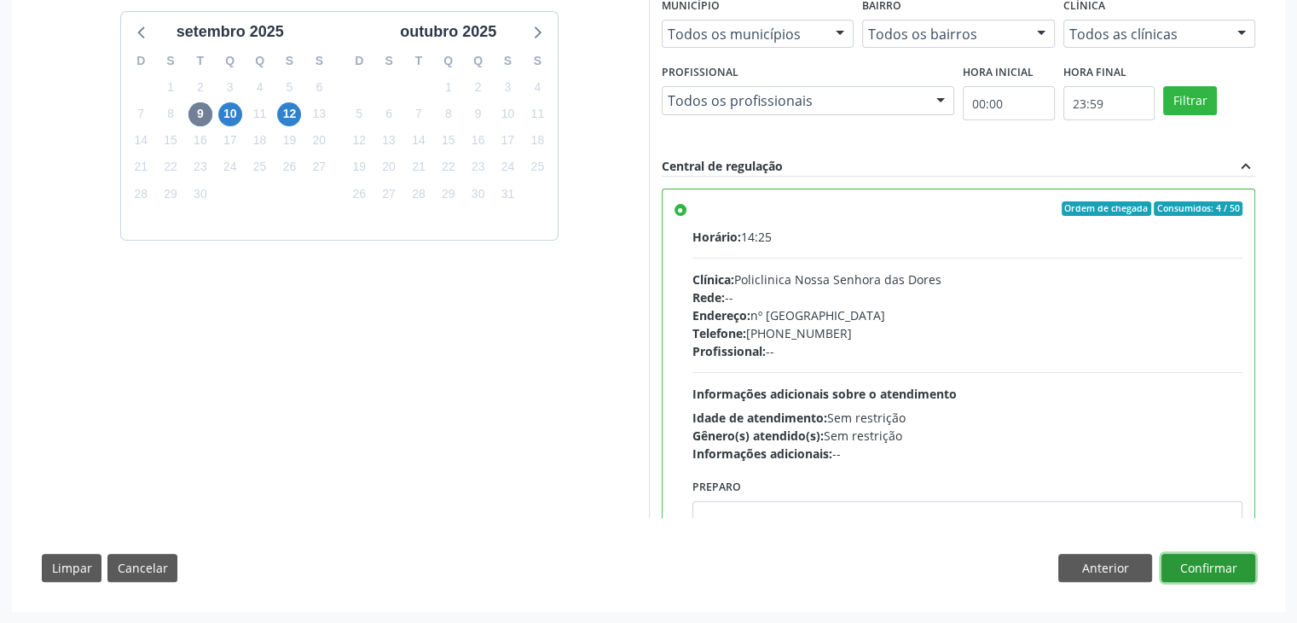
click at [1210, 560] on button "Confirmar" at bounding box center [1209, 568] width 94 height 29
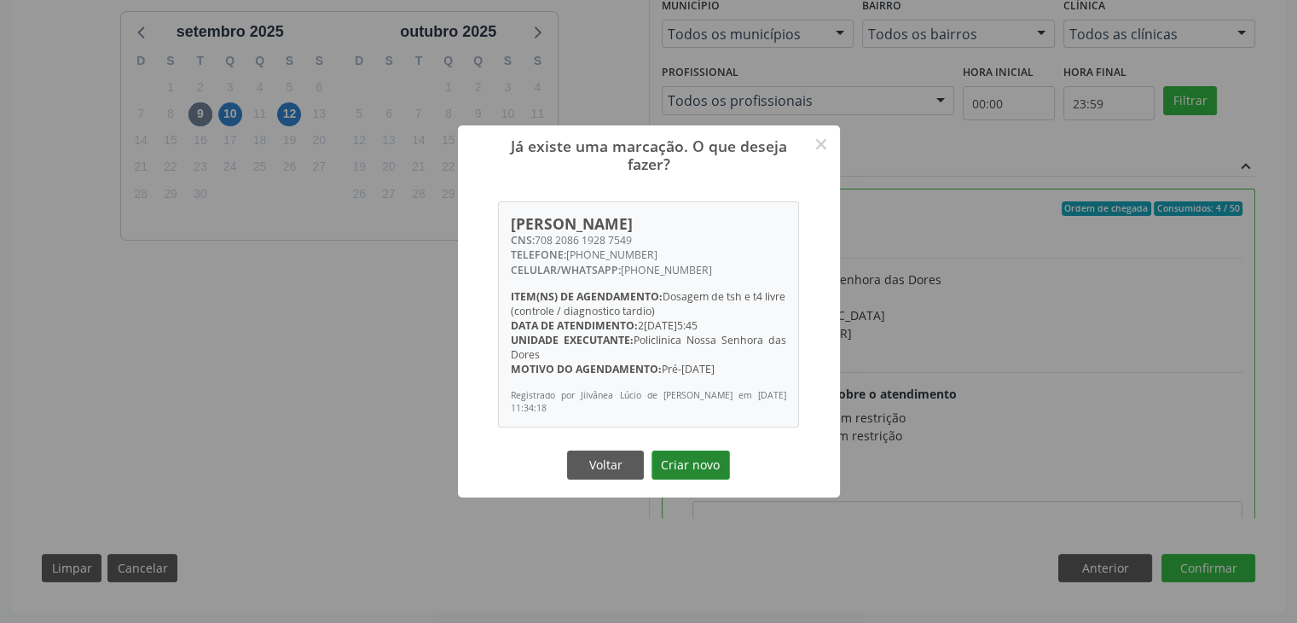
click at [700, 460] on button "Criar novo" at bounding box center [691, 464] width 78 height 29
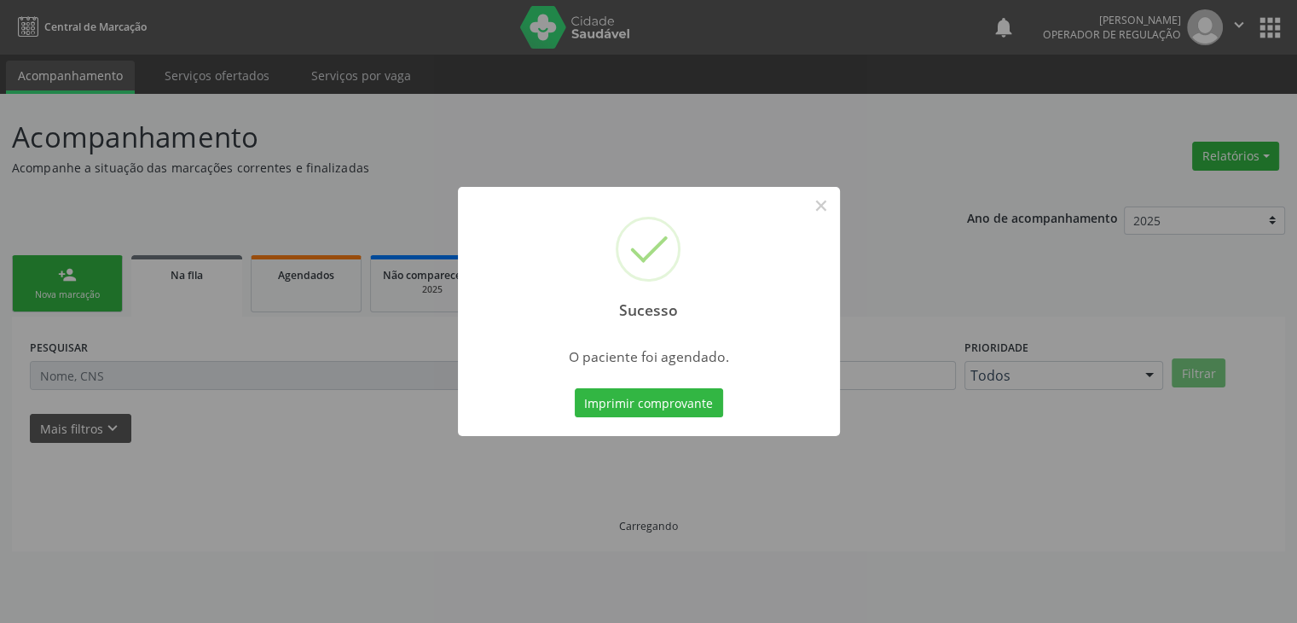
scroll to position [0, 0]
click at [829, 209] on button "×" at bounding box center [827, 205] width 29 height 29
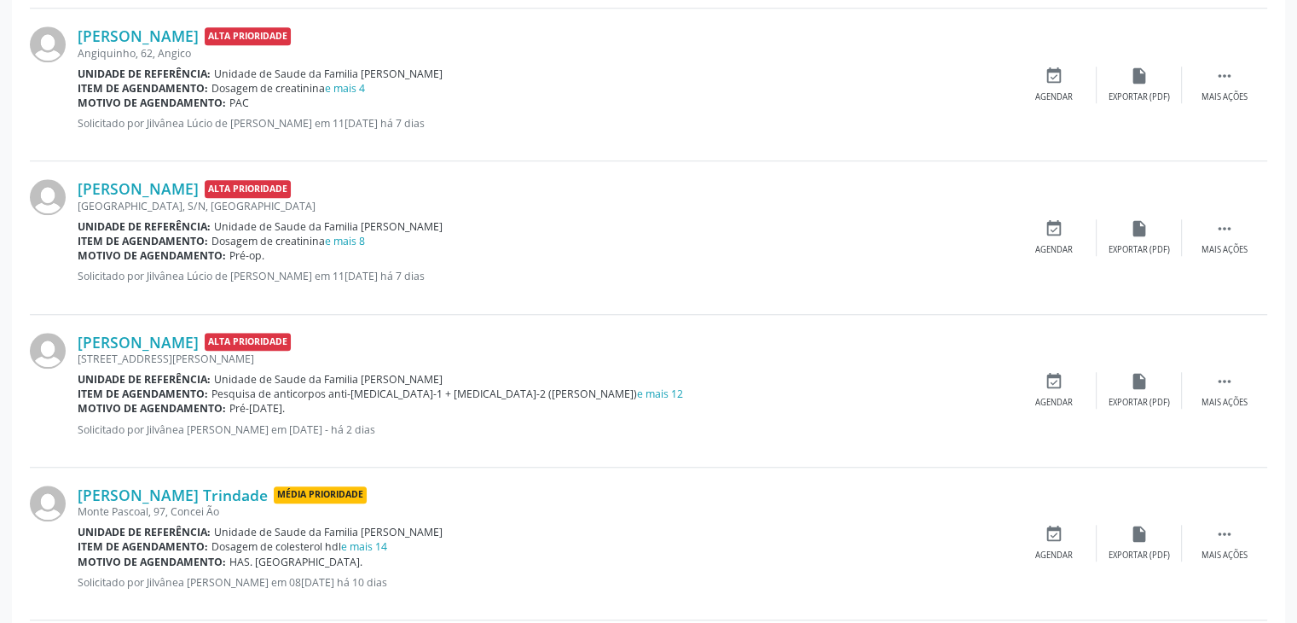
scroll to position [1450, 0]
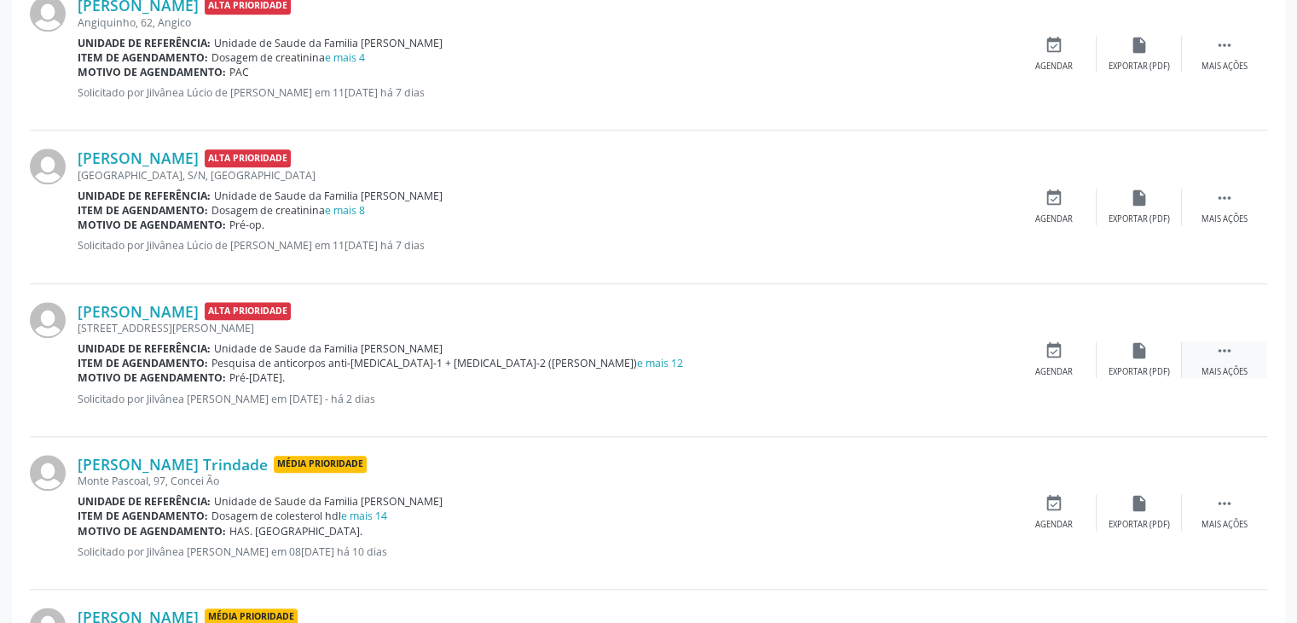
click at [1232, 371] on div "Mais ações" at bounding box center [1225, 372] width 46 height 12
click at [1140, 366] on div "Editar" at bounding box center [1139, 372] width 27 height 12
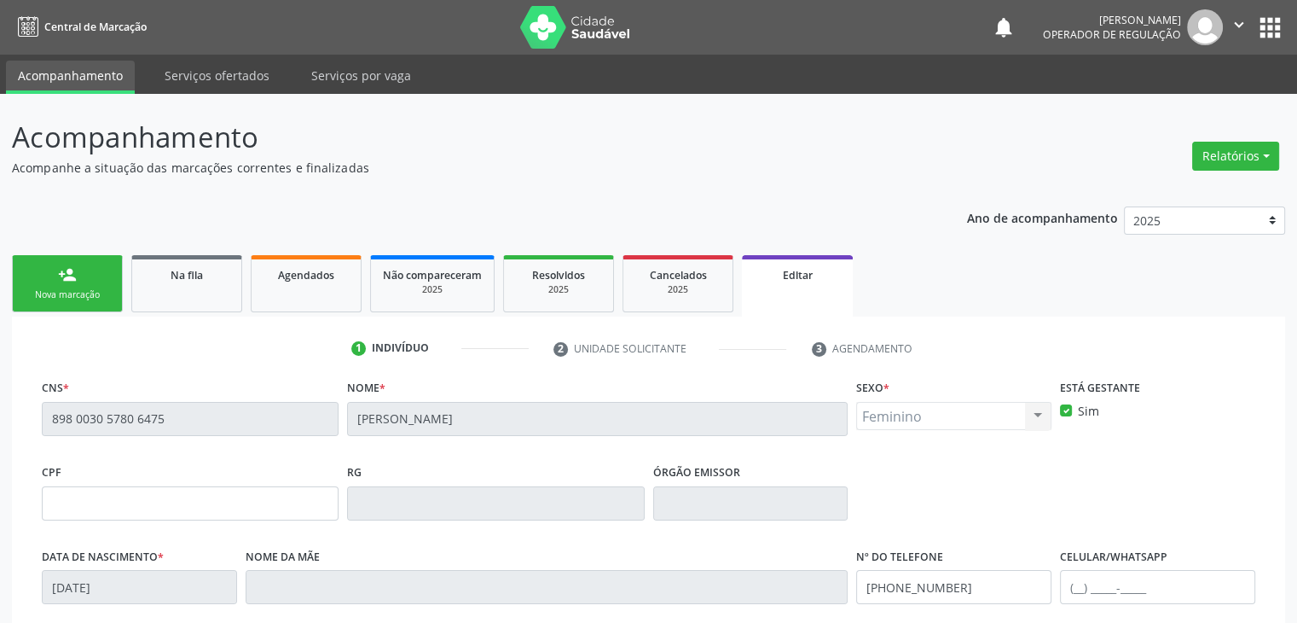
scroll to position [324, 0]
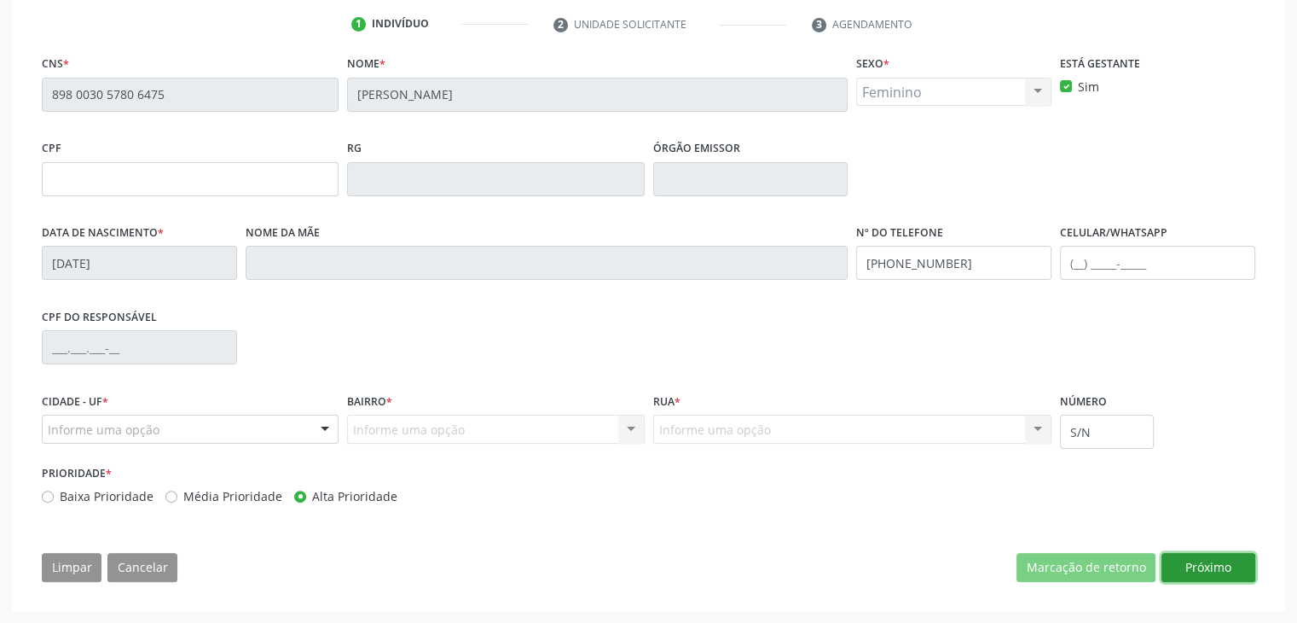
click at [1212, 564] on button "Próximo" at bounding box center [1209, 567] width 94 height 29
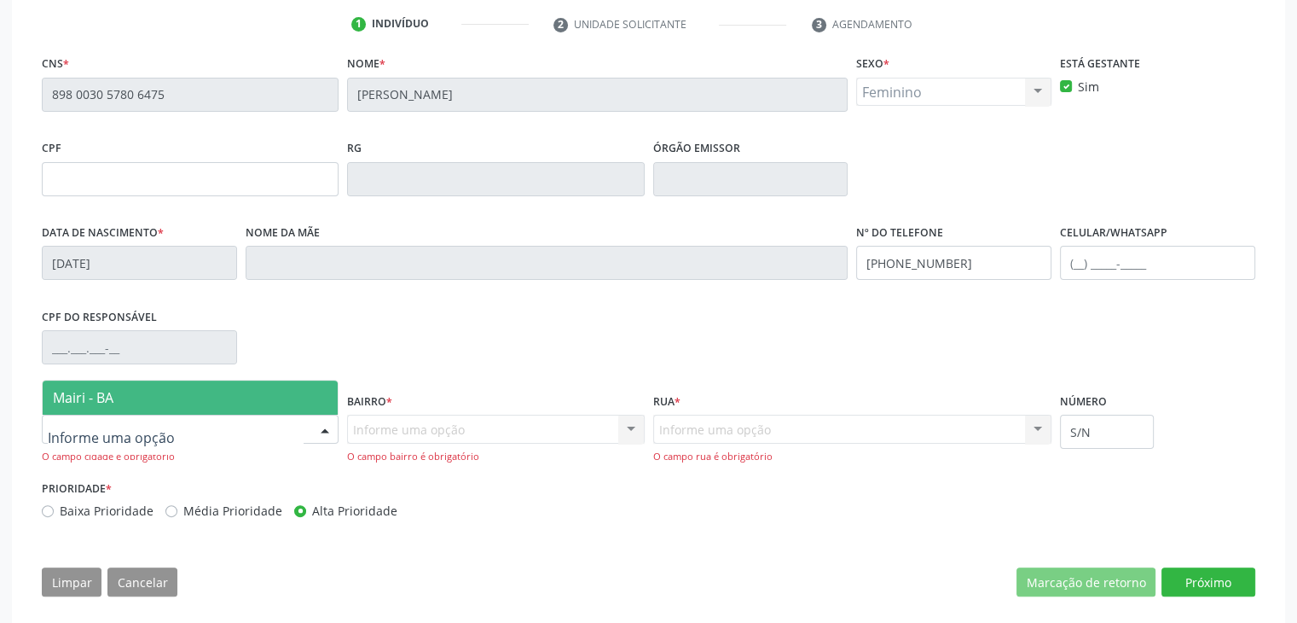
click at [107, 392] on span "Mairi - BA" at bounding box center [83, 397] width 61 height 19
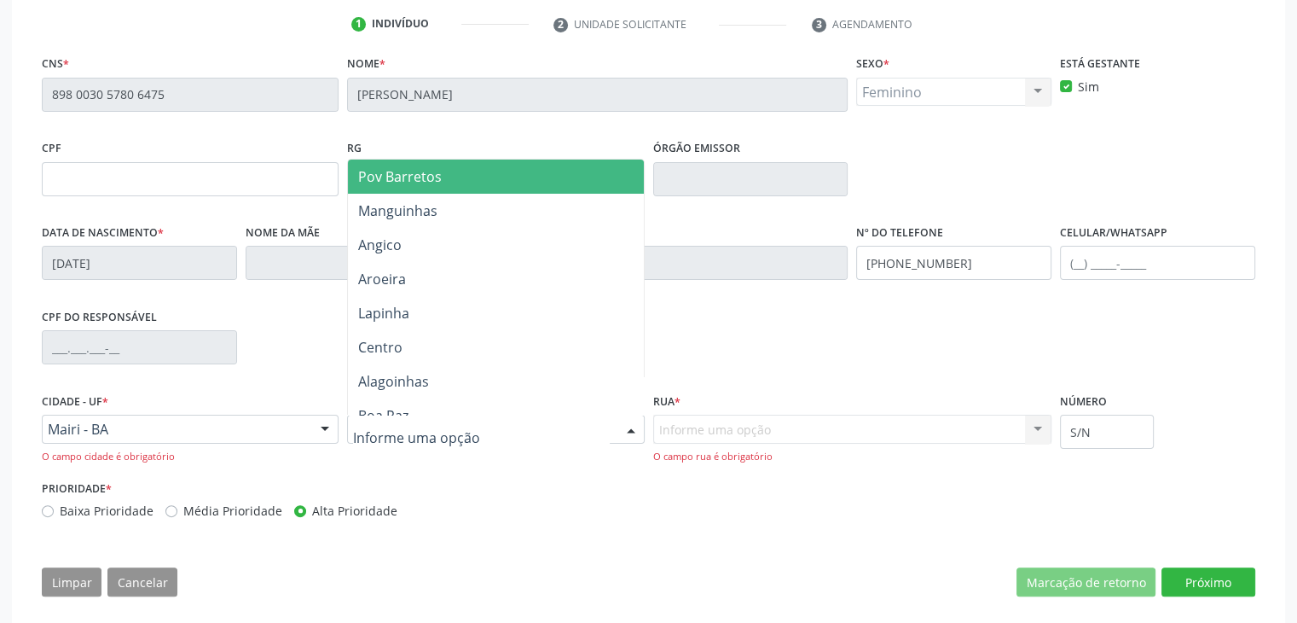
click at [464, 438] on div at bounding box center [495, 429] width 297 height 29
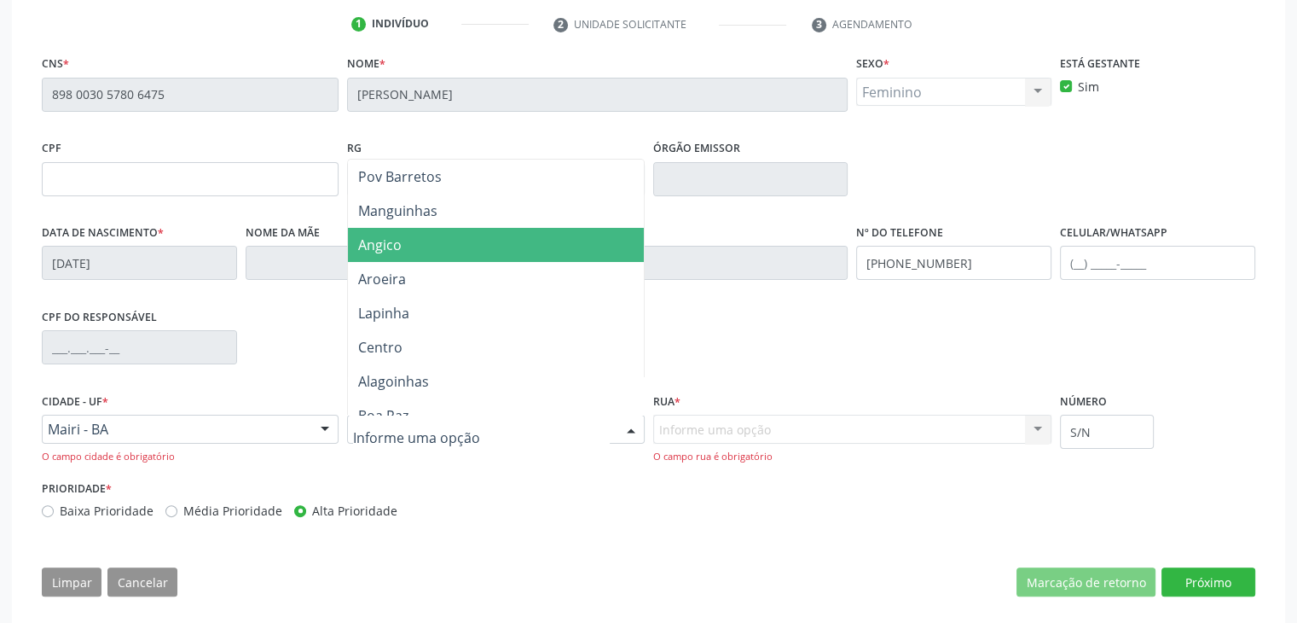
click at [393, 250] on span "Angico" at bounding box center [380, 244] width 44 height 19
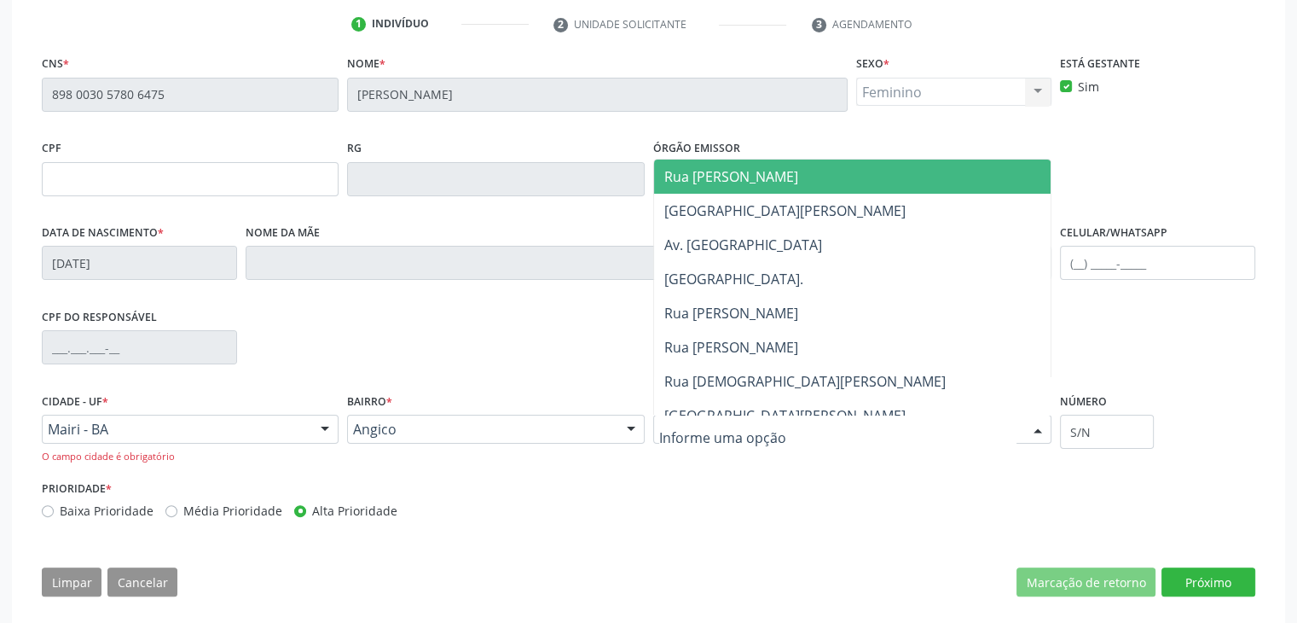
click at [775, 432] on div at bounding box center [852, 429] width 399 height 29
click at [717, 167] on span "Rua Cândido Nunes" at bounding box center [731, 176] width 134 height 19
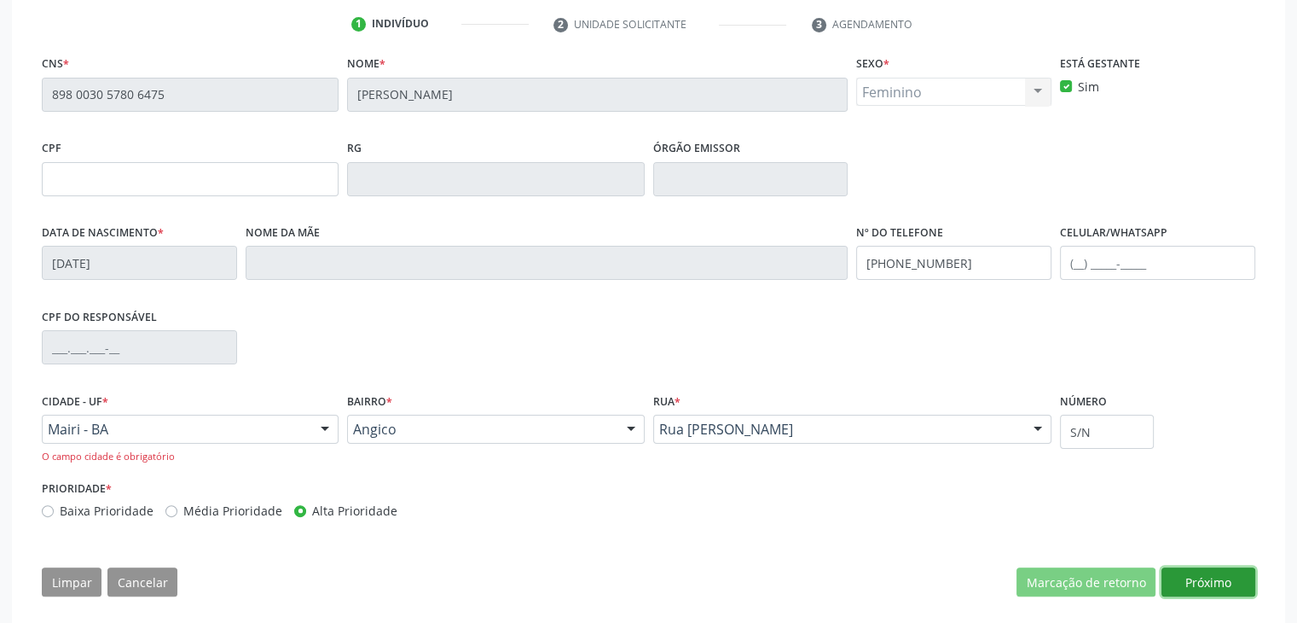
click at [1209, 576] on button "Próximo" at bounding box center [1209, 581] width 94 height 29
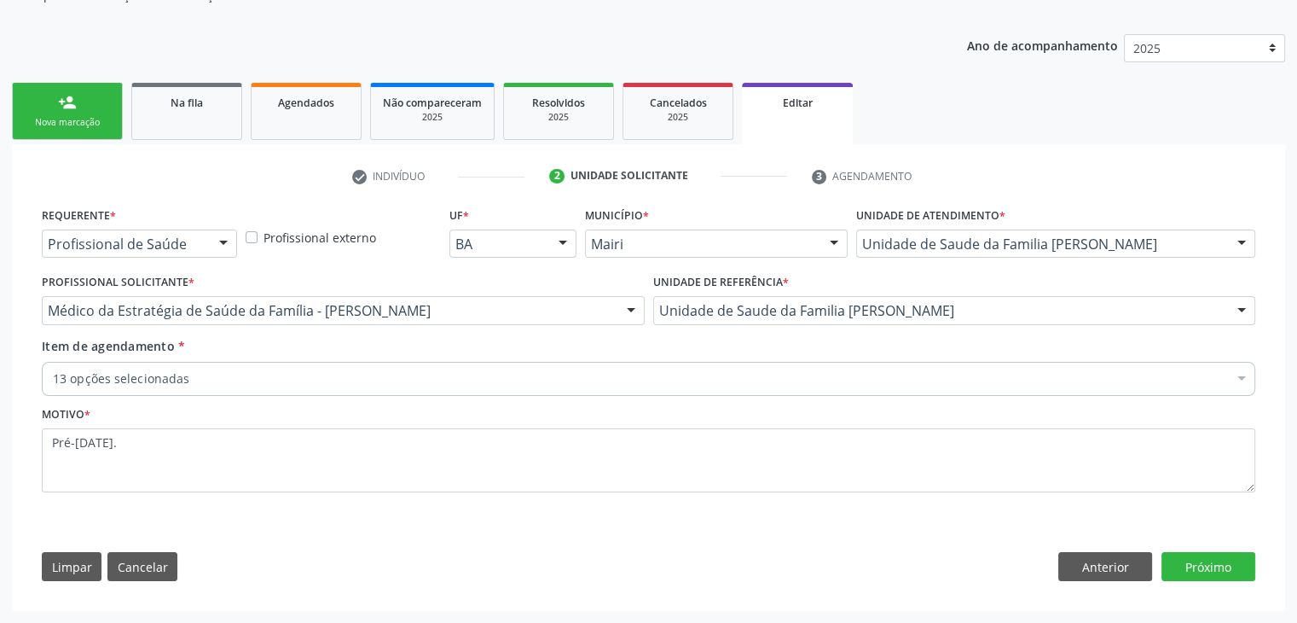
scroll to position [171, 0]
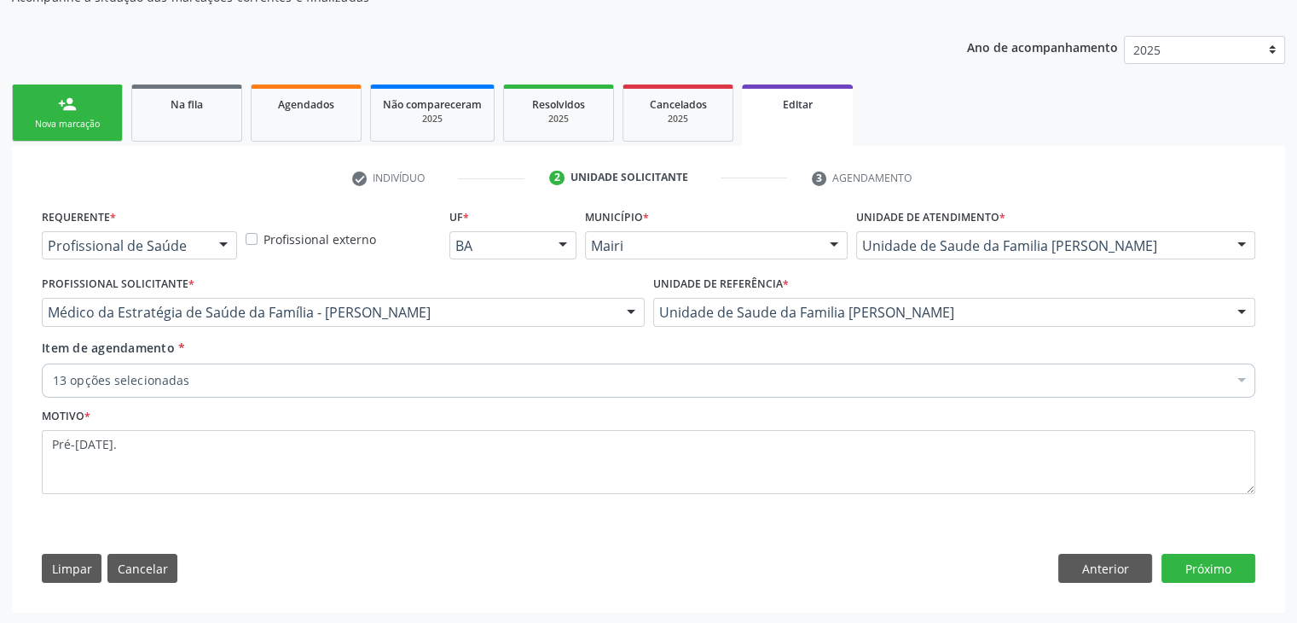
click at [299, 357] on div "Item de agendamento * 13 opções selecionadas Desfazer seleção Selecionados 0202…" at bounding box center [649, 366] width 1214 height 54
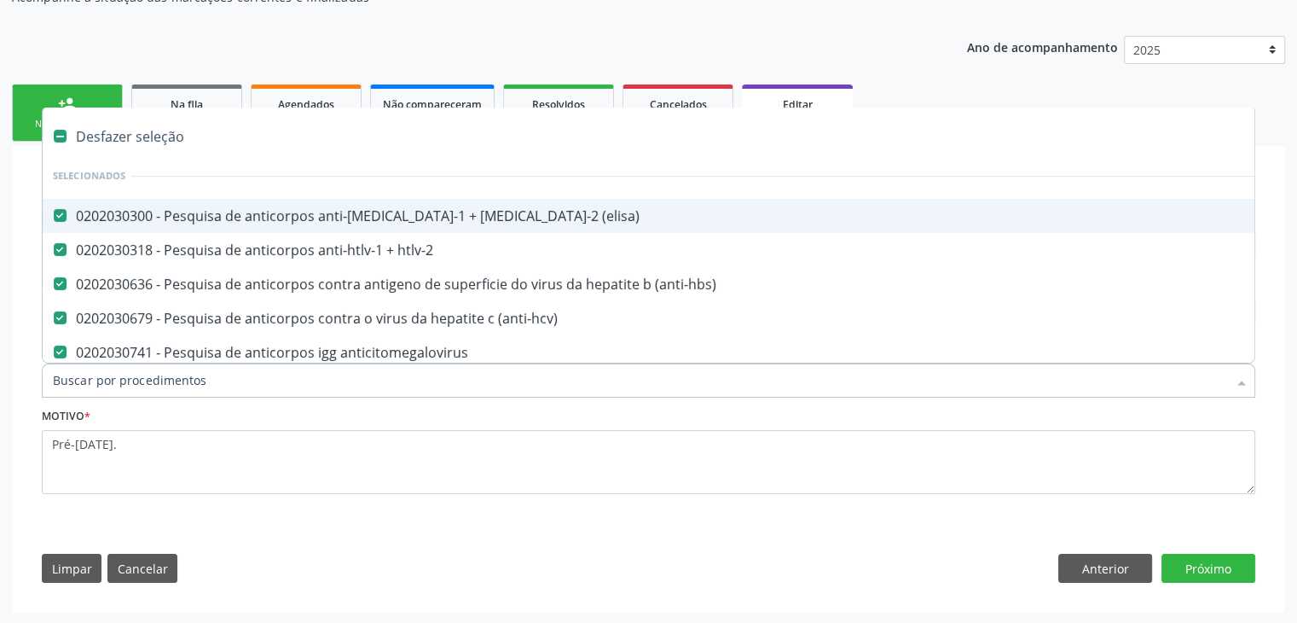
click at [131, 119] on div "Desfazer seleção" at bounding box center [709, 136] width 1333 height 34
checkbox \(elisa\) "false"
checkbox htlv-2 "false"
checkbox \(anti-hbs\) "false"
checkbox \(anti-hcv\) "false"
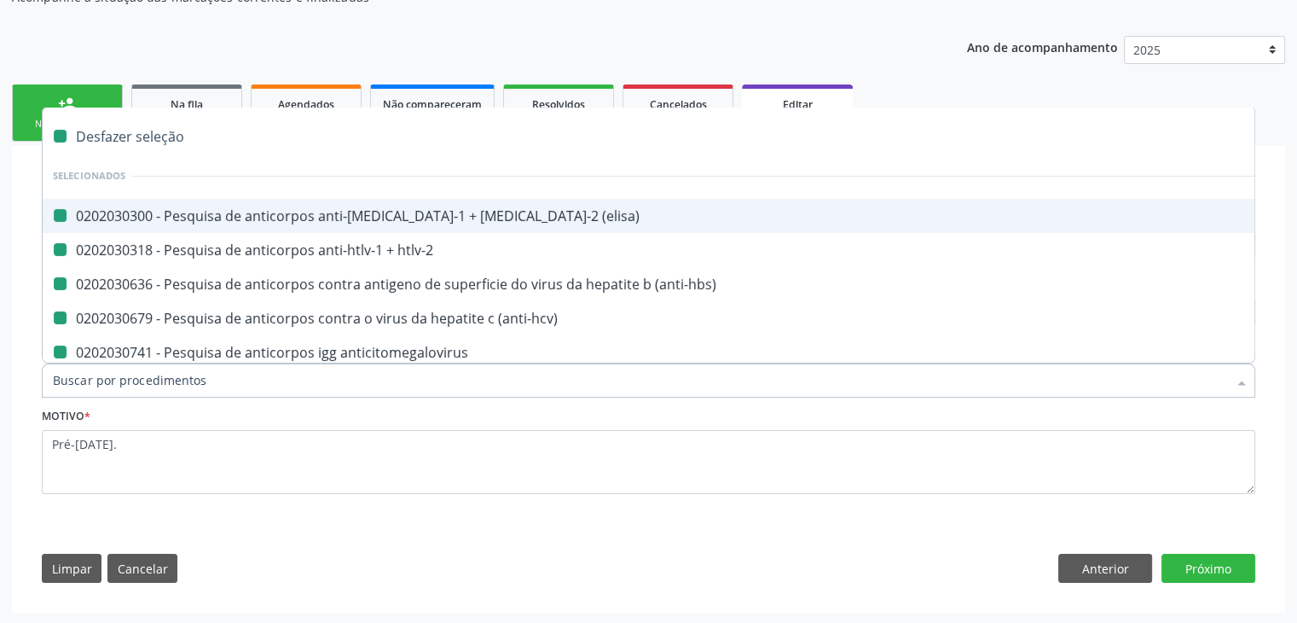
checkbox anticitomegalovirus "false"
checkbox antitoxoplasma "false"
checkbox cruzi "false"
checkbox rubeola "false"
checkbox anticitomegalovirus "false"
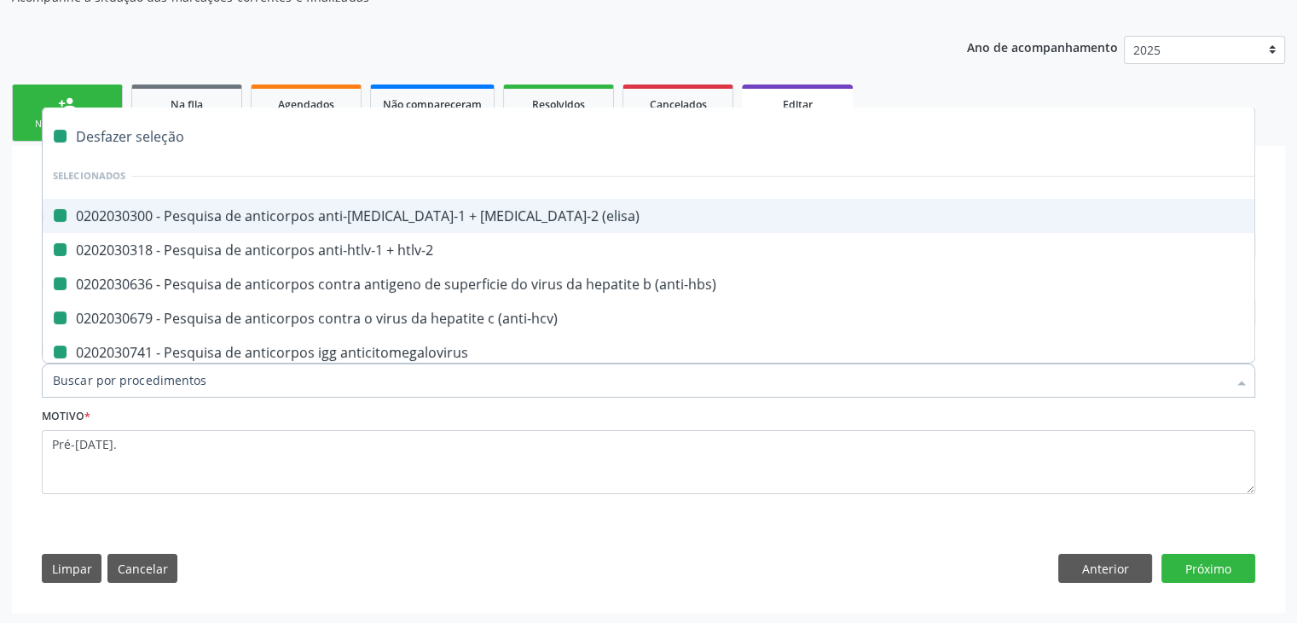
checkbox antitoxoplasma "false"
checkbox cruzi "false"
checkbox rubeola "false"
checkbox \(hbsag\) "false"
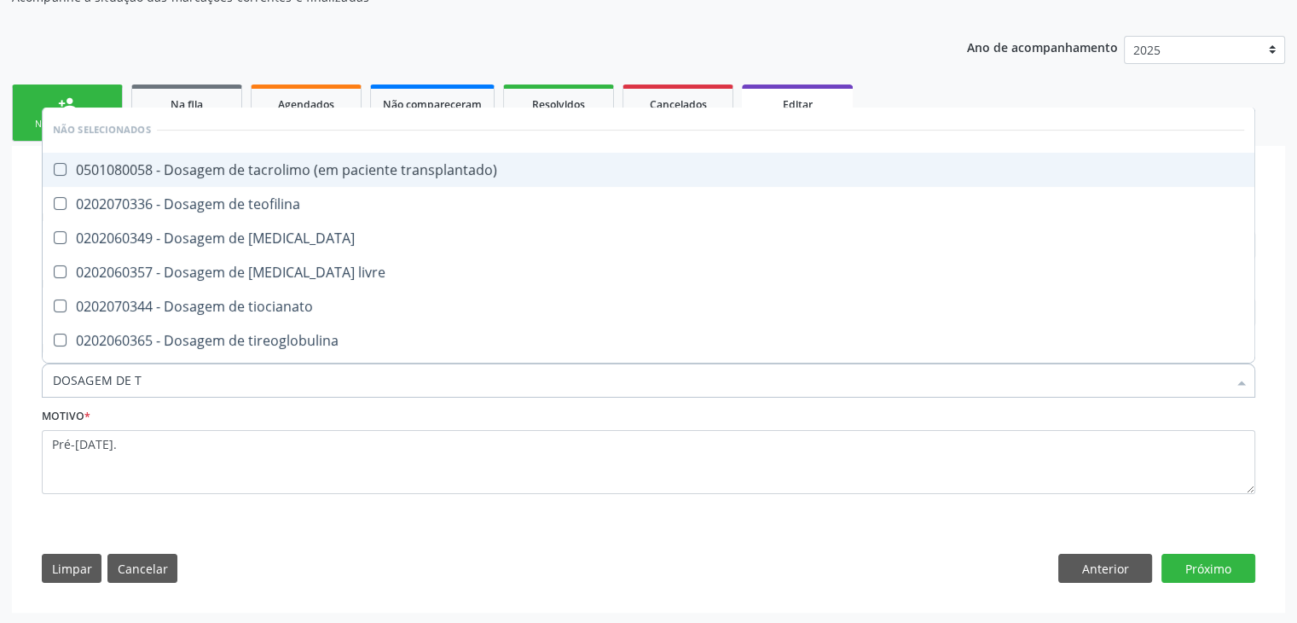
type input "DOSAGEM DE TS"
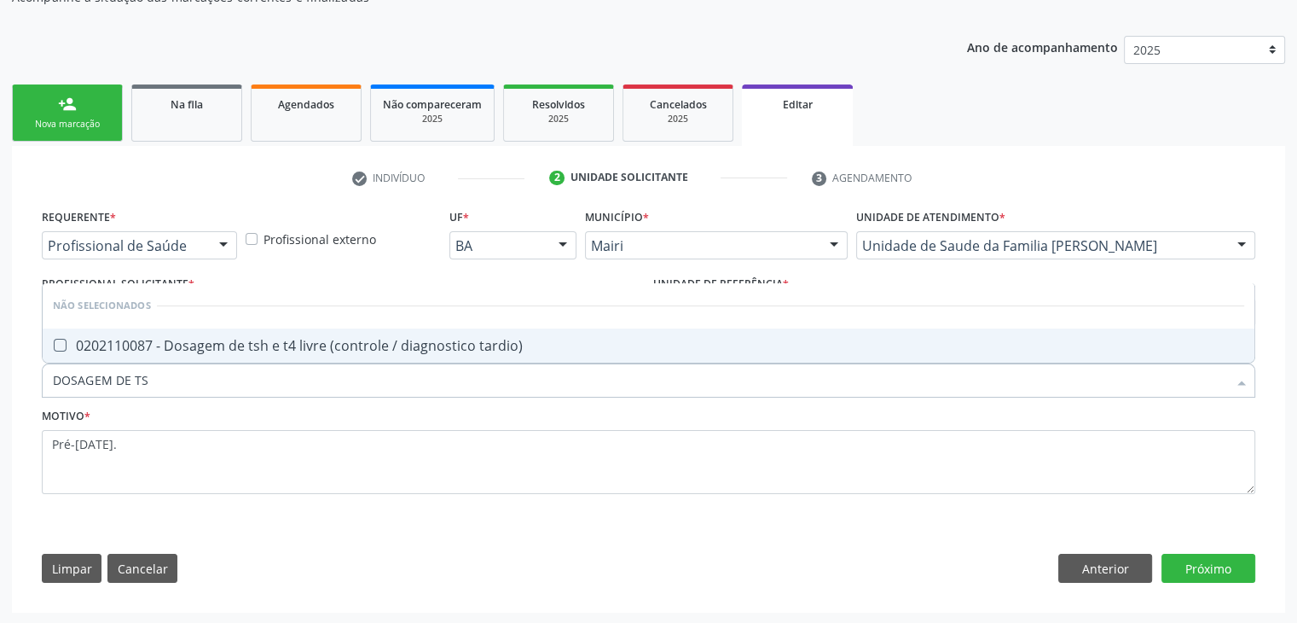
click at [290, 349] on div "0202110087 - Dosagem de tsh e t4 livre (controle / diagnostico tardio)" at bounding box center [649, 346] width 1192 height 14
checkbox tardio\) "true"
click at [1222, 572] on button "Próximo" at bounding box center [1209, 568] width 94 height 29
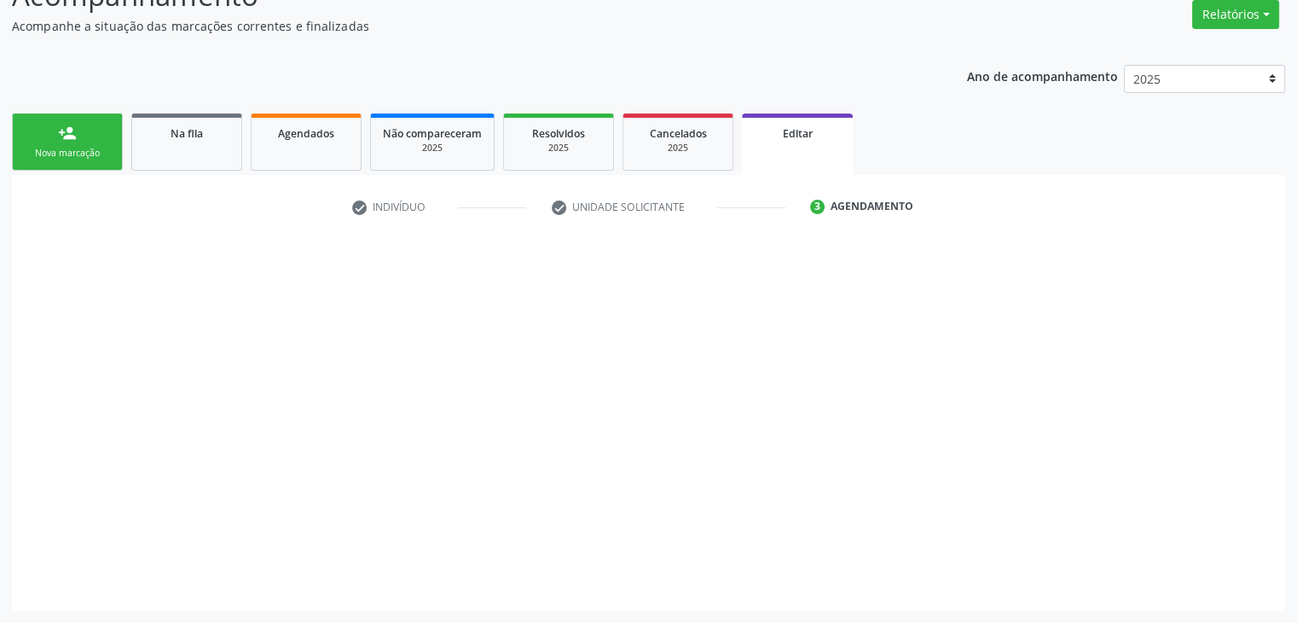
scroll to position [141, 0]
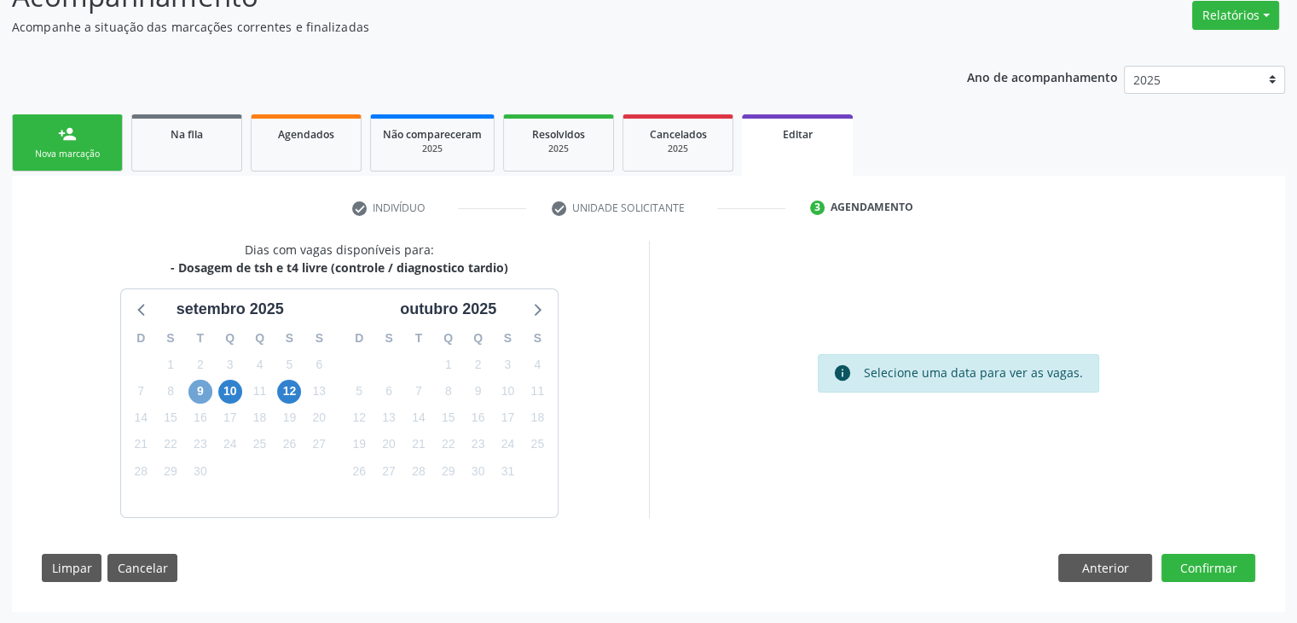
click at [203, 393] on span "9" at bounding box center [201, 392] width 24 height 24
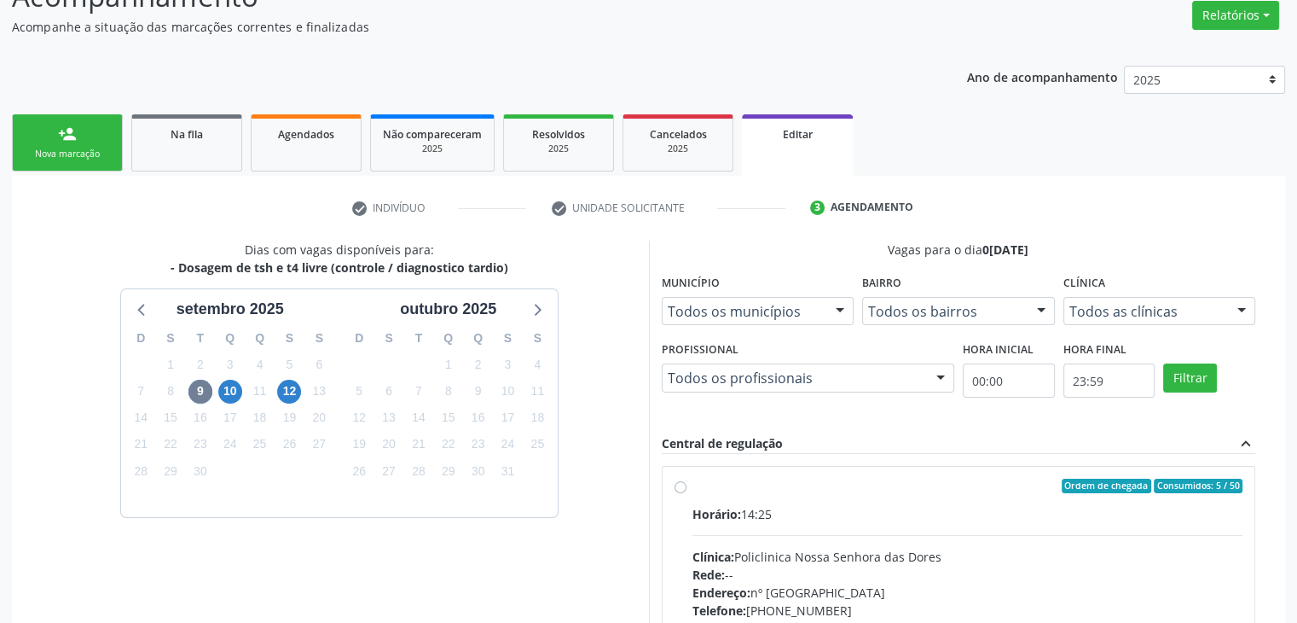
click at [826, 519] on div "Horário: 14:25" at bounding box center [968, 514] width 551 height 18
click at [687, 494] on input "Ordem de chegada Consumidos: 5 / 50 Horário: 14:25 Clínica: Policlinica Nossa S…" at bounding box center [681, 486] width 12 height 15
radio input "true"
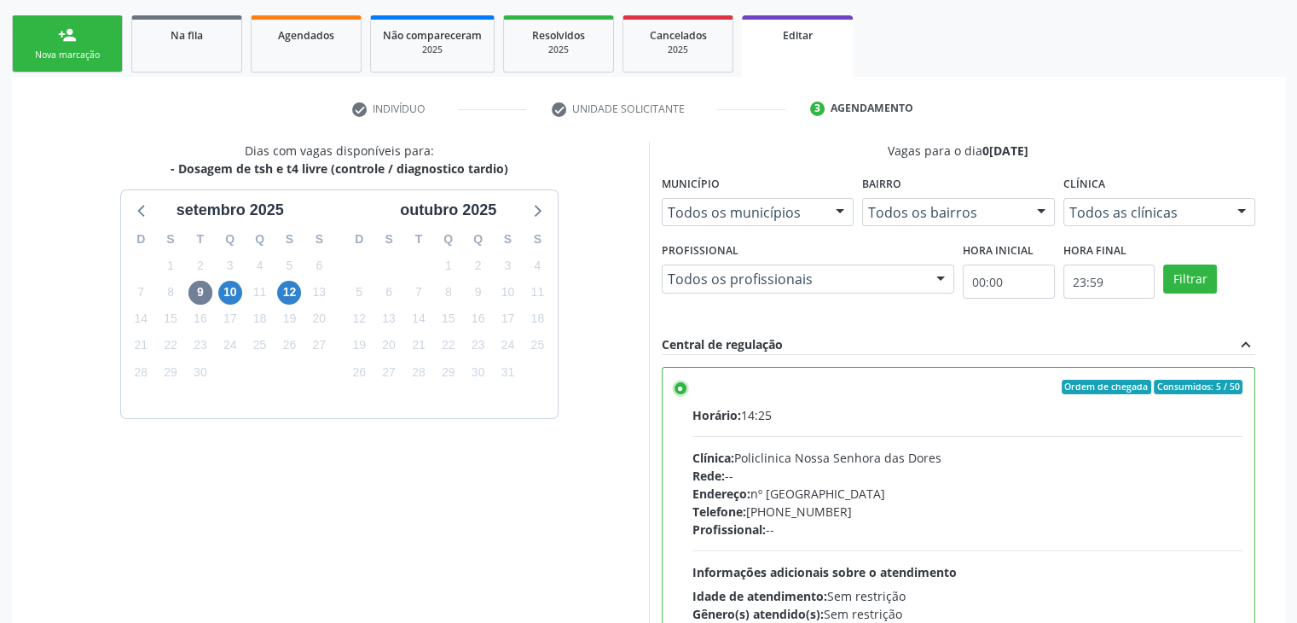
scroll to position [418, 0]
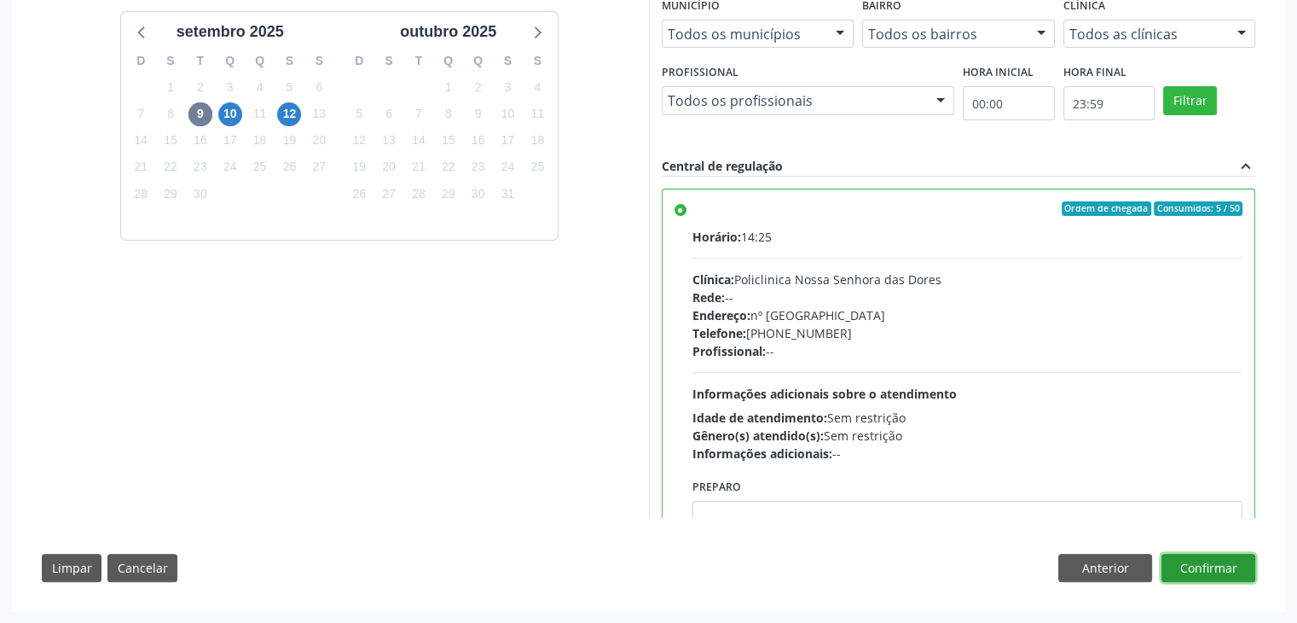
click at [1205, 573] on button "Confirmar" at bounding box center [1209, 568] width 94 height 29
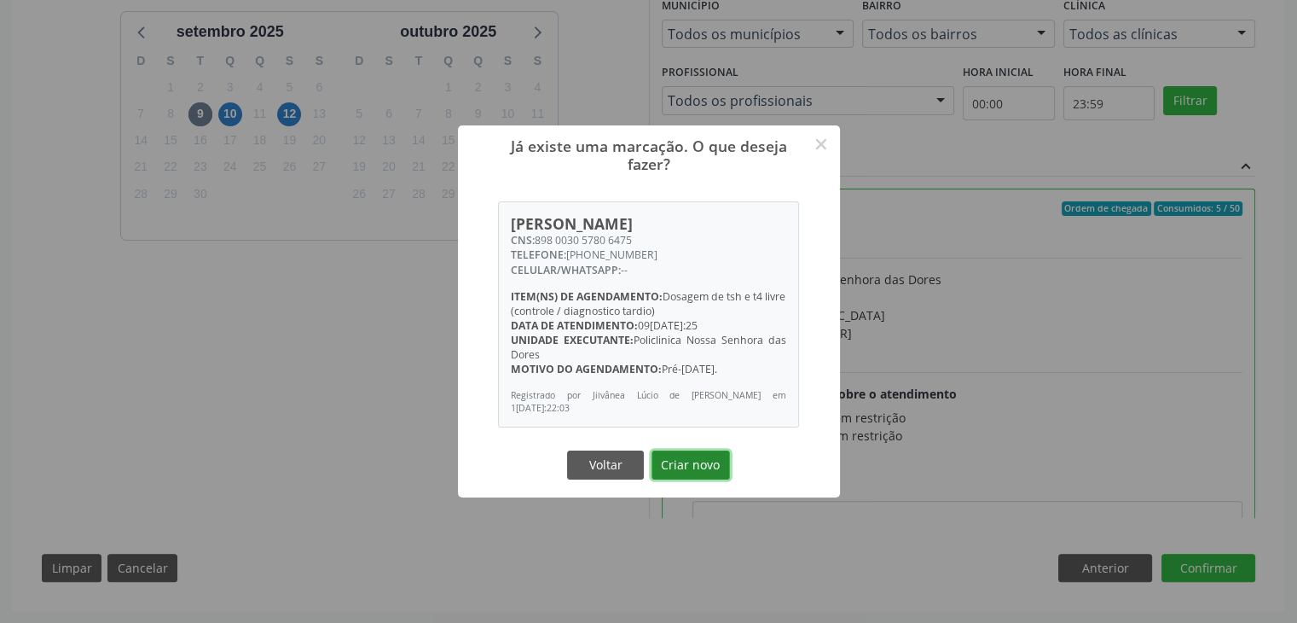
click at [688, 470] on button "Criar novo" at bounding box center [691, 464] width 78 height 29
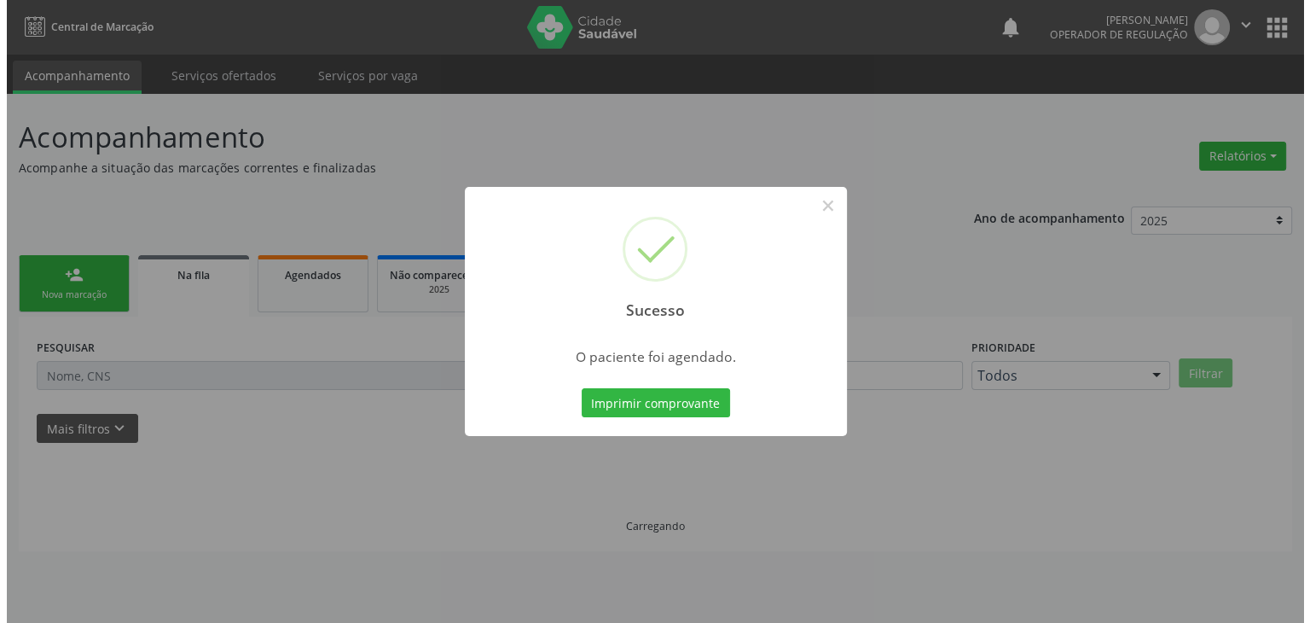
scroll to position [0, 0]
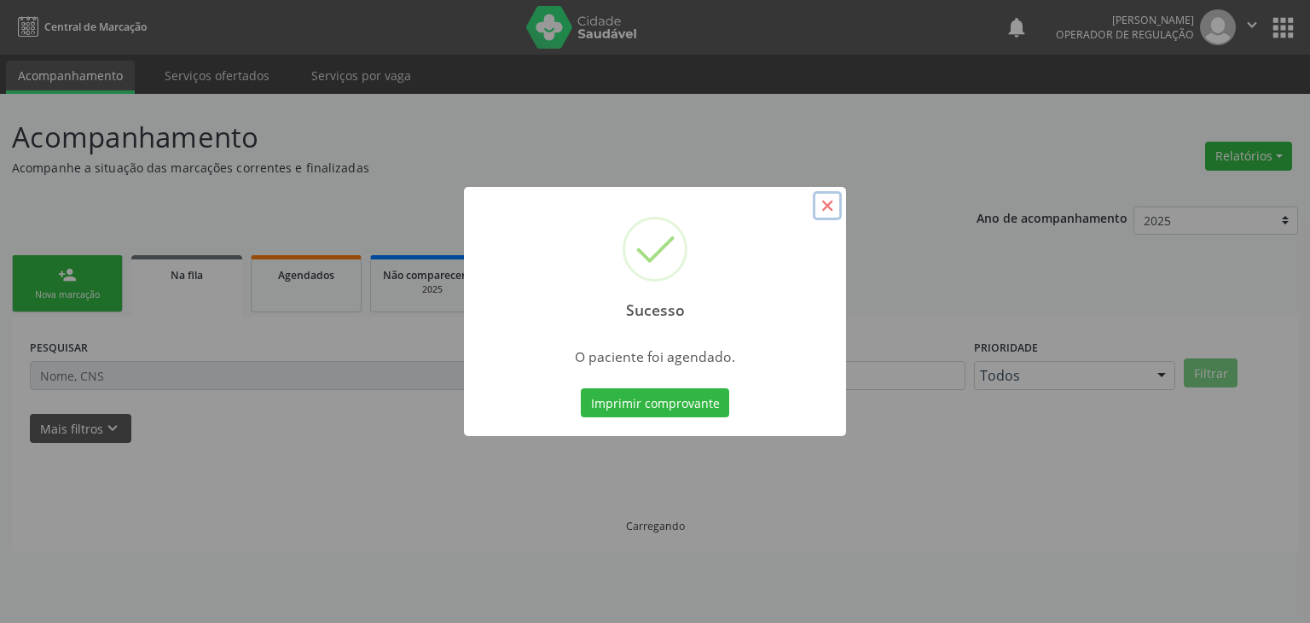
click at [819, 209] on button "×" at bounding box center [827, 205] width 29 height 29
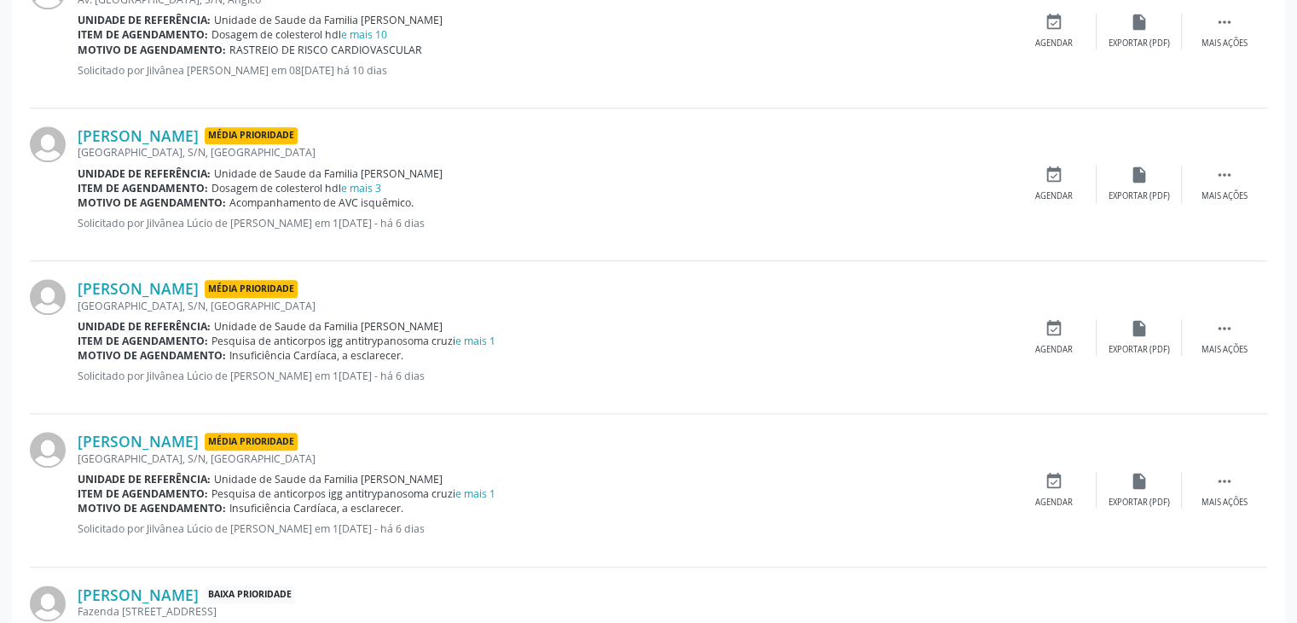
scroll to position [2102, 0]
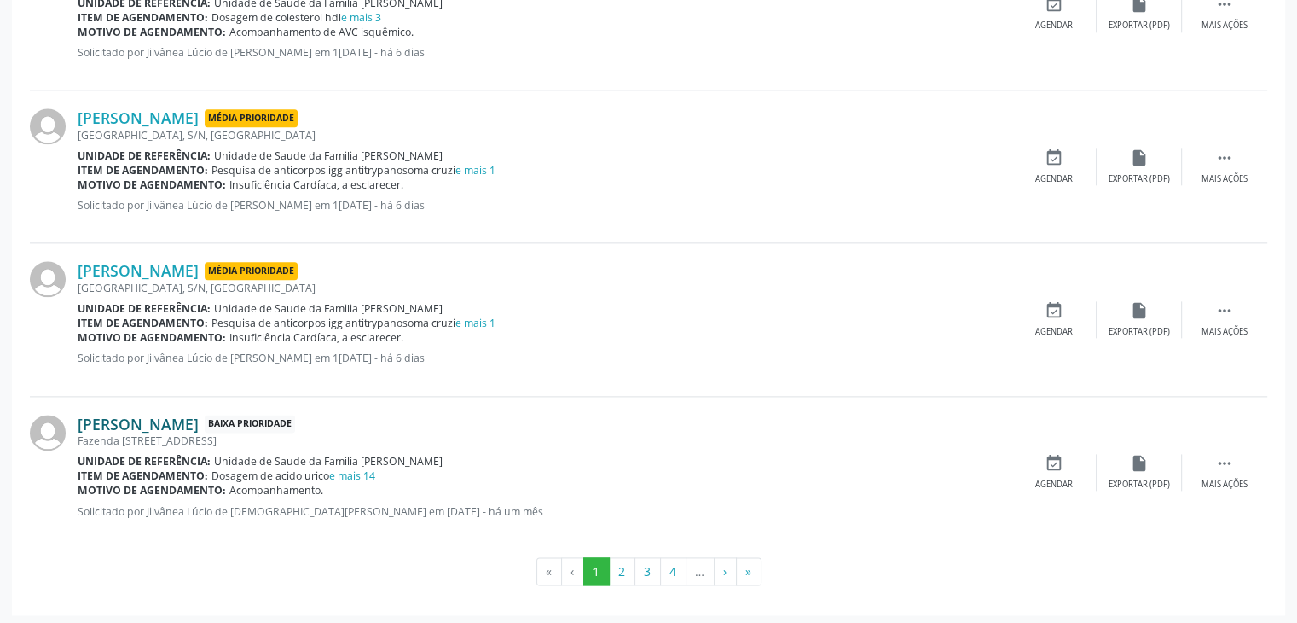
click at [189, 427] on link "Jose Alexandrino Gomes" at bounding box center [138, 424] width 121 height 19
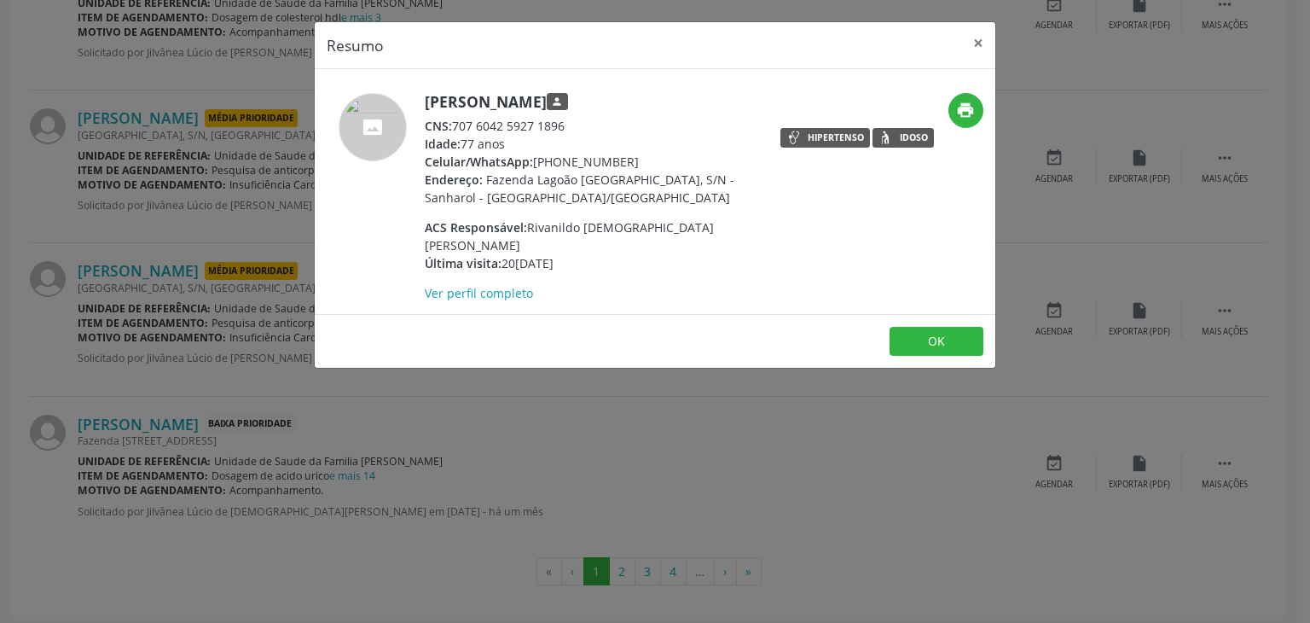
drag, startPoint x: 422, startPoint y: 106, endPoint x: 627, endPoint y: 106, distance: 204.7
click at [626, 106] on div "Jose Alexandrino Gomes person CNS: 707 6042 5927 1896 Idade: 77 anos Celular/Wh…" at bounding box center [542, 197] width 454 height 209
copy h5 "Jose Alexandrino Gomes"
click at [979, 42] on button "×" at bounding box center [978, 43] width 34 height 42
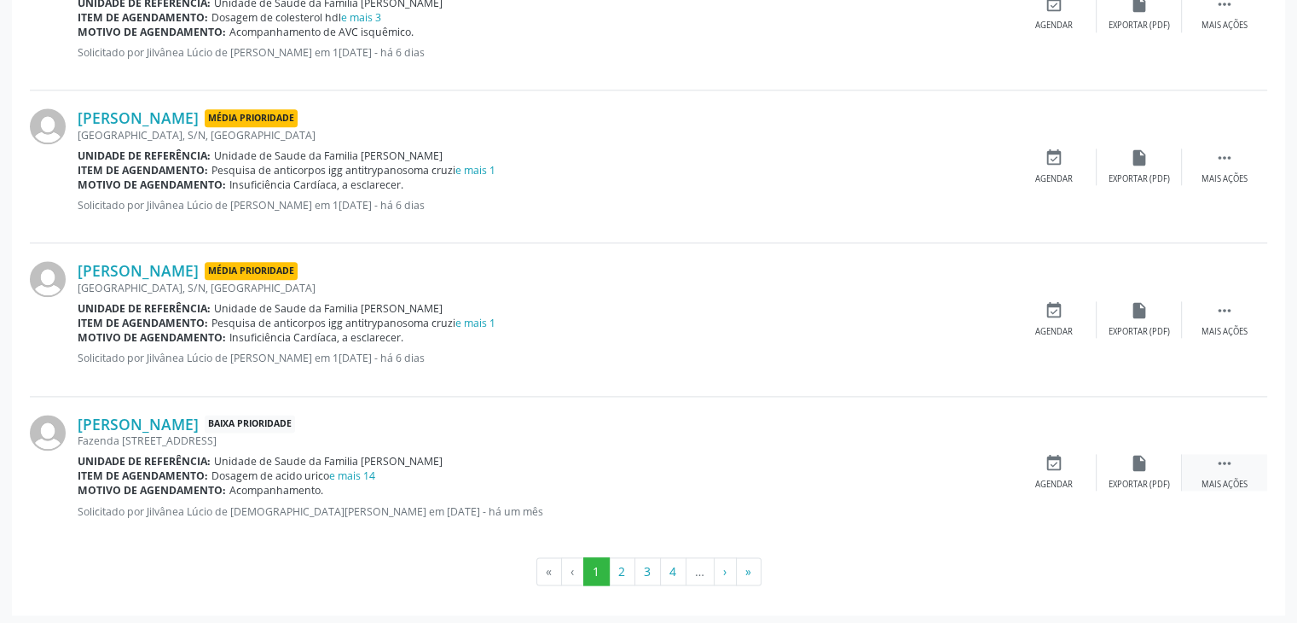
click at [1231, 471] on div " Mais ações" at bounding box center [1224, 472] width 85 height 37
drag, startPoint x: 1156, startPoint y: 468, endPoint x: 1149, endPoint y: 444, distance: 24.8
click at [1155, 468] on div "edit Editar" at bounding box center [1139, 472] width 85 height 37
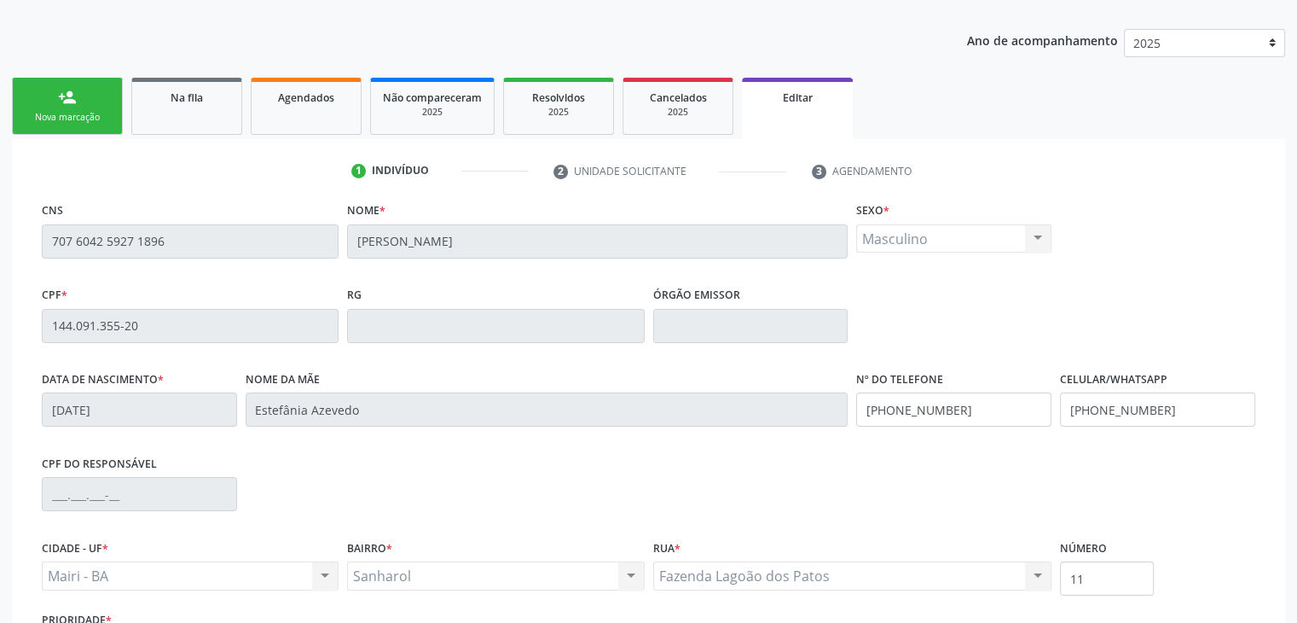
scroll to position [324, 0]
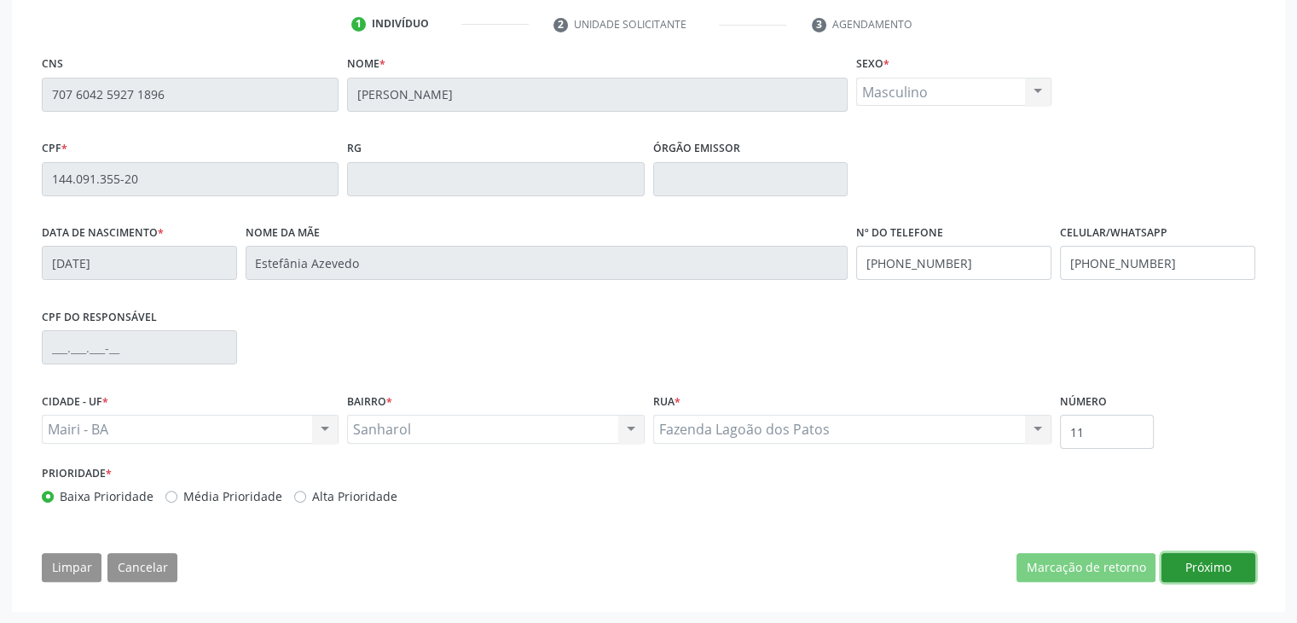
click at [1194, 554] on button "Próximo" at bounding box center [1209, 567] width 94 height 29
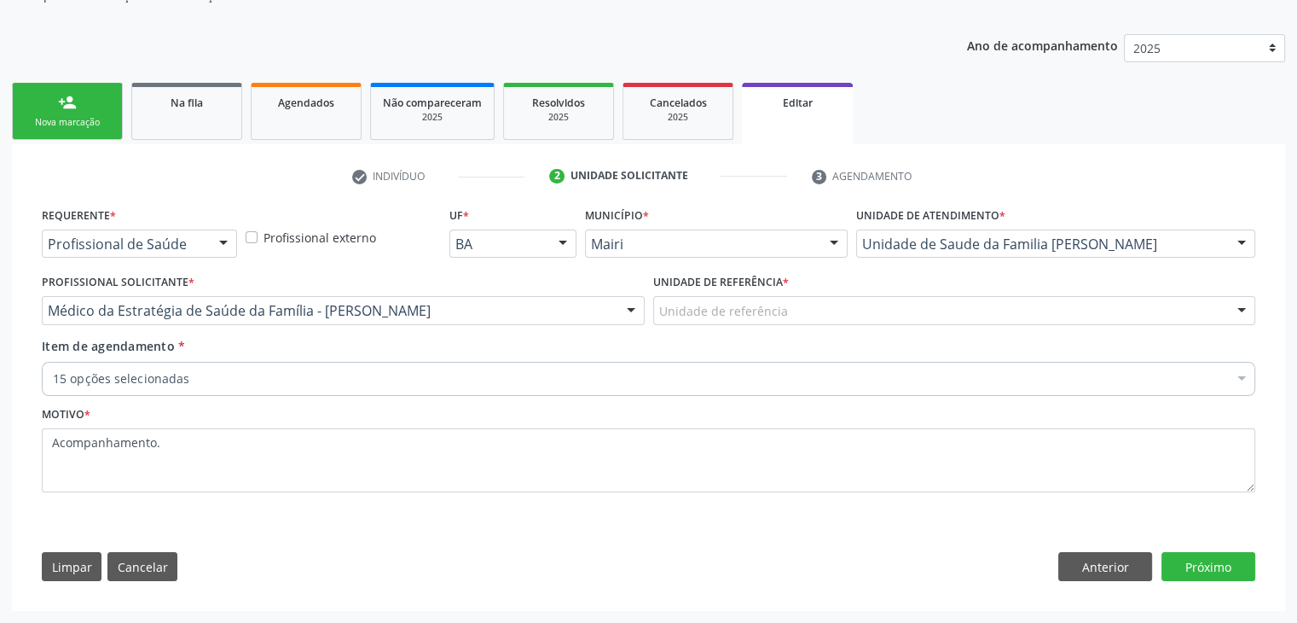
scroll to position [171, 0]
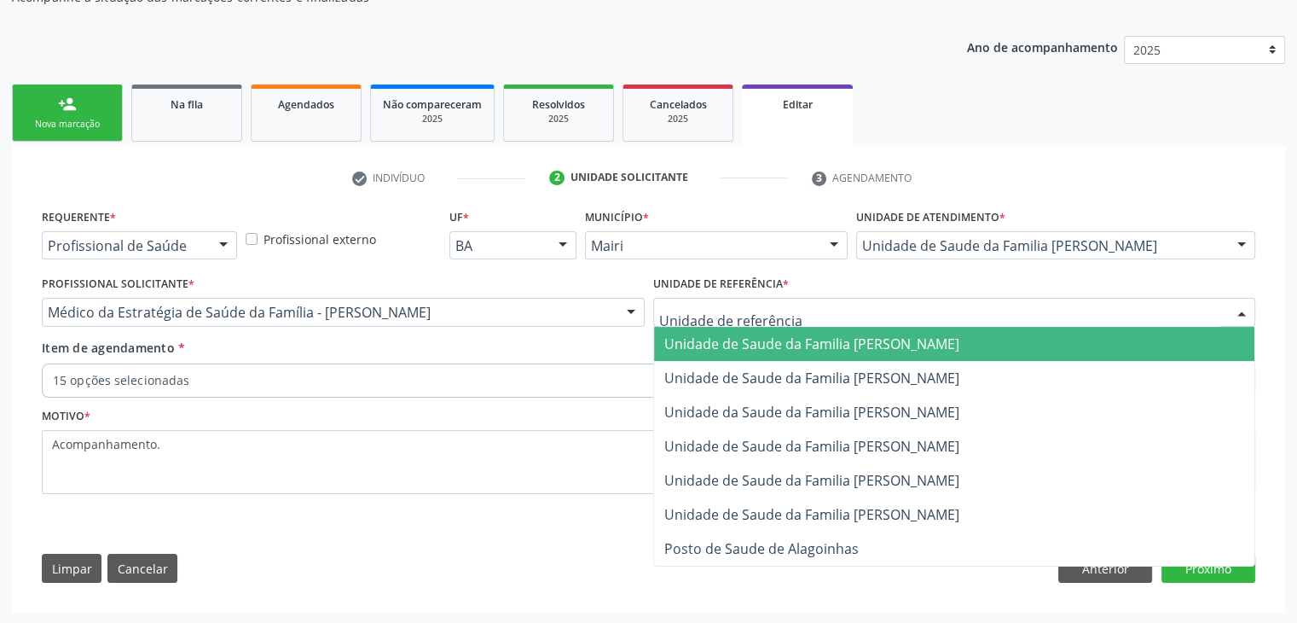
click at [765, 351] on span "Unidade de Saude da Familia [PERSON_NAME]" at bounding box center [954, 344] width 601 height 34
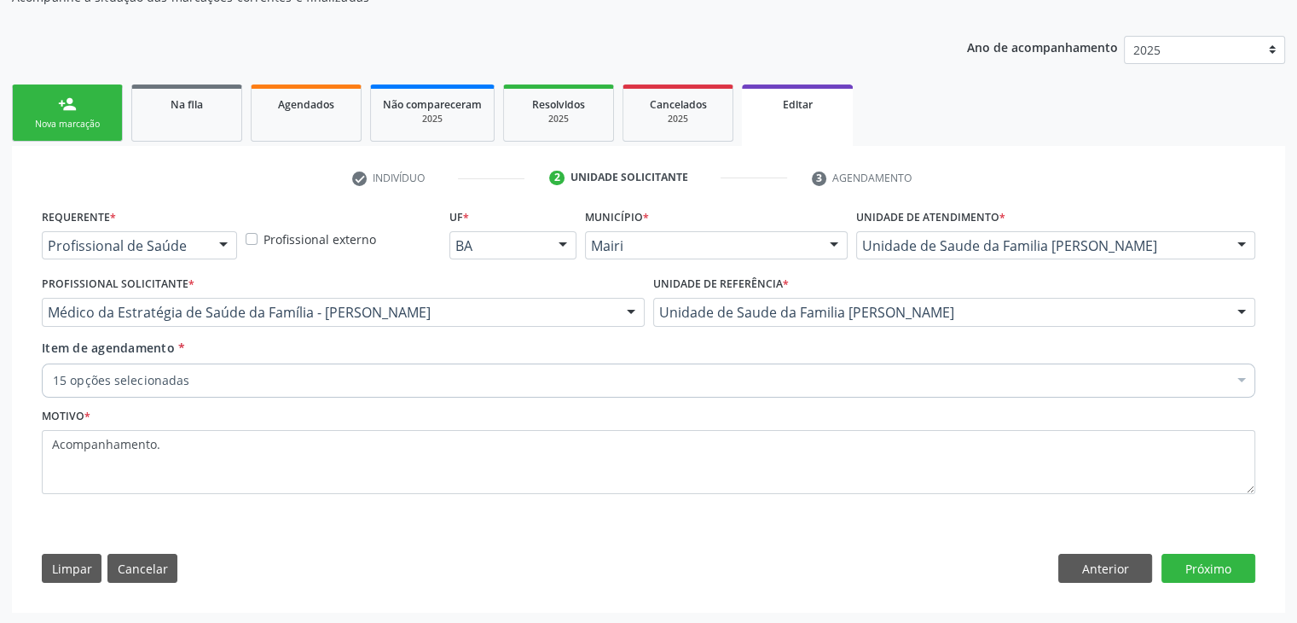
click at [561, 388] on div "15 opções selecionadas" at bounding box center [649, 380] width 1214 height 34
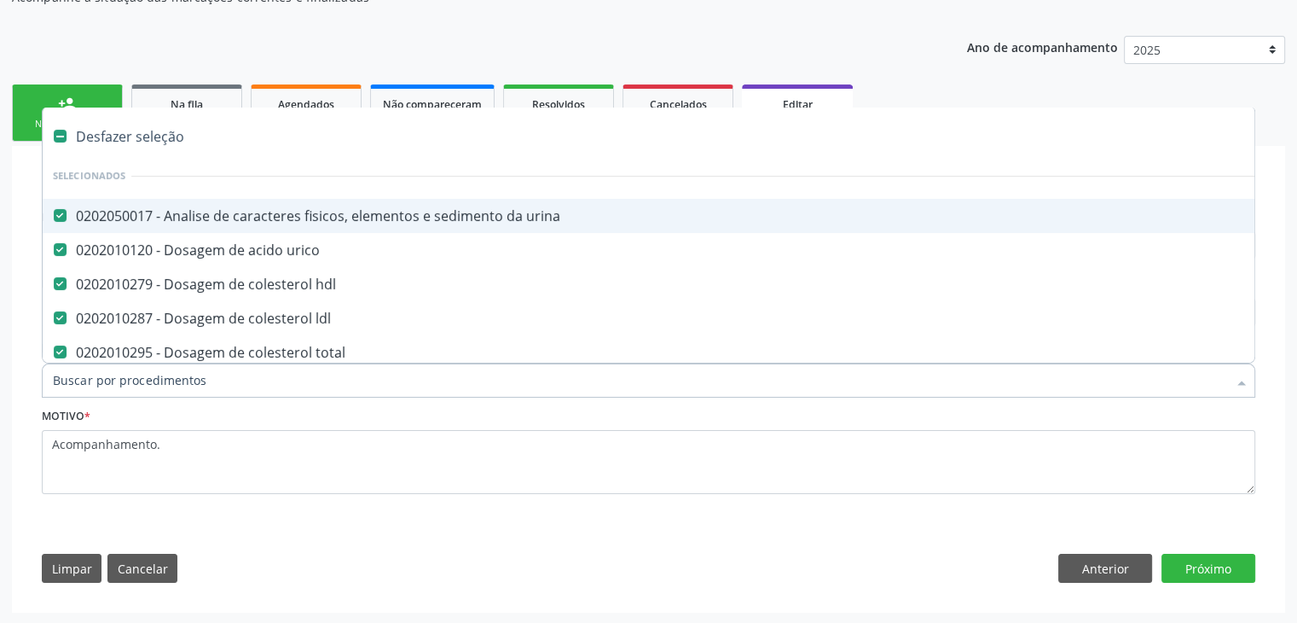
click at [129, 142] on div "Desfazer seleção" at bounding box center [709, 136] width 1333 height 34
checkbox urina "false"
checkbox urico "false"
checkbox hdl "false"
checkbox ldl "false"
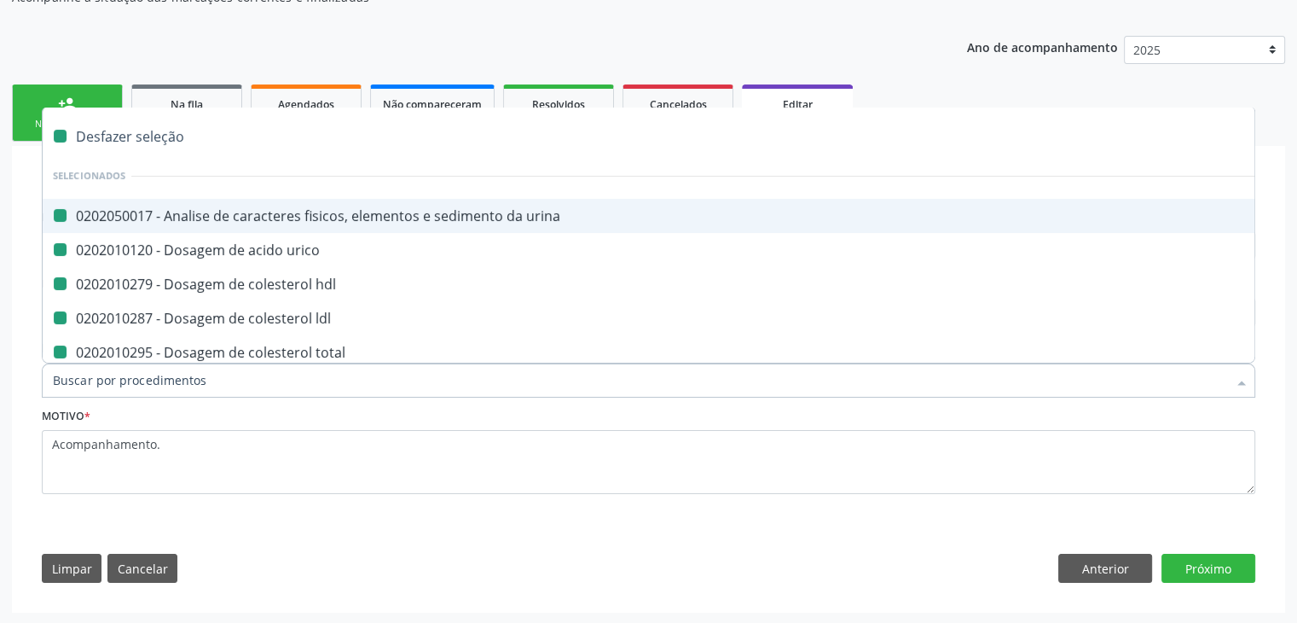
checkbox total "false"
checkbox creatinina "false"
checkbox glicose "false"
checkbox glicosilada "false"
checkbox \(tgo\) "false"
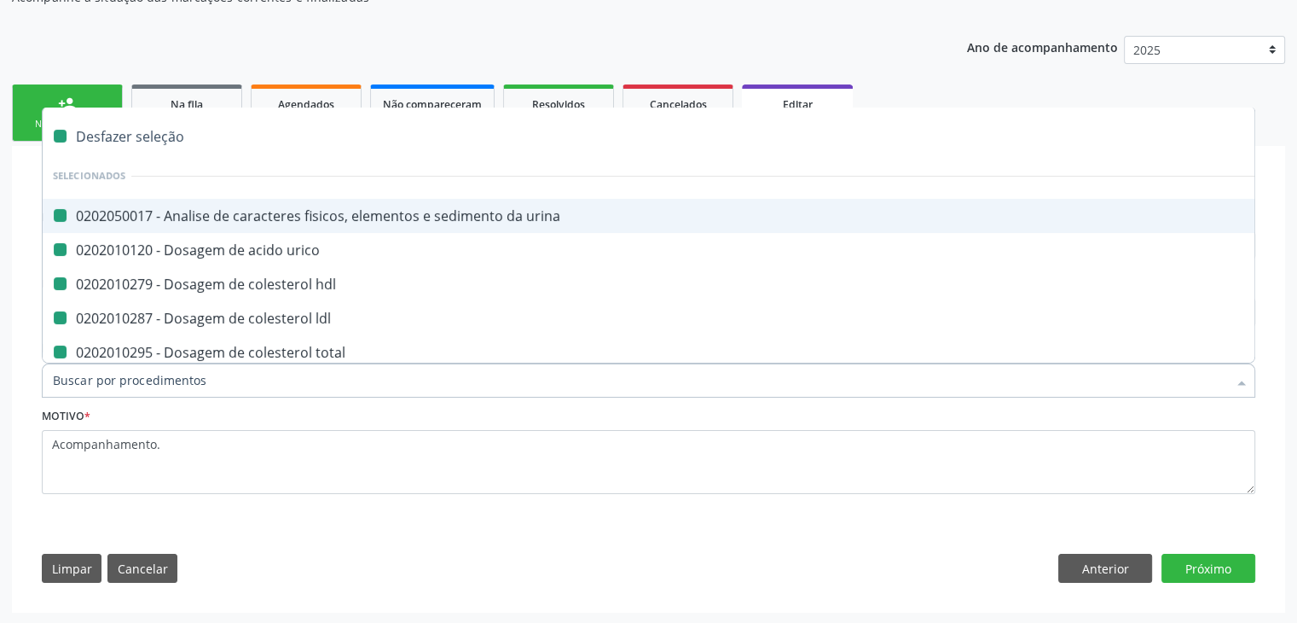
checkbox \(tgp\) "false"
checkbox triglicerideos "false"
checkbox ureia "false"
checkbox completo "false"
checkbox fezes "false"
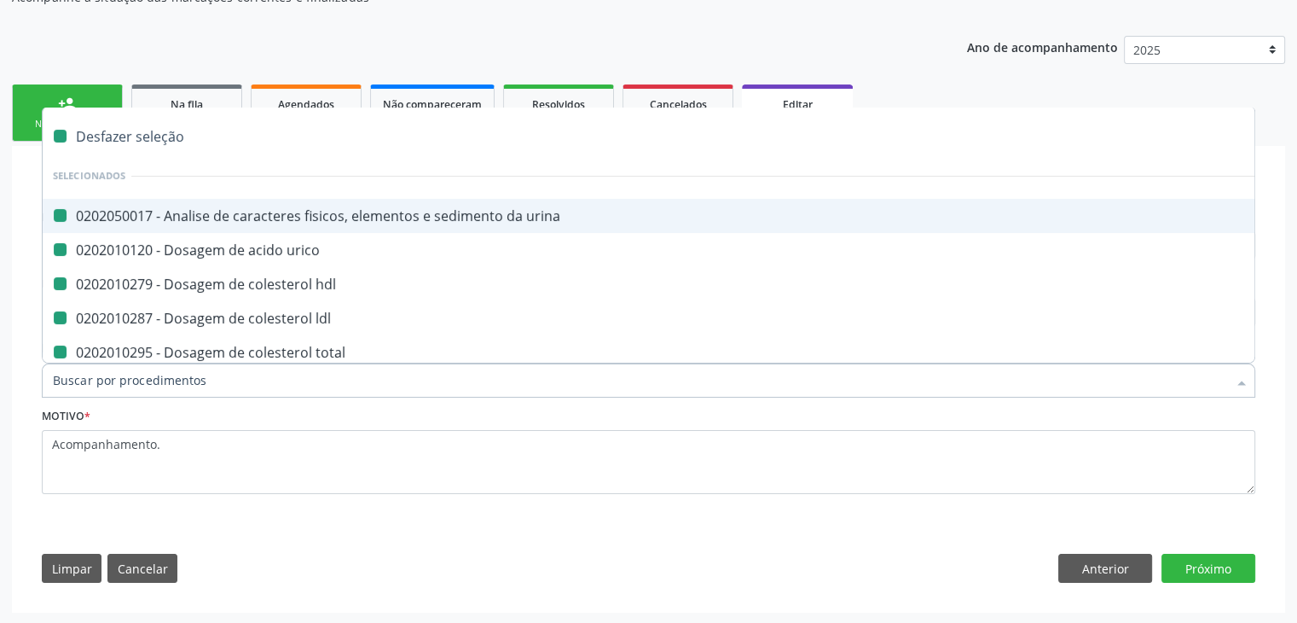
checkbox fezes "false"
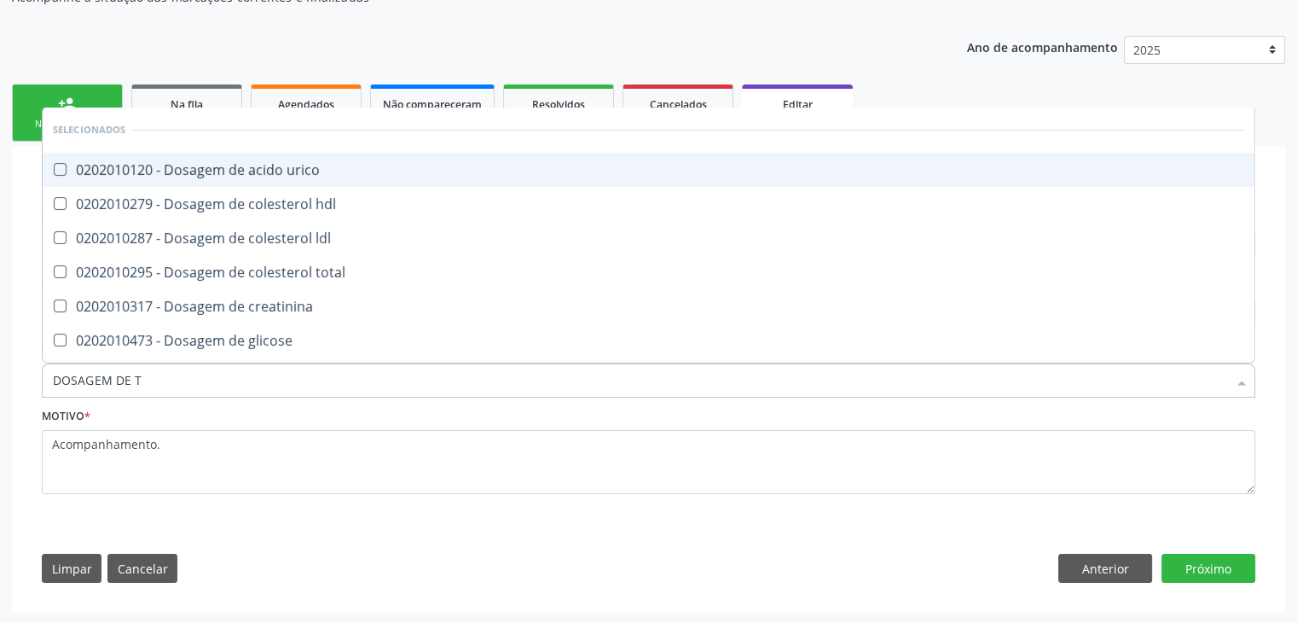
type input "DOSAGEM DE TS"
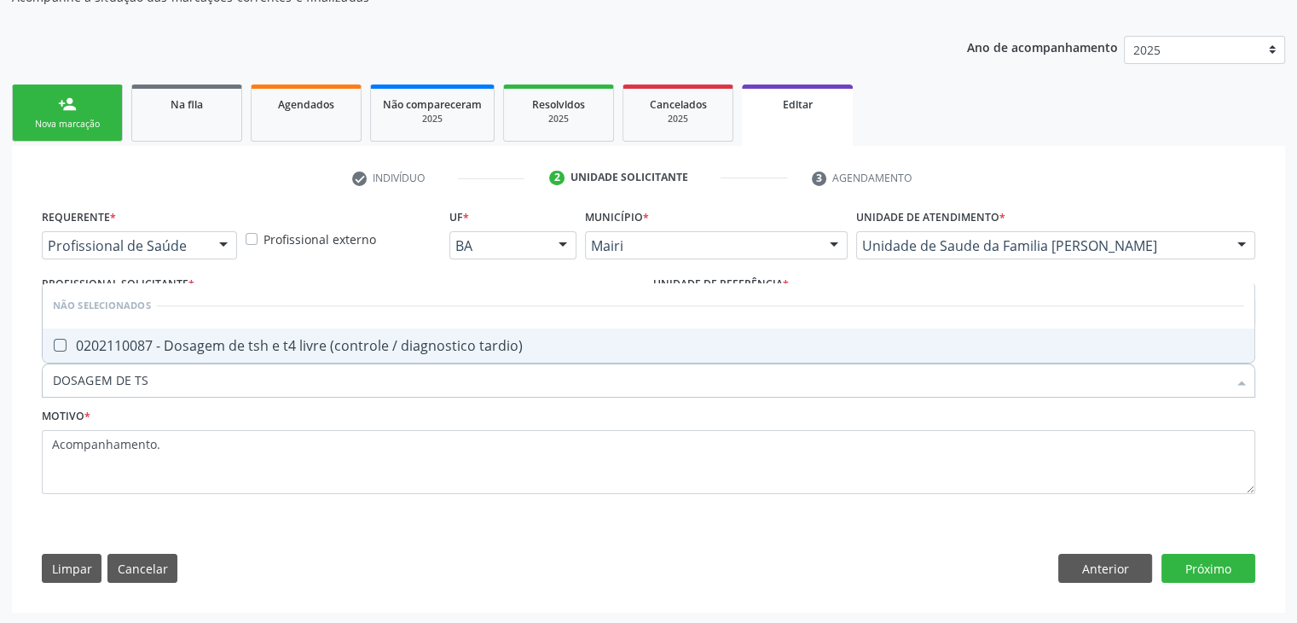
click at [244, 345] on div "0202110087 - Dosagem de tsh e t4 livre (controle / diagnostico tardio)" at bounding box center [649, 346] width 1192 height 14
checkbox tardio\) "true"
click at [1195, 571] on button "Próximo" at bounding box center [1209, 568] width 94 height 29
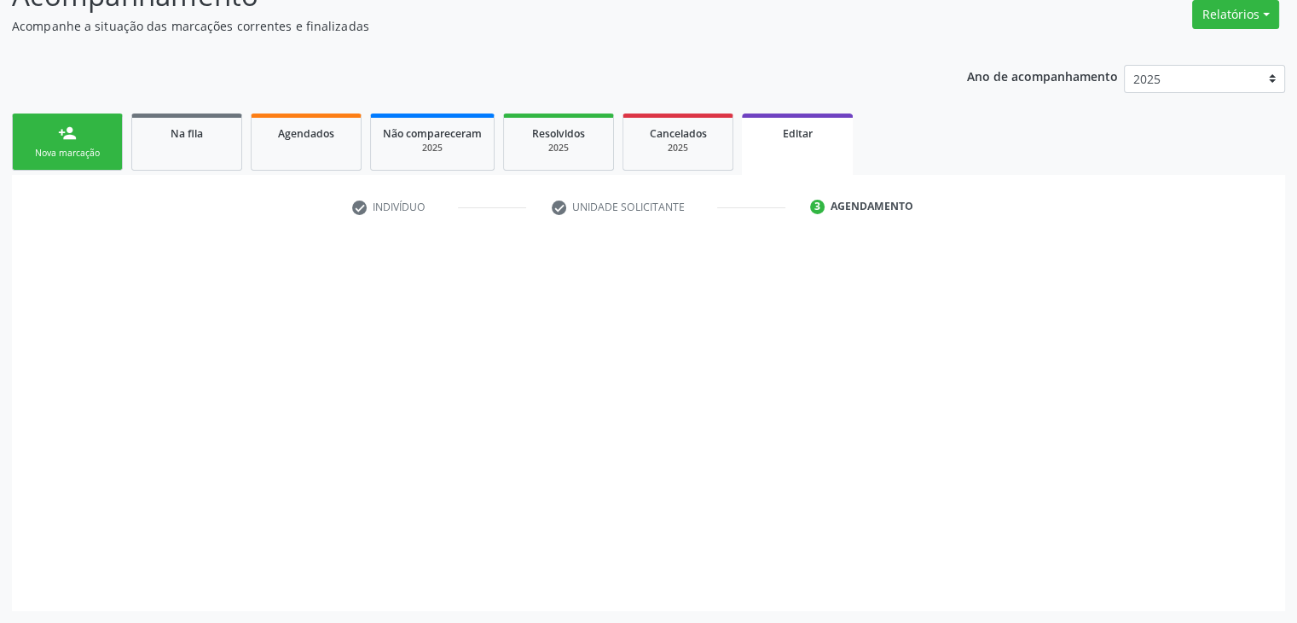
scroll to position [141, 0]
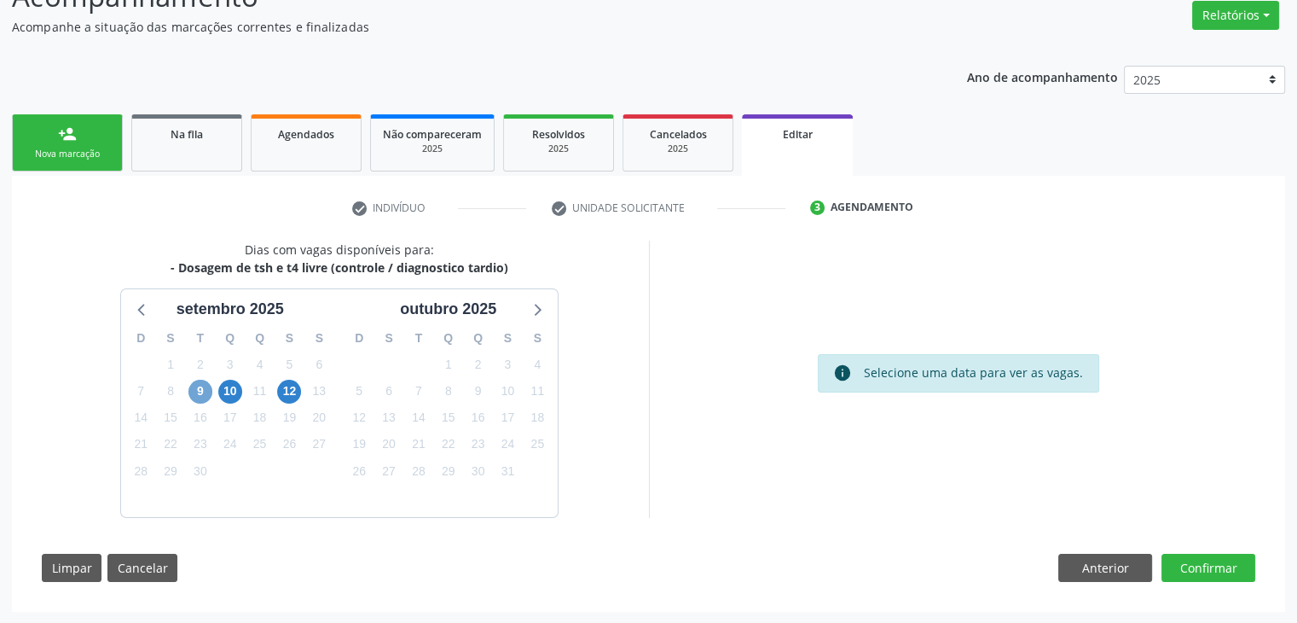
click at [191, 396] on span "9" at bounding box center [201, 392] width 24 height 24
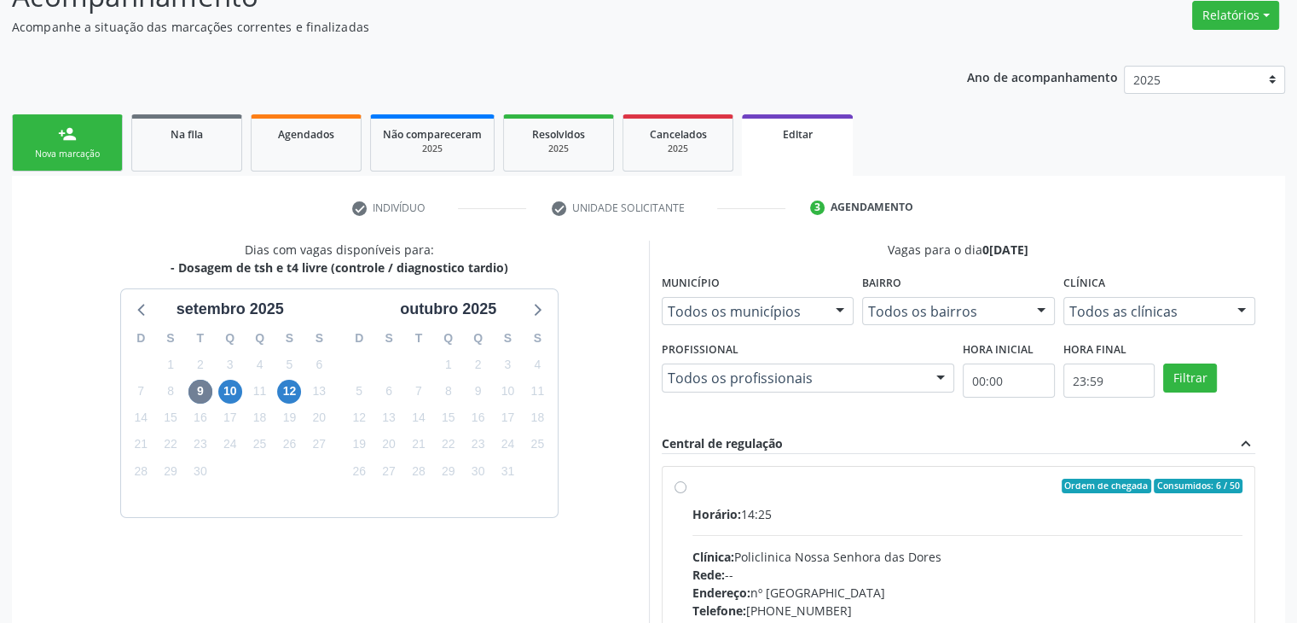
click at [727, 479] on div "Ordem de chegada Consumidos: 6 / 50" at bounding box center [968, 486] width 551 height 15
click at [687, 479] on input "Ordem de chegada Consumidos: 6 / 50 Horário: 14:25 Clínica: Policlinica Nossa S…" at bounding box center [681, 486] width 12 height 15
radio input "true"
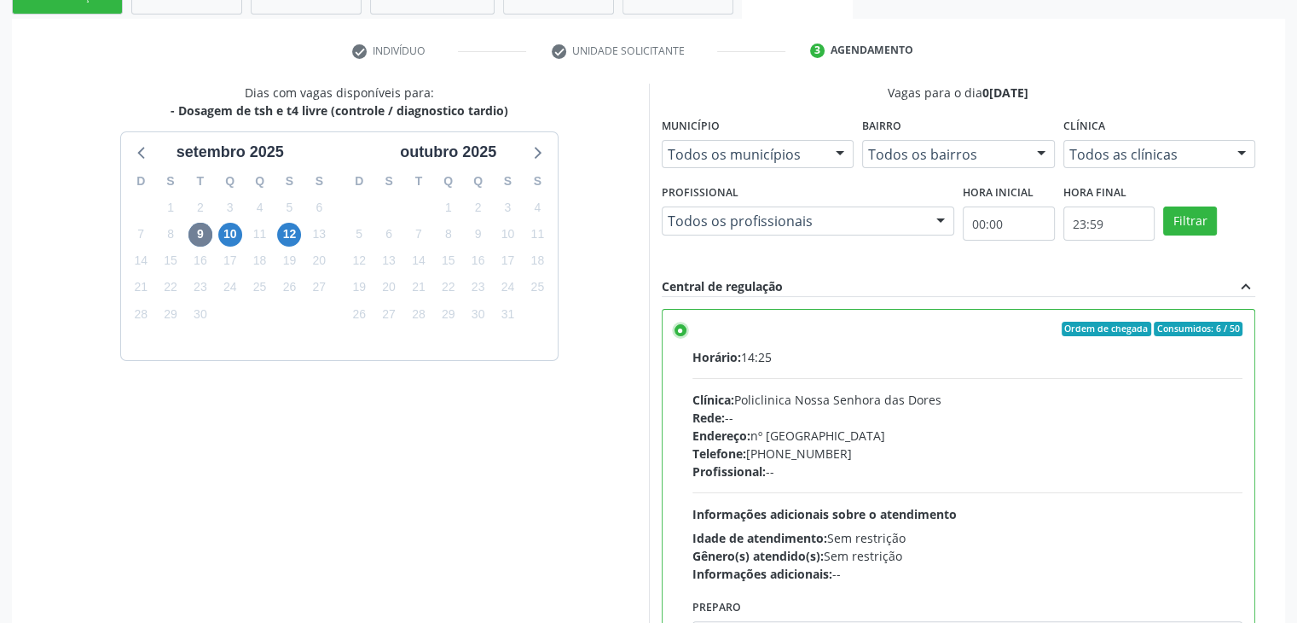
scroll to position [418, 0]
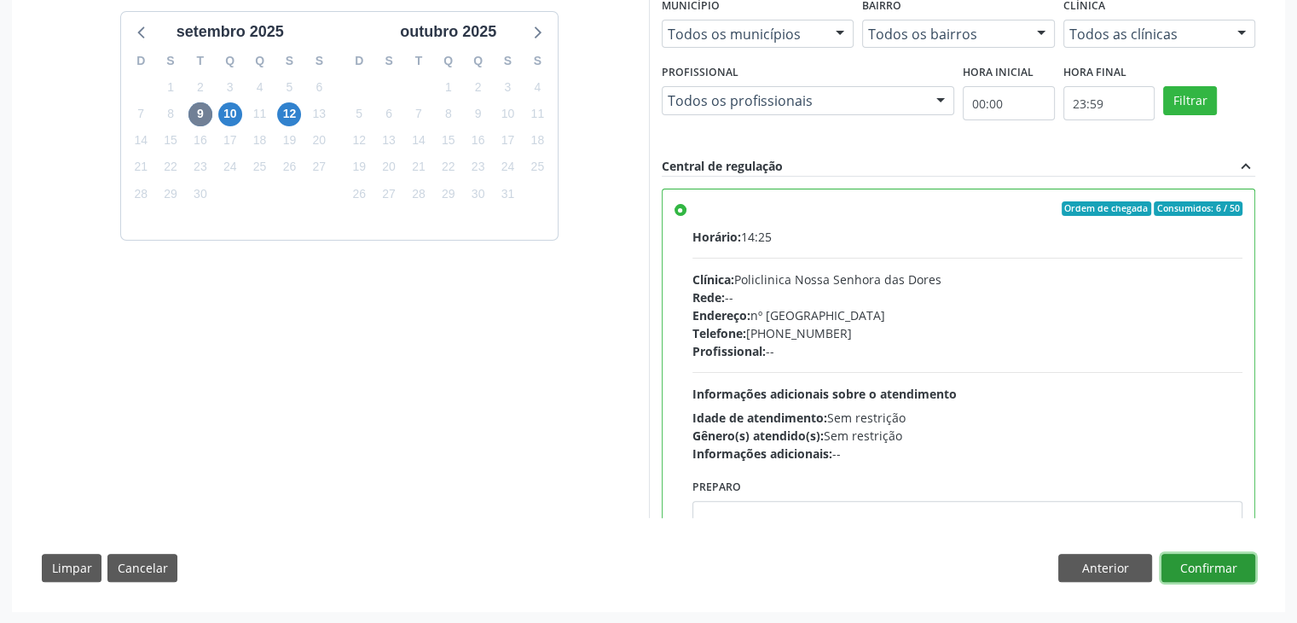
click at [1213, 566] on button "Confirmar" at bounding box center [1209, 568] width 94 height 29
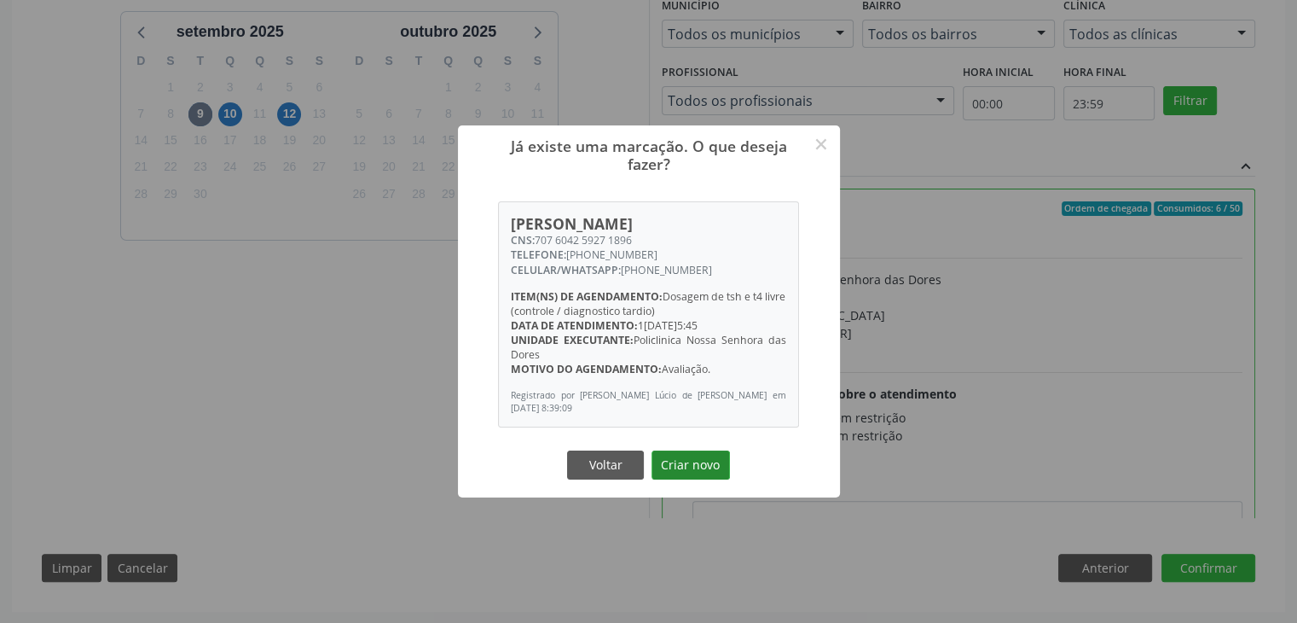
click at [694, 455] on button "Criar novo" at bounding box center [691, 464] width 78 height 29
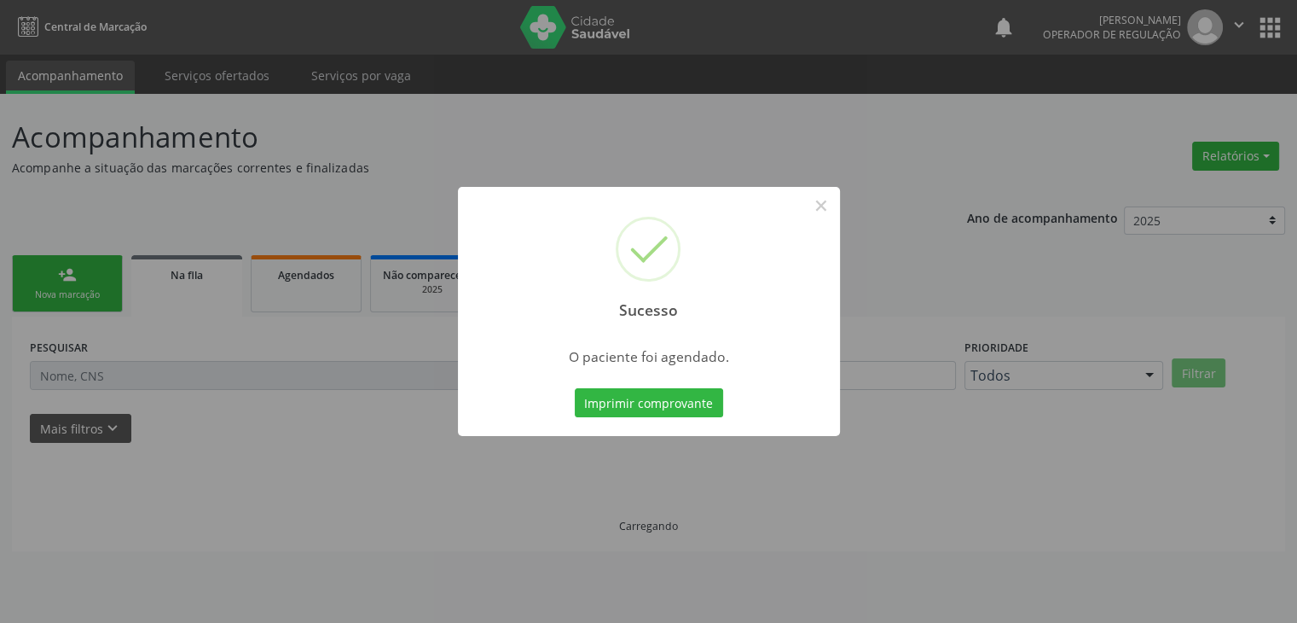
scroll to position [0, 0]
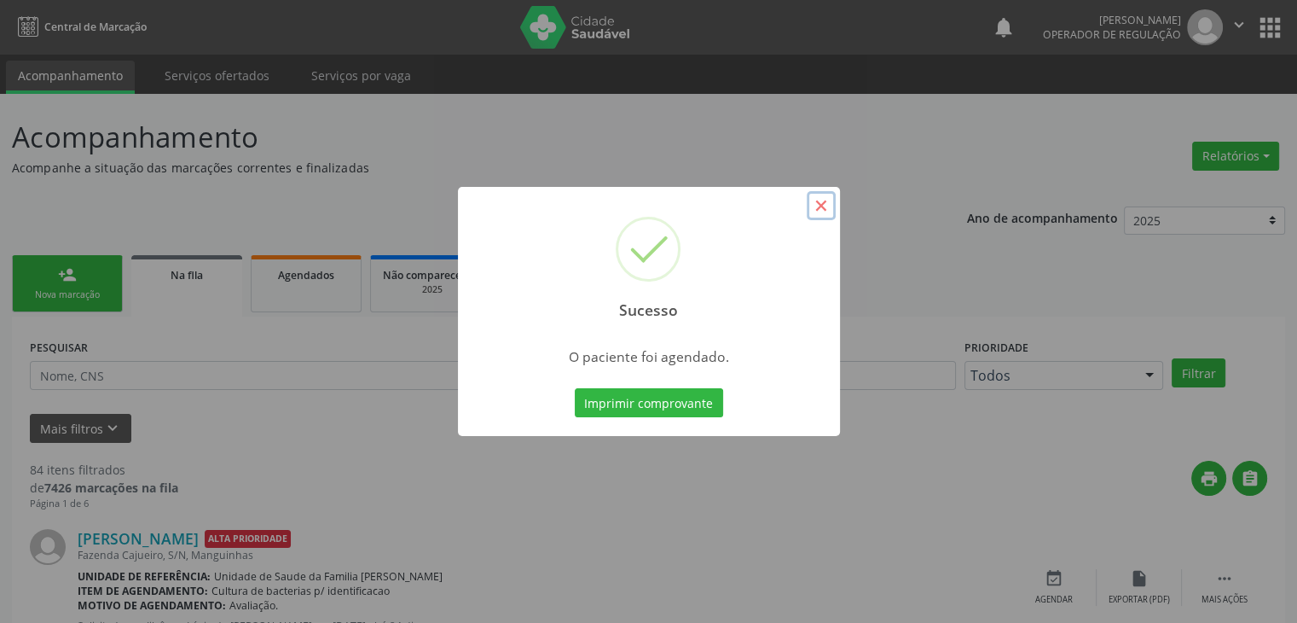
click at [815, 194] on button "×" at bounding box center [821, 205] width 29 height 29
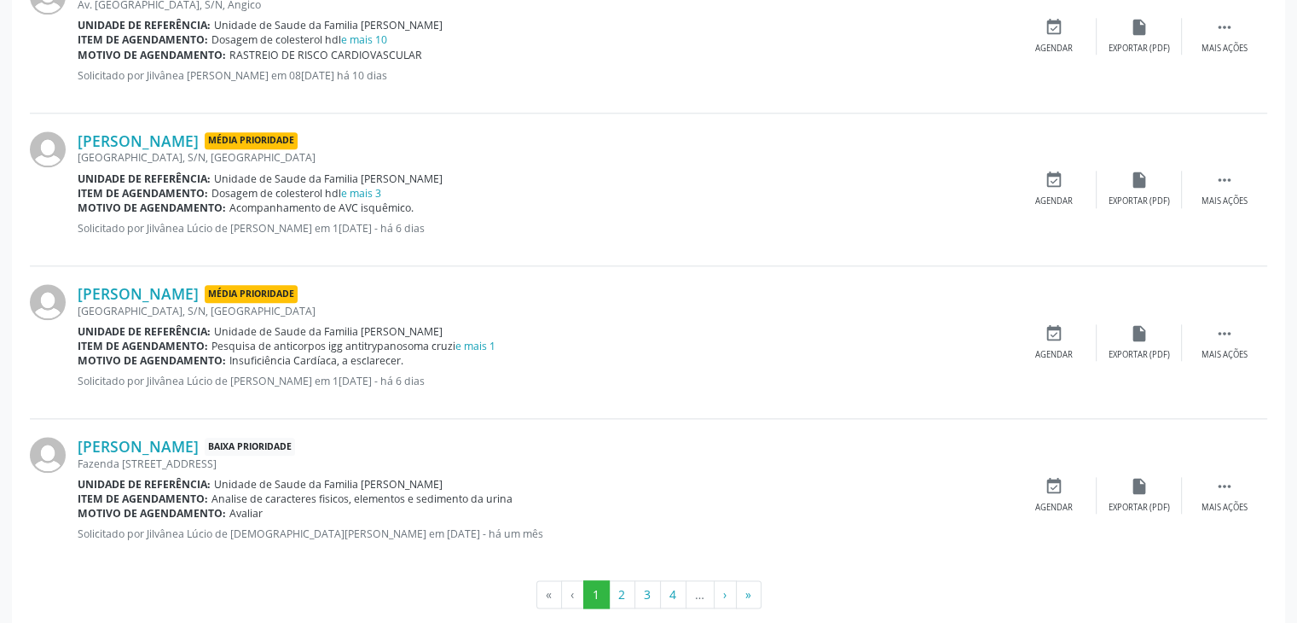
scroll to position [1949, 0]
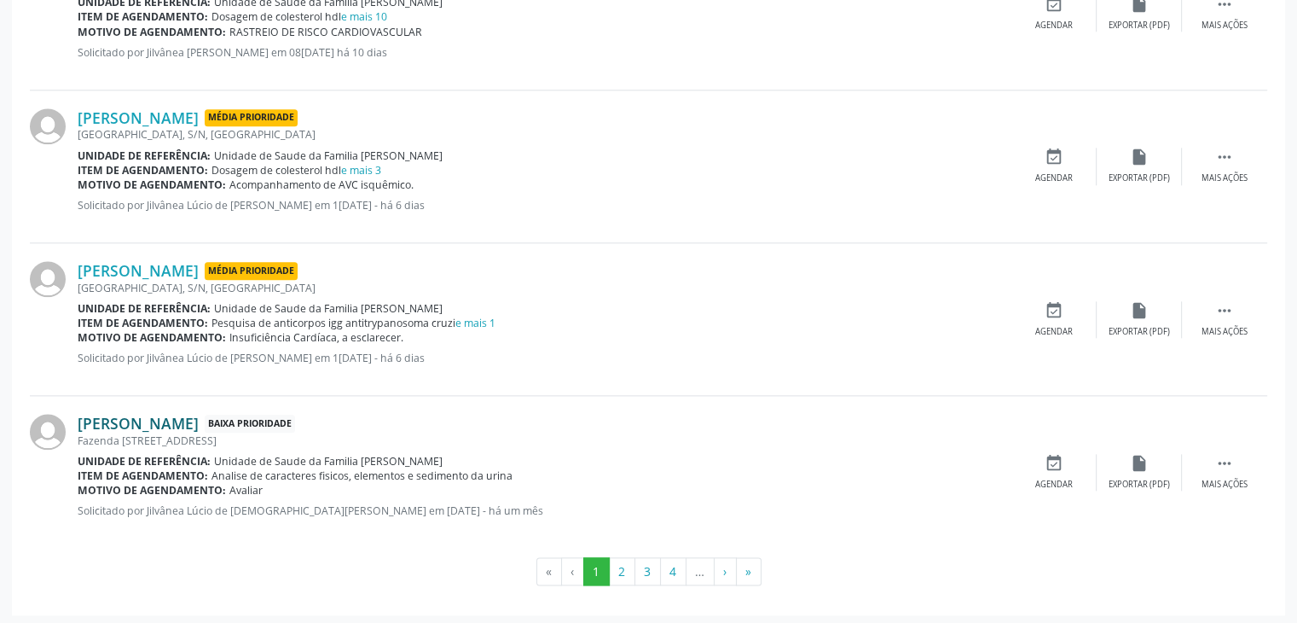
click at [199, 414] on link "Miralva de Oliveira Gomes" at bounding box center [138, 423] width 121 height 19
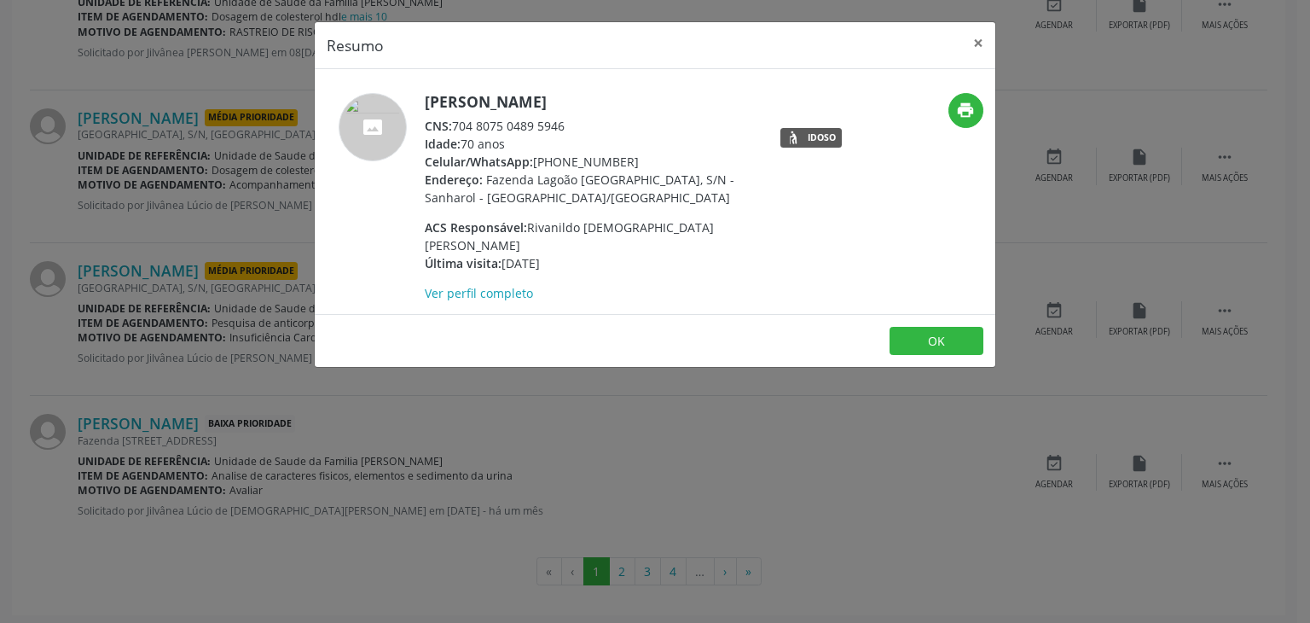
drag, startPoint x: 421, startPoint y: 94, endPoint x: 652, endPoint y: 108, distance: 230.8
click at [652, 108] on div "Miralva de Oliveira Gomes CNS: 704 8075 0489 5946 Idade: 70 anos Celular/WhatsA…" at bounding box center [542, 197] width 454 height 209
copy h5 "Miralva de Oliveira Gomes"
click at [981, 37] on button "×" at bounding box center [978, 43] width 34 height 42
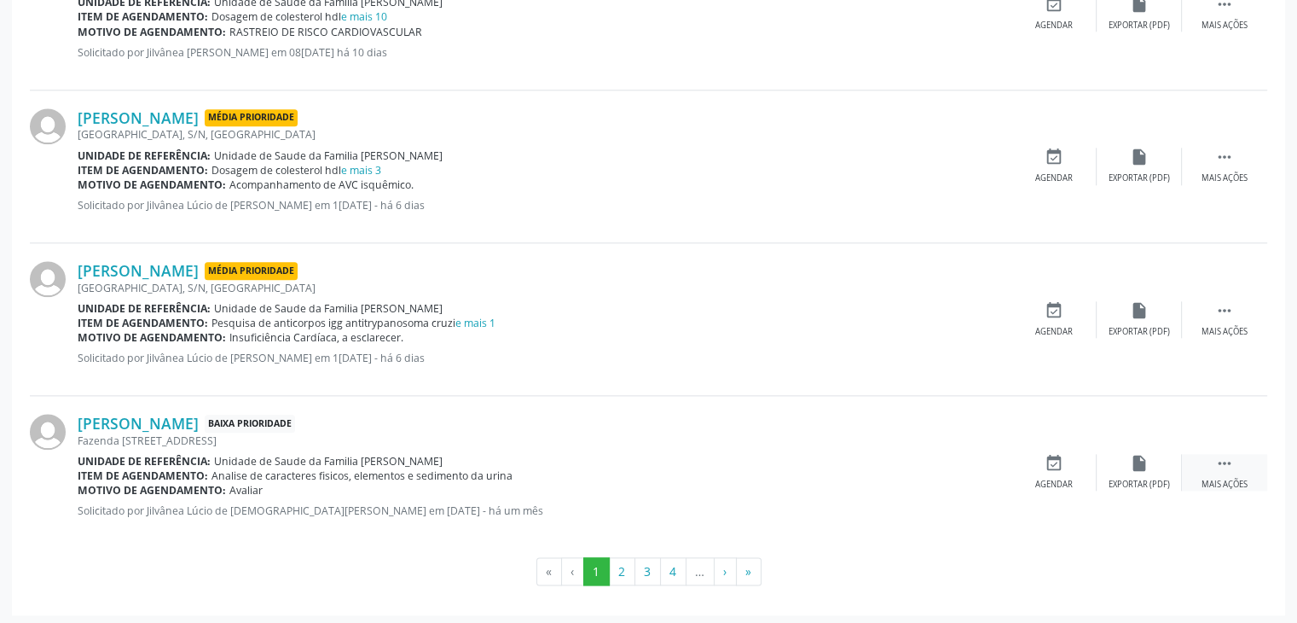
click at [1223, 468] on div " Mais ações" at bounding box center [1224, 472] width 85 height 37
click at [1139, 469] on div "edit Editar" at bounding box center [1139, 472] width 85 height 37
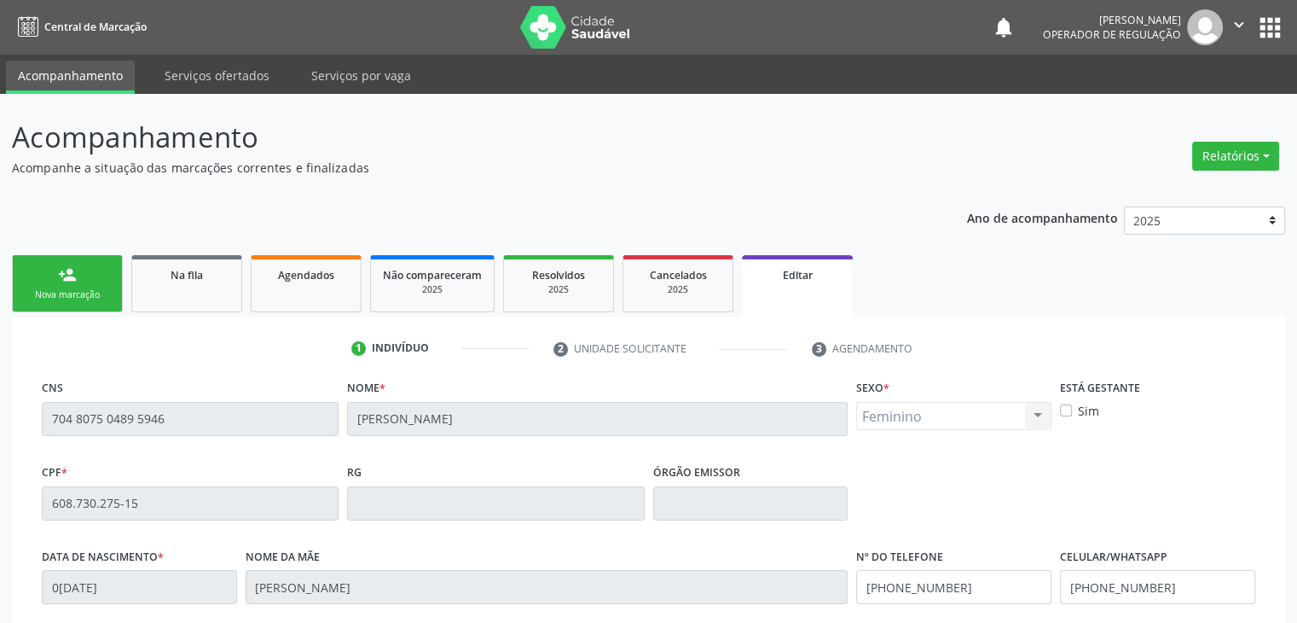
scroll to position [324, 0]
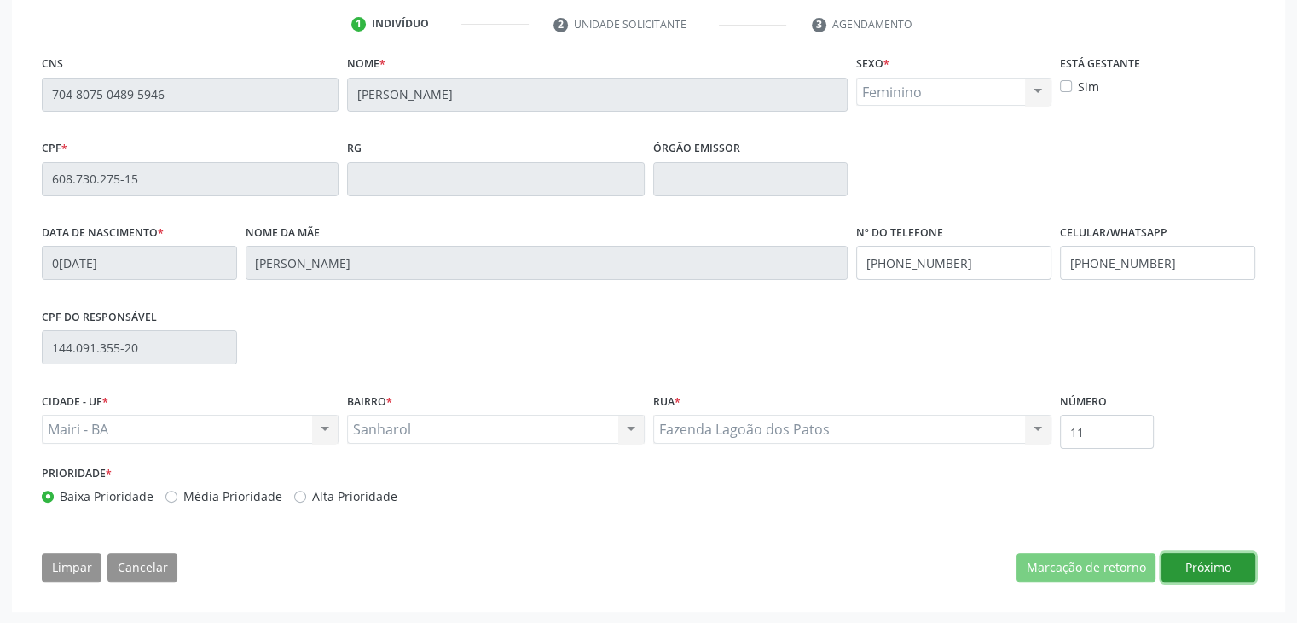
click at [1201, 565] on button "Próximo" at bounding box center [1209, 567] width 94 height 29
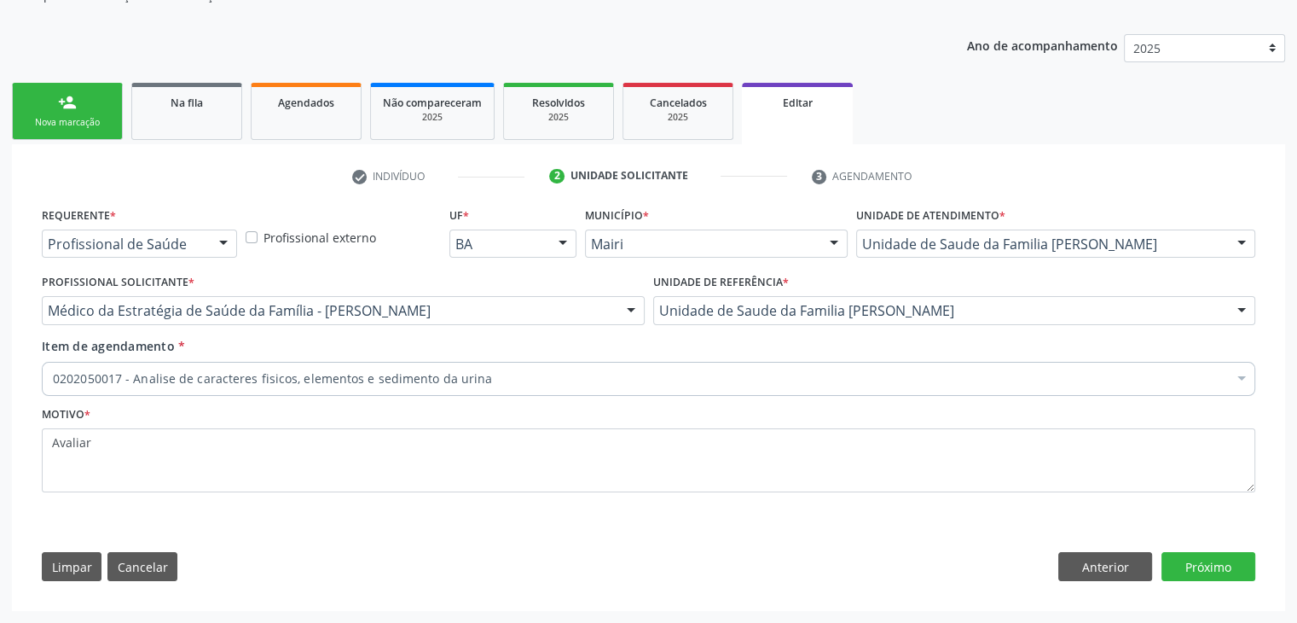
scroll to position [171, 0]
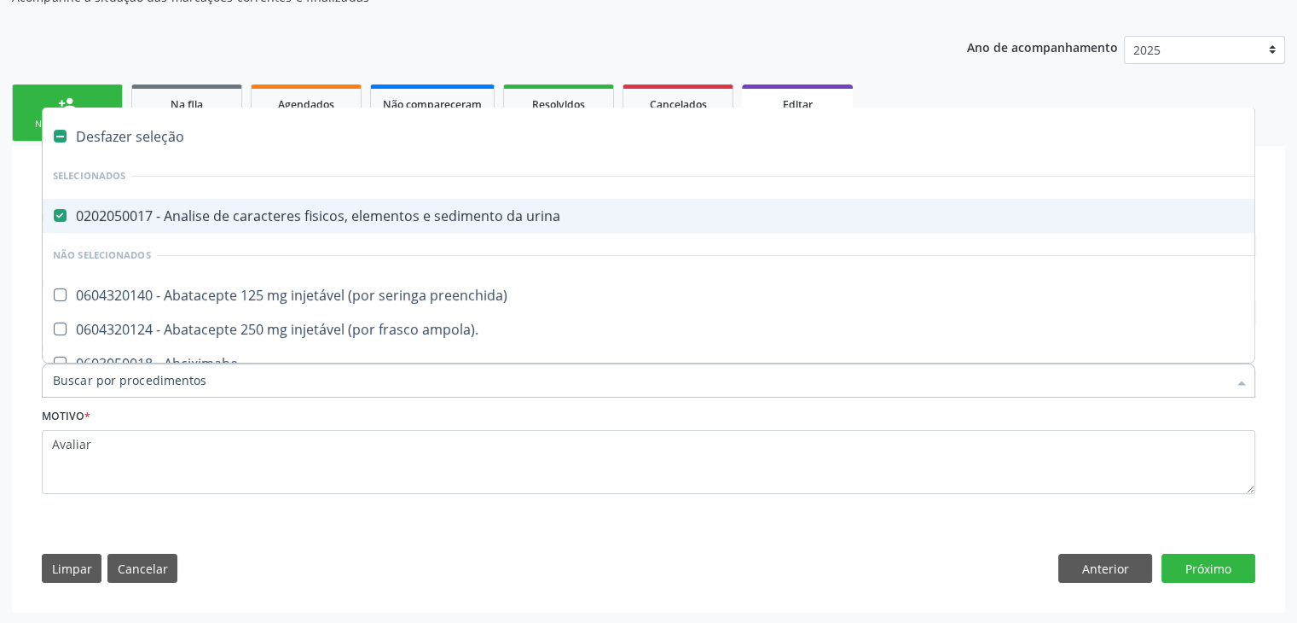
click at [258, 216] on div "0202050017 - Analise de caracteres fisicos, elementos e sedimento da urina" at bounding box center [709, 216] width 1313 height 14
checkbox urina "false"
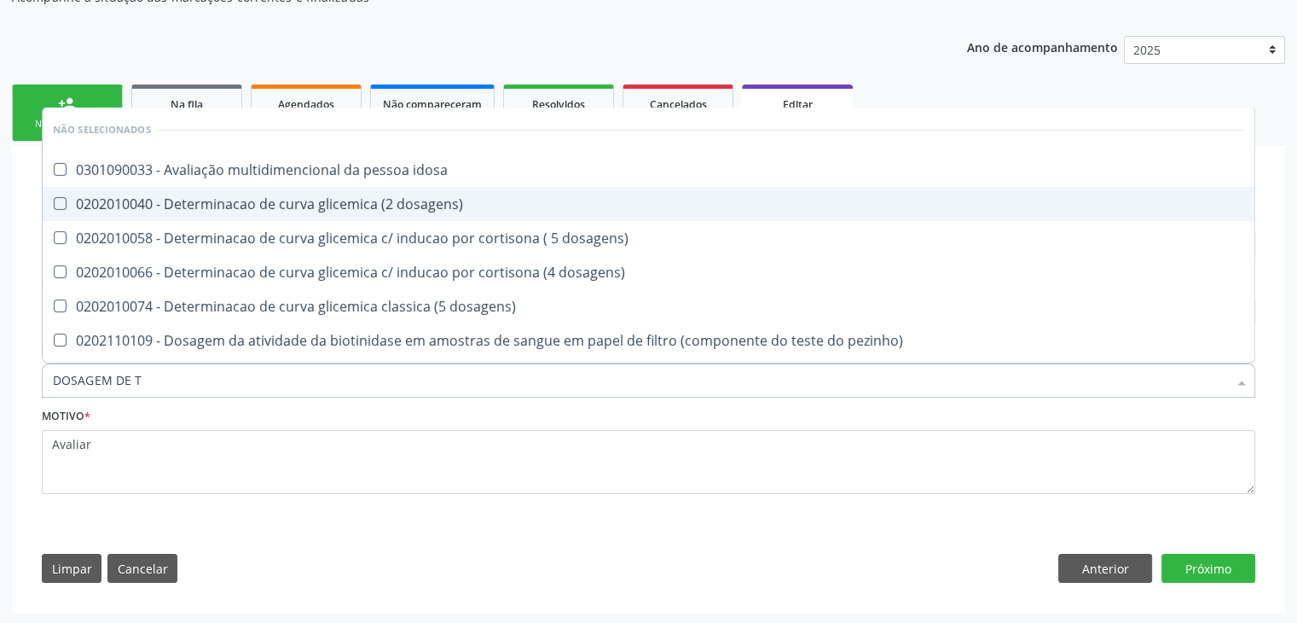
type input "DOSAGEM DE TS"
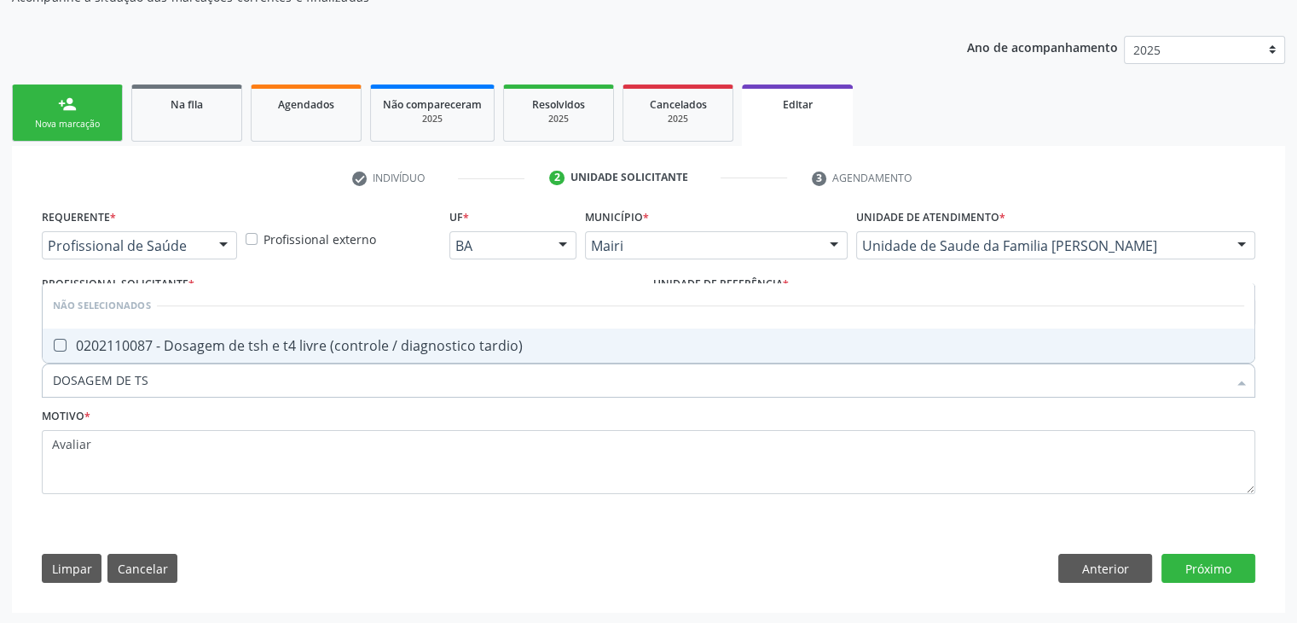
click at [226, 339] on div "0202110087 - Dosagem de tsh e t4 livre (controle / diagnostico tardio)" at bounding box center [649, 346] width 1192 height 14
checkbox tardio\) "true"
click at [1191, 567] on button "Próximo" at bounding box center [1209, 568] width 94 height 29
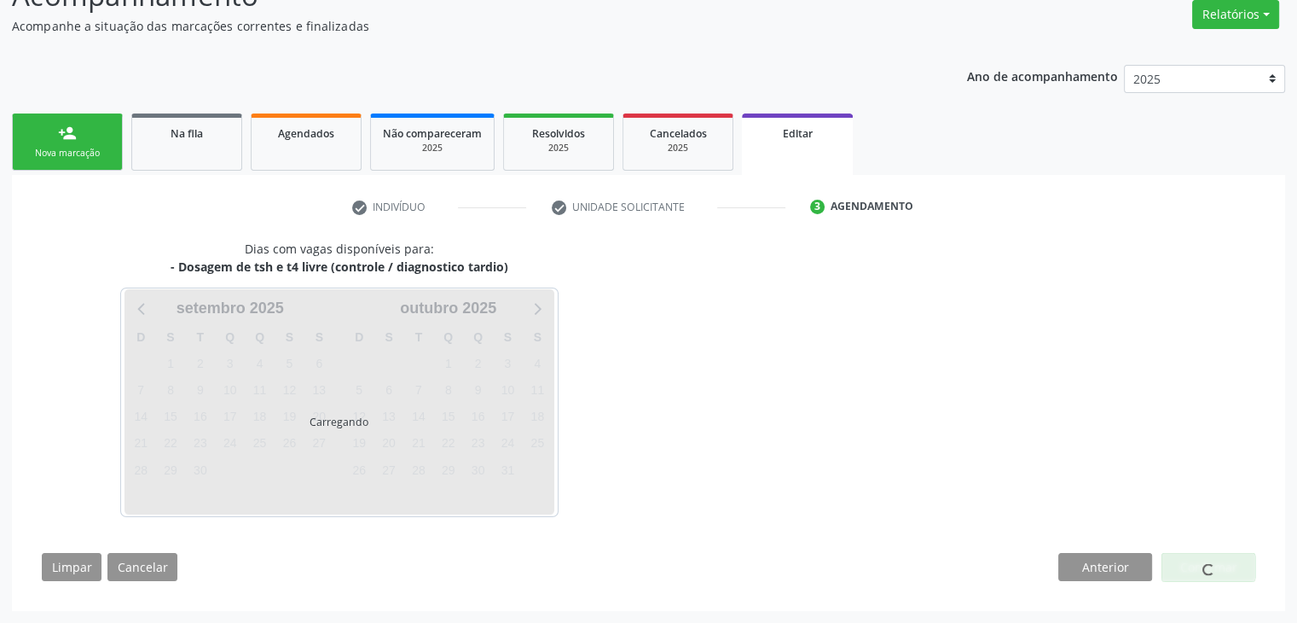
scroll to position [141, 0]
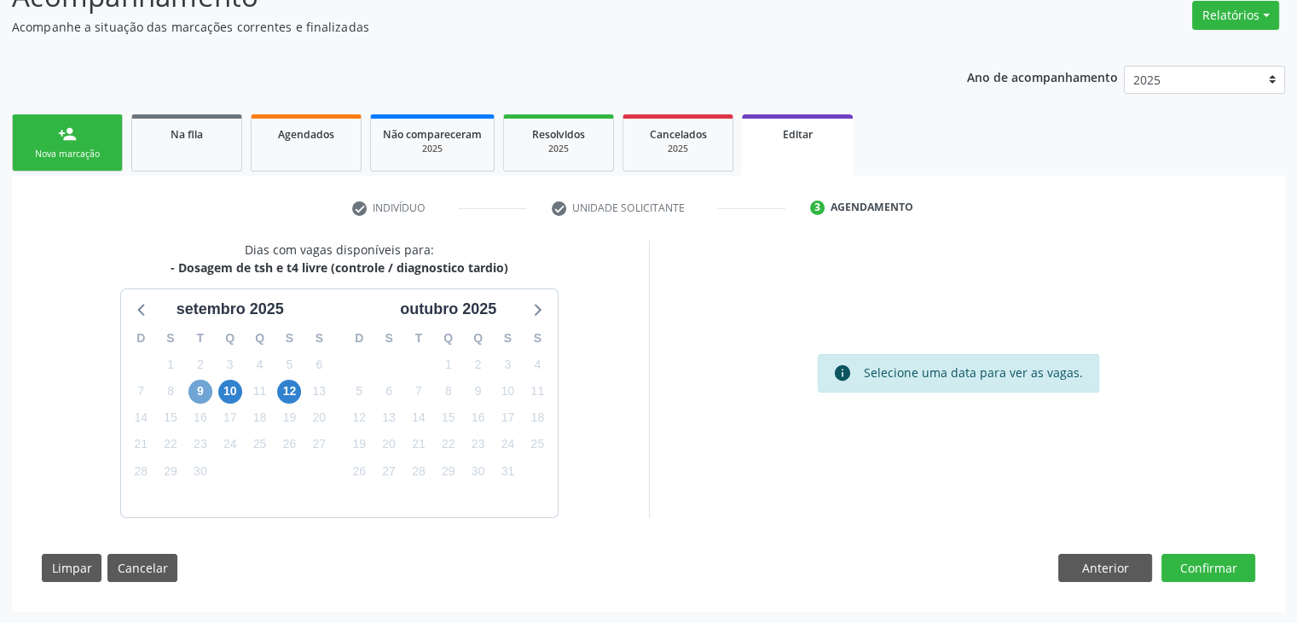
click at [199, 387] on span "9" at bounding box center [201, 392] width 24 height 24
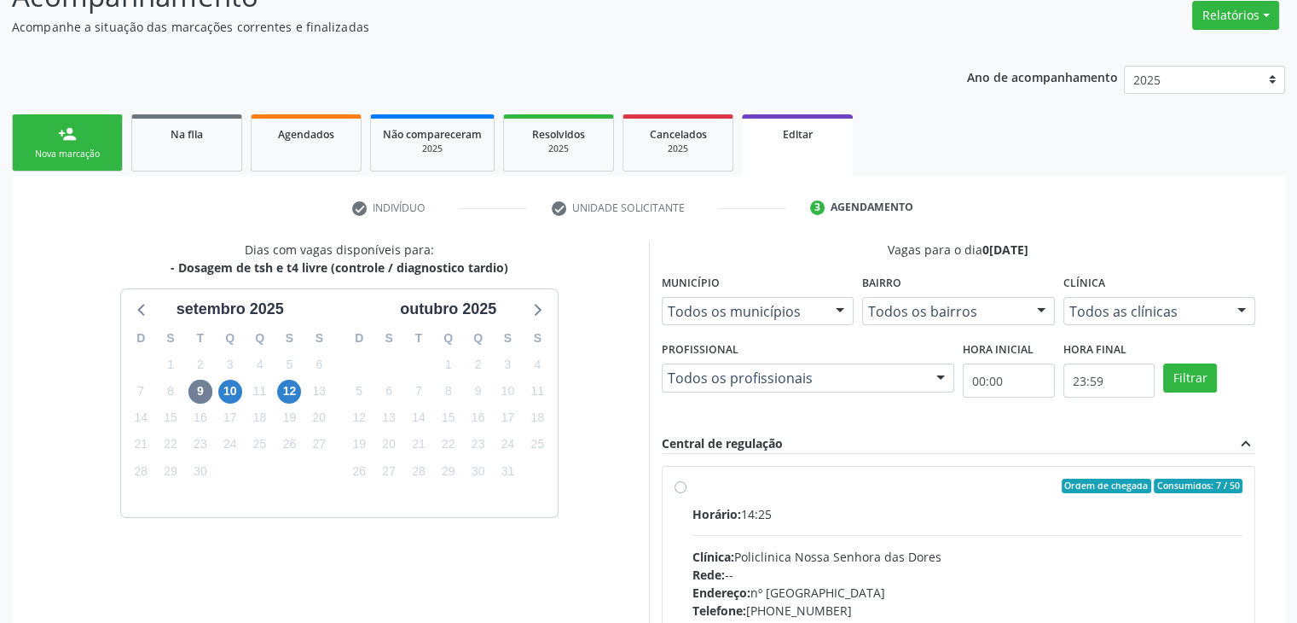
click at [769, 480] on div "Ordem de chegada Consumidos: 7 / 50" at bounding box center [968, 486] width 551 height 15
click at [687, 480] on input "Ordem de chegada Consumidos: 7 / 50 Horário: 14:25 Clínica: Policlinica Nossa S…" at bounding box center [681, 486] width 12 height 15
radio input "true"
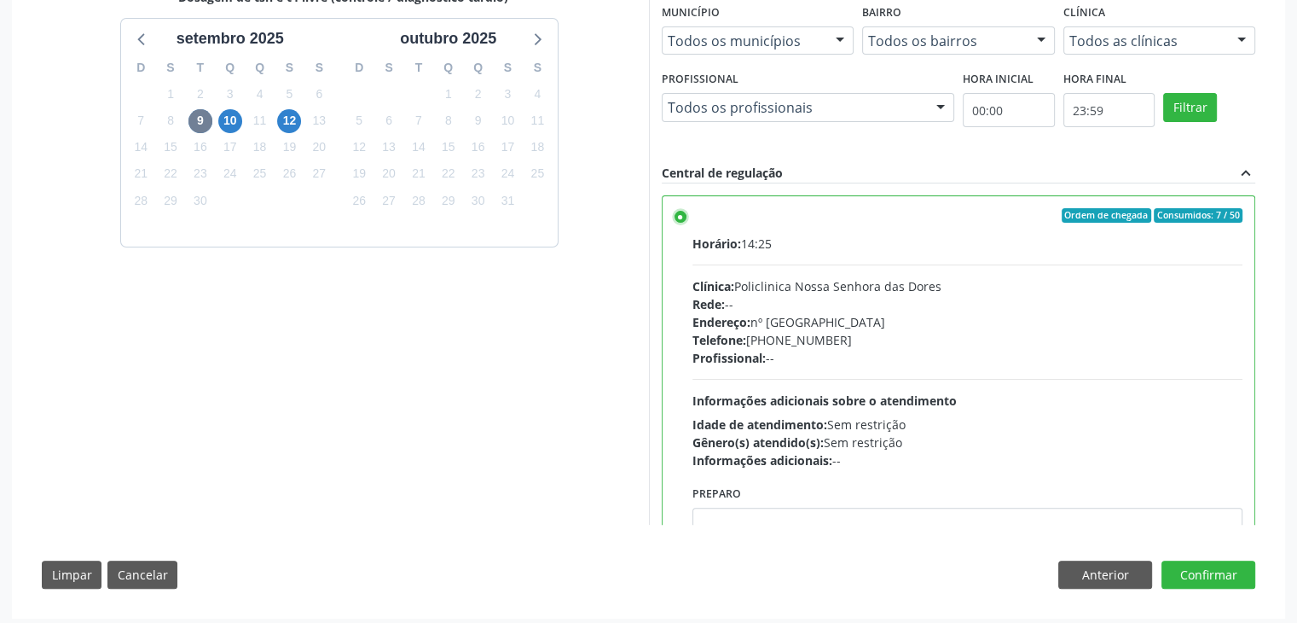
scroll to position [418, 0]
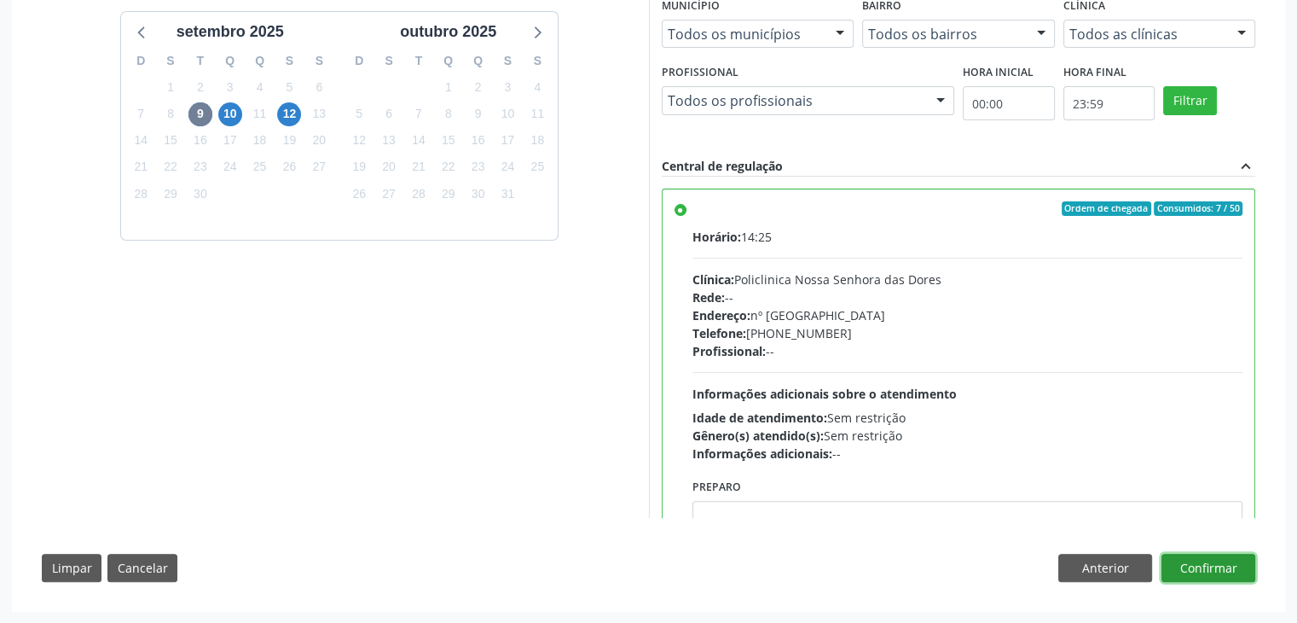
click at [1219, 560] on button "Confirmar" at bounding box center [1209, 568] width 94 height 29
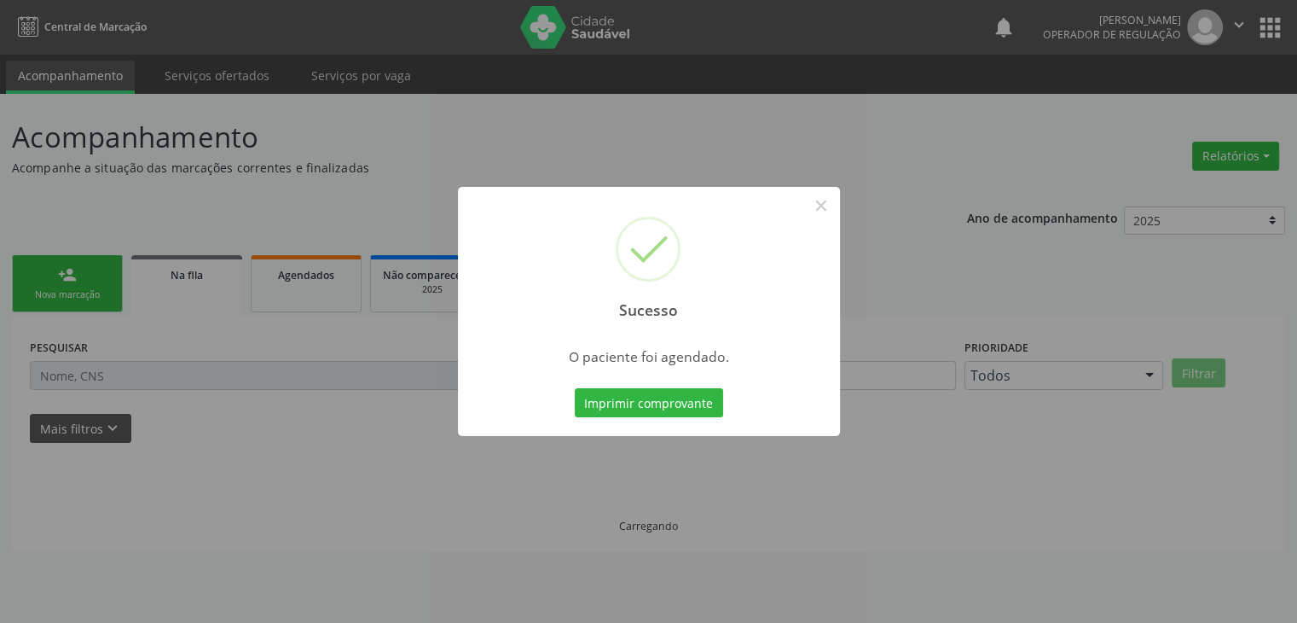
scroll to position [0, 0]
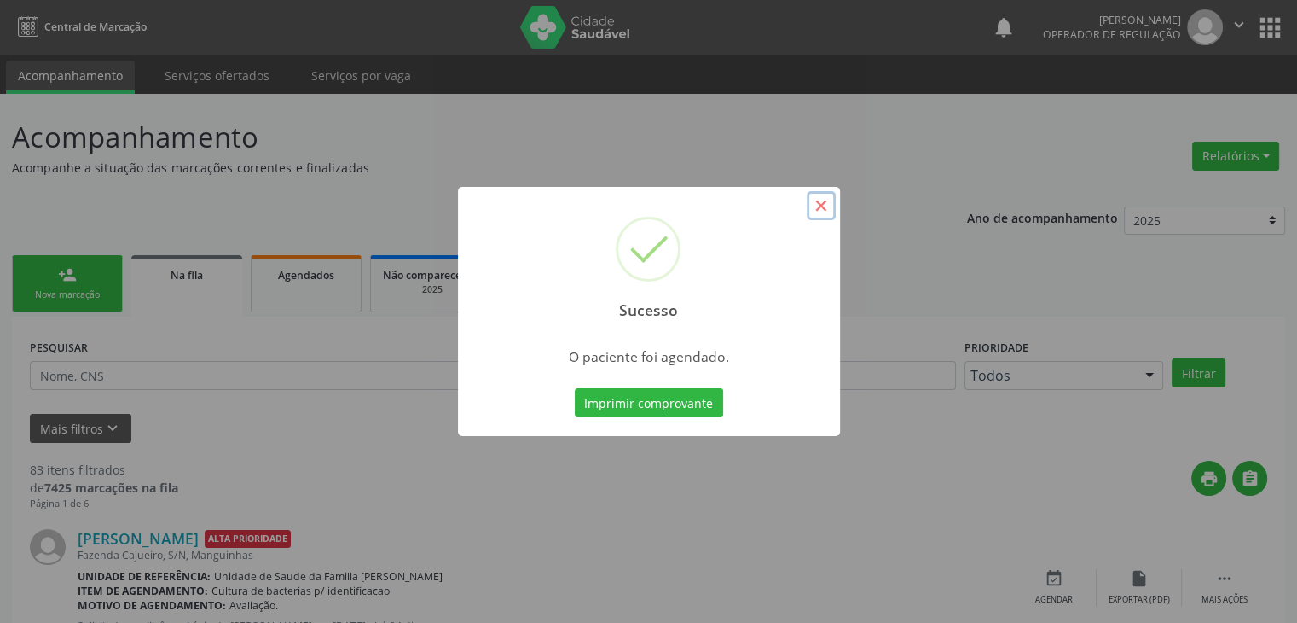
click at [824, 198] on button "×" at bounding box center [821, 205] width 29 height 29
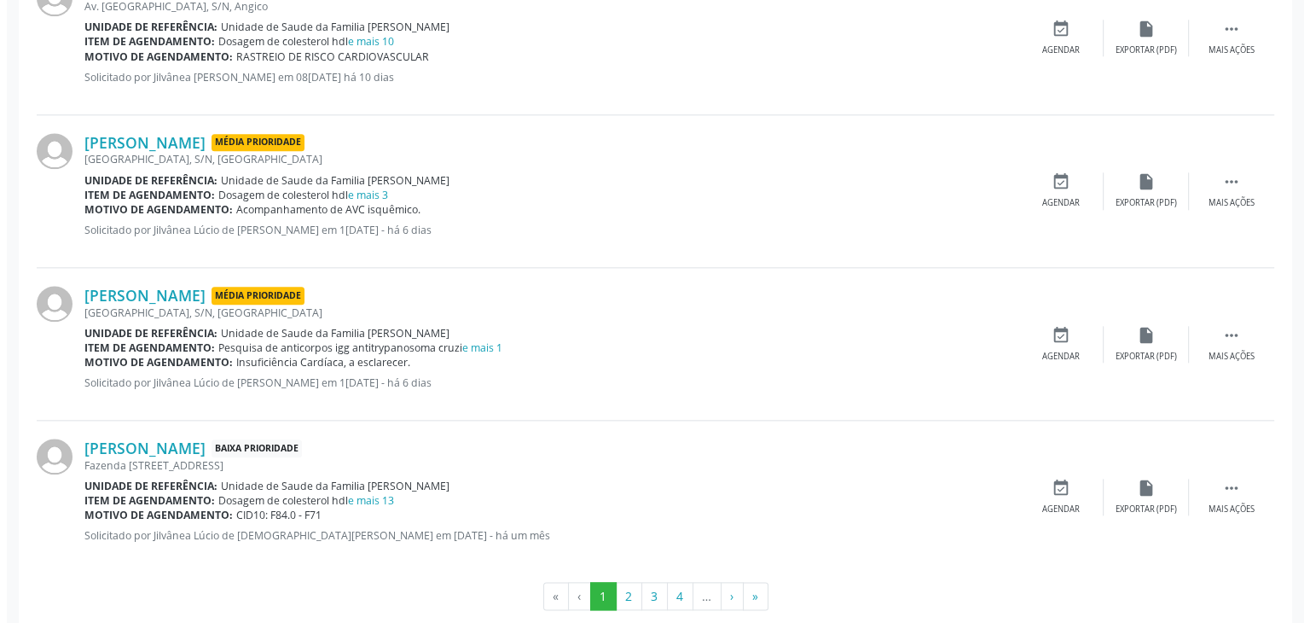
scroll to position [1949, 0]
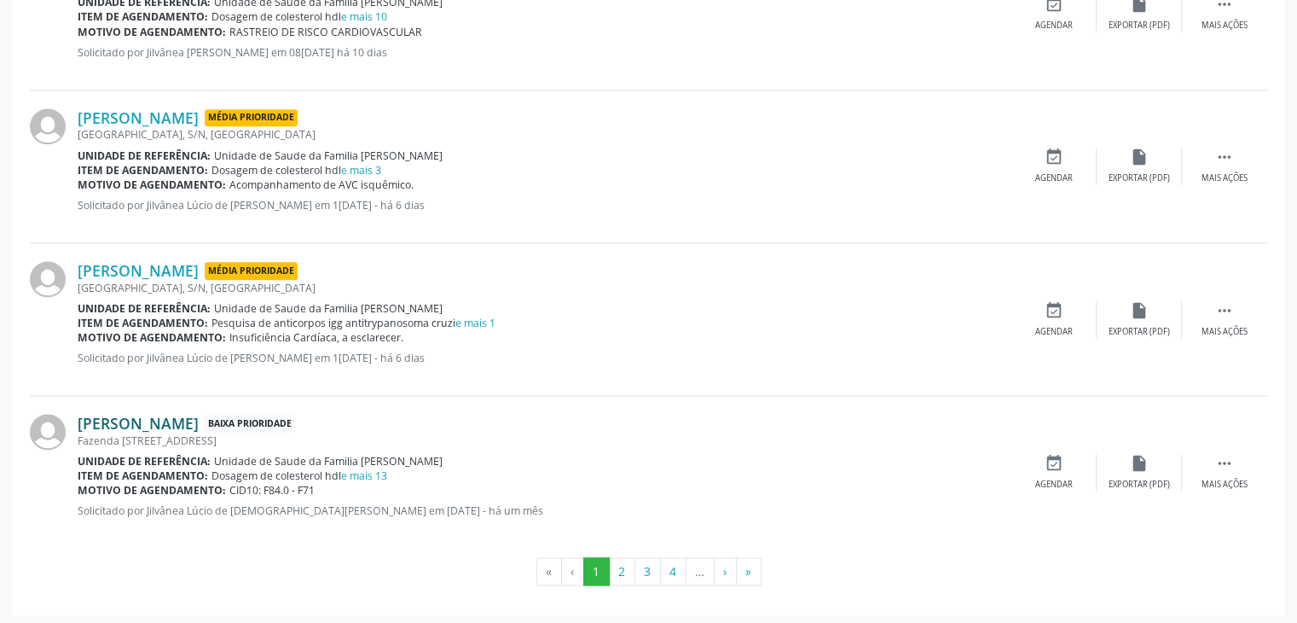
click at [199, 417] on link "Natiely Pereira Santos" at bounding box center [138, 423] width 121 height 19
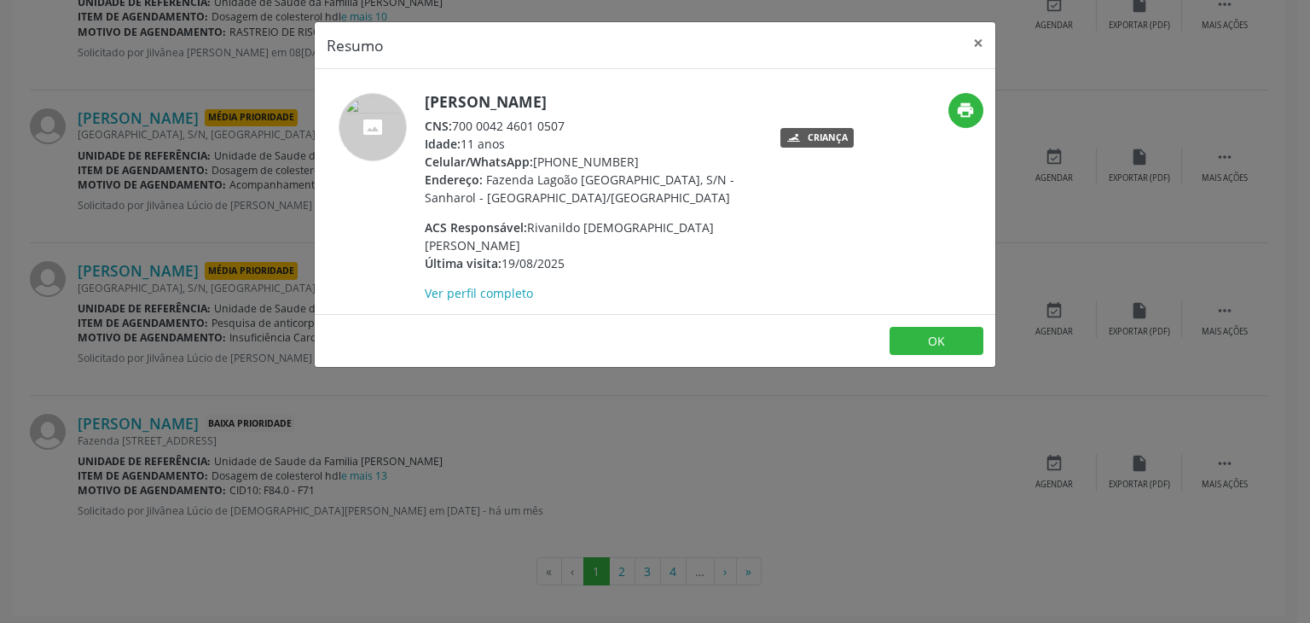
drag, startPoint x: 421, startPoint y: 101, endPoint x: 614, endPoint y: 108, distance: 193.8
click at [614, 108] on div "Natiely Pereira Santos CNS: 700 0042 4601 0507 Idade: 11 anos Celular/WhatsApp:…" at bounding box center [542, 197] width 454 height 209
copy div "Natiely Pereira Santos"
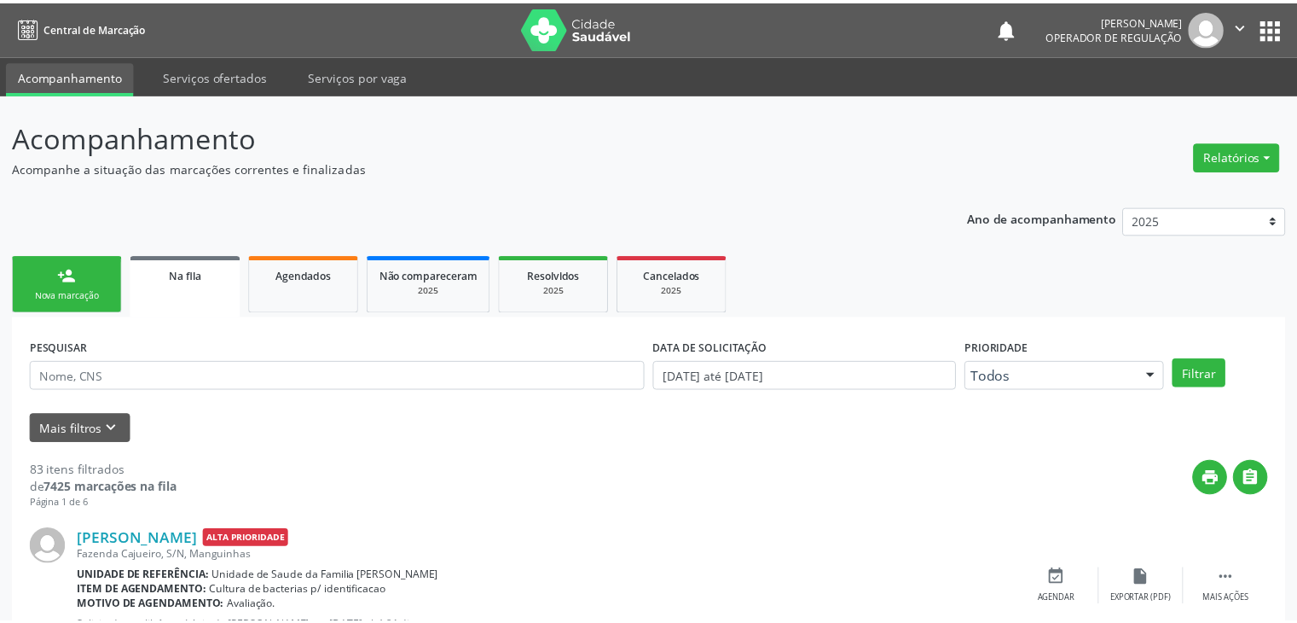
scroll to position [1949, 0]
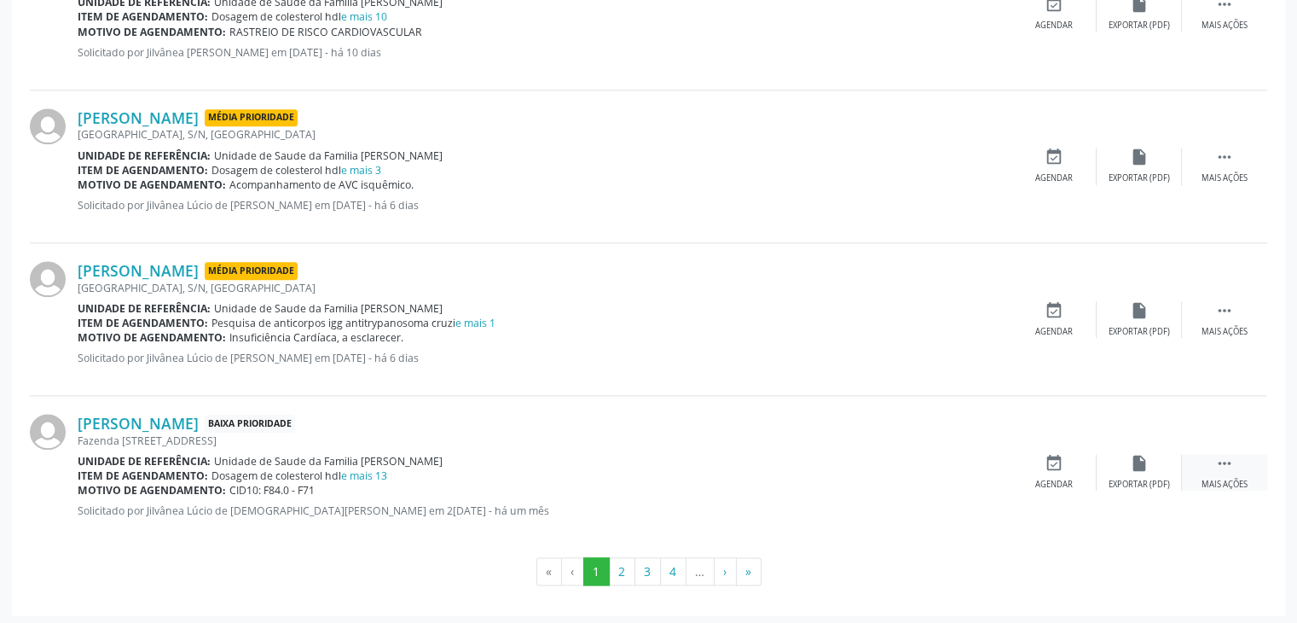
click at [1214, 468] on div " Mais ações" at bounding box center [1224, 472] width 85 height 37
click at [1152, 464] on div "edit Editar" at bounding box center [1139, 472] width 85 height 37
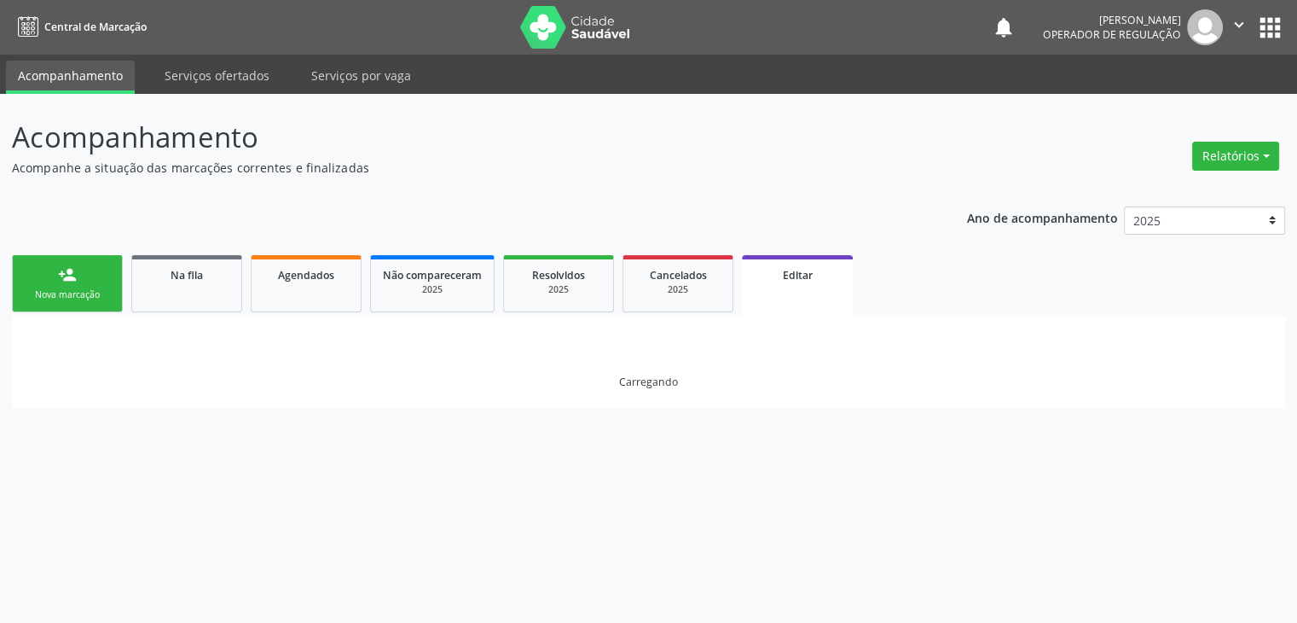
scroll to position [0, 0]
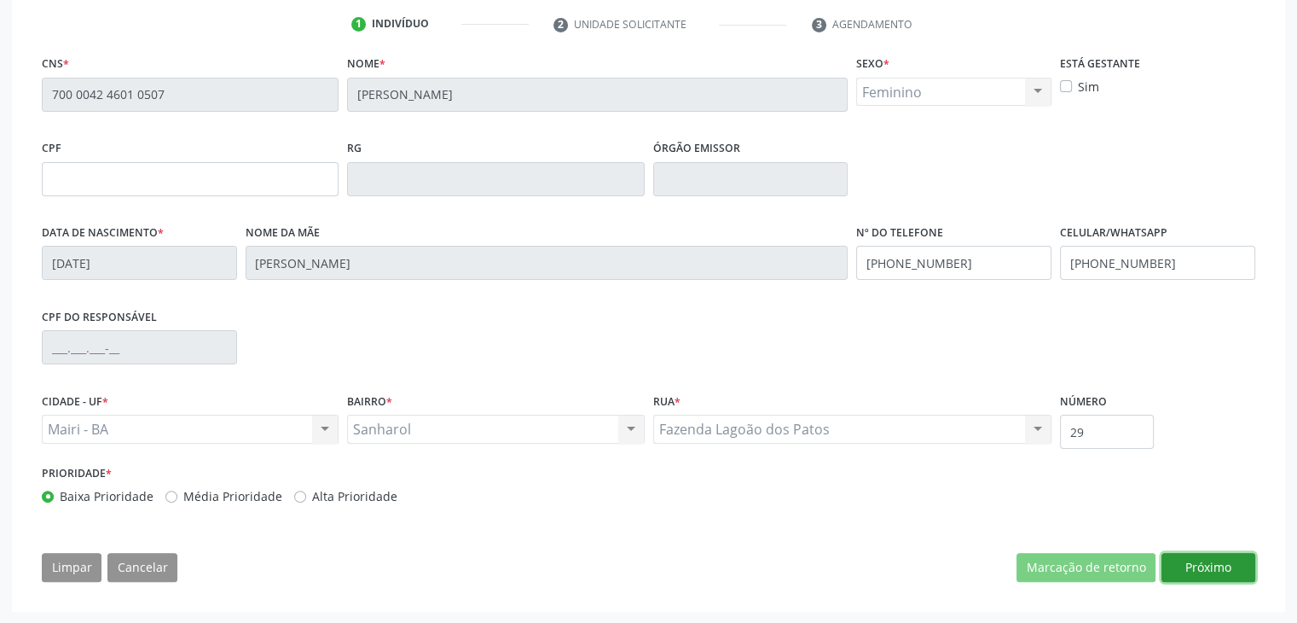
click at [1233, 560] on button "Próximo" at bounding box center [1209, 567] width 94 height 29
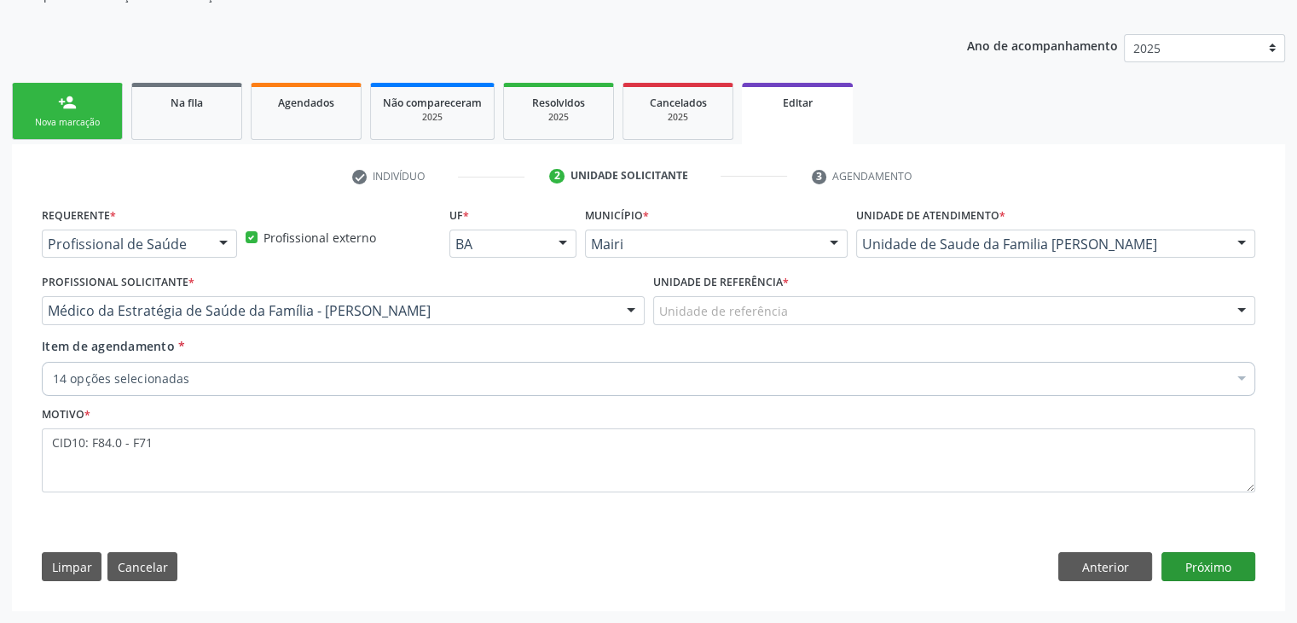
scroll to position [171, 0]
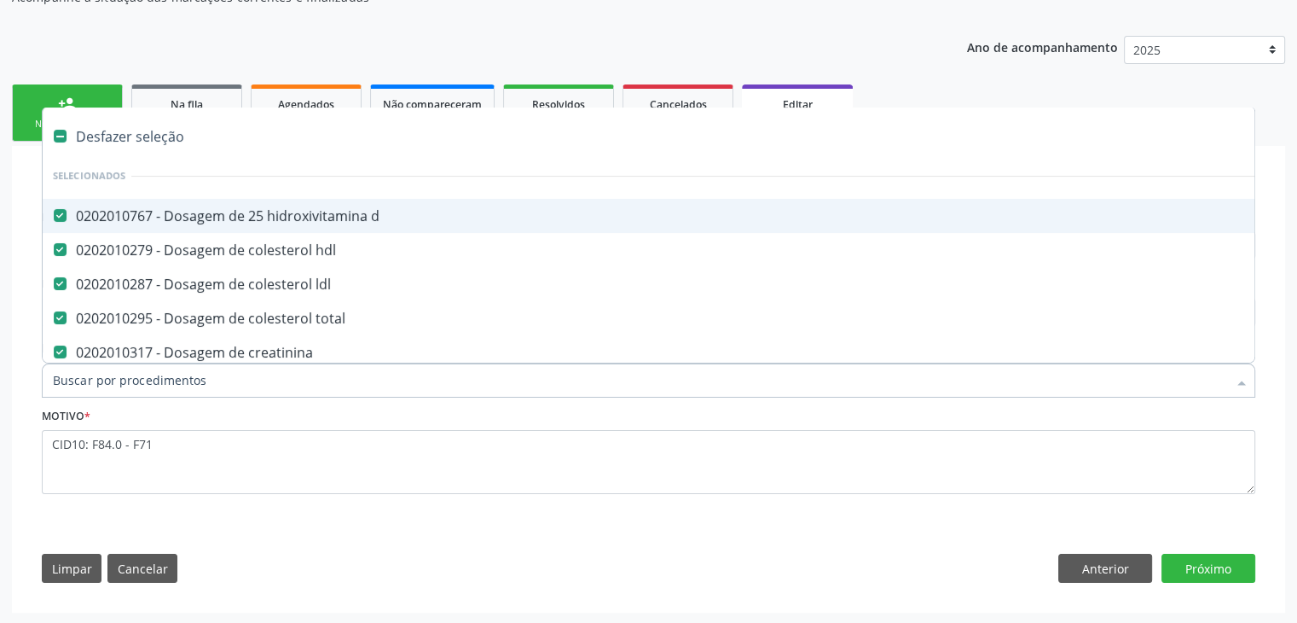
click at [134, 131] on div "Desfazer seleção" at bounding box center [709, 136] width 1333 height 34
checkbox d "false"
checkbox hdl "false"
checkbox ldl "false"
checkbox total "false"
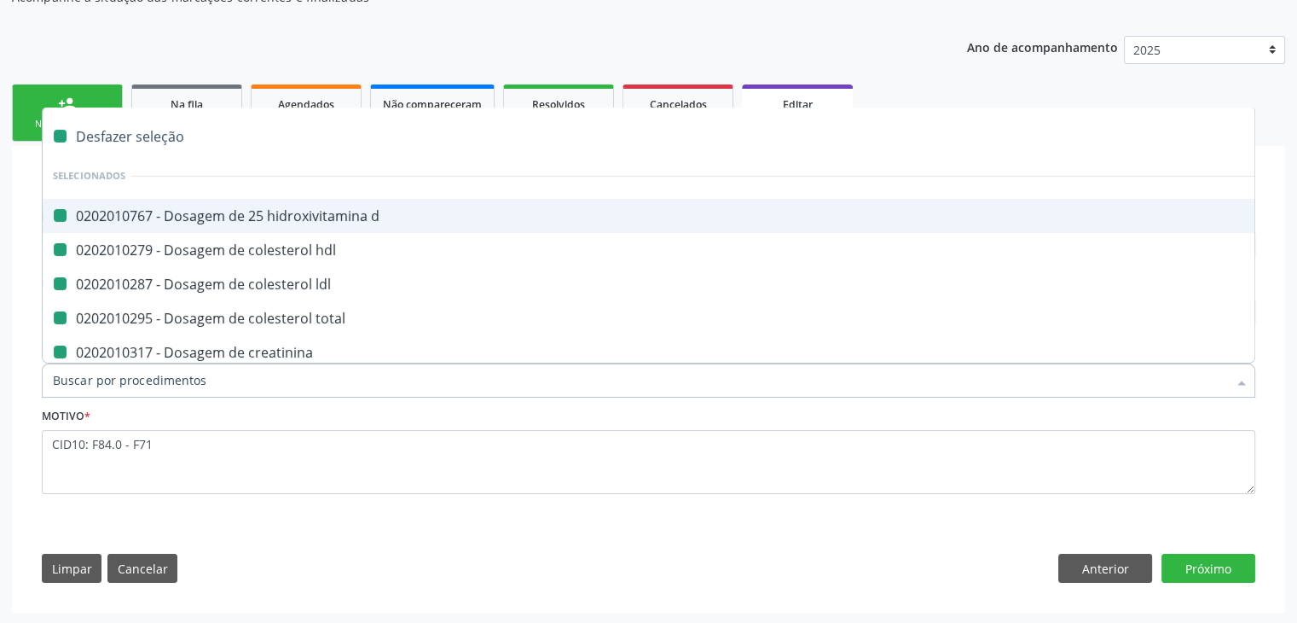
checkbox creatinina "false"
checkbox ferritina "false"
checkbox serico "false"
checkbox folato "false"
checkbox glicose "false"
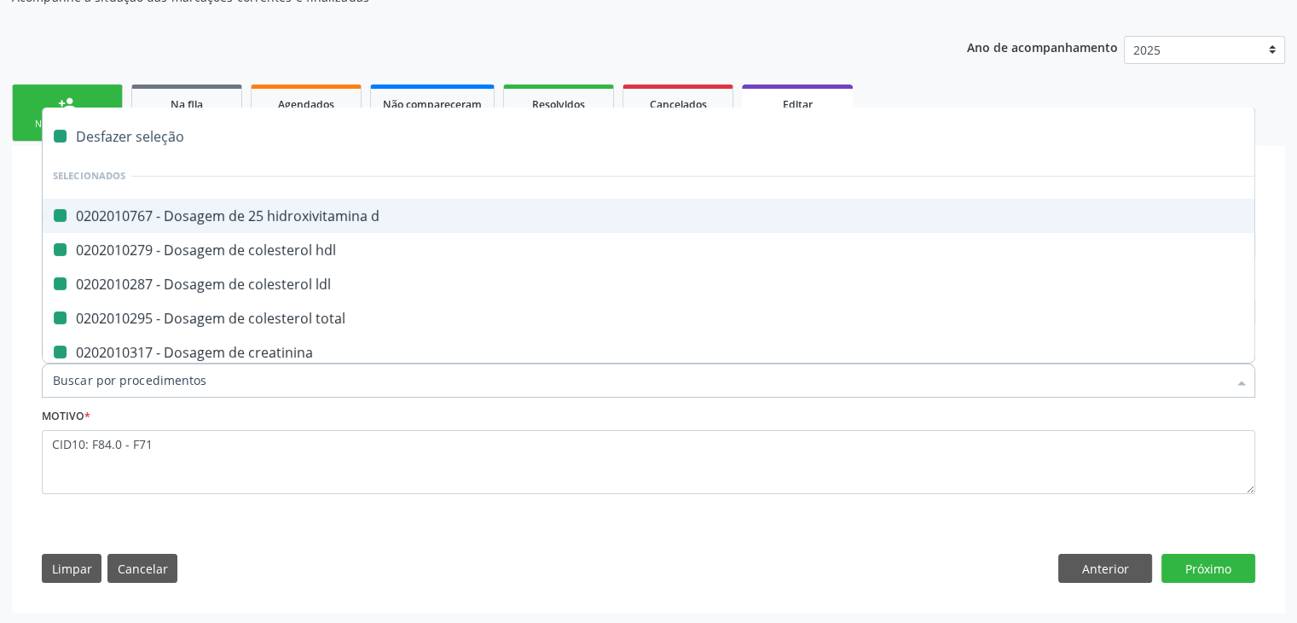
checkbox \(tgo\) "false"
checkbox \(tgp\) "false"
checkbox ureia "false"
checkbox b12 "false"
checkbox completo "false"
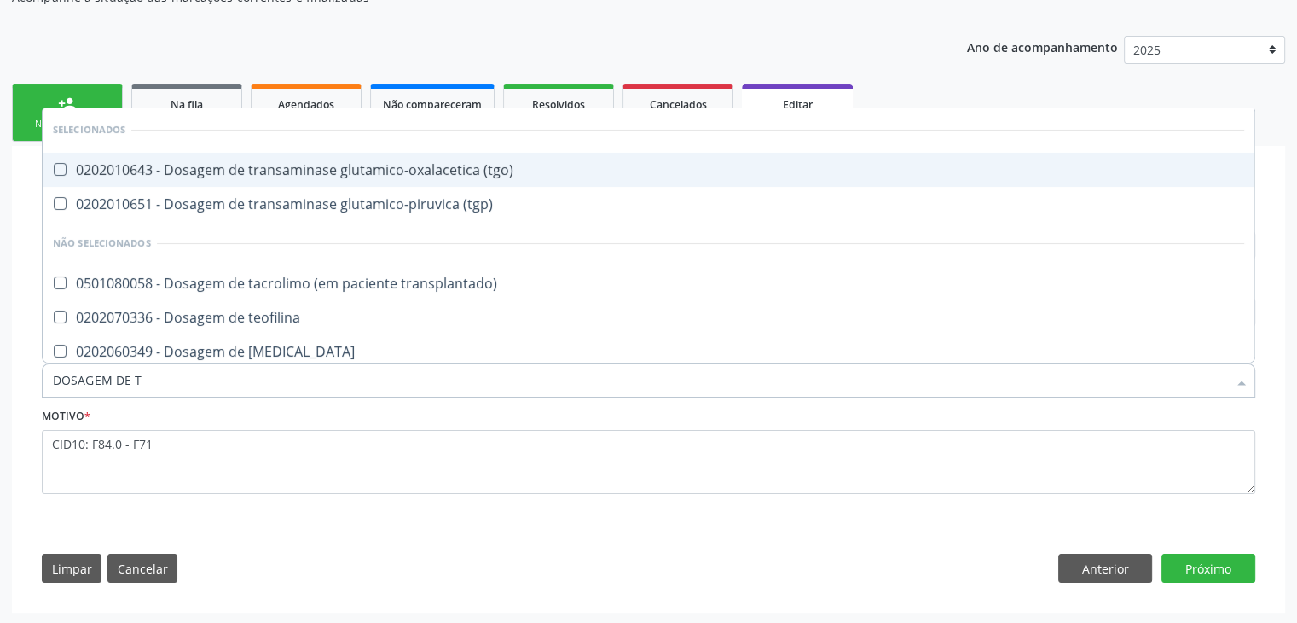
type input "DOSAGEM DE TS"
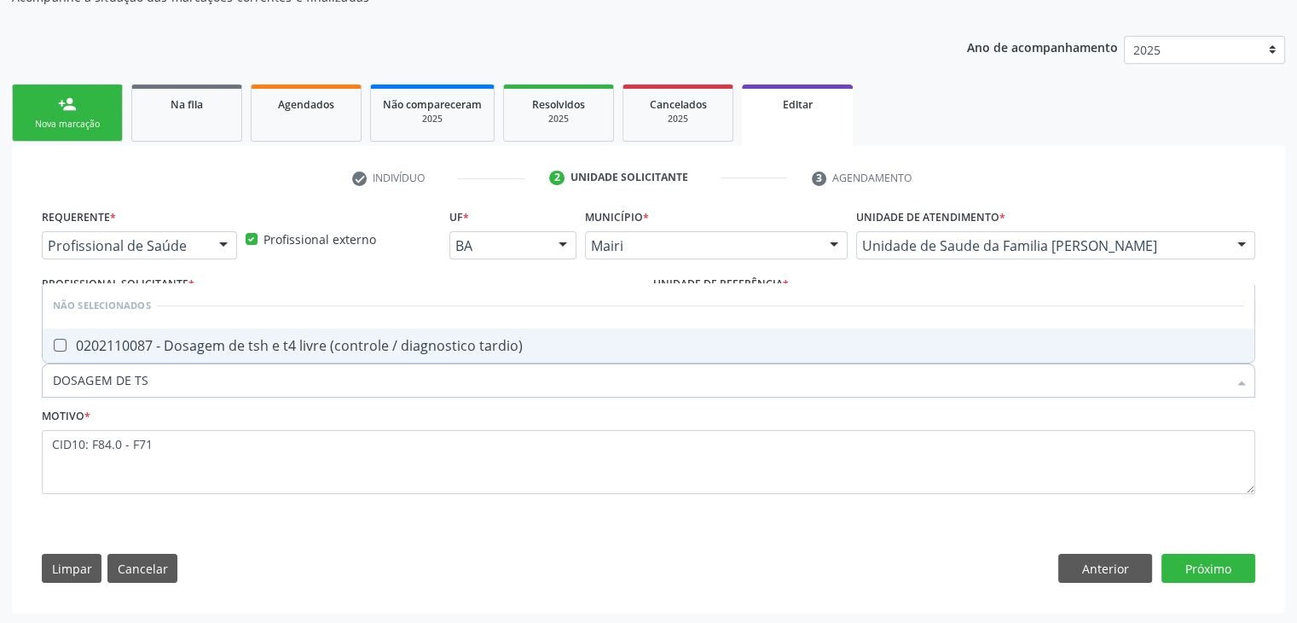
click at [363, 352] on span "0202110087 - Dosagem de tsh e t4 livre (controle / diagnostico tardio)" at bounding box center [649, 345] width 1212 height 34
checkbox tardio\) "true"
click at [1209, 568] on button "Próximo" at bounding box center [1209, 568] width 94 height 29
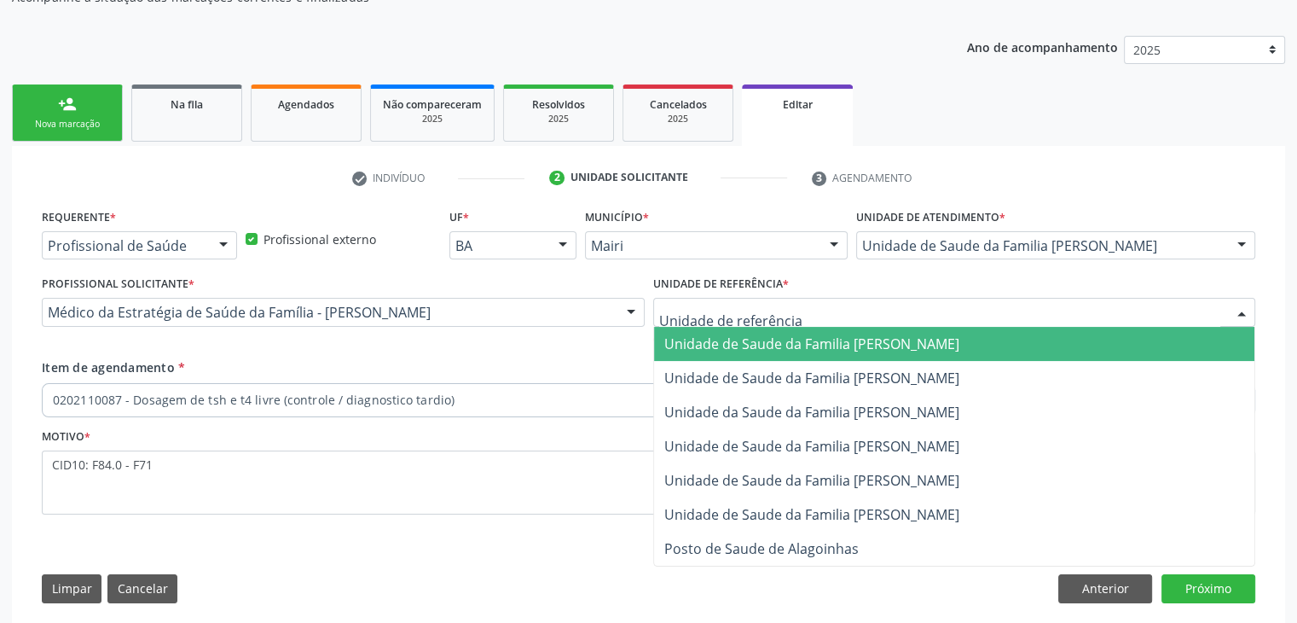
click at [746, 350] on span "Unidade de Saude da Familia [PERSON_NAME]" at bounding box center [811, 343] width 295 height 19
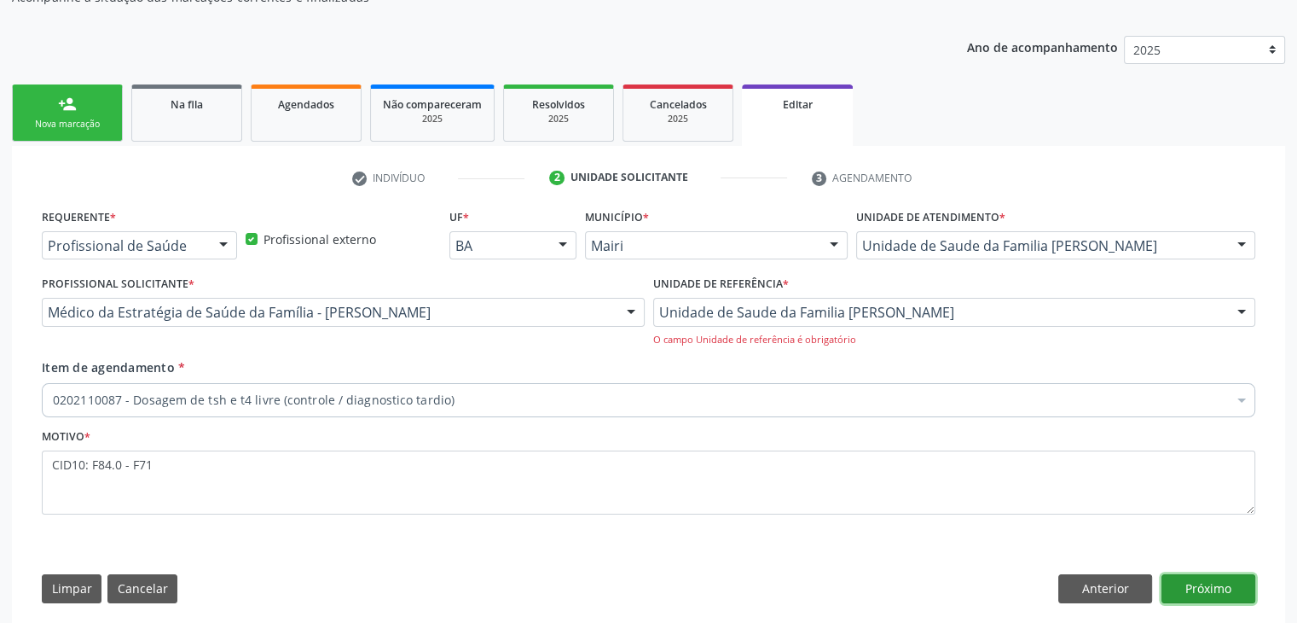
click at [1198, 587] on button "Próximo" at bounding box center [1209, 588] width 94 height 29
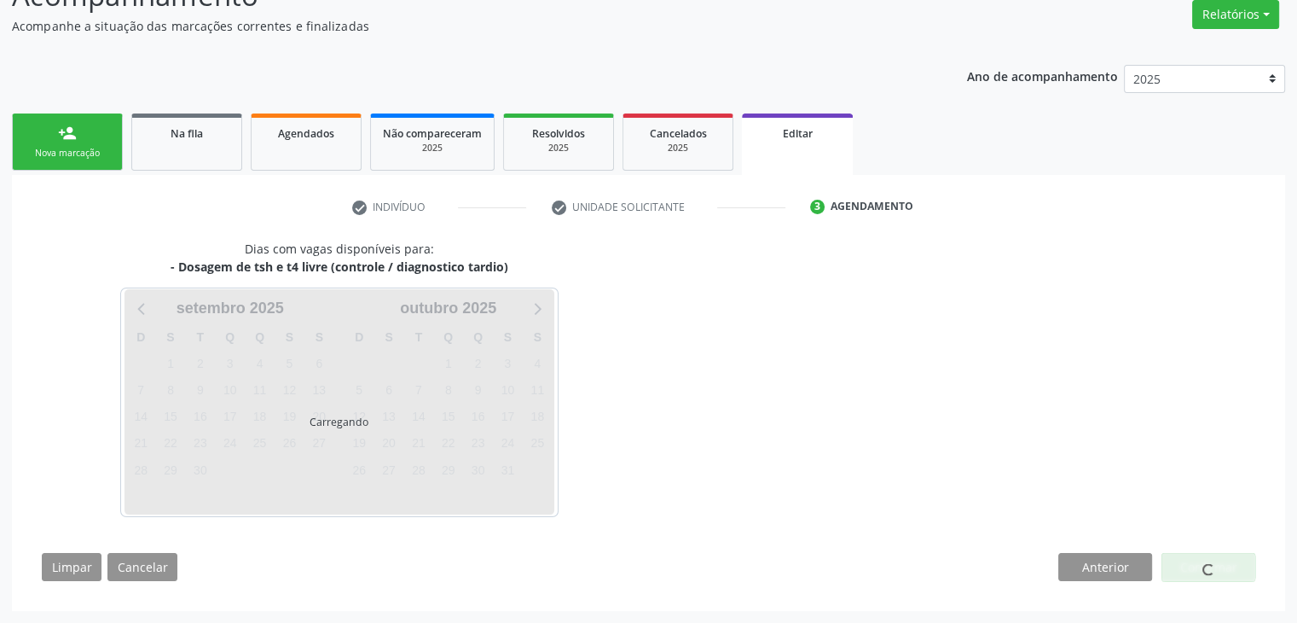
scroll to position [141, 0]
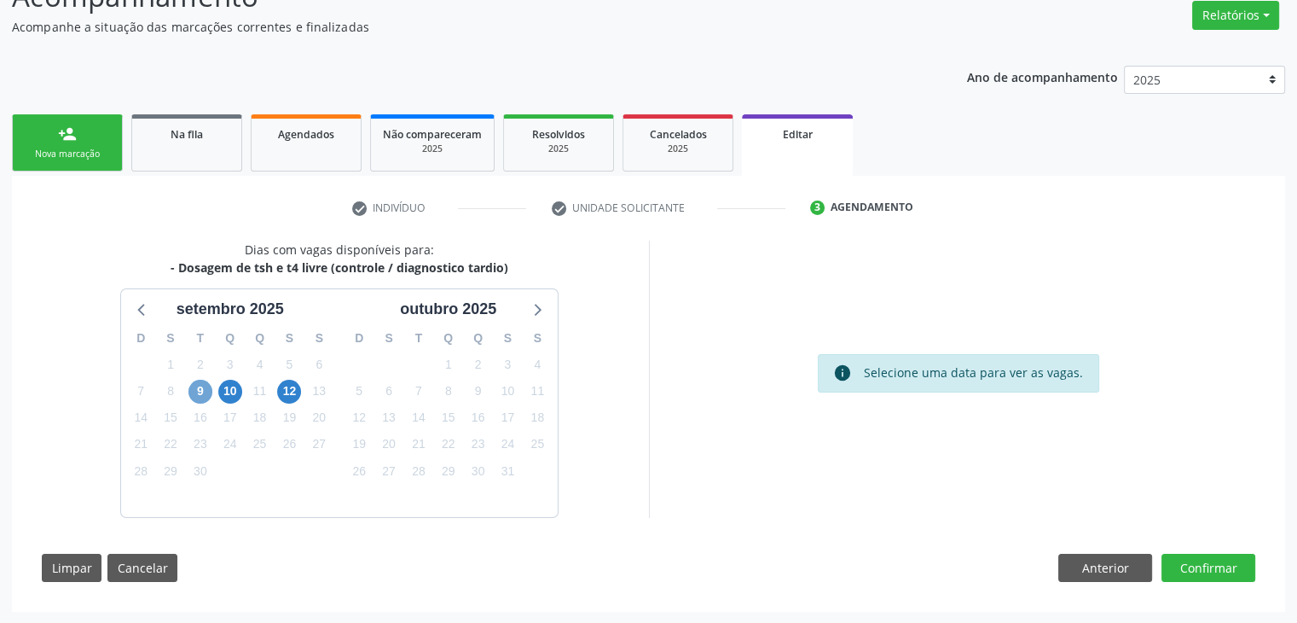
click at [194, 396] on span "9" at bounding box center [201, 392] width 24 height 24
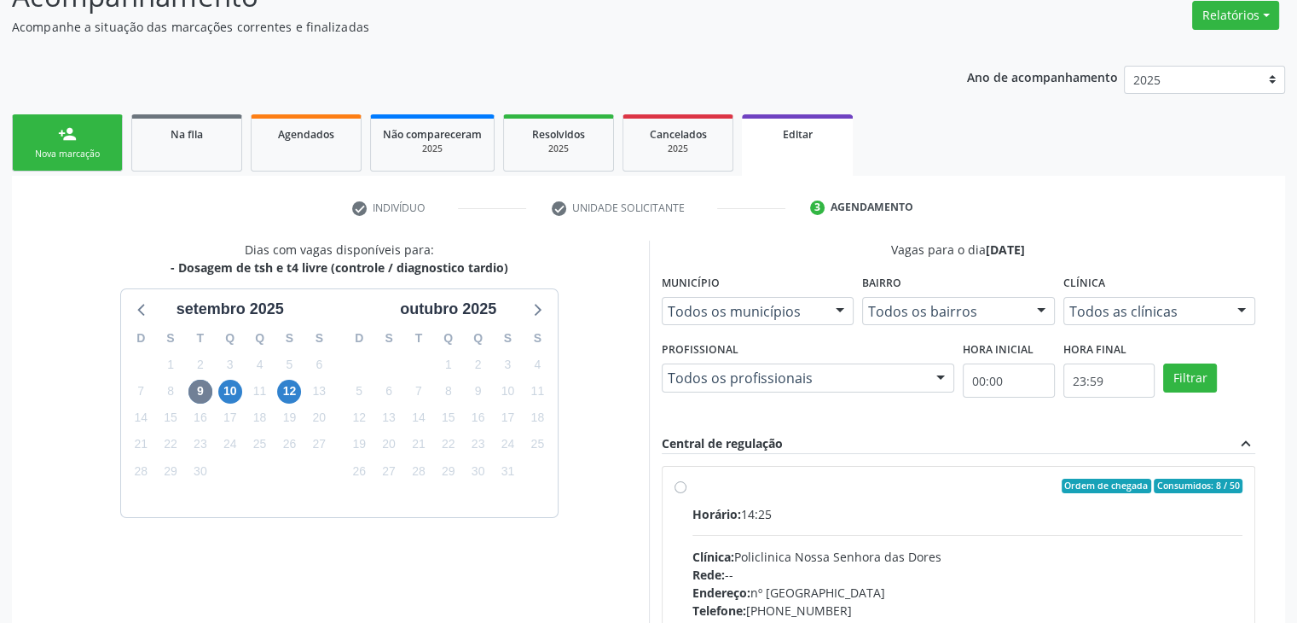
click at [700, 499] on label "Ordem de chegada Consumidos: 8 / 50 Horário: 14:25 Clínica: Policlinica [GEOGRA…" at bounding box center [968, 610] width 551 height 262
click at [687, 494] on input "Ordem de chegada Consumidos: 8 / 50 Horário: 14:25 Clínica: Policlinica [GEOGRA…" at bounding box center [681, 486] width 12 height 15
radio input "true"
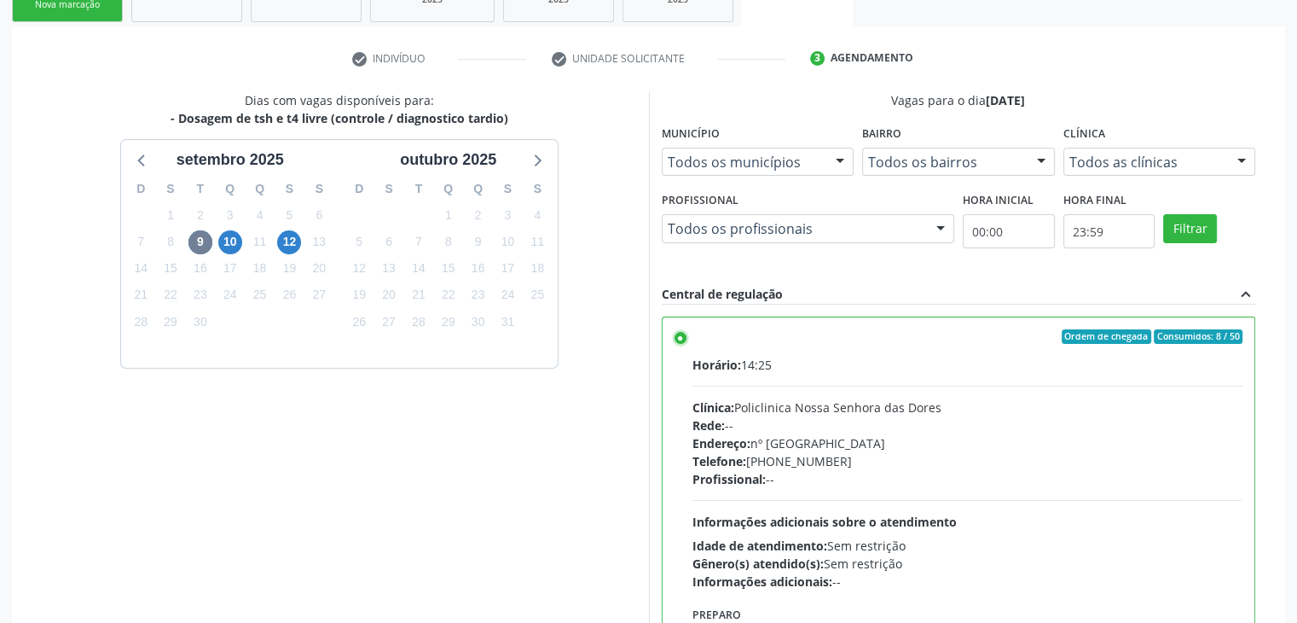
scroll to position [418, 0]
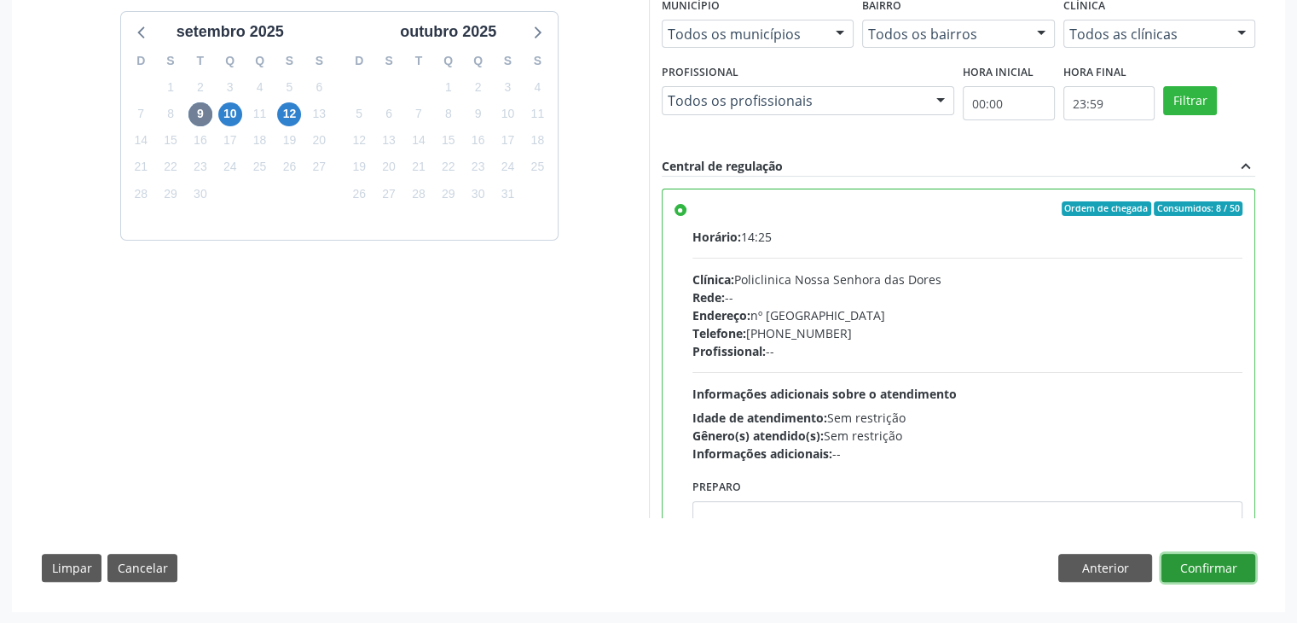
click at [1198, 554] on button "Confirmar" at bounding box center [1209, 568] width 94 height 29
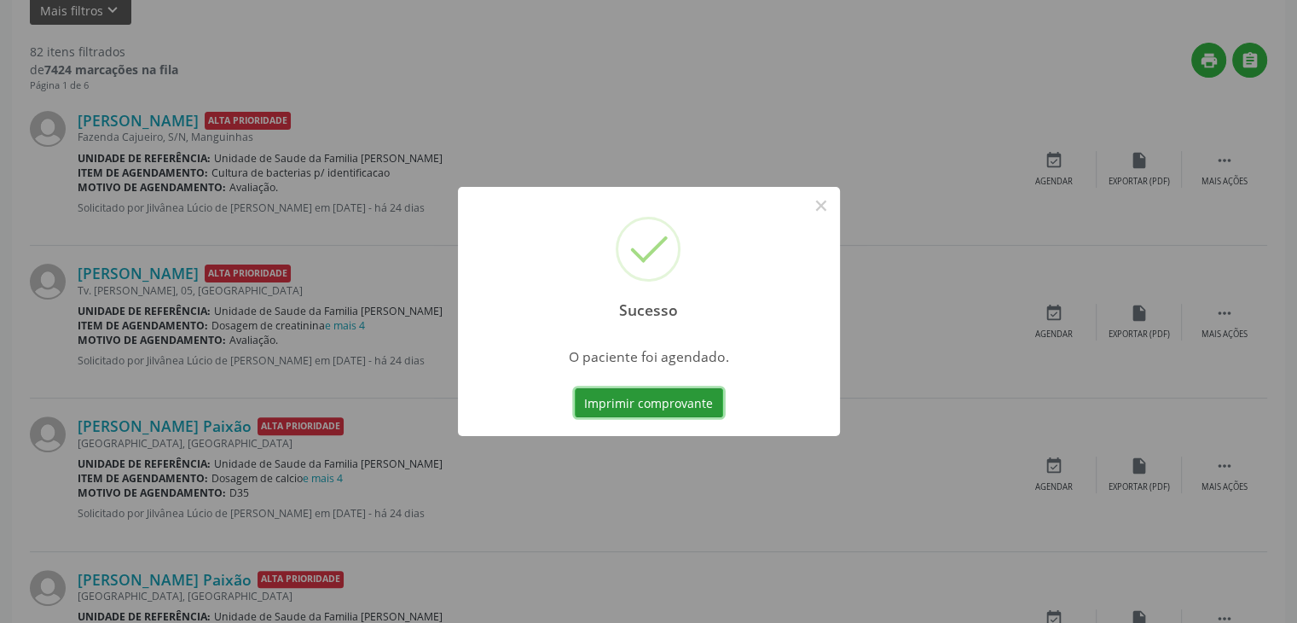
scroll to position [0, 0]
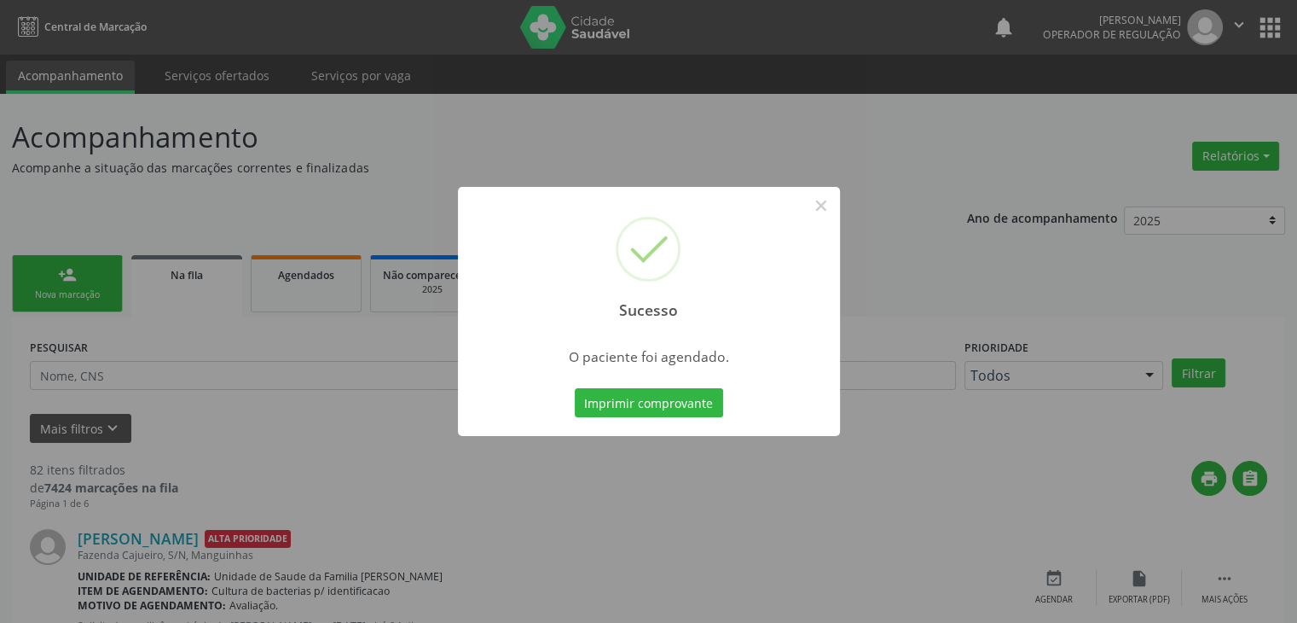
click at [818, 189] on div "Sucesso ×" at bounding box center [649, 260] width 382 height 147
click at [812, 205] on button "×" at bounding box center [821, 205] width 29 height 29
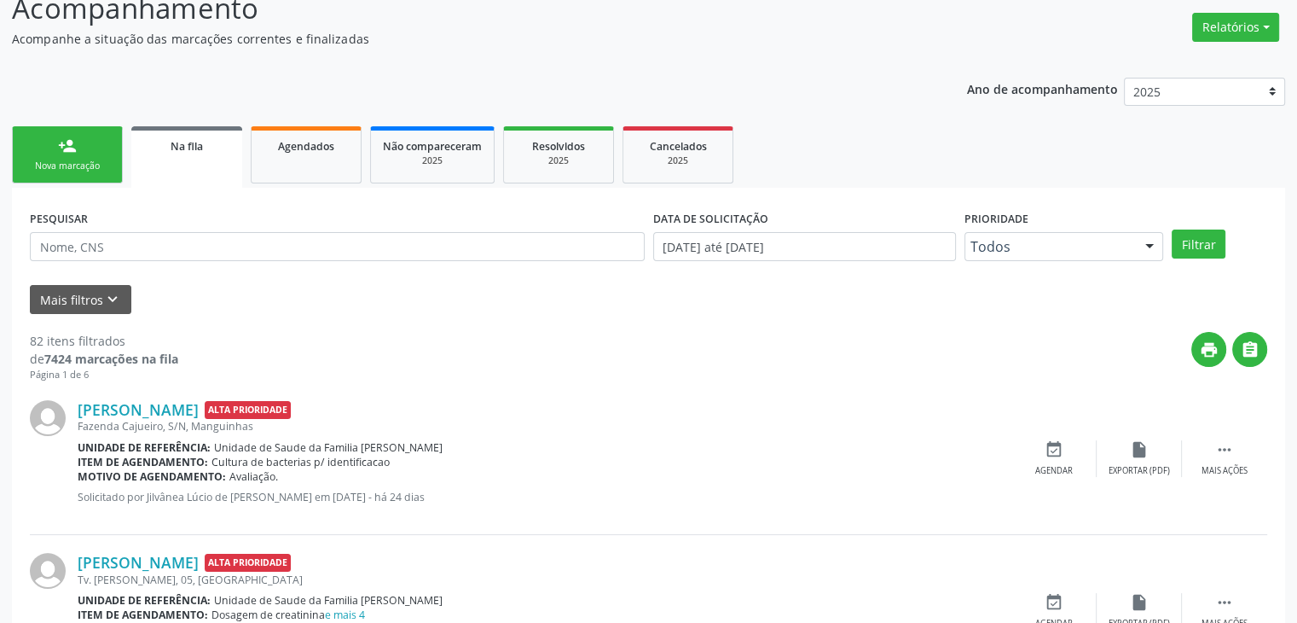
scroll to position [243, 0]
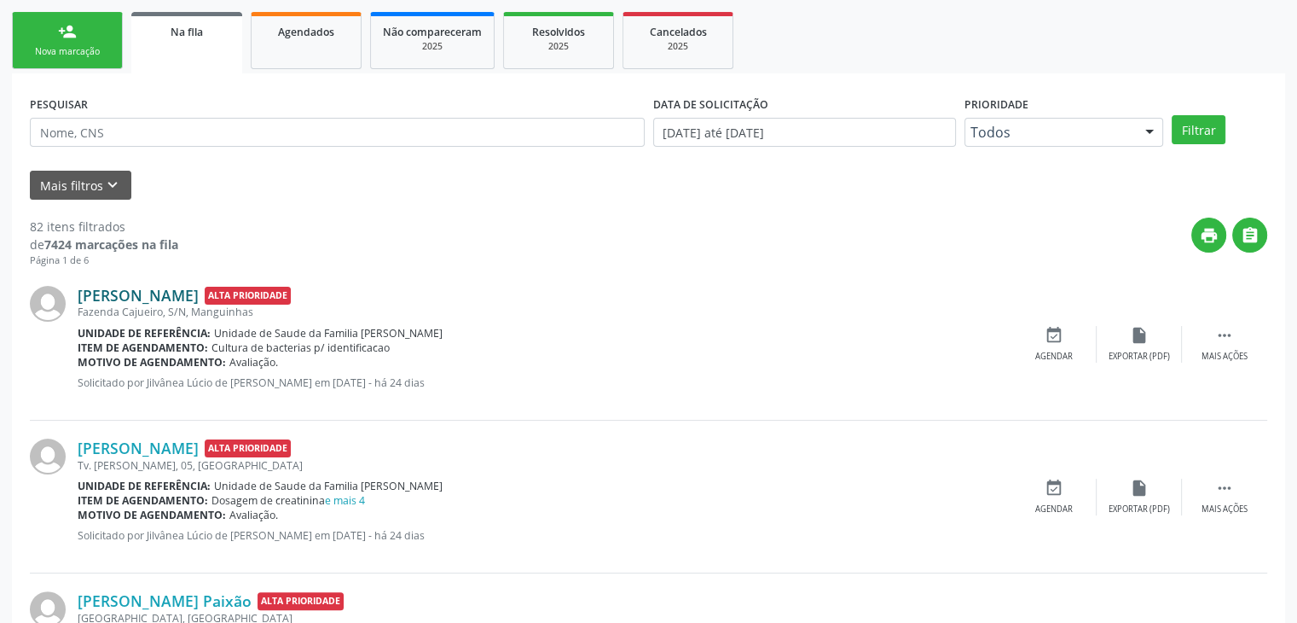
click at [199, 299] on link "[PERSON_NAME]" at bounding box center [138, 295] width 121 height 19
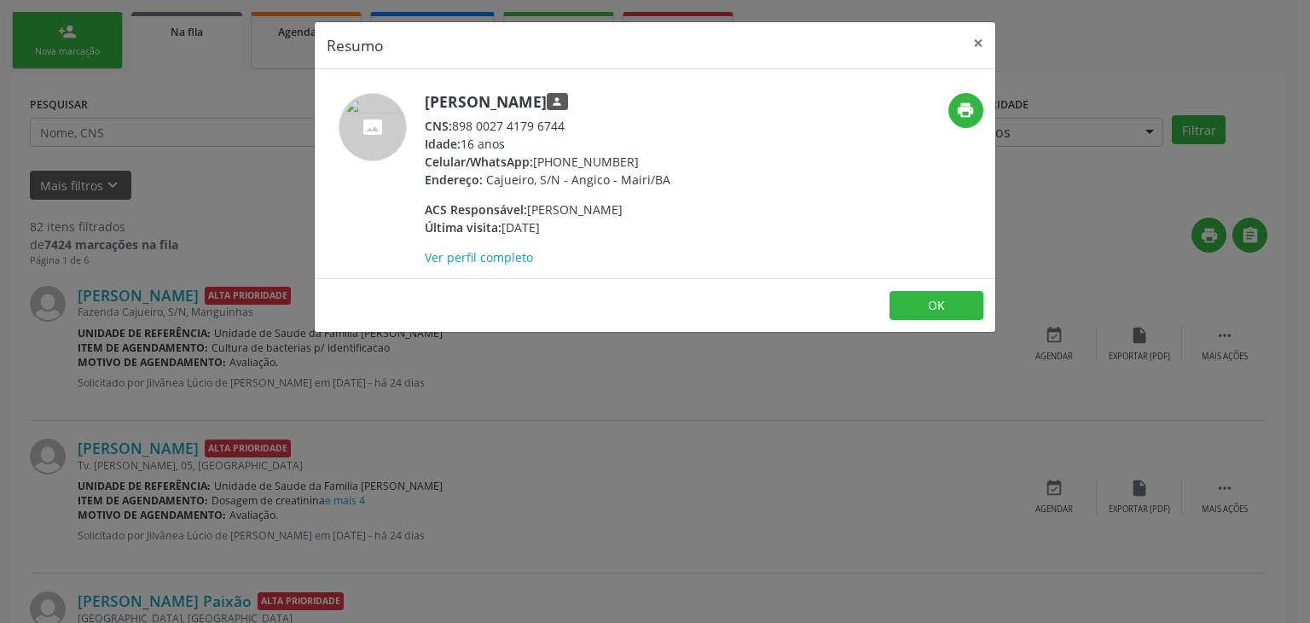
drag, startPoint x: 437, startPoint y: 107, endPoint x: 717, endPoint y: 105, distance: 279.8
click at [717, 105] on div "[PERSON_NAME] person CNS: 898 0027 4179 6744 Idade: 16 anos Celular/WhatsApp: […" at bounding box center [542, 179] width 454 height 173
copy h5 "[PERSON_NAME]"
click at [986, 22] on button "×" at bounding box center [978, 43] width 34 height 42
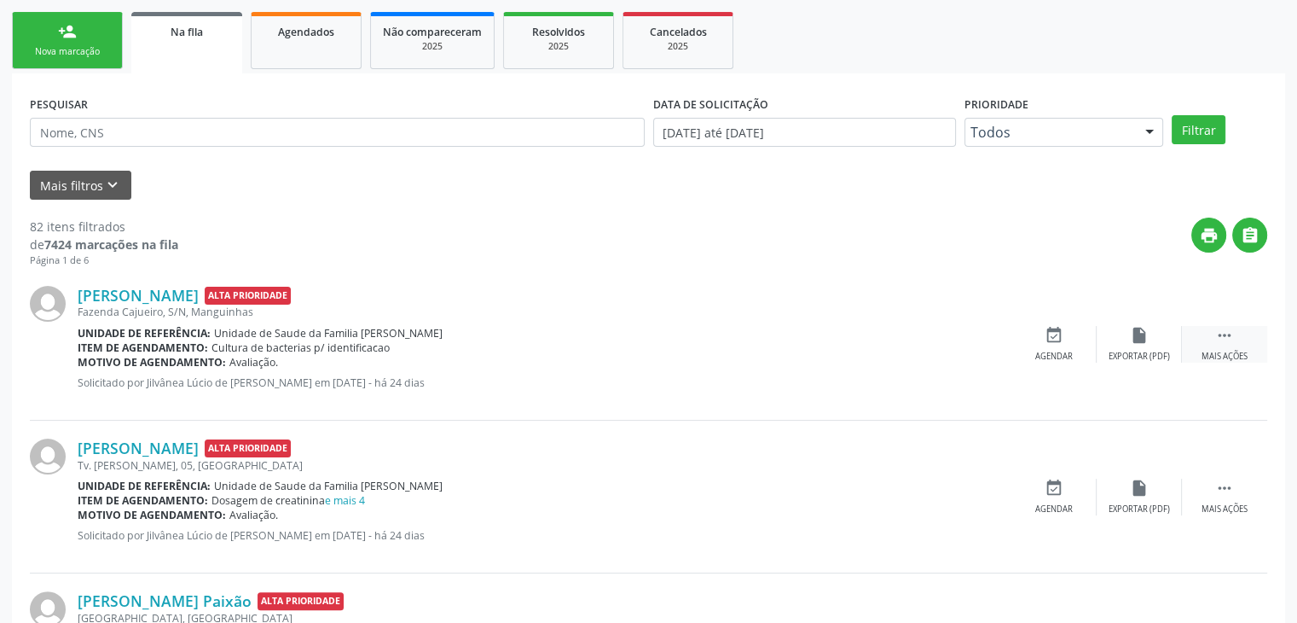
click at [1210, 342] on div " Mais ações" at bounding box center [1224, 344] width 85 height 37
click at [1153, 341] on div "edit Editar" at bounding box center [1139, 344] width 85 height 37
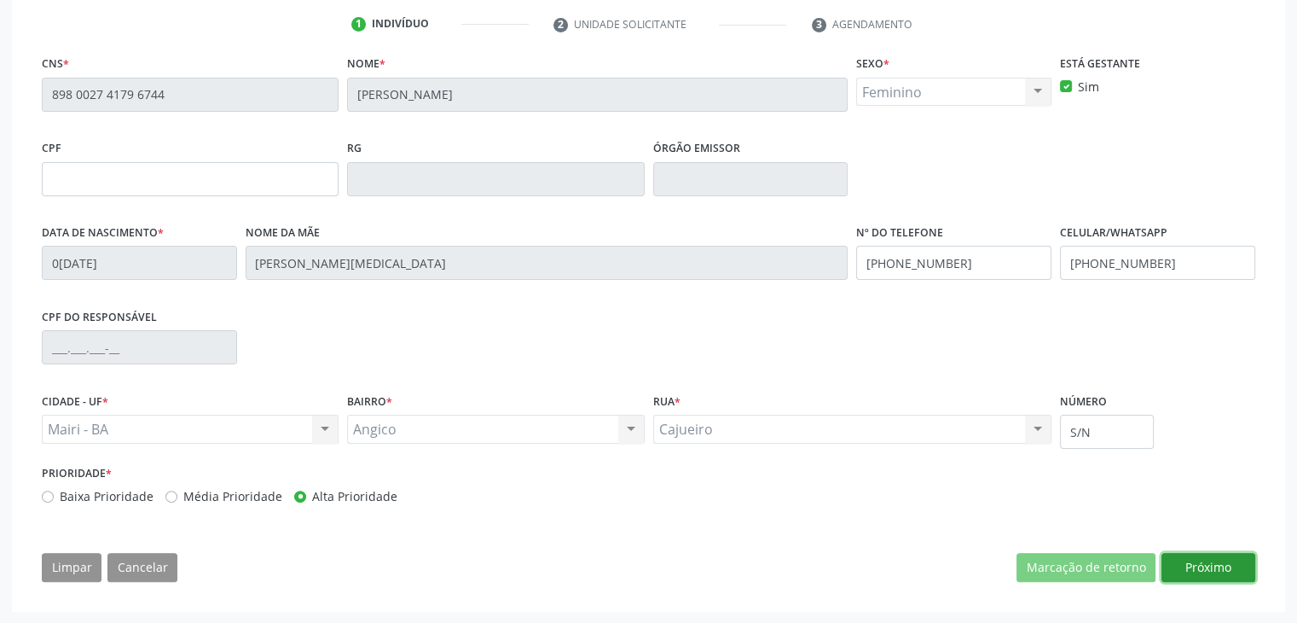
click at [1188, 561] on button "Próximo" at bounding box center [1209, 567] width 94 height 29
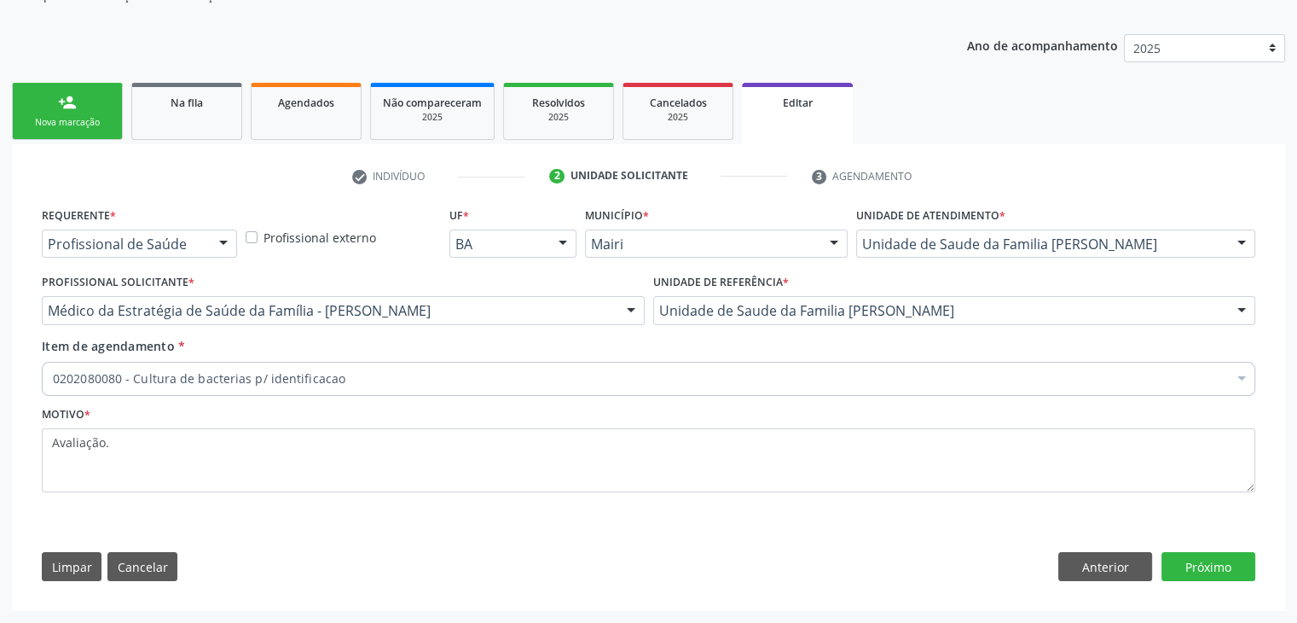
scroll to position [171, 0]
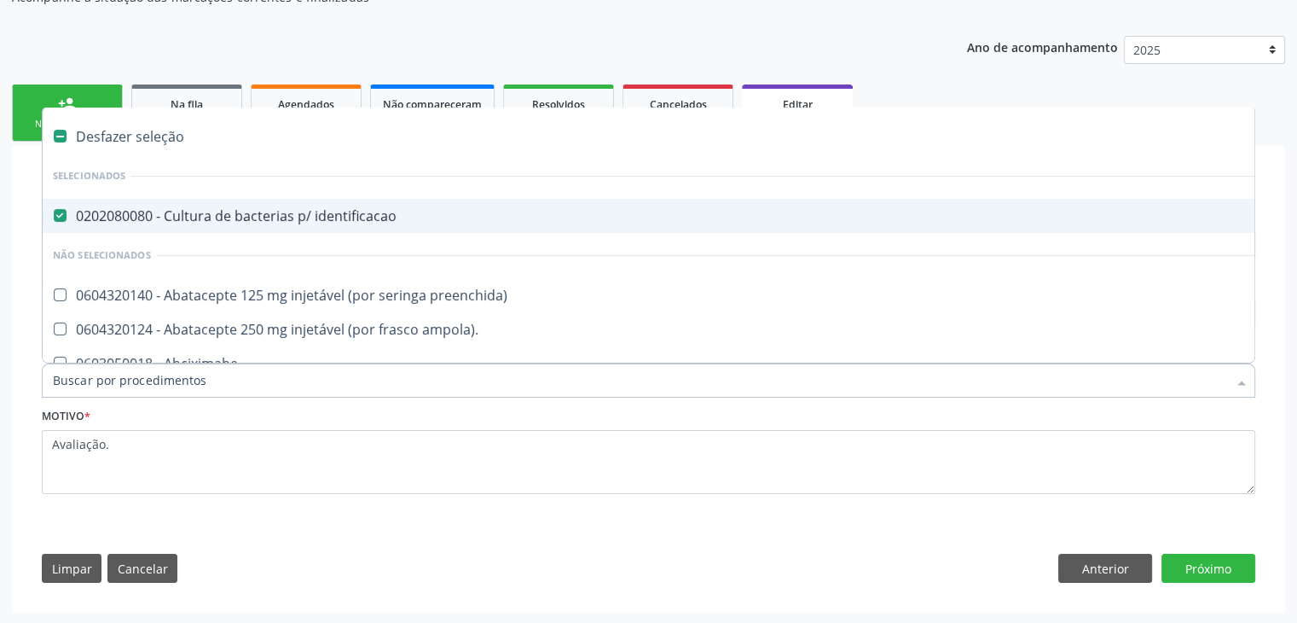
click at [208, 212] on div "0202080080 - Cultura de bacterias p/ identificacao" at bounding box center [709, 216] width 1313 height 14
checkbox identificacao "false"
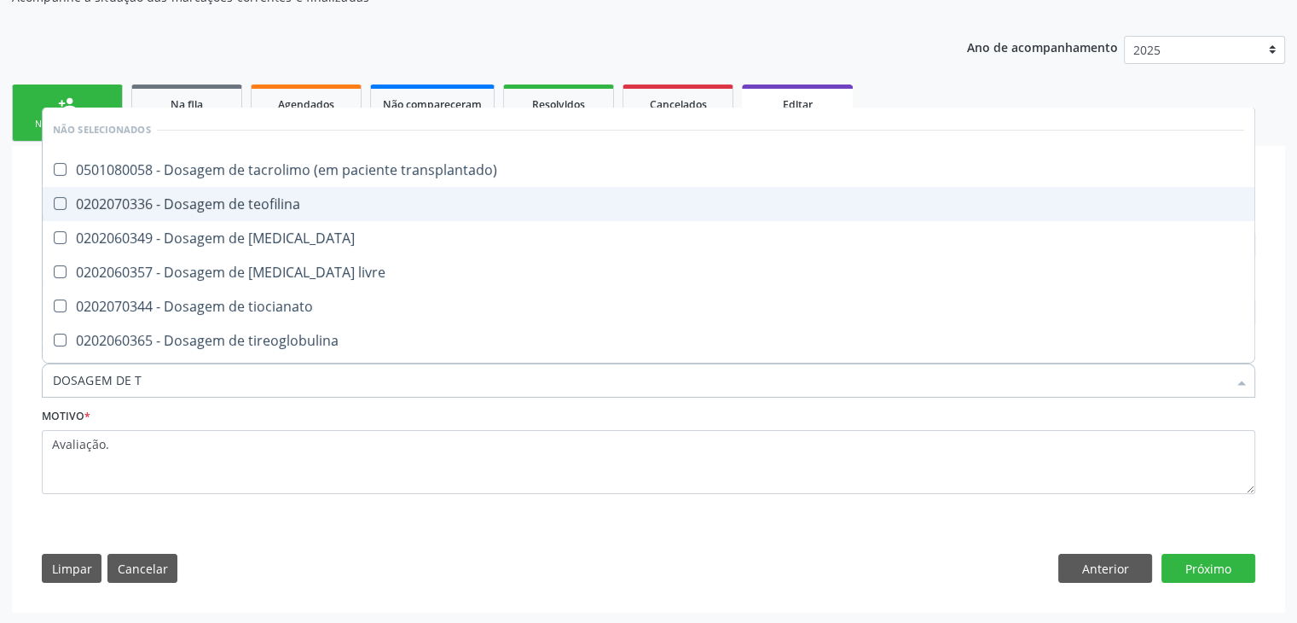
type input "DOSAGEM DE TS"
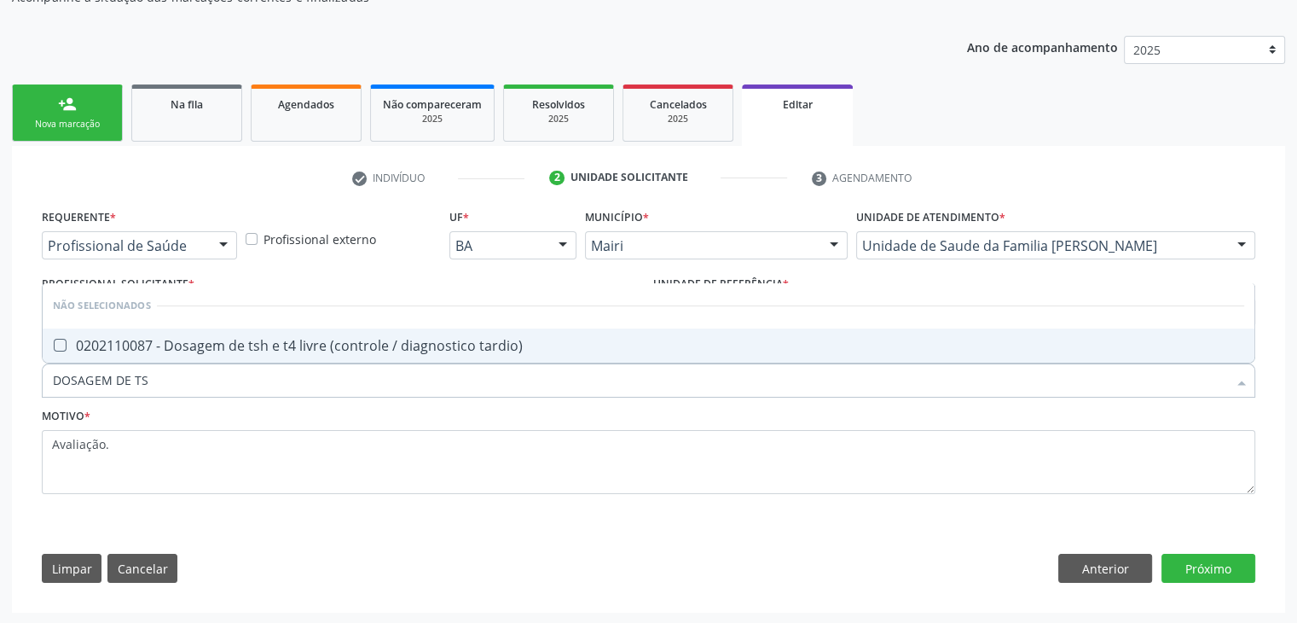
click at [236, 345] on div "0202110087 - Dosagem de tsh e t4 livre (controle / diagnostico tardio)" at bounding box center [649, 346] width 1192 height 14
checkbox tardio\) "true"
click at [1239, 560] on button "Próximo" at bounding box center [1209, 568] width 94 height 29
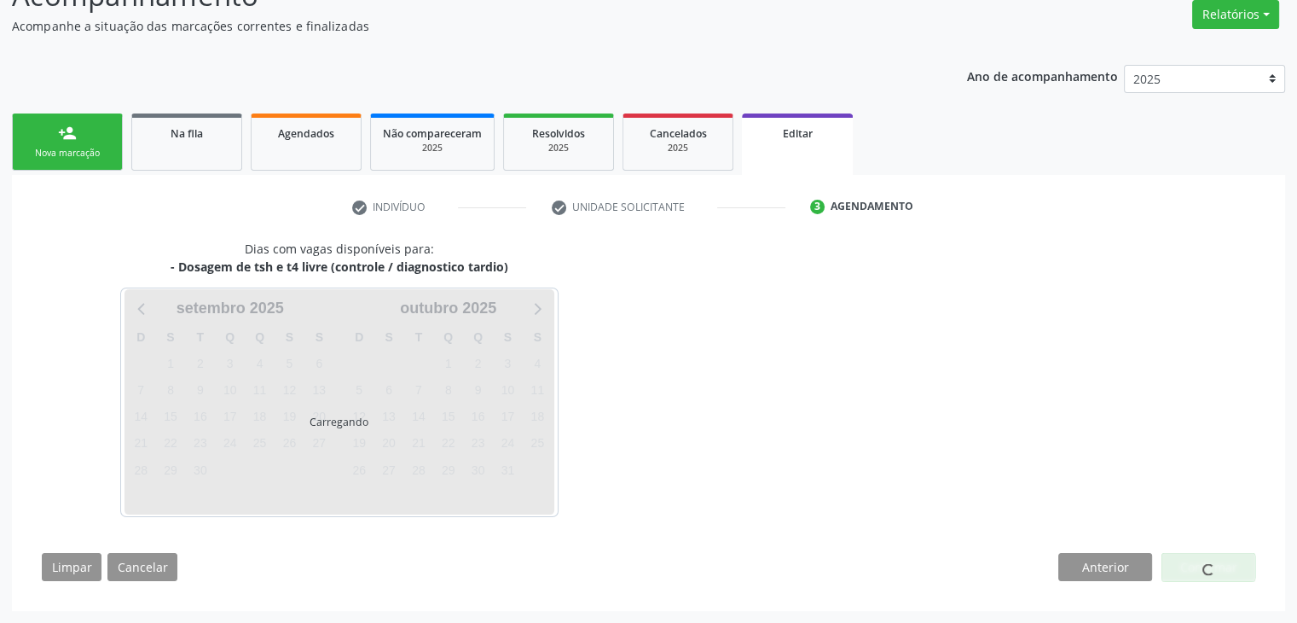
scroll to position [141, 0]
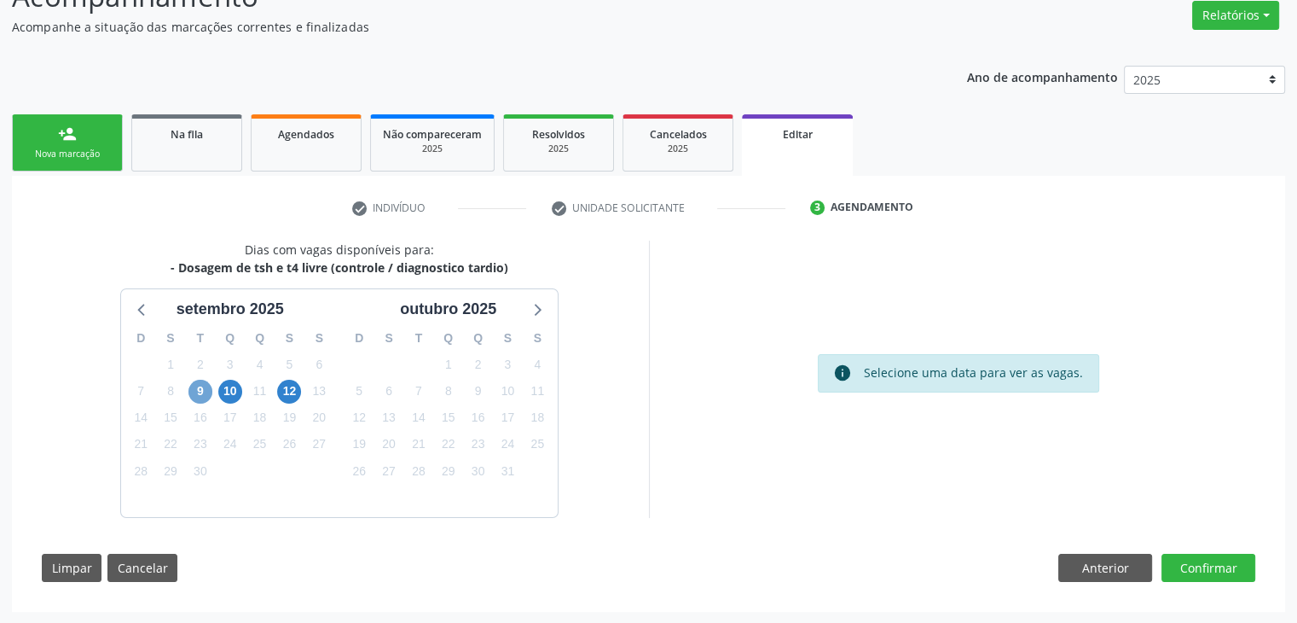
click at [197, 389] on span "9" at bounding box center [201, 392] width 24 height 24
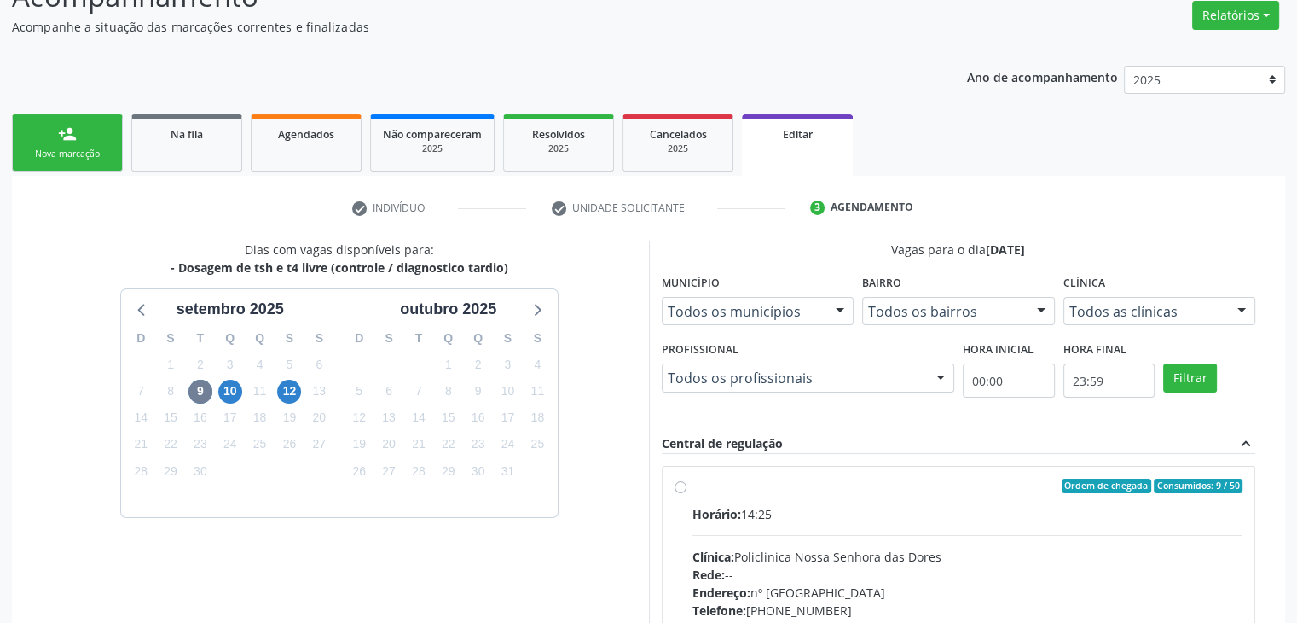
click at [797, 508] on div "Horário: 14:25" at bounding box center [968, 514] width 551 height 18
click at [687, 494] on input "Ordem de chegada Consumidos: 9 / 50 Horário: 14:25 Clínica: Policlinica [GEOGRA…" at bounding box center [681, 486] width 12 height 15
radio input "true"
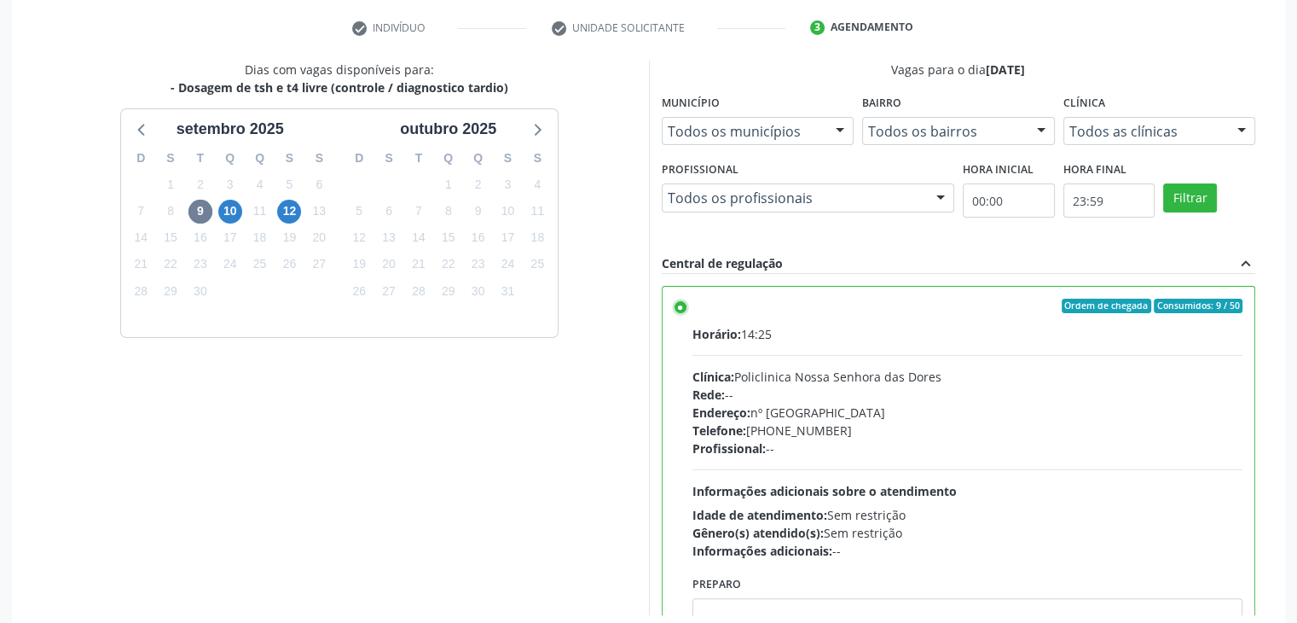
scroll to position [418, 0]
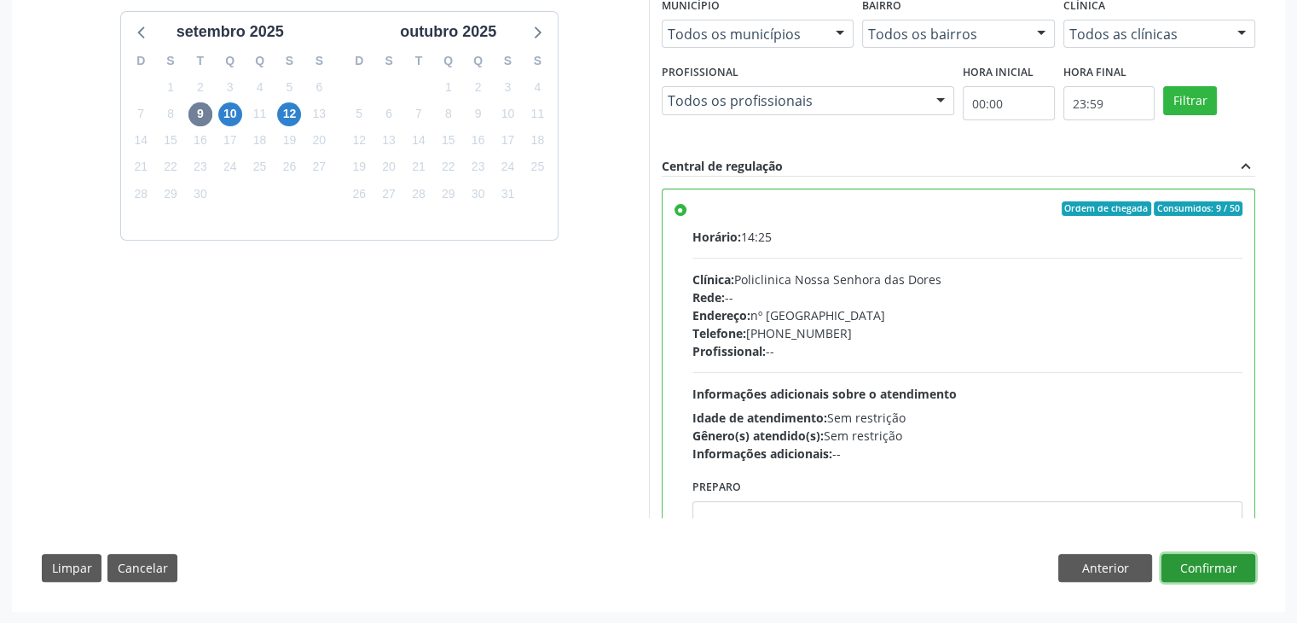
click at [1232, 556] on button "Confirmar" at bounding box center [1209, 568] width 94 height 29
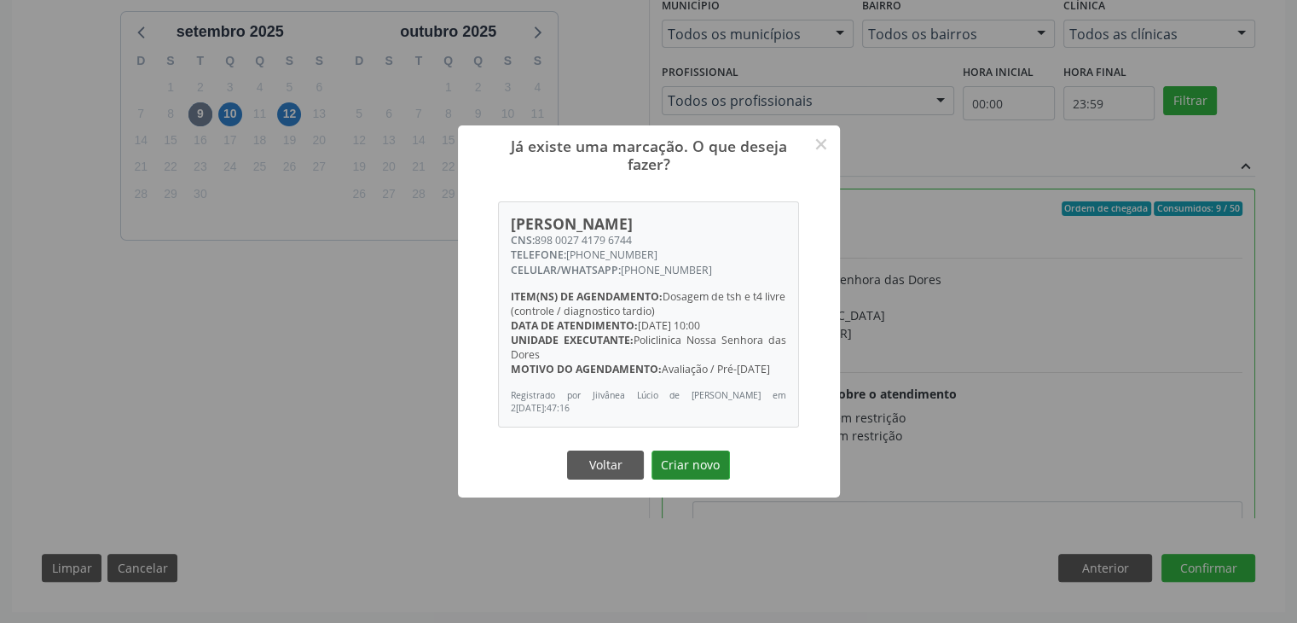
click at [705, 473] on button "Criar novo" at bounding box center [691, 464] width 78 height 29
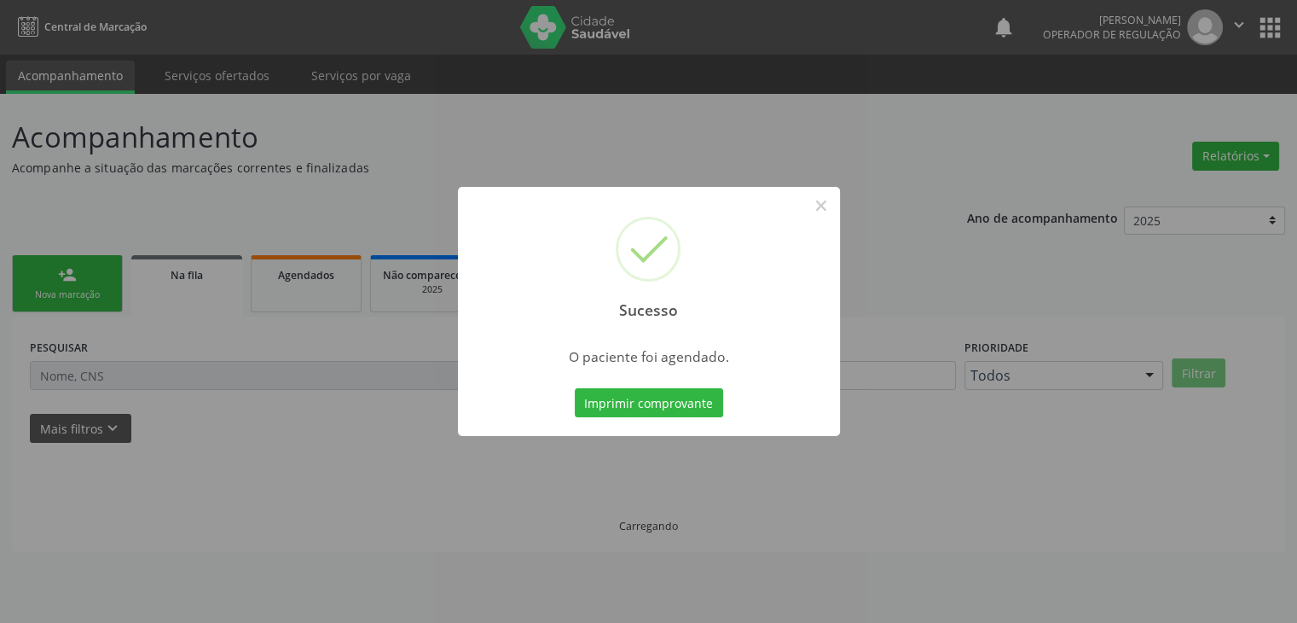
scroll to position [0, 0]
click at [839, 204] on button "×" at bounding box center [827, 205] width 29 height 29
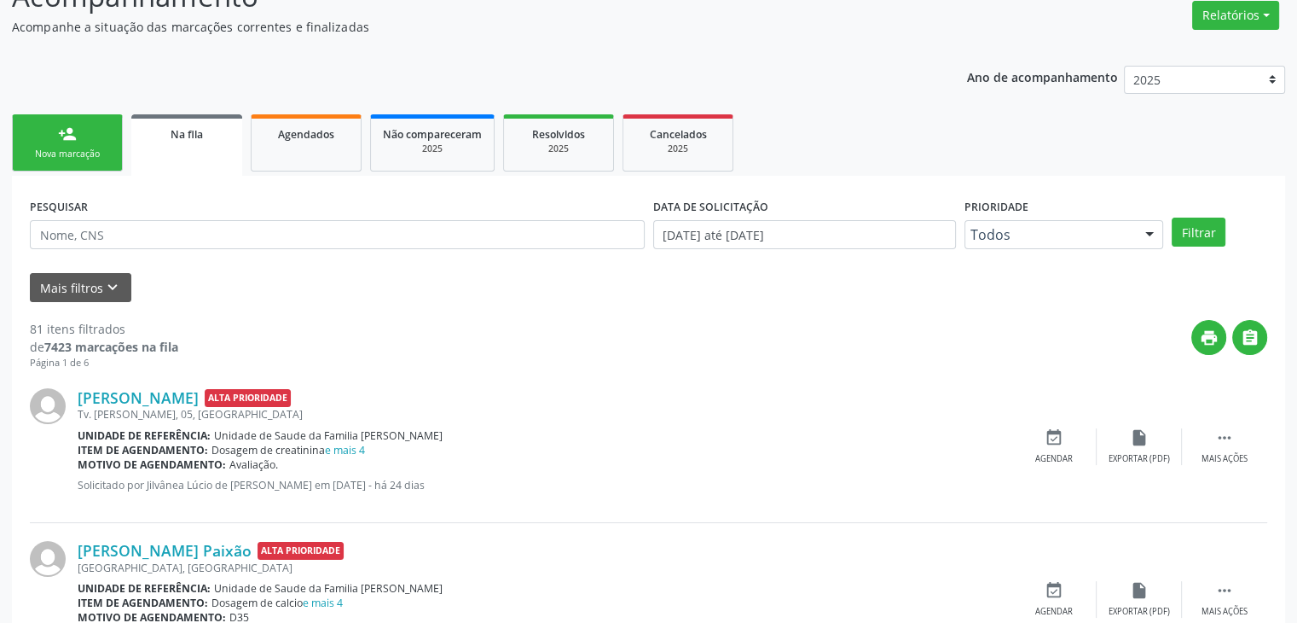
scroll to position [341, 0]
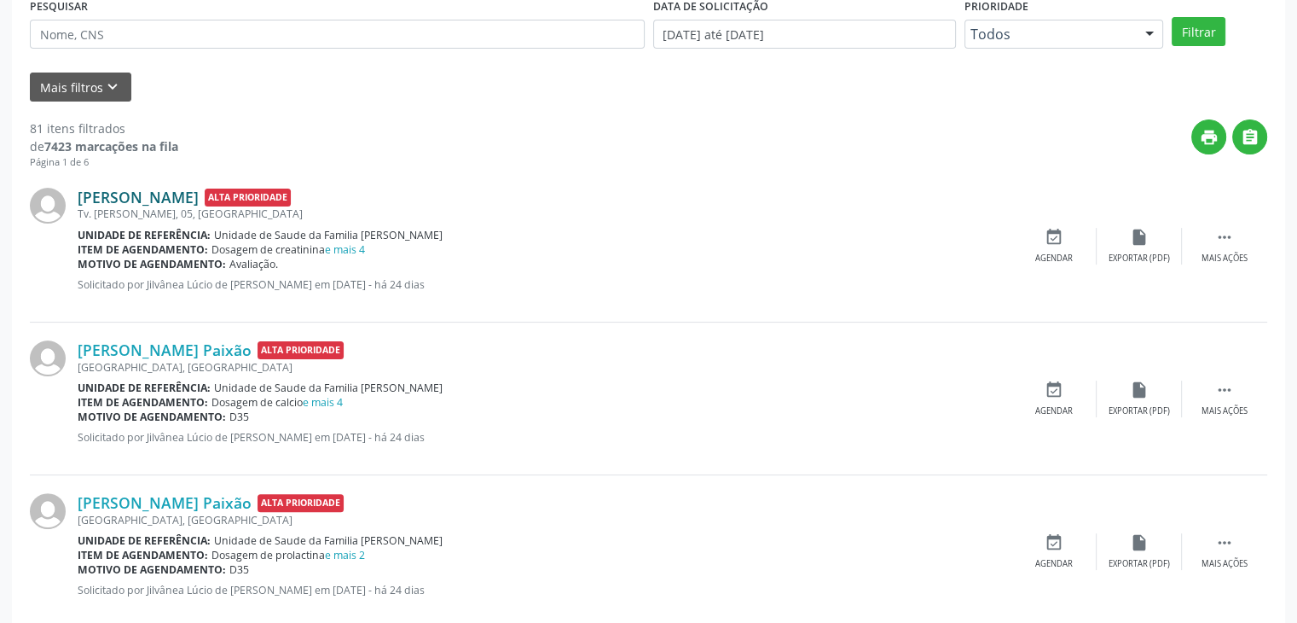
click at [173, 202] on link "[PERSON_NAME]" at bounding box center [138, 197] width 121 height 19
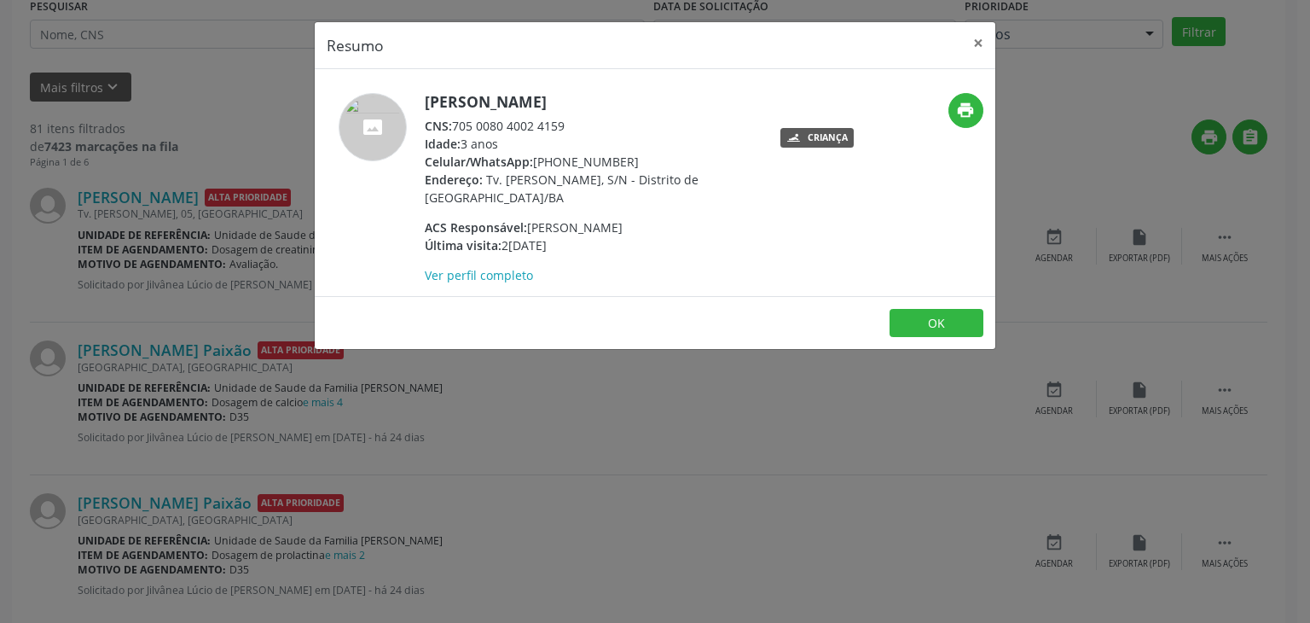
drag, startPoint x: 524, startPoint y: 96, endPoint x: 609, endPoint y: 99, distance: 85.3
click at [609, 99] on div "[PERSON_NAME] CNS: 705 0080 4002 4159 Idade: 3 anos Celular/WhatsApp: [PHONE_NU…" at bounding box center [542, 188] width 454 height 191
copy h5 "[PERSON_NAME]"
click at [977, 50] on button "×" at bounding box center [978, 43] width 34 height 42
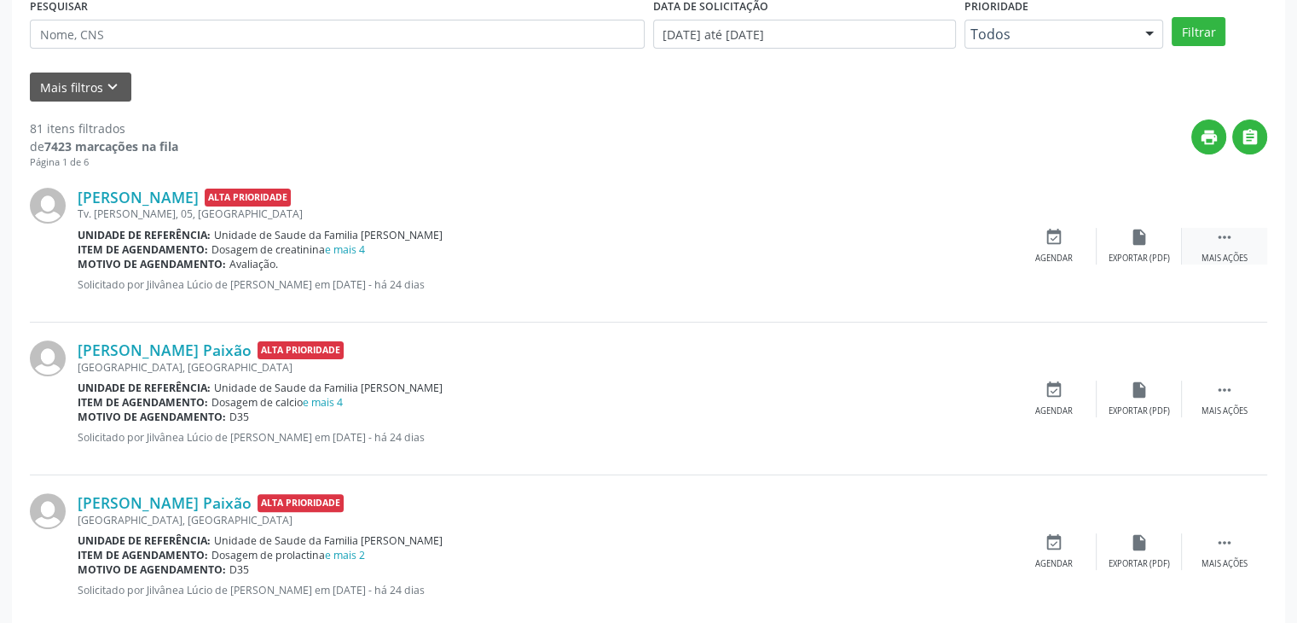
click at [1225, 259] on div "Mais ações" at bounding box center [1225, 258] width 46 height 12
click at [1166, 242] on div "edit Editar" at bounding box center [1139, 246] width 85 height 37
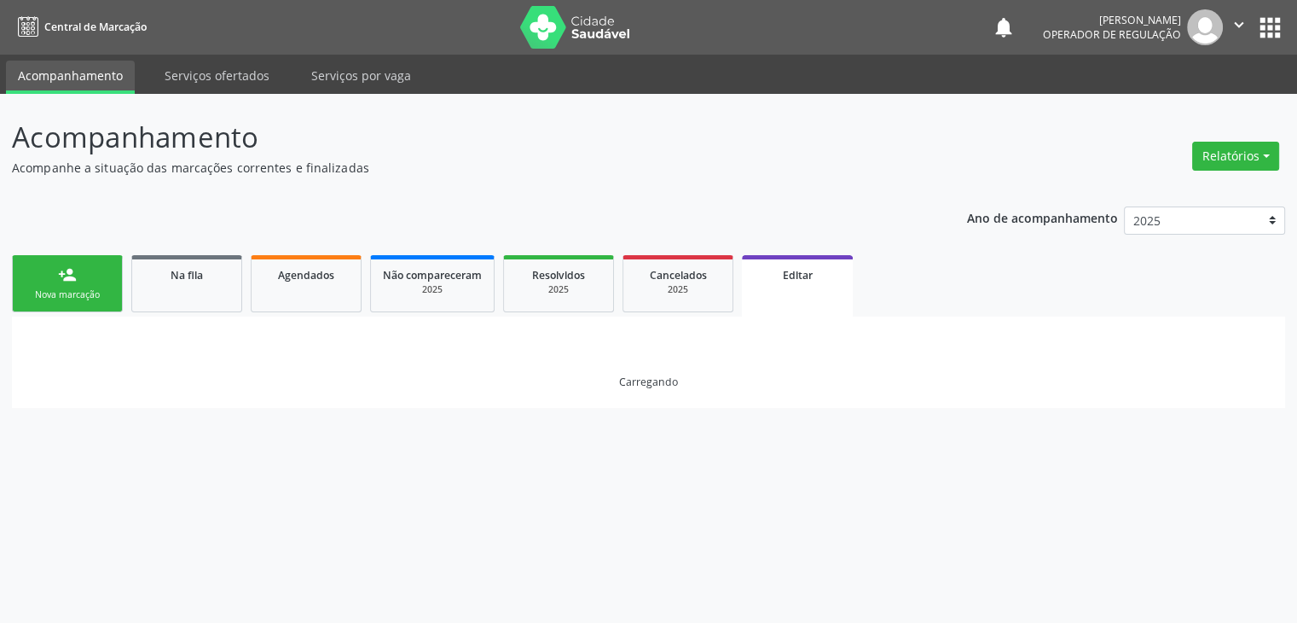
scroll to position [0, 0]
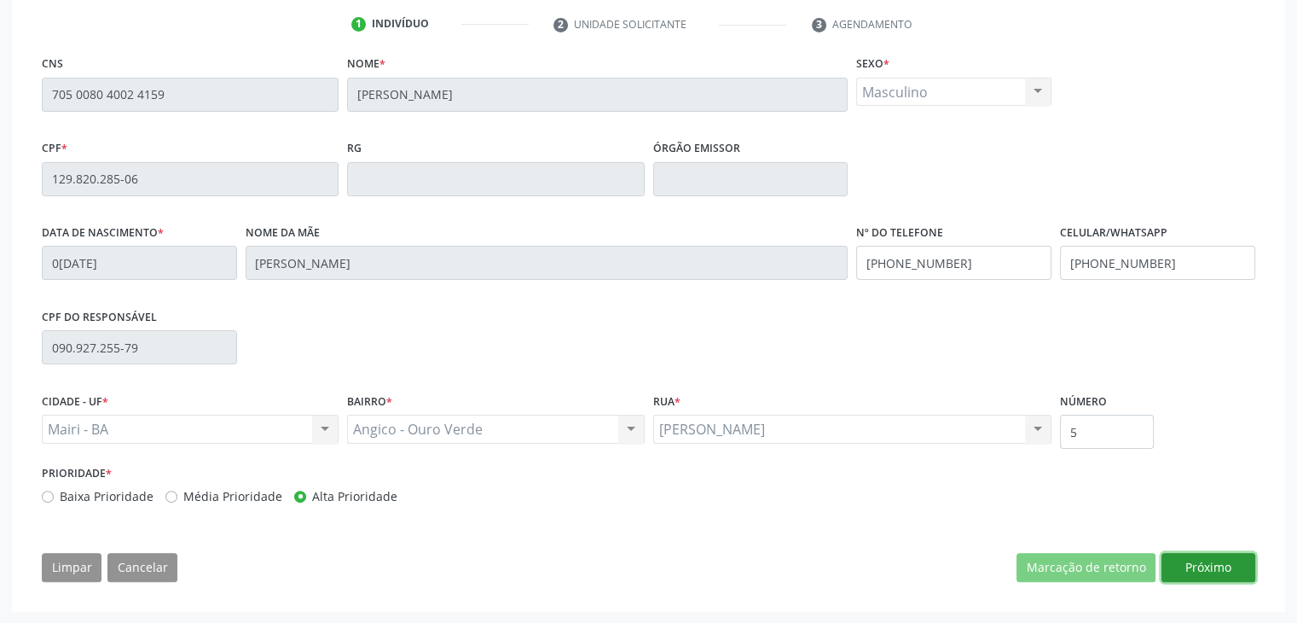
click at [1210, 556] on button "Próximo" at bounding box center [1209, 567] width 94 height 29
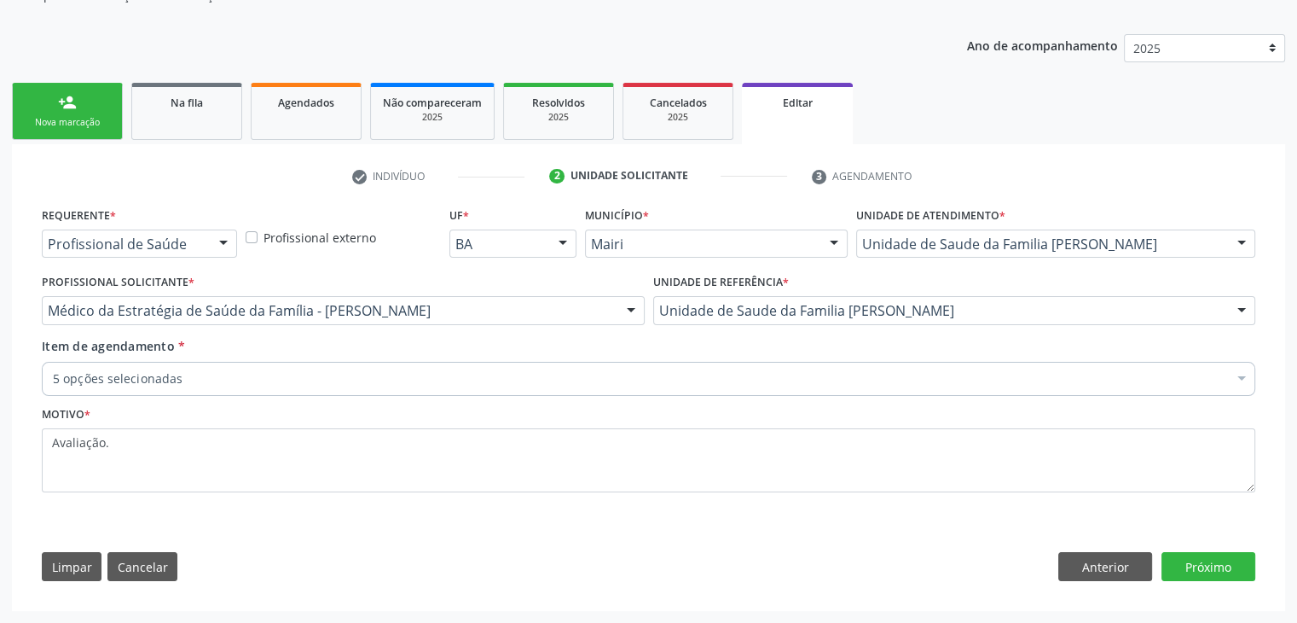
scroll to position [171, 0]
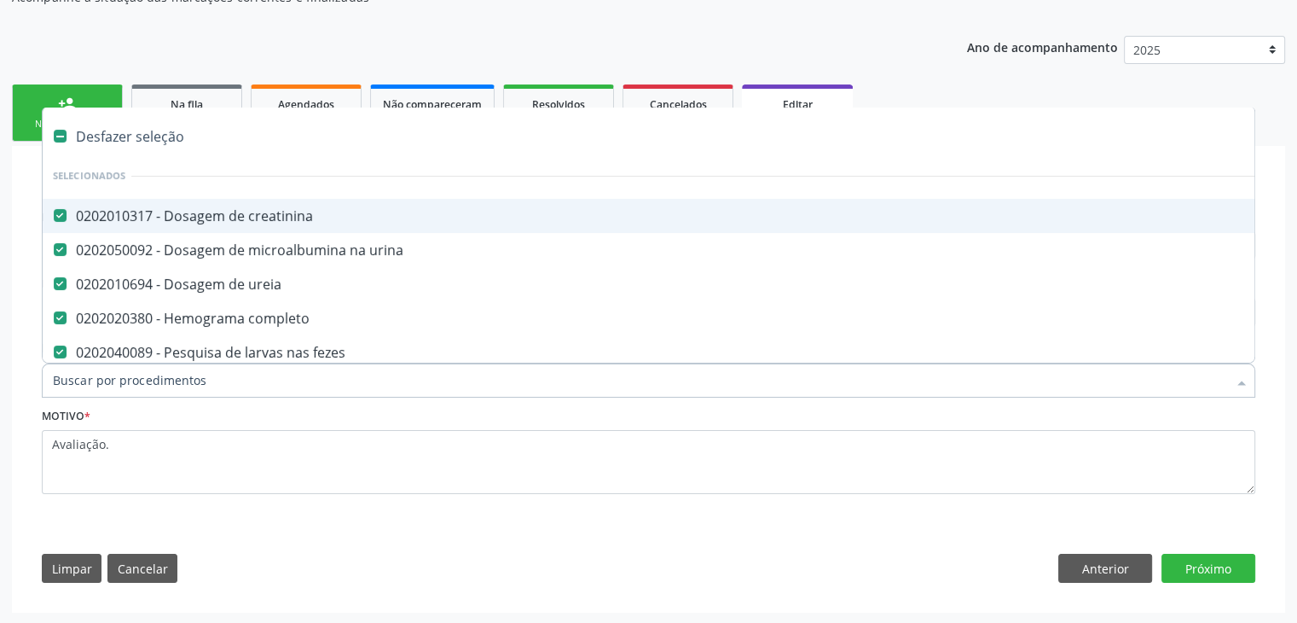
click at [99, 135] on div "Desfazer seleção" at bounding box center [709, 136] width 1333 height 34
checkbox creatinina "false"
checkbox urina "false"
checkbox ureia "false"
checkbox completo "false"
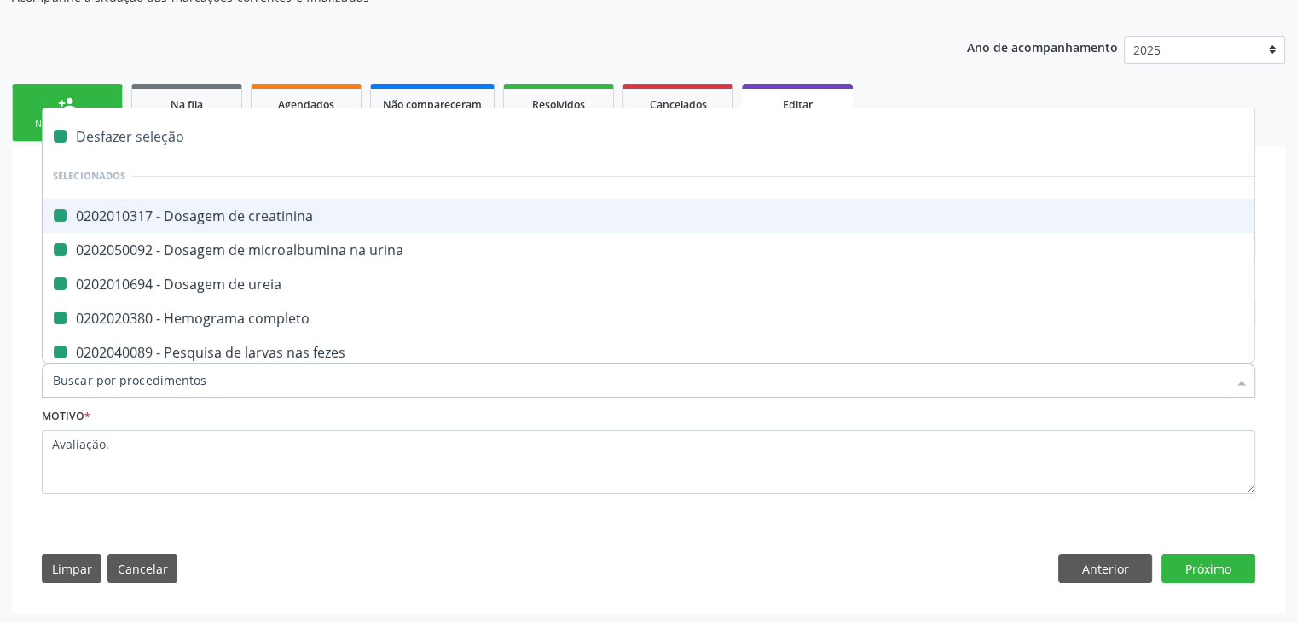
checkbox fezes "false"
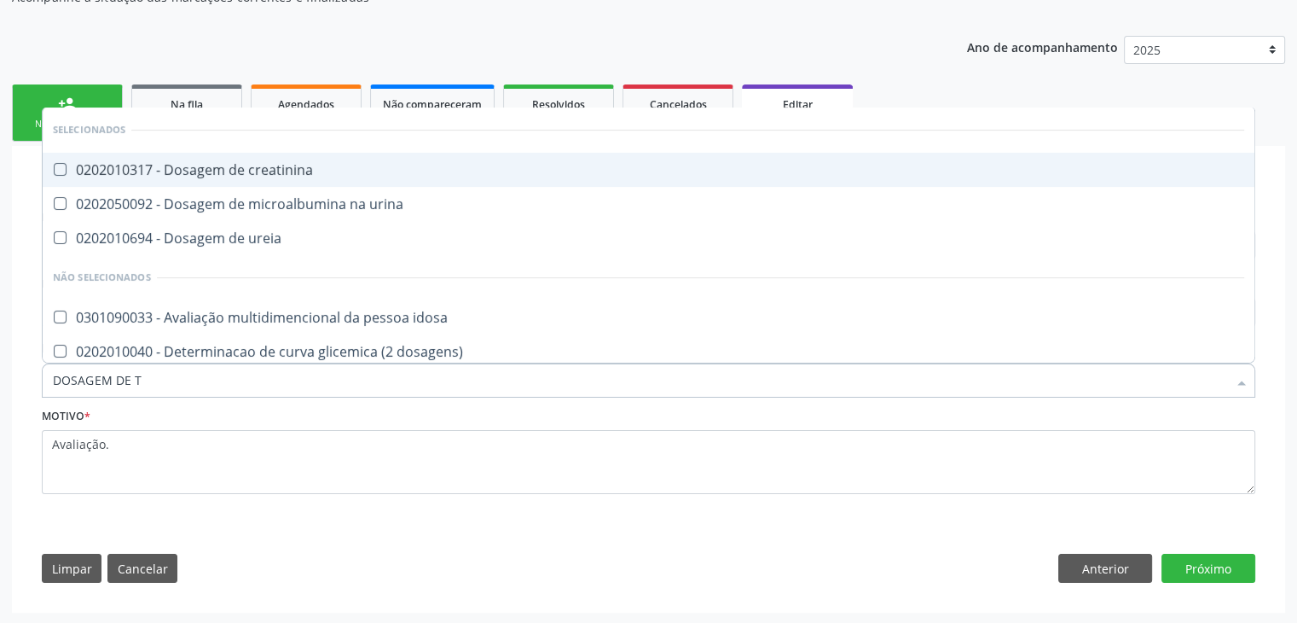
type input "DOSAGEM DE TS"
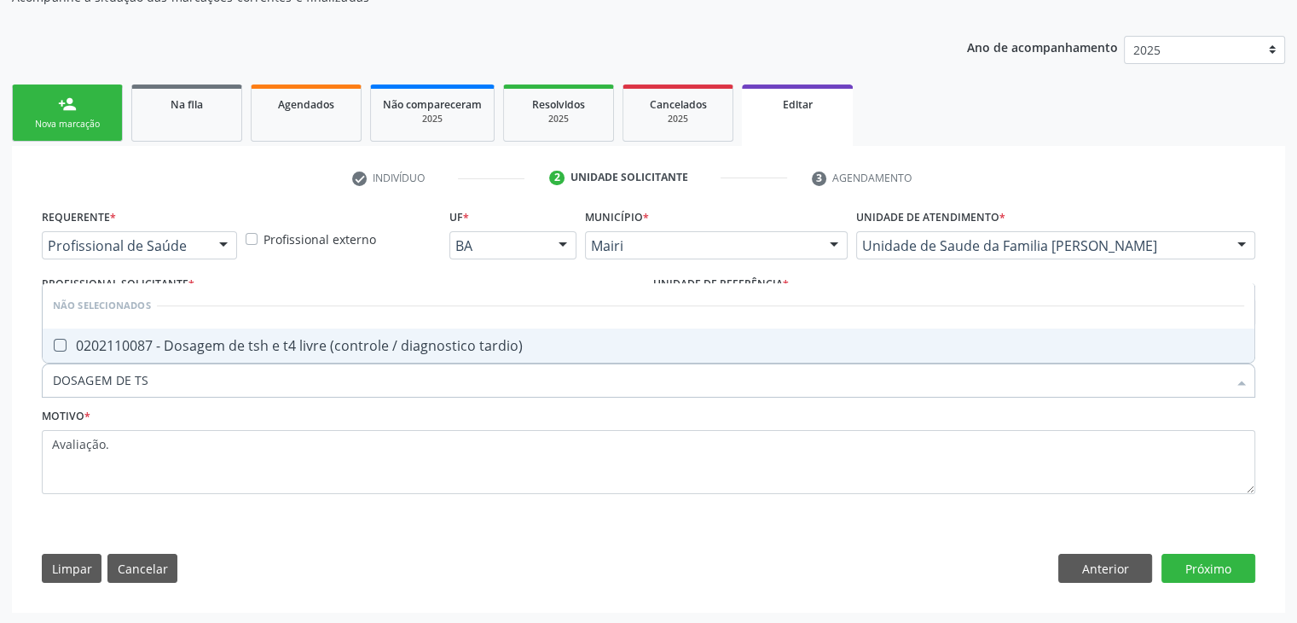
click at [199, 333] on span "0202110087 - Dosagem de tsh e t4 livre (controle / diagnostico tardio)" at bounding box center [649, 345] width 1212 height 34
checkbox tardio\) "true"
click at [1206, 562] on button "Próximo" at bounding box center [1209, 568] width 94 height 29
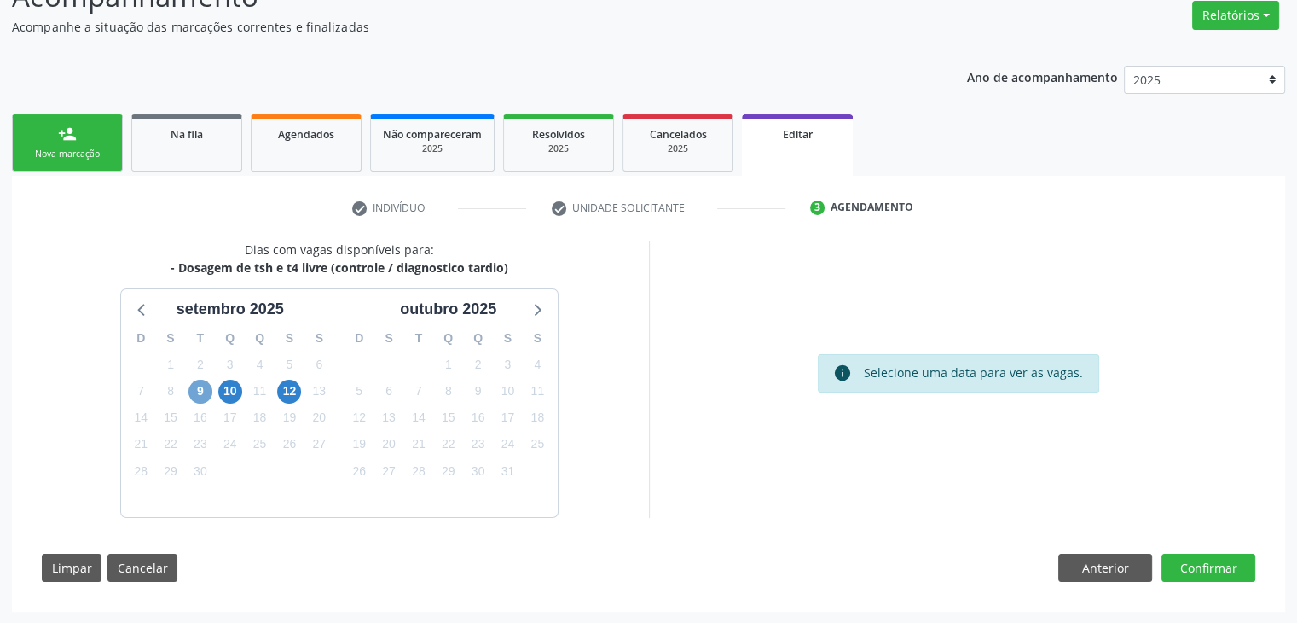
click at [201, 395] on span "9" at bounding box center [201, 392] width 24 height 24
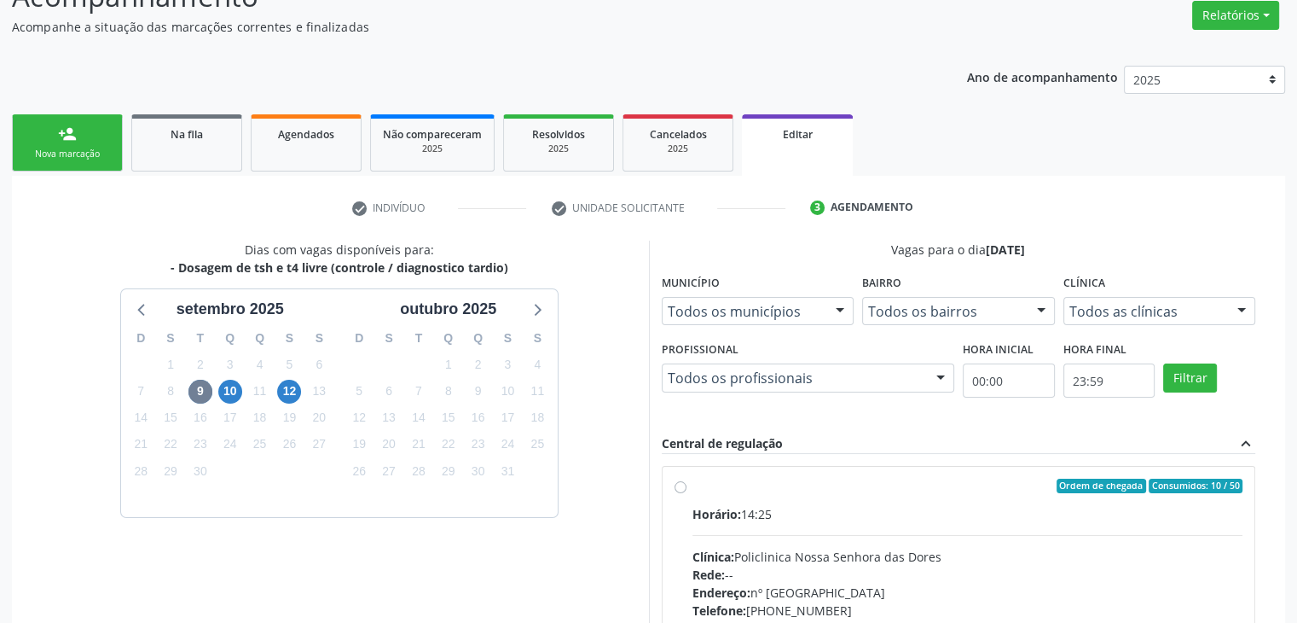
click at [818, 521] on div "Horário: 14:25 Clínica: Policlinica Nossa Senhora das Dores Rede: -- Endereço: …" at bounding box center [968, 622] width 551 height 235
click at [687, 494] on input "Ordem de chegada Consumidos: 10 / 50 Horário: 14:25 Clínica: Policlinica [GEOGR…" at bounding box center [681, 486] width 12 height 15
radio input "true"
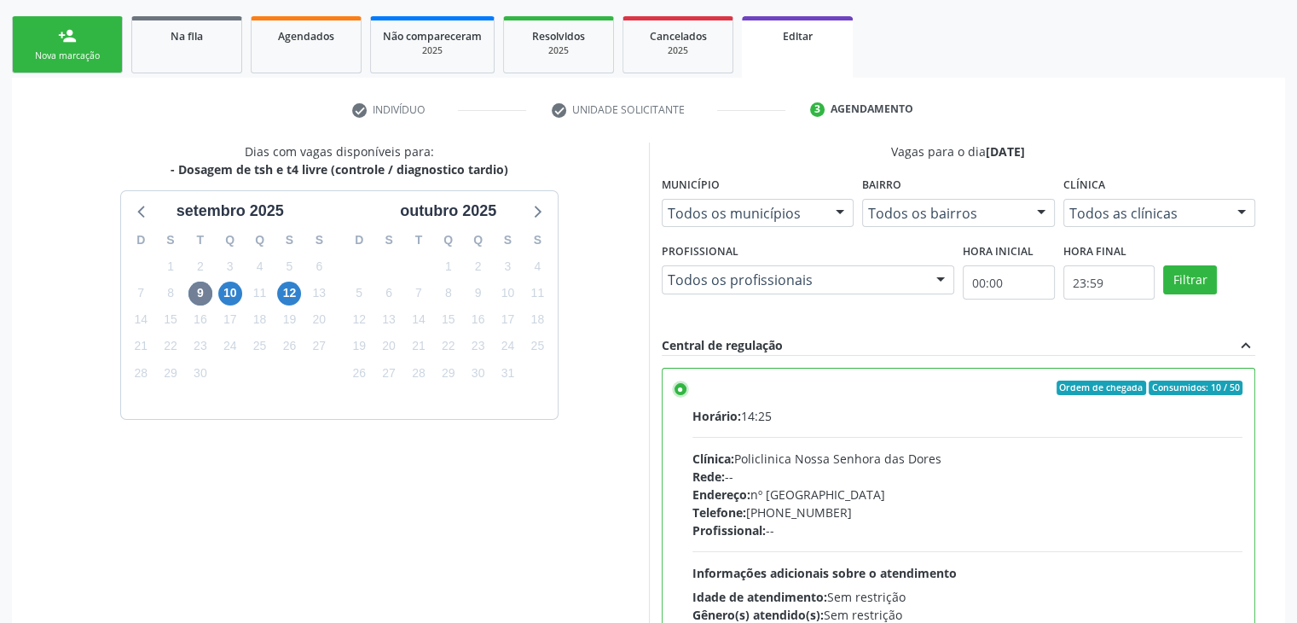
scroll to position [418, 0]
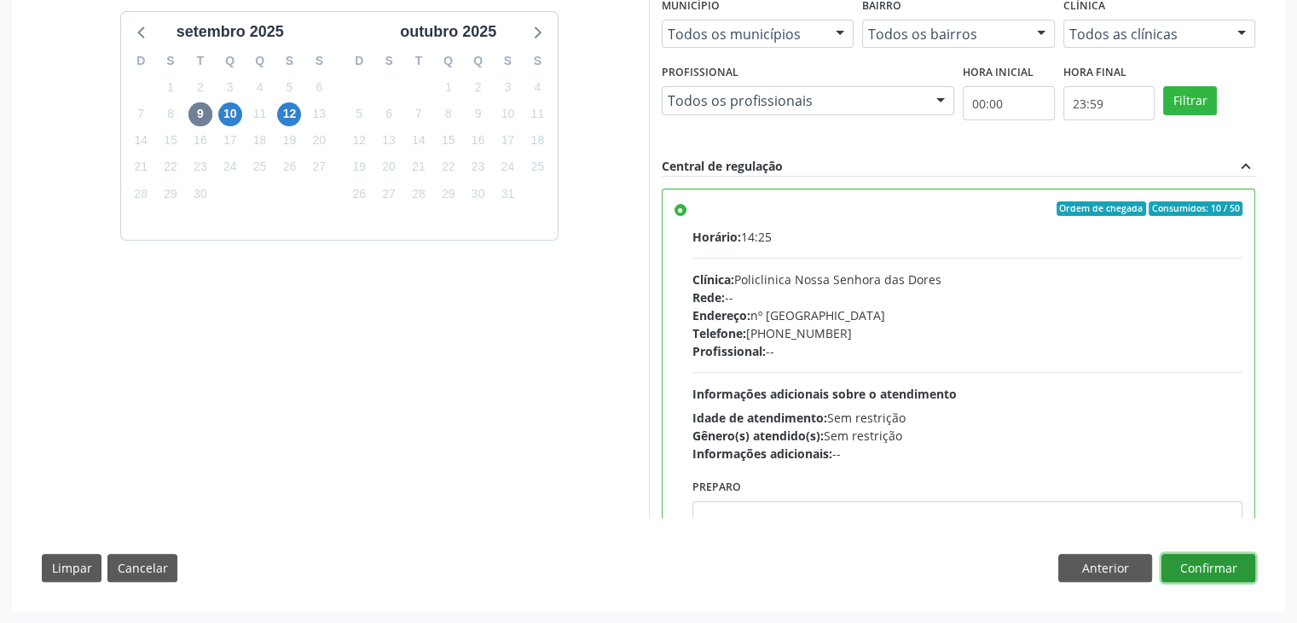
click at [1233, 569] on button "Confirmar" at bounding box center [1209, 568] width 94 height 29
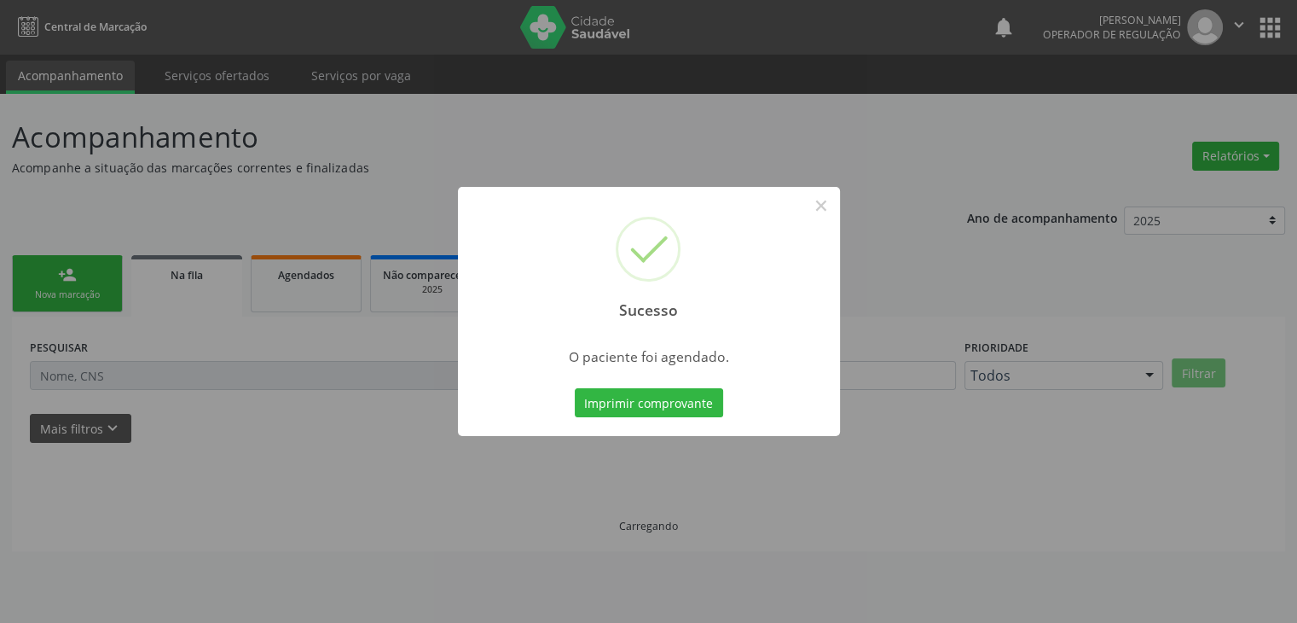
scroll to position [0, 0]
click at [827, 204] on button "×" at bounding box center [827, 205] width 29 height 29
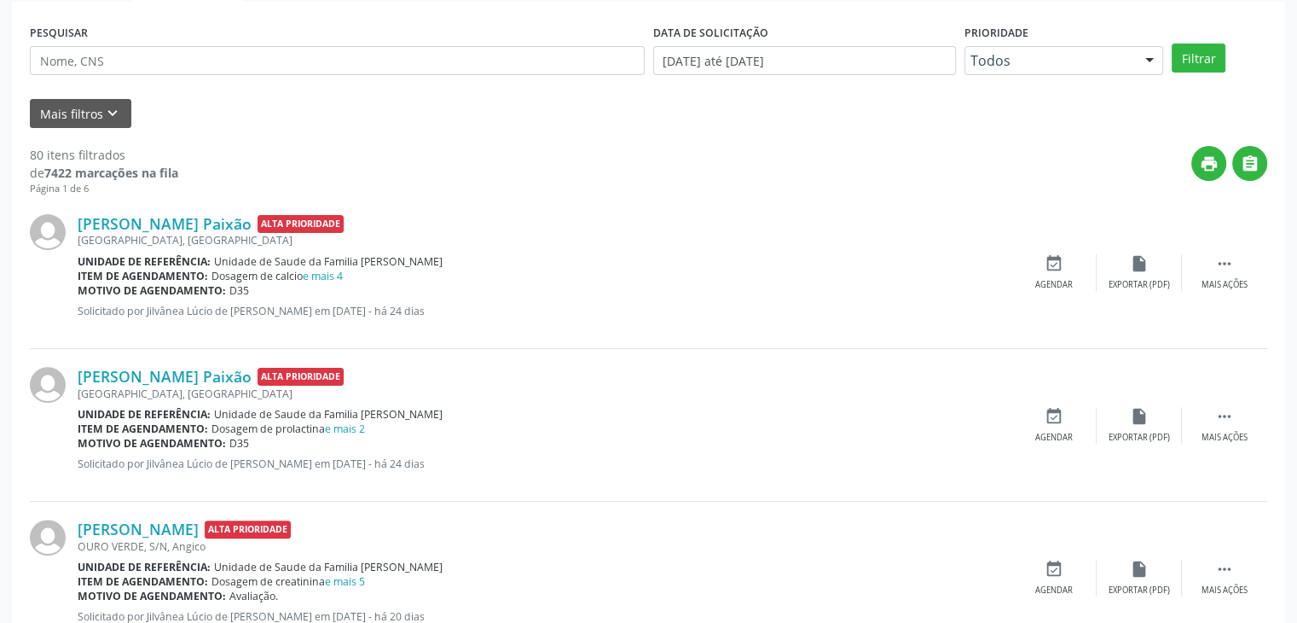
scroll to position [341, 0]
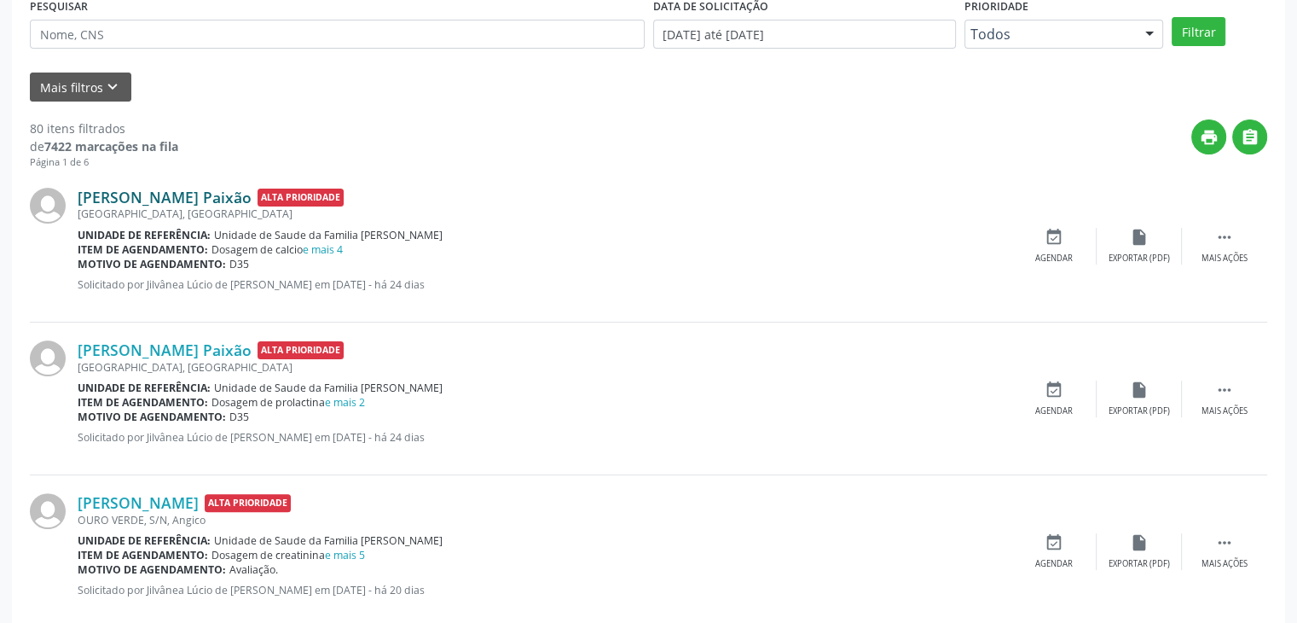
click at [212, 192] on link "[PERSON_NAME] Paixão" at bounding box center [165, 197] width 174 height 19
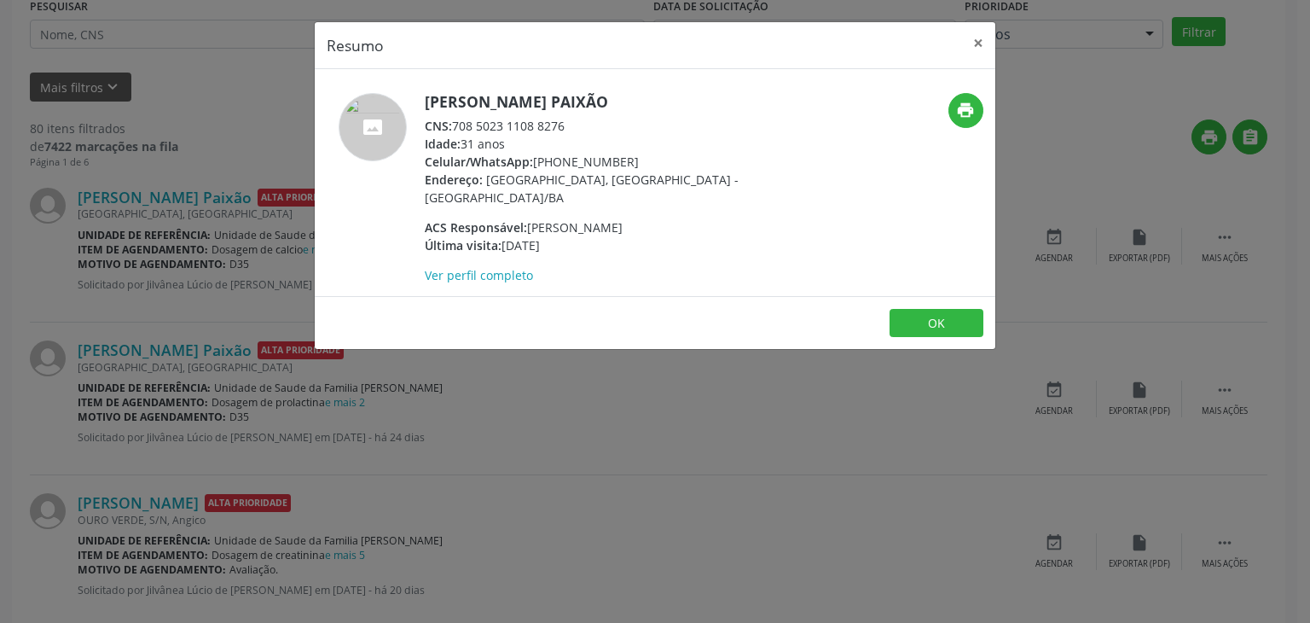
drag, startPoint x: 422, startPoint y: 96, endPoint x: 630, endPoint y: 108, distance: 207.7
click at [630, 108] on div "[PERSON_NAME] Paixão CNS: 708 5023 1108 8276 Idade: 31 anos Celular/WhatsApp: […" at bounding box center [542, 188] width 454 height 191
copy h5 "[PERSON_NAME] Paixão"
click at [979, 42] on button "×" at bounding box center [978, 43] width 34 height 42
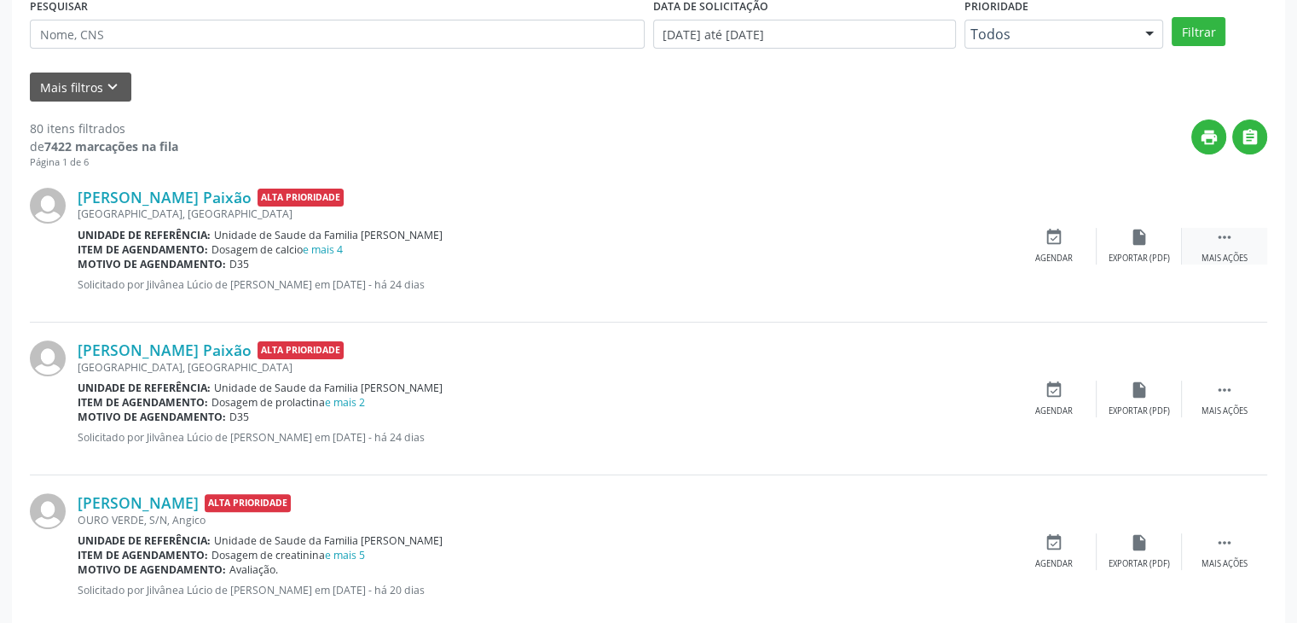
click at [1208, 243] on div " Mais ações" at bounding box center [1224, 246] width 85 height 37
click at [1143, 238] on icon "edit" at bounding box center [1139, 237] width 19 height 19
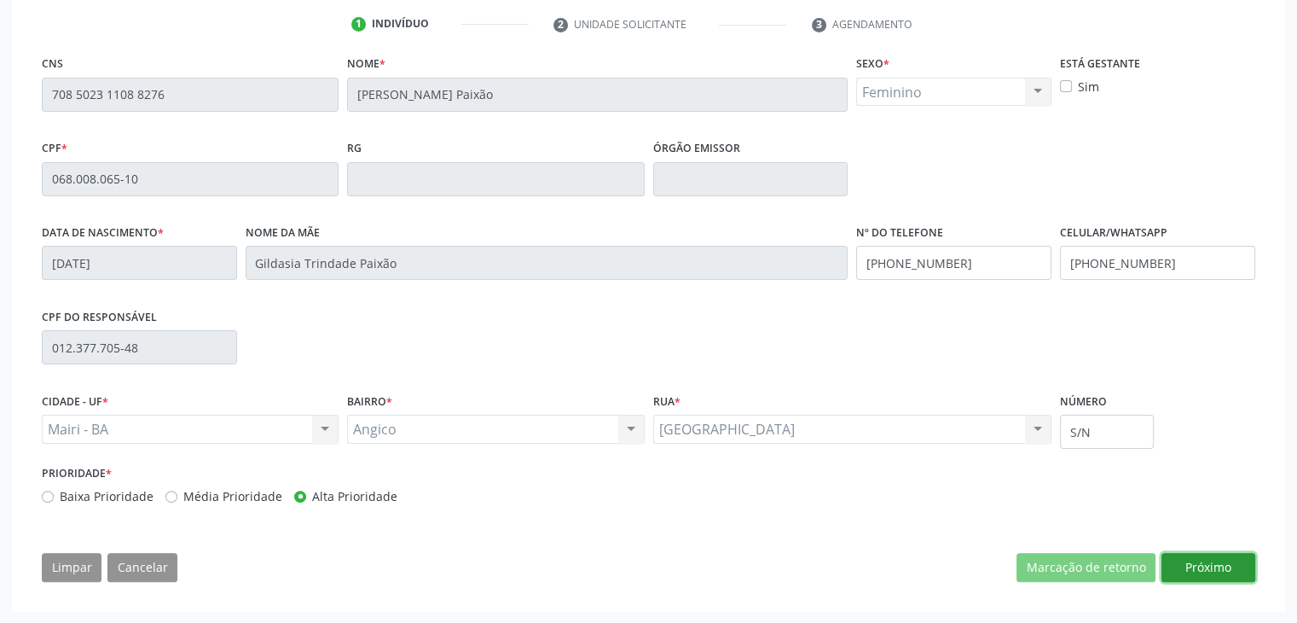
click at [1216, 568] on button "Próximo" at bounding box center [1209, 567] width 94 height 29
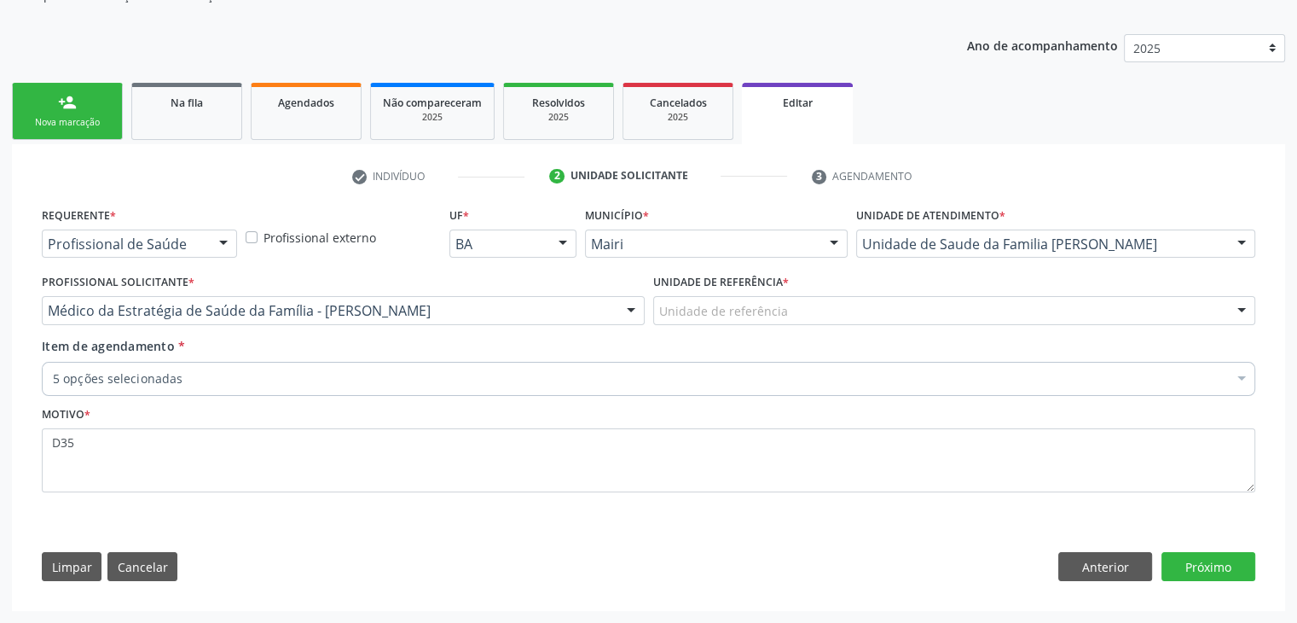
scroll to position [171, 0]
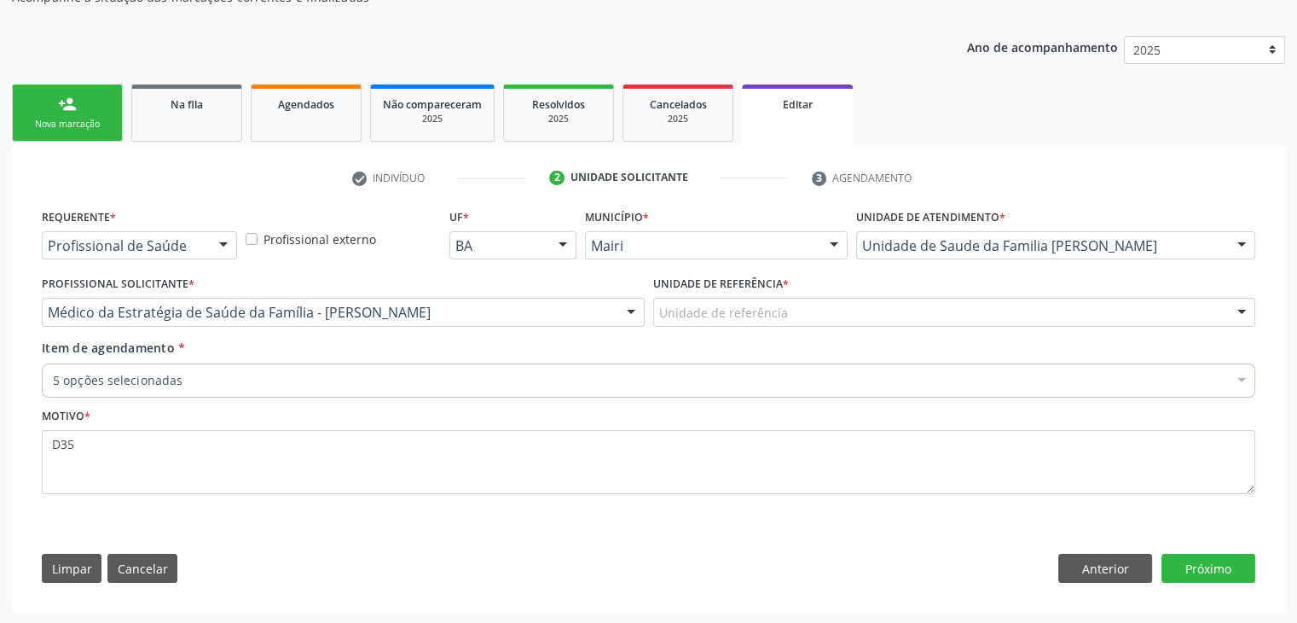
click at [829, 316] on div "Unidade de referência" at bounding box center [954, 312] width 603 height 29
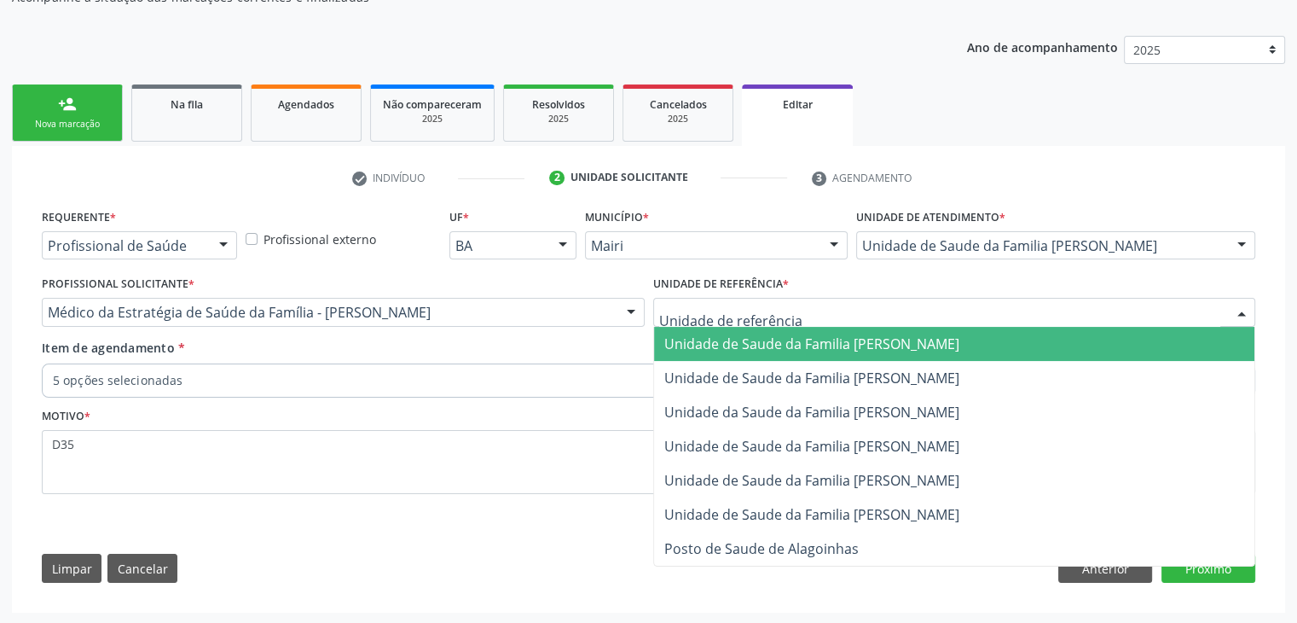
click at [830, 352] on span "Unidade de Saude da Familia [PERSON_NAME]" at bounding box center [954, 344] width 601 height 34
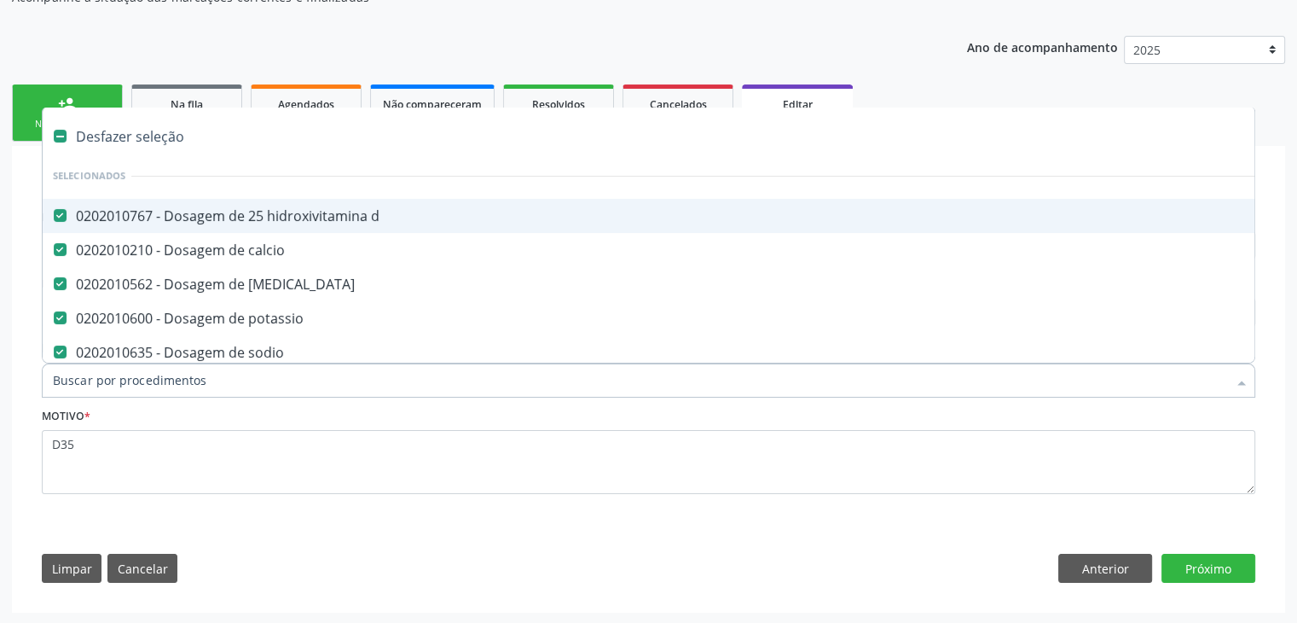
click at [135, 146] on div "Desfazer seleção" at bounding box center [709, 136] width 1333 height 34
checkbox d "false"
checkbox calcio "false"
checkbox magnesio "false"
checkbox potassio "false"
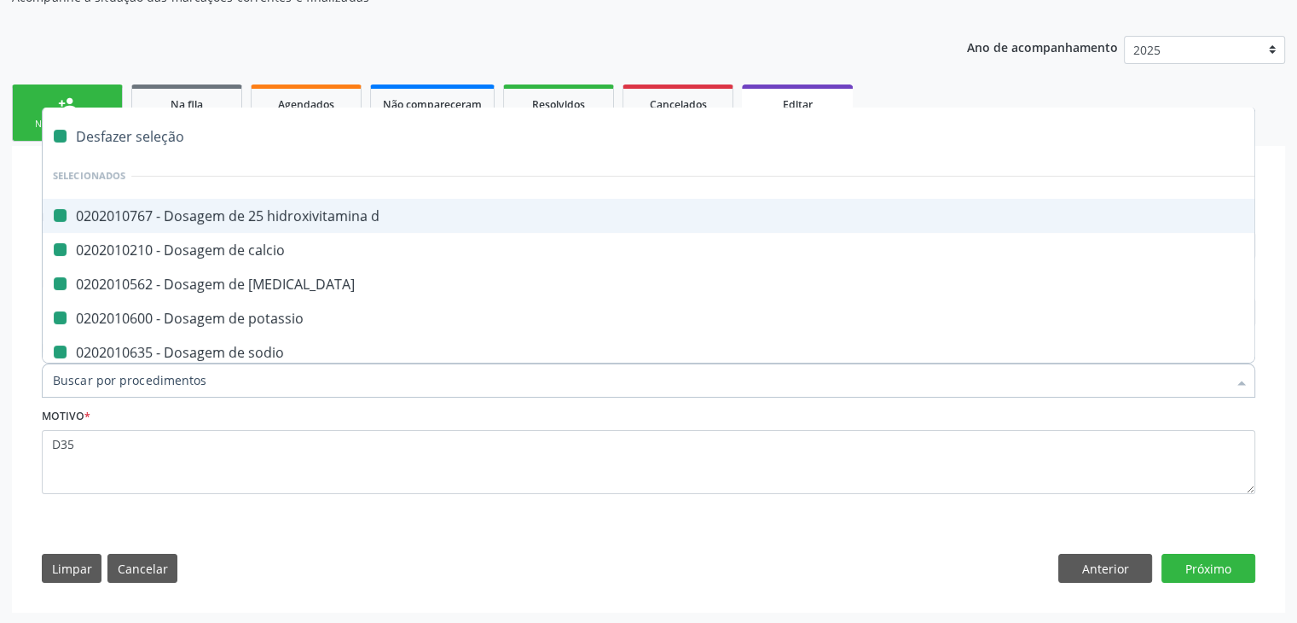
checkbox sodio "false"
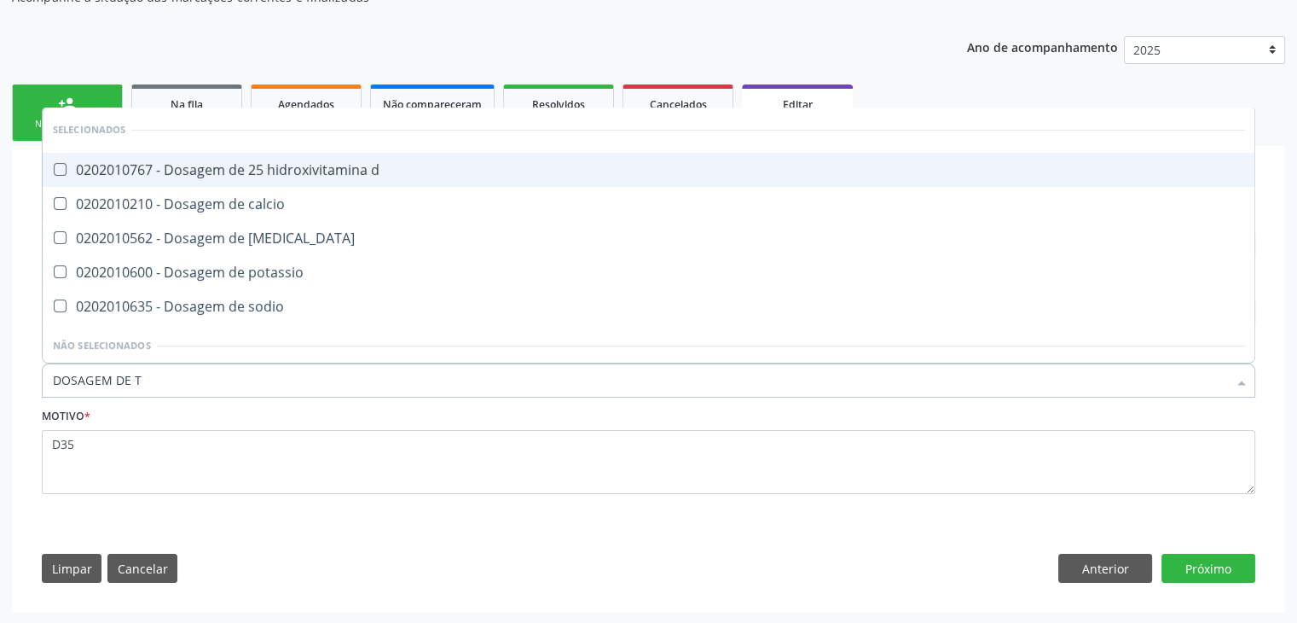
type input "DOSAGEM DE TS"
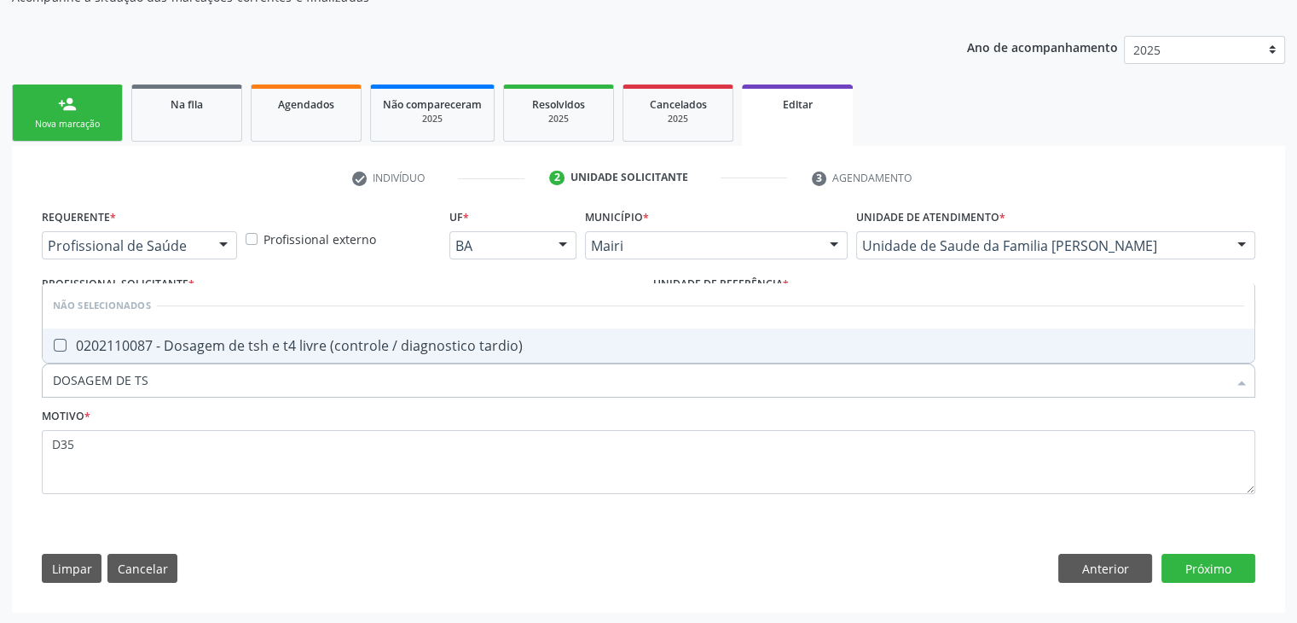
click at [223, 345] on div "0202110087 - Dosagem de tsh e t4 livre (controle / diagnostico tardio)" at bounding box center [649, 346] width 1192 height 14
checkbox tardio\) "true"
click at [1232, 566] on button "Próximo" at bounding box center [1209, 568] width 94 height 29
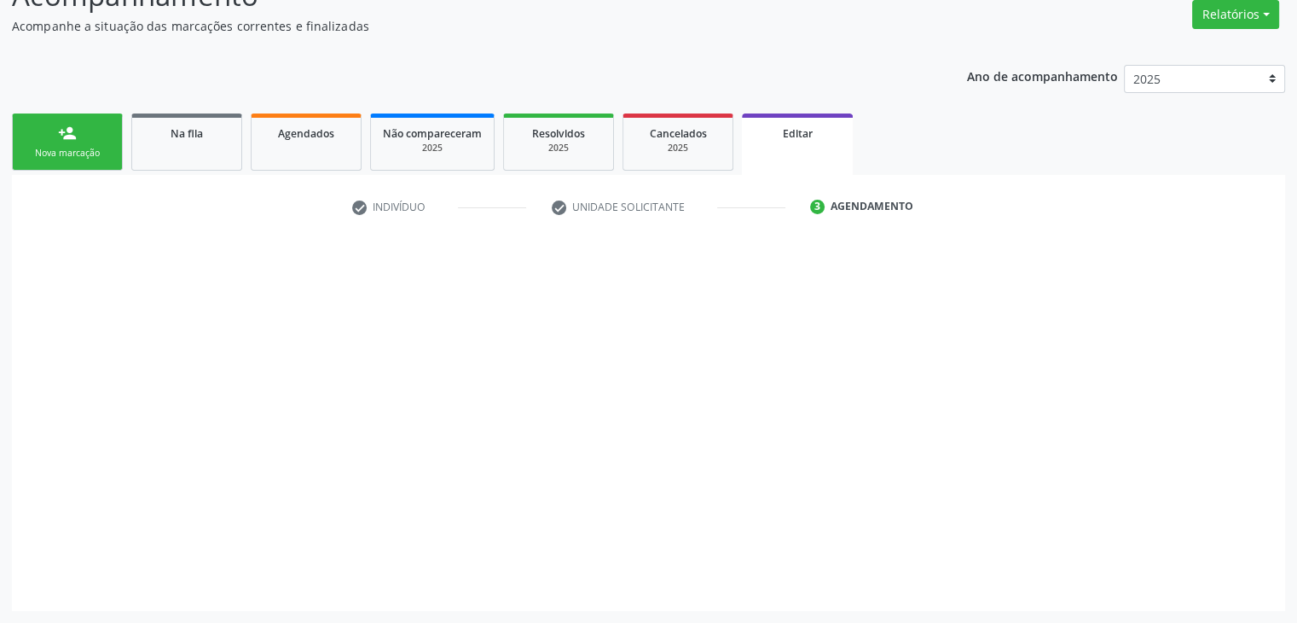
scroll to position [141, 0]
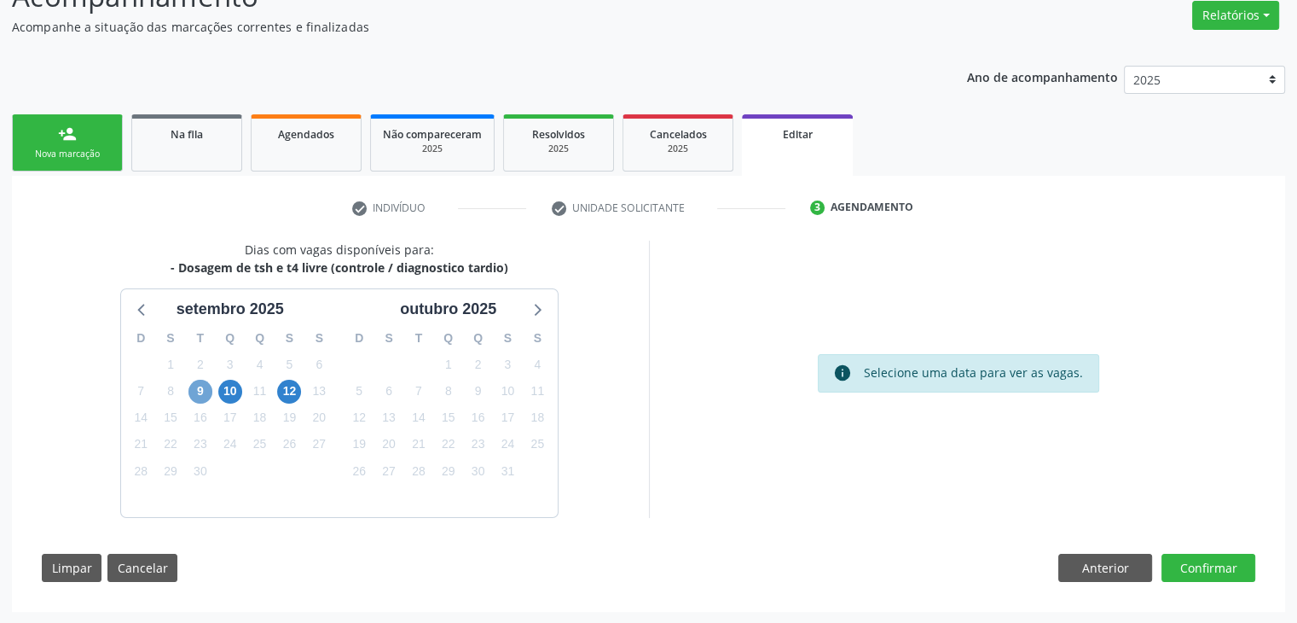
click at [191, 388] on span "9" at bounding box center [201, 392] width 24 height 24
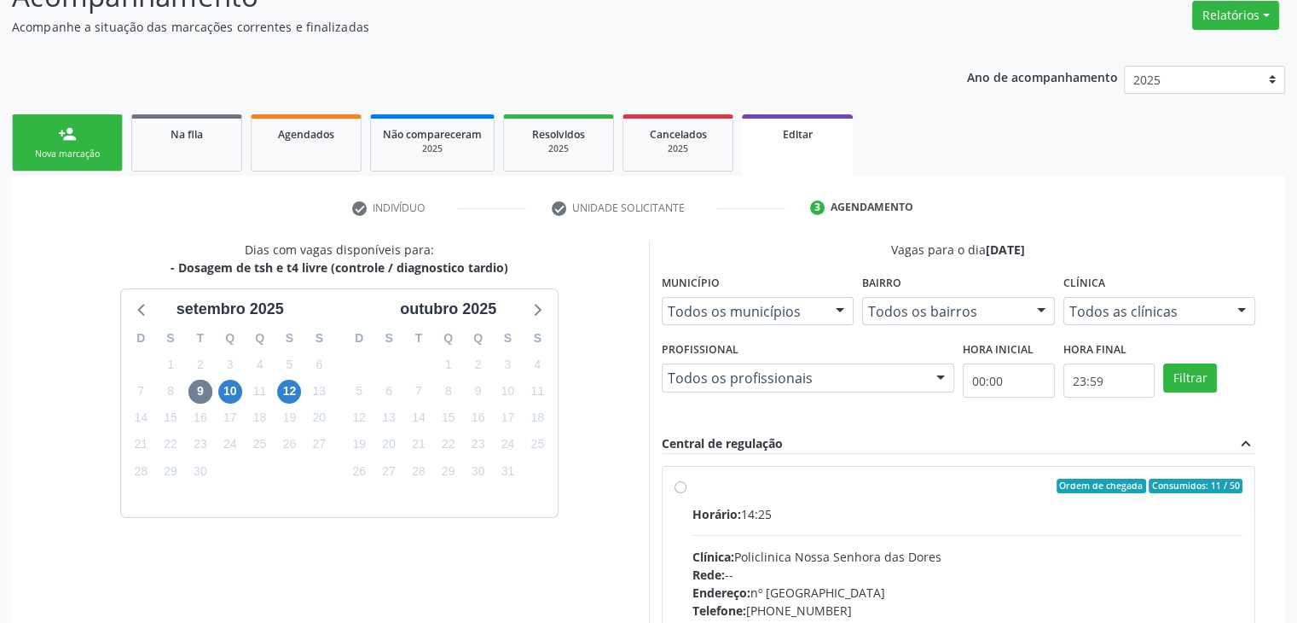
click at [949, 519] on div "Horário: 14:25" at bounding box center [968, 514] width 551 height 18
click at [687, 494] on input "Ordem de chegada Consumidos: 11 / 50 Horário: 14:25 Clínica: Policlinica [GEOGR…" at bounding box center [681, 486] width 12 height 15
radio input "true"
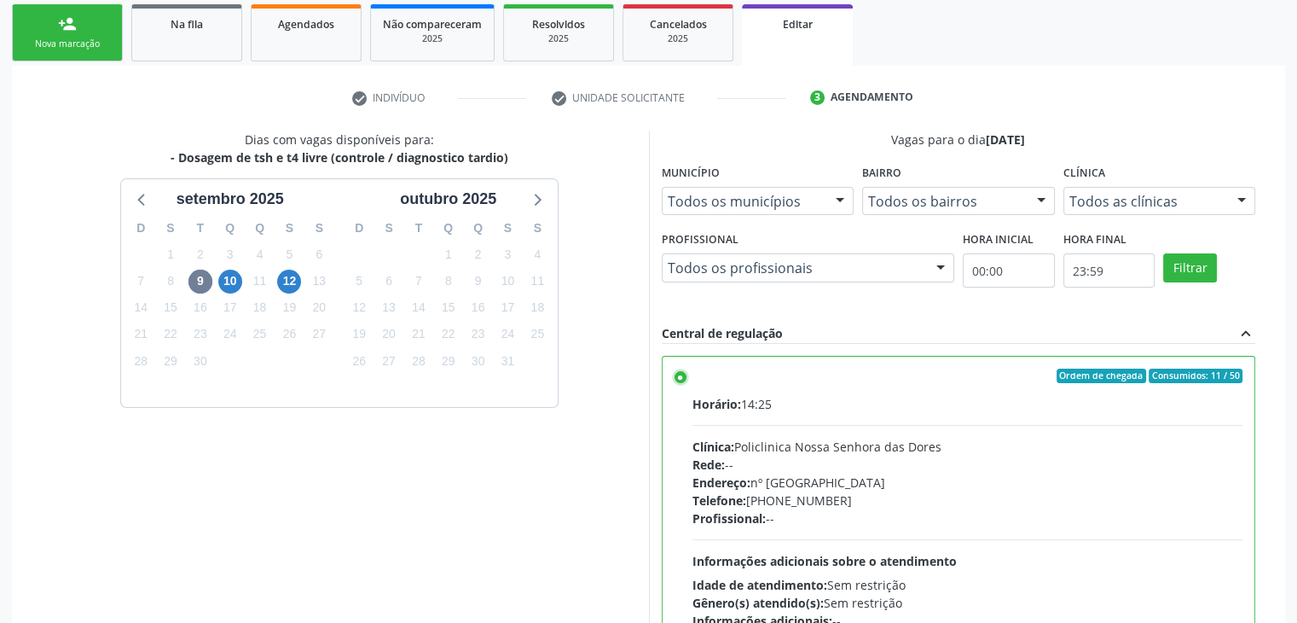
scroll to position [418, 0]
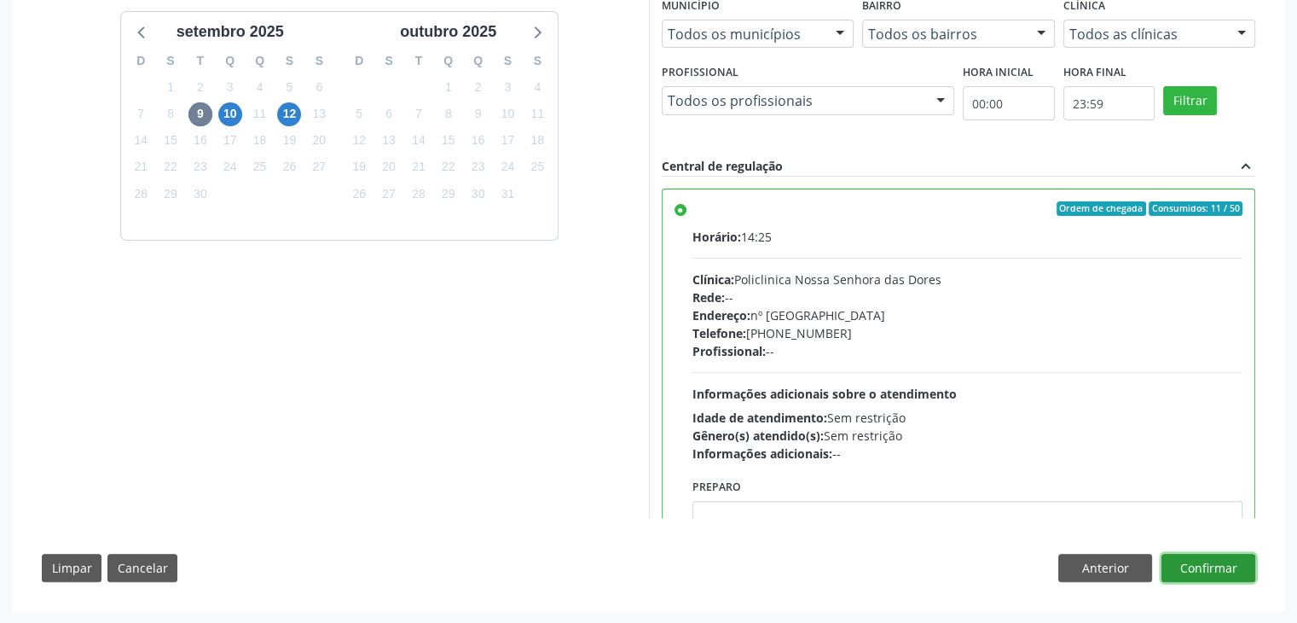
click at [1243, 560] on button "Confirmar" at bounding box center [1209, 568] width 94 height 29
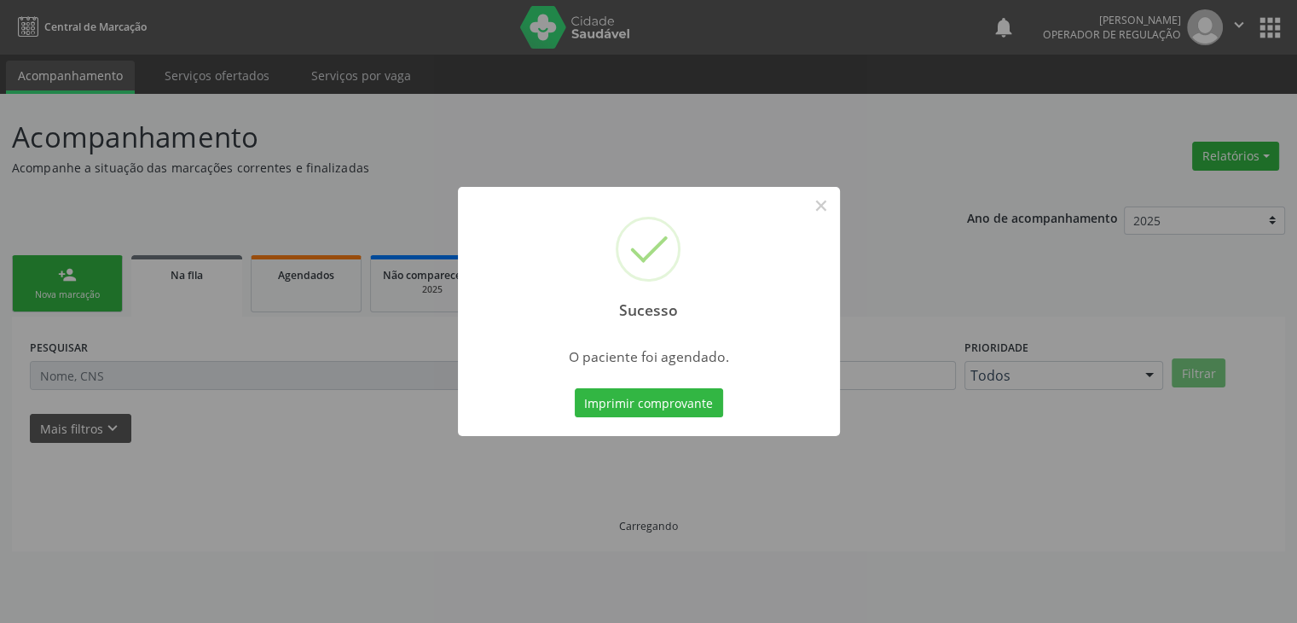
scroll to position [0, 0]
click at [827, 204] on button "×" at bounding box center [827, 205] width 29 height 29
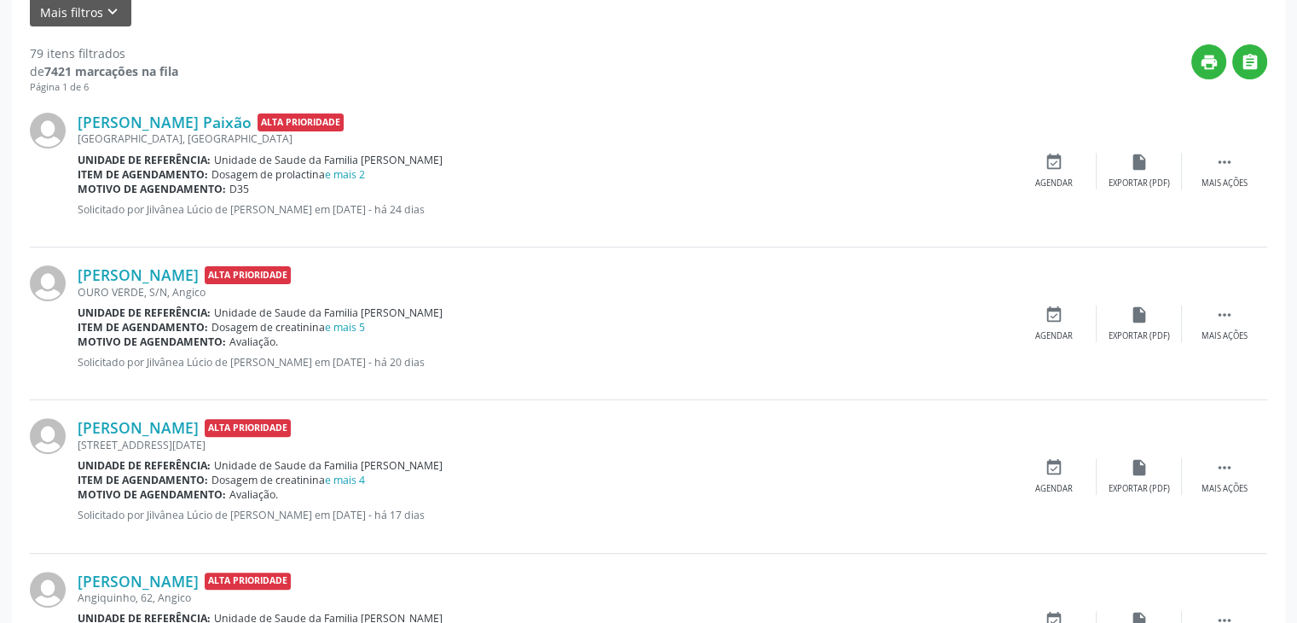
scroll to position [427, 0]
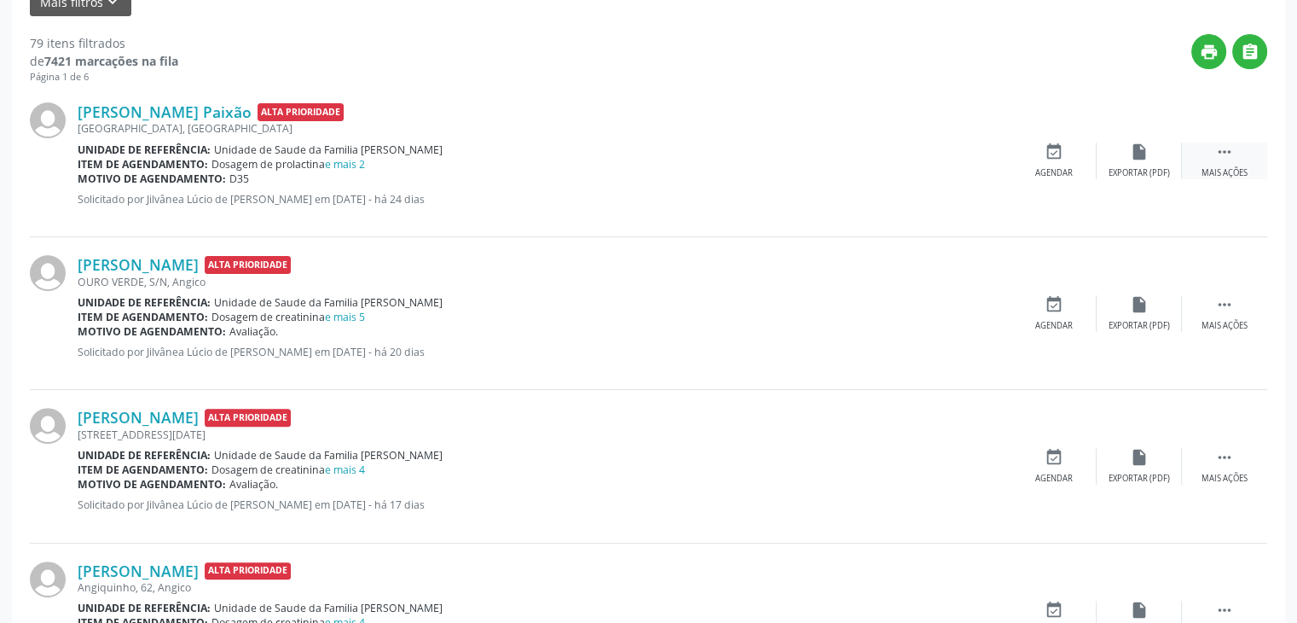
click at [1222, 161] on div " Mais ações" at bounding box center [1224, 160] width 85 height 37
click at [1140, 167] on div "Editar" at bounding box center [1139, 173] width 27 height 12
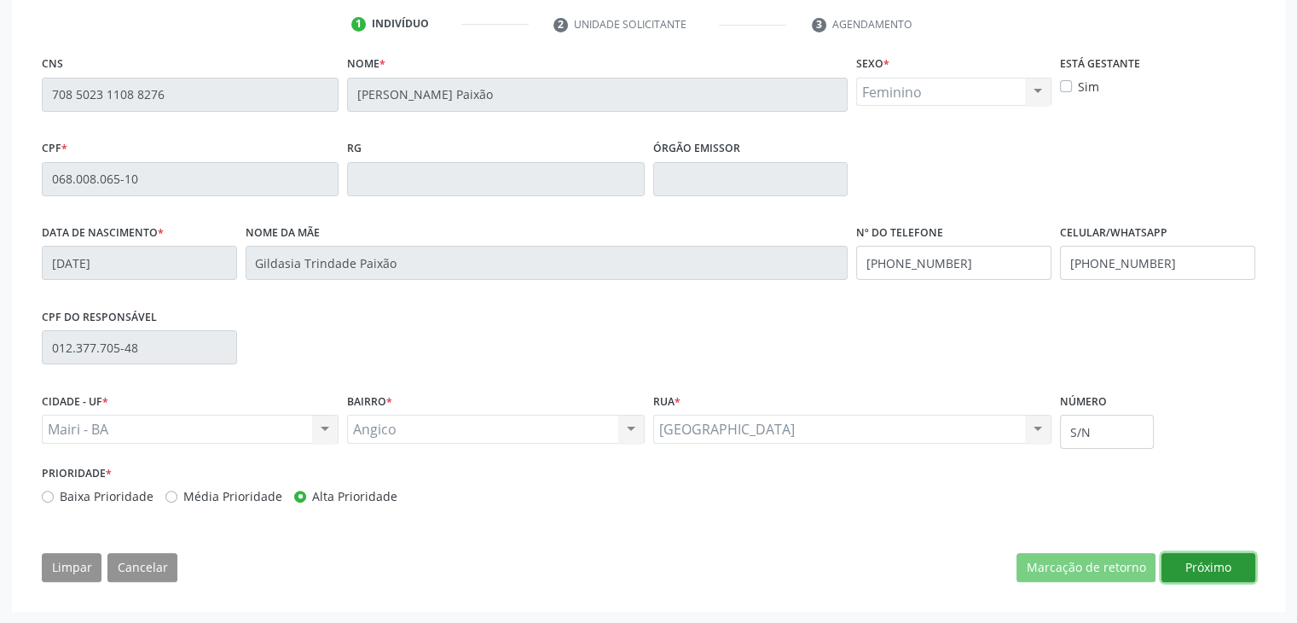
click at [1208, 562] on button "Próximo" at bounding box center [1209, 567] width 94 height 29
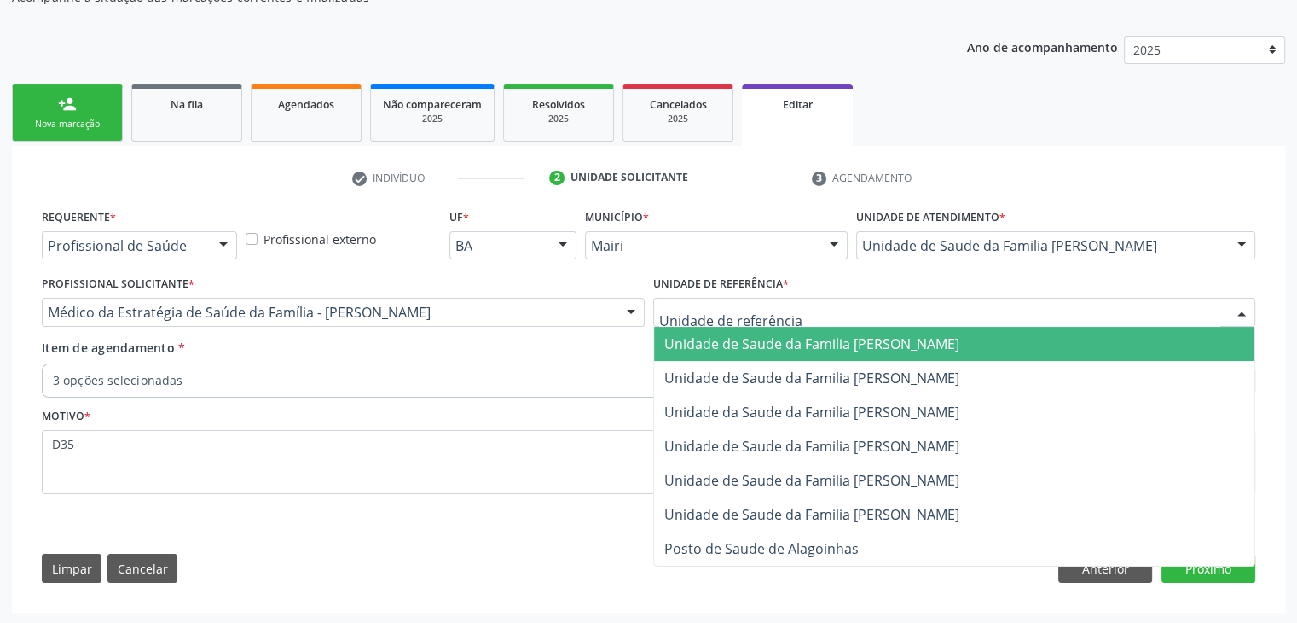
click at [770, 345] on span "Unidade de Saude da Familia [PERSON_NAME]" at bounding box center [811, 343] width 295 height 19
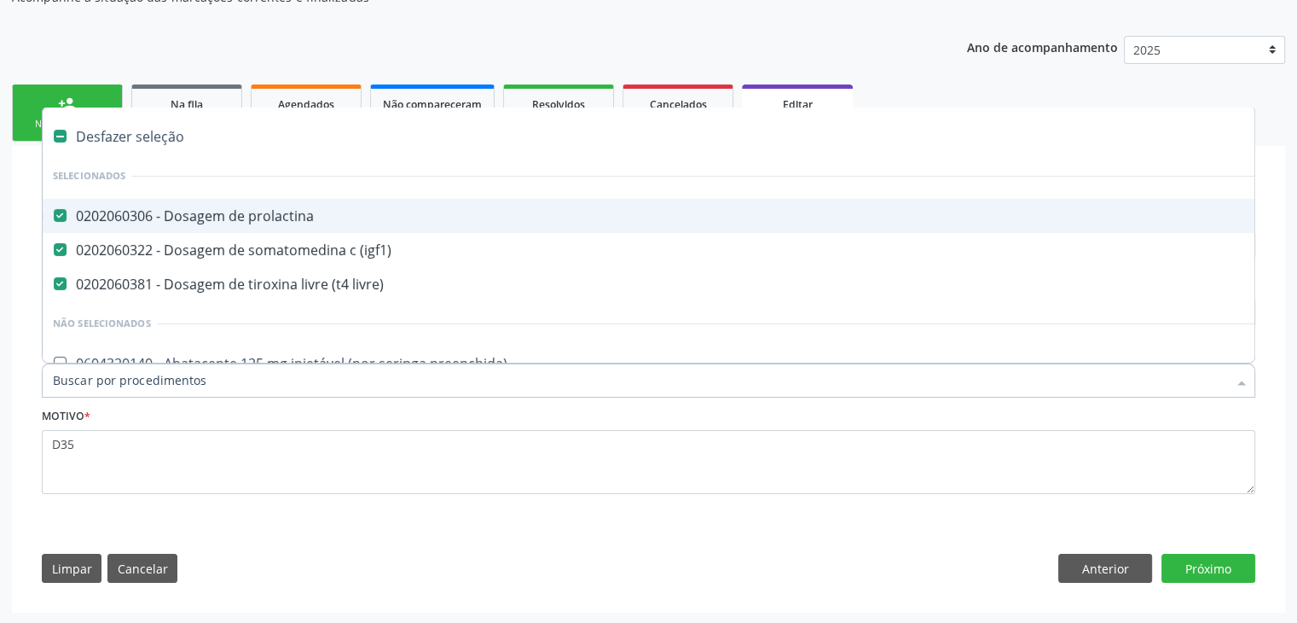
click at [136, 138] on div "Desfazer seleção" at bounding box center [709, 136] width 1333 height 34
checkbox prolactina "false"
checkbox \(igf1\) "false"
checkbox livre\) "false"
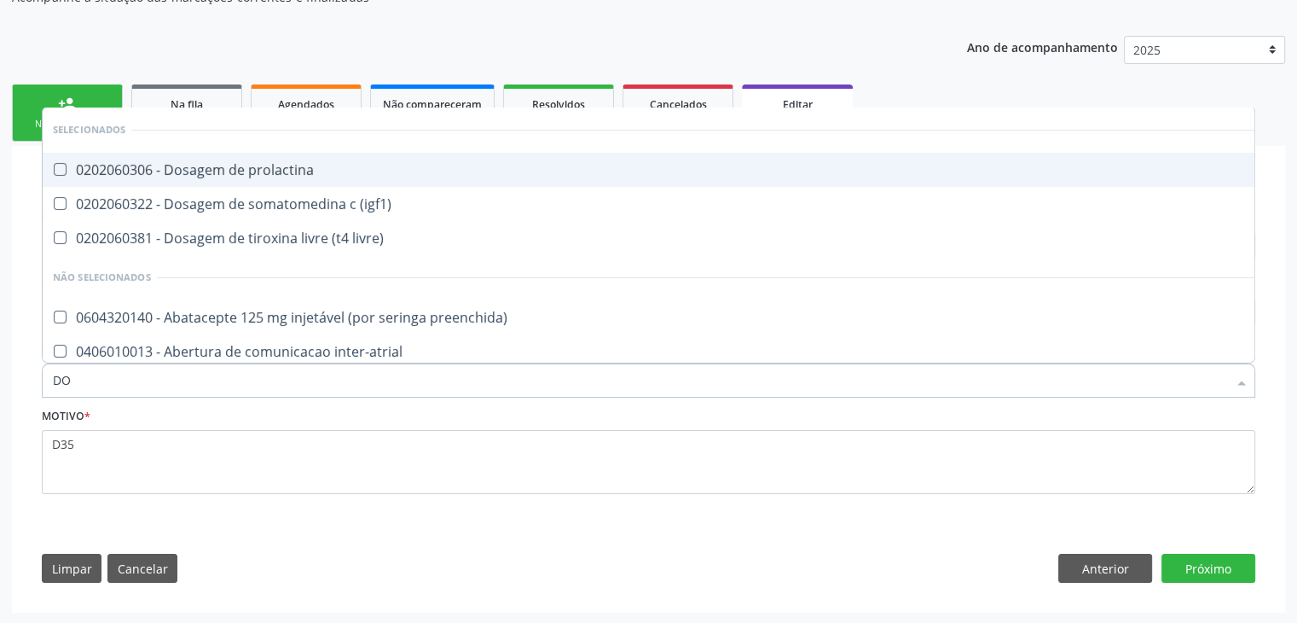
type input "DOS"
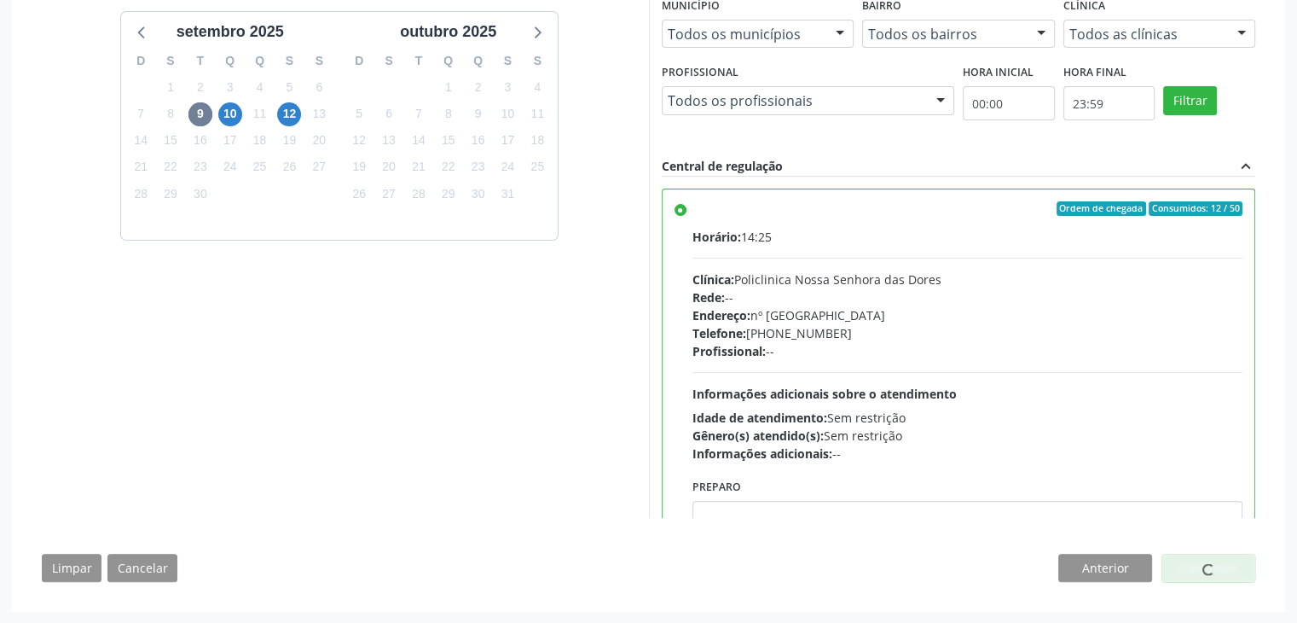
scroll to position [418, 0]
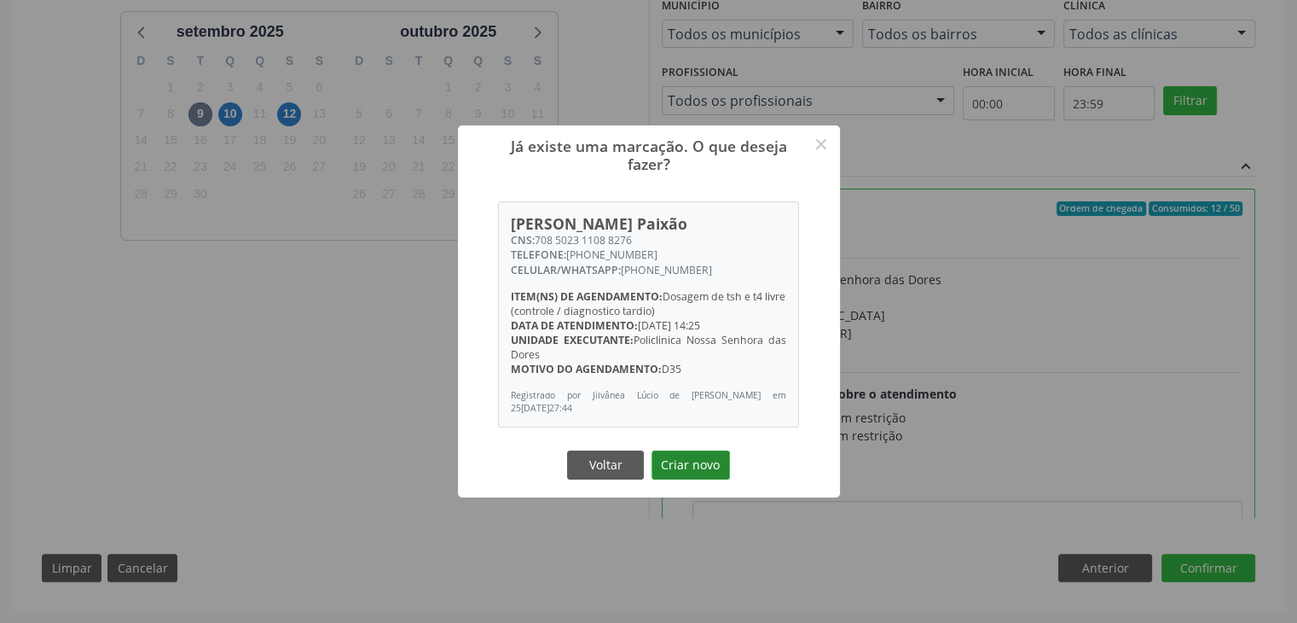
click at [696, 457] on button "Criar novo" at bounding box center [691, 464] width 78 height 29
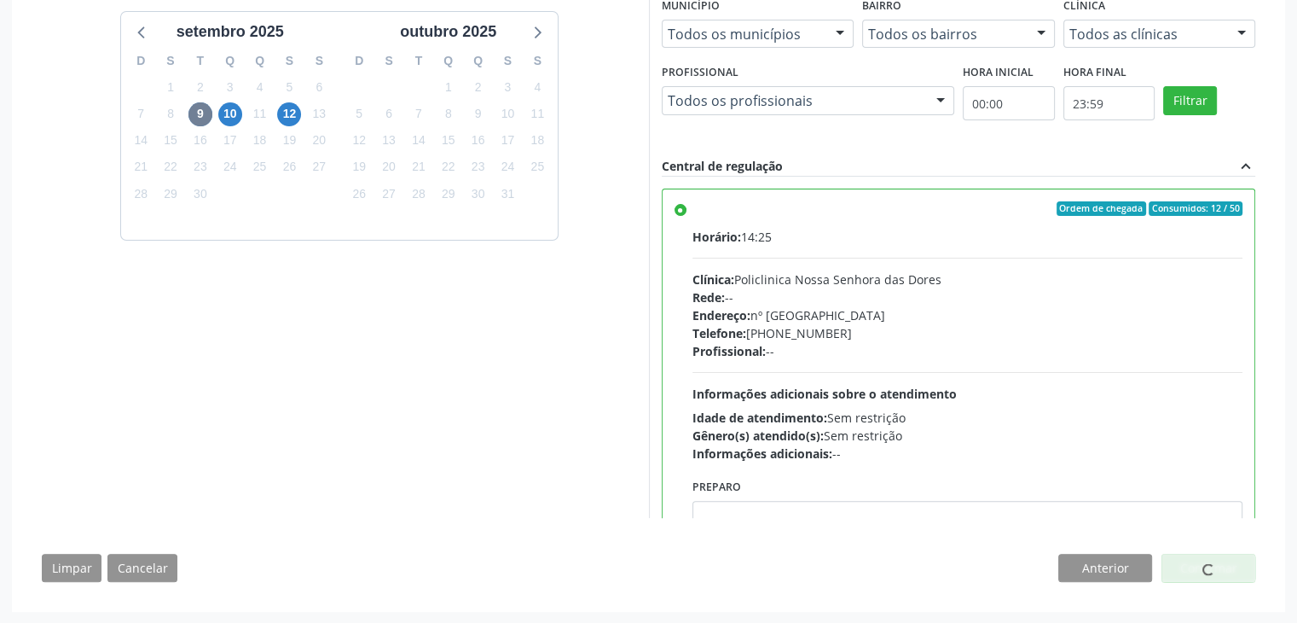
scroll to position [0, 0]
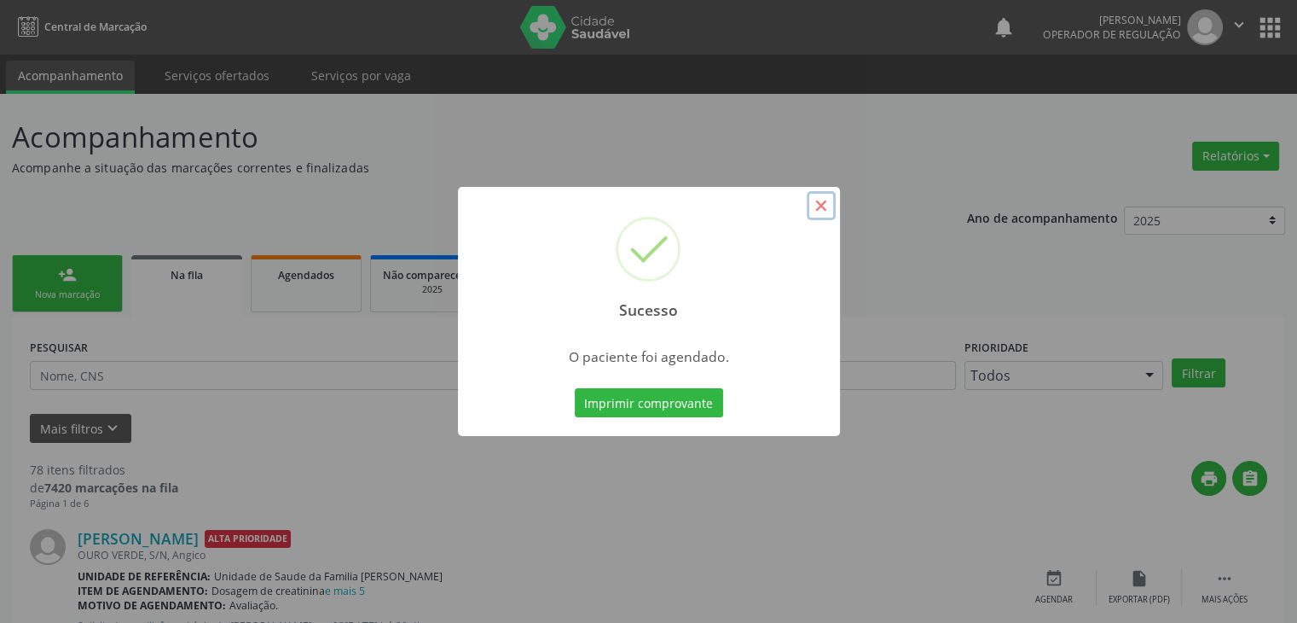
click at [826, 206] on button "×" at bounding box center [821, 205] width 29 height 29
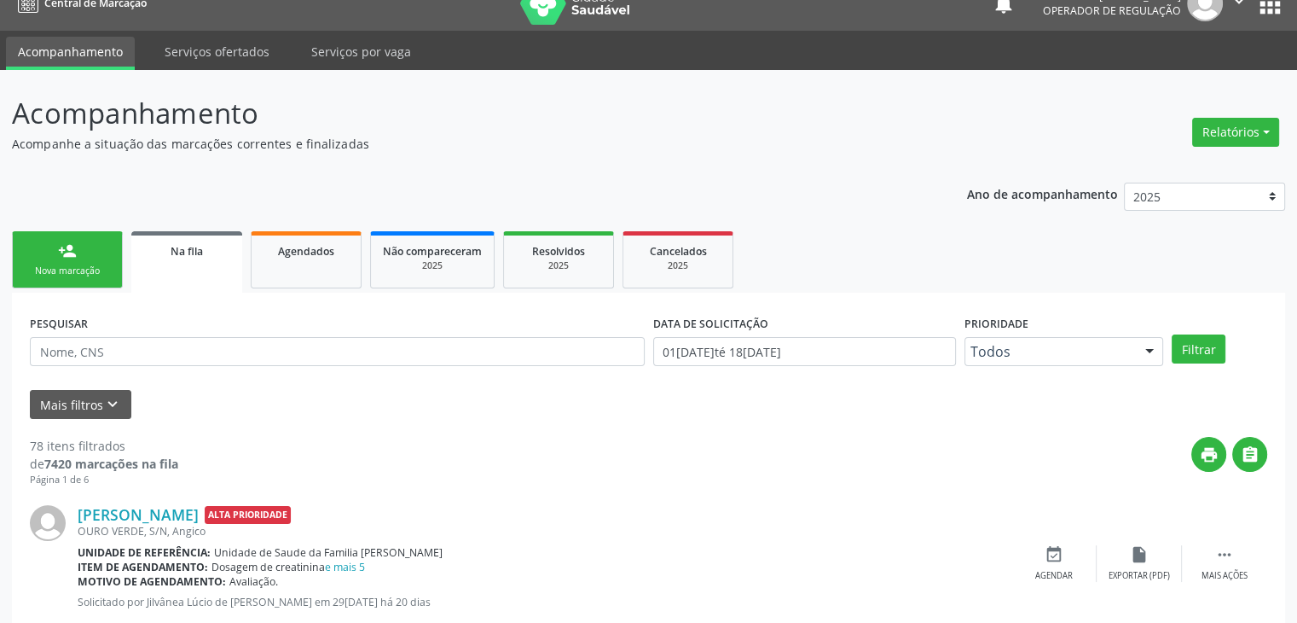
scroll to position [341, 0]
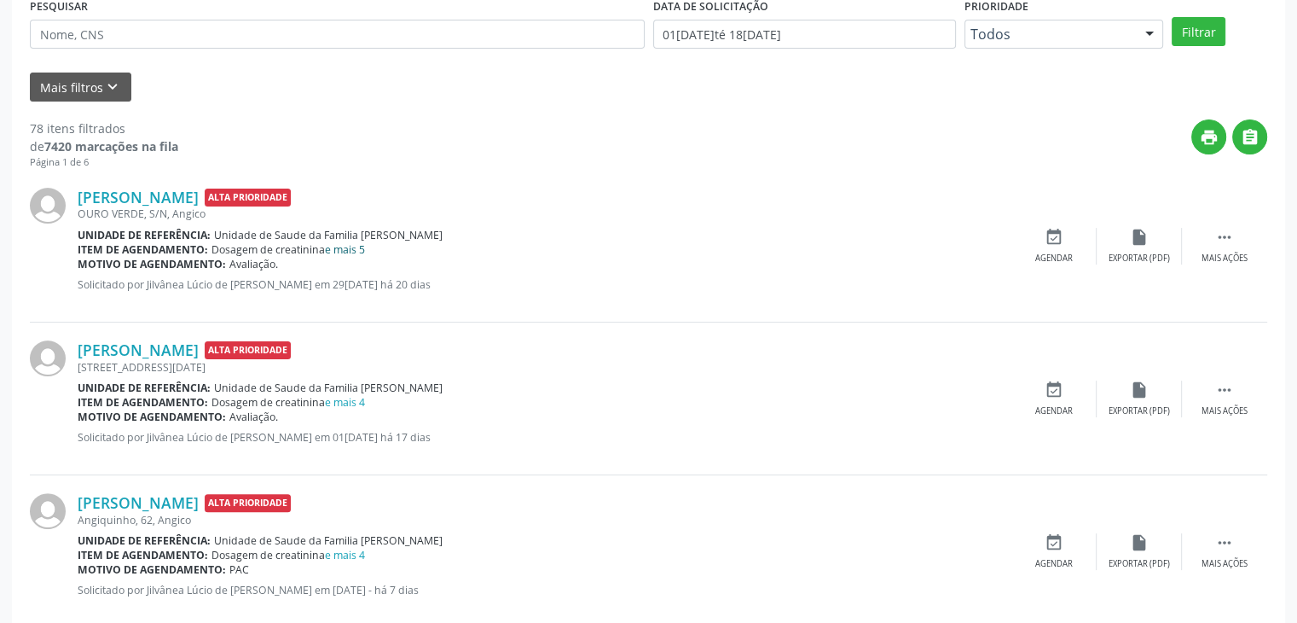
click at [356, 247] on link "e mais 5" at bounding box center [345, 249] width 40 height 15
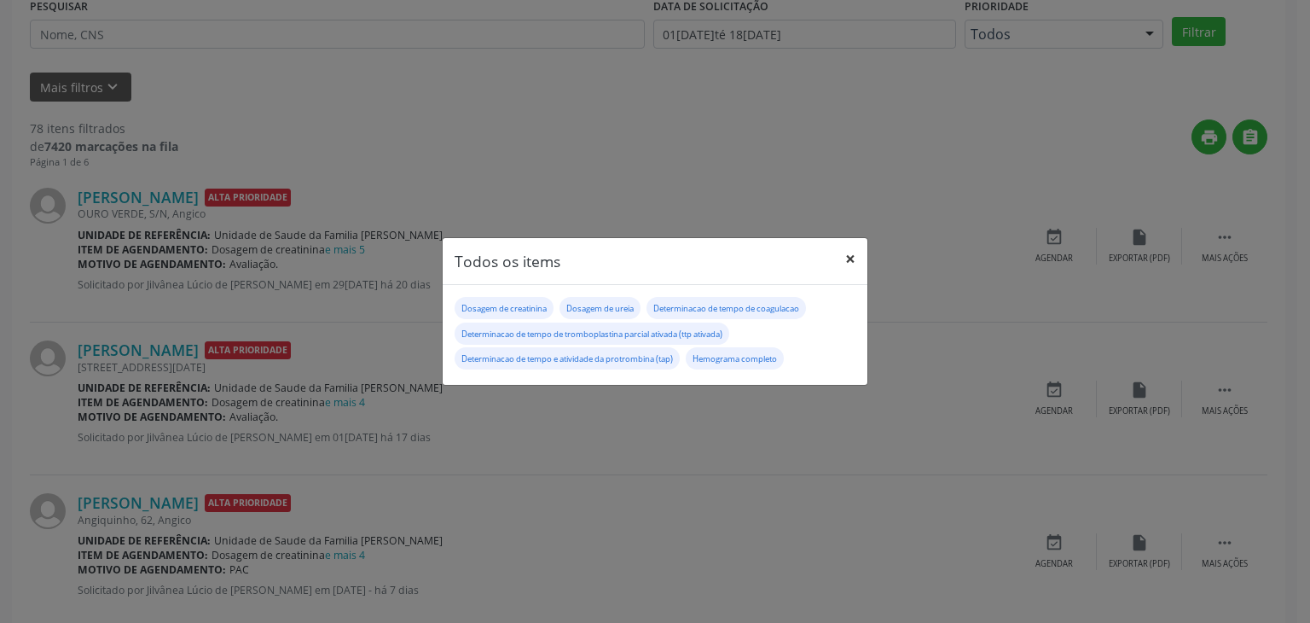
click at [843, 264] on button "×" at bounding box center [850, 259] width 34 height 42
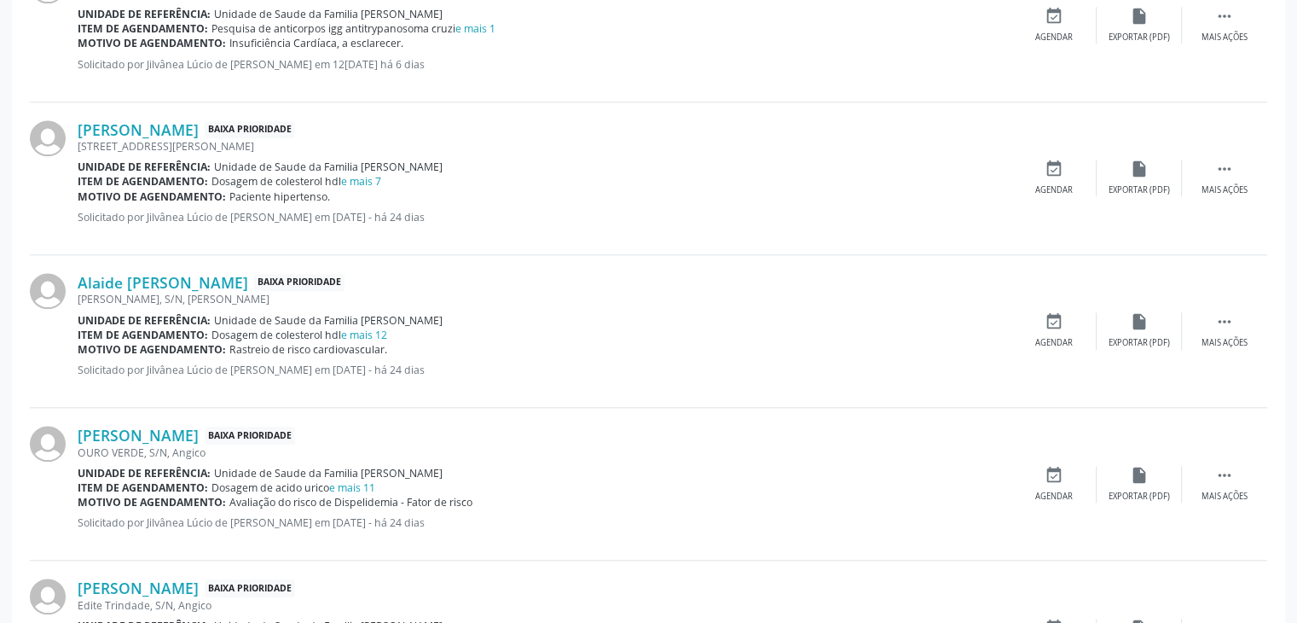
scroll to position [1791, 0]
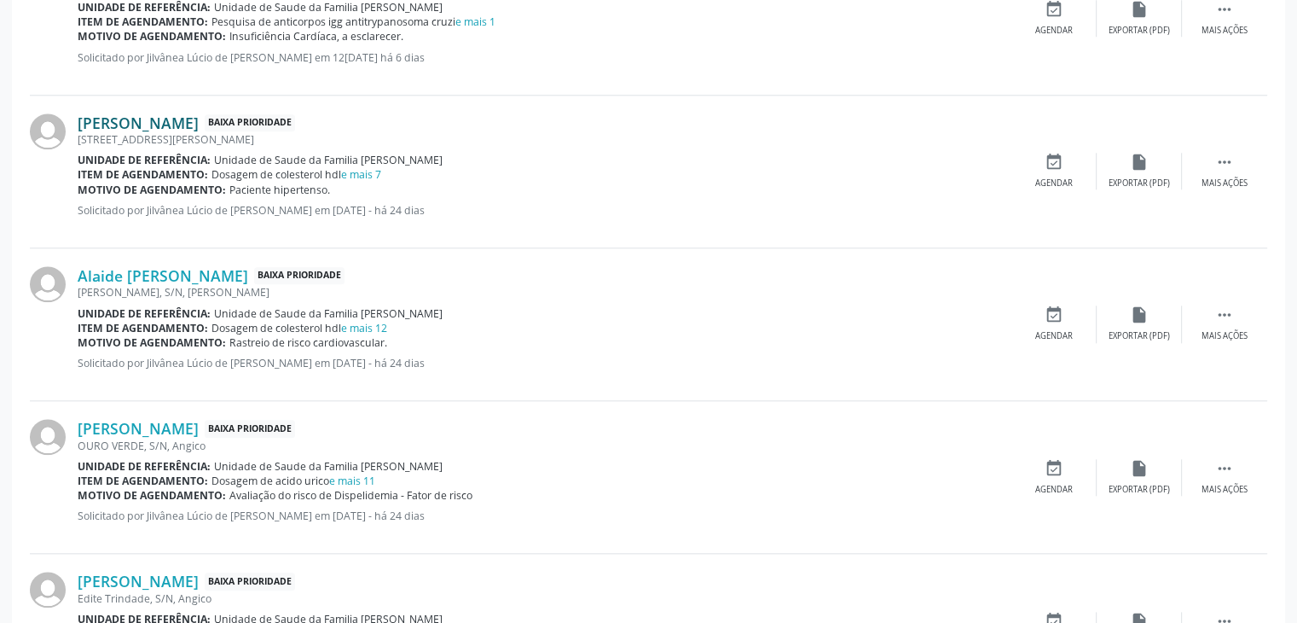
click at [143, 117] on link "[PERSON_NAME]" at bounding box center [138, 122] width 121 height 19
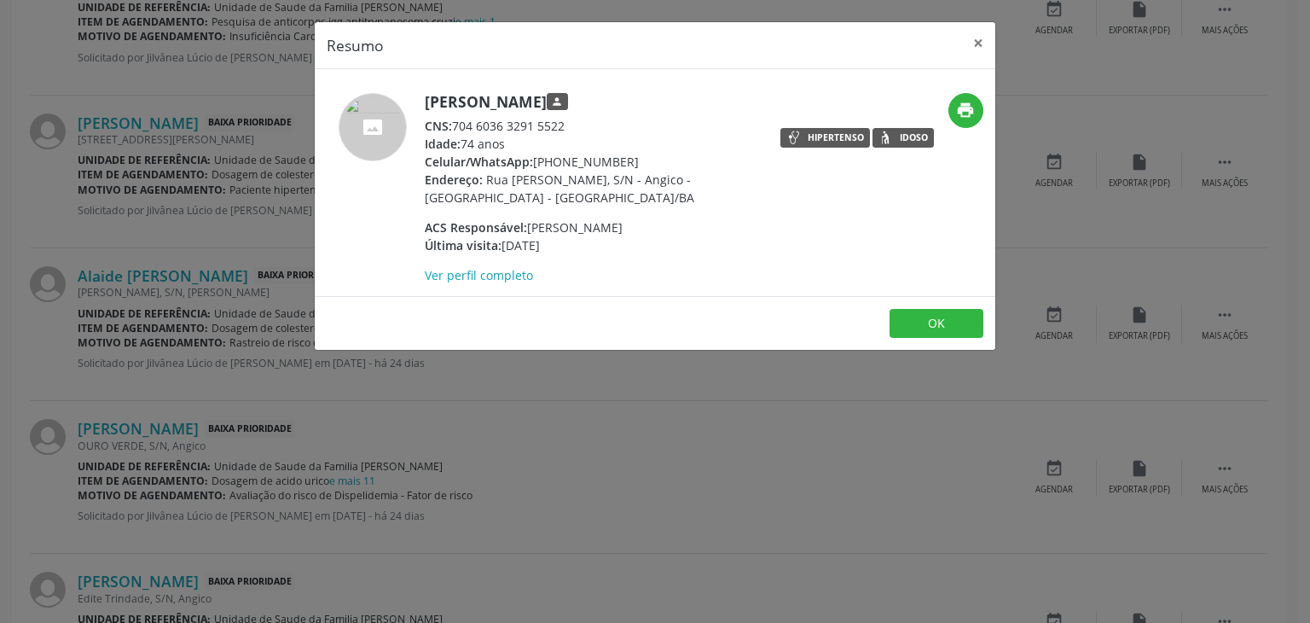
drag, startPoint x: 422, startPoint y: 96, endPoint x: 646, endPoint y: 100, distance: 223.5
click at [646, 100] on div "[PERSON_NAME] person CNS: 704 6036 3291 5522 Idade: 74 anos Celular/WhatsApp: […" at bounding box center [542, 188] width 454 height 191
copy h5 "Elizete Goncalves Ferreira"
click at [978, 48] on button "×" at bounding box center [978, 43] width 34 height 42
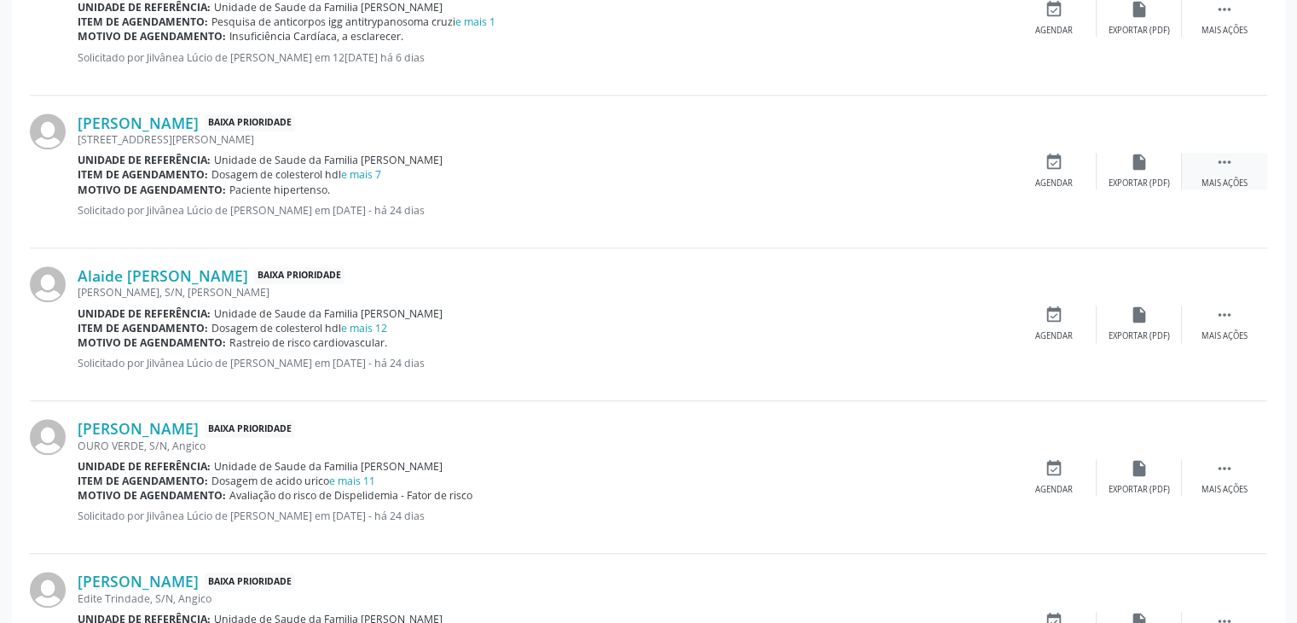
click at [1204, 182] on div "Mais ações" at bounding box center [1225, 183] width 46 height 12
drag, startPoint x: 1103, startPoint y: 167, endPoint x: 1103, endPoint y: 156, distance: 11.1
click at [1104, 167] on div "edit Editar" at bounding box center [1139, 171] width 85 height 37
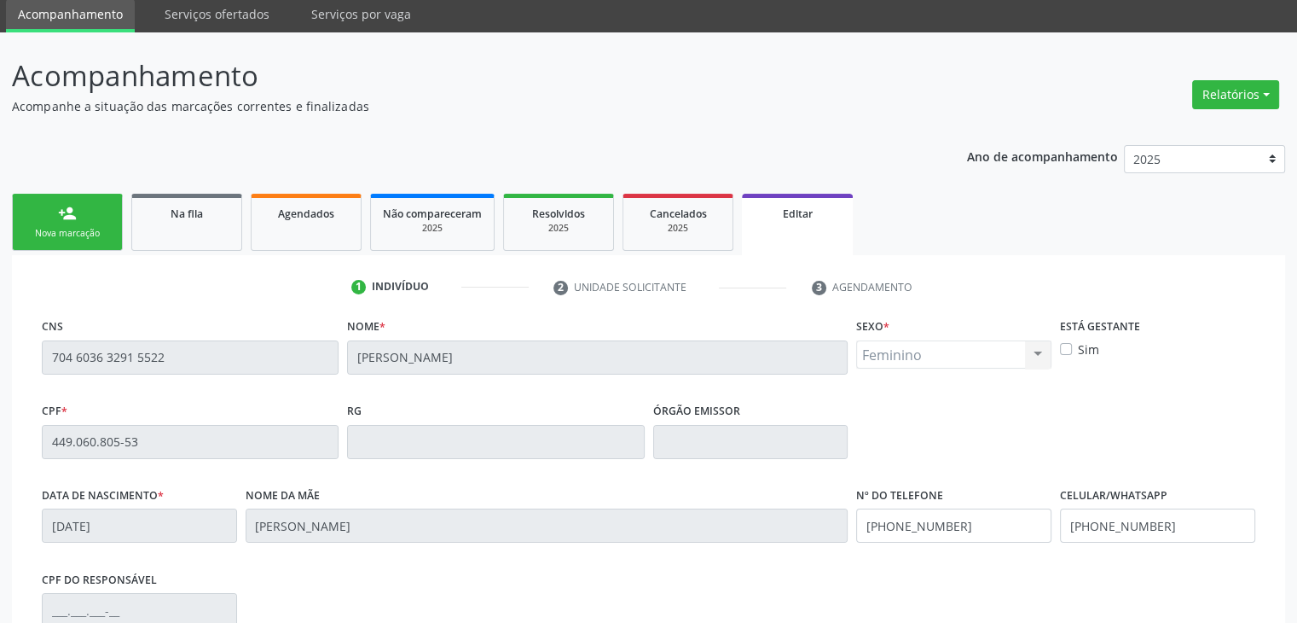
scroll to position [324, 0]
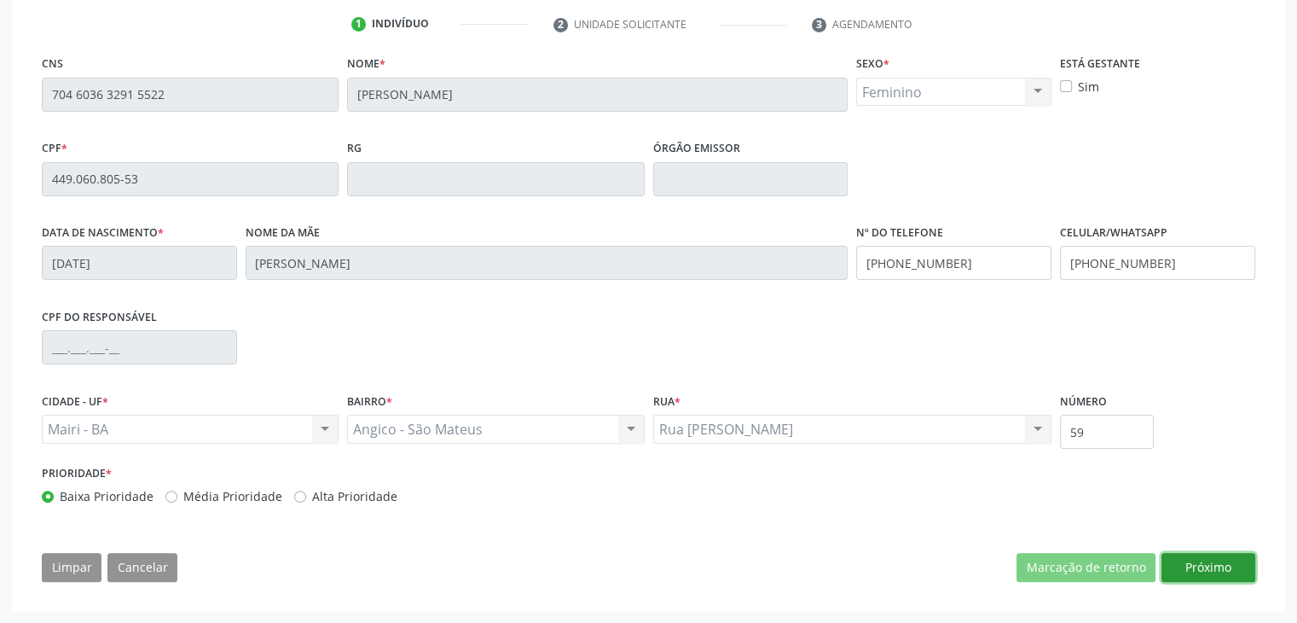
click at [1201, 567] on button "Próximo" at bounding box center [1209, 567] width 94 height 29
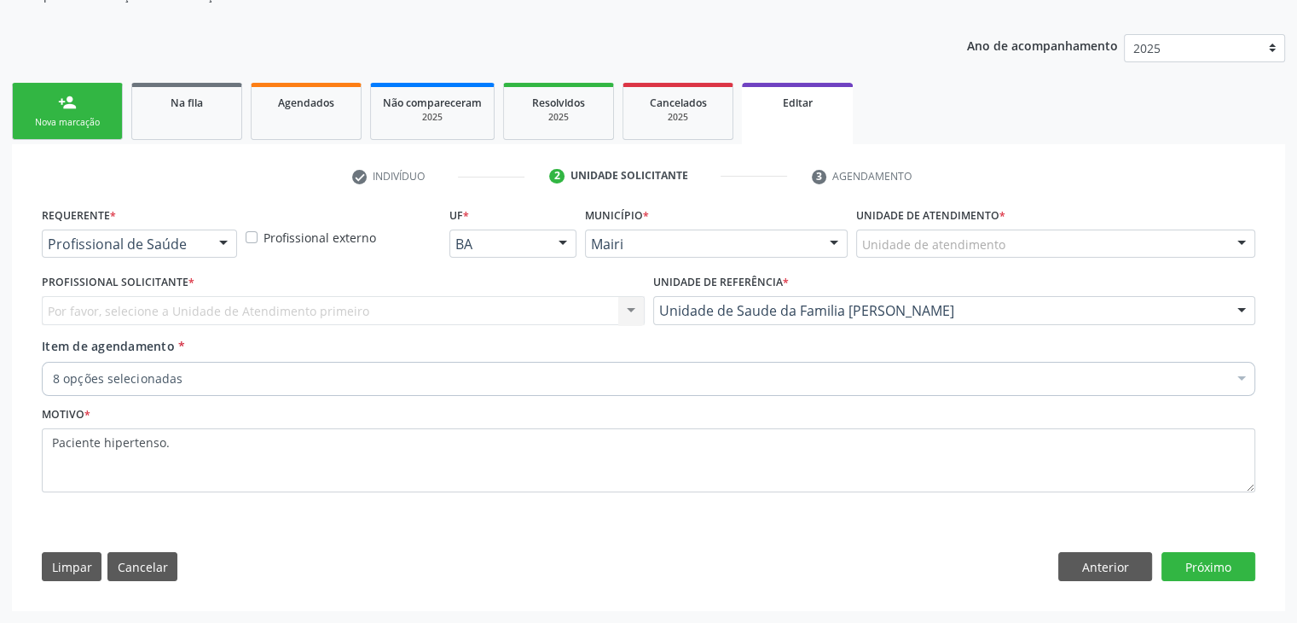
scroll to position [171, 0]
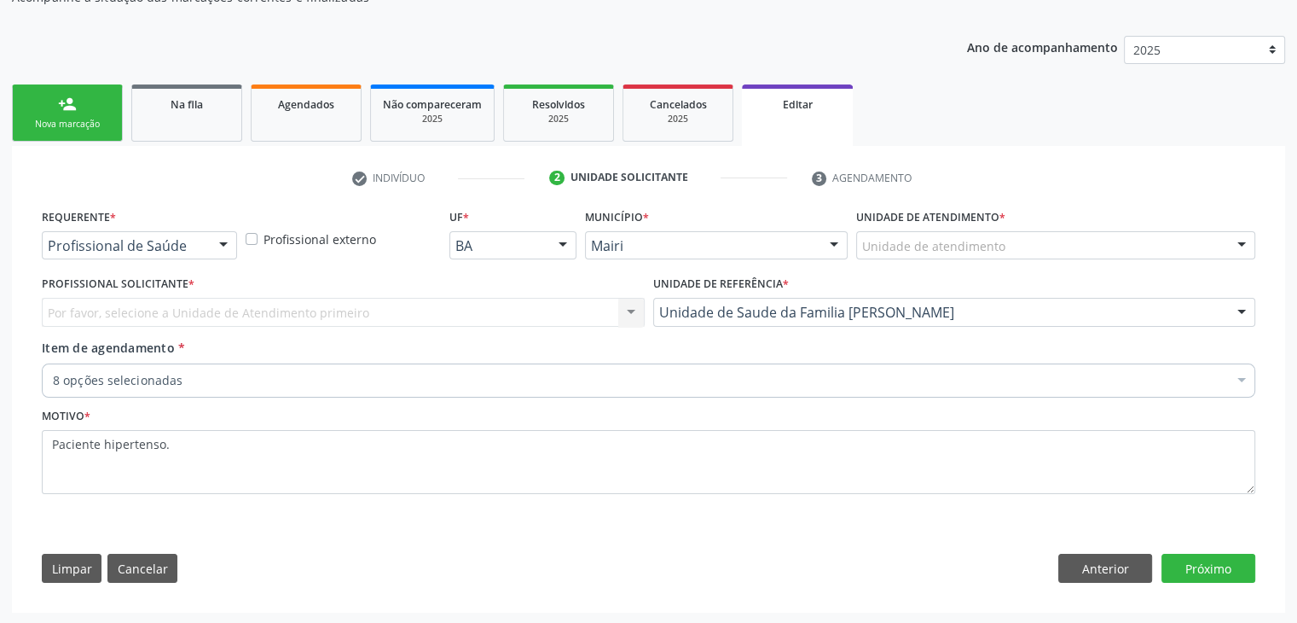
click at [212, 305] on div "Por favor, selecione a Unidade de Atendimento primeiro Nenhum resultado encontr…" at bounding box center [343, 312] width 603 height 29
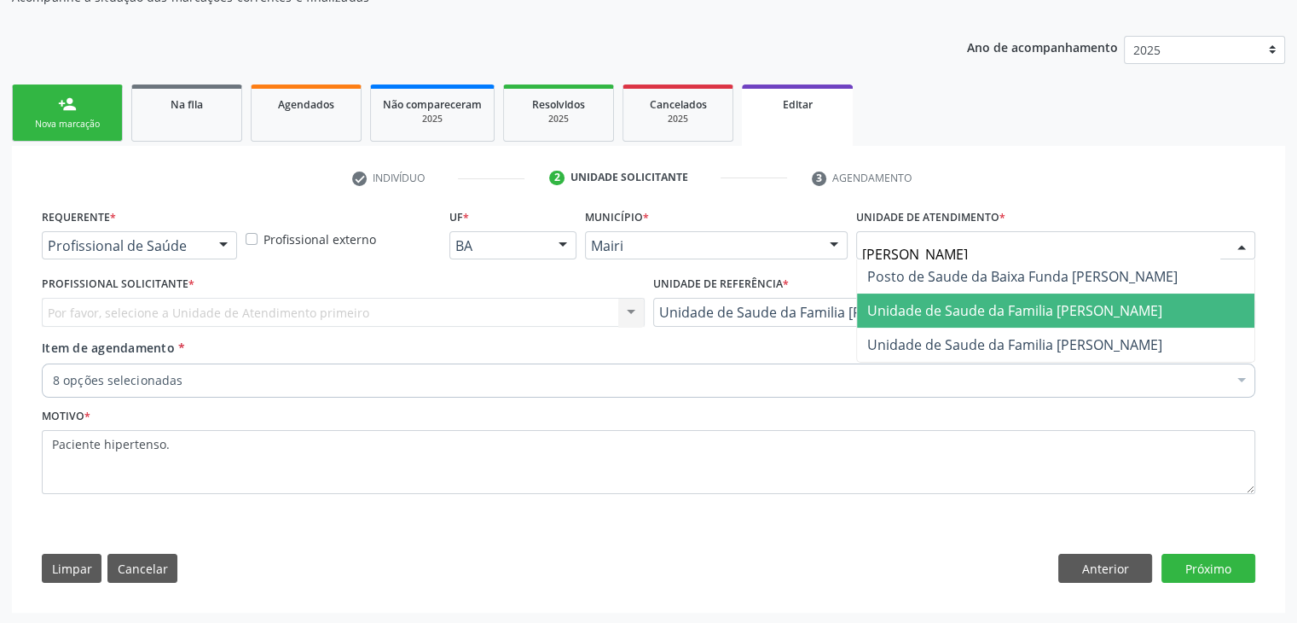
type input "JON"
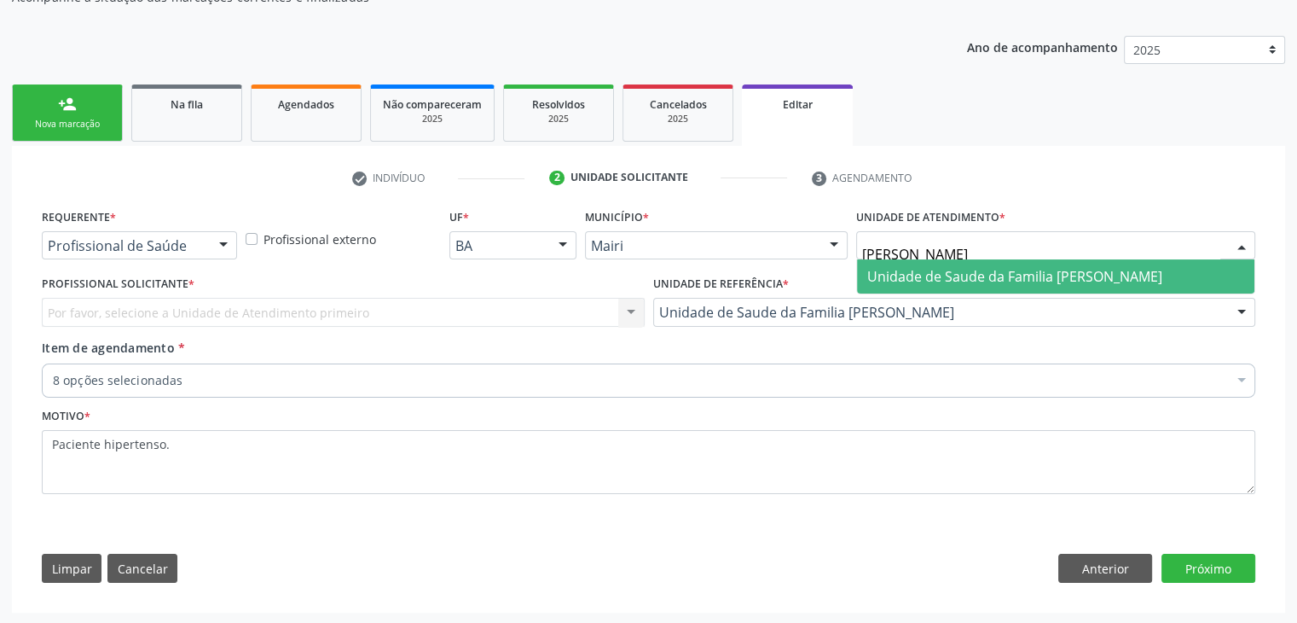
click at [979, 272] on span "Unidade de Saude da Familia [PERSON_NAME]" at bounding box center [1015, 276] width 295 height 19
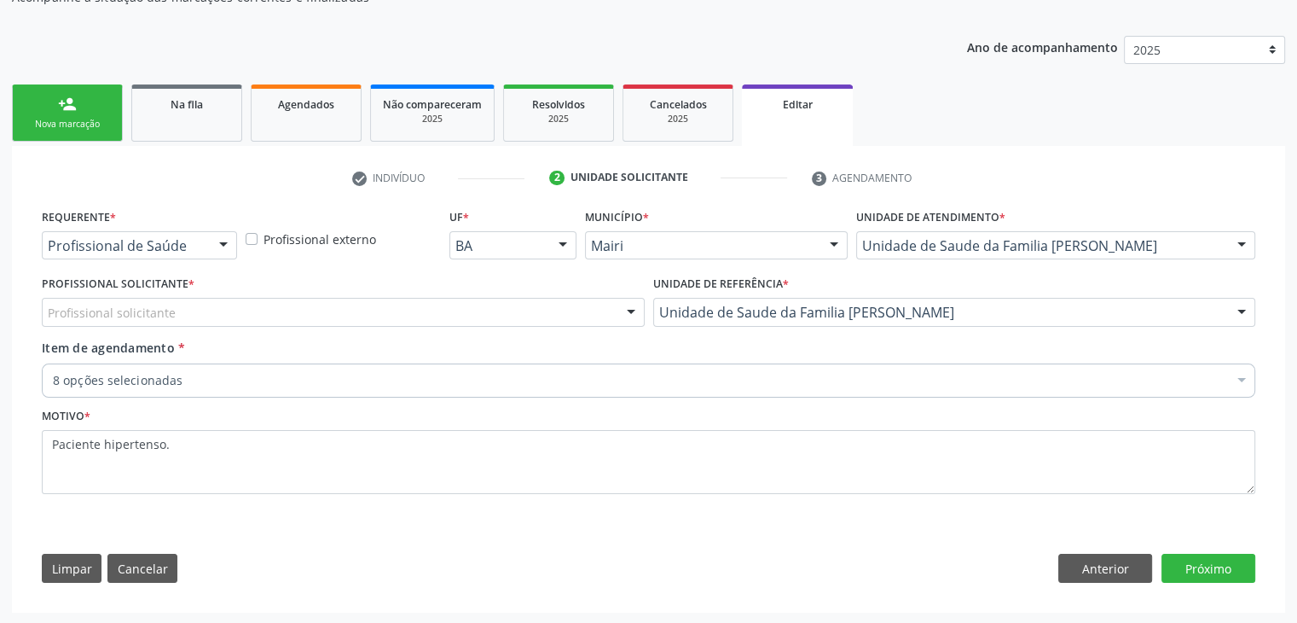
click at [150, 299] on div "Profissional solicitante" at bounding box center [343, 312] width 603 height 29
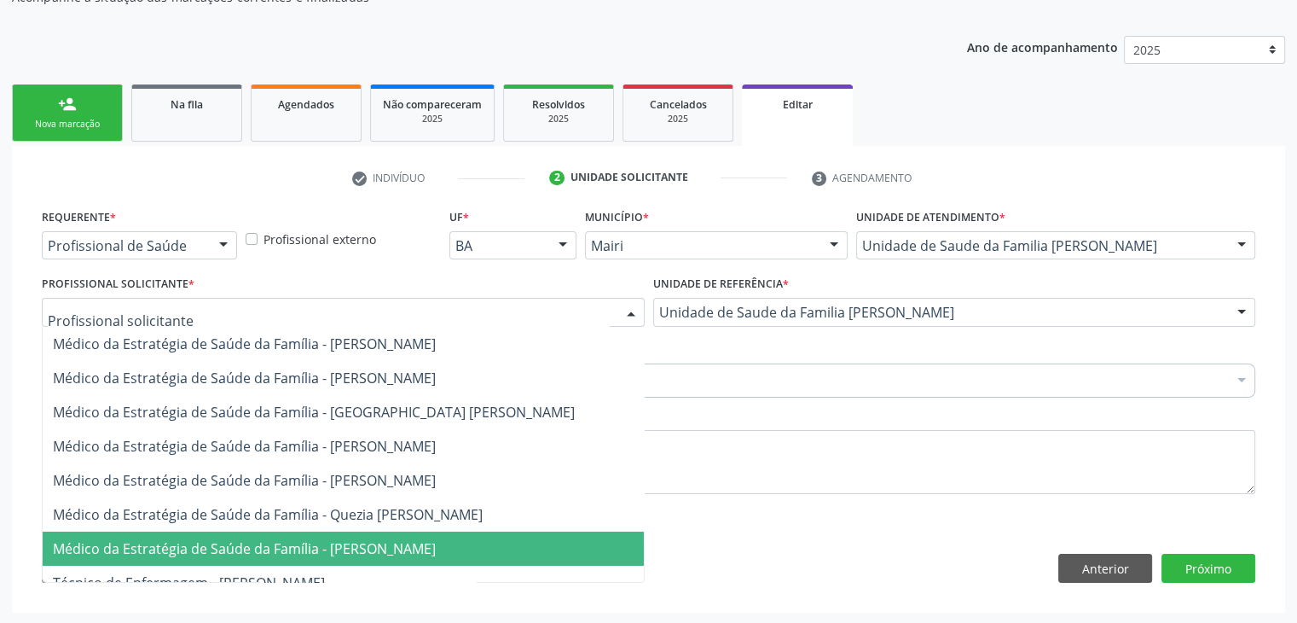
click at [351, 543] on span "Médico da Estratégia de Saúde da Família - [PERSON_NAME]" at bounding box center [244, 548] width 383 height 19
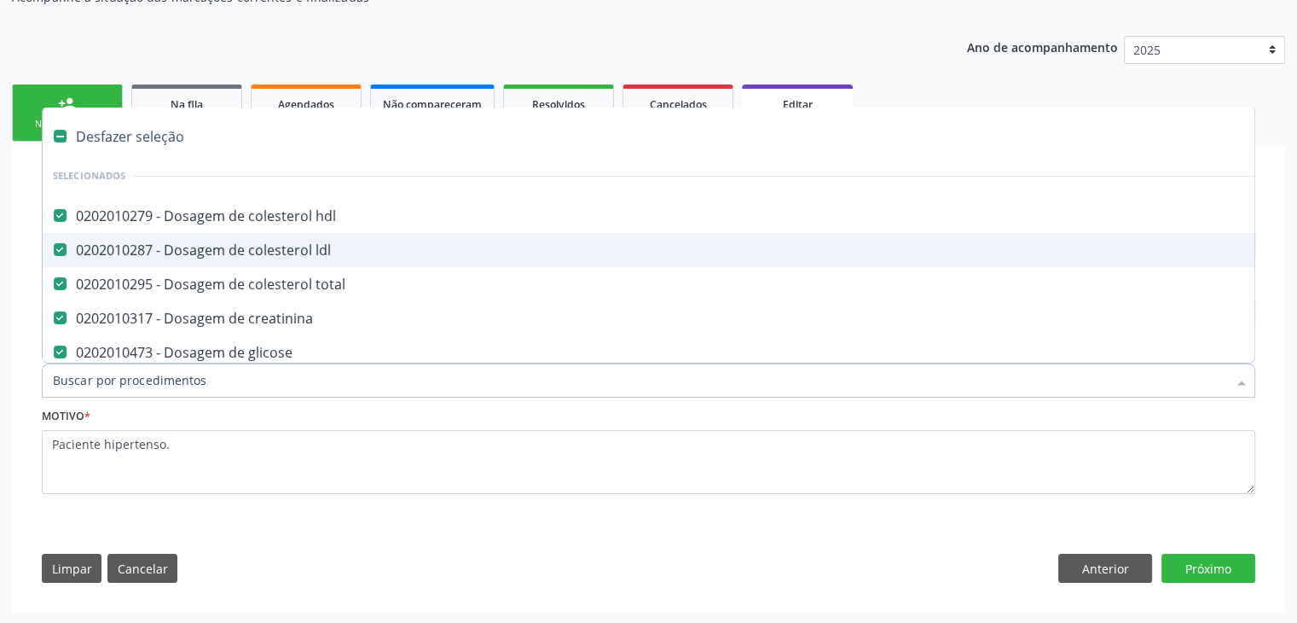
click at [121, 131] on div "Desfazer seleção" at bounding box center [709, 136] width 1333 height 34
checkbox hdl "false"
checkbox ldl "false"
checkbox total "false"
checkbox creatinina "false"
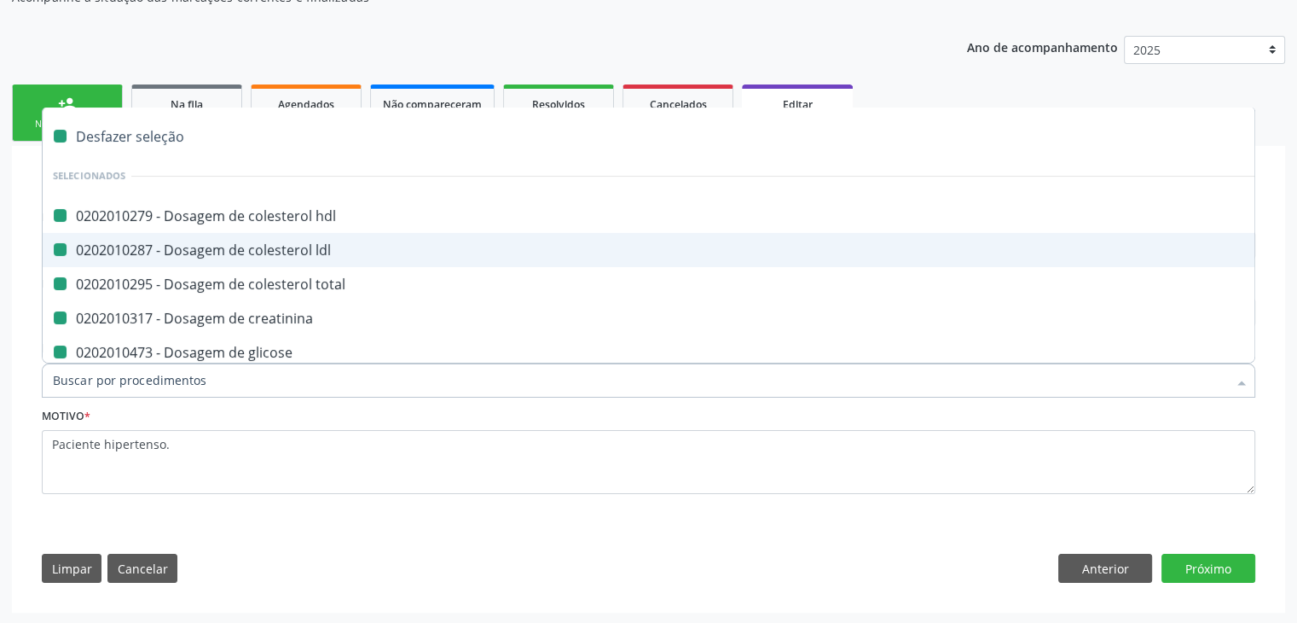
checkbox glicose "false"
checkbox glicosilada "false"
checkbox potassio "false"
checkbox completo "false"
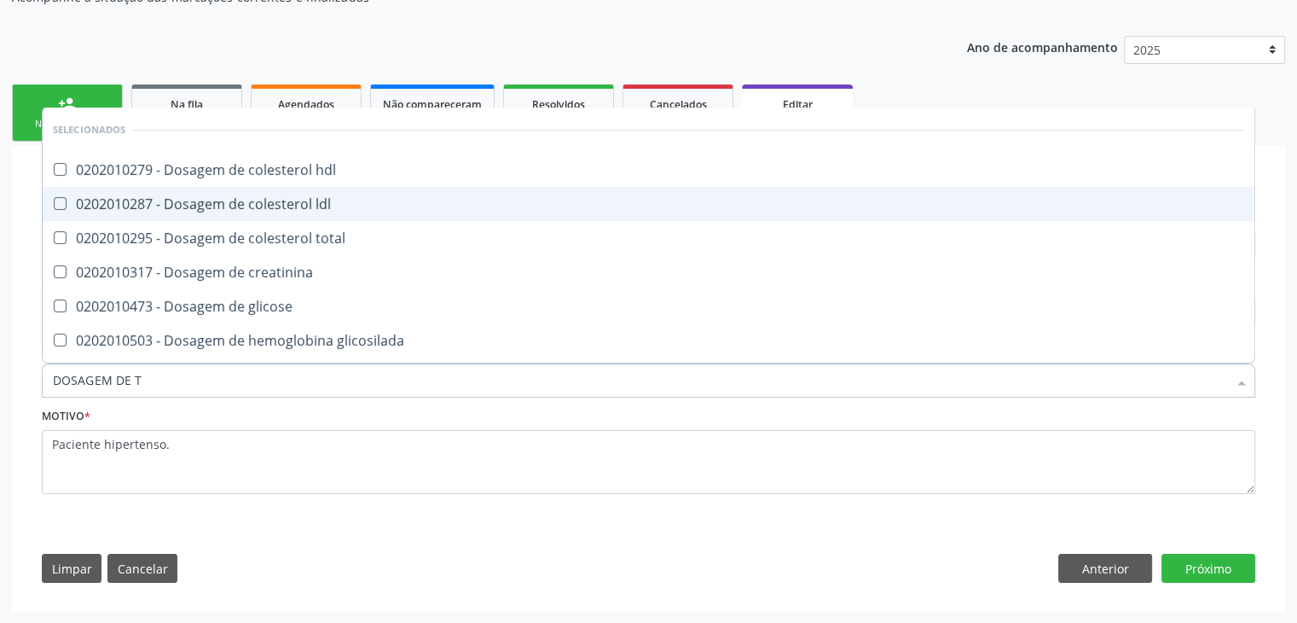
type input "DOSAGEM DE TS"
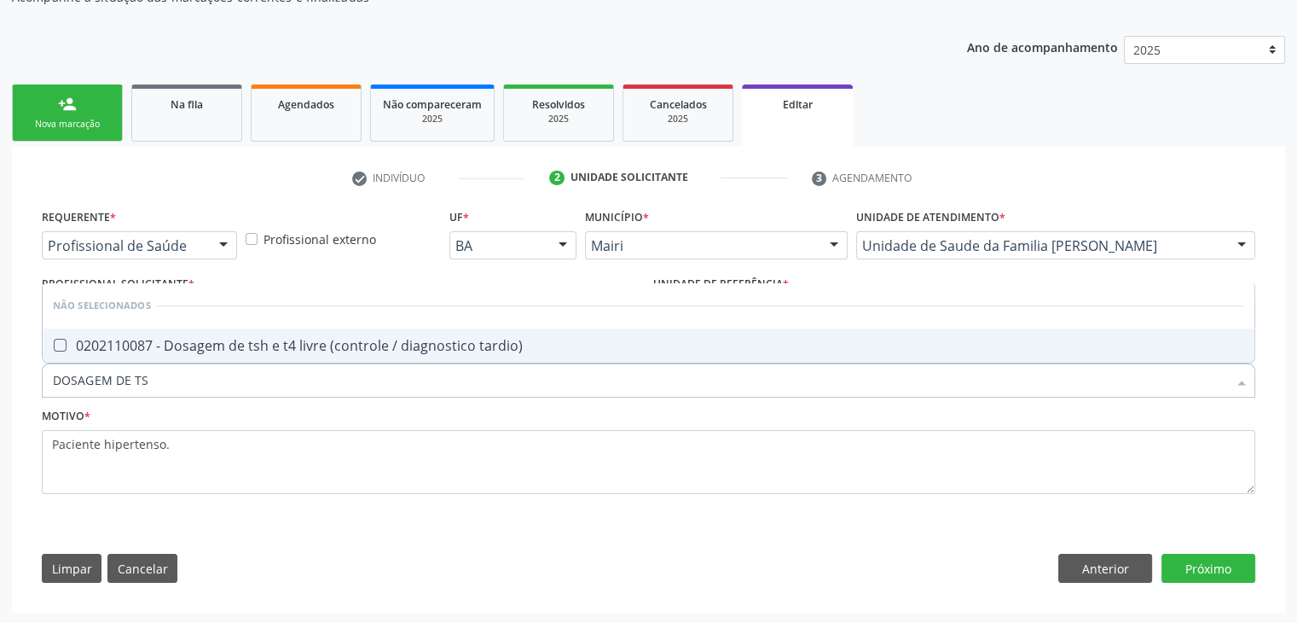
click at [229, 340] on div "0202110087 - Dosagem de tsh e t4 livre (controle / diagnostico tardio)" at bounding box center [649, 346] width 1192 height 14
checkbox tardio\) "true"
click at [1216, 576] on button "Próximo" at bounding box center [1209, 568] width 94 height 29
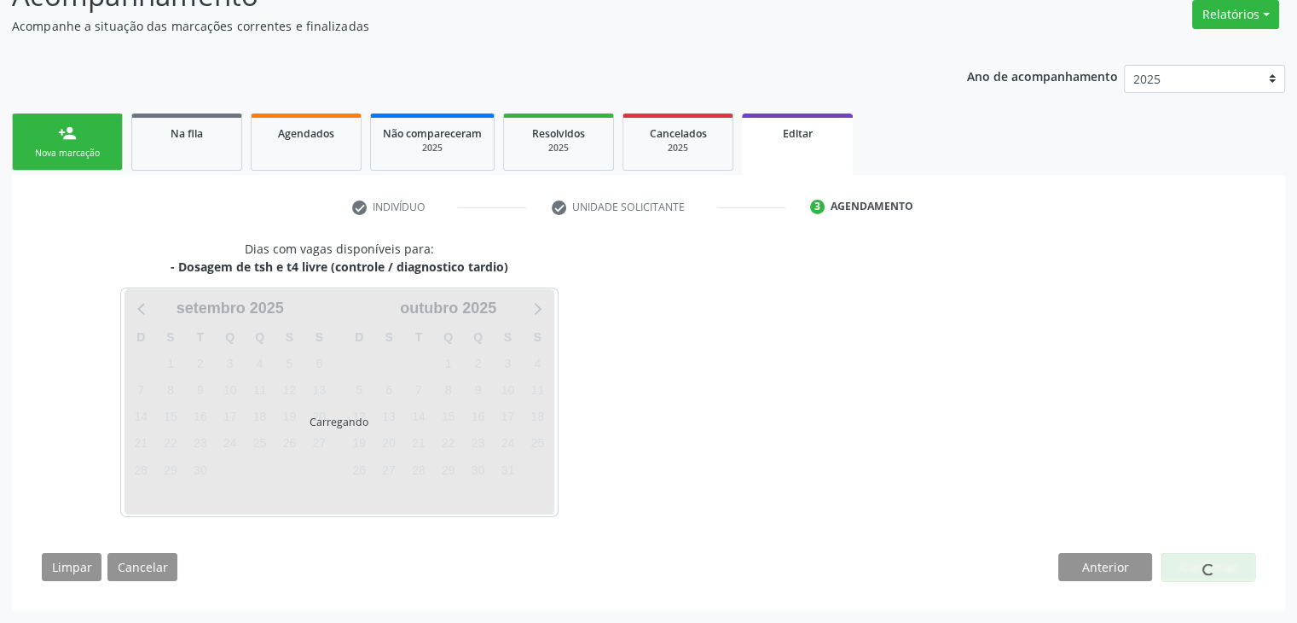
scroll to position [141, 0]
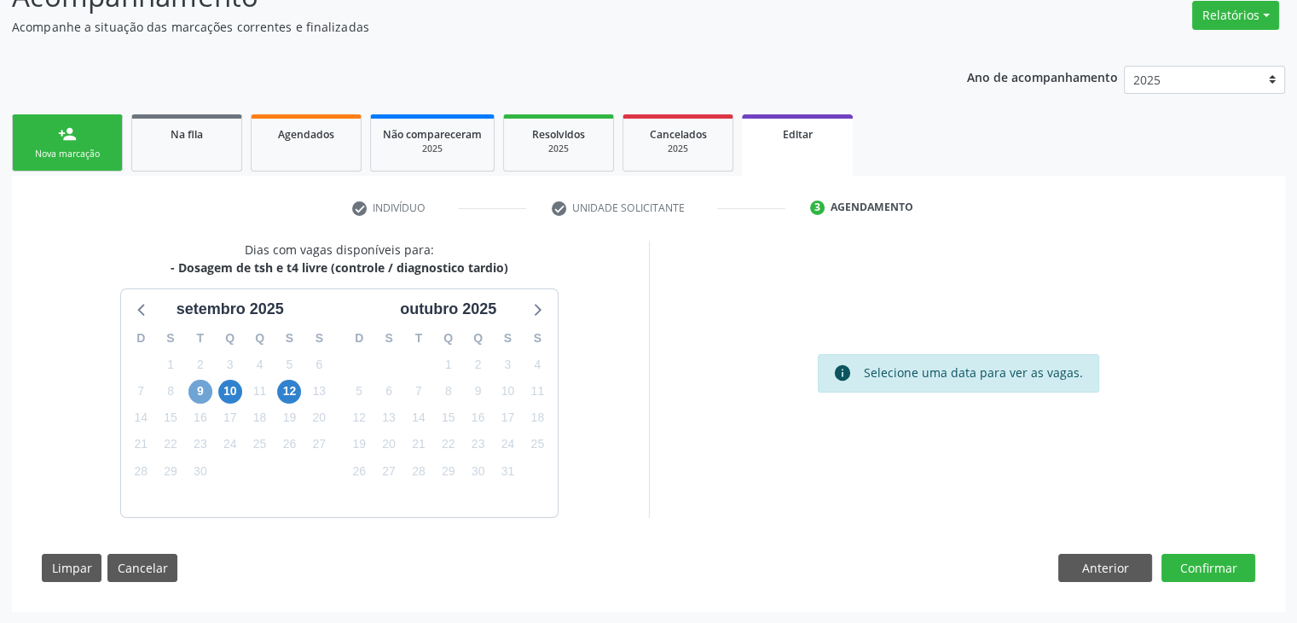
click at [198, 389] on span "9" at bounding box center [201, 392] width 24 height 24
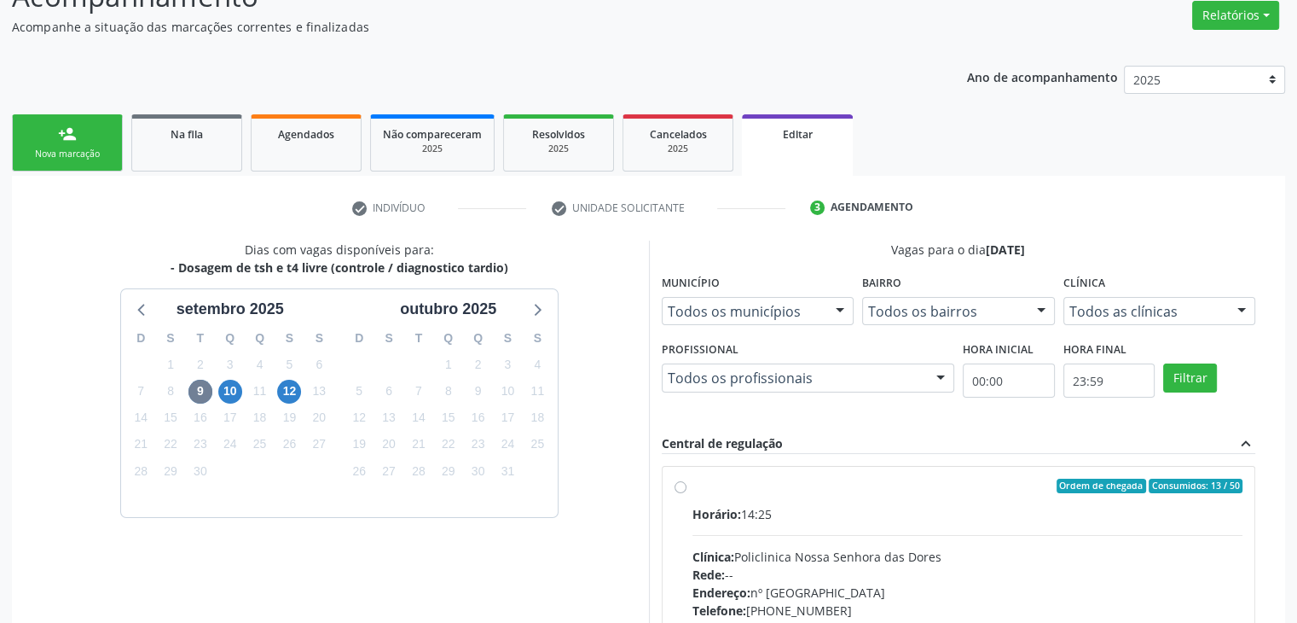
click at [931, 519] on div "Horário: 14:25" at bounding box center [968, 514] width 551 height 18
click at [687, 494] on input "Ordem de chegada Consumidos: 13 / 50 Horário: 14:25 Clínica: Policlinica Nossa …" at bounding box center [681, 486] width 12 height 15
radio input "true"
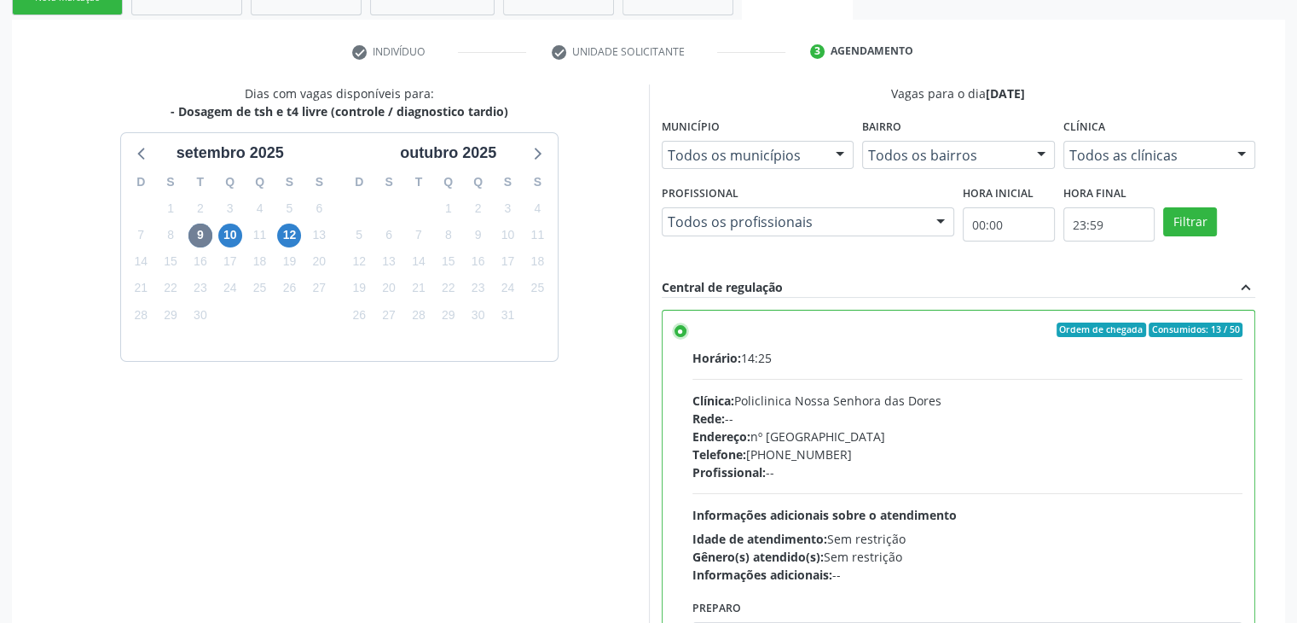
scroll to position [418, 0]
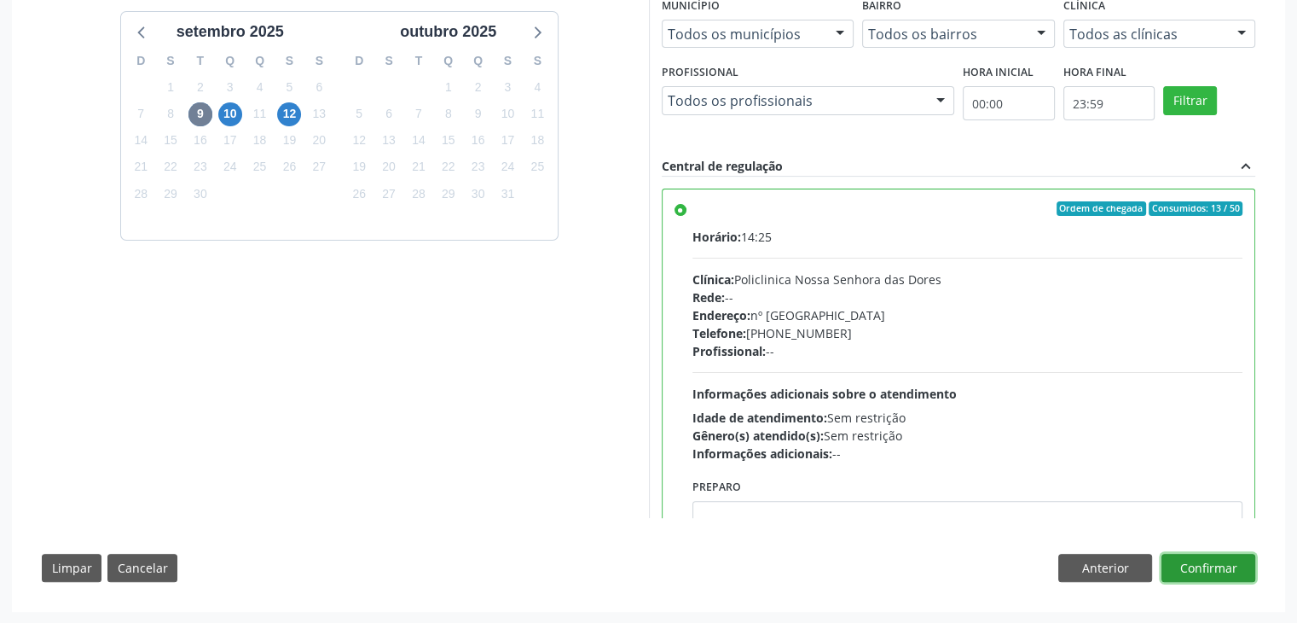
click at [1223, 571] on button "Confirmar" at bounding box center [1209, 568] width 94 height 29
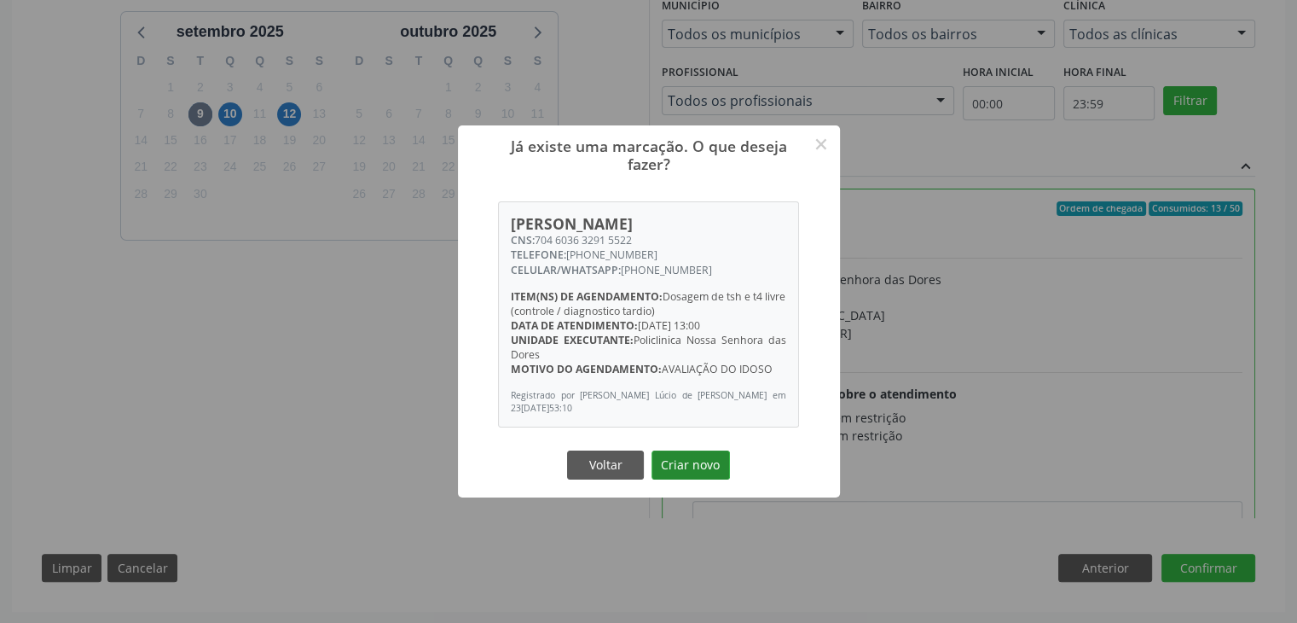
click at [688, 452] on button "Criar novo" at bounding box center [691, 464] width 78 height 29
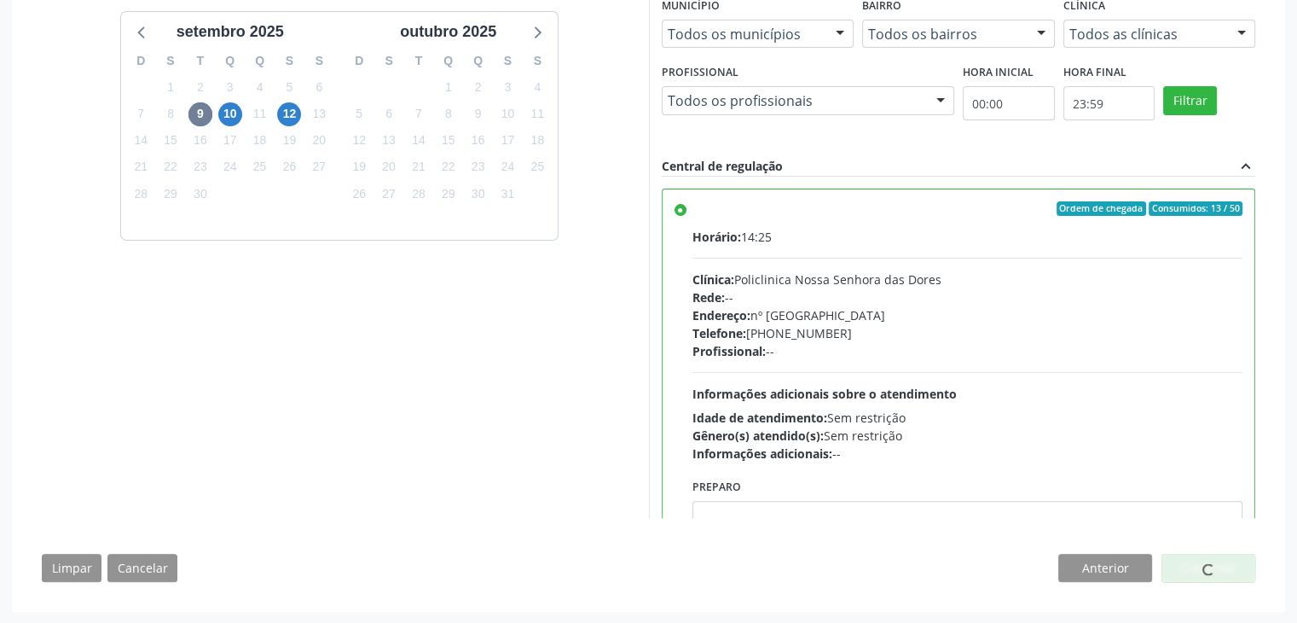
scroll to position [0, 0]
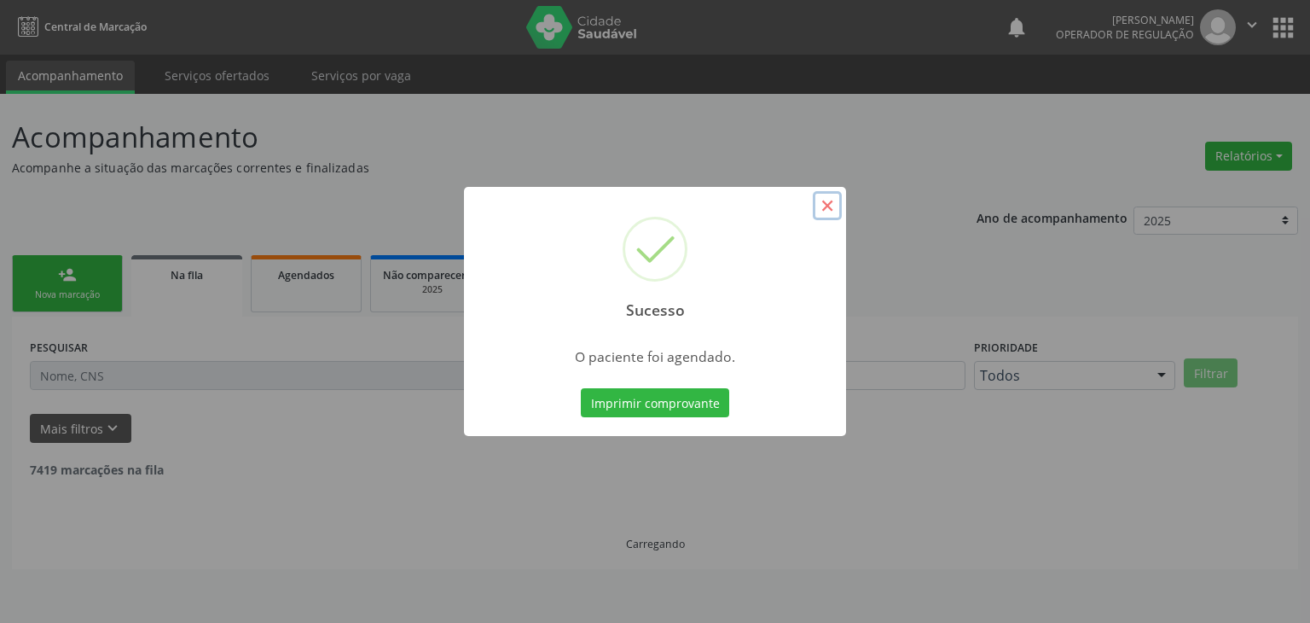
click at [818, 209] on button "×" at bounding box center [827, 205] width 29 height 29
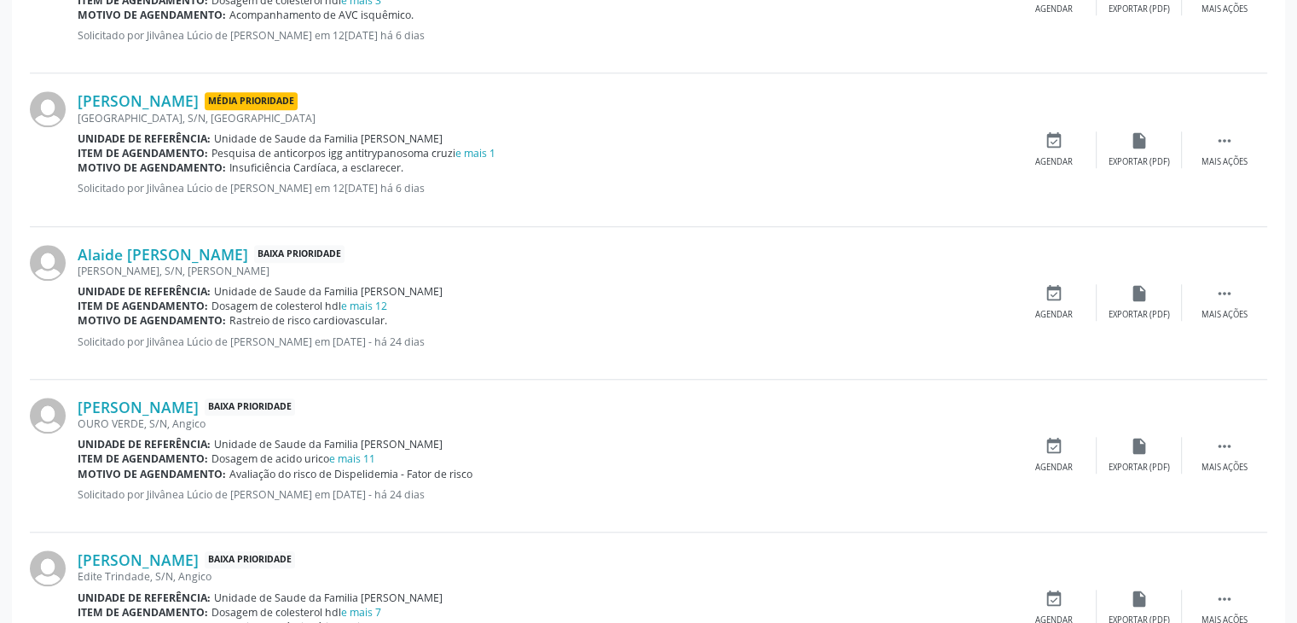
scroll to position [1535, 0]
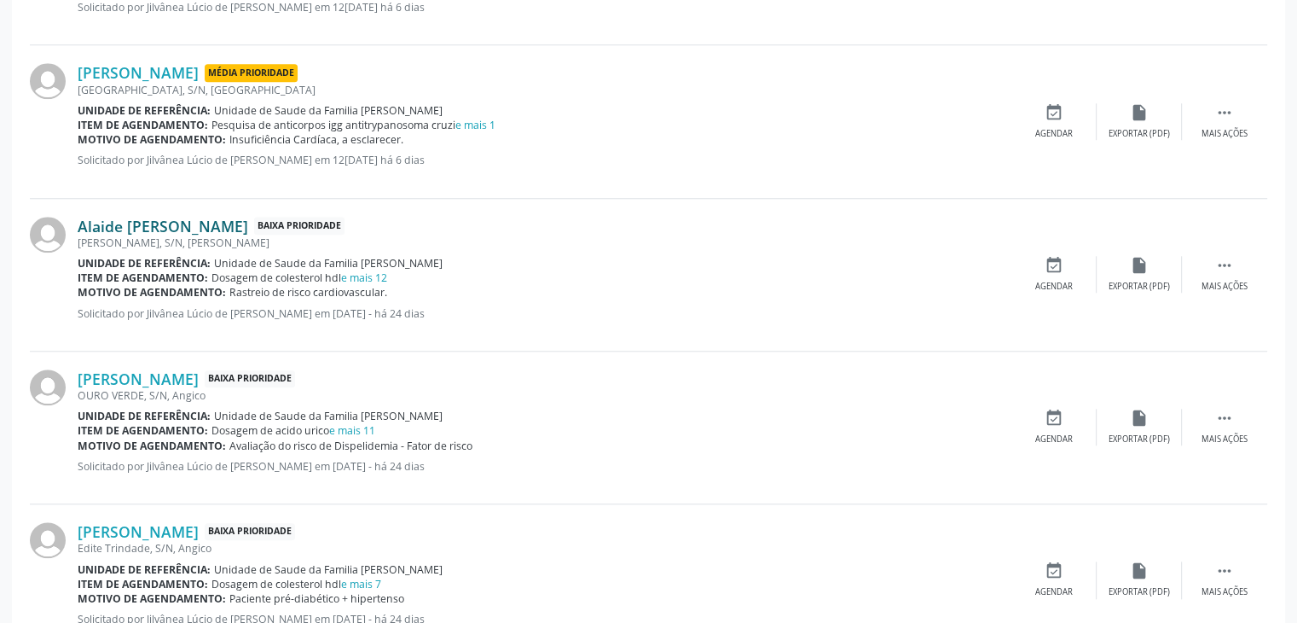
click at [211, 228] on link "Alaide Maria Goncalves Silva" at bounding box center [163, 226] width 171 height 19
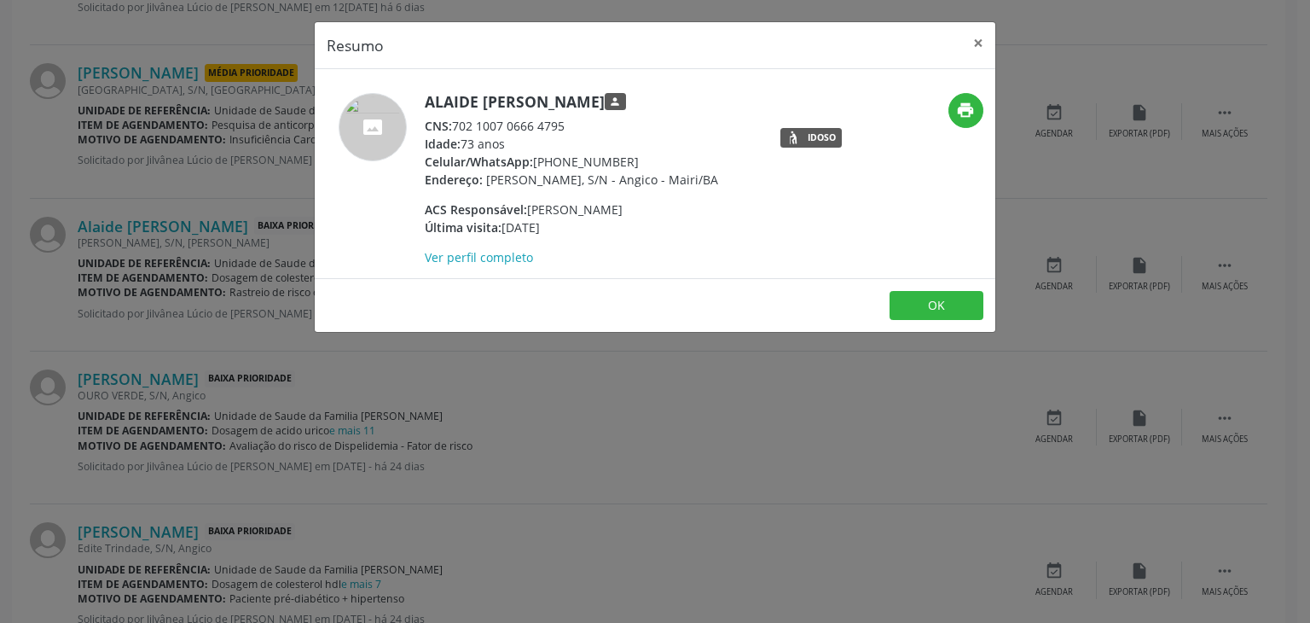
drag, startPoint x: 420, startPoint y: 103, endPoint x: 674, endPoint y: 111, distance: 254.3
click at [672, 111] on div "Alaide Maria Goncalves Silva person CNS: 702 1007 0666 4795 Idade: 73 anos Celu…" at bounding box center [542, 179] width 454 height 173
copy div "Alaide Maria Goncalves Silva"
click at [976, 26] on button "×" at bounding box center [978, 43] width 34 height 42
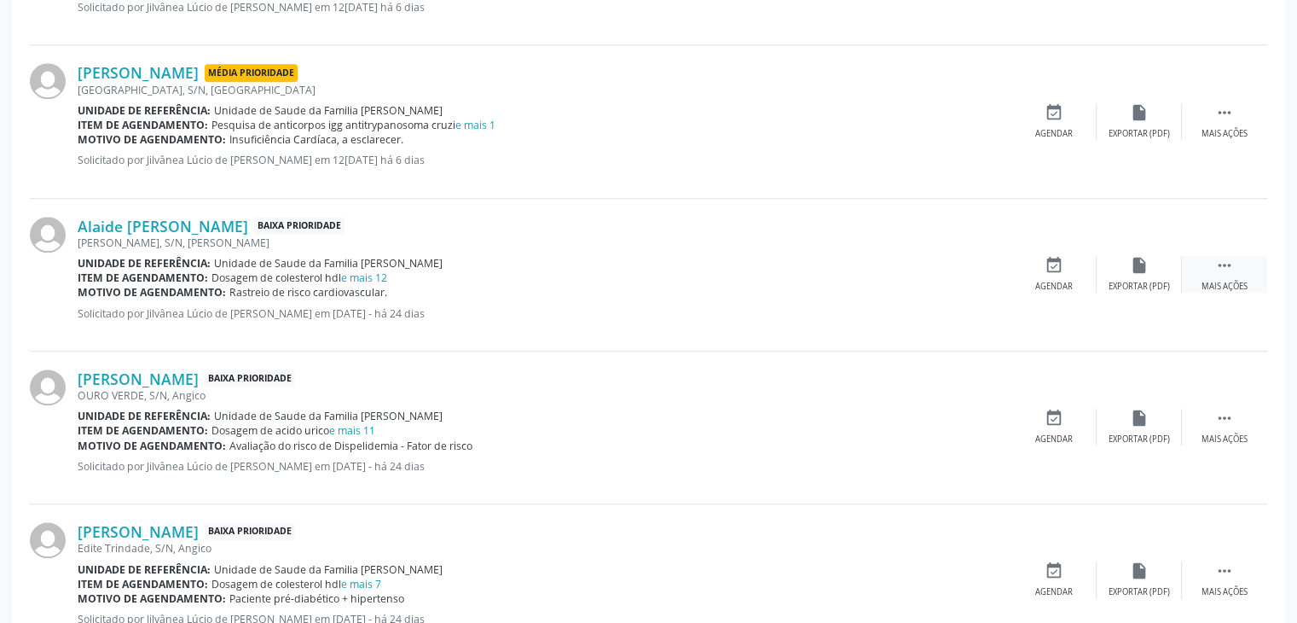
click at [1200, 256] on div " Mais ações" at bounding box center [1224, 274] width 85 height 37
click at [1133, 267] on icon "edit" at bounding box center [1139, 265] width 19 height 19
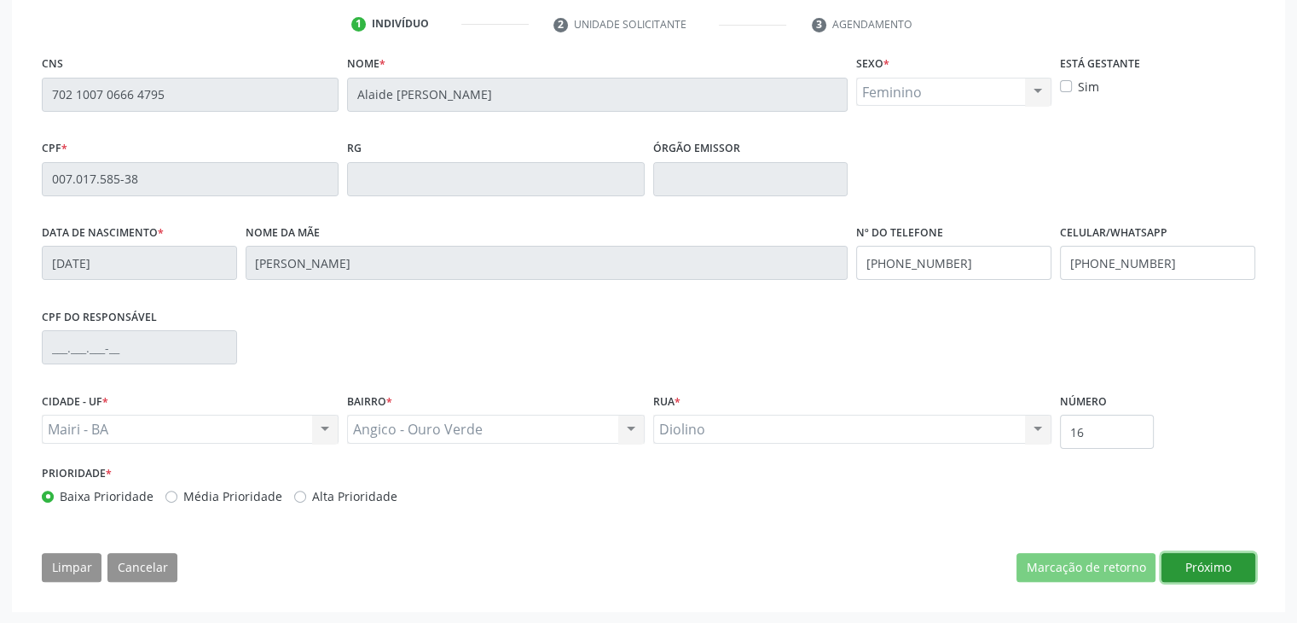
click at [1217, 560] on button "Próximo" at bounding box center [1209, 567] width 94 height 29
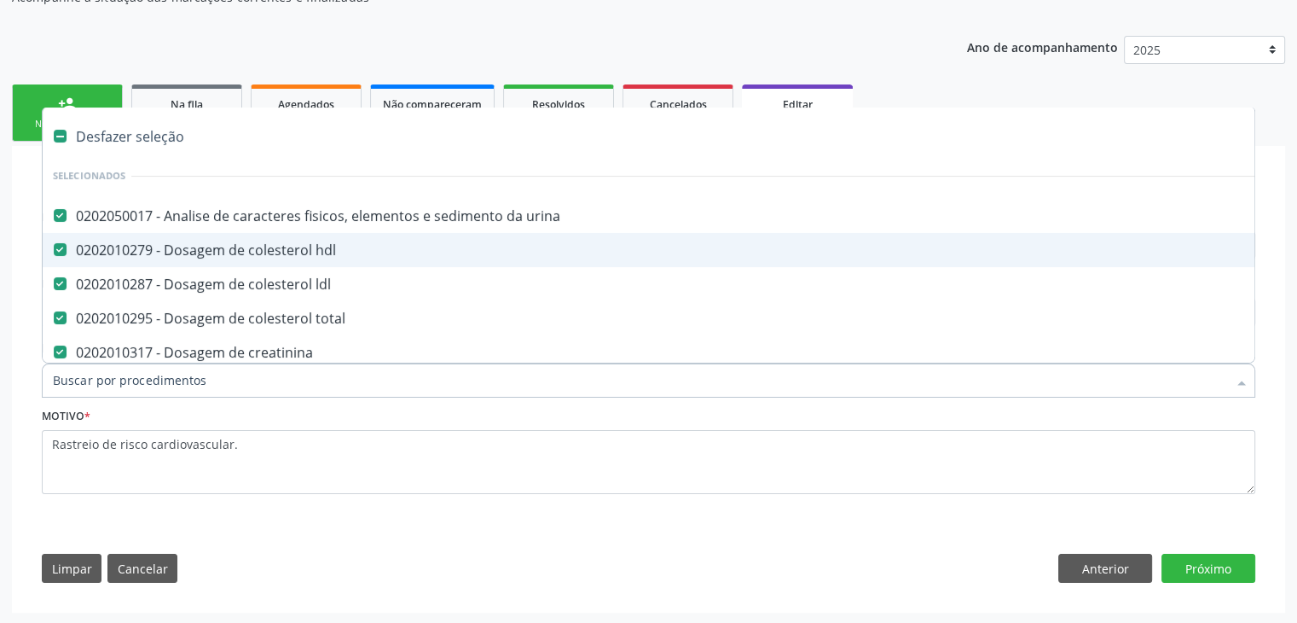
click at [131, 141] on div "Desfazer seleção" at bounding box center [709, 136] width 1333 height 34
checkbox urina "false"
checkbox hdl "false"
checkbox ldl "false"
checkbox total "false"
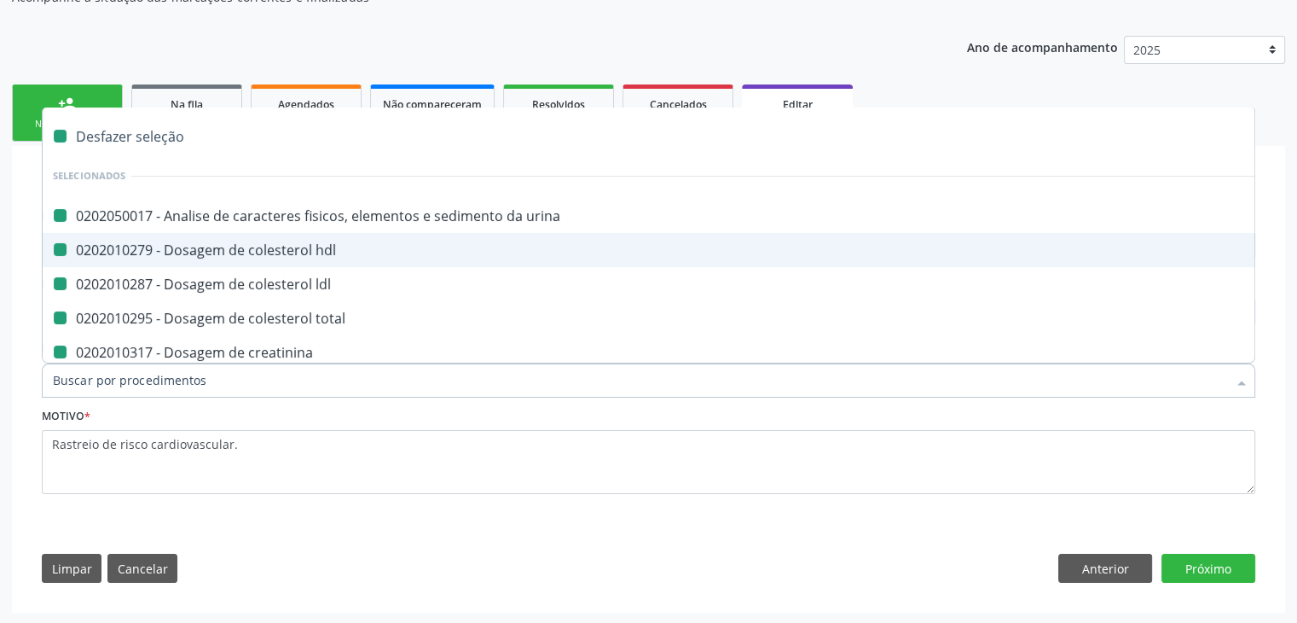
checkbox creatinina "false"
checkbox glicose "false"
checkbox glicosilada "false"
checkbox potassio "false"
checkbox \(tgo\) "false"
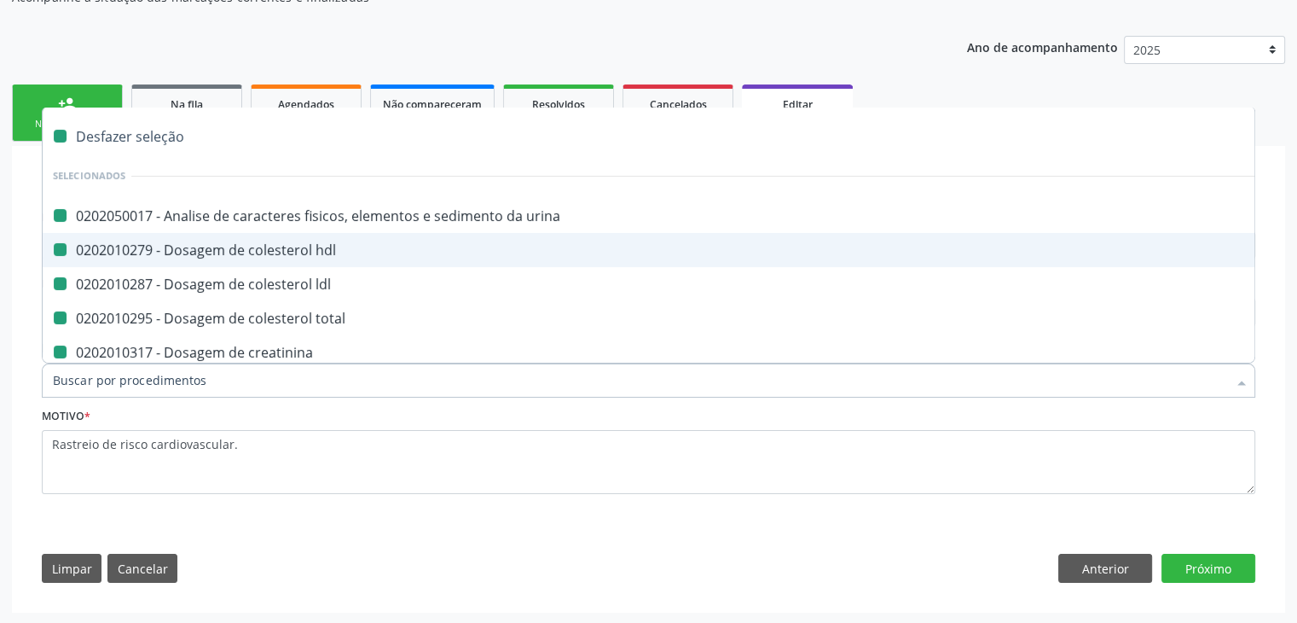
checkbox \(tgp\) "false"
checkbox triglicerideos "false"
checkbox ureia "false"
checkbox completo "false"
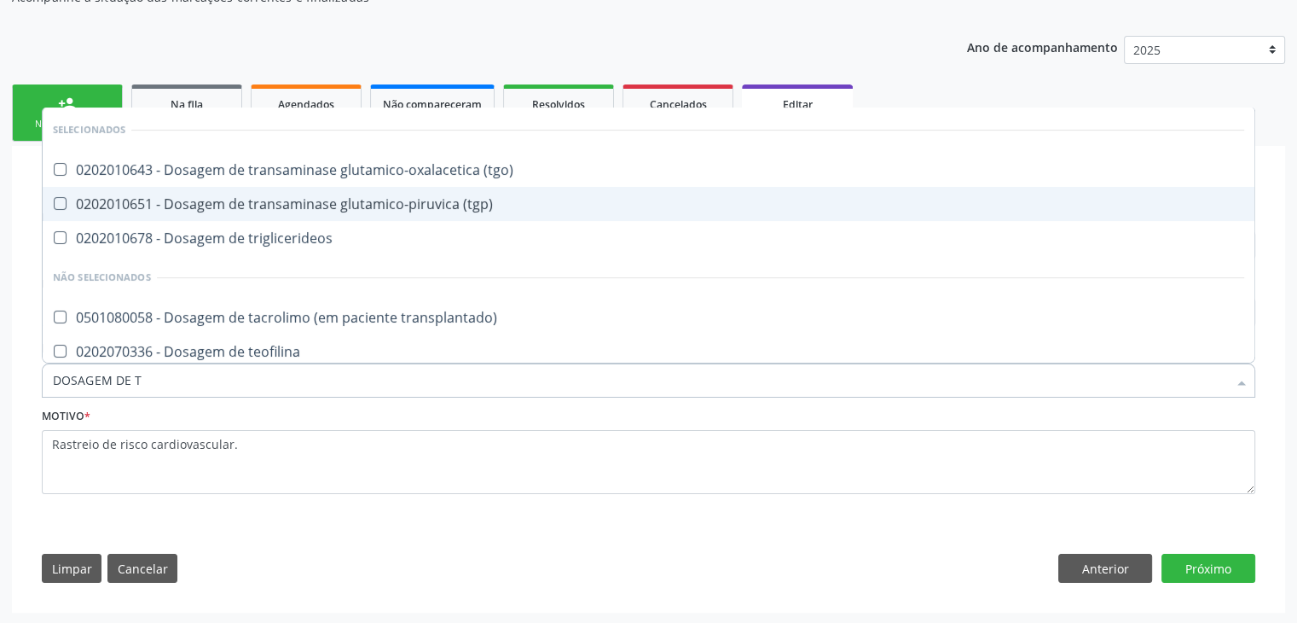
type input "DOSAGEM DE TS"
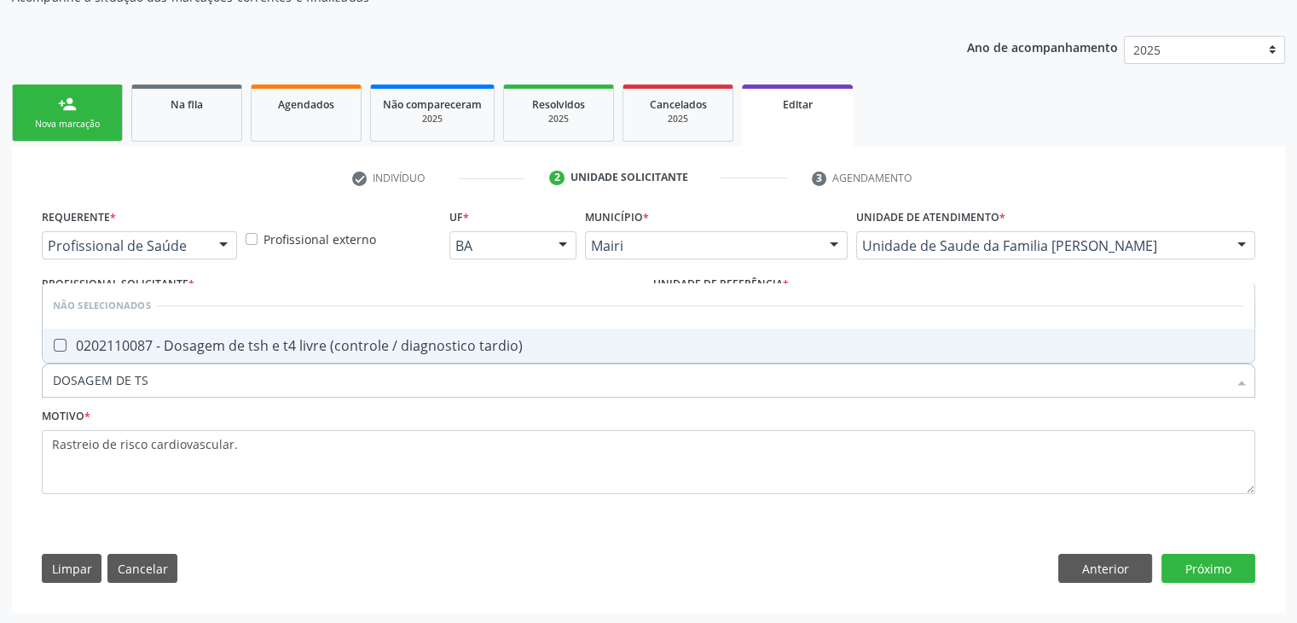
click at [229, 339] on div "0202110087 - Dosagem de tsh e t4 livre (controle / diagnostico tardio)" at bounding box center [649, 346] width 1192 height 14
checkbox tardio\) "true"
click at [1202, 561] on button "Próximo" at bounding box center [1209, 568] width 94 height 29
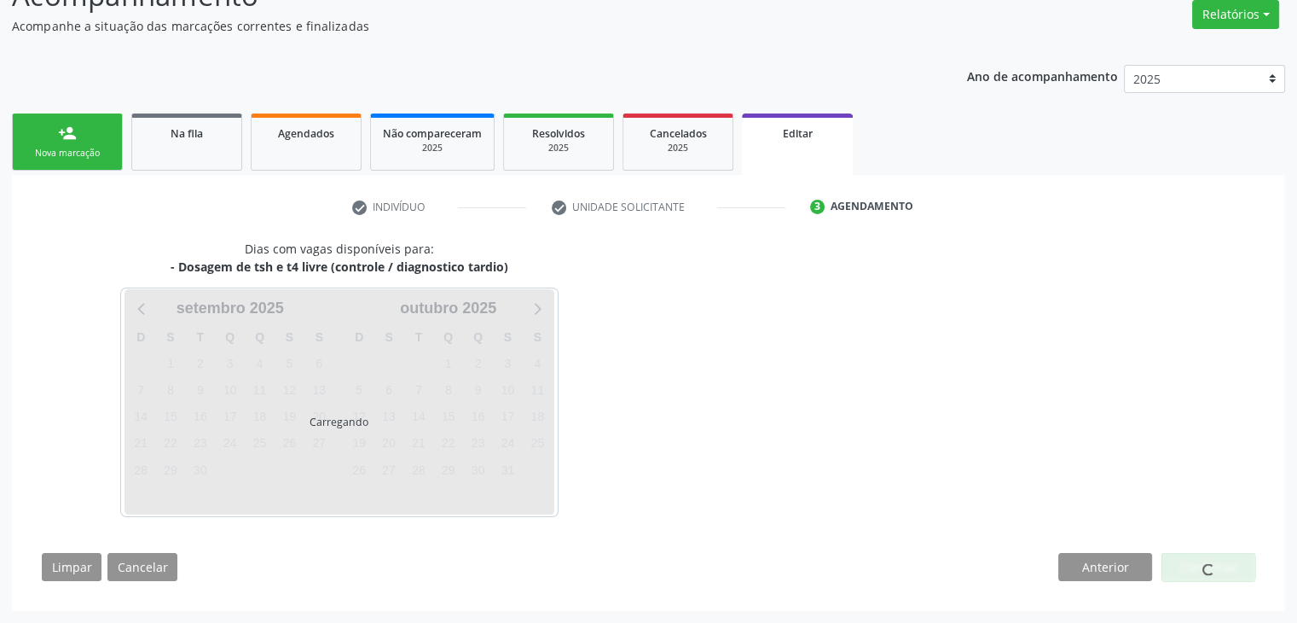
scroll to position [141, 0]
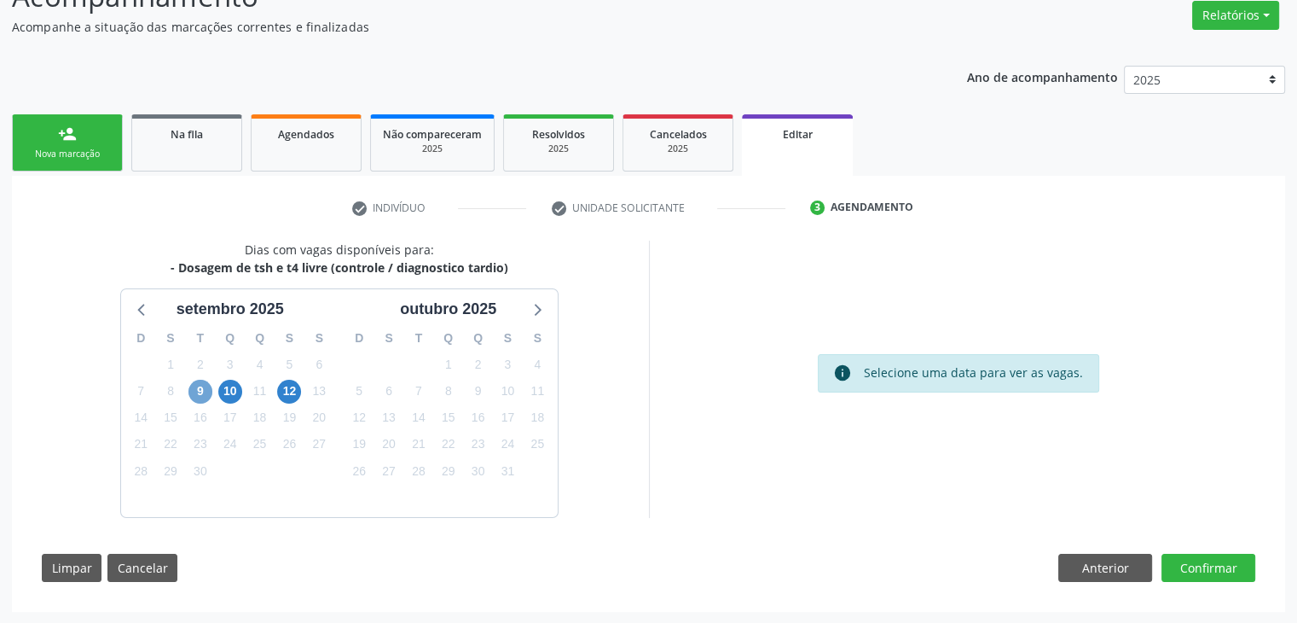
click at [196, 386] on span "9" at bounding box center [201, 392] width 24 height 24
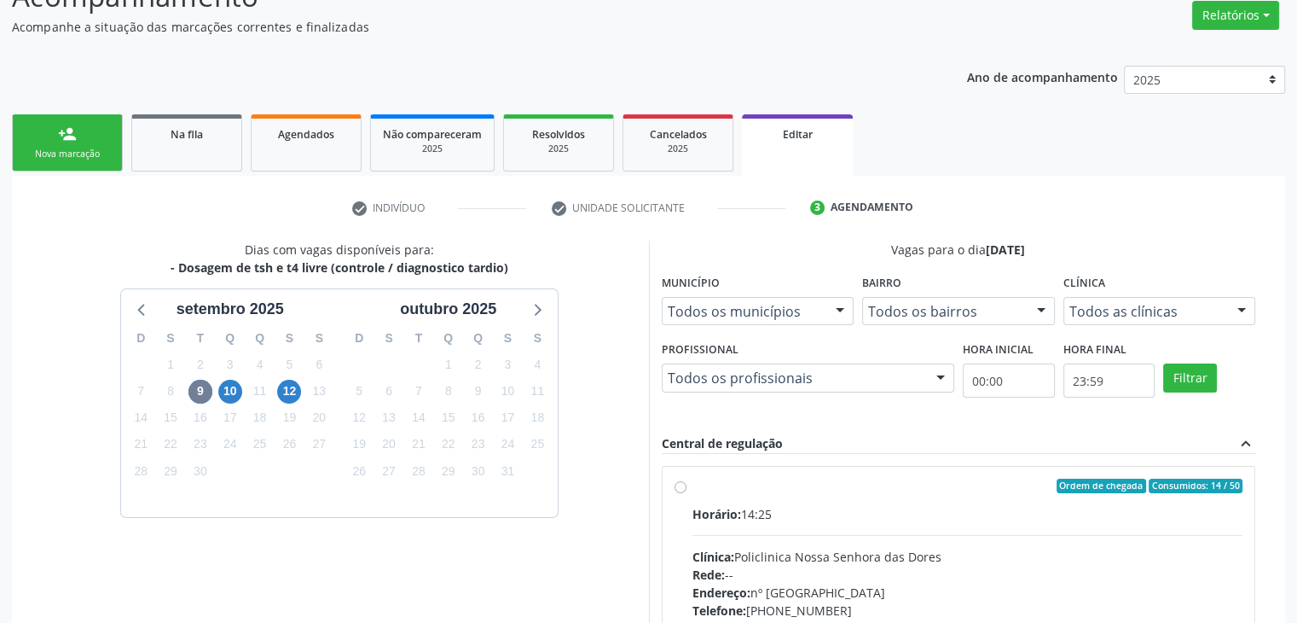
click at [891, 534] on div "Horário: 14:25 Clínica: Policlinica Nossa Senhora das Dores Rede: -- Endereço: …" at bounding box center [968, 622] width 551 height 235
click at [687, 494] on input "Ordem de chegada Consumidos: 14 / 50 Horário: 14:25 Clínica: Policlinica Nossa …" at bounding box center [681, 486] width 12 height 15
radio input "true"
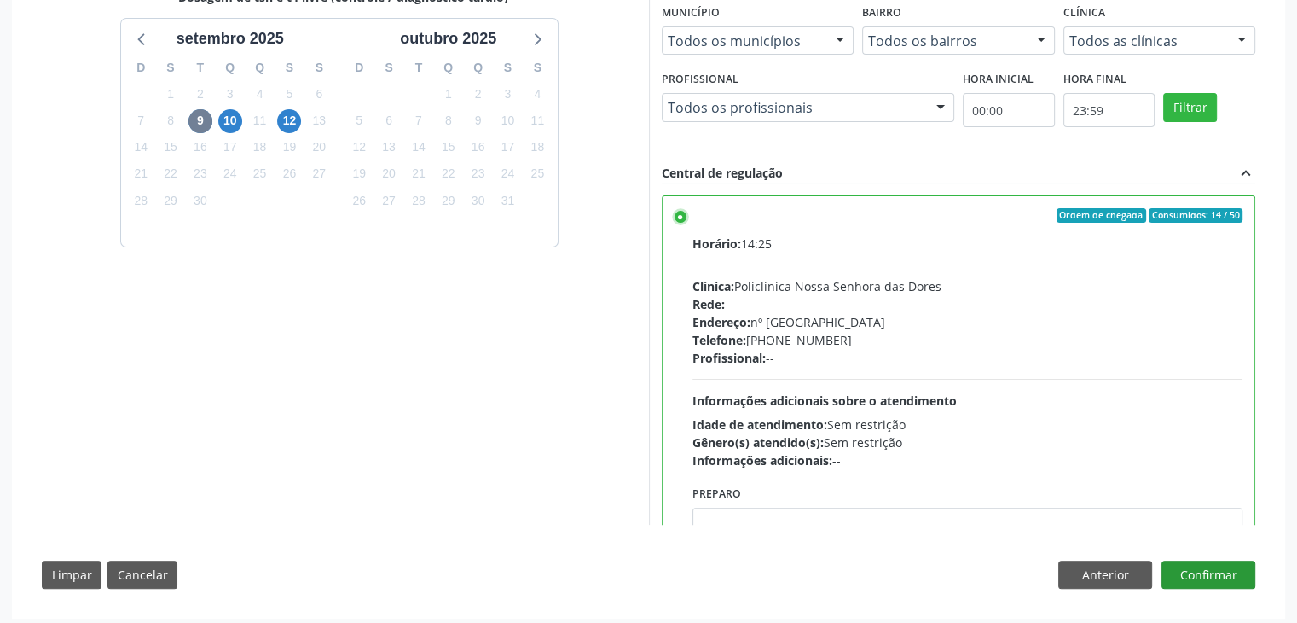
scroll to position [418, 0]
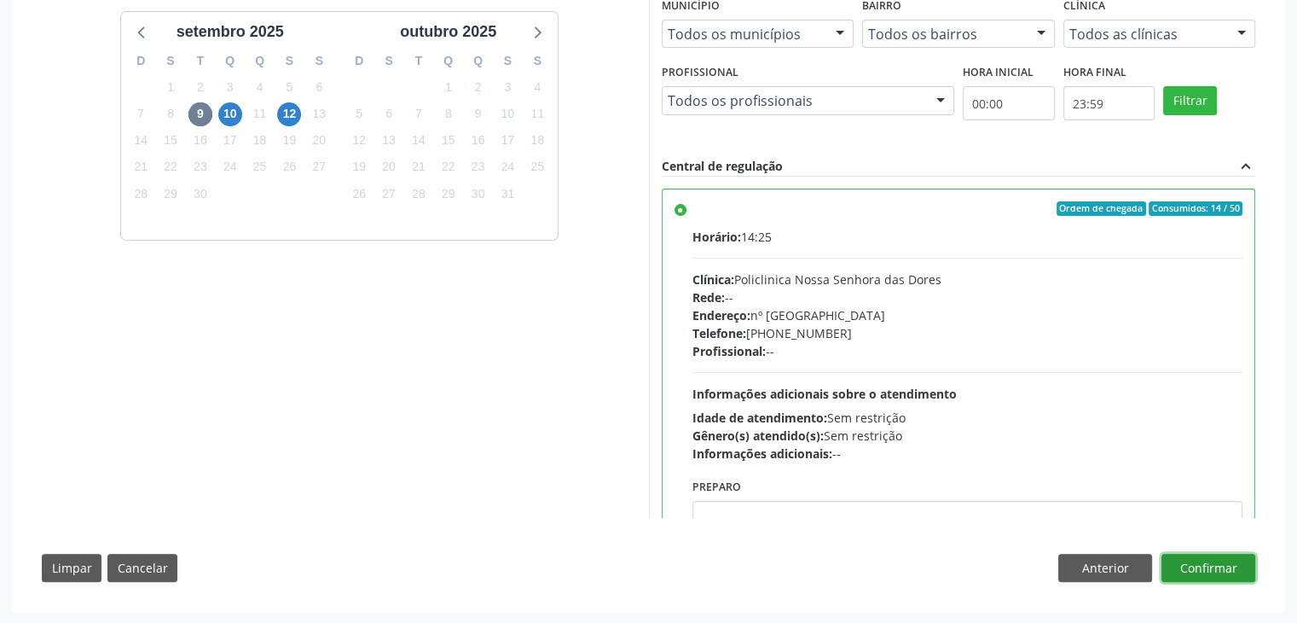
click at [1221, 566] on button "Confirmar" at bounding box center [1209, 568] width 94 height 29
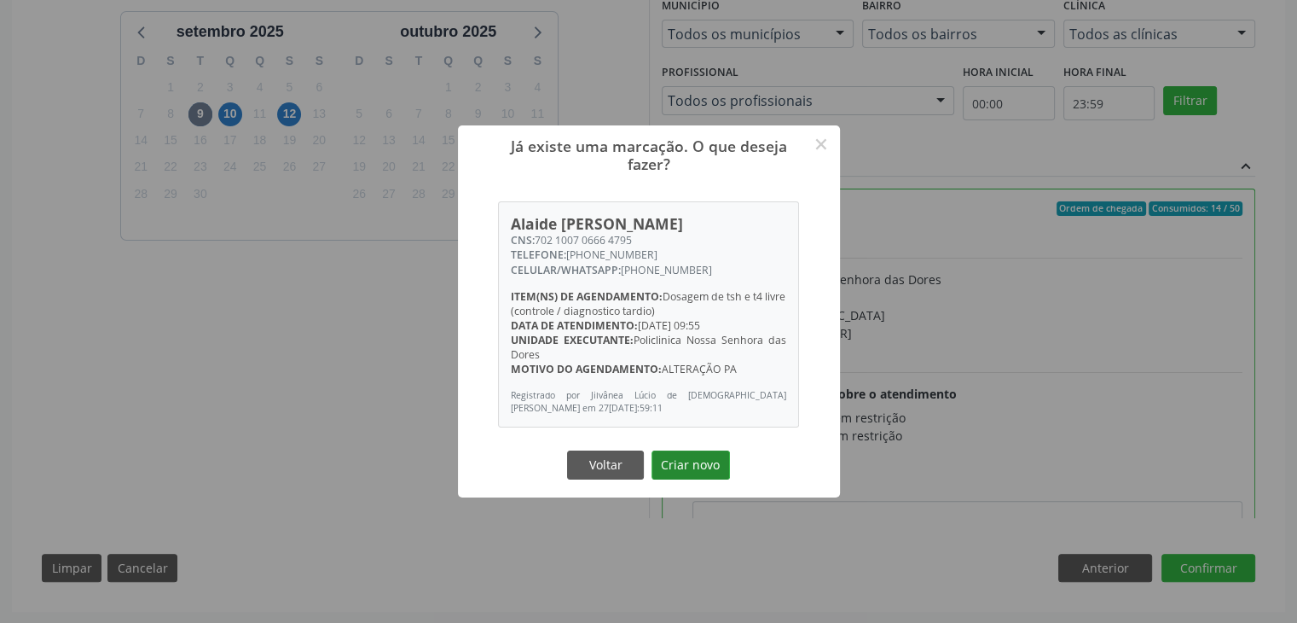
click at [695, 461] on button "Criar novo" at bounding box center [691, 464] width 78 height 29
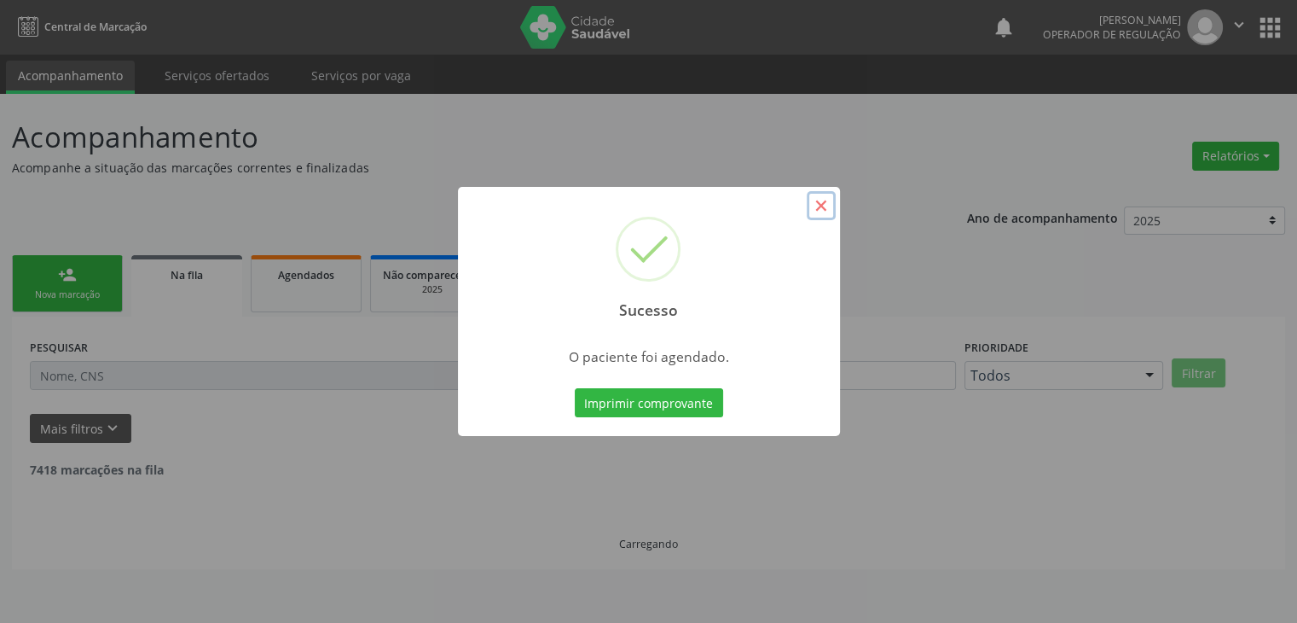
click at [823, 203] on button "×" at bounding box center [821, 205] width 29 height 29
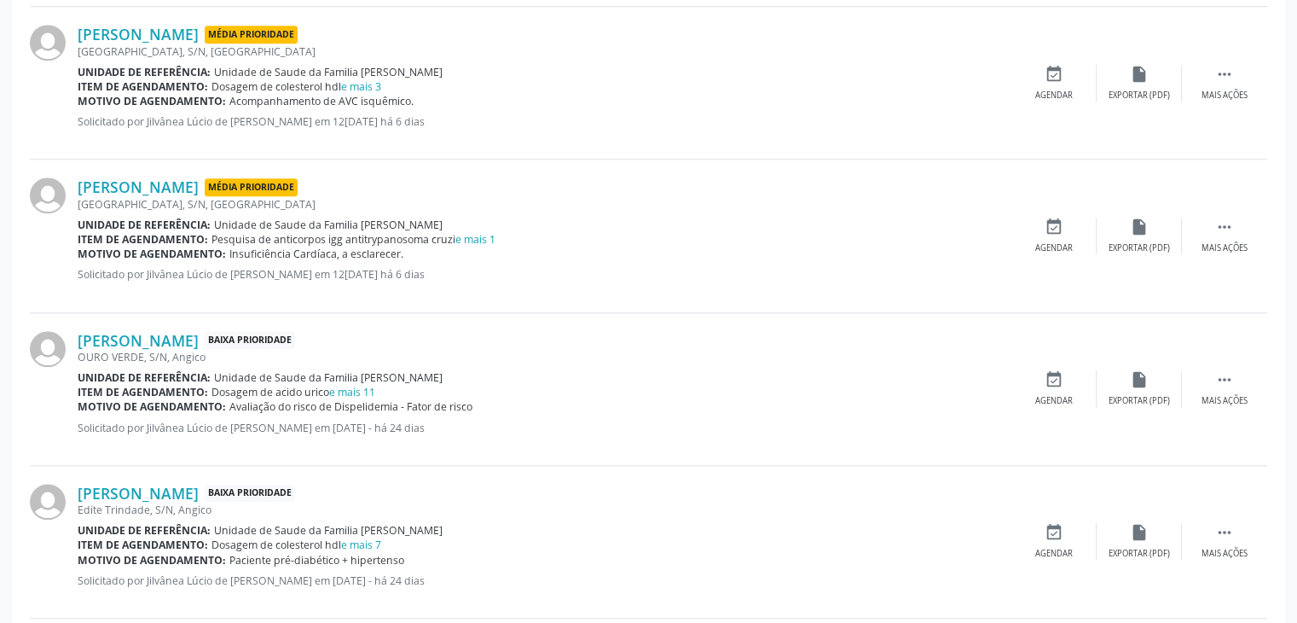
scroll to position [1535, 0]
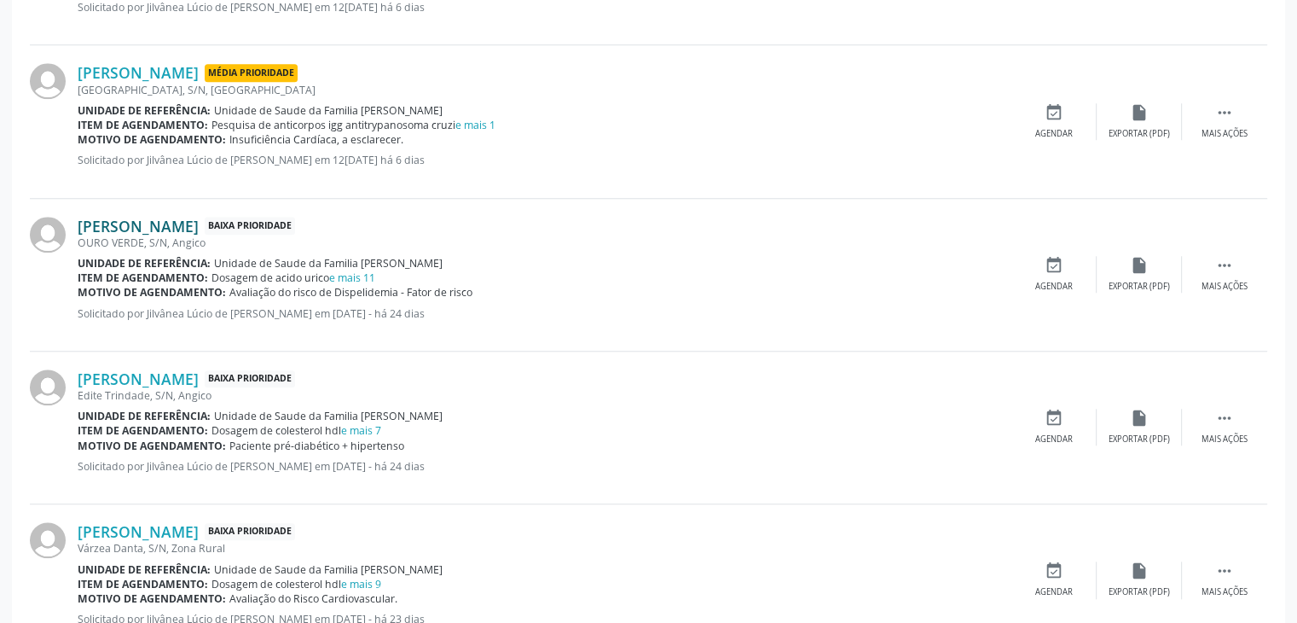
click at [186, 223] on link "Iracelma Moreira de Oliveira" at bounding box center [138, 226] width 121 height 19
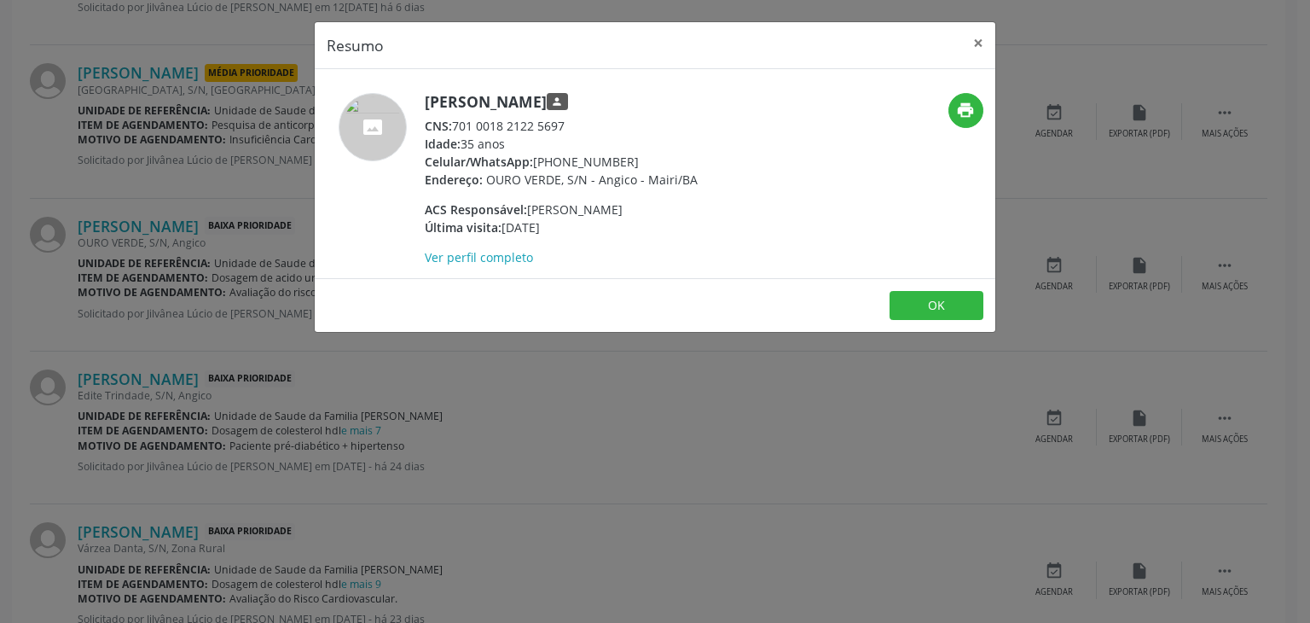
drag, startPoint x: 439, startPoint y: 107, endPoint x: 668, endPoint y: 96, distance: 228.8
click at [668, 96] on div "Iracelma Moreira de Oliveira person CNS: 701 0018 2122 5697 Idade: 35 anos Celu…" at bounding box center [542, 179] width 454 height 173
copy div "Iracelma Moreira de Oliveira"
click at [985, 38] on button "×" at bounding box center [978, 43] width 34 height 42
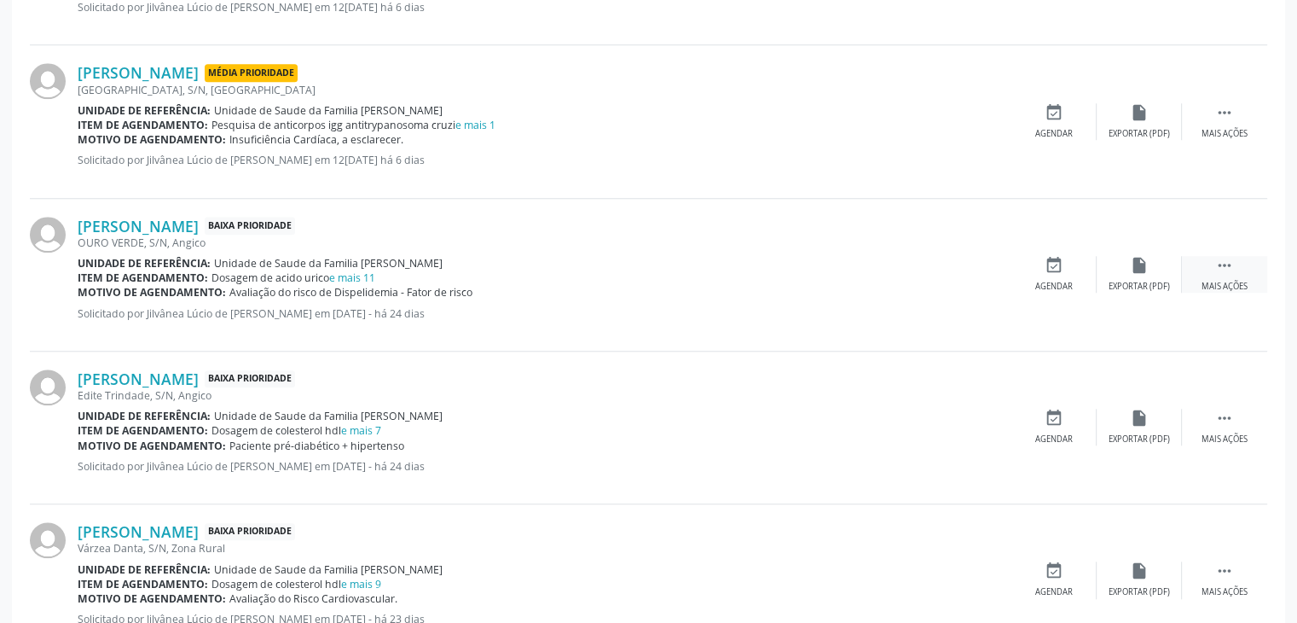
drag, startPoint x: 1208, startPoint y: 266, endPoint x: 1191, endPoint y: 266, distance: 17.1
click at [1209, 266] on div " Mais ações" at bounding box center [1224, 274] width 85 height 37
click at [1140, 266] on icon "edit" at bounding box center [1139, 265] width 19 height 19
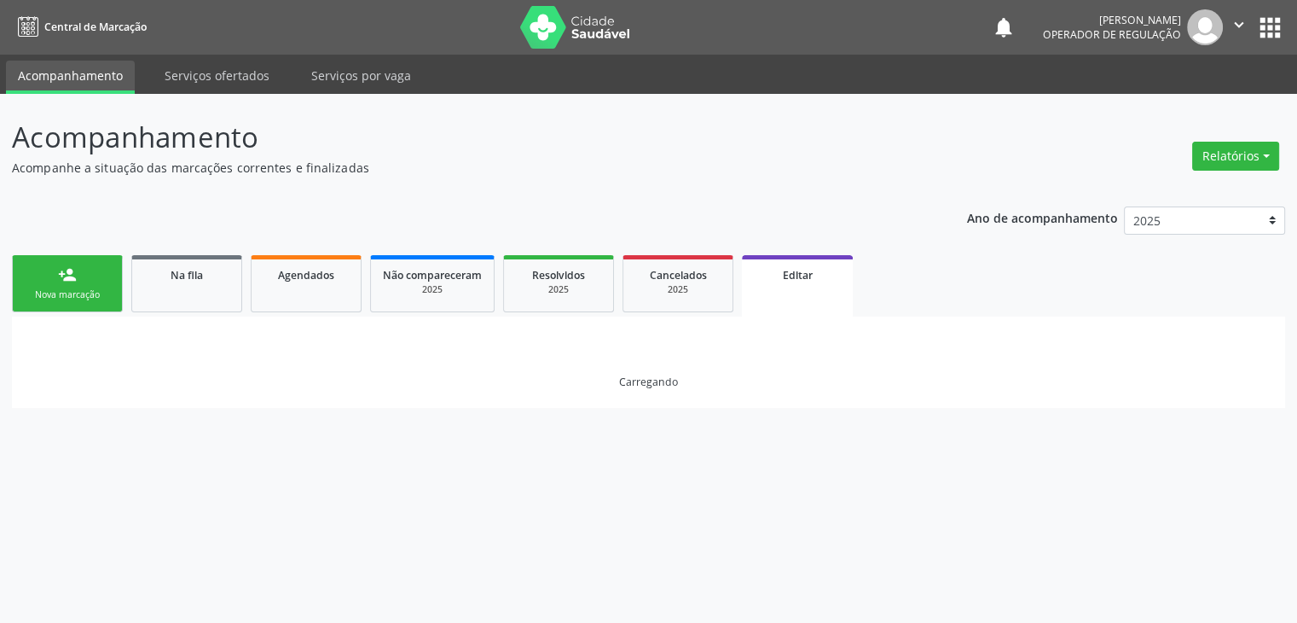
scroll to position [0, 0]
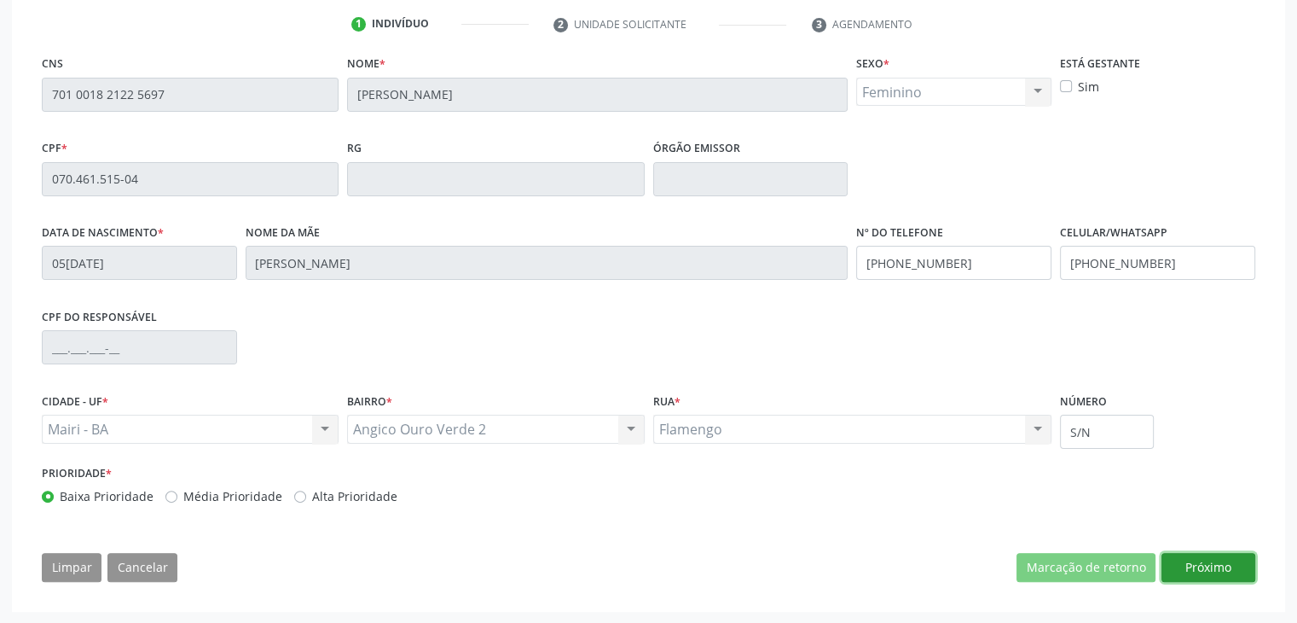
click at [1215, 563] on button "Próximo" at bounding box center [1209, 567] width 94 height 29
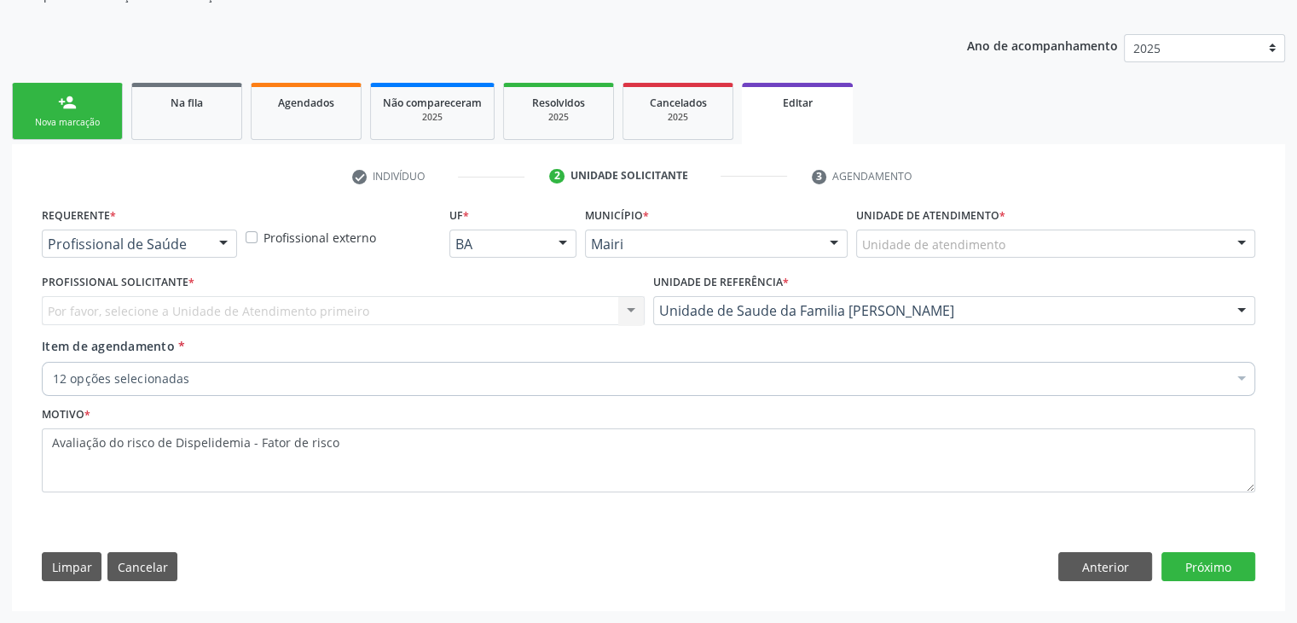
scroll to position [171, 0]
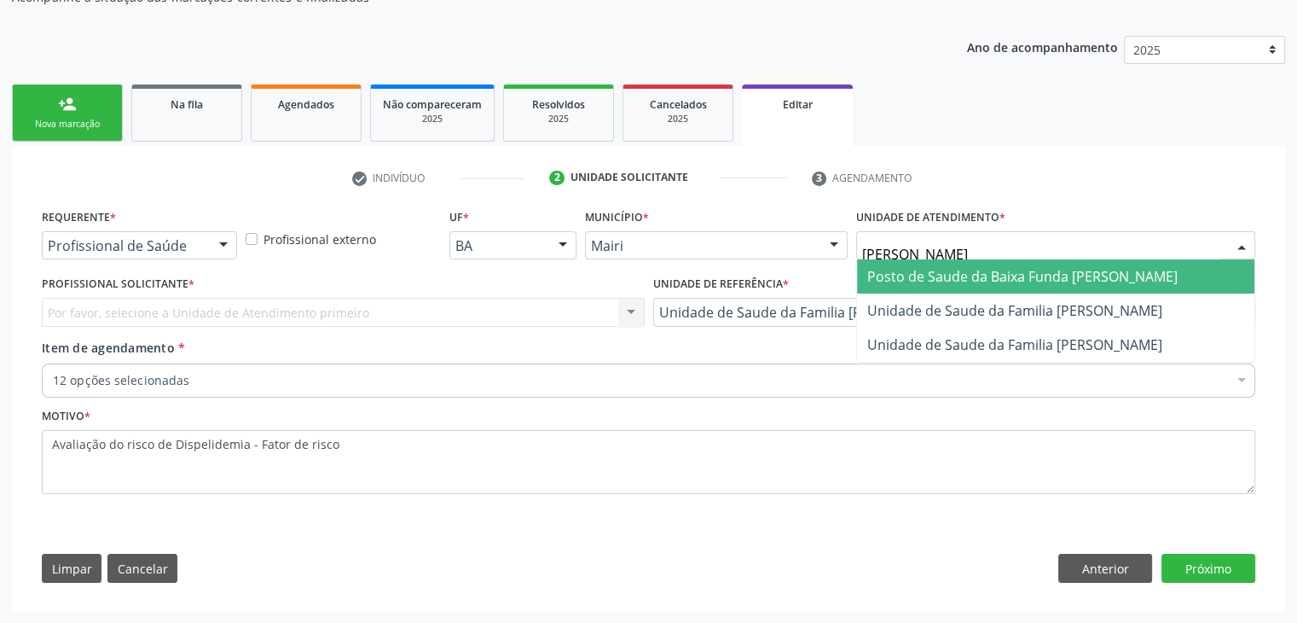
type input "JON"
click at [951, 276] on span "Unidade de Saude da Familia [PERSON_NAME]" at bounding box center [1015, 276] width 295 height 19
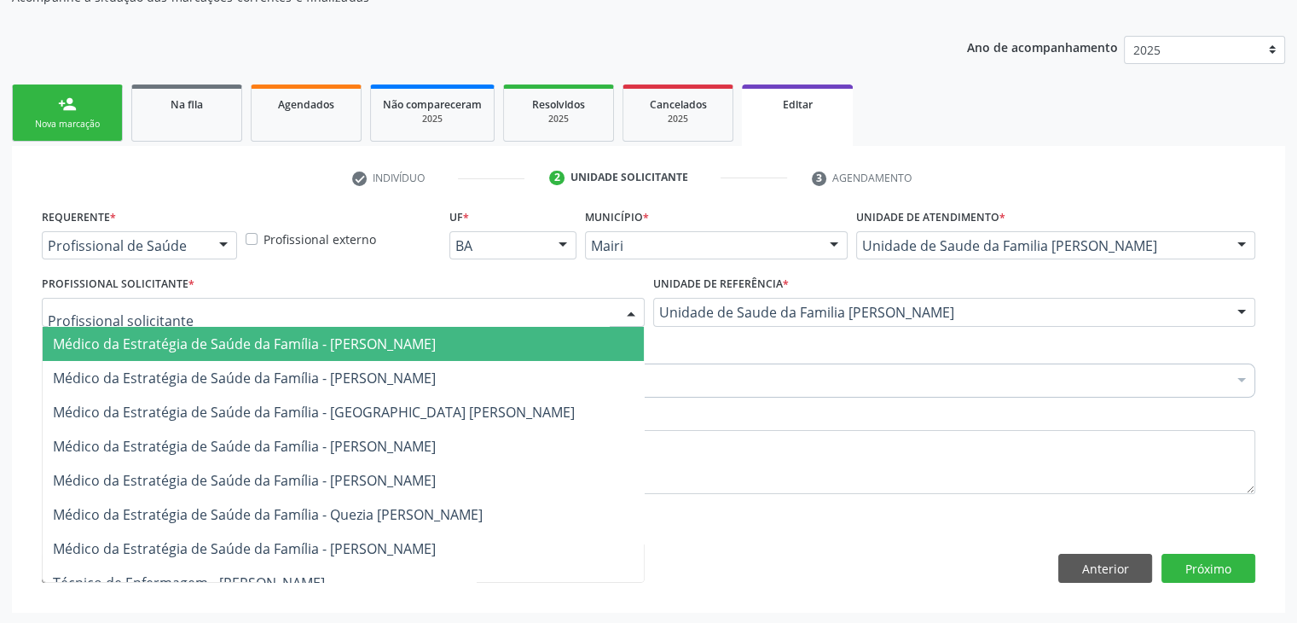
click at [251, 311] on div at bounding box center [343, 312] width 603 height 29
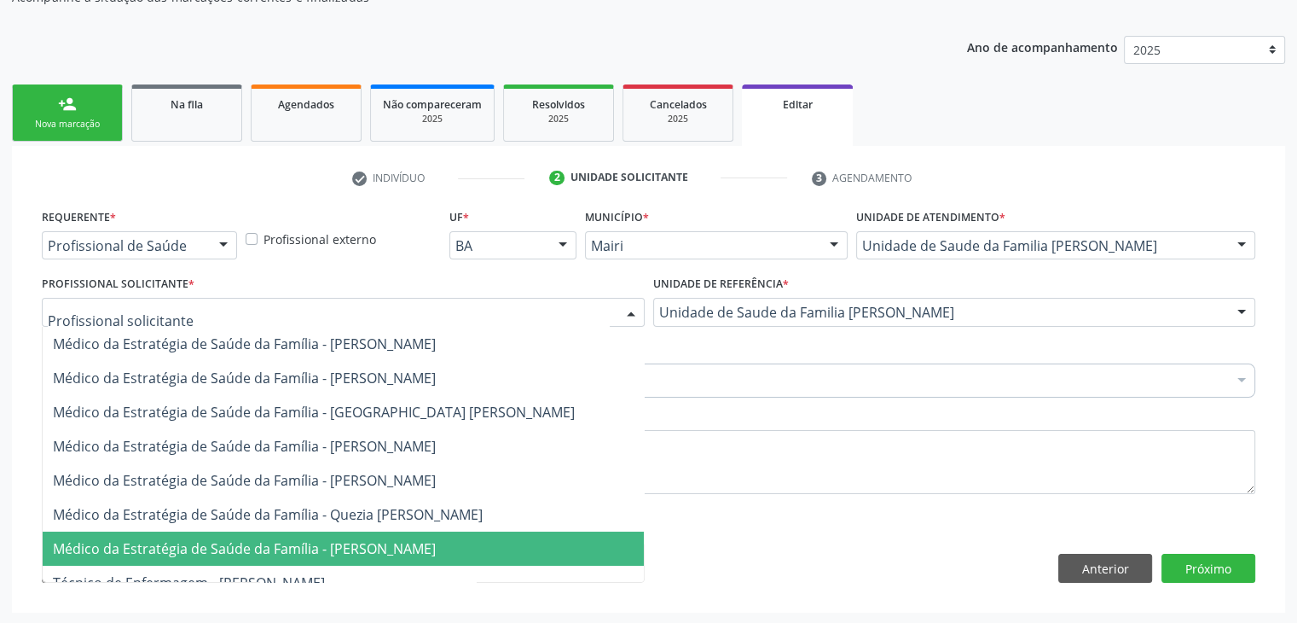
click at [385, 547] on span "Médico da Estratégia de Saúde da Família - [PERSON_NAME]" at bounding box center [244, 548] width 383 height 19
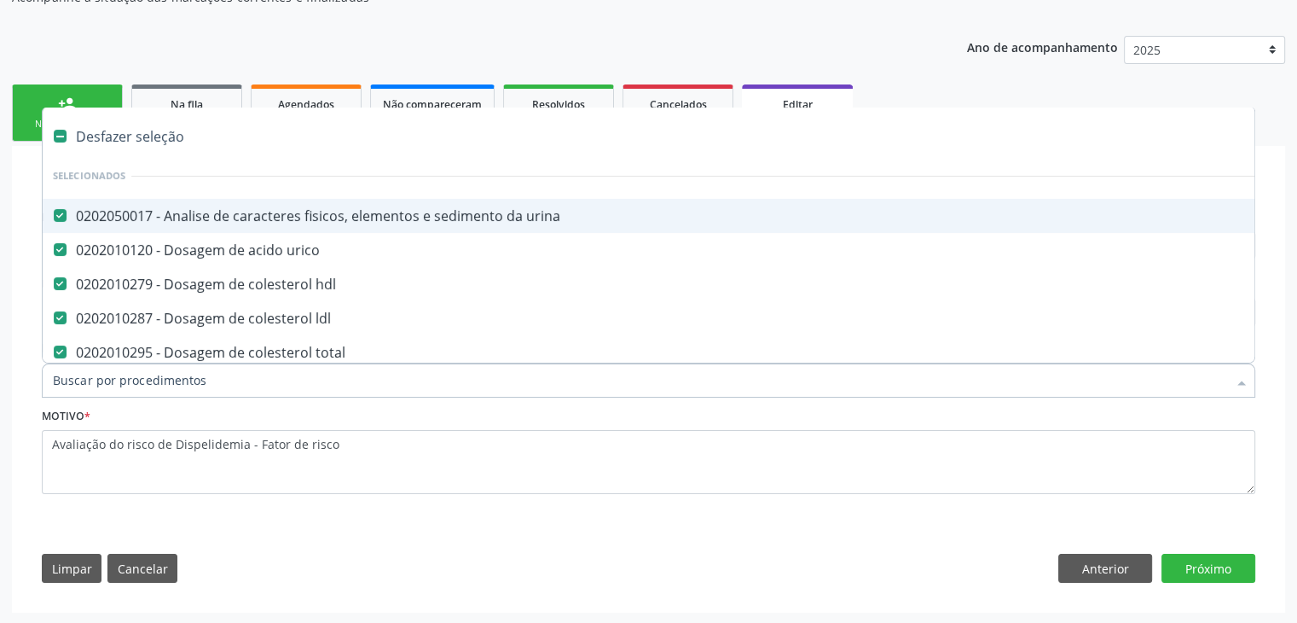
click at [143, 124] on div "Desfazer seleção" at bounding box center [709, 136] width 1333 height 34
checkbox urina "false"
checkbox urico "false"
checkbox hdl "false"
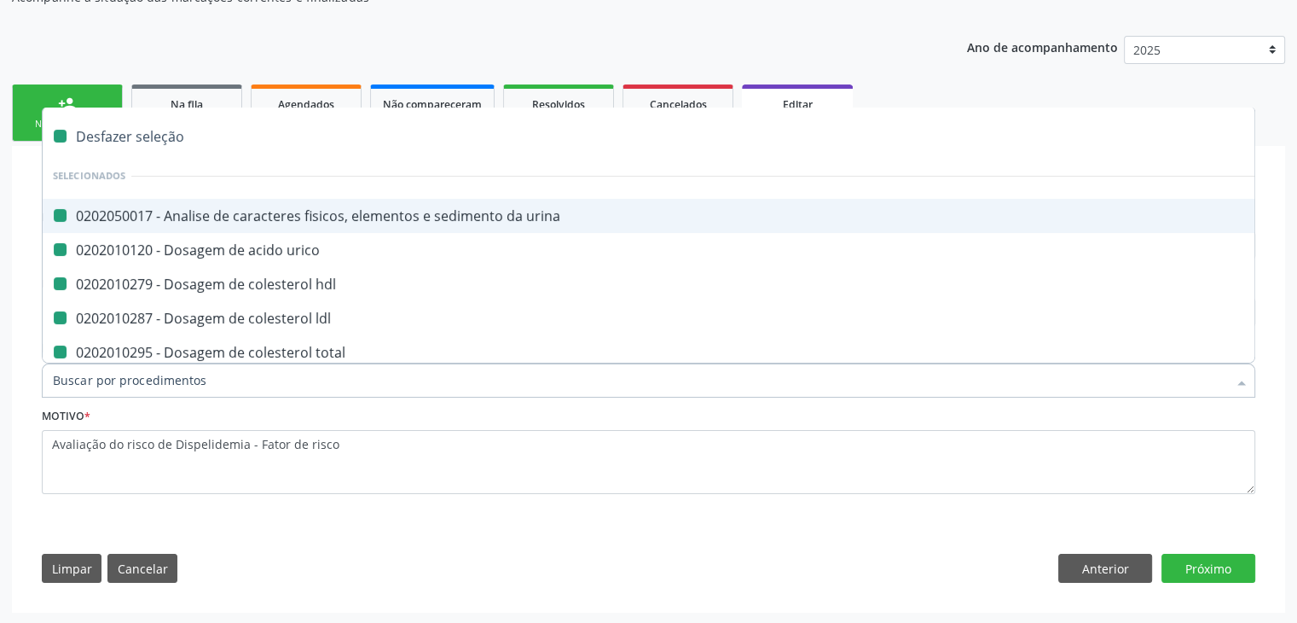
checkbox ldl "false"
checkbox total "false"
checkbox creatinina "false"
checkbox glicose "false"
checkbox \(tgo\) "false"
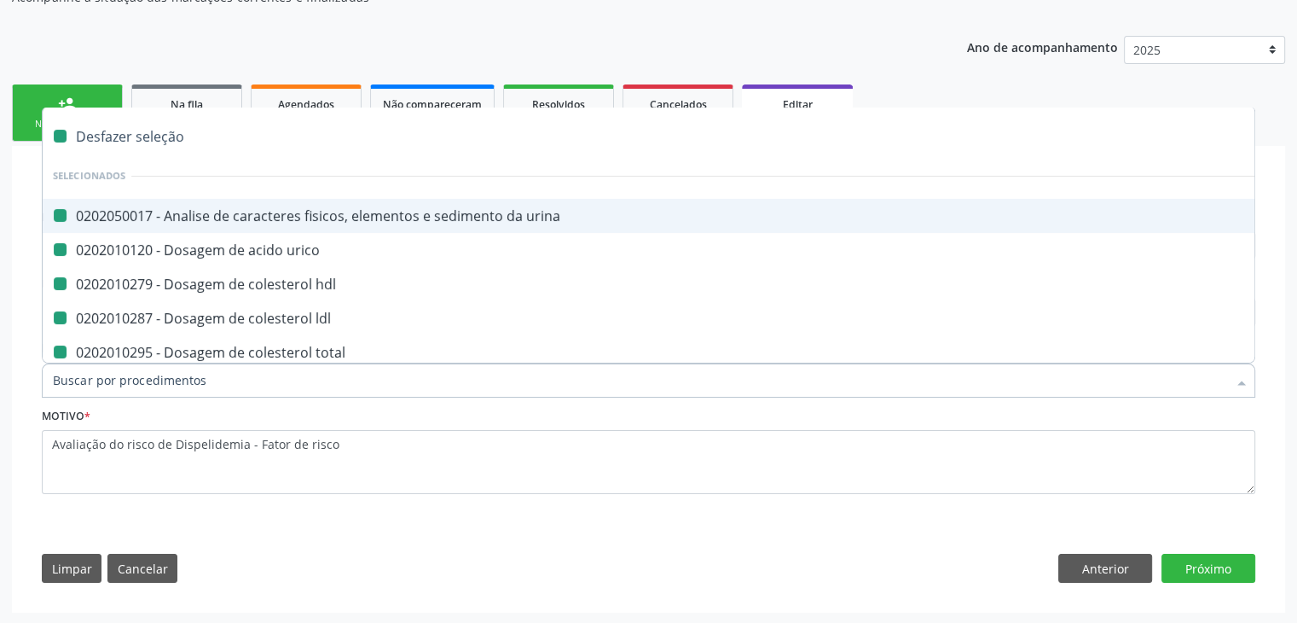
checkbox \(tgp\) "false"
checkbox triglicerideos "false"
checkbox ureia "false"
checkbox completo "false"
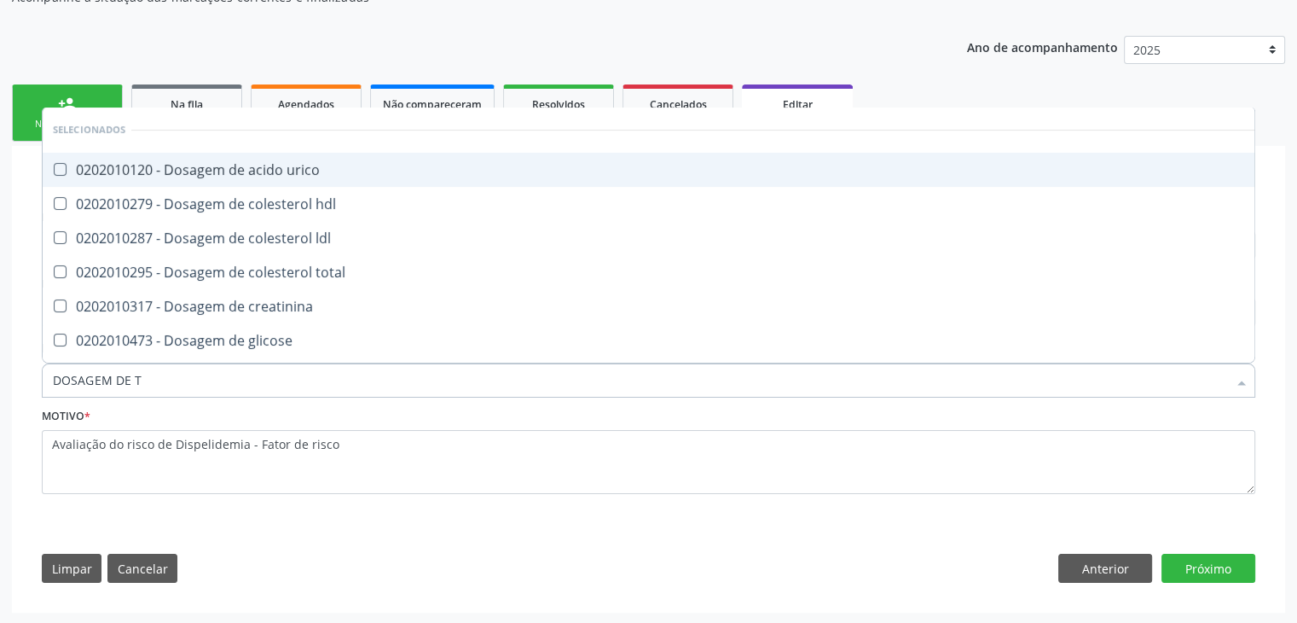
type input "DOSAGEM DE TS"
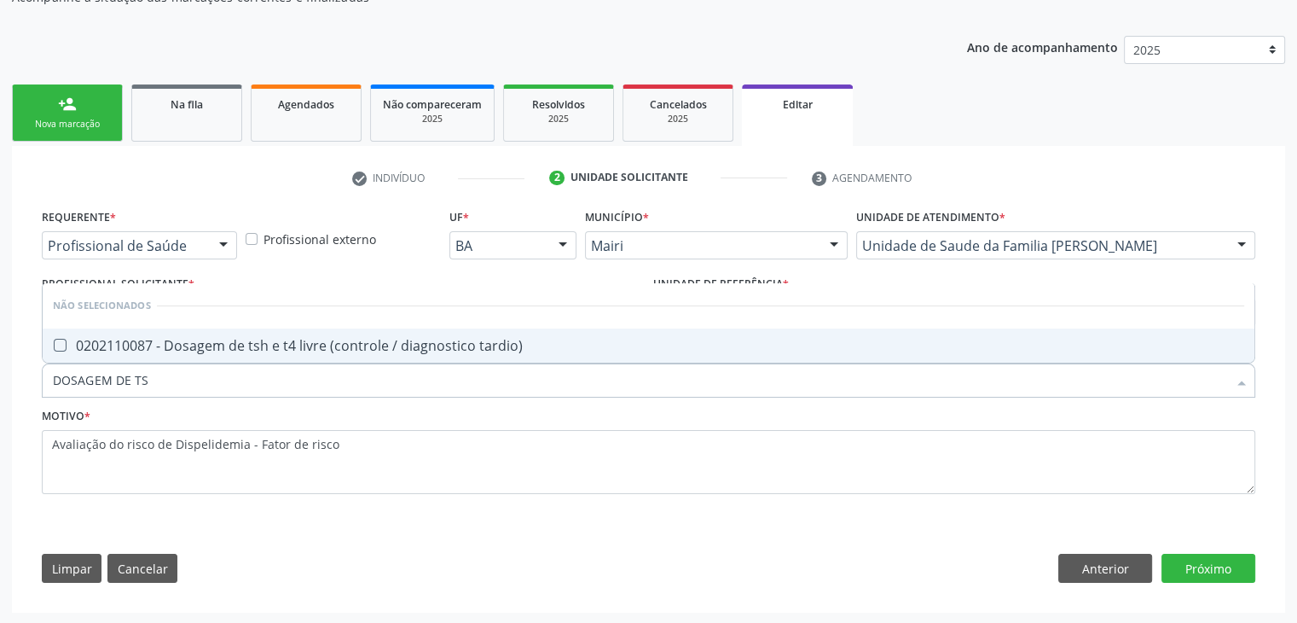
click at [288, 339] on div "0202110087 - Dosagem de tsh e t4 livre (controle / diagnostico tardio)" at bounding box center [649, 346] width 1192 height 14
checkbox tardio\) "true"
click at [1191, 564] on button "Próximo" at bounding box center [1209, 568] width 94 height 29
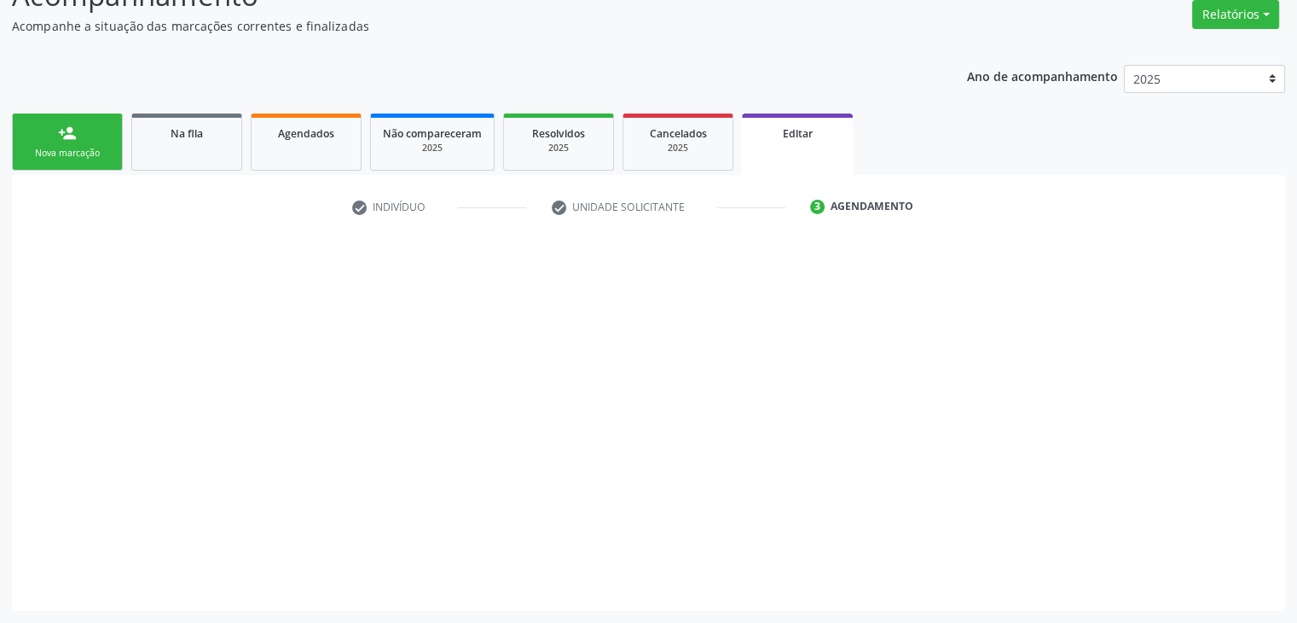
scroll to position [141, 0]
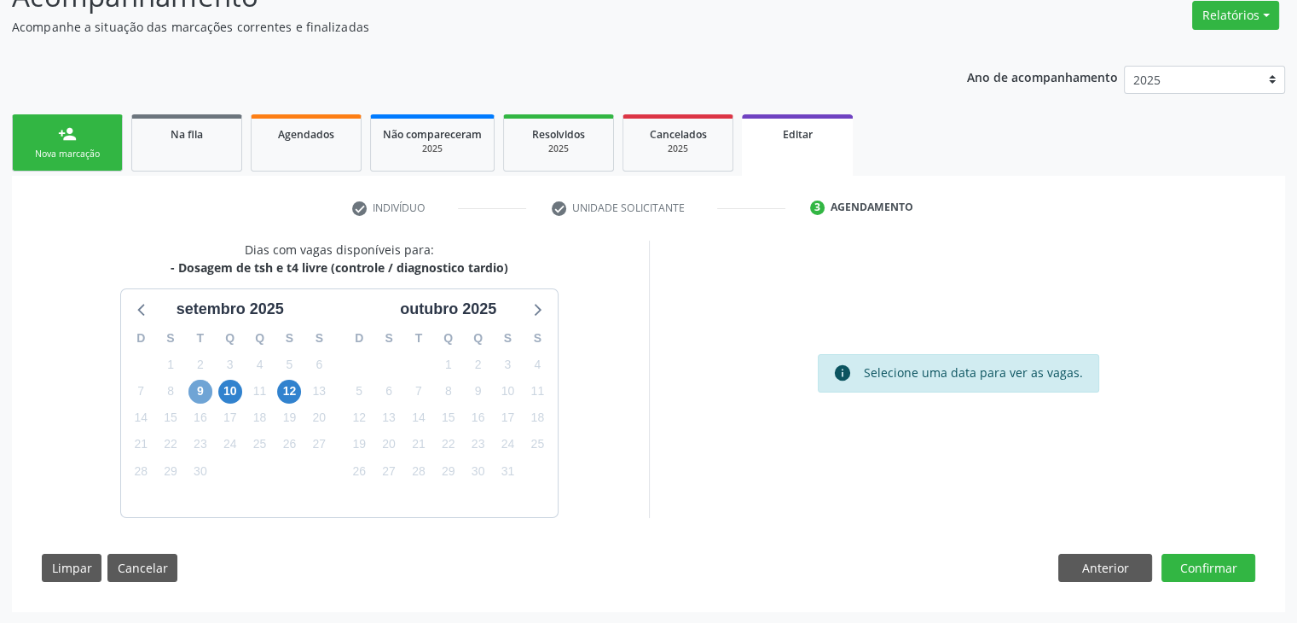
click at [200, 387] on span "9" at bounding box center [201, 392] width 24 height 24
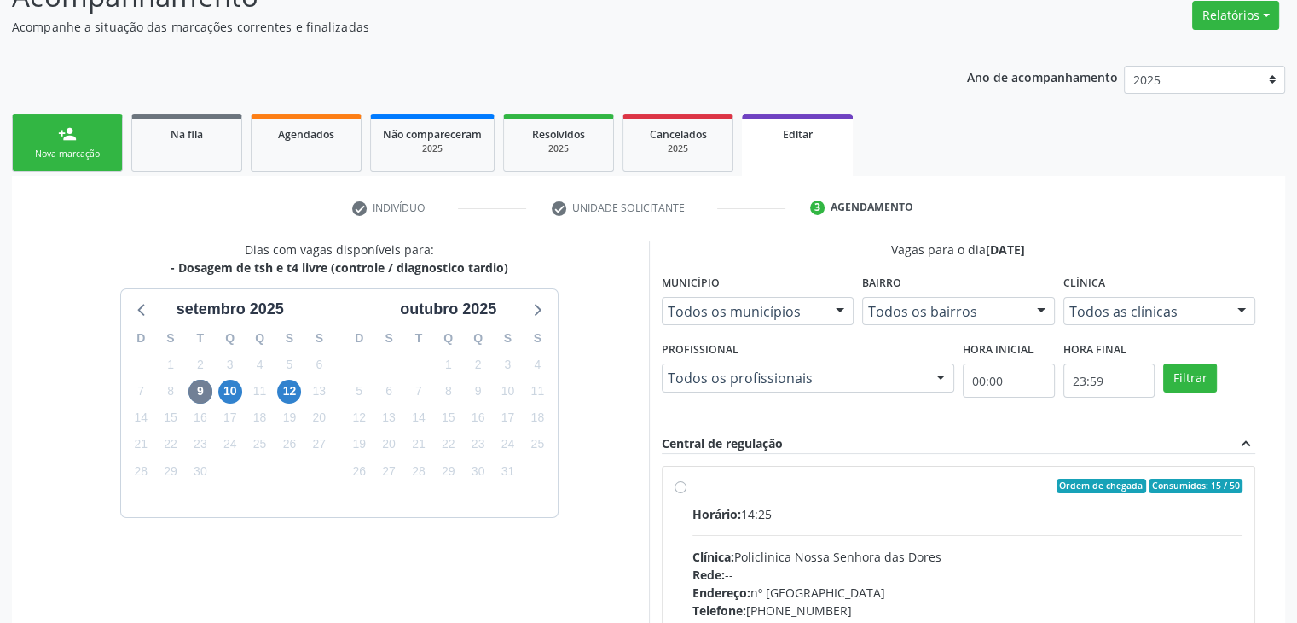
click at [818, 529] on div "Horário: 14:25 Clínica: Policlinica Nossa Senhora das Dores Rede: -- Endereço: …" at bounding box center [968, 622] width 551 height 235
click at [687, 494] on input "Ordem de chegada Consumidos: 15 / 50 Horário: 14:25 Clínica: Policlinica Nossa …" at bounding box center [681, 486] width 12 height 15
radio input "true"
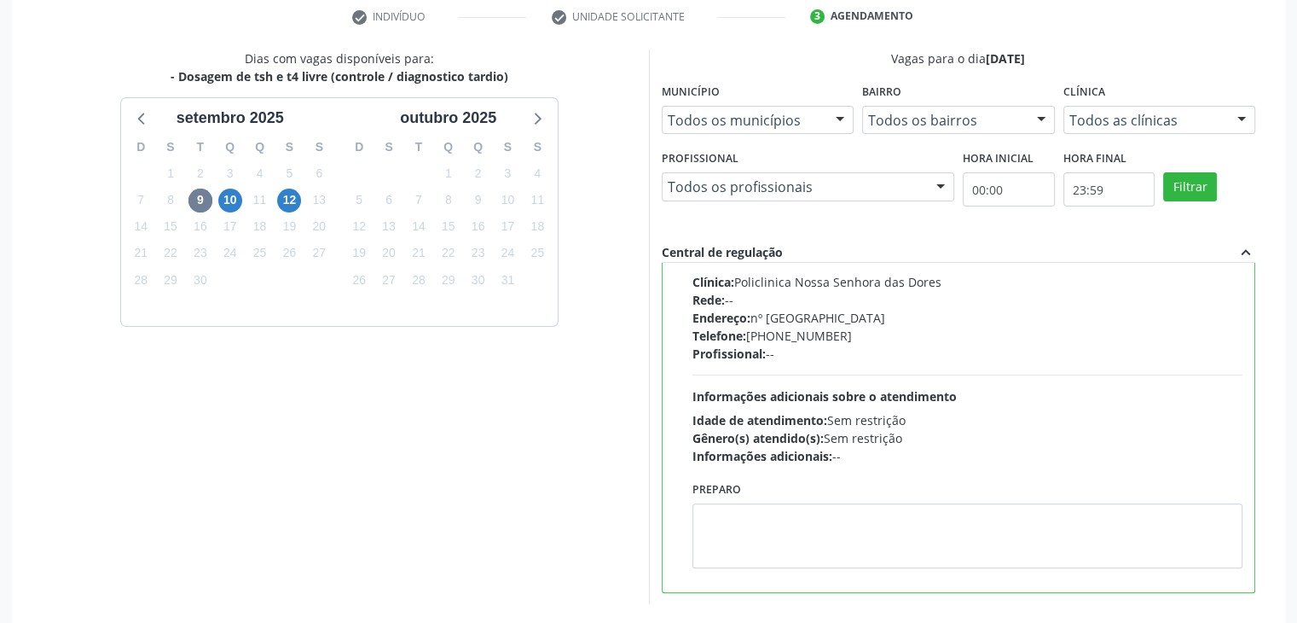
scroll to position [418, 0]
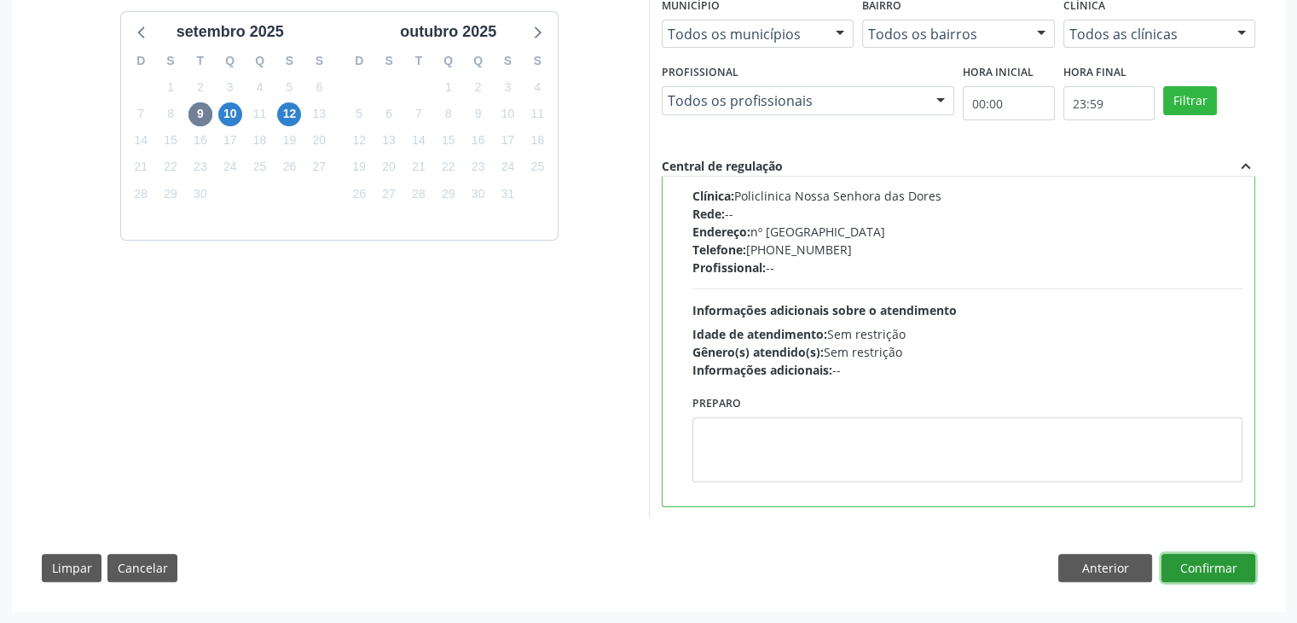
click at [1227, 578] on button "Confirmar" at bounding box center [1209, 568] width 94 height 29
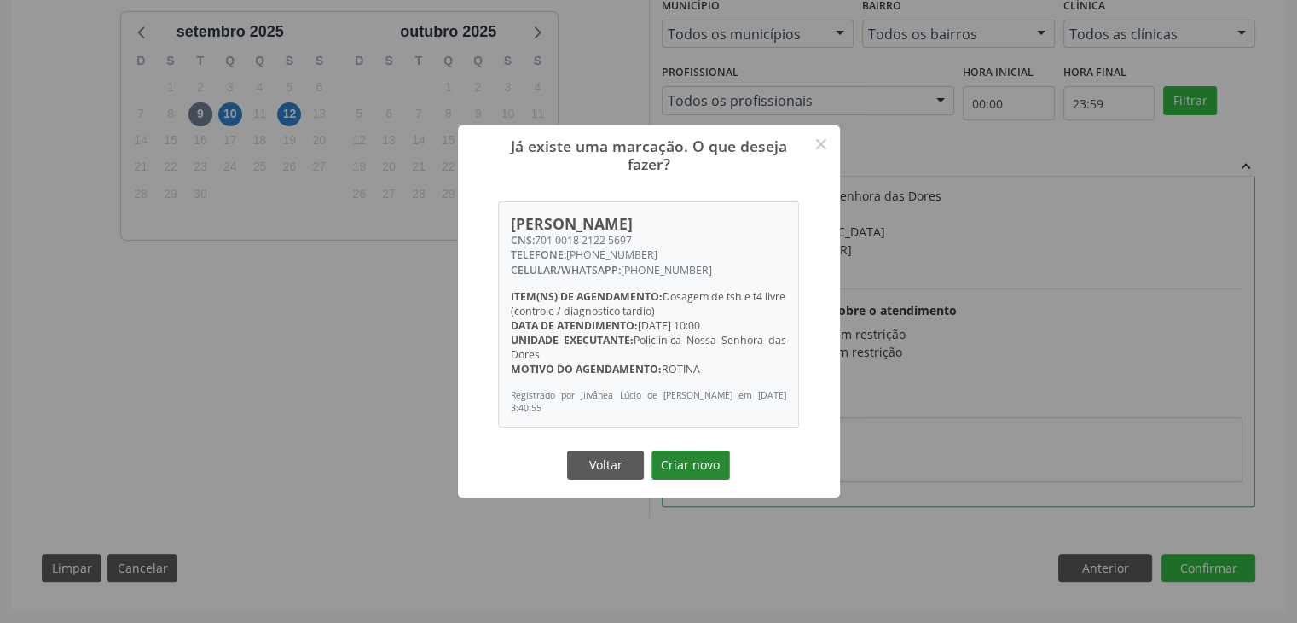
click at [703, 463] on button "Criar novo" at bounding box center [691, 464] width 78 height 29
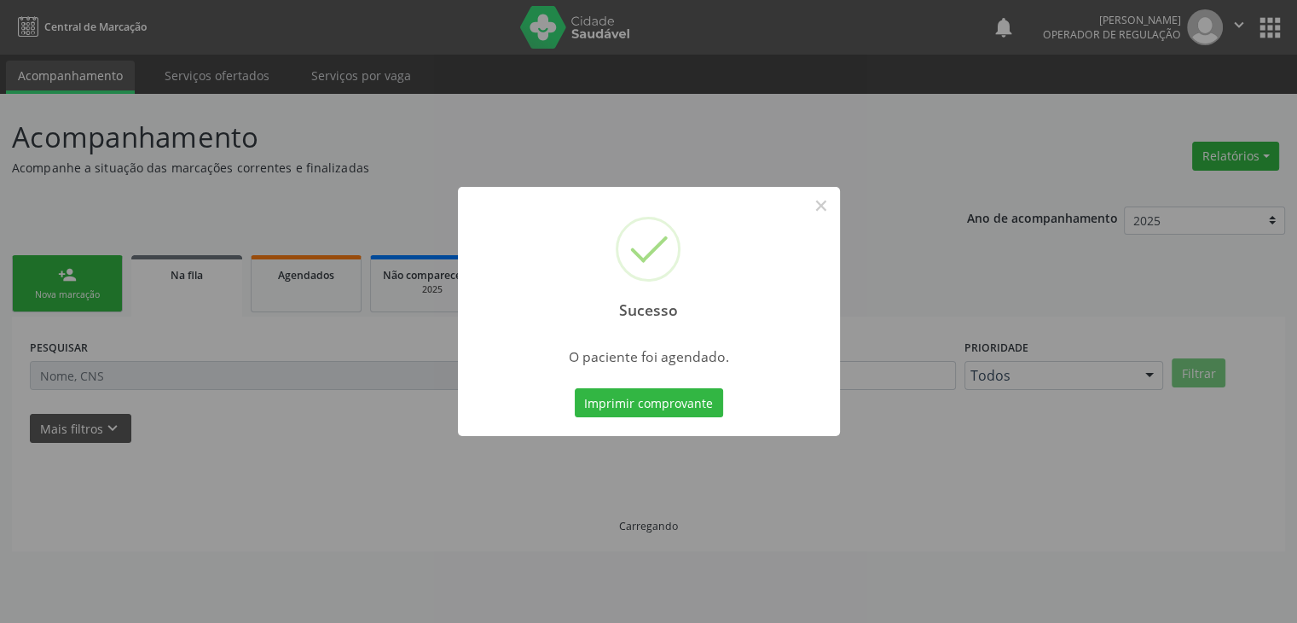
scroll to position [0, 0]
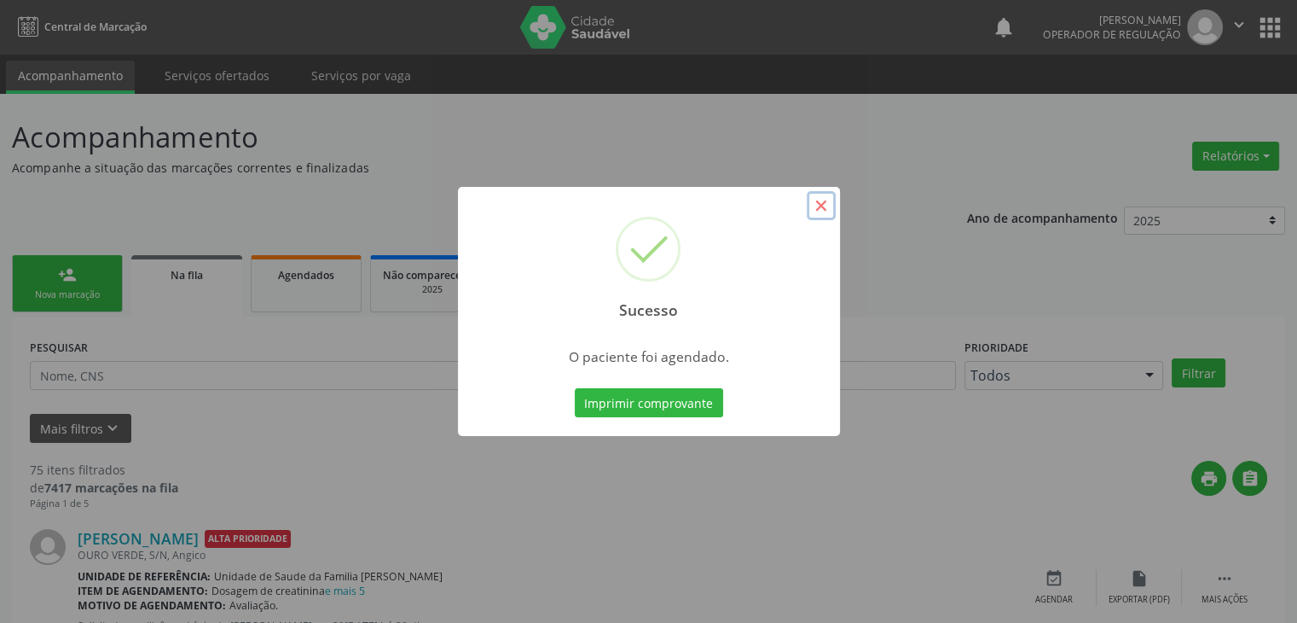
click at [815, 206] on button "×" at bounding box center [821, 205] width 29 height 29
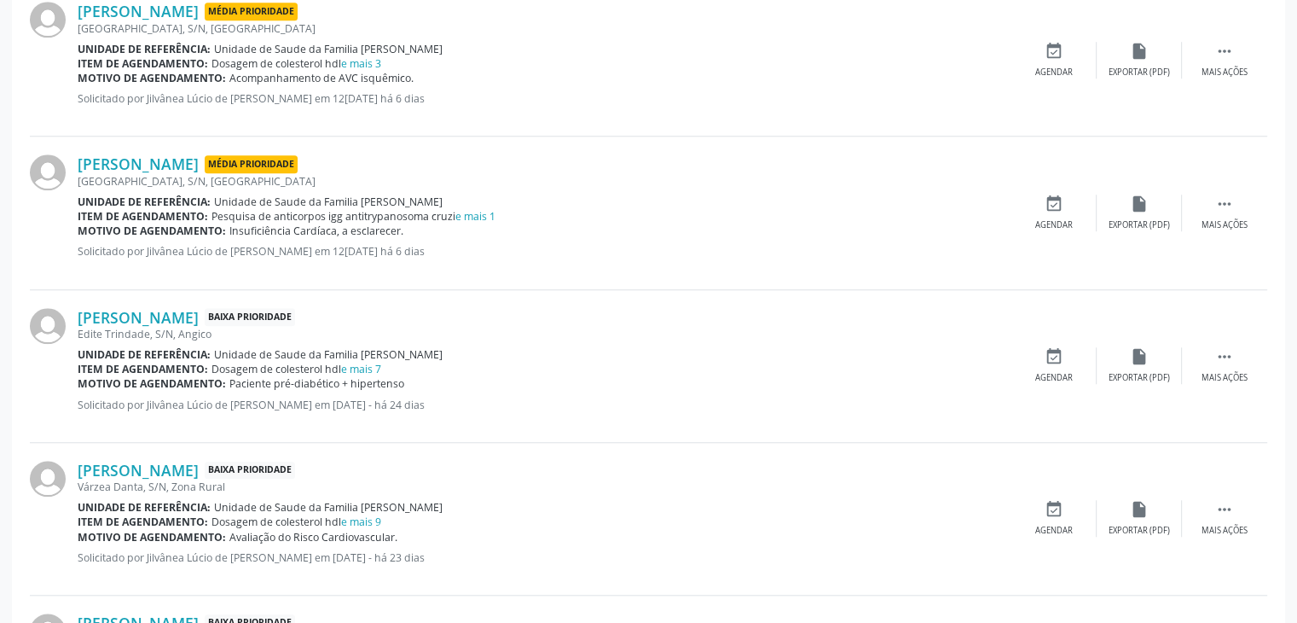
scroll to position [1535, 0]
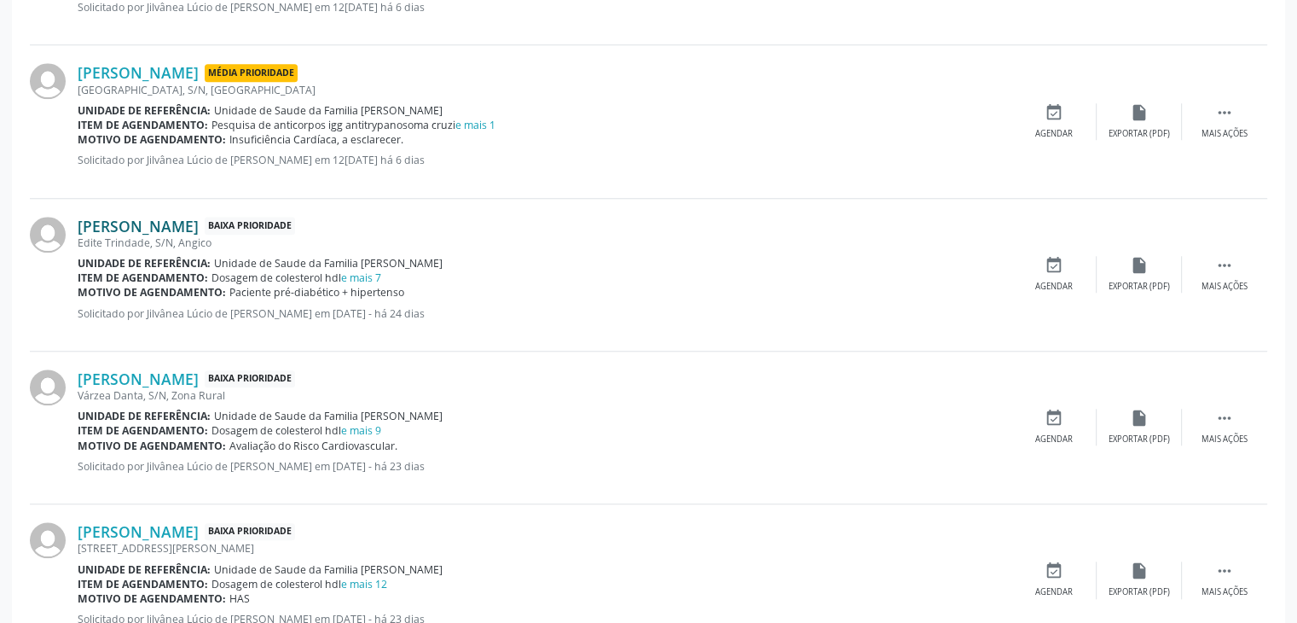
click at [180, 225] on link "Enivaldo Ribeiro da Silva" at bounding box center [138, 226] width 121 height 19
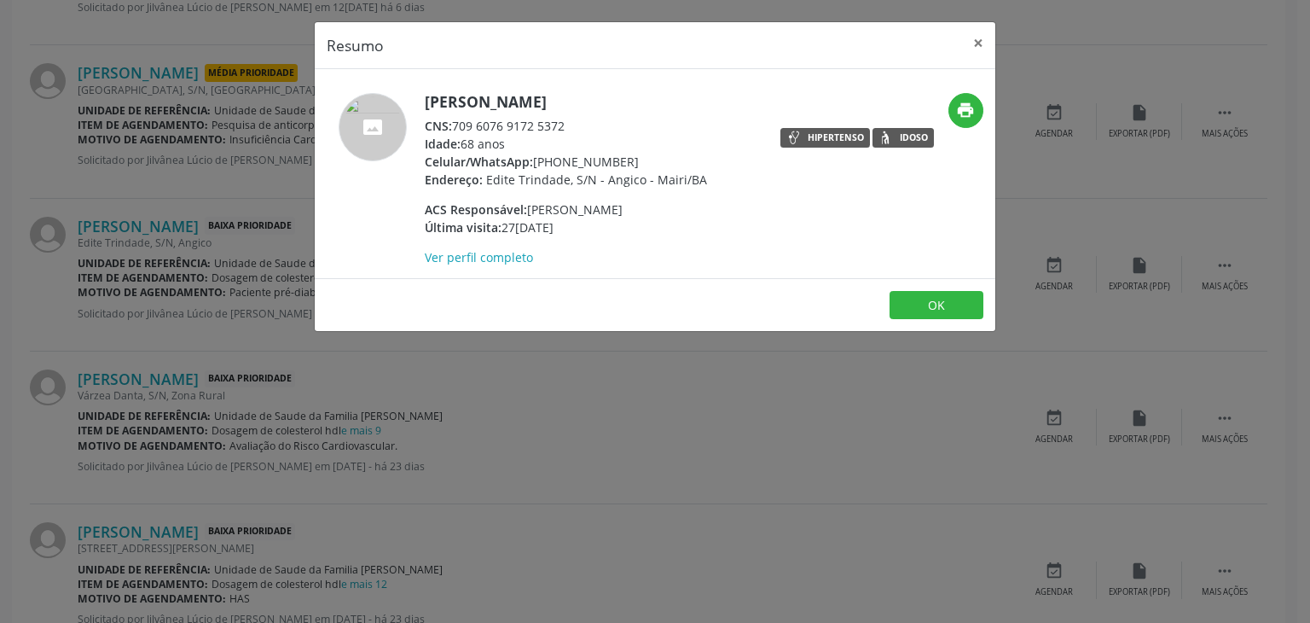
drag, startPoint x: 534, startPoint y: 113, endPoint x: 639, endPoint y: 94, distance: 106.7
click at [639, 94] on div "Enivaldo Ribeiro da Silva CNS: 709 6076 9172 5372 Idade: 68 anos Celular/WhatsA…" at bounding box center [542, 179] width 454 height 173
copy div "Enivaldo Ribeiro da Silva"
click at [978, 39] on button "×" at bounding box center [978, 43] width 34 height 42
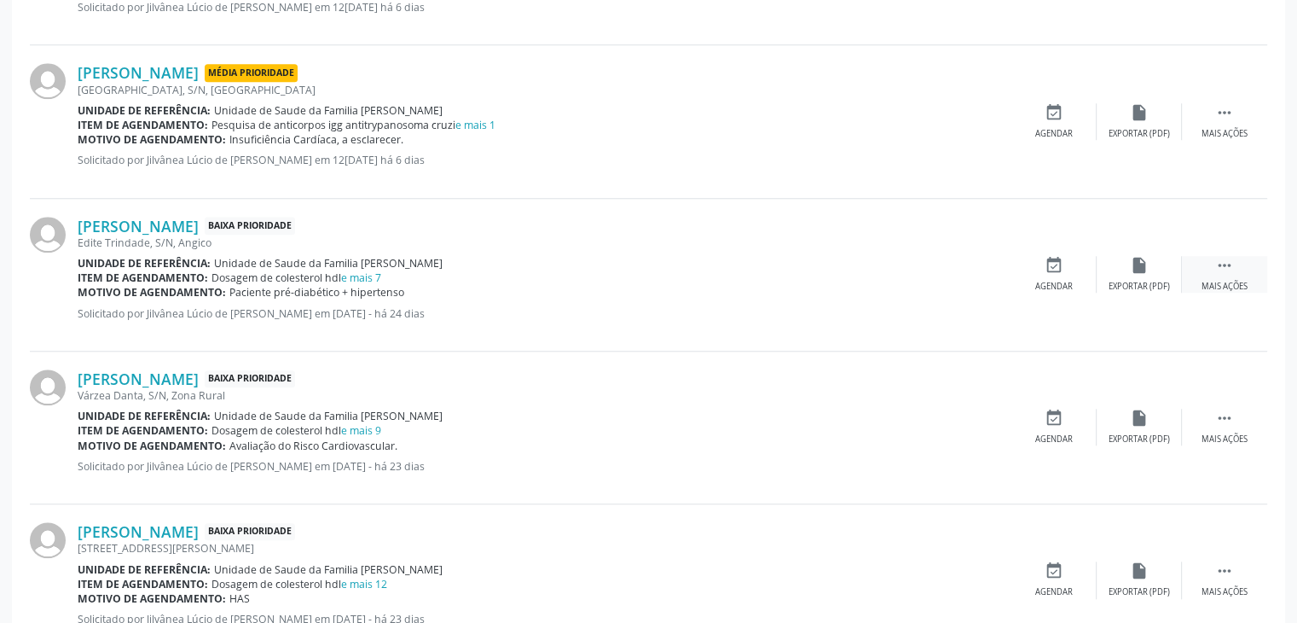
click at [1222, 286] on div "Mais ações" at bounding box center [1225, 287] width 46 height 12
click at [1123, 281] on div "edit Editar" at bounding box center [1139, 274] width 85 height 37
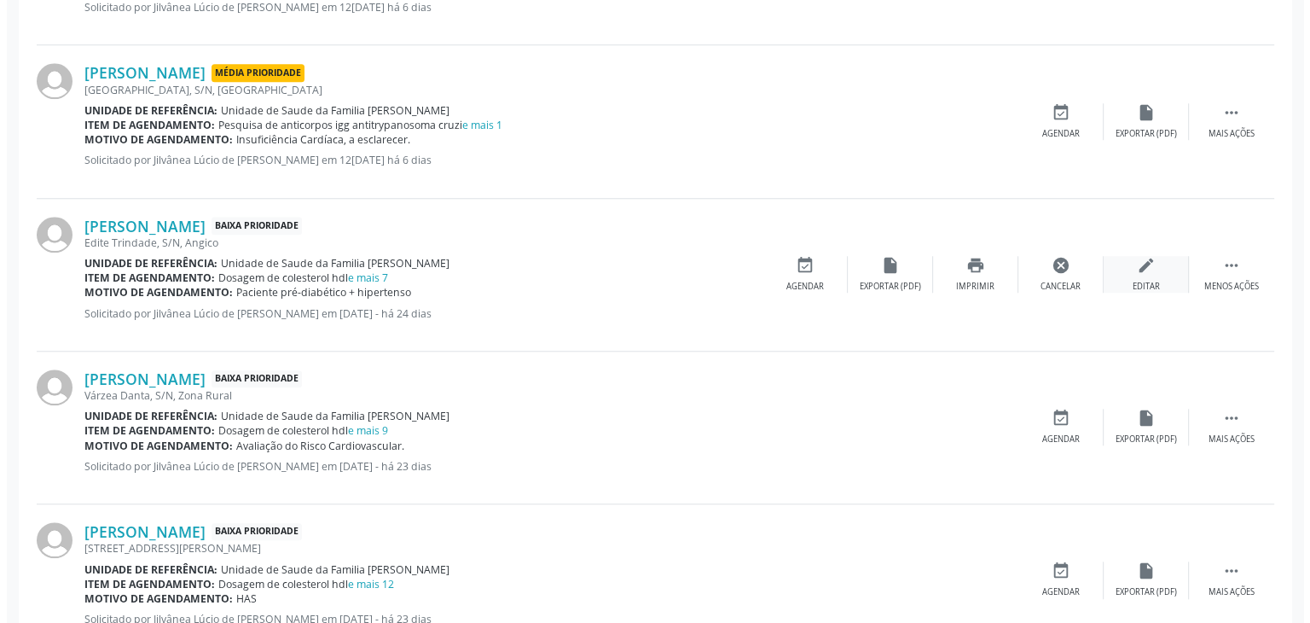
scroll to position [0, 0]
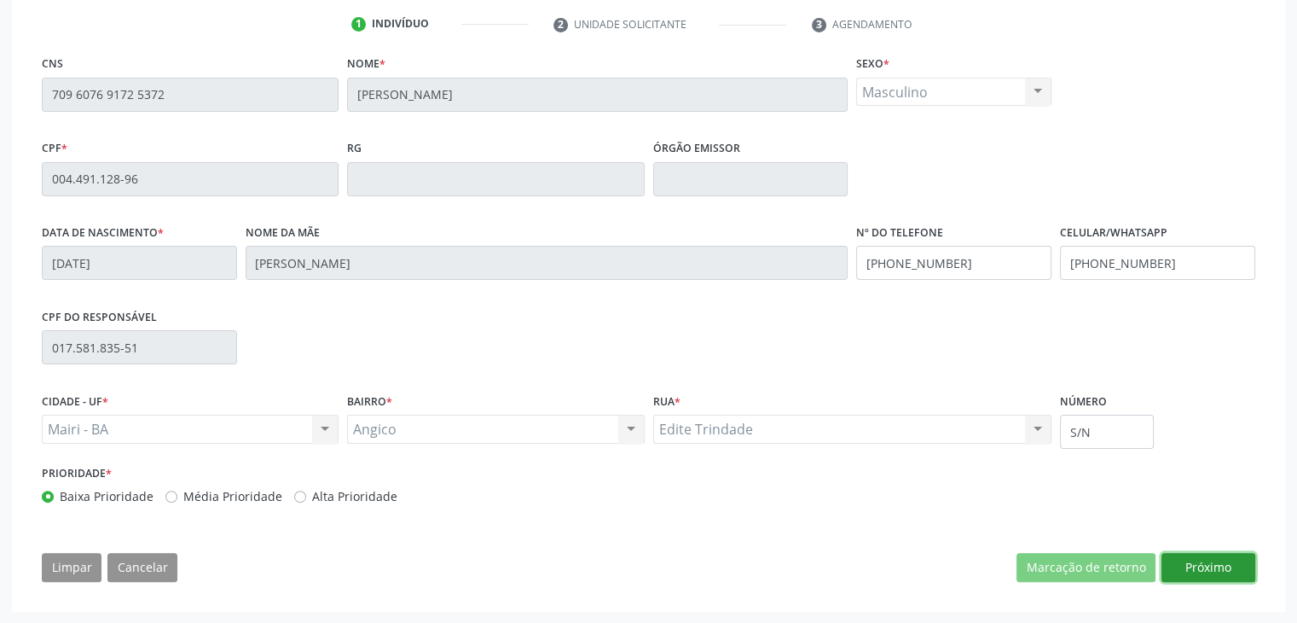
click at [1207, 567] on button "Próximo" at bounding box center [1209, 567] width 94 height 29
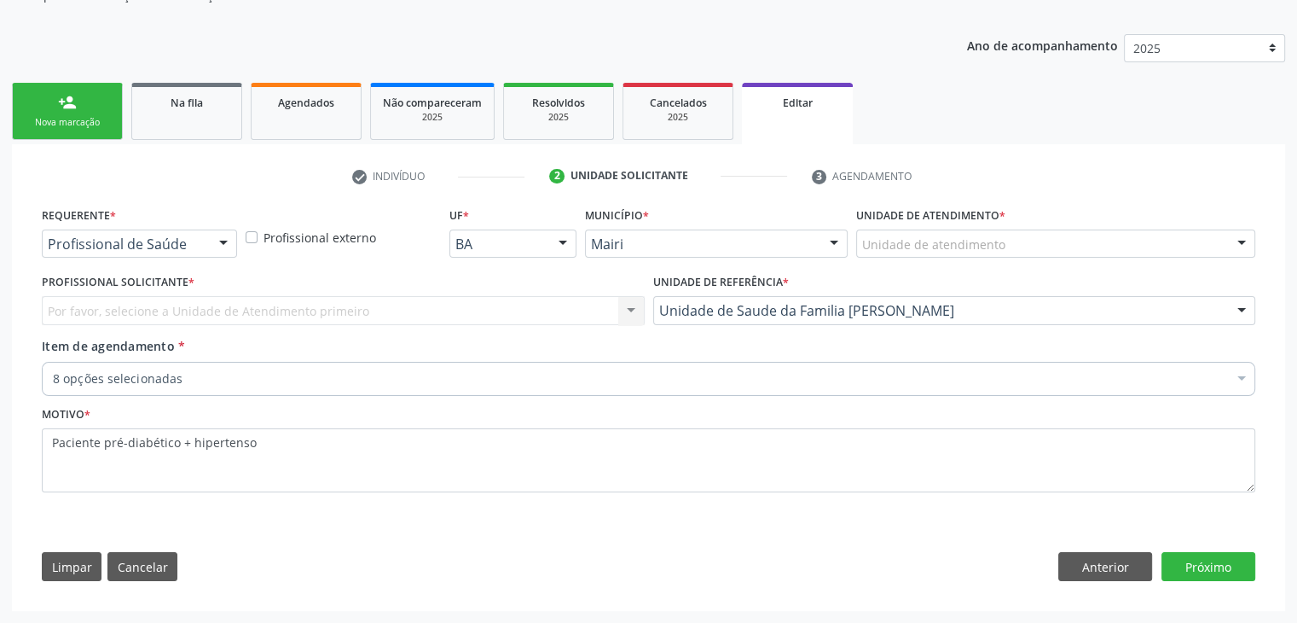
scroll to position [171, 0]
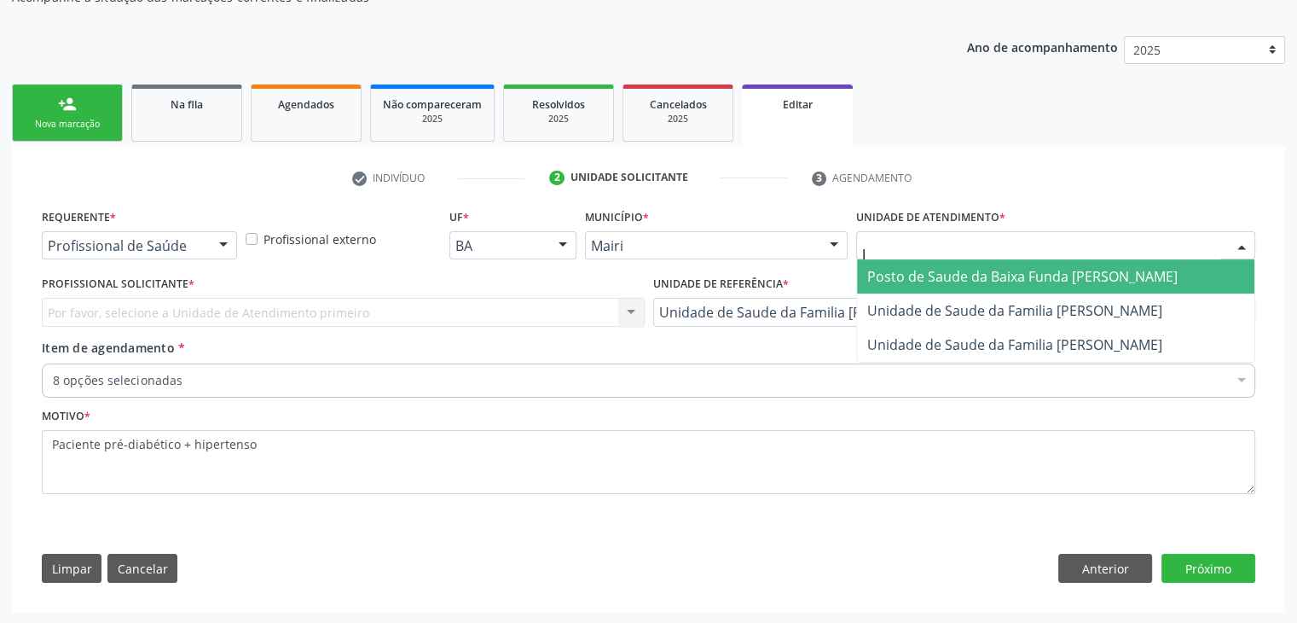
type input "JO"
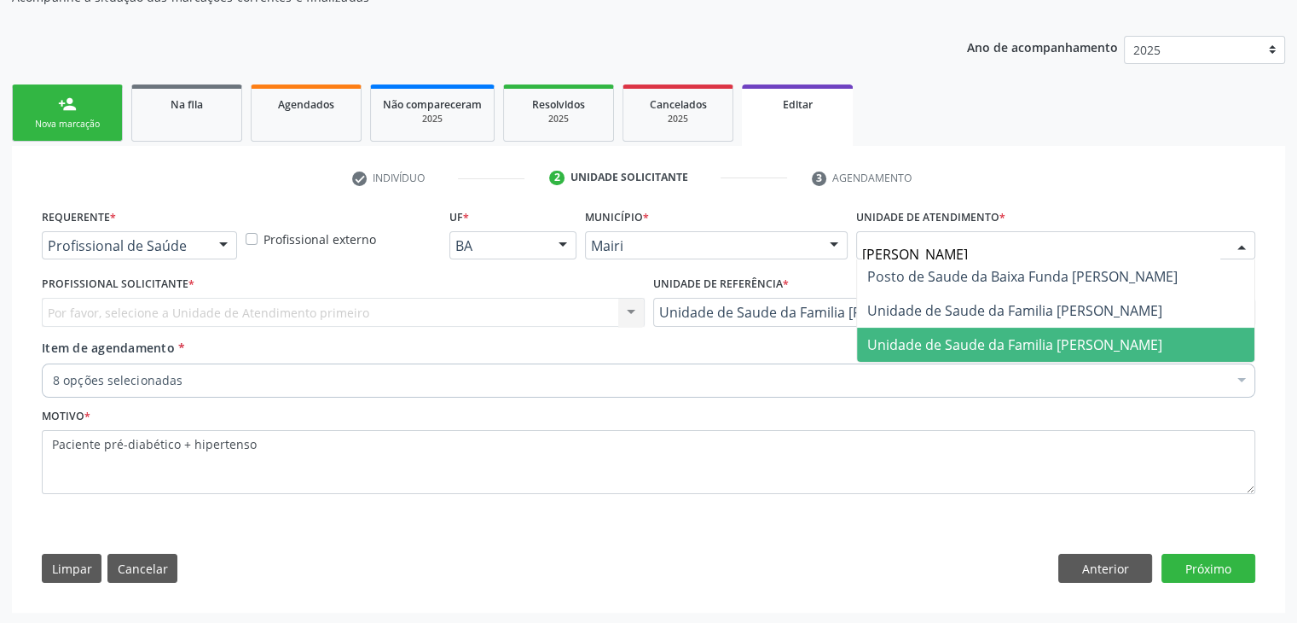
click at [949, 335] on span "Unidade de Saude da Familia [PERSON_NAME]" at bounding box center [1015, 344] width 295 height 19
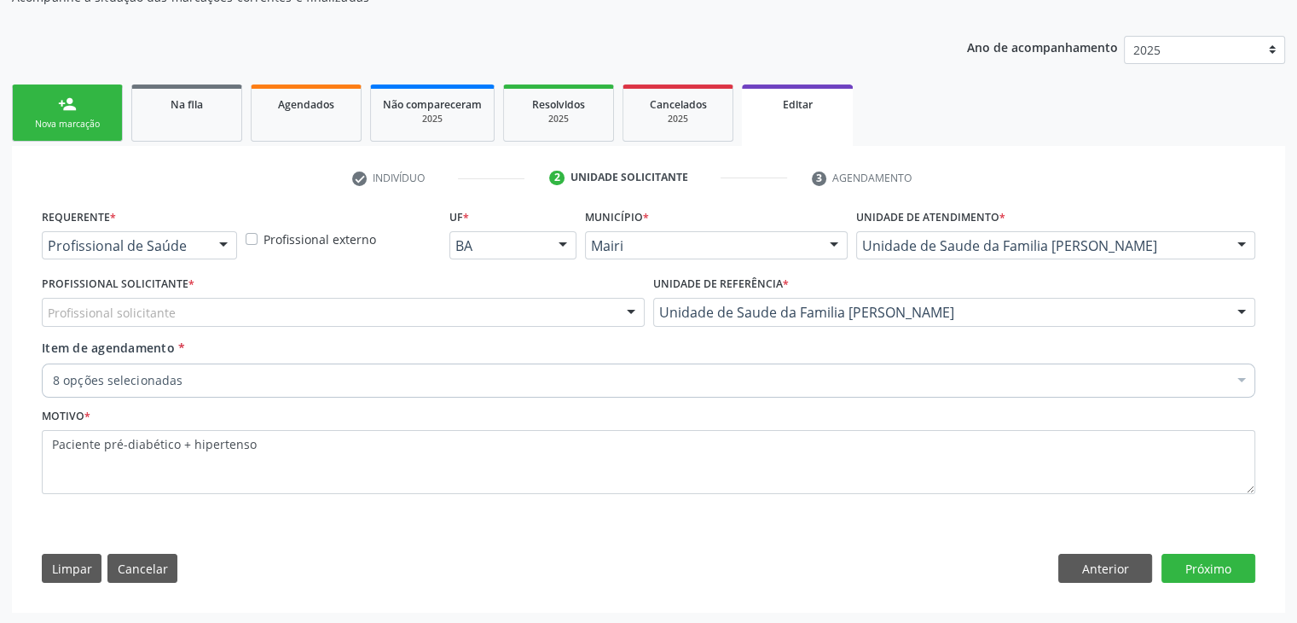
click at [301, 305] on div "Profissional solicitante" at bounding box center [343, 312] width 603 height 29
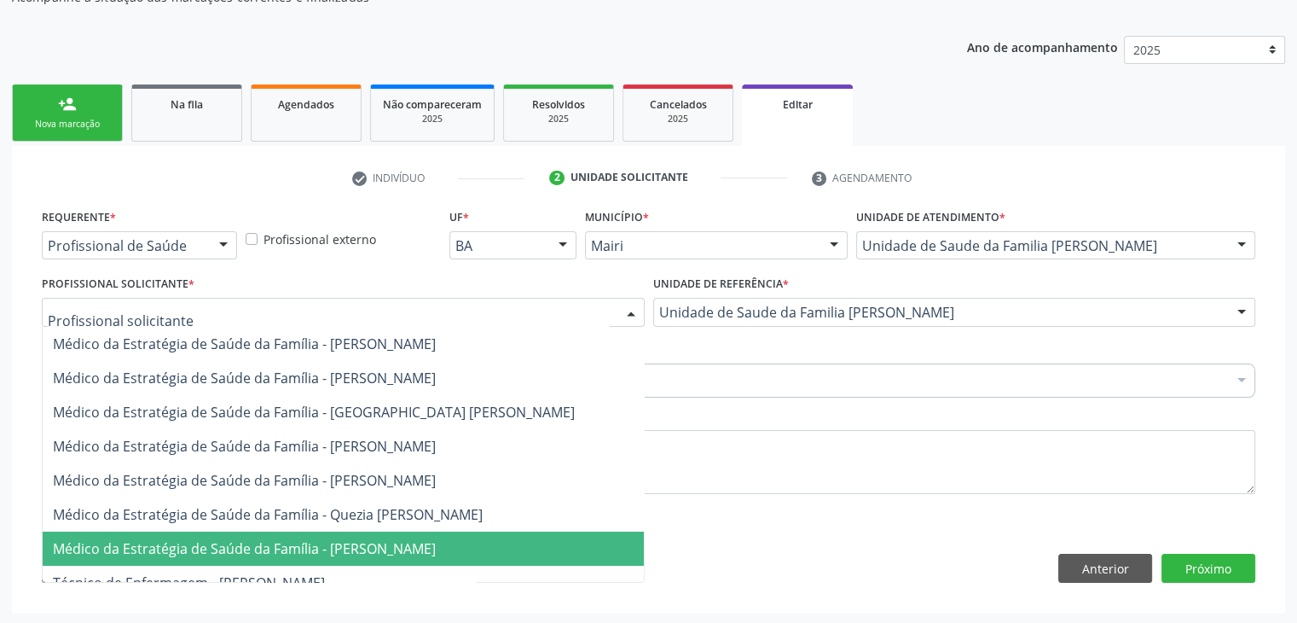
click at [280, 553] on span "Médico da Estratégia de Saúde da Família - [PERSON_NAME]" at bounding box center [244, 548] width 383 height 19
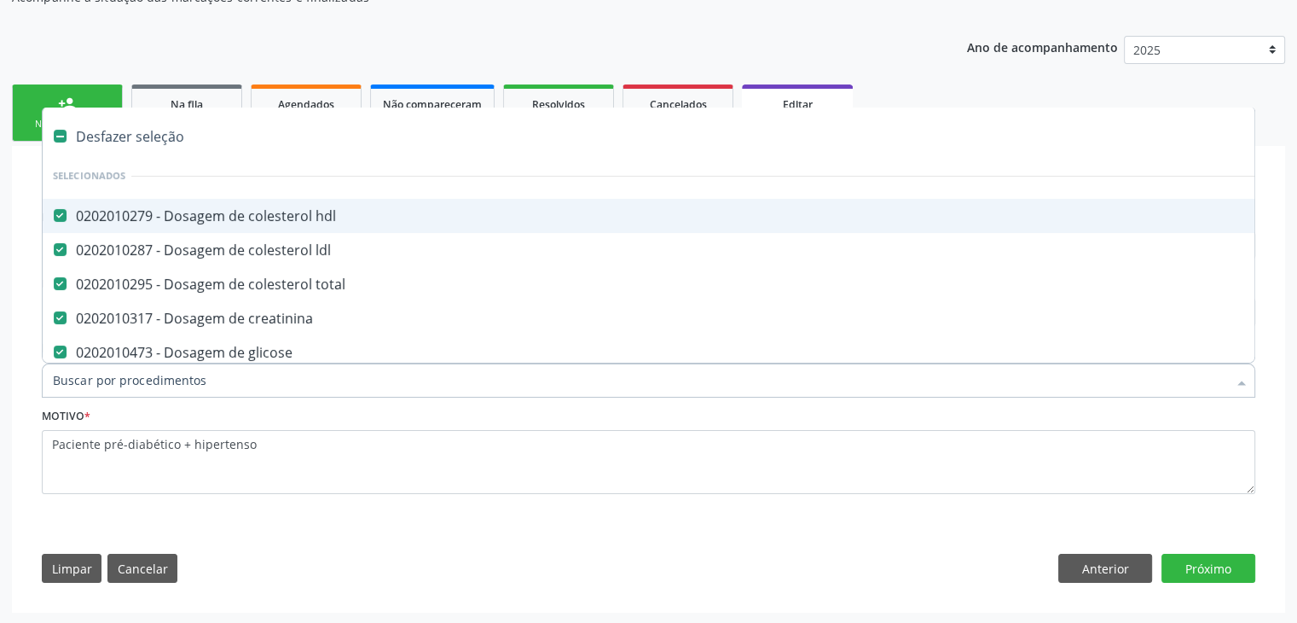
click at [142, 141] on div "Desfazer seleção" at bounding box center [709, 136] width 1333 height 34
checkbox hdl "false"
checkbox ldl "false"
checkbox total "false"
checkbox creatinina "false"
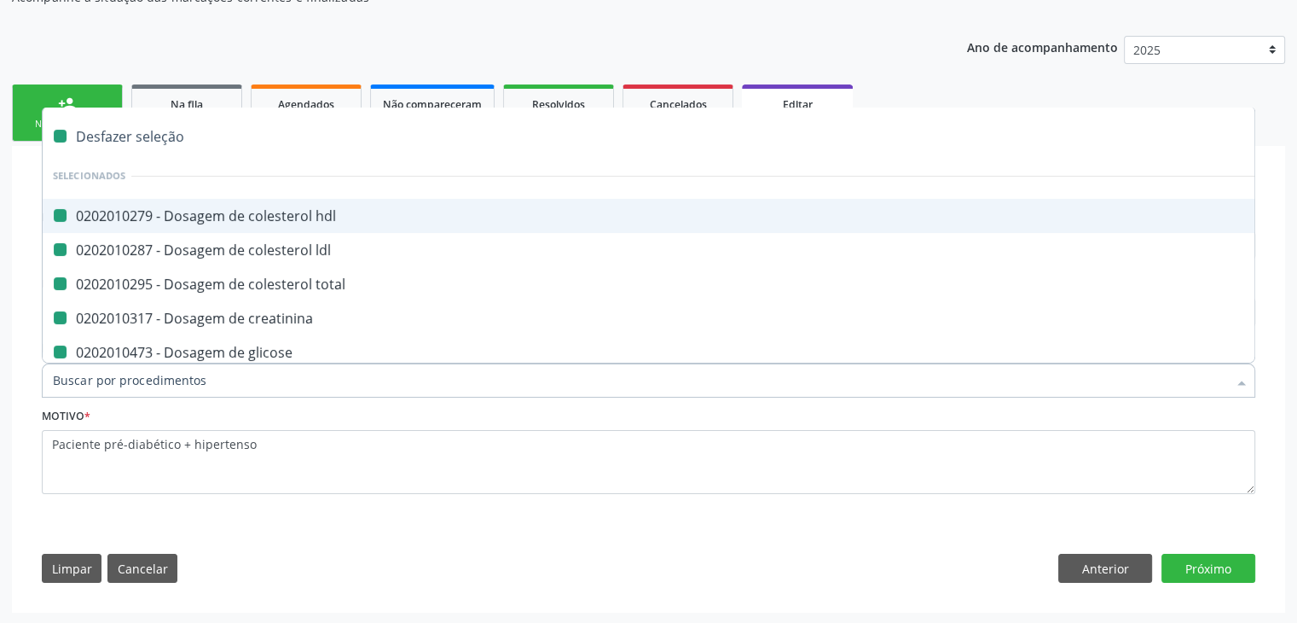
checkbox glicose "false"
checkbox glicosilada "false"
checkbox potassio "false"
checkbox triglicerideos "false"
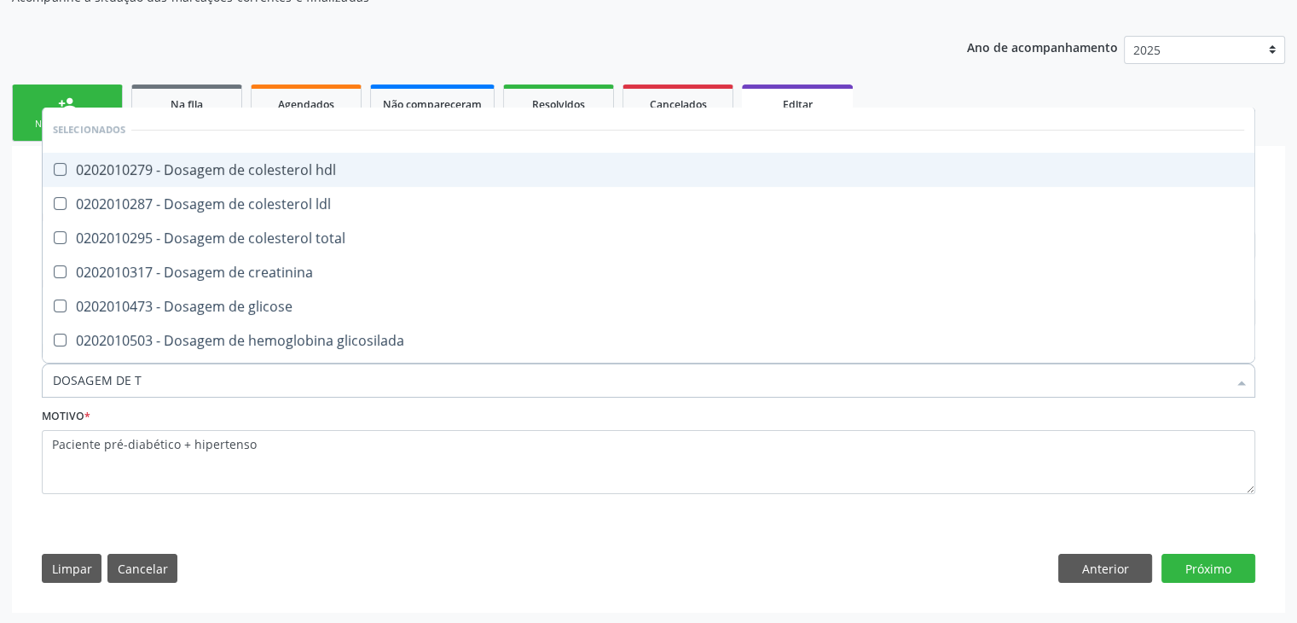
type input "DOSAGEM DE TS"
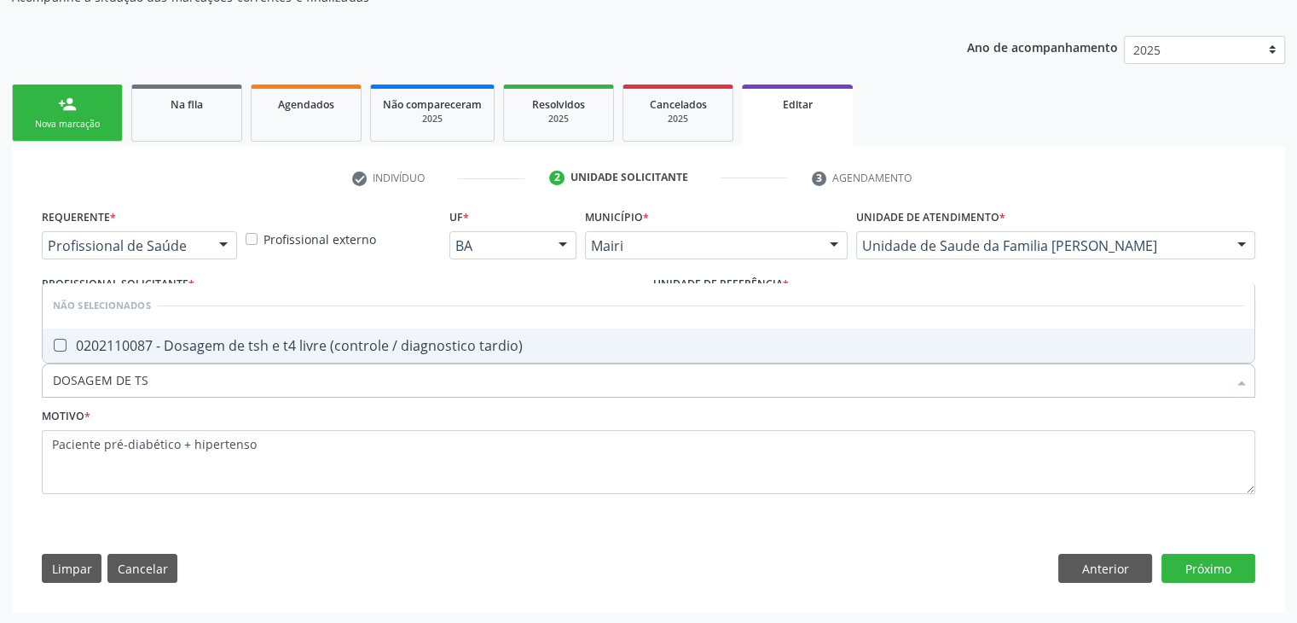
click at [320, 349] on div "0202110087 - Dosagem de tsh e t4 livre (controle / diagnostico tardio)" at bounding box center [649, 346] width 1192 height 14
checkbox tardio\) "true"
click at [1222, 565] on button "Próximo" at bounding box center [1209, 568] width 94 height 29
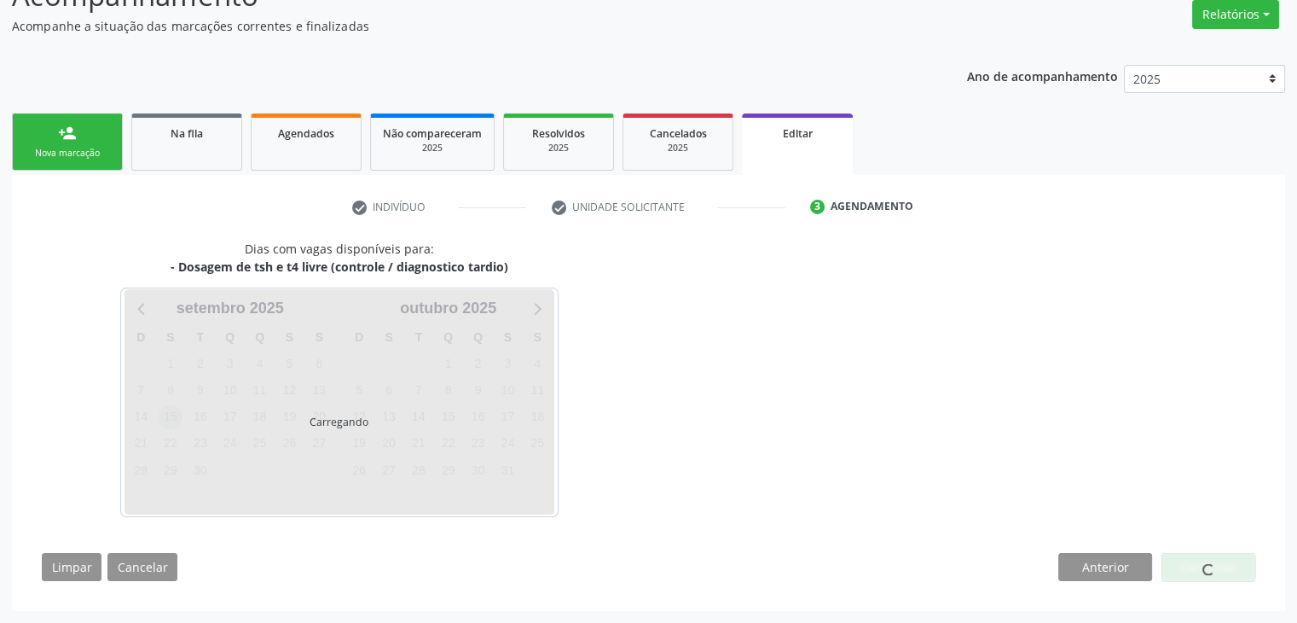
scroll to position [141, 0]
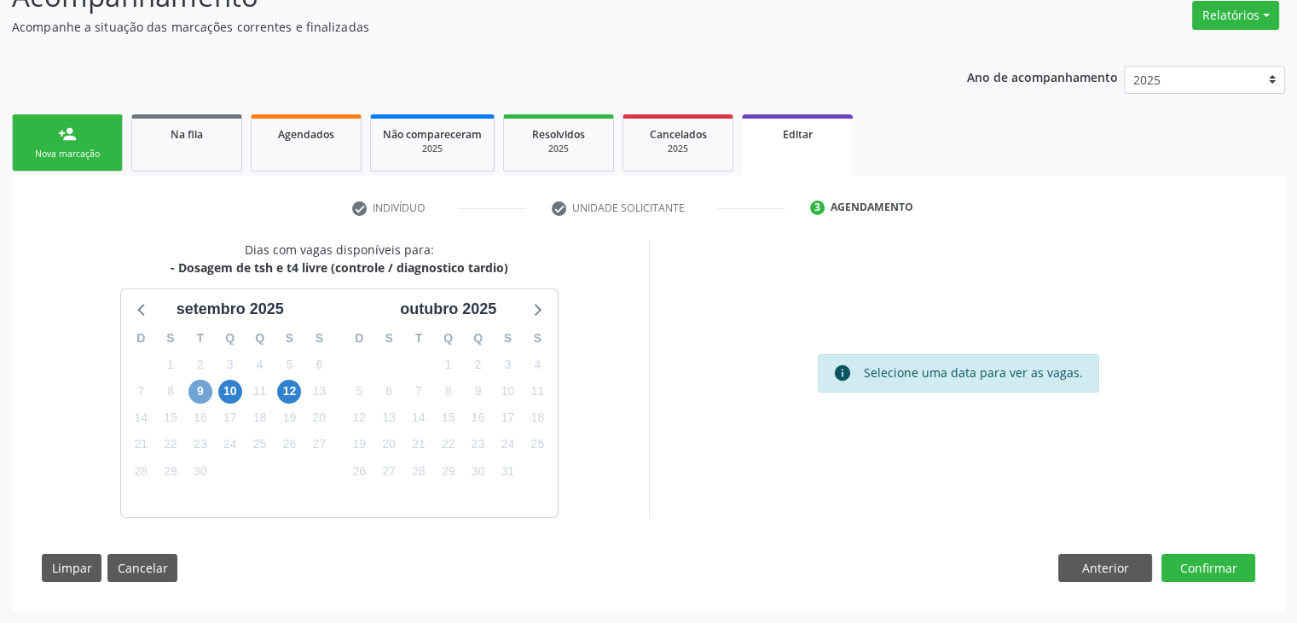
click at [189, 392] on span "9" at bounding box center [201, 392] width 24 height 24
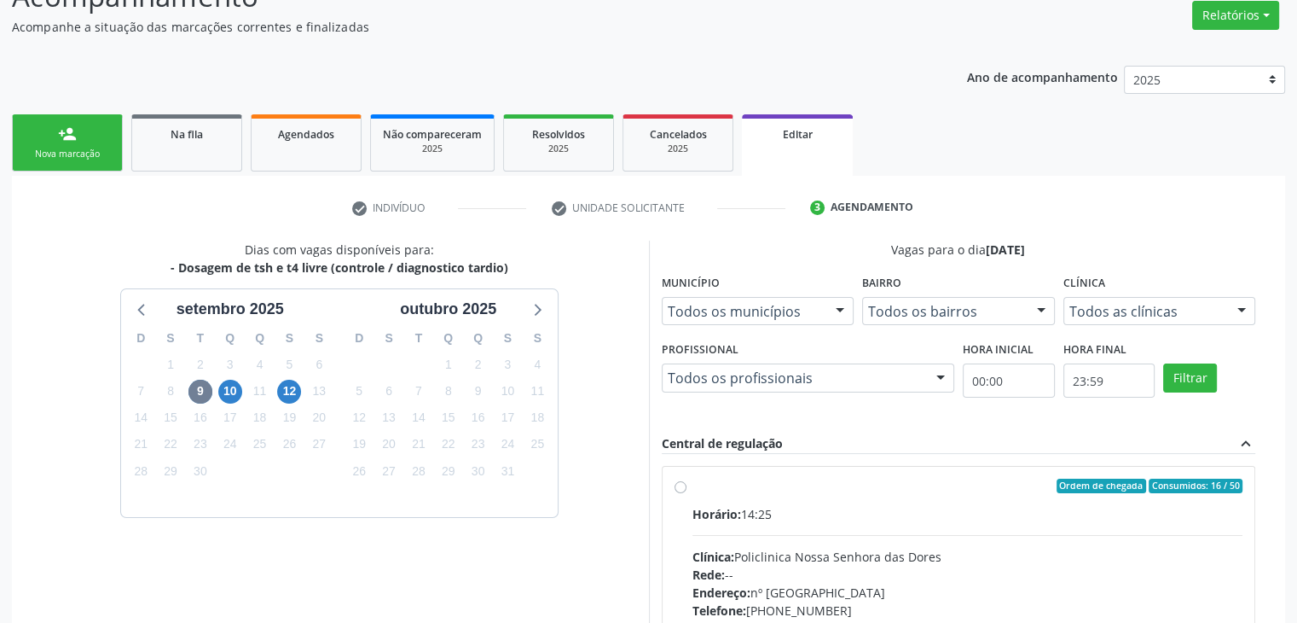
click at [853, 479] on div "Ordem de chegada Consumidos: 16 / 50" at bounding box center [968, 486] width 551 height 15
click at [687, 479] on input "Ordem de chegada Consumidos: 16 / 50 Horário: 14:25 Clínica: Policlinica Nossa …" at bounding box center [681, 486] width 12 height 15
radio input "true"
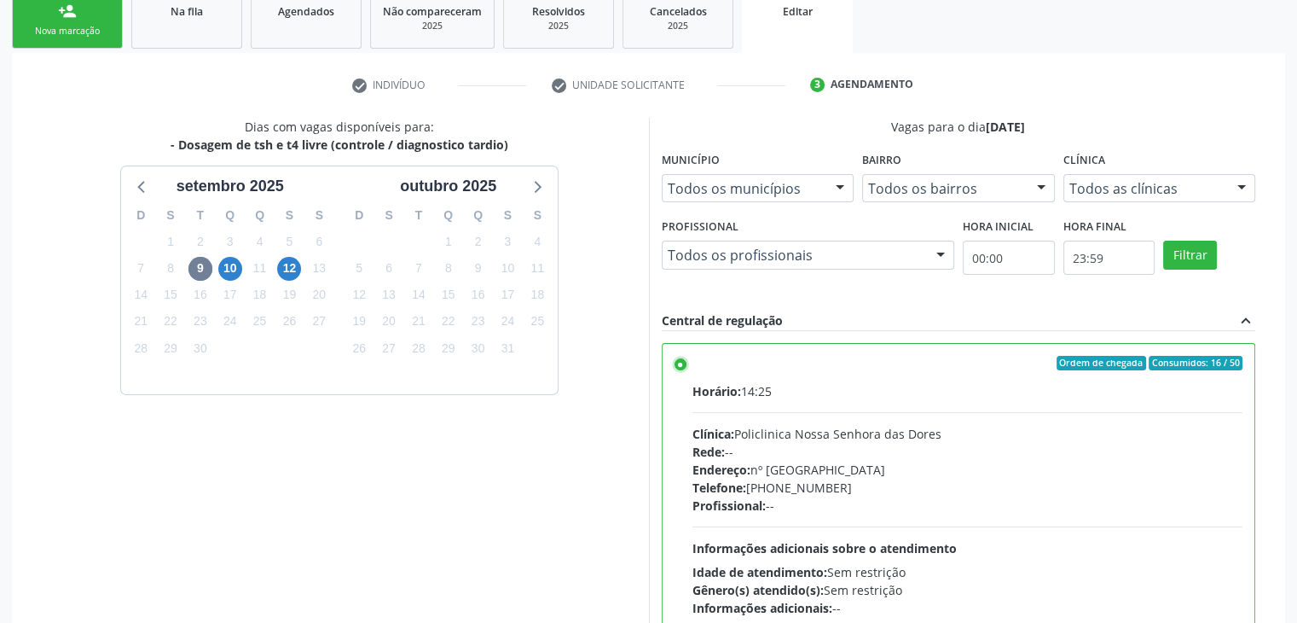
scroll to position [418, 0]
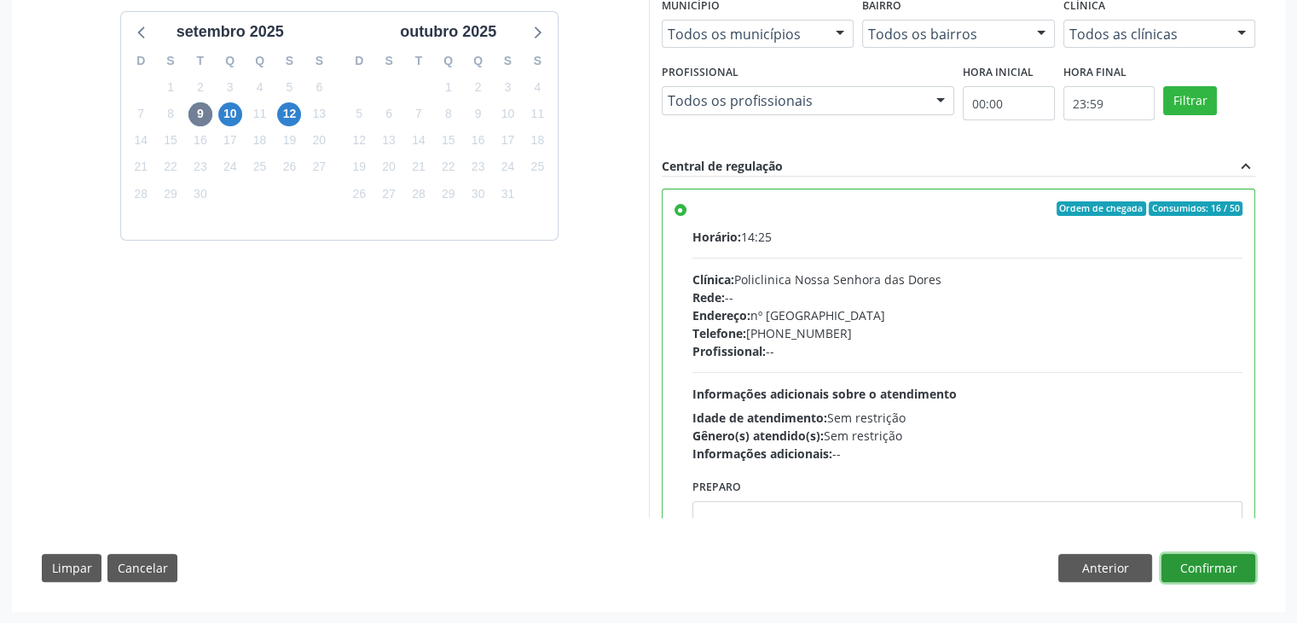
click at [1210, 557] on button "Confirmar" at bounding box center [1209, 568] width 94 height 29
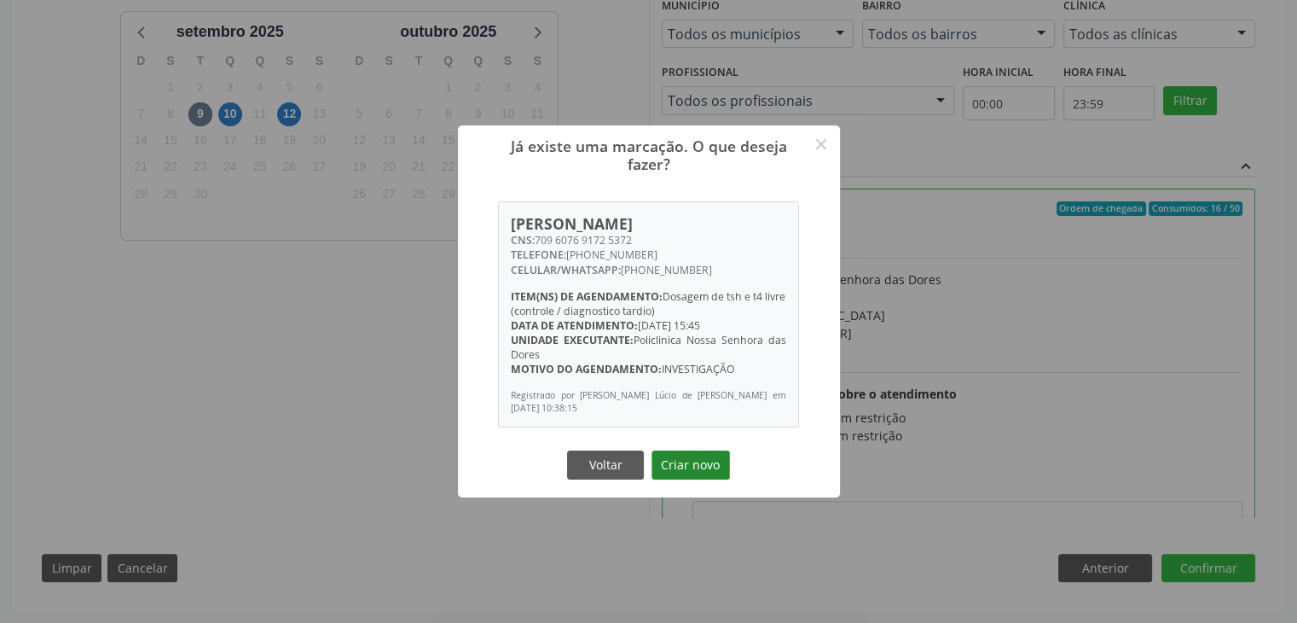
click at [695, 450] on button "Criar novo" at bounding box center [691, 464] width 78 height 29
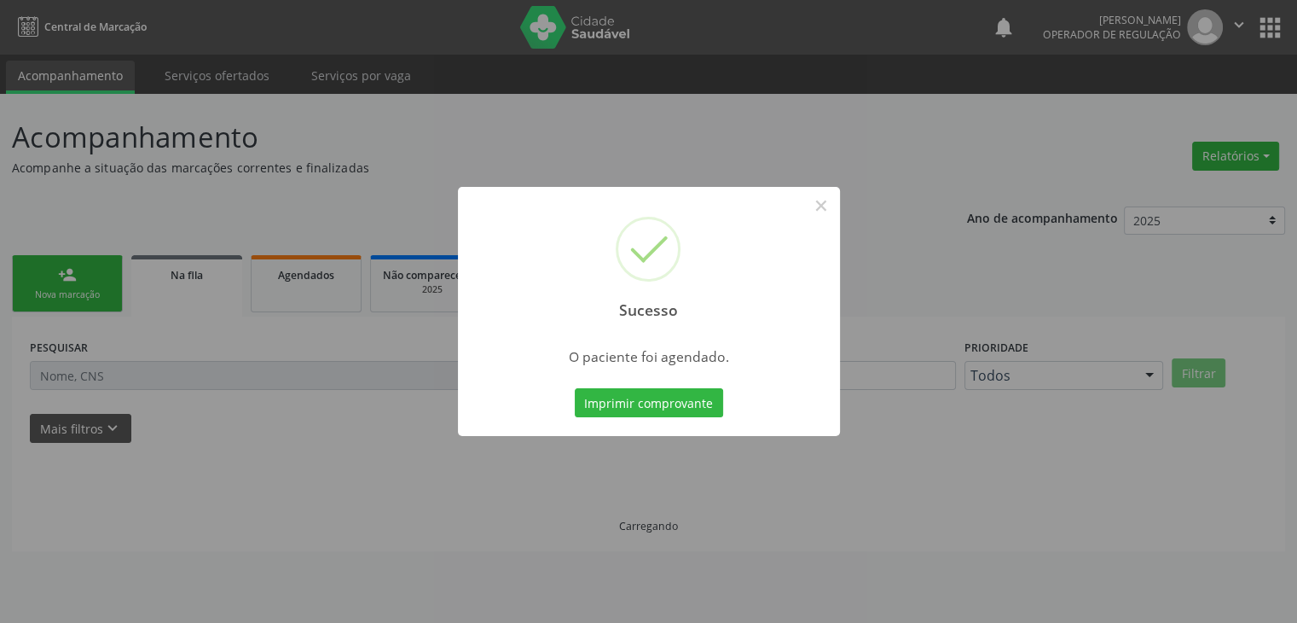
scroll to position [0, 0]
click at [822, 202] on button "×" at bounding box center [827, 205] width 29 height 29
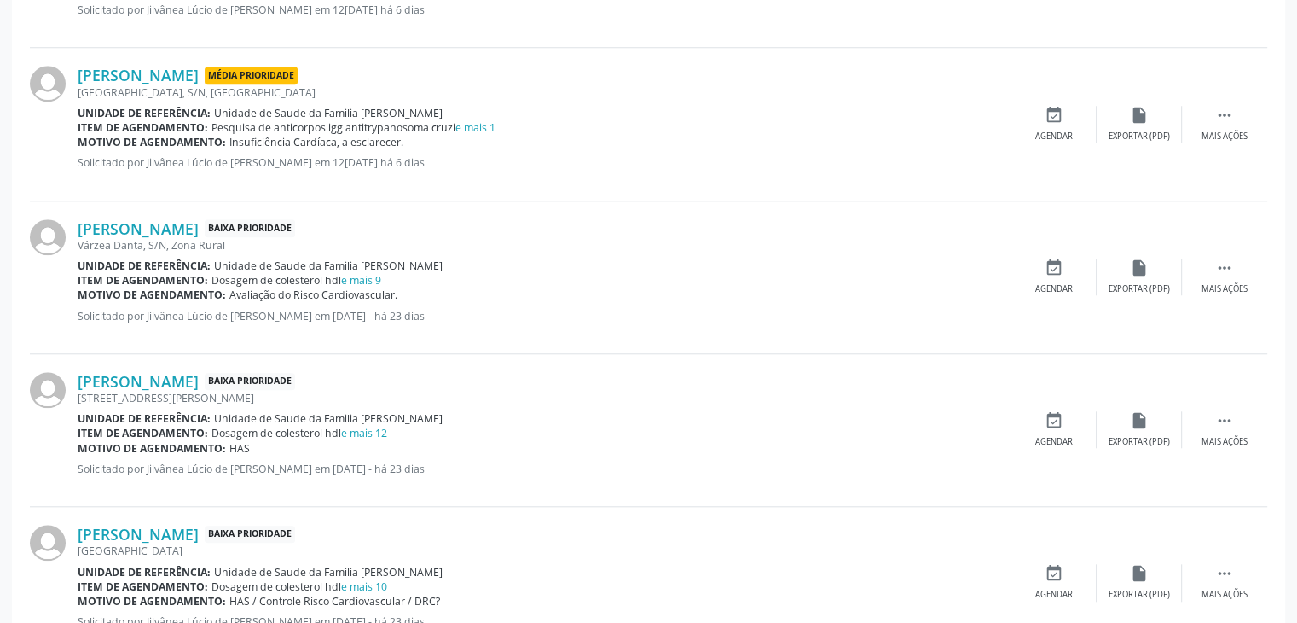
scroll to position [1621, 0]
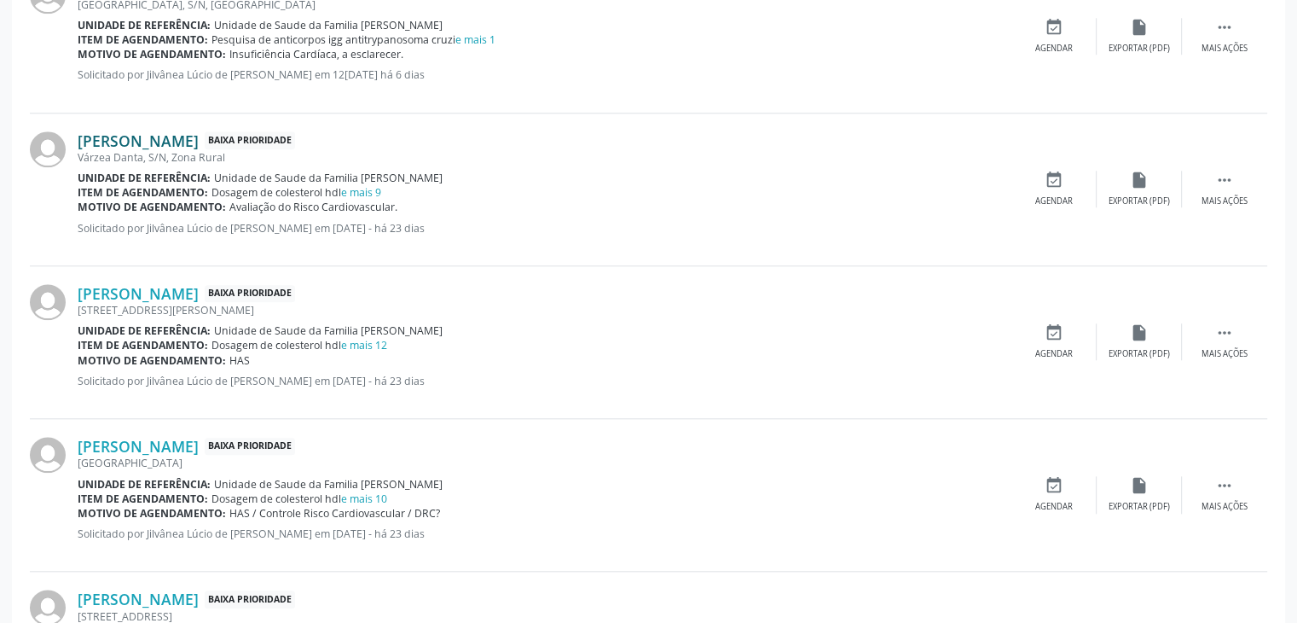
click at [199, 131] on link "Jose Ramireis Trindade Souza" at bounding box center [138, 140] width 121 height 19
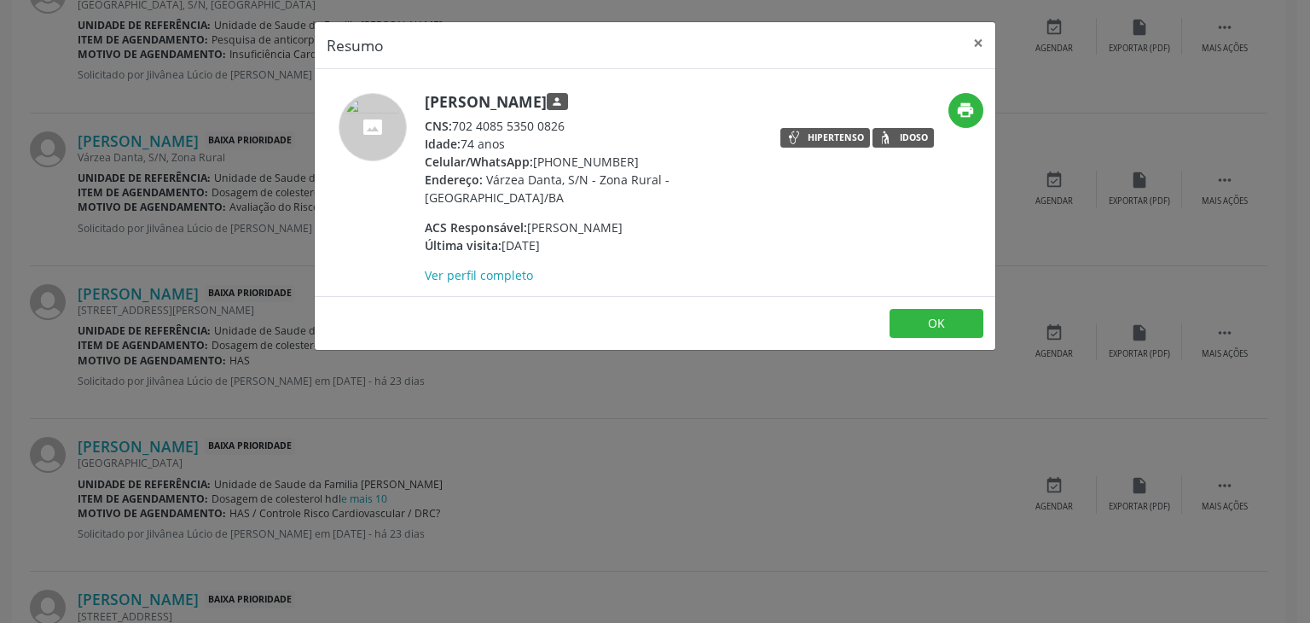
drag, startPoint x: 420, startPoint y: 105, endPoint x: 667, endPoint y: 105, distance: 247.4
click at [663, 106] on div "Jose Ramireis Trindade Souza person CNS: 702 4085 5350 0826 Idade: 74 anos Celu…" at bounding box center [542, 188] width 454 height 191
copy div "Jose Ramireis Trindade Souza"
click at [978, 49] on button "×" at bounding box center [978, 43] width 34 height 42
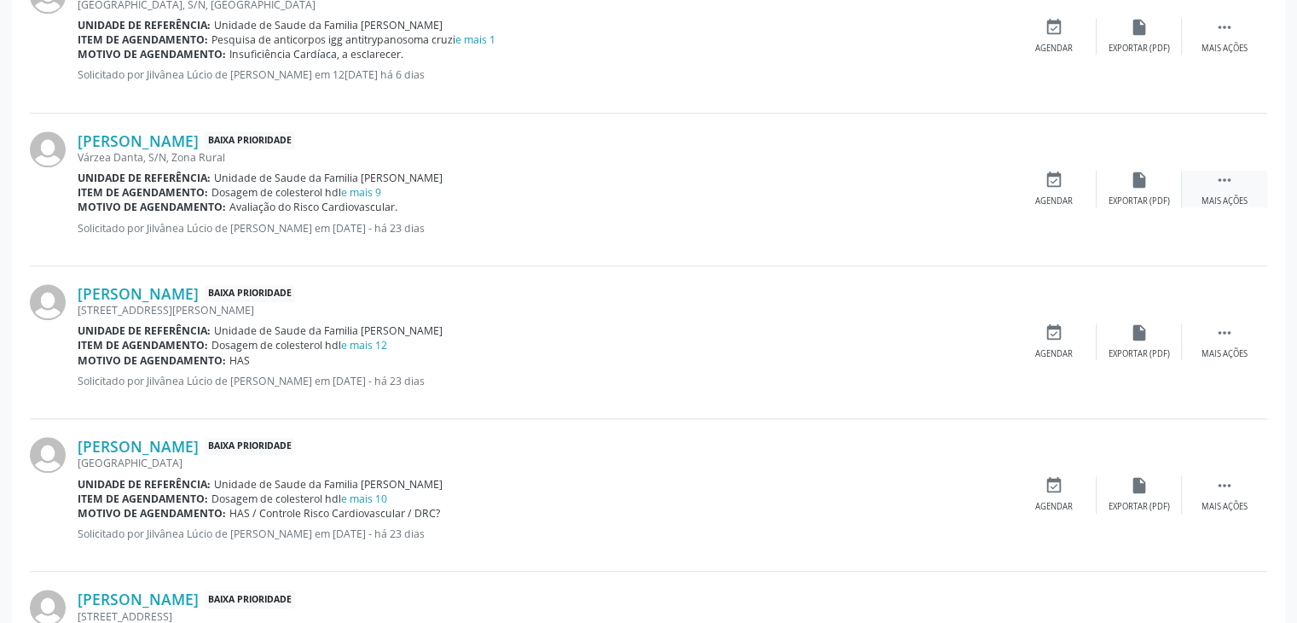
click at [1233, 200] on div "Mais ações" at bounding box center [1225, 201] width 46 height 12
click at [1146, 195] on div "Editar" at bounding box center [1139, 201] width 27 height 12
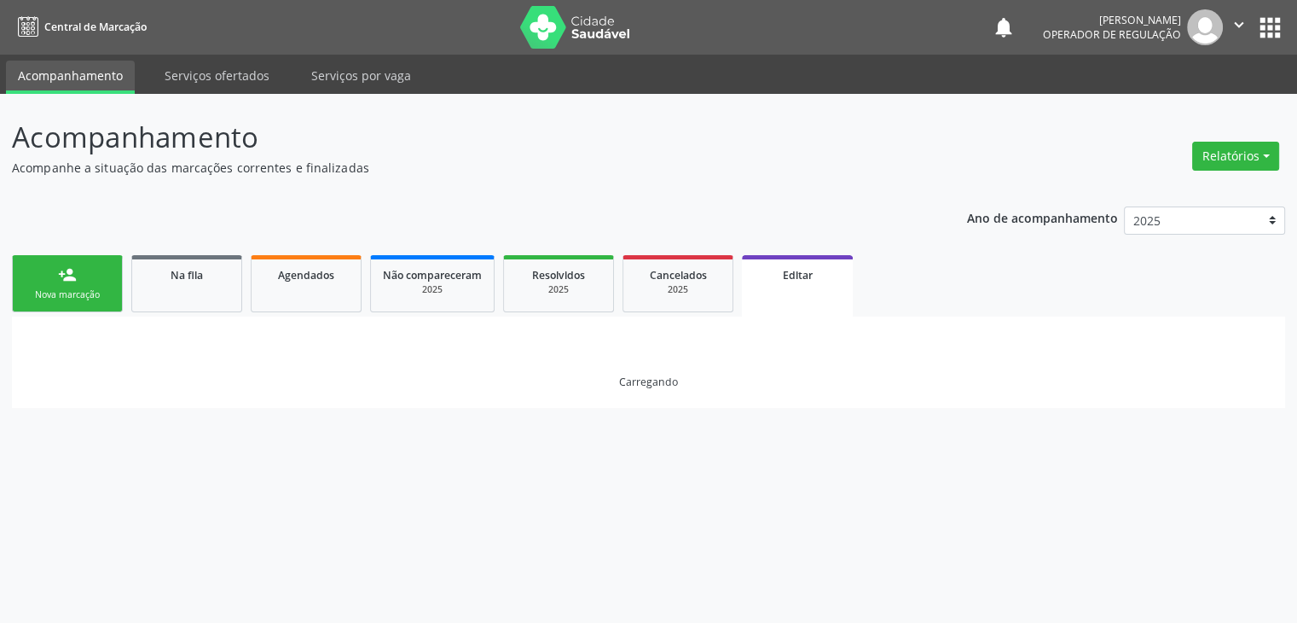
scroll to position [0, 0]
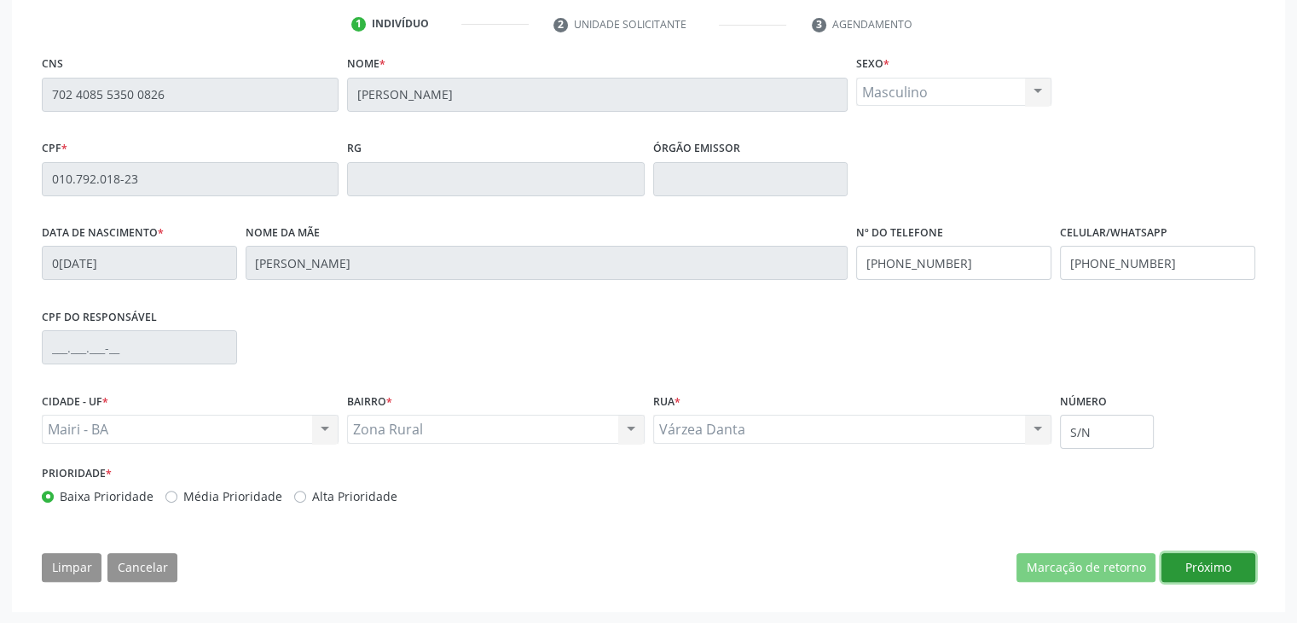
click at [1227, 560] on button "Próximo" at bounding box center [1209, 567] width 94 height 29
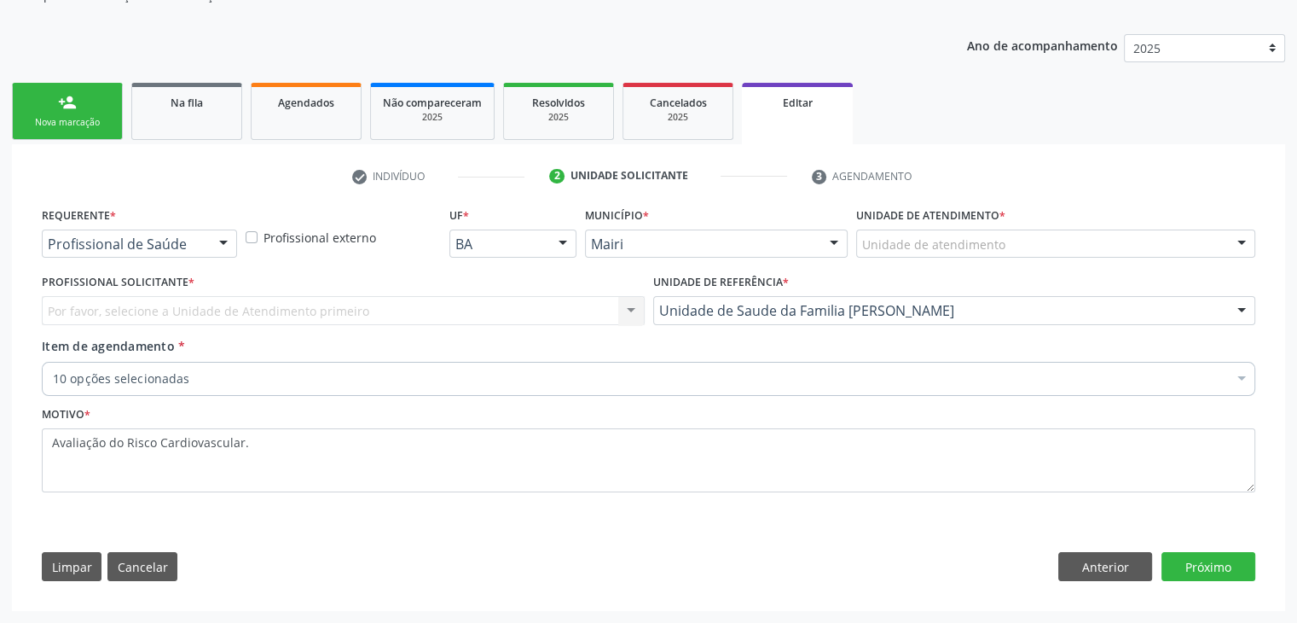
scroll to position [171, 0]
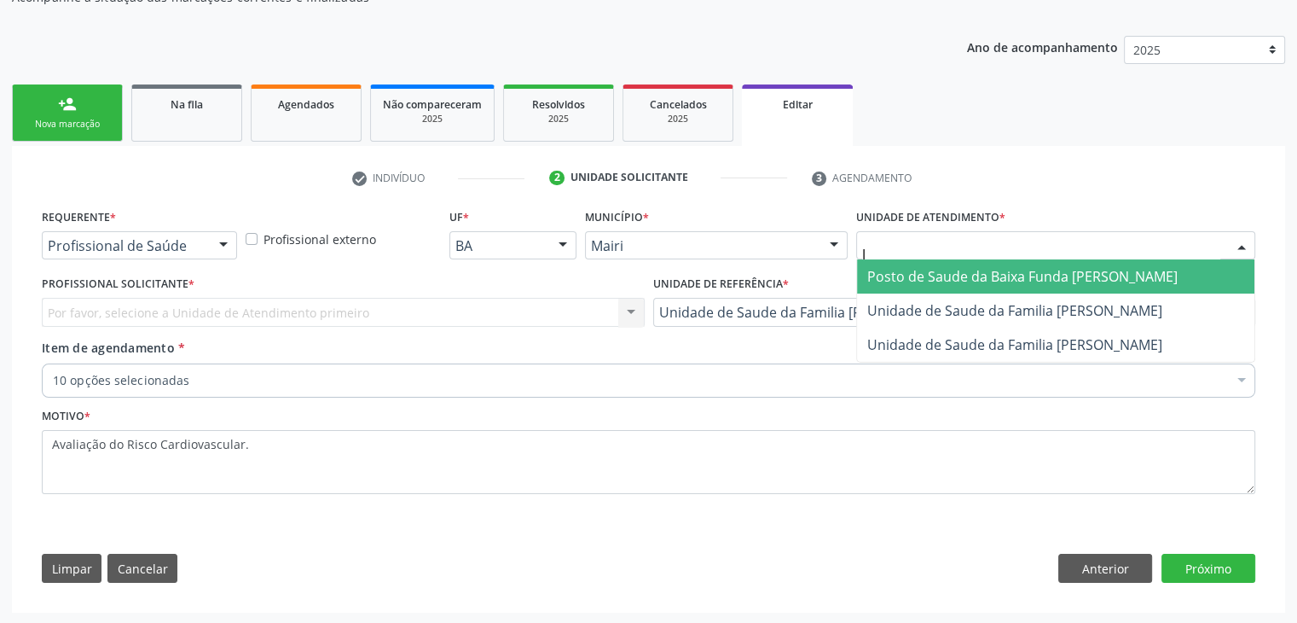
type input "JO"
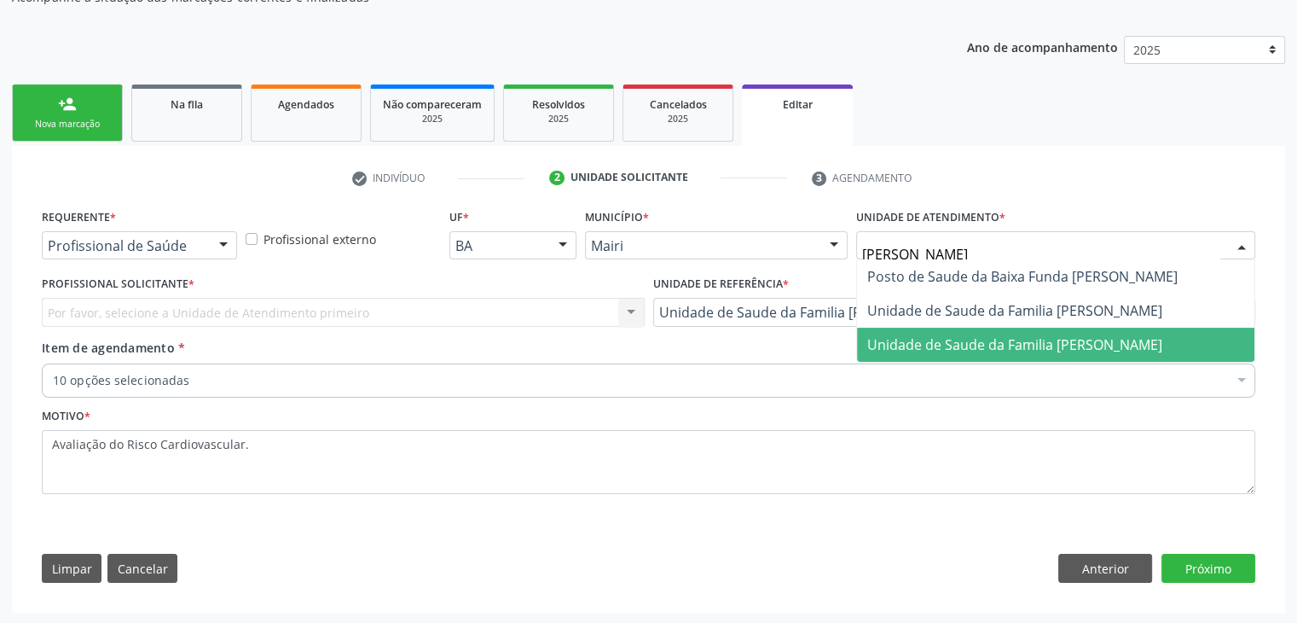
click at [968, 353] on span "Unidade de Saude da Familia [PERSON_NAME]" at bounding box center [1056, 345] width 398 height 34
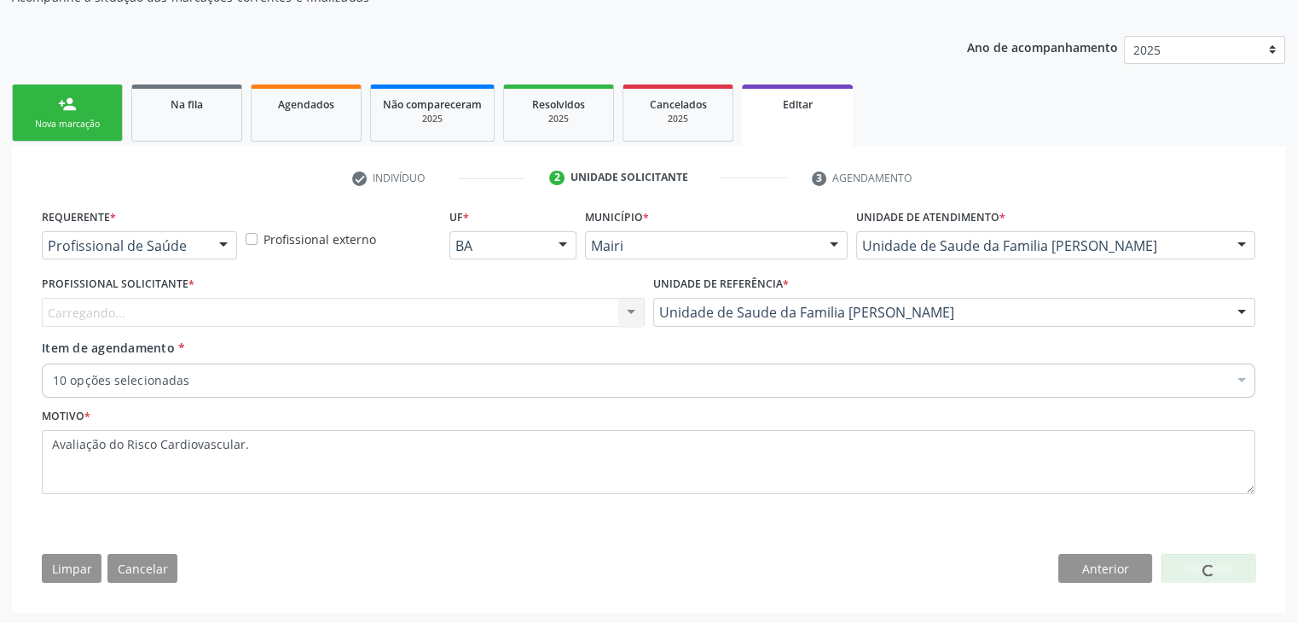
click at [318, 304] on div "Carregando... Nenhum resultado encontrado para: " " Não há nenhuma opção para s…" at bounding box center [343, 312] width 603 height 29
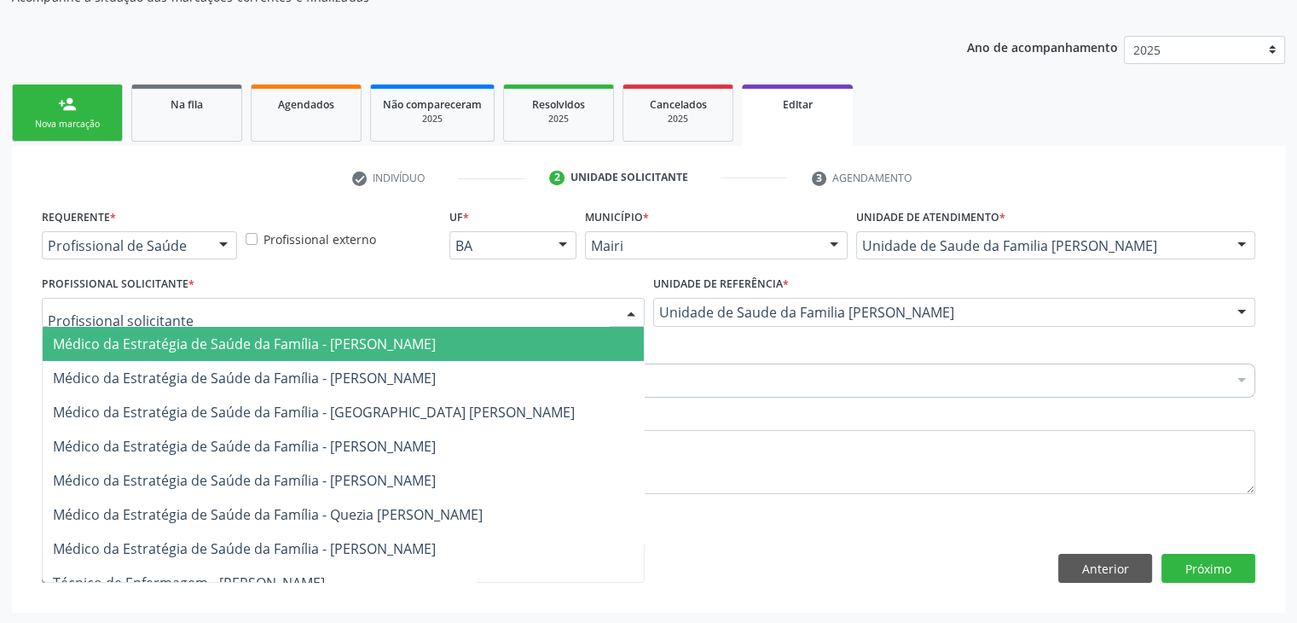
click at [290, 305] on div at bounding box center [343, 312] width 603 height 29
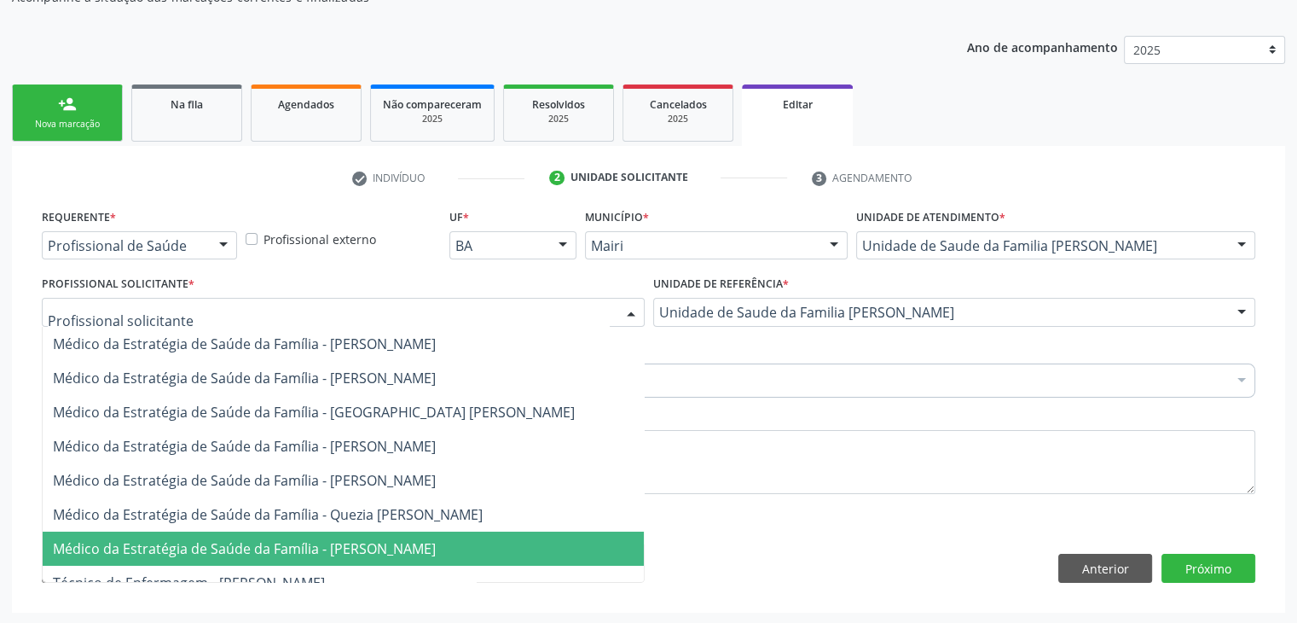
drag, startPoint x: 310, startPoint y: 548, endPoint x: 302, endPoint y: 533, distance: 16.4
click at [310, 548] on span "Médico da Estratégia de Saúde da Família - [PERSON_NAME]" at bounding box center [244, 548] width 383 height 19
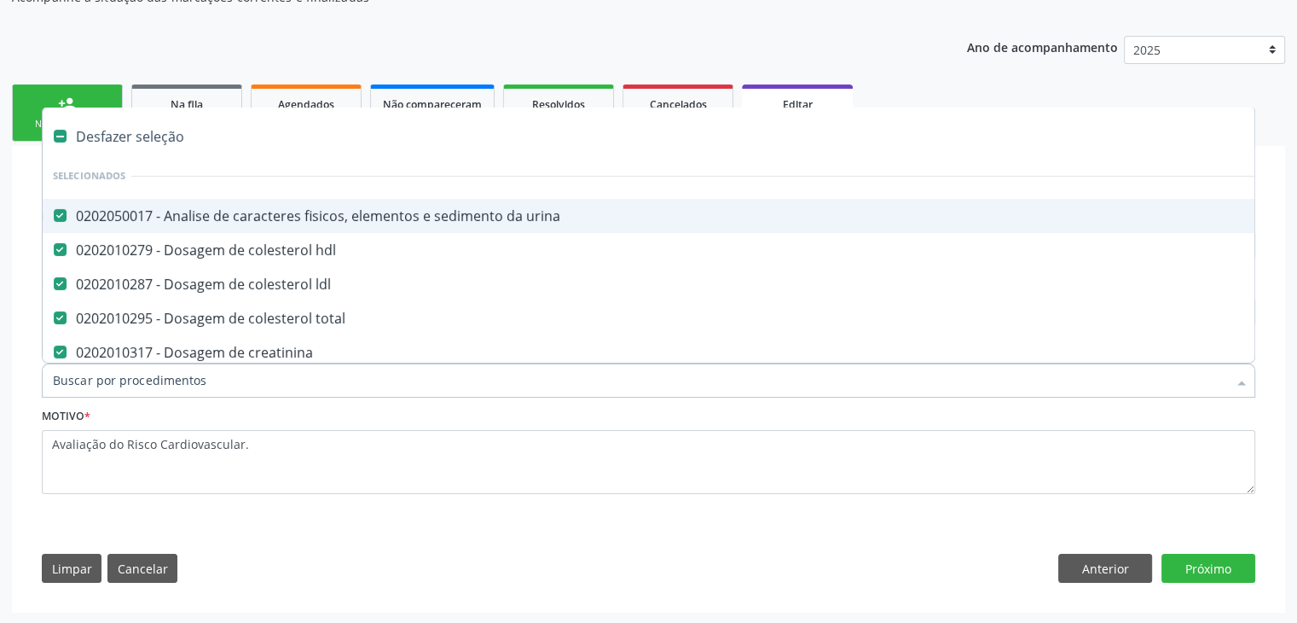
click at [104, 131] on div "Desfazer seleção" at bounding box center [709, 136] width 1333 height 34
checkbox urina "false"
checkbox hdl "false"
checkbox ldl "false"
checkbox total "false"
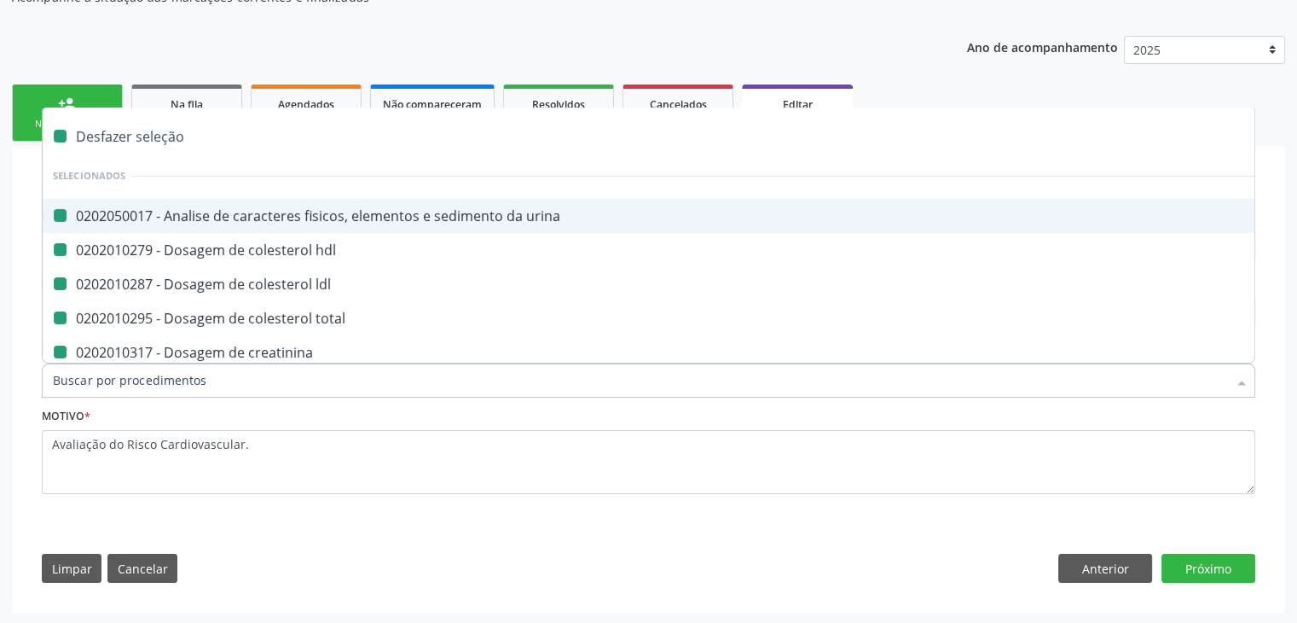
checkbox creatinina "false"
checkbox glicose "false"
checkbox glicosilada "false"
checkbox potassio "false"
checkbox triglicerideos "false"
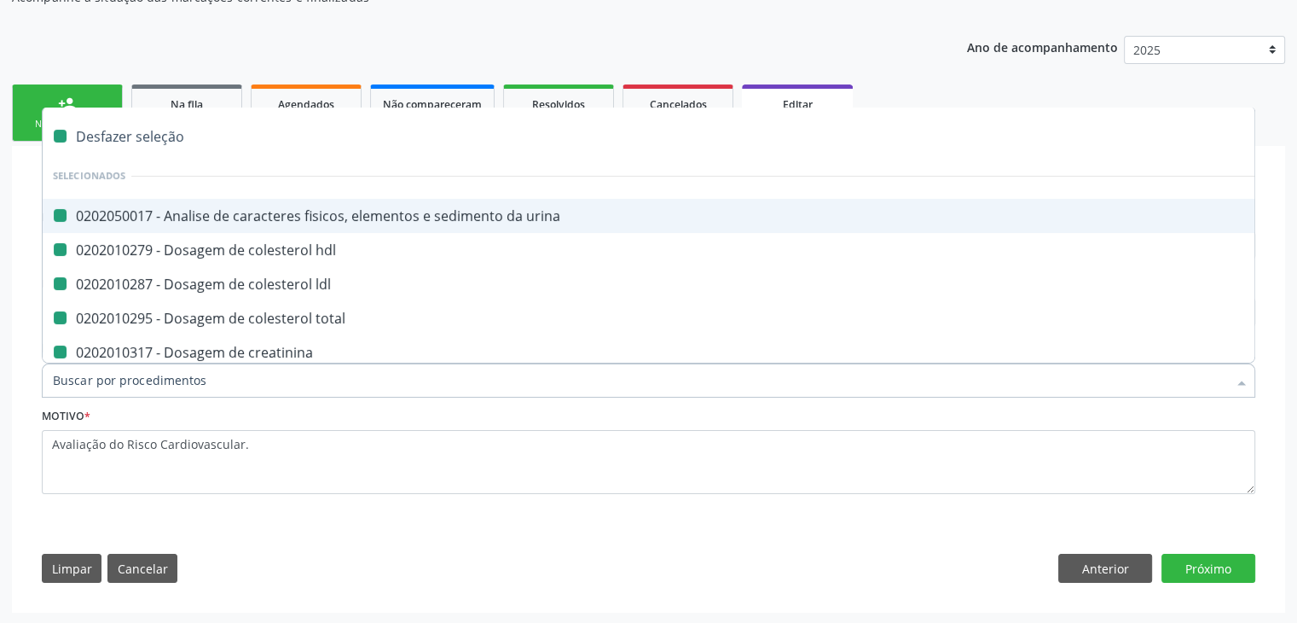
checkbox completo "false"
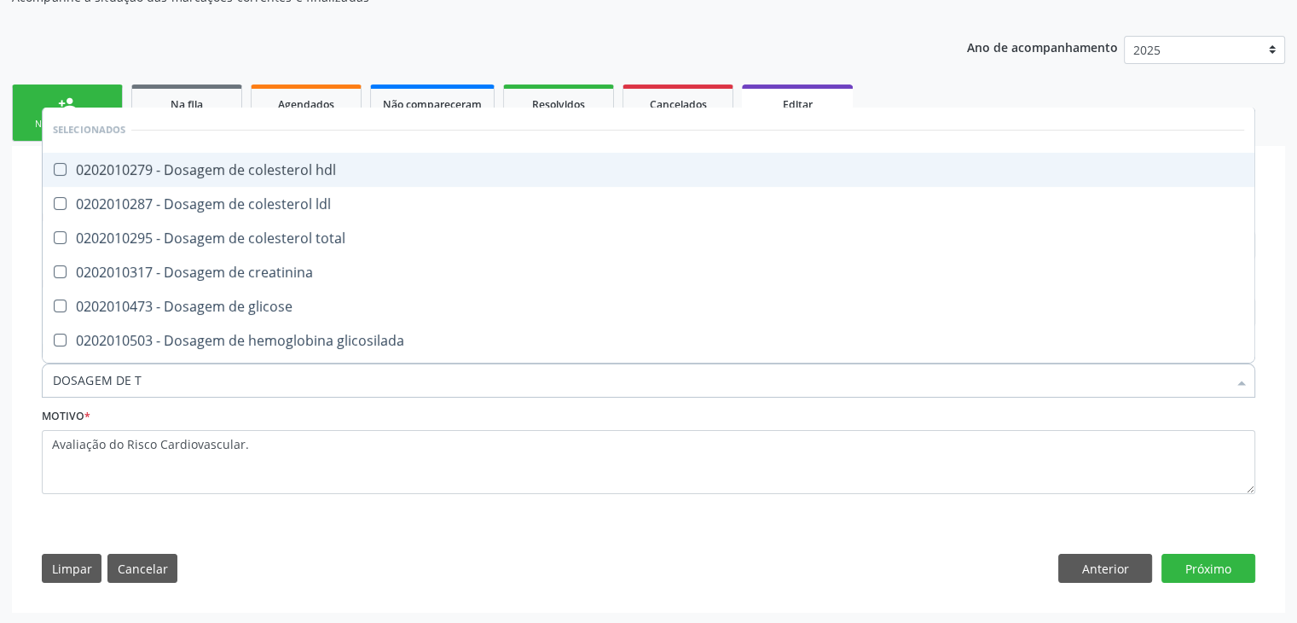
type input "DOSAGEM DE TS"
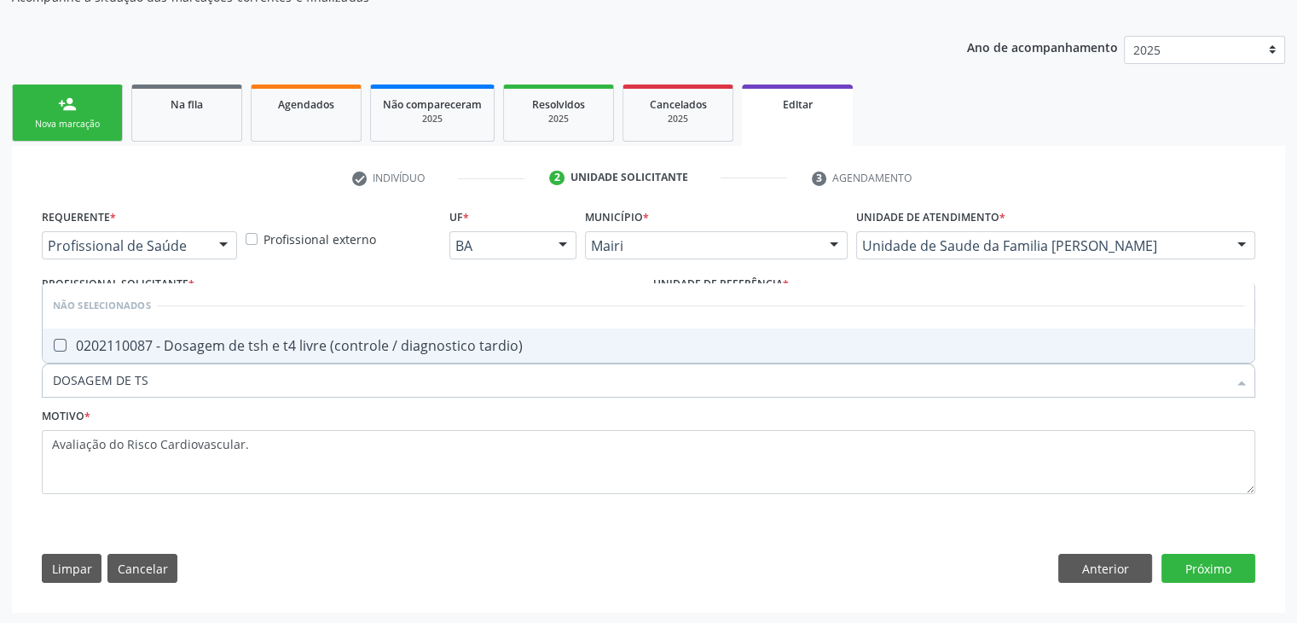
click at [194, 349] on div "0202110087 - Dosagem de tsh e t4 livre (controle / diagnostico tardio)" at bounding box center [649, 346] width 1192 height 14
checkbox tardio\) "true"
click at [1225, 573] on button "Próximo" at bounding box center [1209, 568] width 94 height 29
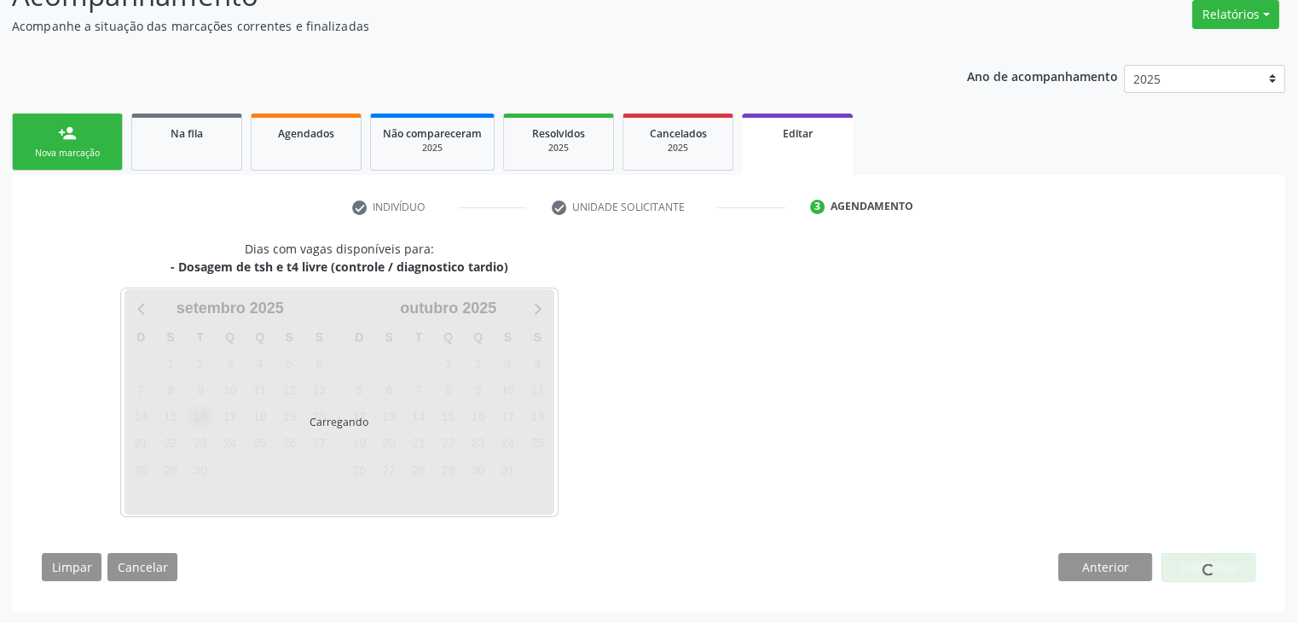
scroll to position [141, 0]
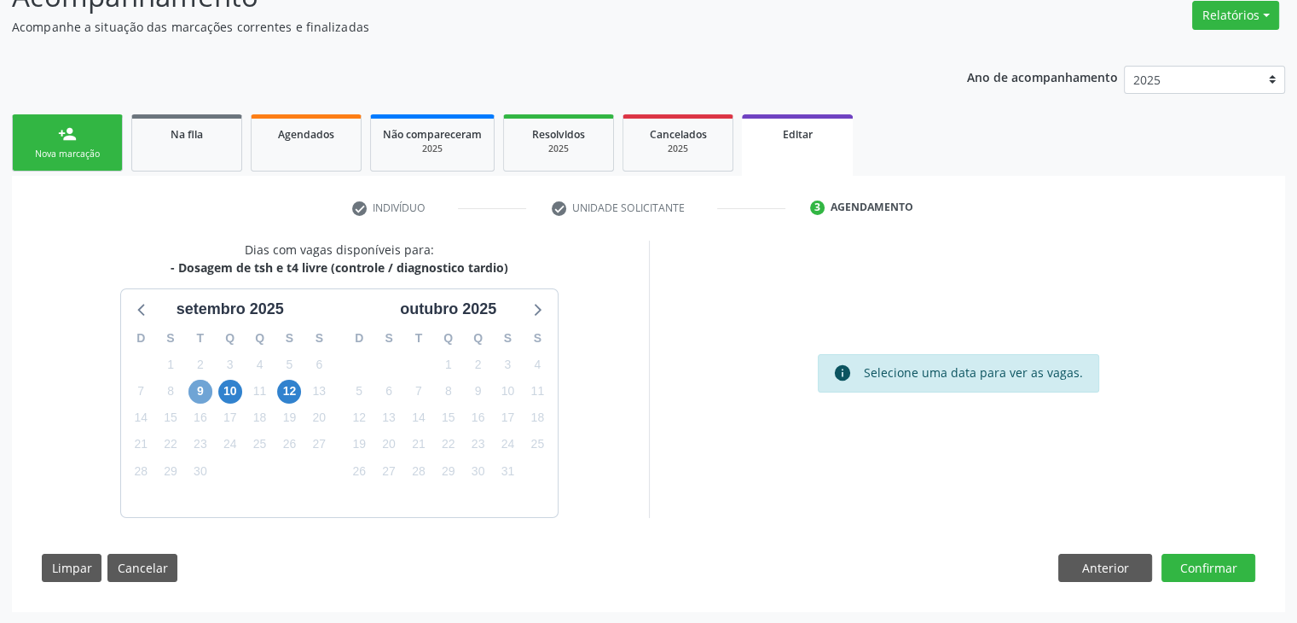
click at [196, 396] on span "9" at bounding box center [201, 392] width 24 height 24
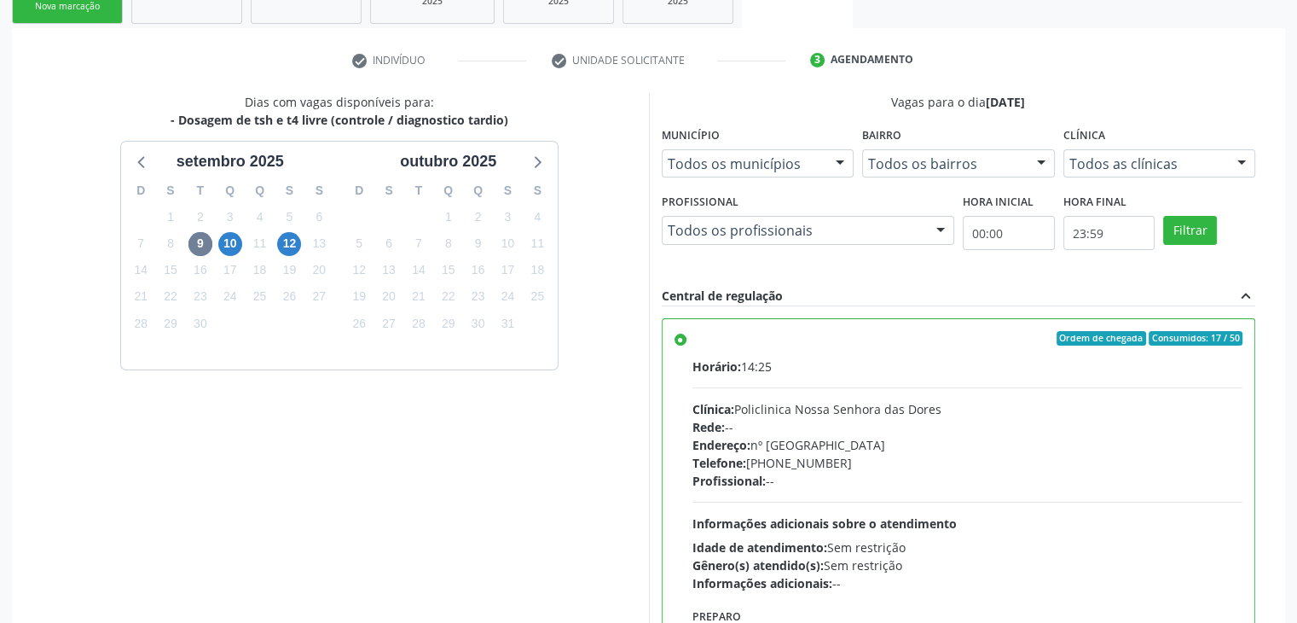
scroll to position [418, 0]
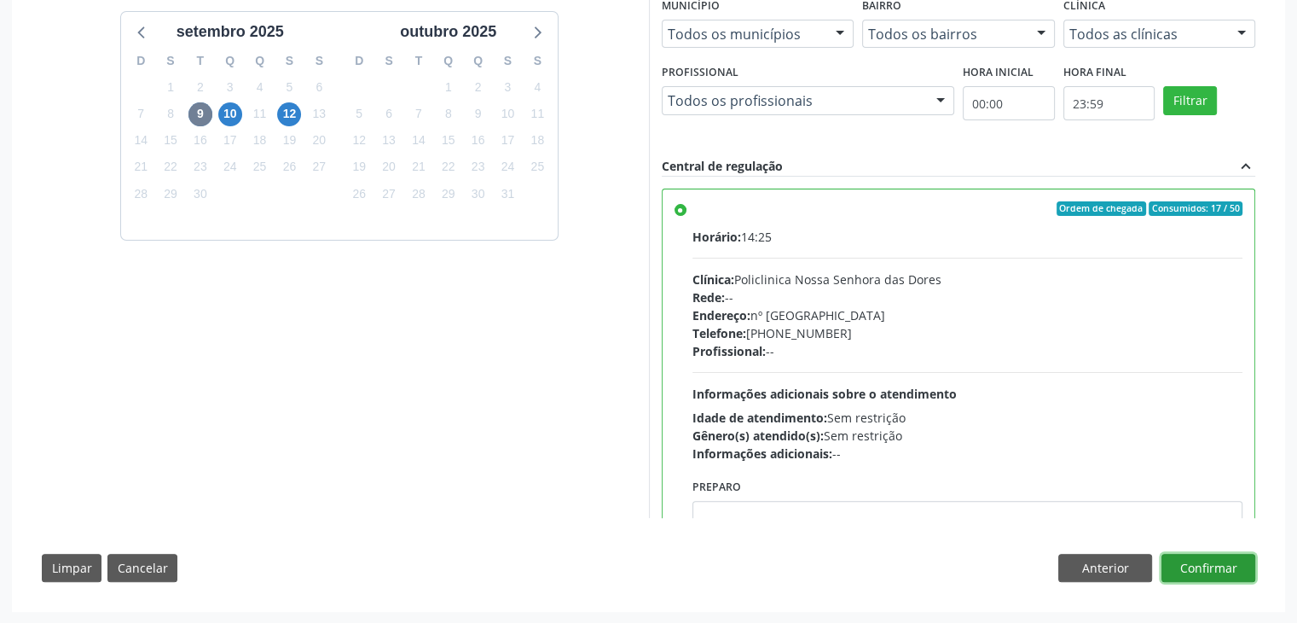
click at [1215, 557] on button "Confirmar" at bounding box center [1209, 568] width 94 height 29
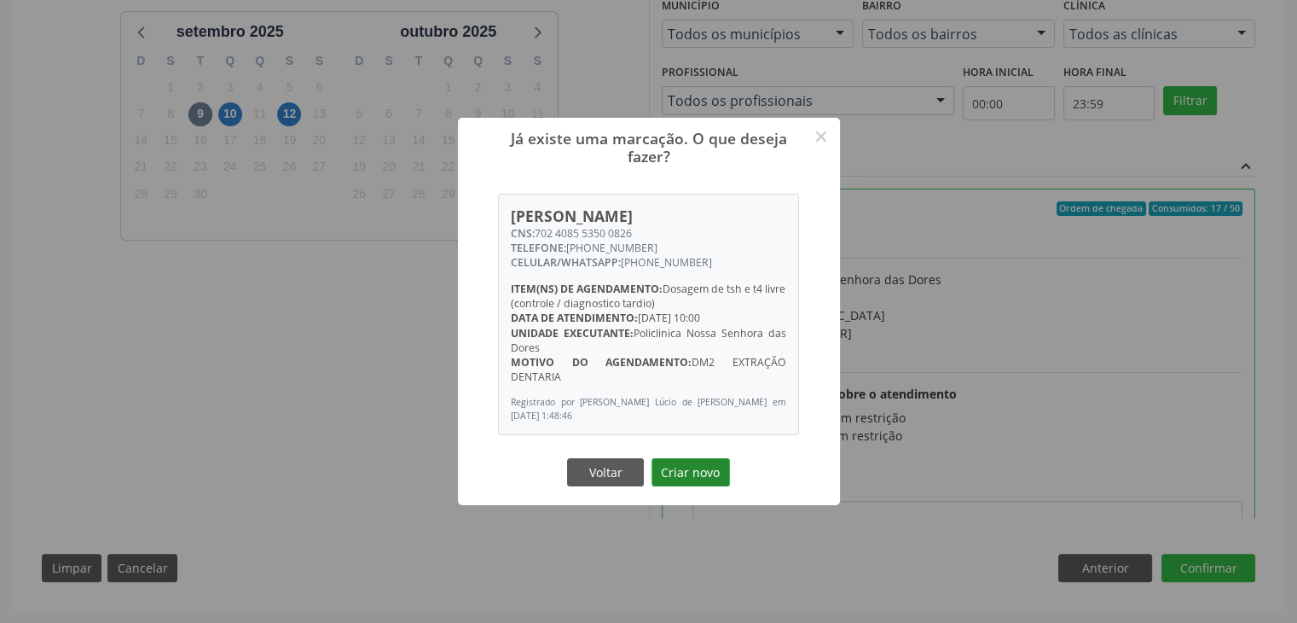
click at [703, 472] on button "Criar novo" at bounding box center [691, 472] width 78 height 29
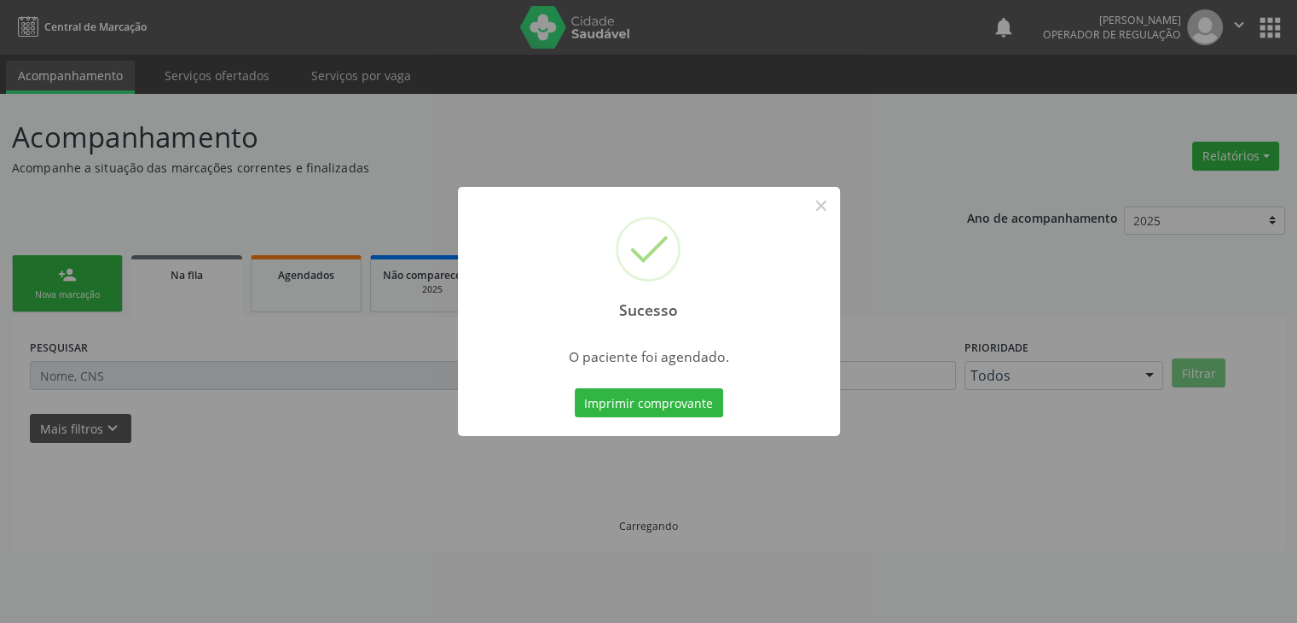
scroll to position [0, 0]
click at [827, 212] on button "×" at bounding box center [827, 205] width 29 height 29
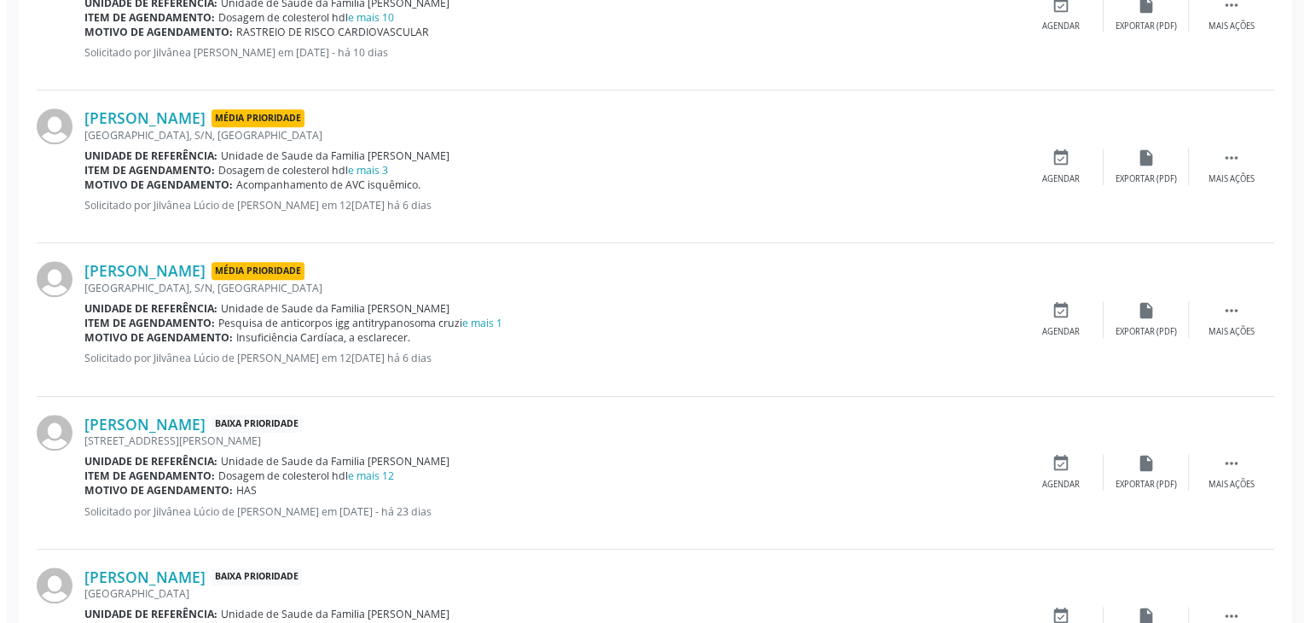
scroll to position [1365, 0]
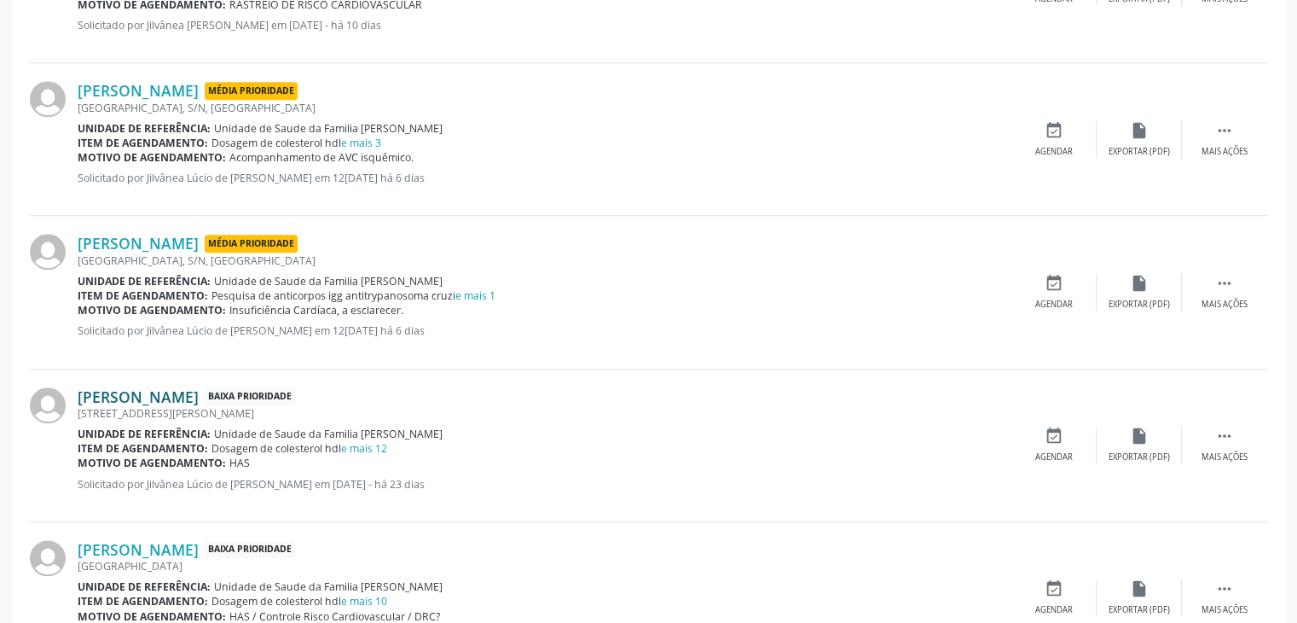
click at [168, 397] on link "[PERSON_NAME]" at bounding box center [138, 396] width 121 height 19
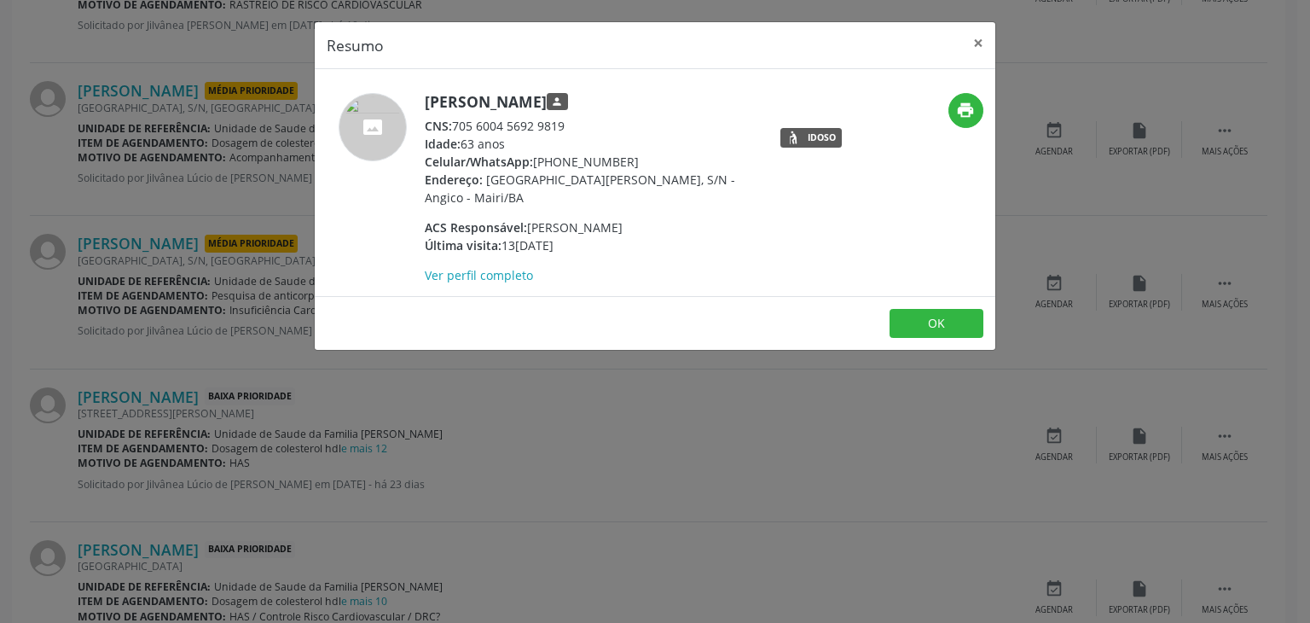
drag, startPoint x: 419, startPoint y: 99, endPoint x: 585, endPoint y: 96, distance: 166.4
click at [585, 96] on div "Liegice Santos Silva person CNS: 705 6004 5692 9819 Idade: 63 anos Celular/What…" at bounding box center [542, 188] width 454 height 191
copy div "[PERSON_NAME]"
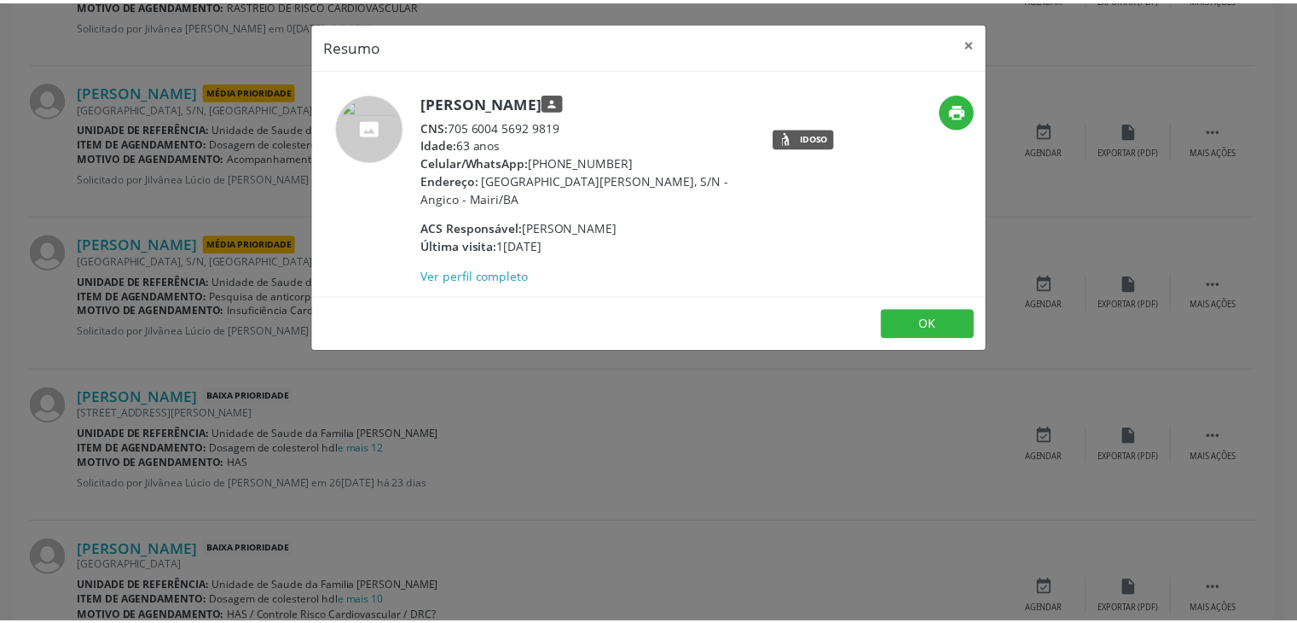
scroll to position [1365, 0]
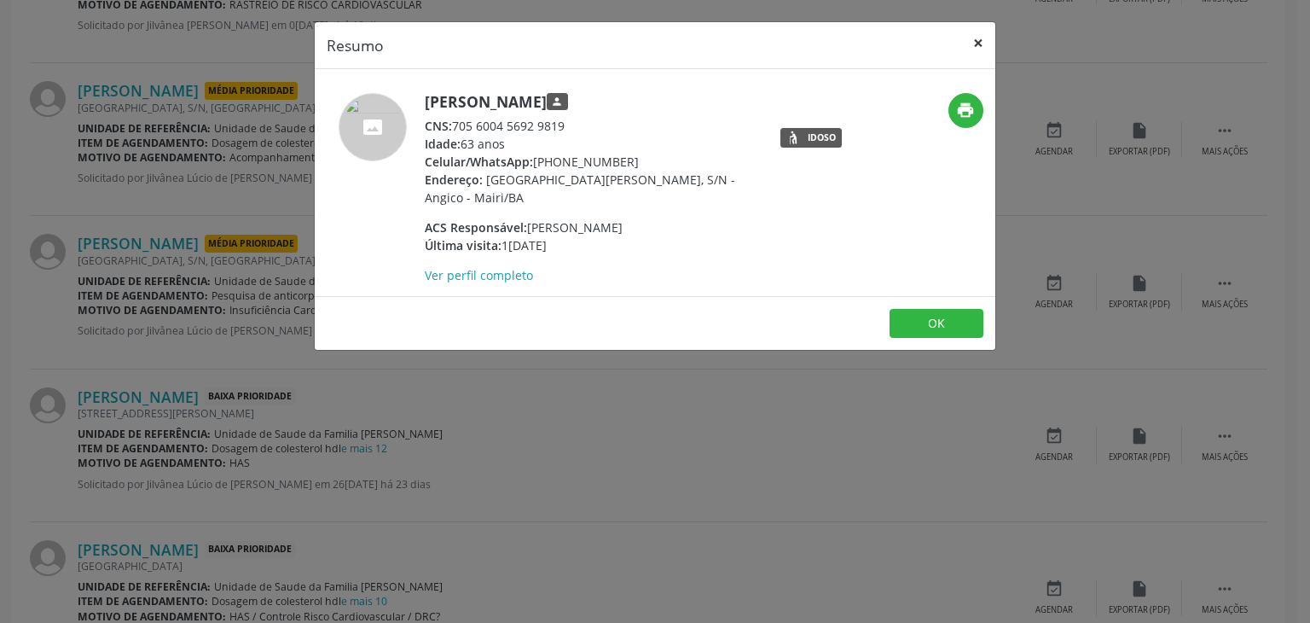
click at [979, 42] on button "×" at bounding box center [978, 43] width 34 height 42
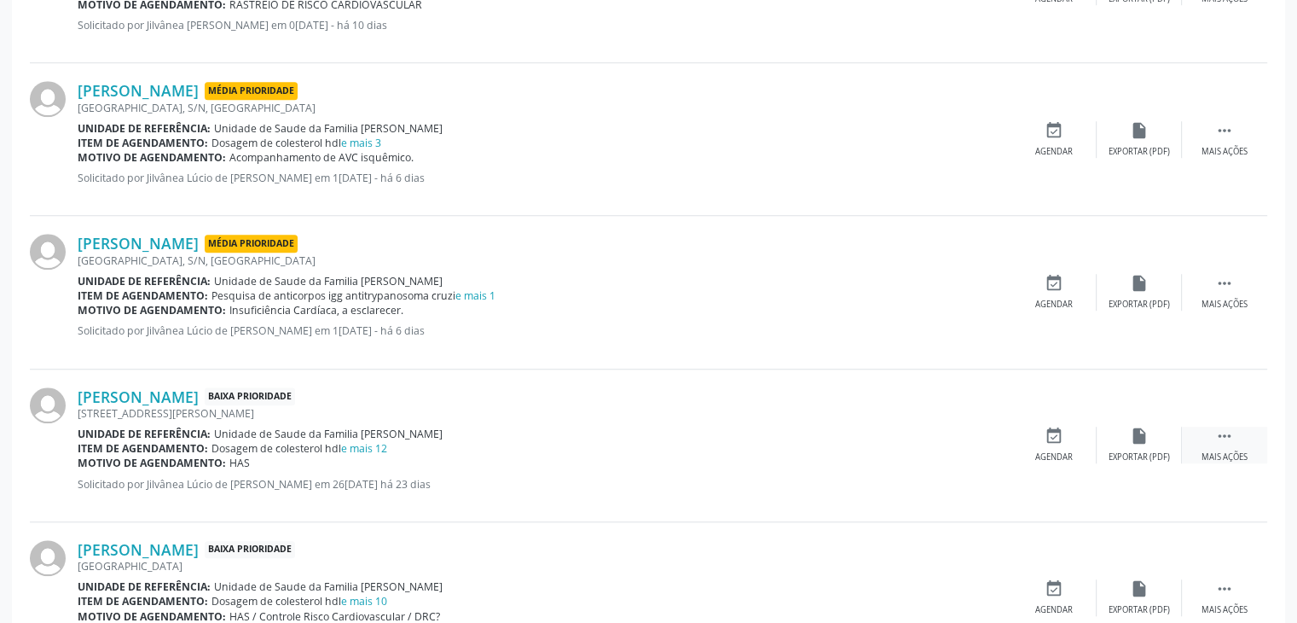
click at [1211, 438] on div " Mais ações" at bounding box center [1224, 445] width 85 height 37
click at [1143, 441] on icon "edit" at bounding box center [1139, 436] width 19 height 19
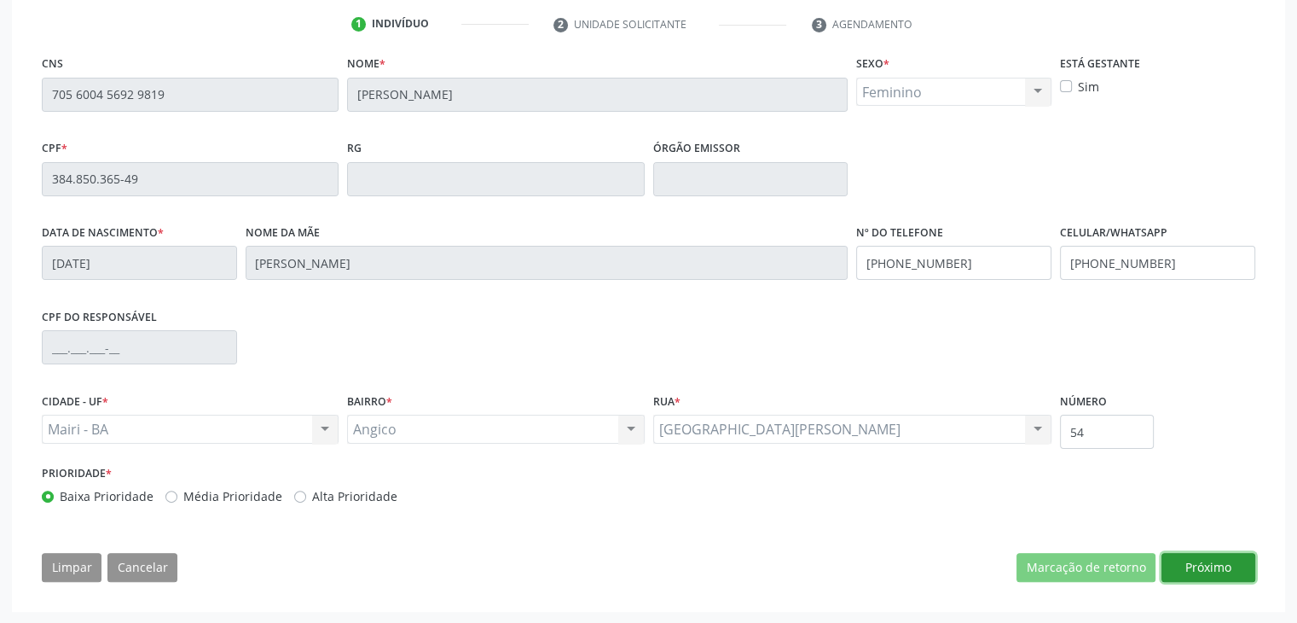
click at [1203, 565] on button "Próximo" at bounding box center [1209, 567] width 94 height 29
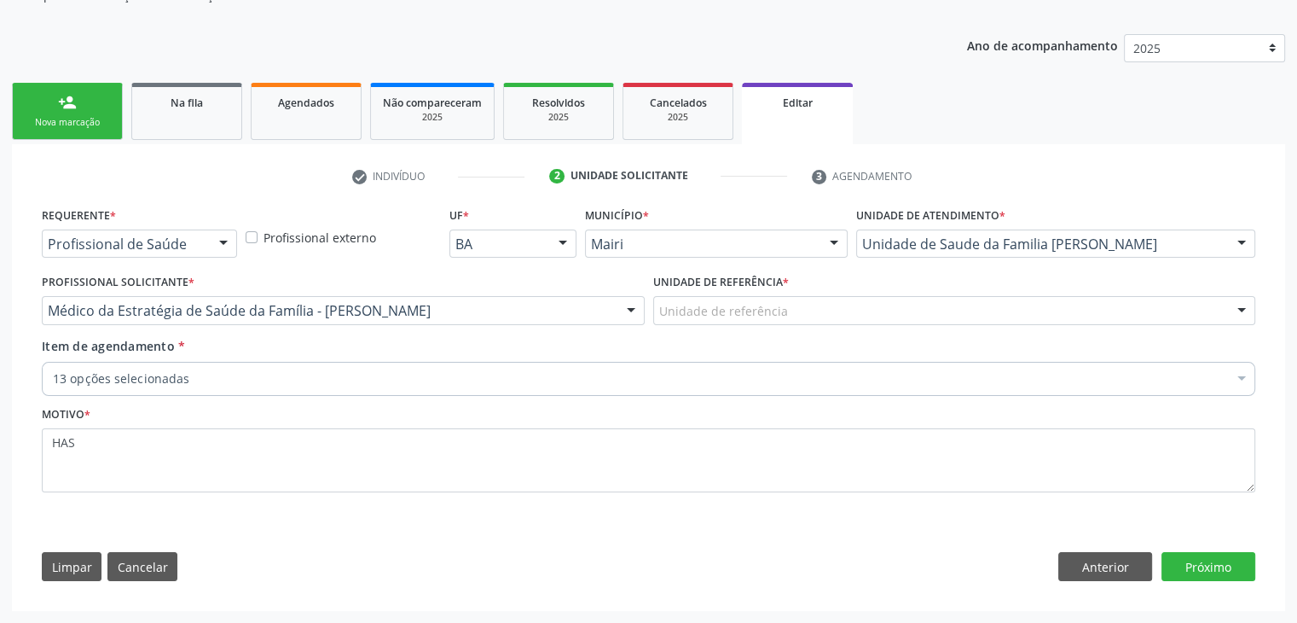
scroll to position [171, 0]
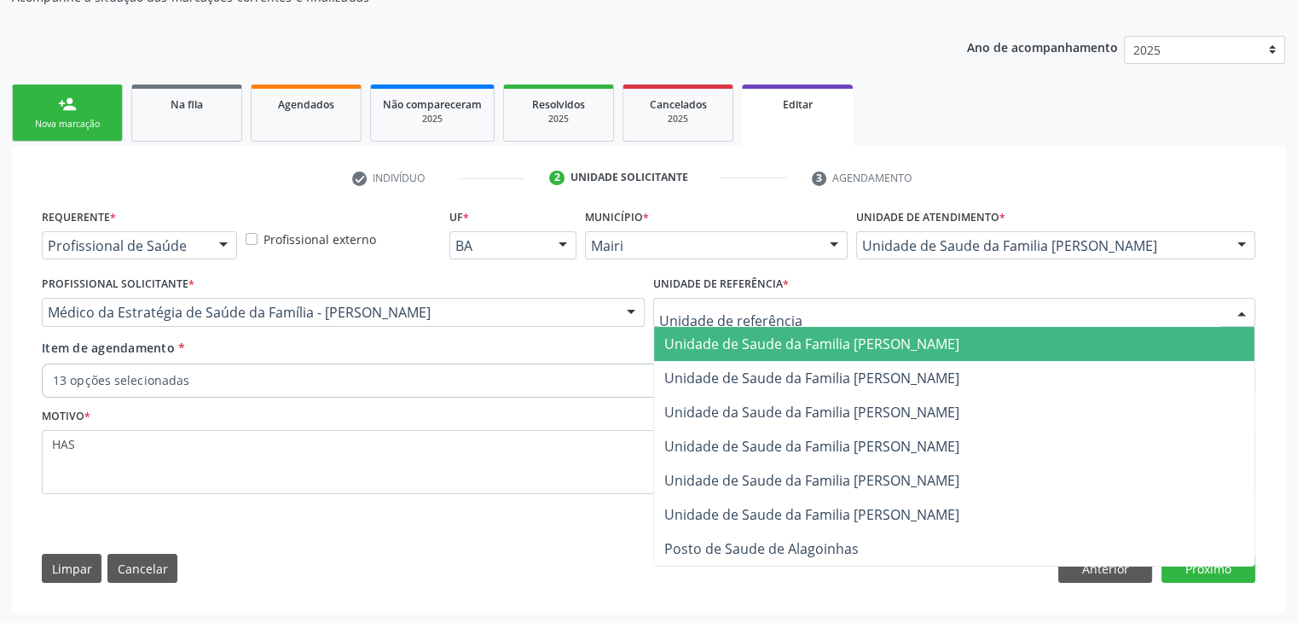
drag, startPoint x: 809, startPoint y: 347, endPoint x: 780, endPoint y: 350, distance: 29.1
click at [808, 346] on span "Unidade de Saude da Familia [PERSON_NAME]" at bounding box center [811, 343] width 295 height 19
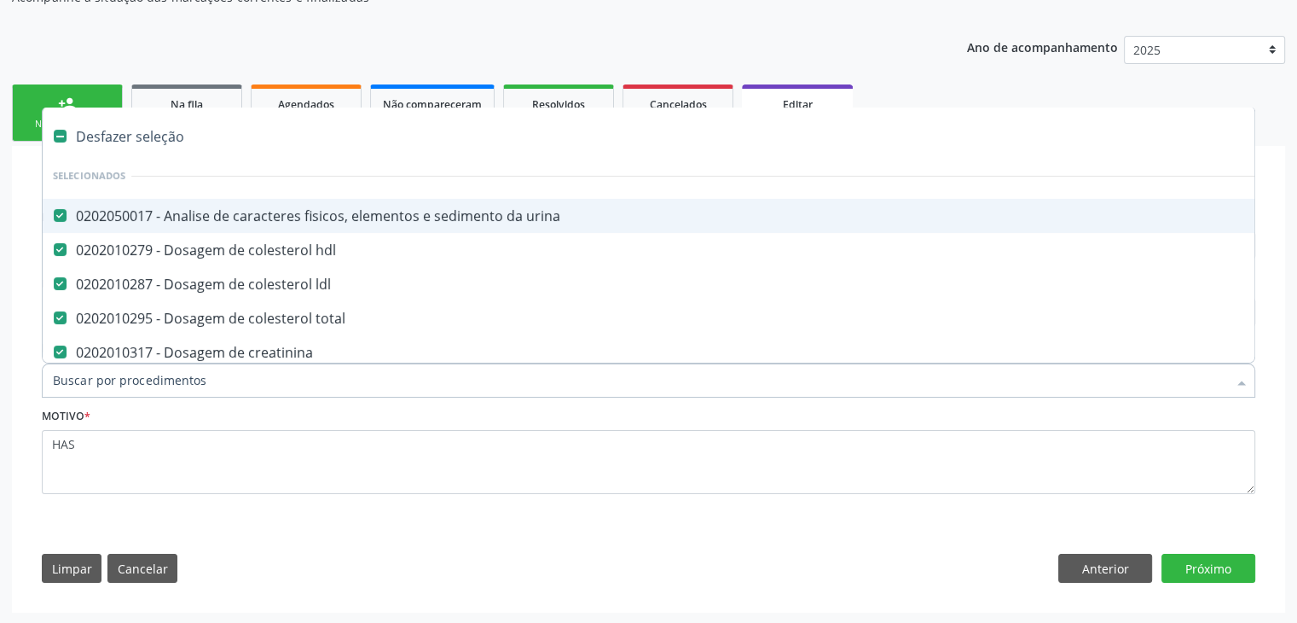
click at [119, 131] on div "Desfazer seleção" at bounding box center [709, 136] width 1333 height 34
checkbox urina "false"
checkbox hdl "false"
checkbox ldl "false"
checkbox total "false"
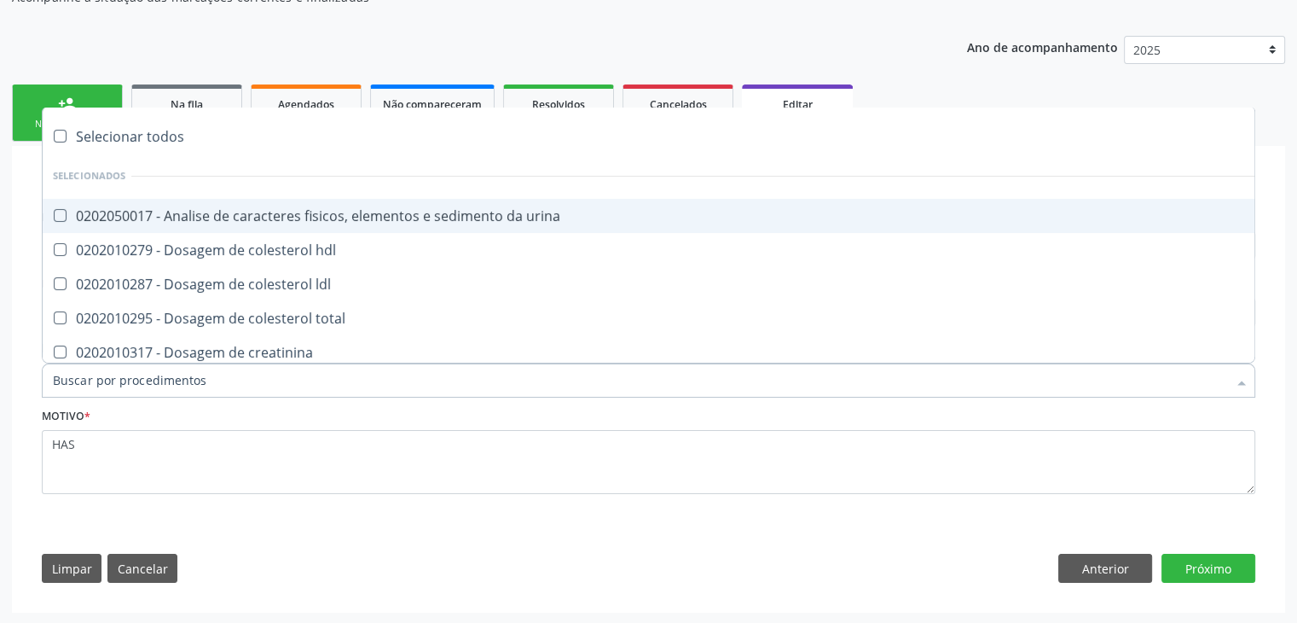
checkbox creatinina "false"
checkbox glicose "false"
checkbox glicosilada "false"
checkbox potassio "false"
checkbox \(tgo\) "false"
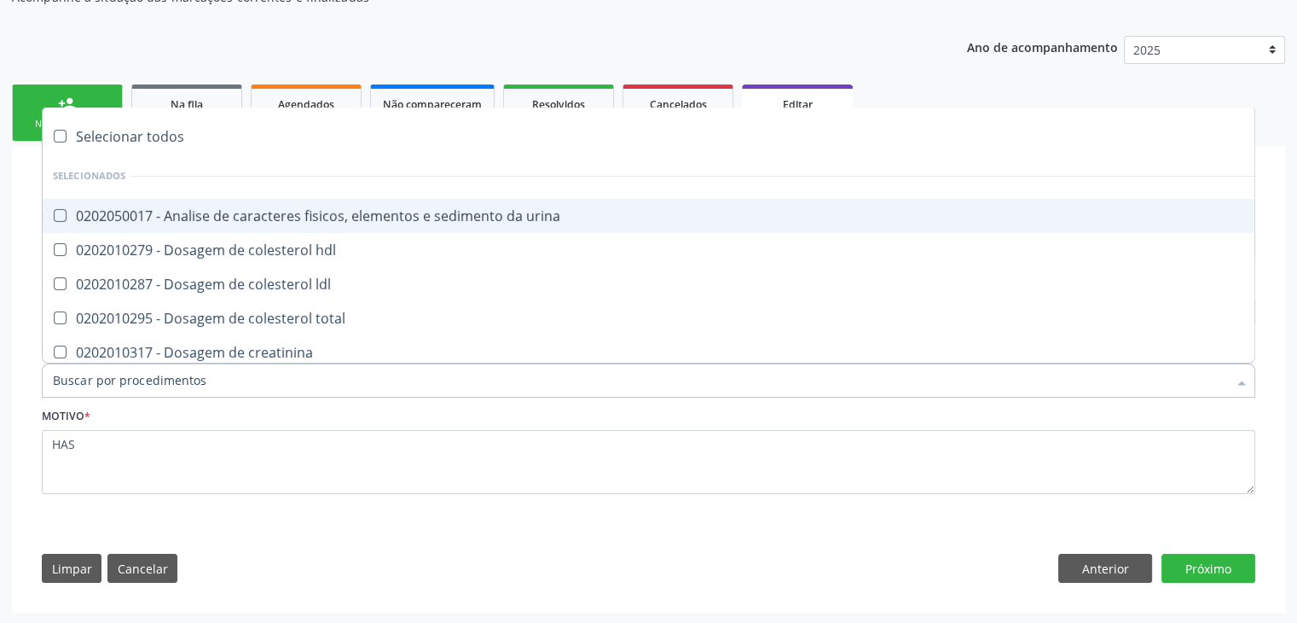
checkbox \(tgp\) "false"
checkbox triglicerideos "false"
checkbox ureia "false"
checkbox completo "false"
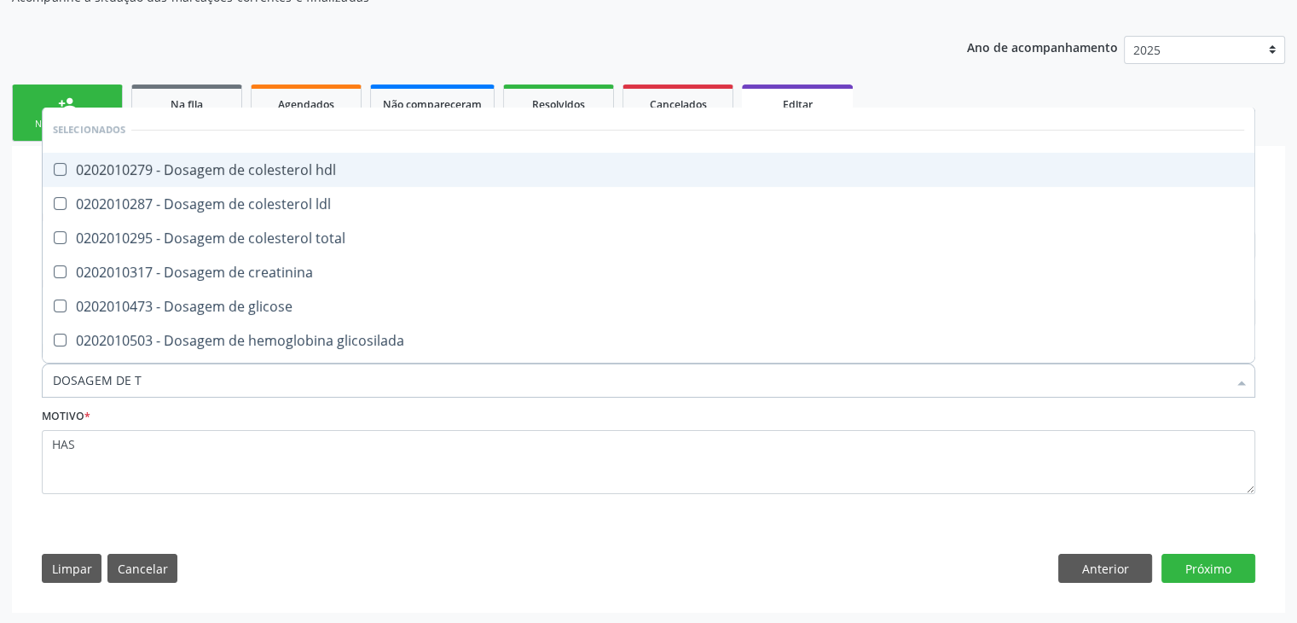
type input "DOSAGEM DE TS"
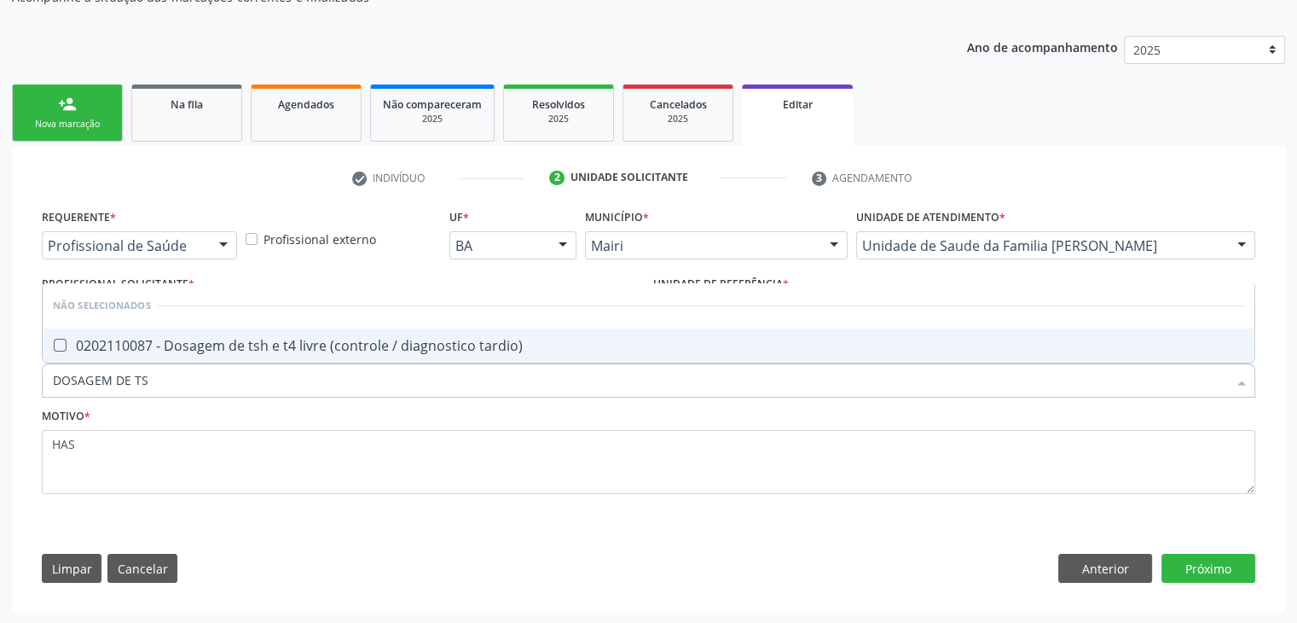
click at [320, 363] on input "DOSAGEM DE TS" at bounding box center [640, 380] width 1175 height 34
click at [314, 341] on div "0202110087 - Dosagem de tsh e t4 livre (controle / diagnostico tardio)" at bounding box center [649, 346] width 1192 height 14
checkbox tardio\) "true"
click at [1210, 560] on button "Próximo" at bounding box center [1209, 568] width 94 height 29
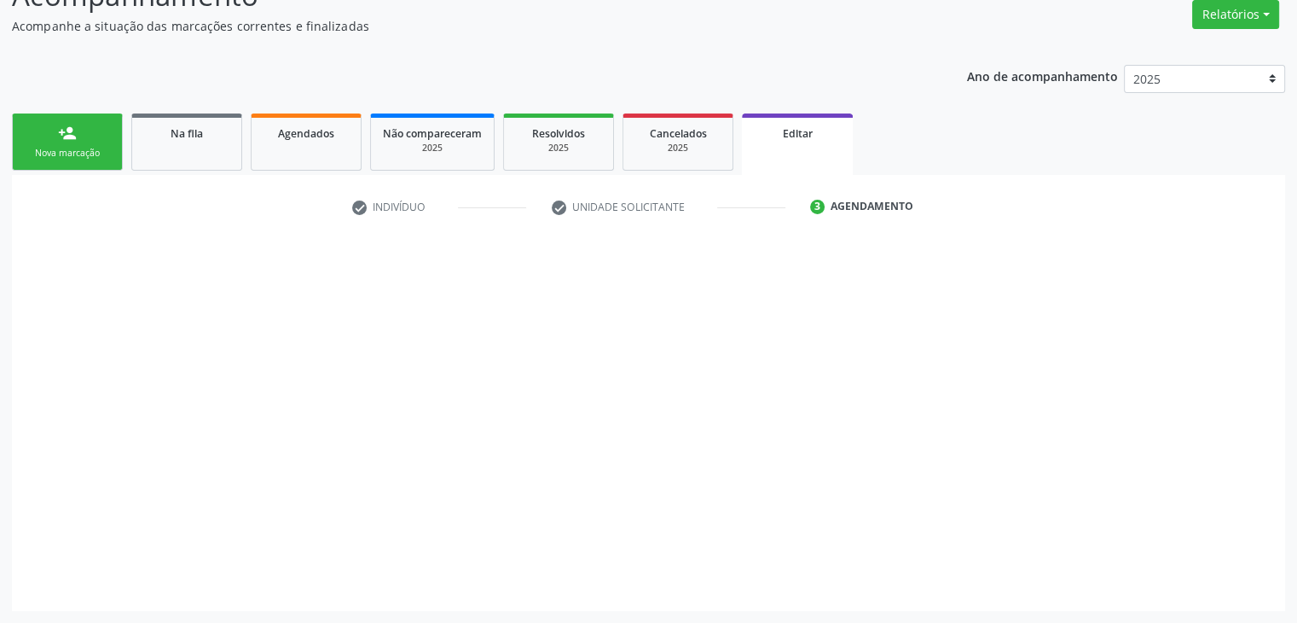
scroll to position [141, 0]
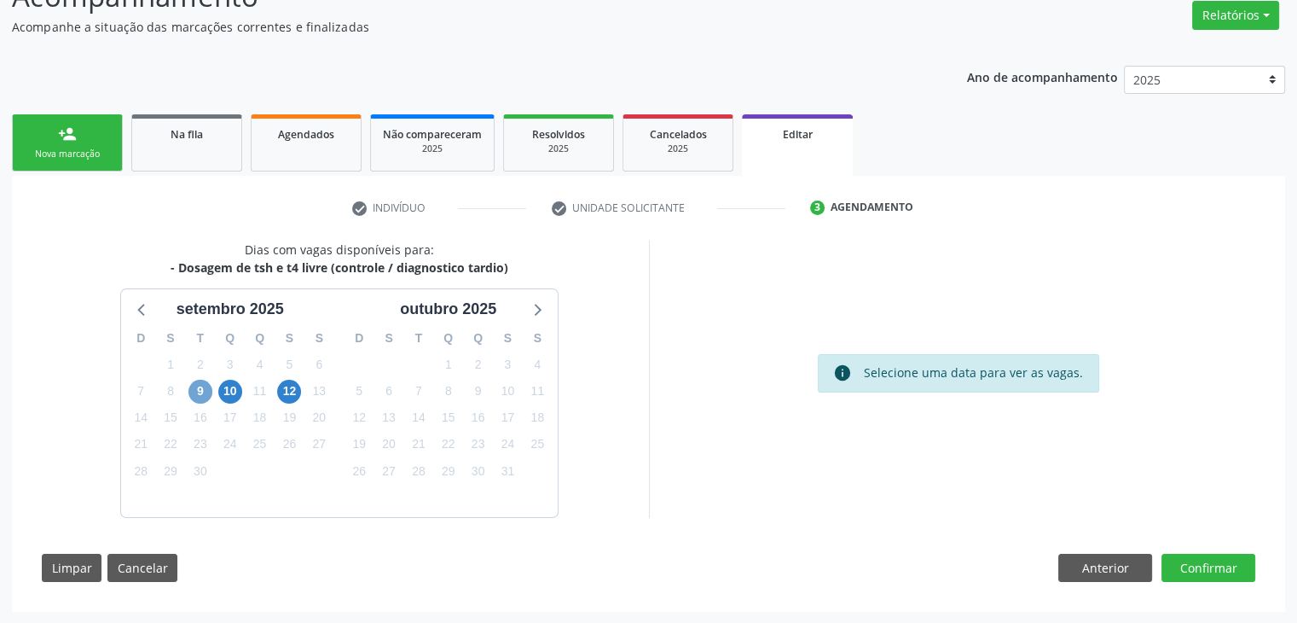
click at [197, 386] on span "9" at bounding box center [201, 392] width 24 height 24
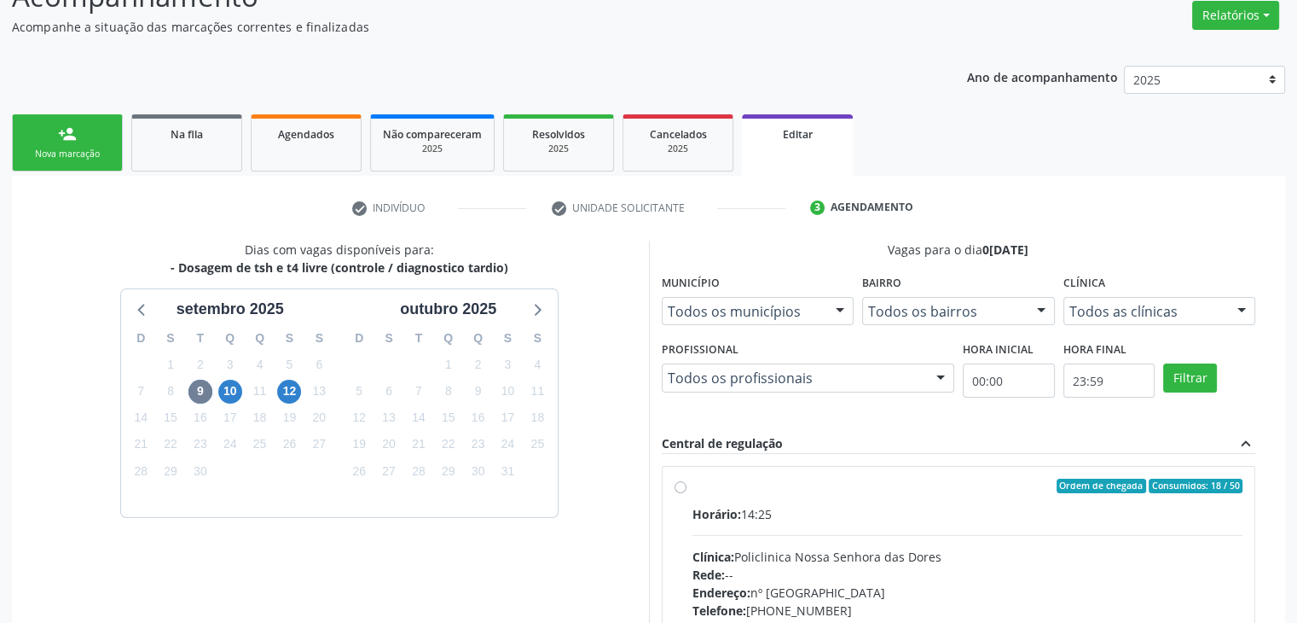
click at [739, 508] on span "Horário:" at bounding box center [717, 514] width 49 height 16
click at [687, 494] on input "Ordem de chegada Consumidos: 18 / 50 Horário: 14:25 Clínica: Policlinica [GEOGR…" at bounding box center [681, 486] width 12 height 15
radio input "true"
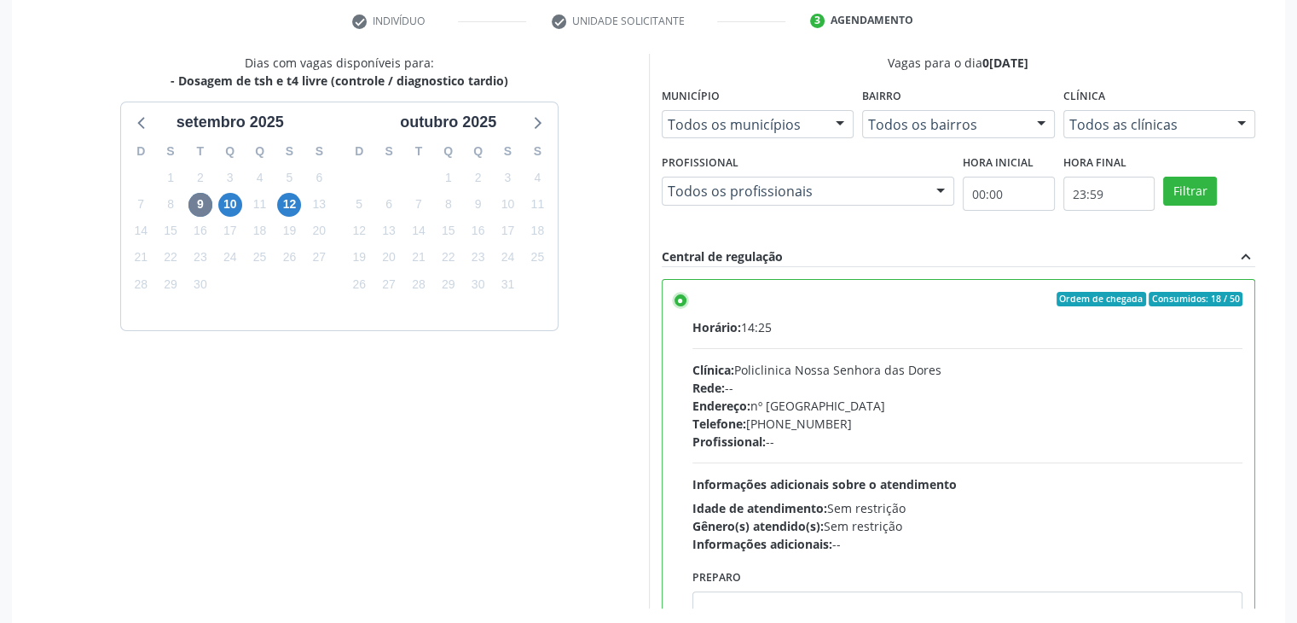
scroll to position [418, 0]
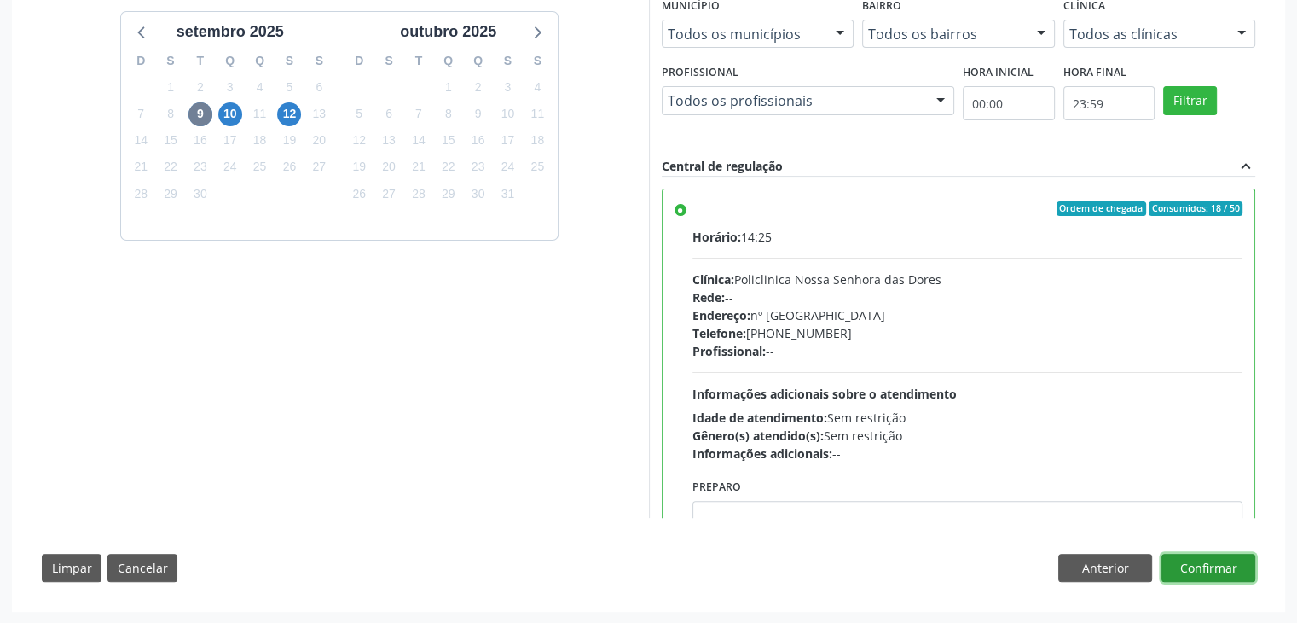
click at [1221, 554] on button "Confirmar" at bounding box center [1209, 568] width 94 height 29
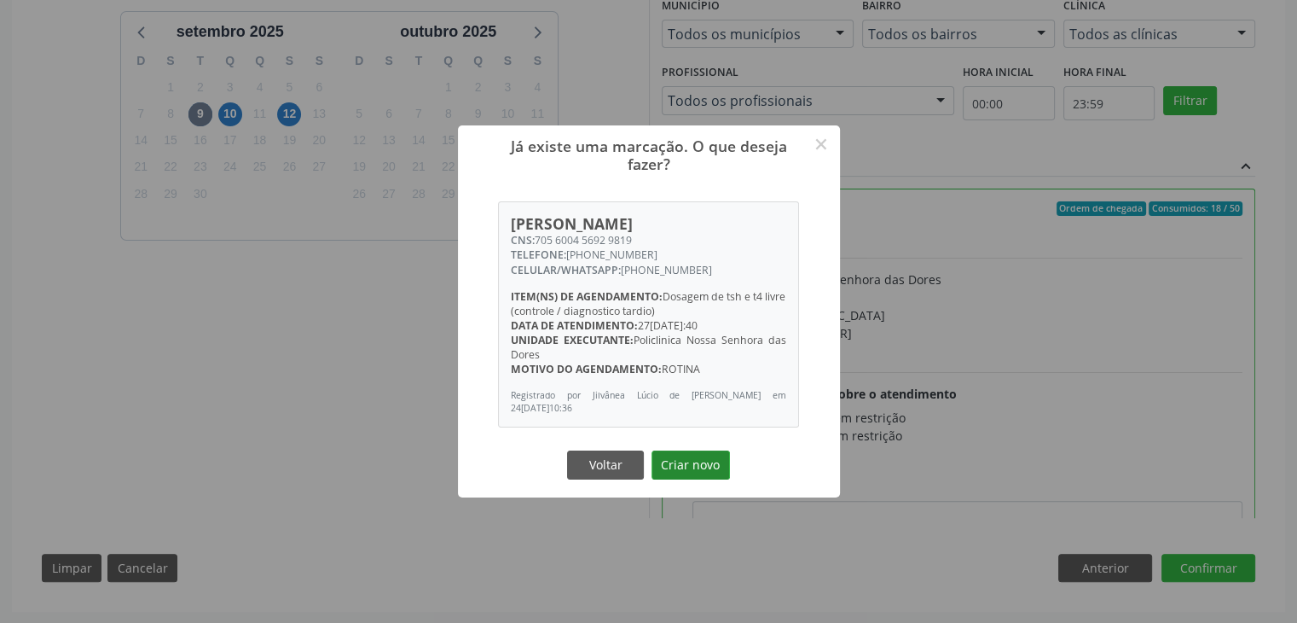
click at [699, 470] on button "Criar novo" at bounding box center [691, 464] width 78 height 29
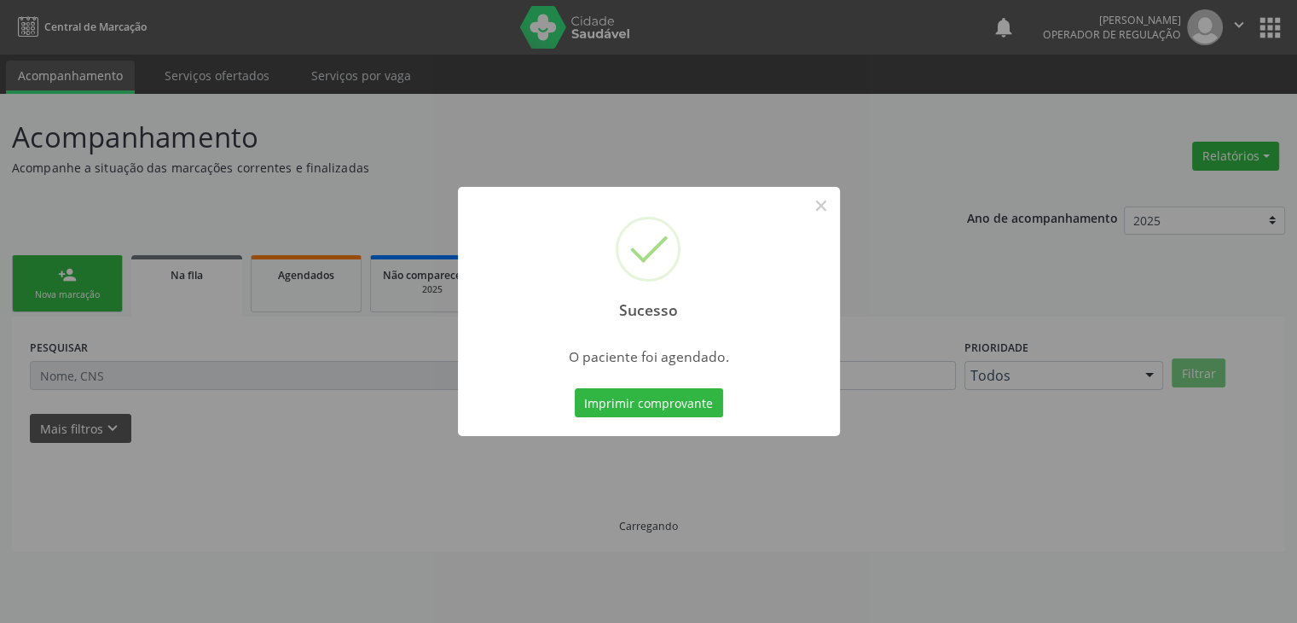
scroll to position [0, 0]
click at [833, 195] on button "×" at bounding box center [827, 205] width 29 height 29
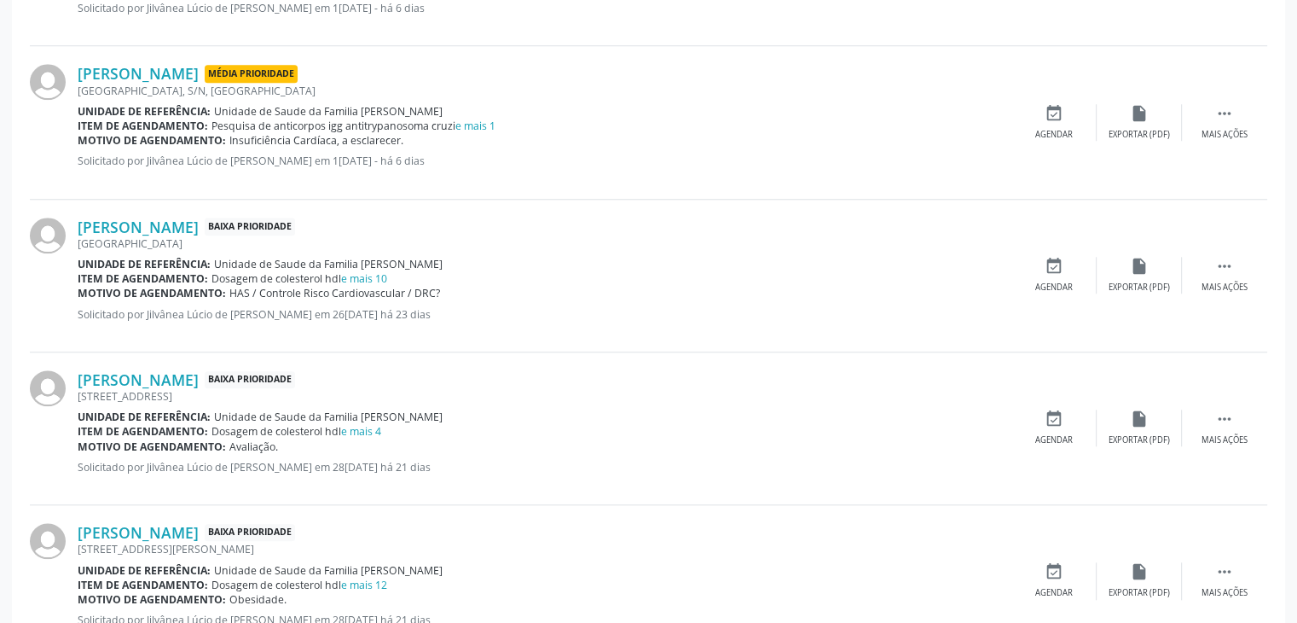
scroll to position [1535, 0]
click at [183, 223] on link "[PERSON_NAME]" at bounding box center [138, 226] width 121 height 19
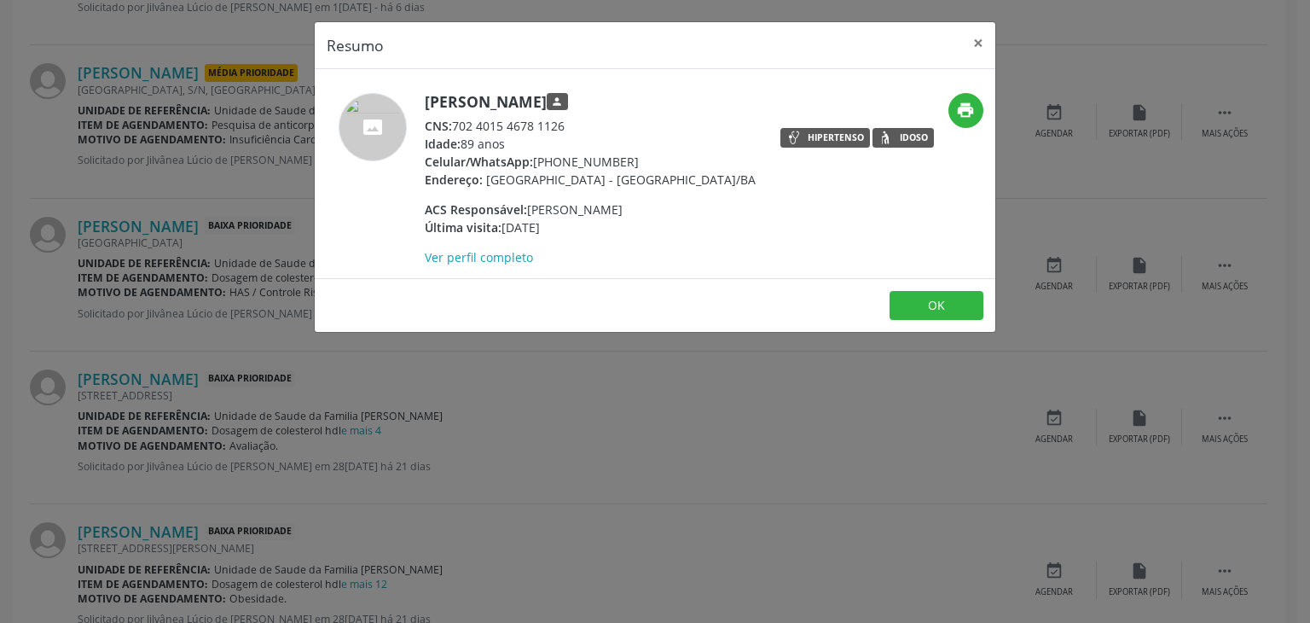
drag, startPoint x: 452, startPoint y: 99, endPoint x: 631, endPoint y: 100, distance: 179.1
click at [631, 100] on div "[PERSON_NAME] person CNS: 702 4015 4678 1126 Idade: 89 anos Celular/WhatsApp: […" at bounding box center [542, 179] width 454 height 173
copy h5 "[PERSON_NAME]"
click at [972, 41] on button "×" at bounding box center [978, 43] width 34 height 42
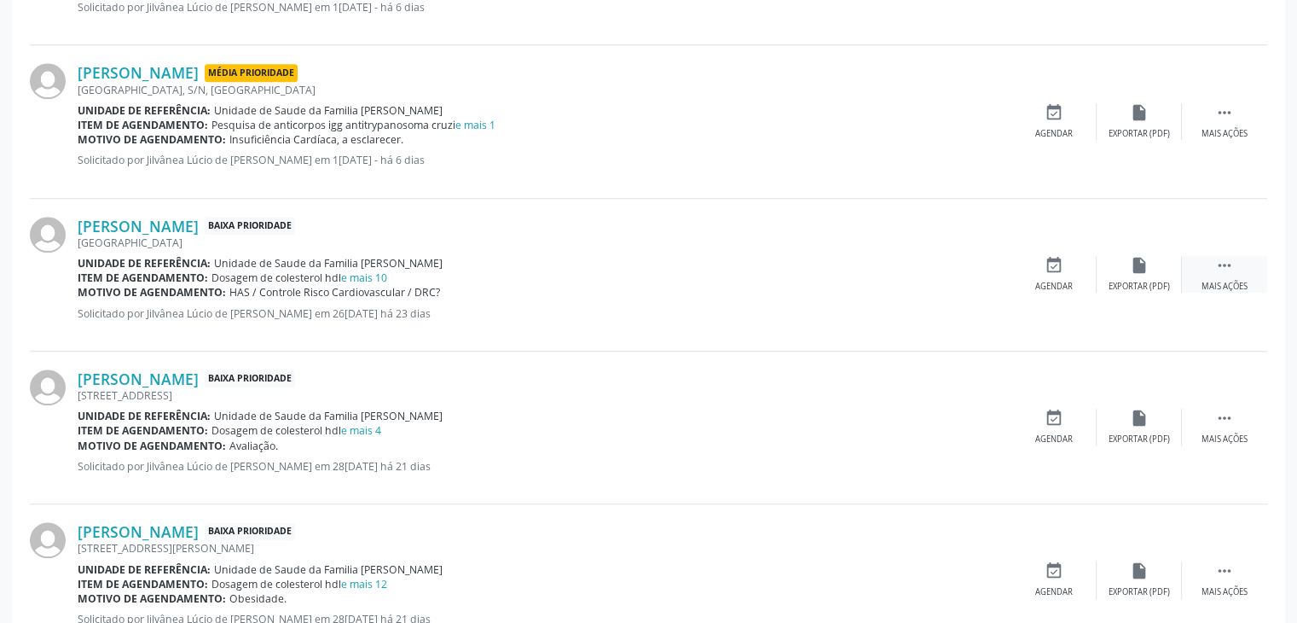
click at [1194, 275] on div " Mais ações" at bounding box center [1224, 274] width 85 height 37
click at [1151, 281] on div "Editar" at bounding box center [1139, 287] width 27 height 12
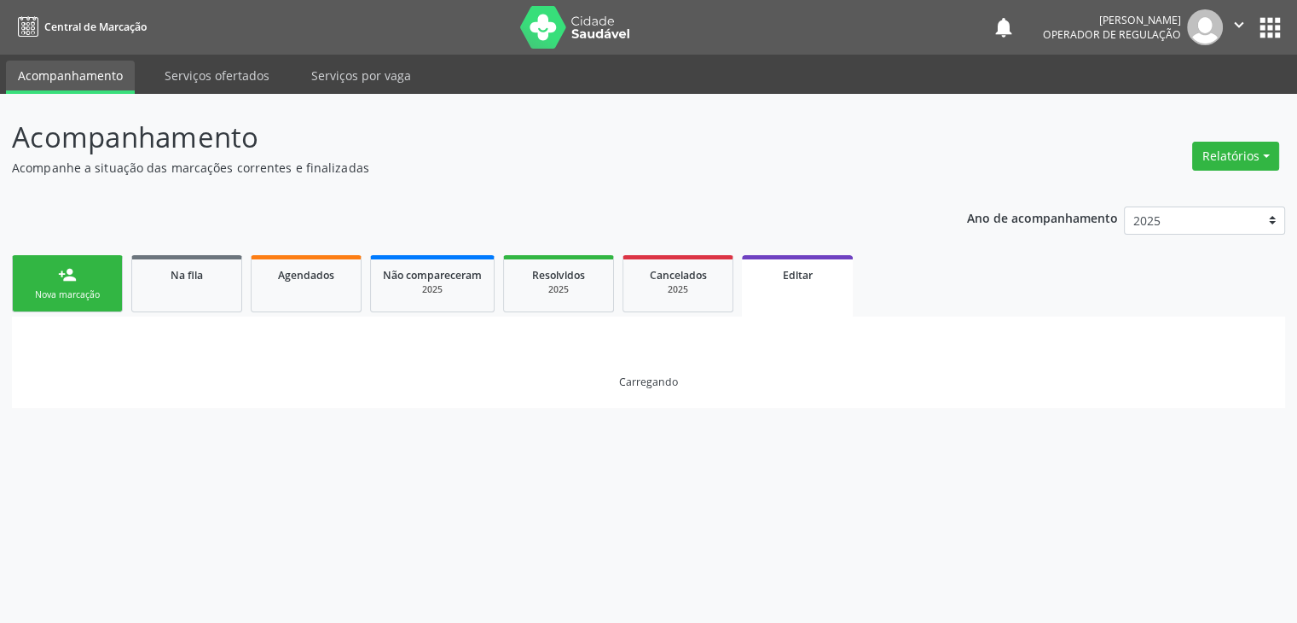
scroll to position [0, 0]
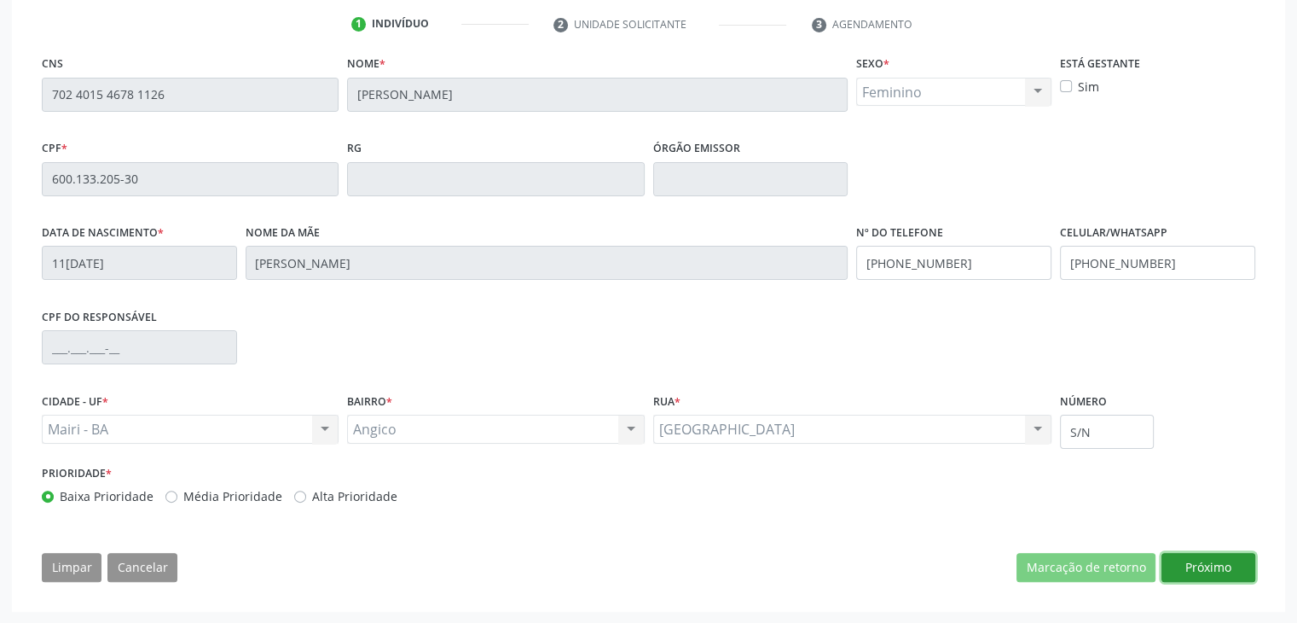
click at [1211, 567] on button "Próximo" at bounding box center [1209, 567] width 94 height 29
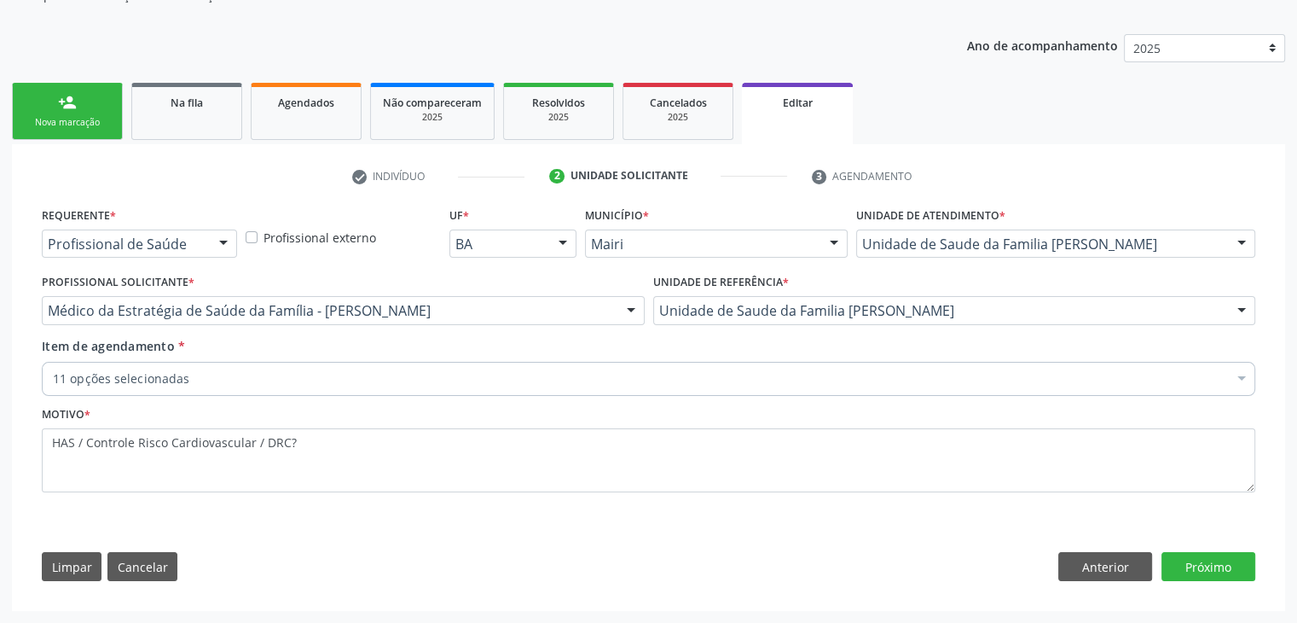
scroll to position [171, 0]
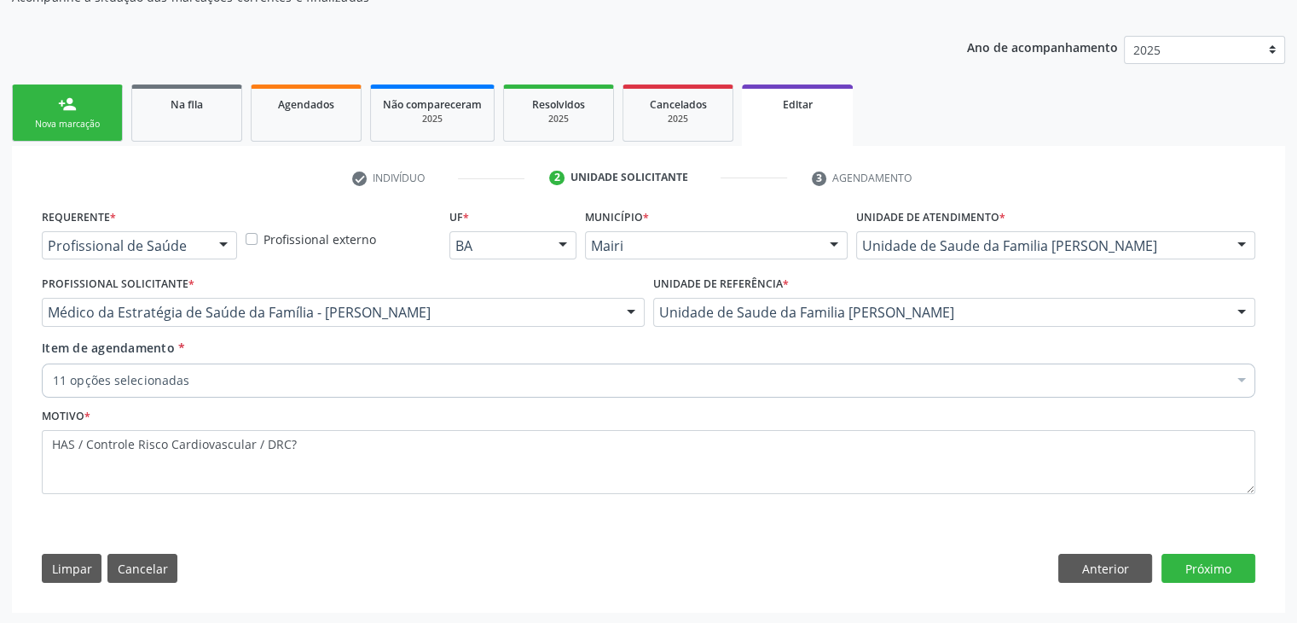
click at [327, 363] on div "11 opções selecionadas" at bounding box center [649, 380] width 1214 height 34
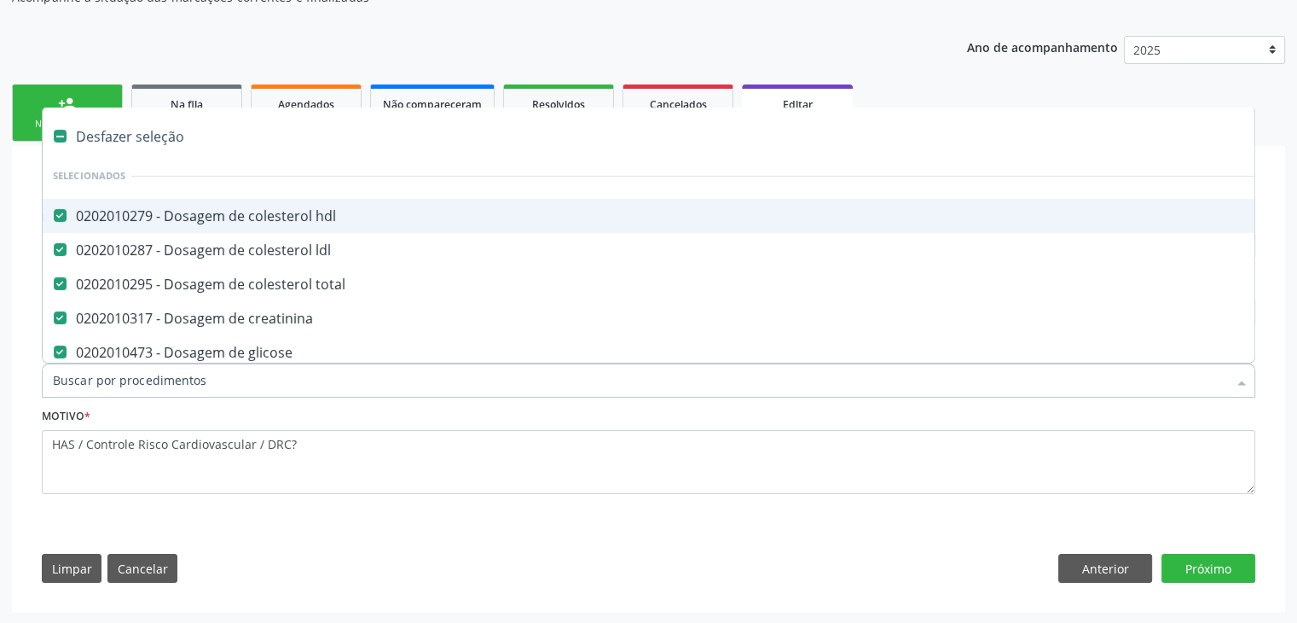
click at [155, 134] on div "Desfazer seleção" at bounding box center [709, 136] width 1333 height 34
checkbox hdl "false"
checkbox ldl "false"
checkbox total "false"
checkbox creatinina "false"
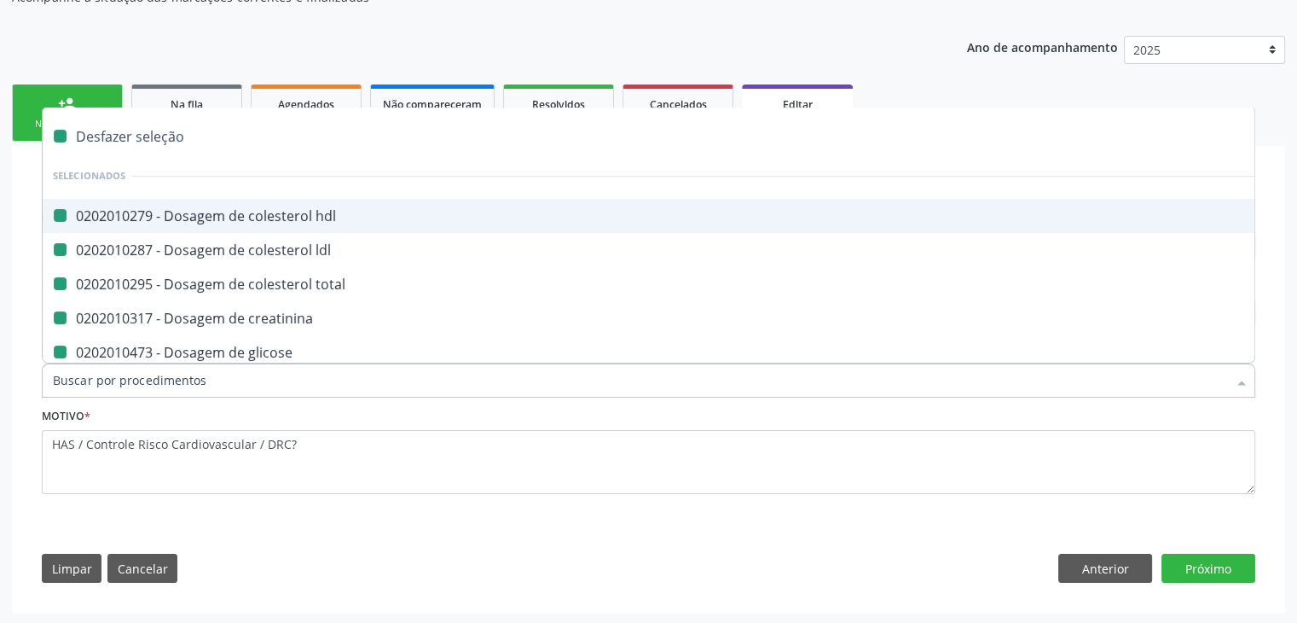
checkbox glicose "false"
checkbox glicosilada "false"
checkbox \(tgo\) "false"
checkbox \(tgp\) "false"
checkbox triglicerideos "false"
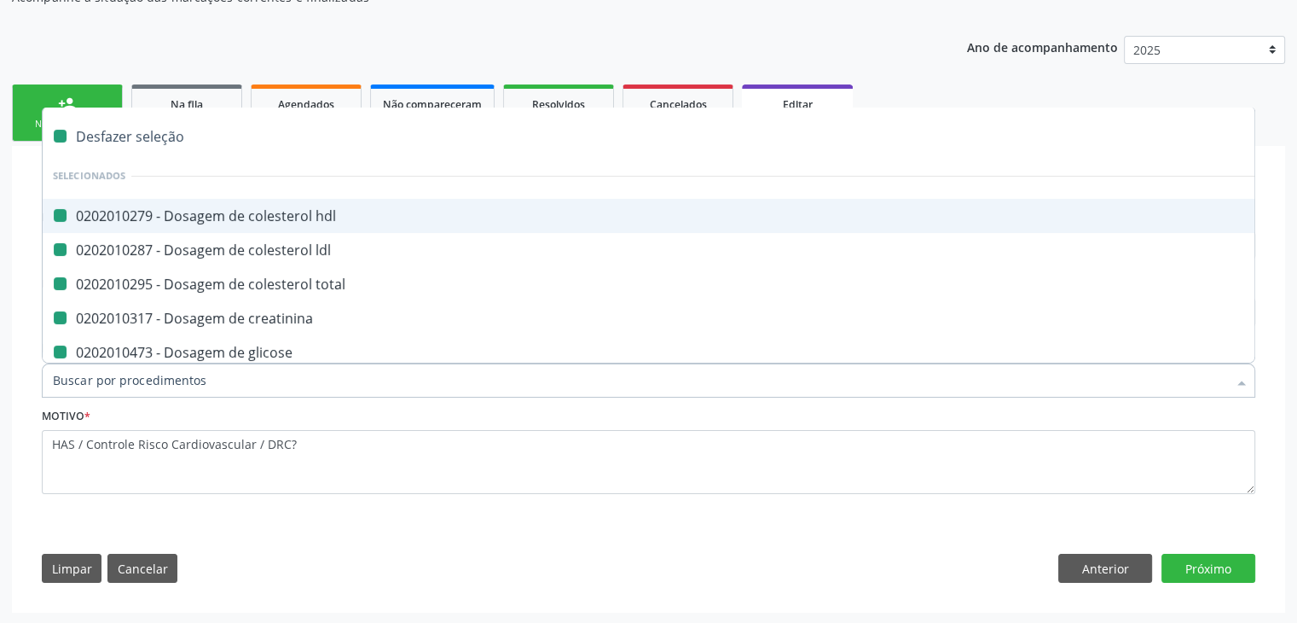
checkbox ureia "false"
checkbox completo "false"
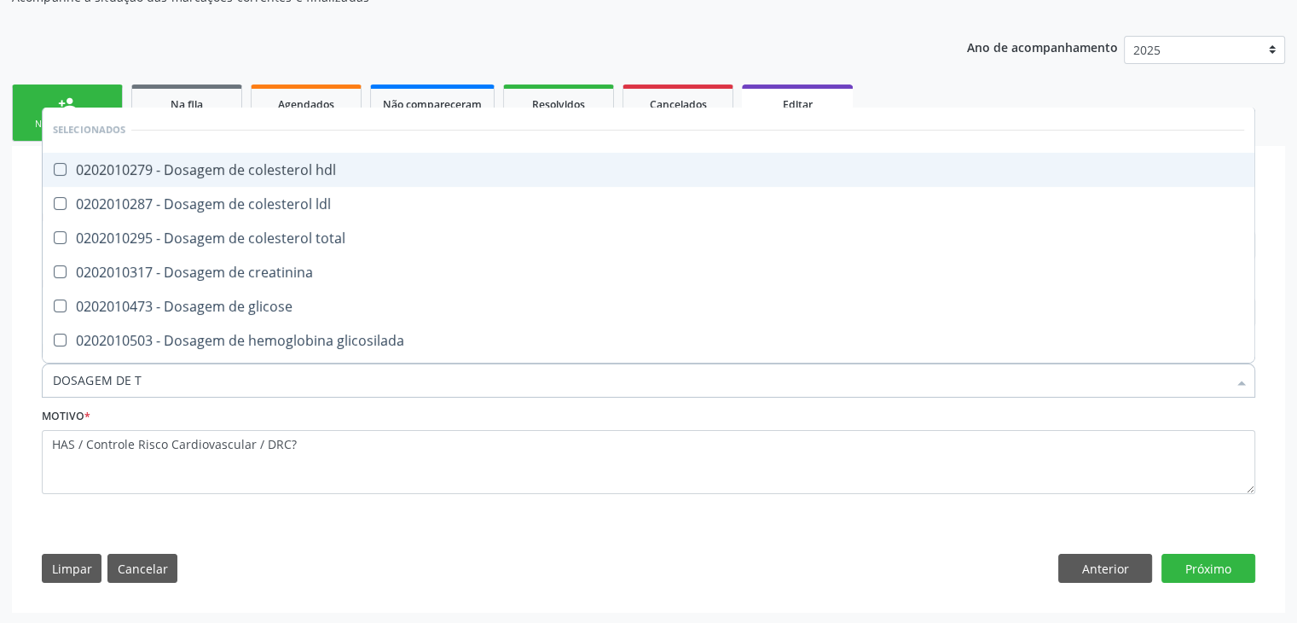
type input "DOSAGEM DE TS"
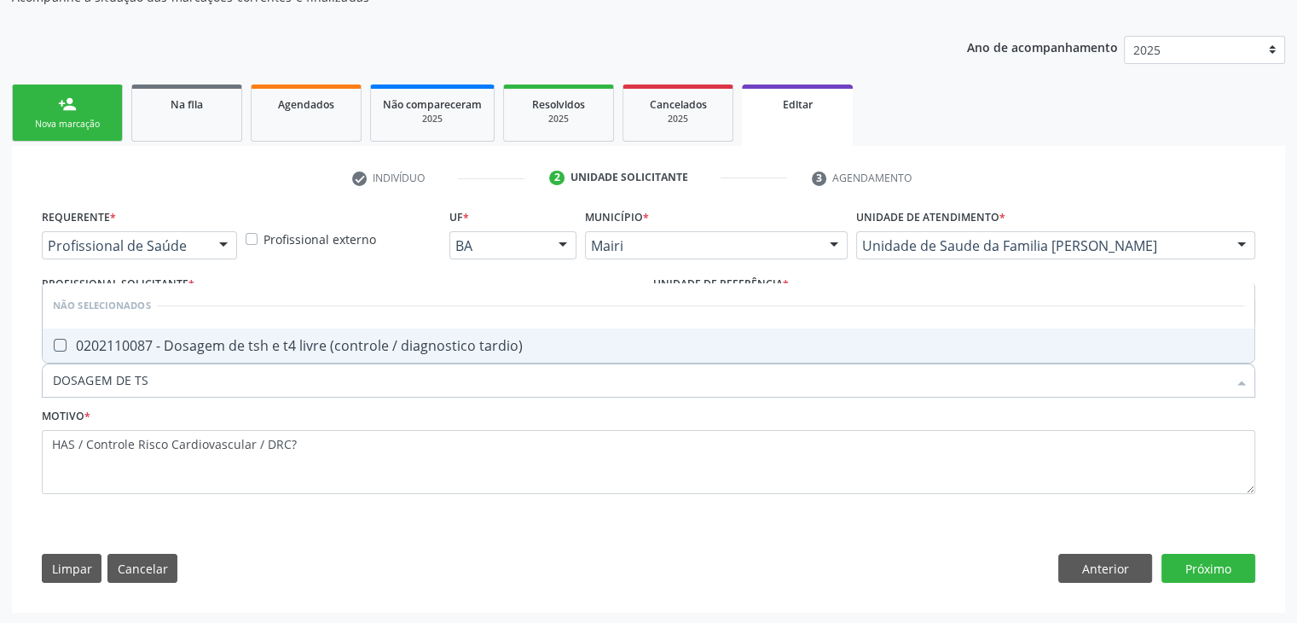
click at [340, 345] on div "0202110087 - Dosagem de tsh e t4 livre (controle / diagnostico tardio)" at bounding box center [649, 346] width 1192 height 14
checkbox tardio\) "true"
click at [1200, 569] on button "Próximo" at bounding box center [1209, 568] width 94 height 29
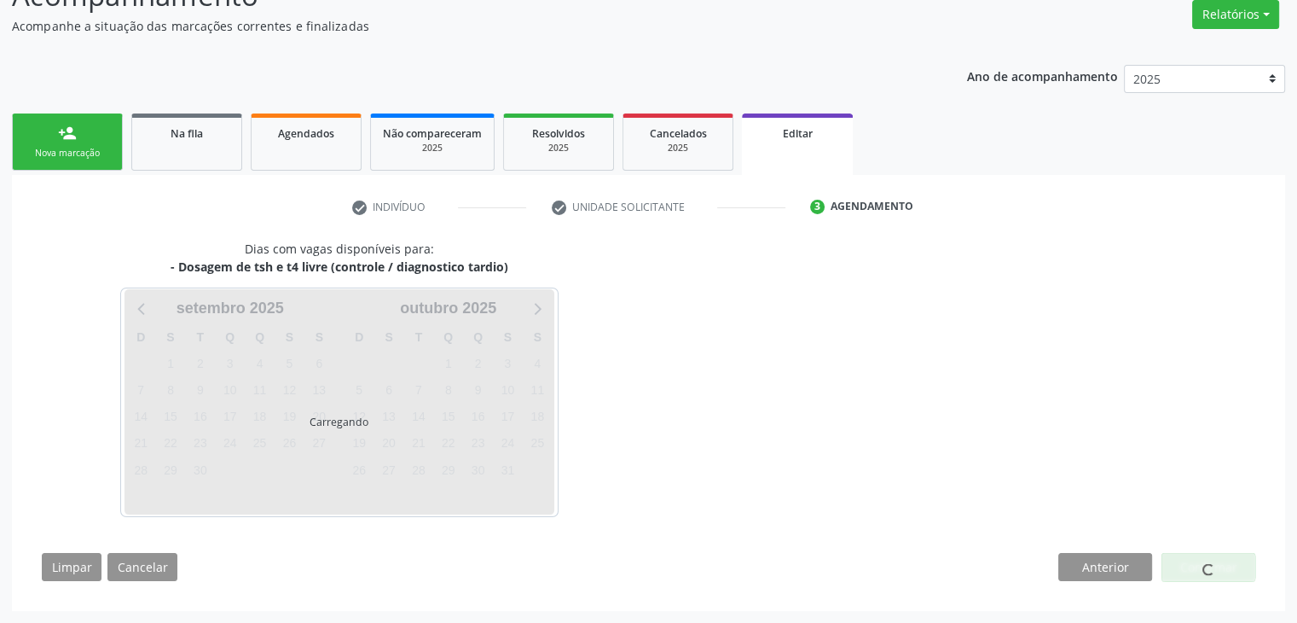
scroll to position [141, 0]
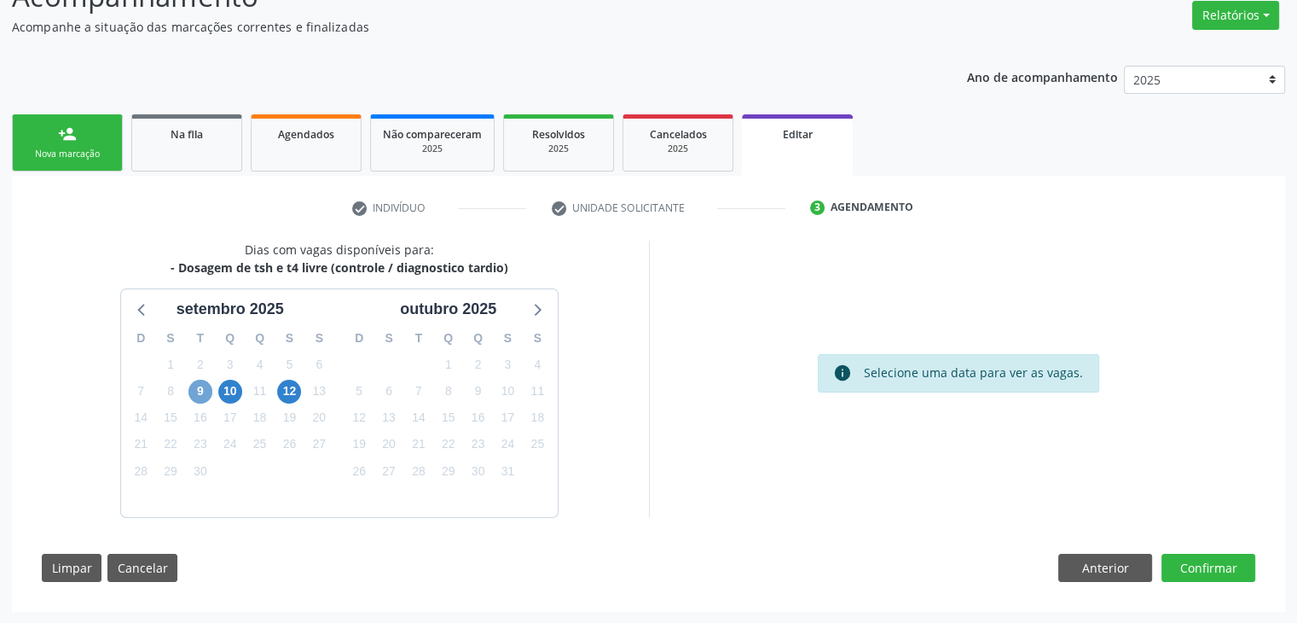
click at [198, 392] on span "9" at bounding box center [201, 392] width 24 height 24
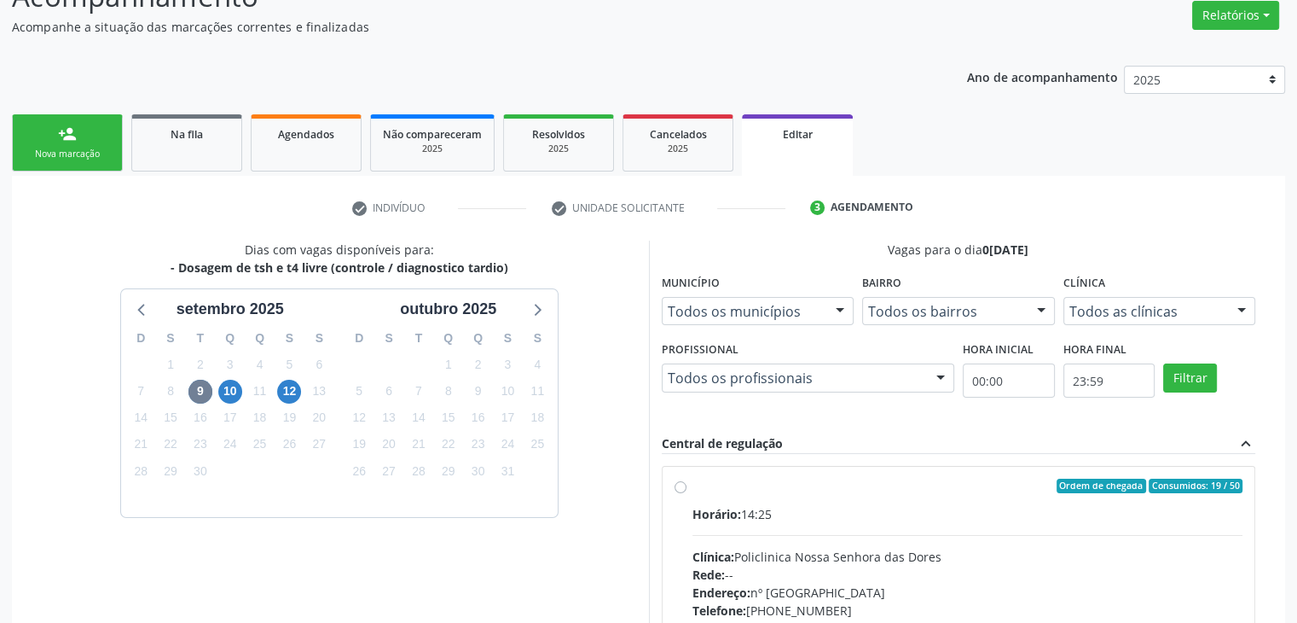
click at [809, 537] on div "Horário: 14:25 Clínica: Policlinica Nossa Senhora das Dores Rede: -- Endereço: …" at bounding box center [968, 622] width 551 height 235
click at [687, 494] on input "Ordem de chegada Consumidos: 19 / 50 Horário: 14:25 Clínica: Policlinica [GEOGR…" at bounding box center [681, 486] width 12 height 15
radio input "true"
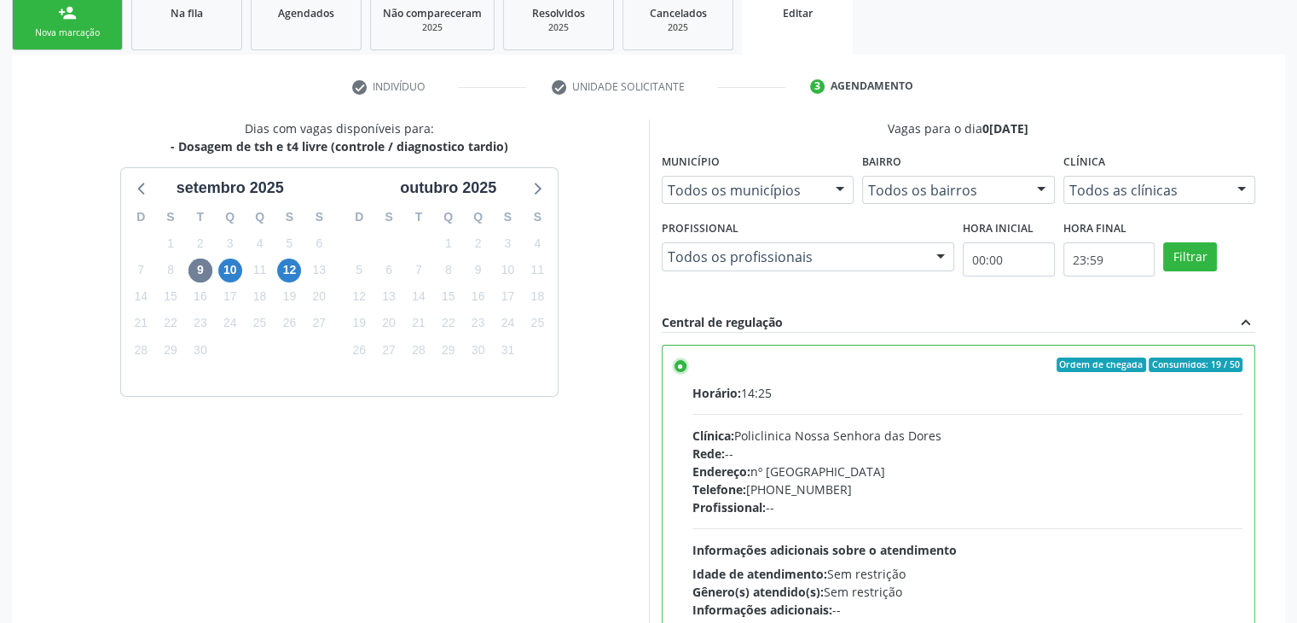
scroll to position [418, 0]
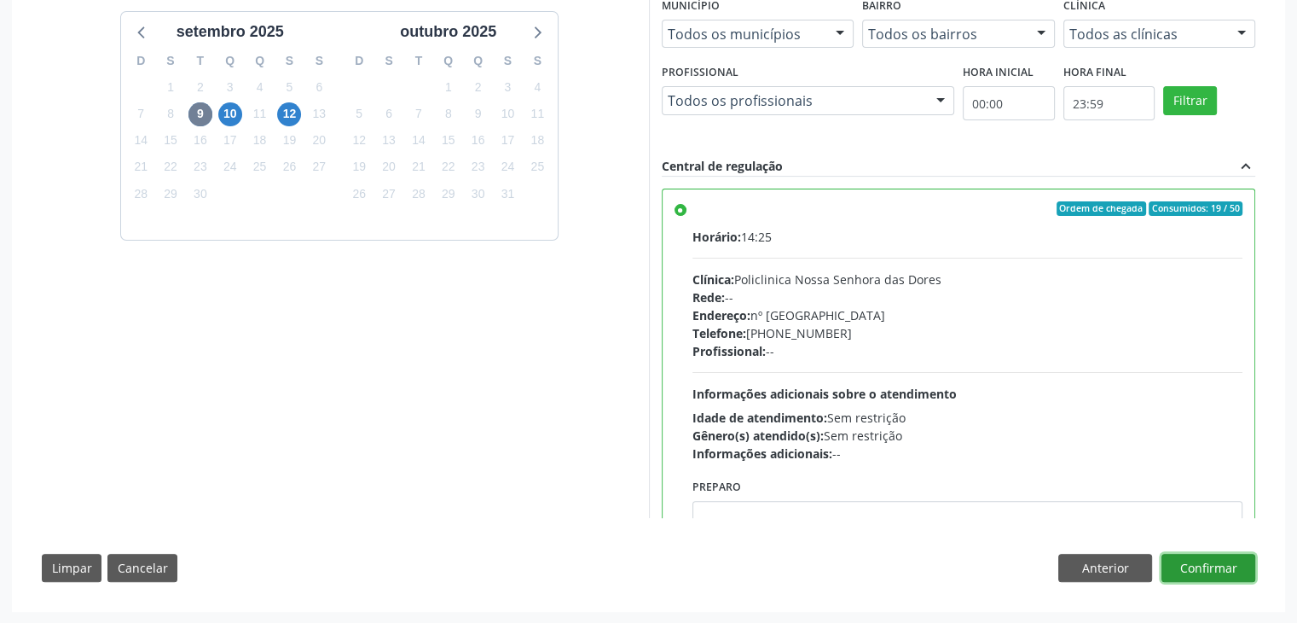
click at [1213, 566] on button "Confirmar" at bounding box center [1209, 568] width 94 height 29
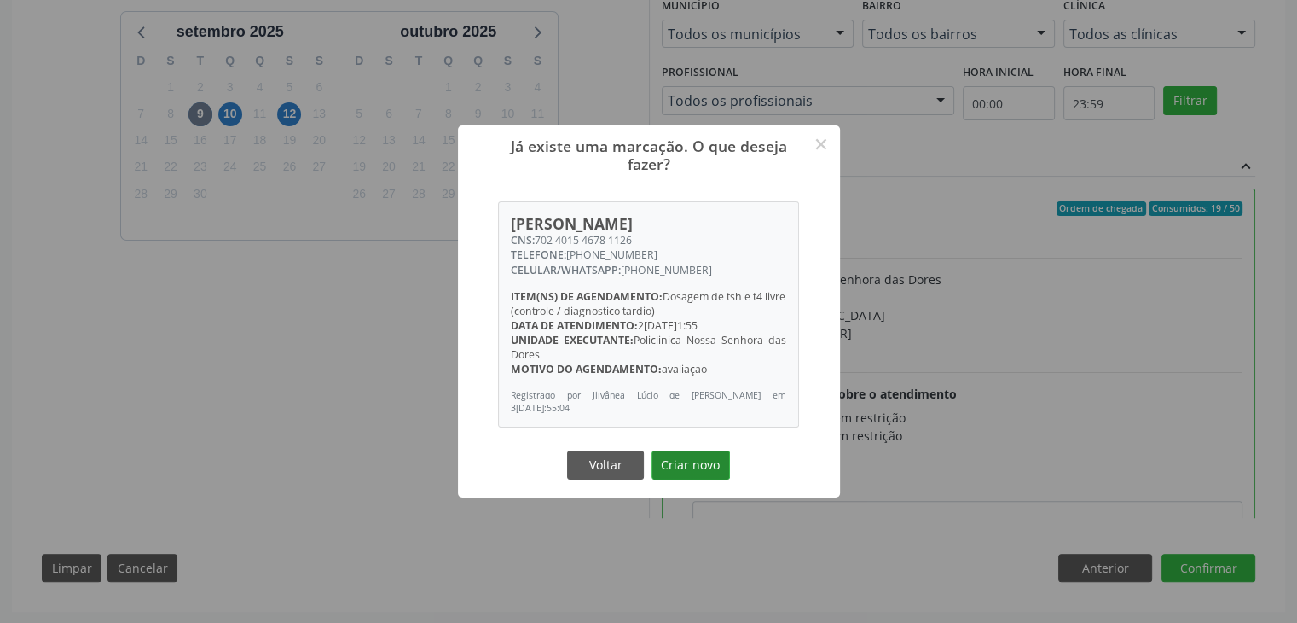
click at [670, 464] on button "Criar novo" at bounding box center [691, 464] width 78 height 29
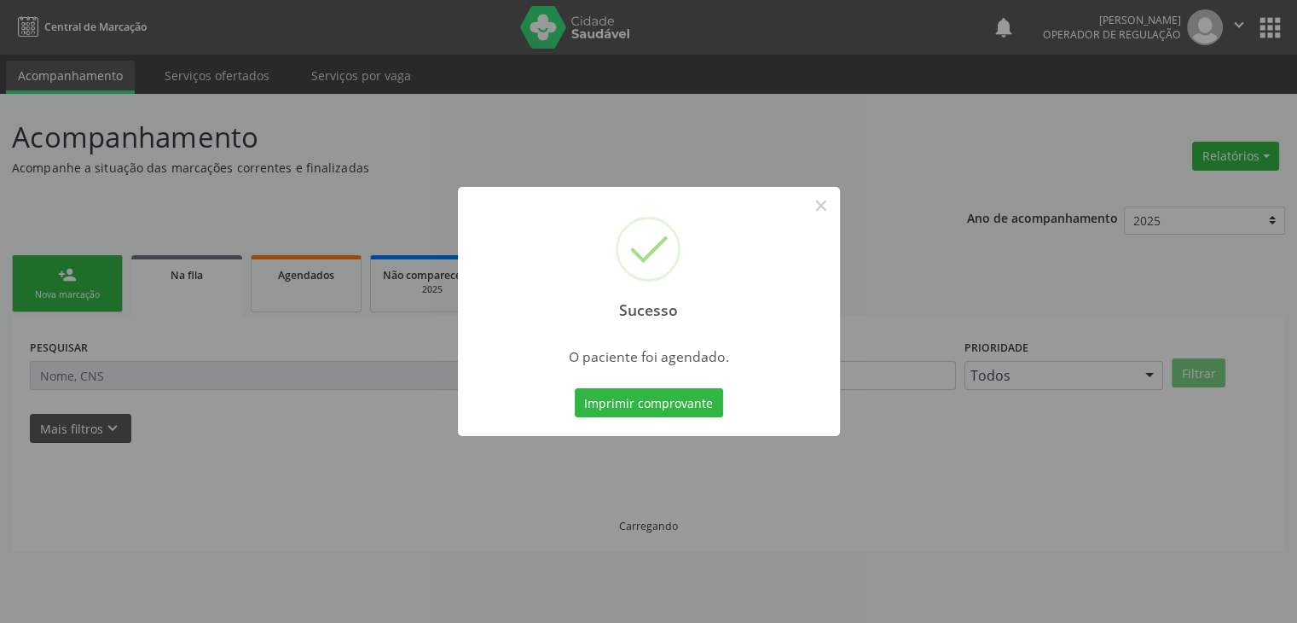
scroll to position [0, 0]
click at [824, 202] on button "×" at bounding box center [827, 205] width 29 height 29
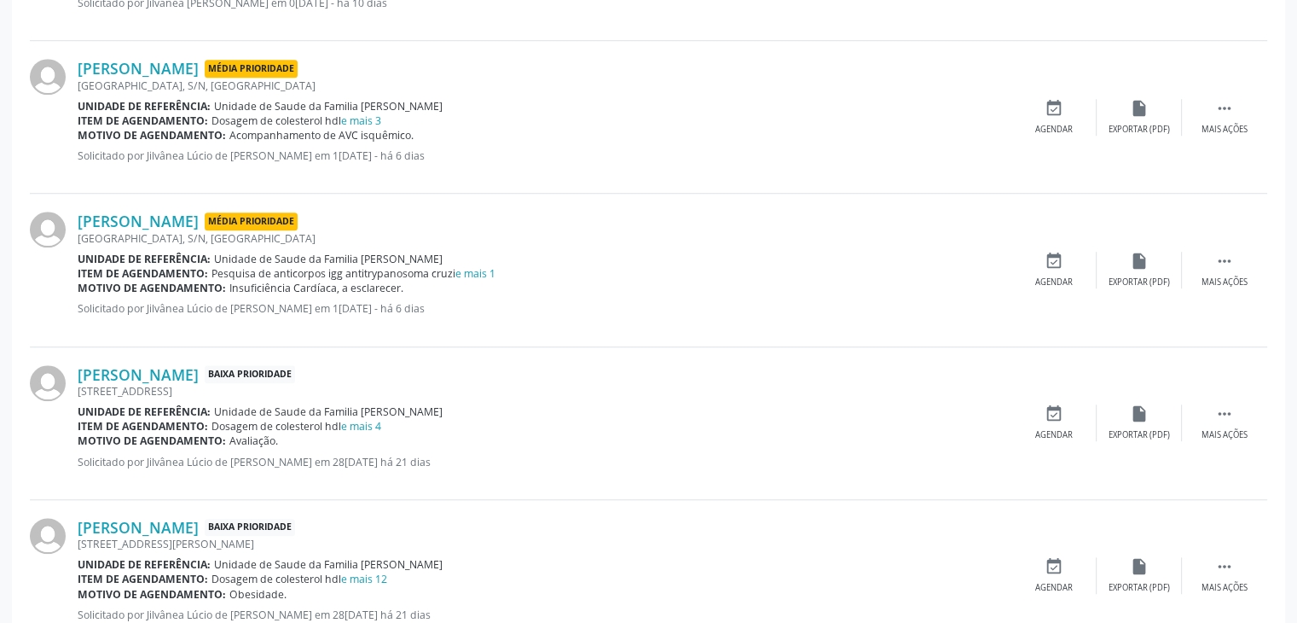
scroll to position [1523, 0]
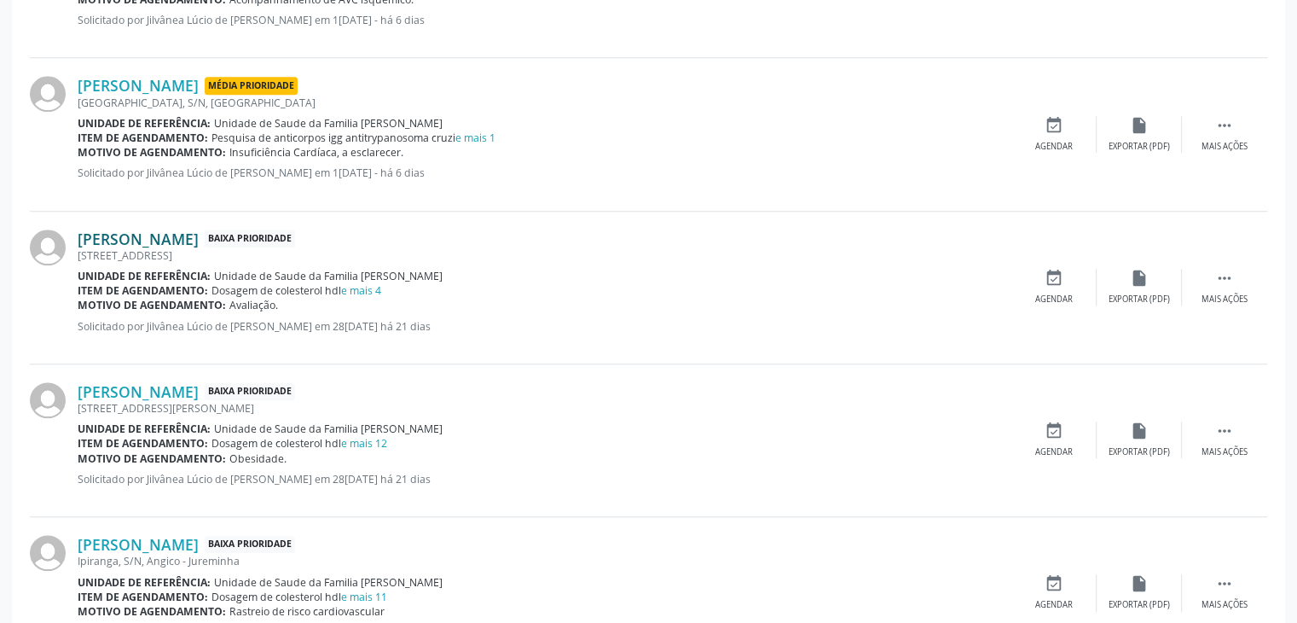
click at [176, 235] on link "[PERSON_NAME]" at bounding box center [138, 238] width 121 height 19
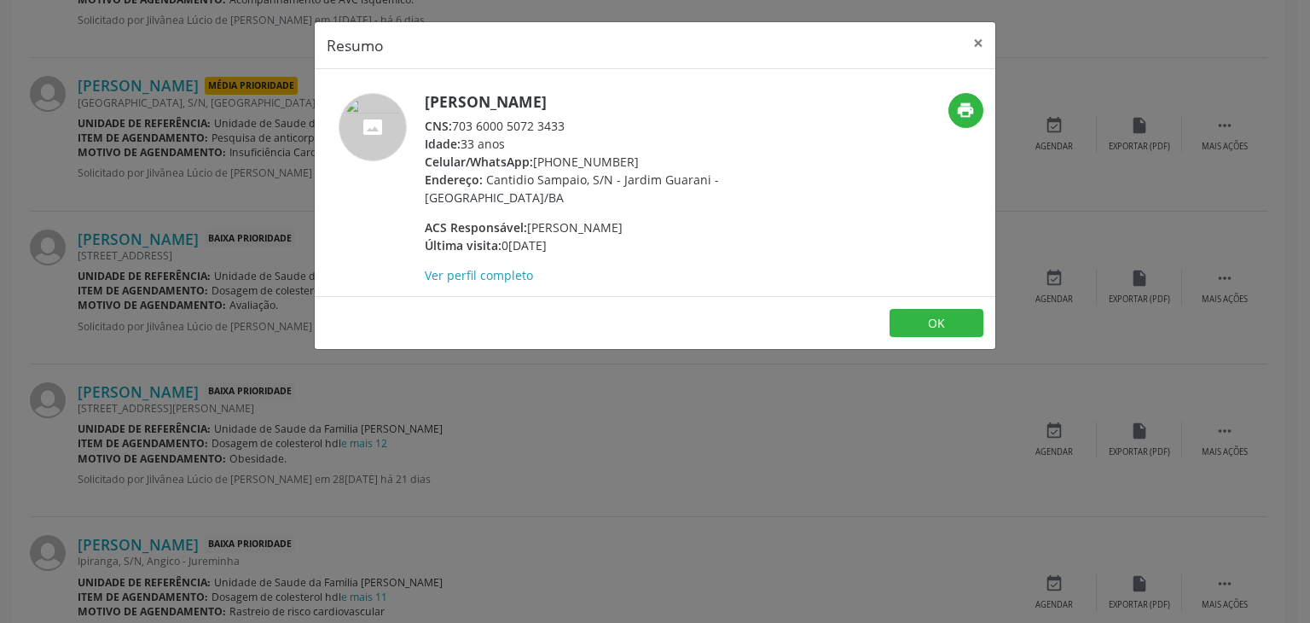
drag, startPoint x: 427, startPoint y: 96, endPoint x: 642, endPoint y: 110, distance: 216.2
click at [642, 110] on div "[PERSON_NAME] CNS: 703 6000 5072 3433 Idade: 33 anos Celular/WhatsApp: [PHONE_N…" at bounding box center [591, 188] width 332 height 191
copy h5 "[PERSON_NAME]"
click at [972, 33] on button "×" at bounding box center [978, 43] width 34 height 42
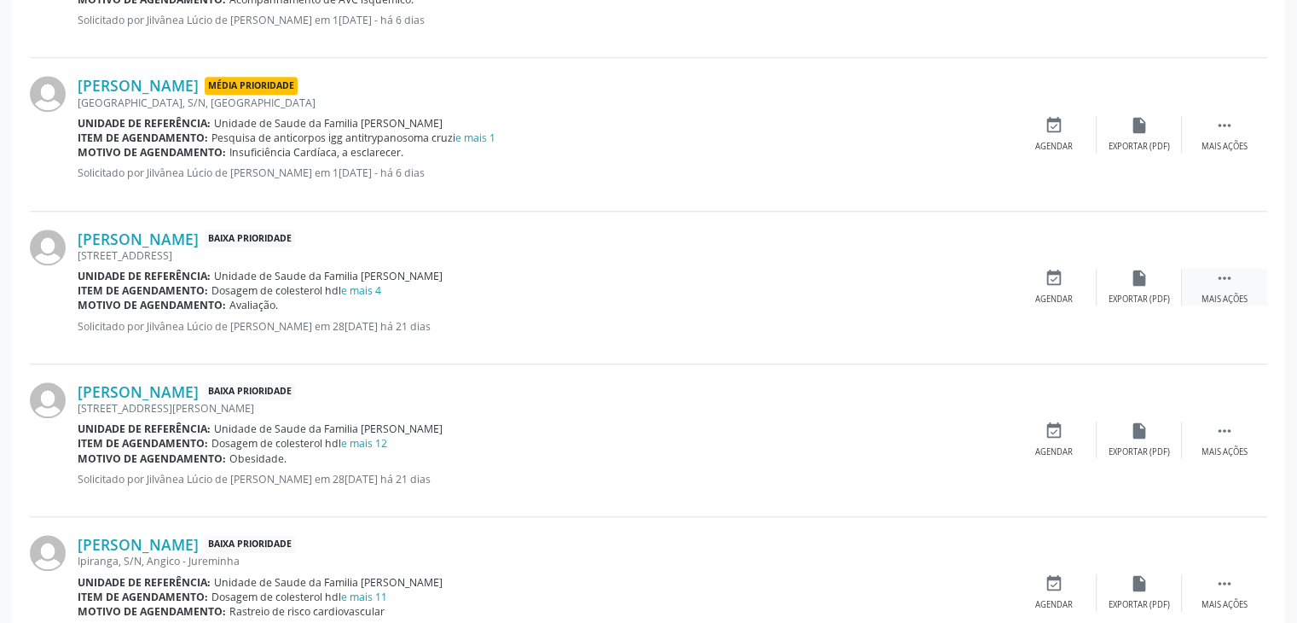
click at [1222, 269] on icon "" at bounding box center [1225, 278] width 19 height 19
click at [1129, 286] on div "edit Editar" at bounding box center [1139, 287] width 85 height 37
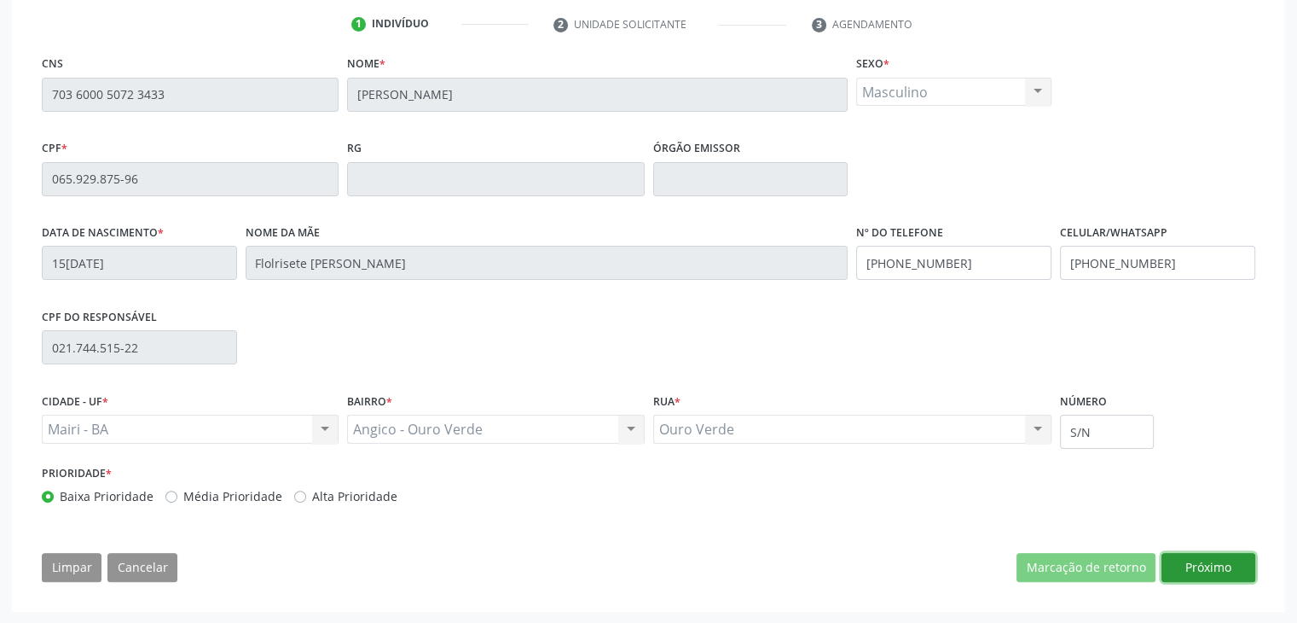
click at [1198, 570] on button "Próximo" at bounding box center [1209, 567] width 94 height 29
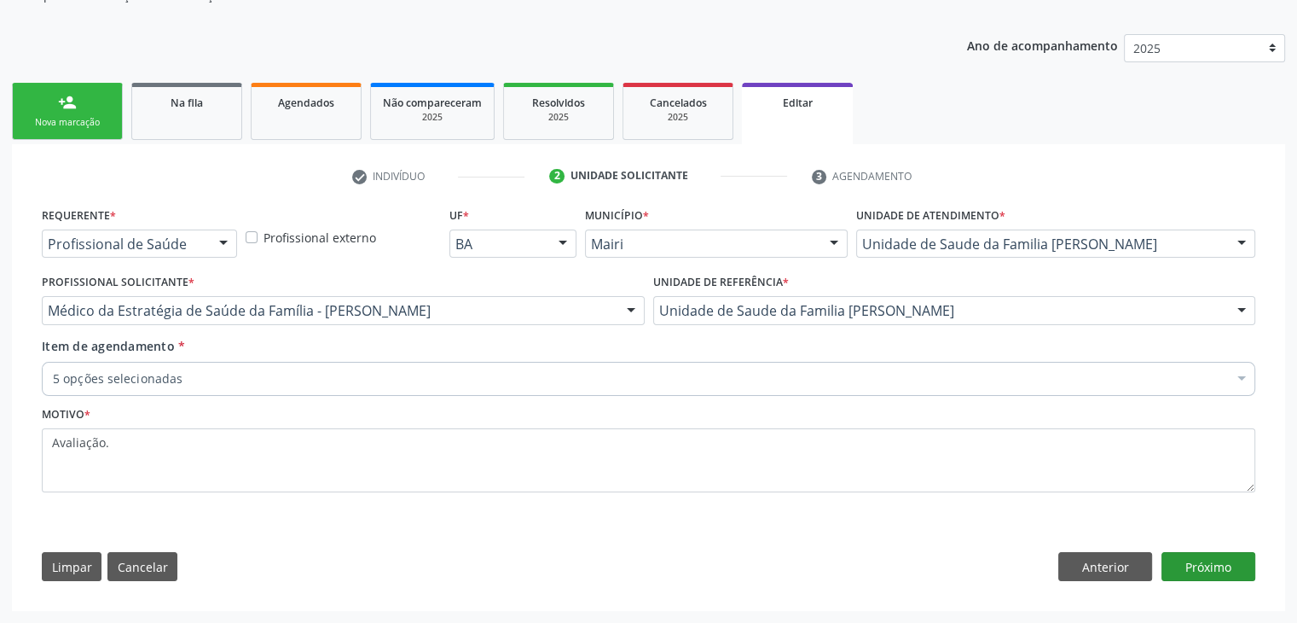
scroll to position [171, 0]
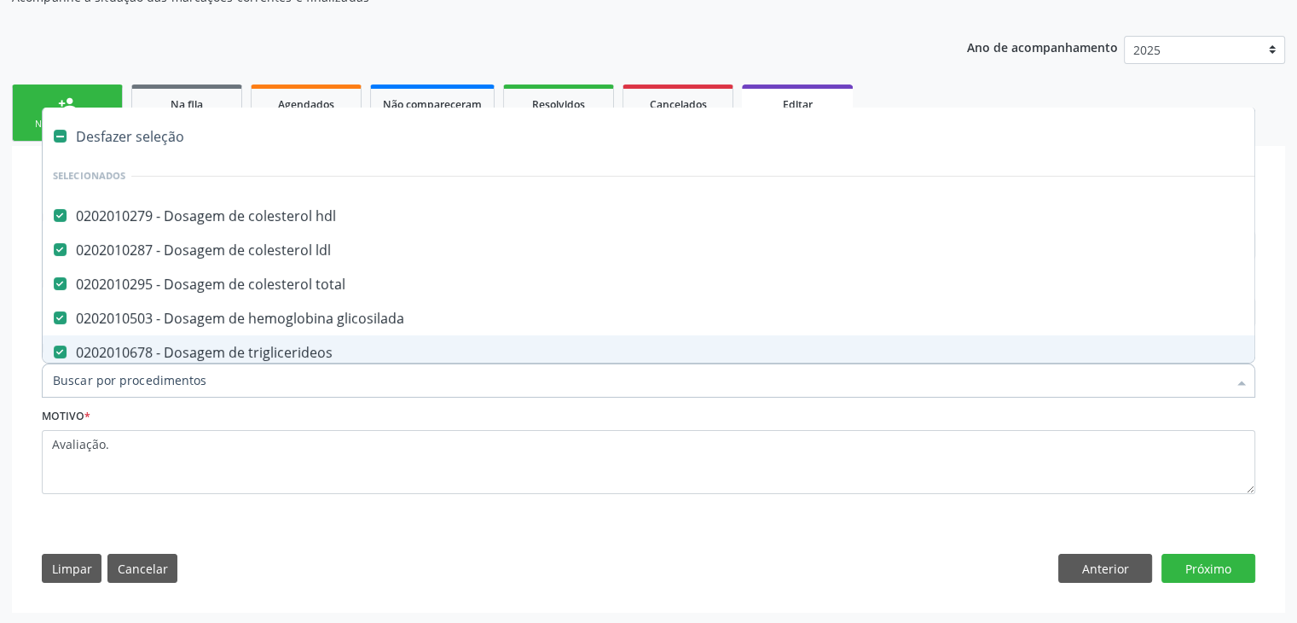
click at [150, 144] on div "Desfazer seleção" at bounding box center [709, 136] width 1333 height 34
checkbox hdl "false"
checkbox ldl "false"
checkbox total "false"
checkbox glicosilada "false"
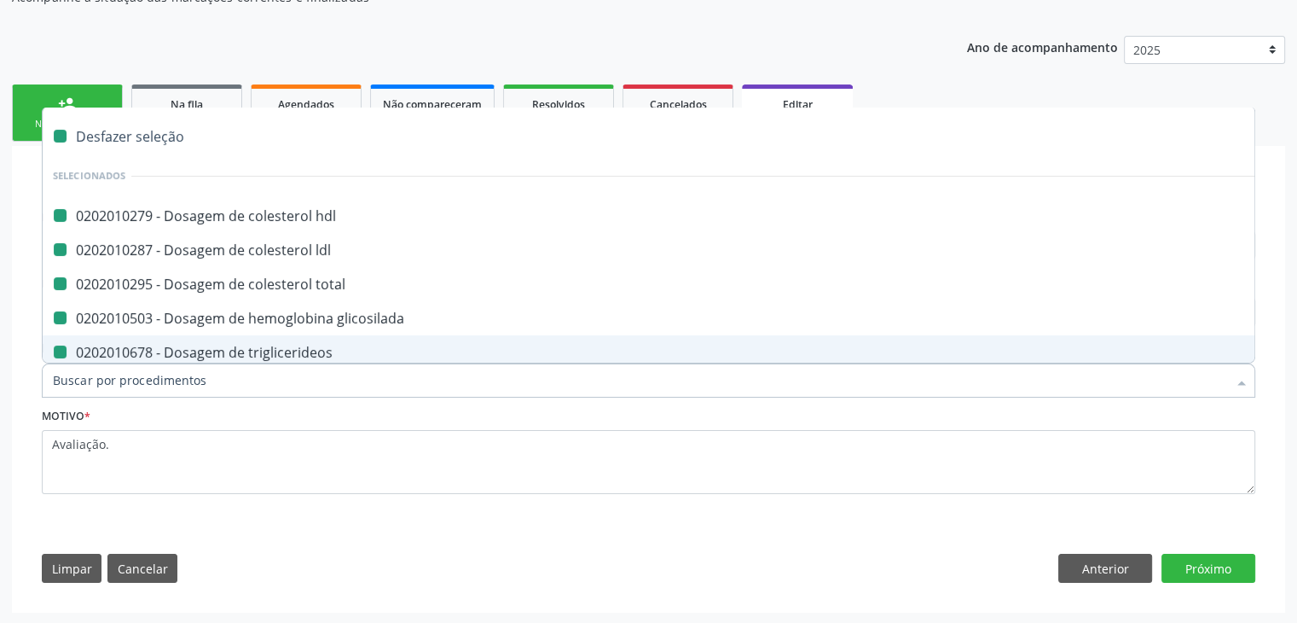
checkbox triglicerideos "false"
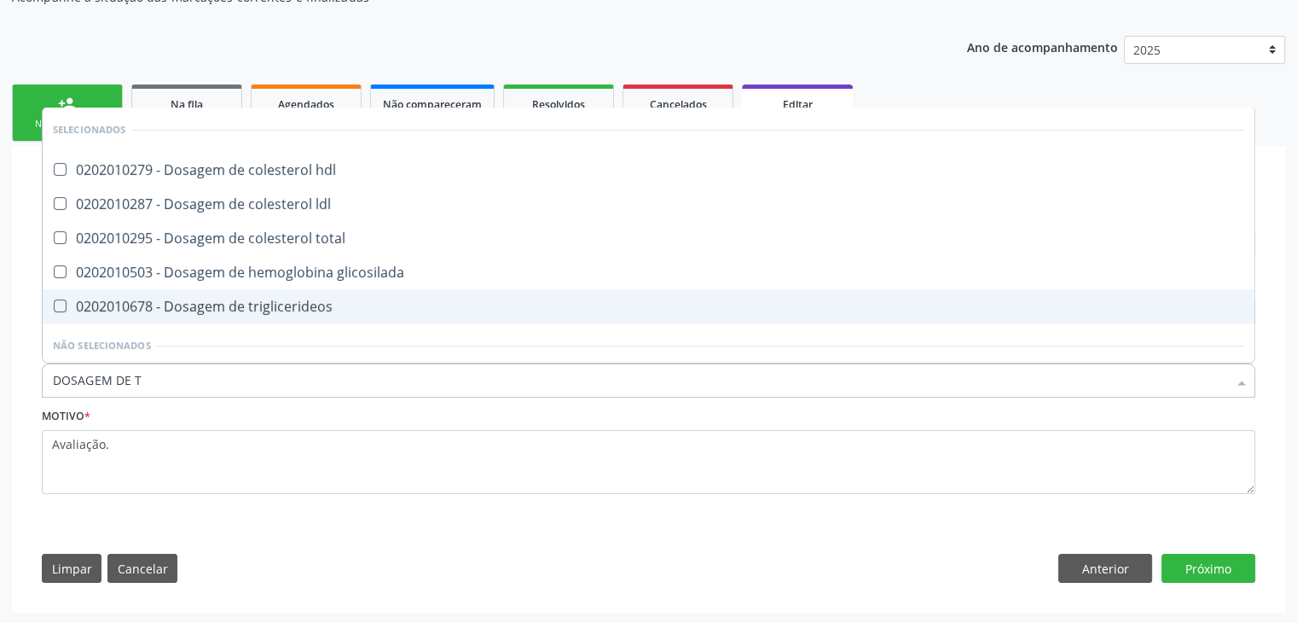
type input "DOSAGEM DE TS"
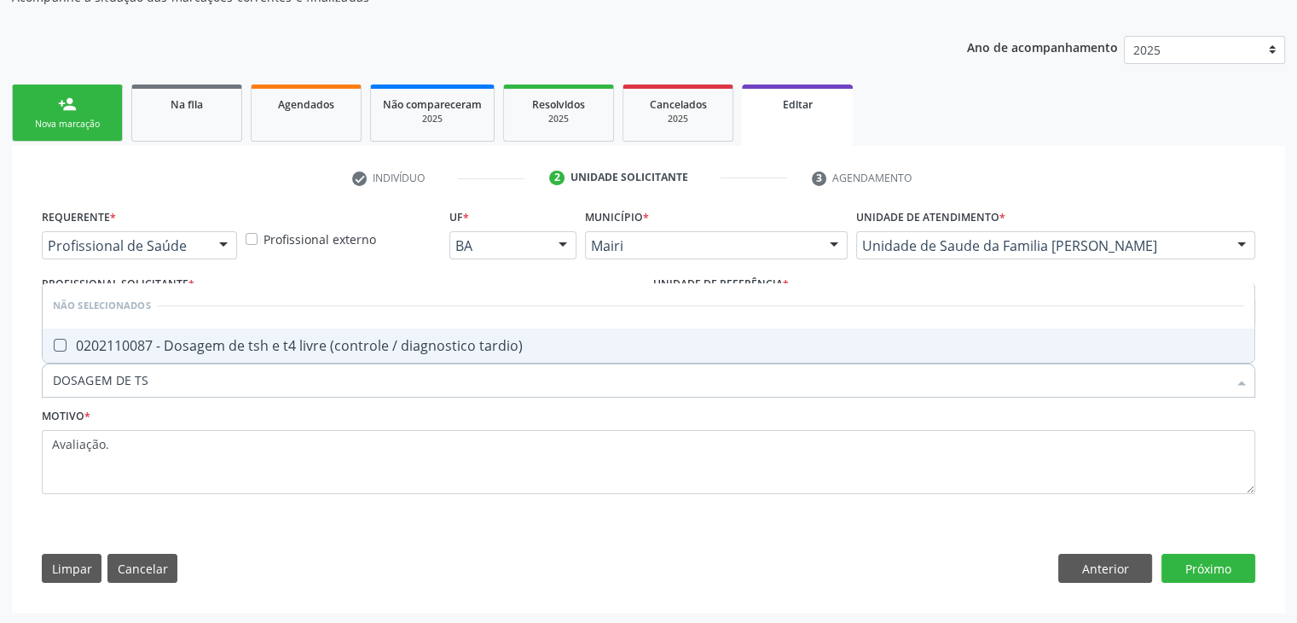
click at [278, 349] on div "0202110087 - Dosagem de tsh e t4 livre (controle / diagnostico tardio)" at bounding box center [649, 346] width 1192 height 14
checkbox tardio\) "true"
click at [1215, 560] on button "Próximo" at bounding box center [1209, 568] width 94 height 29
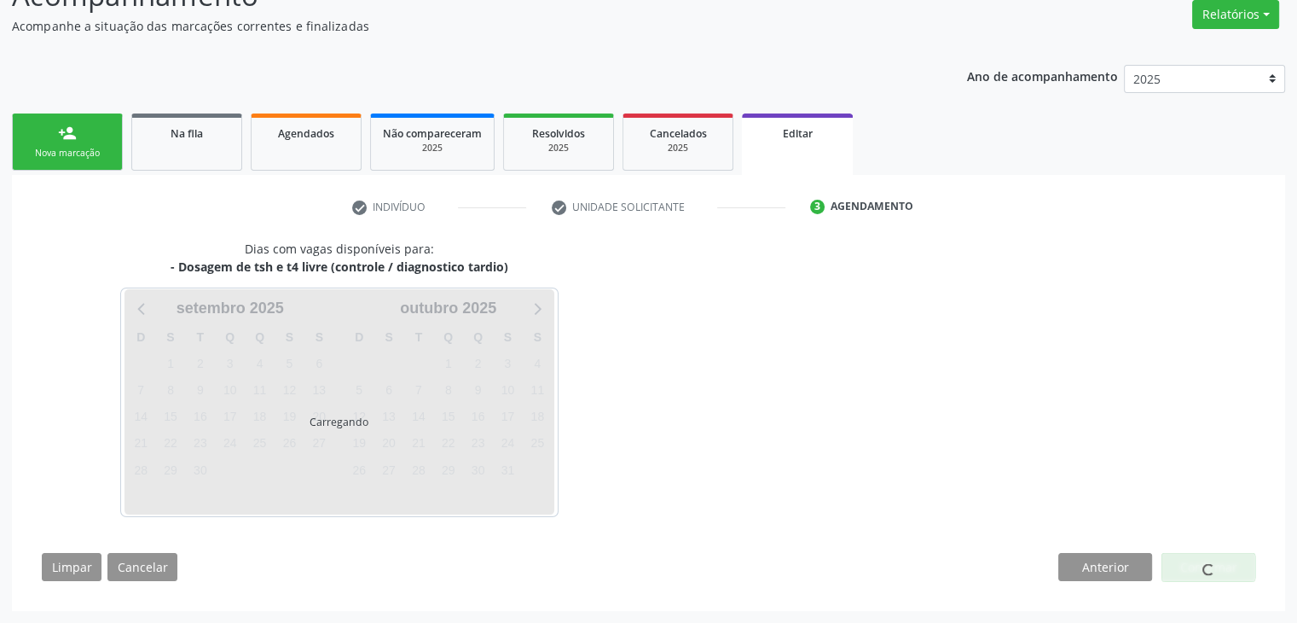
scroll to position [141, 0]
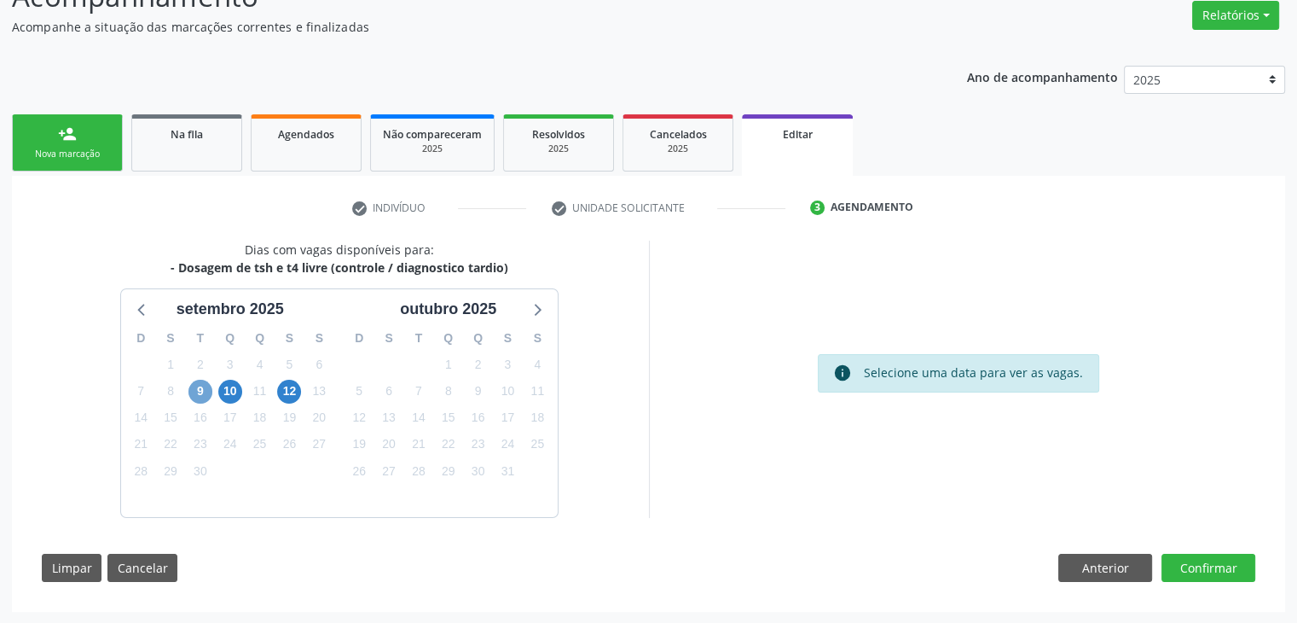
click at [194, 393] on span "9" at bounding box center [201, 392] width 24 height 24
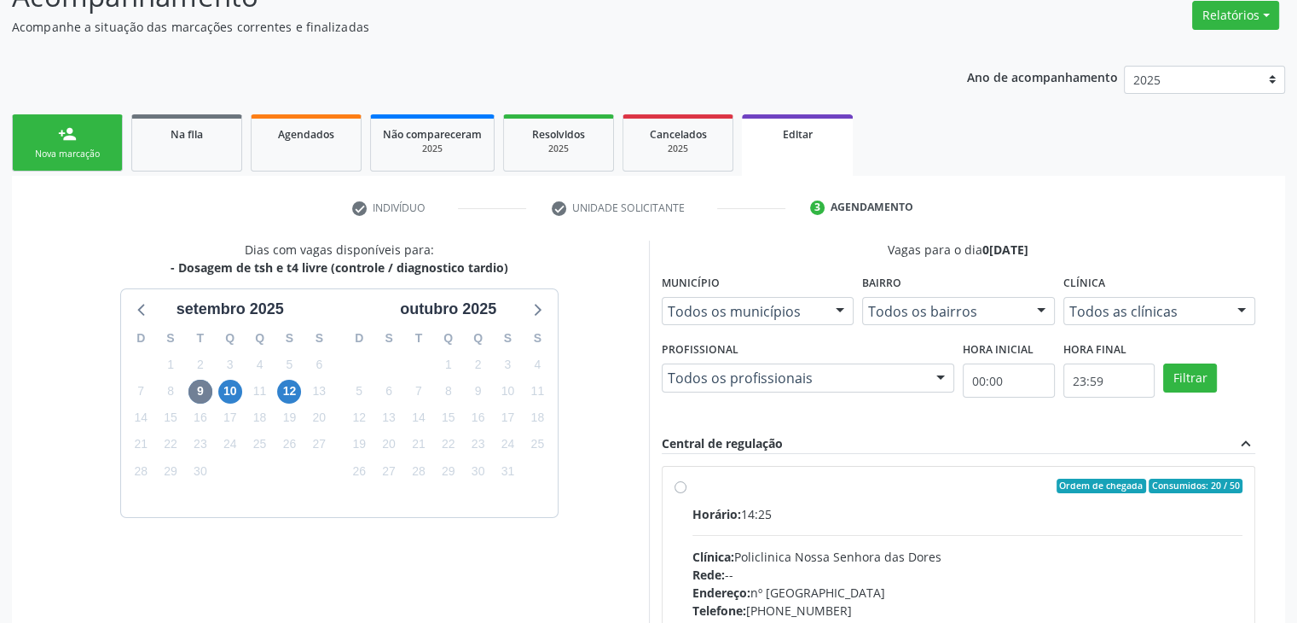
click at [746, 485] on div "Ordem de chegada Consumidos: 20 / 50" at bounding box center [968, 486] width 551 height 15
click at [687, 485] on input "Ordem de chegada Consumidos: 20 / 50 Horário: 14:25 Clínica: Policlinica [GEOGR…" at bounding box center [681, 486] width 12 height 15
radio input "true"
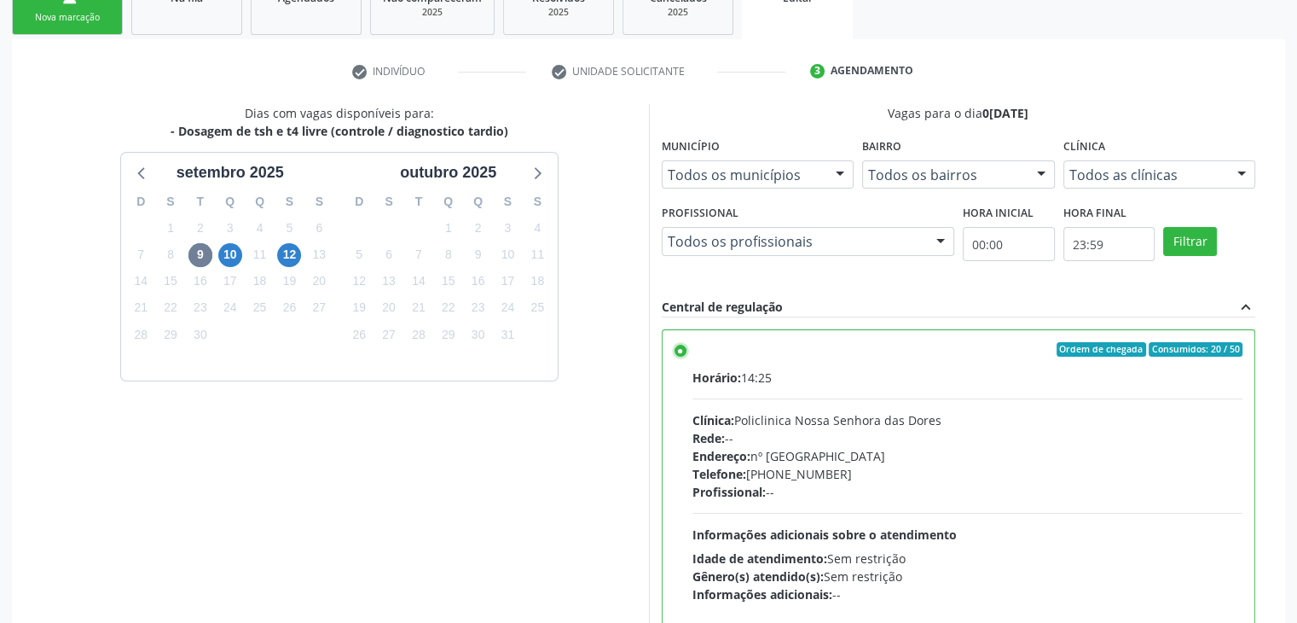
scroll to position [418, 0]
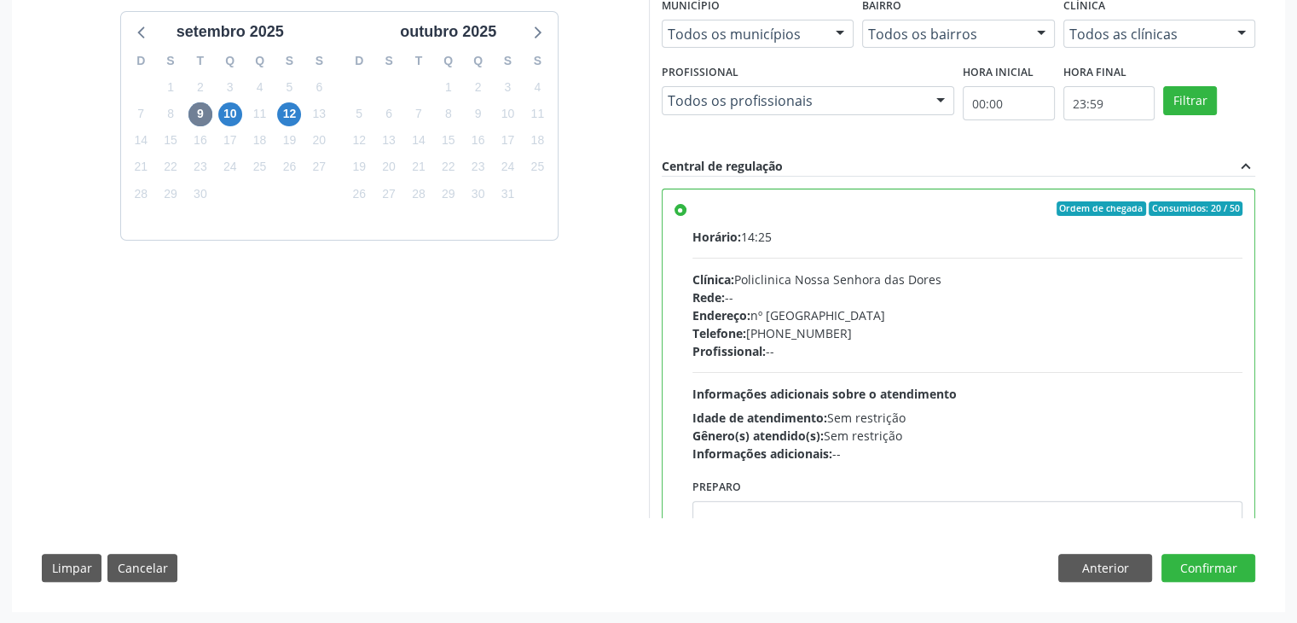
click at [1190, 581] on div "Dias com vagas disponíveis para: - Dosagem de tsh e t4 livre (controle / diagno…" at bounding box center [649, 278] width 1238 height 630
click at [1198, 564] on button "Confirmar" at bounding box center [1209, 568] width 94 height 29
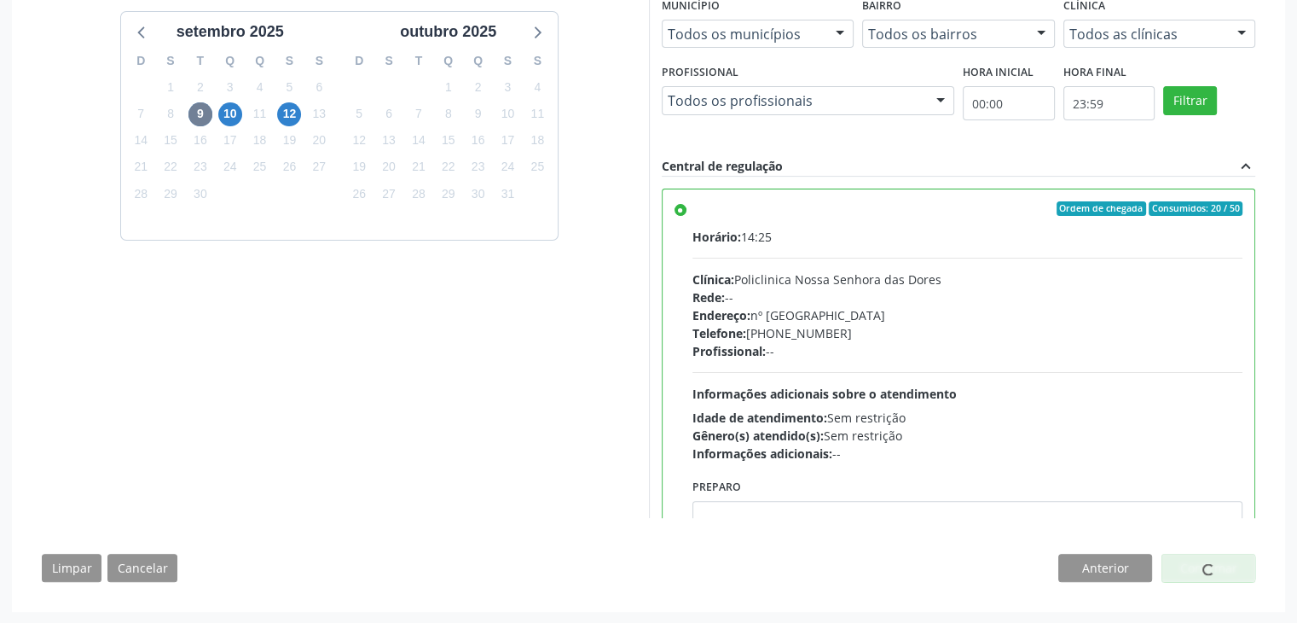
click at [490, 339] on div "Dias com vagas disponíveis para: - Dosagem de tsh e t4 livre (controle / diagno…" at bounding box center [339, 240] width 619 height 554
